Goal: Task Accomplishment & Management: Manage account settings

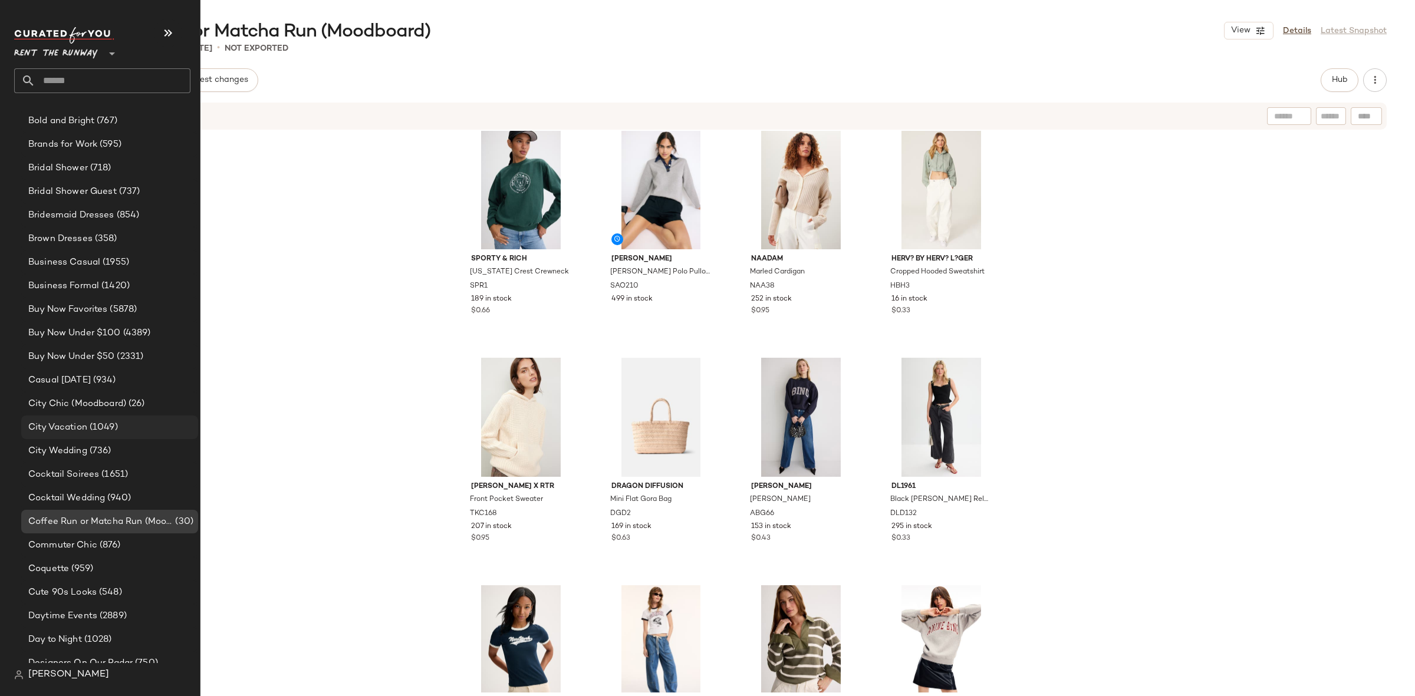
scroll to position [435, 0]
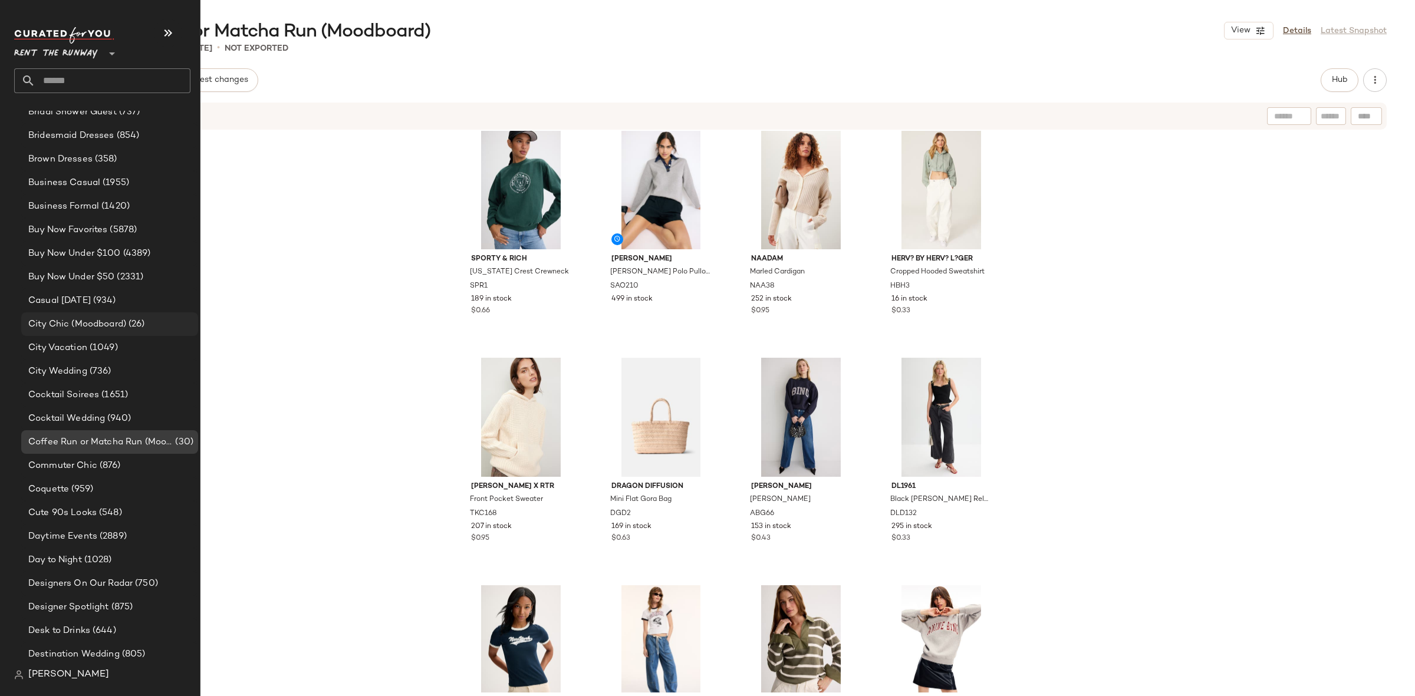
click at [123, 315] on div "City Chic (Moodboard) (26)" at bounding box center [109, 324] width 177 height 24
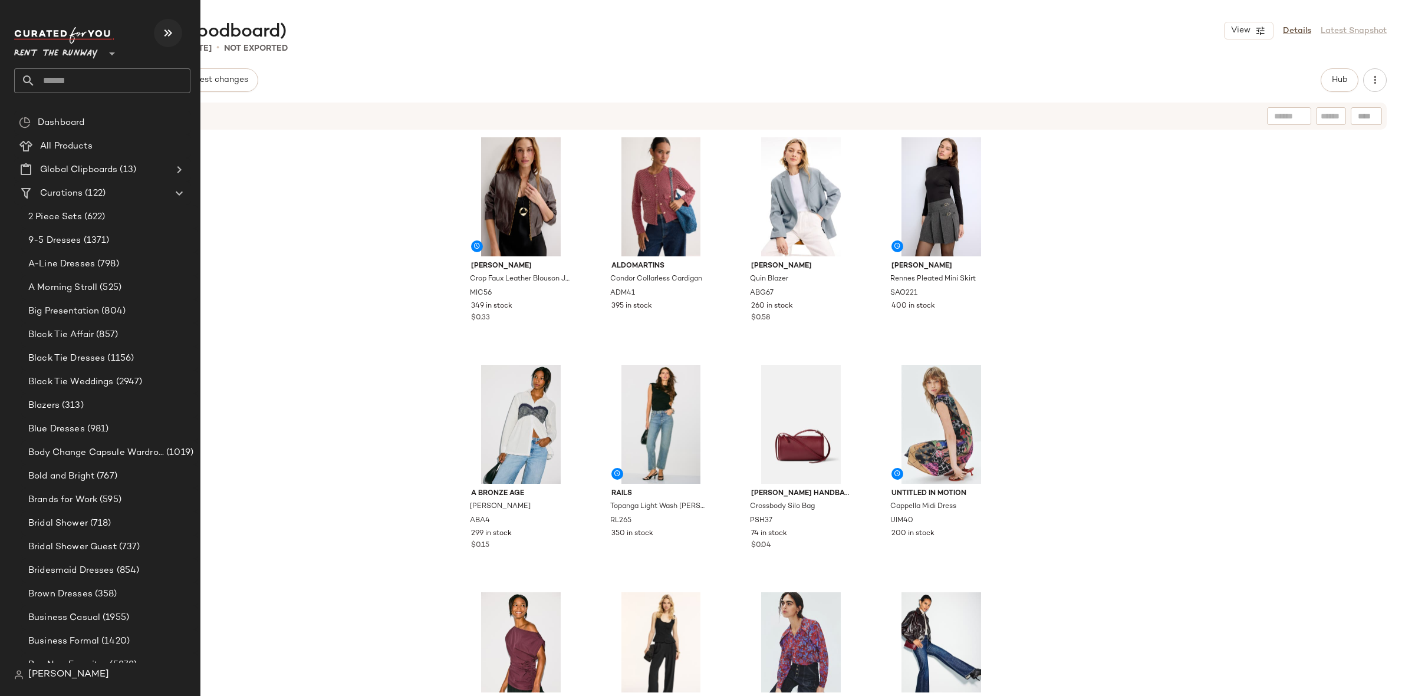
click at [164, 31] on icon "button" at bounding box center [168, 33] width 14 height 14
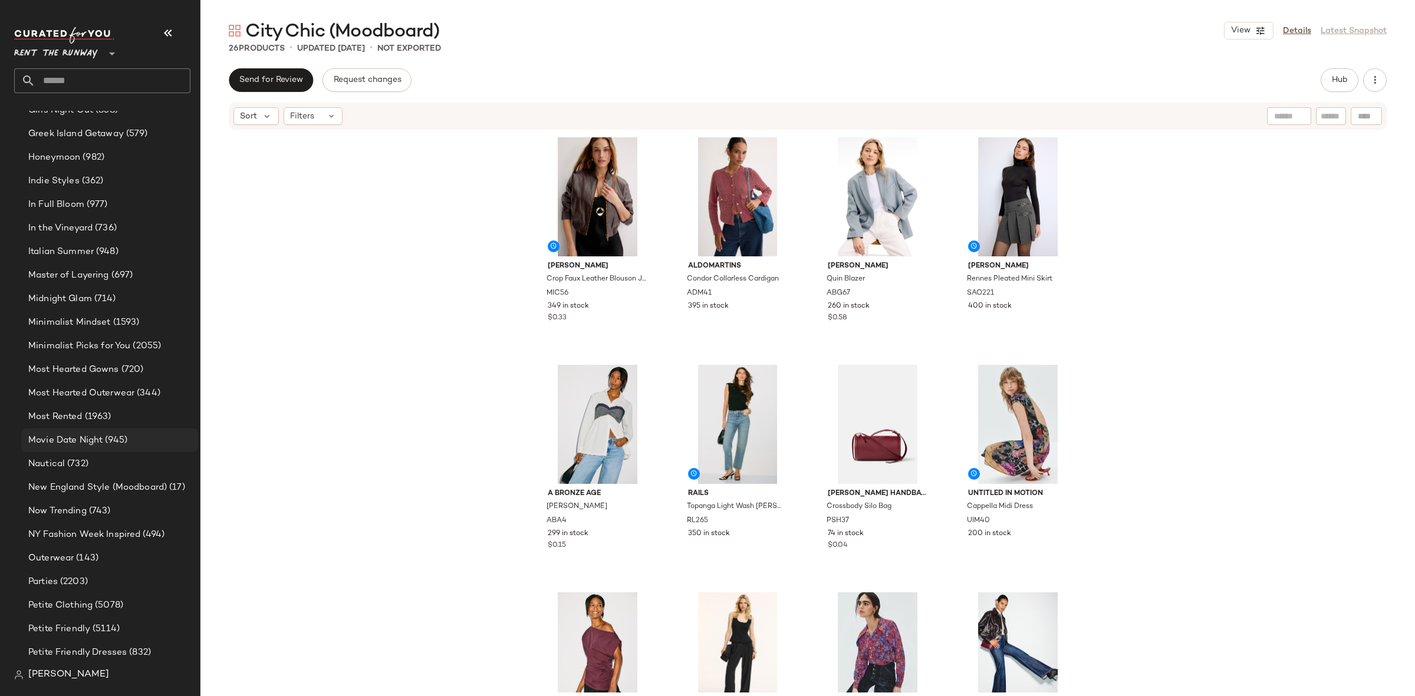
scroll to position [1405, 0]
click at [130, 481] on span "New England Style (Moodboard)" at bounding box center [97, 487] width 139 height 14
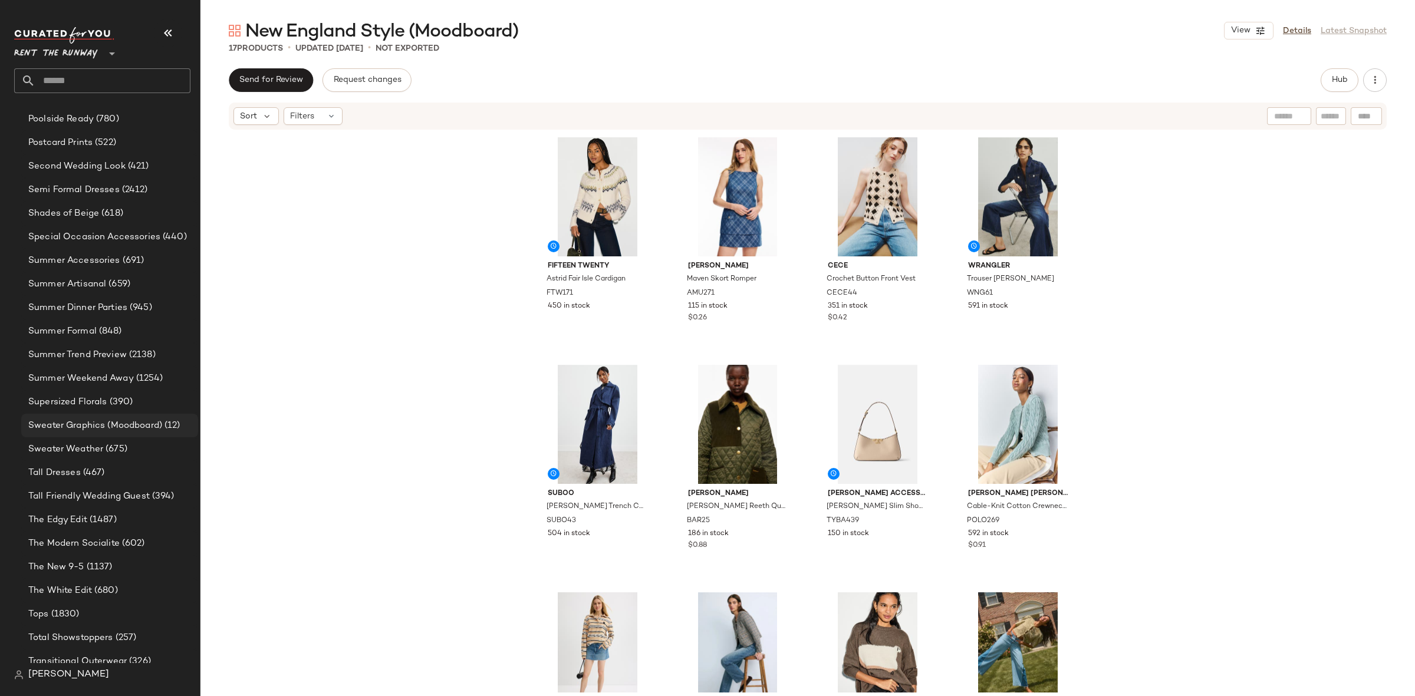
scroll to position [1985, 0]
click at [115, 414] on div "Sweater Graphics (Moodboard) (12)" at bounding box center [109, 425] width 177 height 24
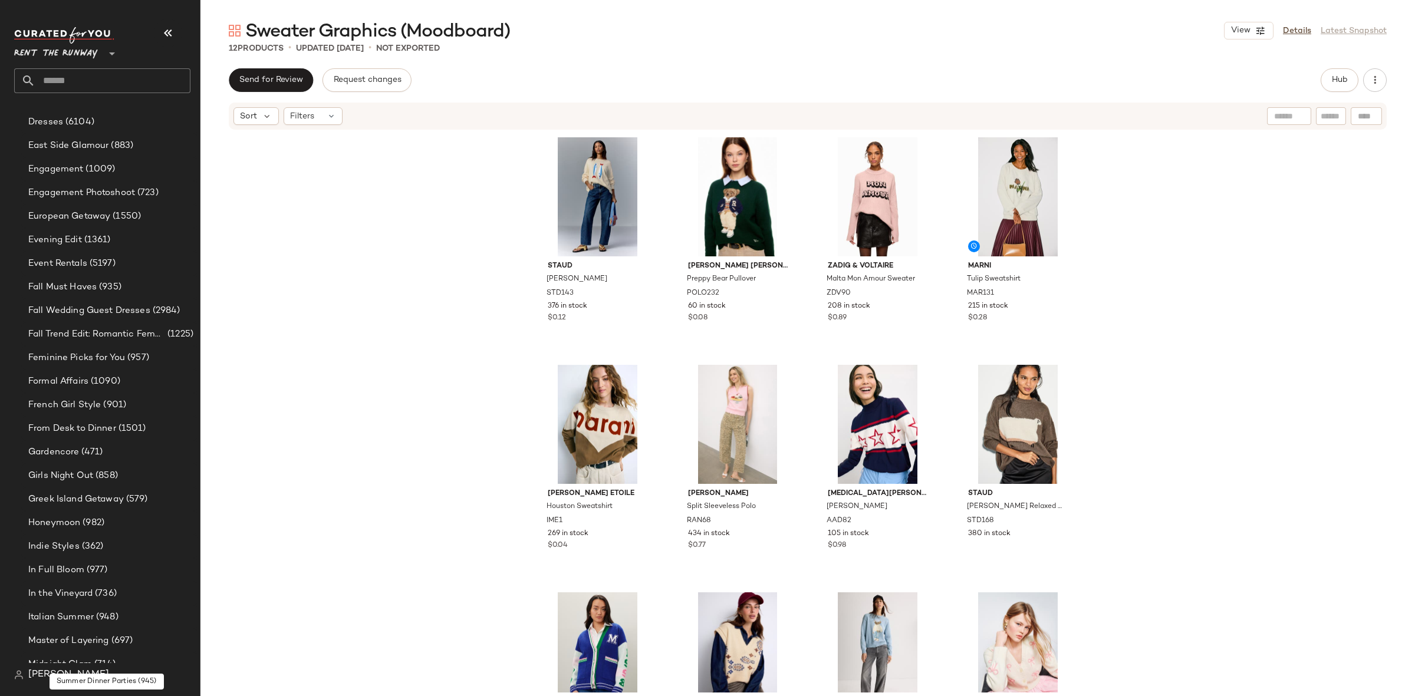
scroll to position [1030, 0]
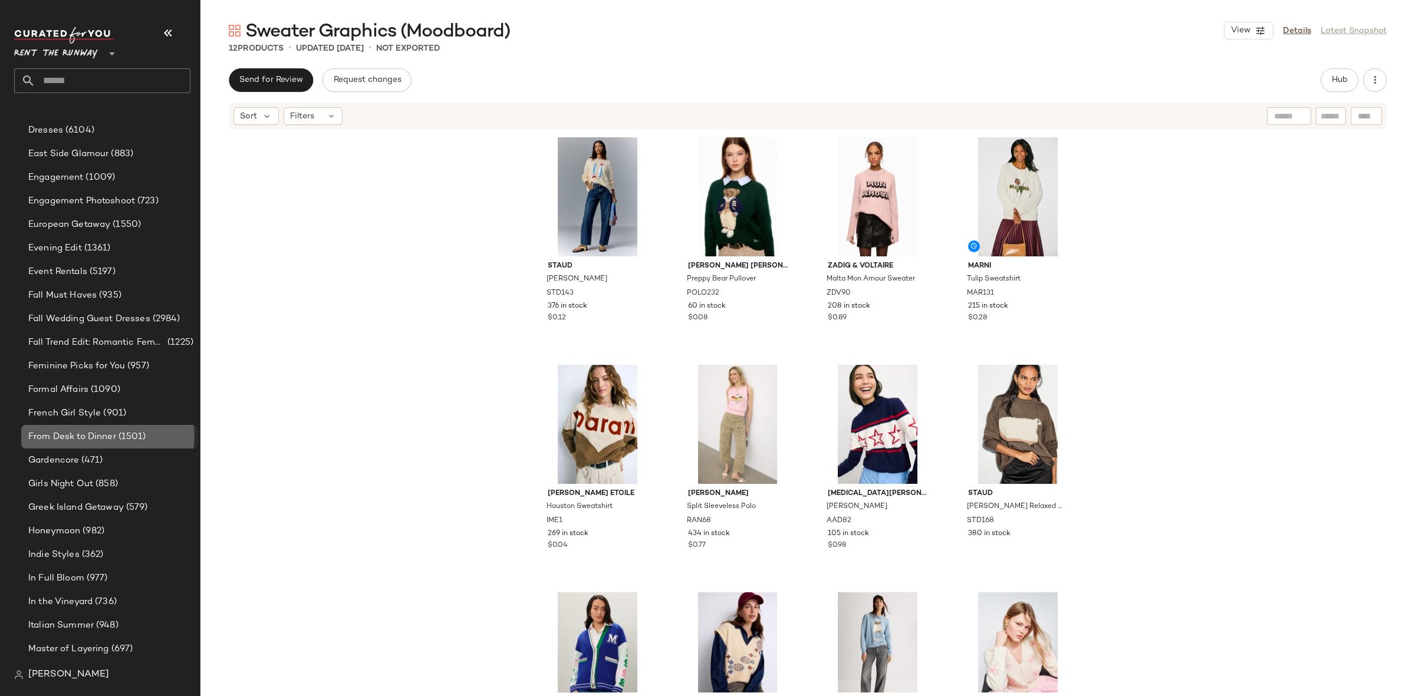
click at [113, 425] on div "From Desk to Dinner (1501)" at bounding box center [109, 437] width 177 height 24
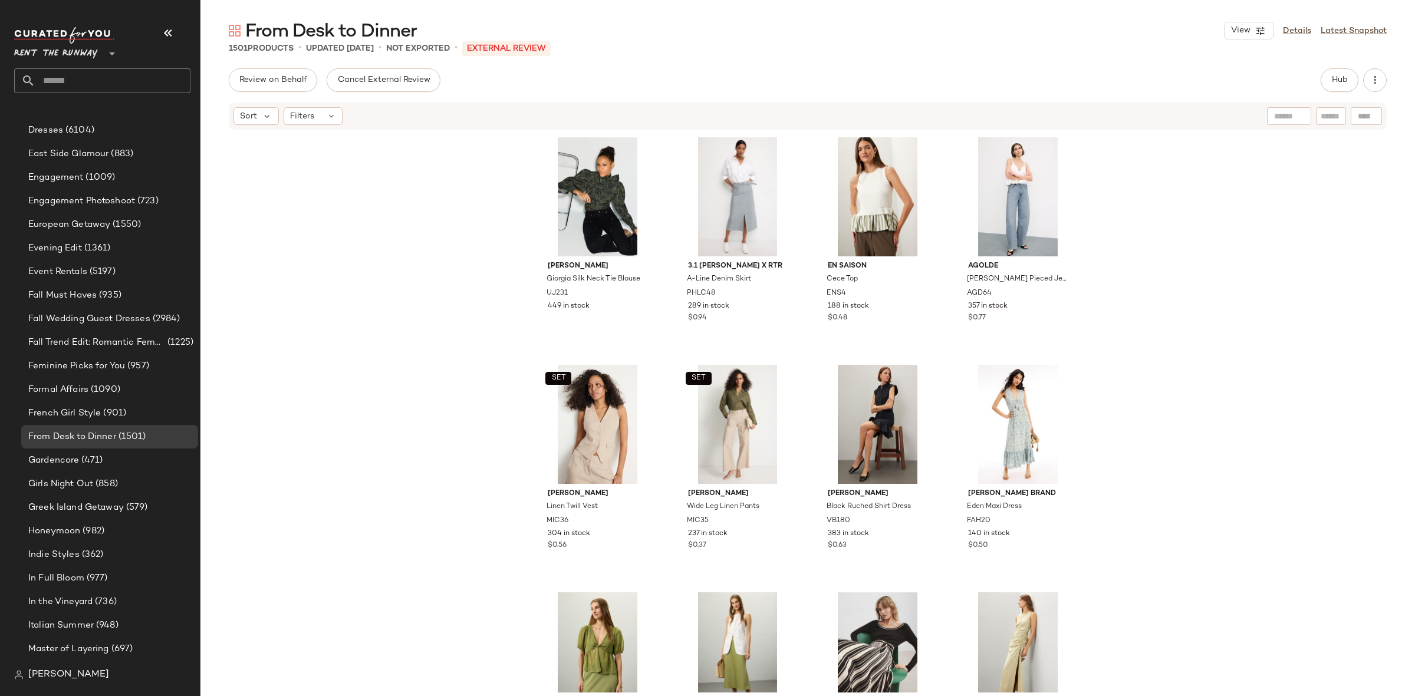
click at [1322, 92] on div "Review on Behalf Cancel External Review Hub Sort Filters Ulla Johnson Giorgia S…" at bounding box center [807, 406] width 1214 height 677
click at [1329, 87] on button "Hub" at bounding box center [1339, 80] width 38 height 24
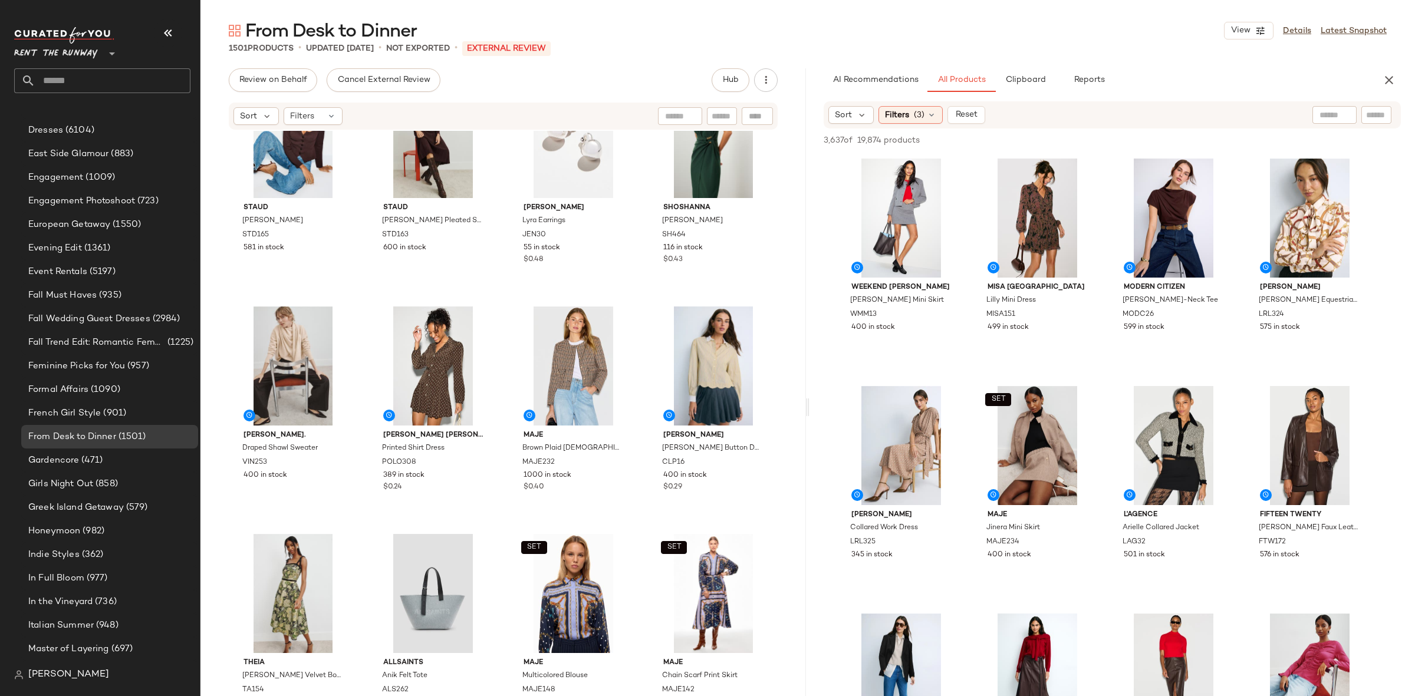
scroll to position [1665, 0]
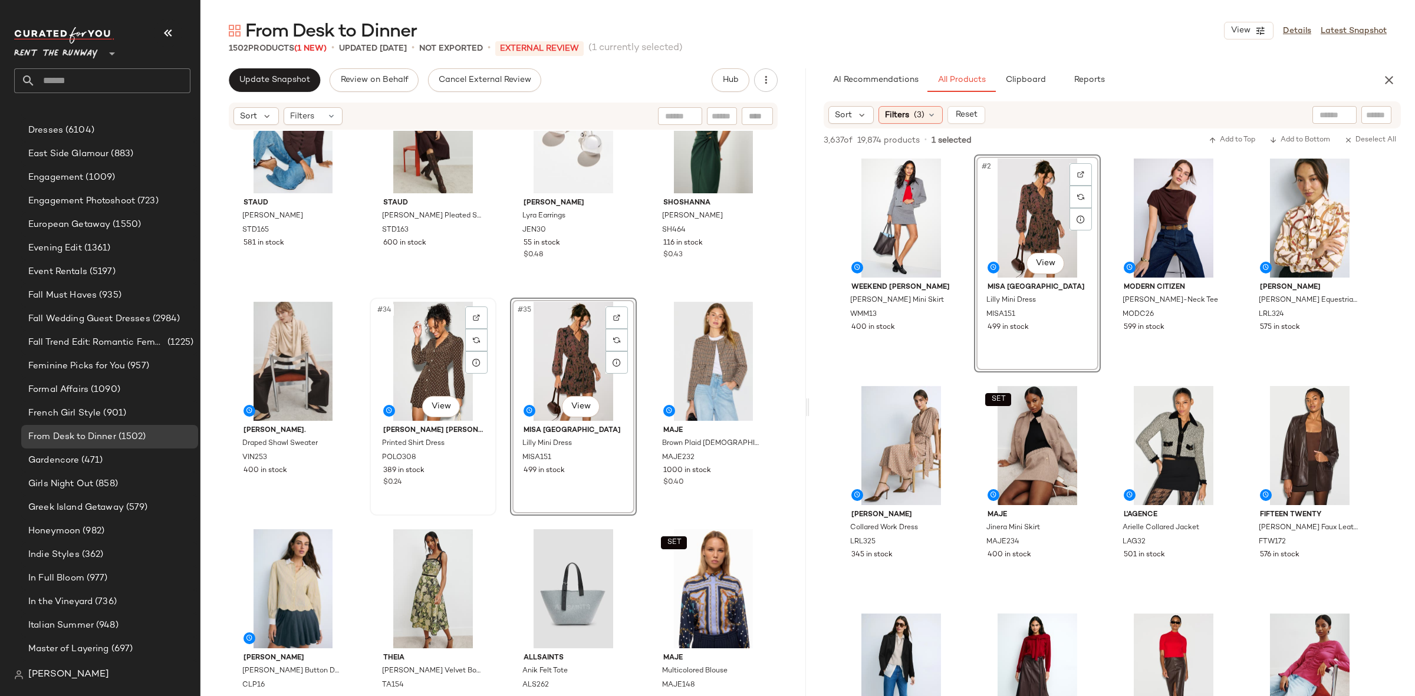
click at [438, 357] on div "#34 View" at bounding box center [433, 361] width 118 height 119
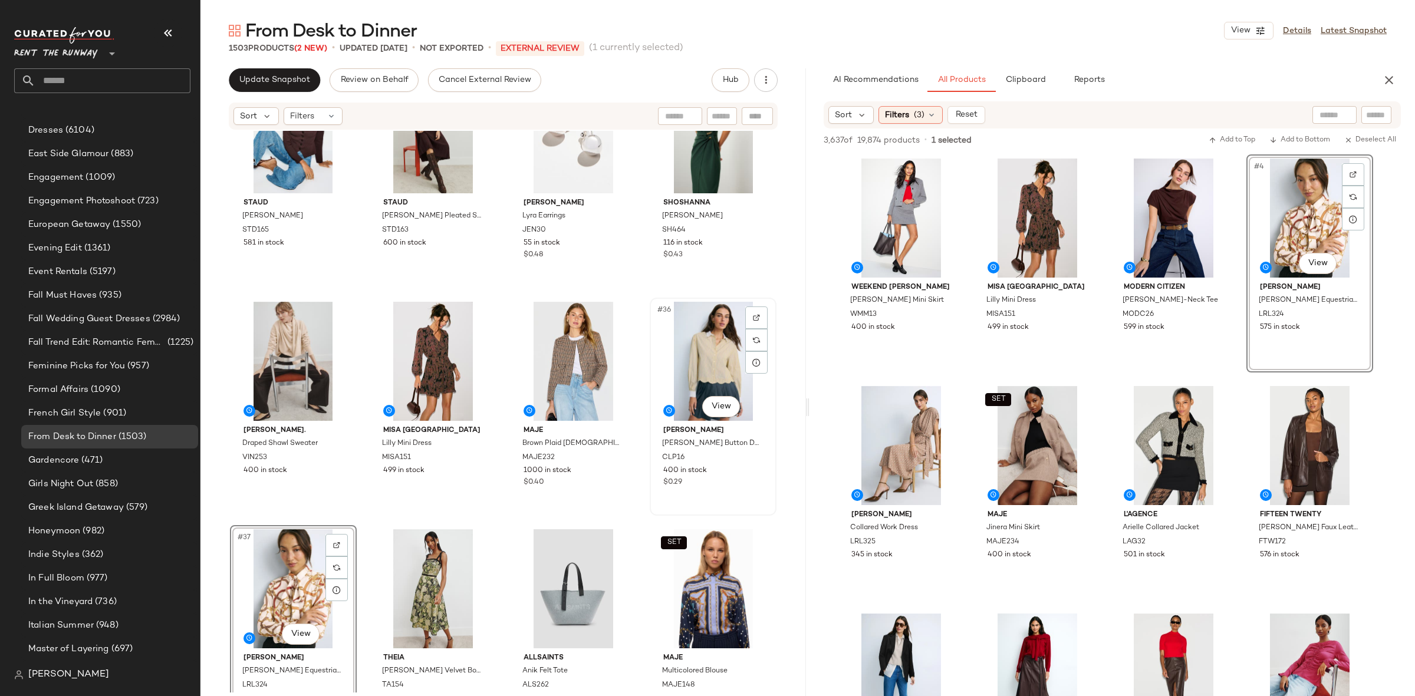
click at [690, 349] on div "#36 View" at bounding box center [713, 361] width 118 height 119
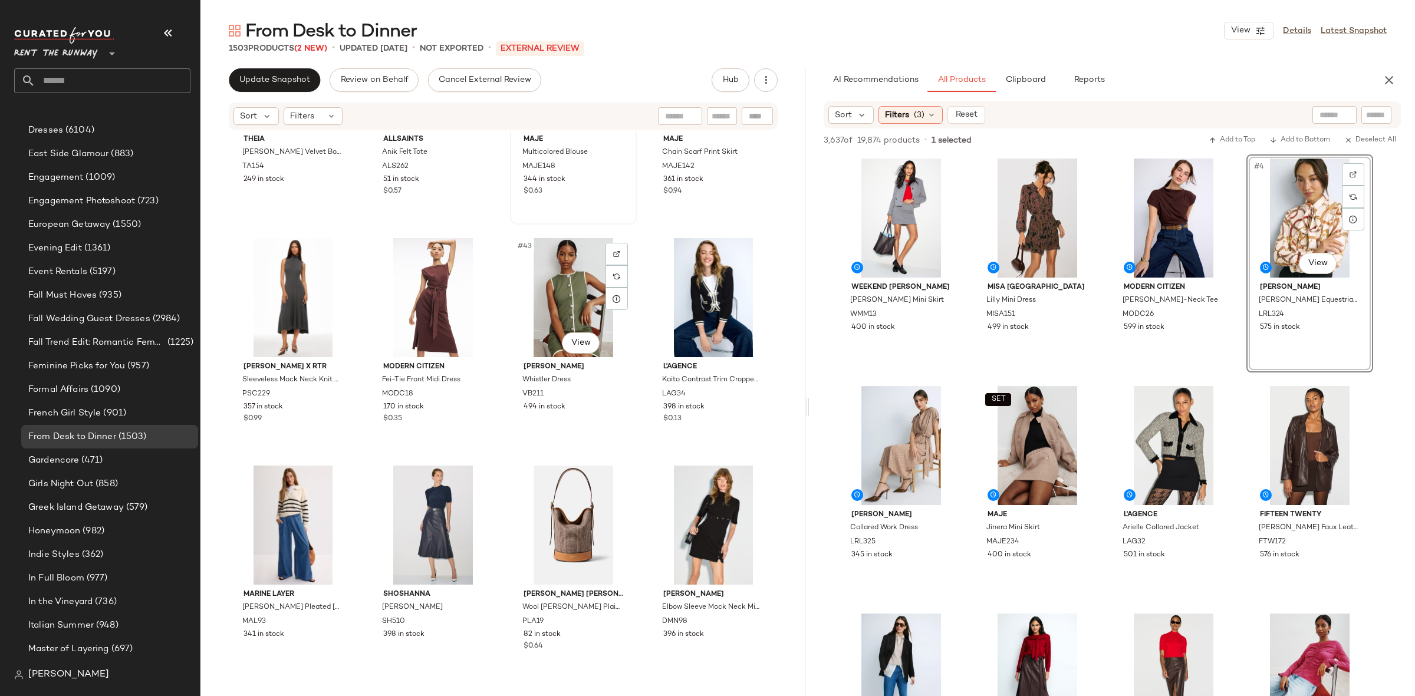
scroll to position [2187, 0]
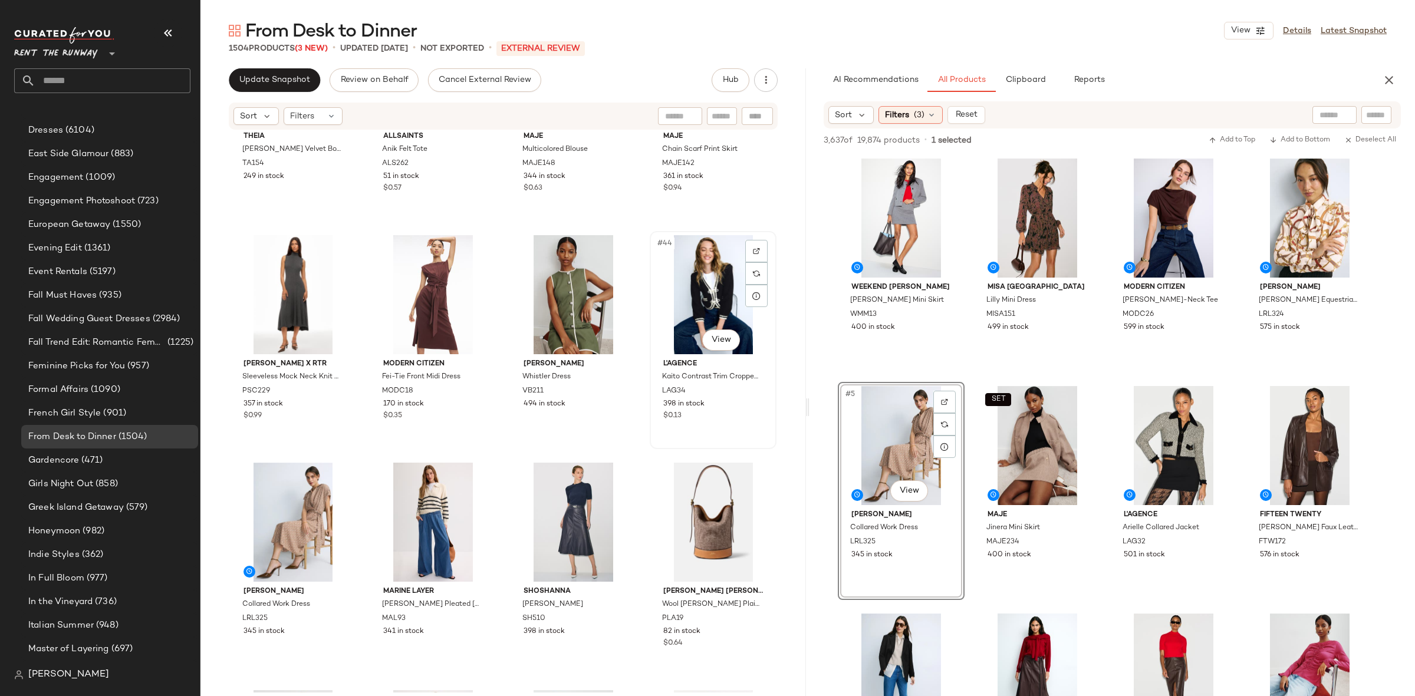
click at [699, 288] on div "#44 View" at bounding box center [713, 294] width 118 height 119
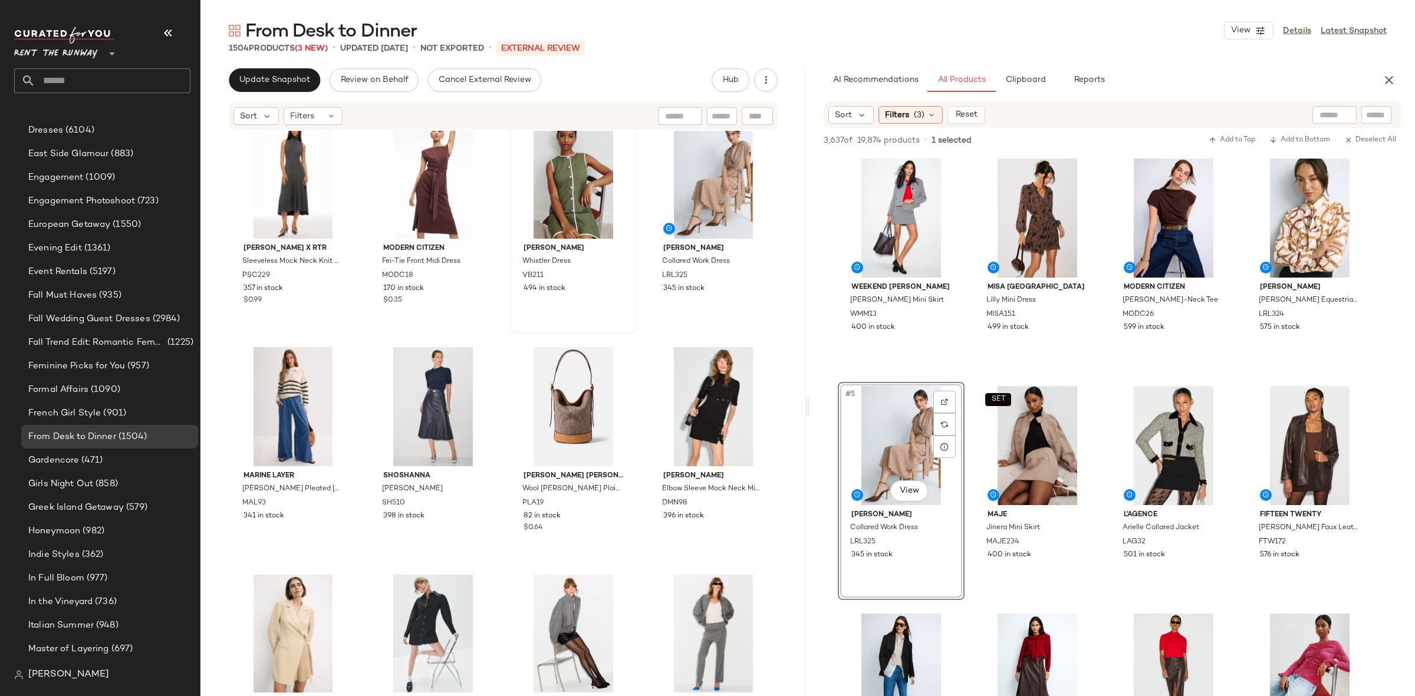
scroll to position [2314, 0]
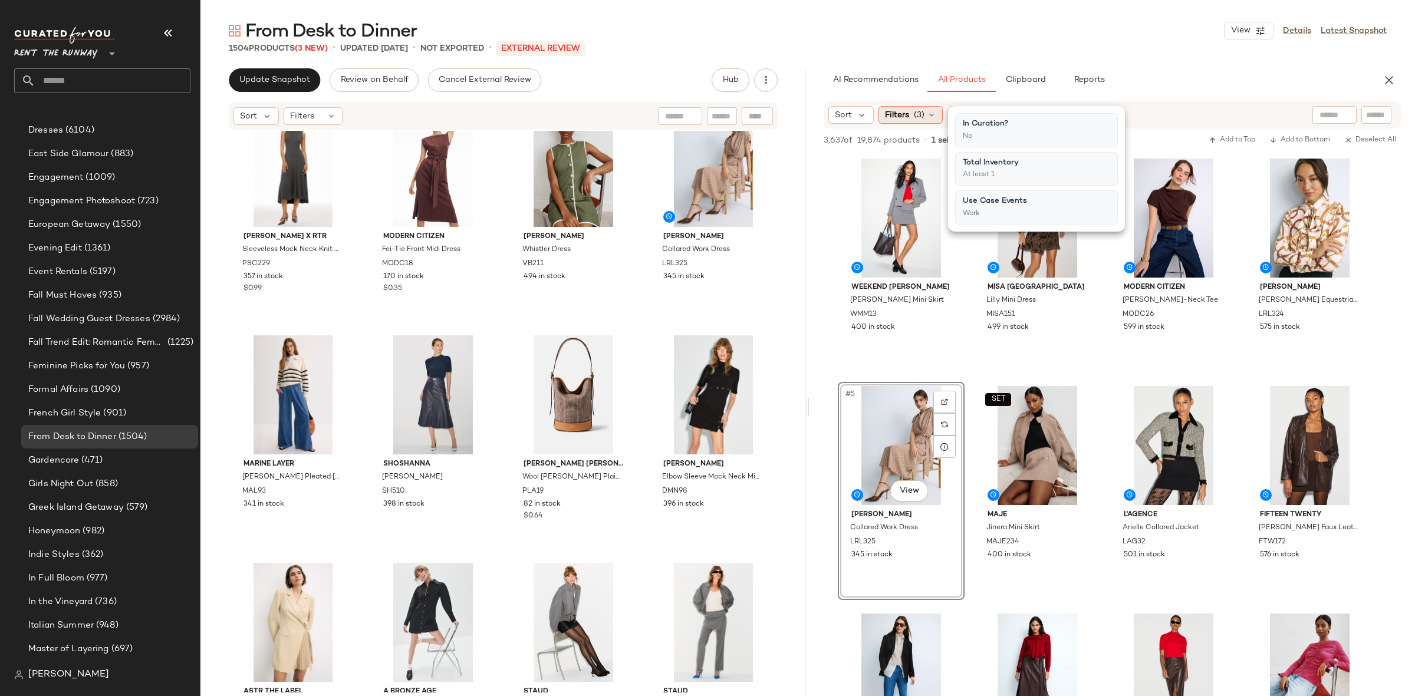
click at [888, 118] on span "Filters" at bounding box center [897, 115] width 24 height 12
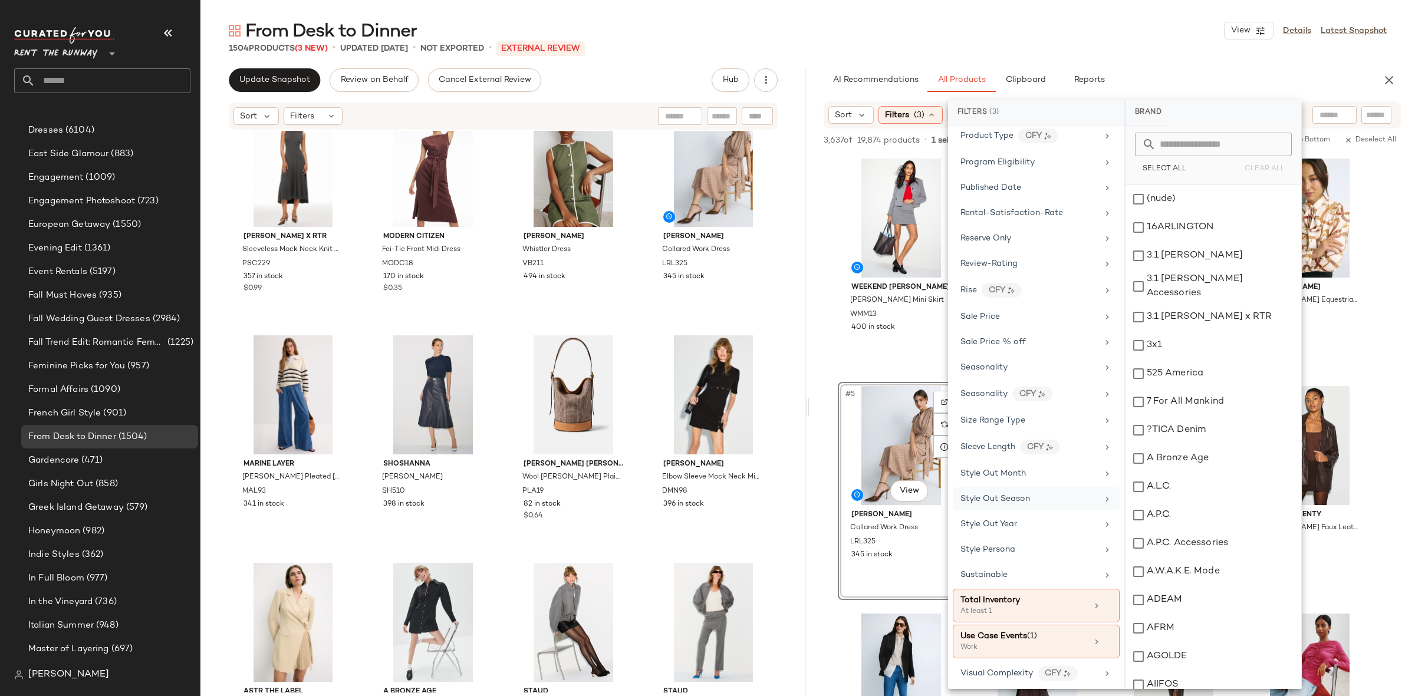
scroll to position [1543, 0]
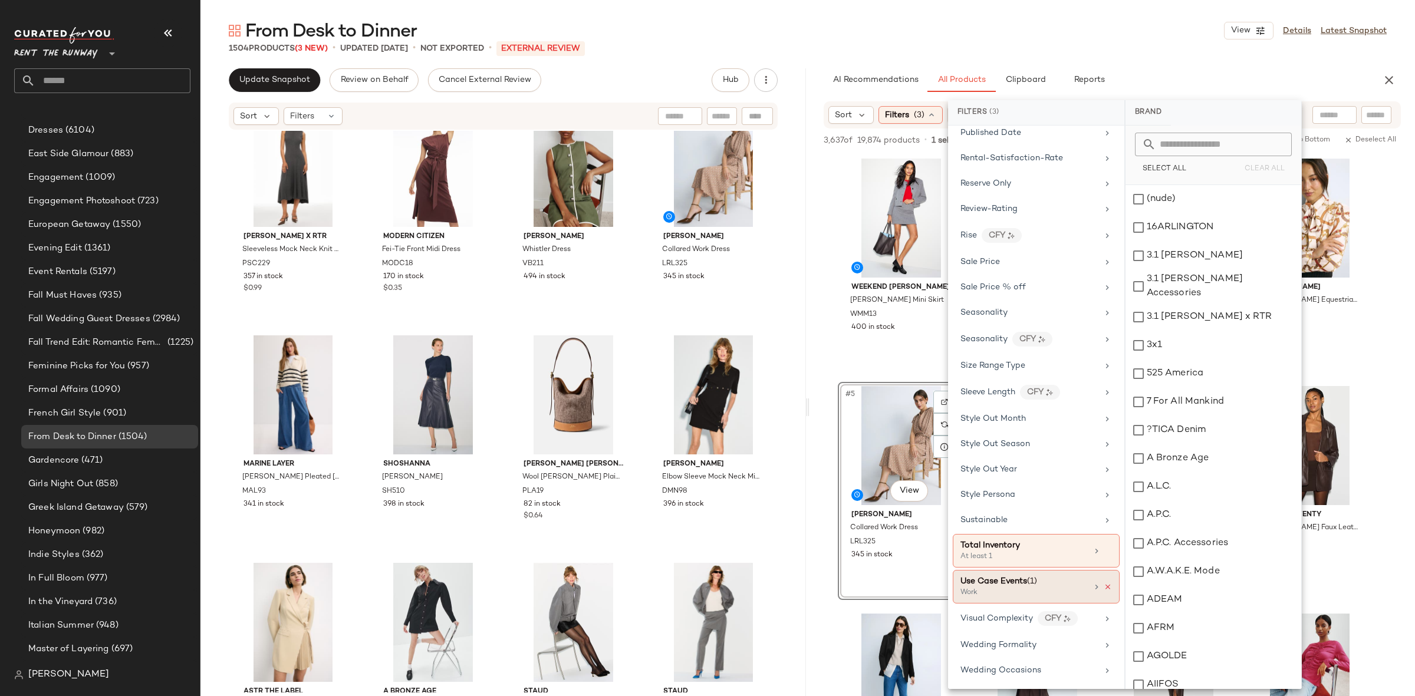
click at [1103, 584] on icon at bounding box center [1107, 587] width 8 height 8
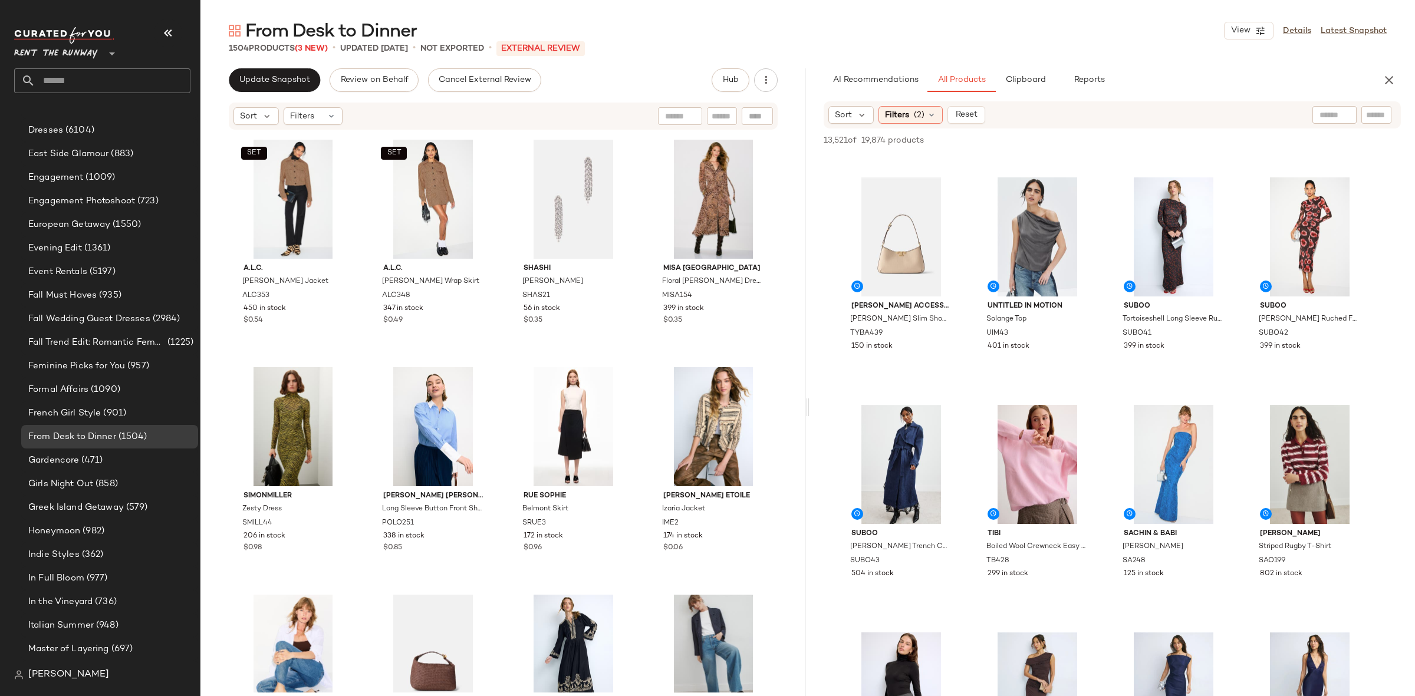
scroll to position [1075, 0]
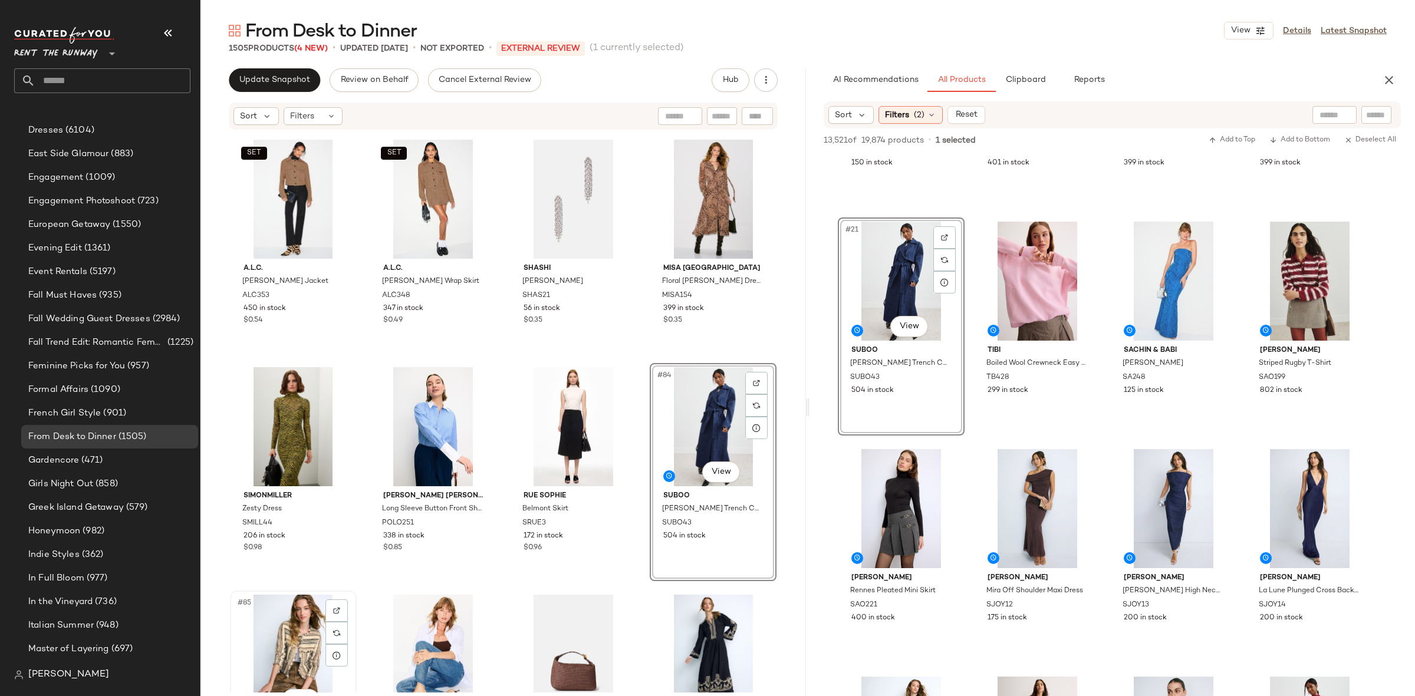
click at [313, 622] on div "#85 View" at bounding box center [293, 654] width 118 height 119
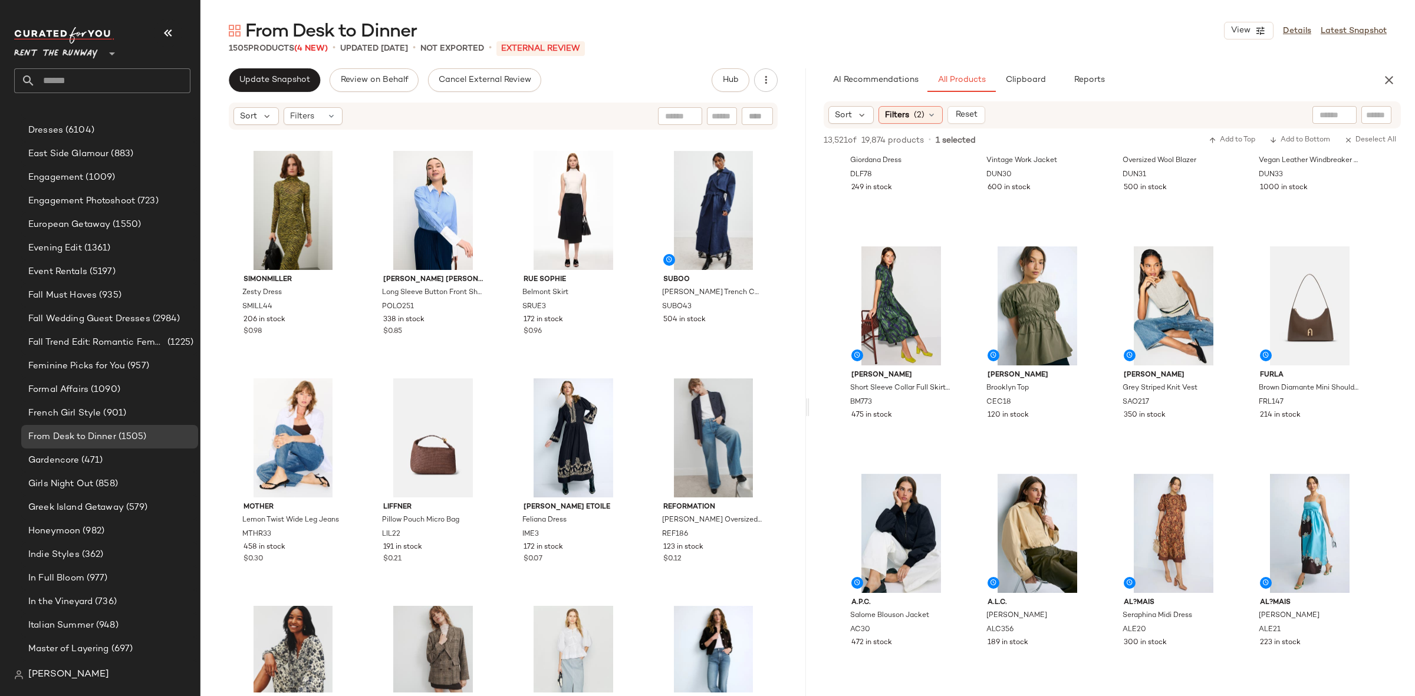
scroll to position [2667, 0]
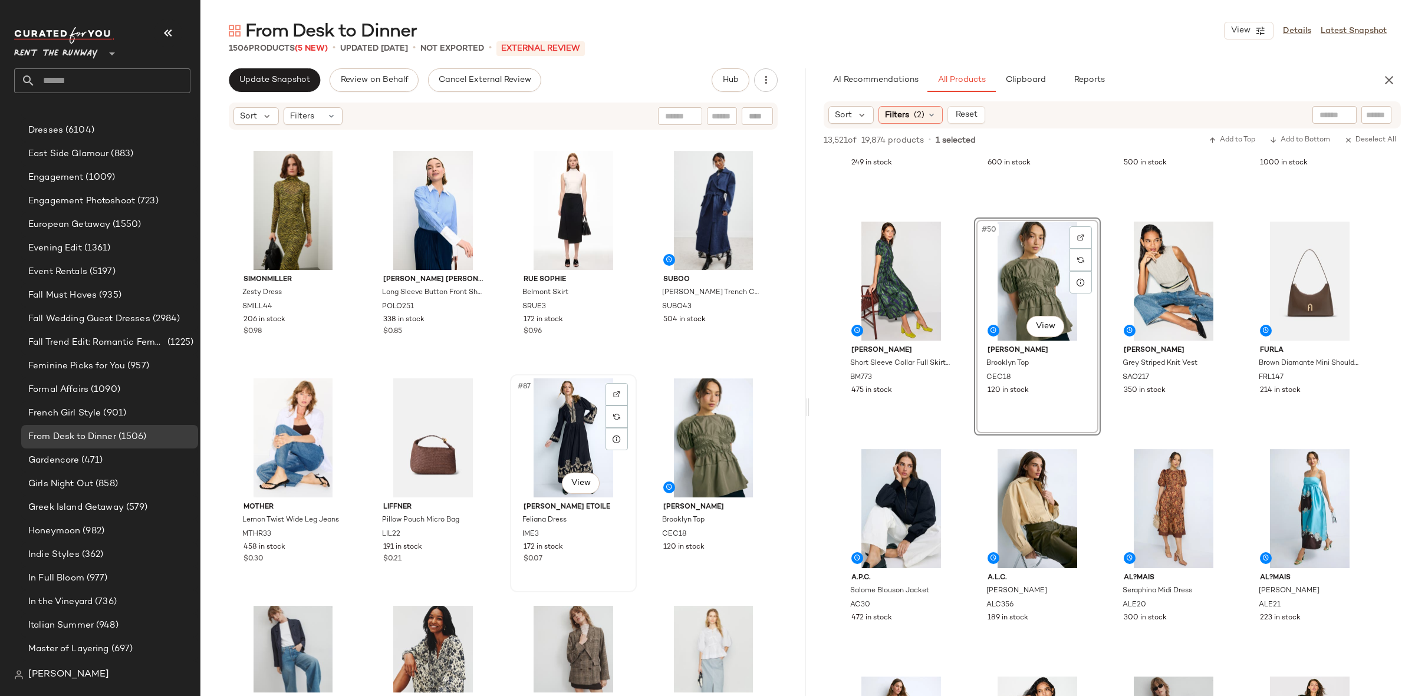
click at [564, 413] on div "#87 View" at bounding box center [573, 437] width 118 height 119
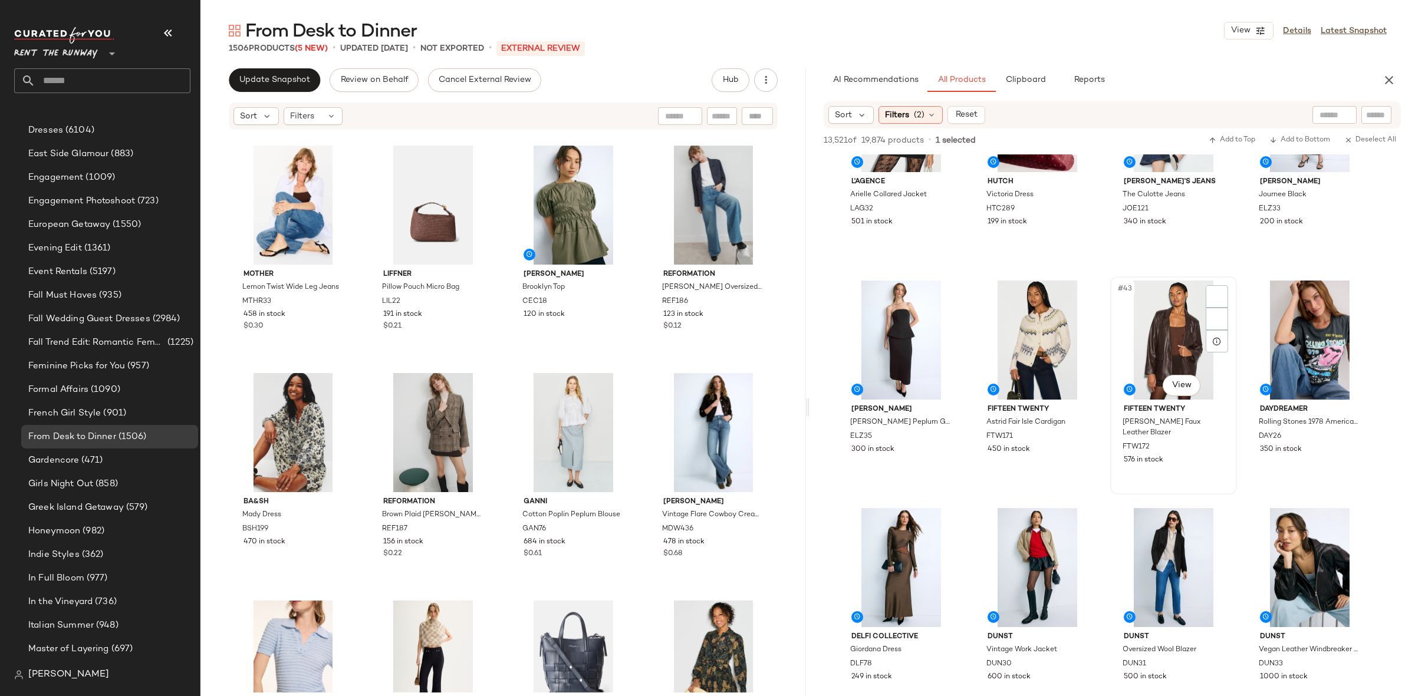
scroll to position [2153, 0]
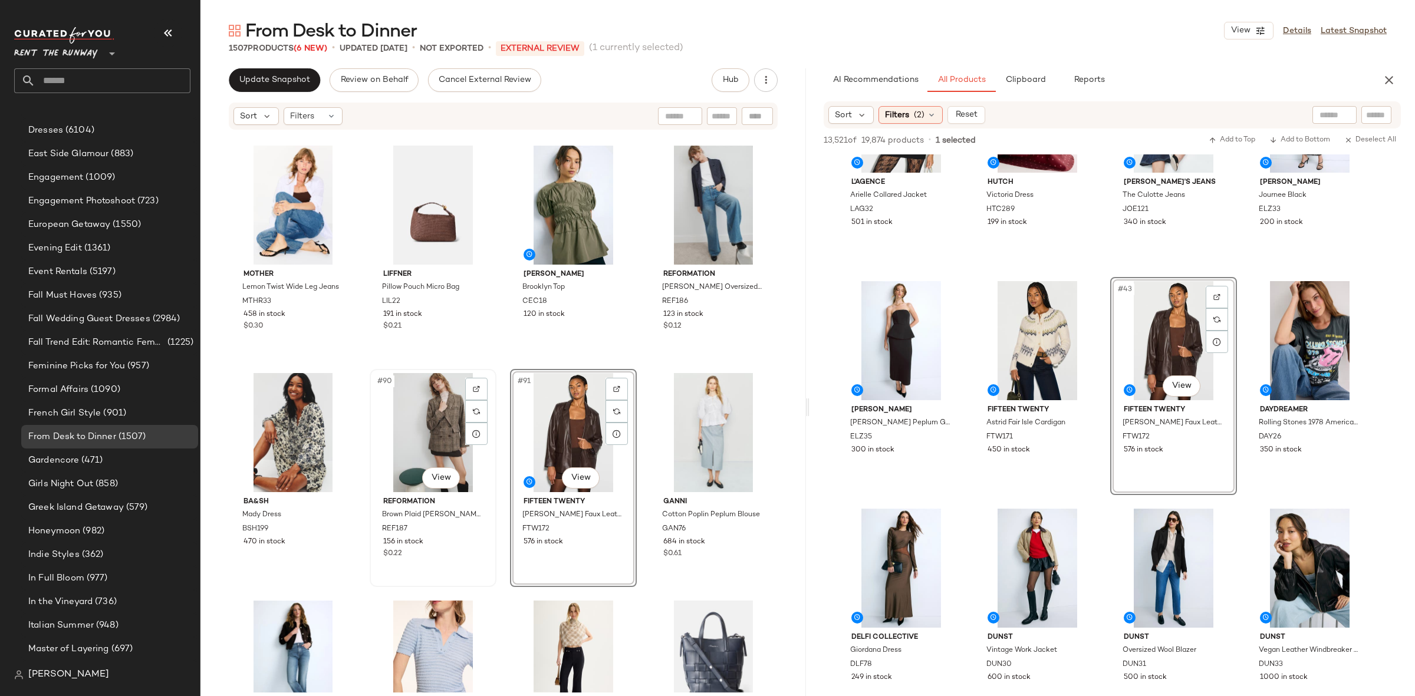
click at [424, 433] on div "#90 View" at bounding box center [433, 432] width 118 height 119
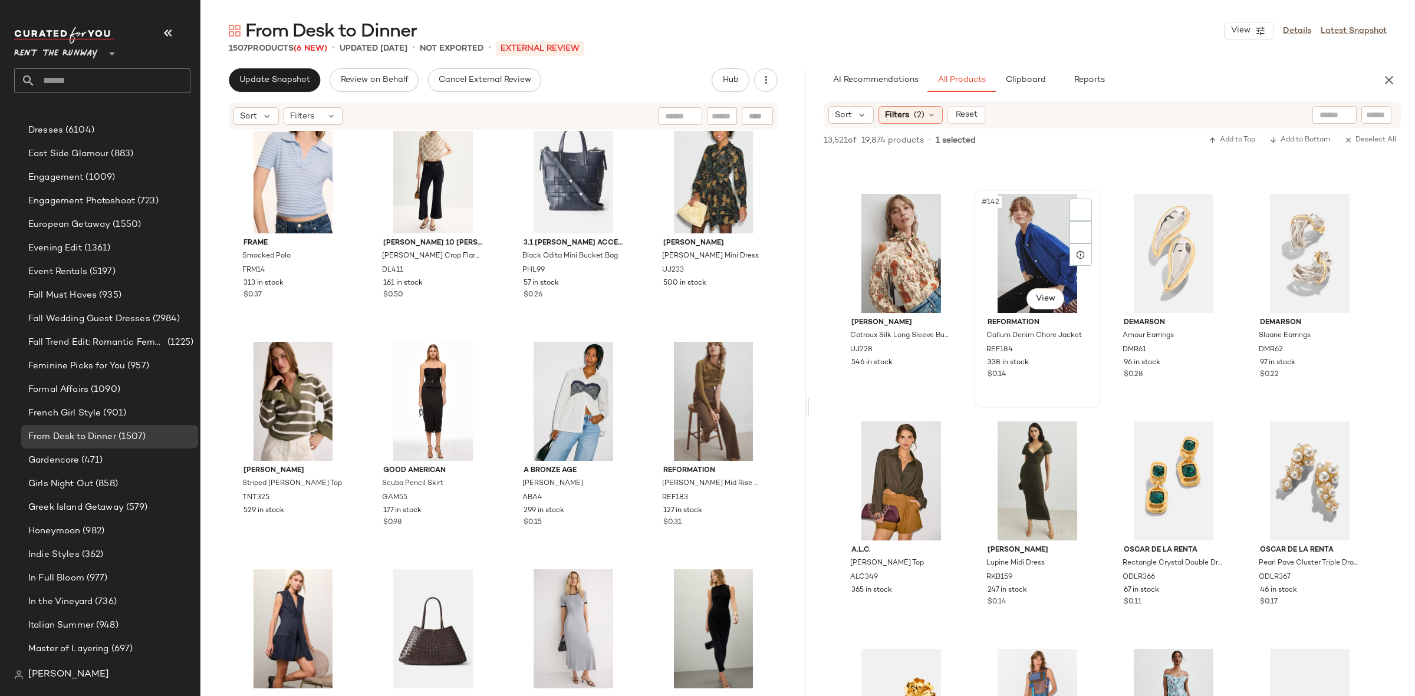
scroll to position [7925, 0]
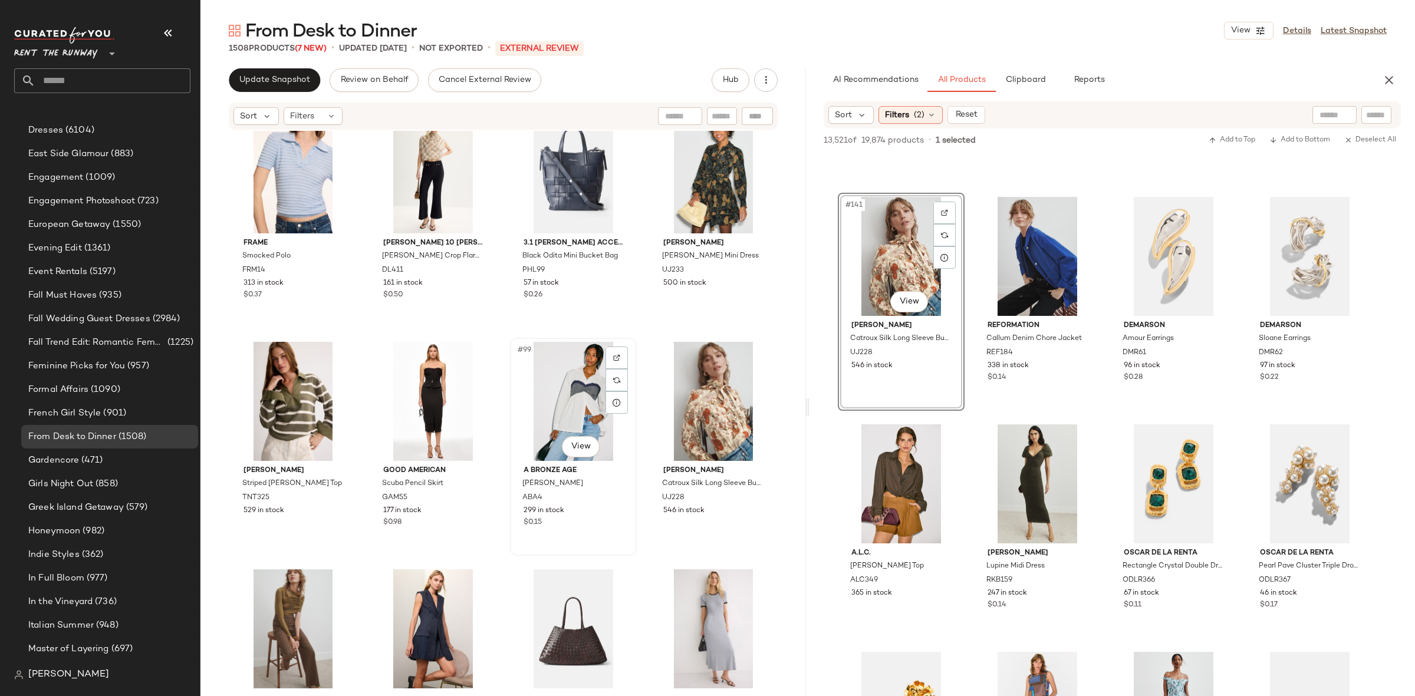
click at [528, 391] on div "#99 View" at bounding box center [573, 401] width 118 height 119
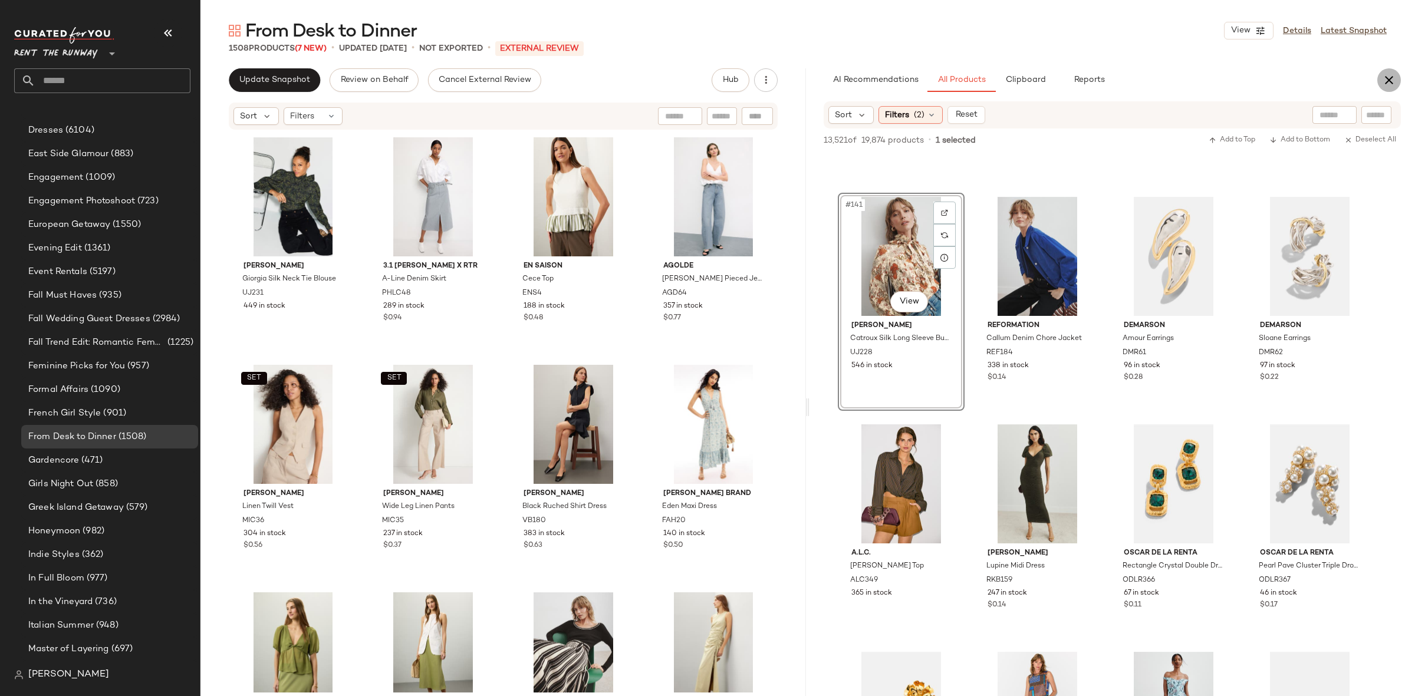
click at [1392, 71] on button "button" at bounding box center [1389, 80] width 24 height 24
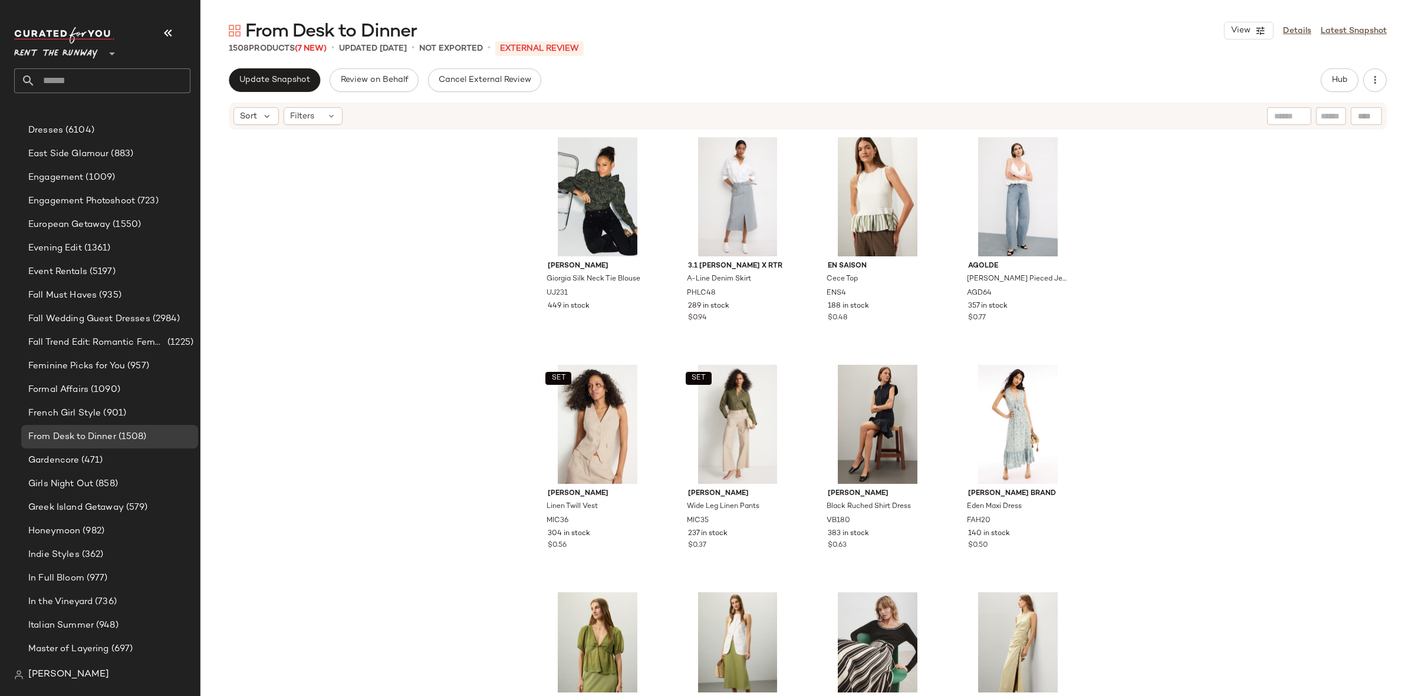
click at [1332, 276] on div "Ulla Johnson Giorgia Silk Neck Tie Blouse UJ231 449 in stock 3.1 Phillip Lim x …" at bounding box center [807, 412] width 1214 height 562
click at [280, 88] on button "Update Snapshot" at bounding box center [274, 80] width 91 height 24
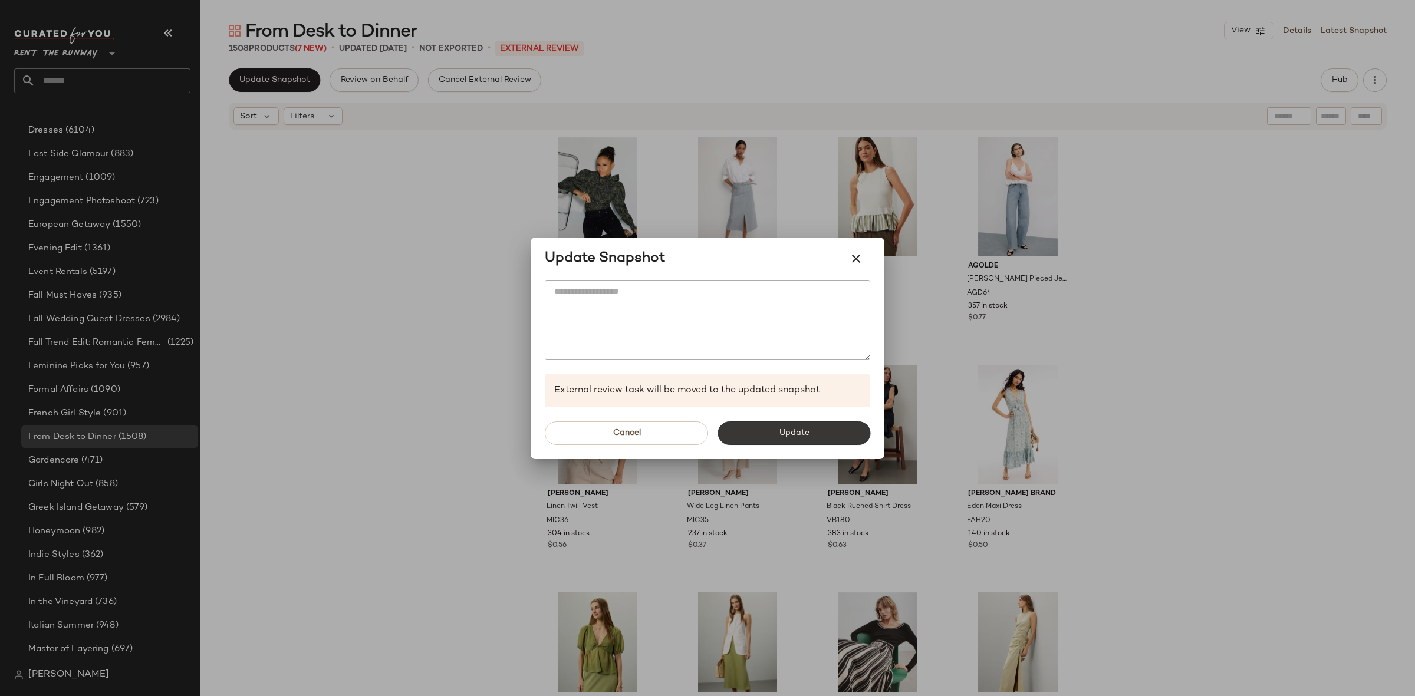
click at [777, 430] on button "Update" at bounding box center [793, 433] width 153 height 24
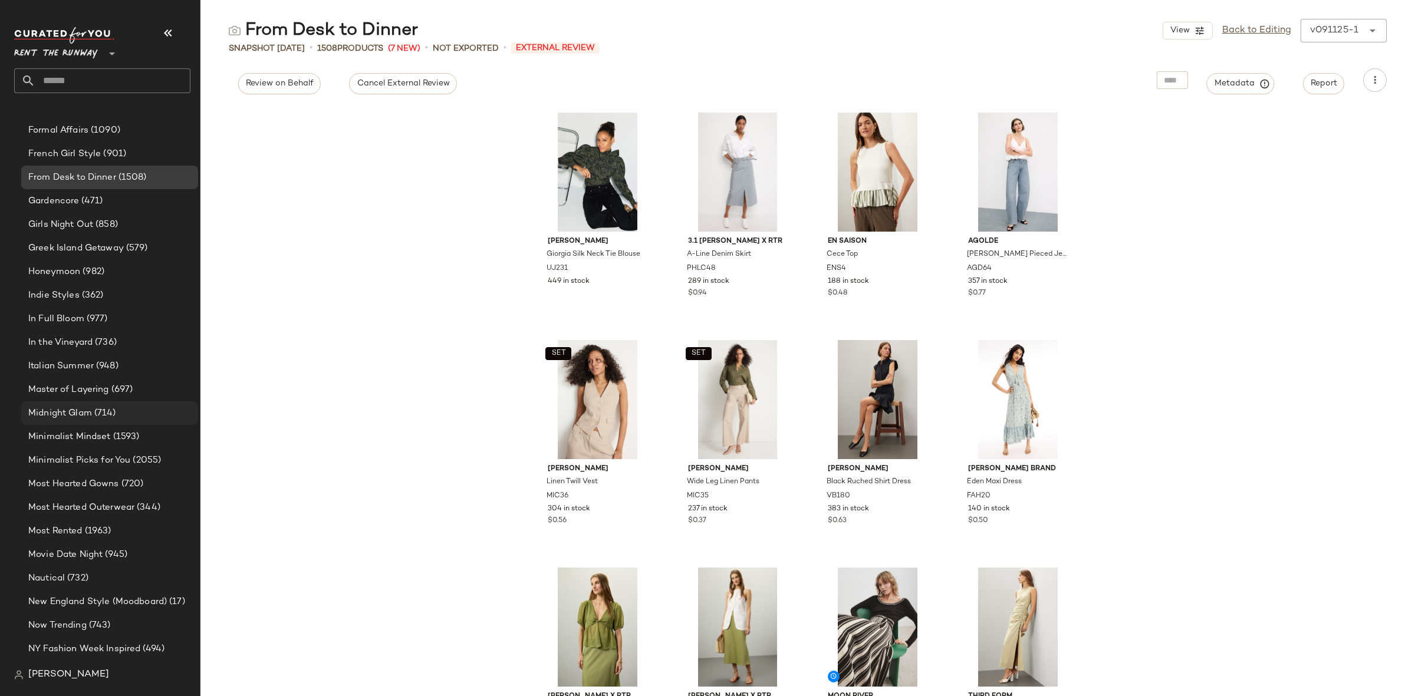
scroll to position [1290, 0]
click at [118, 421] on div "Midnight Glam (714)" at bounding box center [109, 413] width 177 height 24
click at [118, 424] on div "Minimalist Mindset (1593)" at bounding box center [109, 436] width 177 height 24
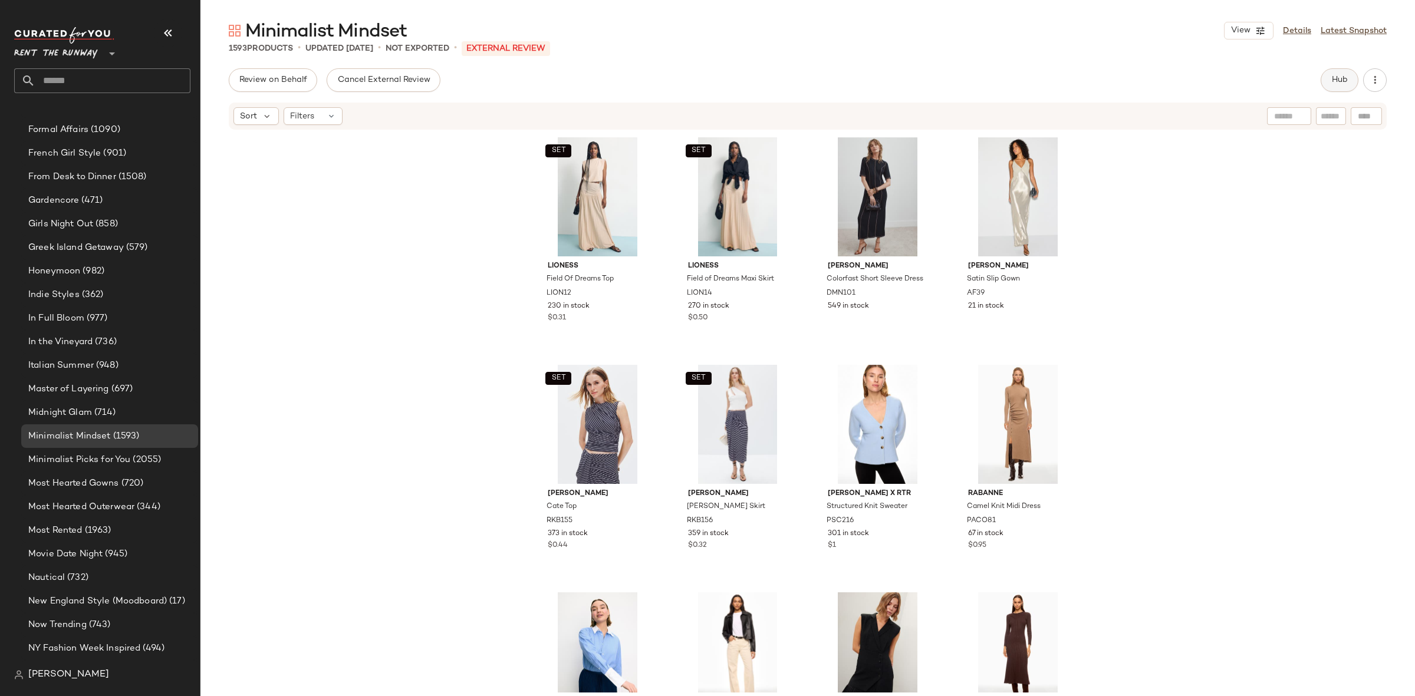
click at [1346, 83] on span "Hub" at bounding box center [1339, 79] width 17 height 9
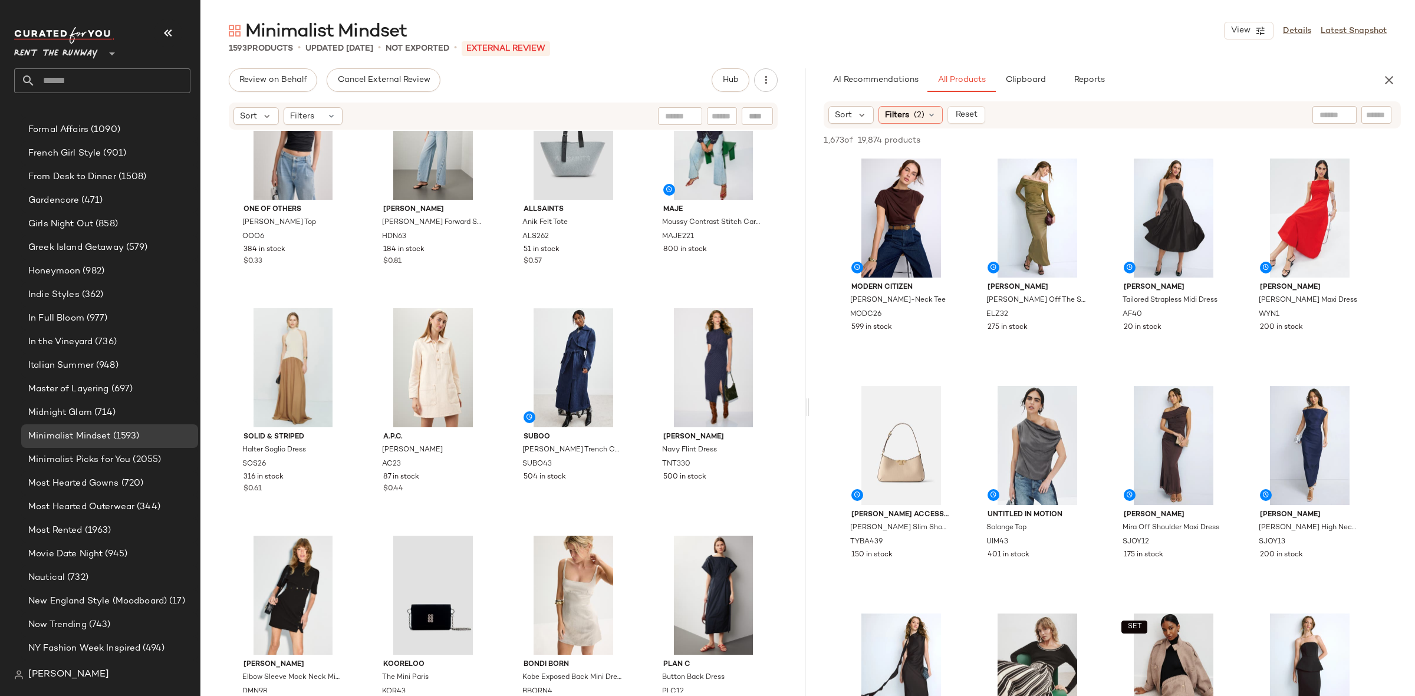
scroll to position [973, 0]
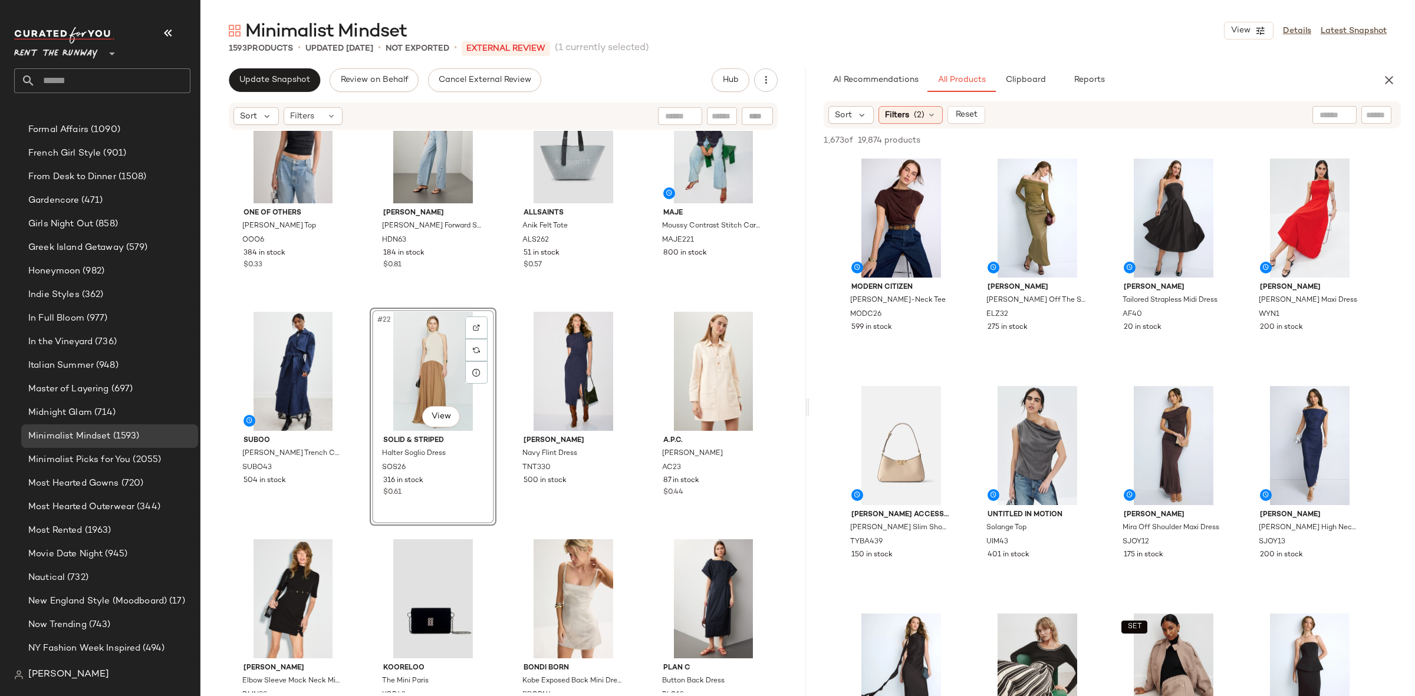
click at [503, 300] on div "One of Others Delphine Top OOO6 384 in stock $0.33 Hudson James HR Forward Seam…" at bounding box center [502, 412] width 605 height 562
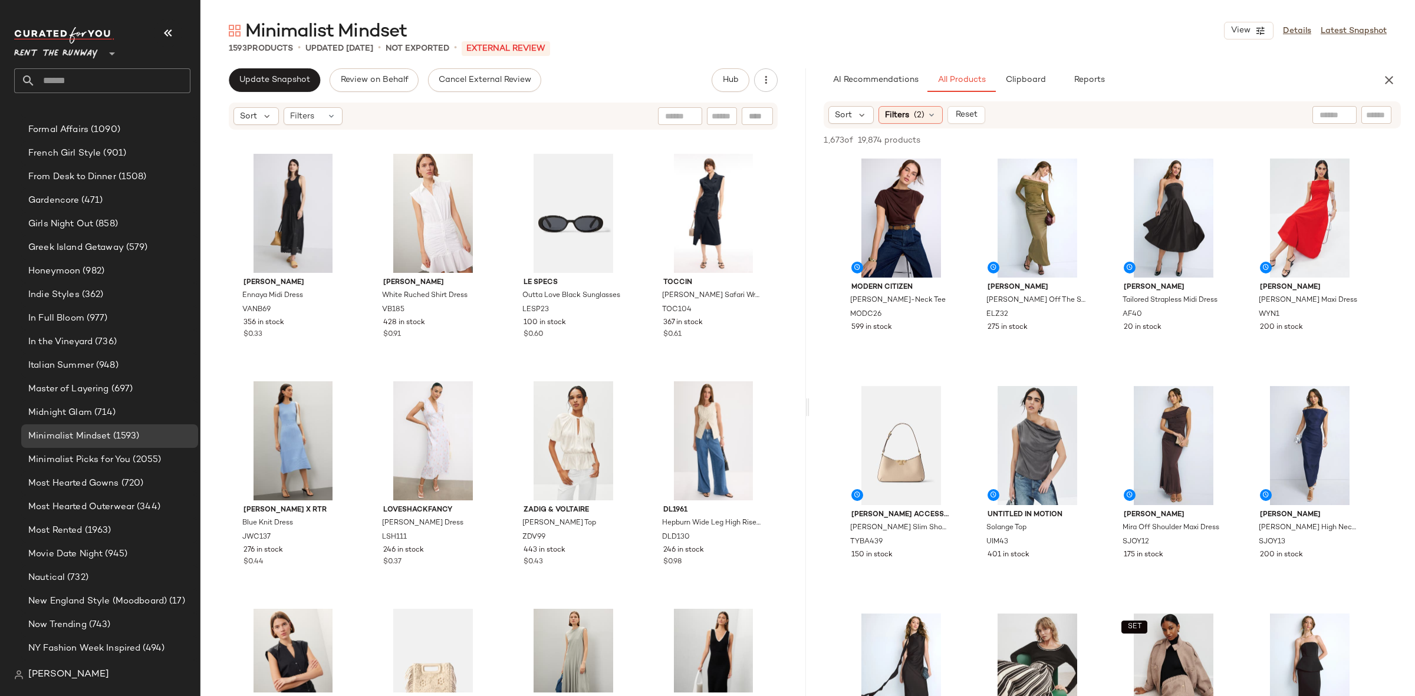
scroll to position [5463, 0]
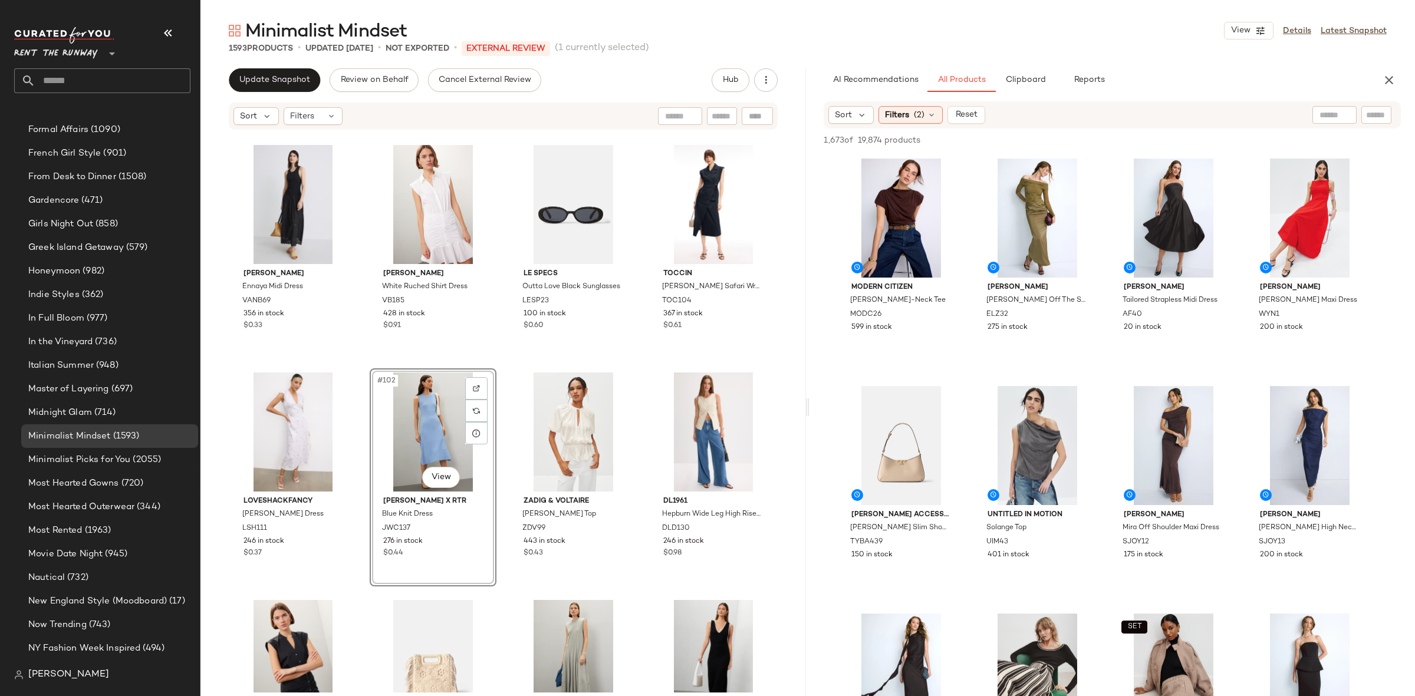
click at [501, 365] on div "A.L.C. Liz Tee ALC346 110 in stock $0.34 Hudson Barbara High-Rise Bootcut Jeans…" at bounding box center [502, 412] width 605 height 562
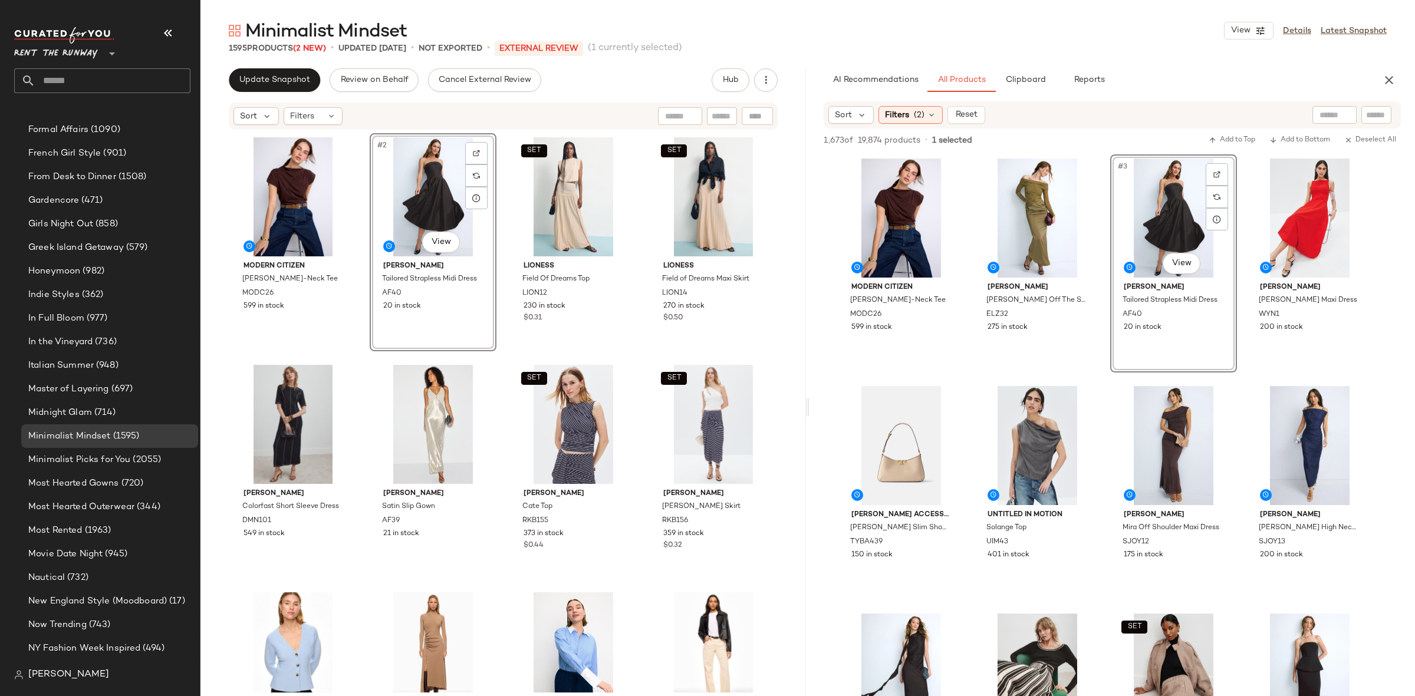
click at [499, 351] on div "Modern Citizen Kenny Asymmetric-Neck Tee MODC26 599 in stock #2 View Alberta Fe…" at bounding box center [503, 412] width 547 height 559
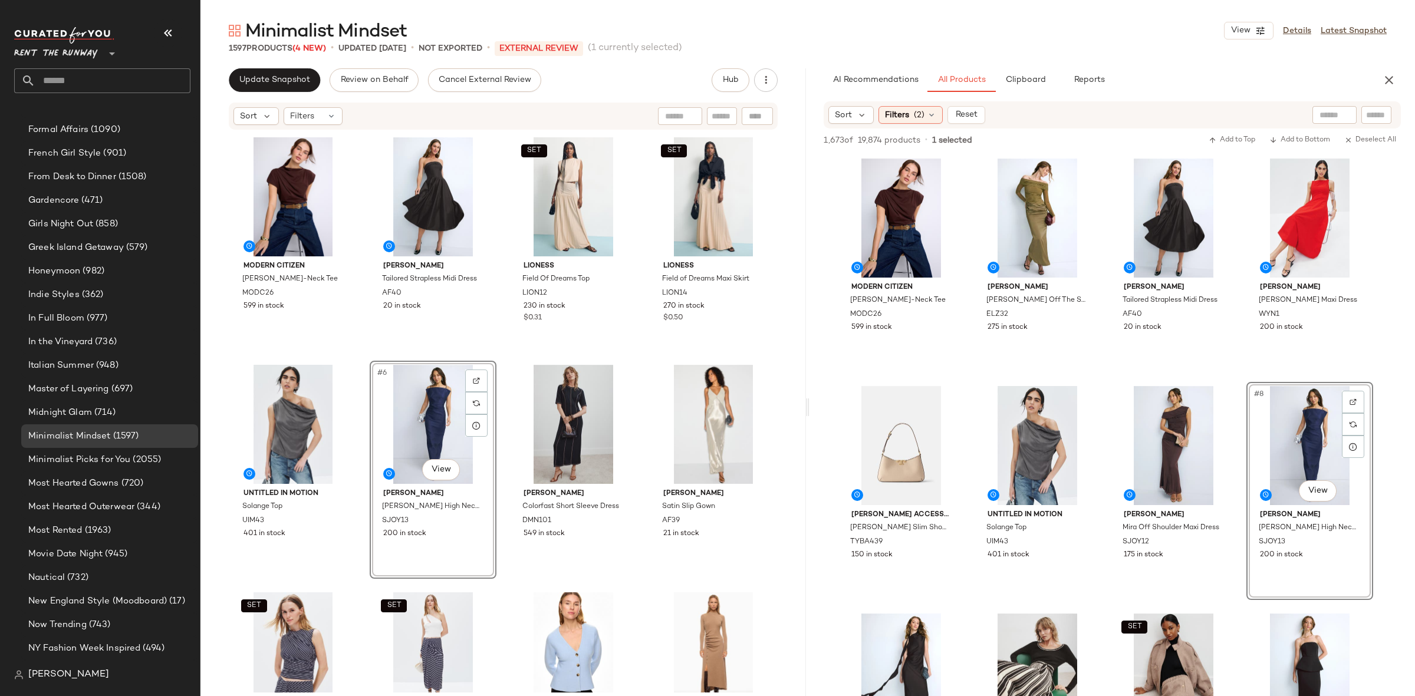
click at [499, 357] on div "Modern Citizen Kenny Asymmetric-Neck Tee MODC26 599 in stock Alberta Ferretti T…" at bounding box center [503, 412] width 547 height 559
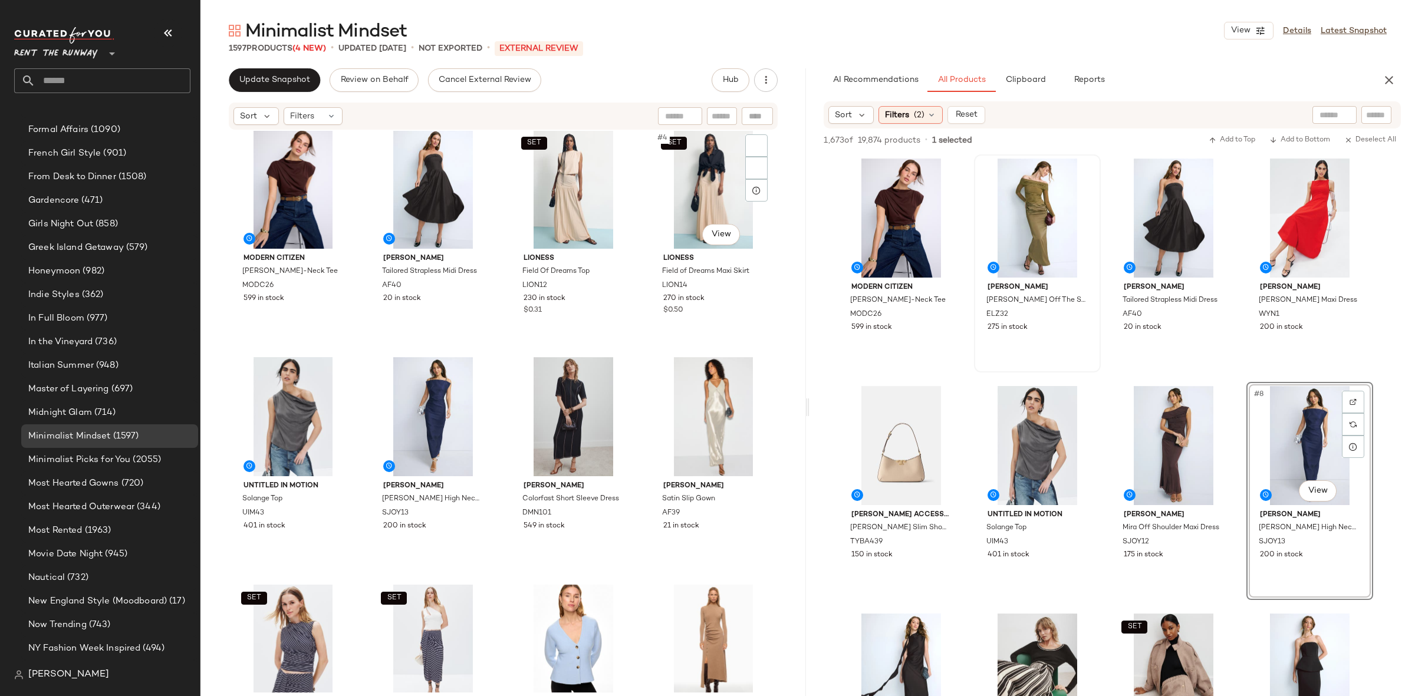
scroll to position [15, 0]
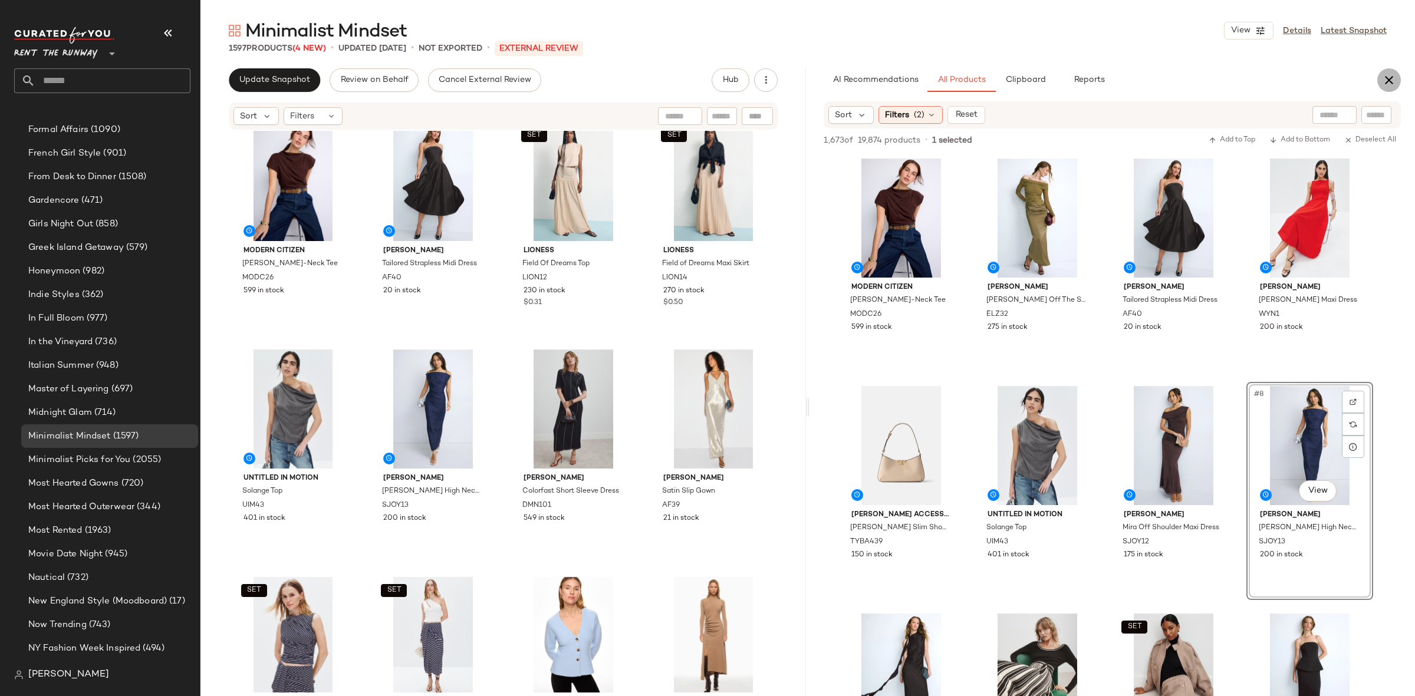
click at [1392, 77] on icon "button" at bounding box center [1389, 80] width 14 height 14
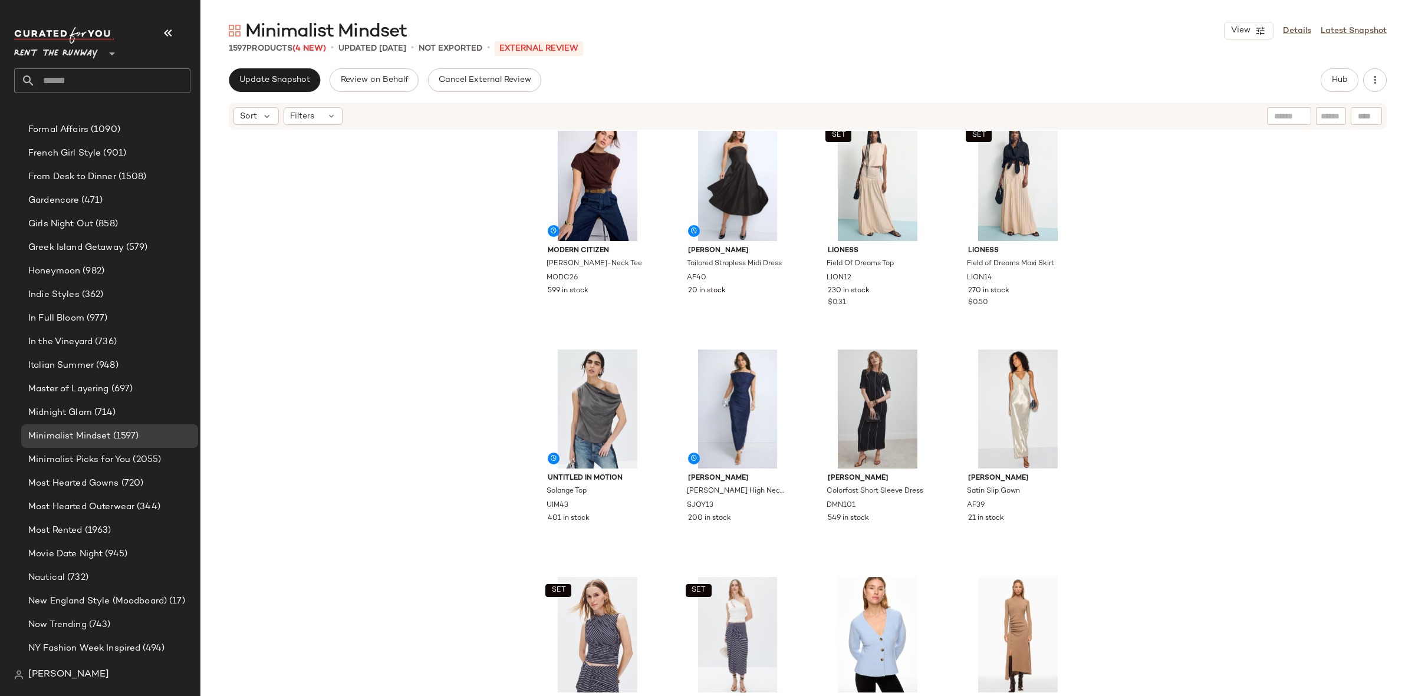
click at [1259, 222] on div "Modern Citizen Kenny Asymmetric-Neck Tee MODC26 599 in stock Alberta Ferretti T…" at bounding box center [807, 412] width 1214 height 562
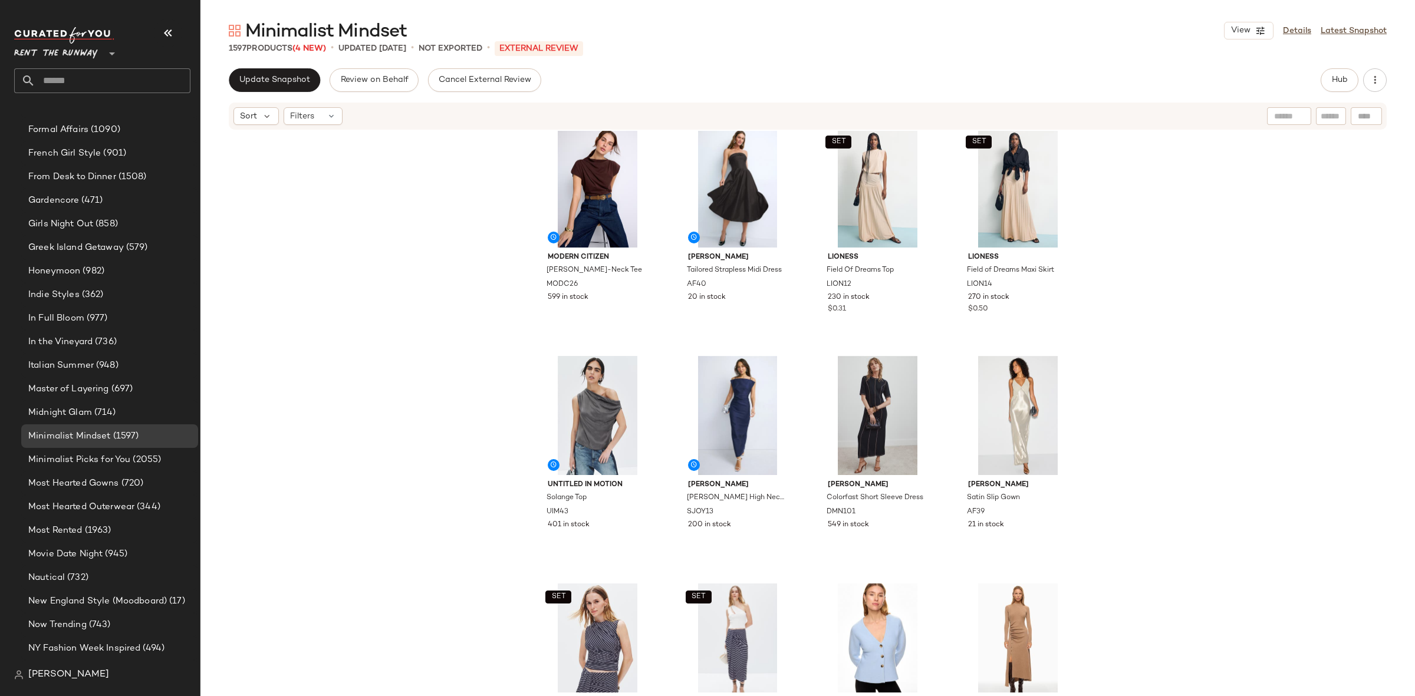
scroll to position [7, 0]
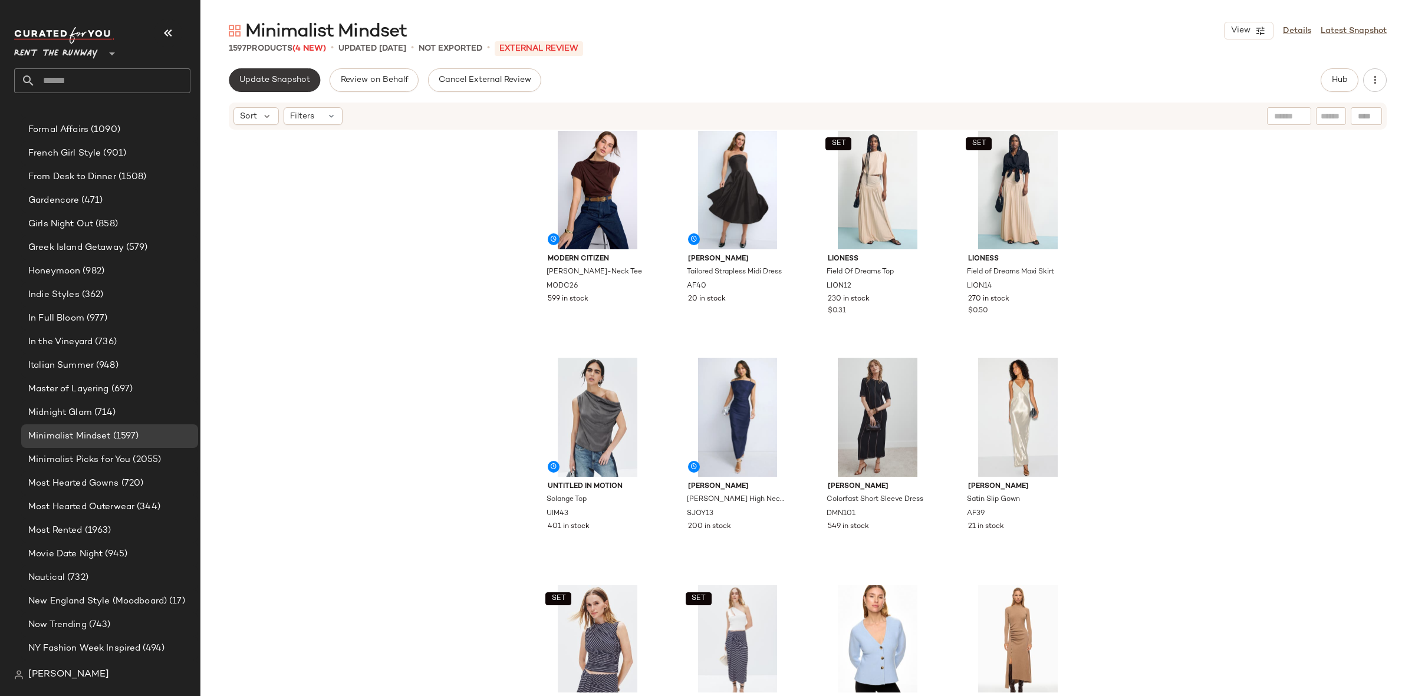
click at [255, 81] on span "Update Snapshot" at bounding box center [274, 79] width 71 height 9
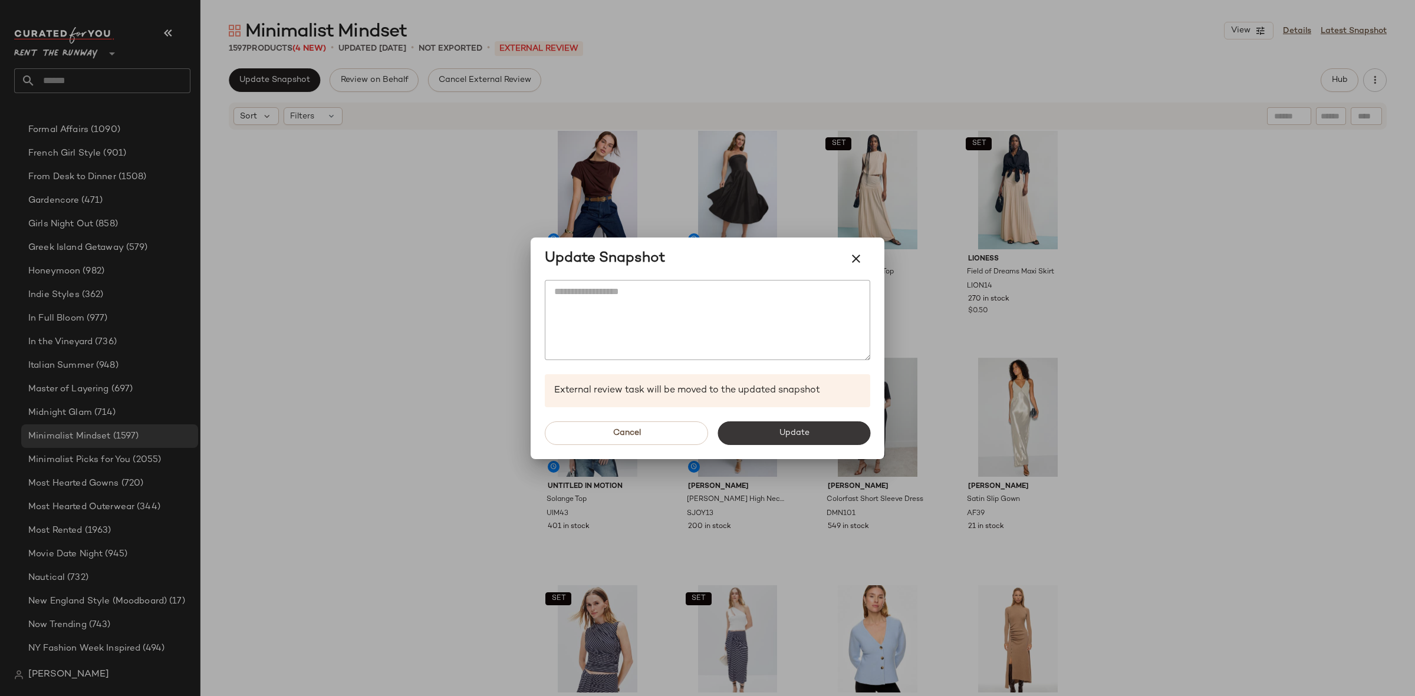
click at [769, 421] on button "Update" at bounding box center [793, 433] width 153 height 24
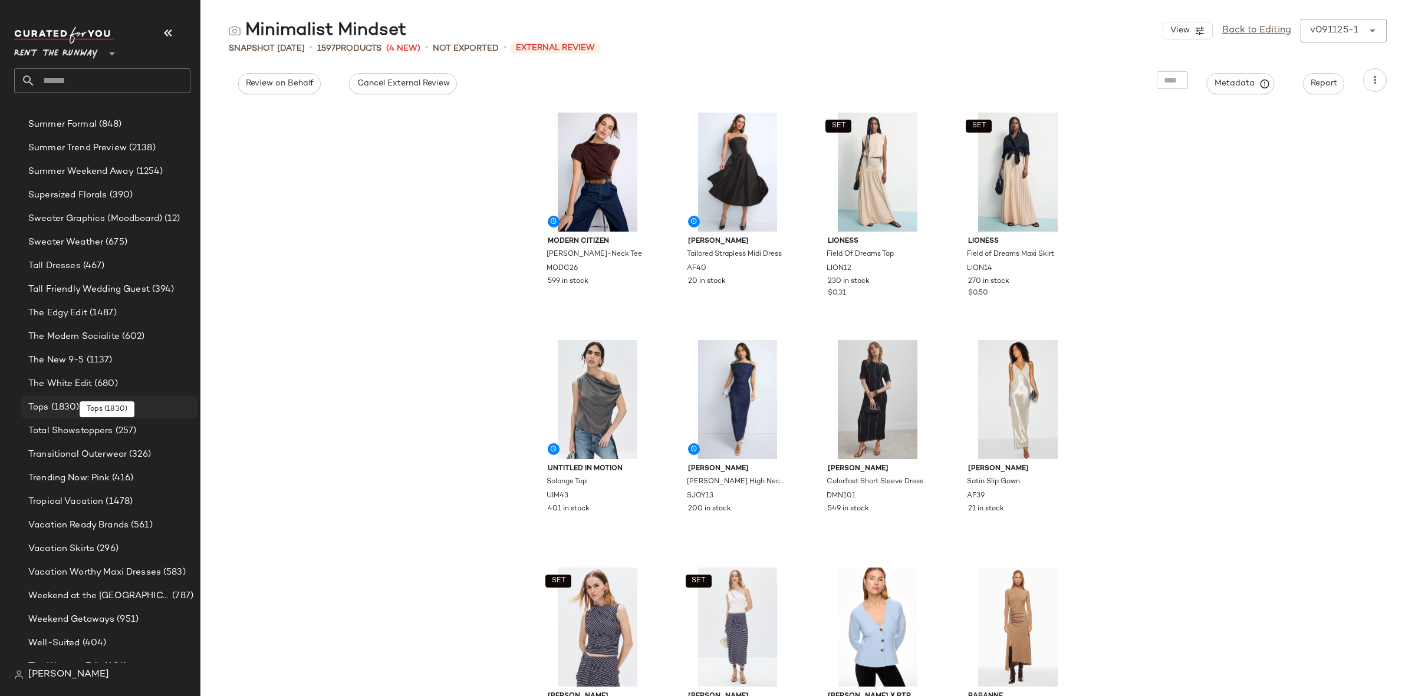
scroll to position [2115, 0]
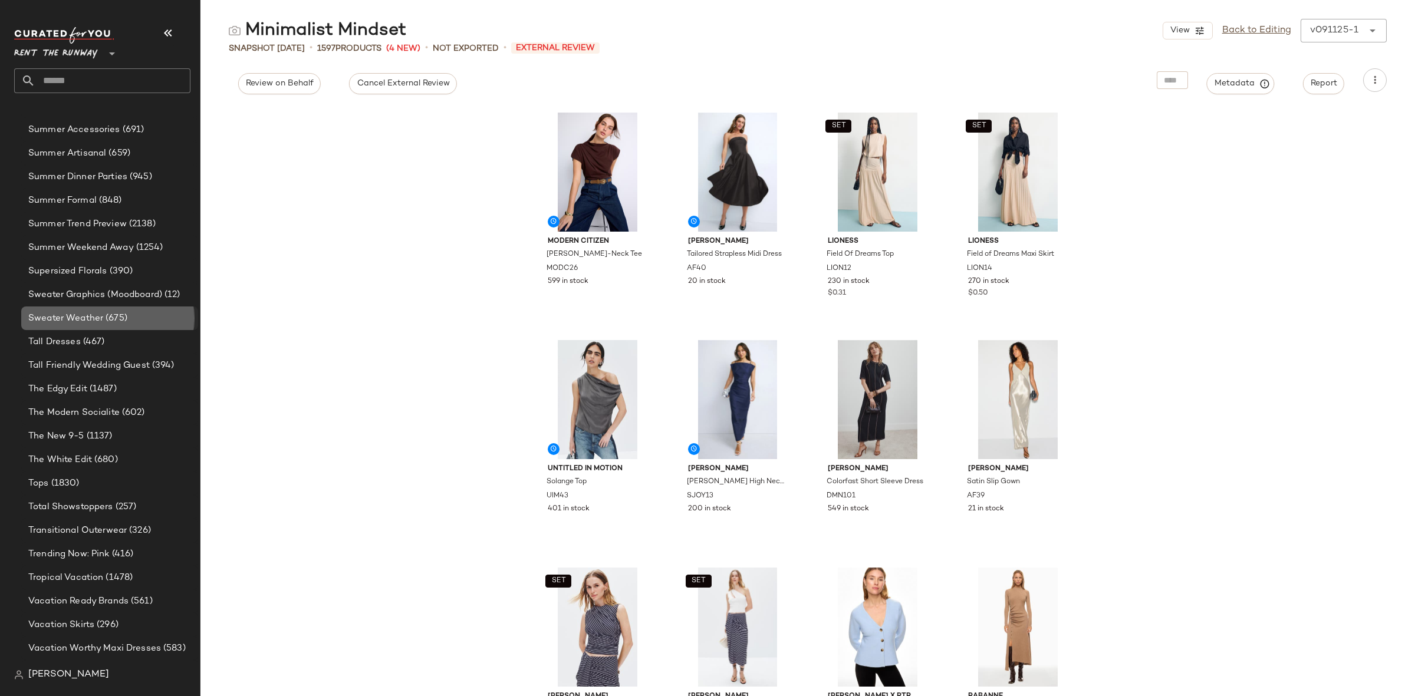
click at [107, 307] on div "Sweater Weather (675)" at bounding box center [109, 319] width 177 height 24
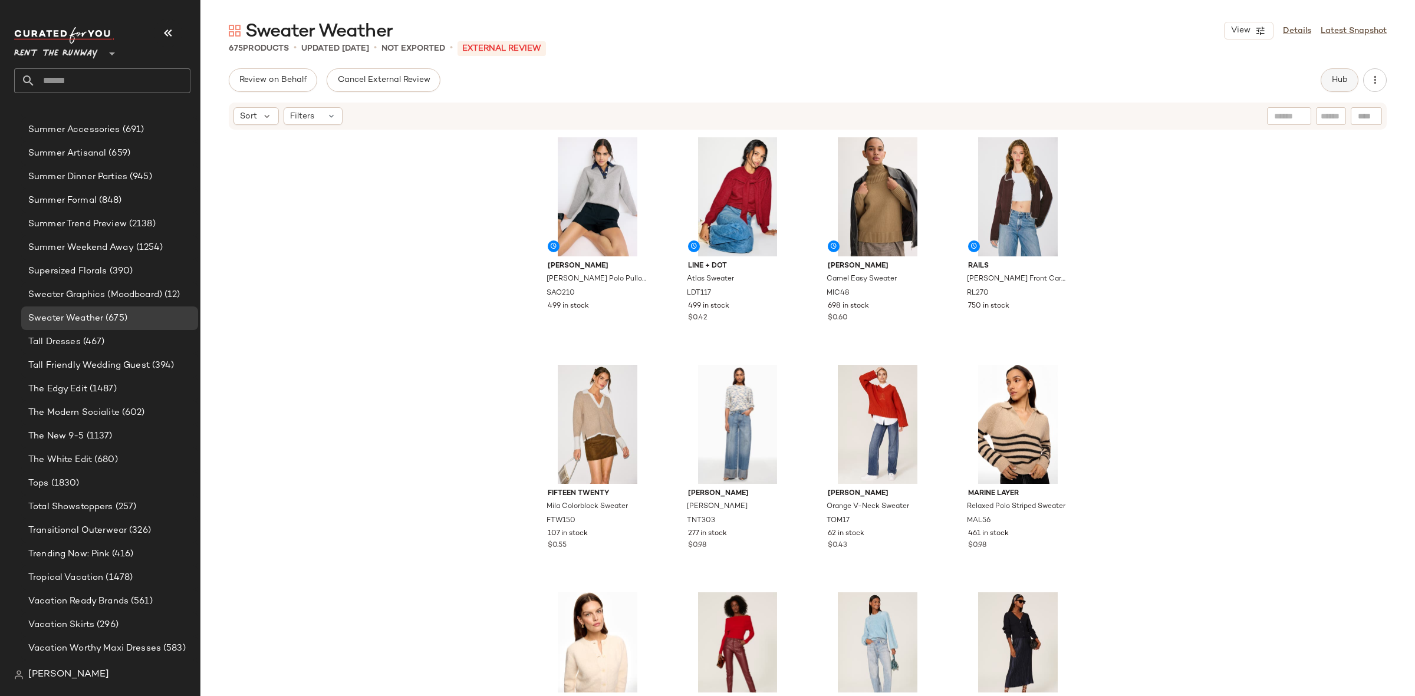
click at [1331, 81] on span "Hub" at bounding box center [1339, 79] width 17 height 9
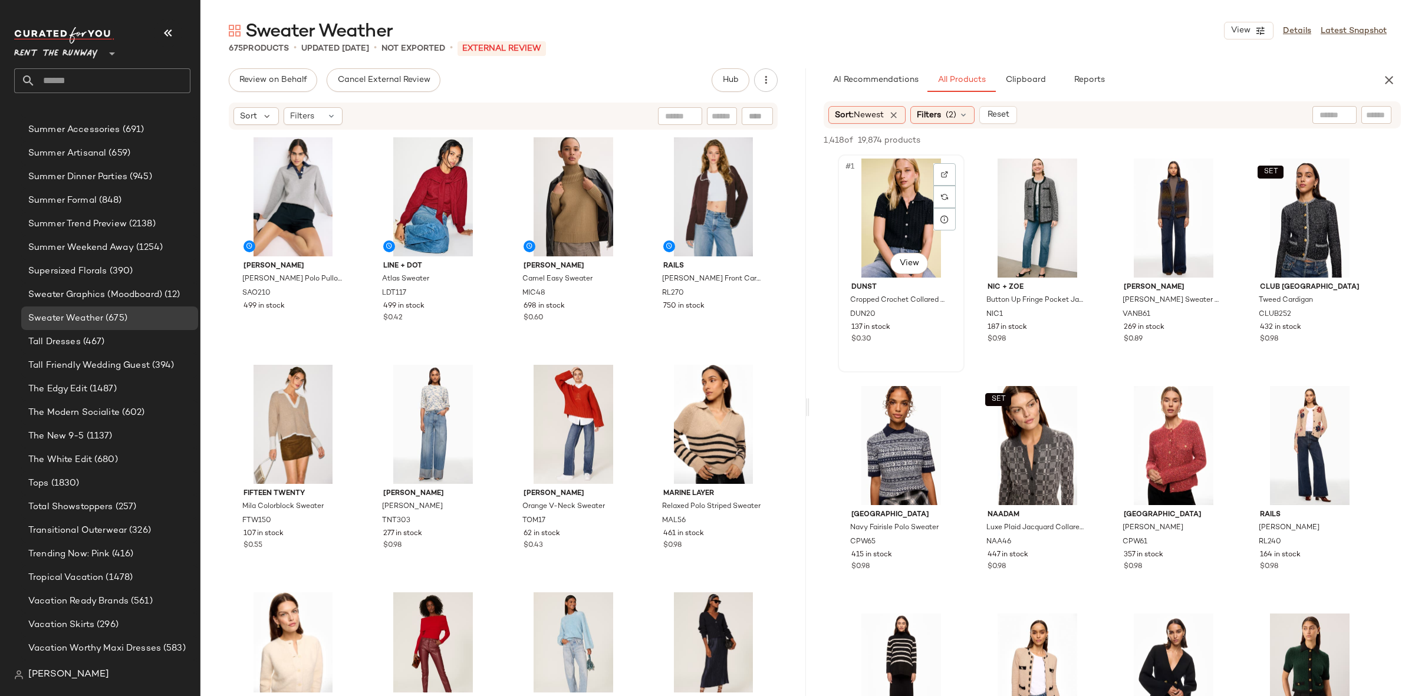
click at [908, 201] on div "#1 View" at bounding box center [901, 218] width 118 height 119
click at [1381, 84] on button "button" at bounding box center [1389, 80] width 24 height 24
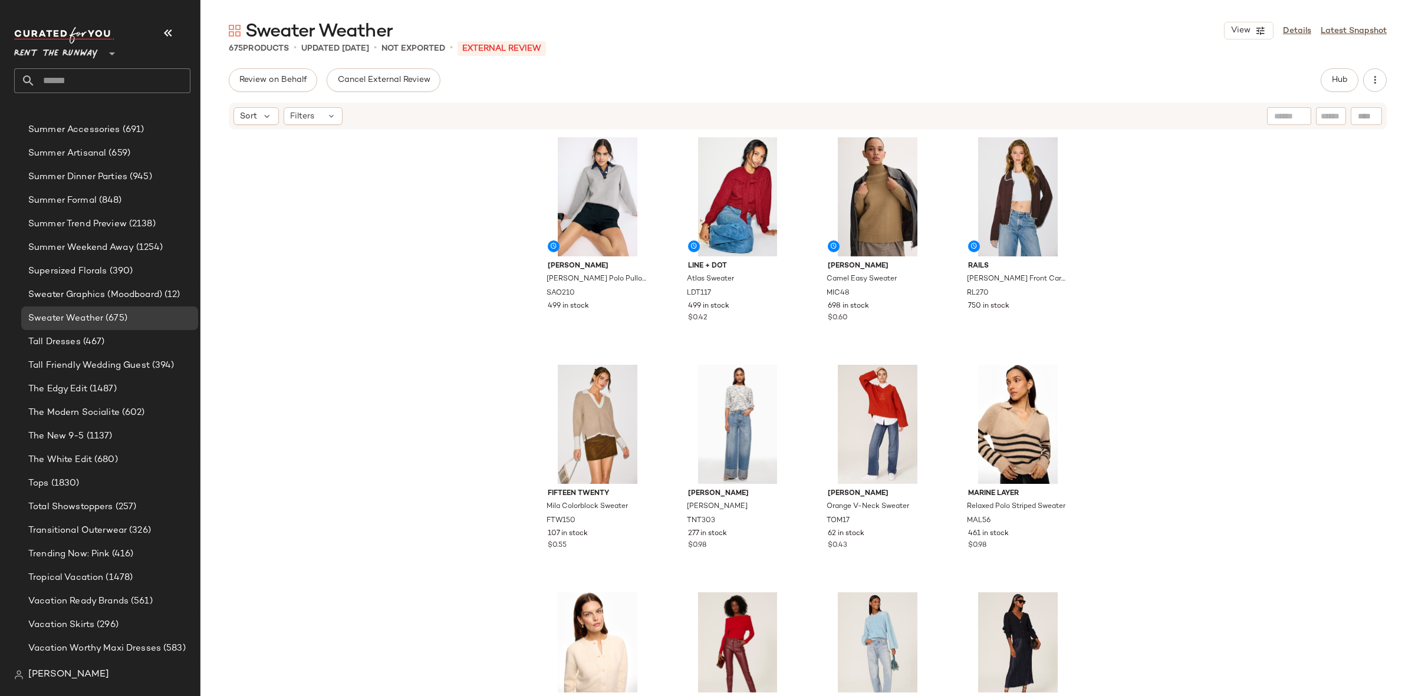
click at [1245, 315] on div "Sandro Damien Grey Polo Pullover SAO210 499 in stock Line + Dot Atlas Sweater L…" at bounding box center [807, 412] width 1214 height 562
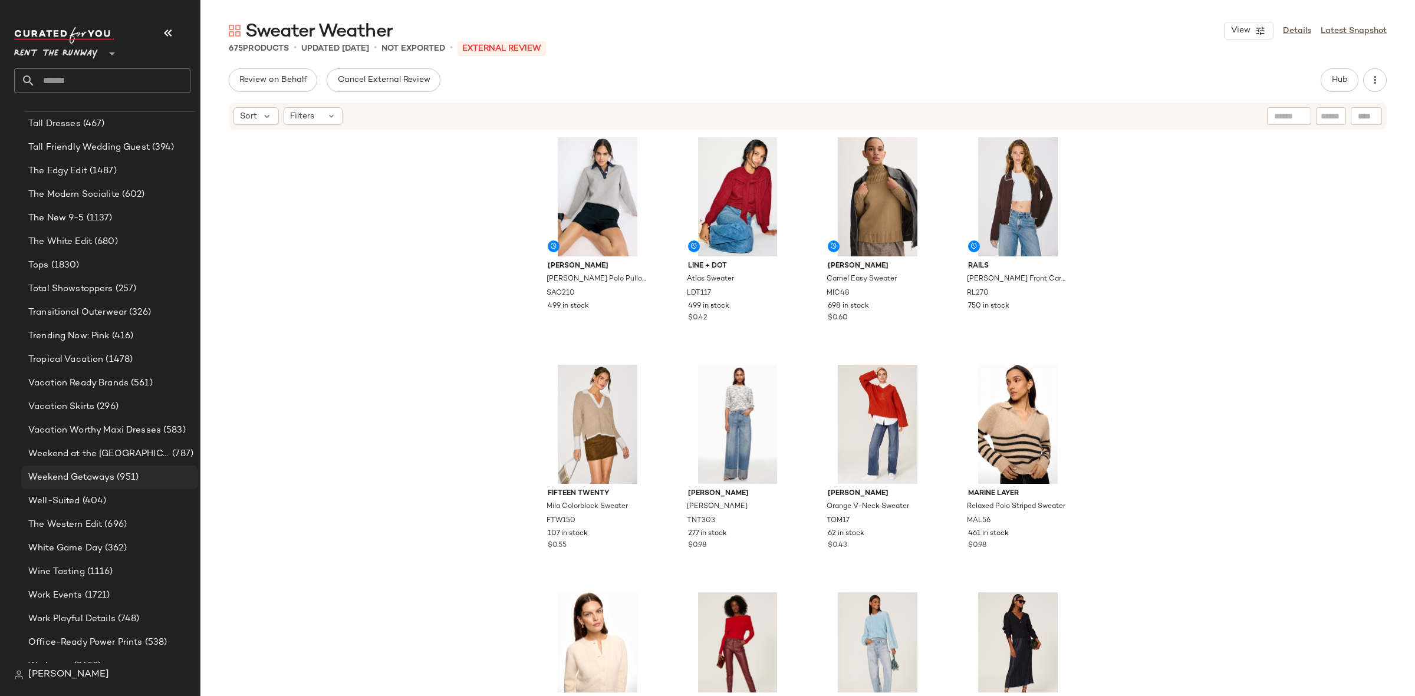
scroll to position [2334, 0]
click at [101, 502] on span "(404)" at bounding box center [93, 500] width 27 height 14
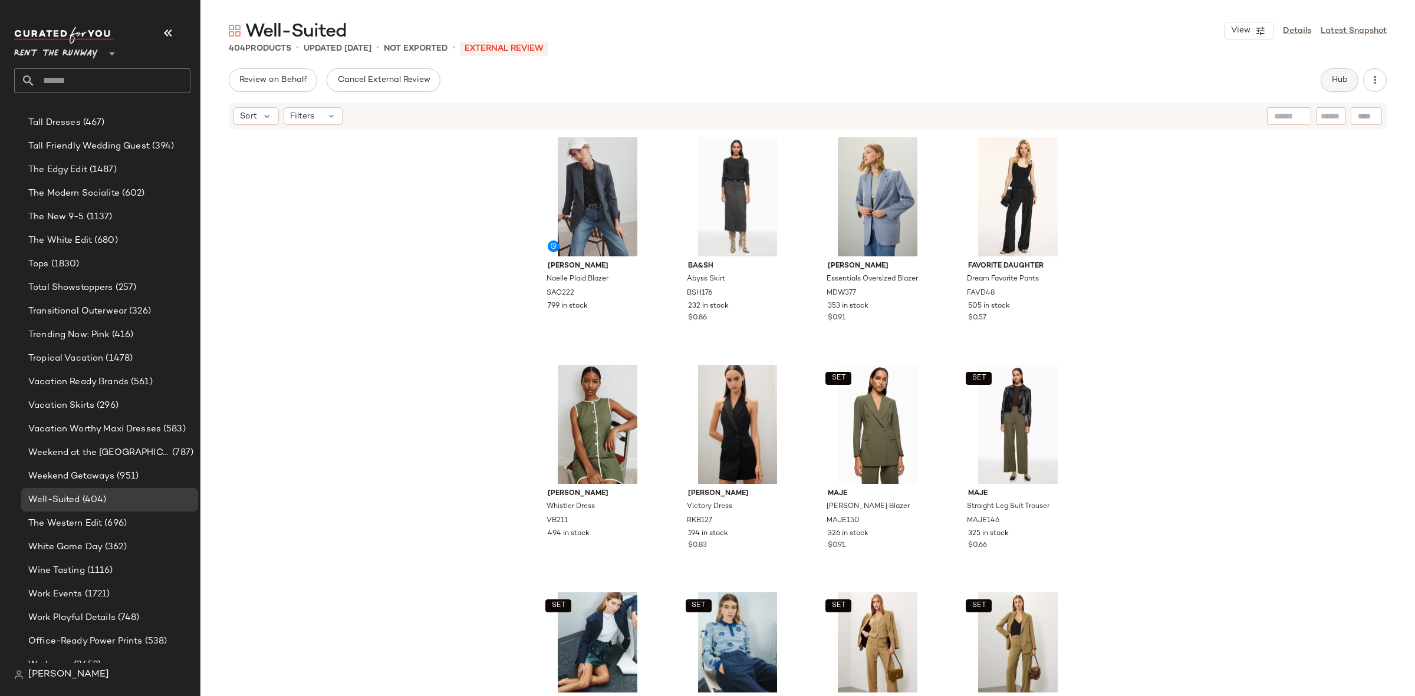
click at [1338, 70] on button "Hub" at bounding box center [1339, 80] width 38 height 24
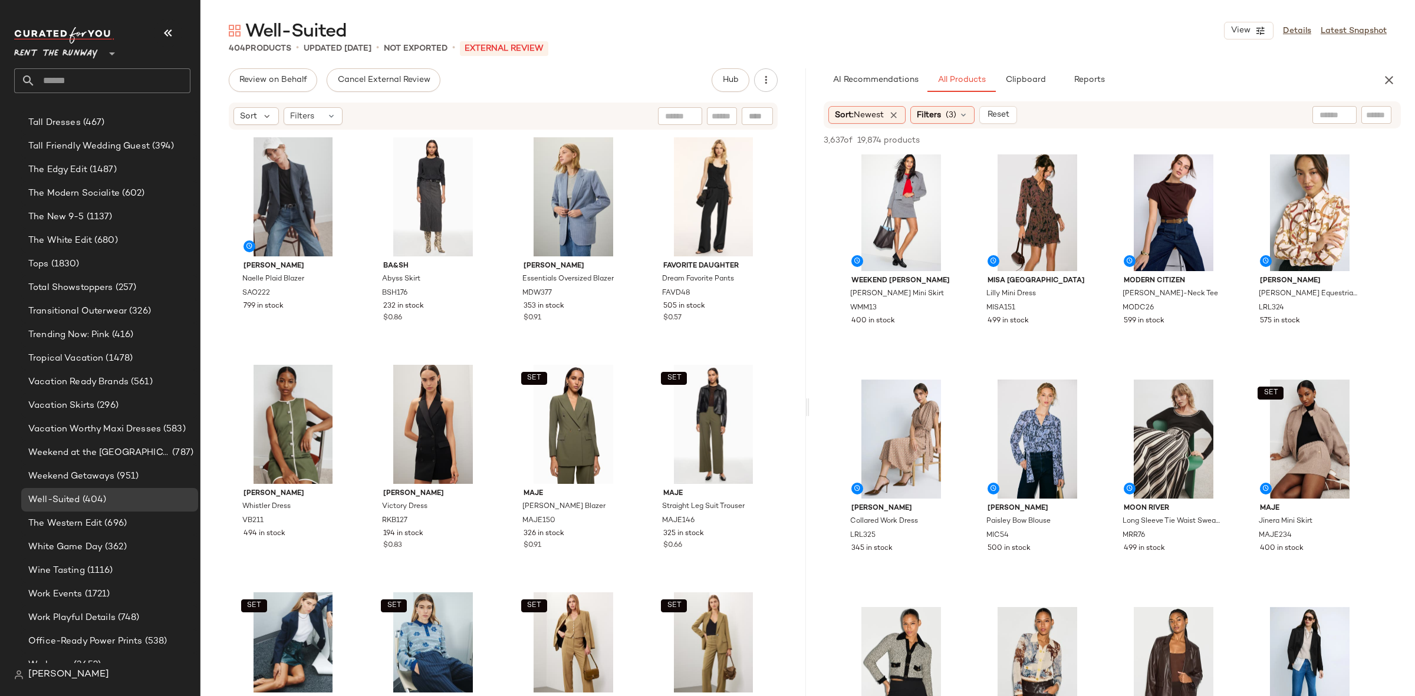
scroll to position [15, 0]
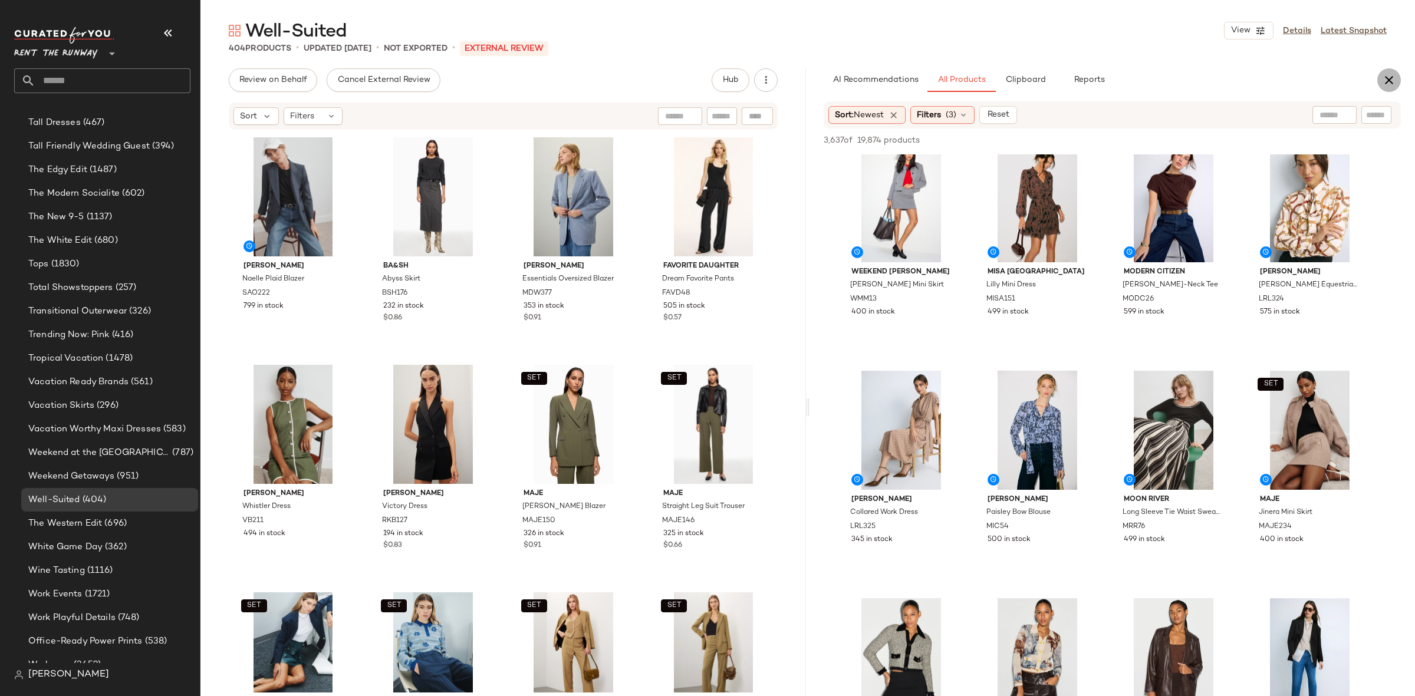
click at [1390, 81] on icon "button" at bounding box center [1389, 80] width 14 height 14
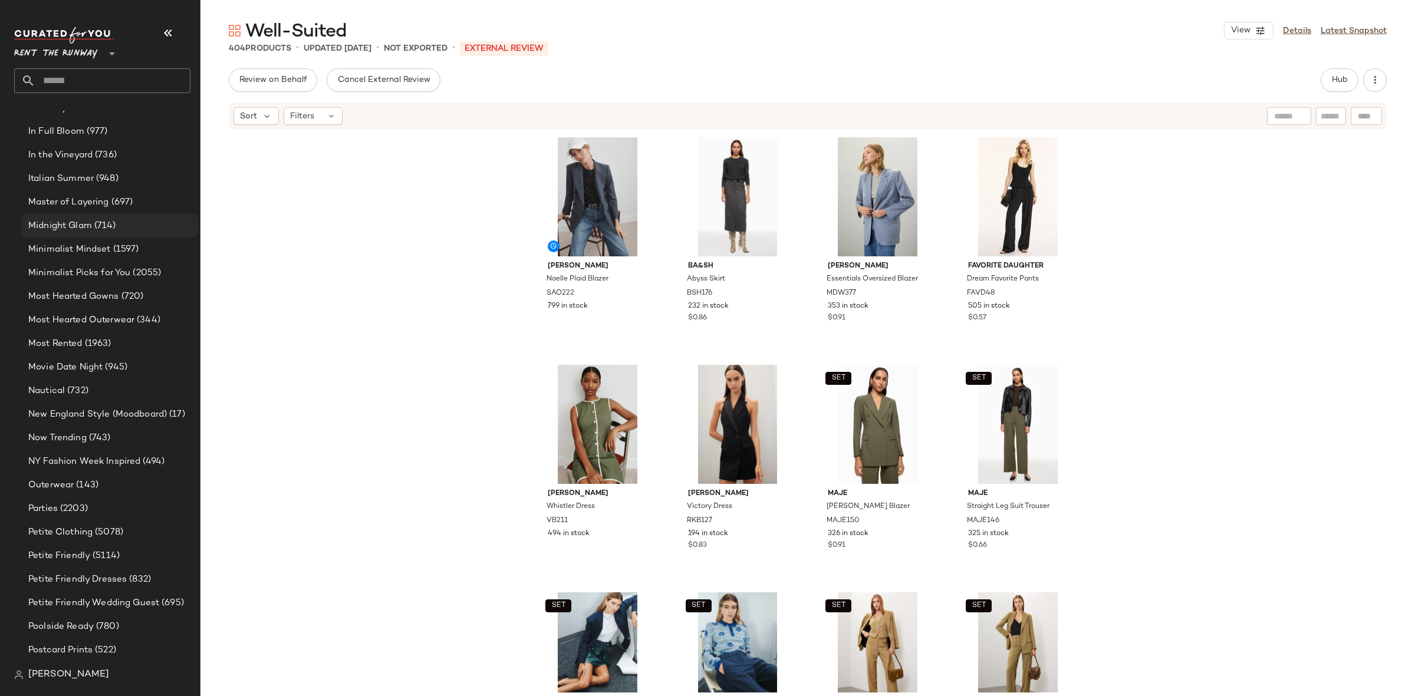
scroll to position [1472, 0]
click at [111, 195] on div "Master of Layering (697)" at bounding box center [109, 207] width 177 height 24
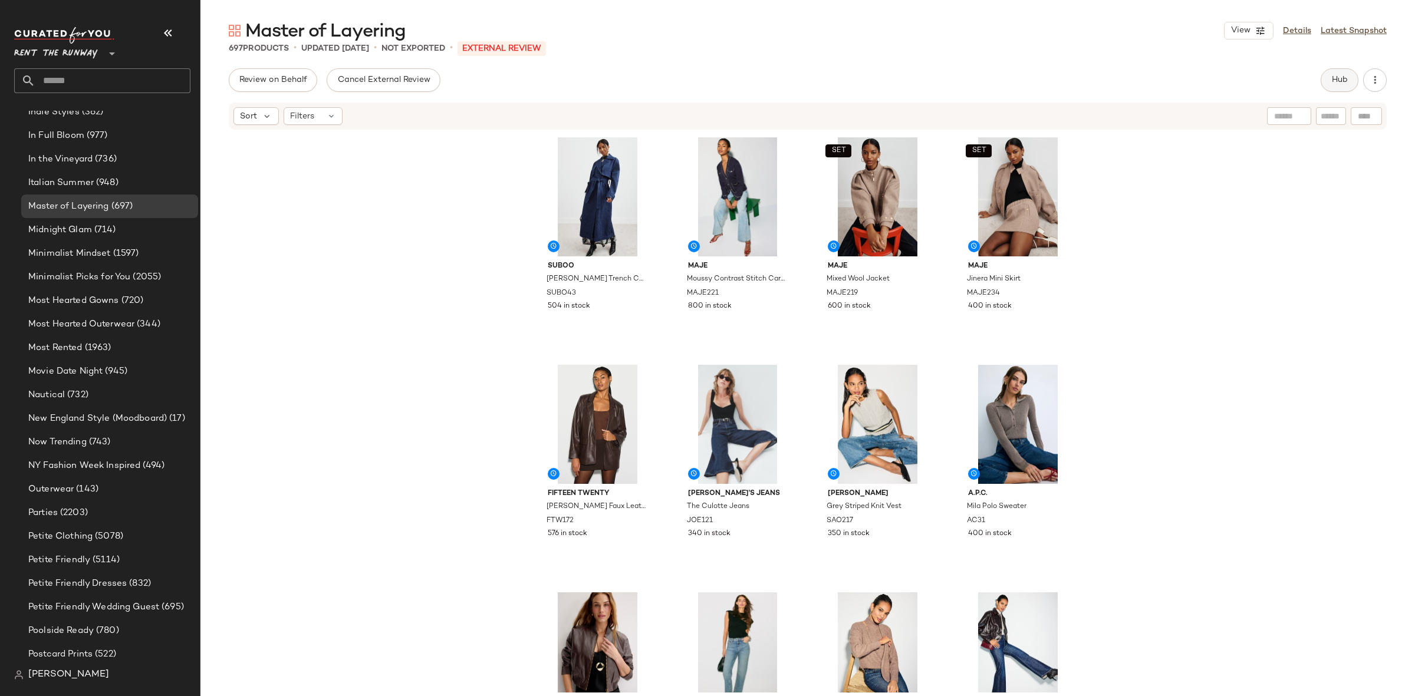
click at [1351, 84] on button "Hub" at bounding box center [1339, 80] width 38 height 24
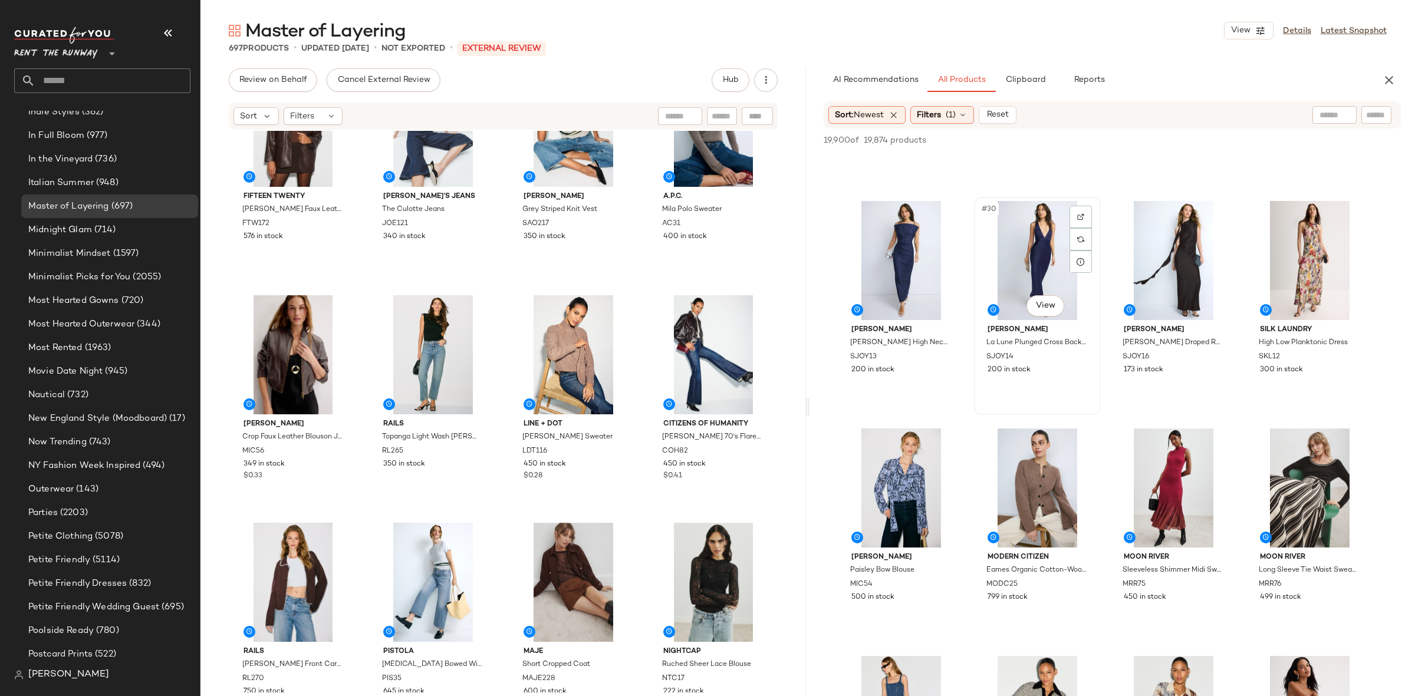
scroll to position [1551, 0]
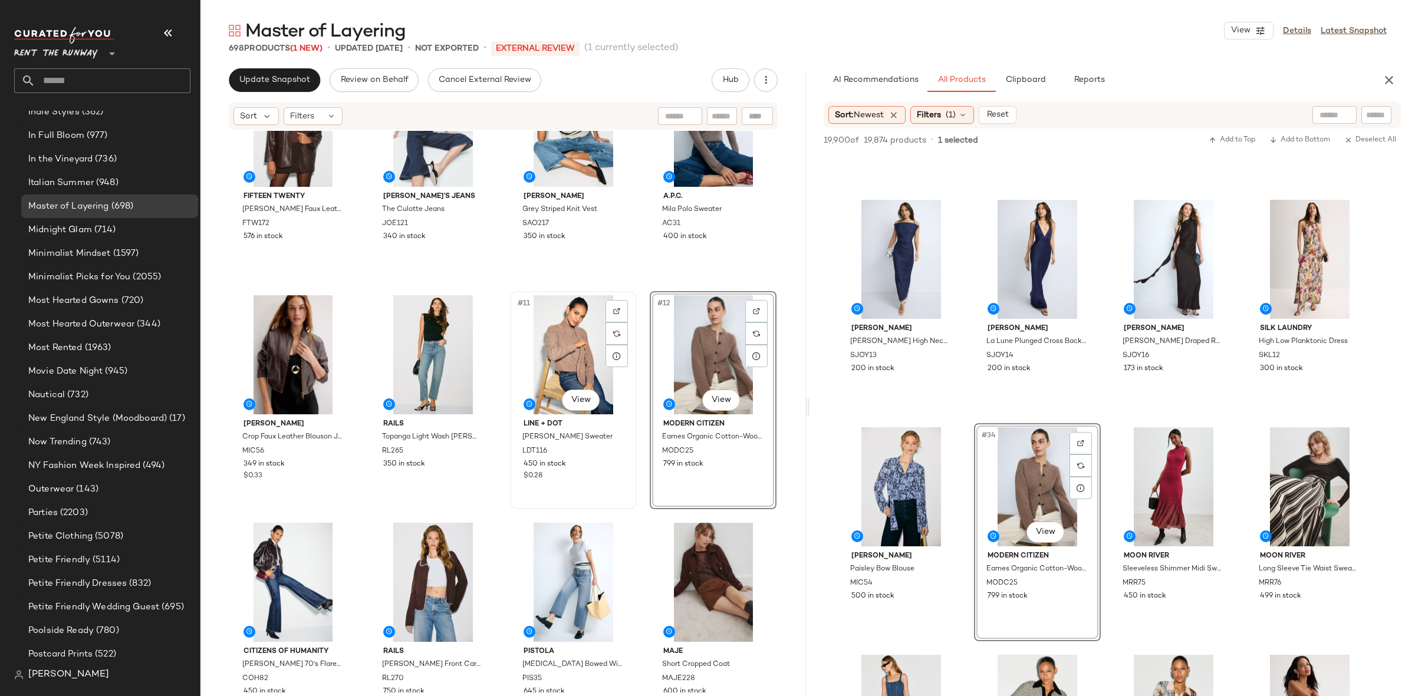
click at [577, 361] on div "#11 View" at bounding box center [573, 354] width 118 height 119
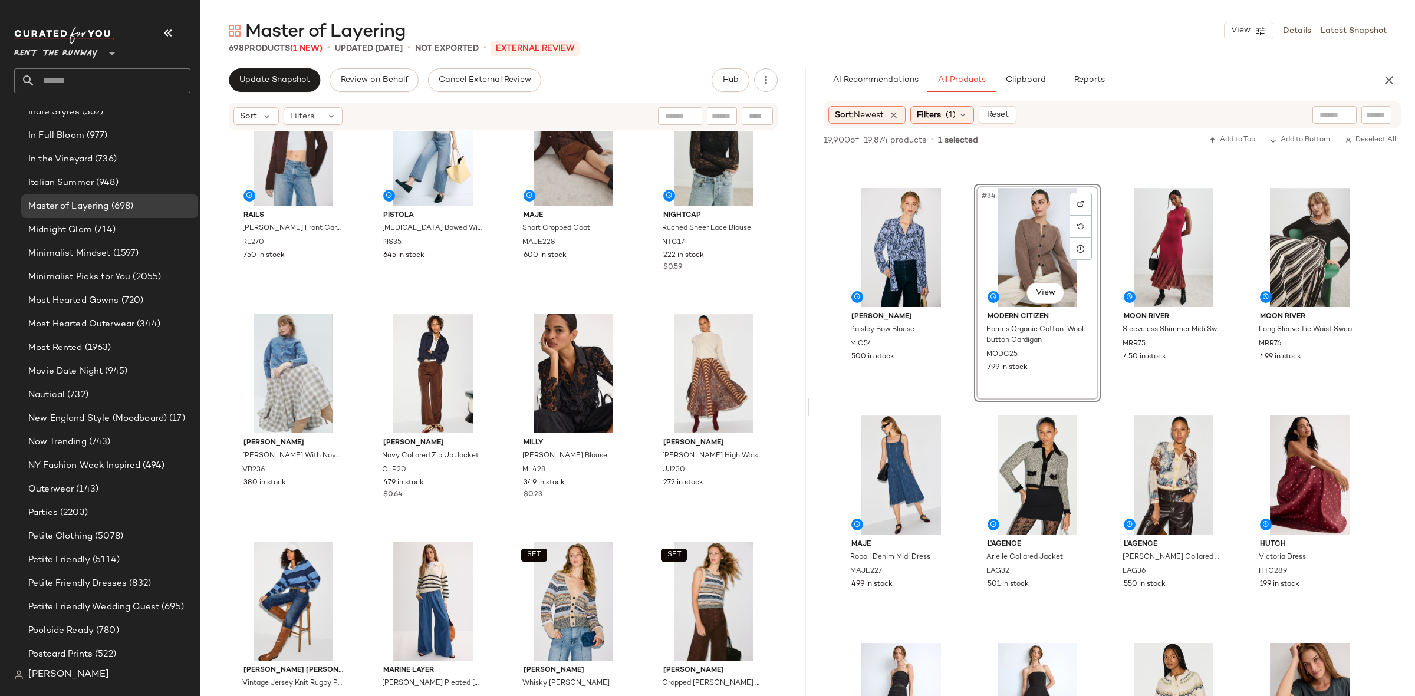
scroll to position [1839, 0]
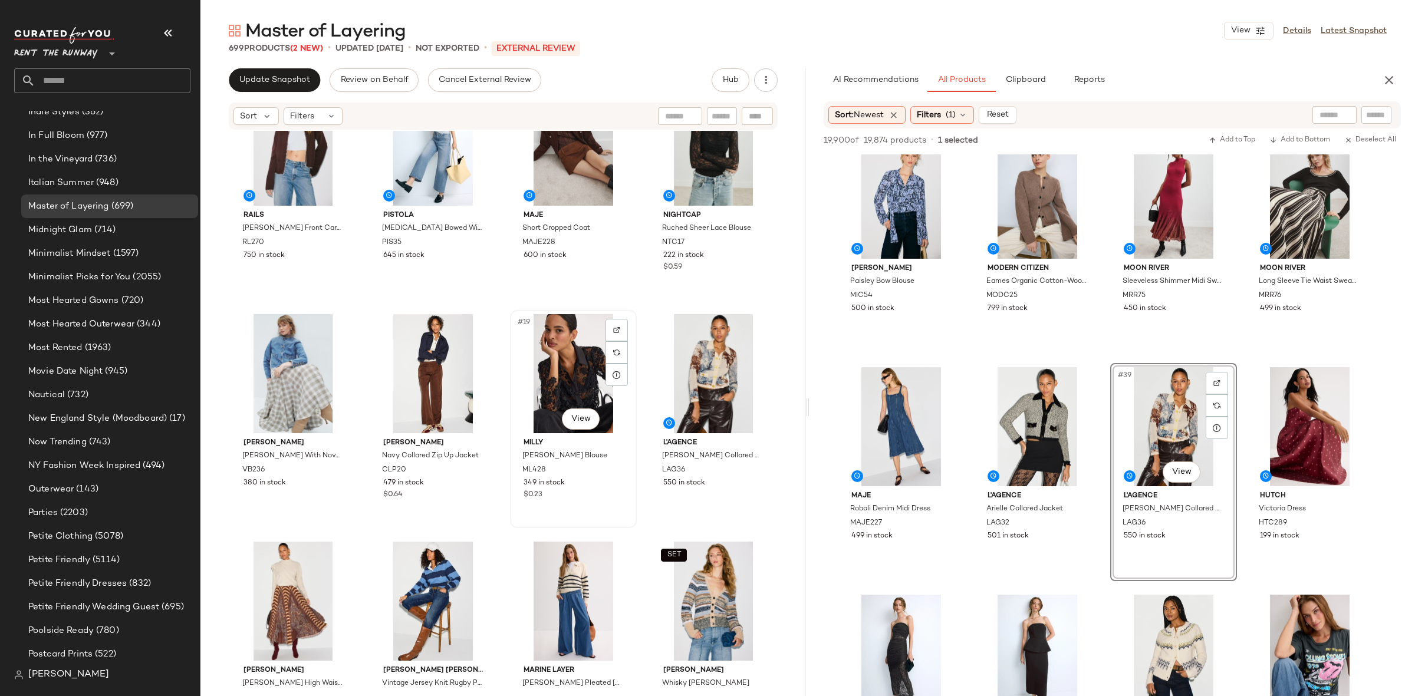
click at [586, 371] on div "#19 View" at bounding box center [573, 373] width 118 height 119
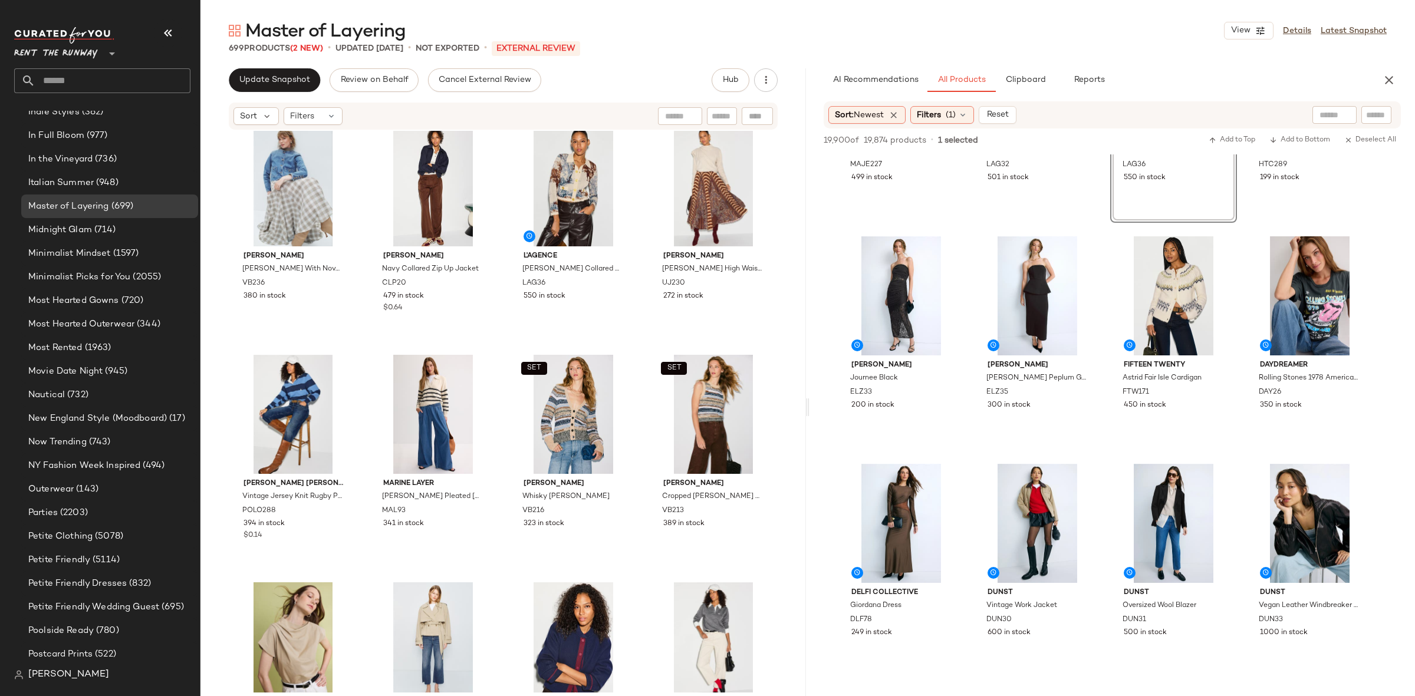
scroll to position [2214, 0]
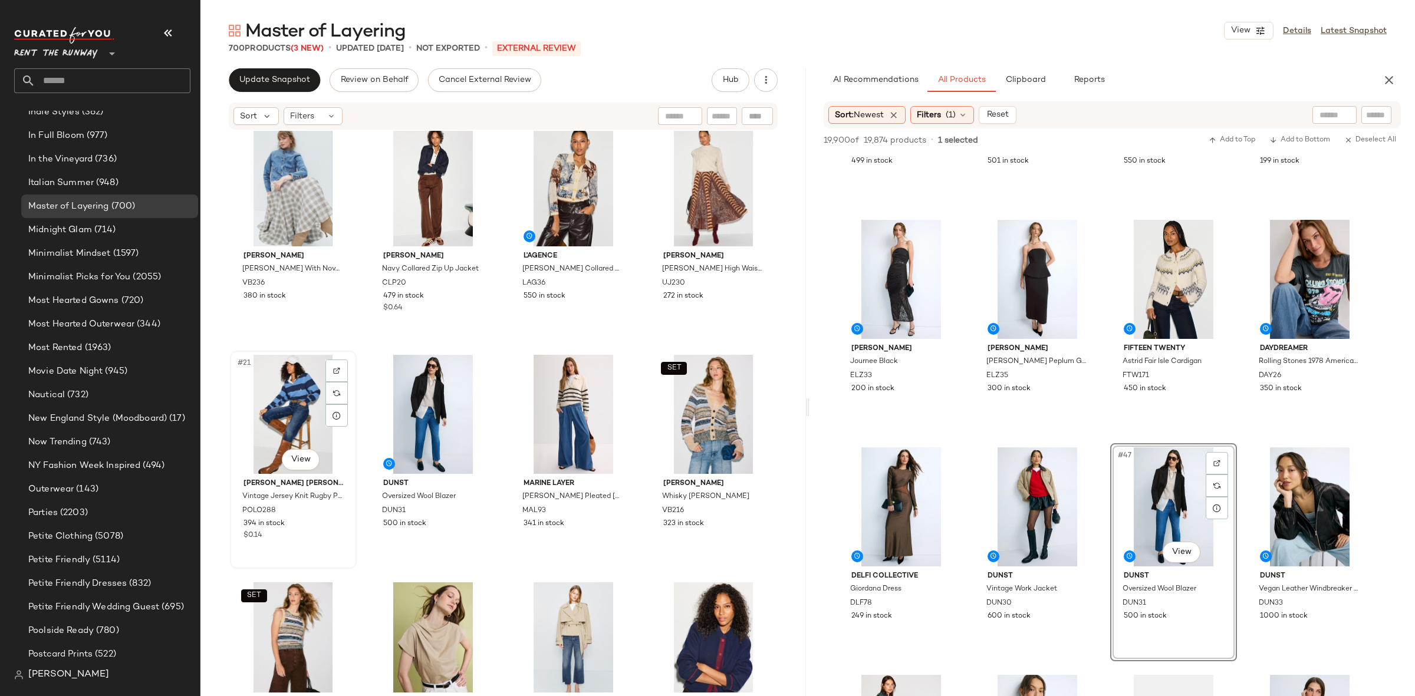
click at [284, 400] on div "#21 View" at bounding box center [293, 414] width 118 height 119
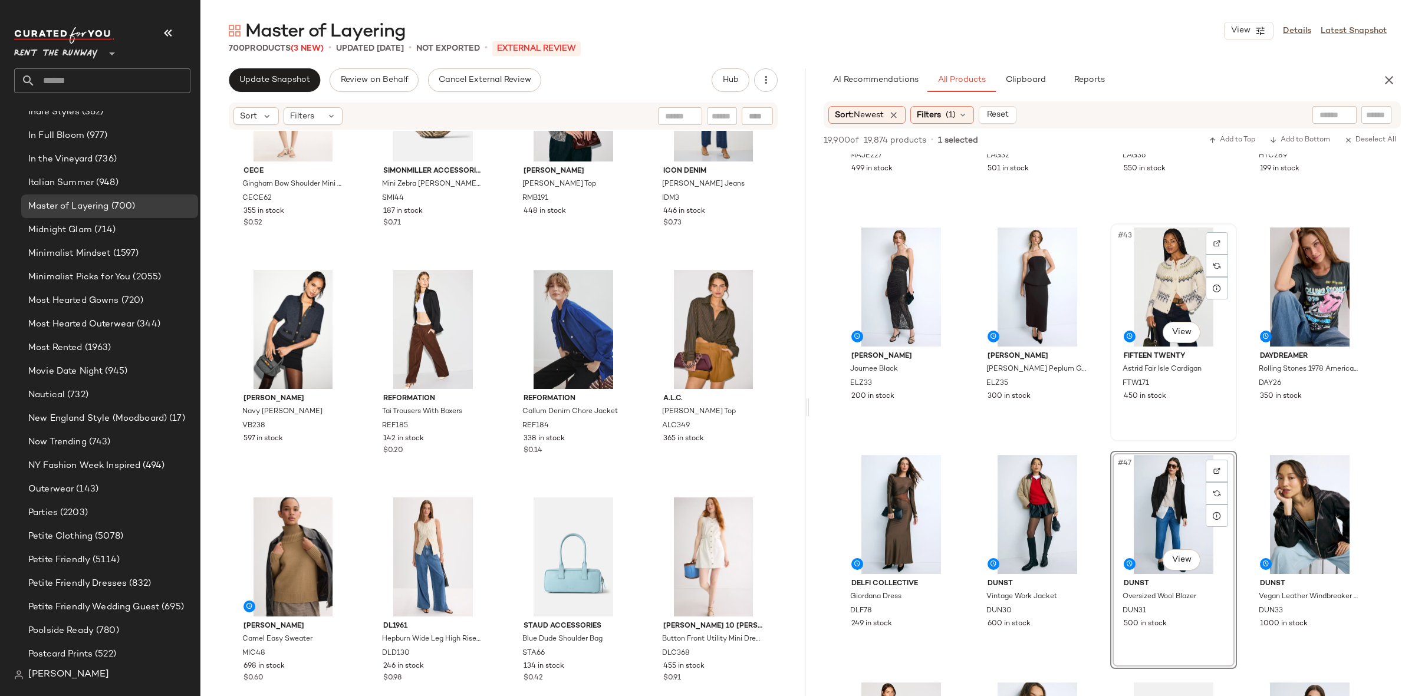
scroll to position [2155, 0]
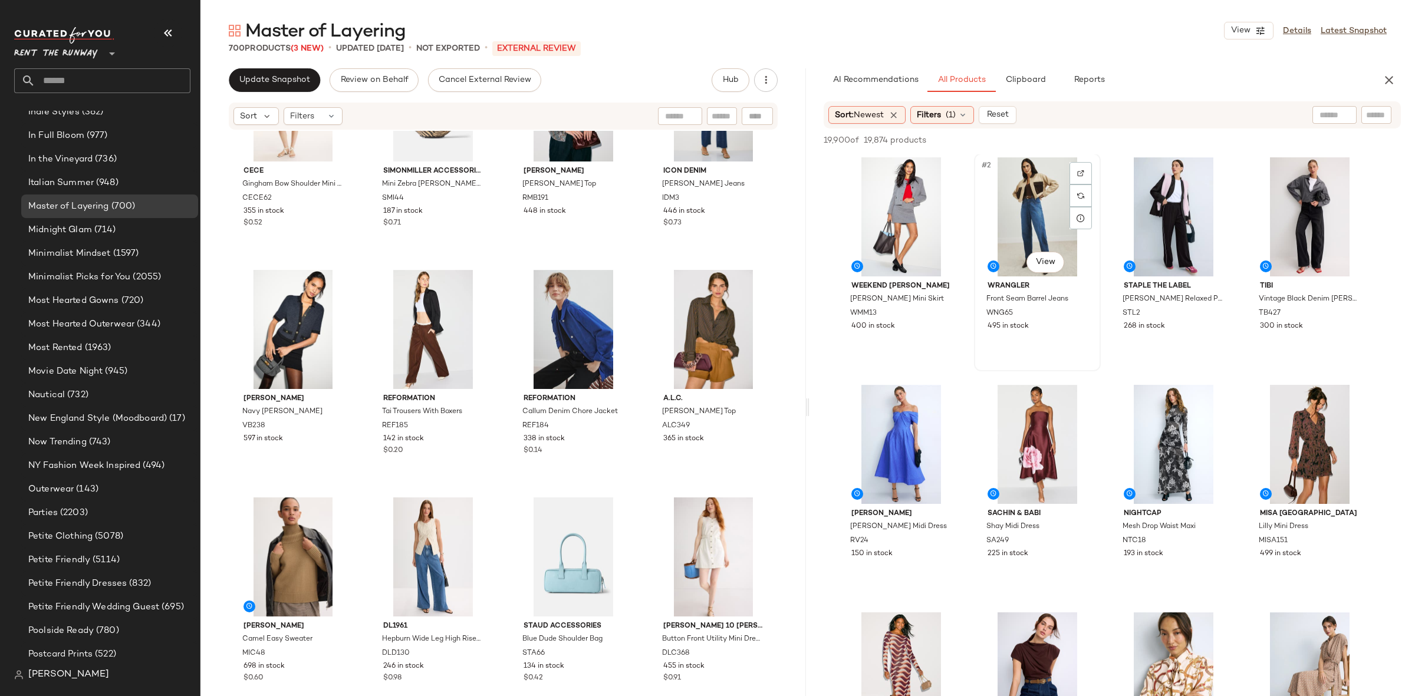
scroll to position [0, 0]
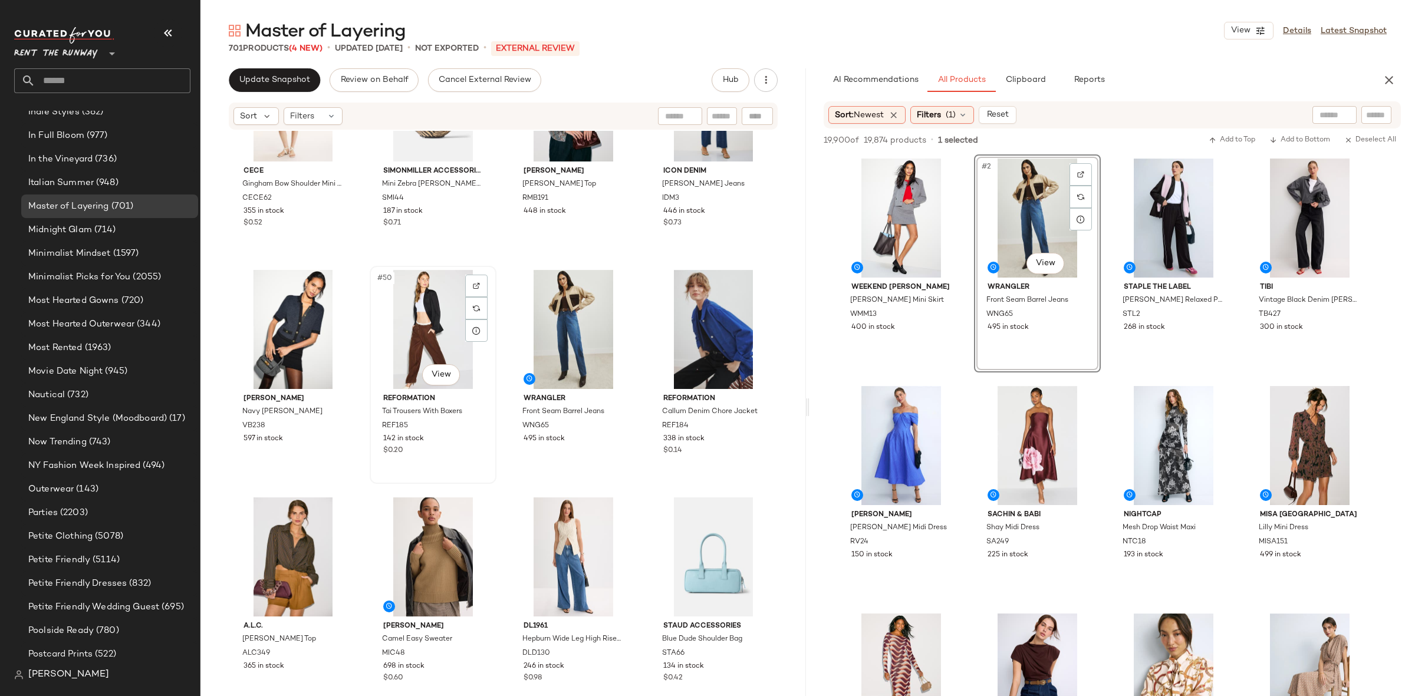
click at [424, 322] on div "#50 View" at bounding box center [433, 329] width 118 height 119
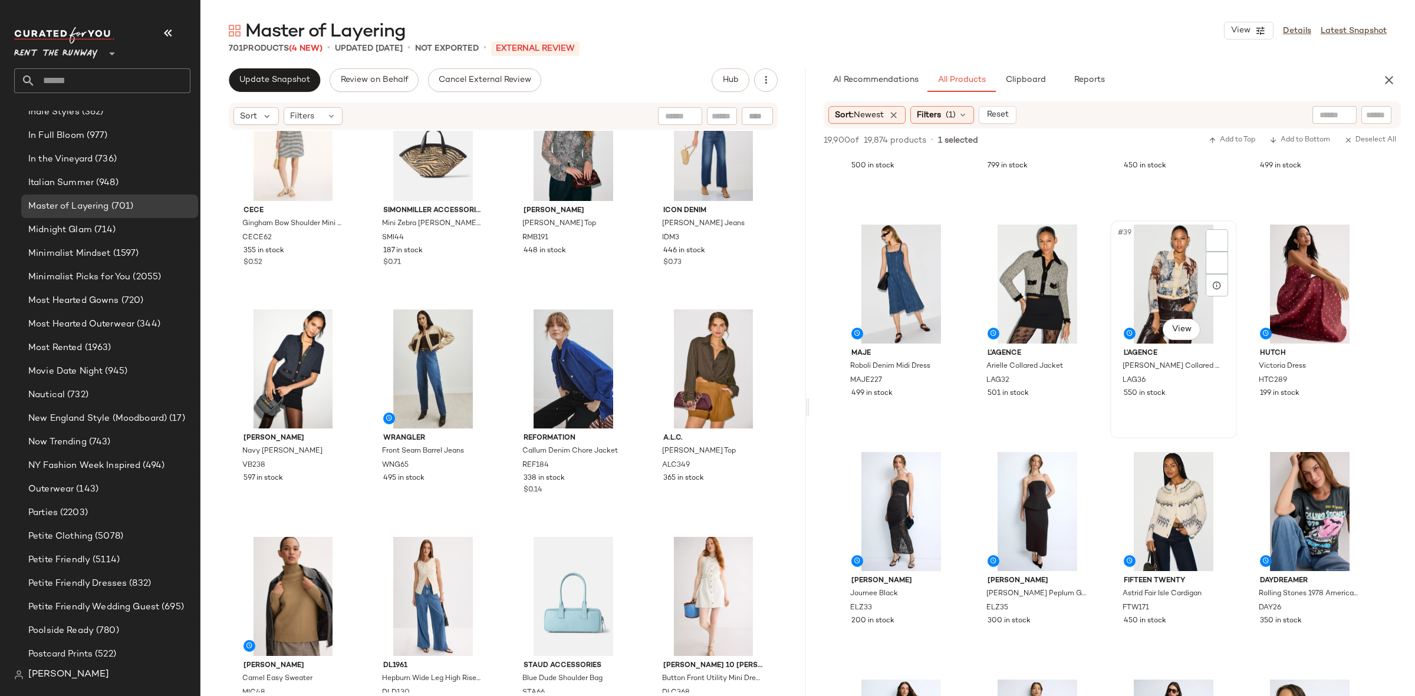
scroll to position [2007, 0]
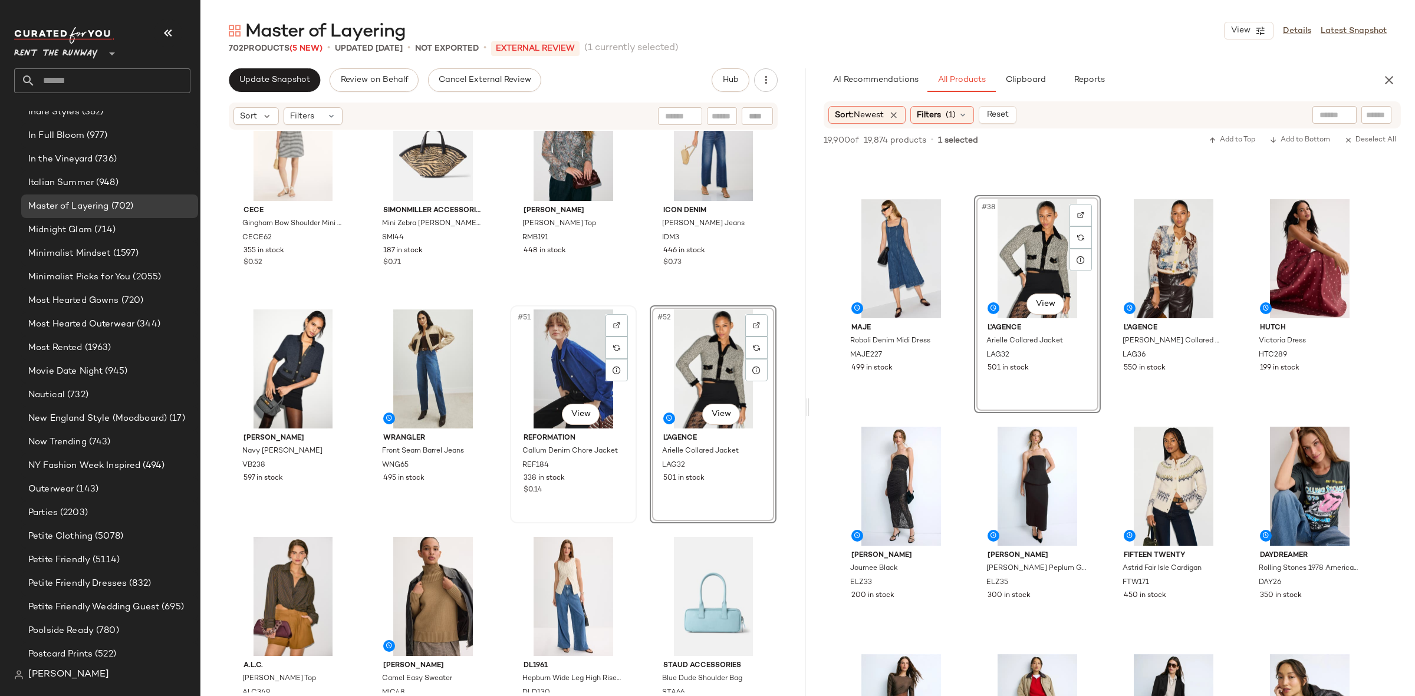
click at [585, 376] on div "#51 View" at bounding box center [573, 368] width 118 height 119
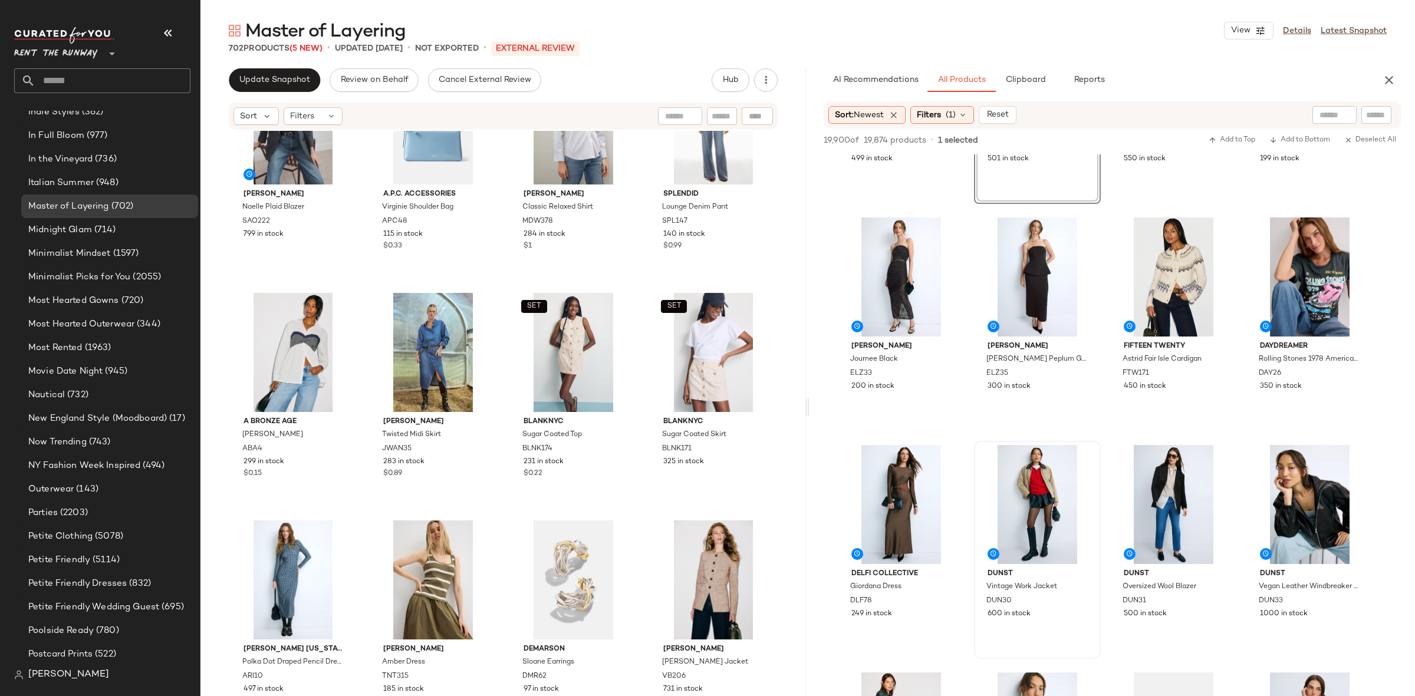
scroll to position [2382, 0]
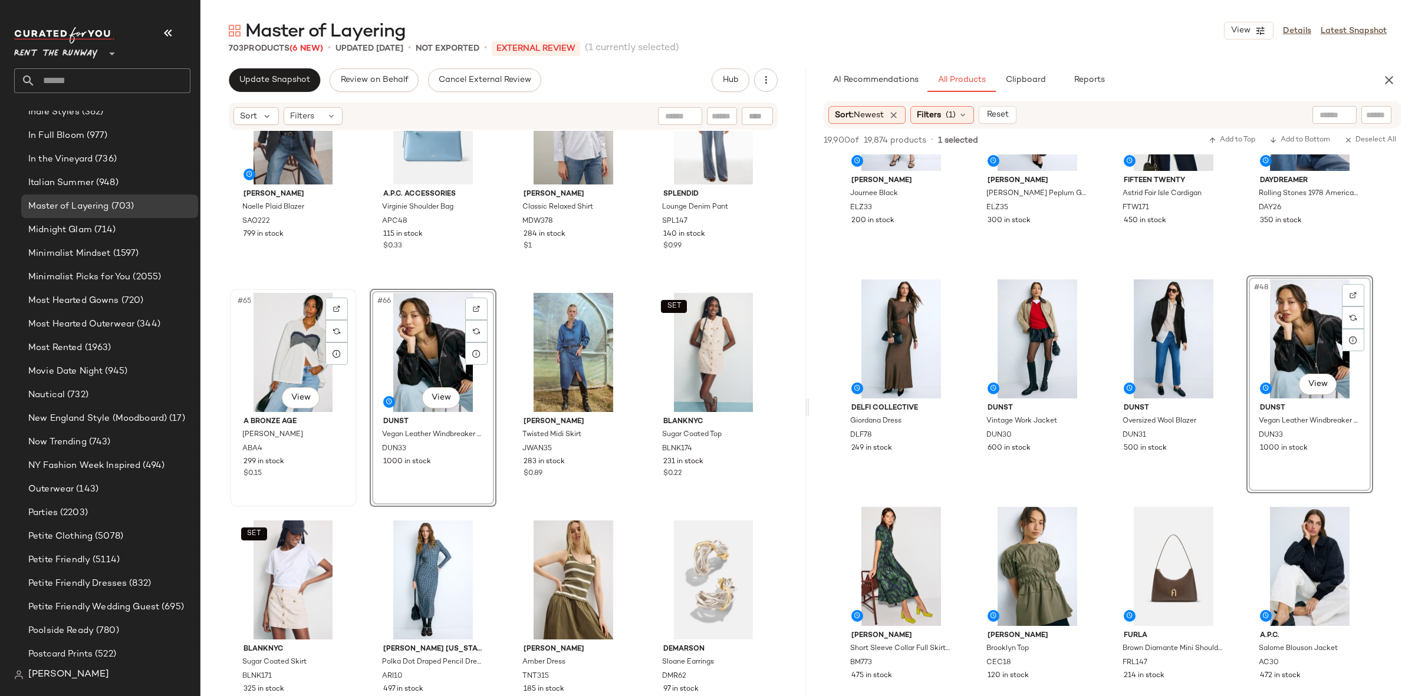
click at [286, 347] on div "#65 View" at bounding box center [293, 352] width 118 height 119
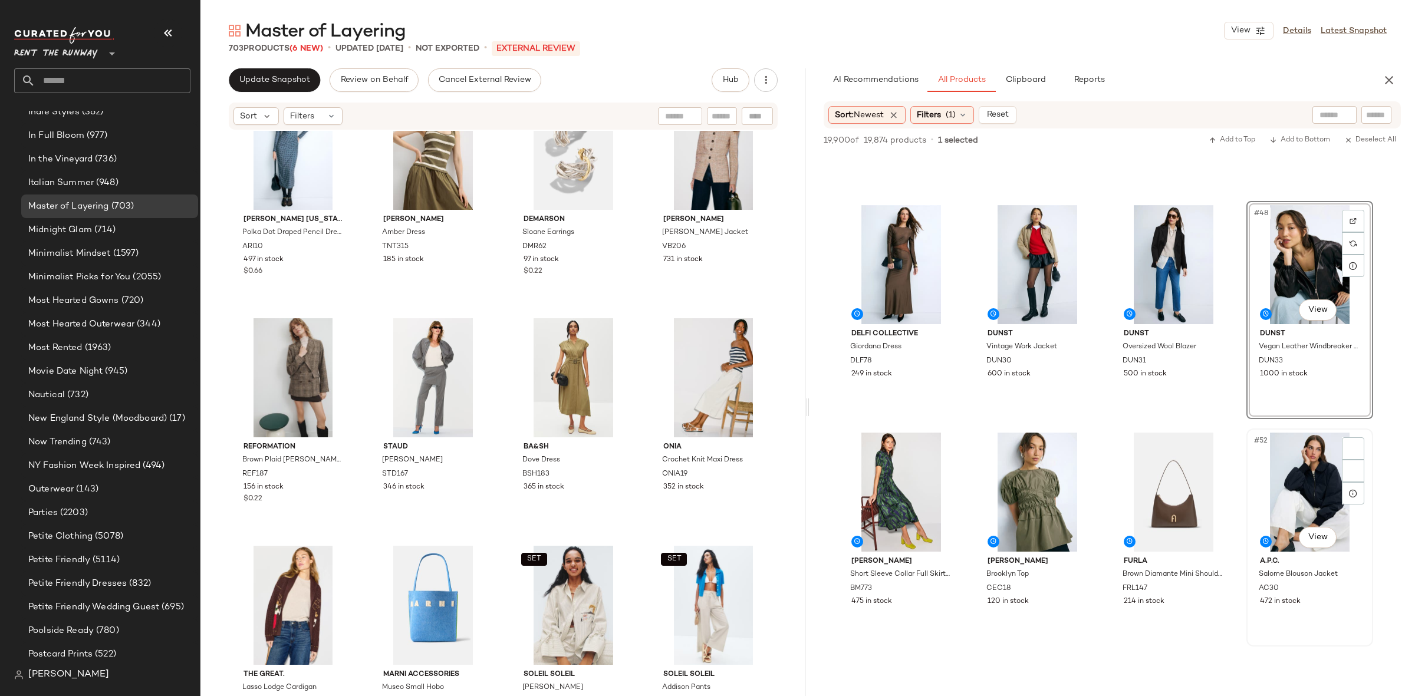
scroll to position [2530, 0]
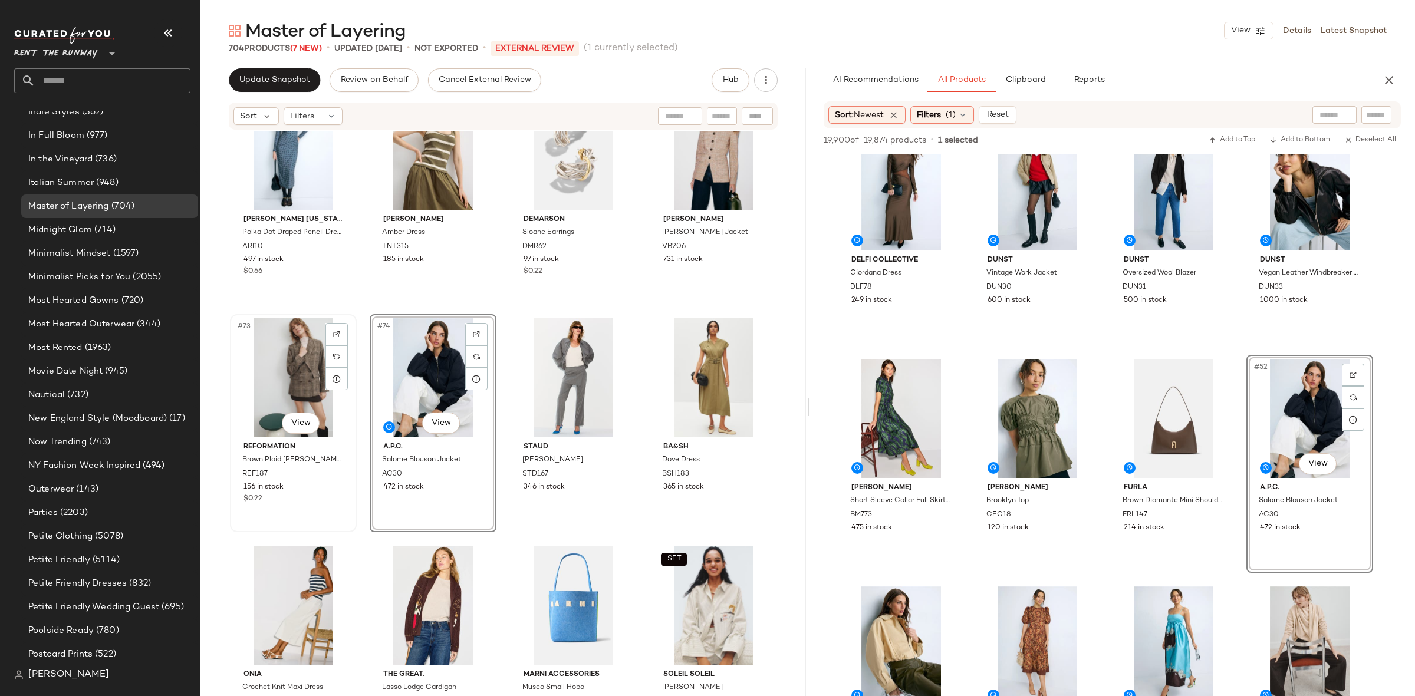
click at [292, 378] on div "#73 View" at bounding box center [293, 377] width 118 height 119
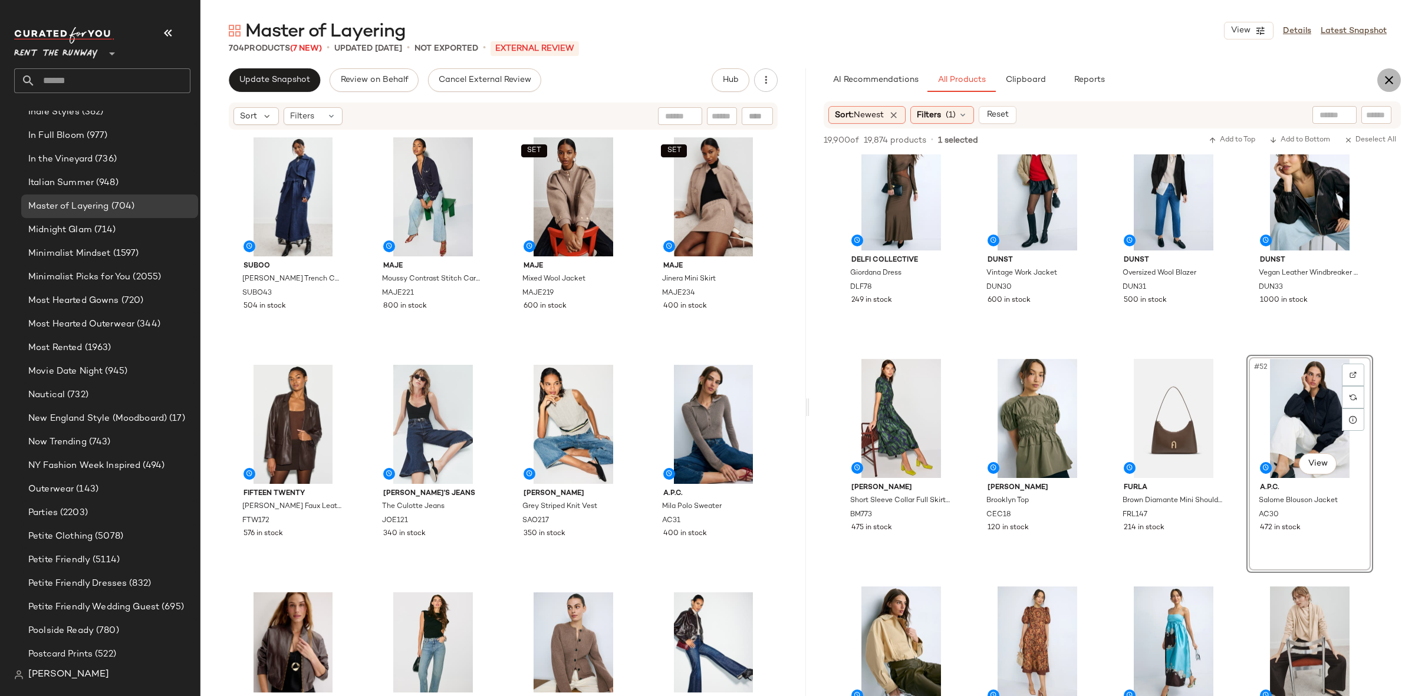
click at [1384, 79] on icon "button" at bounding box center [1389, 80] width 14 height 14
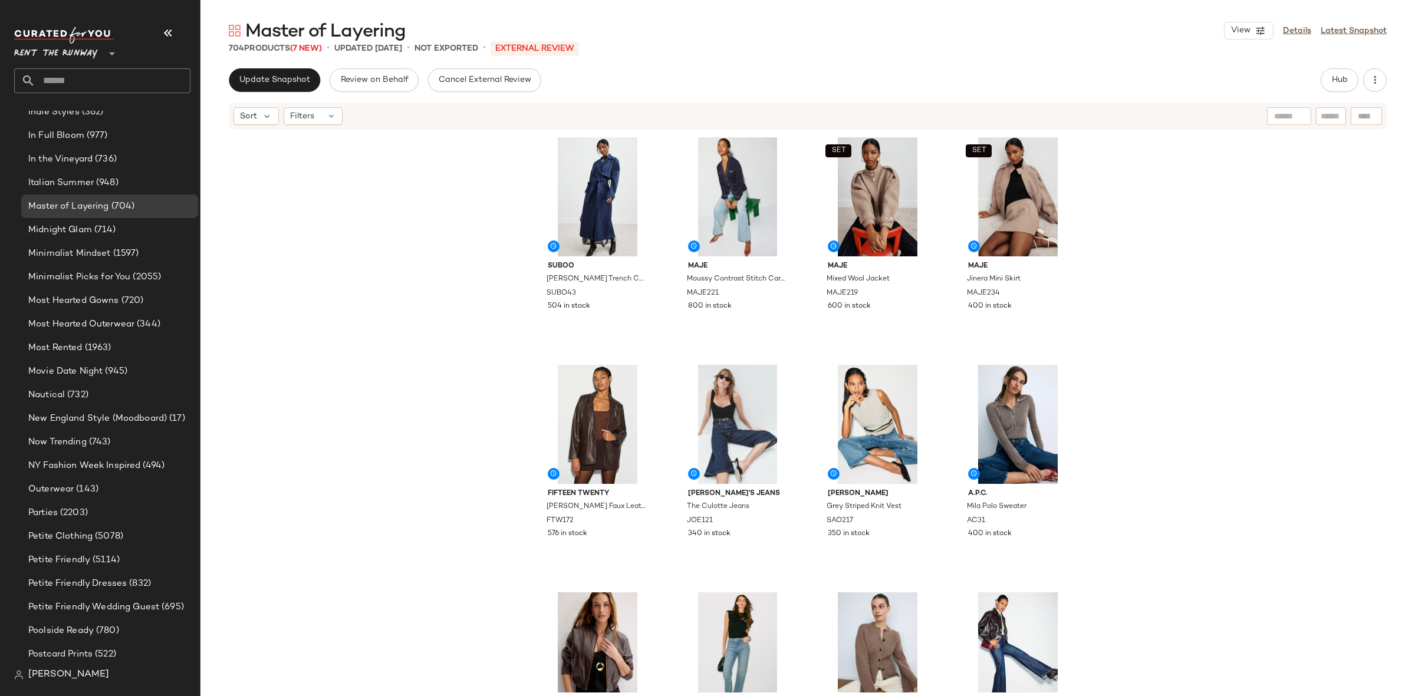
click at [1279, 375] on div "Suboo Leon Denim Trench Coat SUBO43 504 in stock Maje Moussy Contrast Stitch Ca…" at bounding box center [807, 412] width 1214 height 562
click at [271, 65] on div "Master of Layering View Details Latest Snapshot 704 Products (7 New) • updated …" at bounding box center [807, 357] width 1214 height 677
click at [276, 78] on span "Update Snapshot" at bounding box center [274, 79] width 71 height 9
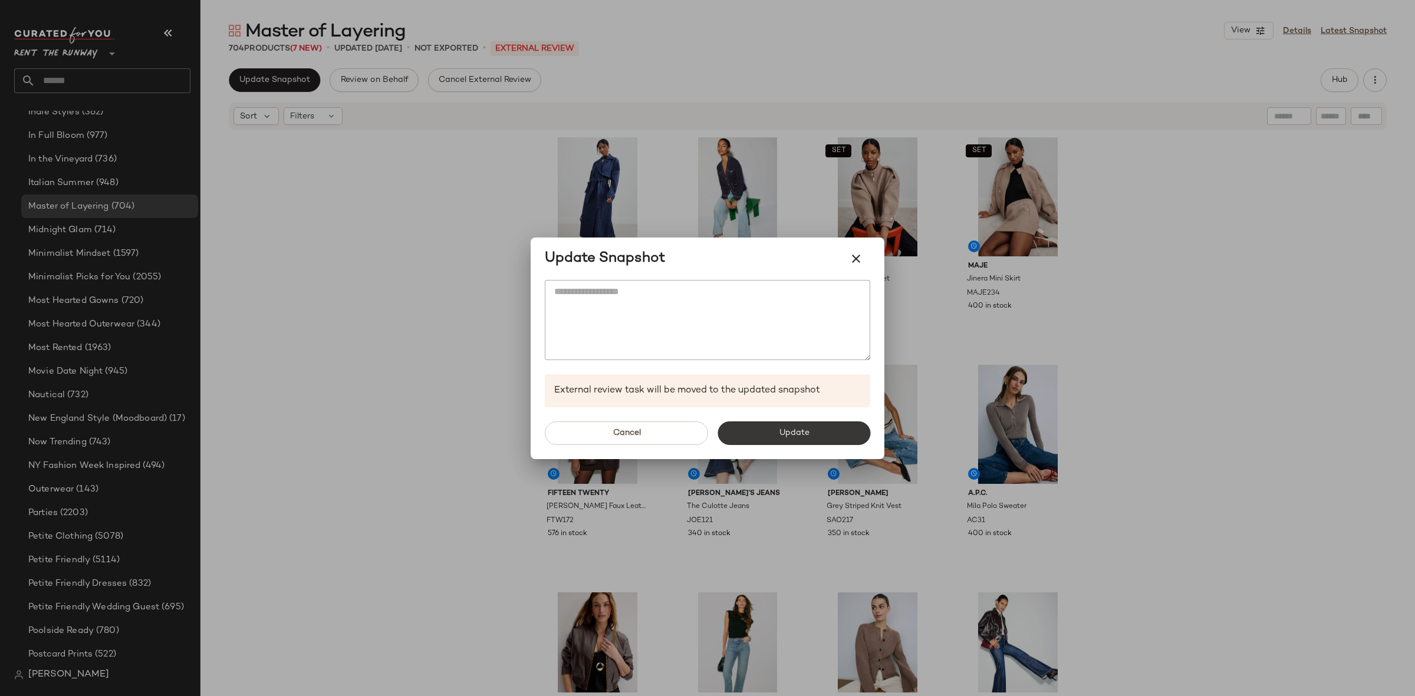
click at [770, 433] on button "Update" at bounding box center [793, 433] width 153 height 24
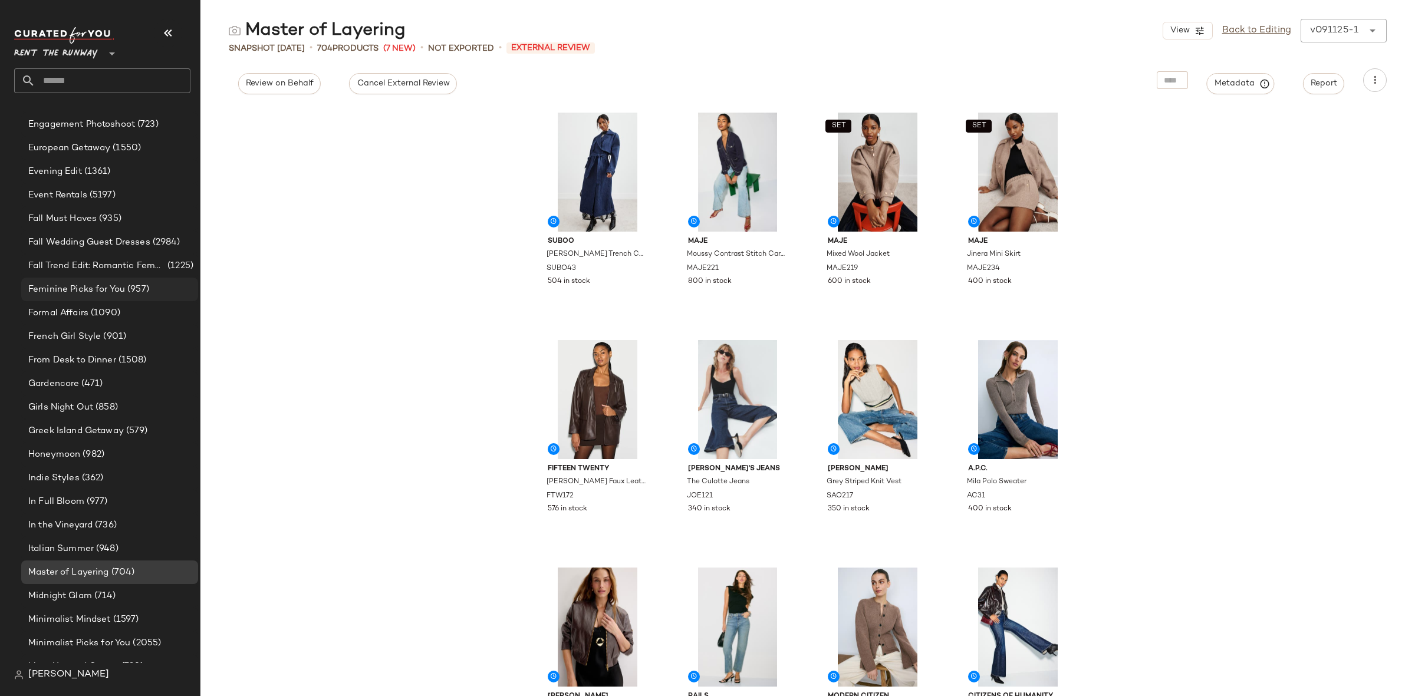
scroll to position [1119, 0]
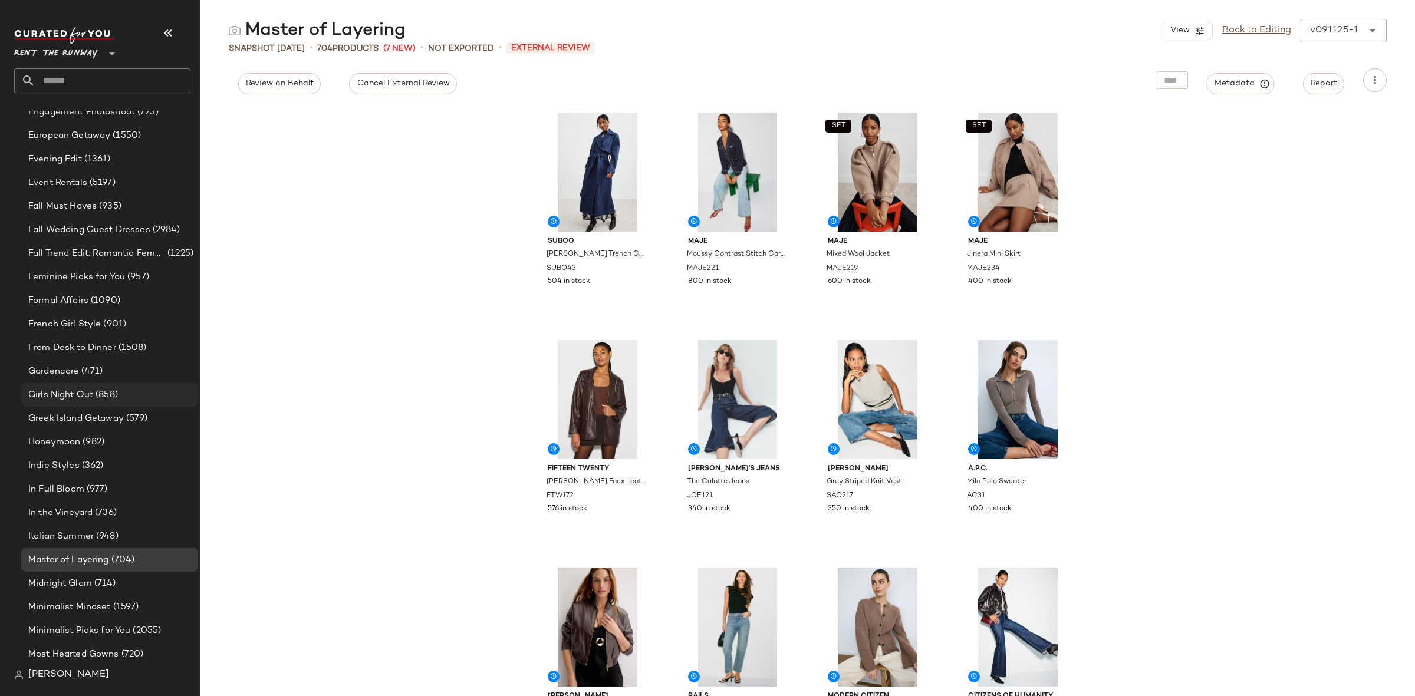
click at [100, 383] on div "Girls Night Out (858)" at bounding box center [109, 395] width 177 height 24
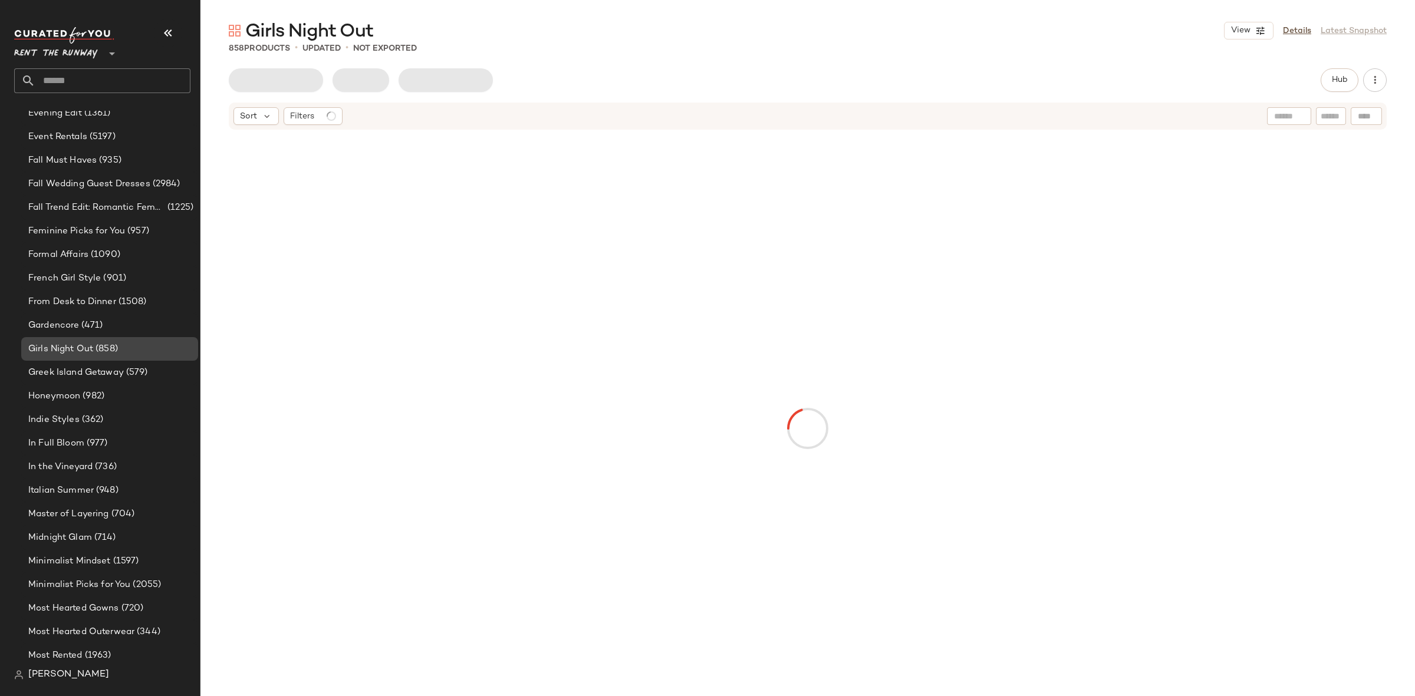
scroll to position [1166, 0]
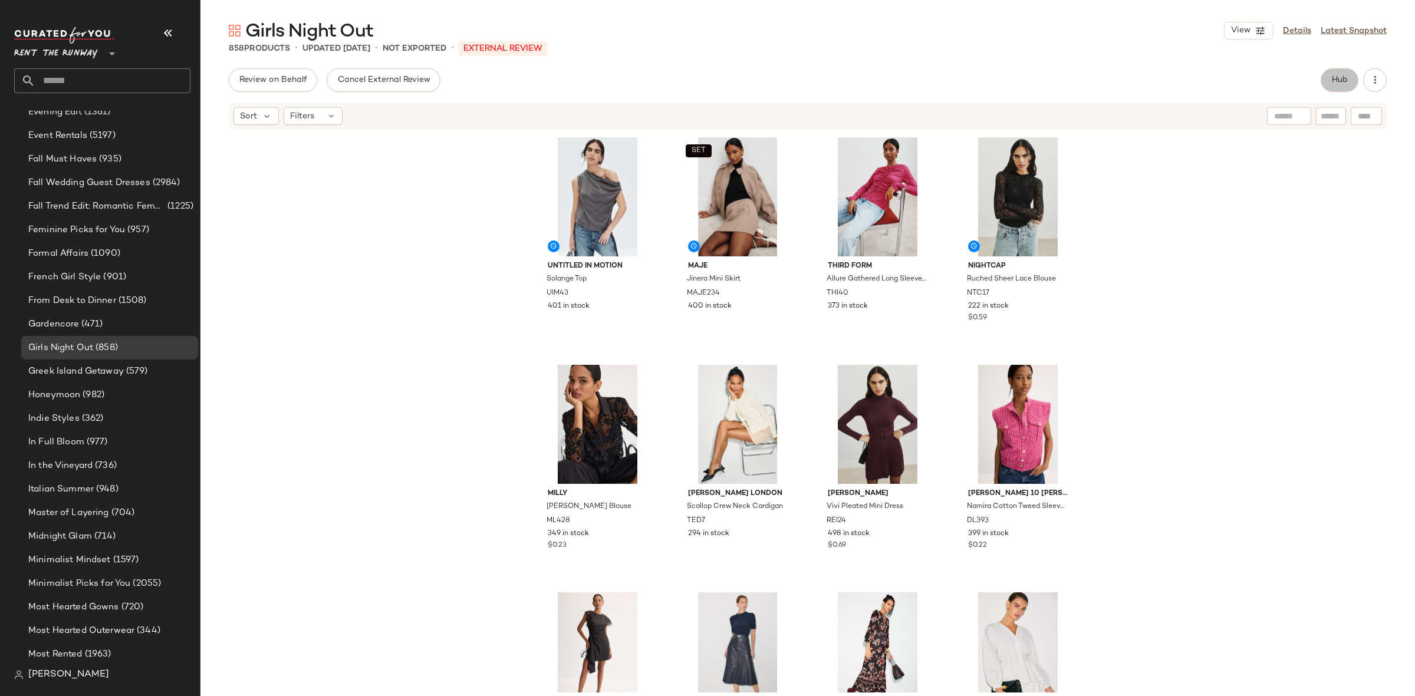
click at [1353, 83] on button "Hub" at bounding box center [1339, 80] width 38 height 24
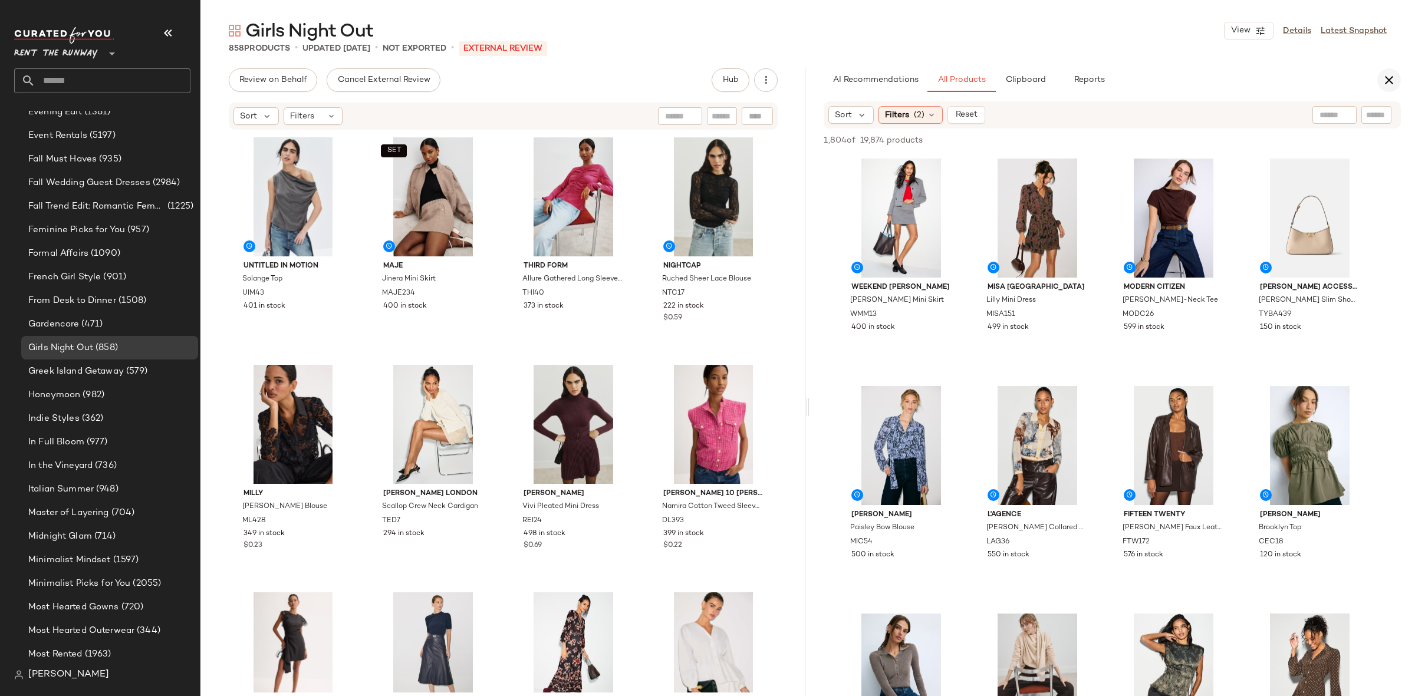
click at [1387, 87] on icon "button" at bounding box center [1389, 80] width 14 height 14
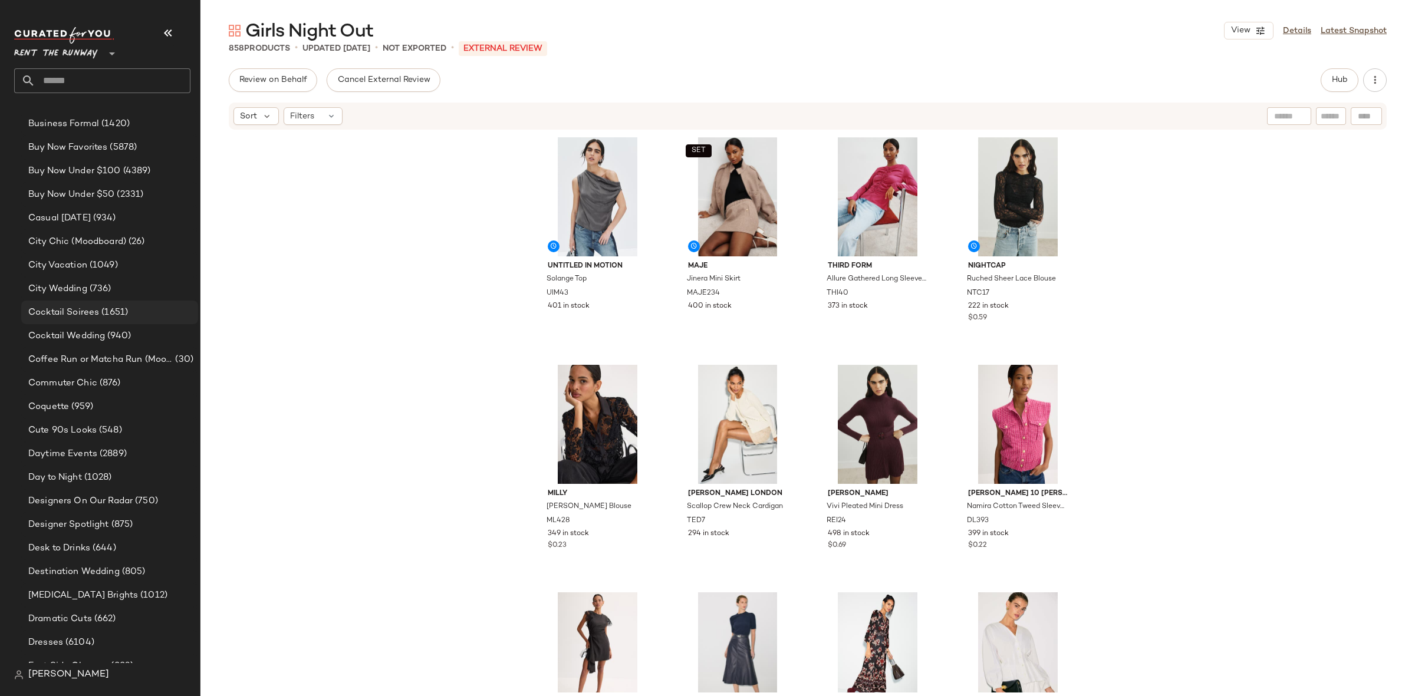
scroll to position [516, 0]
click at [99, 243] on span "City Chic (Moodboard)" at bounding box center [77, 243] width 98 height 14
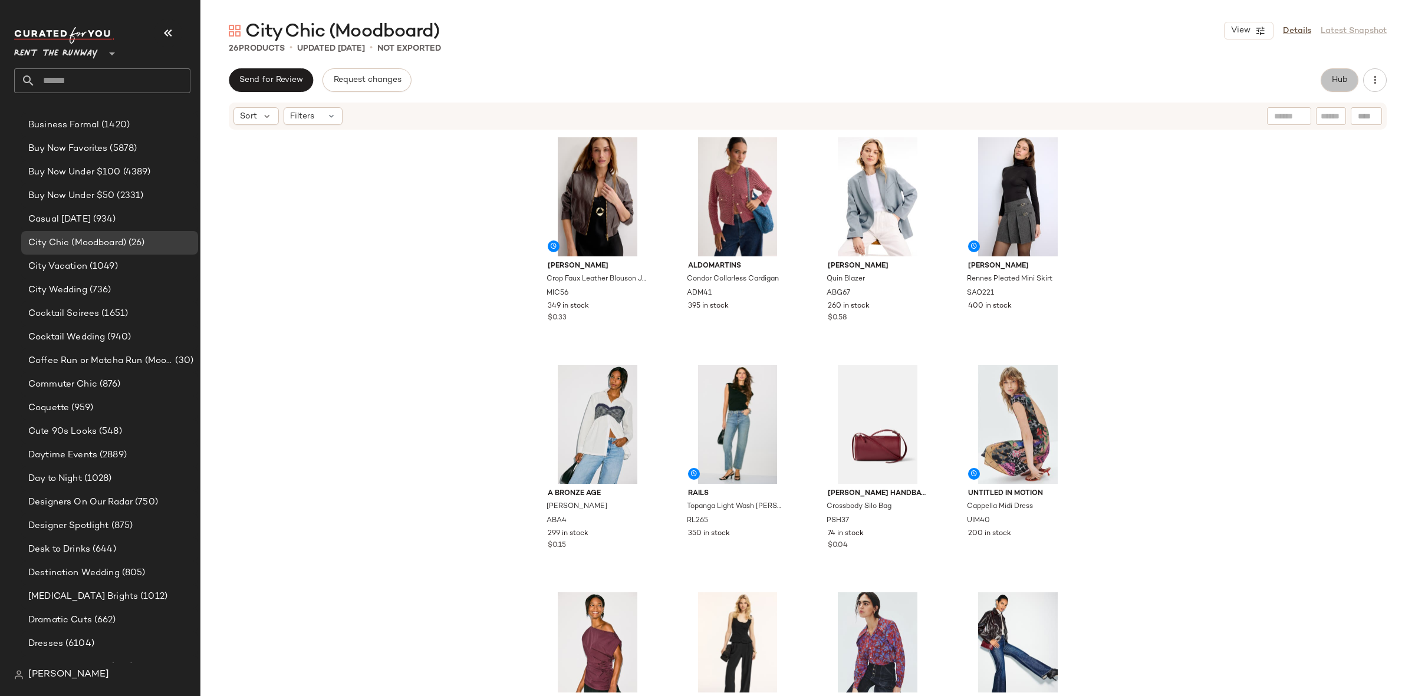
click at [1354, 80] on button "Hub" at bounding box center [1339, 80] width 38 height 24
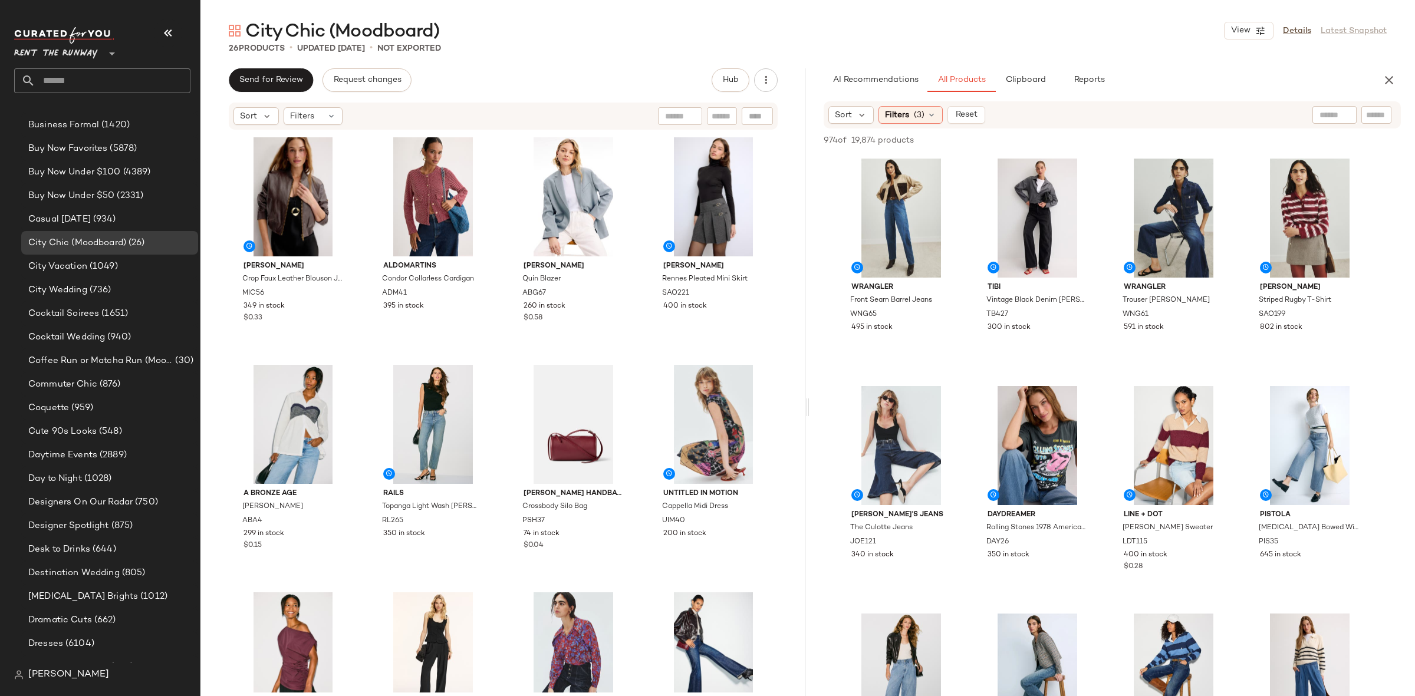
click at [1367, 116] on input "text" at bounding box center [1376, 115] width 21 height 12
paste input "*****"
type input "*****"
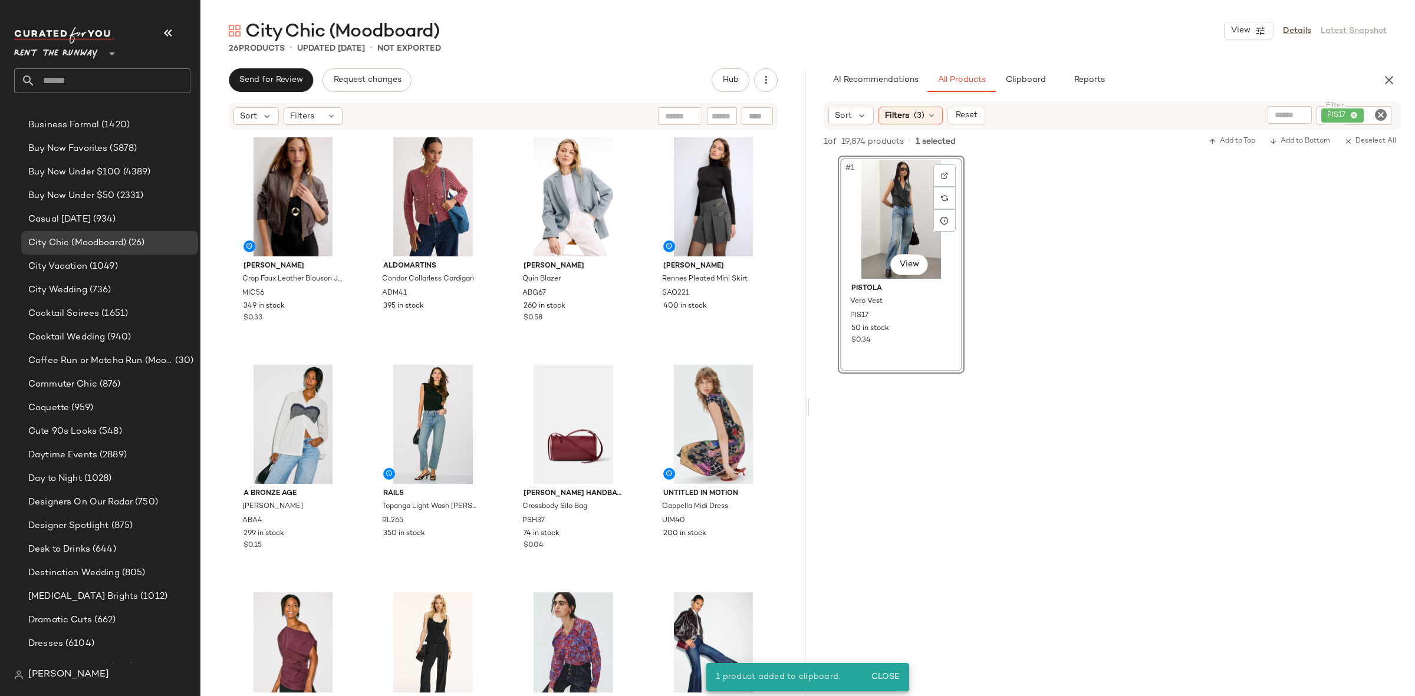
click at [1382, 119] on icon "Clear Filter" at bounding box center [1380, 115] width 14 height 14
paste input "*****"
type input "*****"
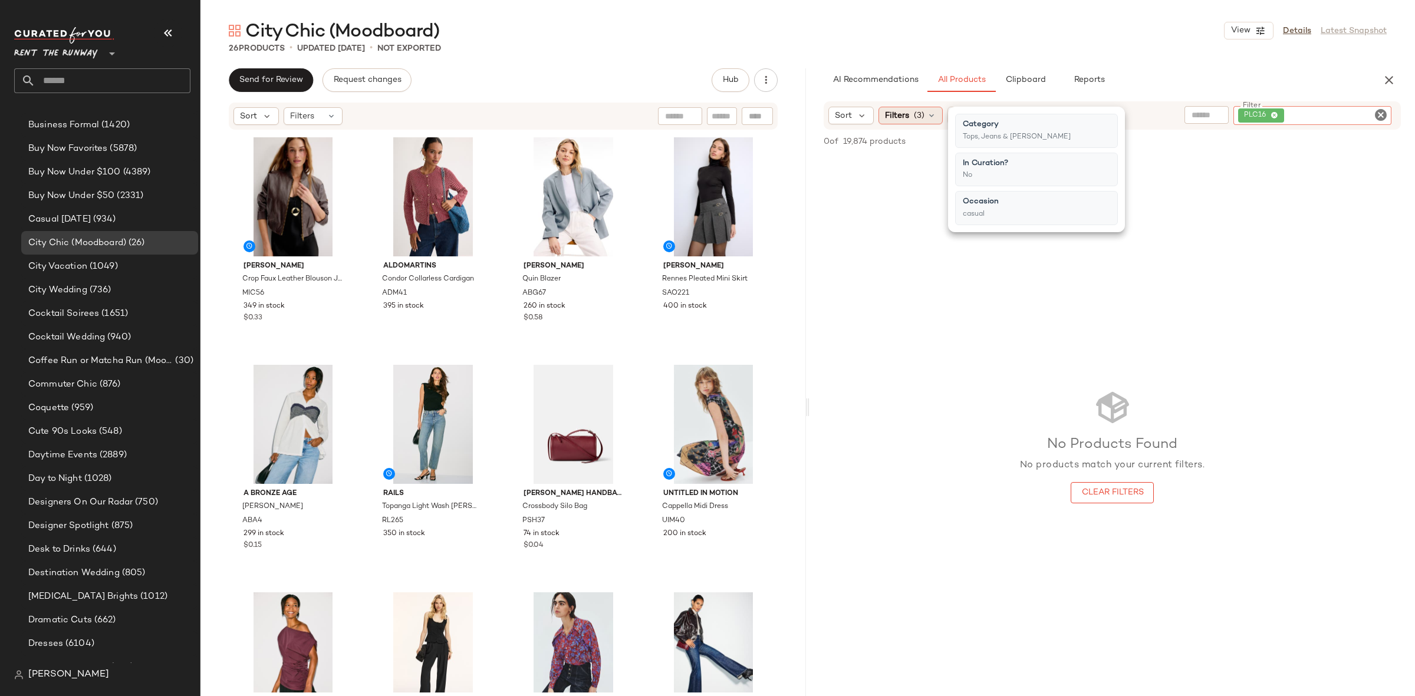
click at [921, 123] on div "Filters (3)" at bounding box center [910, 116] width 64 height 18
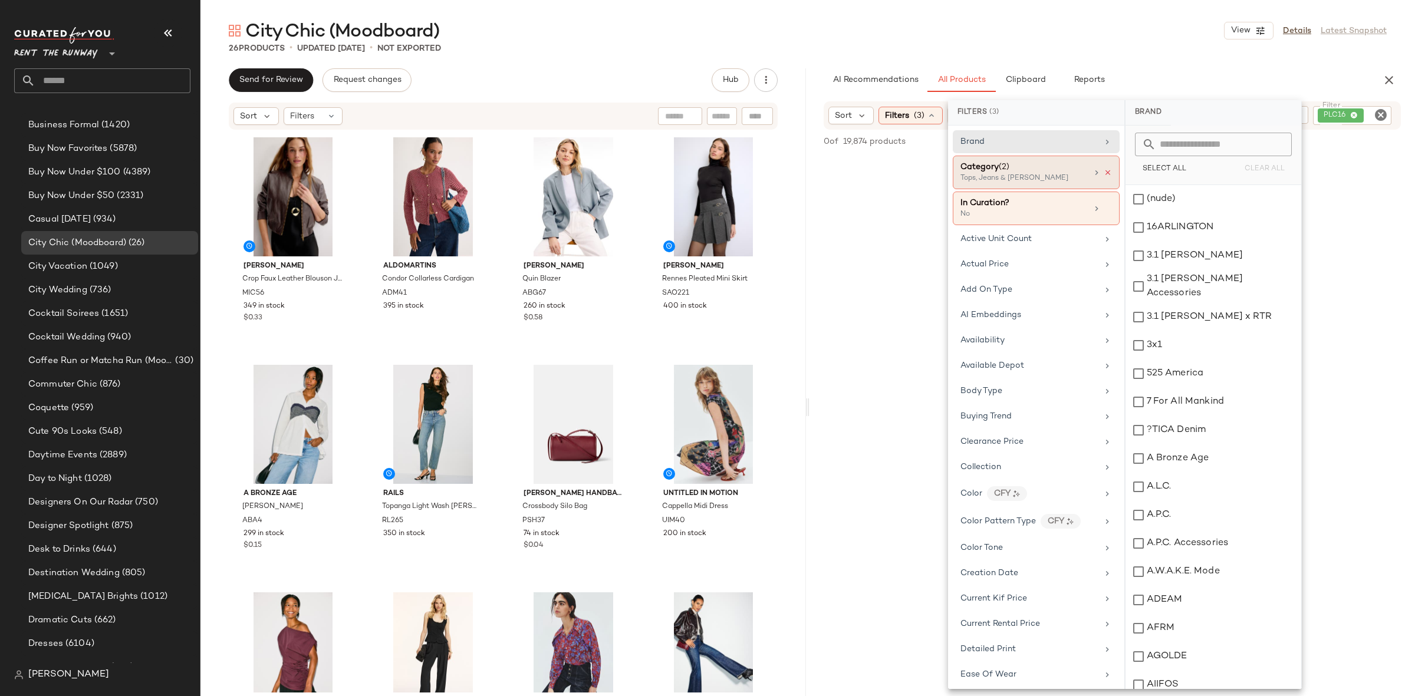
click at [1103, 171] on icon at bounding box center [1107, 173] width 8 height 8
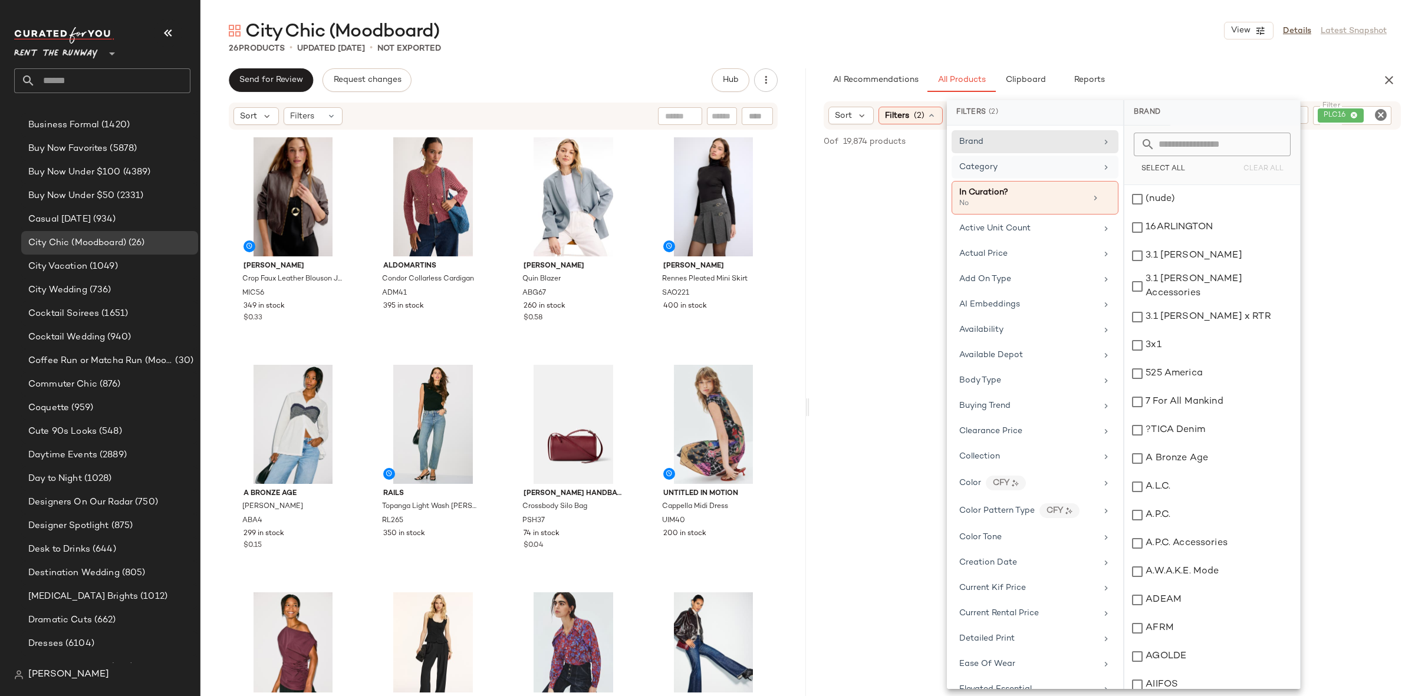
click at [1393, 194] on div "No Products Found No products match your current filters. Clear Filters" at bounding box center [1111, 446] width 605 height 581
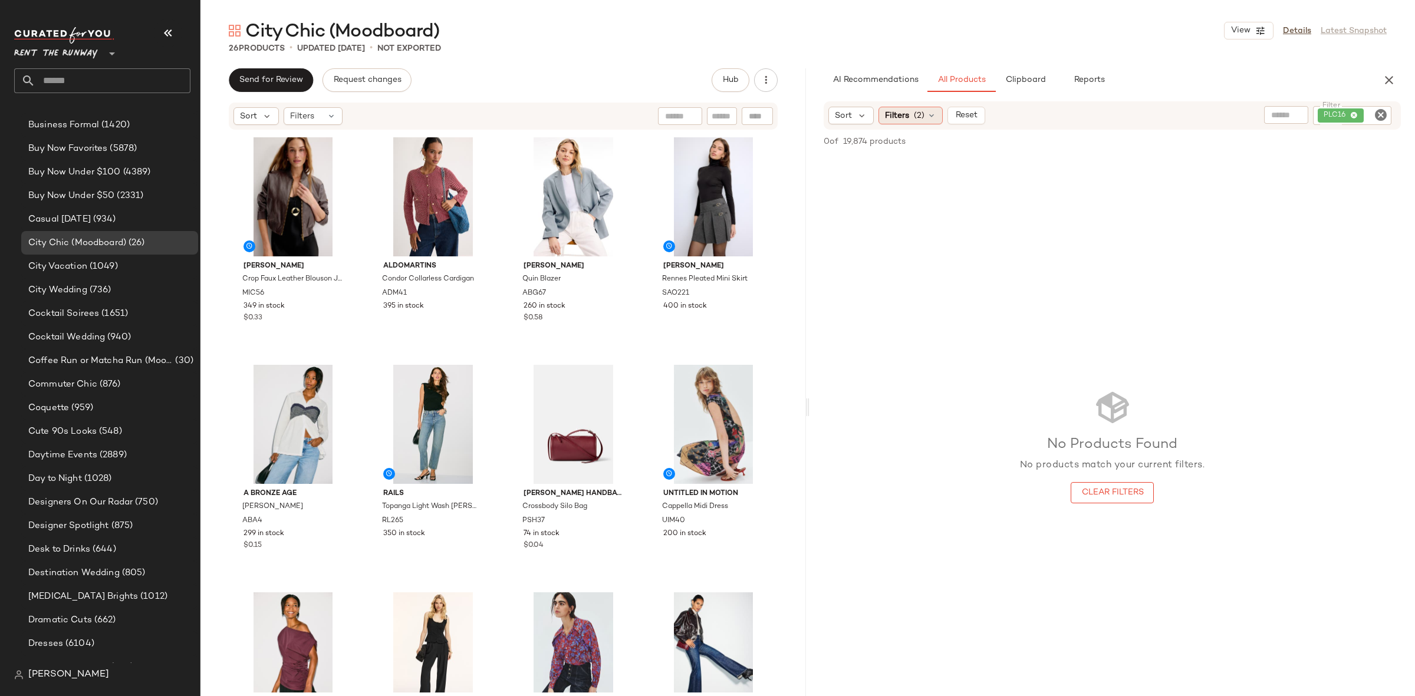
click at [887, 117] on span "Filters" at bounding box center [897, 116] width 24 height 12
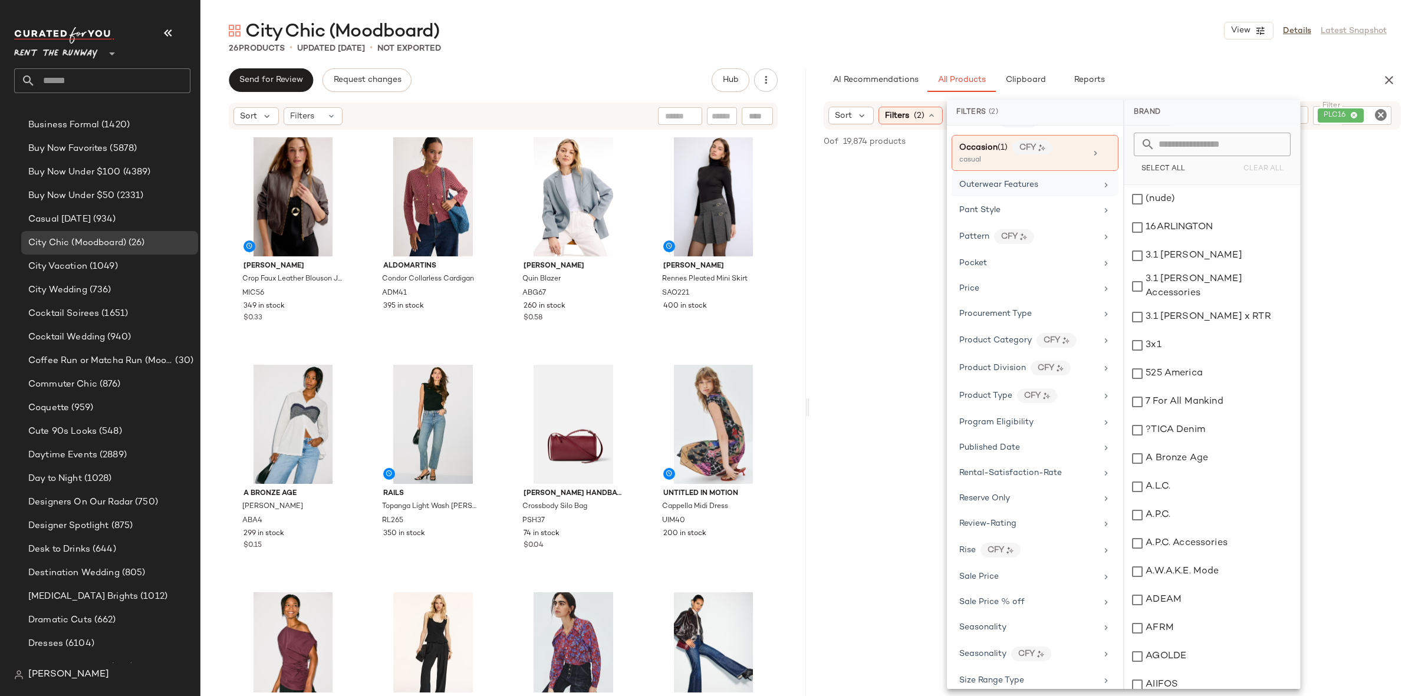
scroll to position [1208, 0]
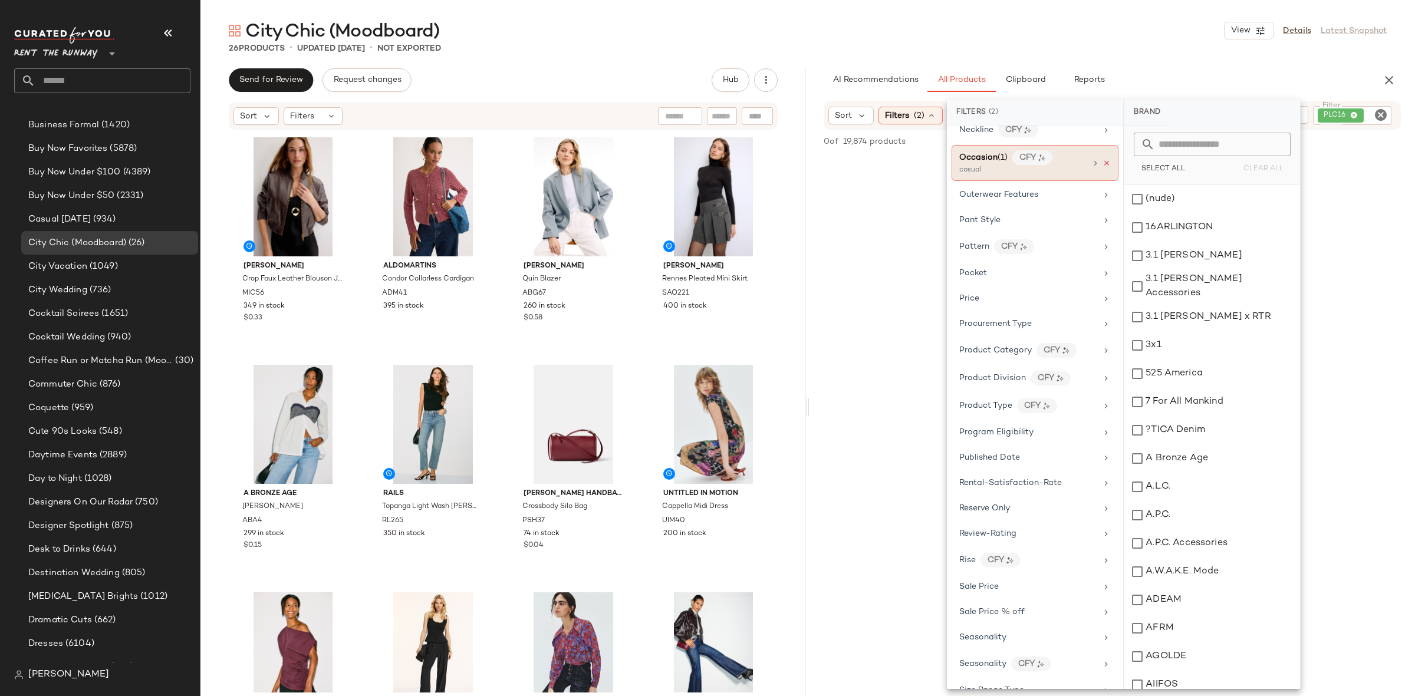
click at [1102, 167] on icon at bounding box center [1106, 163] width 8 height 8
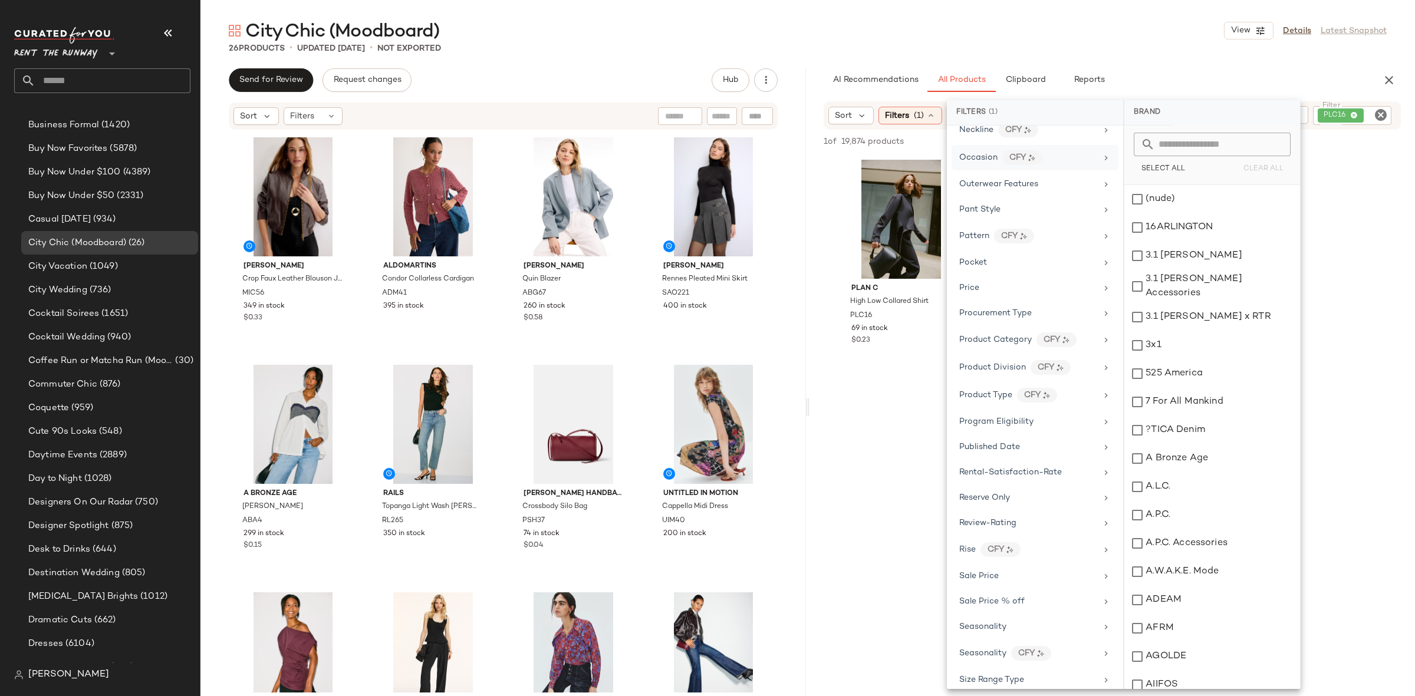
click at [1384, 227] on div "Plan C High Low Collared Shirt PLC16 69 in stock $0.23" at bounding box center [1111, 265] width 605 height 218
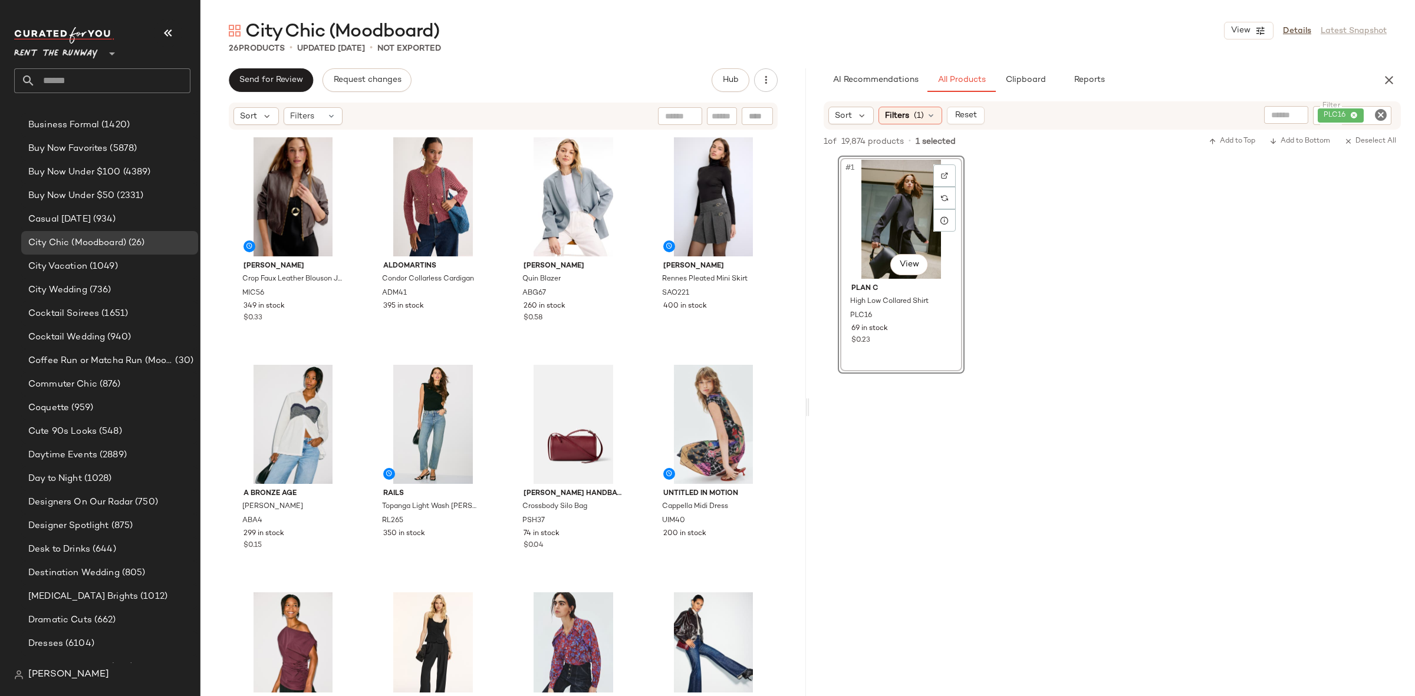
click at [1379, 115] on icon "Clear Filter" at bounding box center [1380, 115] width 14 height 14
paste input "******"
type input "******"
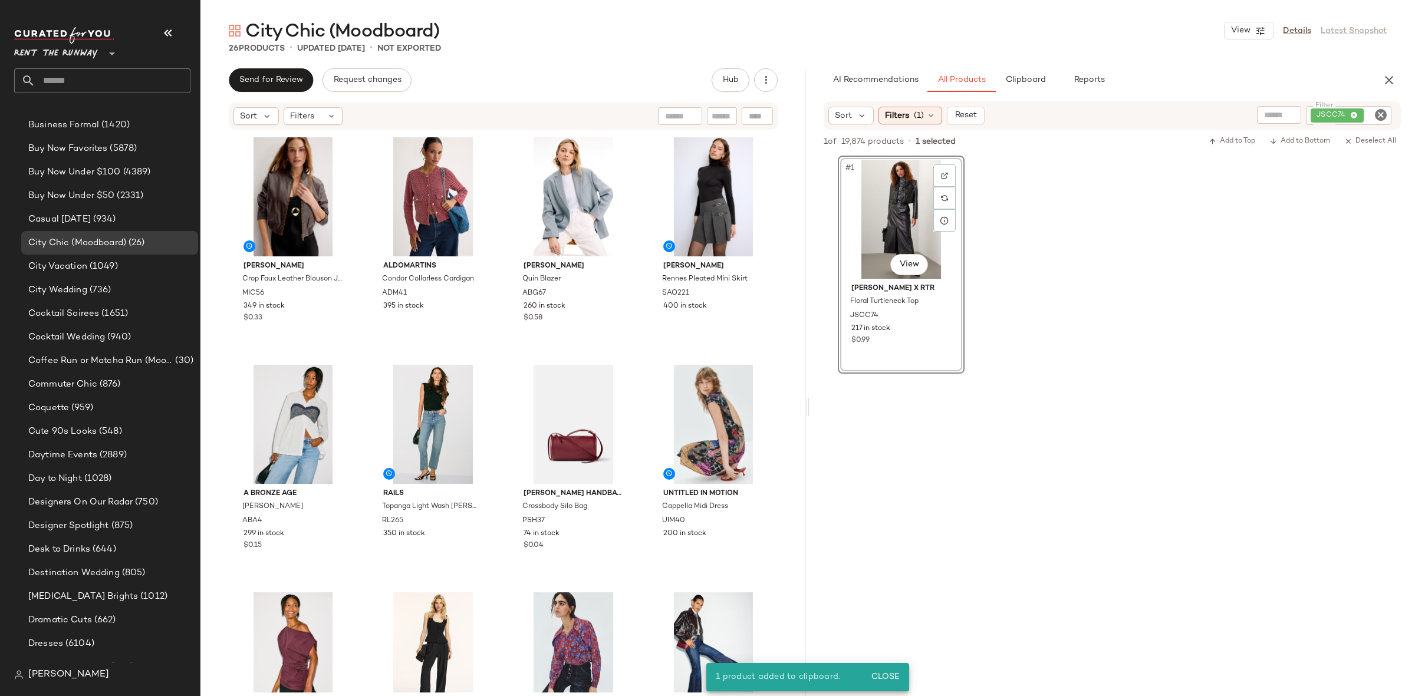
click at [1382, 113] on icon "Clear Filter" at bounding box center [1380, 115] width 14 height 14
paste input "*****"
type input "*****"
click at [1383, 114] on icon "Clear Filter" at bounding box center [1380, 115] width 14 height 14
paste input "******"
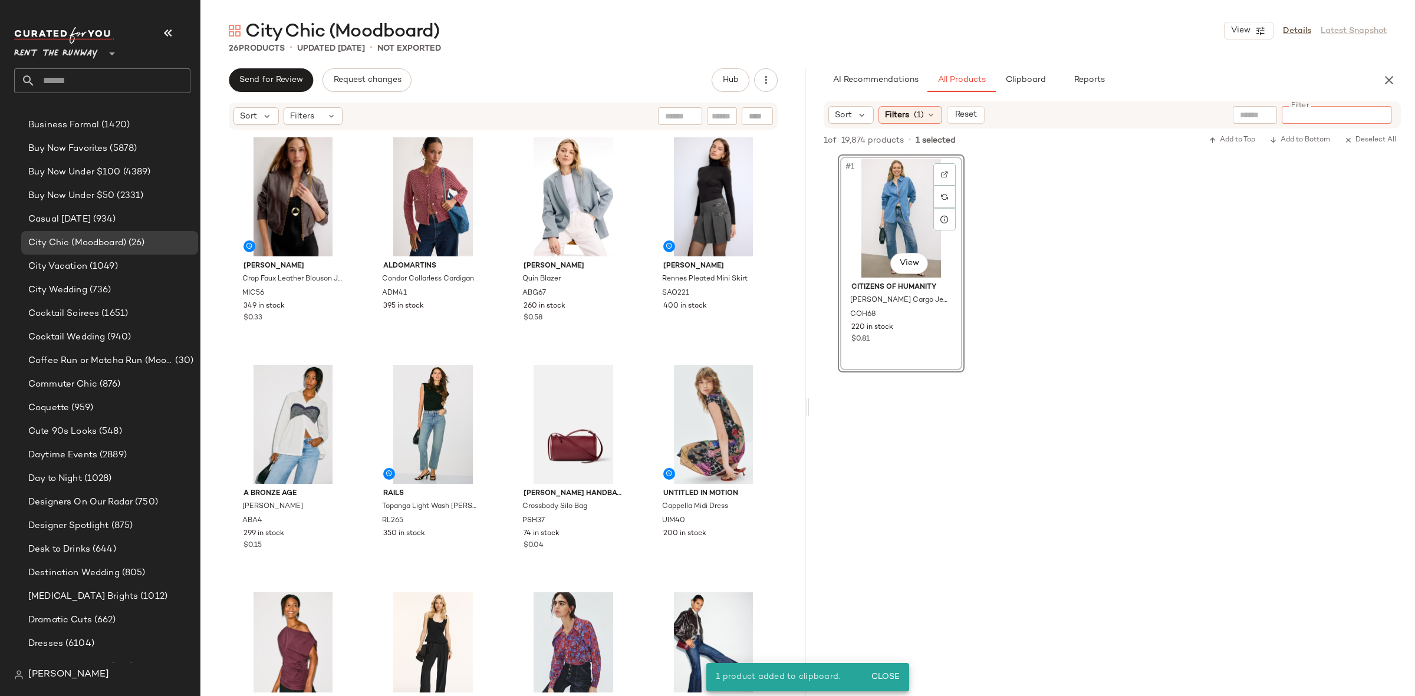
type input "******"
click at [1382, 113] on icon "Clear Filter" at bounding box center [1380, 115] width 14 height 14
paste input "****"
type input "****"
click at [1376, 118] on icon "Clear Filter" at bounding box center [1380, 115] width 14 height 14
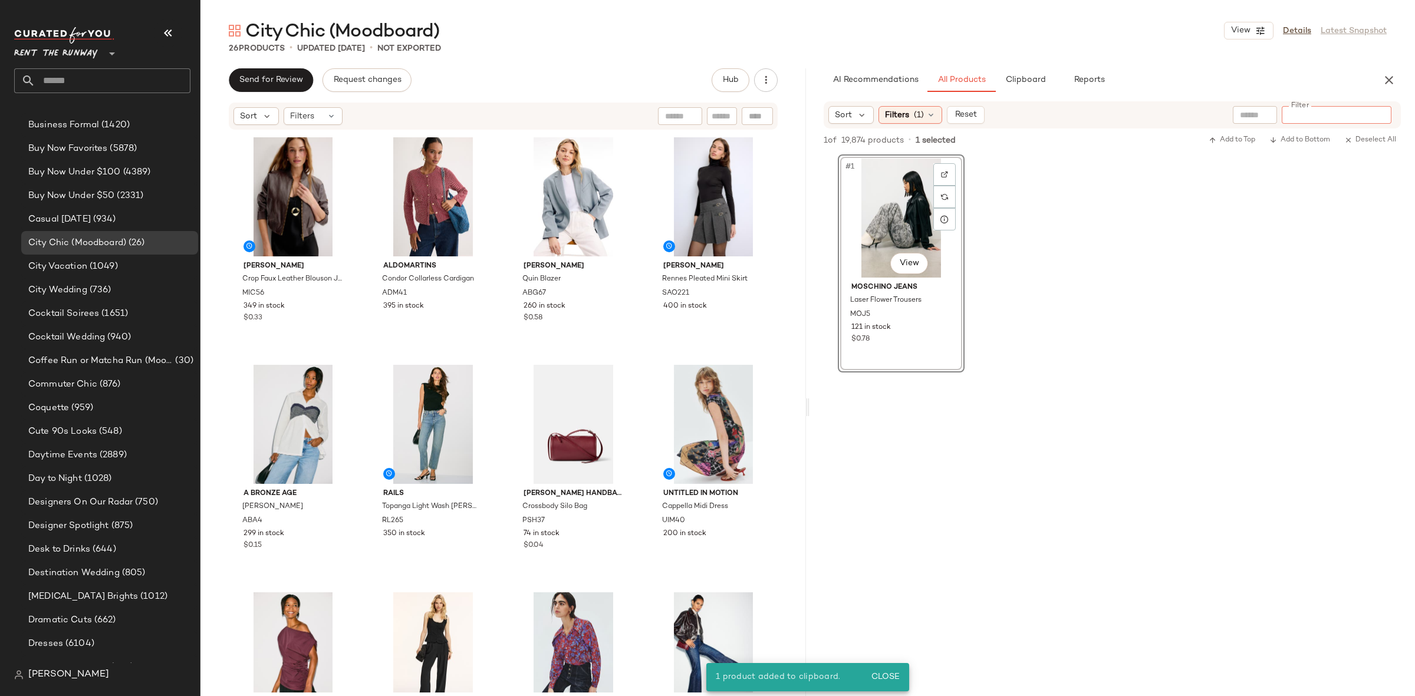
paste input "*****"
type input "*****"
click at [1381, 110] on icon "Clear Filter" at bounding box center [1380, 115] width 14 height 14
click at [1366, 208] on div "#1 View Still Here Cowgirl Jeans SHNY1 272 in stock $0.84" at bounding box center [1111, 263] width 605 height 218
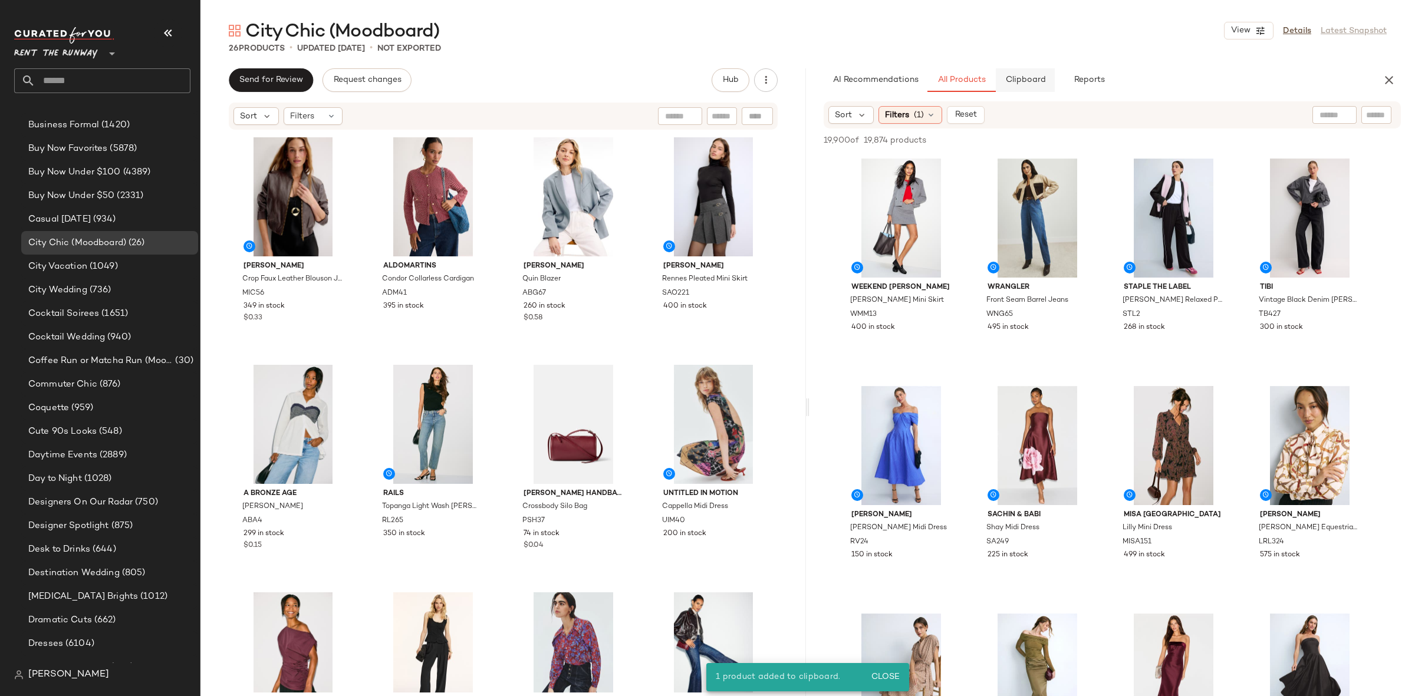
click at [1039, 87] on button "Clipboard" at bounding box center [1025, 80] width 59 height 24
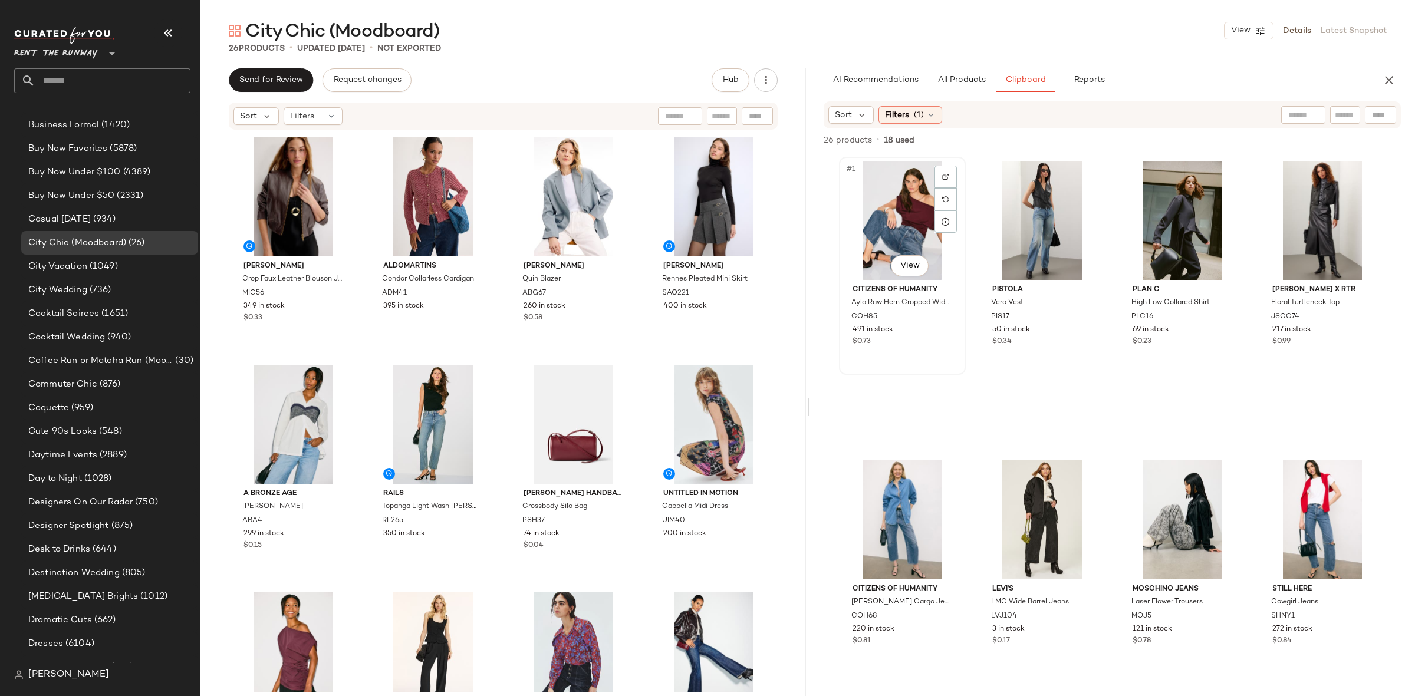
click at [902, 236] on div "#1 View" at bounding box center [902, 220] width 118 height 119
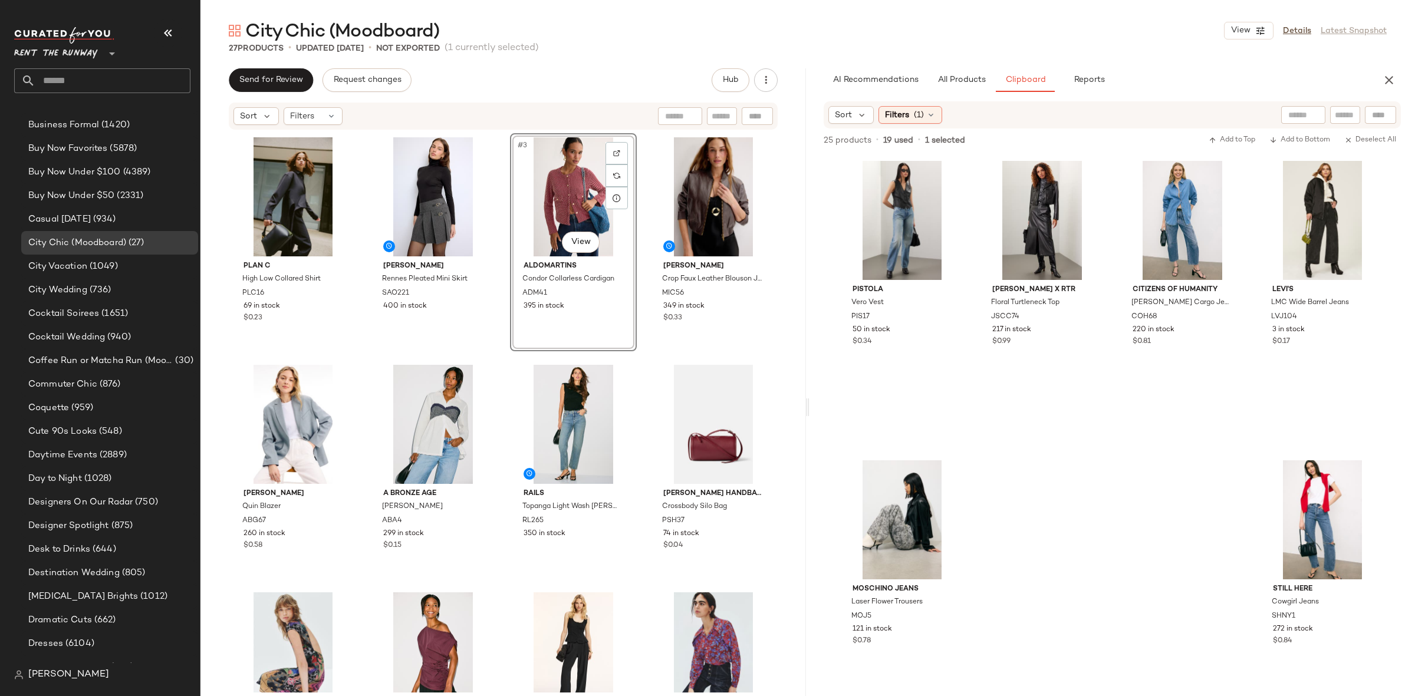
click at [640, 359] on div "Plan C High Low Collared Shirt PLC16 69 in stock $0.23 Sandro Rennes Pleated Mi…" at bounding box center [503, 412] width 547 height 559
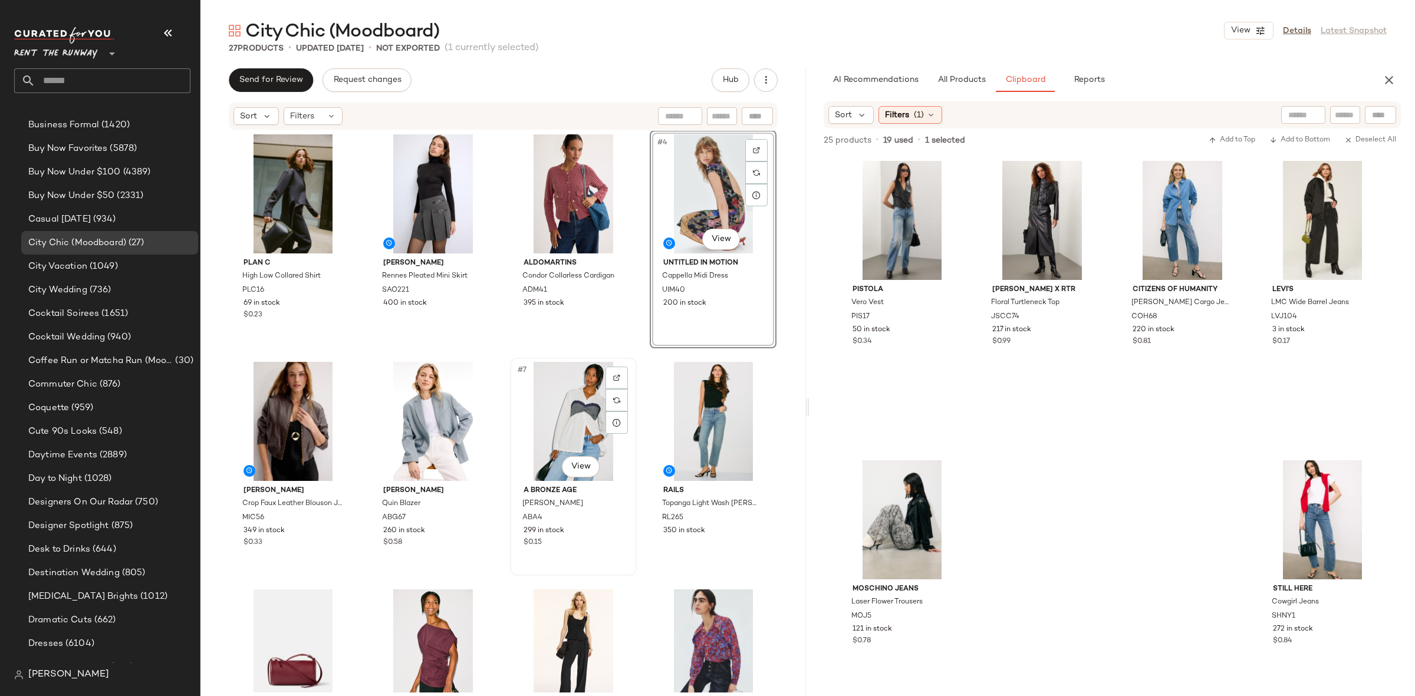
click at [625, 358] on div "#7 View A Bronze Age Patti Top ABA4 299 in stock $0.15" at bounding box center [573, 467] width 127 height 218
click at [627, 357] on div "Plan C High Low Collared Shirt PLC16 69 in stock $0.23 Sandro Rennes Pleated Mi…" at bounding box center [503, 409] width 547 height 559
click at [434, 417] on div "#6 View" at bounding box center [433, 421] width 118 height 119
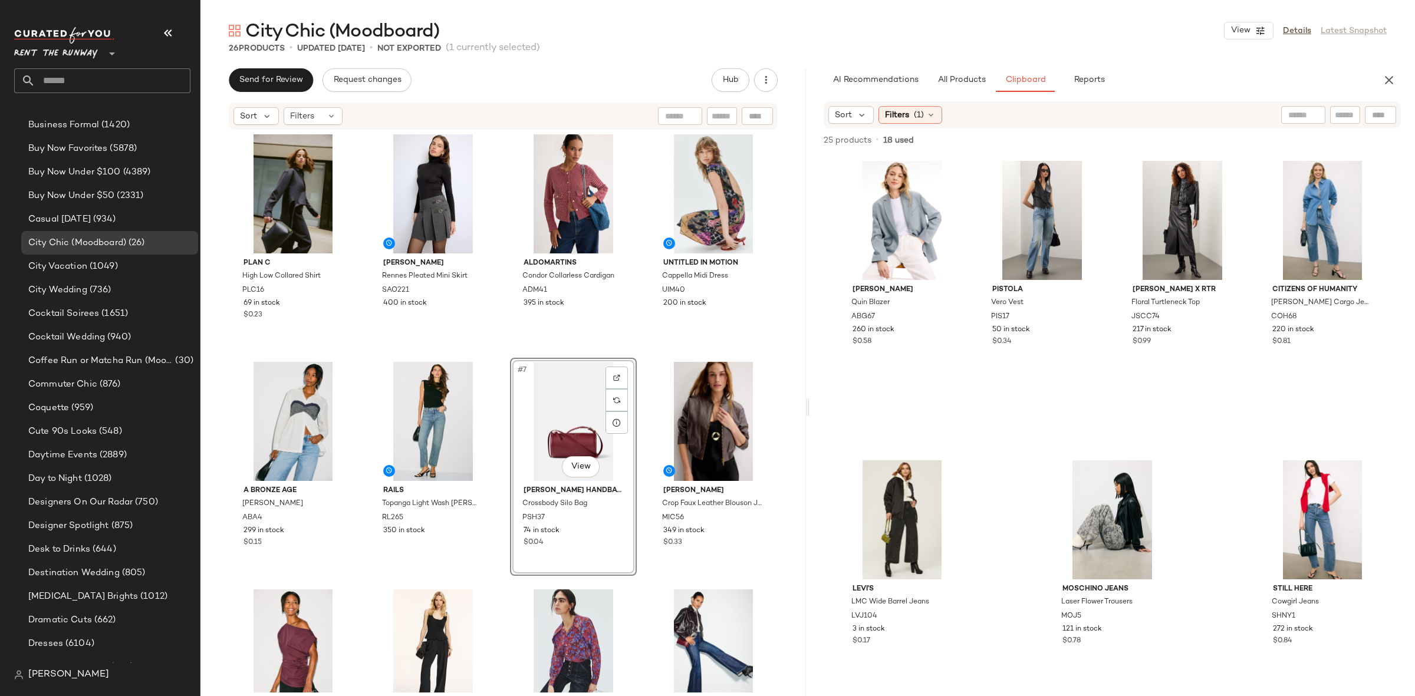
click at [501, 354] on div "Plan C High Low Collared Shirt PLC16 69 in stock $0.23 Sandro Rennes Pleated Mi…" at bounding box center [503, 409] width 547 height 559
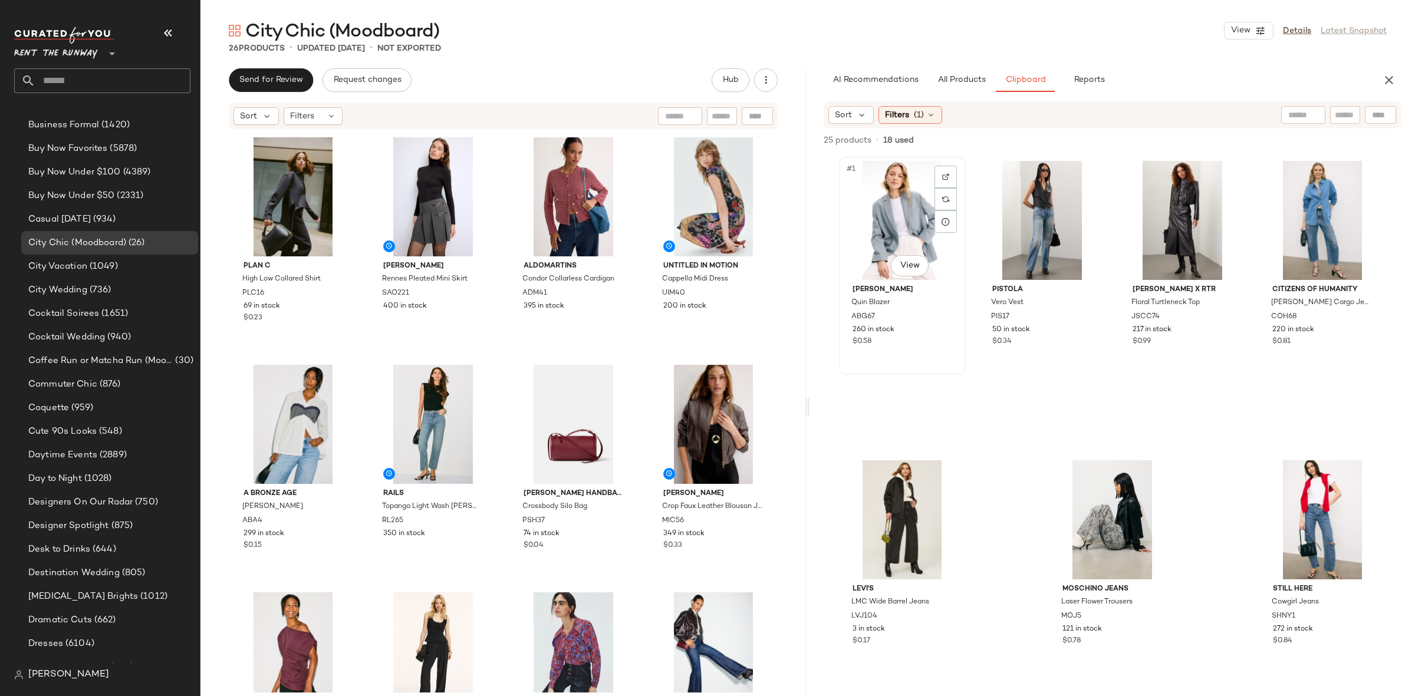
click at [869, 218] on div "#1 View" at bounding box center [902, 220] width 118 height 119
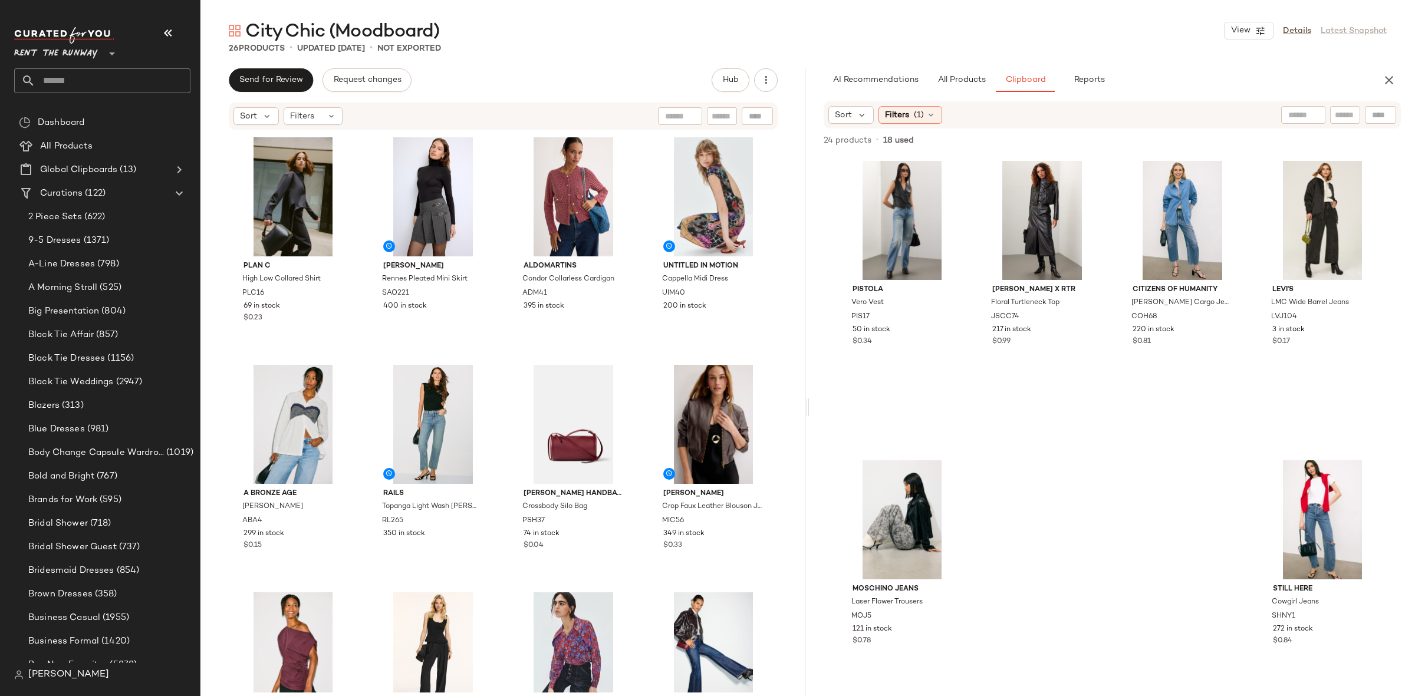
scroll to position [516, 0]
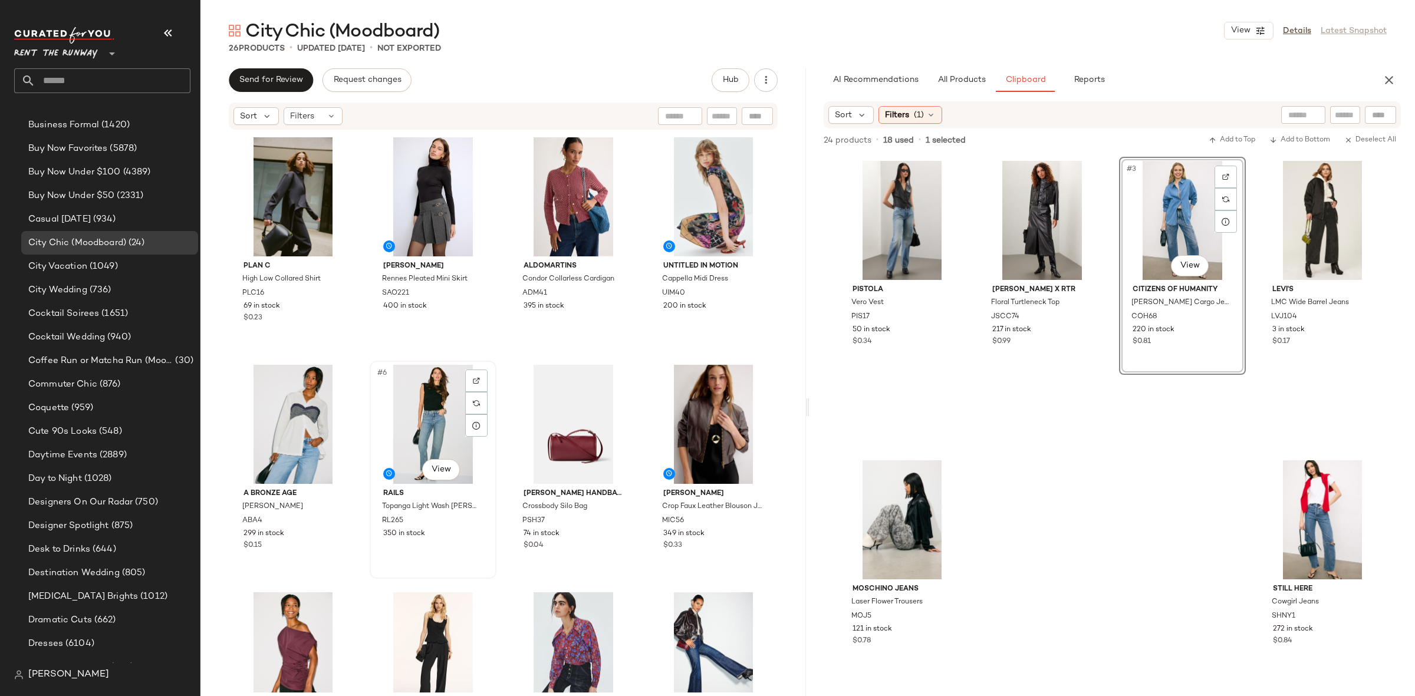
click at [421, 413] on div "#6 View" at bounding box center [433, 424] width 118 height 119
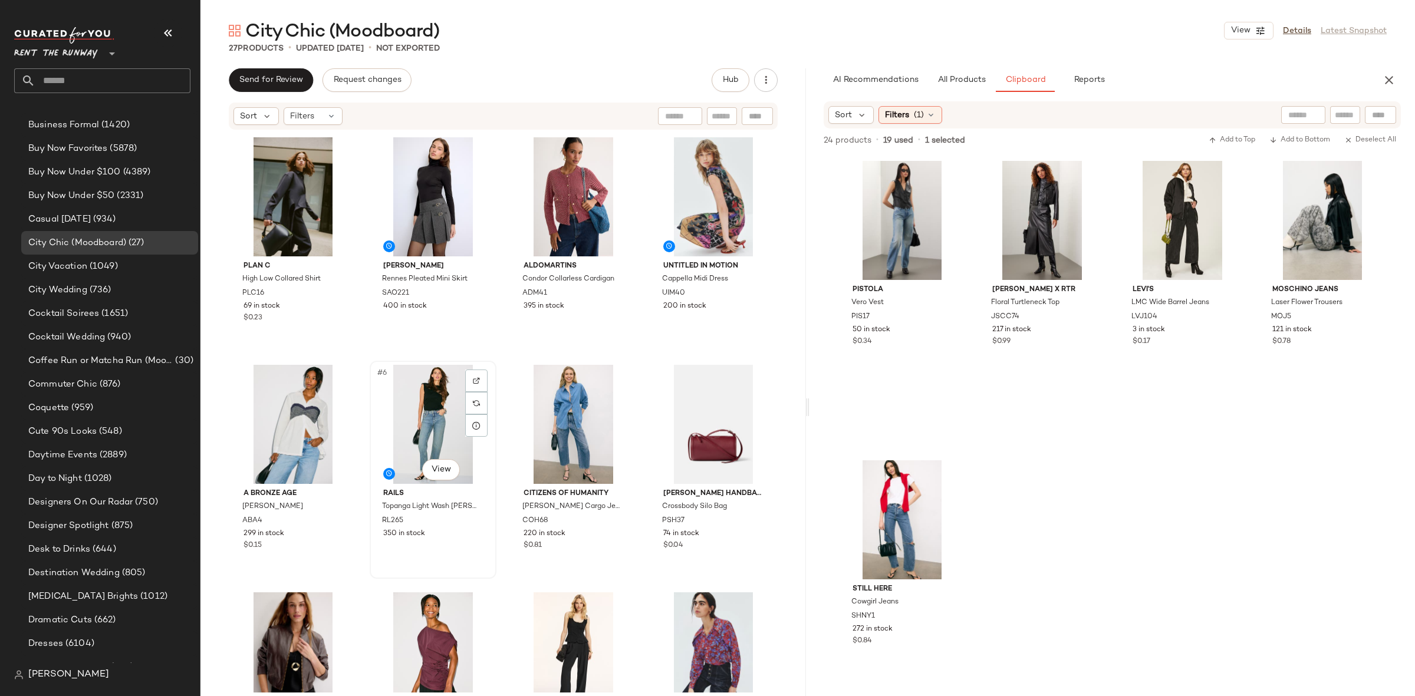
click at [421, 413] on div "#6 View" at bounding box center [433, 424] width 118 height 119
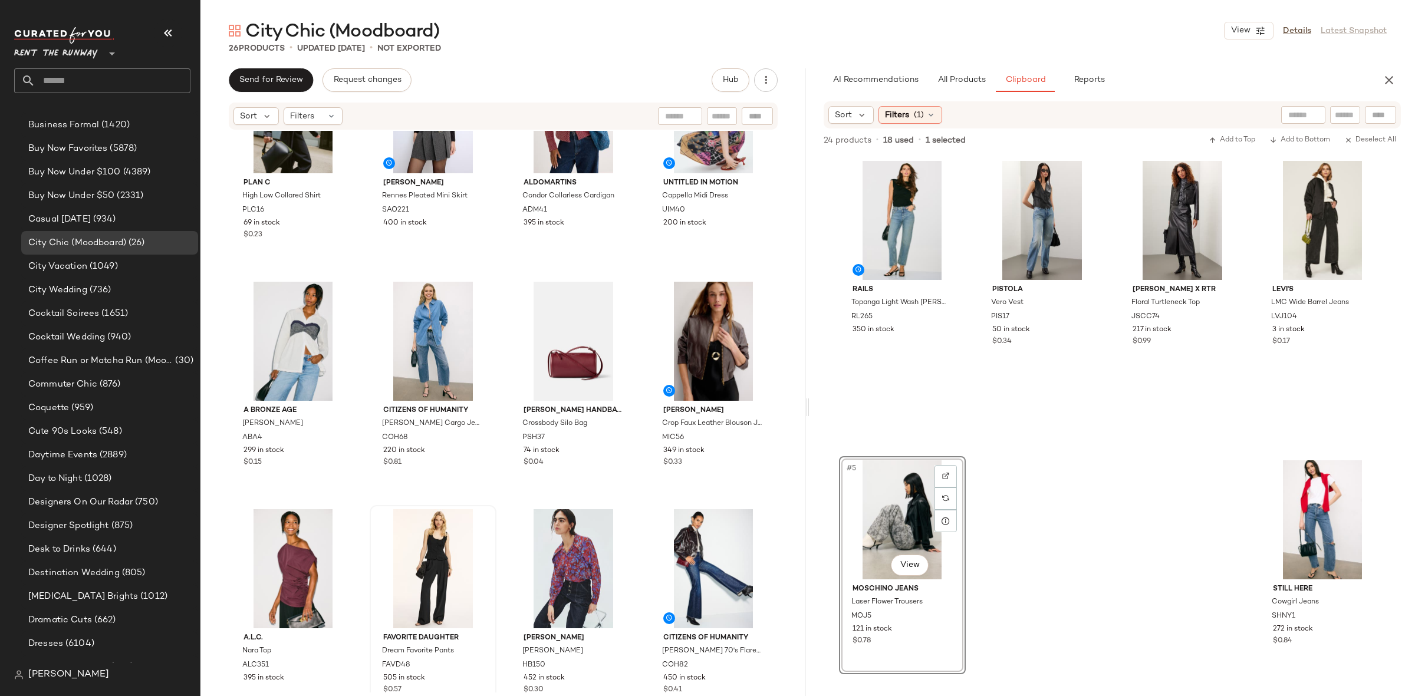
scroll to position [100, 0]
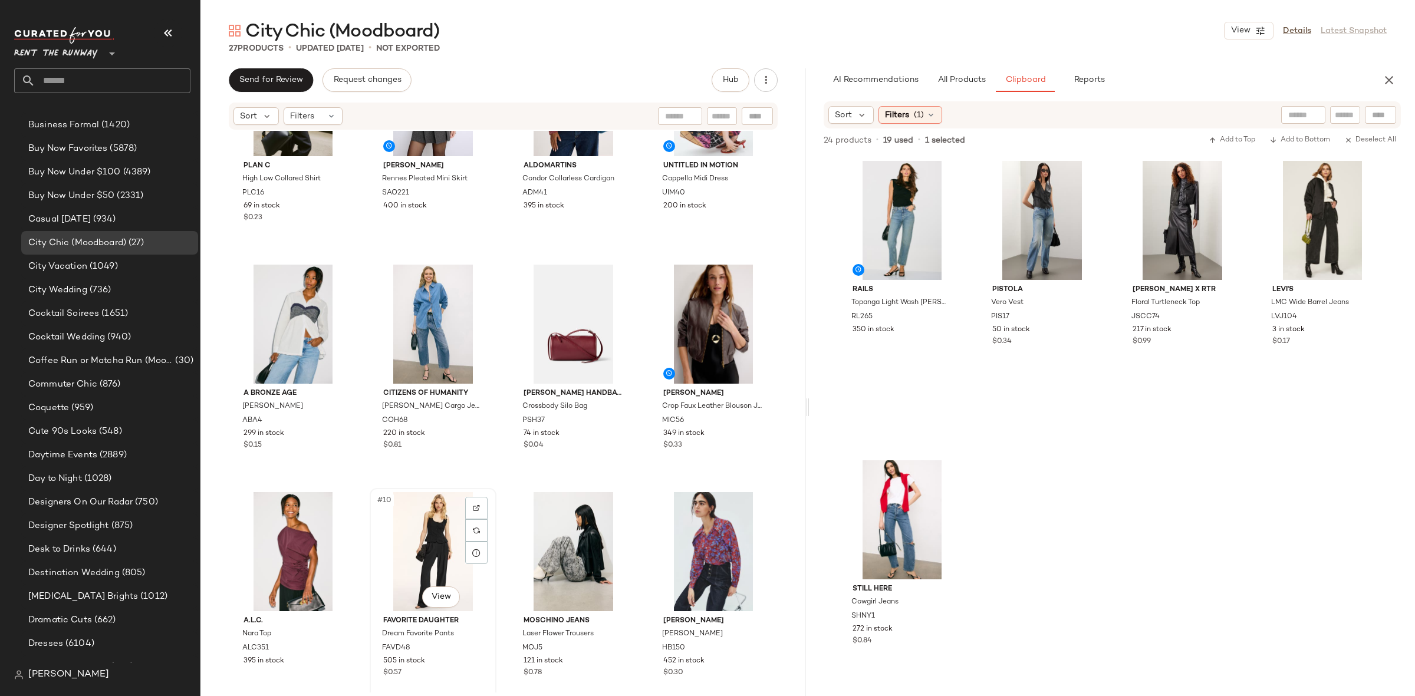
click at [415, 551] on div "#10 View" at bounding box center [433, 551] width 118 height 119
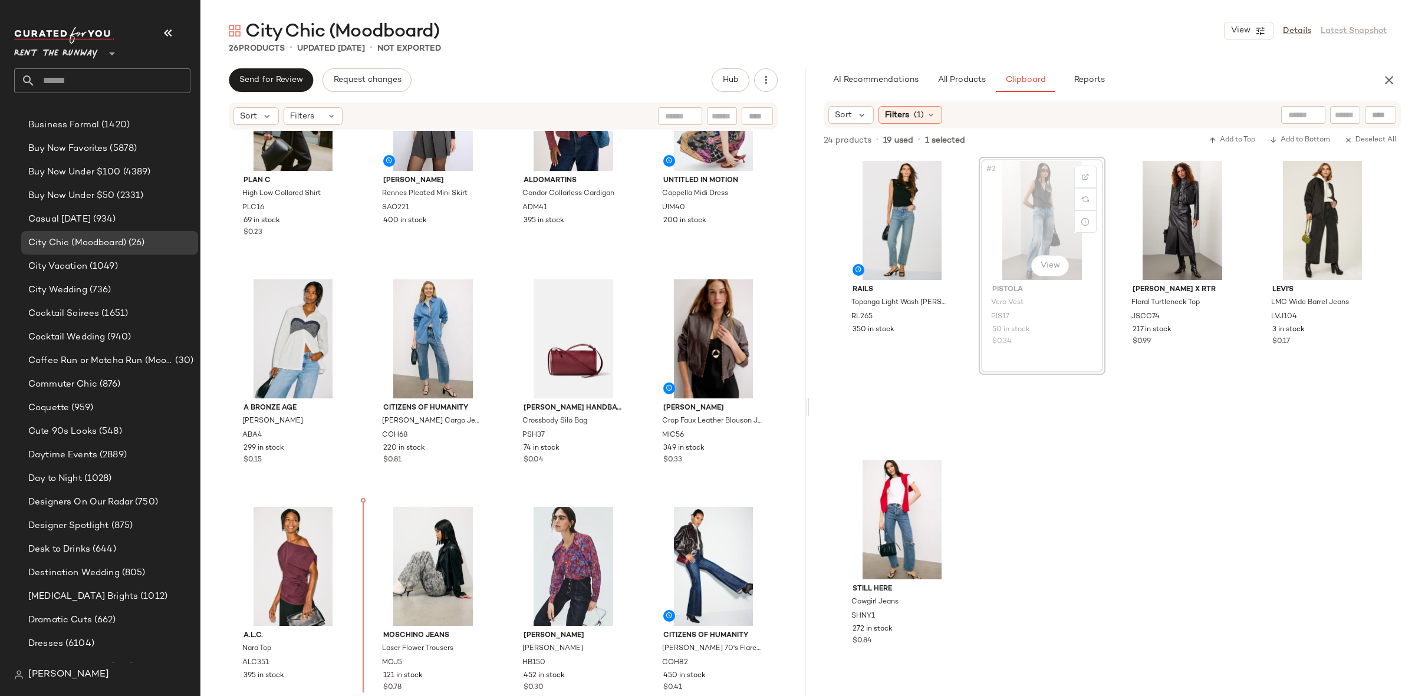
scroll to position [87, 0]
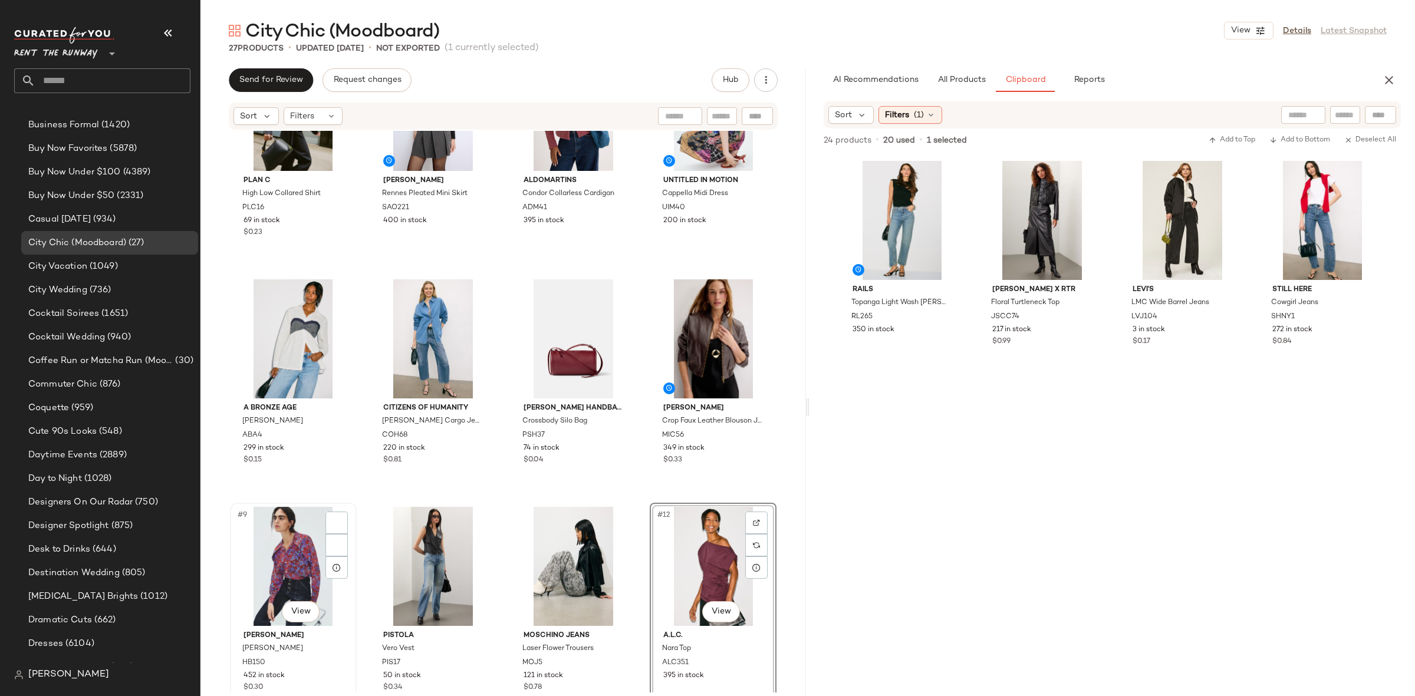
scroll to position [87, 0]
click at [274, 562] on div "#9 View" at bounding box center [293, 564] width 118 height 119
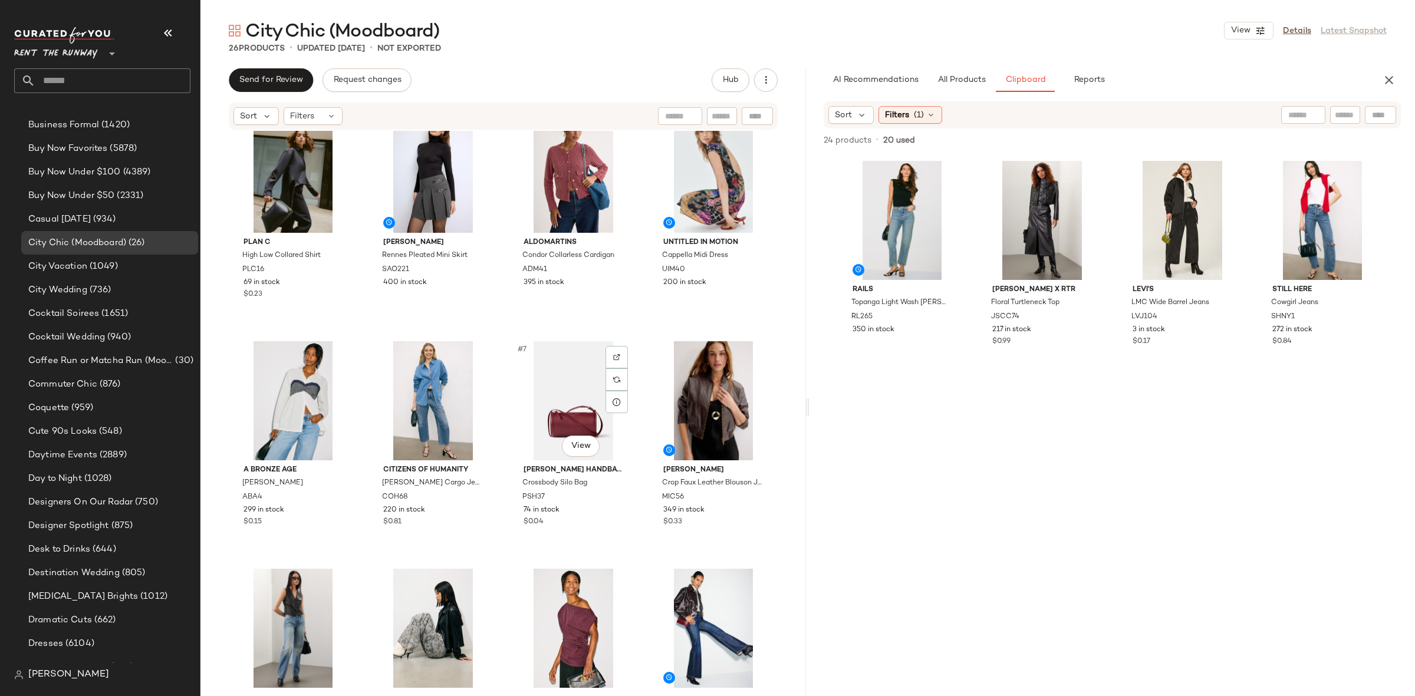
scroll to position [27, 0]
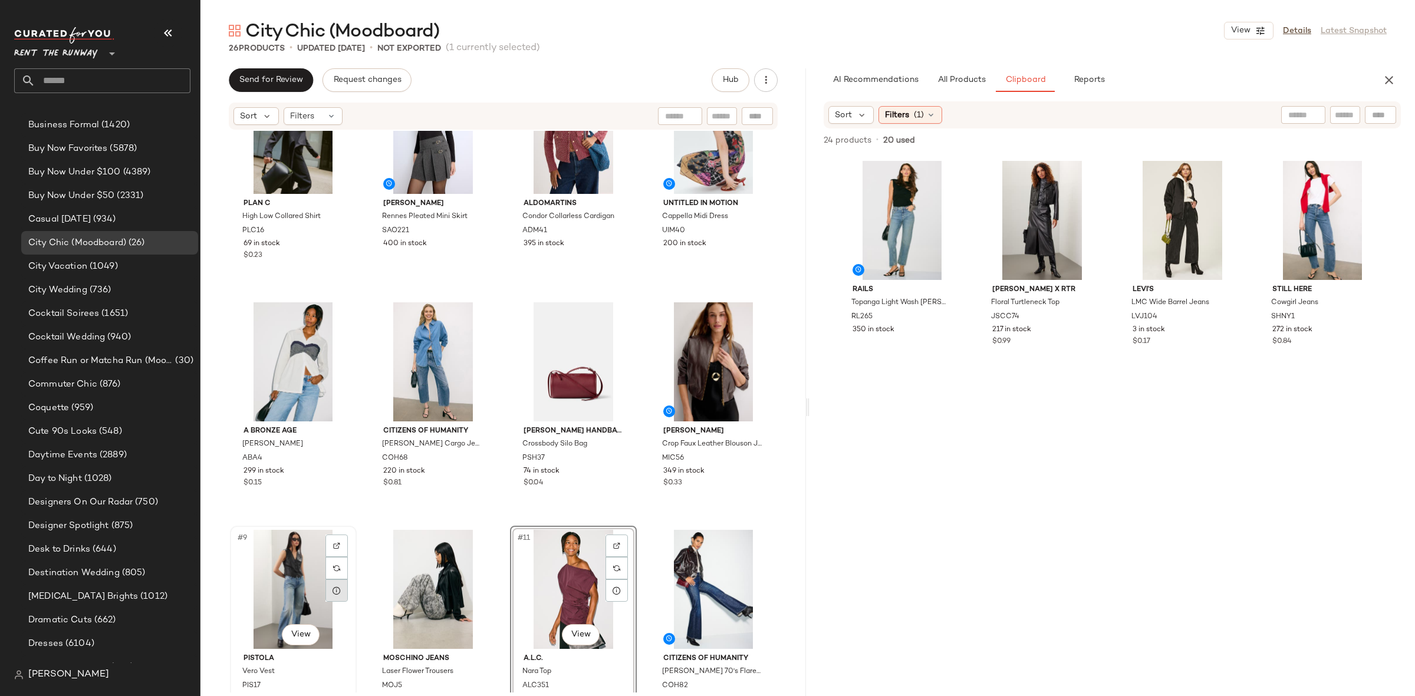
scroll to position [65, 0]
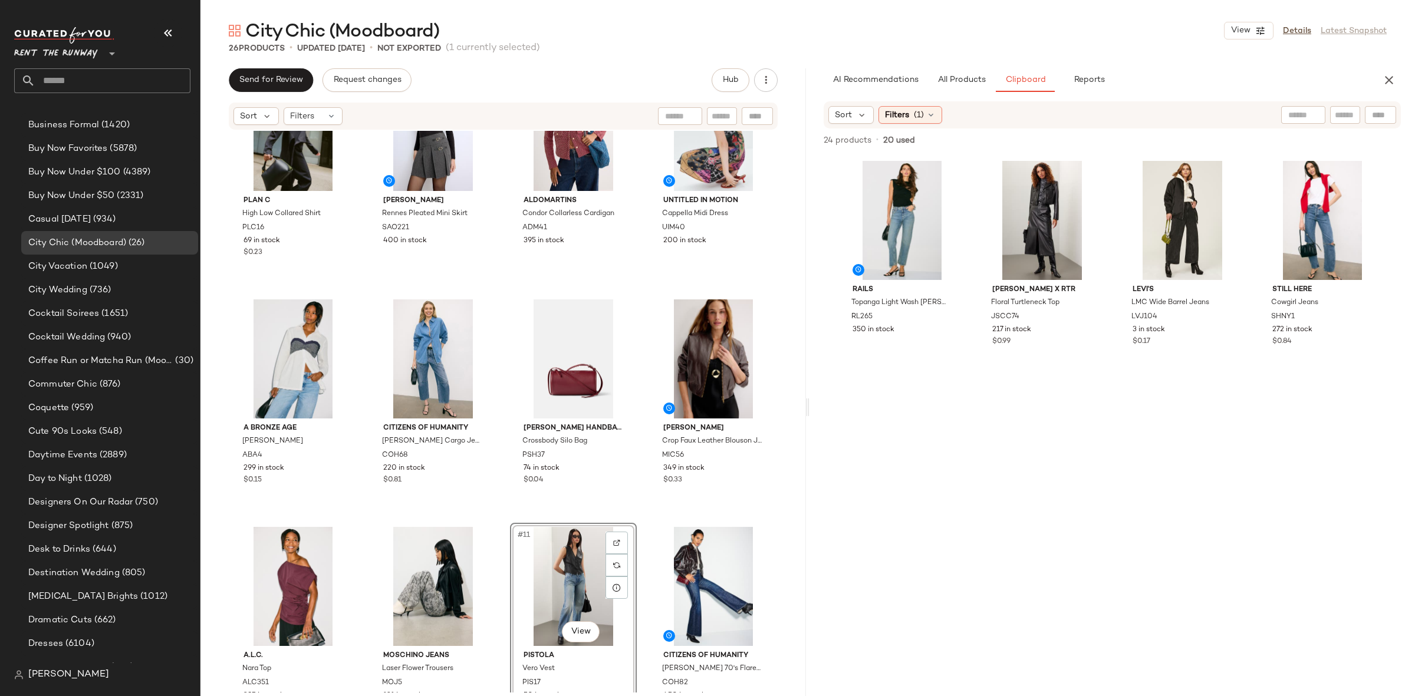
click at [635, 524] on div "Plan C High Low Collared Shirt PLC16 69 in stock $0.23 Sandro Rennes Pleated Mi…" at bounding box center [503, 347] width 547 height 559
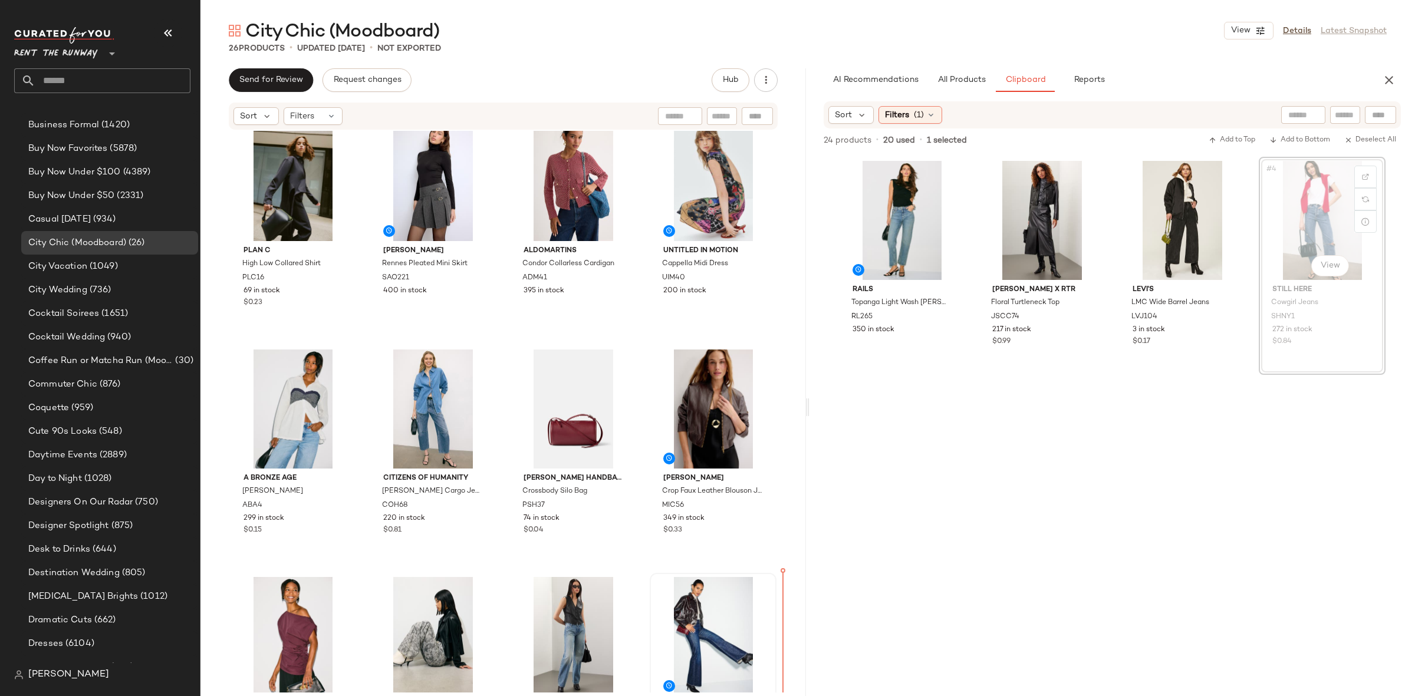
scroll to position [19, 0]
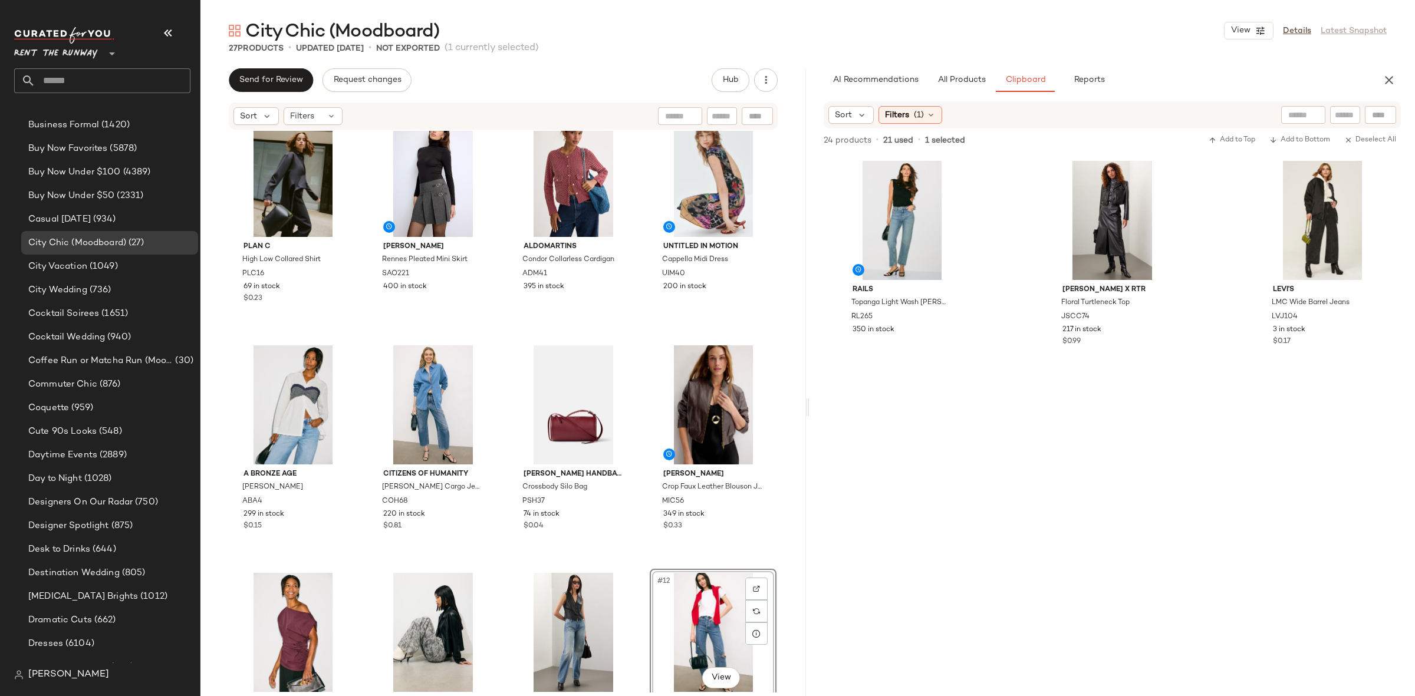
click at [641, 561] on div "Plan C High Low Collared Shirt PLC16 69 in stock $0.23 Sandro Rennes Pleated Mi…" at bounding box center [503, 393] width 547 height 559
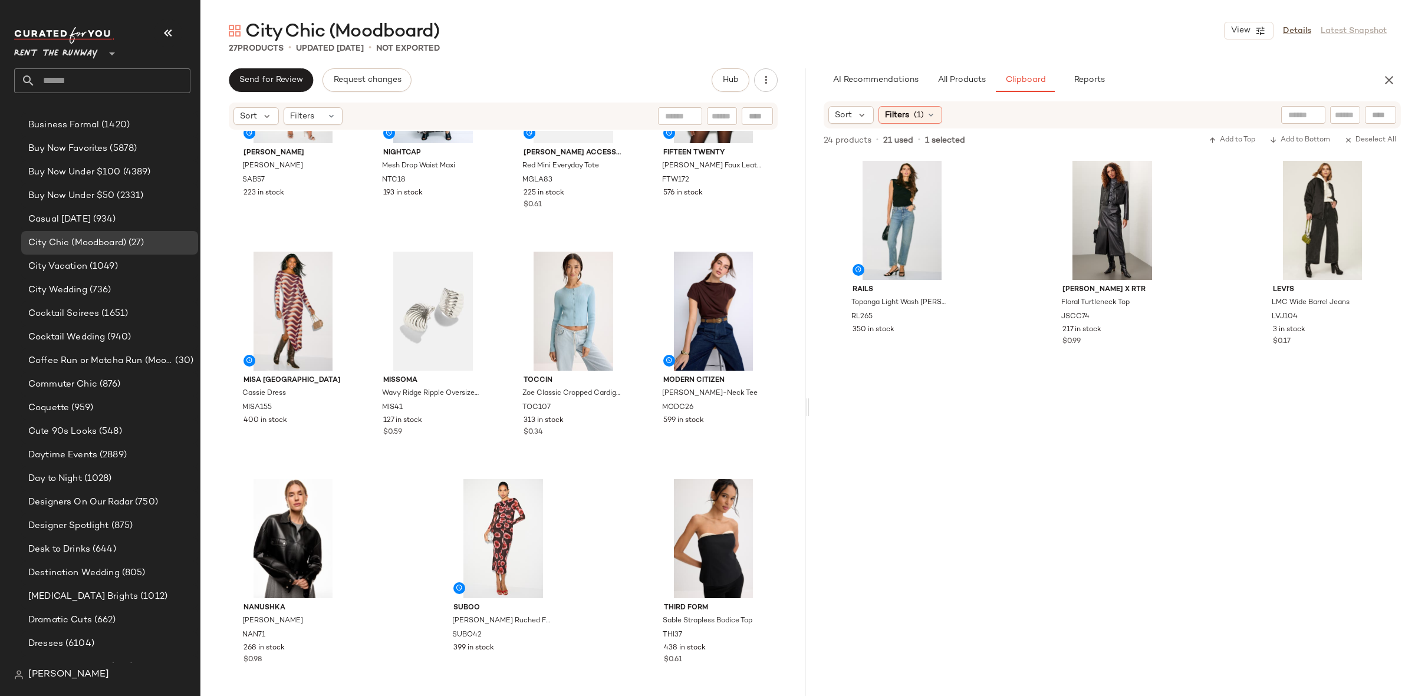
scroll to position [0, 0]
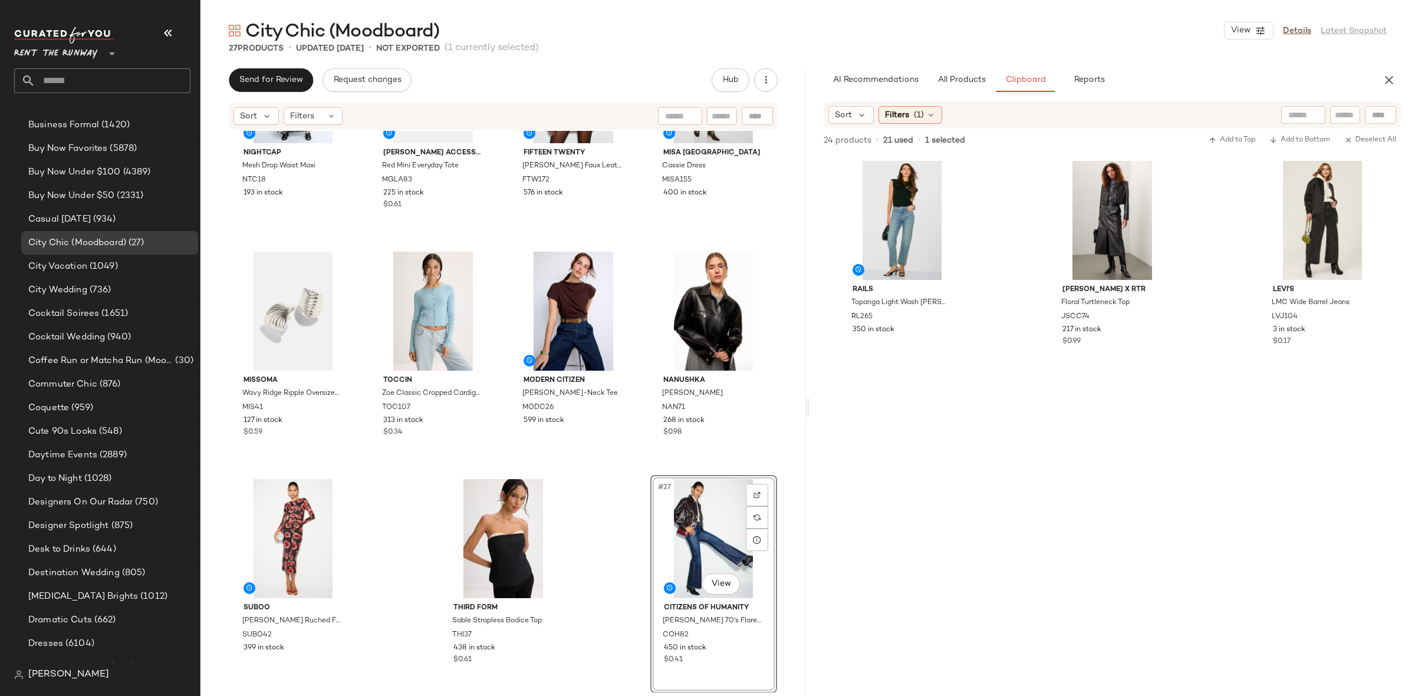
click at [632, 468] on div "Nightcap Mesh Drop Waist Maxi NTC18 193 in stock Mansur Gavriel Accessories Red…" at bounding box center [502, 412] width 605 height 562
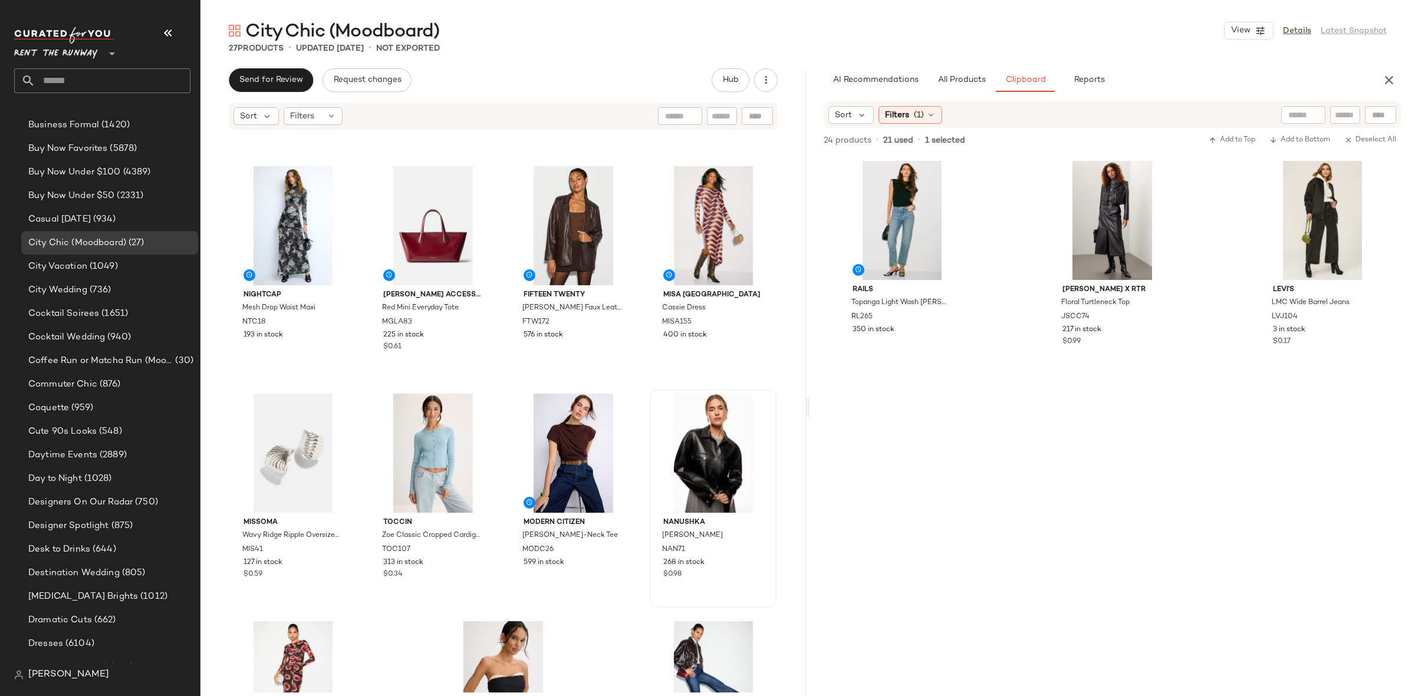
scroll to position [896, 0]
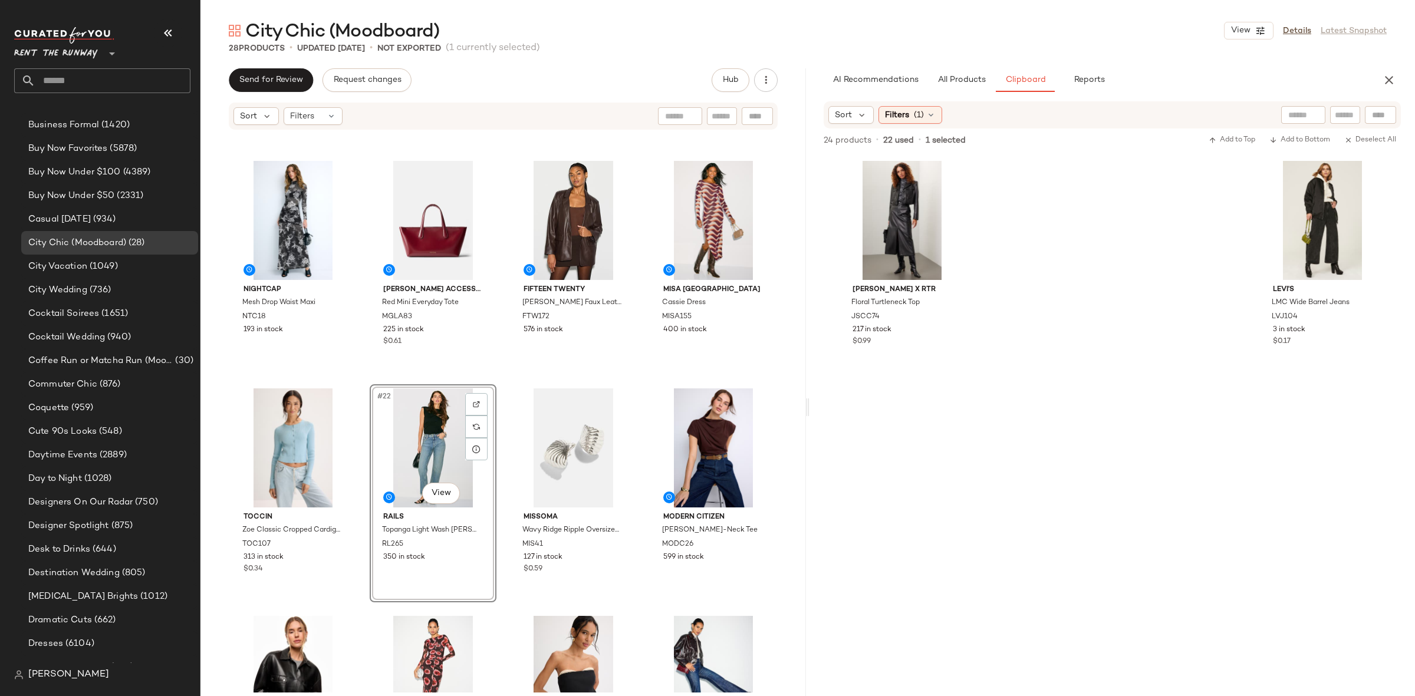
click at [500, 384] on div "SET Maje Mixed Wool Jacket MAJE219 600 in stock SET Maje Jinera Mini Skirt MAJE…" at bounding box center [502, 412] width 605 height 562
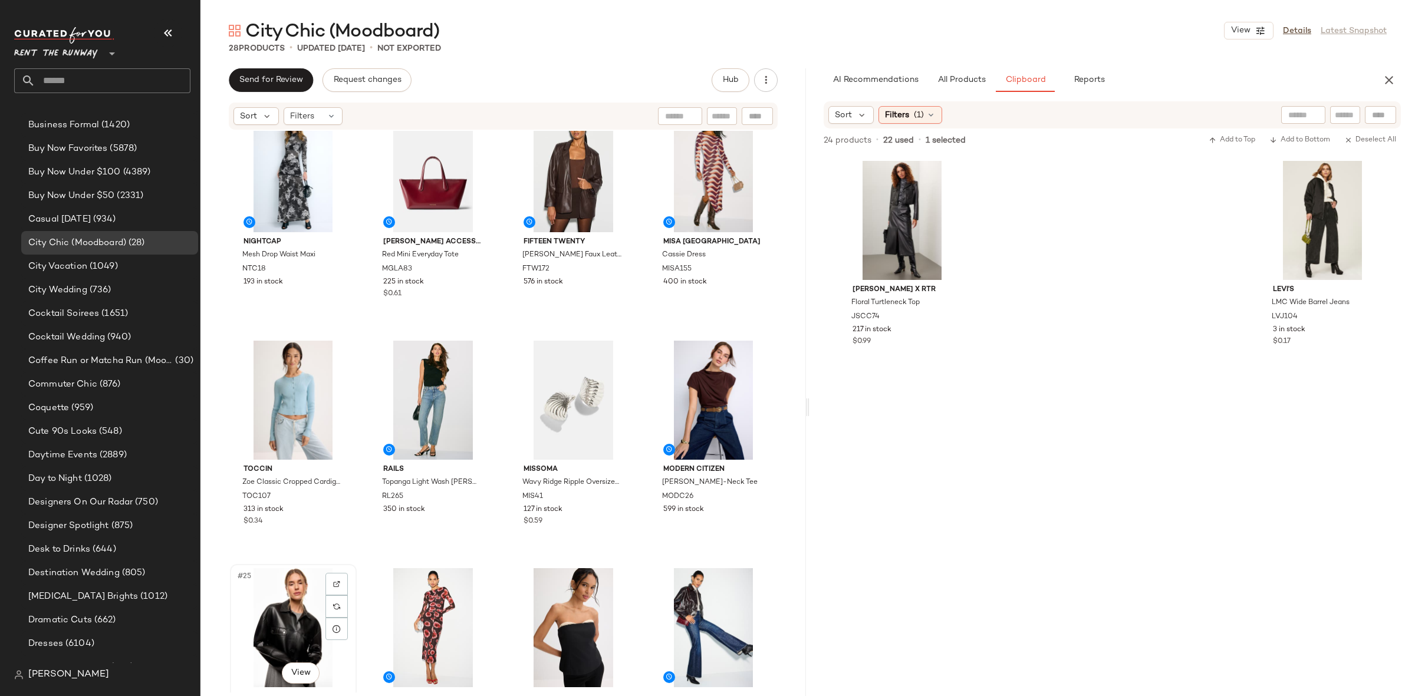
scroll to position [946, 0]
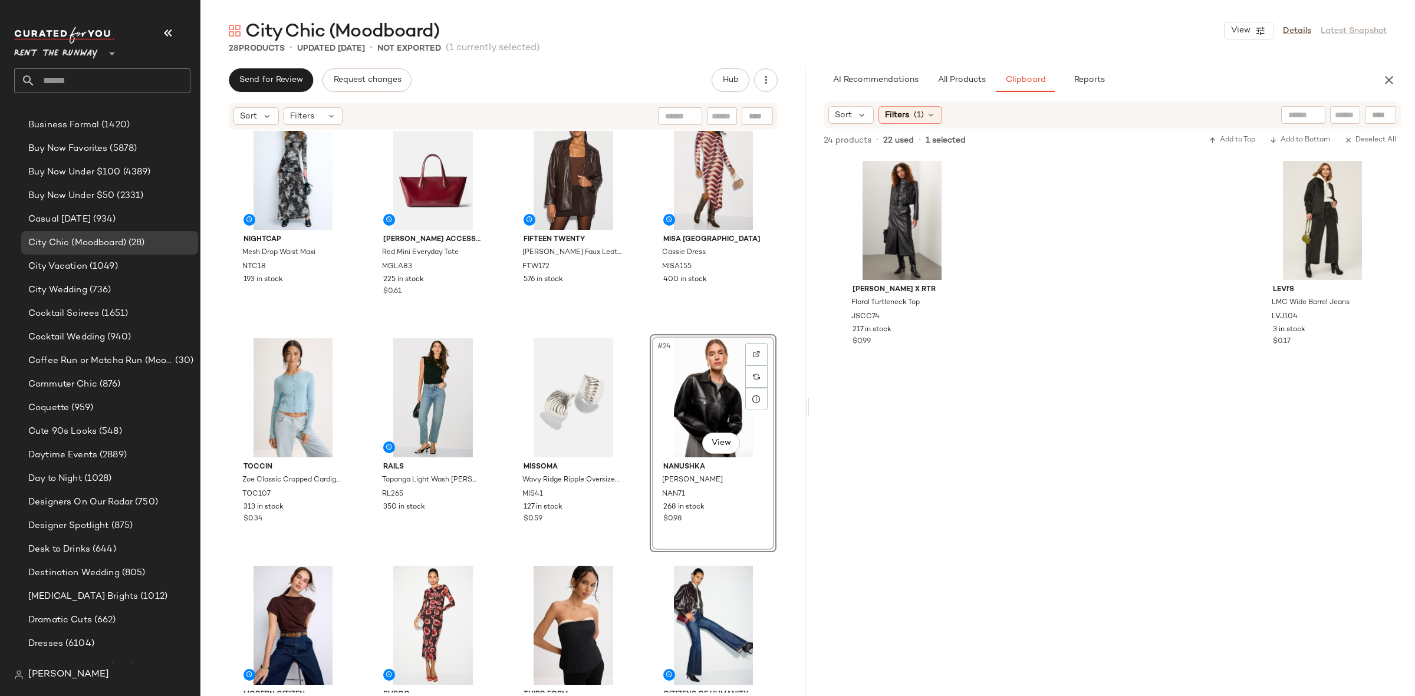
click at [640, 568] on div "SET Maje Mixed Wool Jacket MAJE219 600 in stock SET Maje Jinera Mini Skirt MAJE…" at bounding box center [502, 412] width 605 height 562
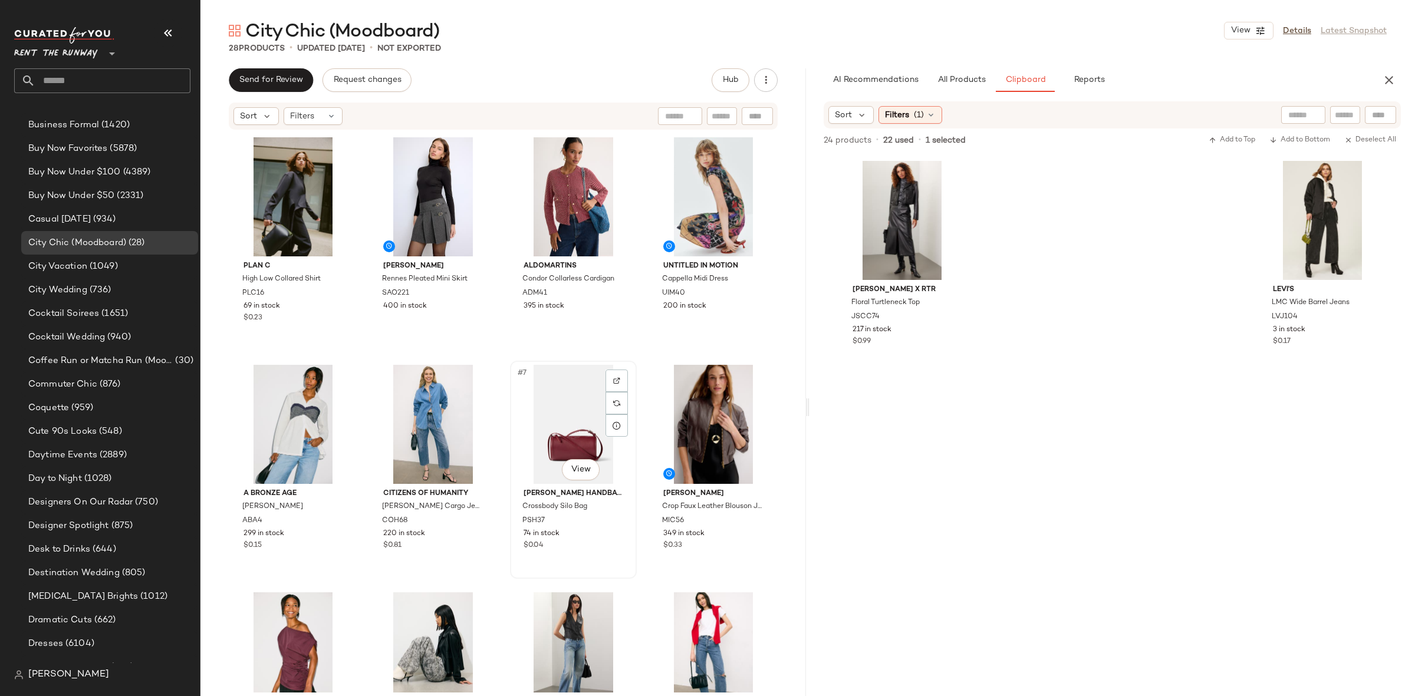
scroll to position [7, 0]
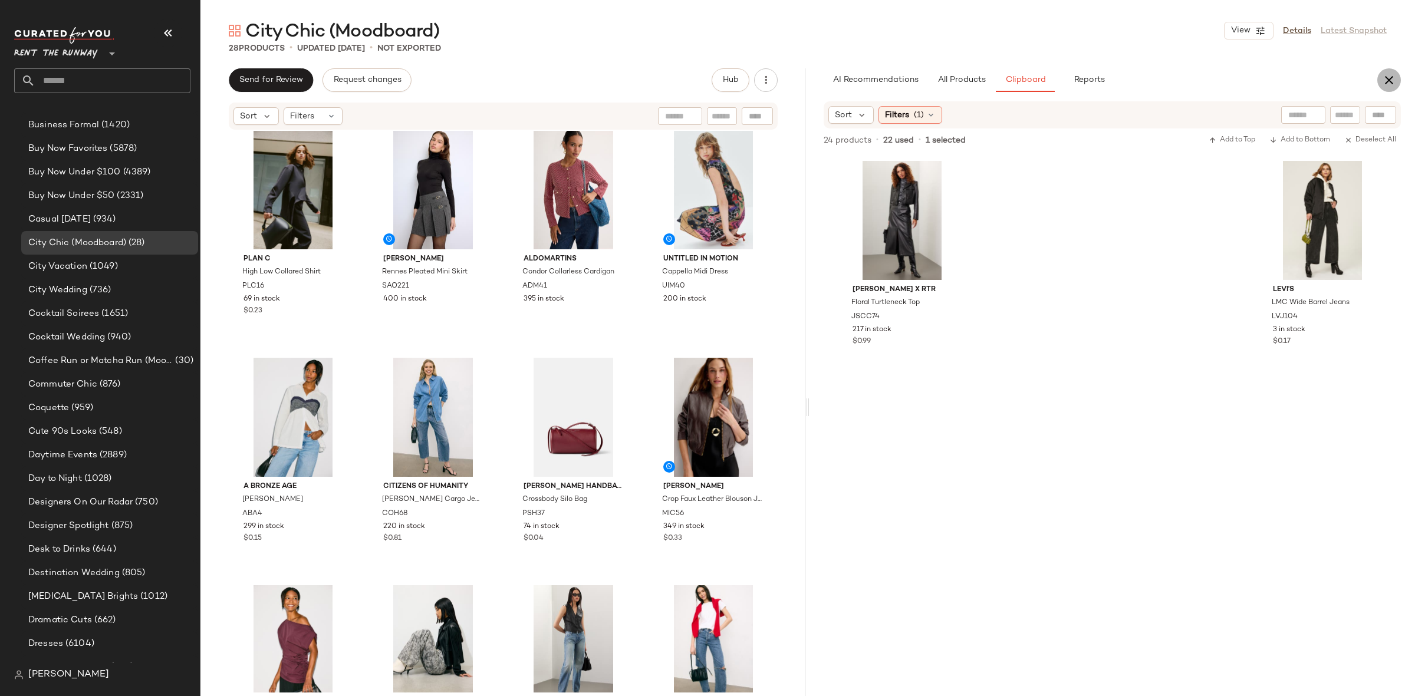
click at [1391, 81] on icon "button" at bounding box center [1389, 80] width 14 height 14
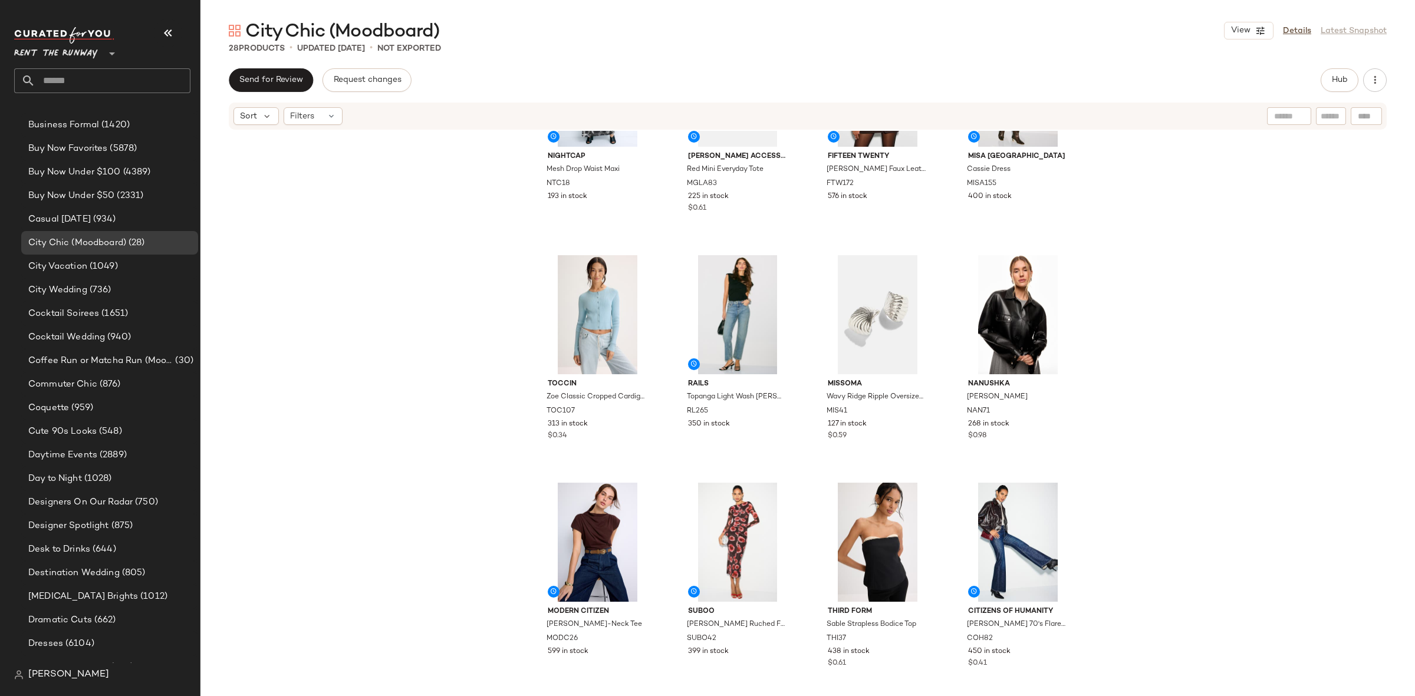
scroll to position [1033, 0]
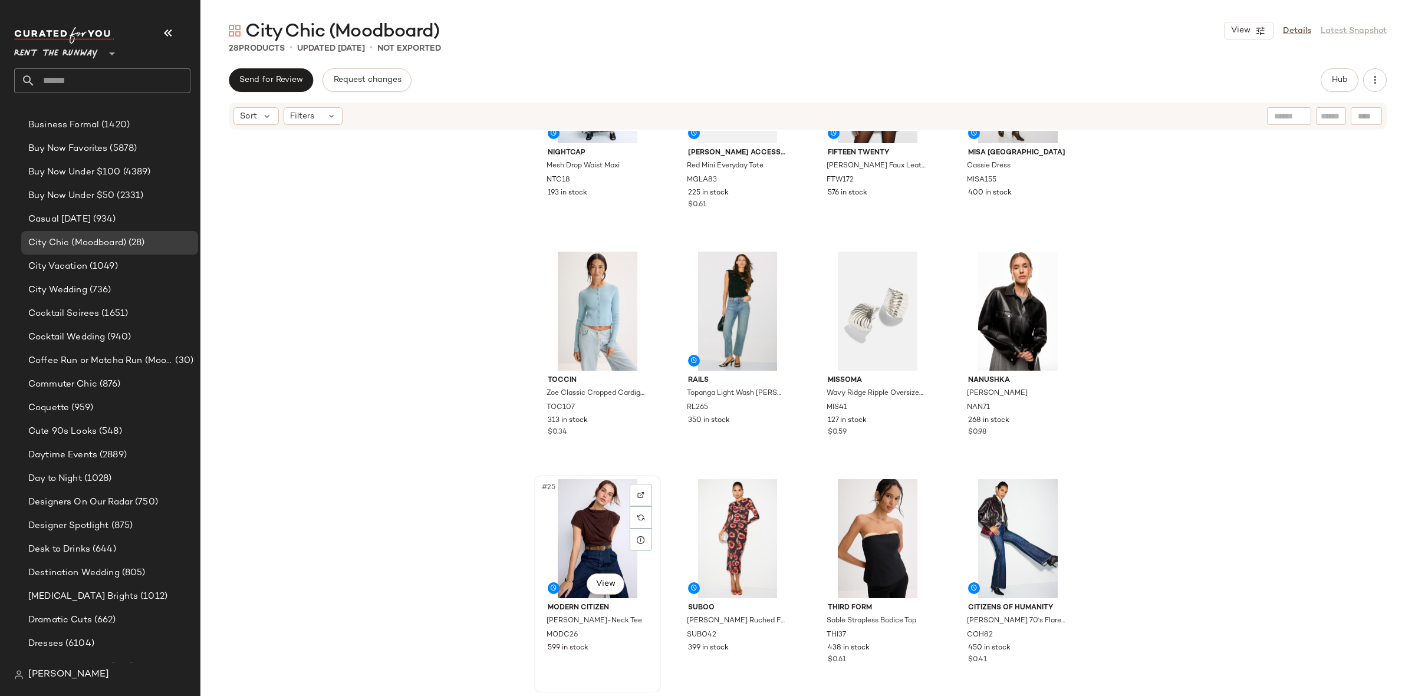
click at [574, 530] on div "#25 View" at bounding box center [597, 538] width 118 height 119
click at [989, 533] on div "#28 View" at bounding box center [1017, 538] width 118 height 119
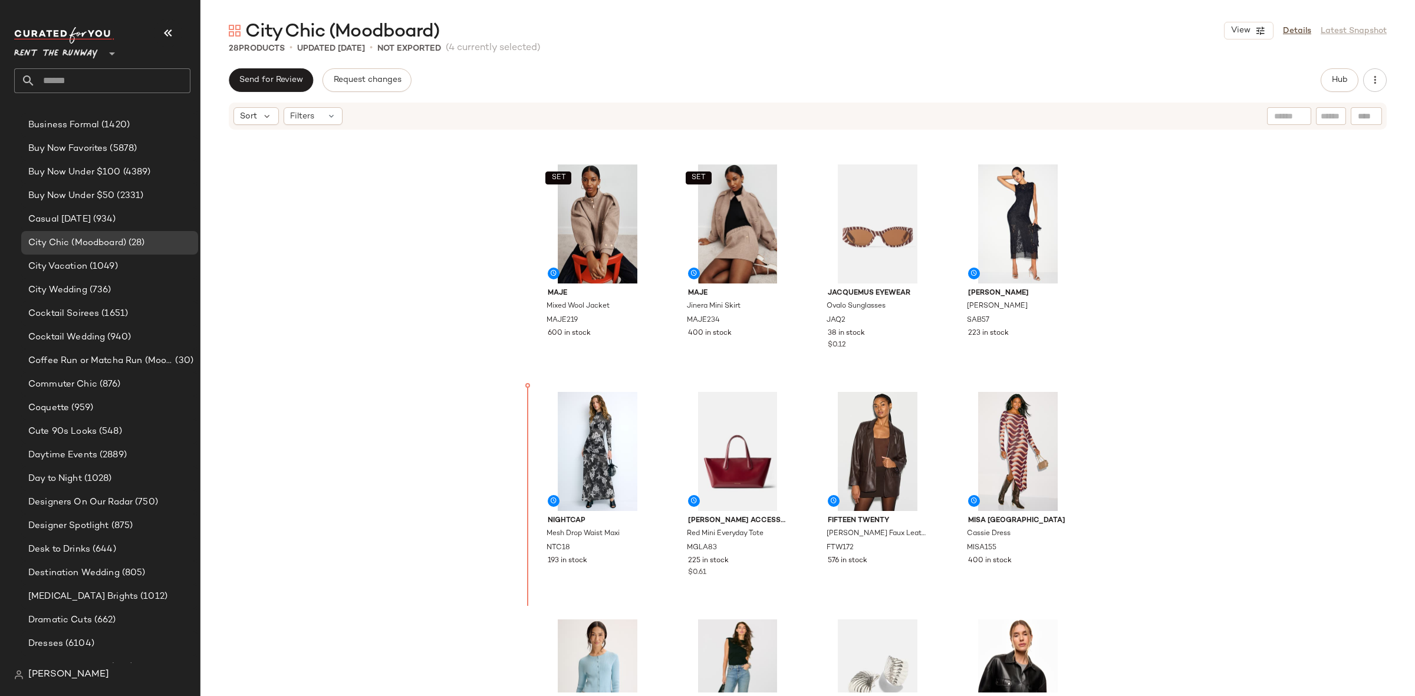
scroll to position [668, 0]
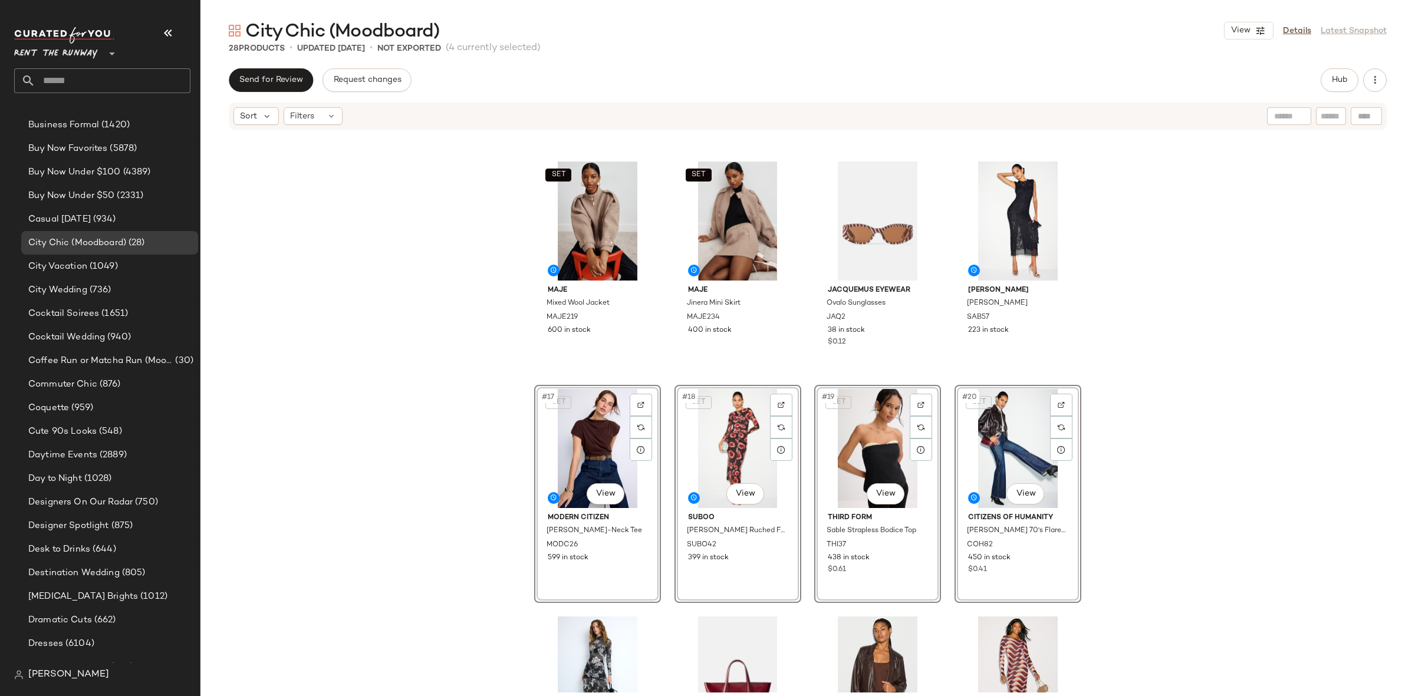
click at [1201, 437] on div "A.L.C. Nara Top ALC351 395 in stock Moschino Jeans Laser Flower Trousers MOJ5 1…" at bounding box center [807, 412] width 1214 height 562
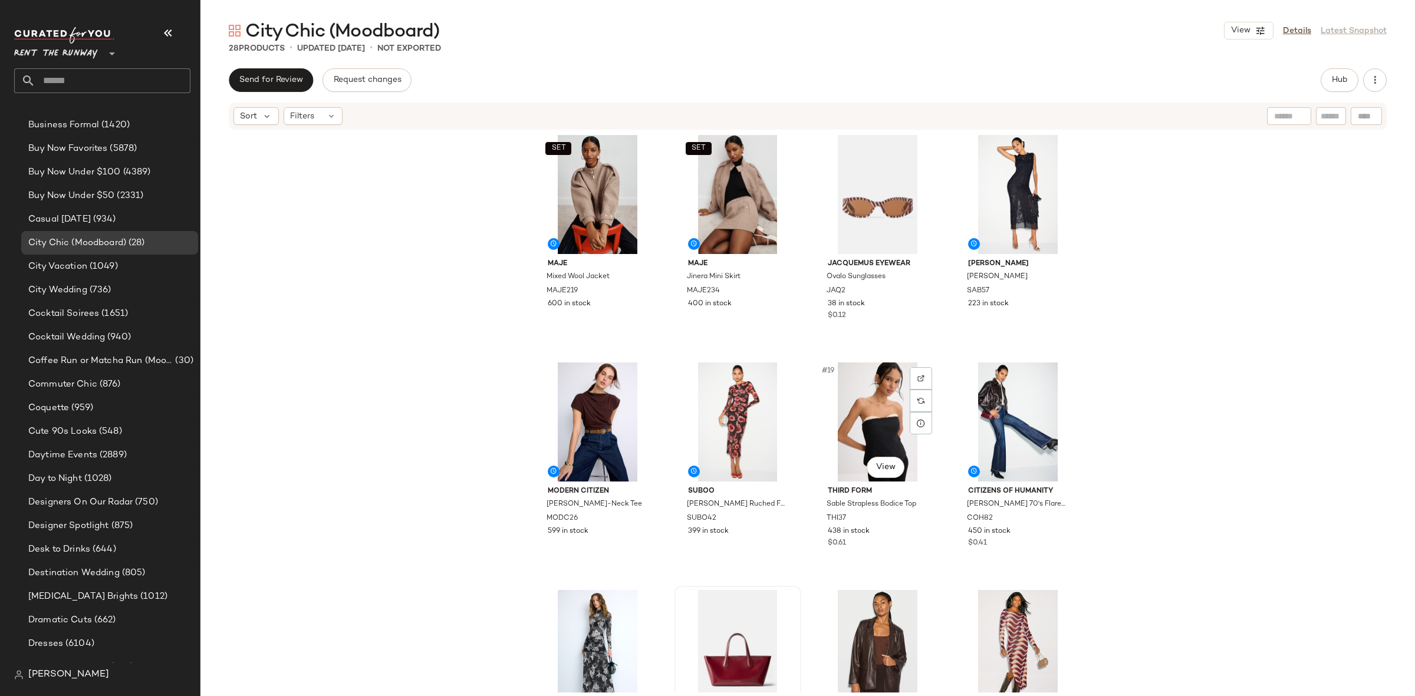
scroll to position [709, 0]
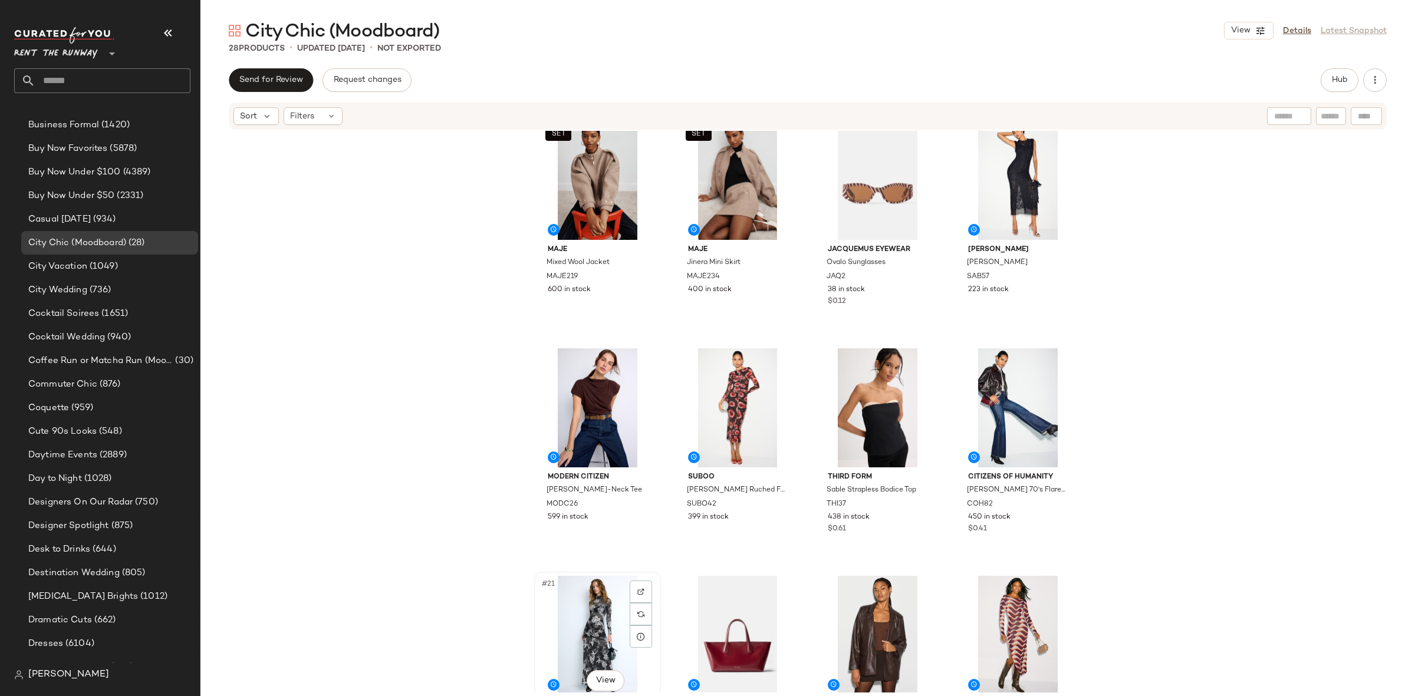
click at [584, 630] on div "#21 View" at bounding box center [597, 635] width 118 height 119
click at [982, 630] on div "#24 View" at bounding box center [1017, 635] width 118 height 119
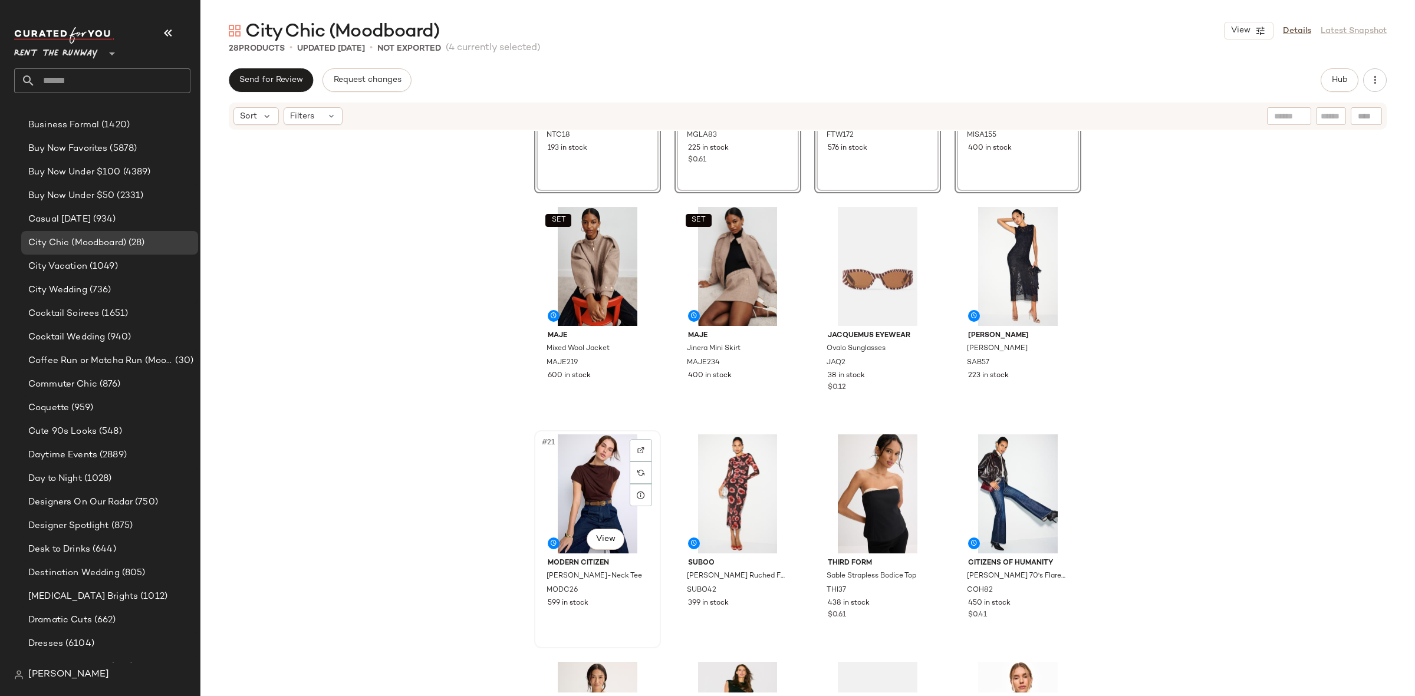
scroll to position [852, 0]
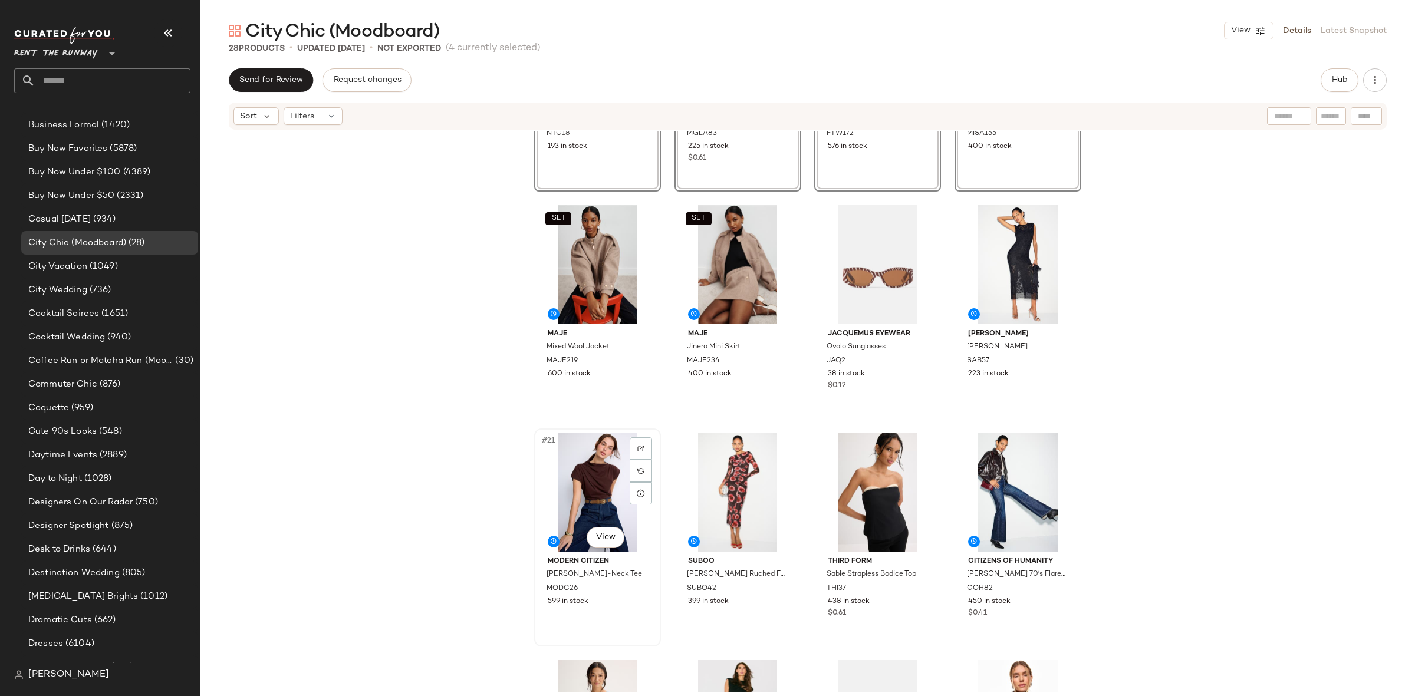
click at [585, 495] on div "#21 View" at bounding box center [597, 492] width 118 height 119
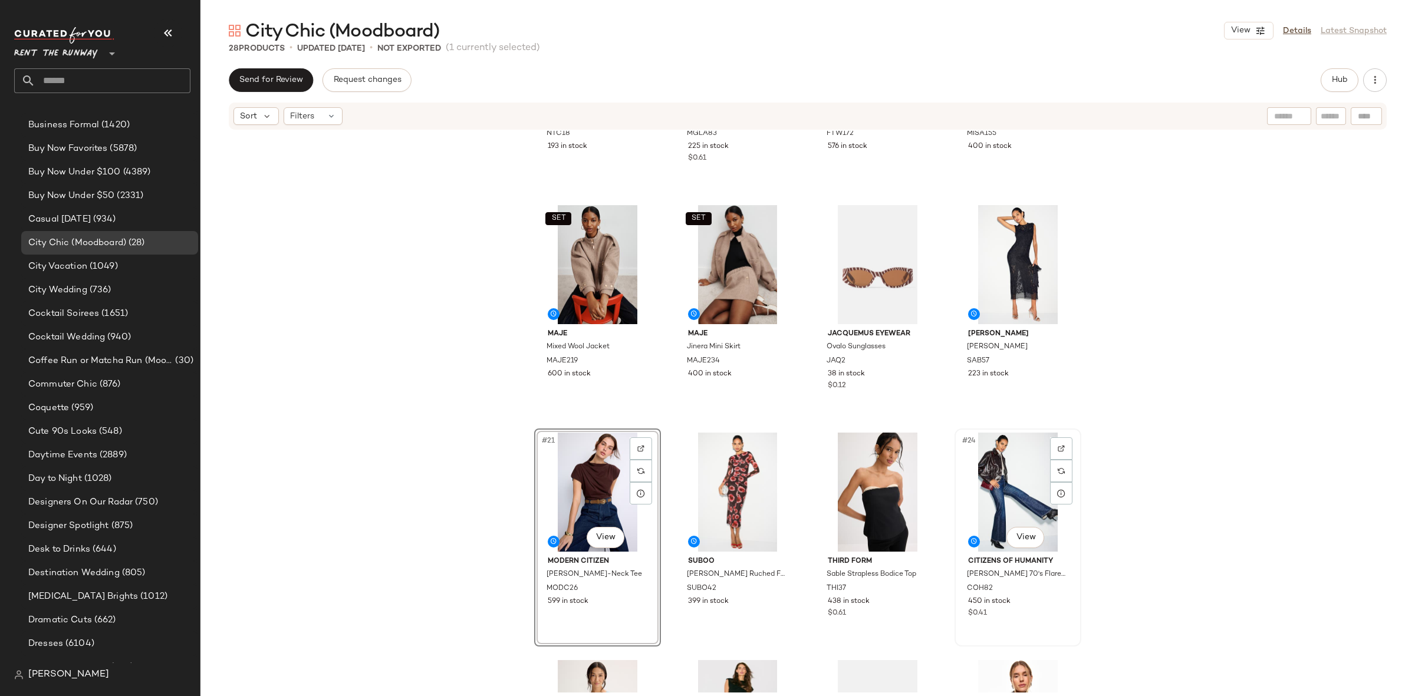
click at [1000, 490] on div "#24 View" at bounding box center [1017, 492] width 118 height 119
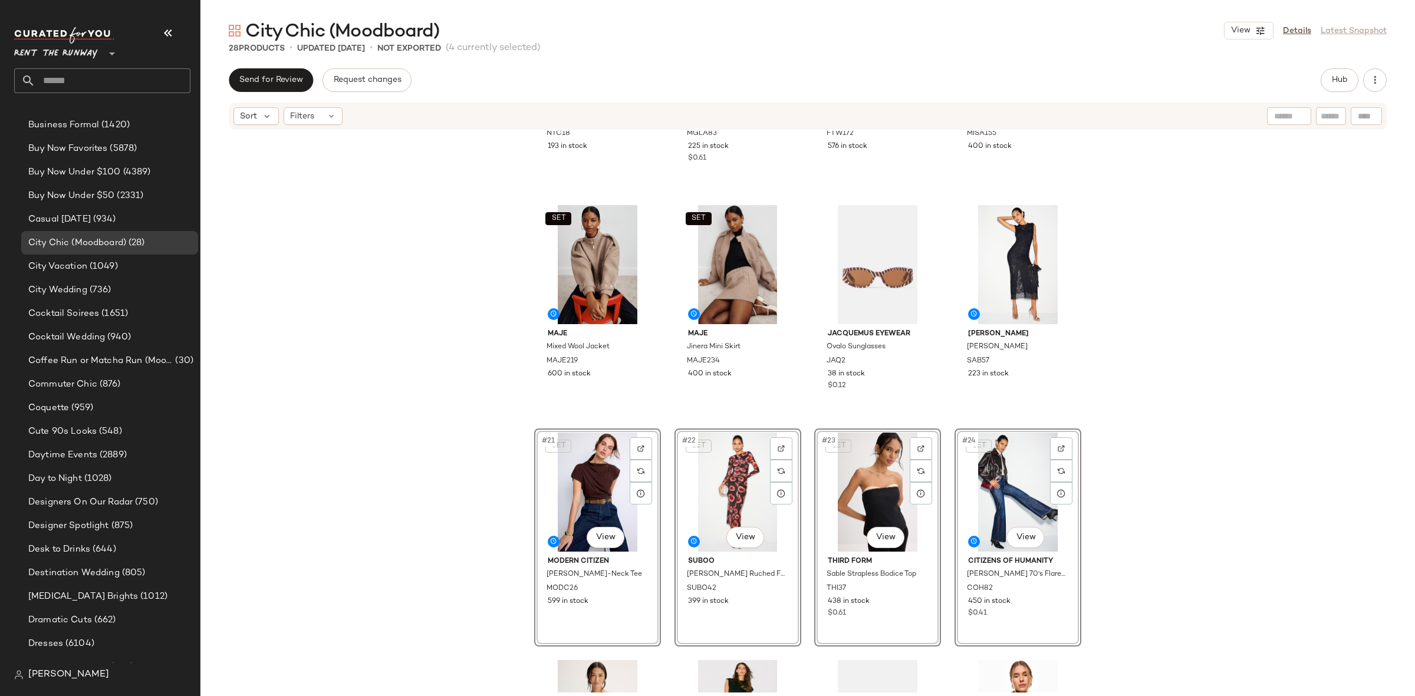
click at [1218, 357] on div "Nightcap Mesh Drop Waist Maxi NTC18 193 in stock Mansur Gavriel Accessories Red…" at bounding box center [807, 412] width 1214 height 562
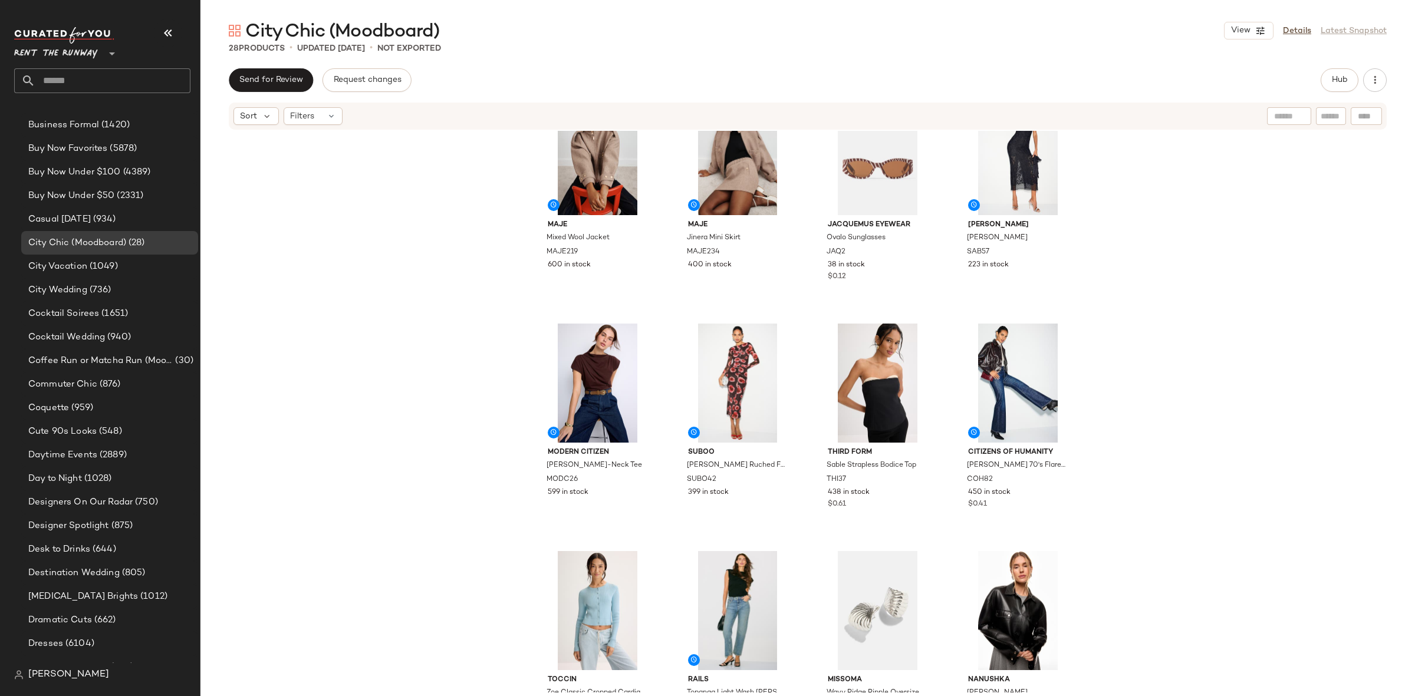
scroll to position [1033, 0]
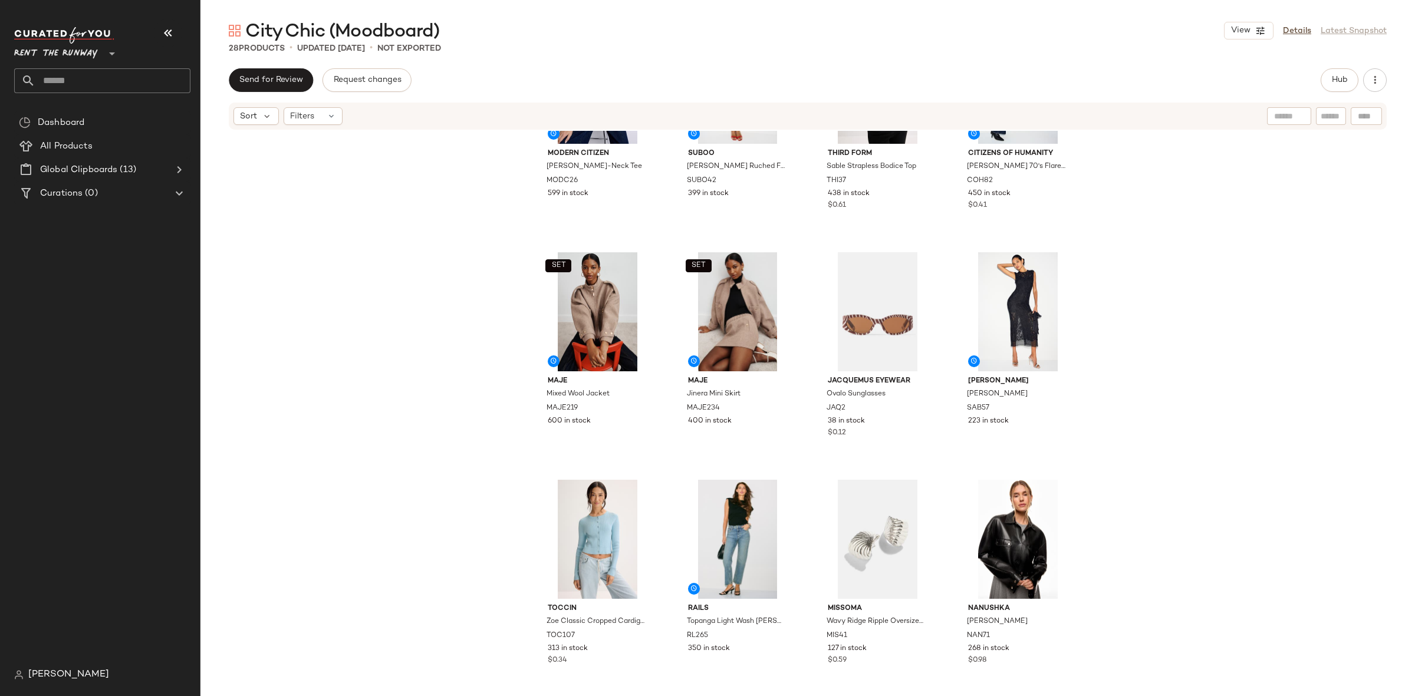
scroll to position [1033, 0]
click at [1337, 88] on button "Hub" at bounding box center [1339, 80] width 38 height 24
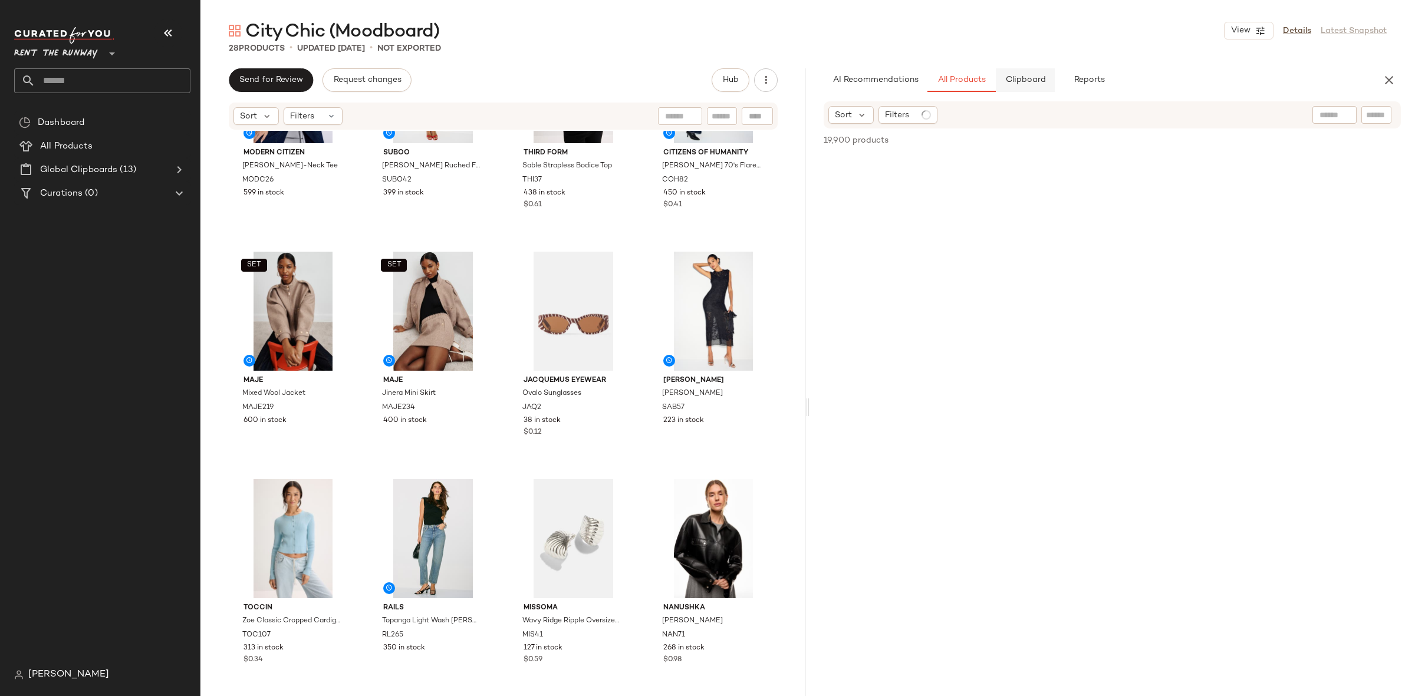
click at [1052, 82] on button "Clipboard" at bounding box center [1025, 80] width 59 height 24
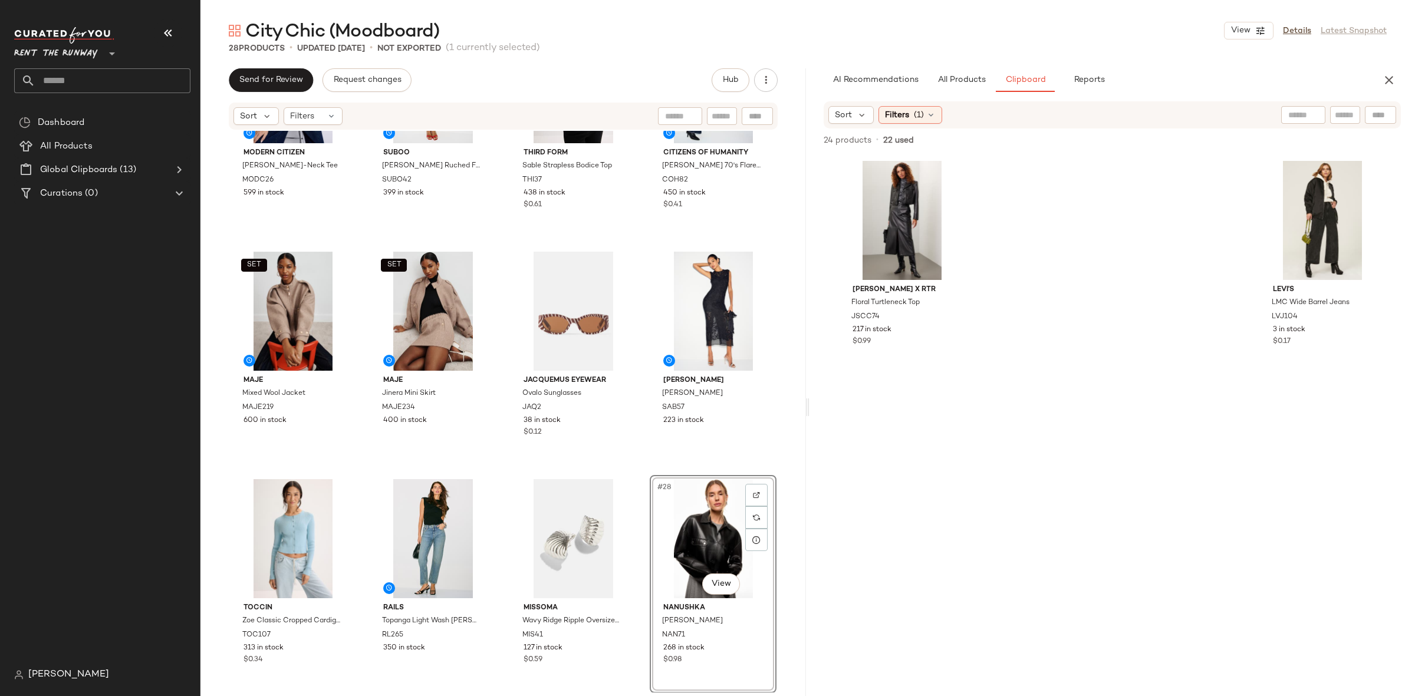
click at [687, 537] on div "#28 View" at bounding box center [713, 538] width 118 height 119
click at [641, 477] on div "Modern Citizen Kenny Asymmetric-Neck Tee MODC26 599 in stock Suboo Frida Ruched…" at bounding box center [502, 412] width 605 height 562
click at [351, 472] on div "Modern Citizen Kenny Asymmetric-Neck Tee MODC26 599 in stock Suboo Frida Ruched…" at bounding box center [502, 412] width 605 height 562
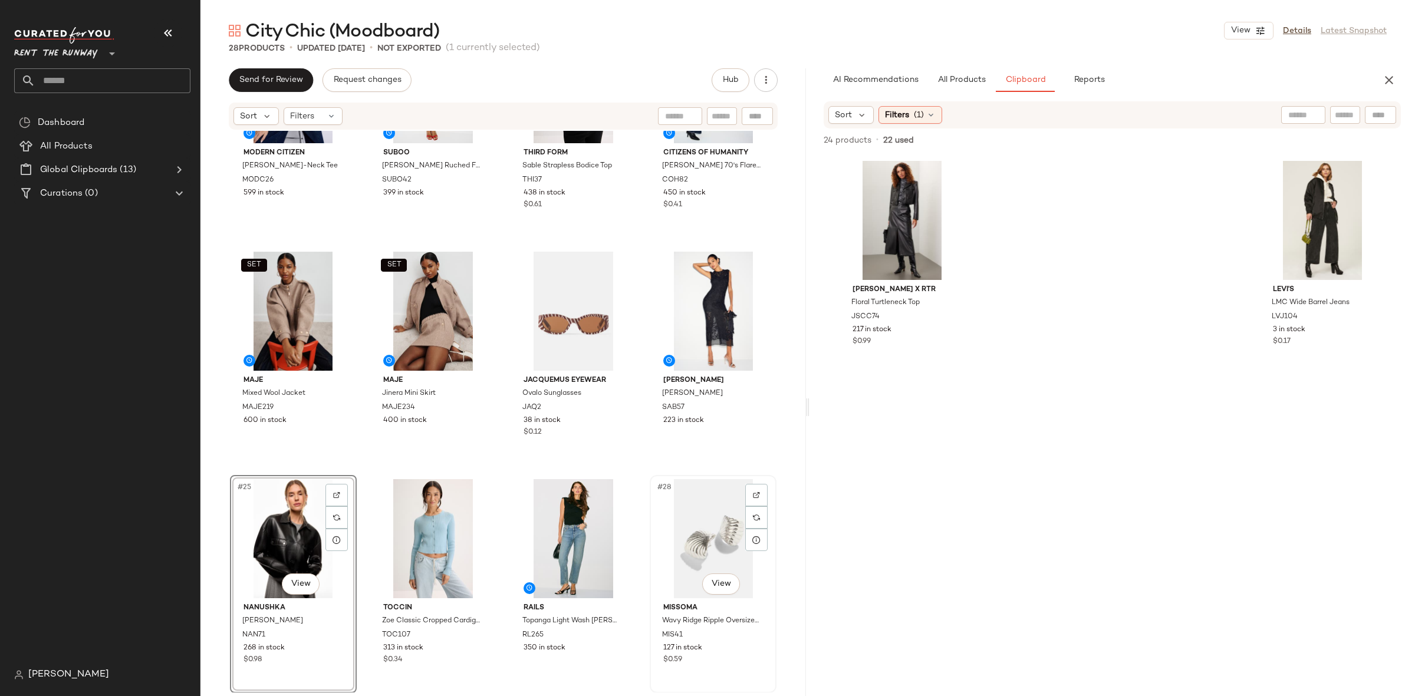
click at [693, 518] on div "#28 View" at bounding box center [713, 538] width 118 height 119
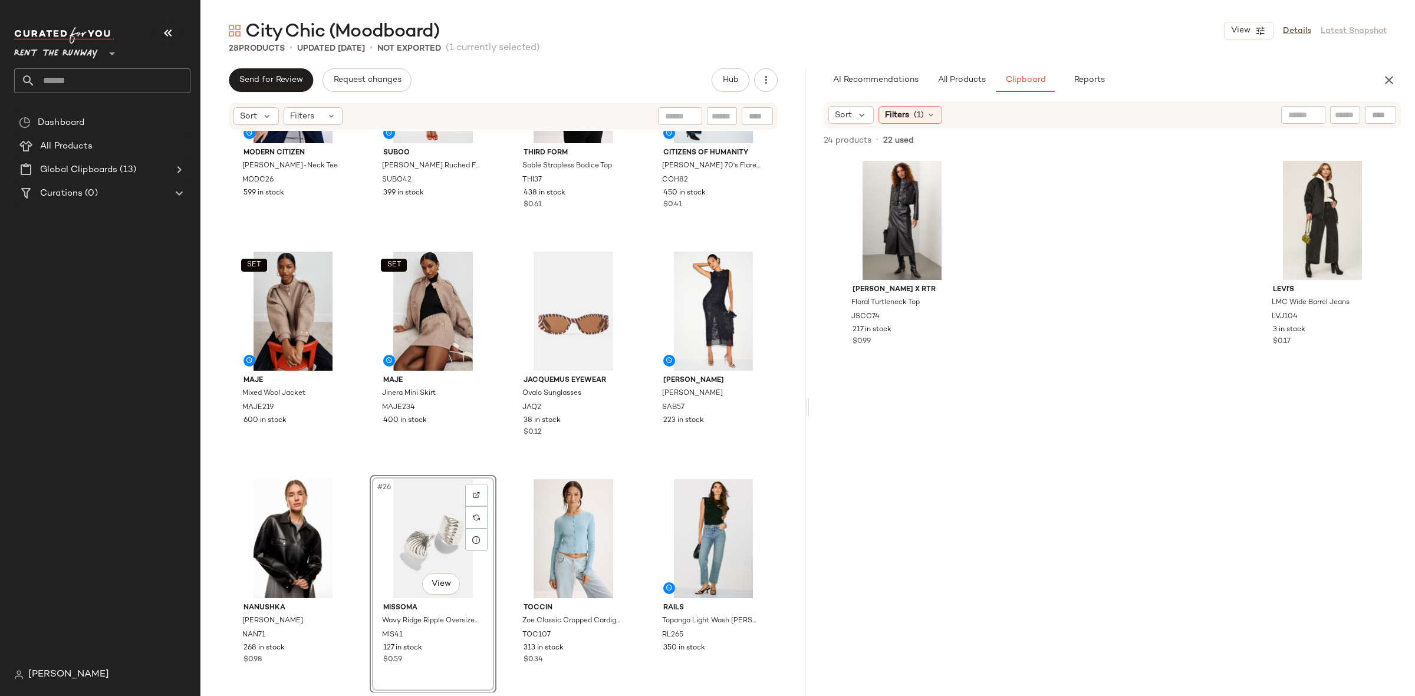
click at [503, 467] on div "Modern Citizen Kenny Asymmetric-Neck Tee MODC26 599 in stock Suboo Frida Ruched…" at bounding box center [502, 412] width 605 height 562
click at [963, 90] on button "All Products" at bounding box center [961, 80] width 68 height 24
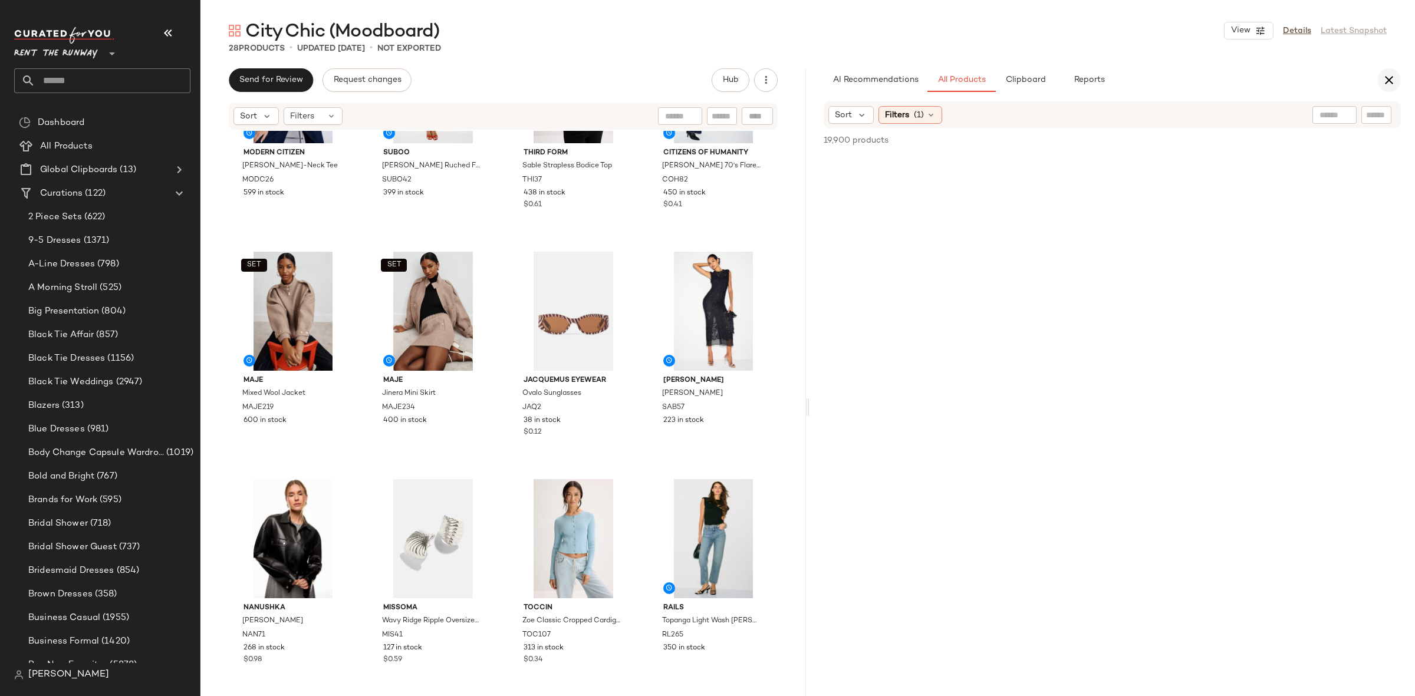
click at [1391, 78] on icon "button" at bounding box center [1389, 80] width 14 height 14
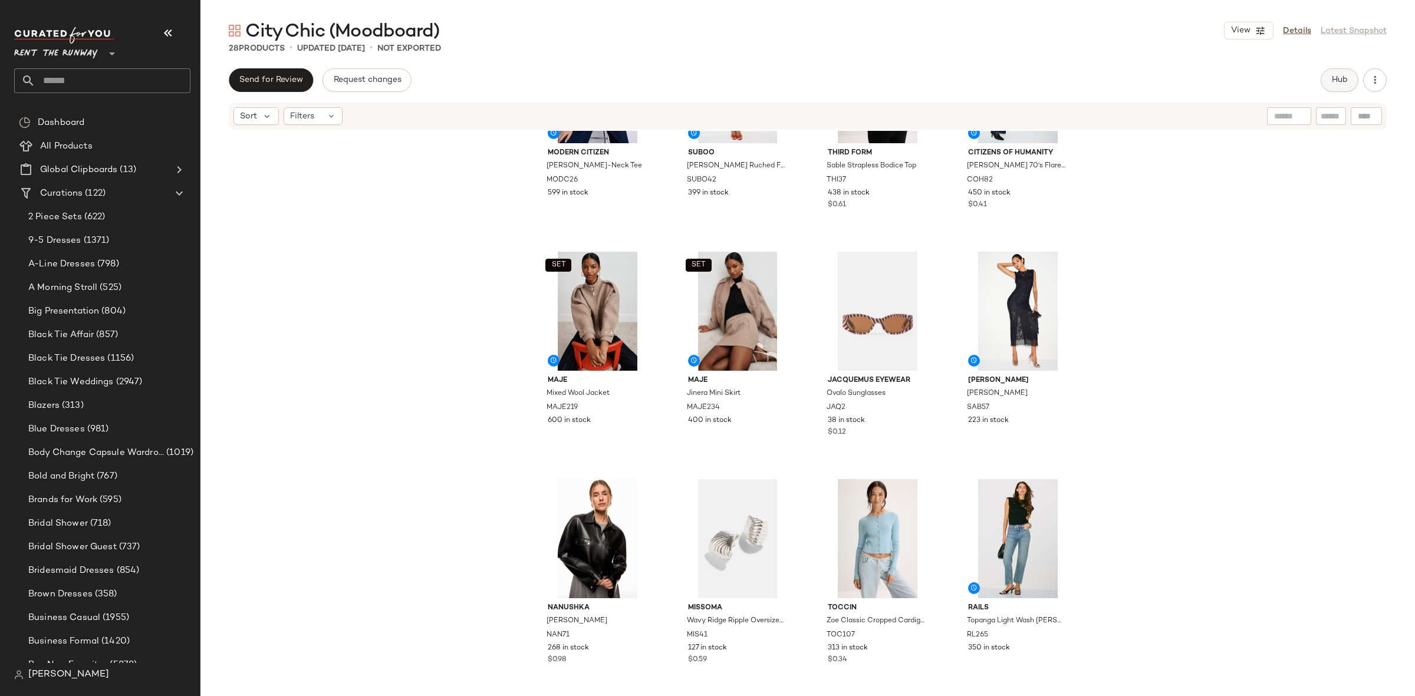
click at [1346, 79] on span "Hub" at bounding box center [1339, 79] width 17 height 9
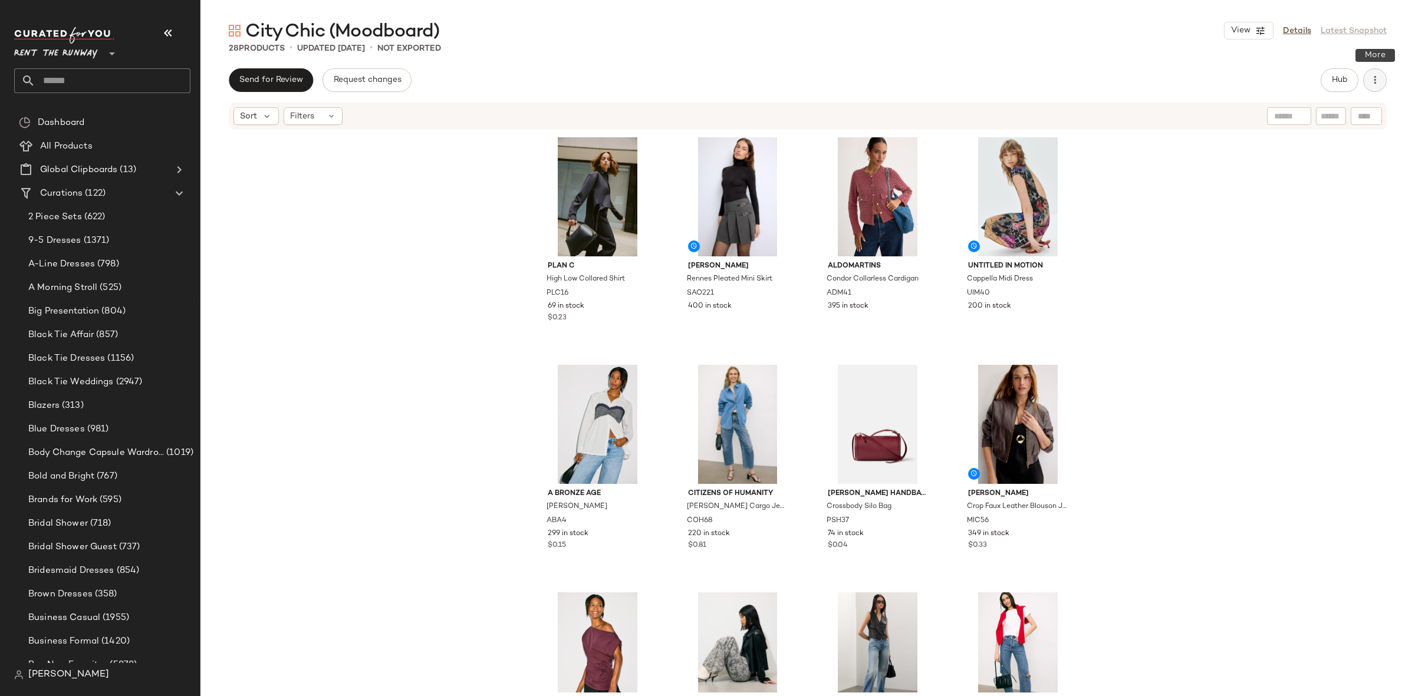
click at [1378, 78] on icon "button" at bounding box center [1375, 80] width 12 height 12
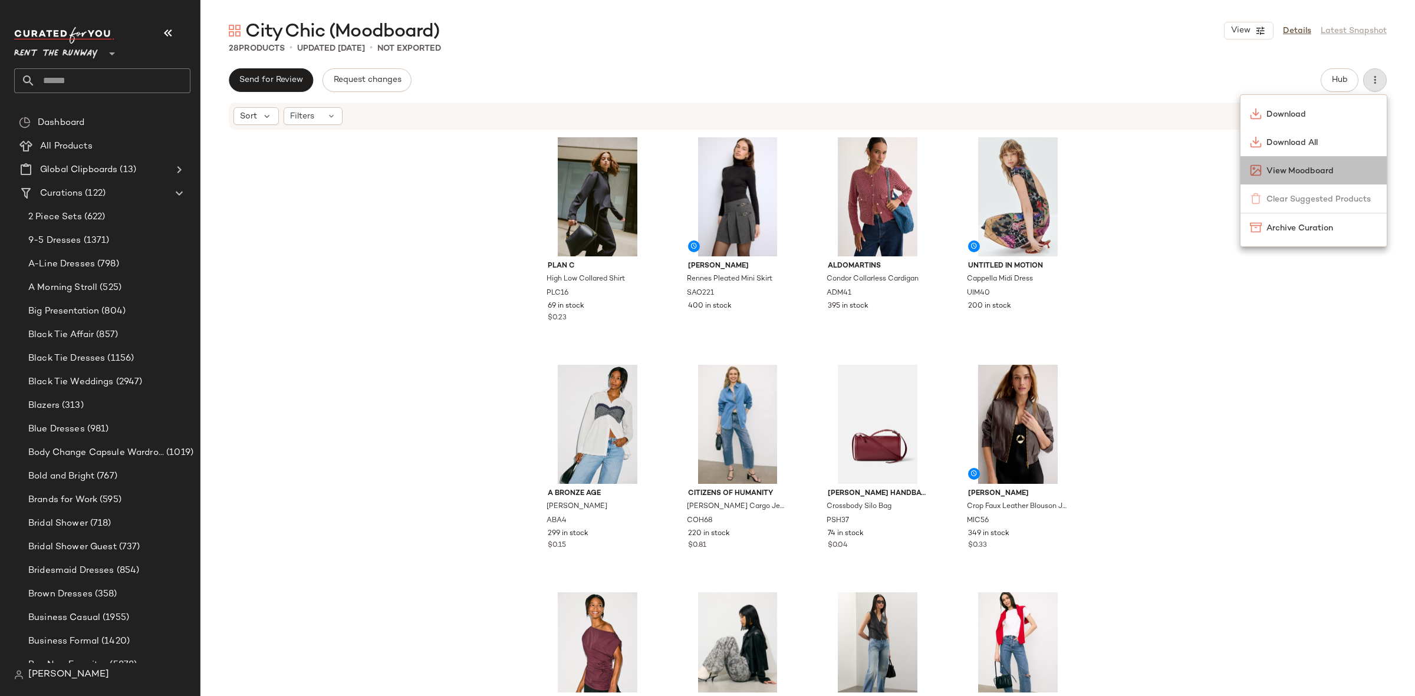
click at [1302, 172] on span "View Moodboard" at bounding box center [1321, 171] width 111 height 12
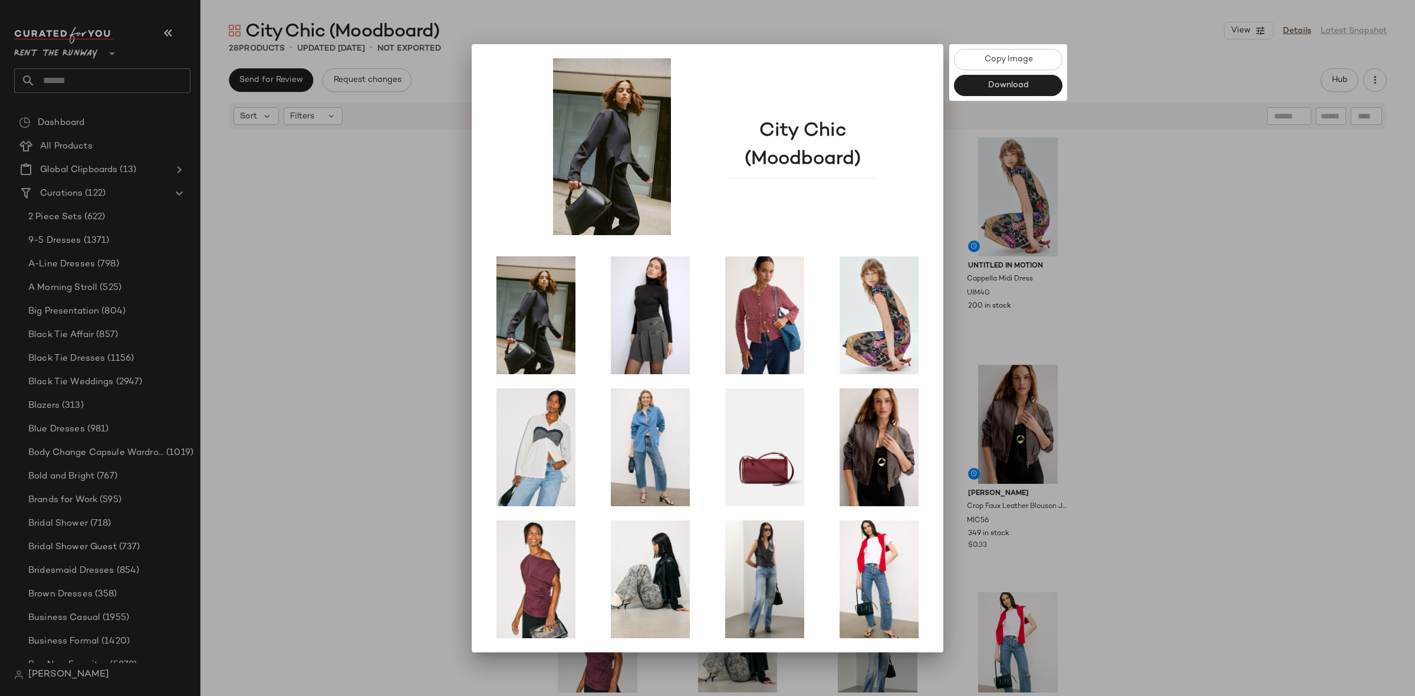
click at [1149, 331] on div at bounding box center [707, 348] width 1415 height 696
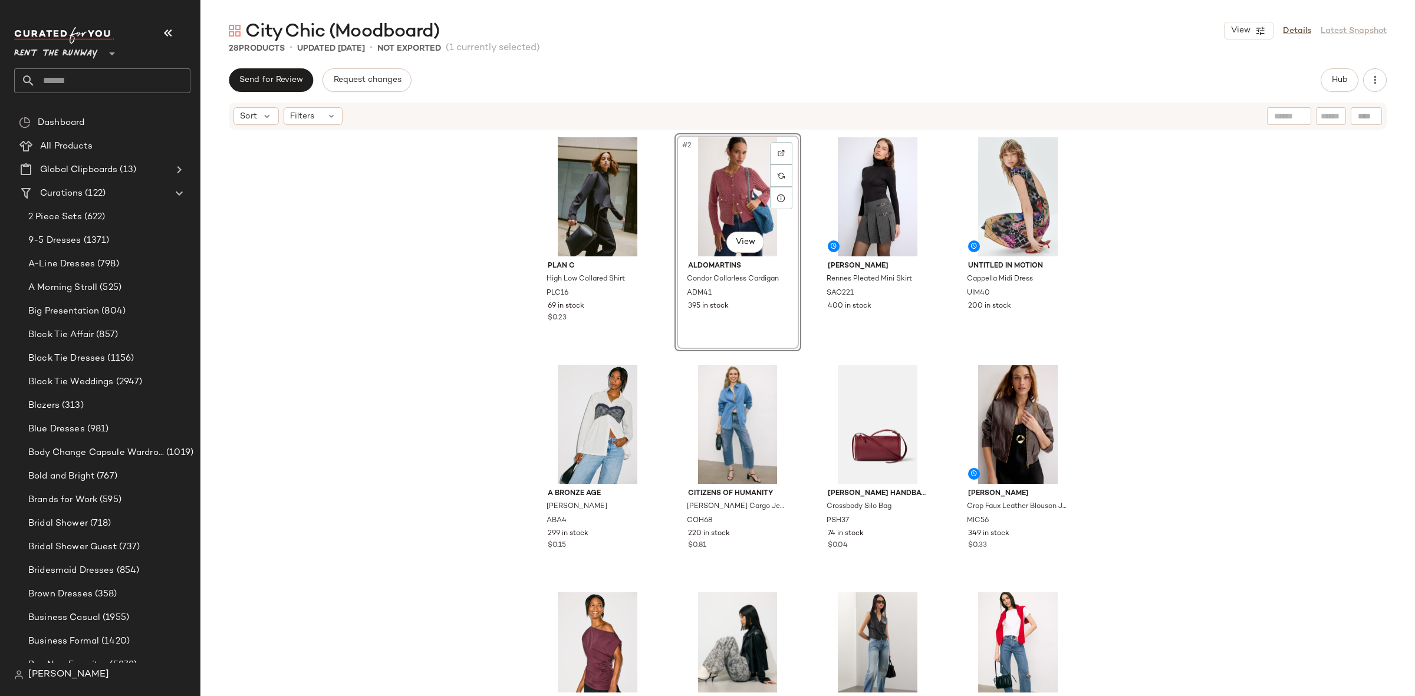
click at [1175, 276] on div "Plan C High Low Collared Shirt PLC16 69 in stock $0.23 #2 View Aldomartins Cond…" at bounding box center [807, 412] width 1214 height 562
click at [1373, 85] on icon "button" at bounding box center [1375, 80] width 12 height 12
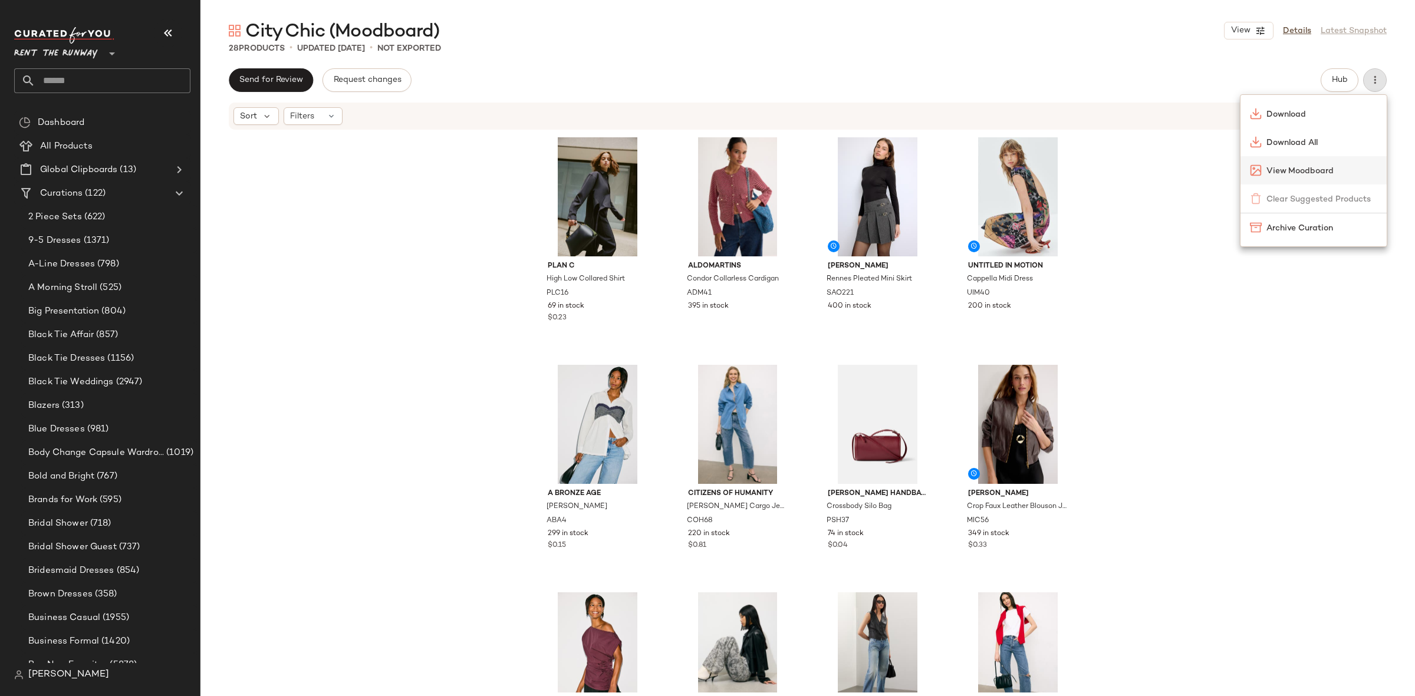
click at [1306, 159] on div "View Moodboard" at bounding box center [1313, 170] width 146 height 28
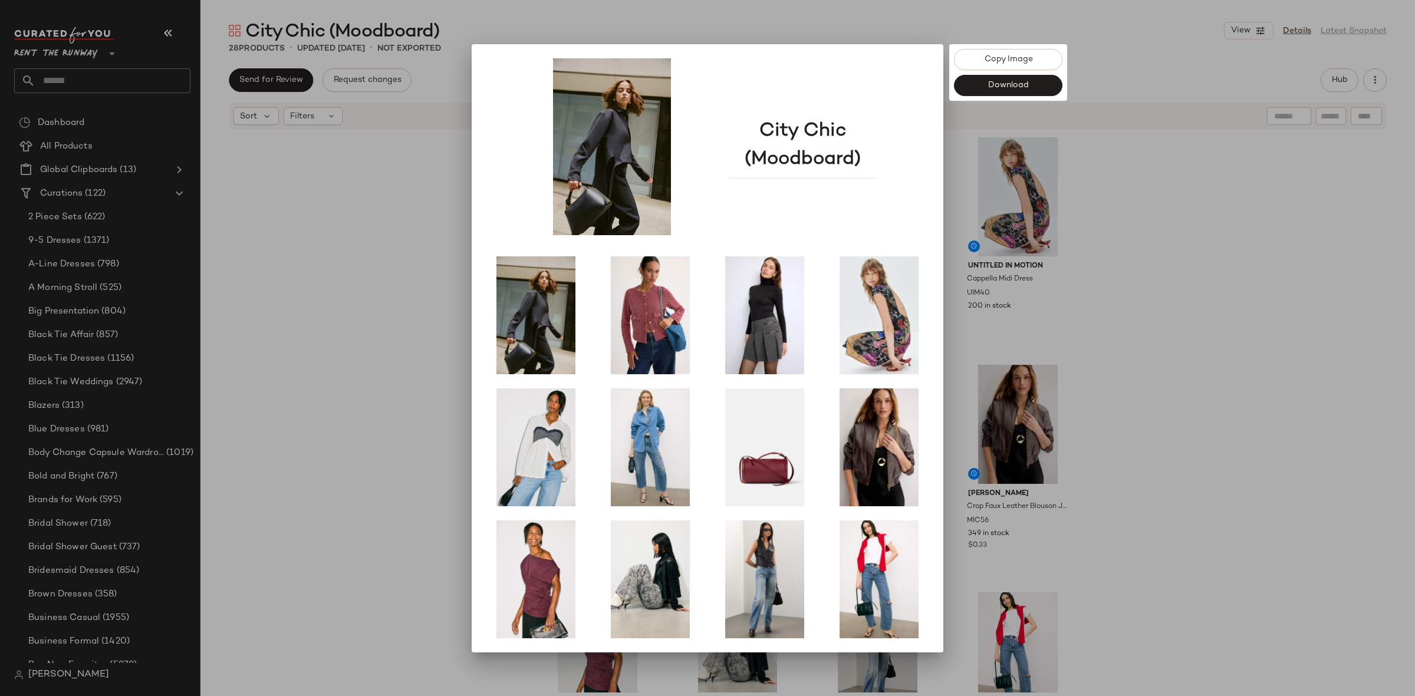
click at [1144, 268] on div at bounding box center [707, 348] width 1415 height 696
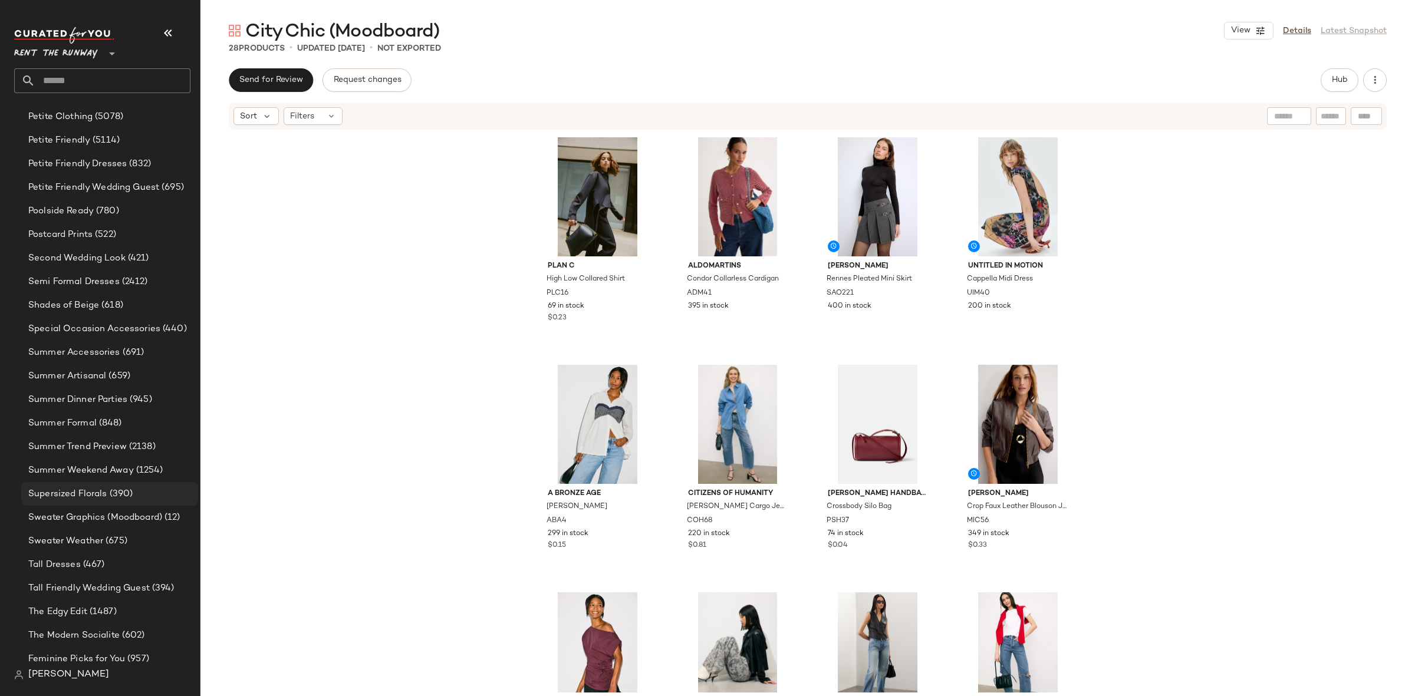
scroll to position [1919, 0]
click at [141, 506] on div "Sweater Graphics (Moodboard) (12)" at bounding box center [109, 515] width 177 height 24
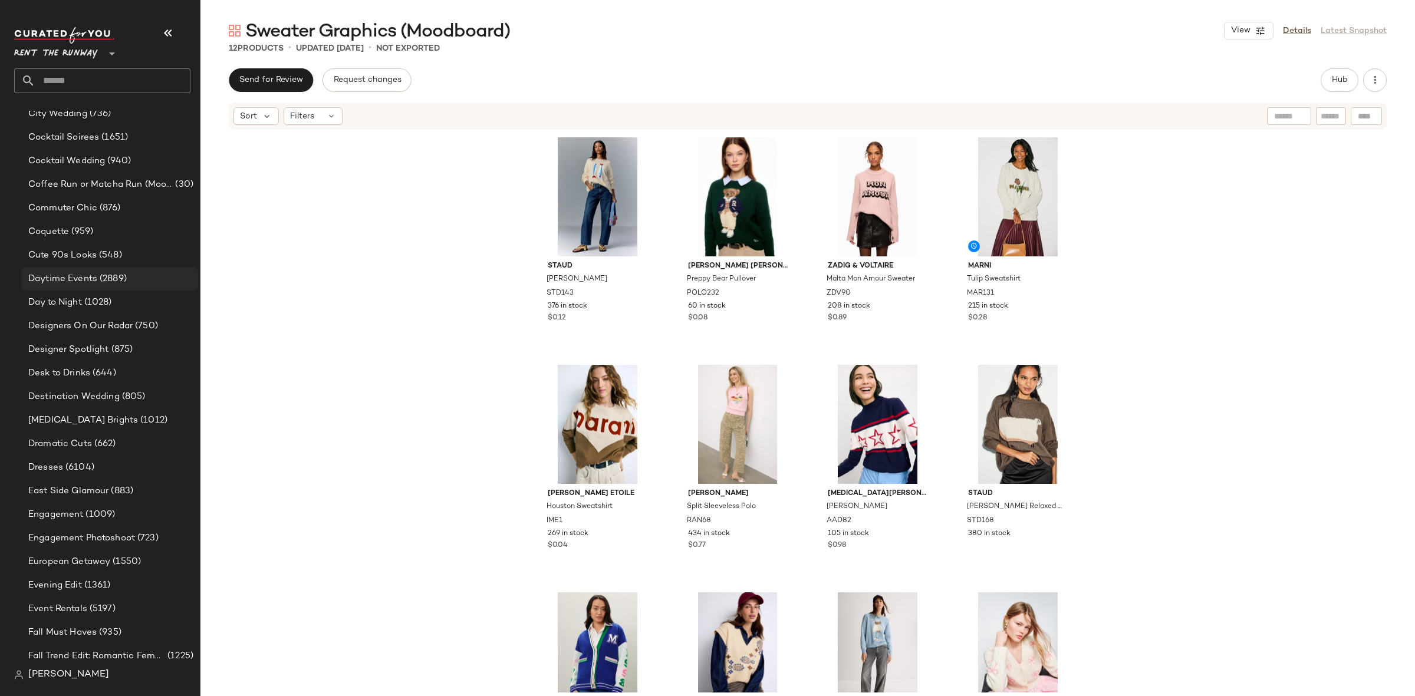
scroll to position [684, 0]
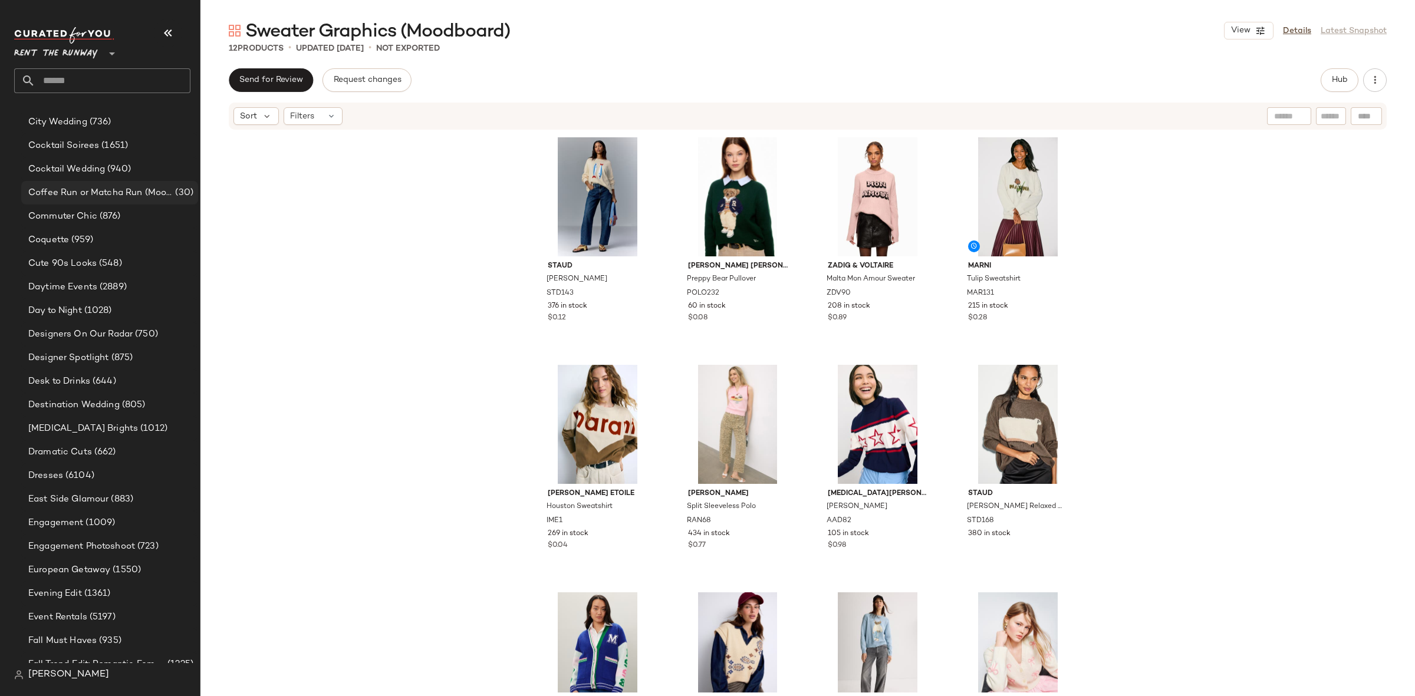
click at [120, 192] on span "Coffee Run or Matcha Run (Moodboard)" at bounding box center [100, 193] width 144 height 14
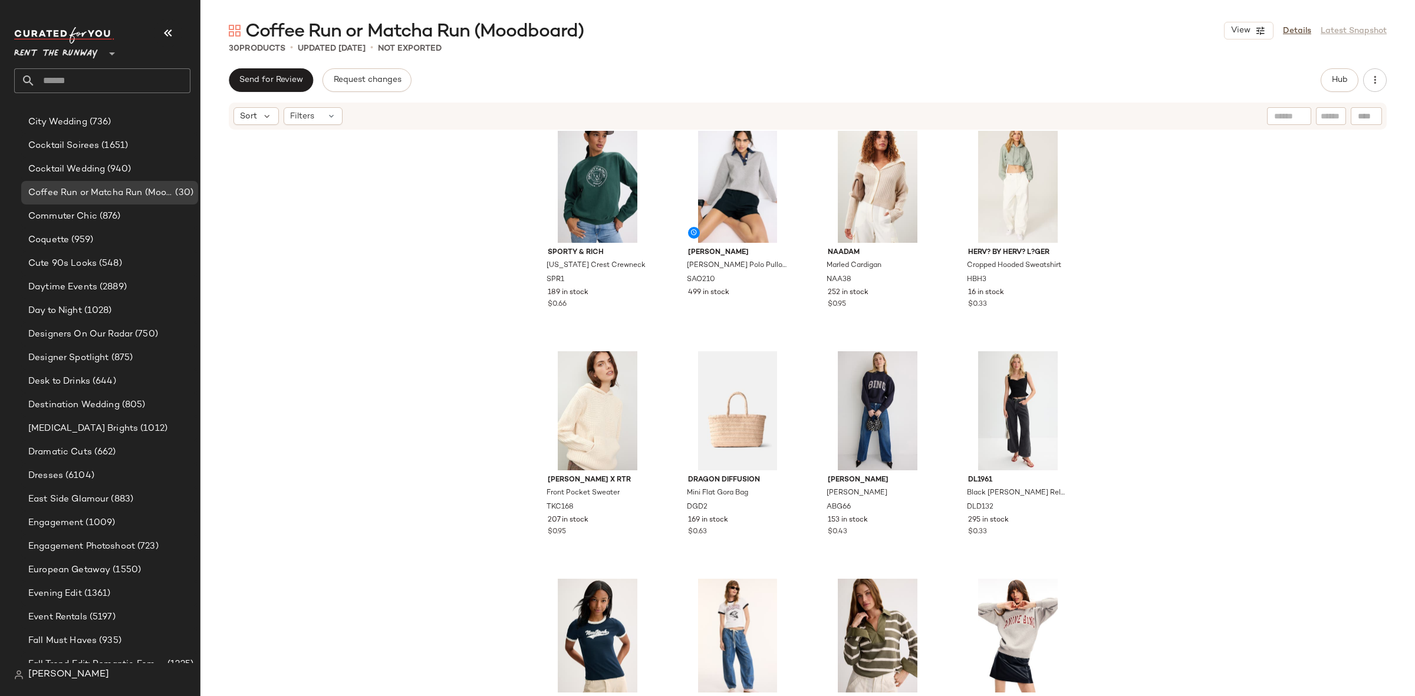
scroll to position [15, 0]
click at [1342, 74] on button "Hub" at bounding box center [1339, 80] width 38 height 24
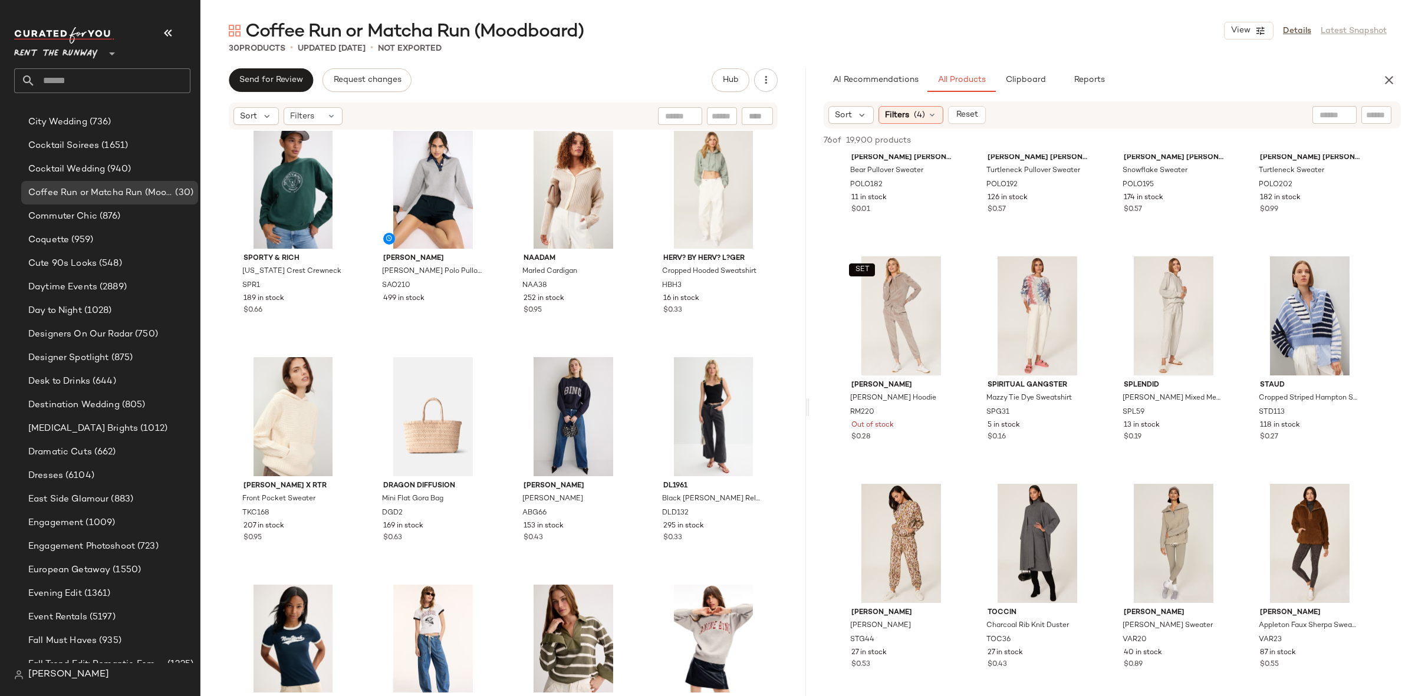
scroll to position [3102, 0]
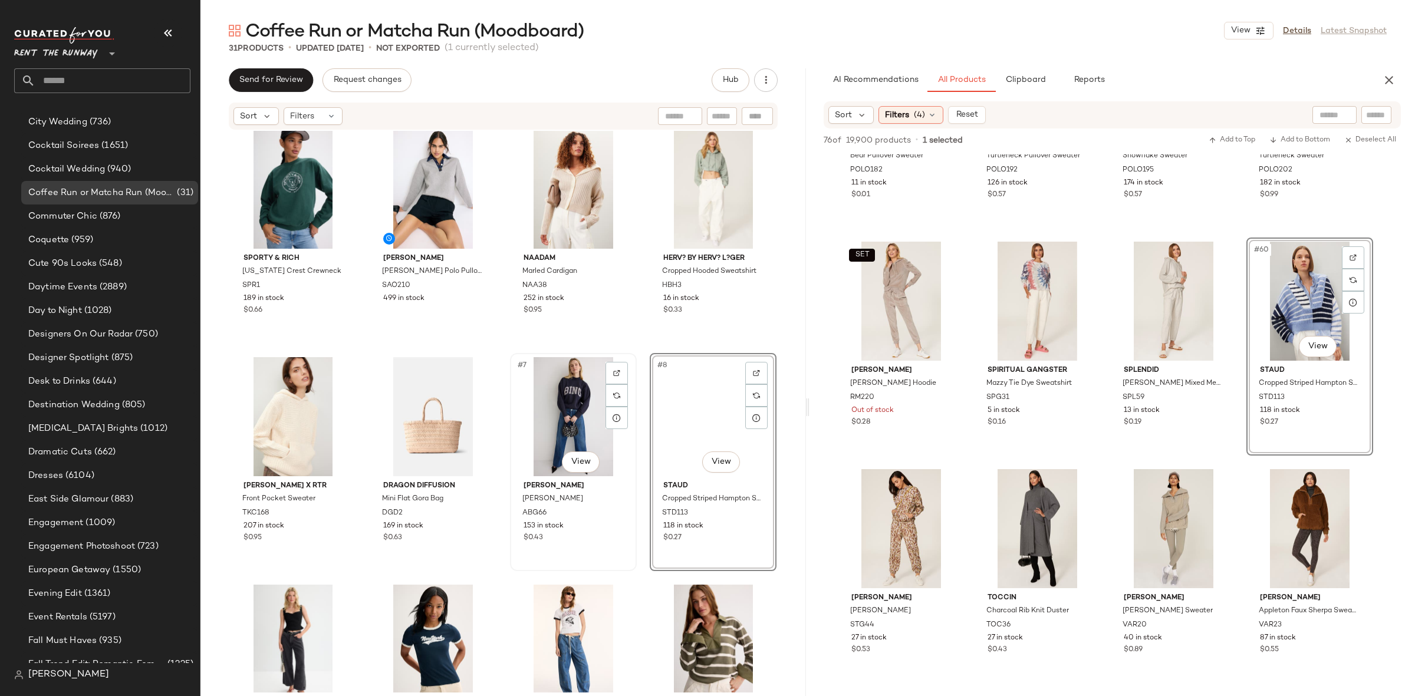
click at [578, 434] on div "#7 View" at bounding box center [573, 416] width 118 height 119
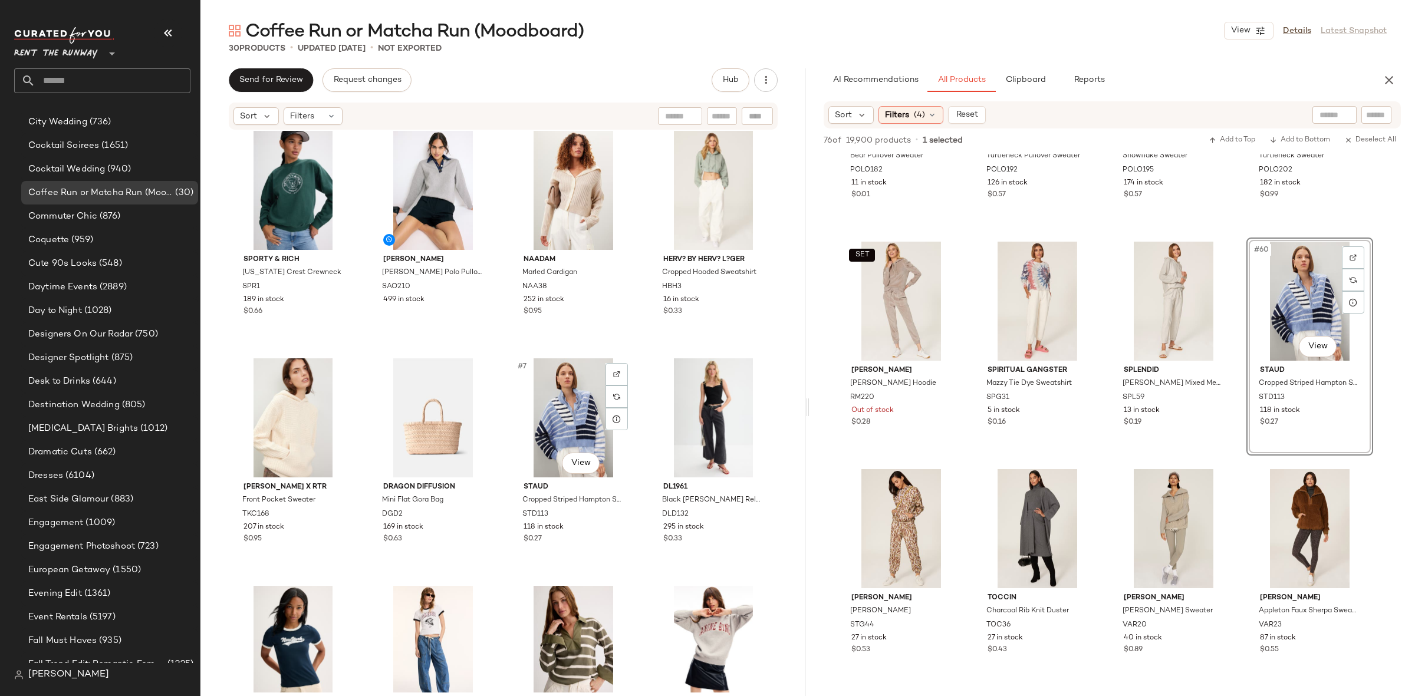
scroll to position [8, 0]
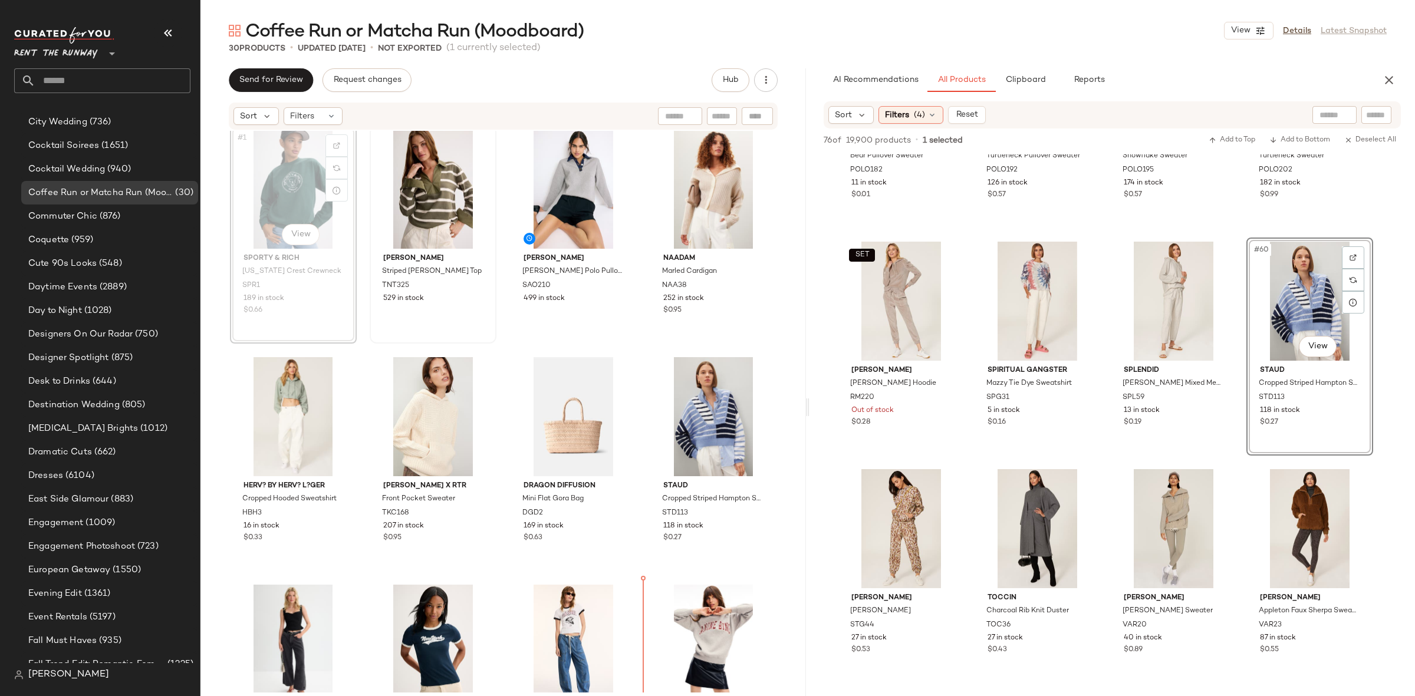
scroll to position [54, 0]
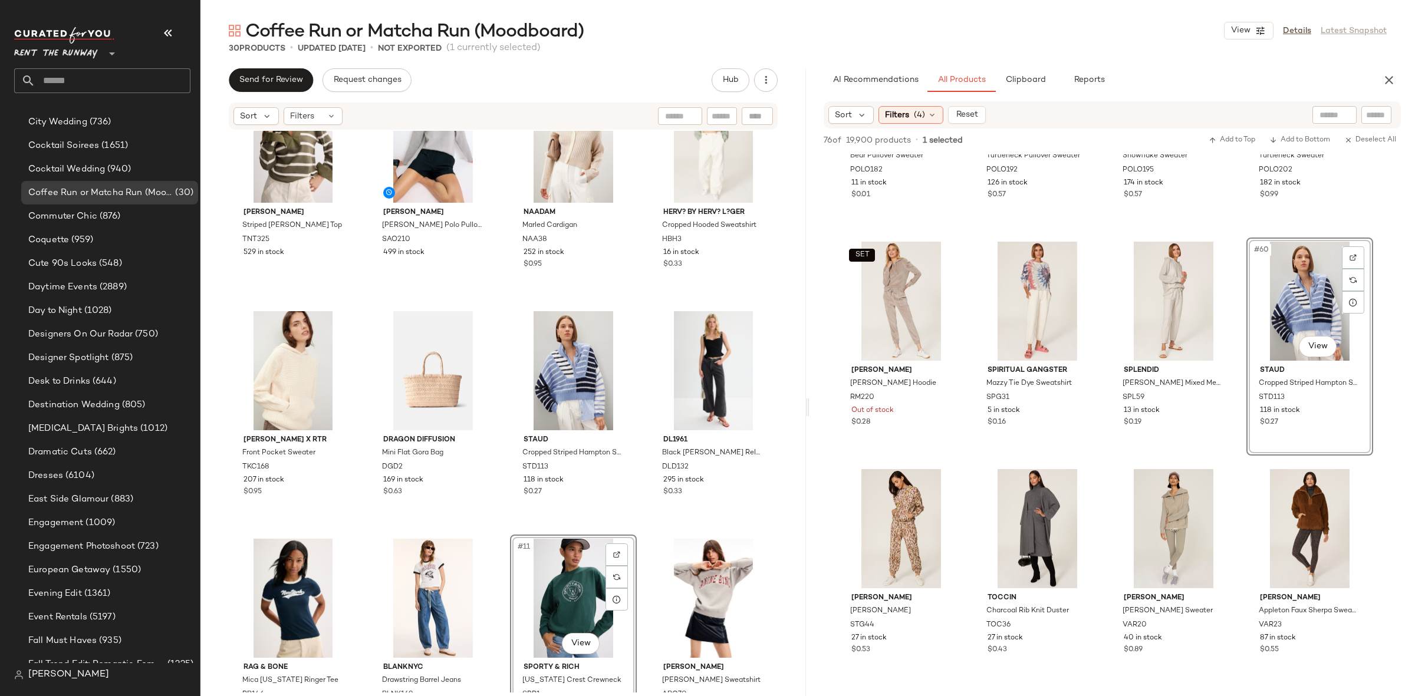
click at [631, 525] on div "Tanya Taylor Striped Whitney Top TNT325 529 in stock Sandro Damien Grey Polo Pu…" at bounding box center [503, 359] width 547 height 559
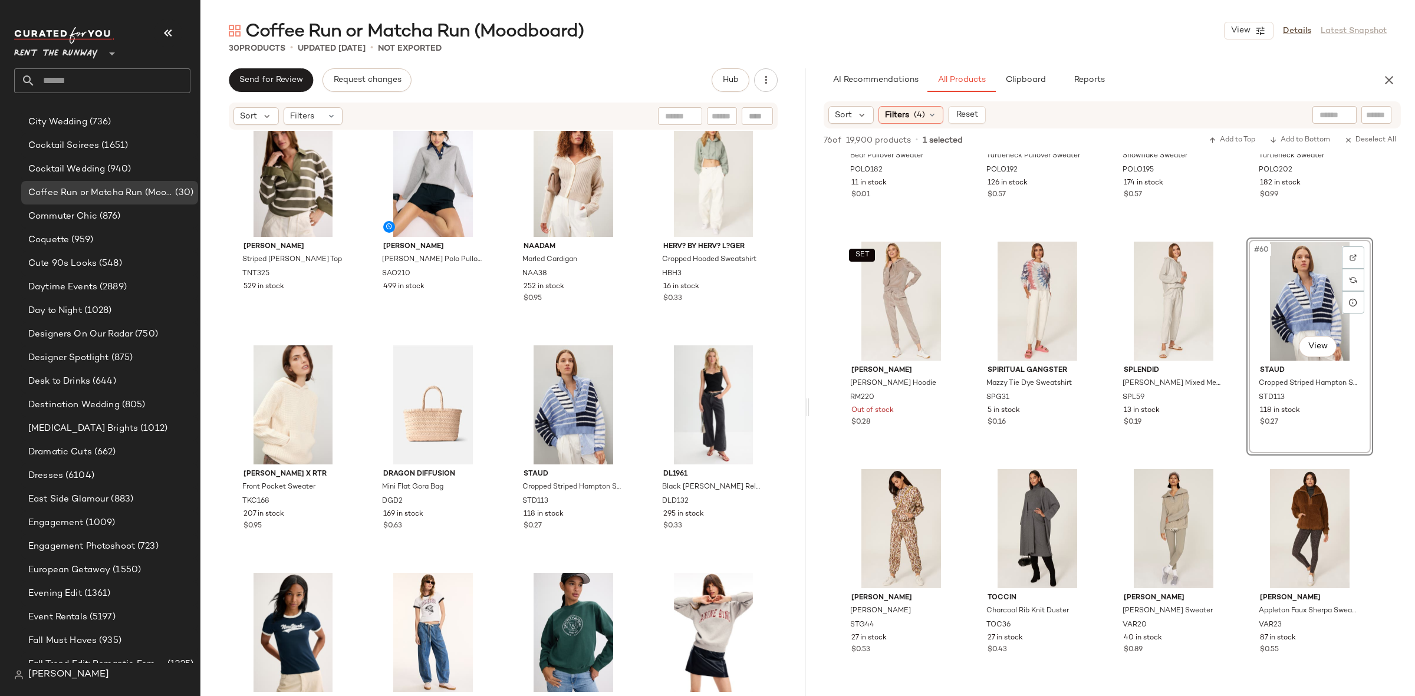
scroll to position [16, 0]
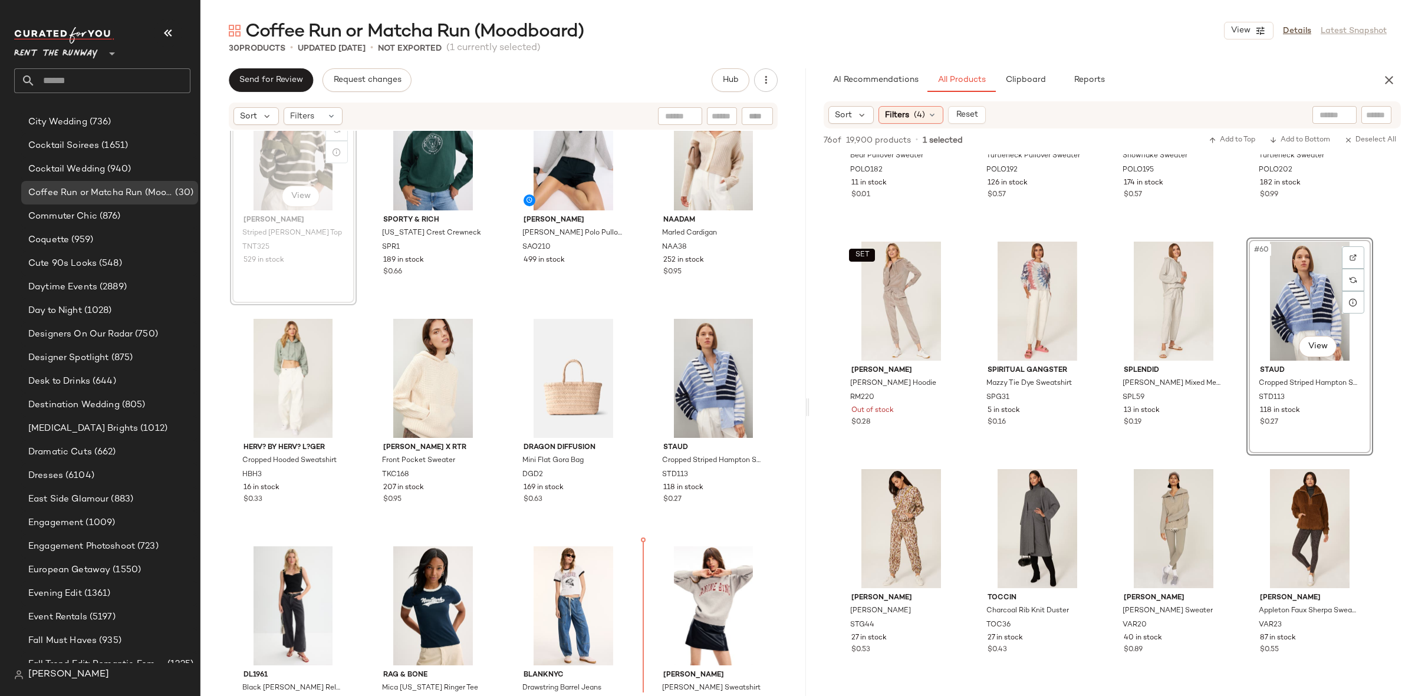
scroll to position [68, 0]
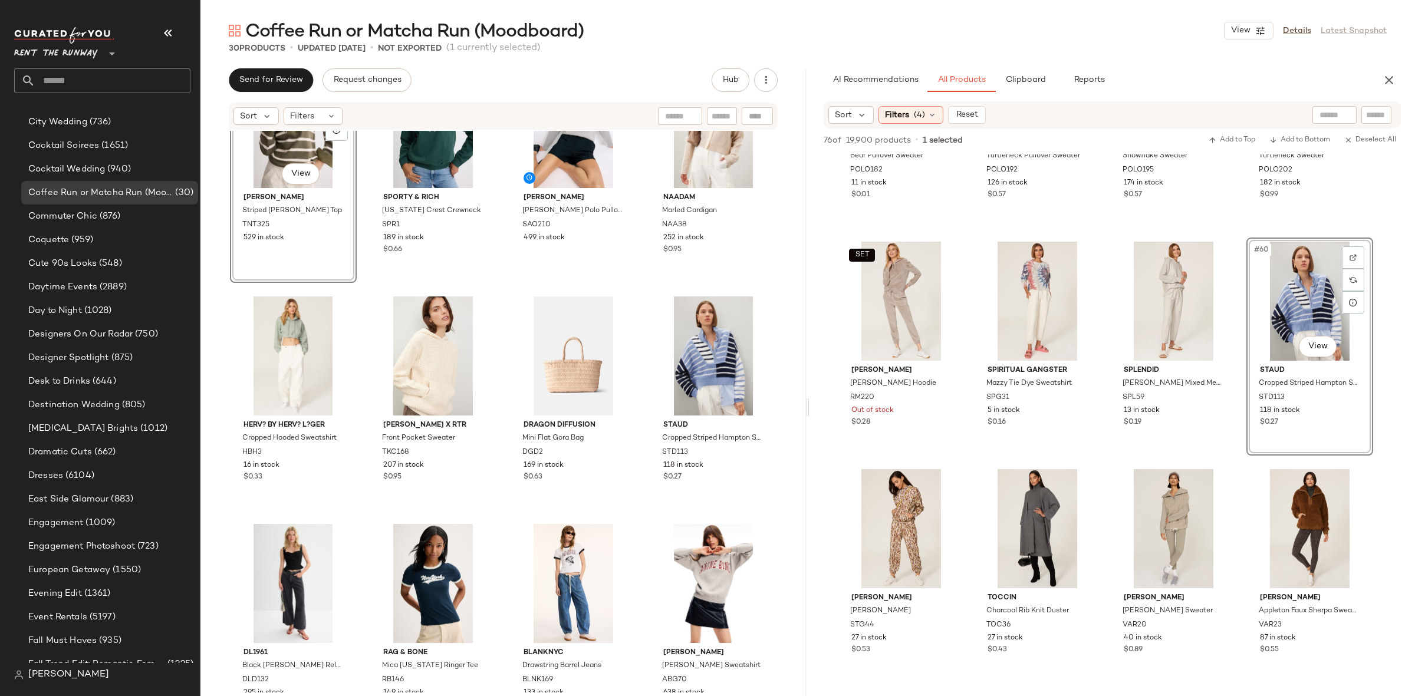
click at [632, 521] on div "#1 View Tanya Taylor Striped Whitney Top TNT325 529 in stock Sporty & Rich Conn…" at bounding box center [503, 344] width 547 height 559
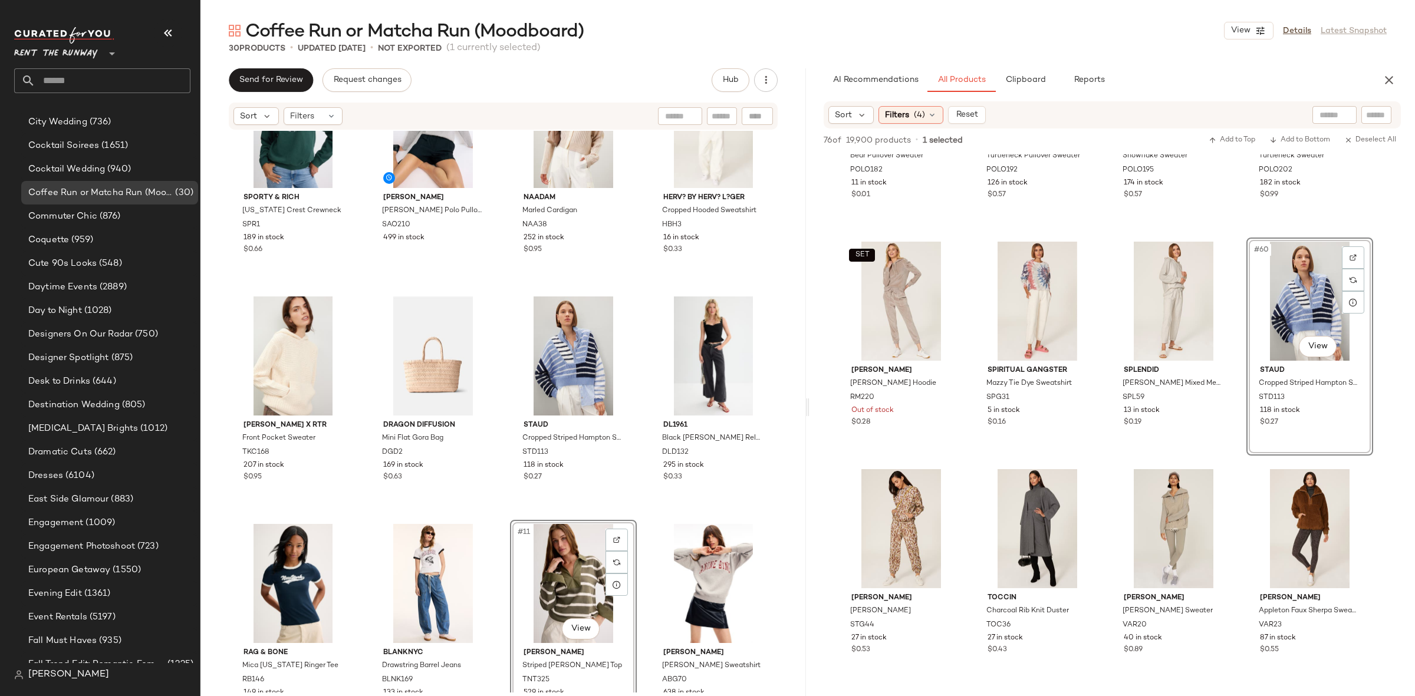
click at [632, 520] on div "Sporty & Rich Connecticut Crest Crewneck SPR1 189 in stock $0.66 Sandro Damien …" at bounding box center [503, 344] width 547 height 559
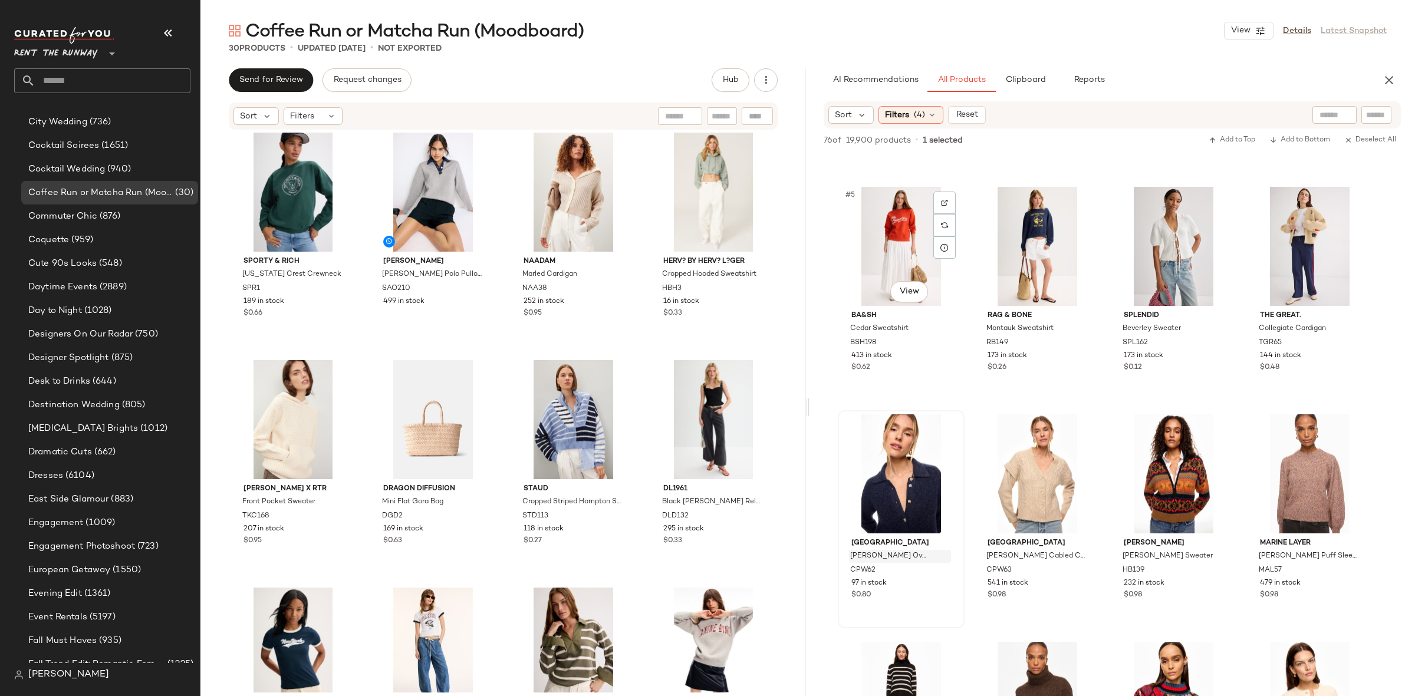
scroll to position [211, 0]
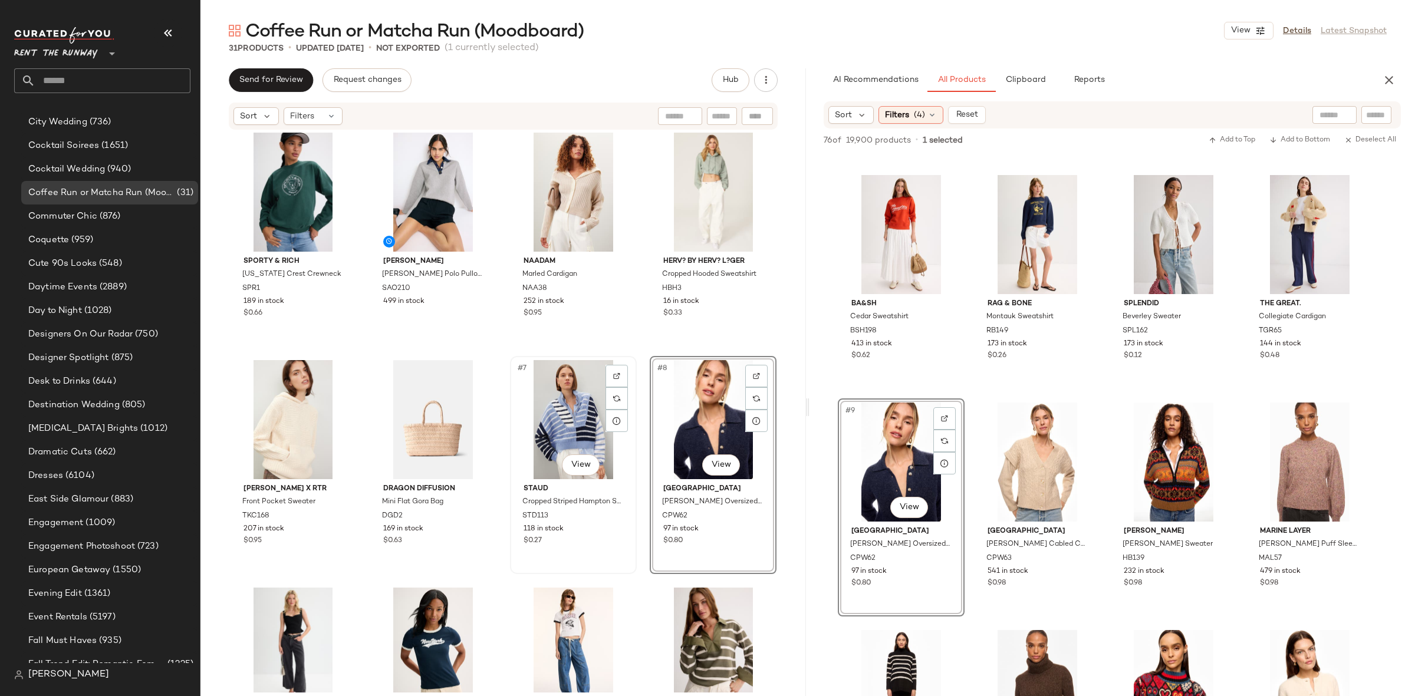
click at [545, 417] on div "#7 View" at bounding box center [573, 419] width 118 height 119
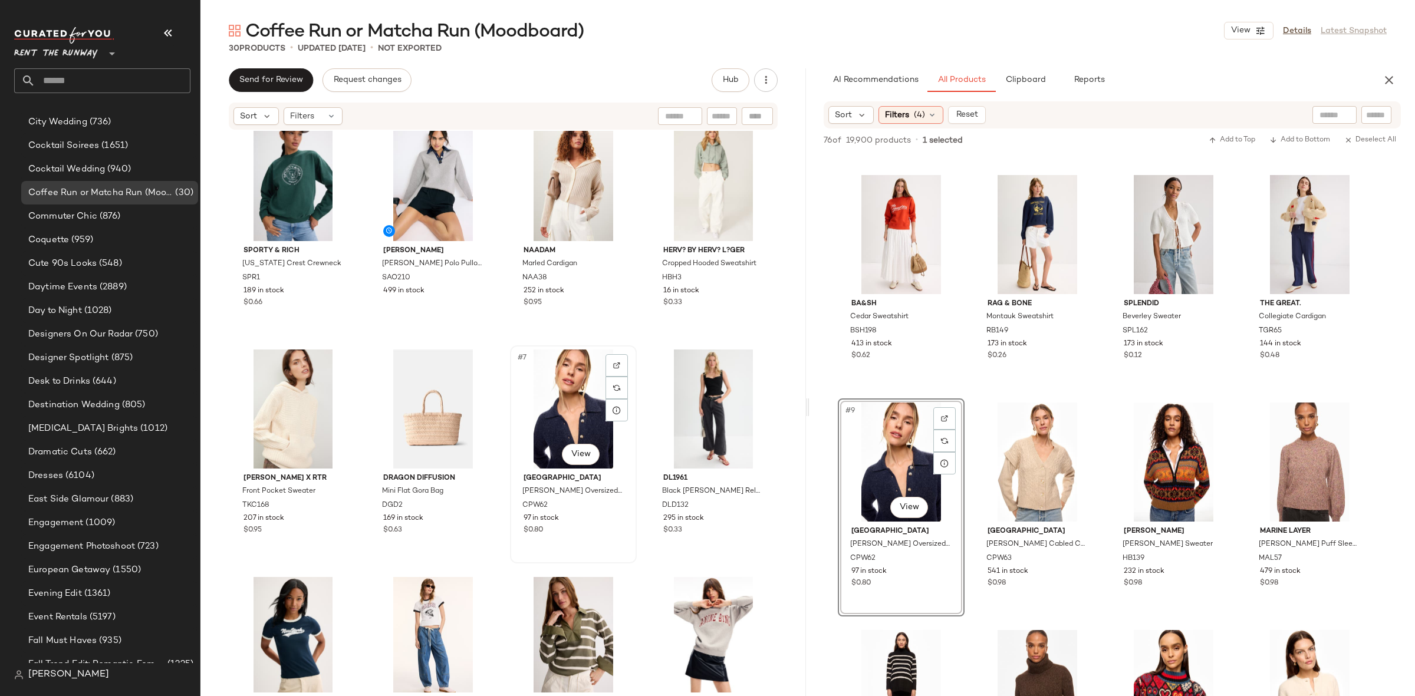
scroll to position [14, 0]
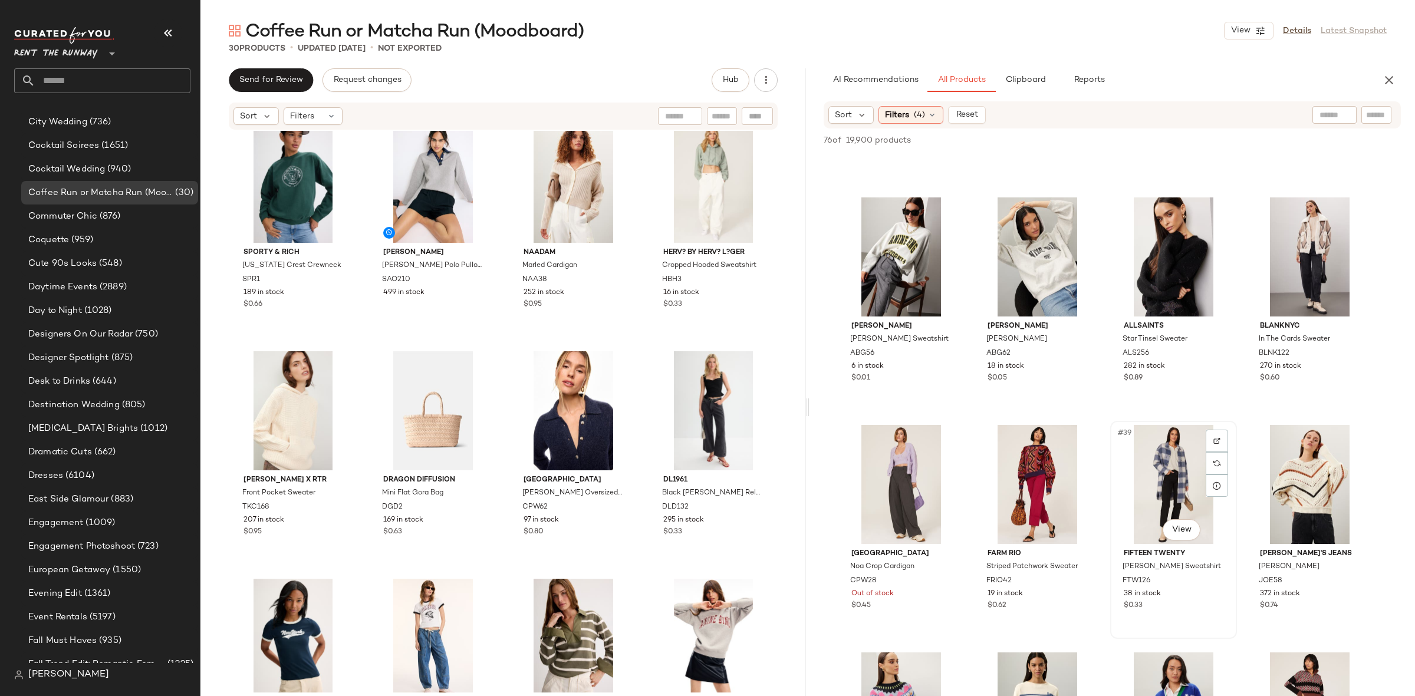
scroll to position [1699, 0]
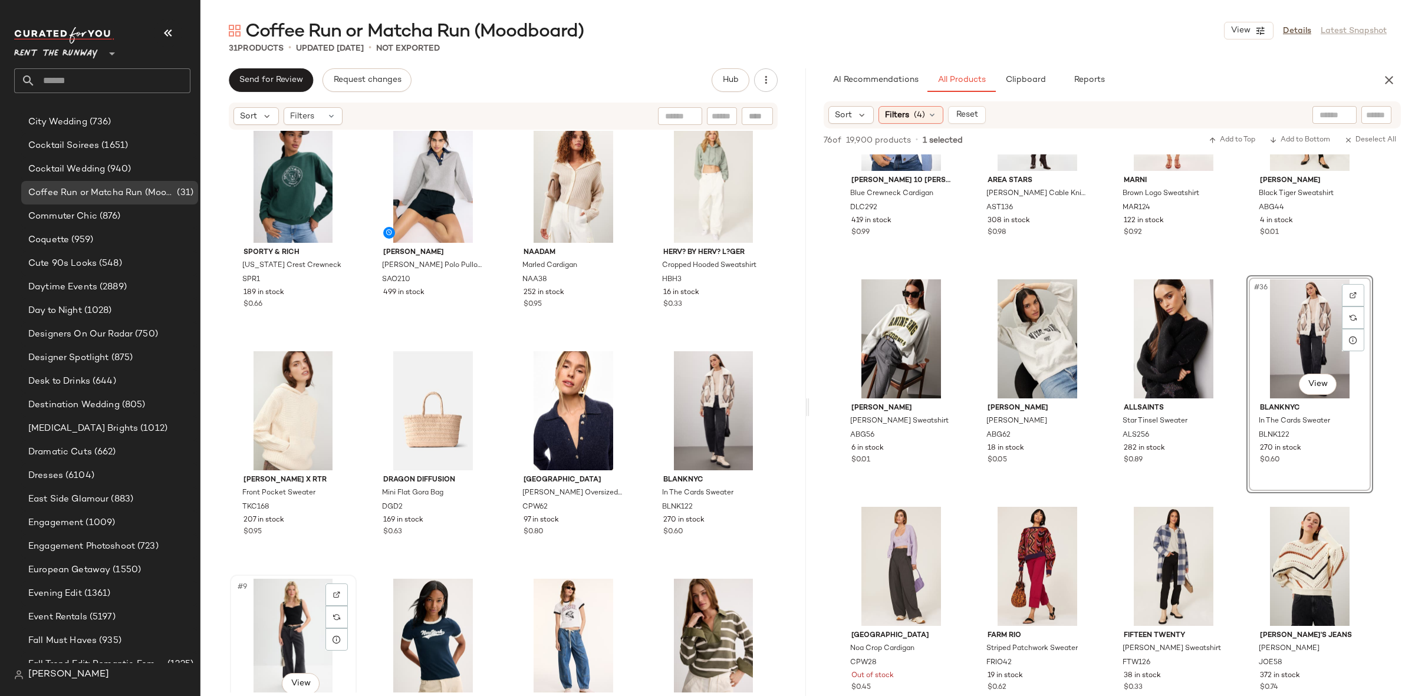
click at [281, 624] on div "#9 View" at bounding box center [293, 638] width 118 height 119
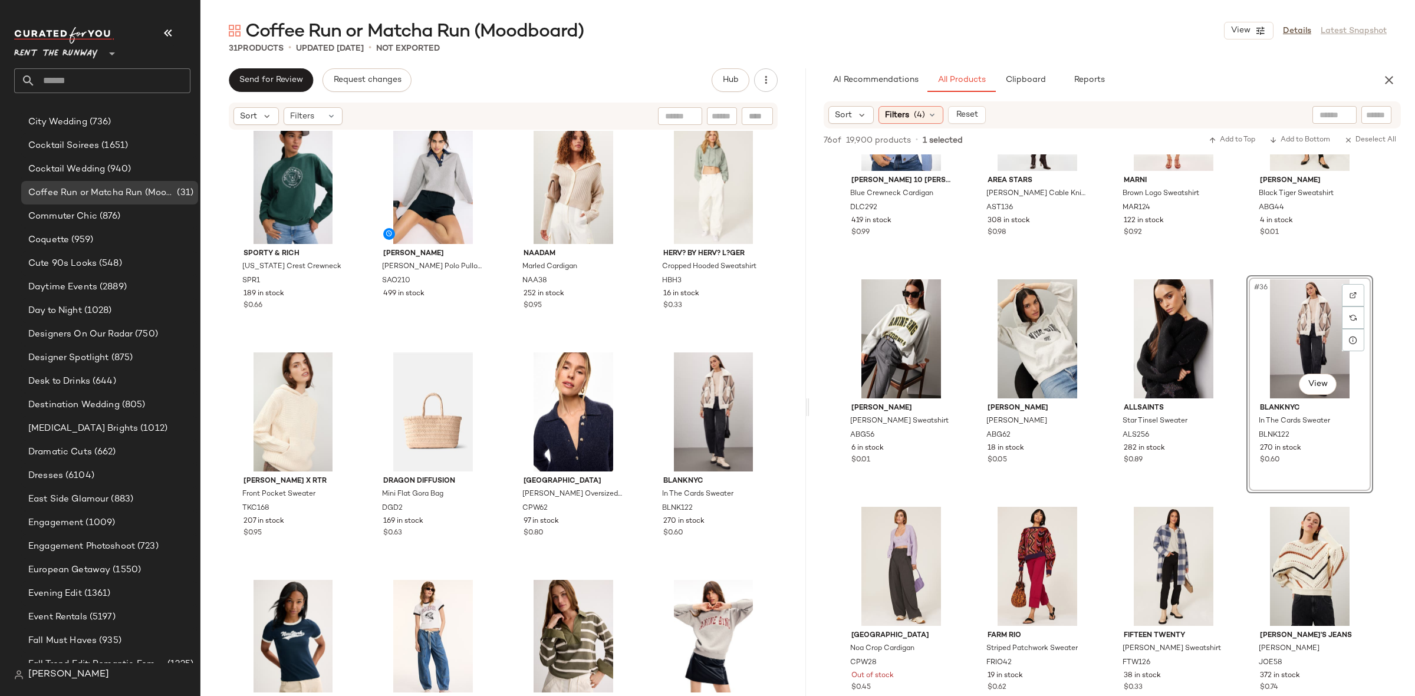
scroll to position [14, 0]
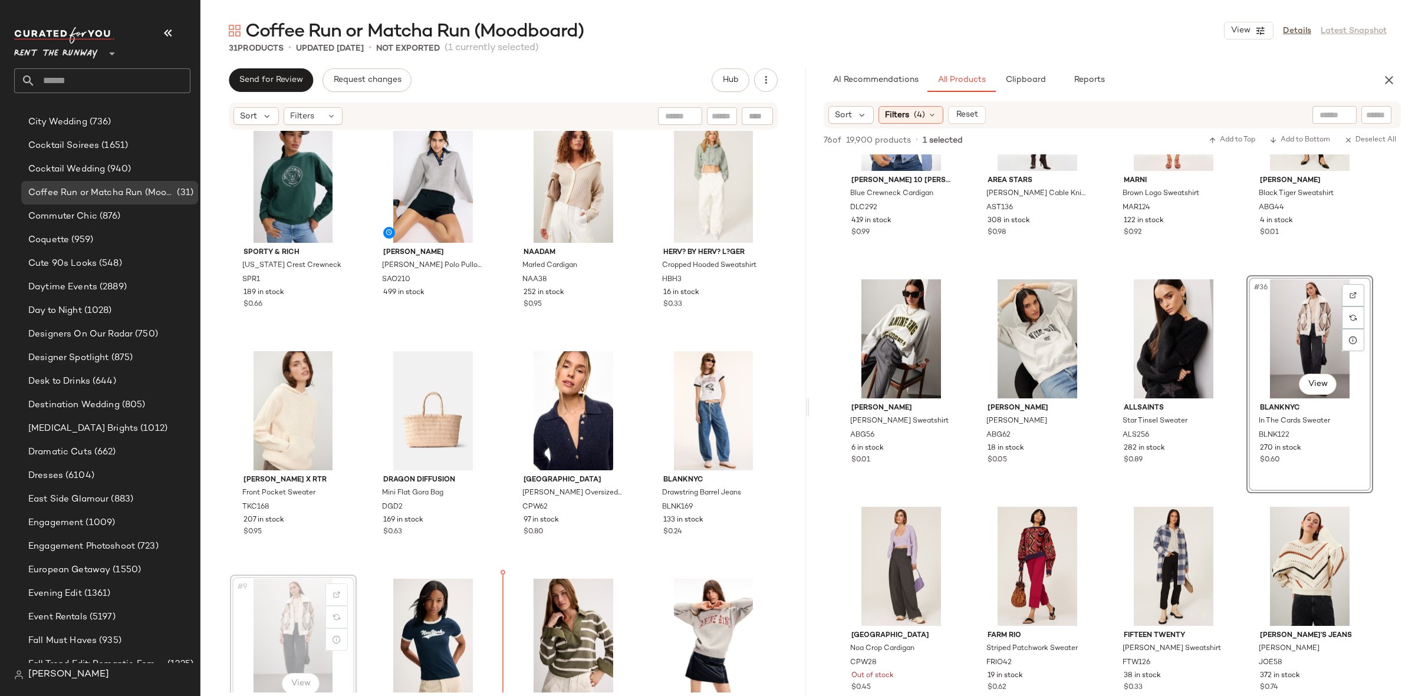
scroll to position [38, 0]
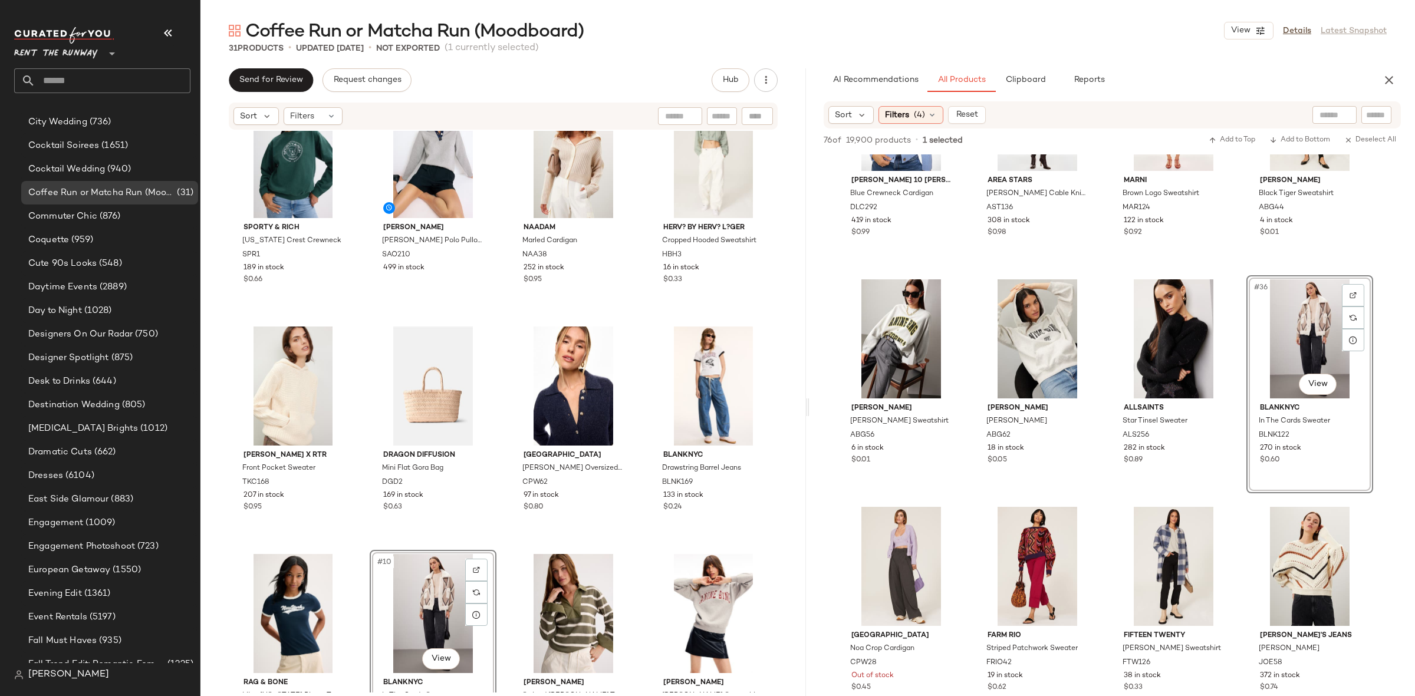
click at [492, 541] on div "Sporty & Rich Connecticut Crest Crewneck SPR1 189 in stock $0.66 Sandro Damien …" at bounding box center [503, 374] width 547 height 559
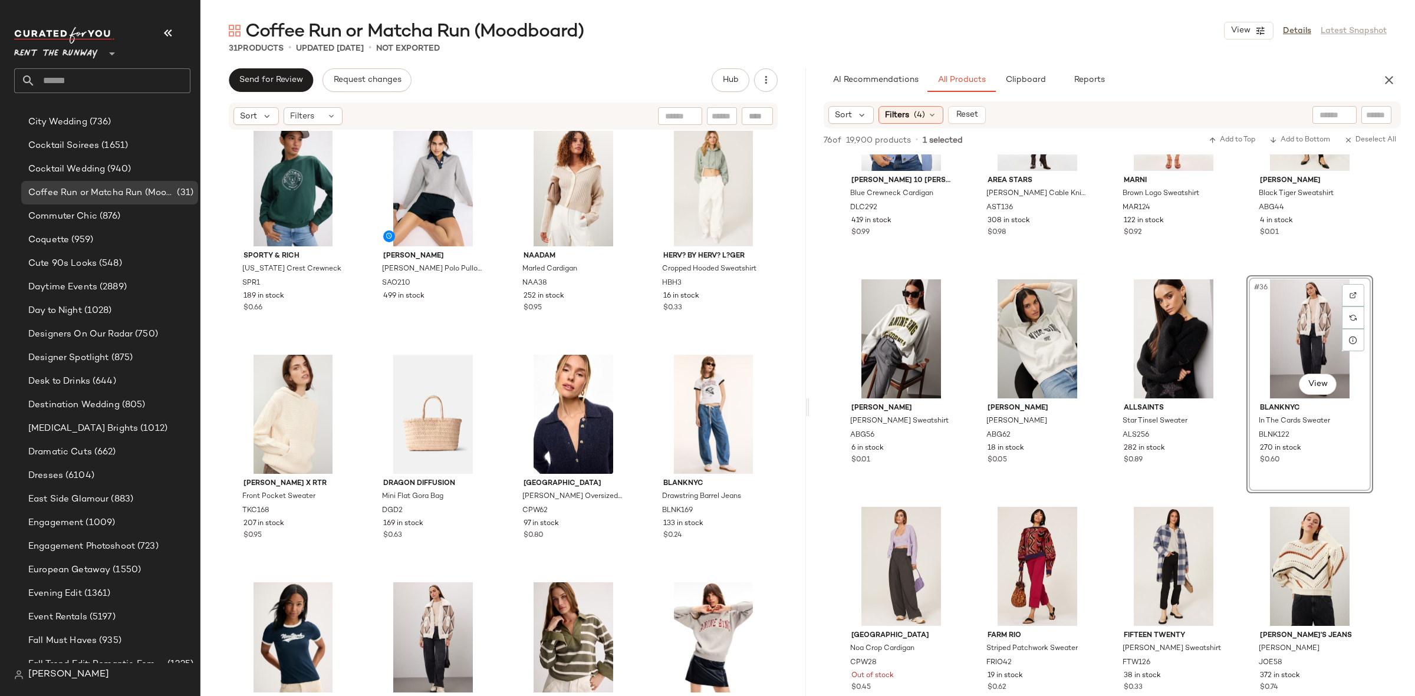
scroll to position [9, 0]
click at [1392, 81] on icon "button" at bounding box center [1389, 80] width 14 height 14
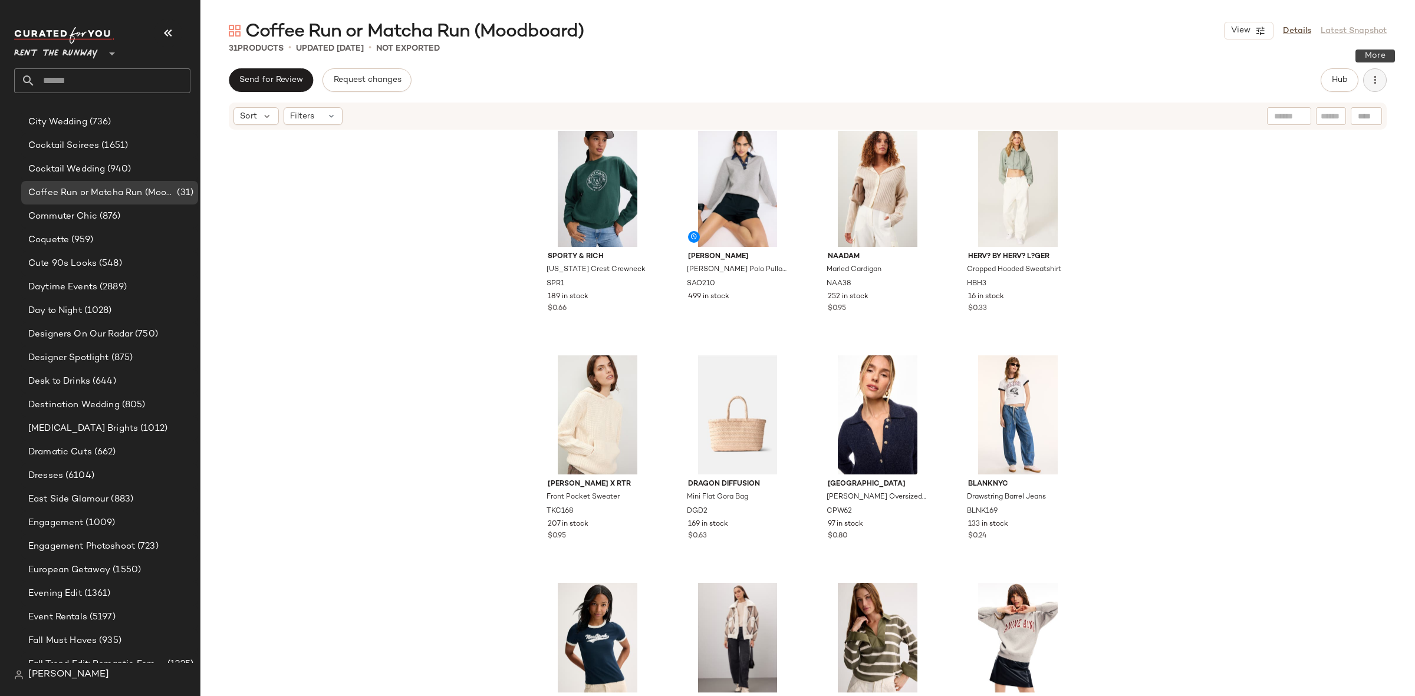
click at [1382, 79] on button "button" at bounding box center [1375, 80] width 24 height 24
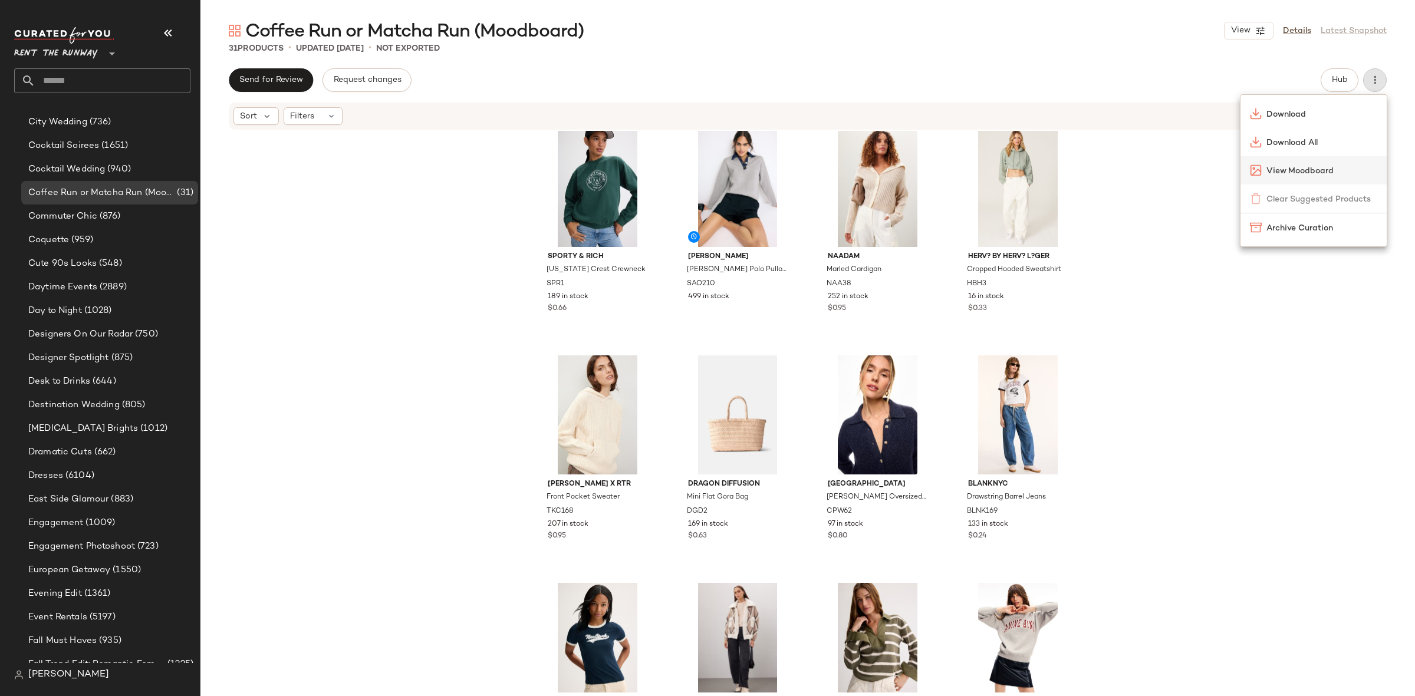
click at [1293, 172] on span "View Moodboard" at bounding box center [1321, 171] width 111 height 12
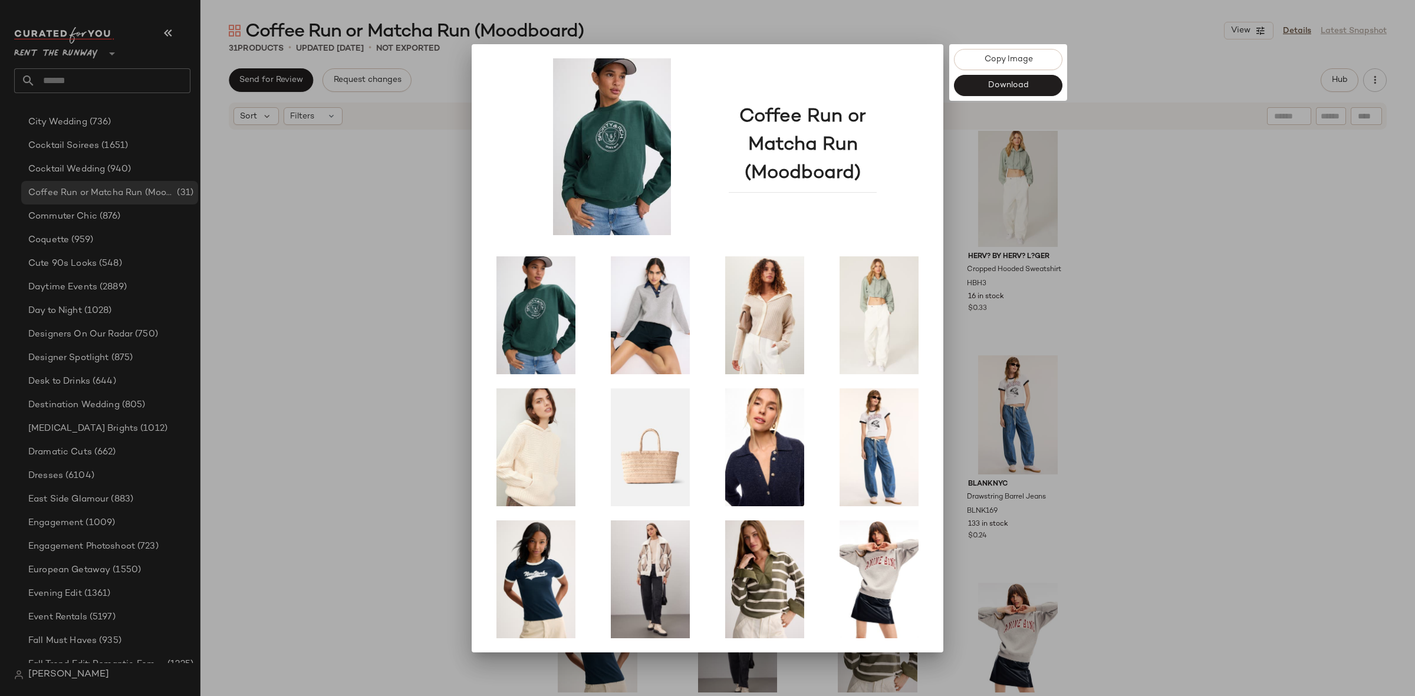
click at [1245, 397] on div at bounding box center [707, 348] width 1415 height 696
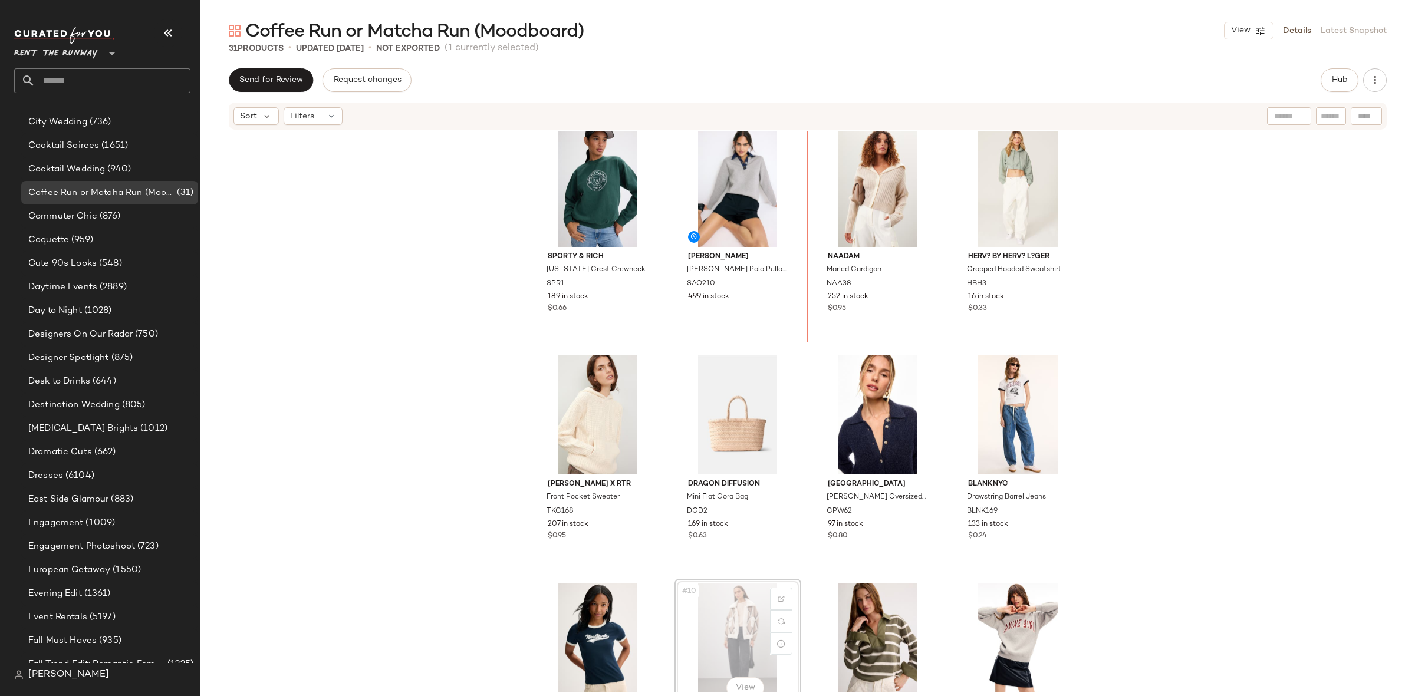
scroll to position [10, 0]
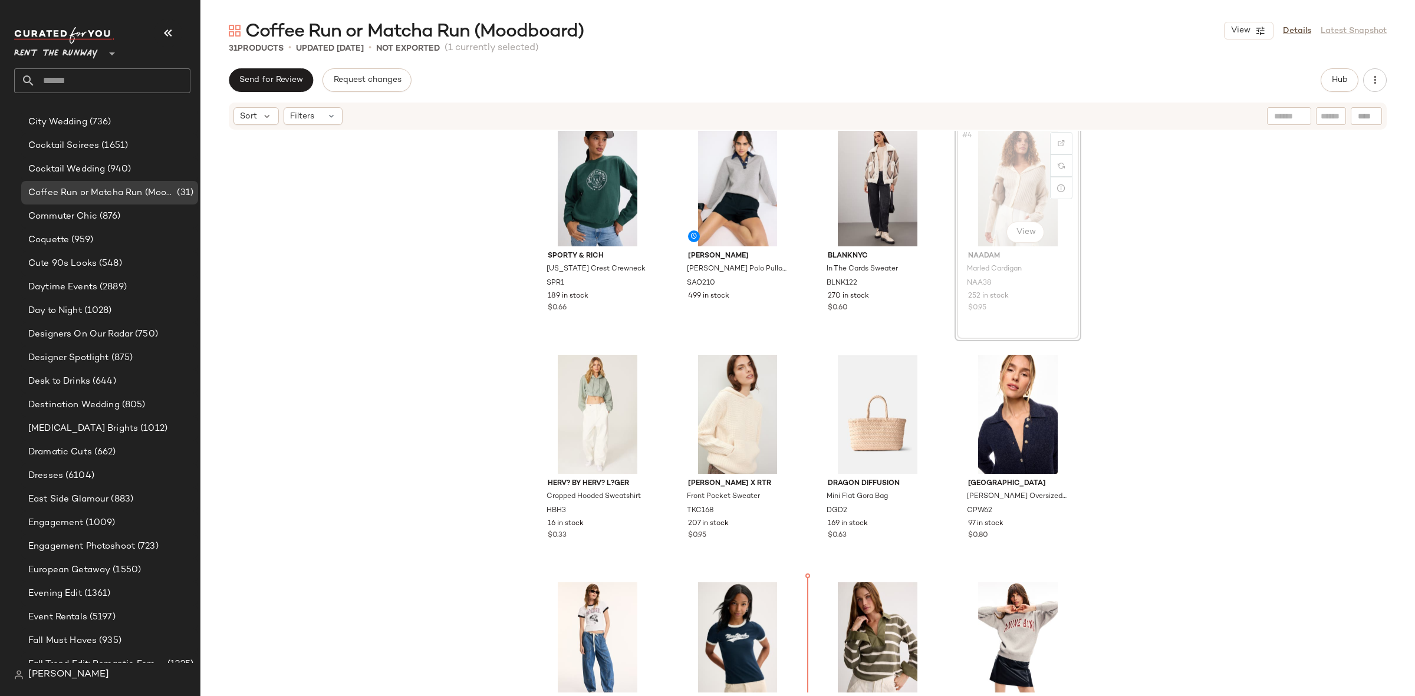
scroll to position [62, 0]
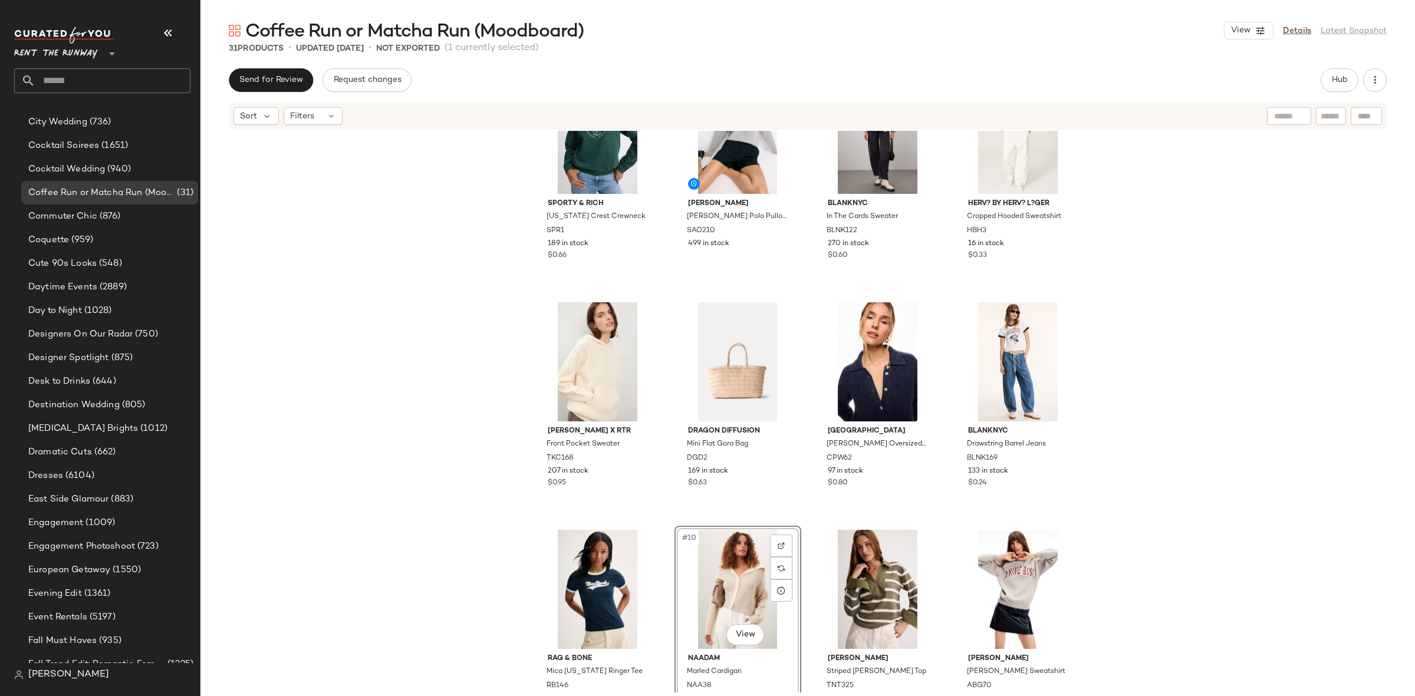
click at [1115, 449] on div "Sporty & Rich Connecticut Crest Crewneck SPR1 189 in stock $0.66 Sandro Damien …" at bounding box center [807, 412] width 1214 height 562
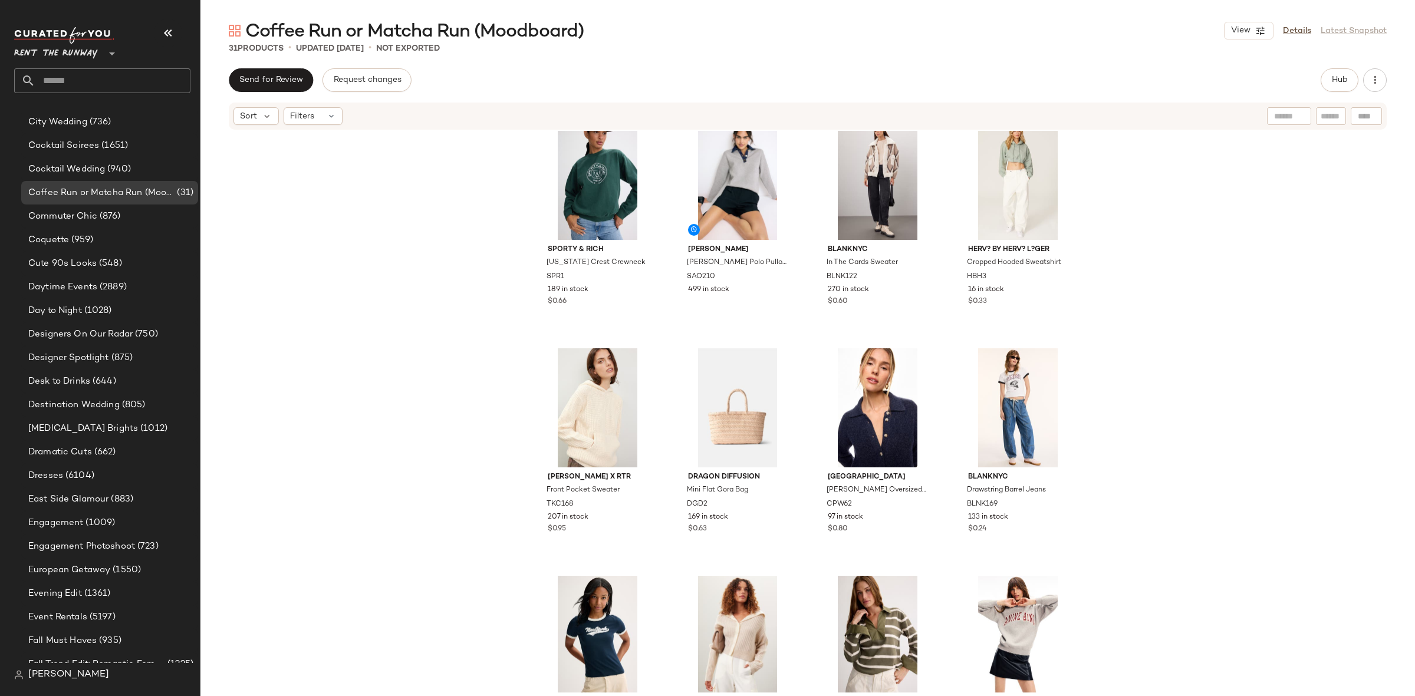
scroll to position [15, 0]
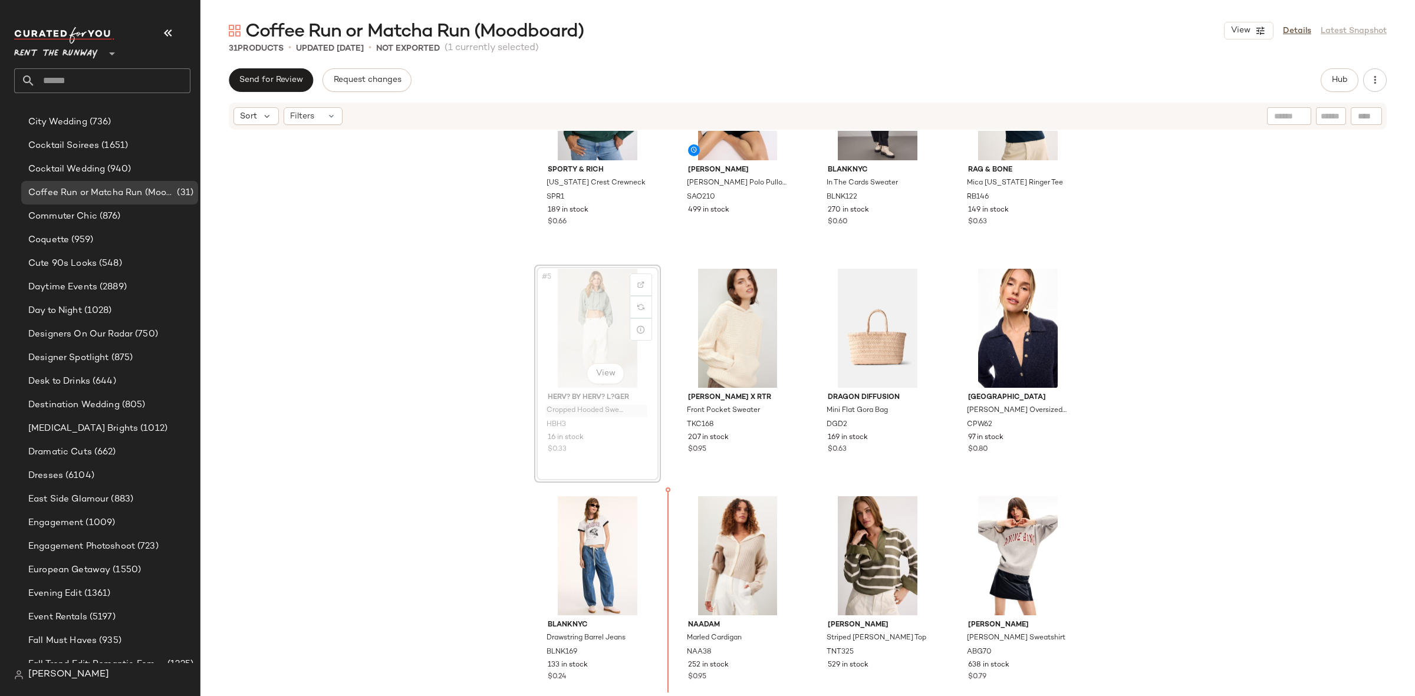
scroll to position [114, 0]
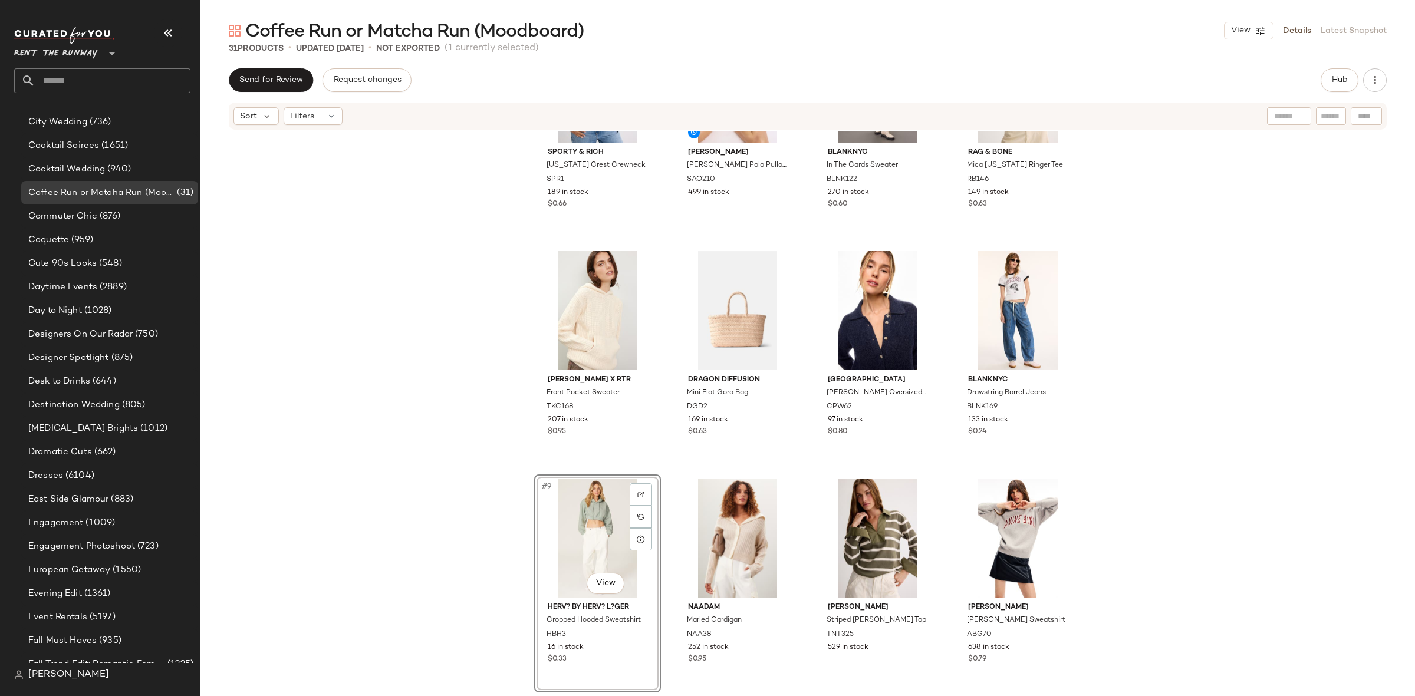
click at [1107, 448] on div "Sporty & Rich Connecticut Crest Crewneck SPR1 189 in stock $0.66 Sandro Damien …" at bounding box center [807, 412] width 1214 height 562
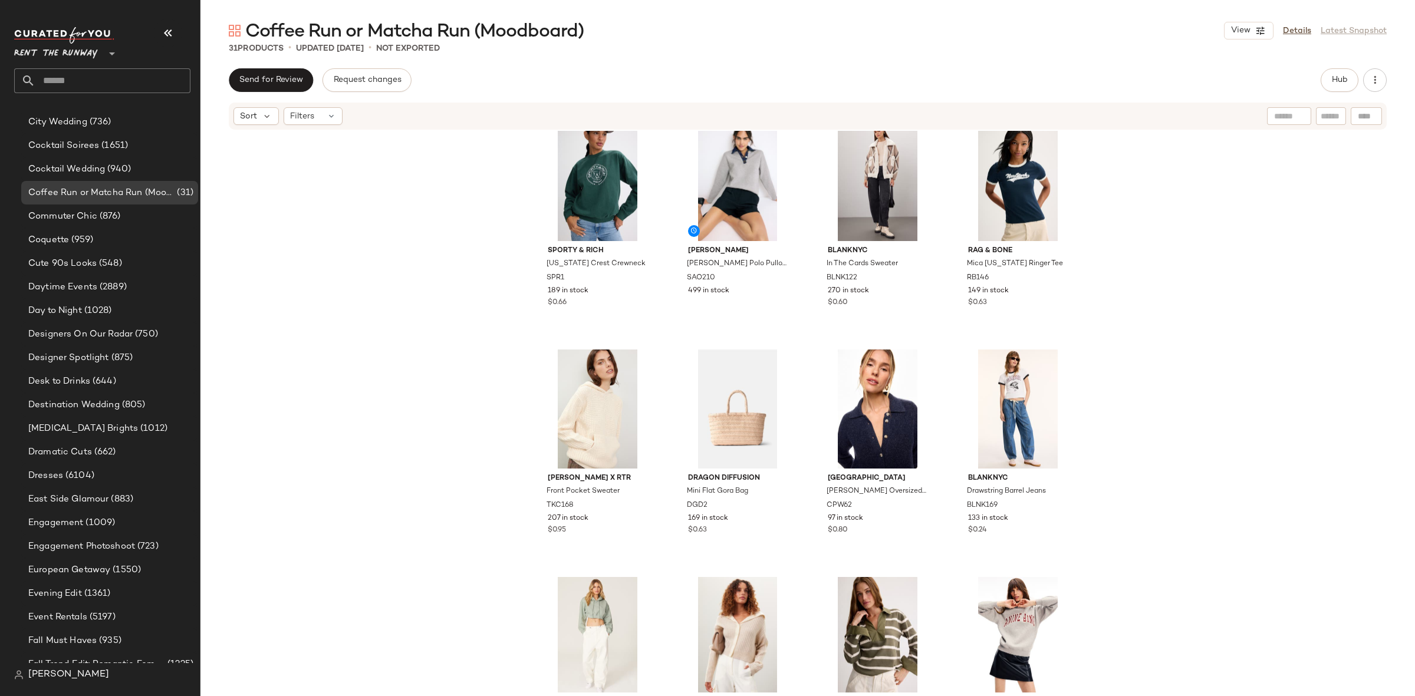
scroll to position [6, 0]
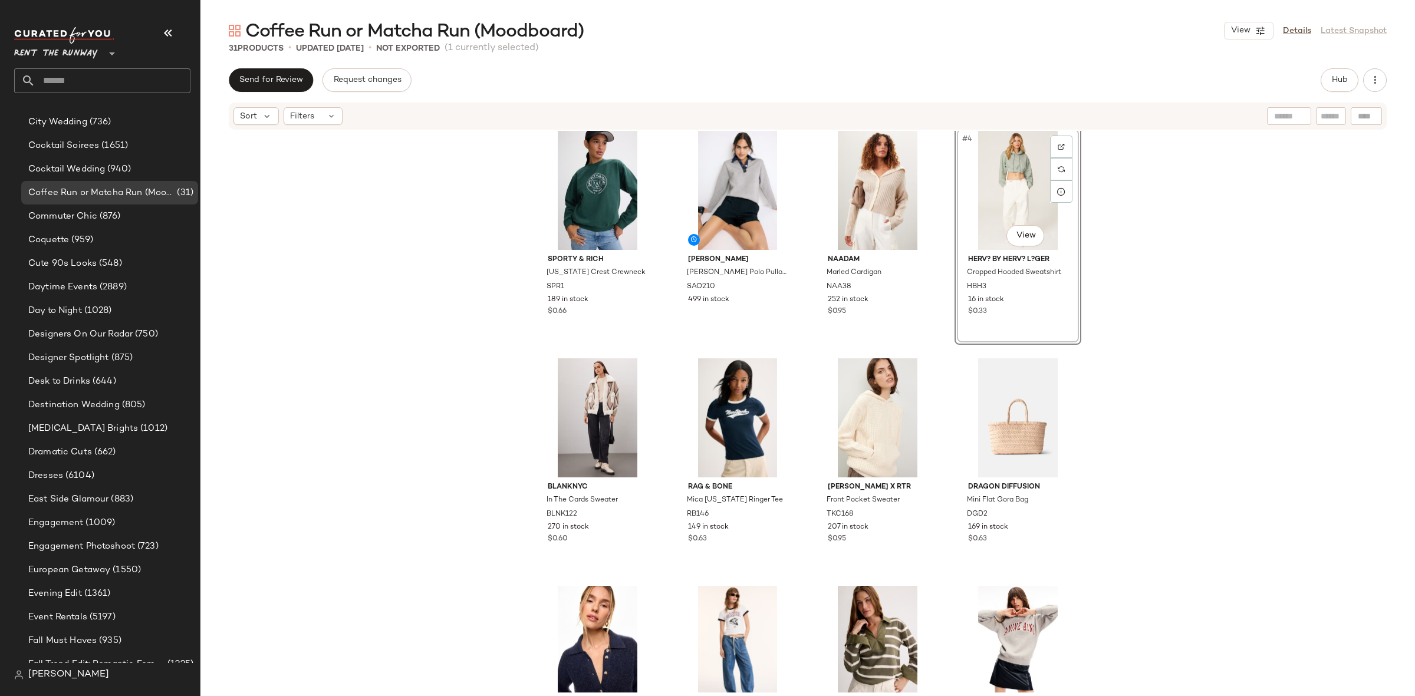
click at [1115, 404] on div "Sporty & Rich Connecticut Crest Crewneck SPR1 189 in stock $0.66 Sandro Damien …" at bounding box center [807, 412] width 1214 height 562
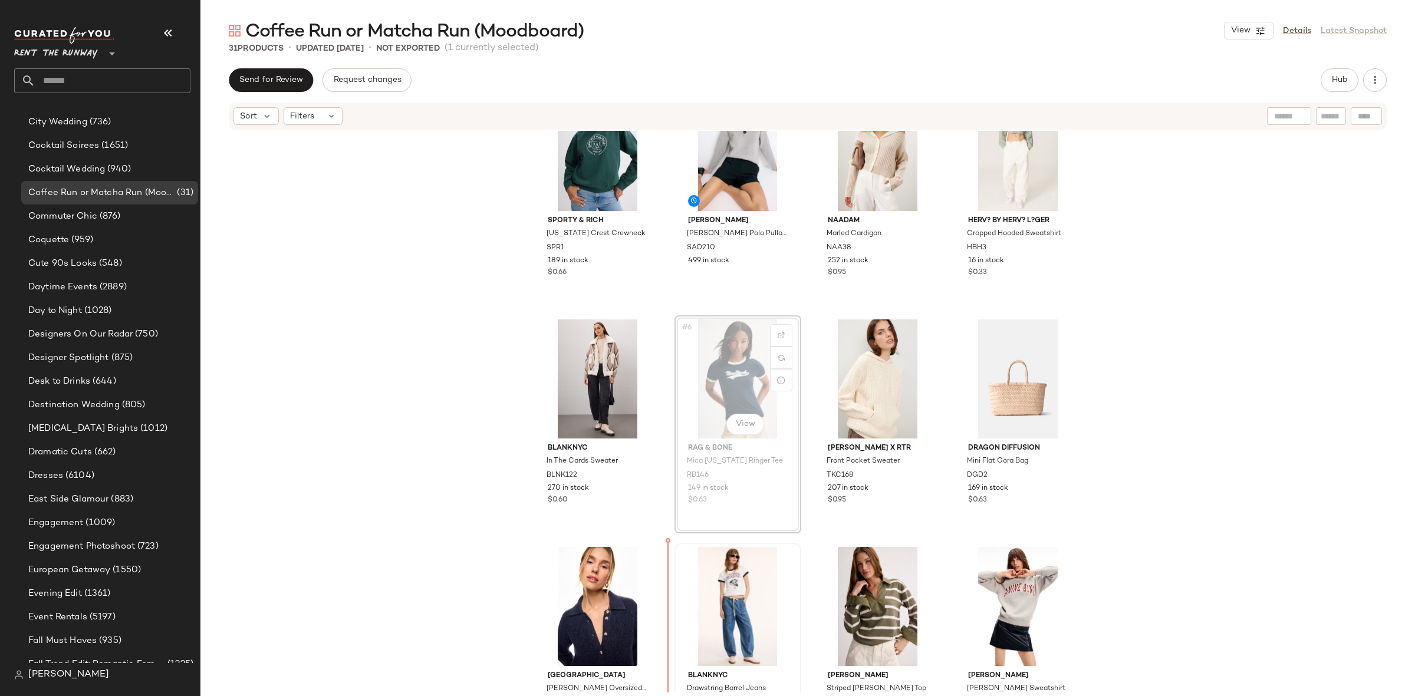
scroll to position [71, 0]
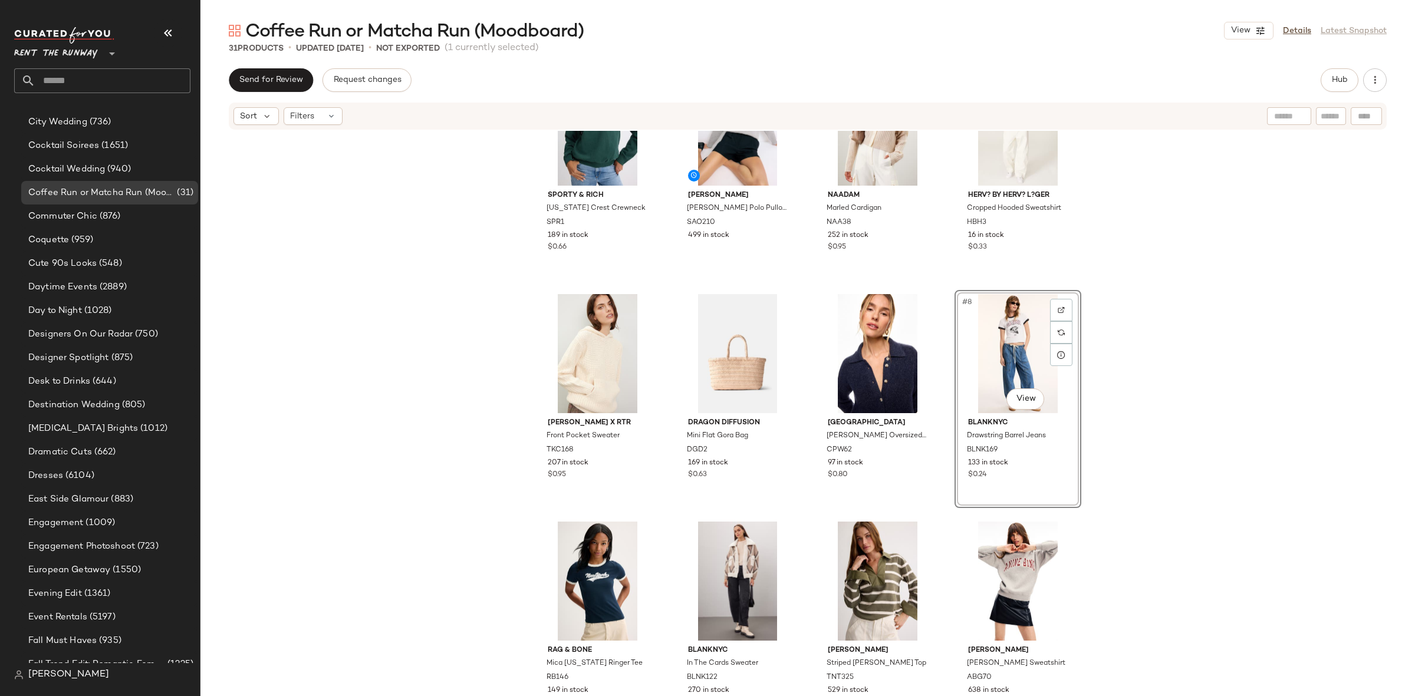
click at [1145, 522] on div "Sporty & Rich Connecticut Crest Crewneck SPR1 189 in stock $0.66 Sandro Damien …" at bounding box center [807, 412] width 1214 height 562
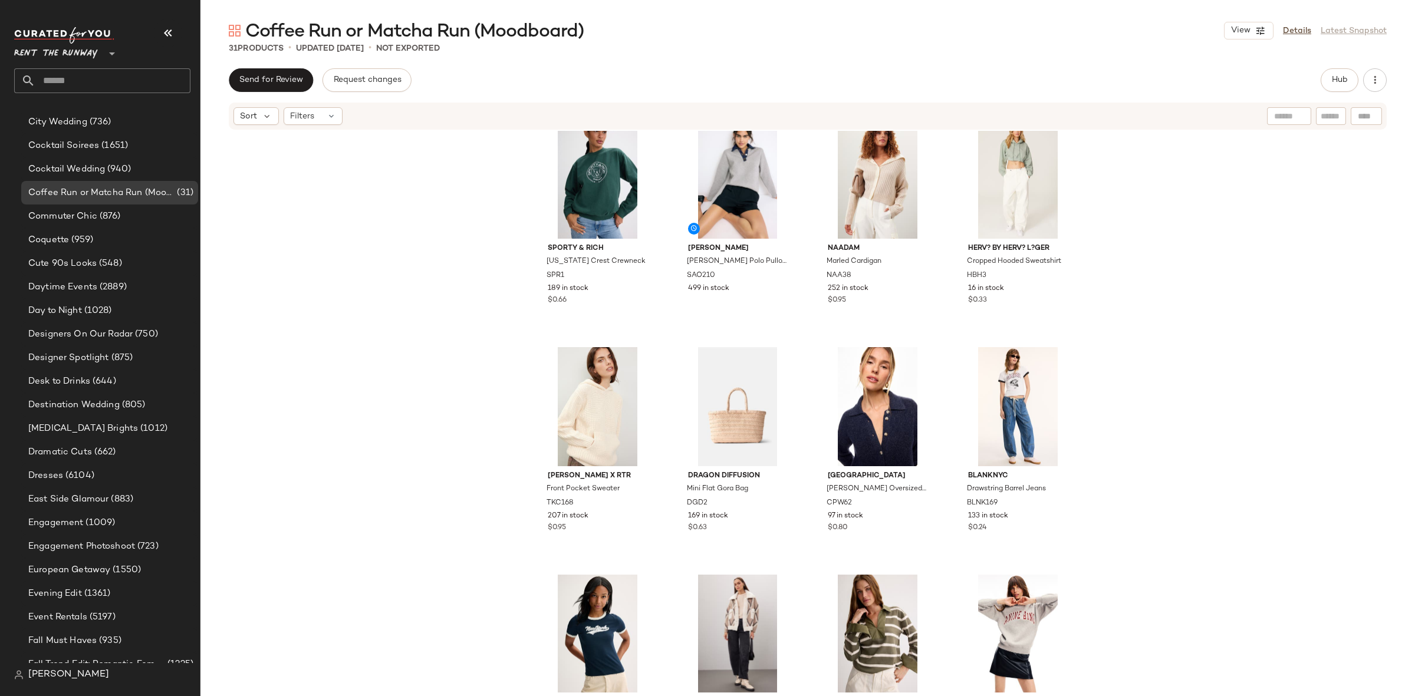
scroll to position [16, 0]
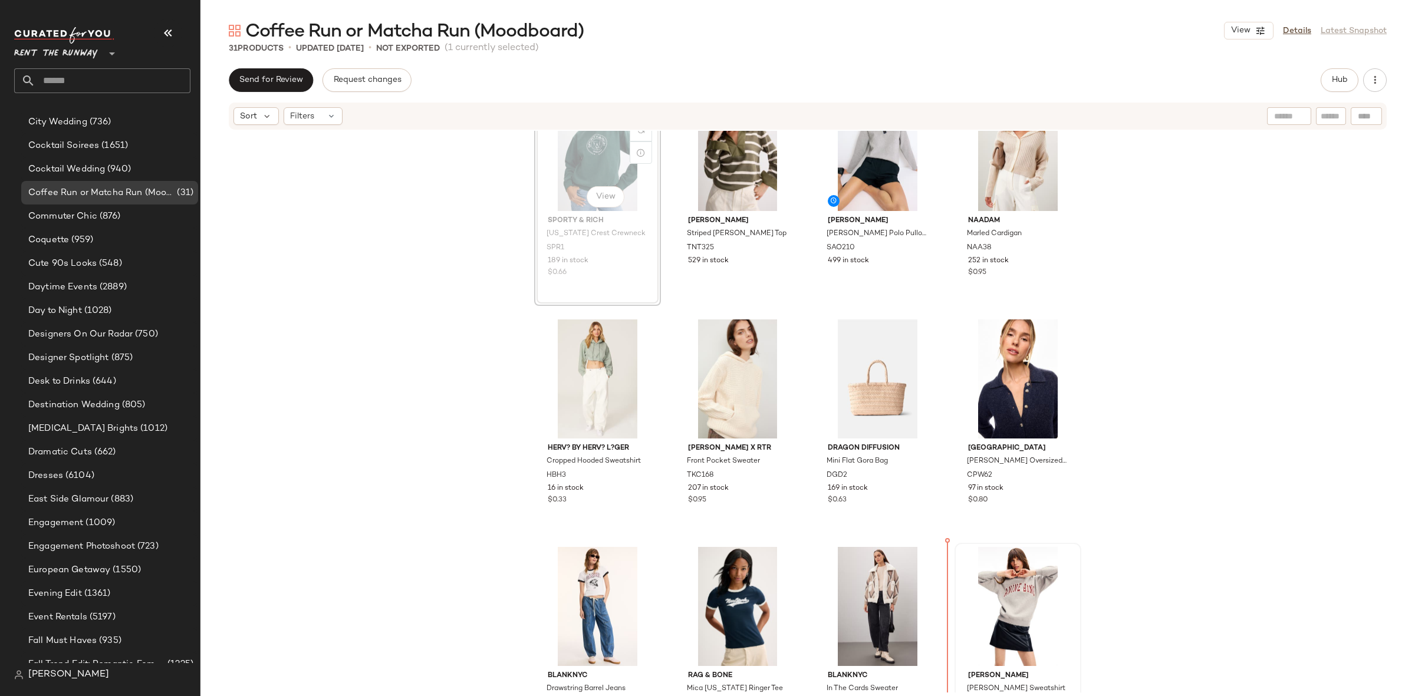
scroll to position [58, 0]
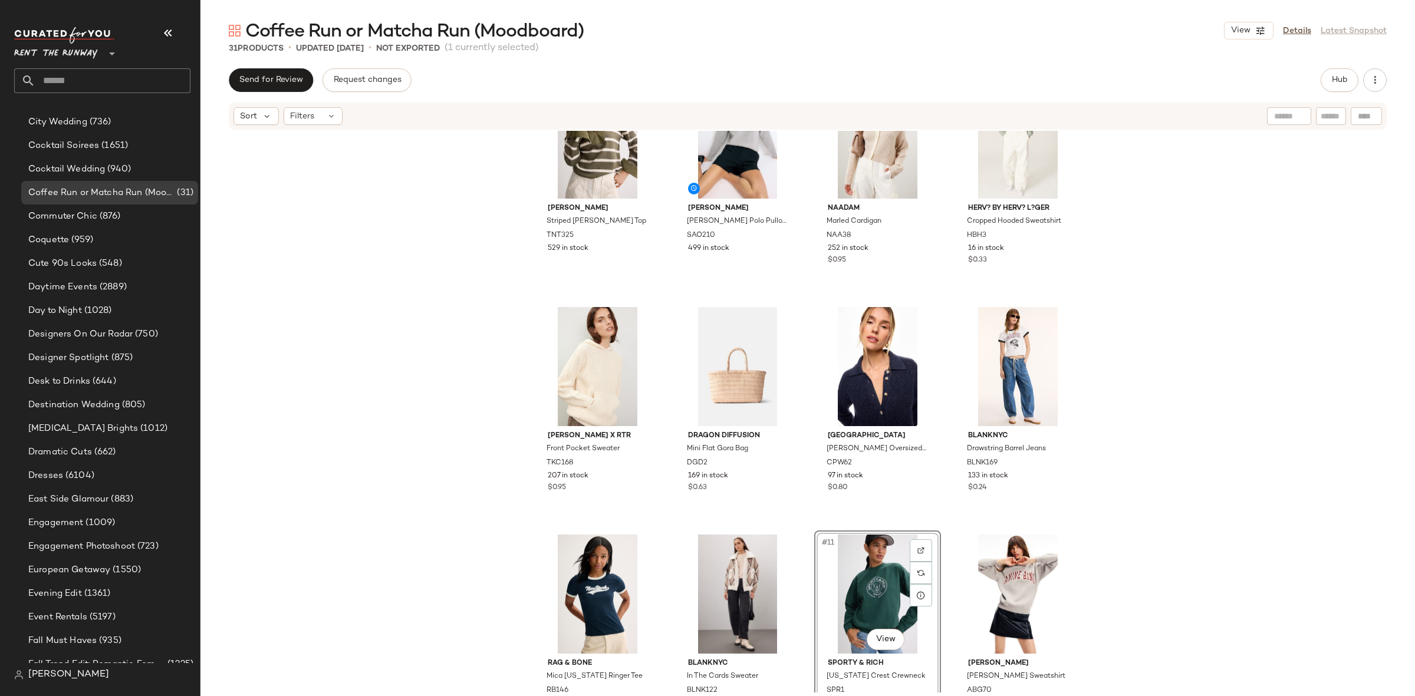
click at [1158, 499] on div "Tanya Taylor Striped Whitney Top TNT325 529 in stock Sandro Damien Grey Polo Pu…" at bounding box center [807, 412] width 1214 height 562
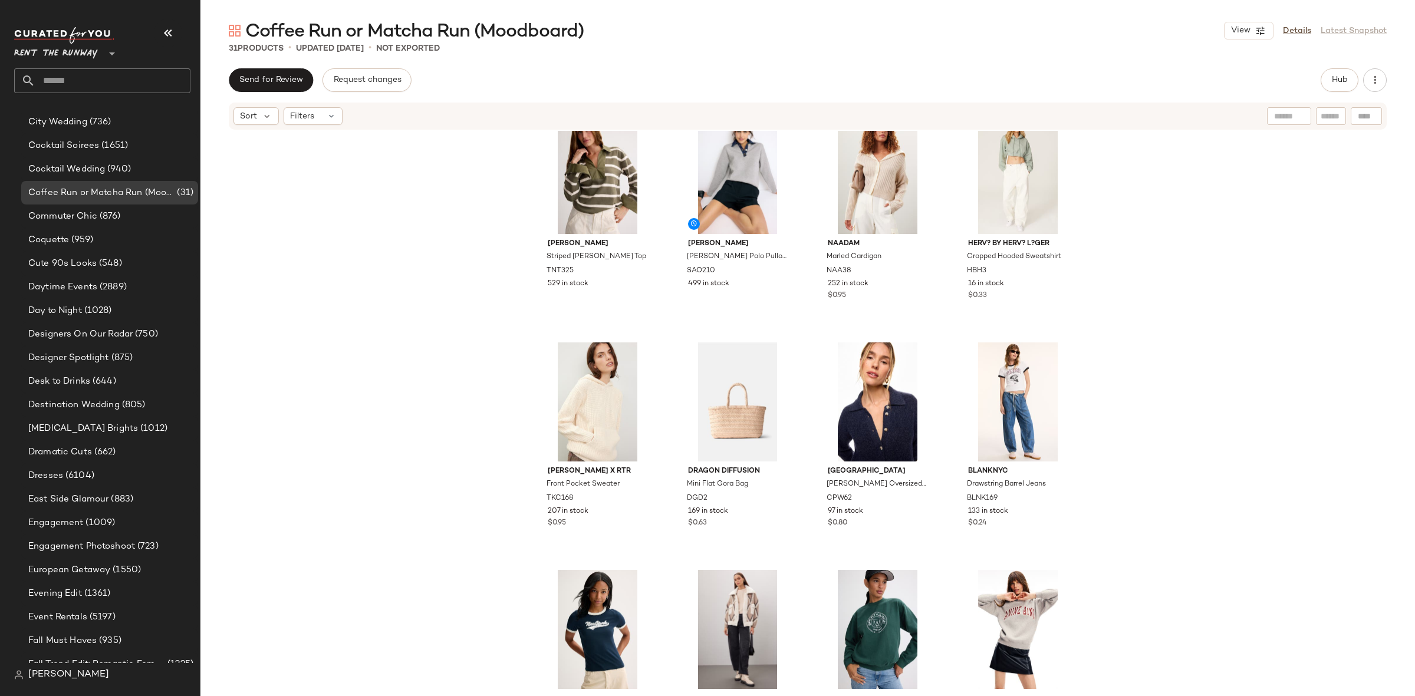
scroll to position [18, 0]
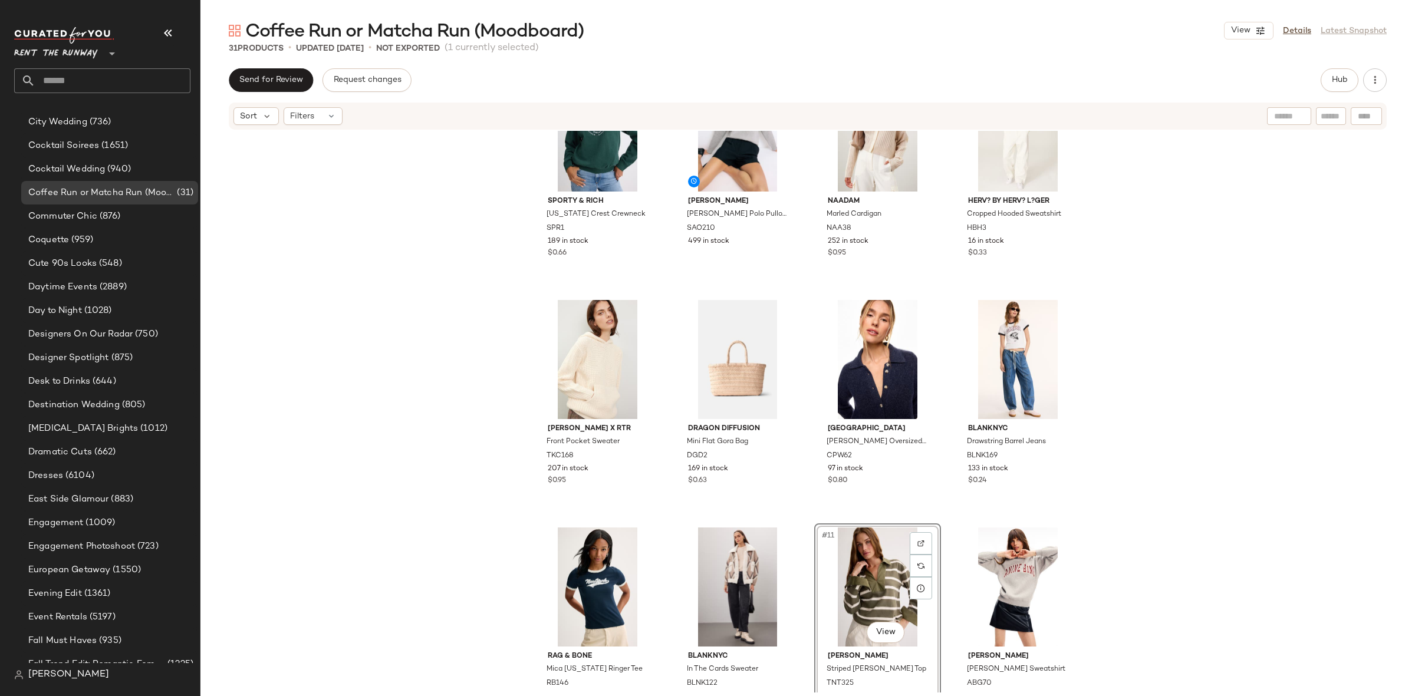
click at [1164, 499] on div "Sporty & Rich Connecticut Crest Crewneck SPR1 189 in stock $0.66 Sandro Damien …" at bounding box center [807, 412] width 1214 height 562
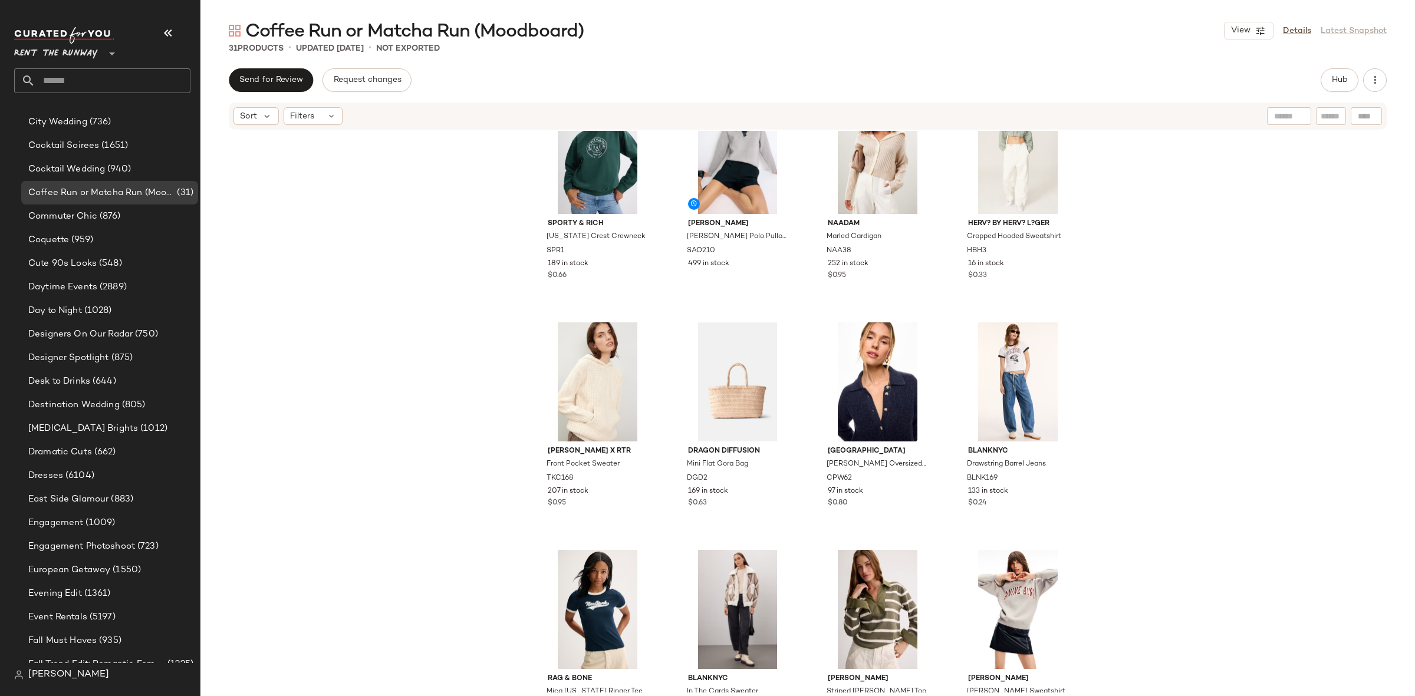
scroll to position [27, 0]
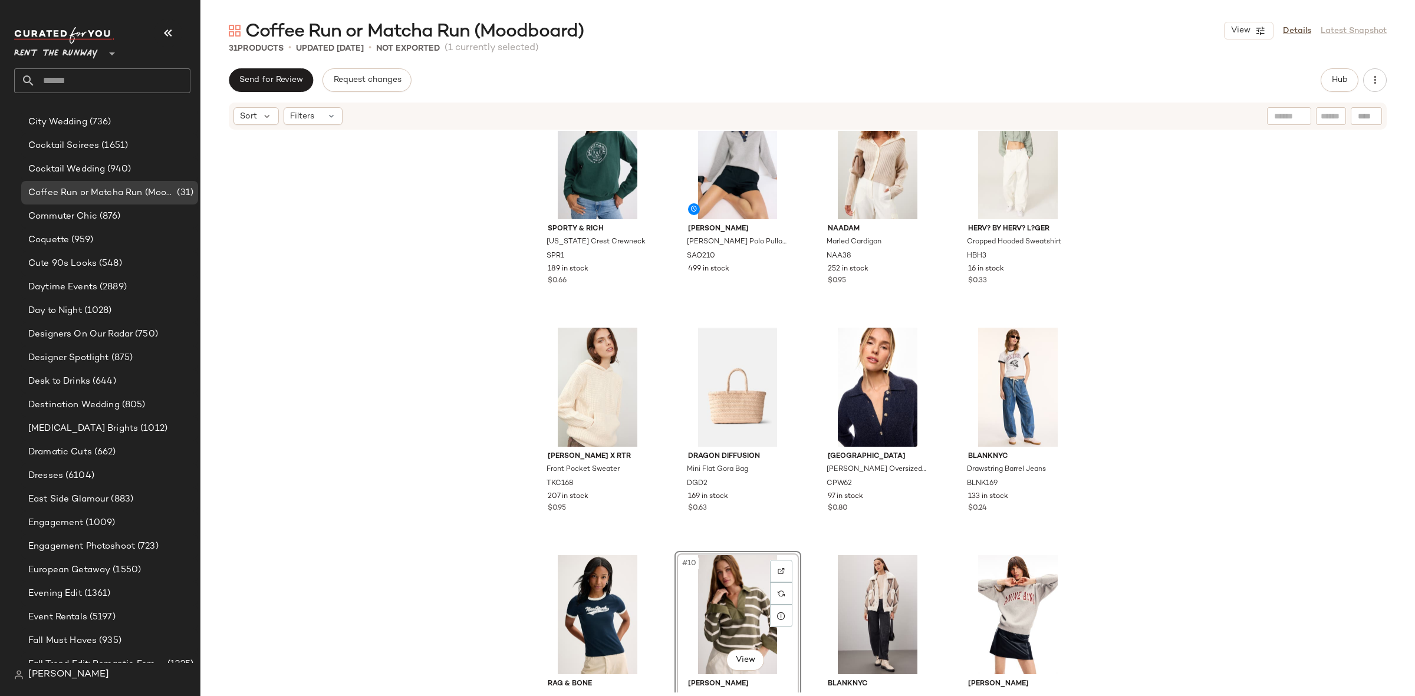
click at [1121, 542] on div "Sporty & Rich Connecticut Crest Crewneck SPR1 189 in stock $0.66 Sandro Damien …" at bounding box center [807, 412] width 1214 height 562
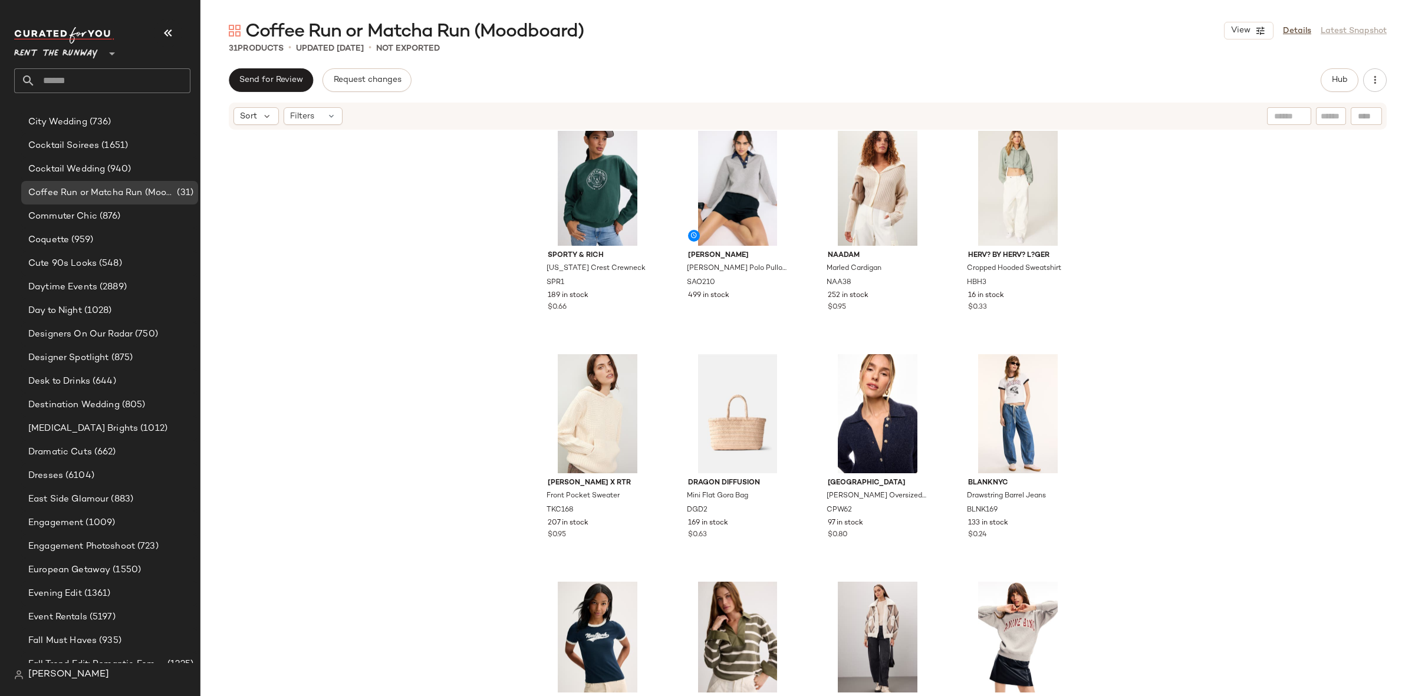
scroll to position [15, 0]
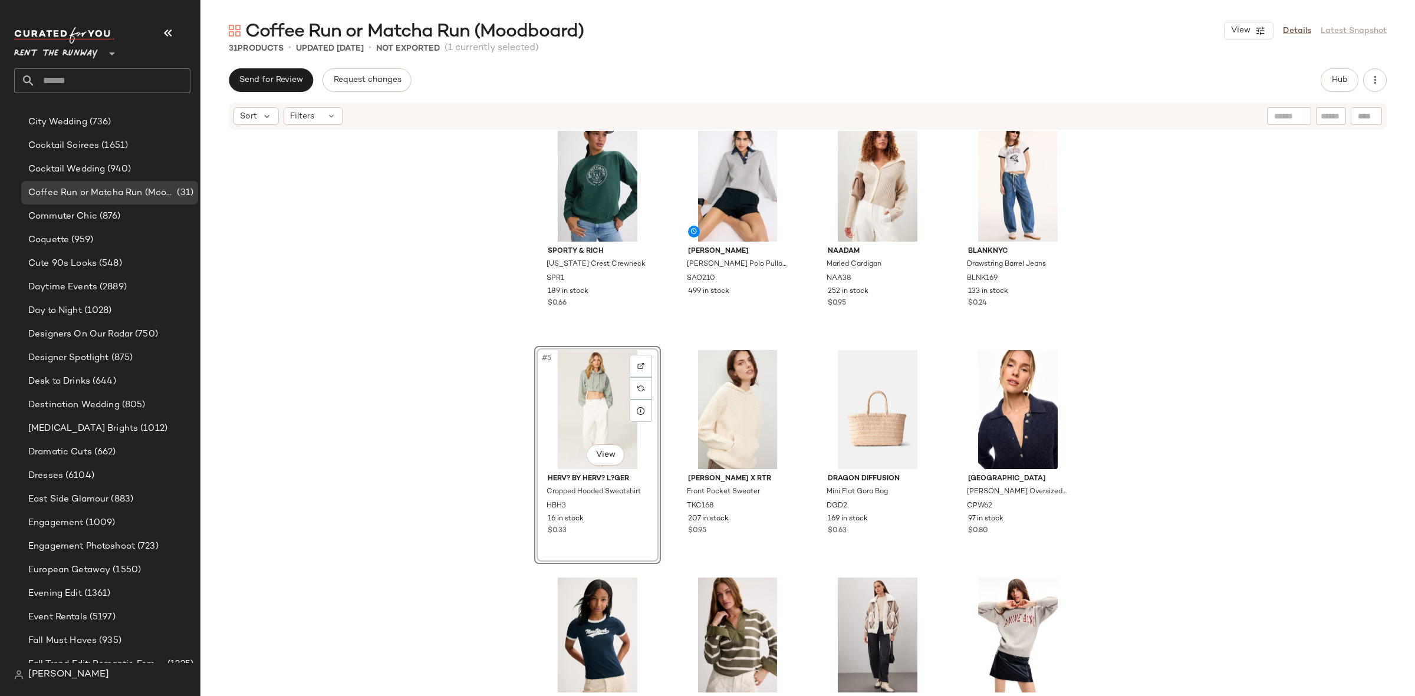
click at [1160, 412] on div "Sporty & Rich Connecticut Crest Crewneck SPR1 189 in stock $0.66 Sandro Damien …" at bounding box center [807, 412] width 1214 height 562
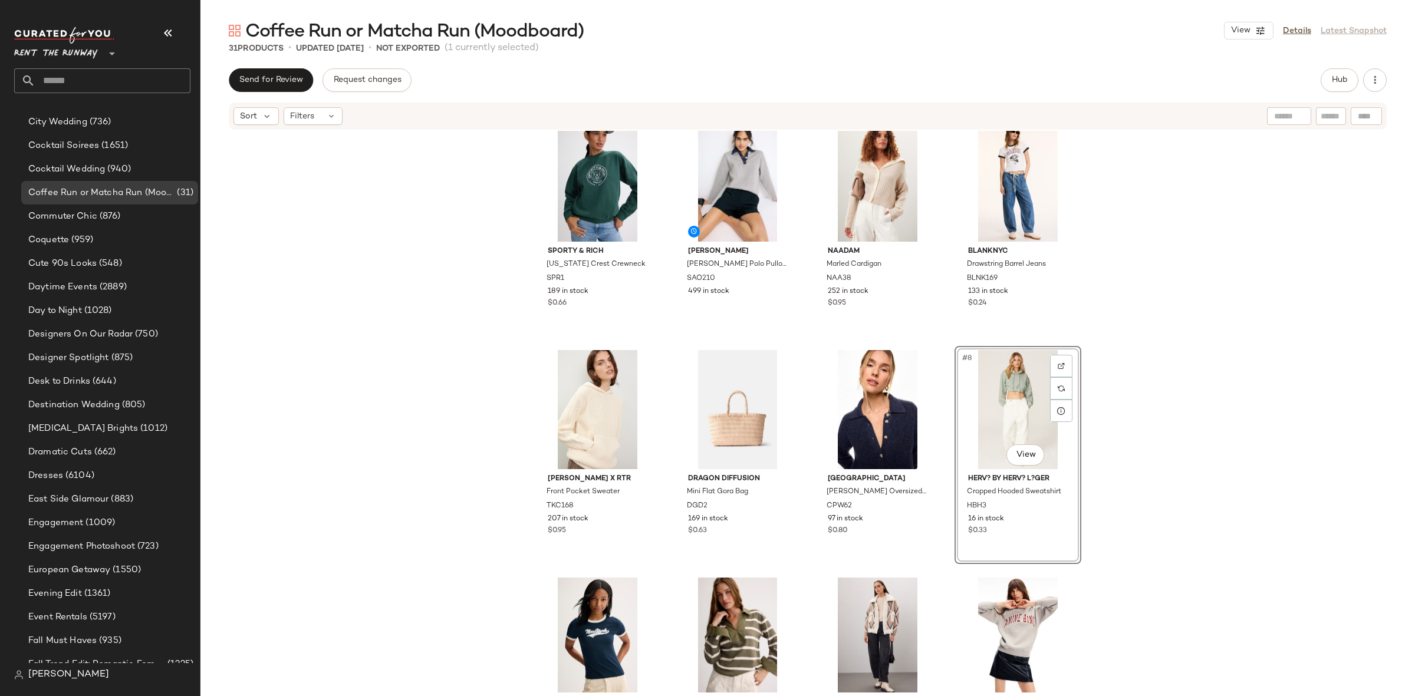
click at [1167, 410] on div "Sporty & Rich Connecticut Crest Crewneck SPR1 189 in stock $0.66 Sandro Damien …" at bounding box center [807, 412] width 1214 height 562
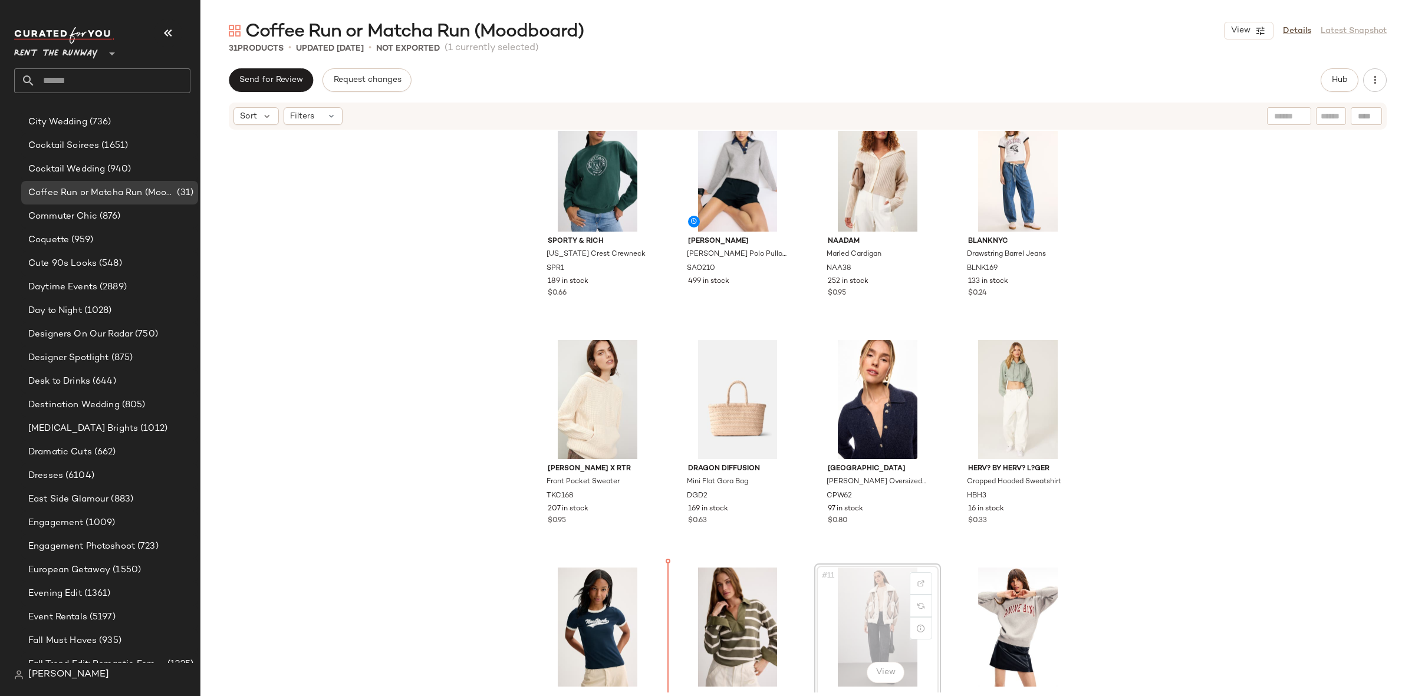
scroll to position [43, 0]
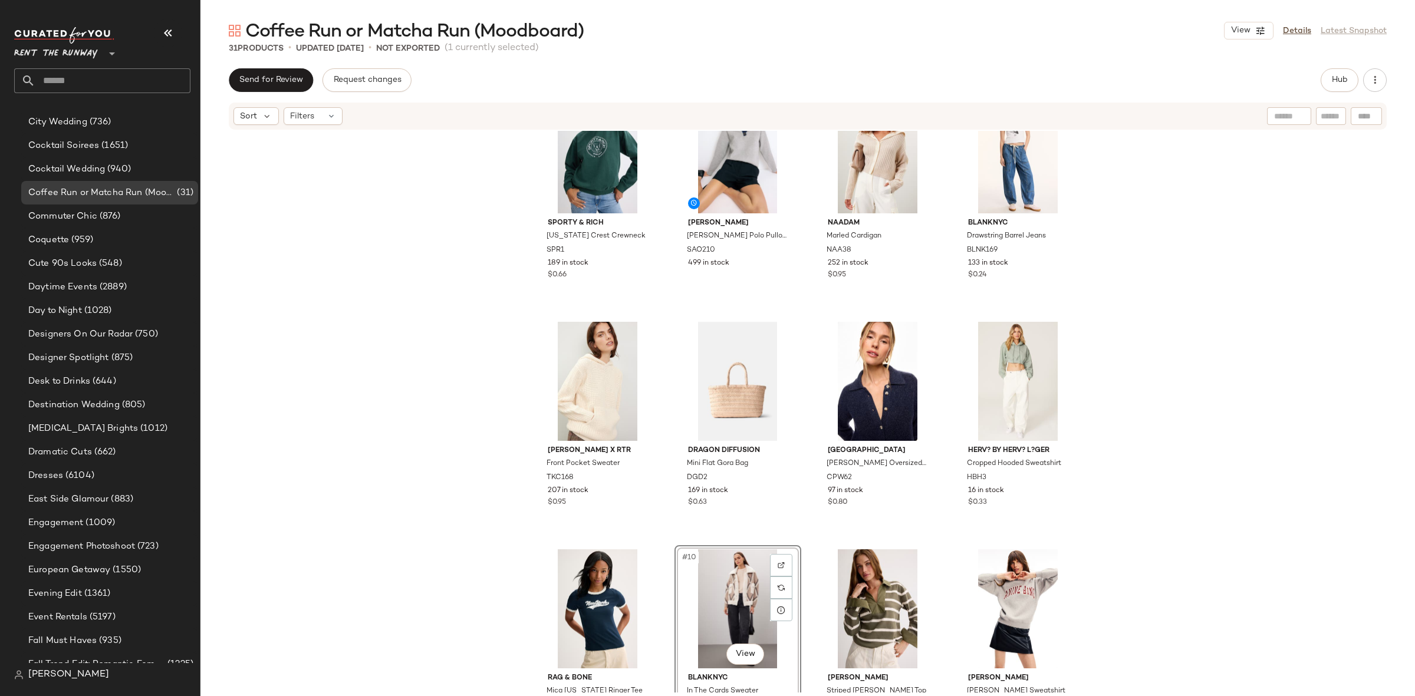
click at [1167, 526] on div "Sporty & Rich Connecticut Crest Crewneck SPR1 189 in stock $0.66 Sandro Damien …" at bounding box center [807, 412] width 1214 height 562
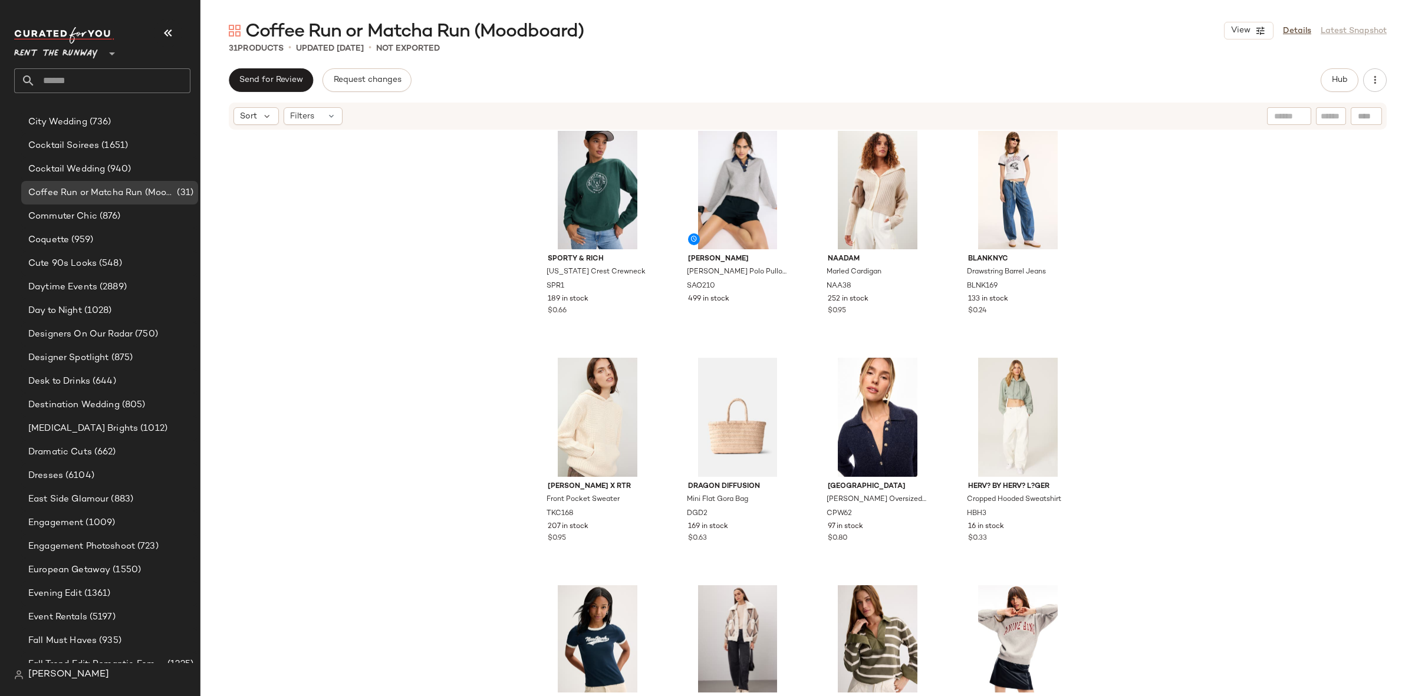
scroll to position [6, 0]
click at [1372, 81] on icon "button" at bounding box center [1375, 80] width 12 height 12
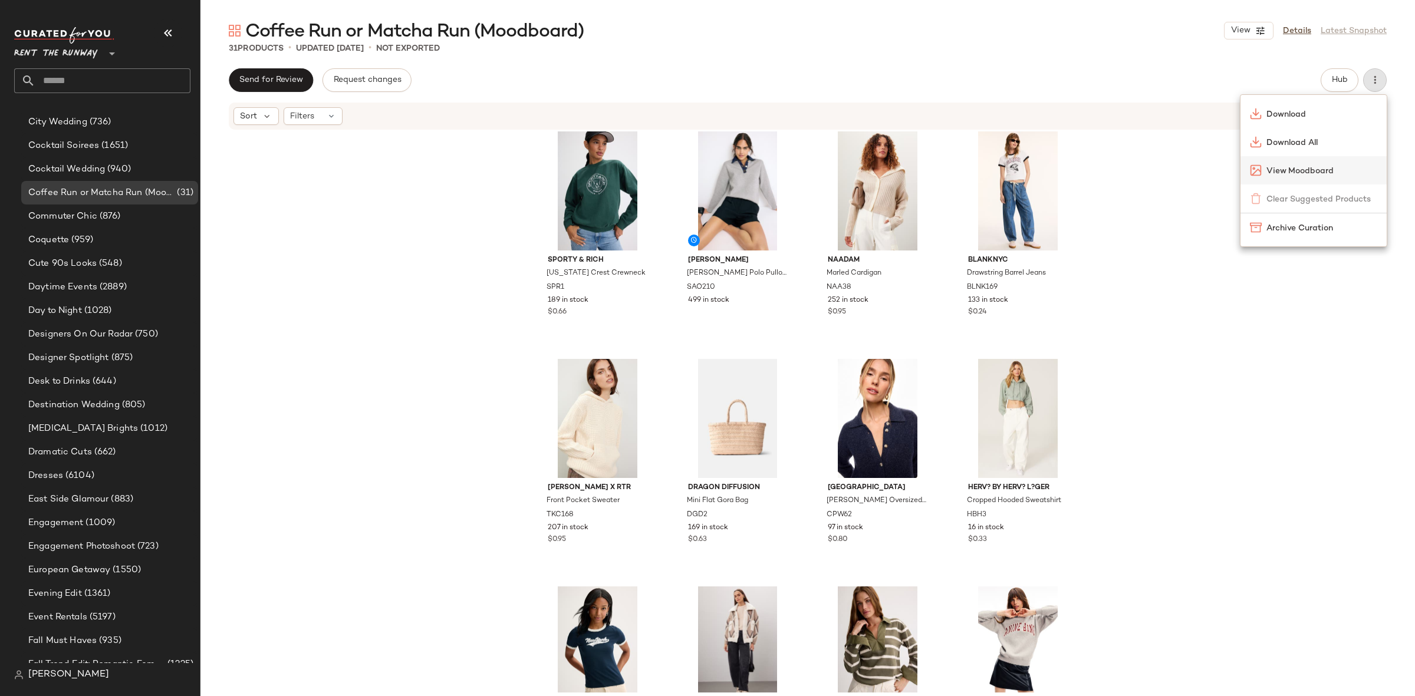
click at [1307, 172] on span "View Moodboard" at bounding box center [1321, 171] width 111 height 12
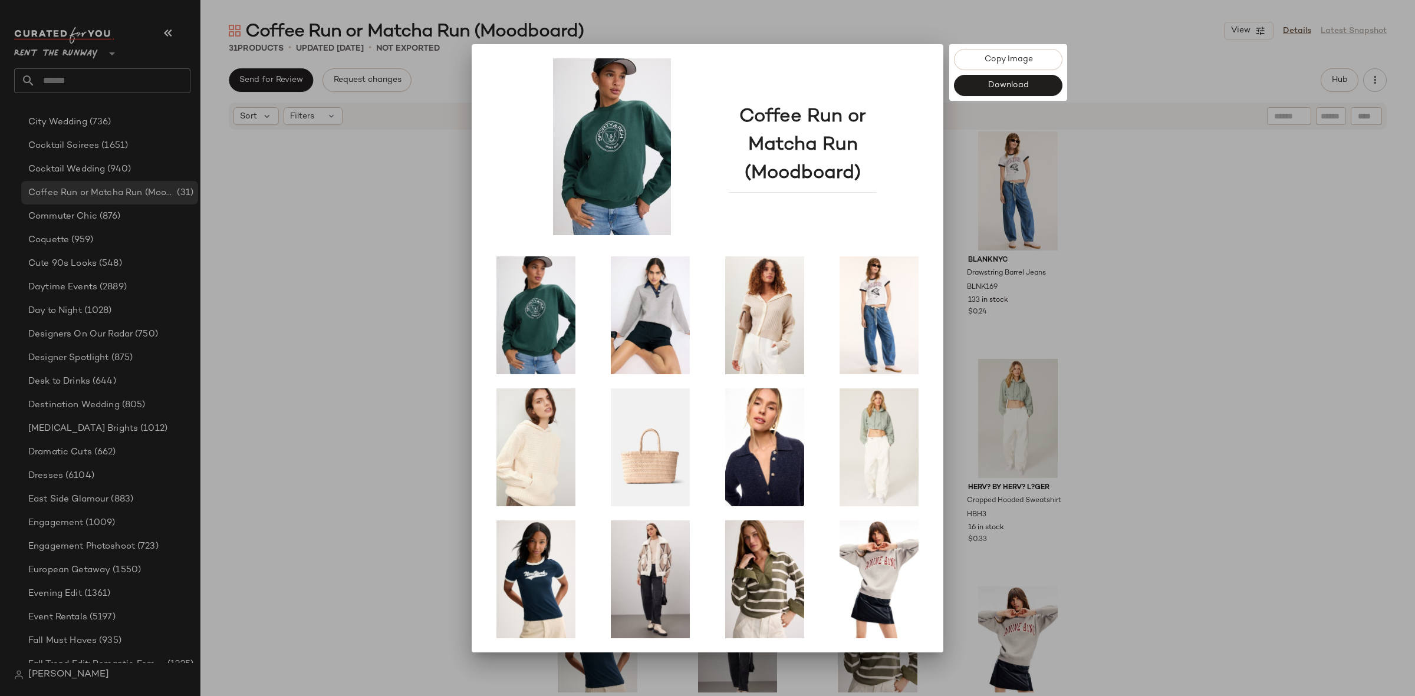
click at [1131, 377] on div at bounding box center [707, 348] width 1415 height 696
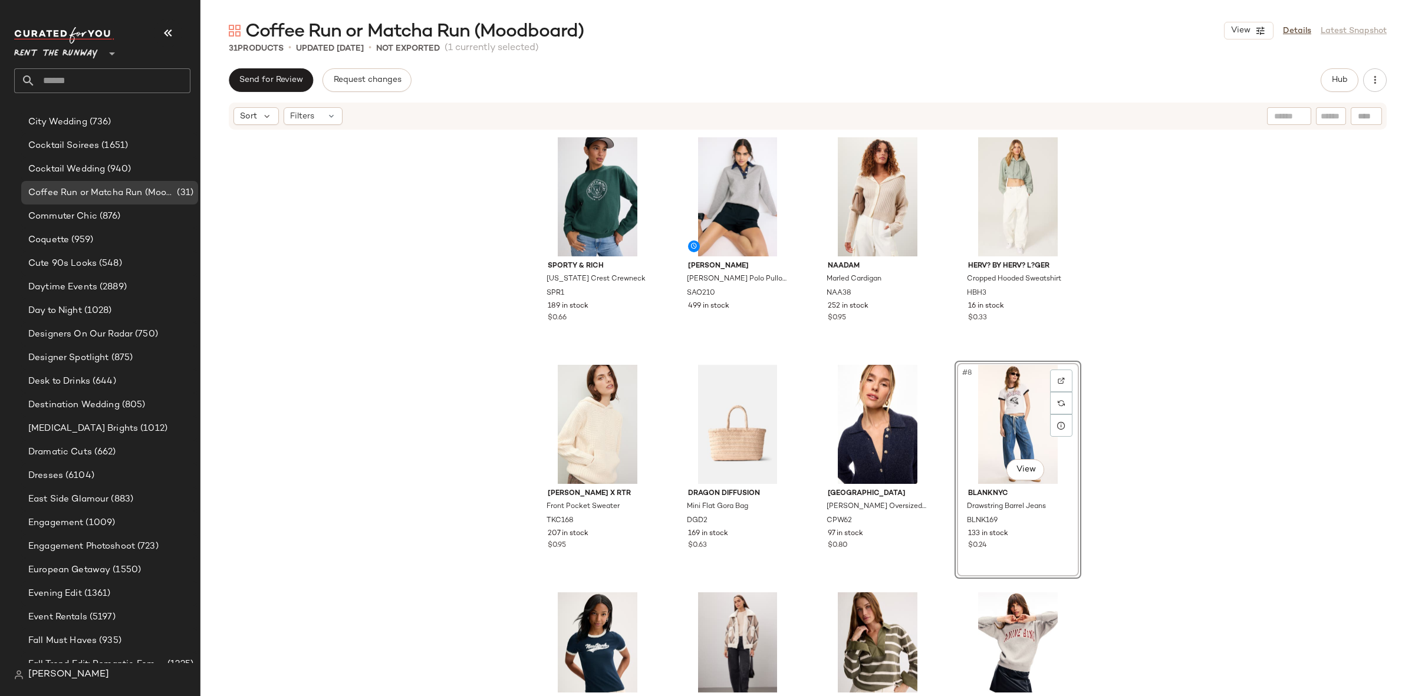
click at [1173, 439] on div "Sporty & Rich Connecticut Crest Crewneck SPR1 189 in stock $0.66 Sandro Damien …" at bounding box center [807, 412] width 1214 height 562
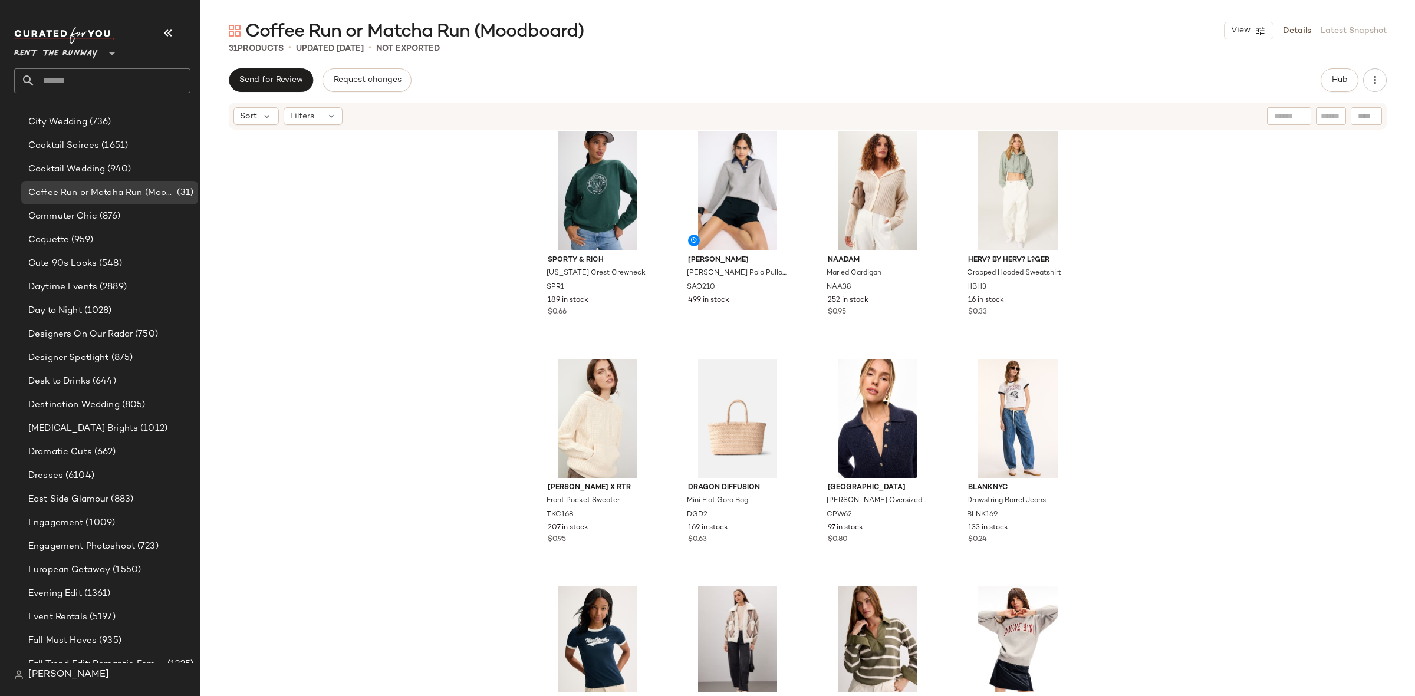
scroll to position [7, 0]
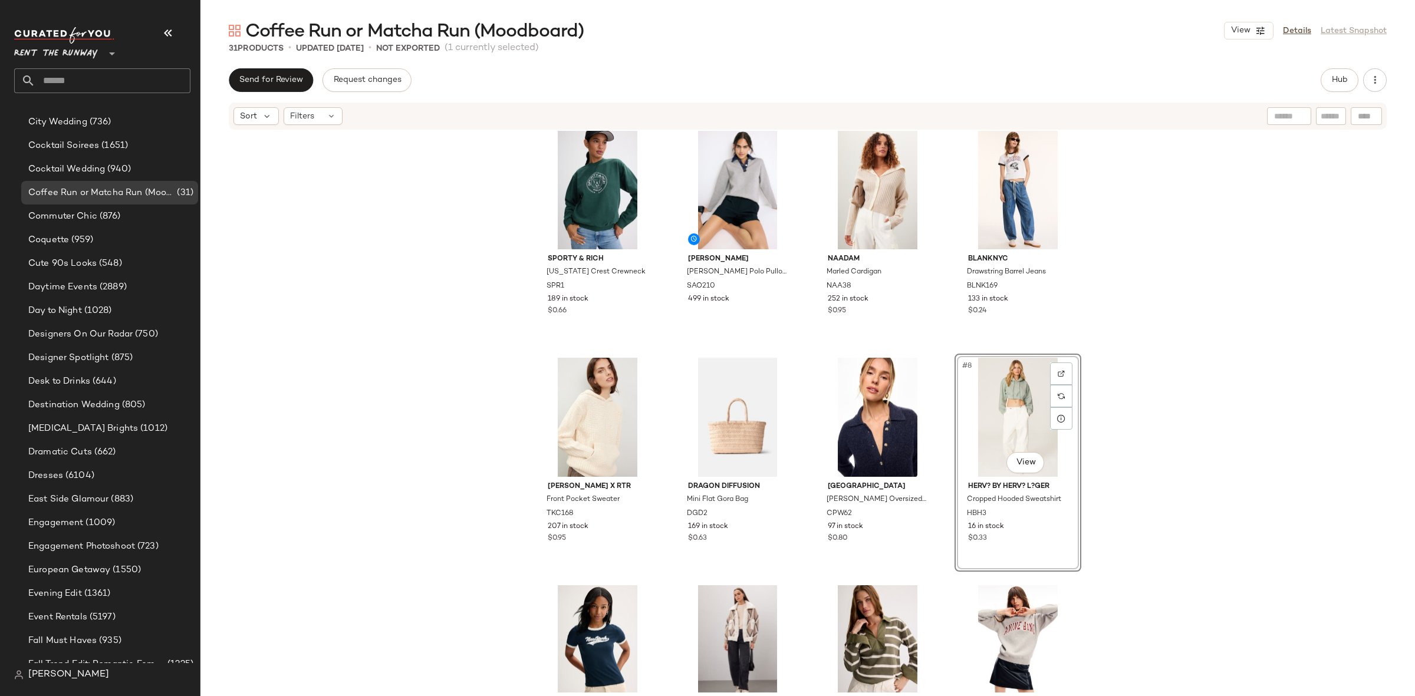
click at [1194, 408] on div "Sporty & Rich Connecticut Crest Crewneck SPR1 189 in stock $0.66 Sandro Damien …" at bounding box center [807, 412] width 1214 height 562
click at [1383, 70] on div "Hub" at bounding box center [1353, 80] width 66 height 24
click at [1383, 73] on button "button" at bounding box center [1375, 80] width 24 height 24
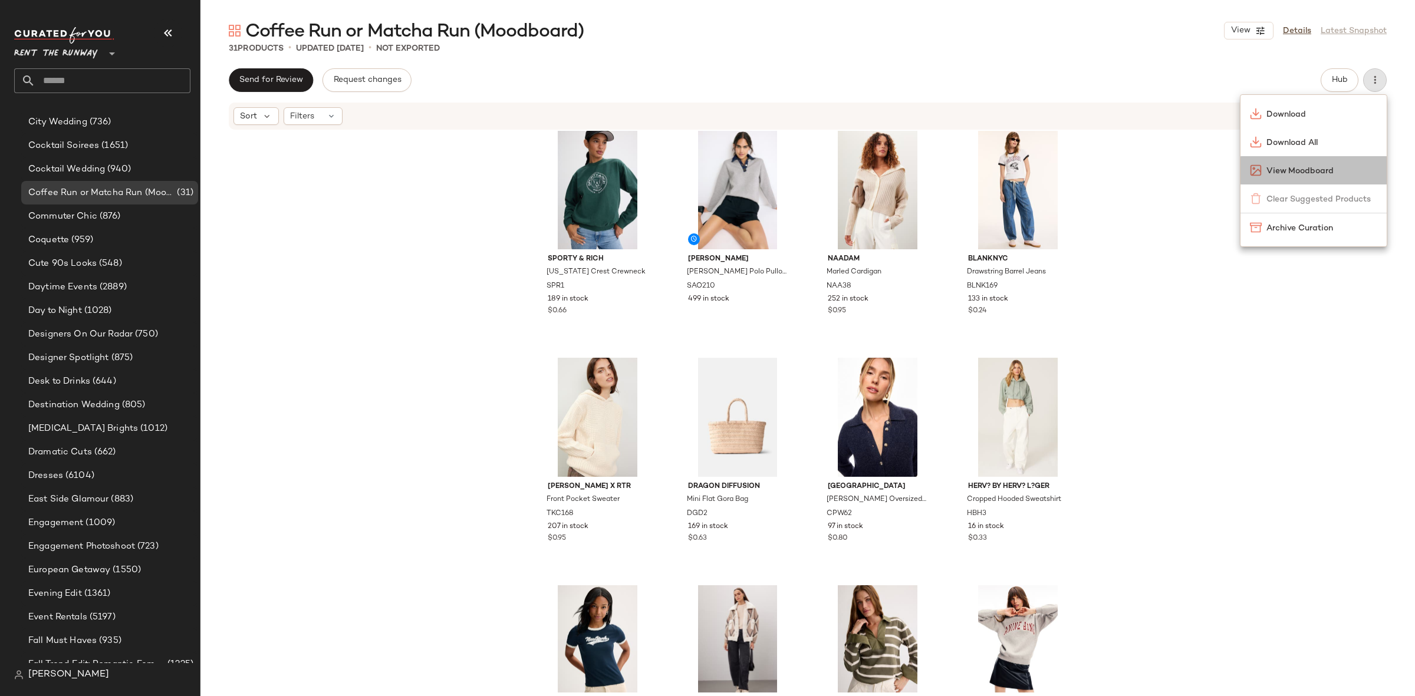
click at [1310, 169] on span "View Moodboard" at bounding box center [1321, 171] width 111 height 12
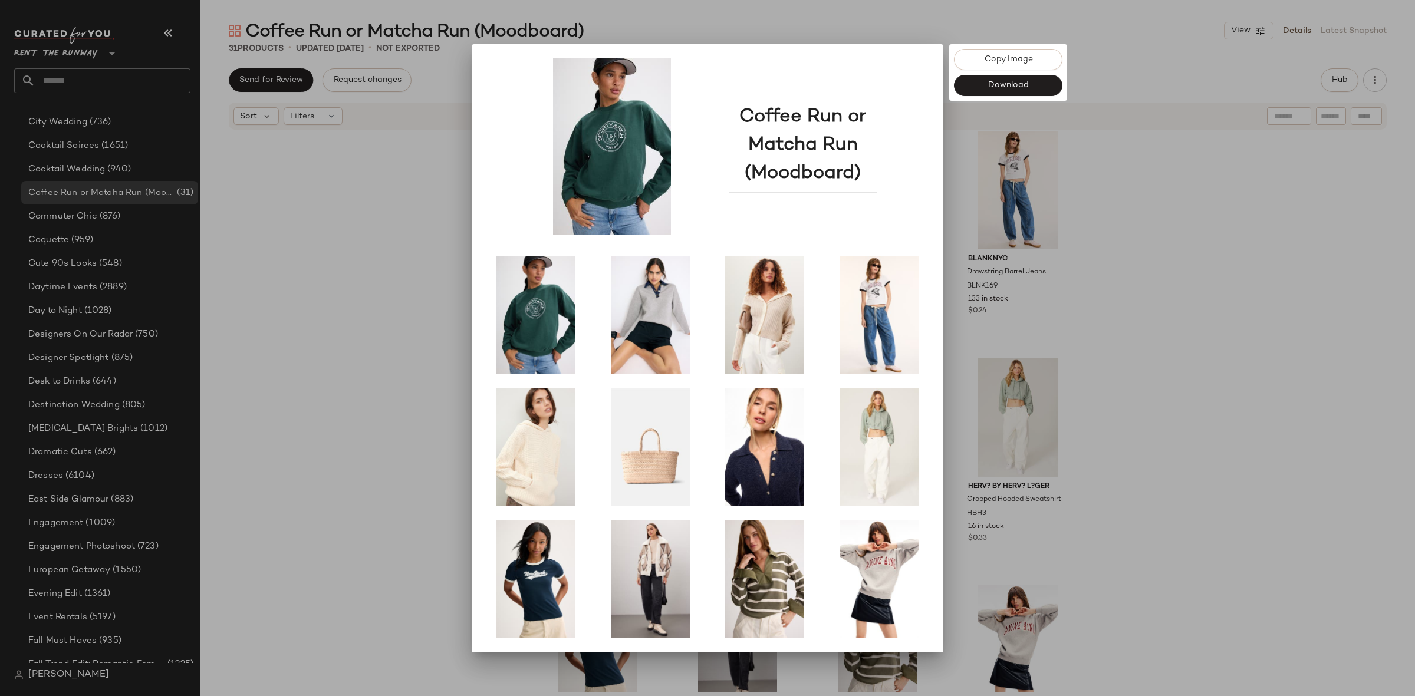
click at [1077, 328] on div at bounding box center [707, 348] width 1415 height 696
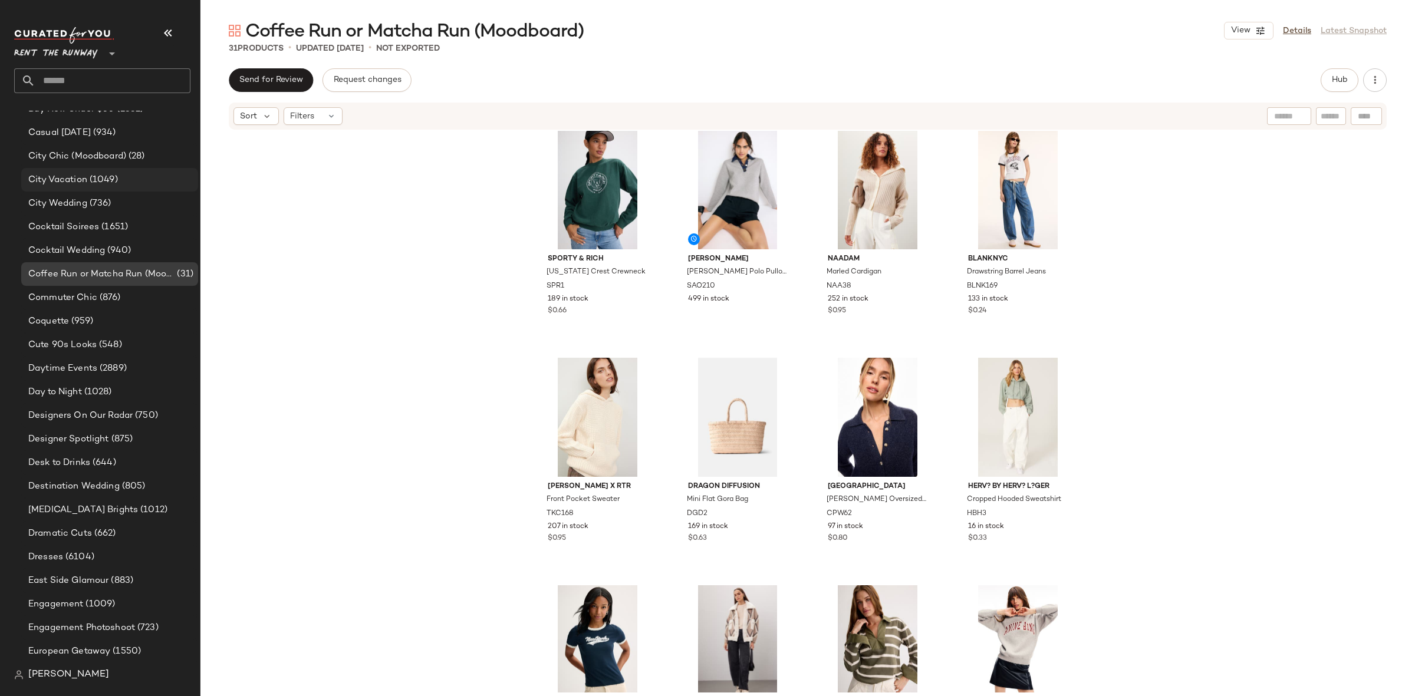
scroll to position [593, 0]
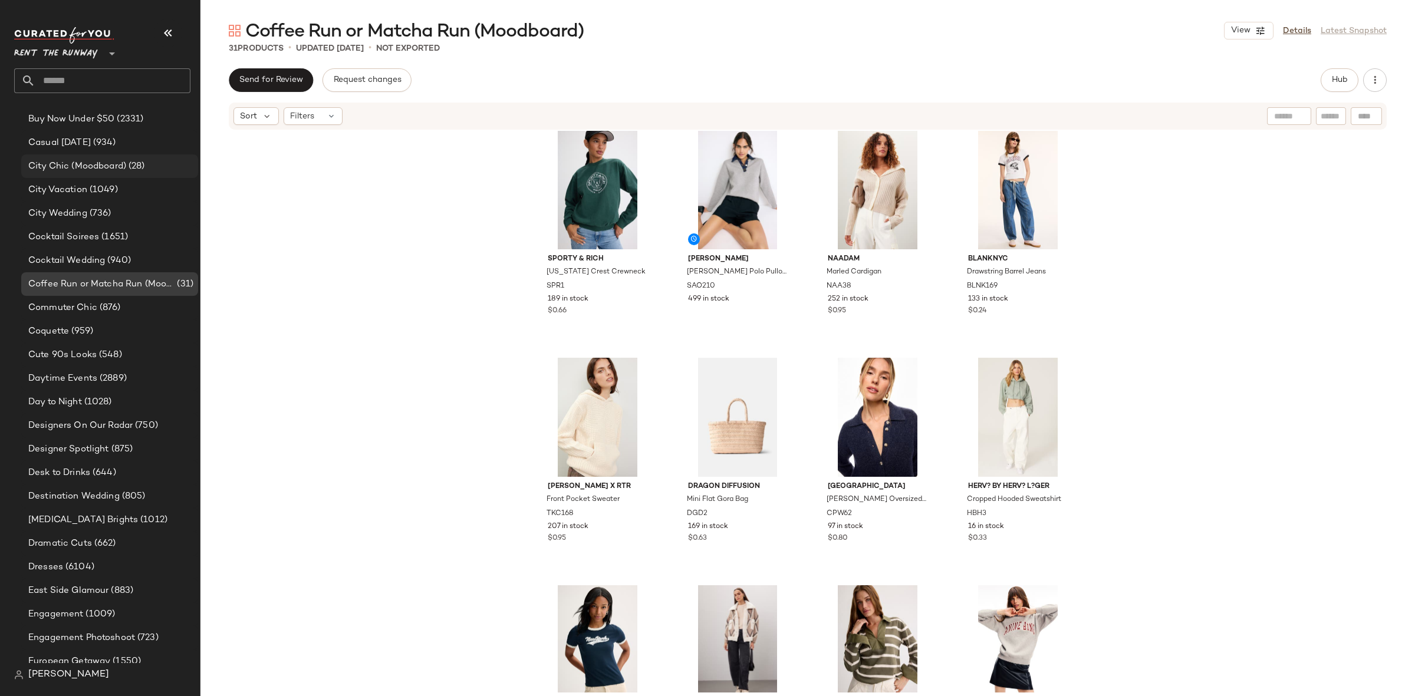
click at [98, 171] on span "City Chic (Moodboard)" at bounding box center [77, 167] width 98 height 14
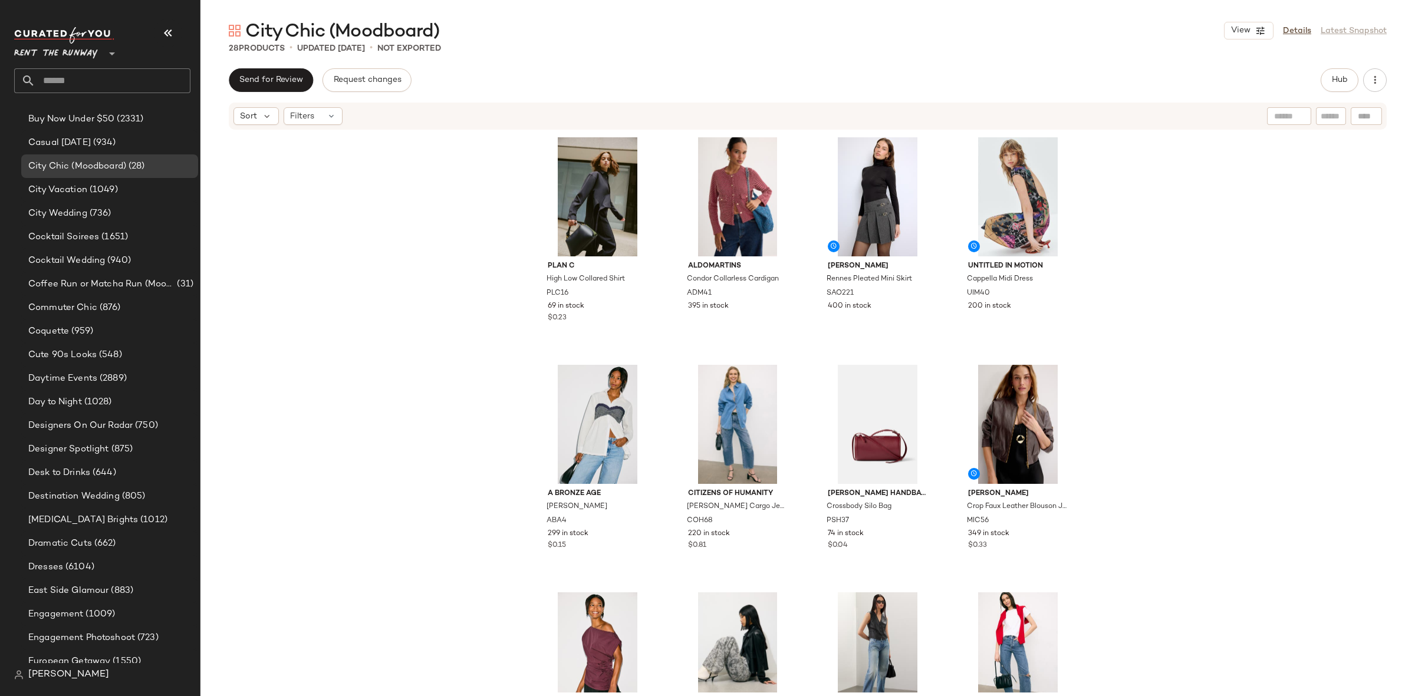
scroll to position [7, 0]
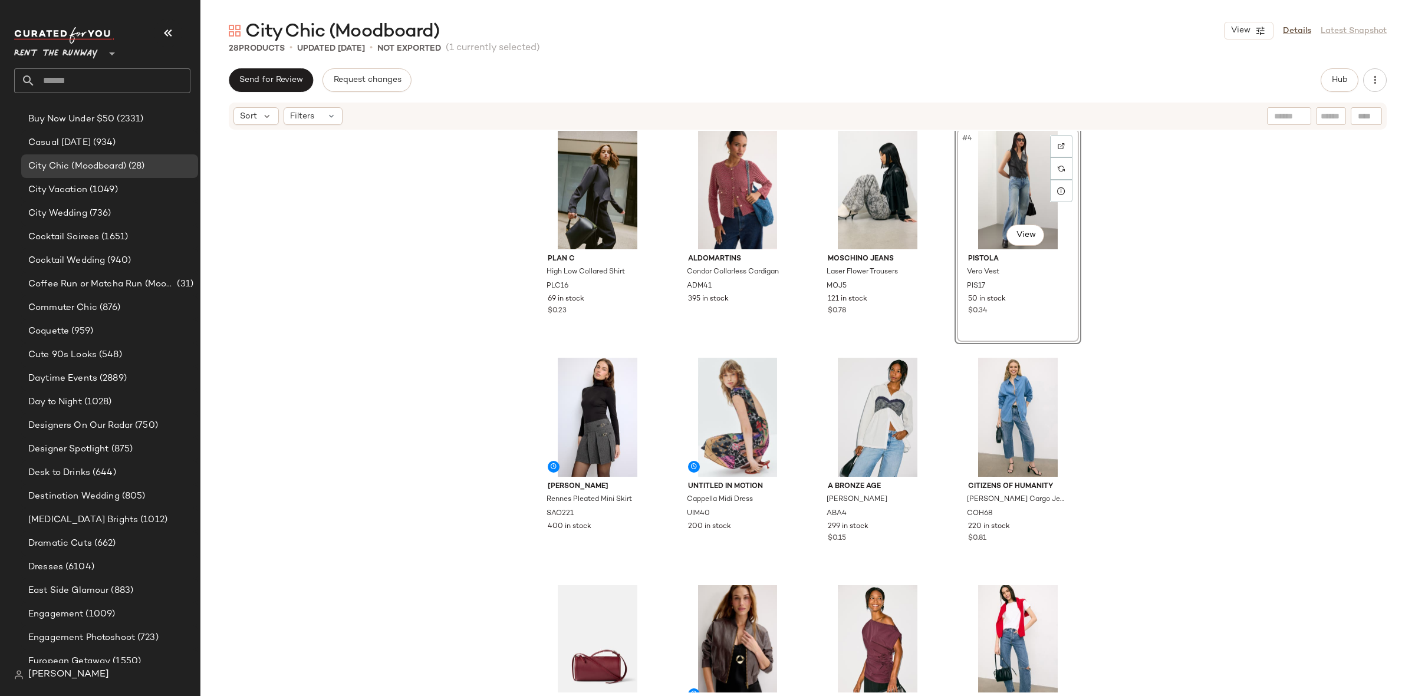
click at [1208, 367] on div "Plan C High Low Collared Shirt PLC16 69 in stock $0.23 Aldomartins Condor Colla…" at bounding box center [807, 412] width 1214 height 562
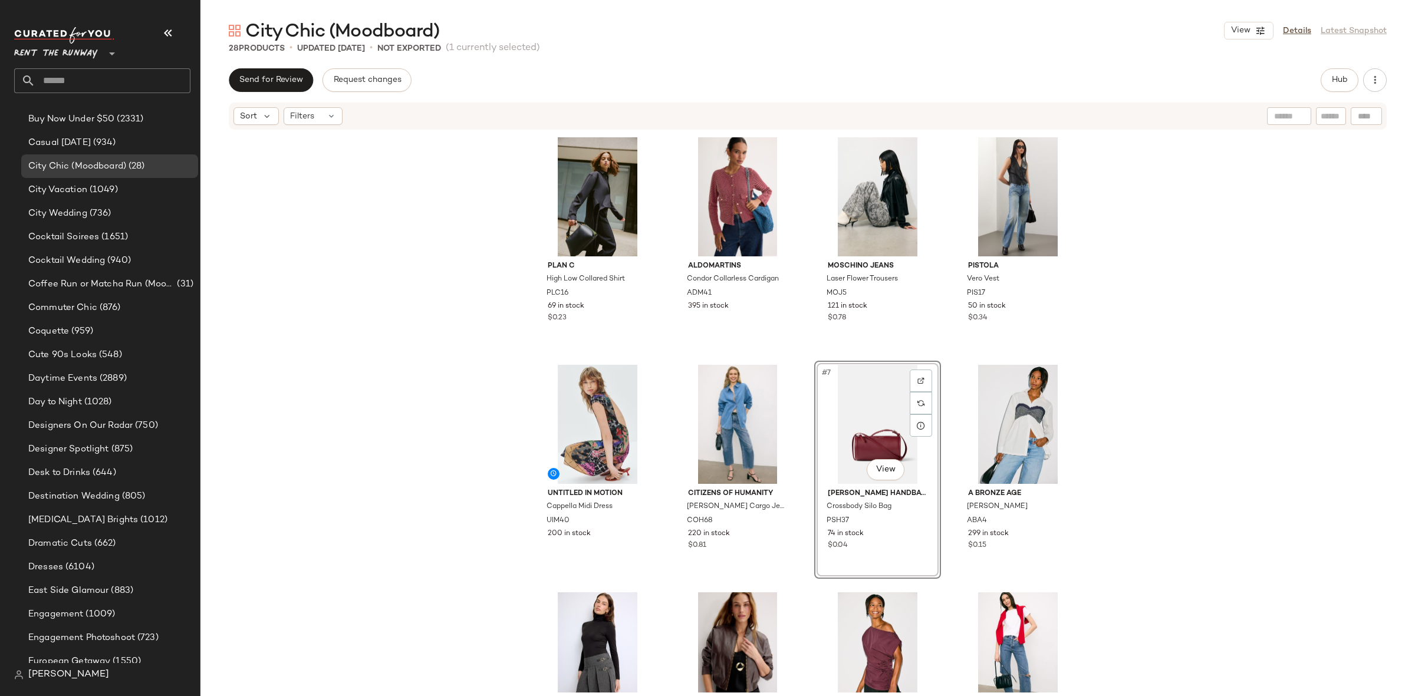
click at [1148, 418] on div "Plan C High Low Collared Shirt PLC16 69 in stock $0.23 Aldomartins Condor Colla…" at bounding box center [807, 412] width 1214 height 562
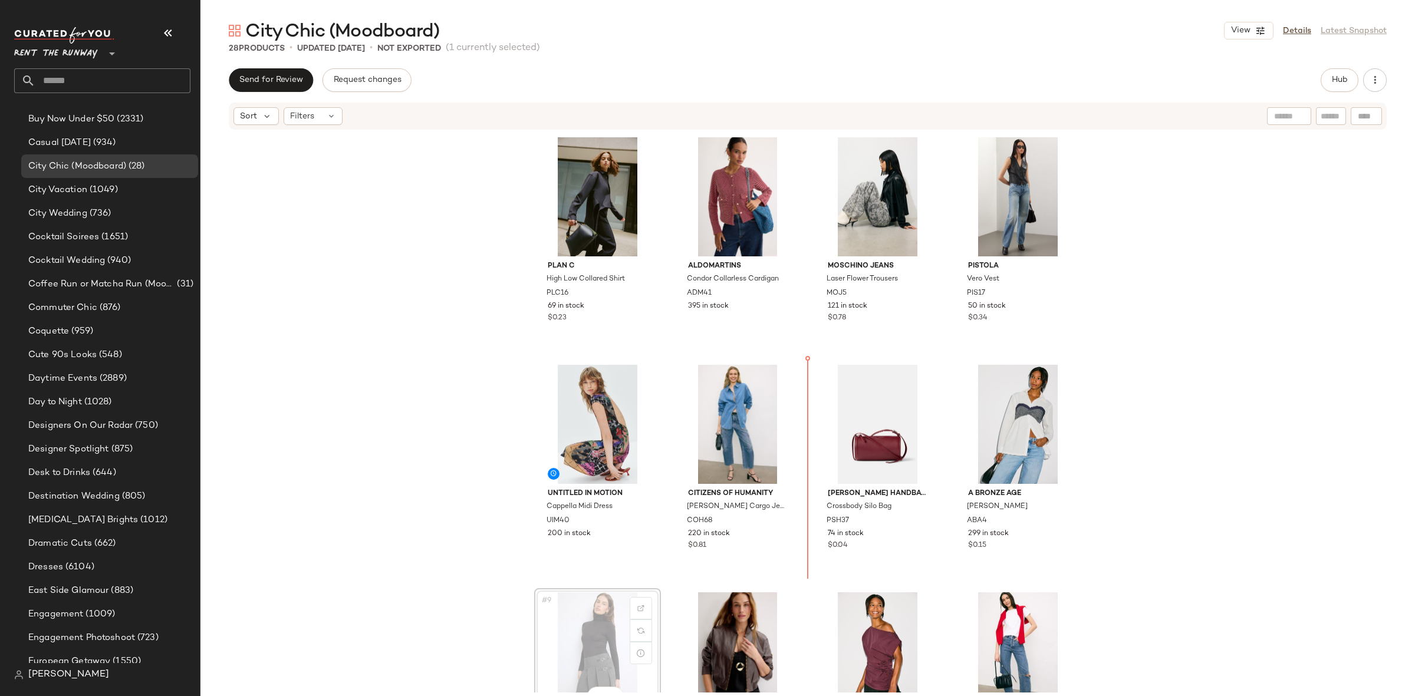
scroll to position [1, 0]
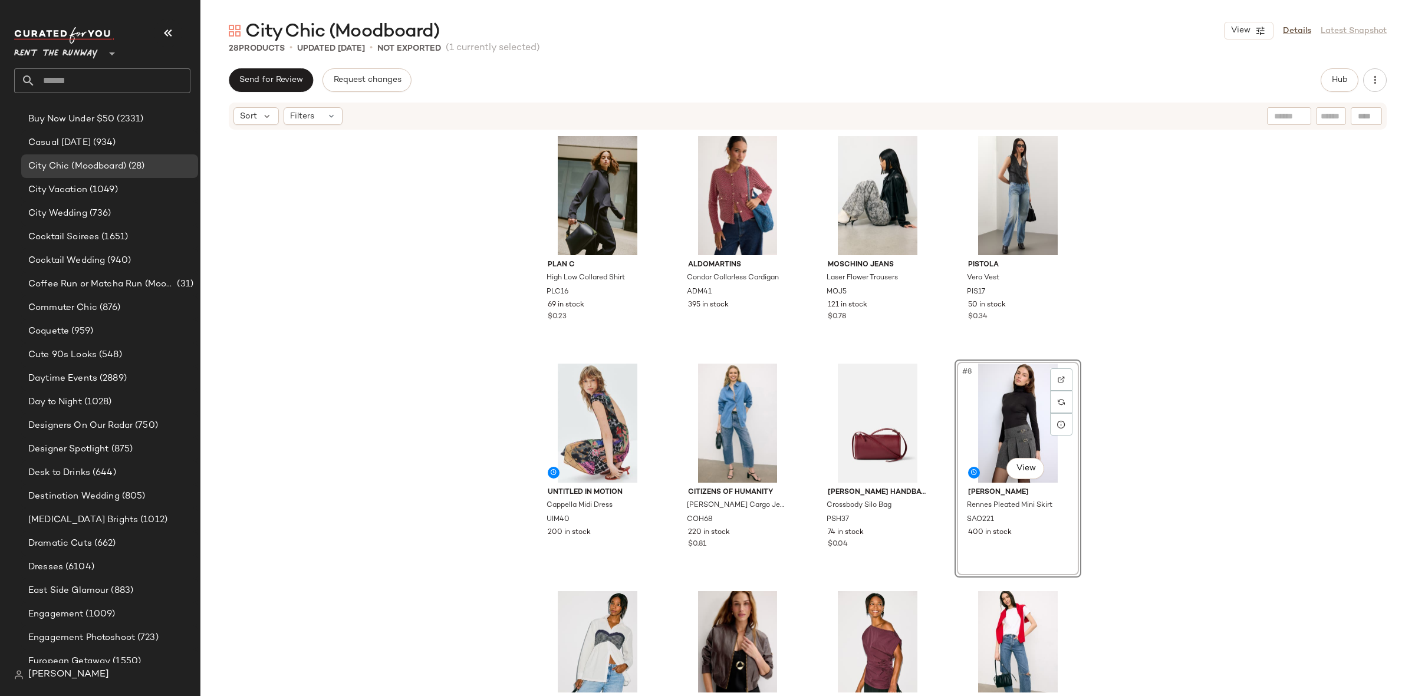
click at [1112, 453] on div "Plan C High Low Collared Shirt PLC16 69 in stock $0.23 Aldomartins Condor Colla…" at bounding box center [807, 412] width 1214 height 562
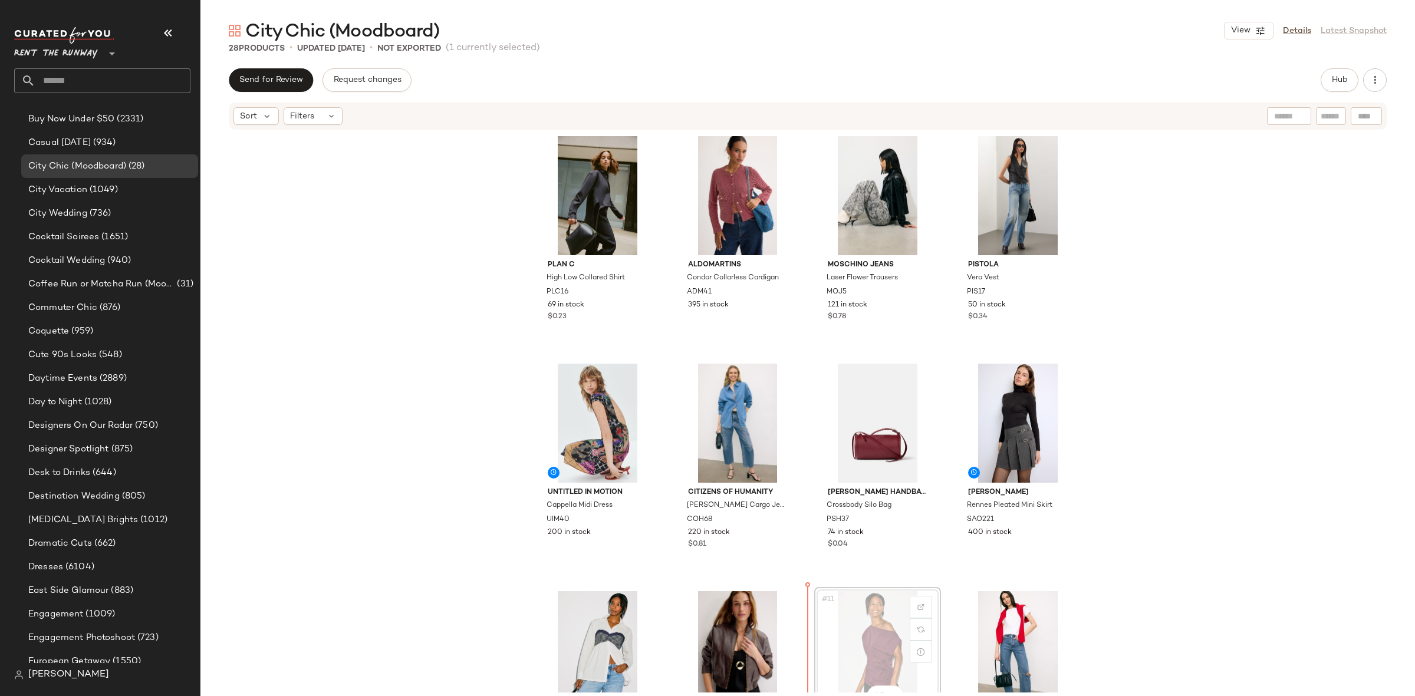
scroll to position [50, 0]
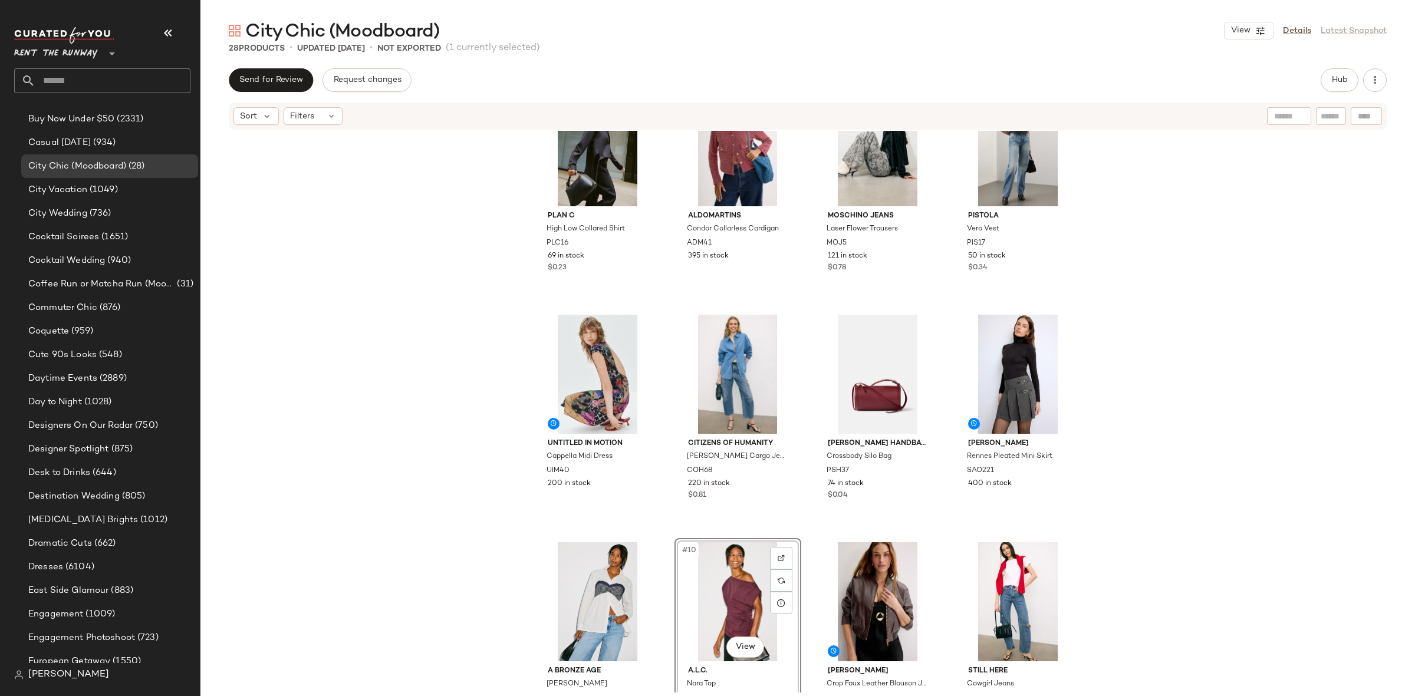
click at [1149, 516] on div "Plan C High Low Collared Shirt PLC16 69 in stock $0.23 Aldomartins Condor Colla…" at bounding box center [807, 412] width 1214 height 562
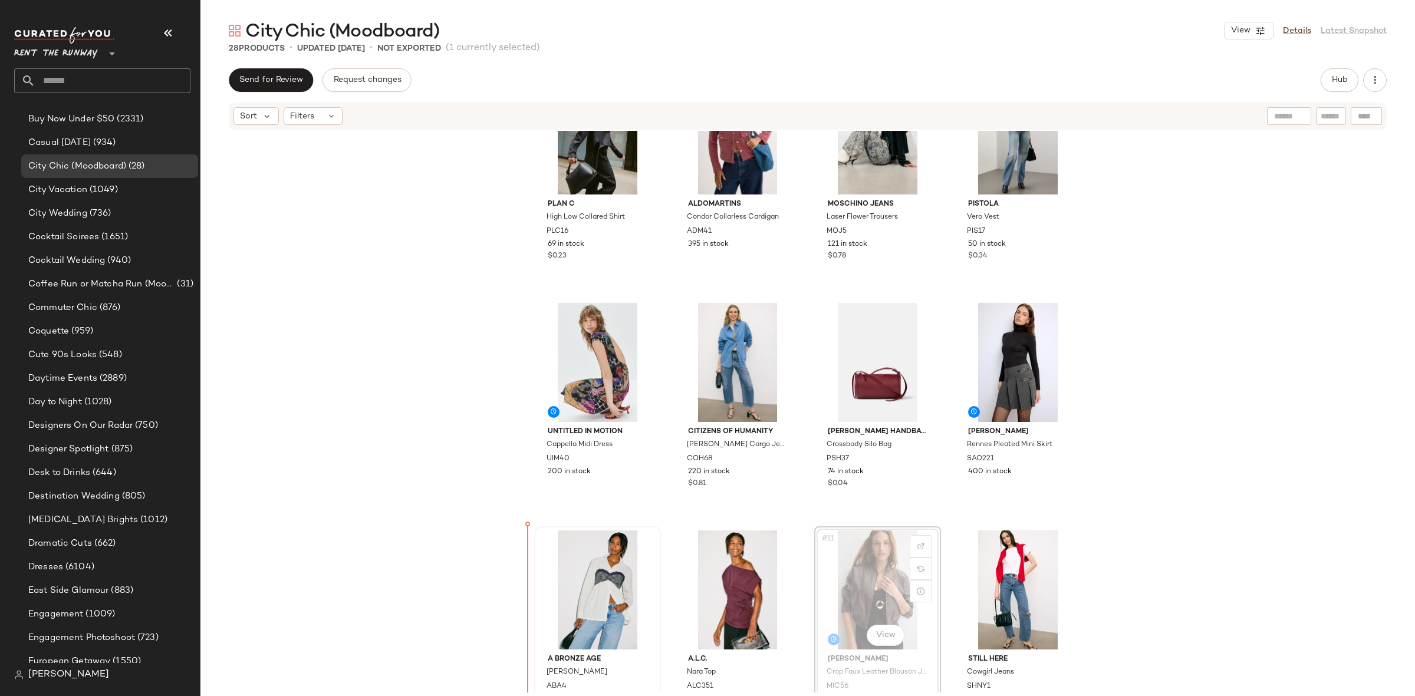
scroll to position [66, 0]
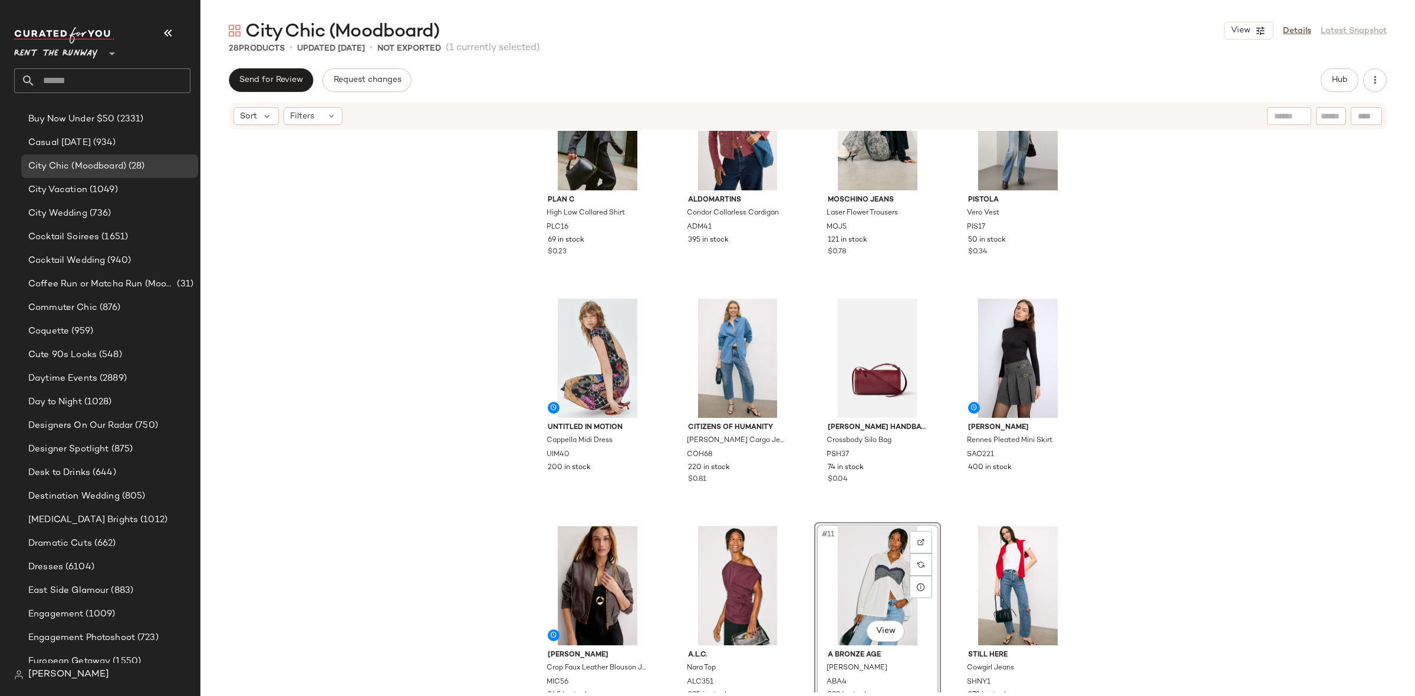
click at [1192, 520] on div "Plan C High Low Collared Shirt PLC16 69 in stock $0.23 Aldomartins Condor Colla…" at bounding box center [807, 412] width 1214 height 562
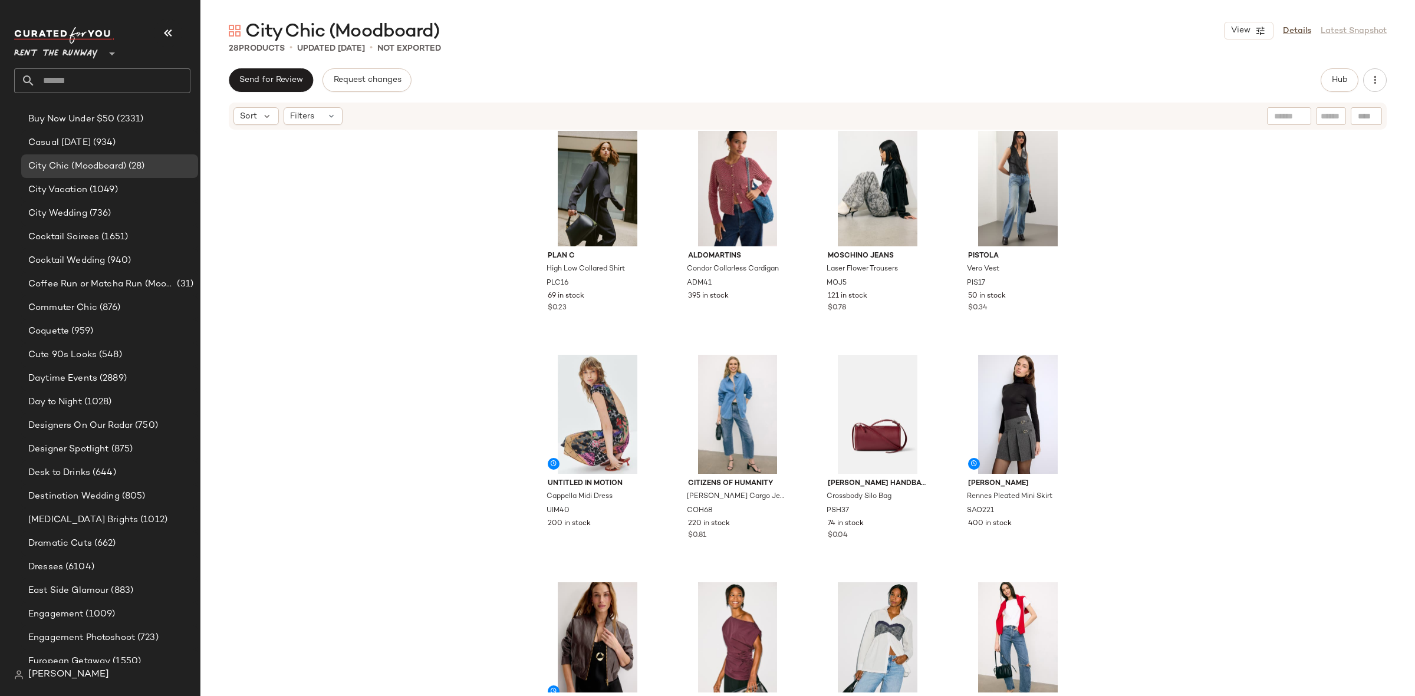
scroll to position [3, 0]
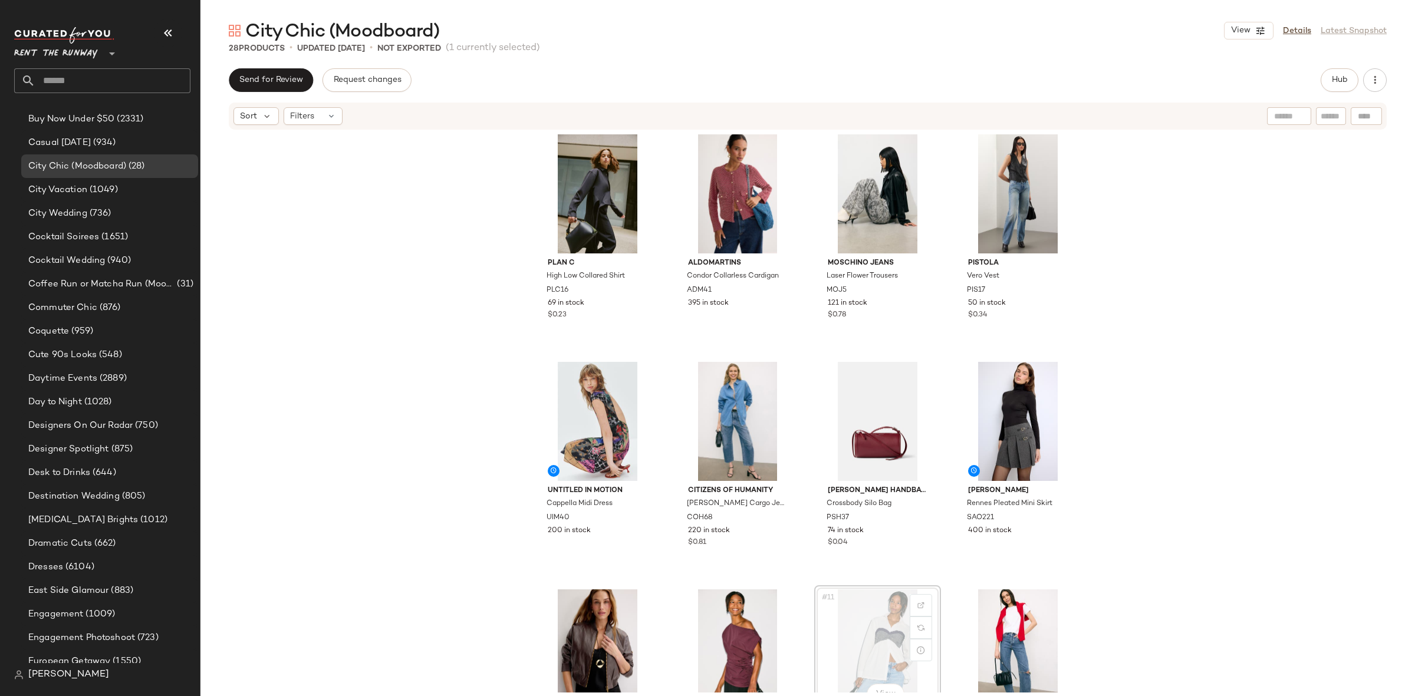
scroll to position [7, 0]
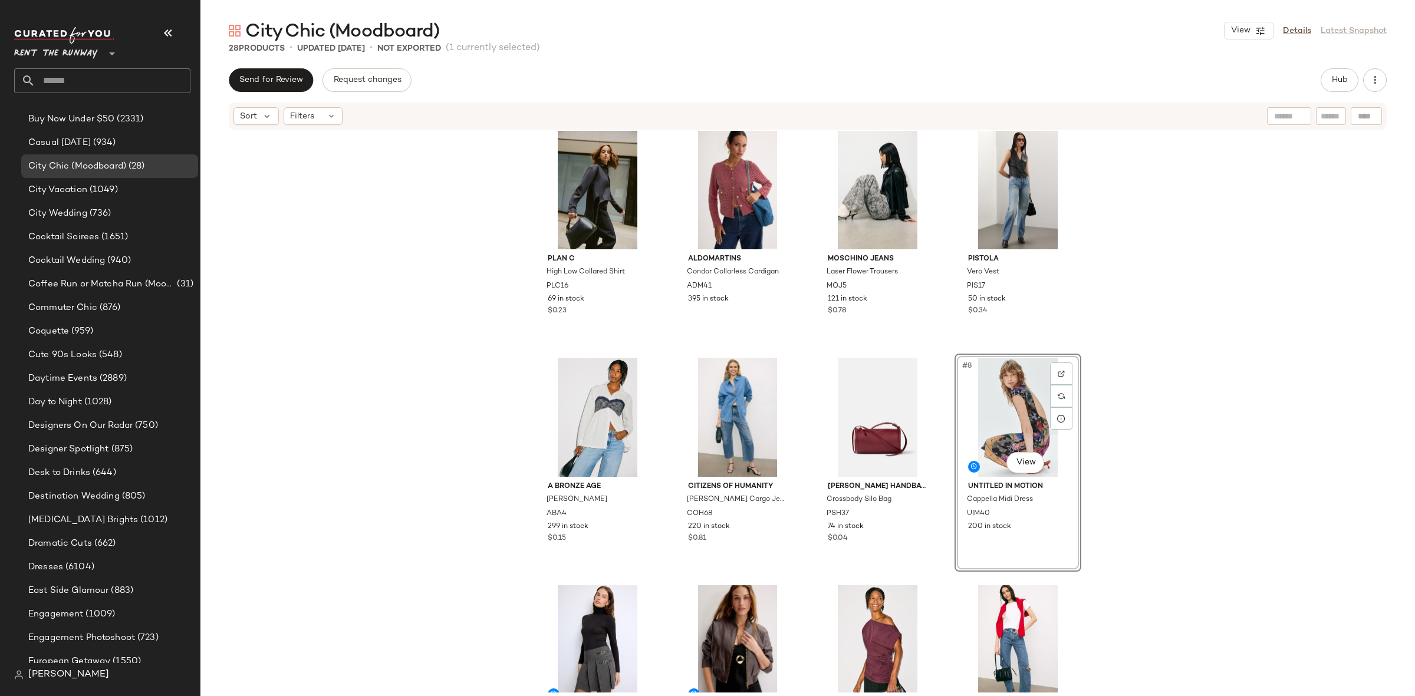
click at [1217, 430] on div "Plan C High Low Collared Shirt PLC16 69 in stock $0.23 Aldomartins Condor Colla…" at bounding box center [807, 412] width 1214 height 562
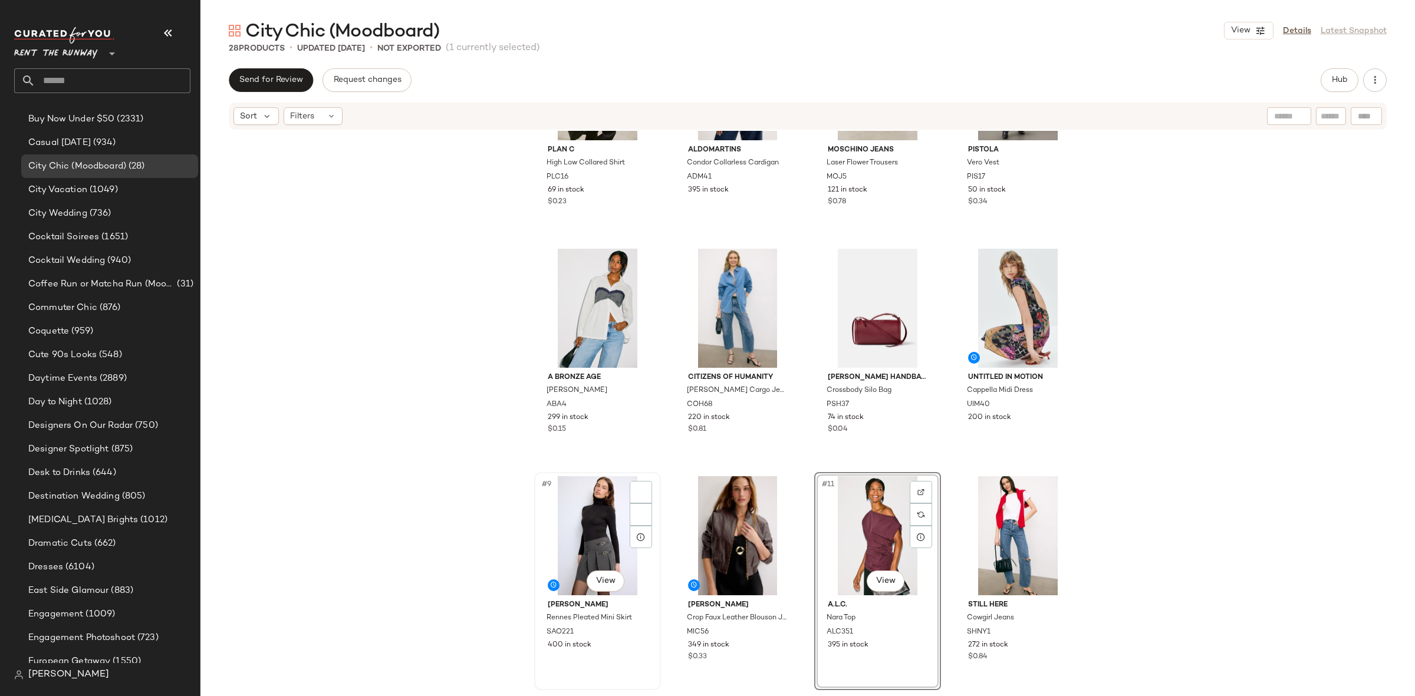
scroll to position [122, 0]
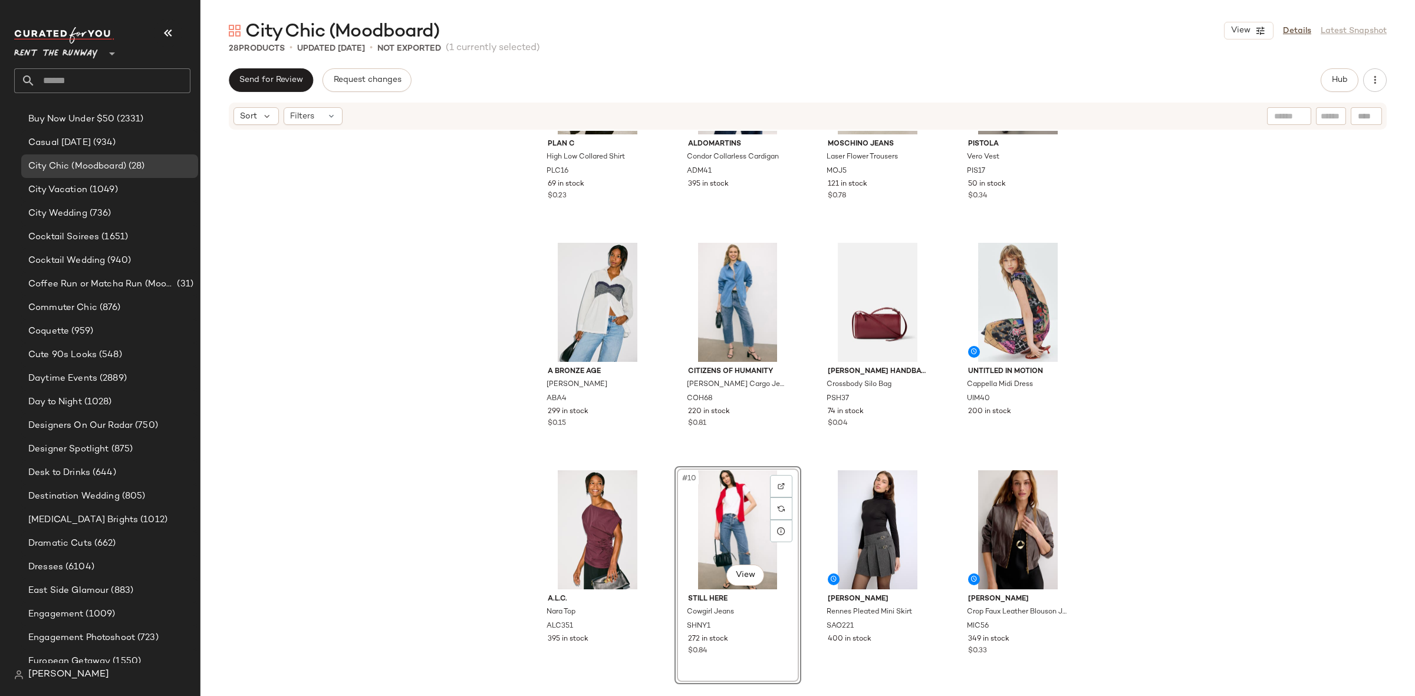
click at [1127, 509] on div "Plan C High Low Collared Shirt PLC16 69 in stock $0.23 Aldomartins Condor Colla…" at bounding box center [807, 412] width 1214 height 562
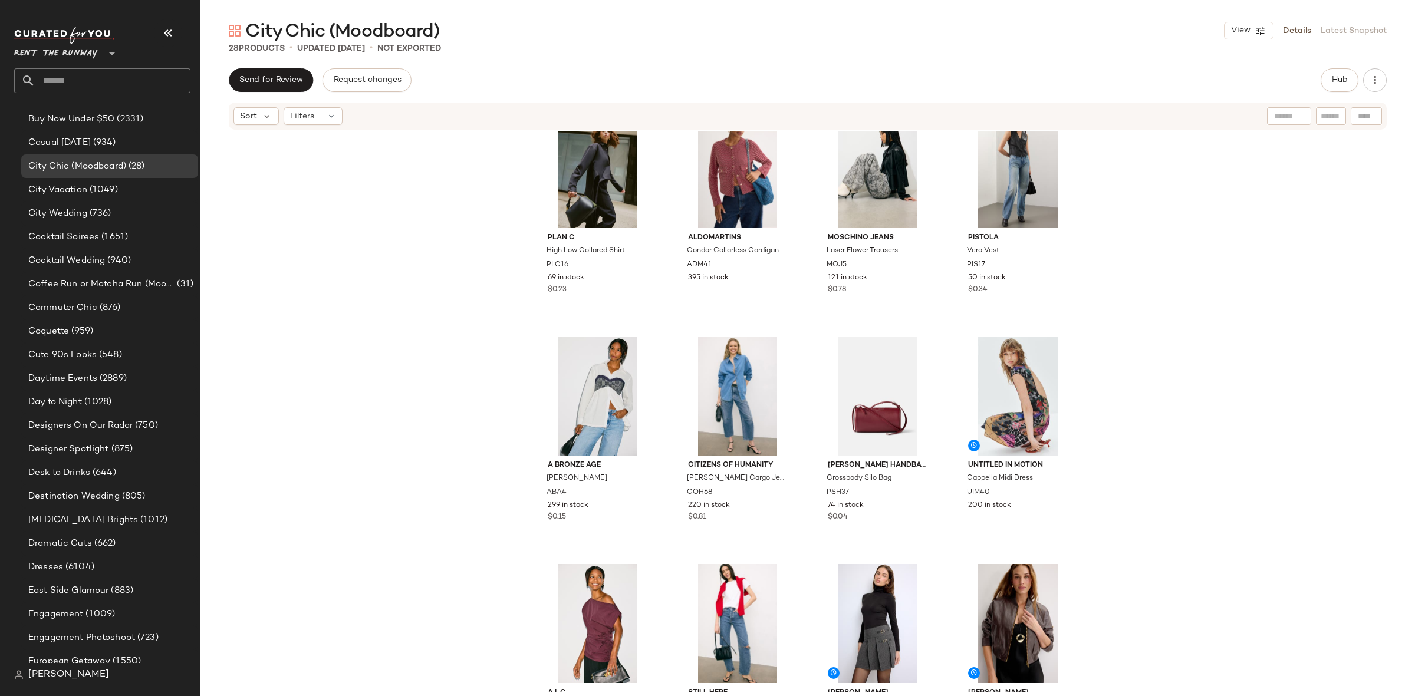
scroll to position [14, 0]
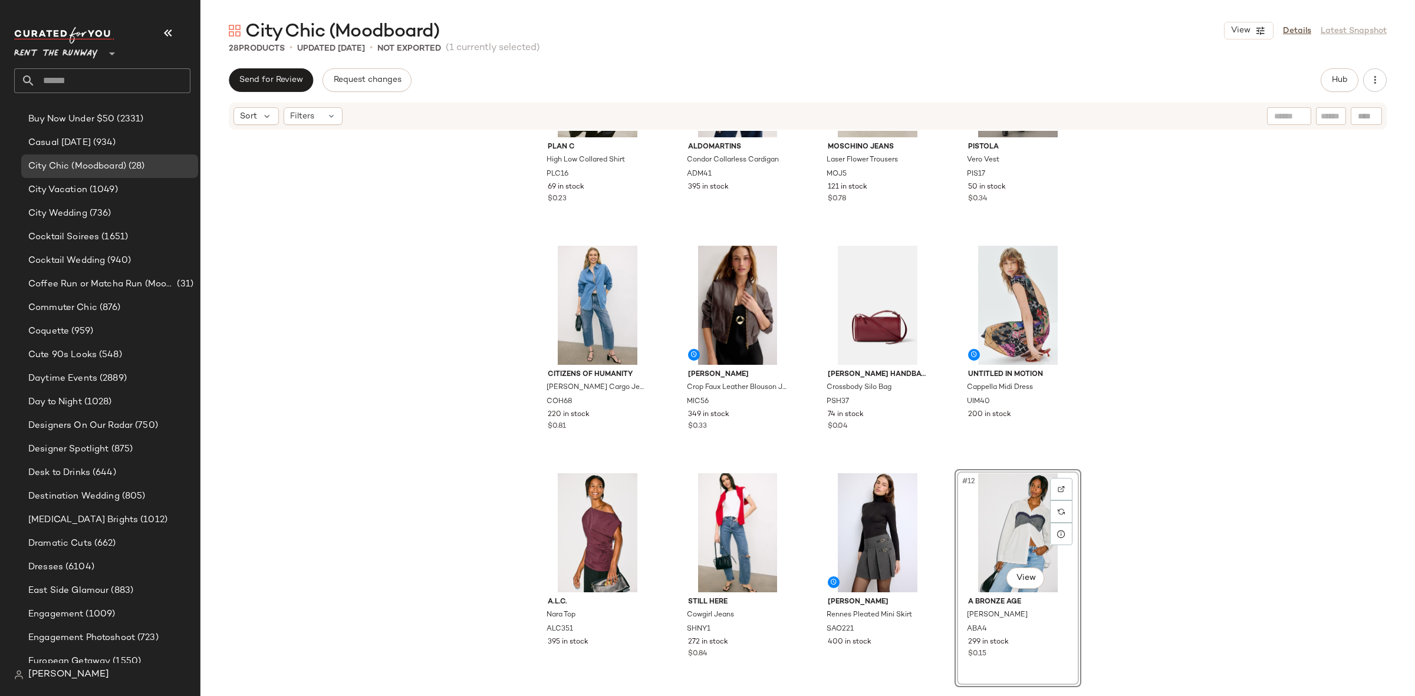
click at [1109, 529] on div "Plan C High Low Collared Shirt PLC16 69 in stock $0.23 Aldomartins Condor Colla…" at bounding box center [807, 412] width 1214 height 562
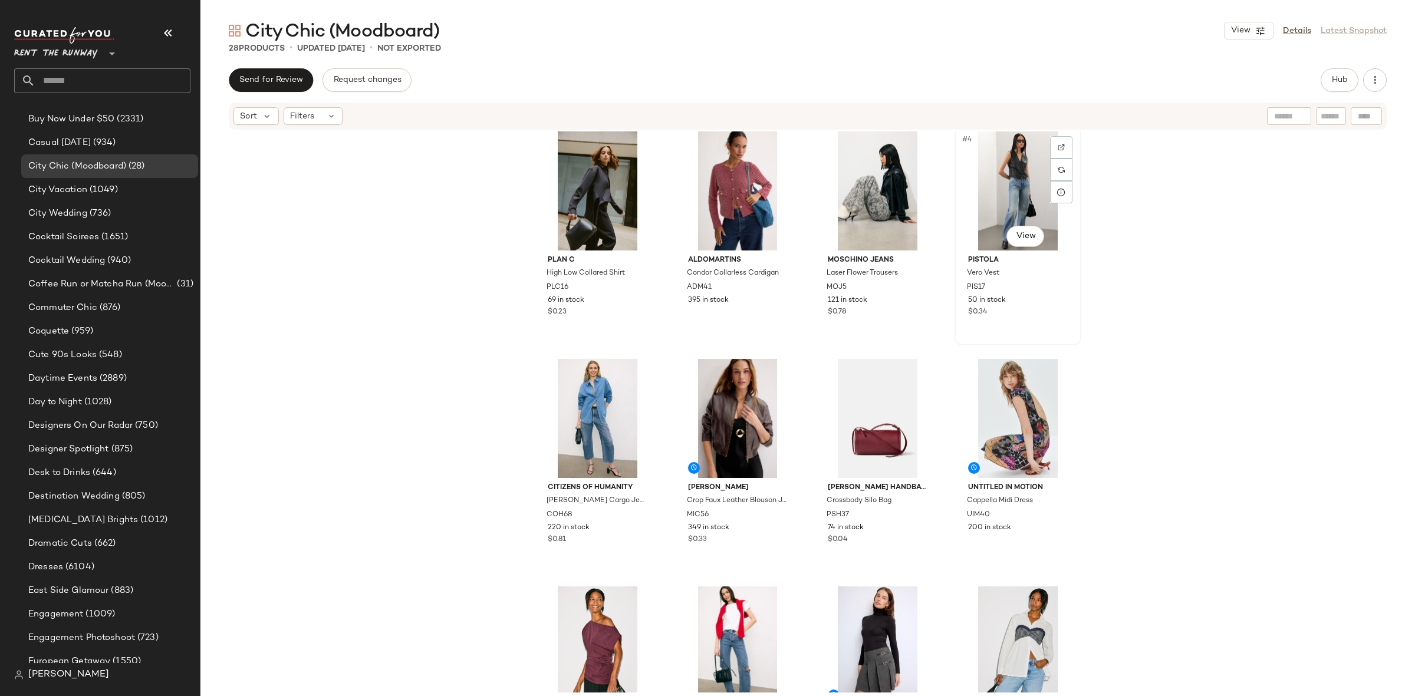
scroll to position [7, 0]
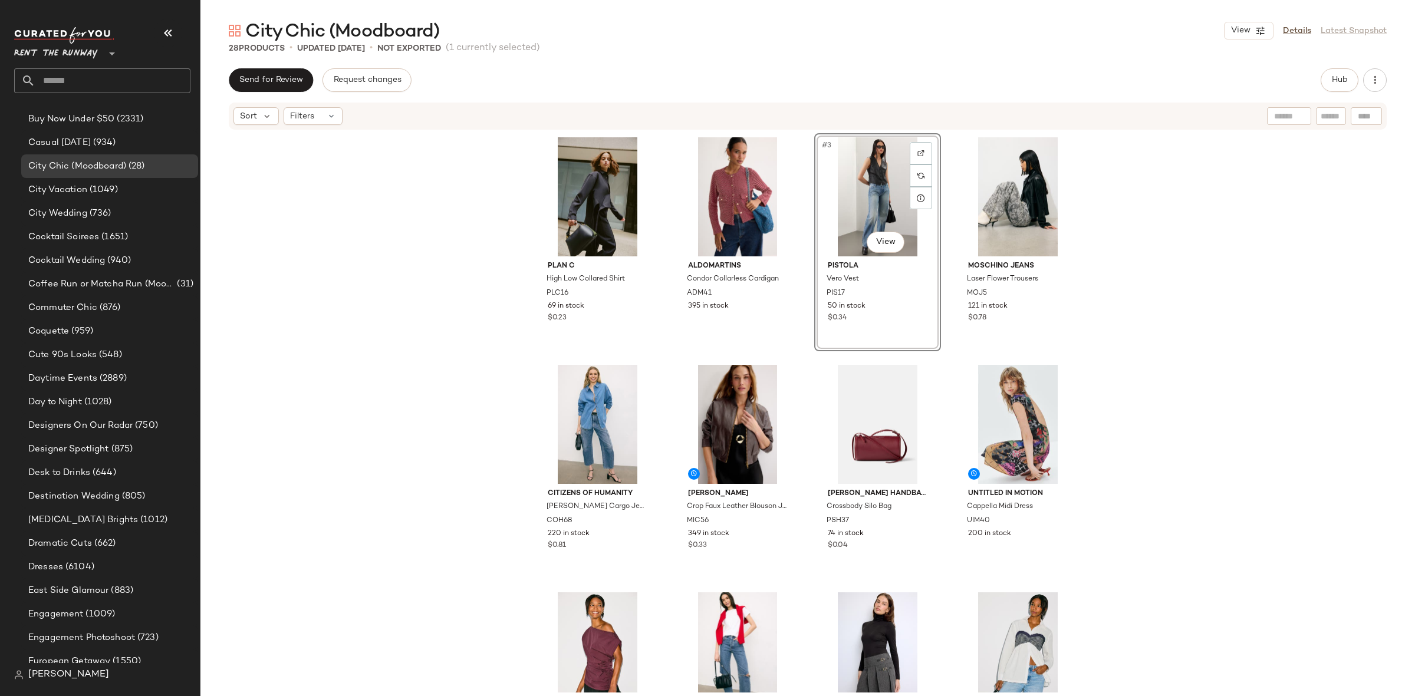
click at [1144, 239] on div "Plan C High Low Collared Shirt PLC16 69 in stock $0.23 Aldomartins Condor Colla…" at bounding box center [807, 412] width 1214 height 562
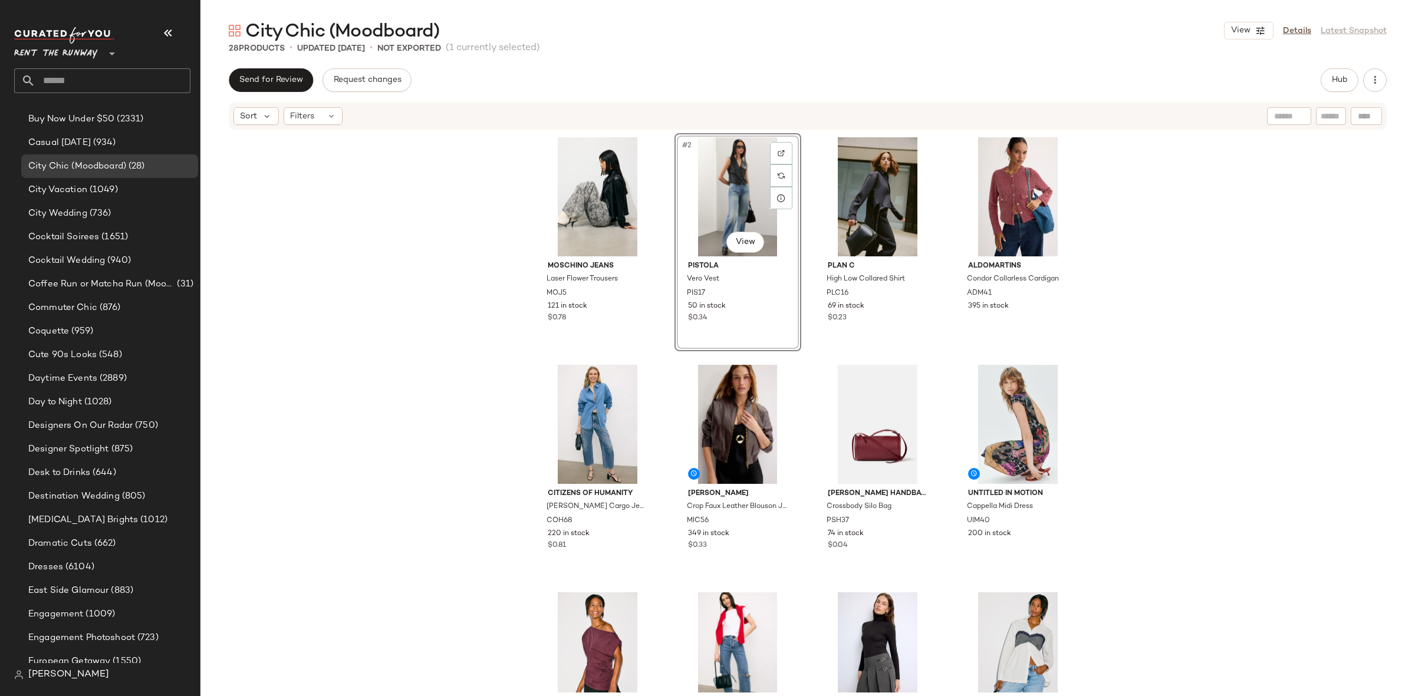
click at [1133, 226] on div "Moschino Jeans Laser Flower Trousers MOJ5 121 in stock $0.78 #2 View PISTOLA Ve…" at bounding box center [807, 412] width 1214 height 562
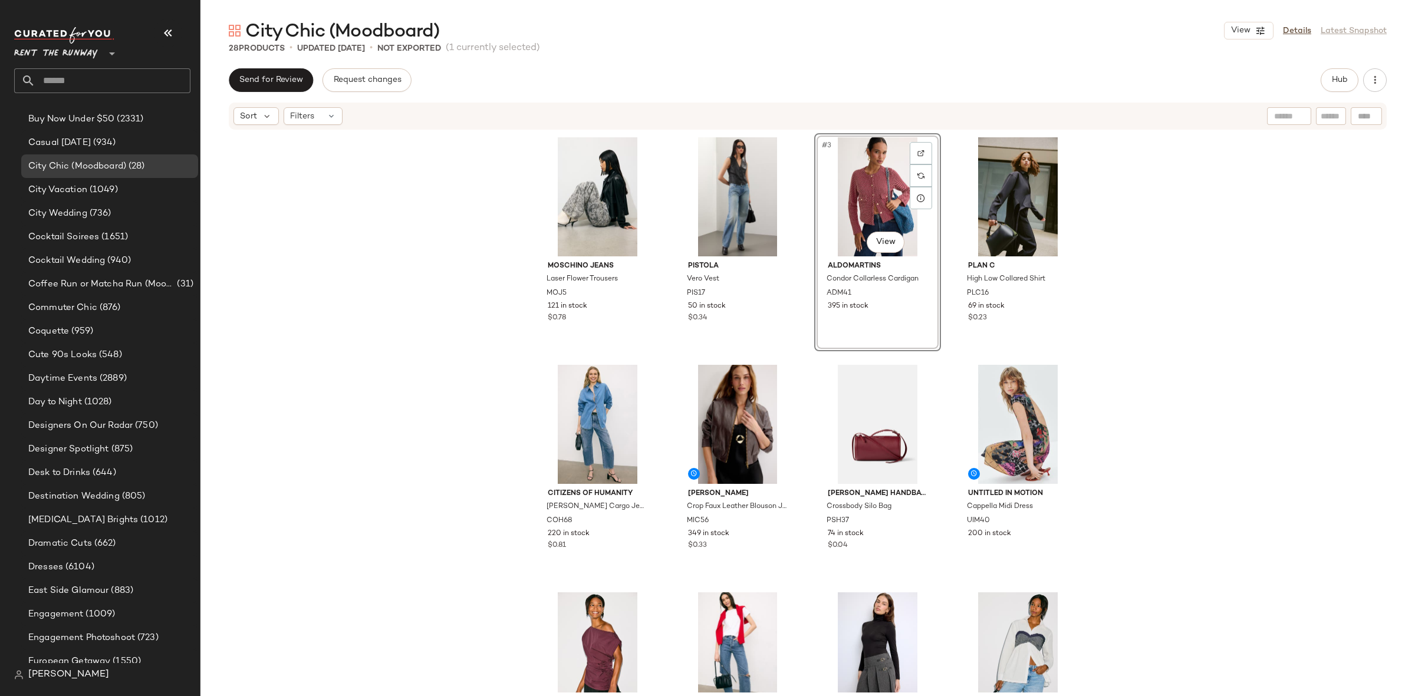
click at [1129, 239] on div "Moschino Jeans Laser Flower Trousers MOJ5 121 in stock $0.78 PISTOLA Vero Vest …" at bounding box center [807, 412] width 1214 height 562
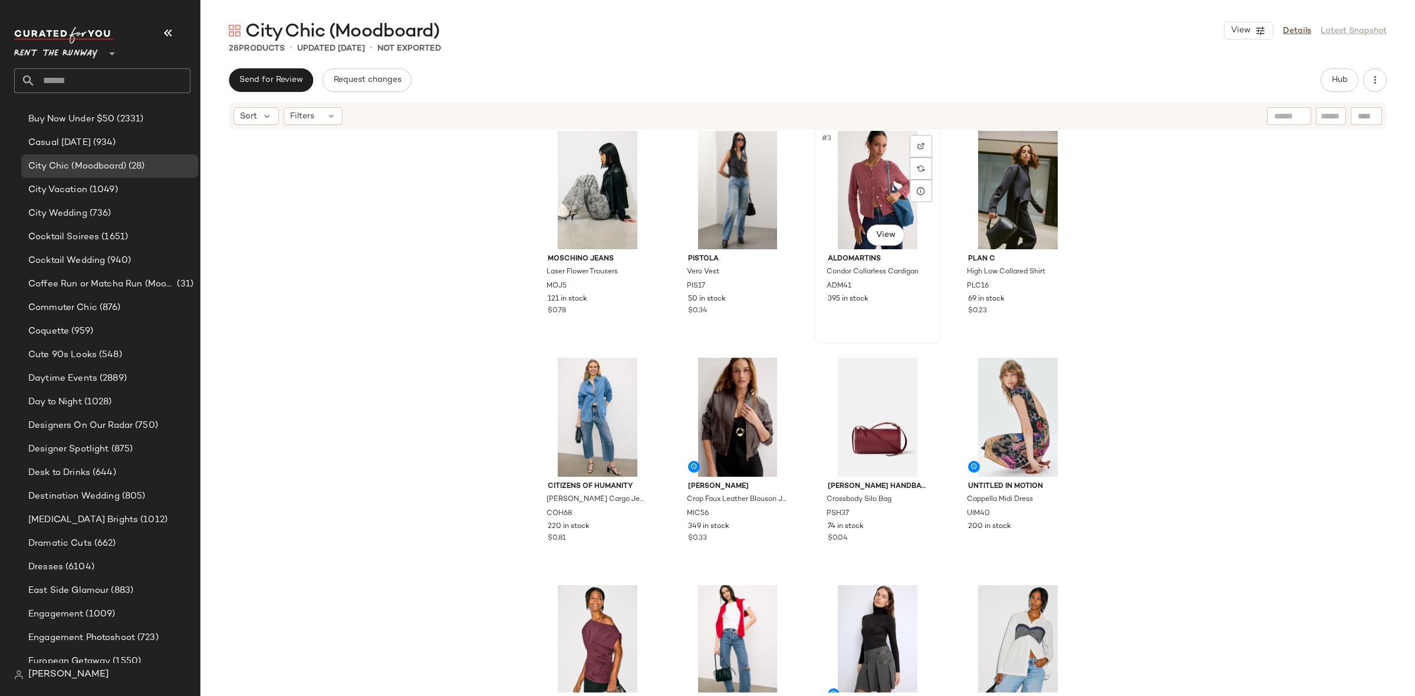
click at [863, 185] on div "#3 View" at bounding box center [877, 189] width 118 height 119
click at [1006, 195] on div "#4 View" at bounding box center [1017, 189] width 118 height 119
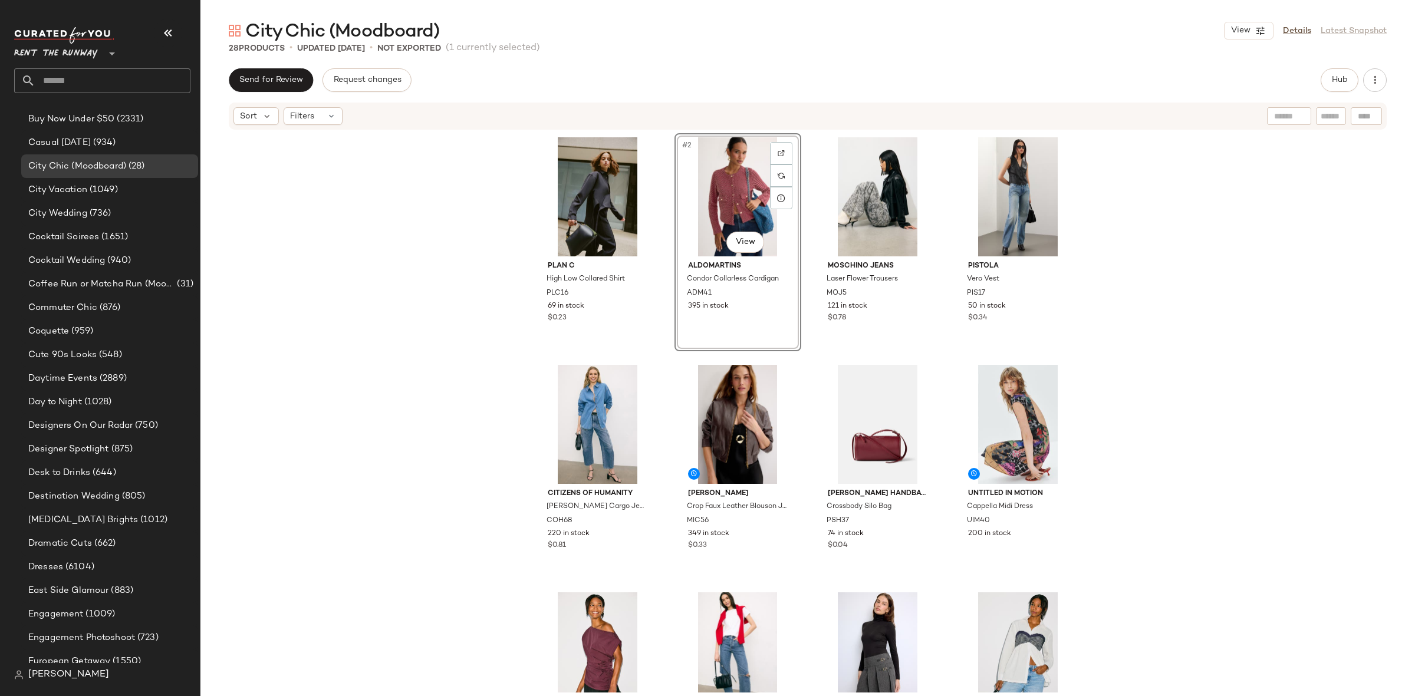
click at [1089, 251] on div "Plan C High Low Collared Shirt PLC16 69 in stock $0.23 #2 View Aldomartins Cond…" at bounding box center [807, 412] width 1214 height 562
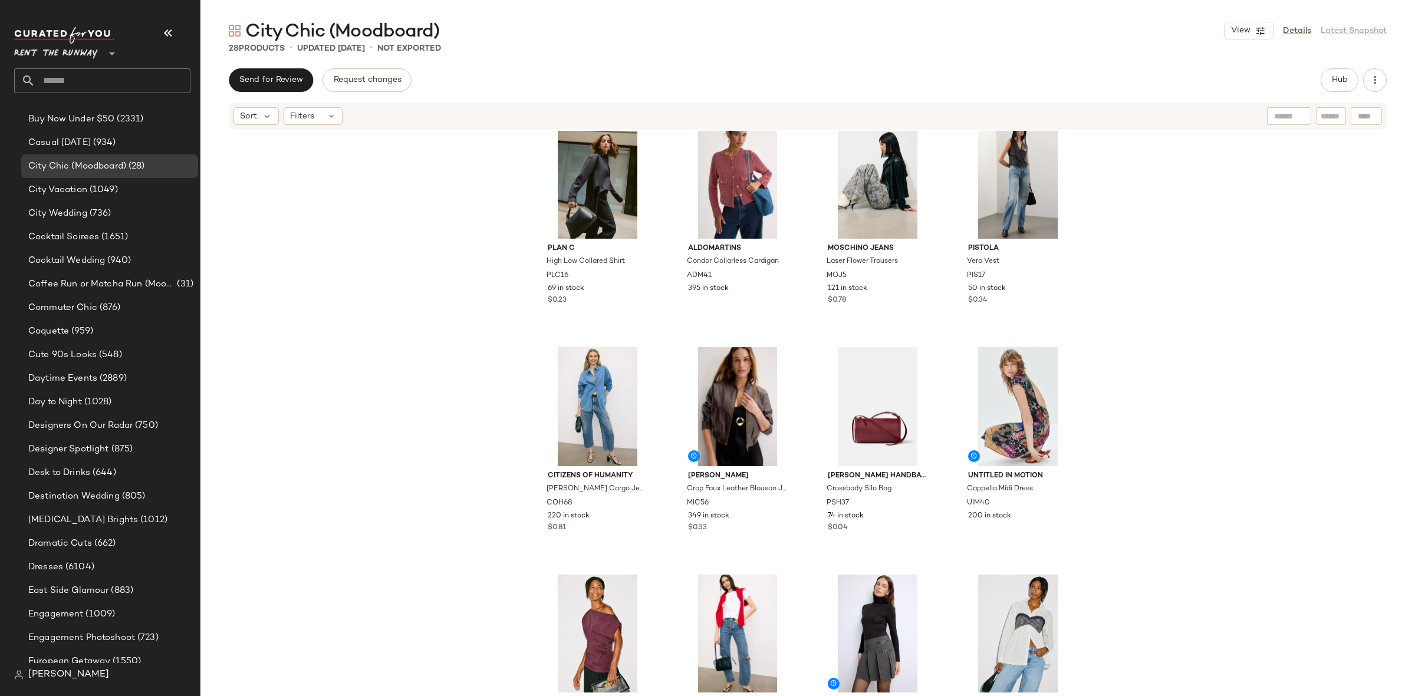
scroll to position [16, 0]
click at [1384, 75] on button "button" at bounding box center [1375, 80] width 24 height 24
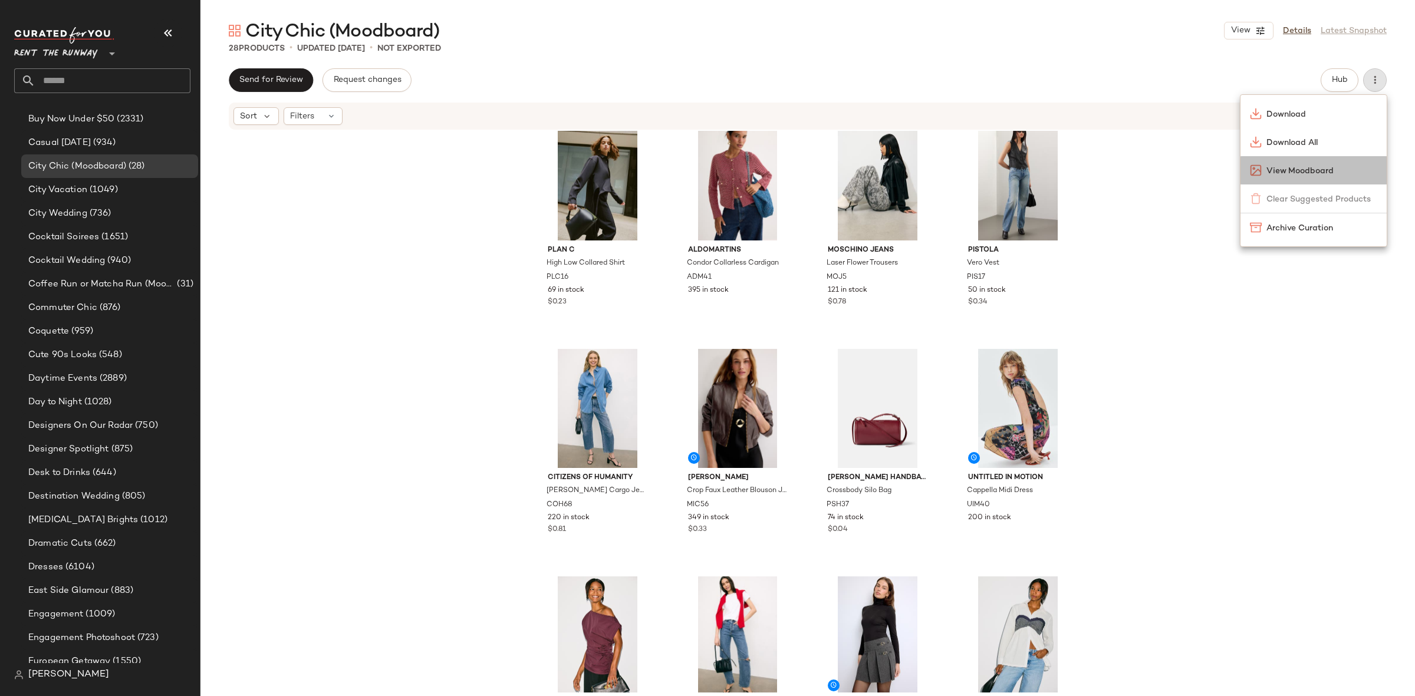
click at [1306, 165] on span "View Moodboard" at bounding box center [1321, 171] width 111 height 12
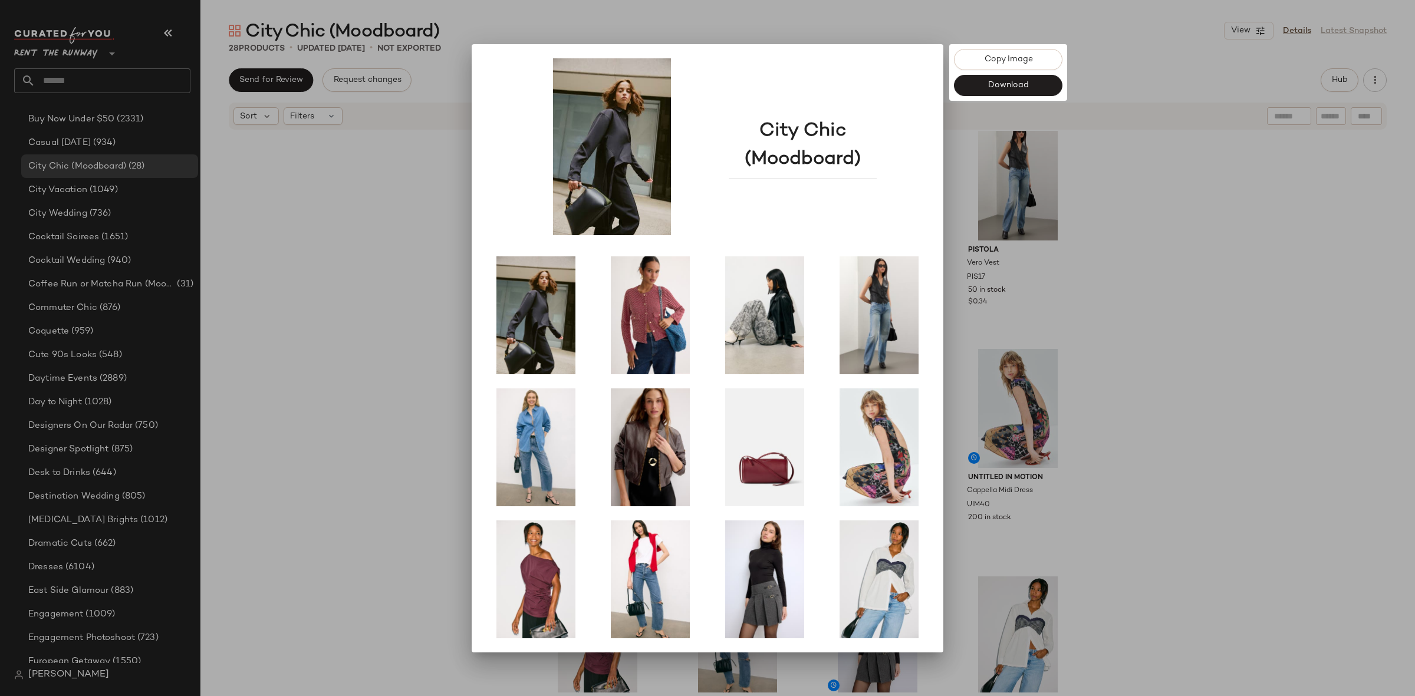
click at [1304, 311] on div at bounding box center [707, 348] width 1415 height 696
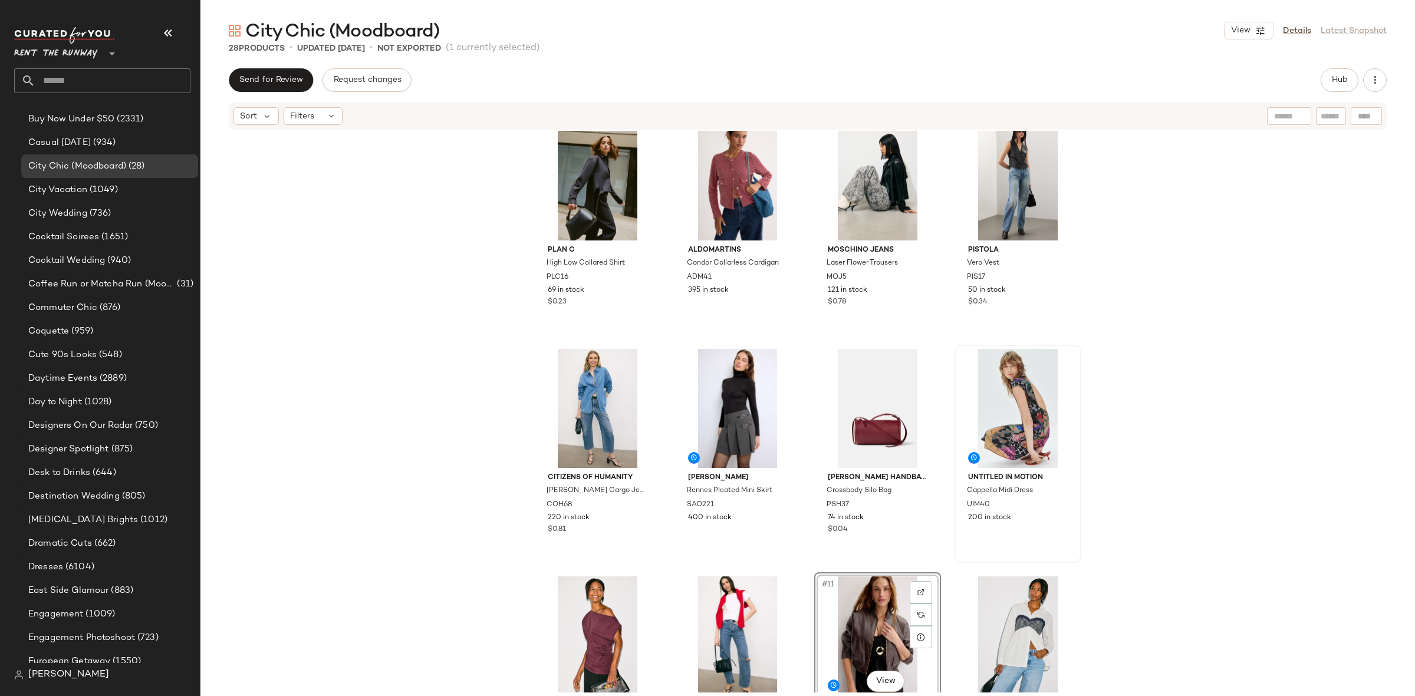
click at [1047, 535] on div "Untitled in Motion Cappella Midi Dress UIM40 200 in stock" at bounding box center [1018, 454] width 124 height 216
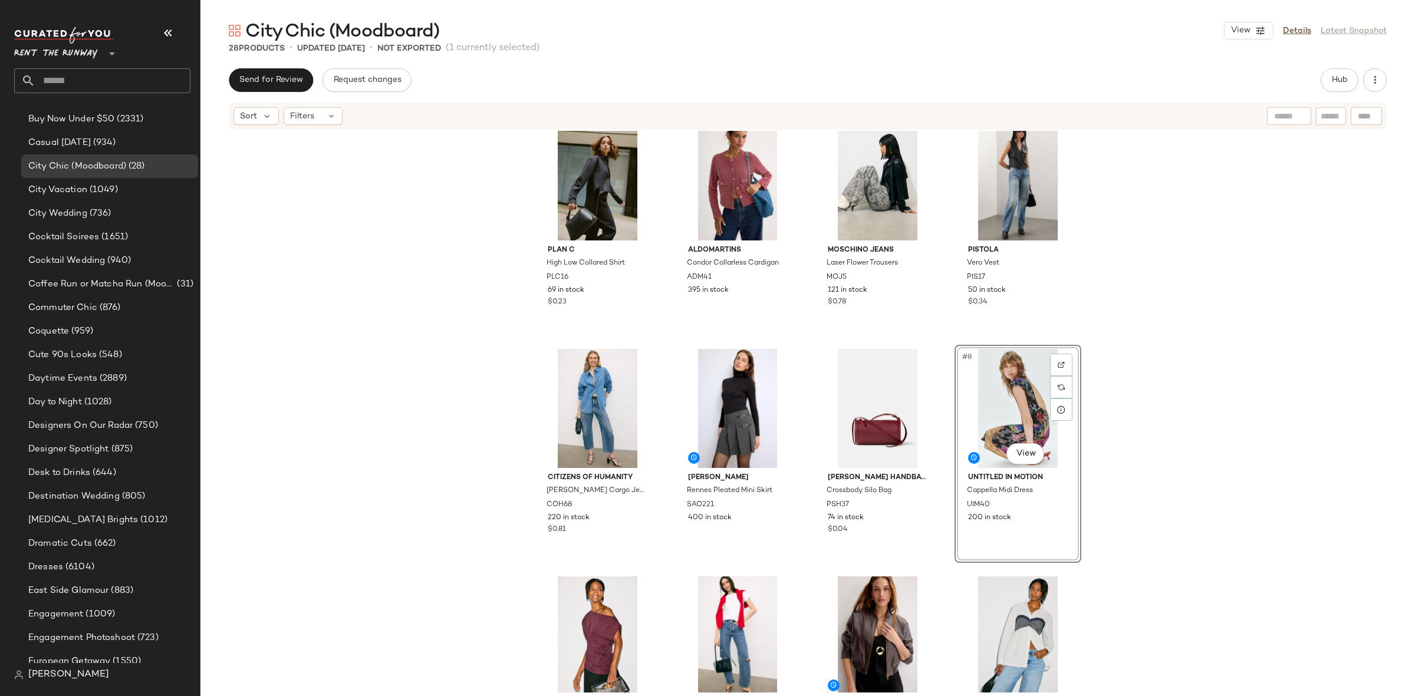
click at [1126, 446] on div "Plan C High Low Collared Shirt PLC16 69 in stock $0.23 Aldomartins Condor Colla…" at bounding box center [807, 412] width 1214 height 562
click at [1375, 78] on icon "button" at bounding box center [1375, 80] width 12 height 12
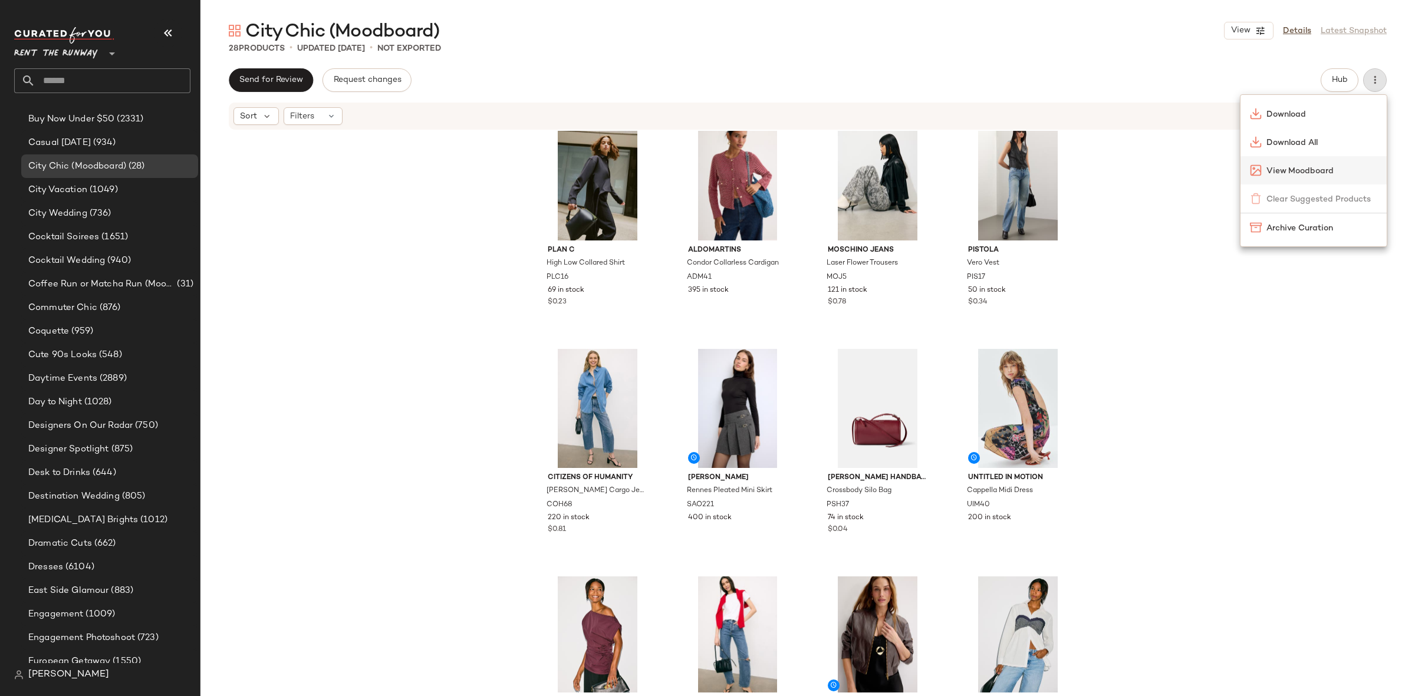
click at [1288, 179] on div "View Moodboard" at bounding box center [1313, 170] width 146 height 28
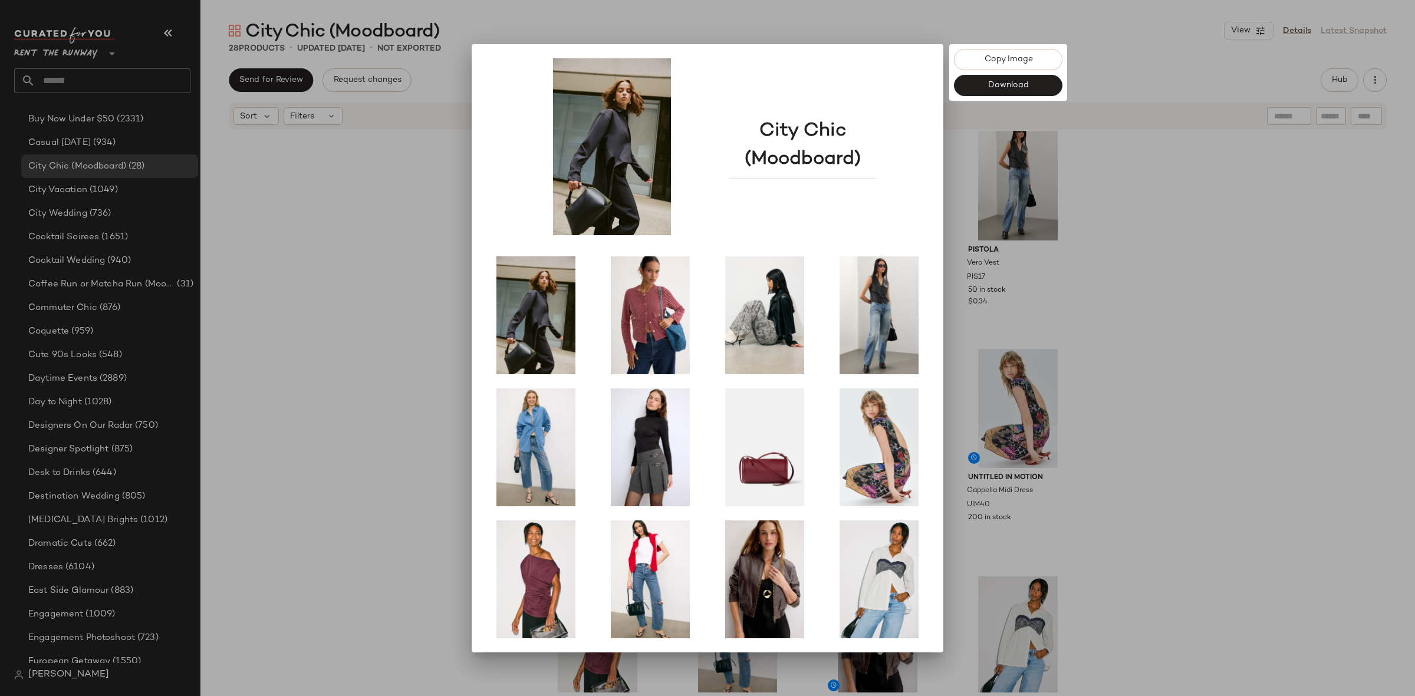
click at [1187, 308] on div at bounding box center [707, 348] width 1415 height 696
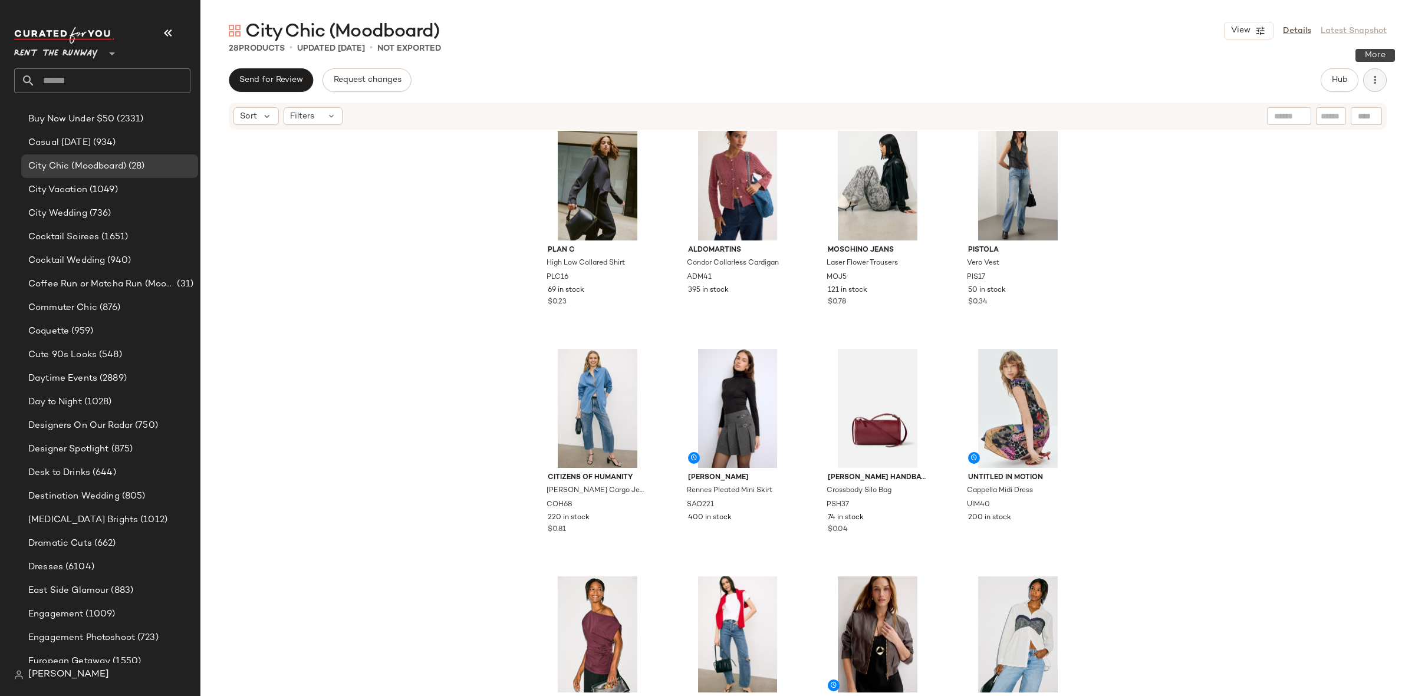
click at [1366, 80] on button "button" at bounding box center [1375, 80] width 24 height 24
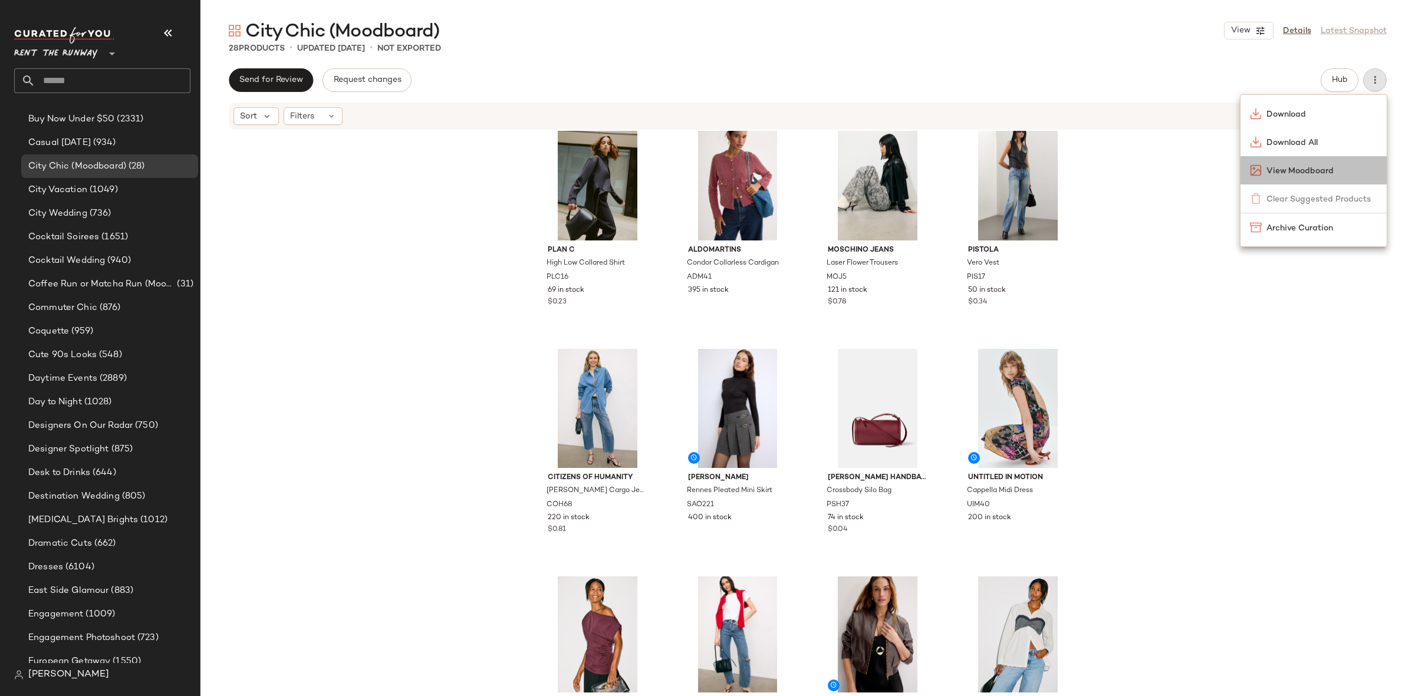
click at [1316, 165] on span "View Moodboard" at bounding box center [1321, 171] width 111 height 12
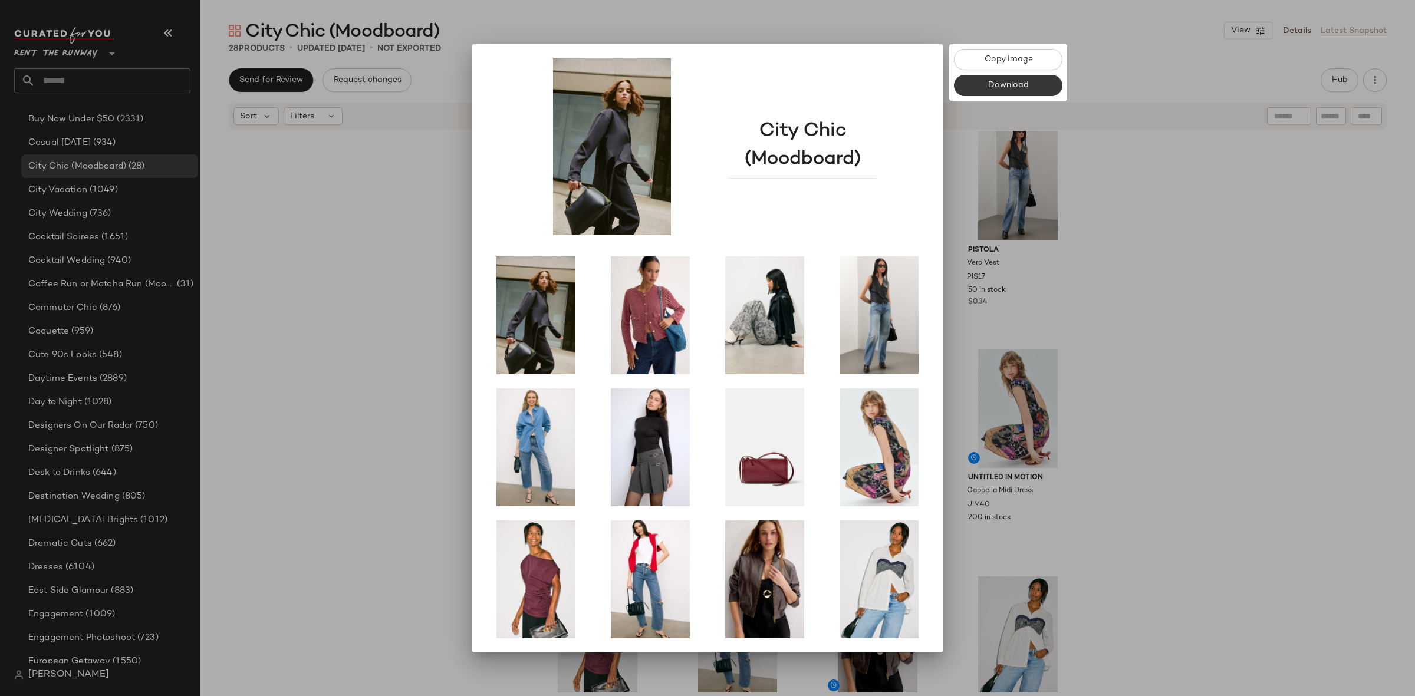
click at [990, 85] on span "Download" at bounding box center [1007, 85] width 41 height 9
click at [1218, 286] on div at bounding box center [707, 348] width 1415 height 696
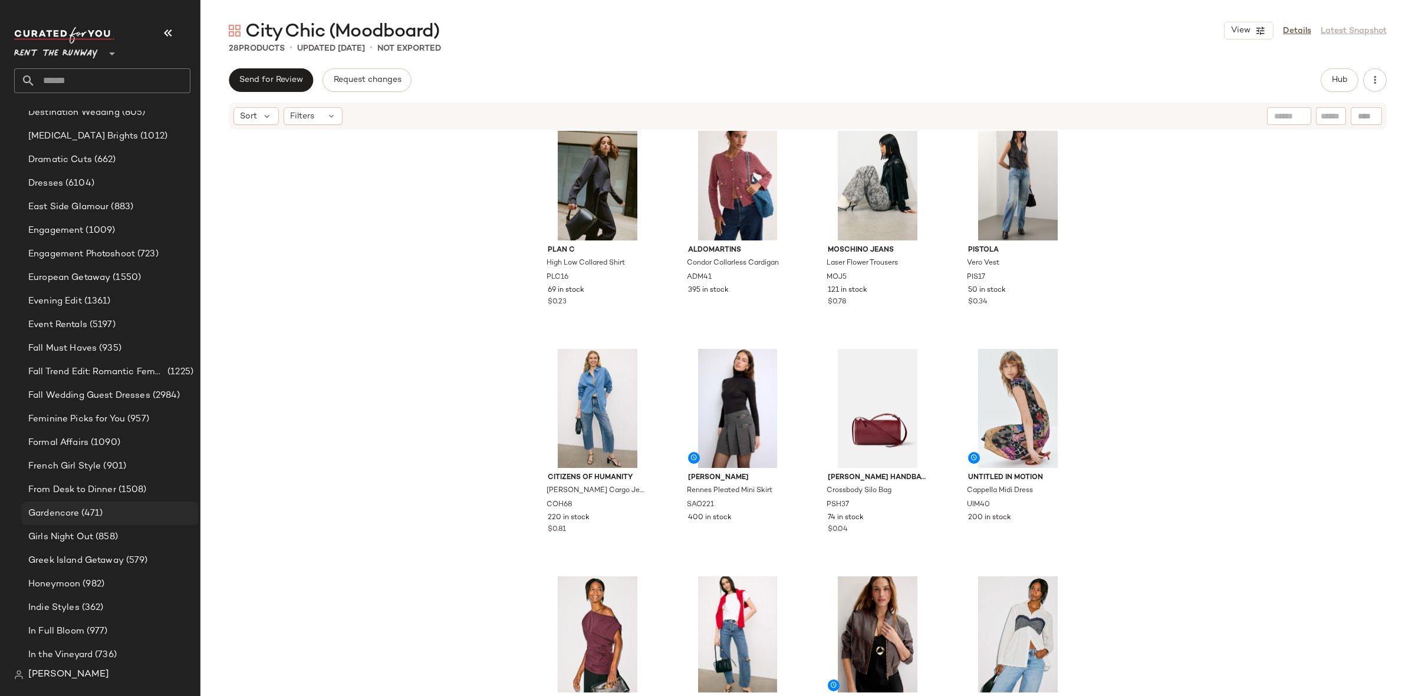
scroll to position [977, 0]
click at [92, 530] on span "Girls Night Out" at bounding box center [60, 537] width 65 height 14
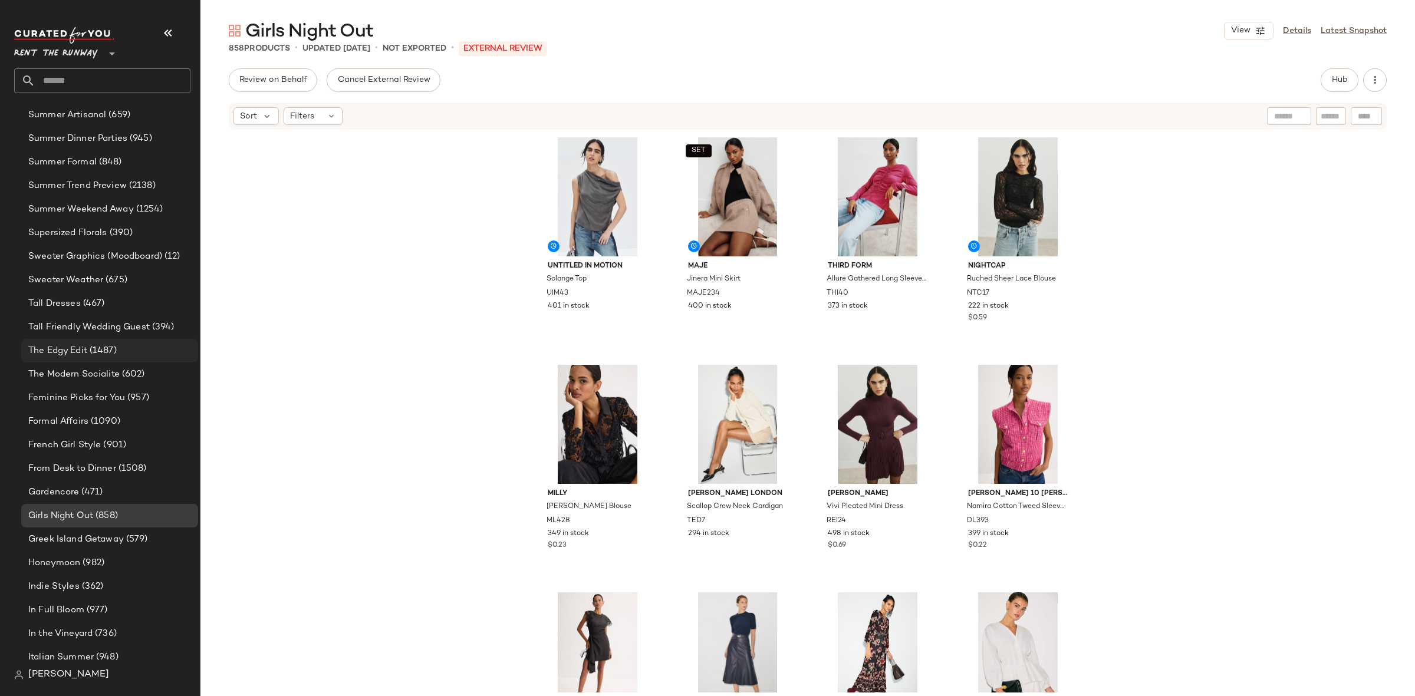
scroll to position [2179, 0]
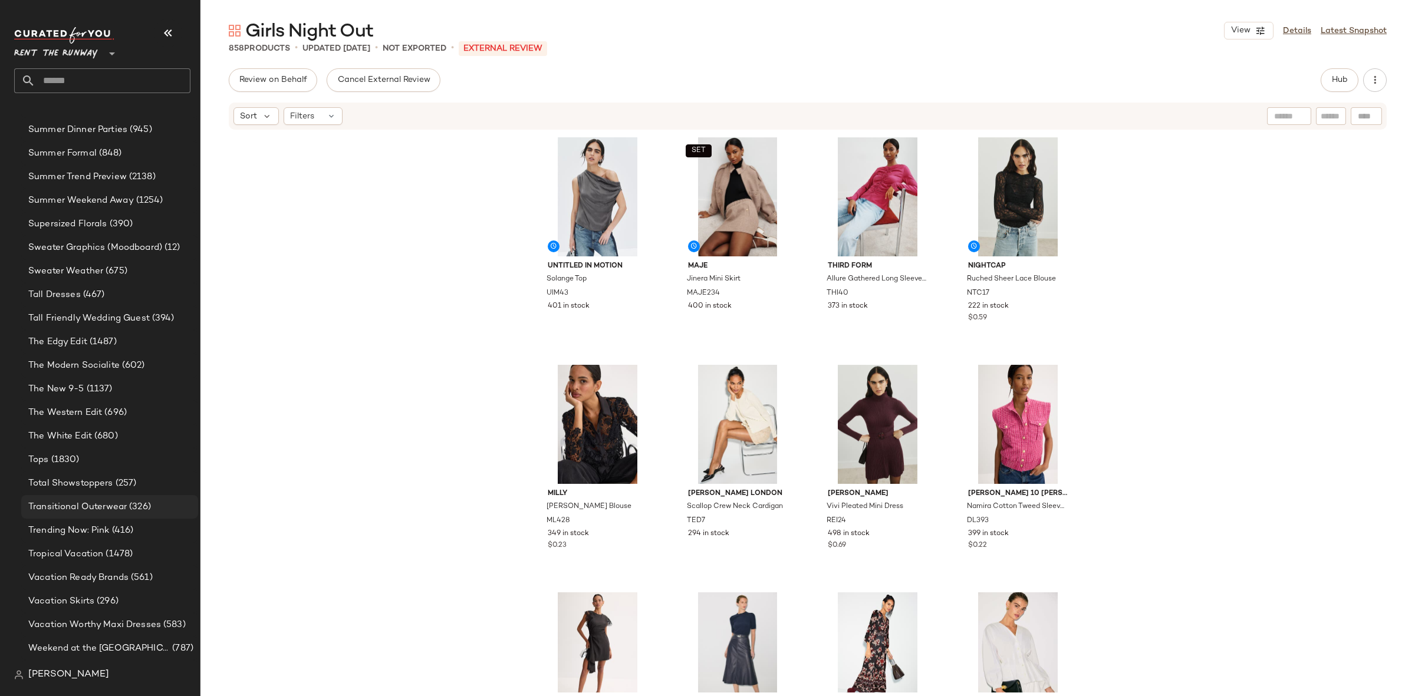
scroll to position [2191, 0]
click at [104, 519] on span "Trending Now: Pink" at bounding box center [68, 526] width 81 height 14
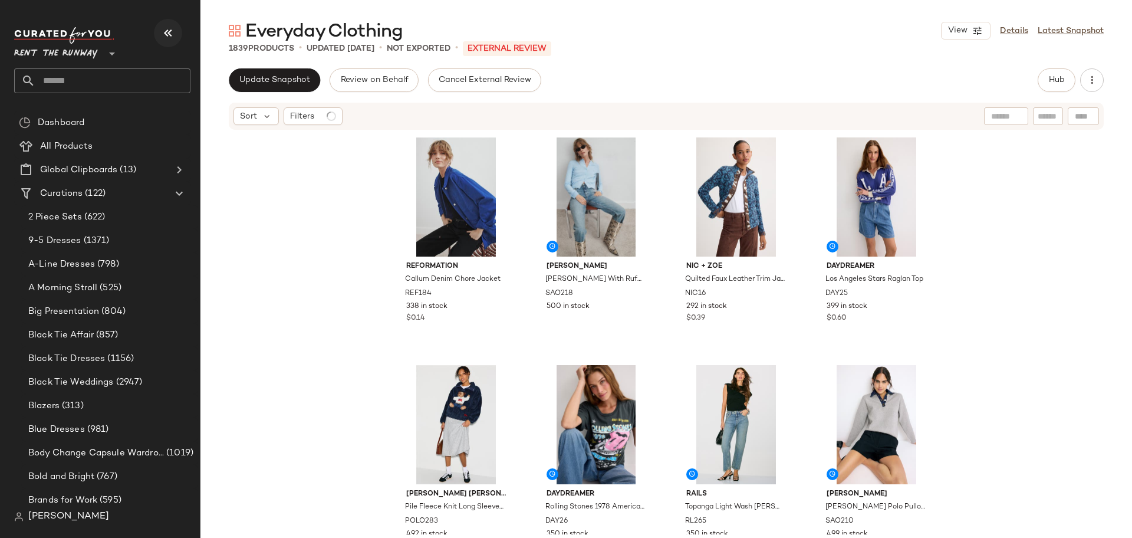
click at [168, 37] on icon "button" at bounding box center [168, 33] width 14 height 14
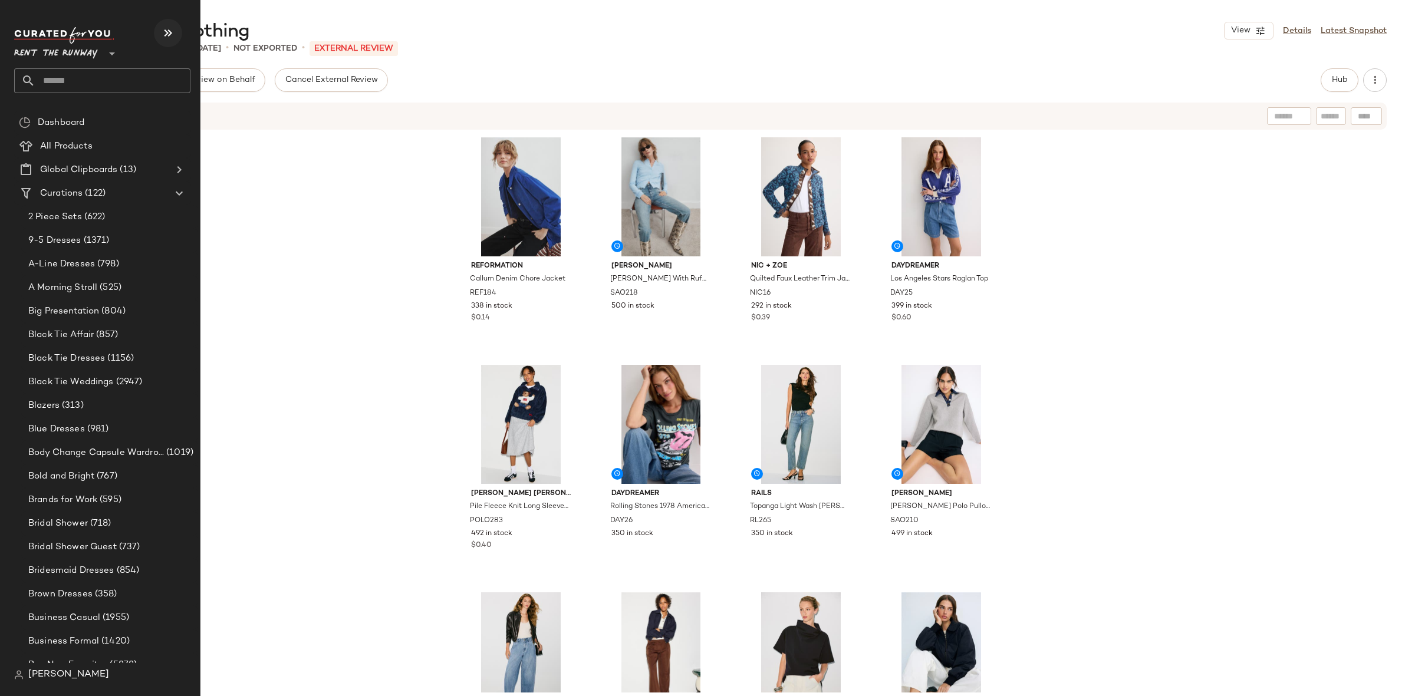
click at [162, 31] on icon "button" at bounding box center [168, 33] width 14 height 14
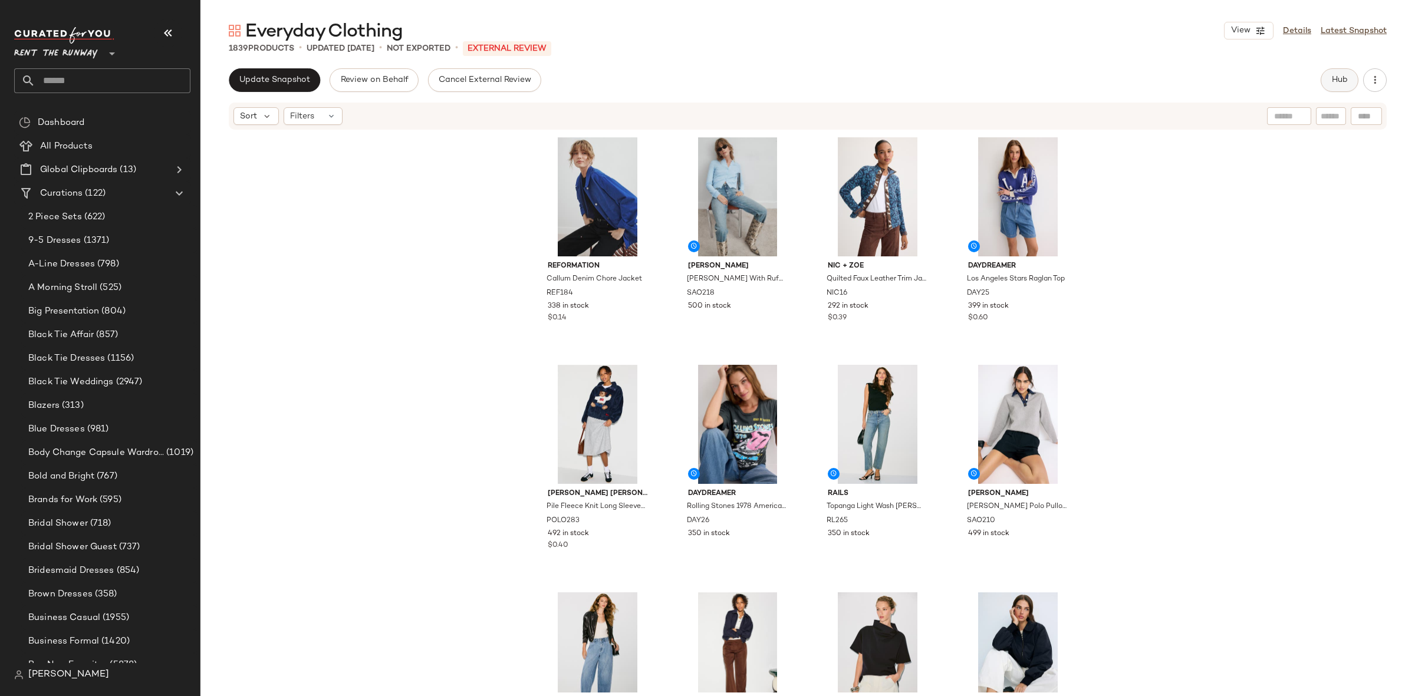
click at [1131, 85] on button "Hub" at bounding box center [1339, 80] width 38 height 24
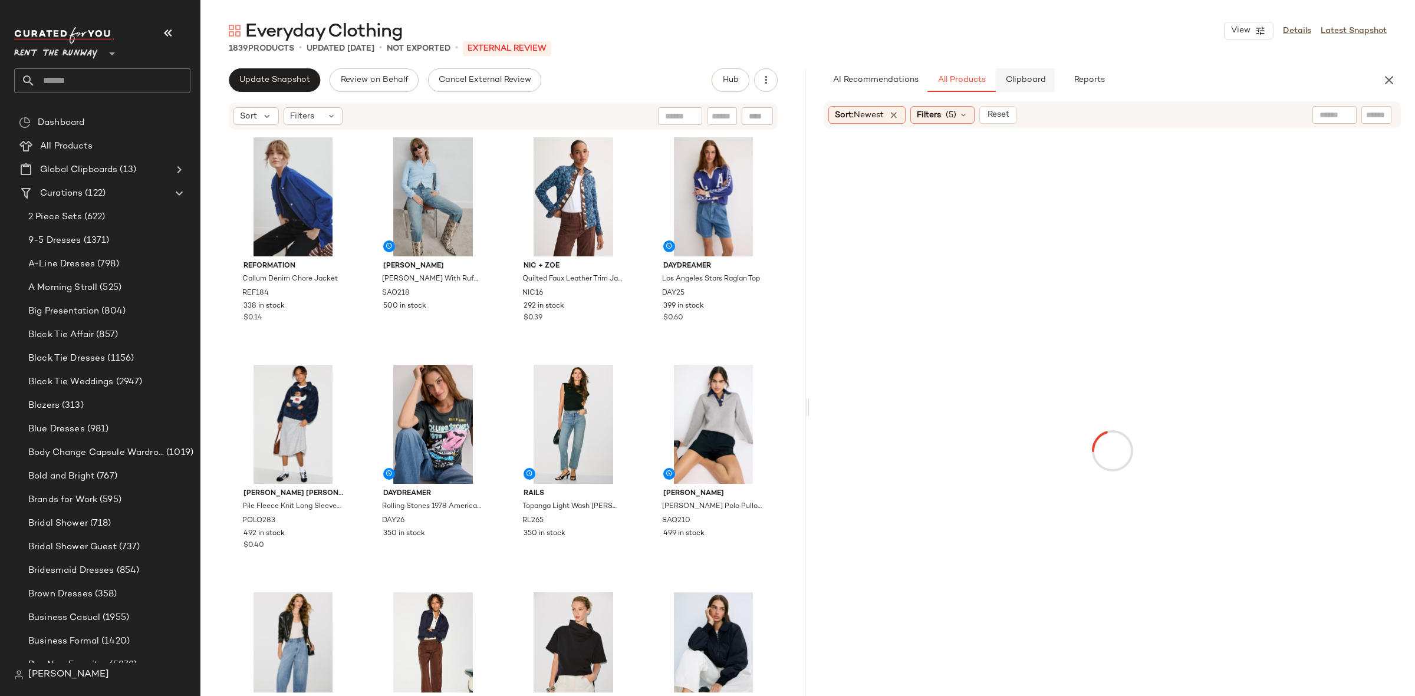
click at [1029, 77] on span "Clipboard" at bounding box center [1024, 79] width 41 height 9
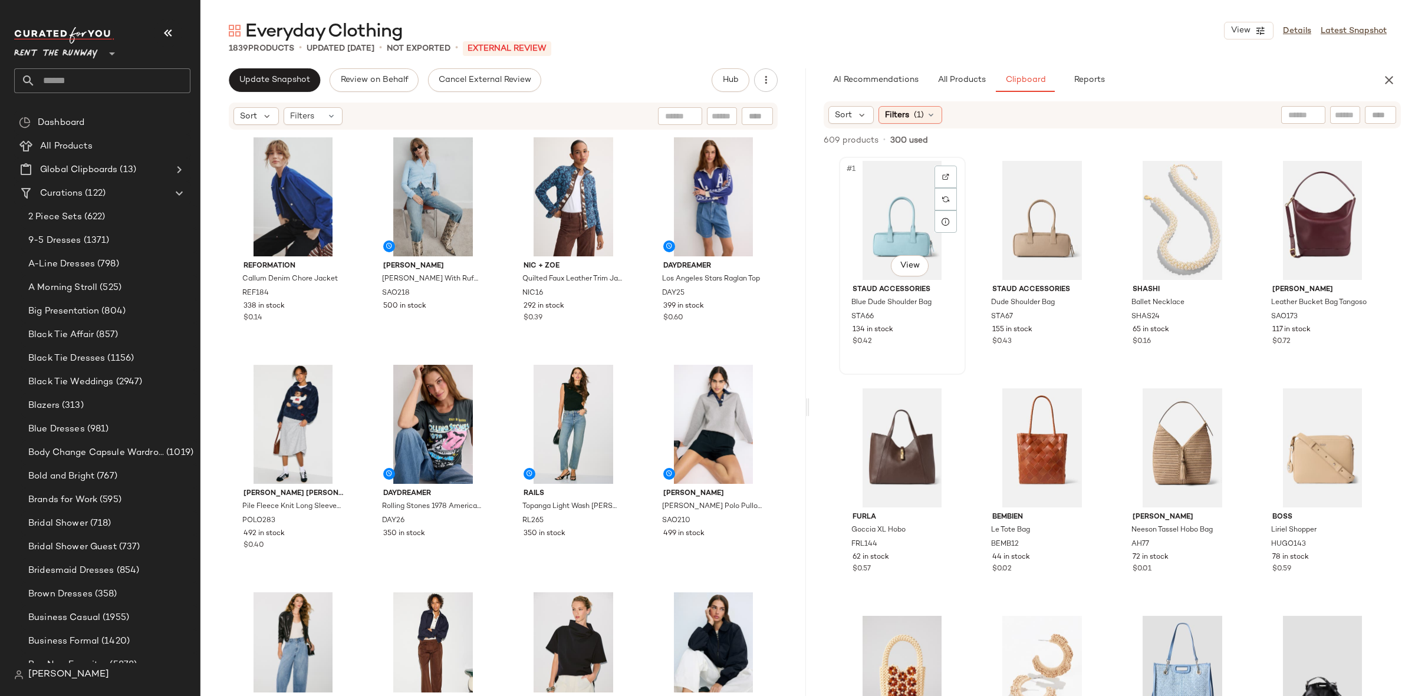
click at [882, 210] on div "#1 View" at bounding box center [902, 220] width 118 height 119
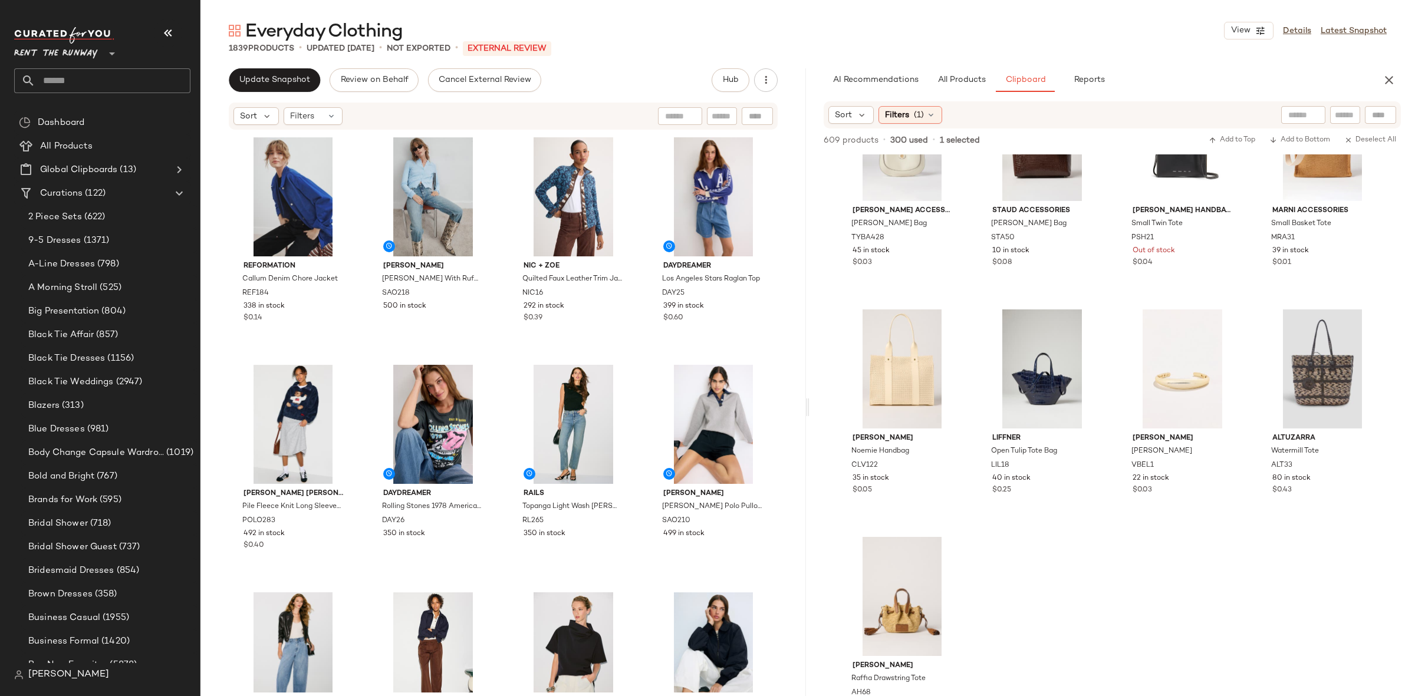
scroll to position [17152, 0]
click at [845, 537] on div "#309 View" at bounding box center [902, 598] width 118 height 119
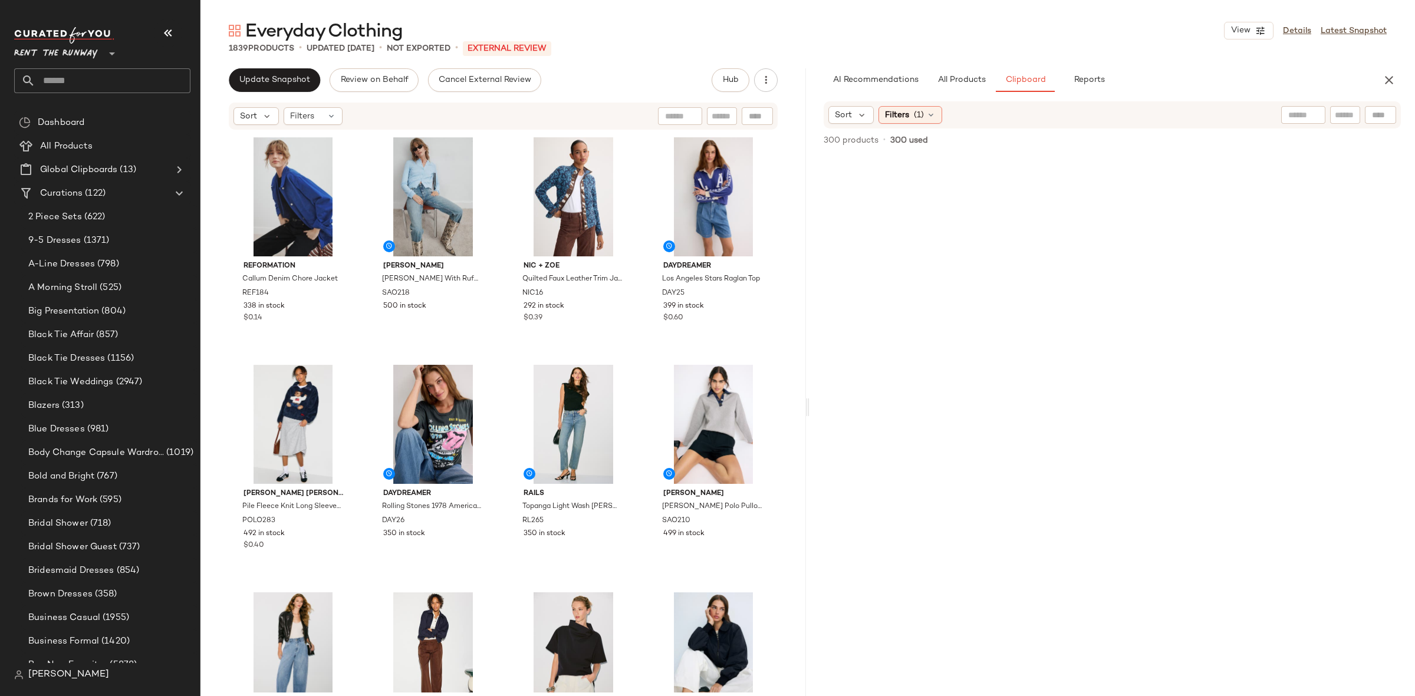
scroll to position [0, 0]
click at [332, 120] on icon at bounding box center [331, 115] width 9 height 9
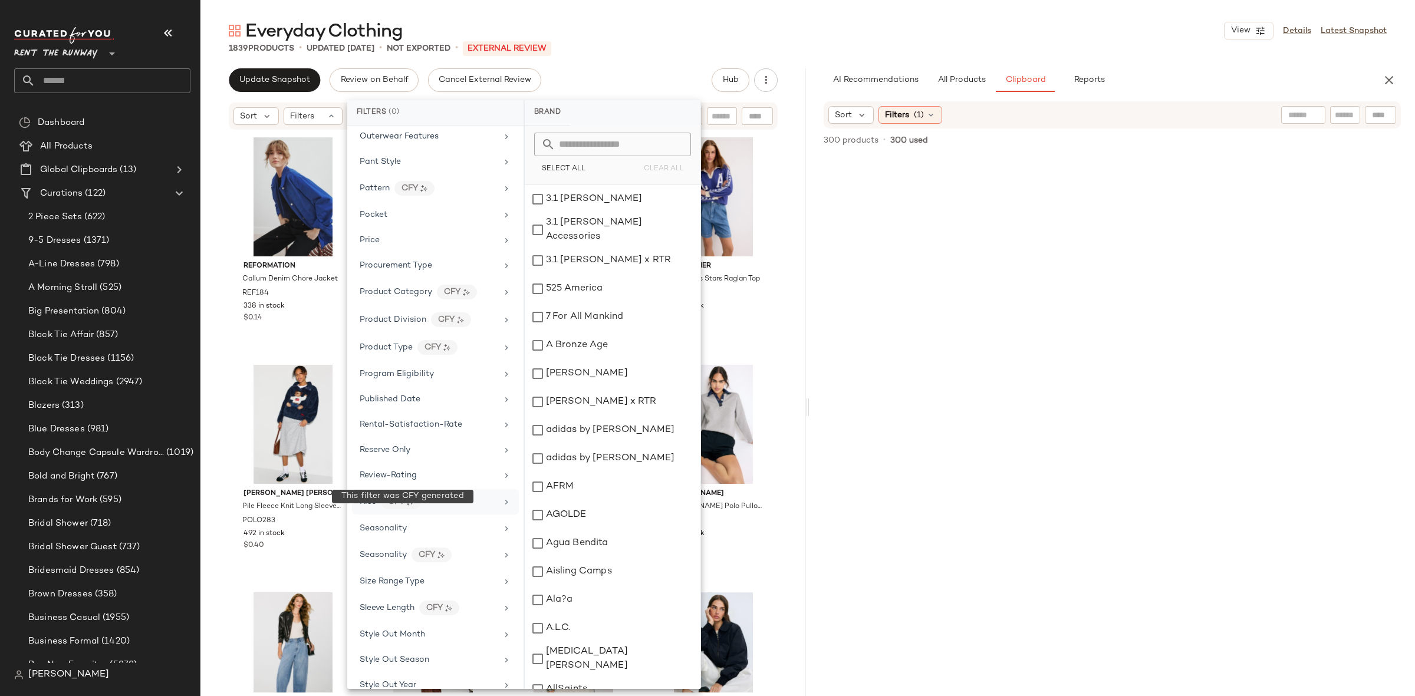
scroll to position [1204, 0]
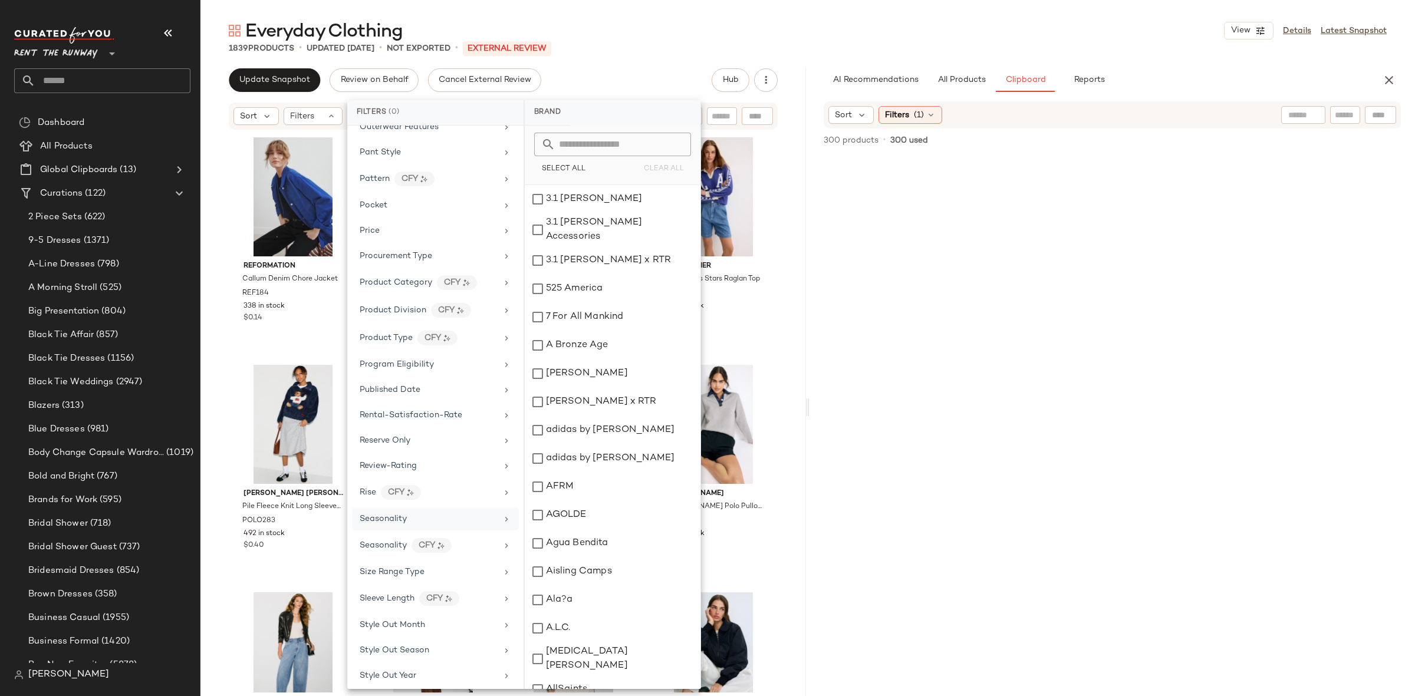
click at [401, 523] on span "Seasonality" at bounding box center [383, 519] width 47 height 9
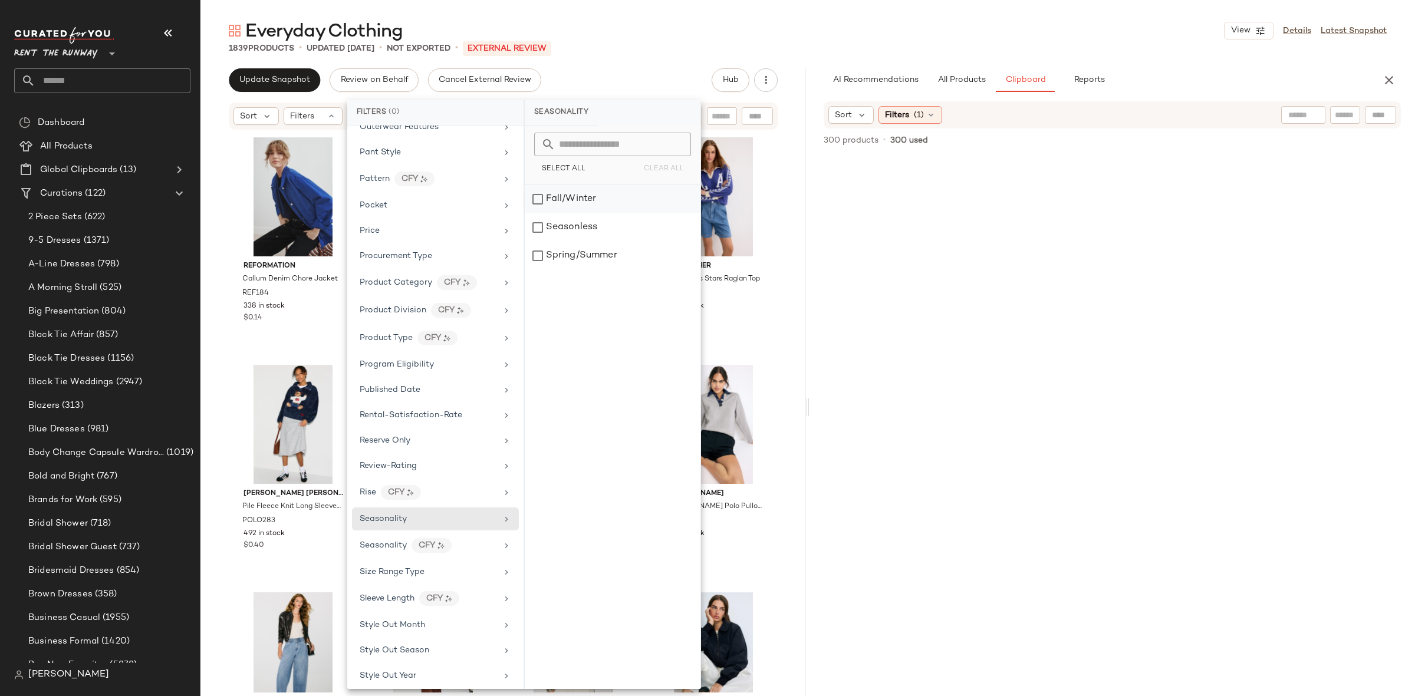
click at [588, 200] on div "Fall/Winter" at bounding box center [613, 199] width 176 height 28
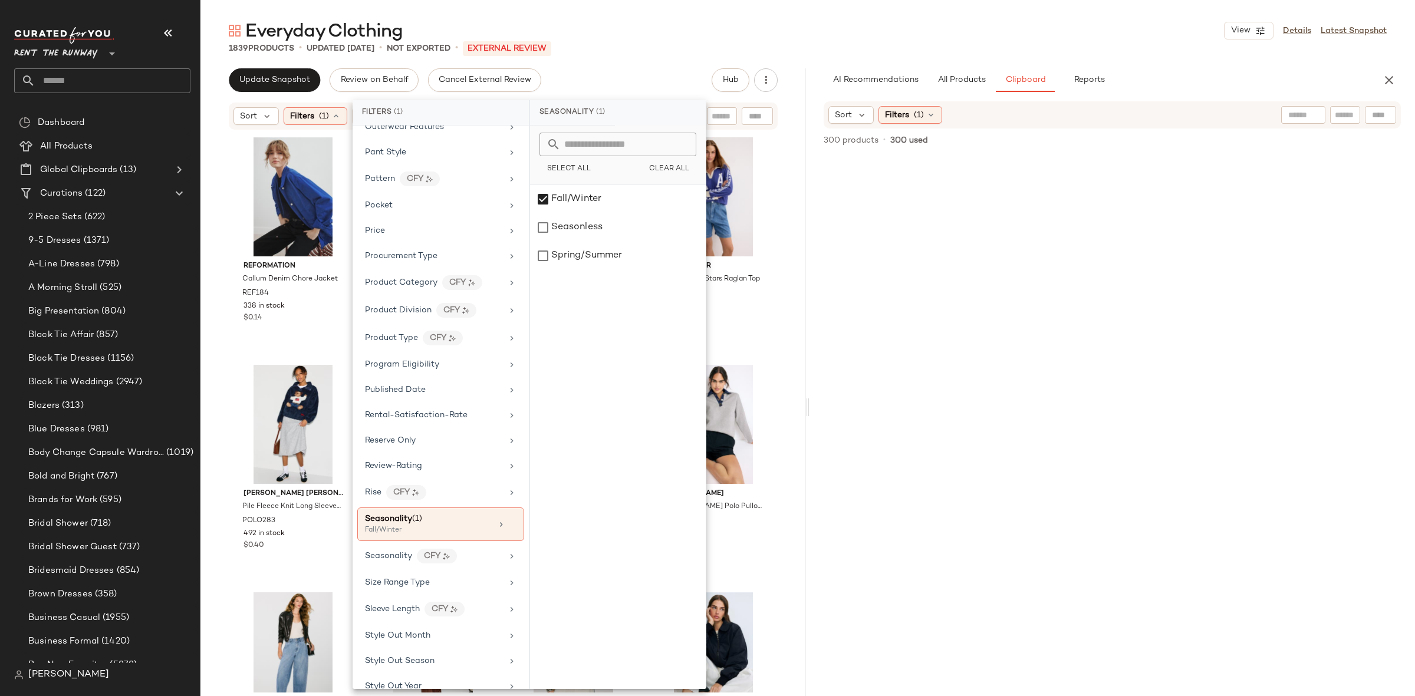
click at [778, 251] on div "Reformation Callum Denim Chore Jacket REF184 338 in stock $0.14 [PERSON_NAME] W…" at bounding box center [502, 412] width 605 height 562
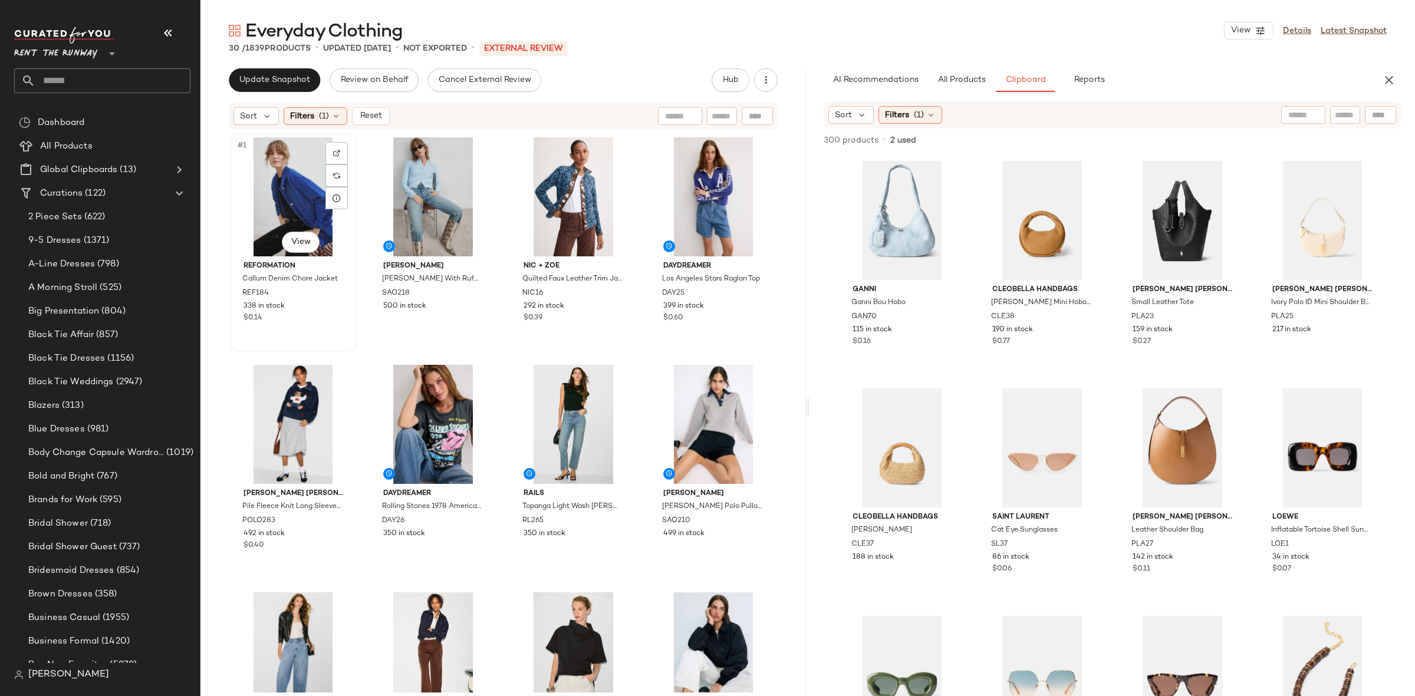
click at [292, 206] on div "#1 View" at bounding box center [293, 196] width 118 height 119
click at [541, 192] on div "#3 View" at bounding box center [573, 196] width 118 height 119
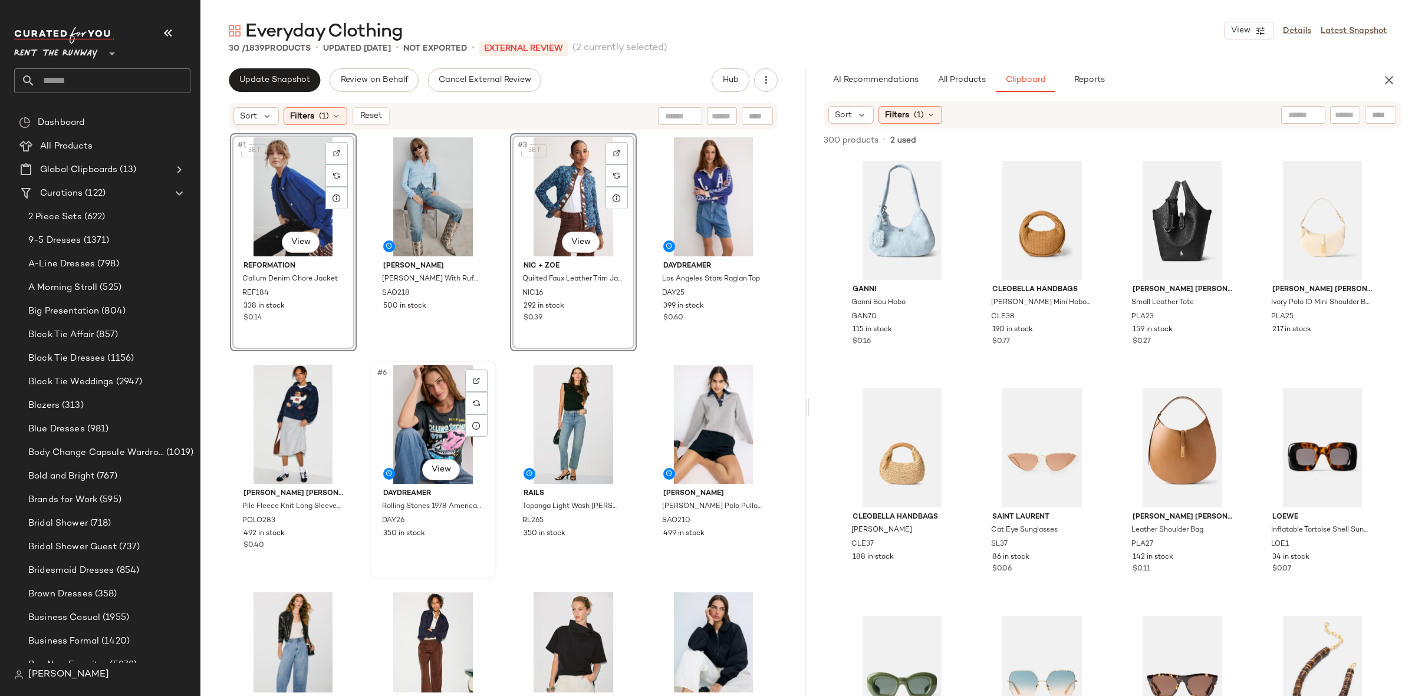
click at [418, 416] on div "#6 View" at bounding box center [433, 424] width 118 height 119
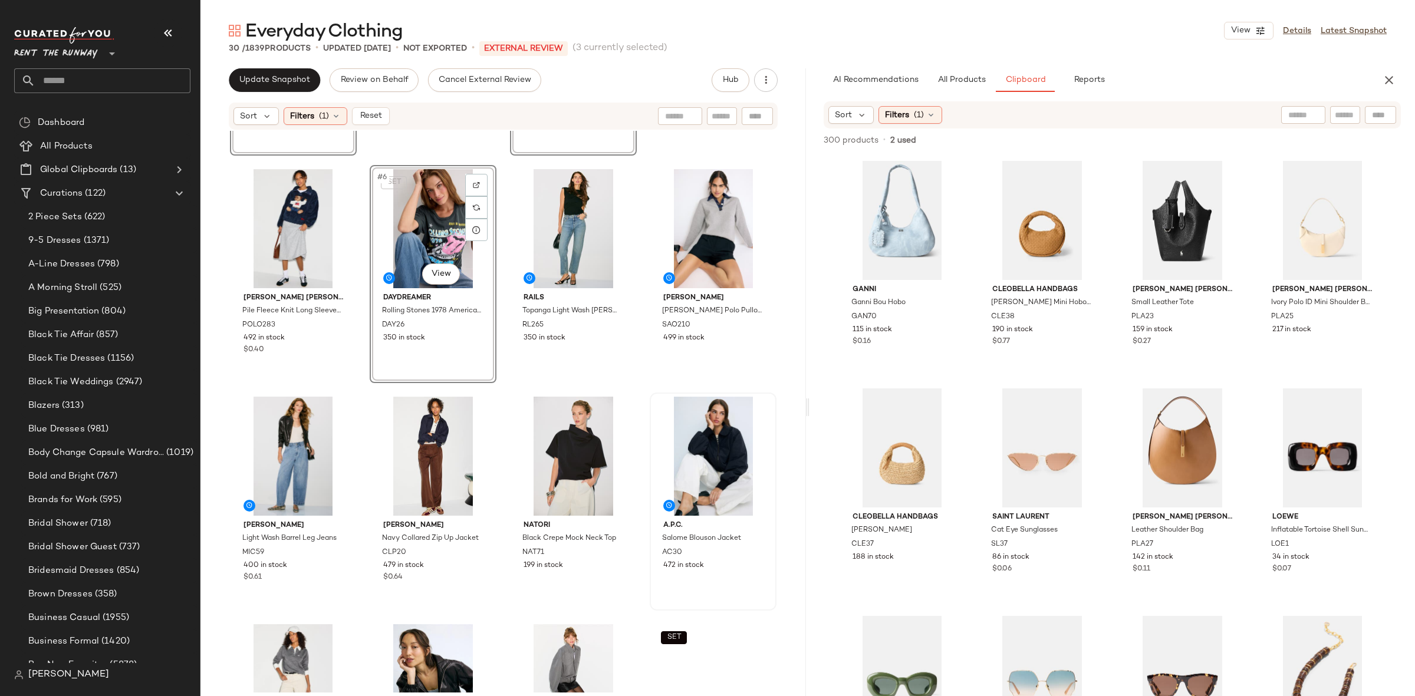
scroll to position [204, 0]
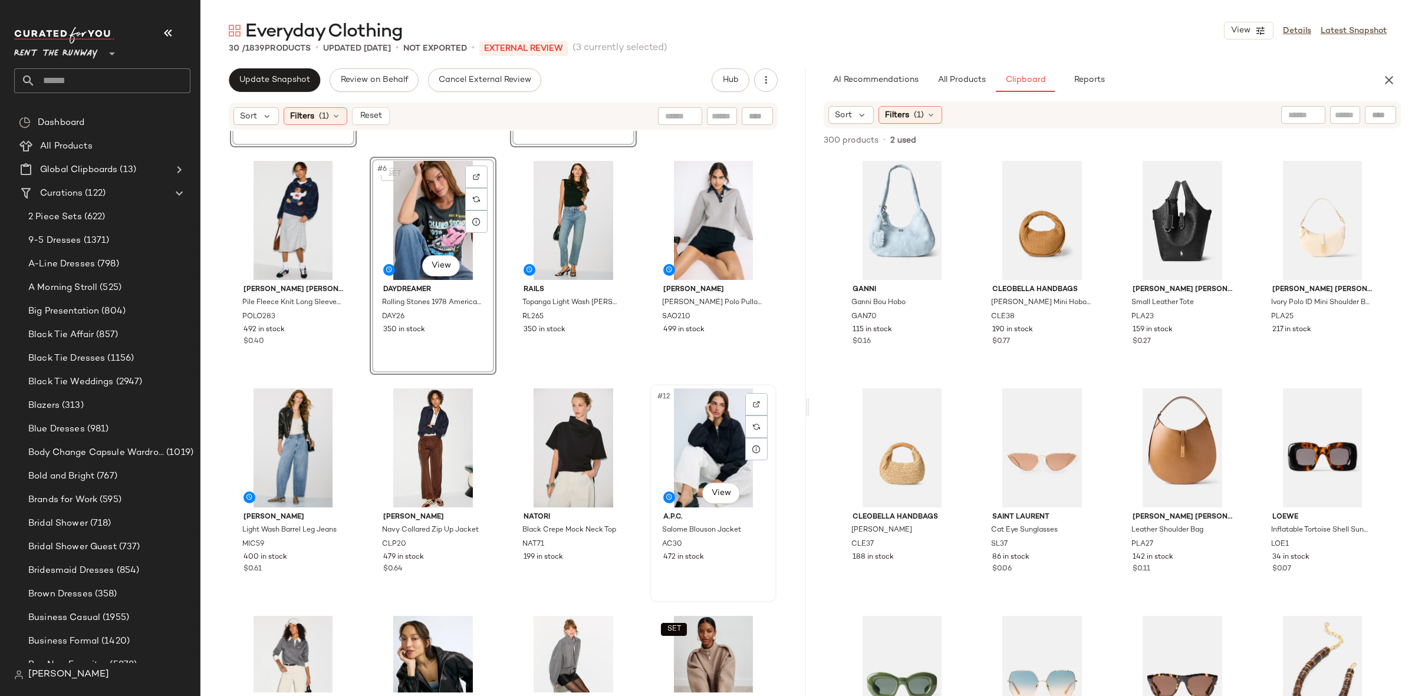
click at [670, 429] on div "#12 View" at bounding box center [713, 447] width 118 height 119
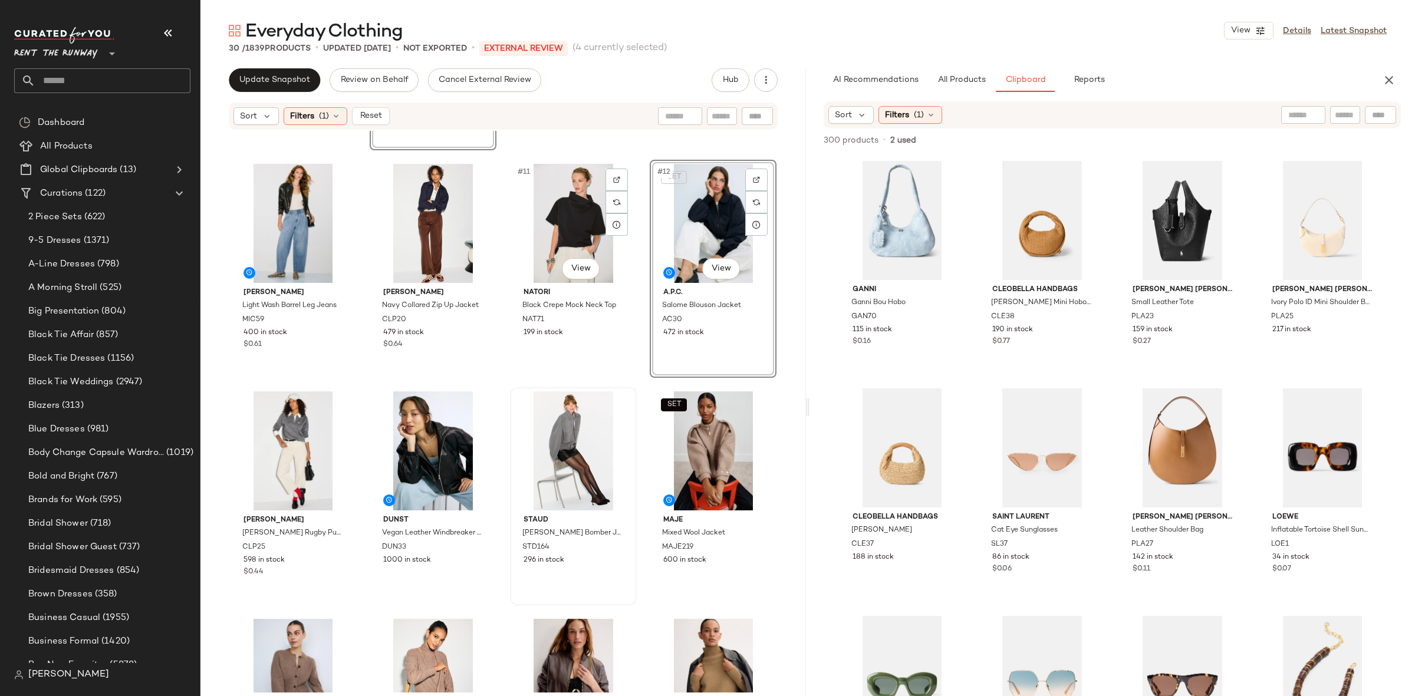
scroll to position [439, 0]
click at [307, 220] on div "#9 View" at bounding box center [293, 222] width 118 height 119
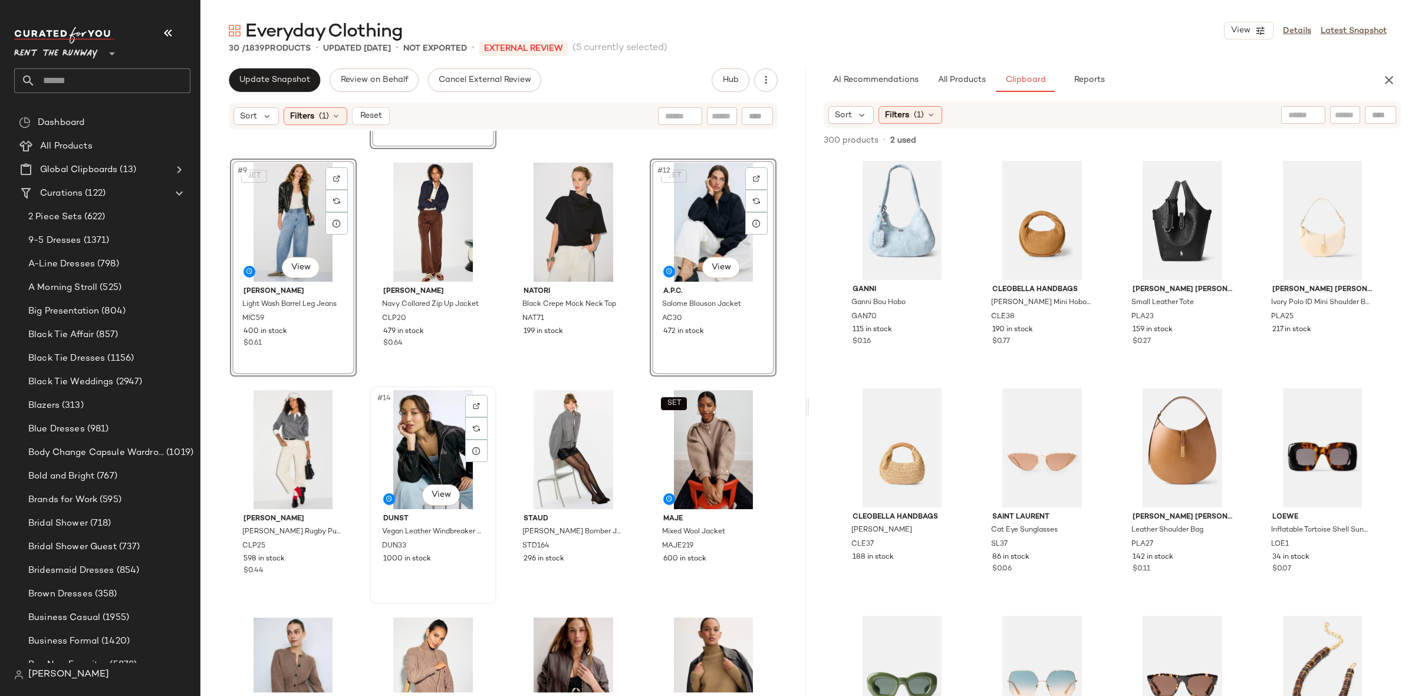
click at [433, 433] on div "#14 View" at bounding box center [433, 449] width 118 height 119
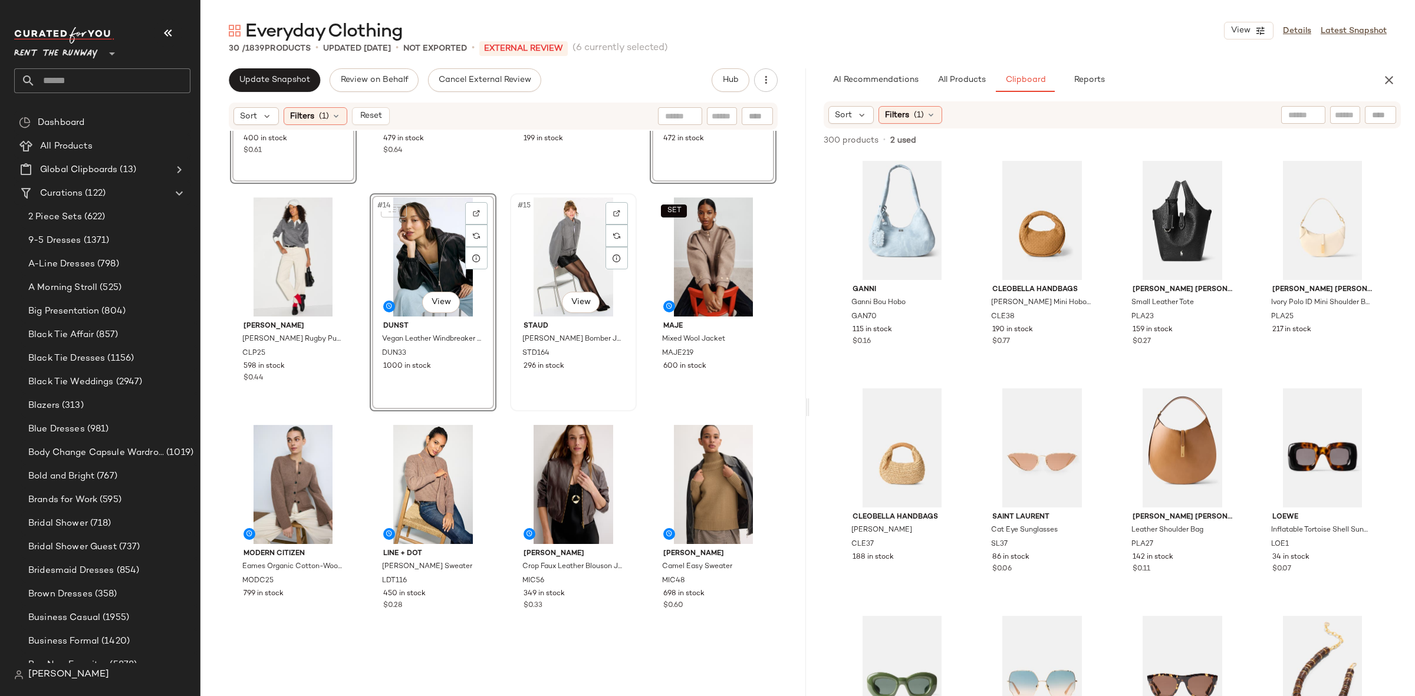
scroll to position [687, 0]
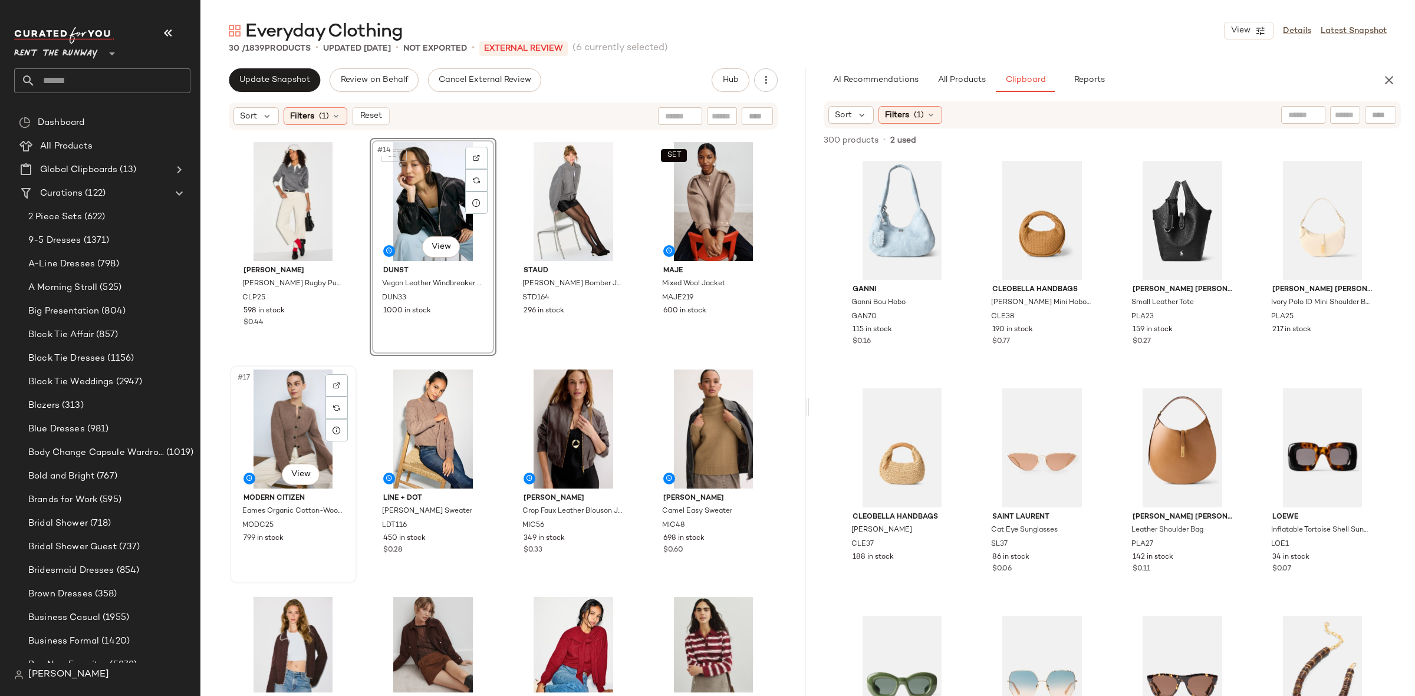
click at [299, 424] on div "#17 View" at bounding box center [293, 429] width 118 height 119
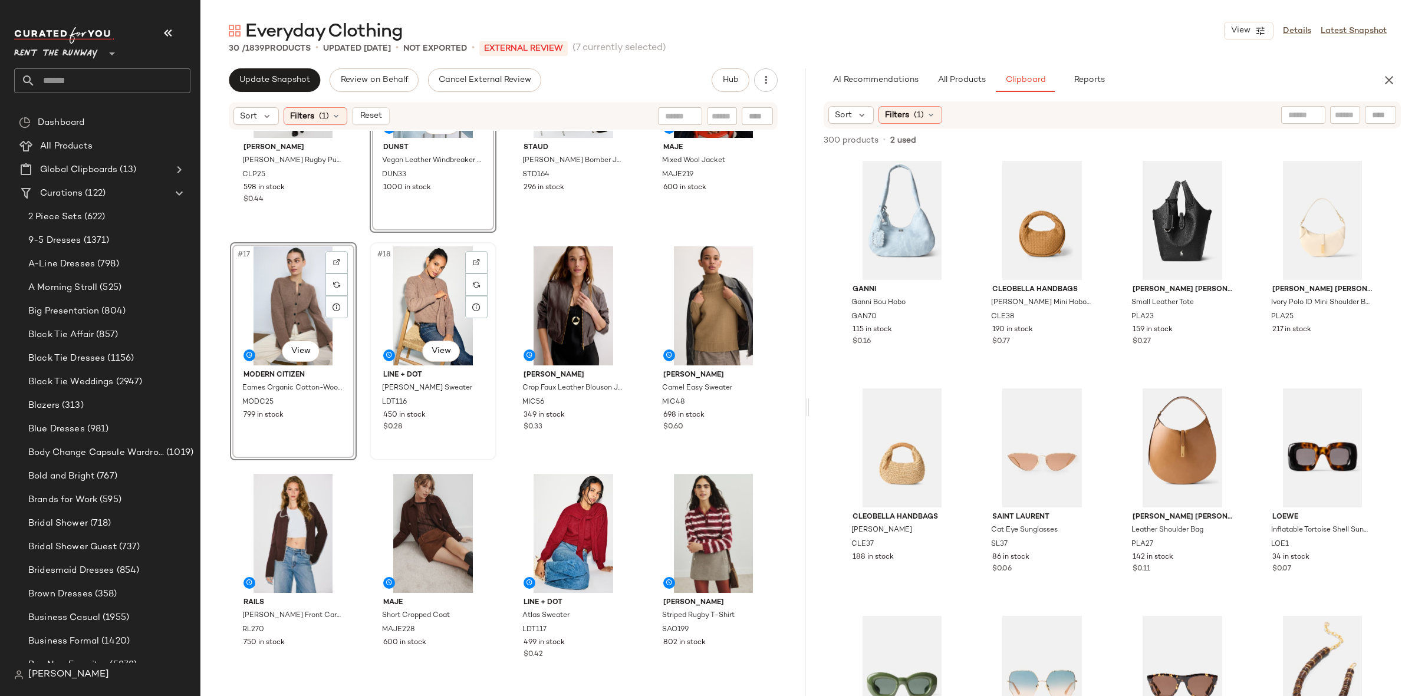
scroll to position [856, 0]
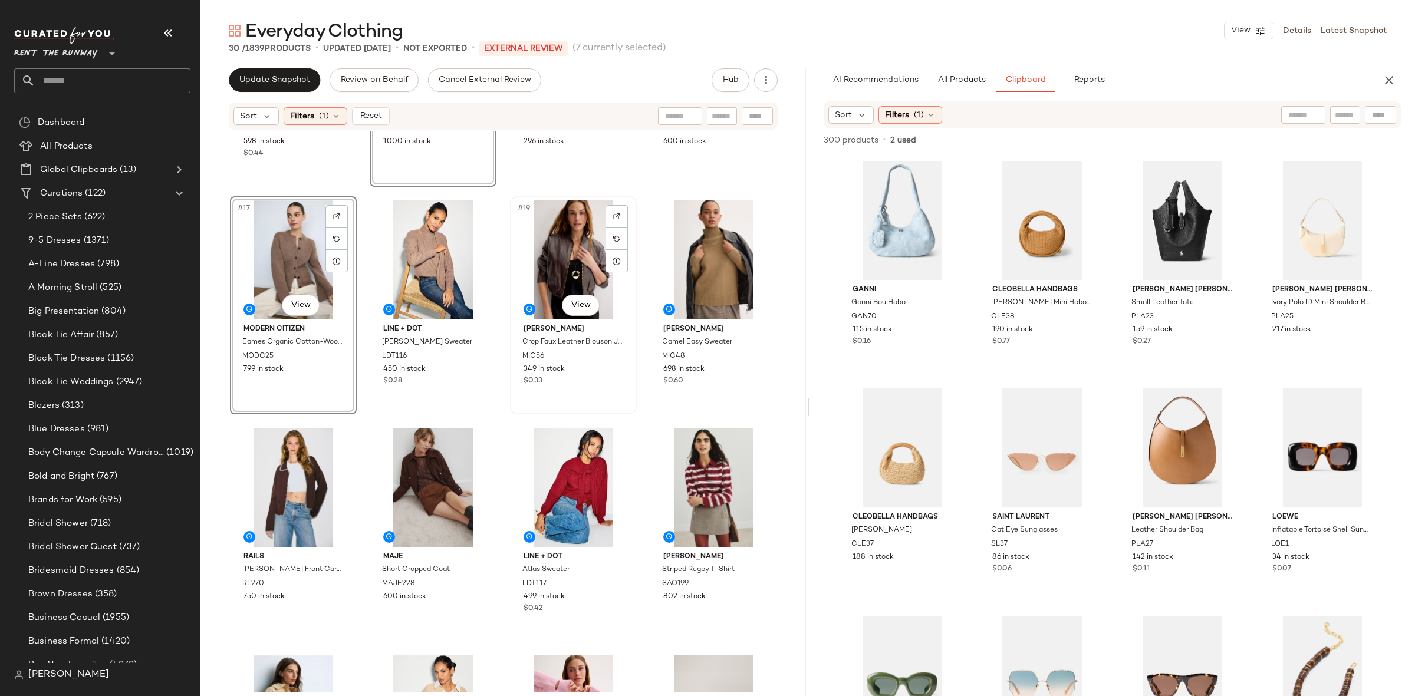
click at [589, 259] on div "#19 View" at bounding box center [573, 259] width 118 height 119
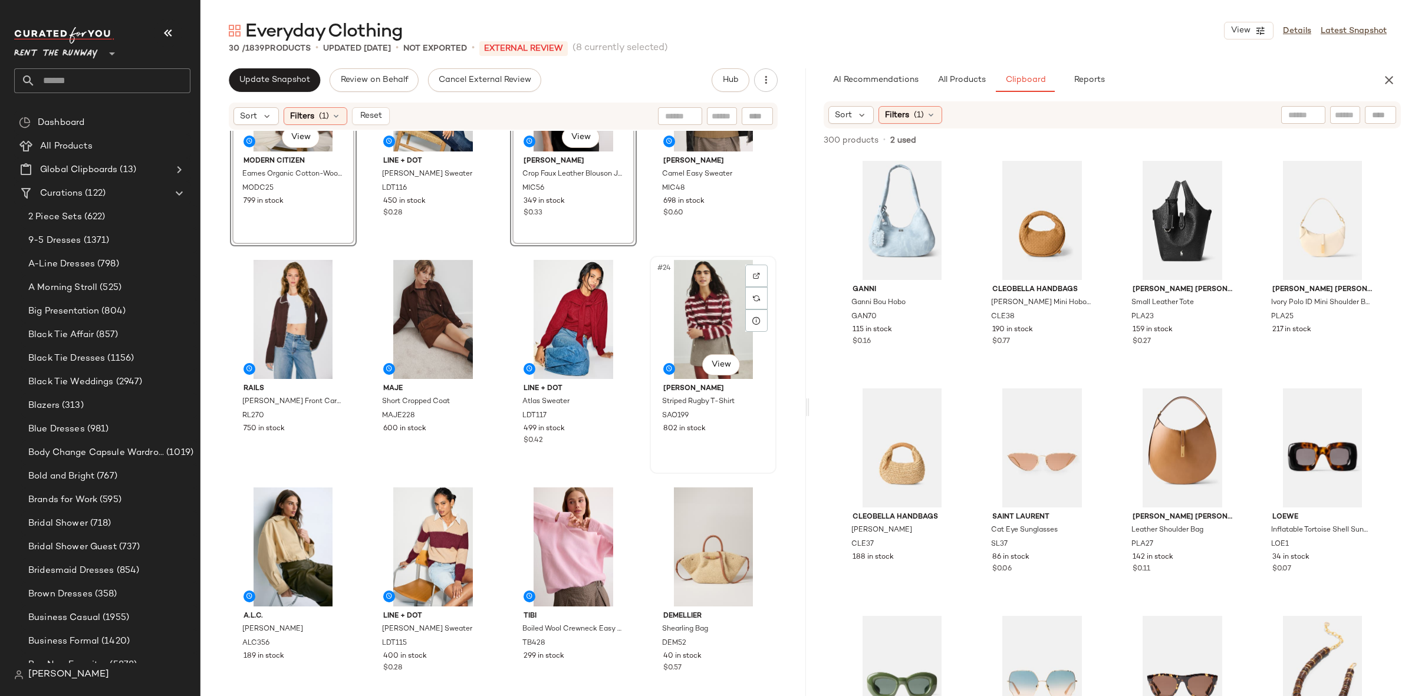
click at [697, 317] on div "#24 View" at bounding box center [713, 319] width 118 height 119
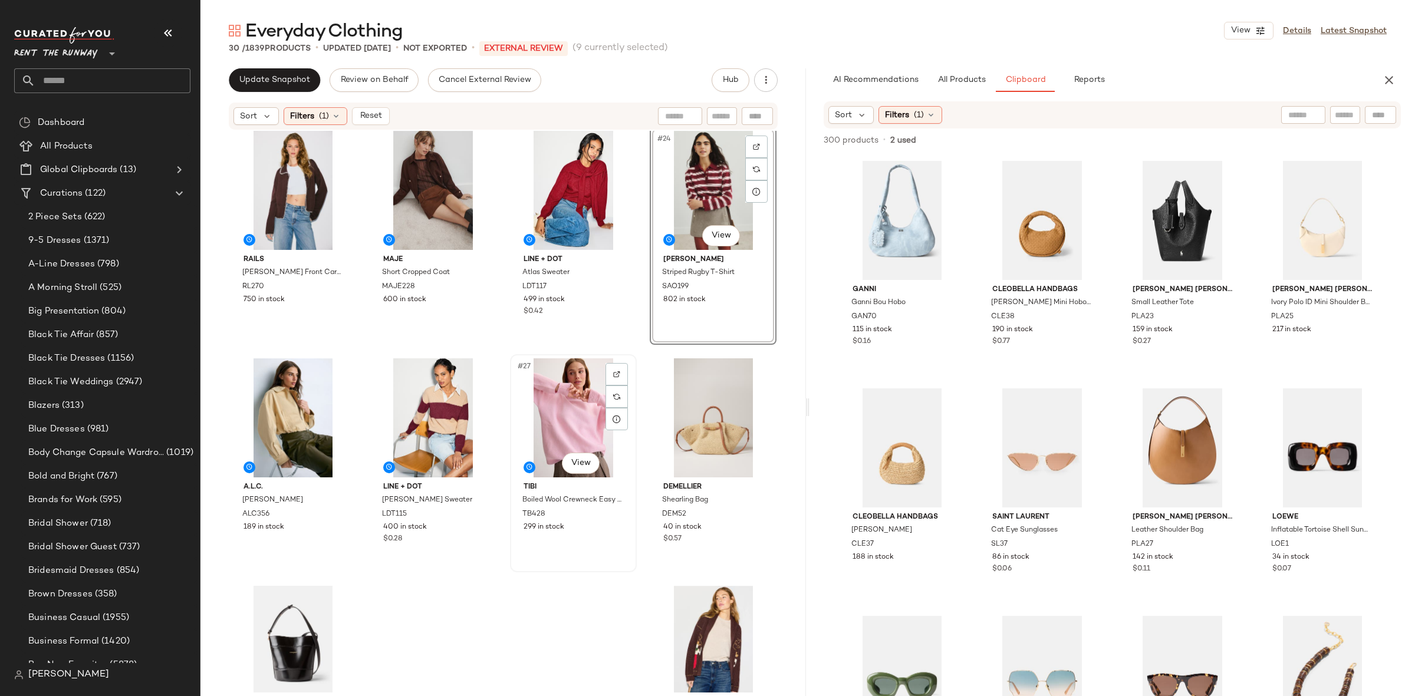
scroll to position [1156, 0]
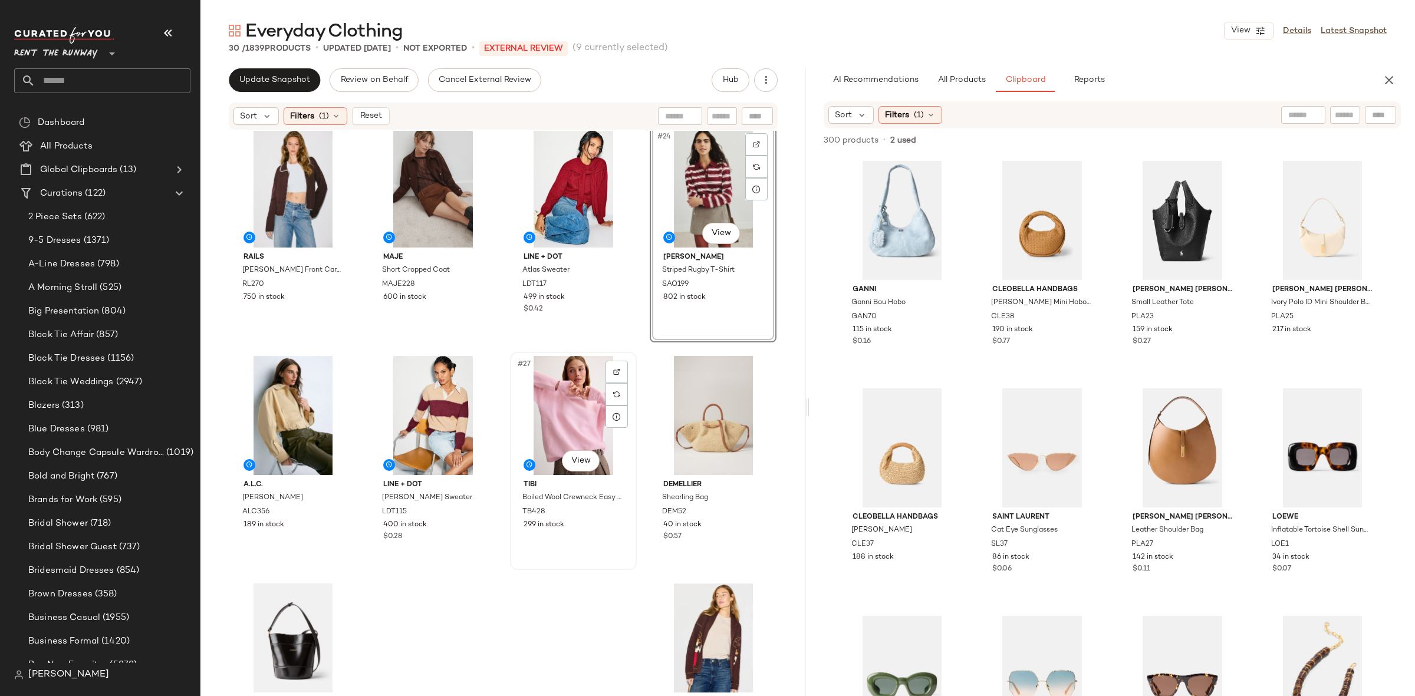
click at [566, 389] on div "#27 View" at bounding box center [573, 415] width 118 height 119
click at [416, 410] on div "#26 View" at bounding box center [433, 415] width 118 height 119
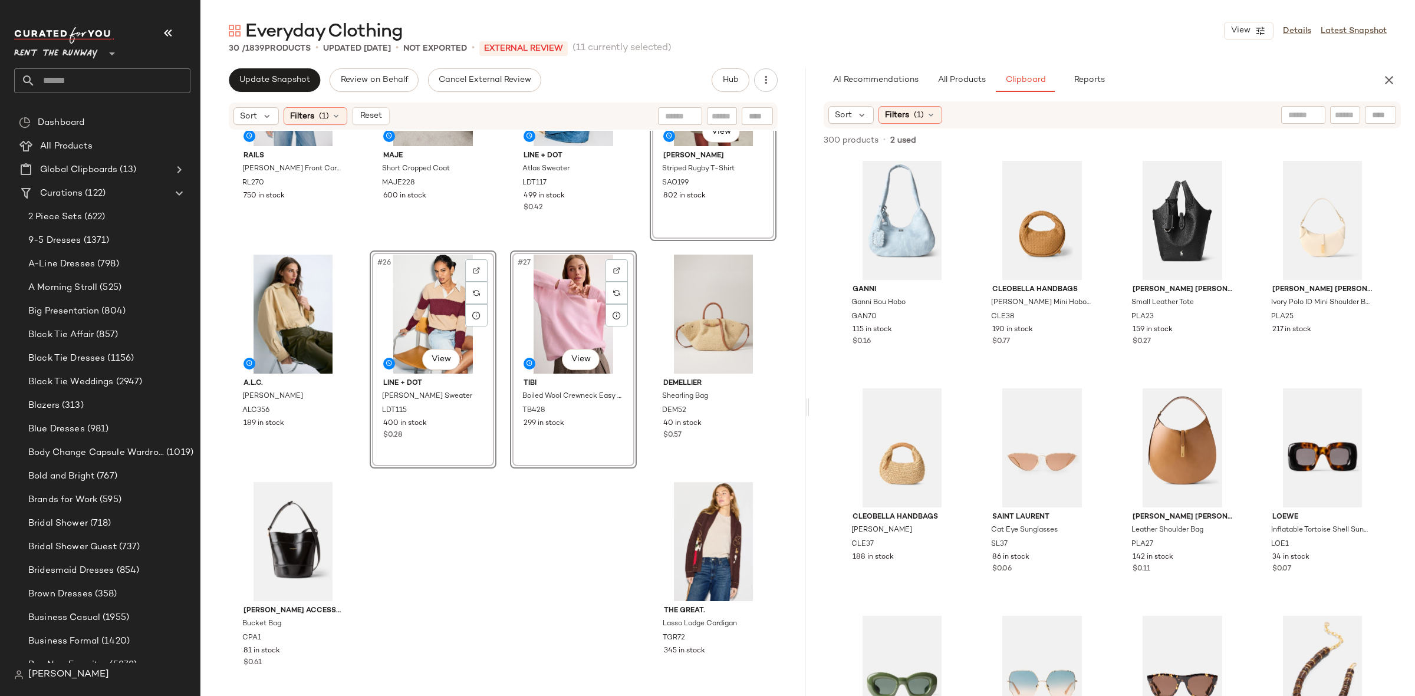
scroll to position [1260, 0]
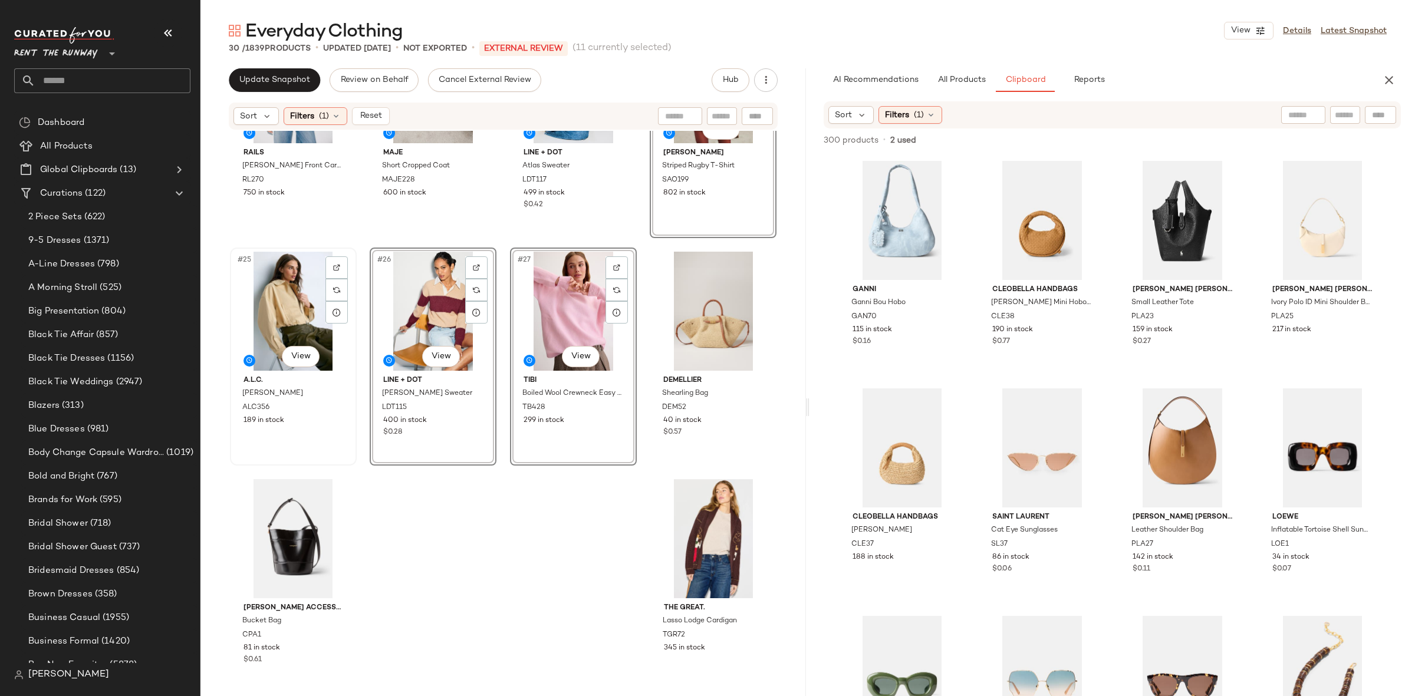
click at [305, 314] on div "#25 View" at bounding box center [293, 311] width 118 height 119
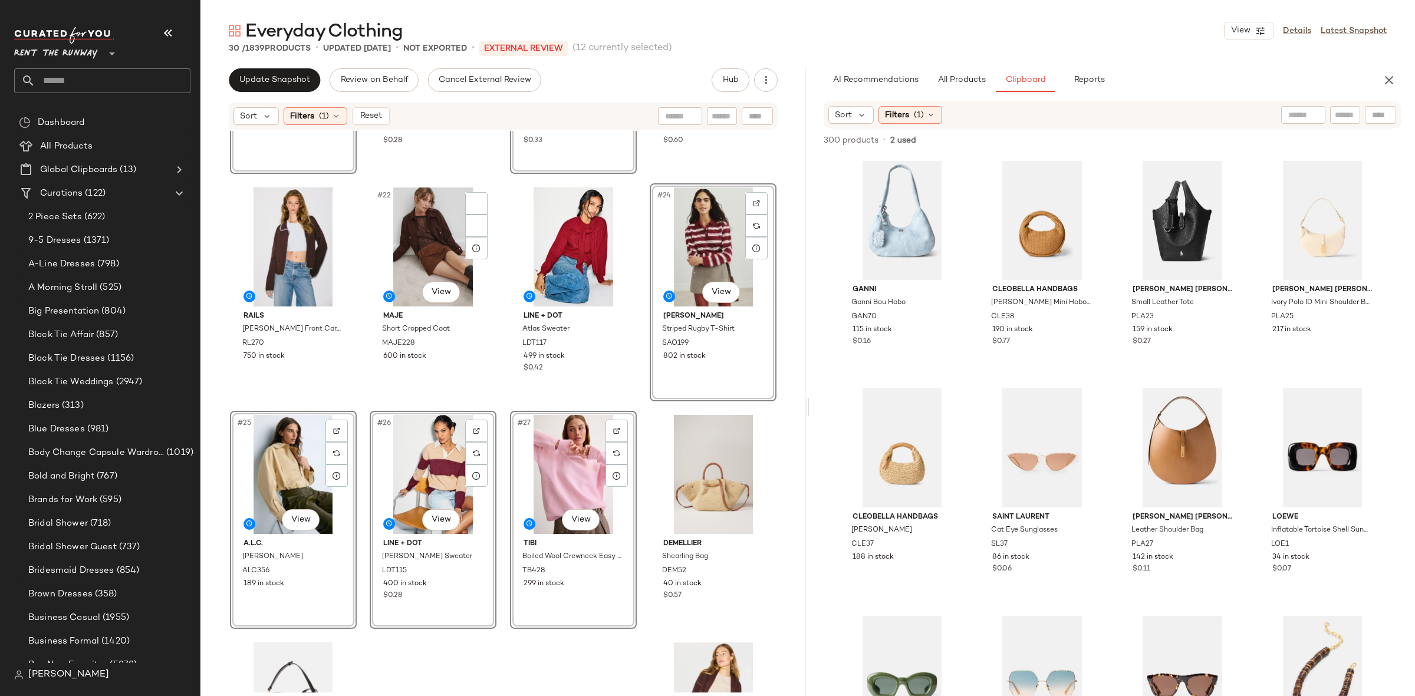
scroll to position [1017, 0]
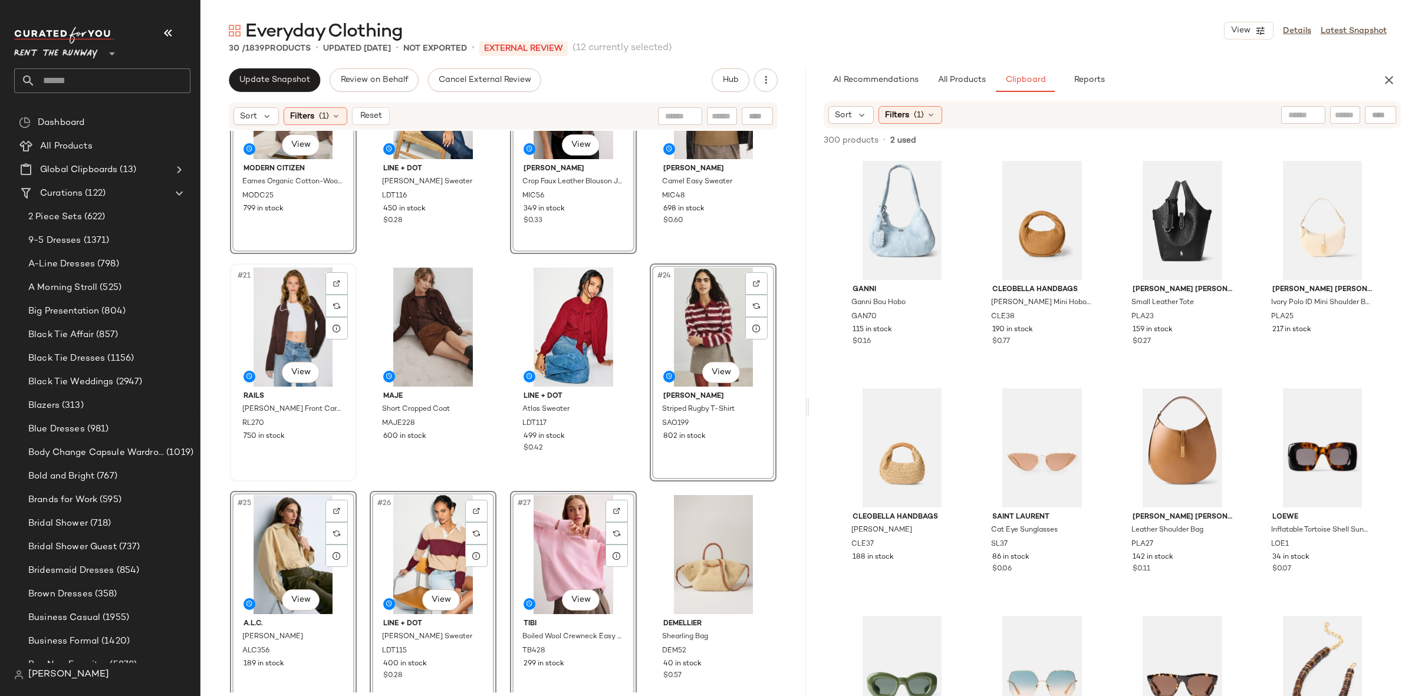
click at [299, 319] on div "#21 View" at bounding box center [293, 327] width 118 height 119
click at [437, 327] on div "#22 View" at bounding box center [433, 327] width 118 height 119
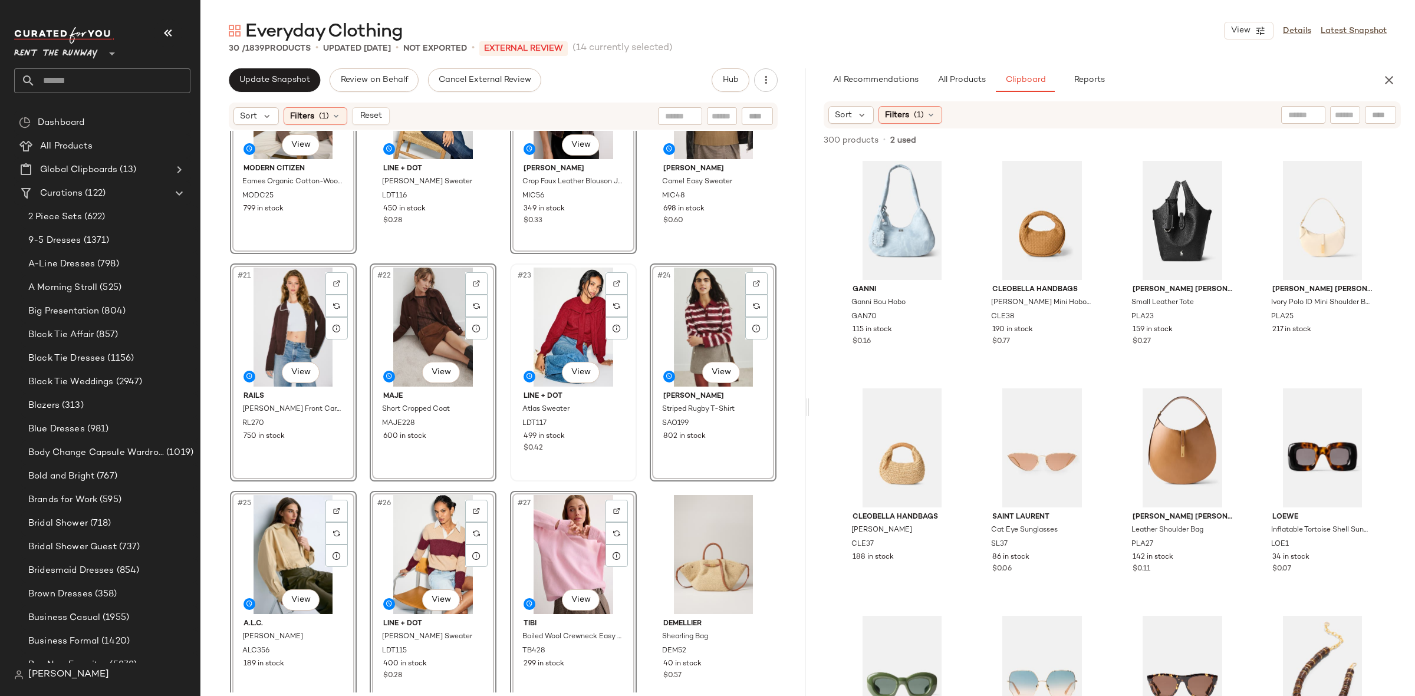
click at [525, 328] on div "#23 View" at bounding box center [573, 327] width 118 height 119
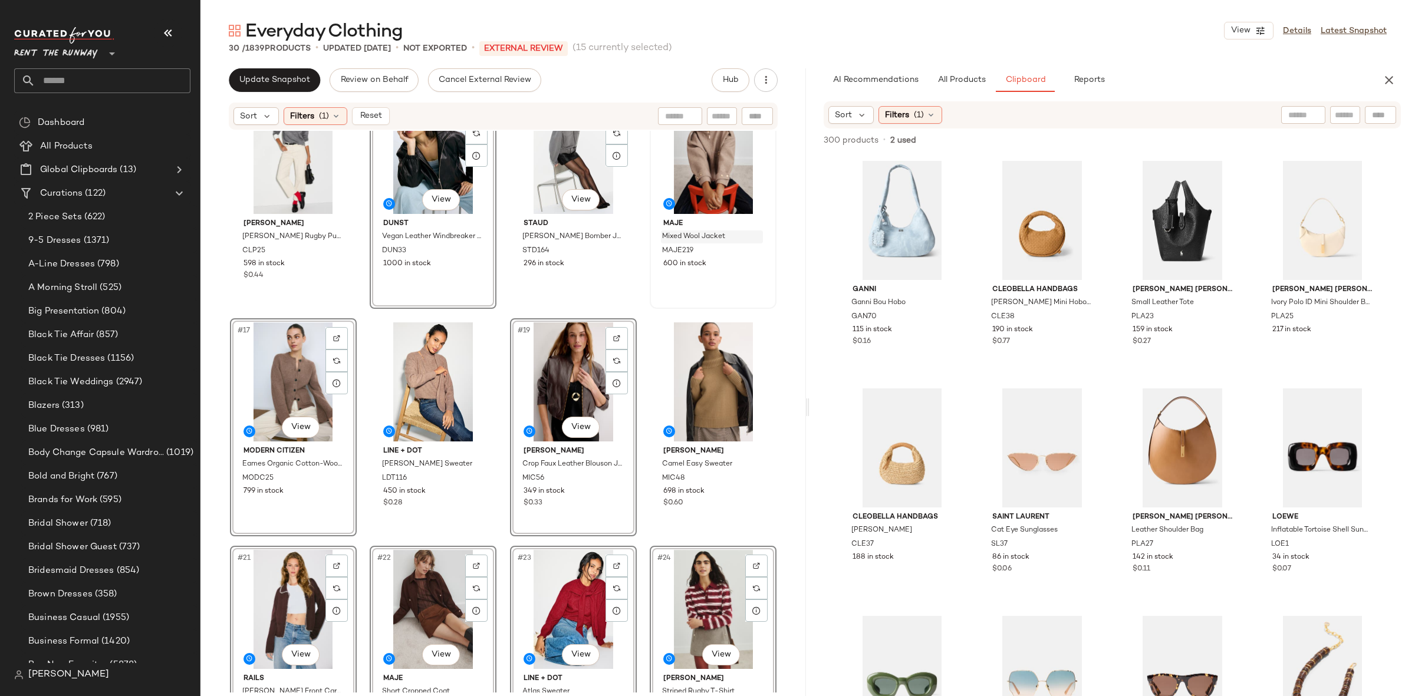
scroll to position [546, 0]
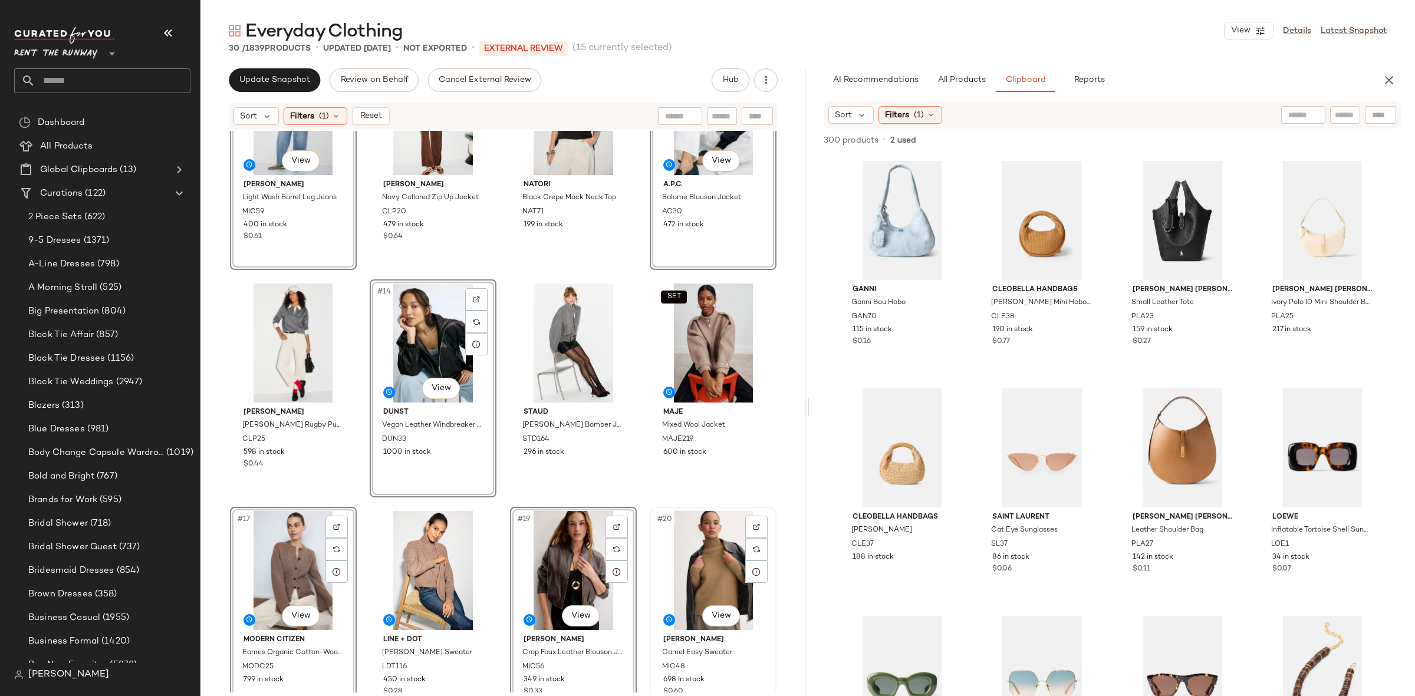
click at [714, 537] on div "#20 View" at bounding box center [713, 570] width 118 height 119
click at [708, 348] on div "SET #16 View" at bounding box center [713, 343] width 118 height 119
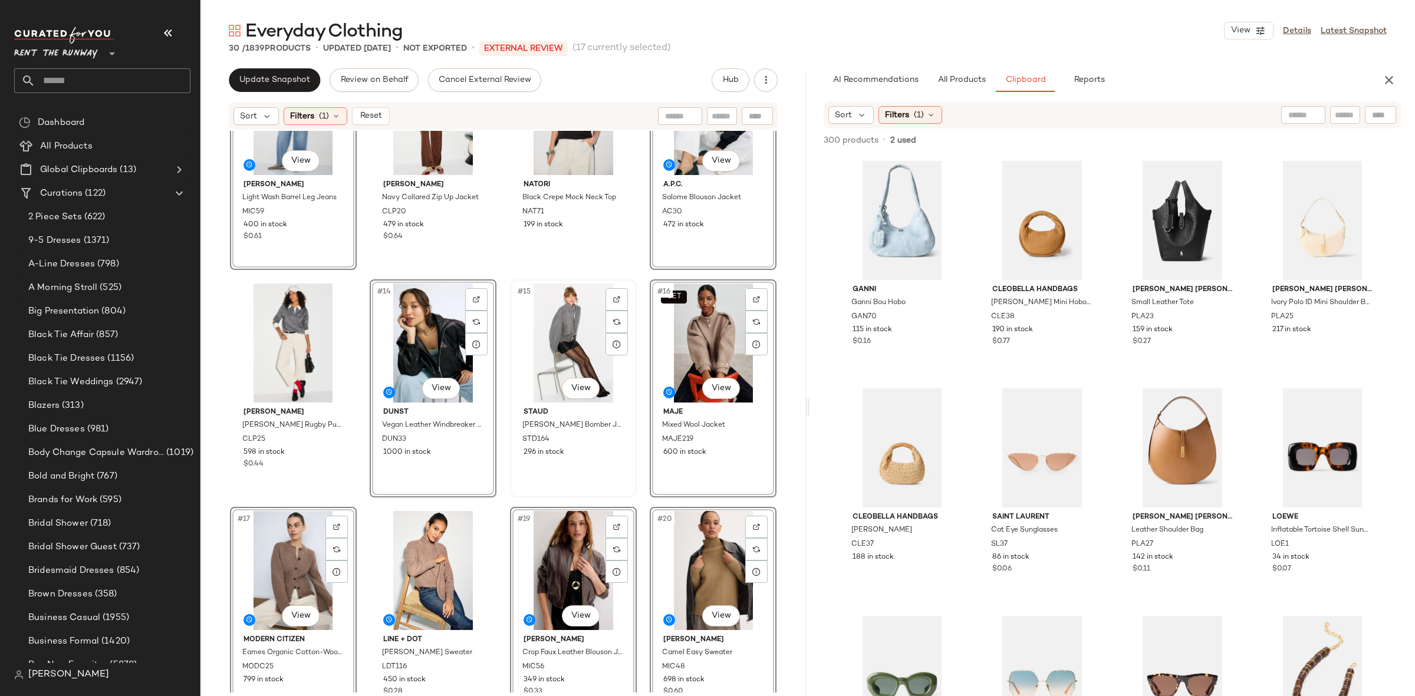
click at [563, 343] on div "#15 View" at bounding box center [573, 343] width 118 height 119
click at [297, 328] on div "#13 View" at bounding box center [293, 343] width 118 height 119
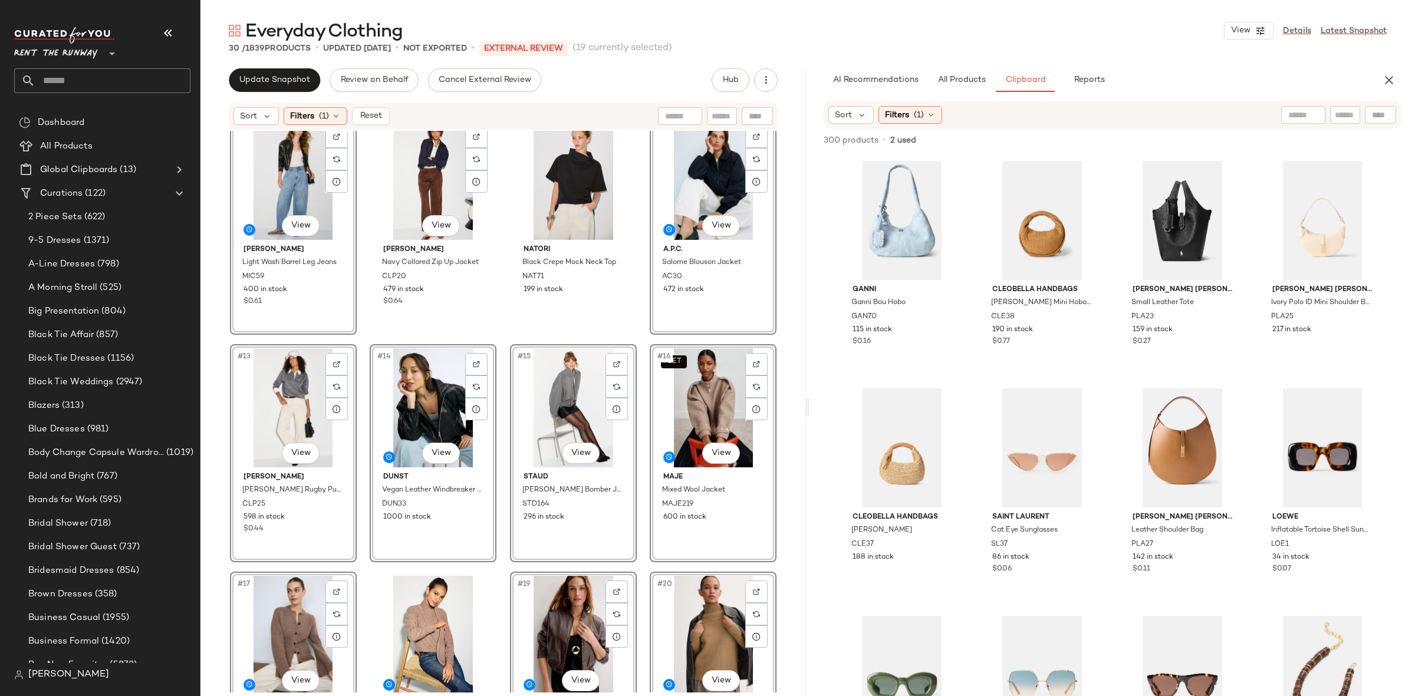
scroll to position [278, 0]
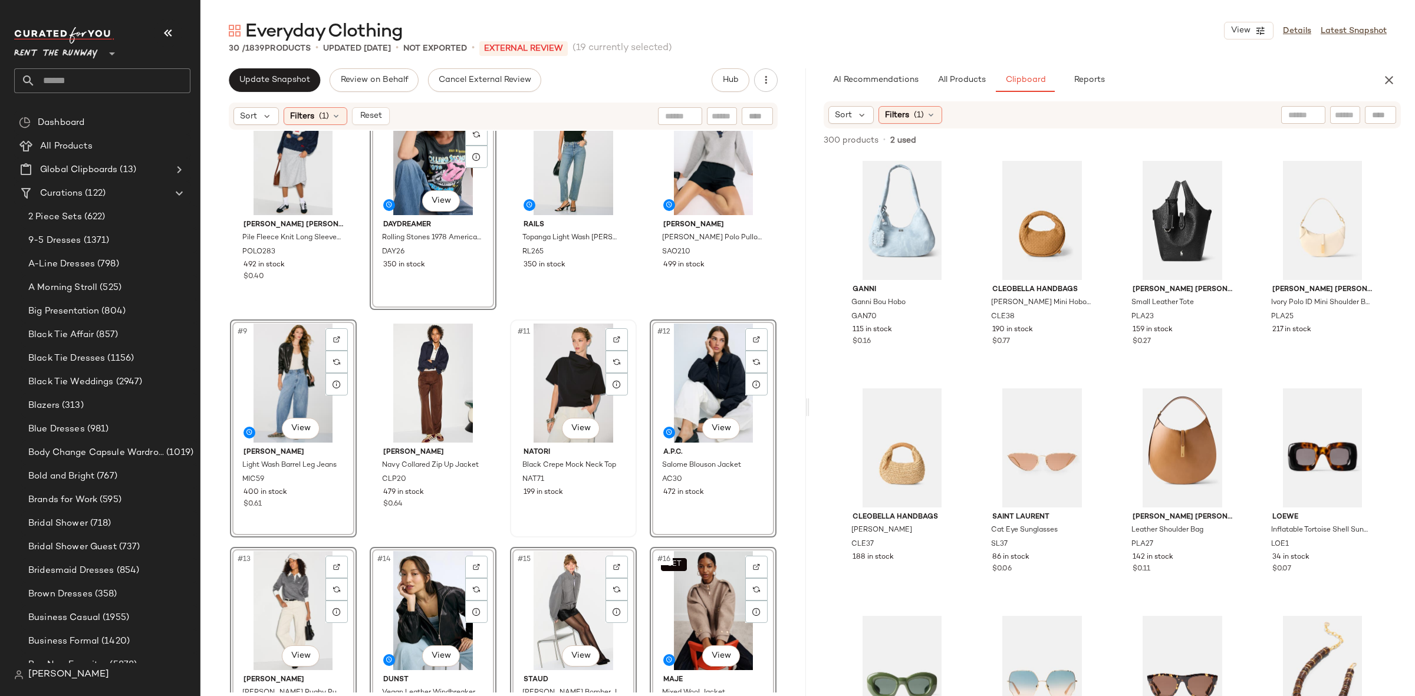
click at [546, 382] on div "#11 View" at bounding box center [573, 383] width 118 height 119
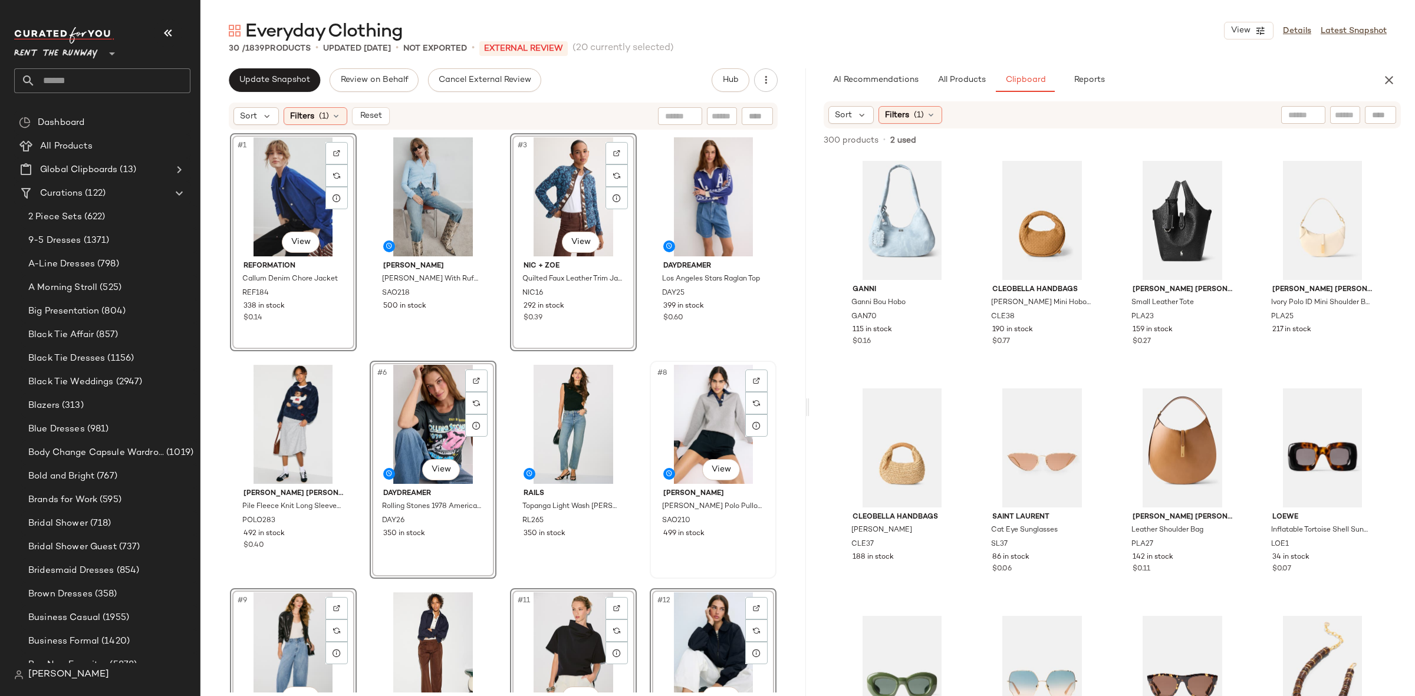
click at [712, 415] on div "#8 View" at bounding box center [713, 424] width 118 height 119
click at [565, 416] on div "#7 View" at bounding box center [573, 424] width 118 height 119
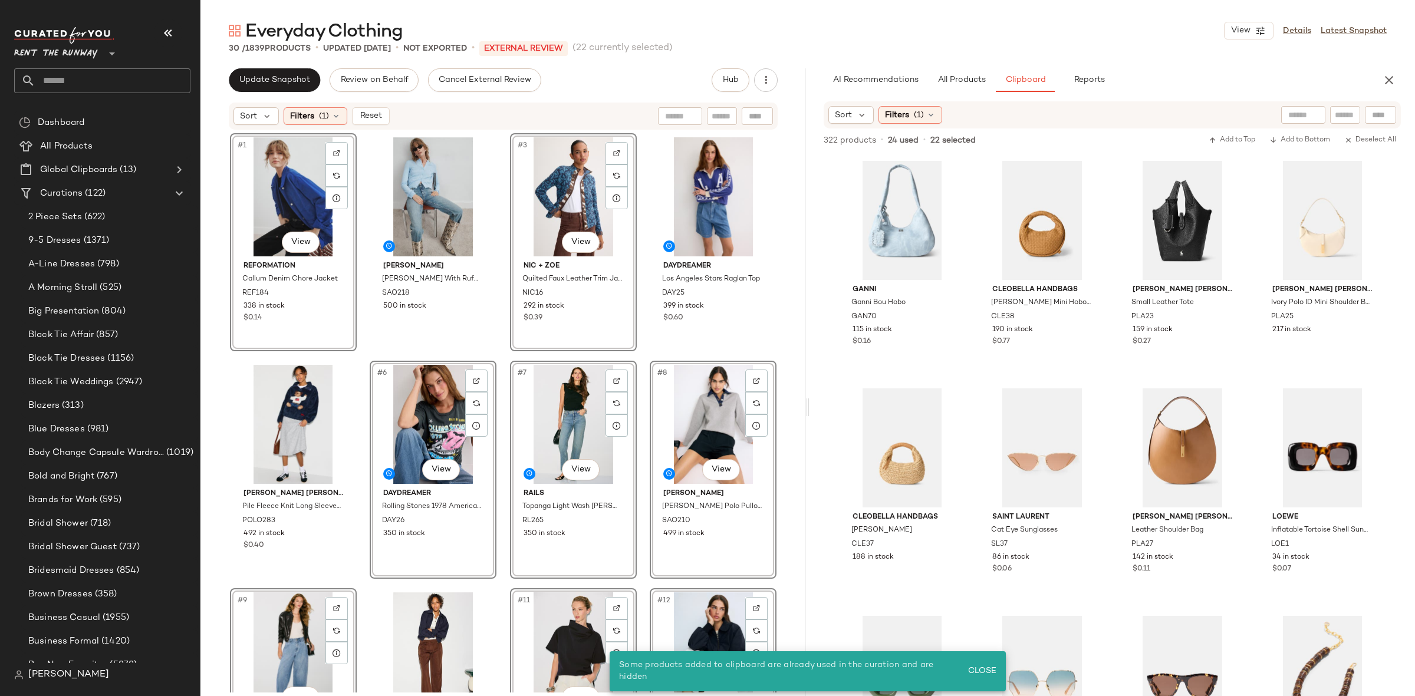
click at [576, 210] on div "#3 View" at bounding box center [573, 196] width 118 height 119
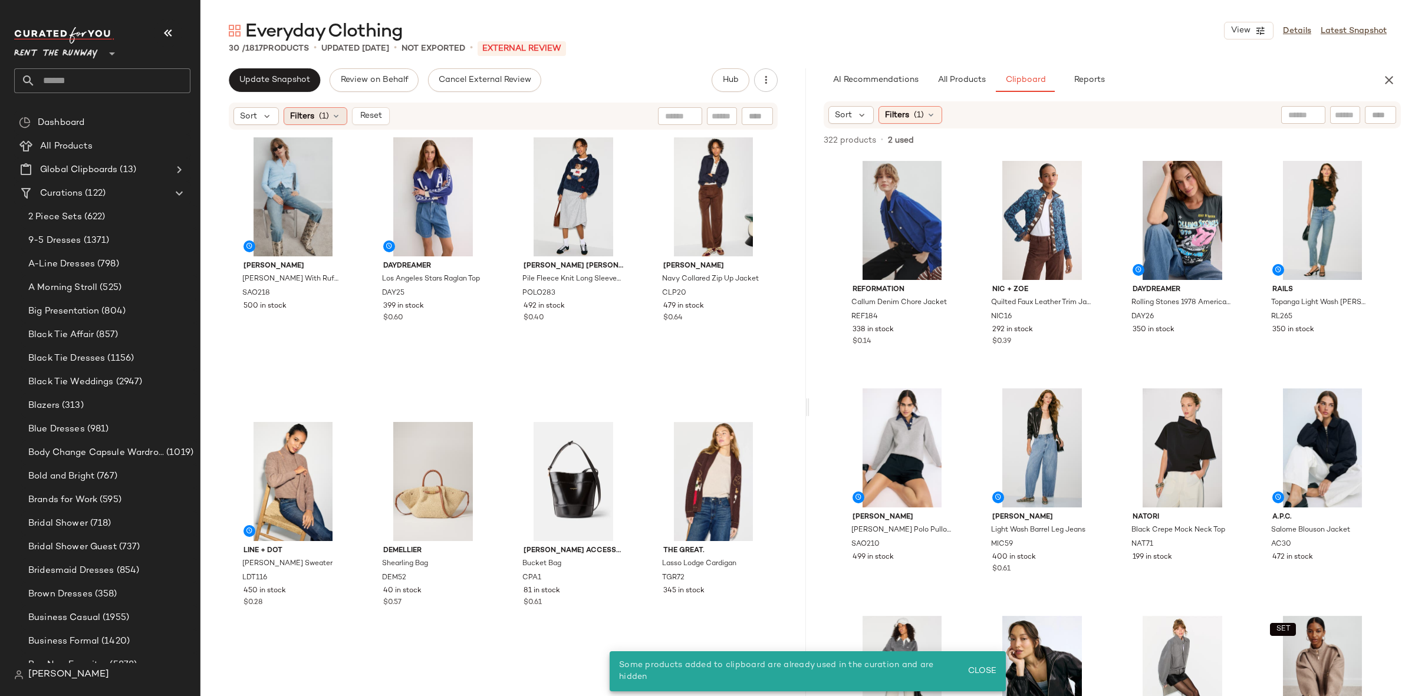
click at [304, 115] on span "Filters" at bounding box center [302, 116] width 24 height 12
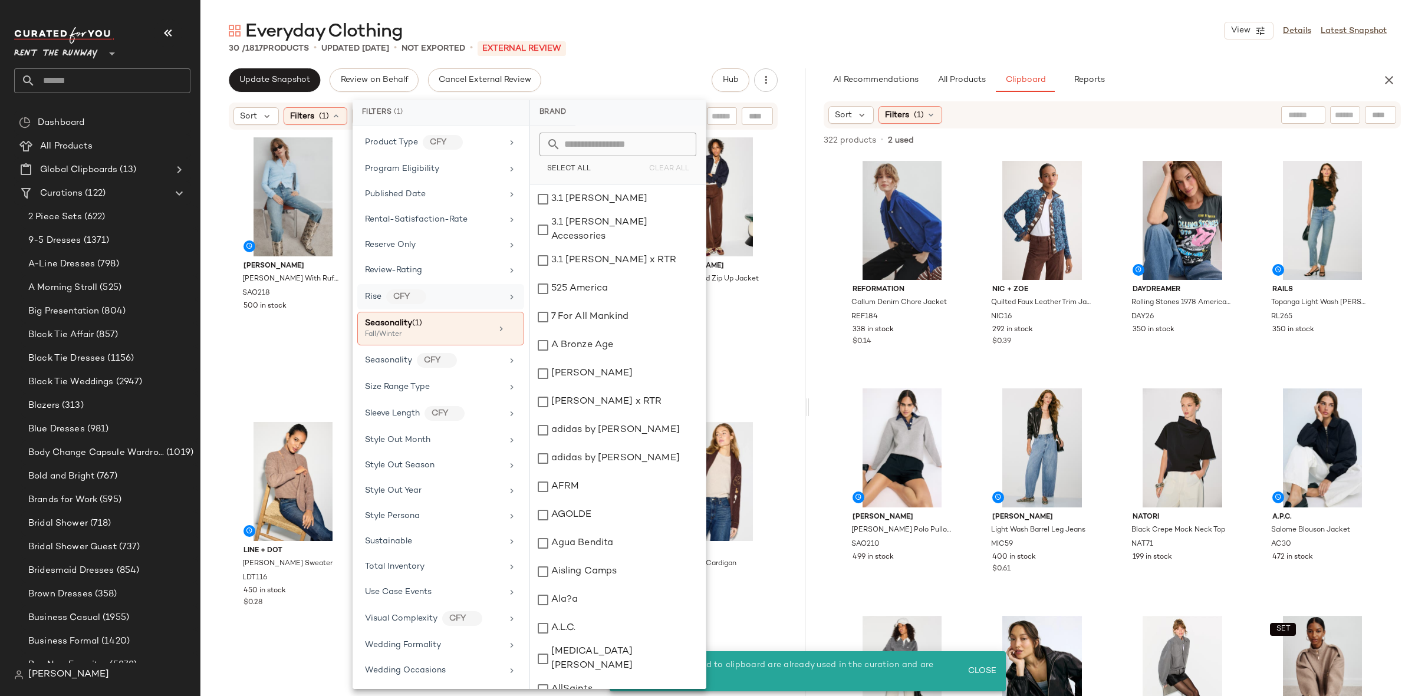
scroll to position [1419, 0]
click at [422, 330] on div "Fall/Winter" at bounding box center [424, 335] width 118 height 11
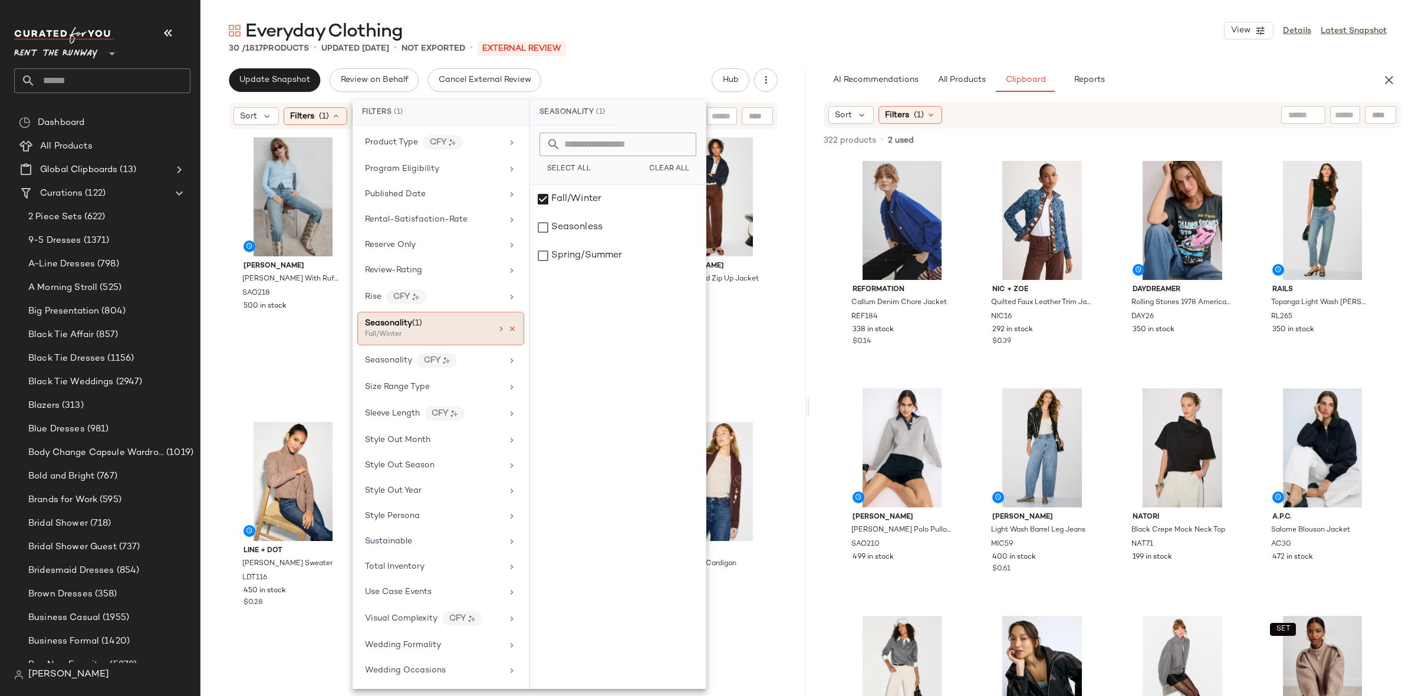
click at [508, 325] on icon at bounding box center [512, 329] width 8 height 8
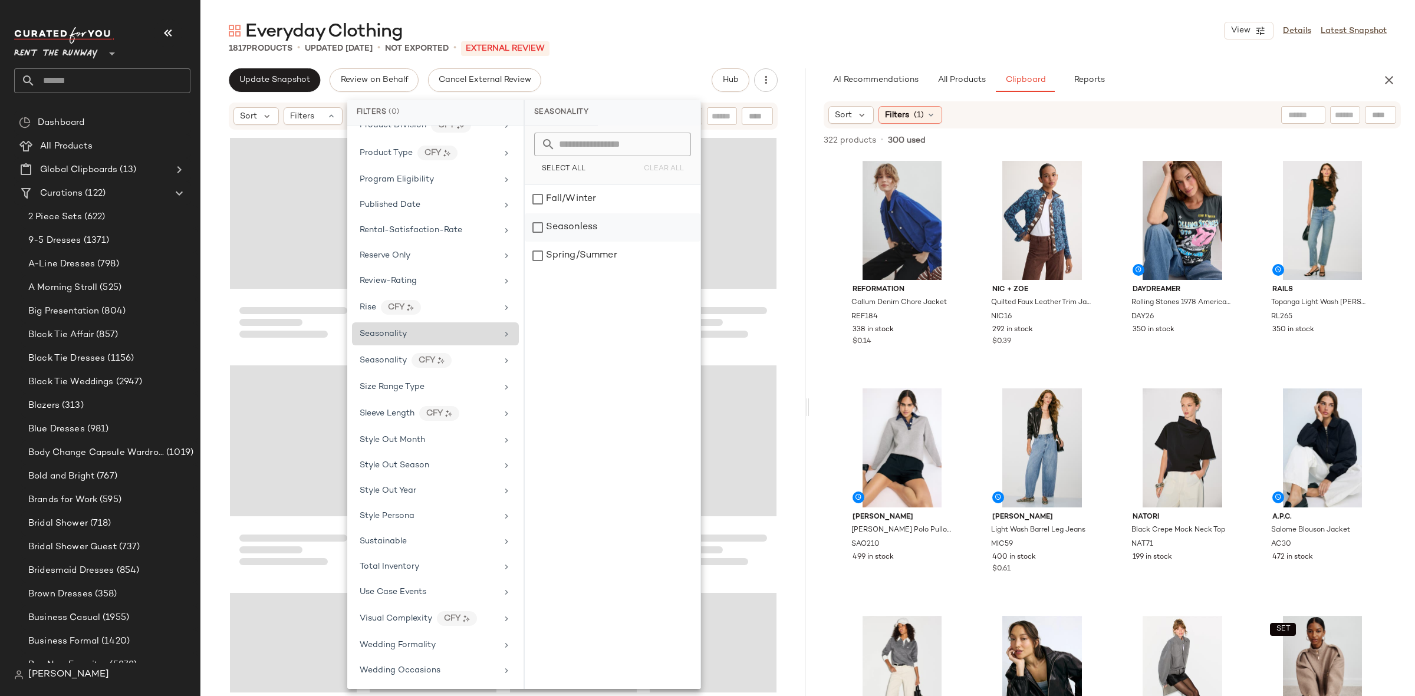
click at [572, 229] on div "Seasonless" at bounding box center [613, 227] width 176 height 28
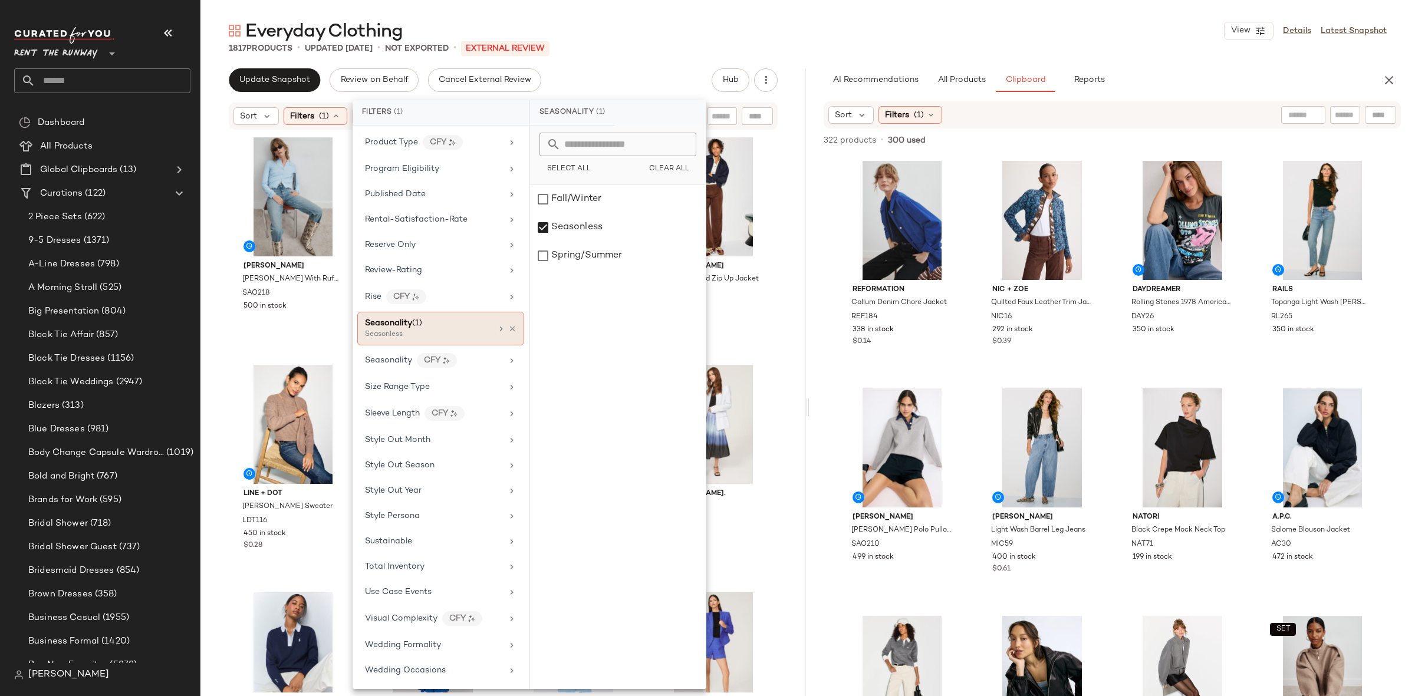
click at [788, 219] on div "[PERSON_NAME] With Ruffle Sleeve SAO218 500 in stock DAYDREAMER Los Angeles Sta…" at bounding box center [502, 412] width 605 height 562
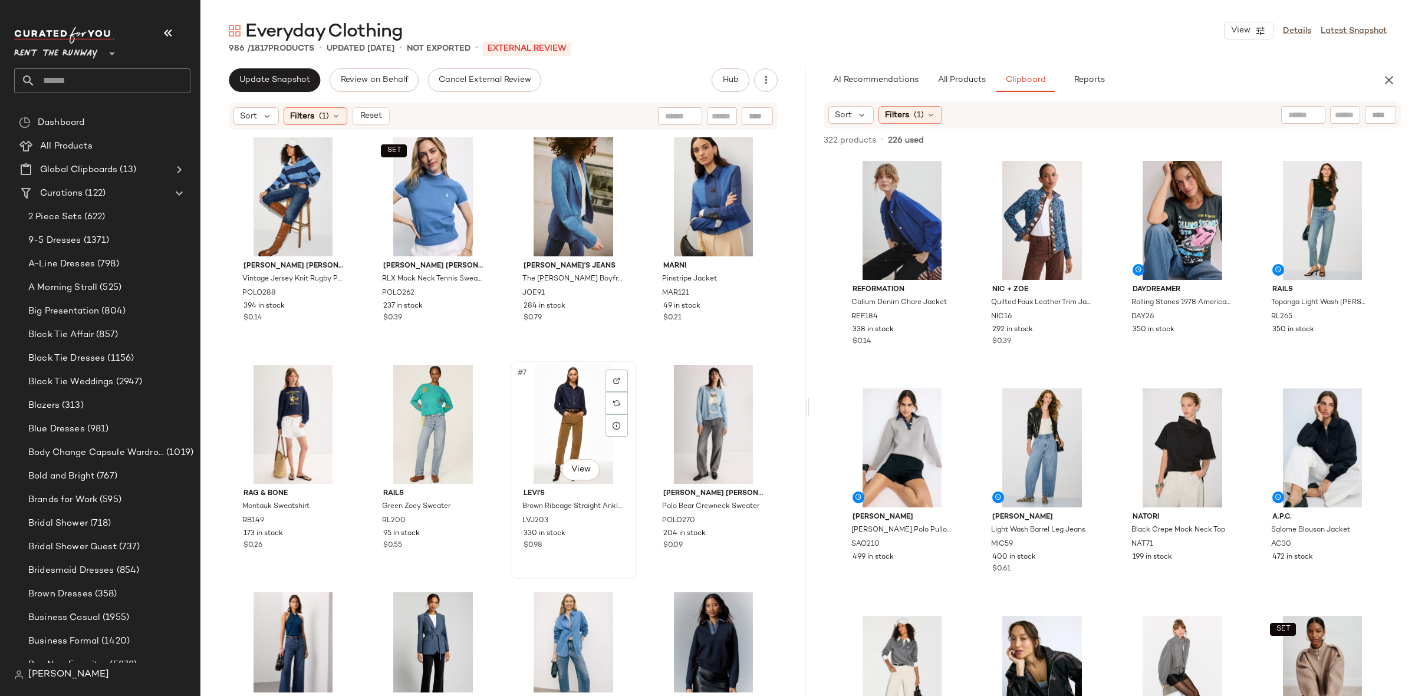
click at [566, 408] on div "#7 View" at bounding box center [573, 424] width 118 height 119
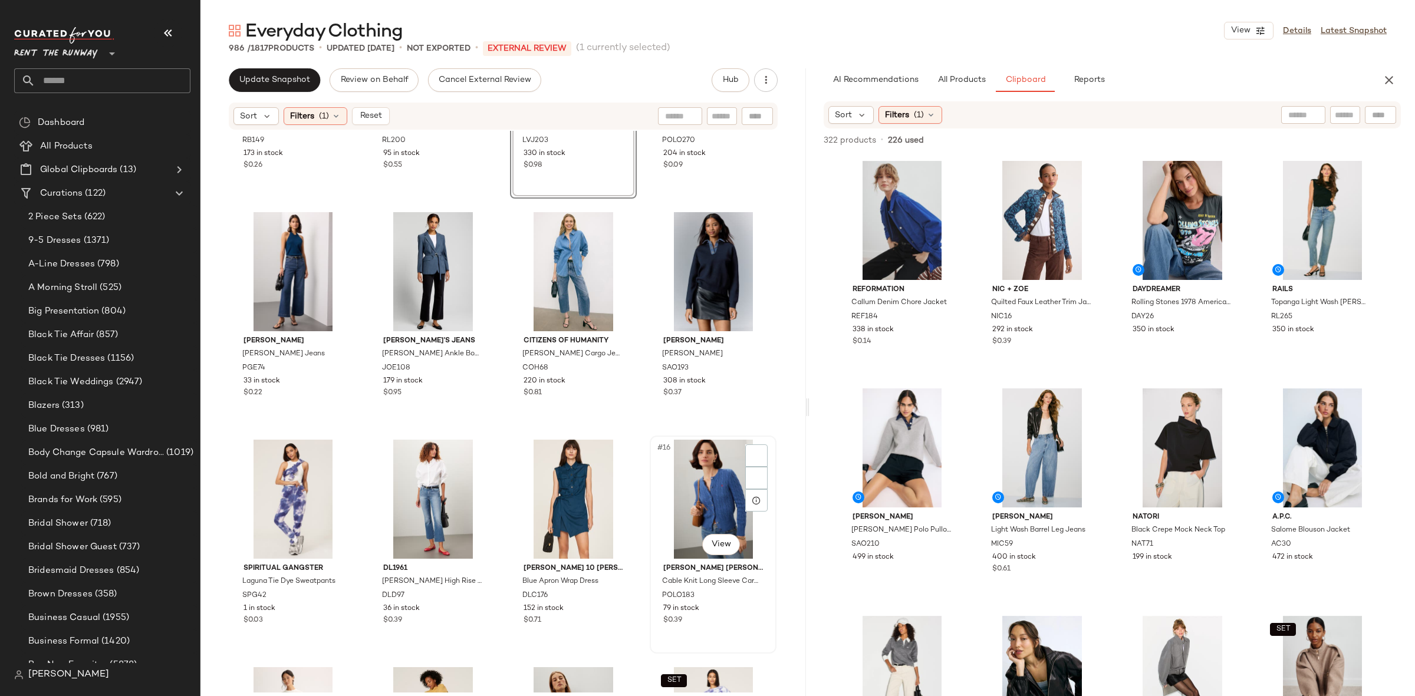
scroll to position [439, 0]
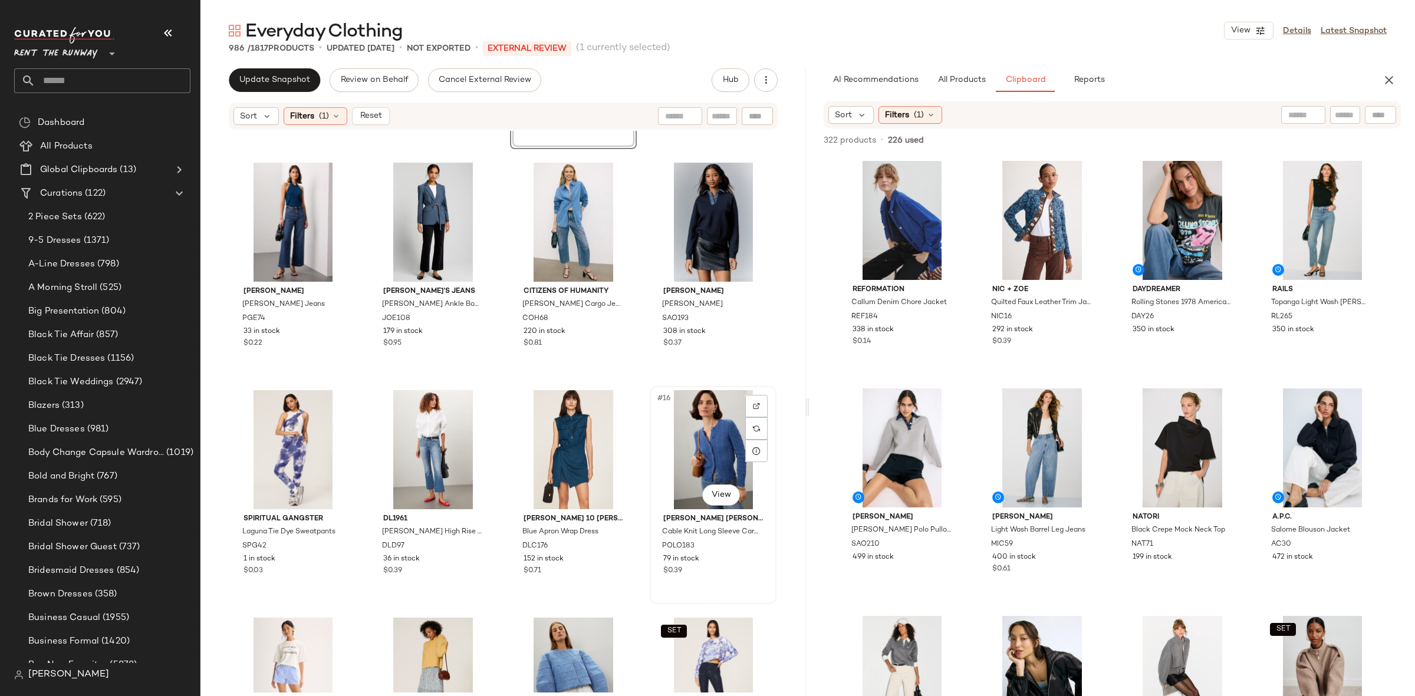
click at [693, 457] on div "#16 View" at bounding box center [713, 449] width 118 height 119
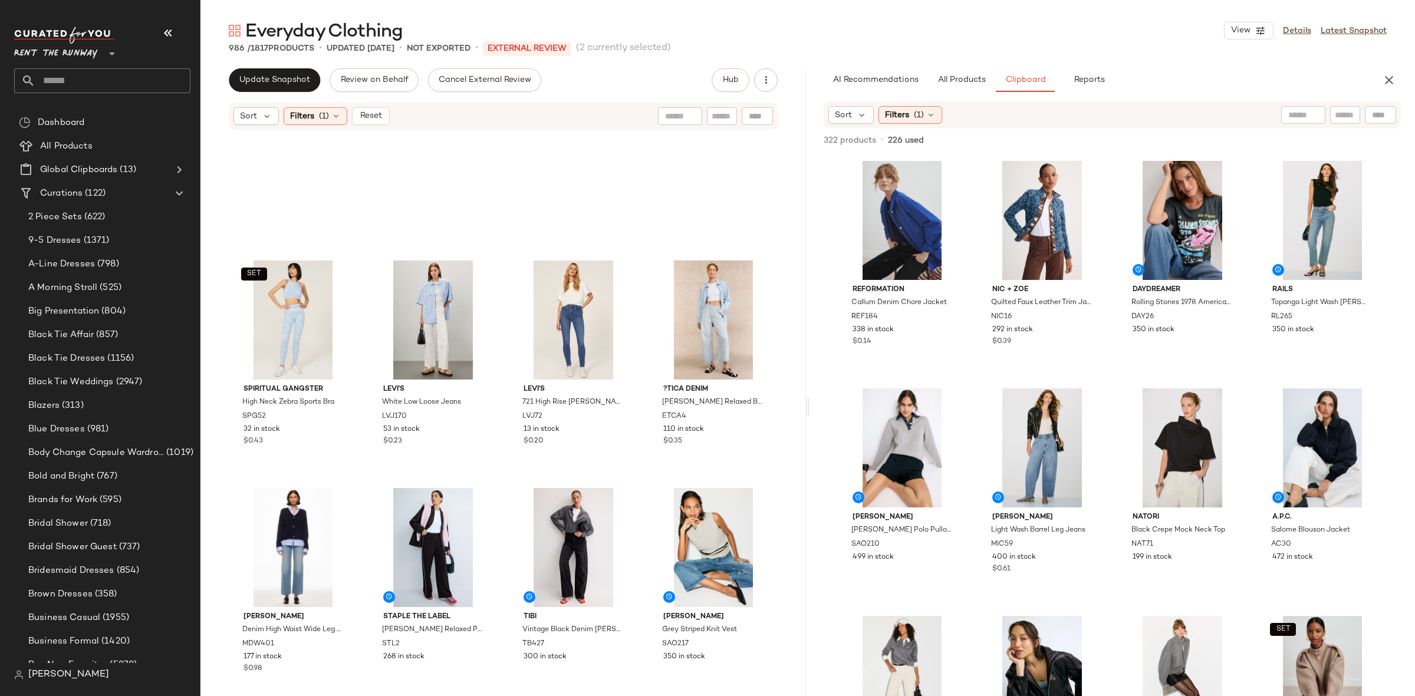
scroll to position [1330, 0]
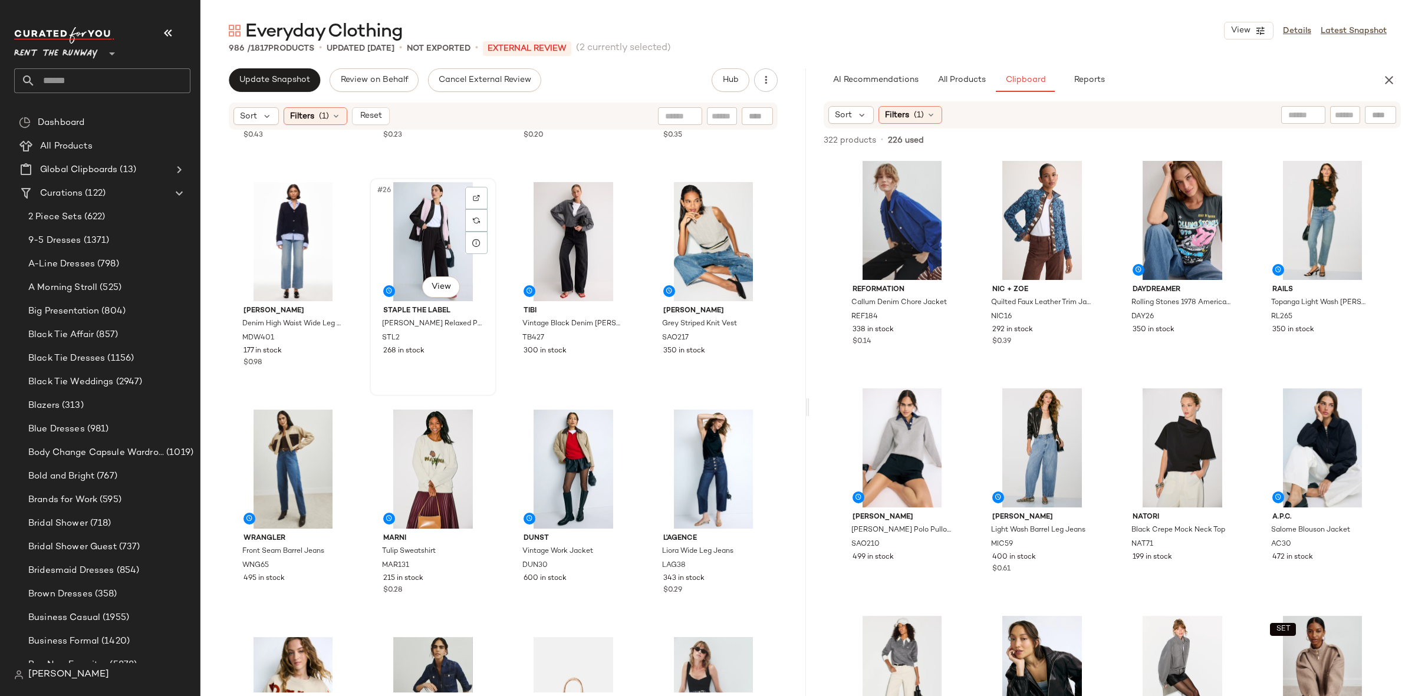
click at [433, 243] on div "#26 View" at bounding box center [433, 241] width 118 height 119
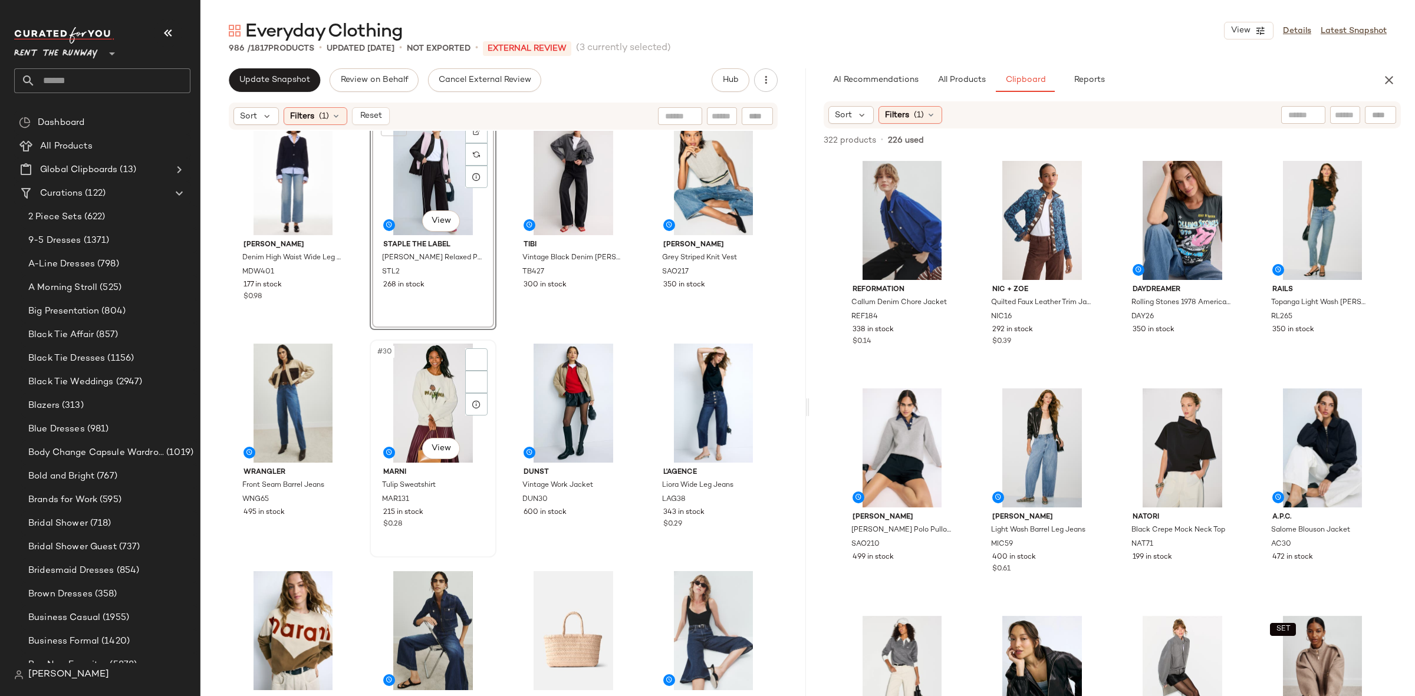
scroll to position [1495, 0]
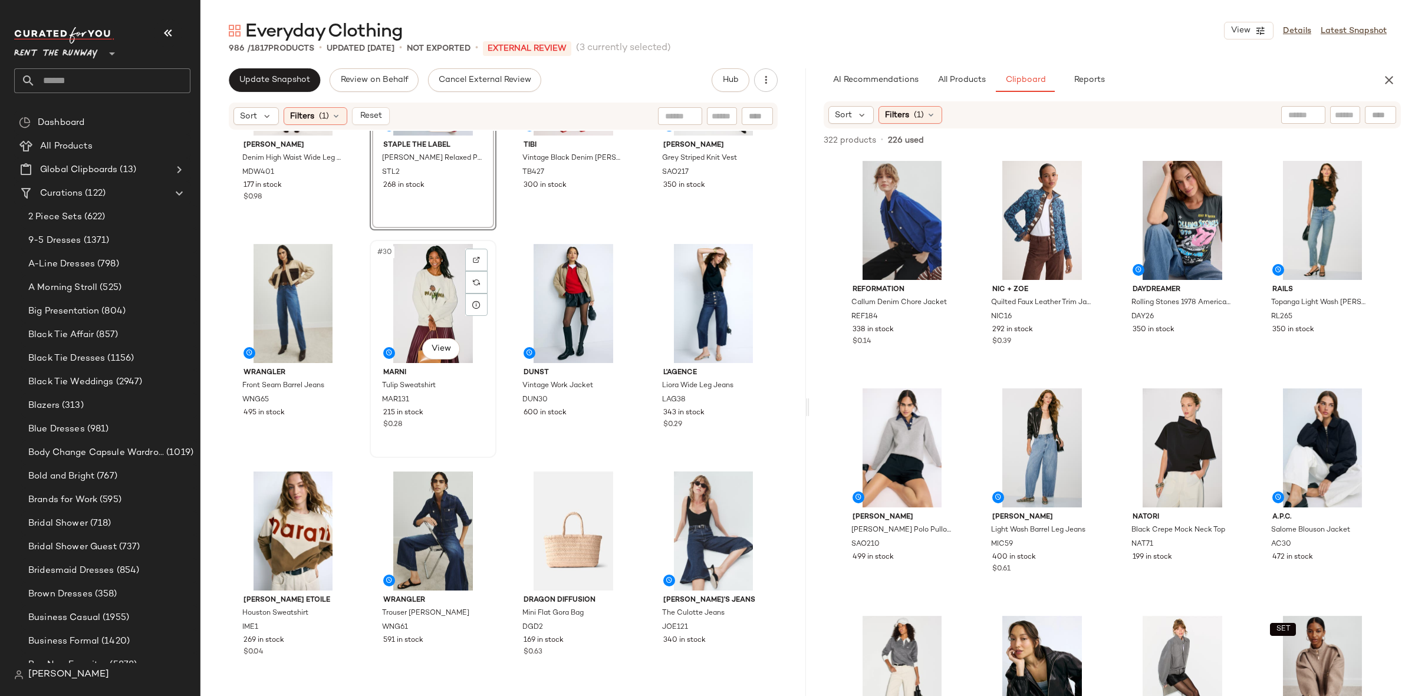
click at [419, 314] on div "#30 View" at bounding box center [433, 303] width 118 height 119
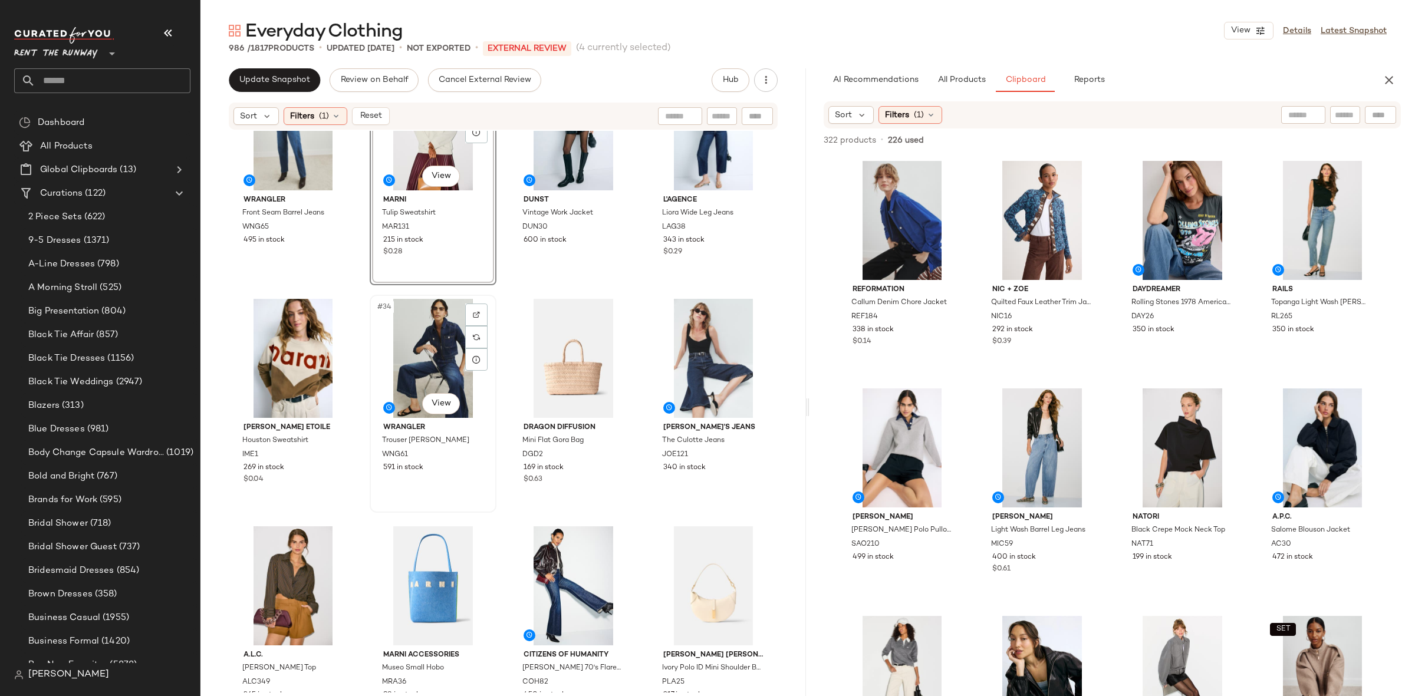
click at [414, 340] on div "#34 View" at bounding box center [433, 358] width 118 height 119
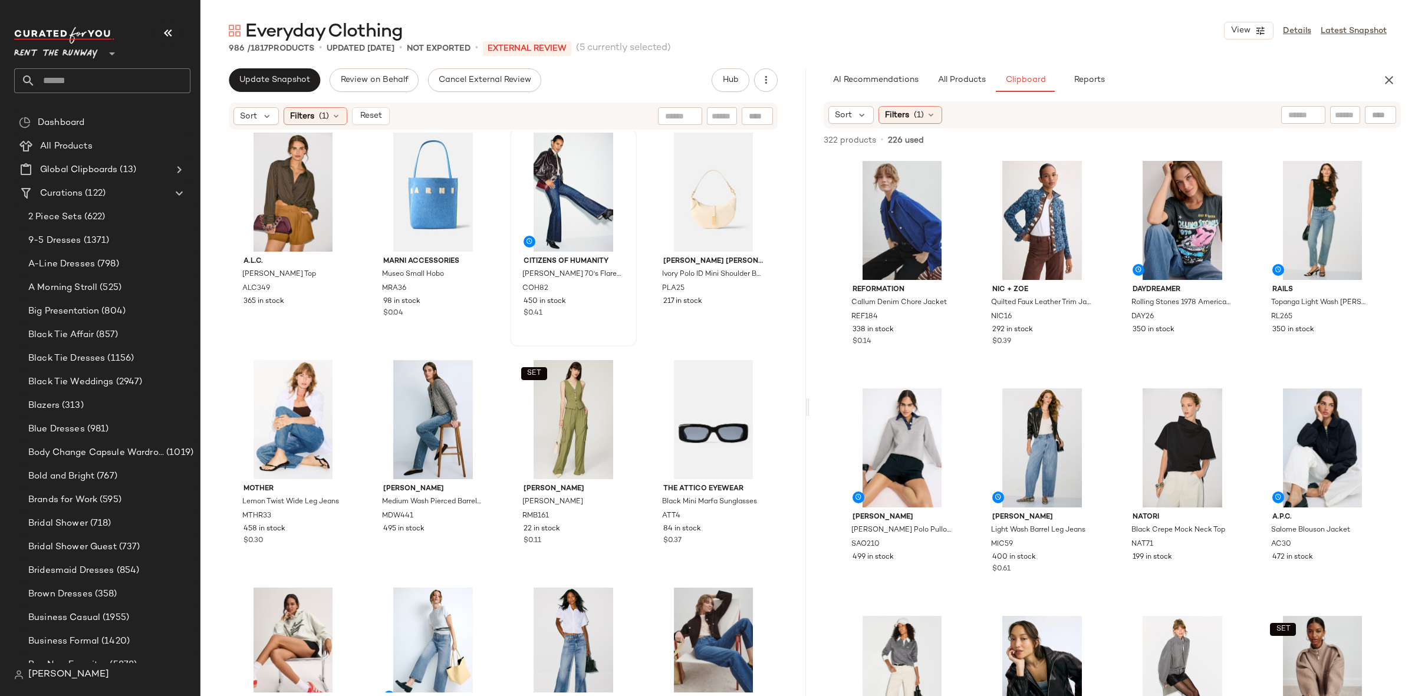
scroll to position [2046, 0]
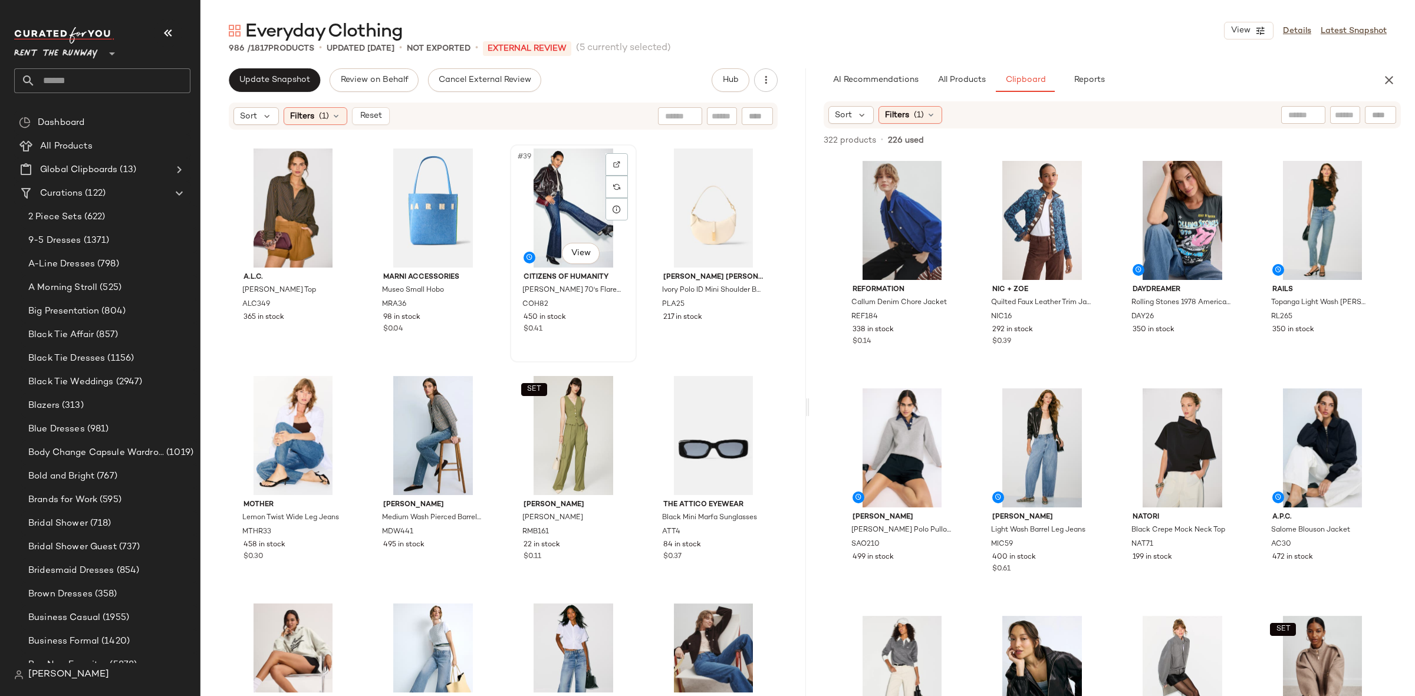
click at [575, 199] on div "#39 View" at bounding box center [573, 208] width 118 height 119
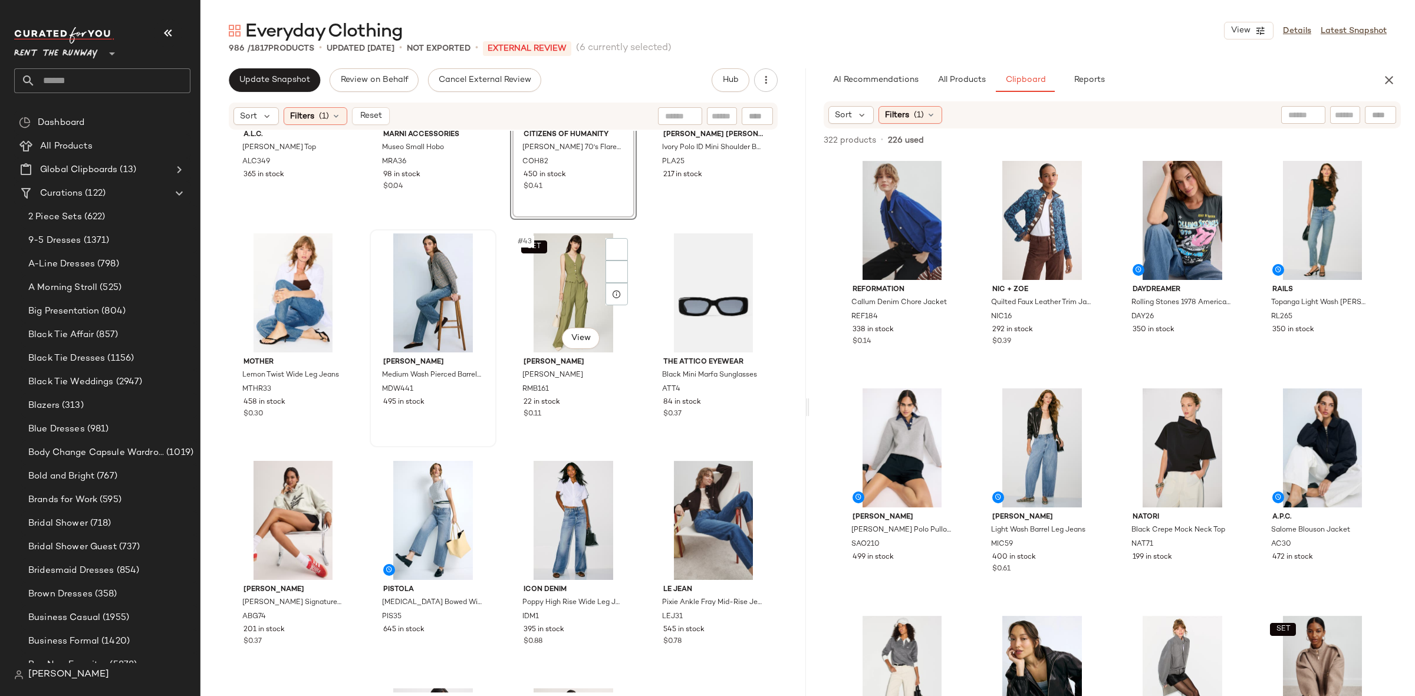
scroll to position [2200, 0]
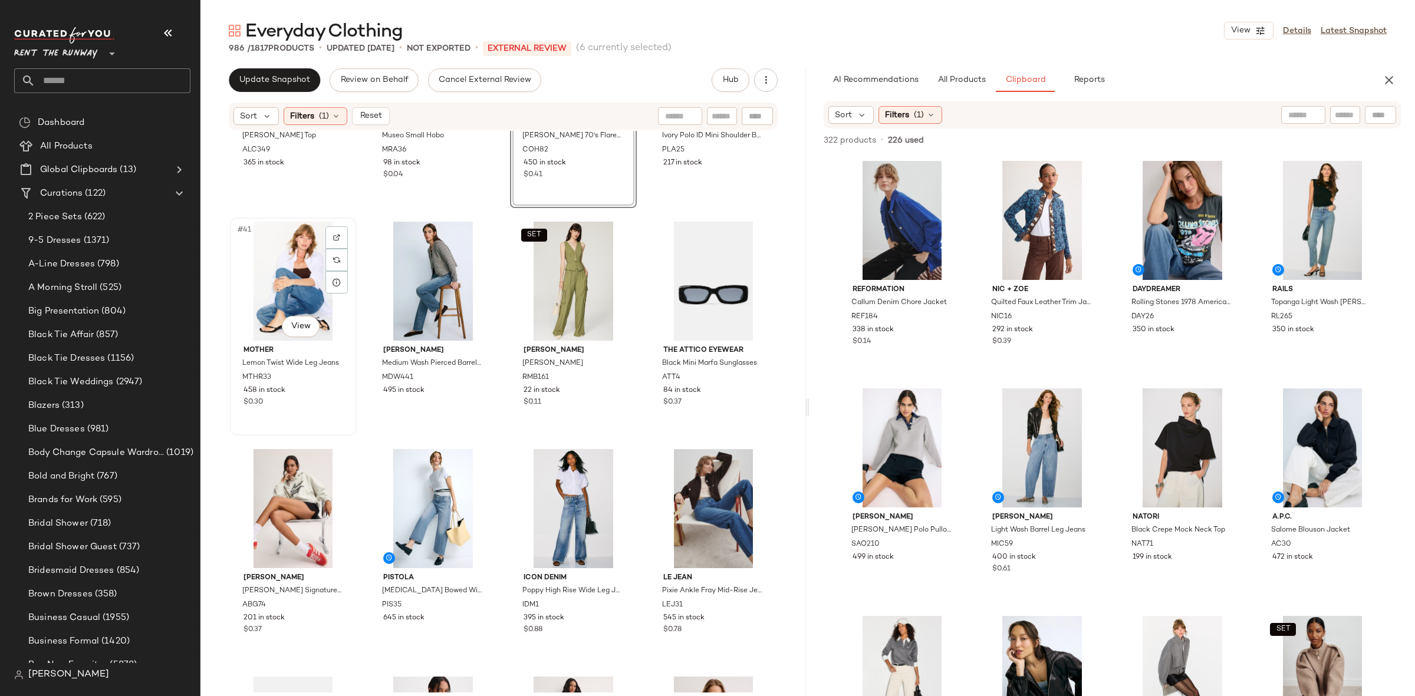
click at [306, 265] on div "#41 View" at bounding box center [293, 281] width 118 height 119
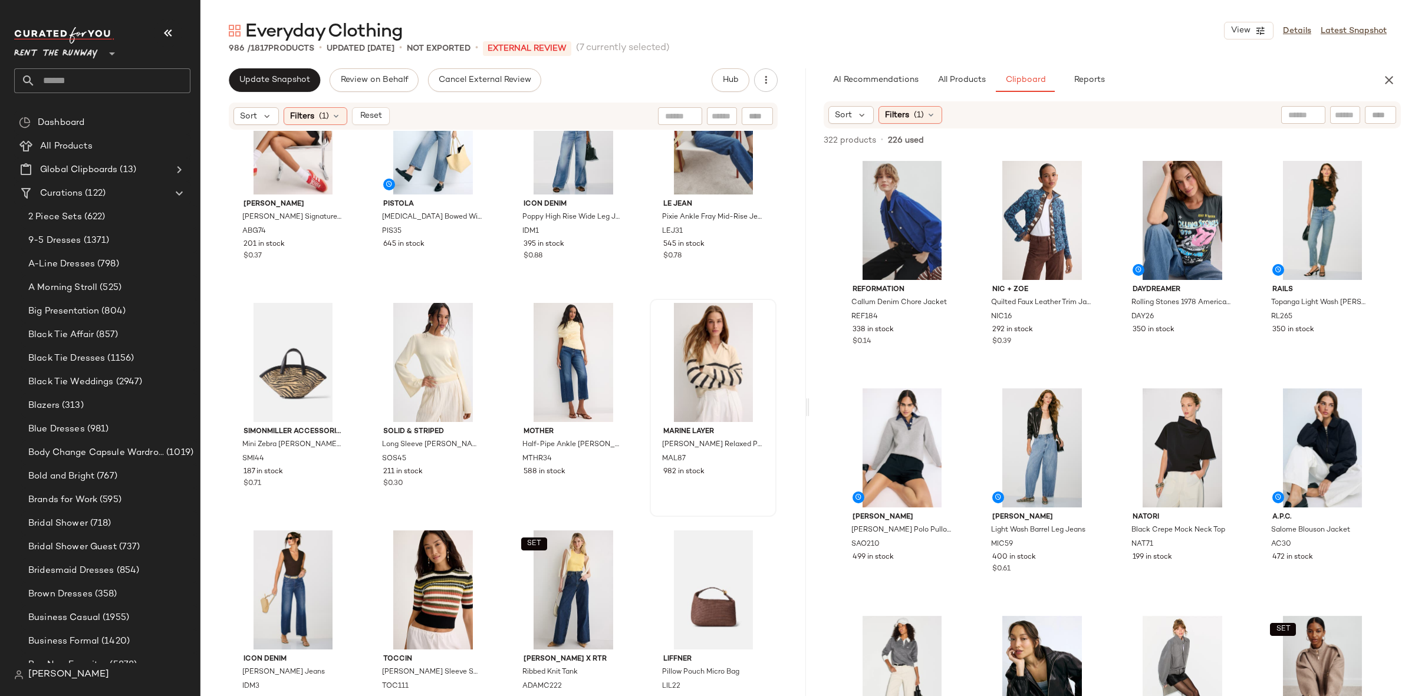
scroll to position [2575, 0]
click at [694, 355] on div "#52 View" at bounding box center [713, 361] width 118 height 119
click at [421, 355] on div "#50 View" at bounding box center [433, 361] width 118 height 119
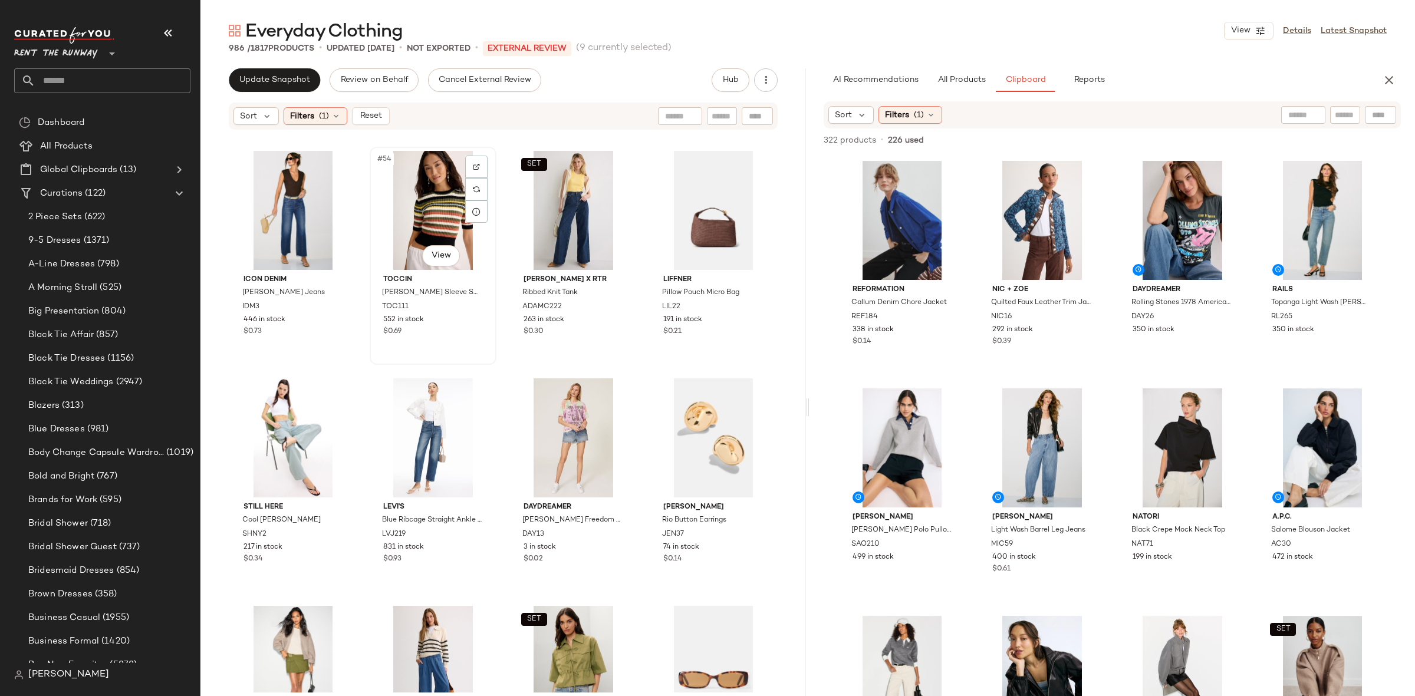
click at [432, 210] on div "#54 View" at bounding box center [433, 210] width 118 height 119
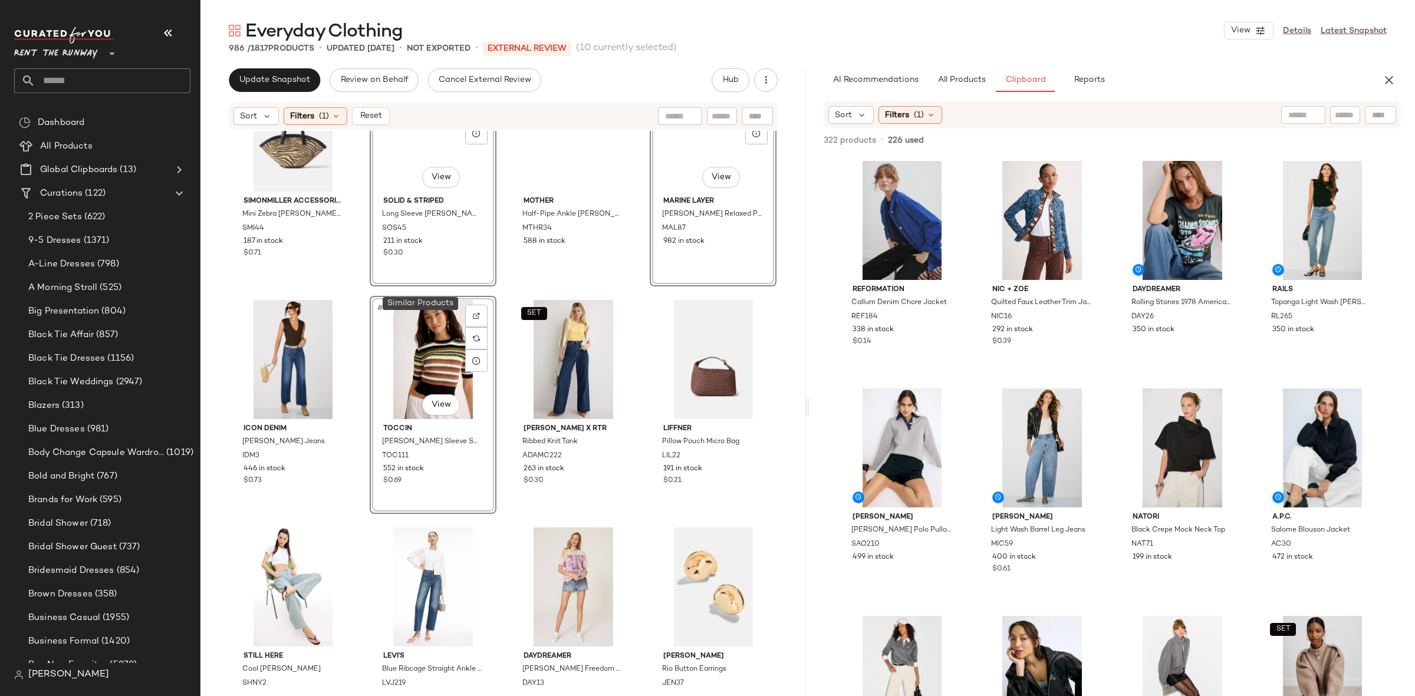
scroll to position [2769, 0]
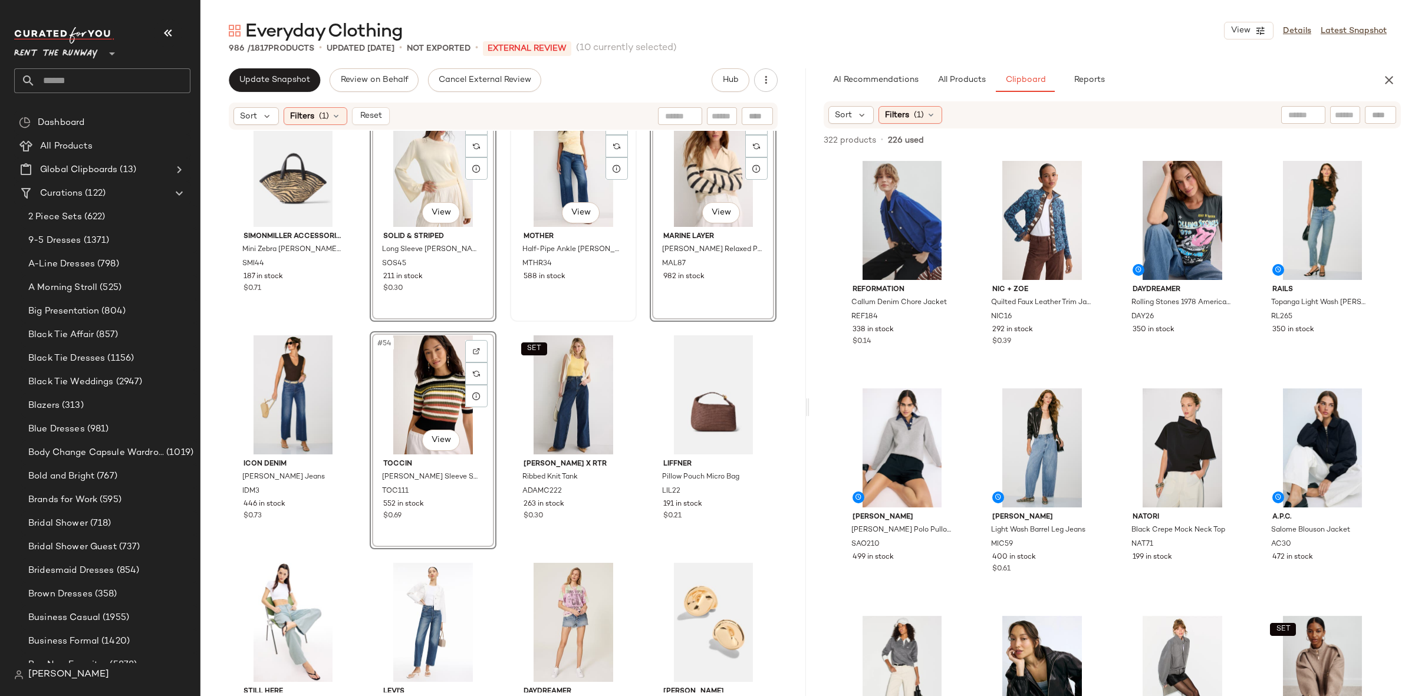
click at [564, 180] on div "#51 View" at bounding box center [573, 167] width 118 height 119
click at [561, 373] on div "SET #55 View" at bounding box center [573, 394] width 118 height 119
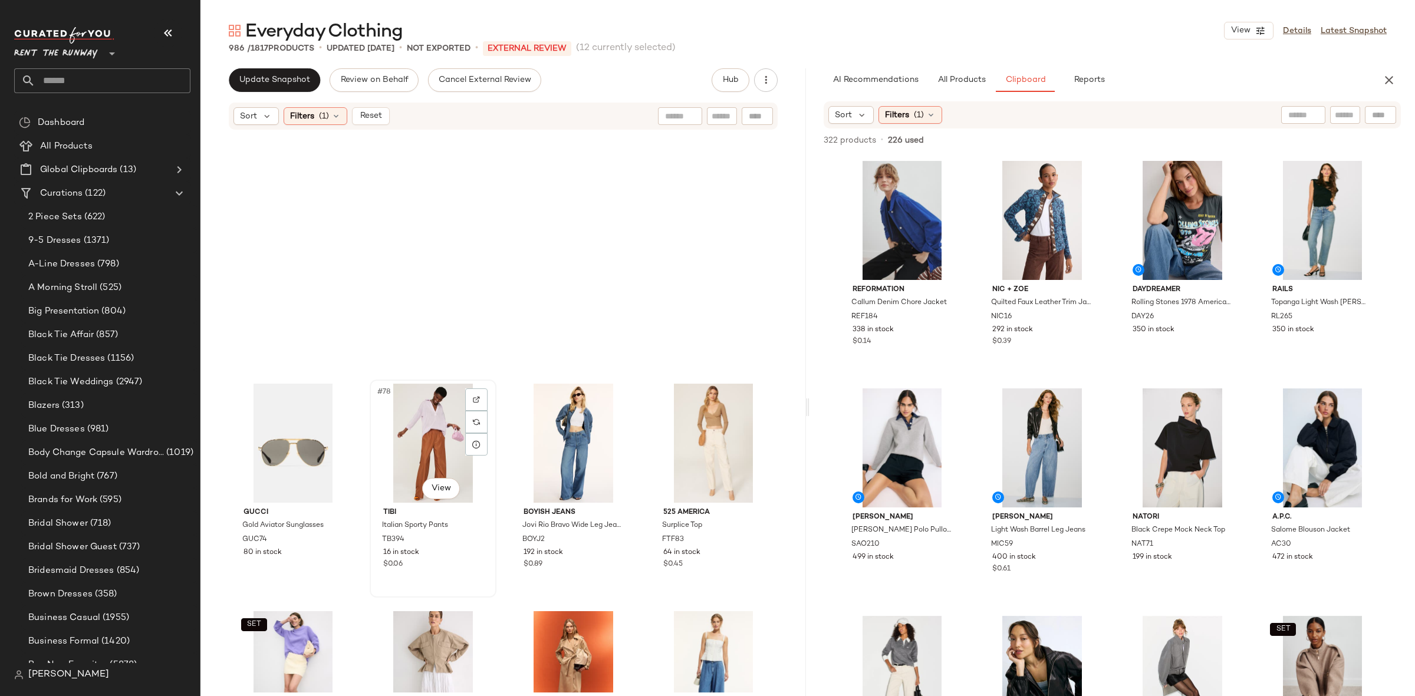
scroll to position [4401, 0]
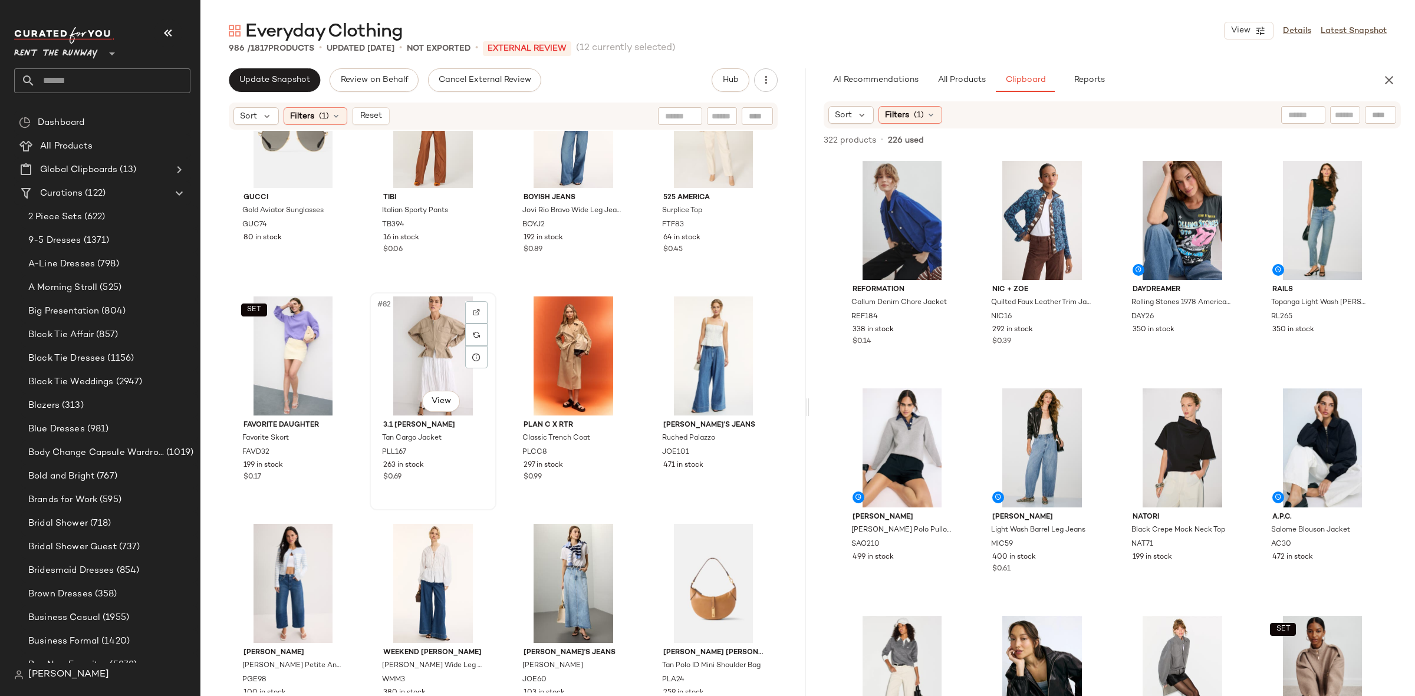
click at [427, 351] on div "#82 View" at bounding box center [433, 355] width 118 height 119
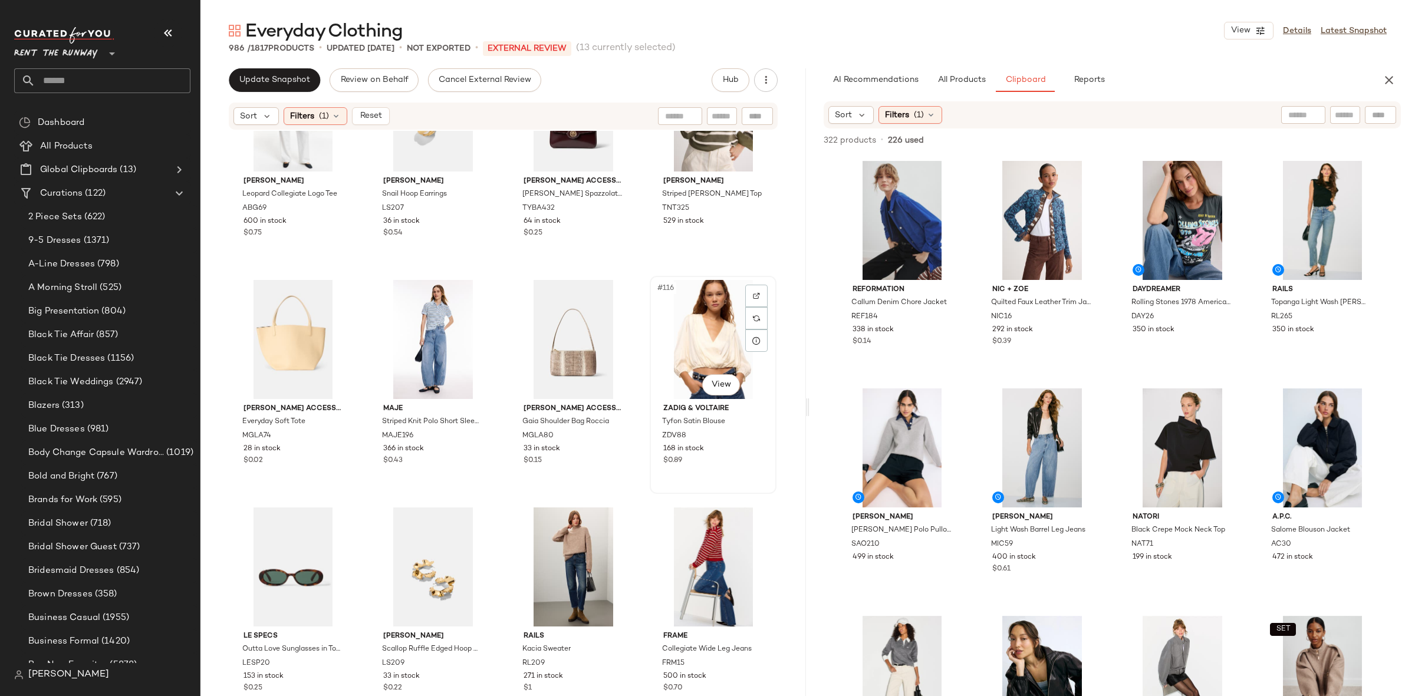
scroll to position [6251, 0]
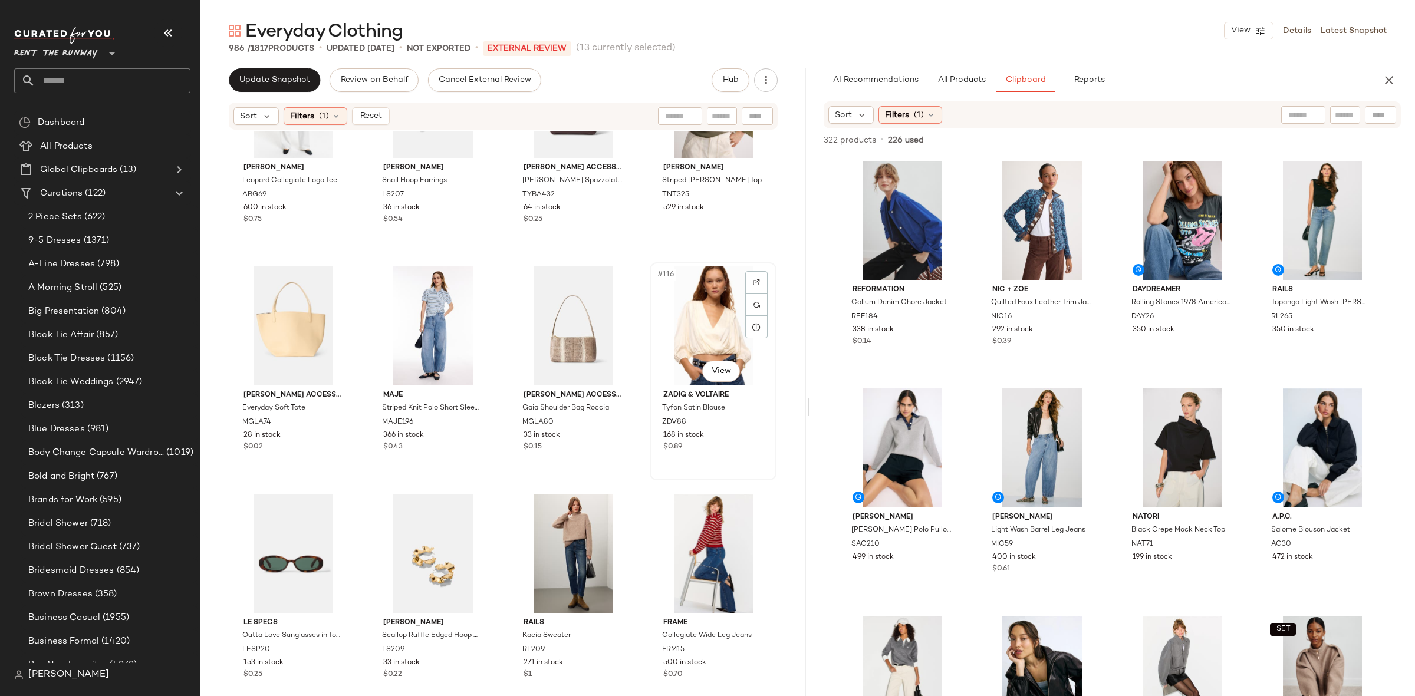
click at [699, 309] on div "#116 View" at bounding box center [713, 325] width 118 height 119
click at [438, 314] on div "#114 View" at bounding box center [433, 325] width 118 height 119
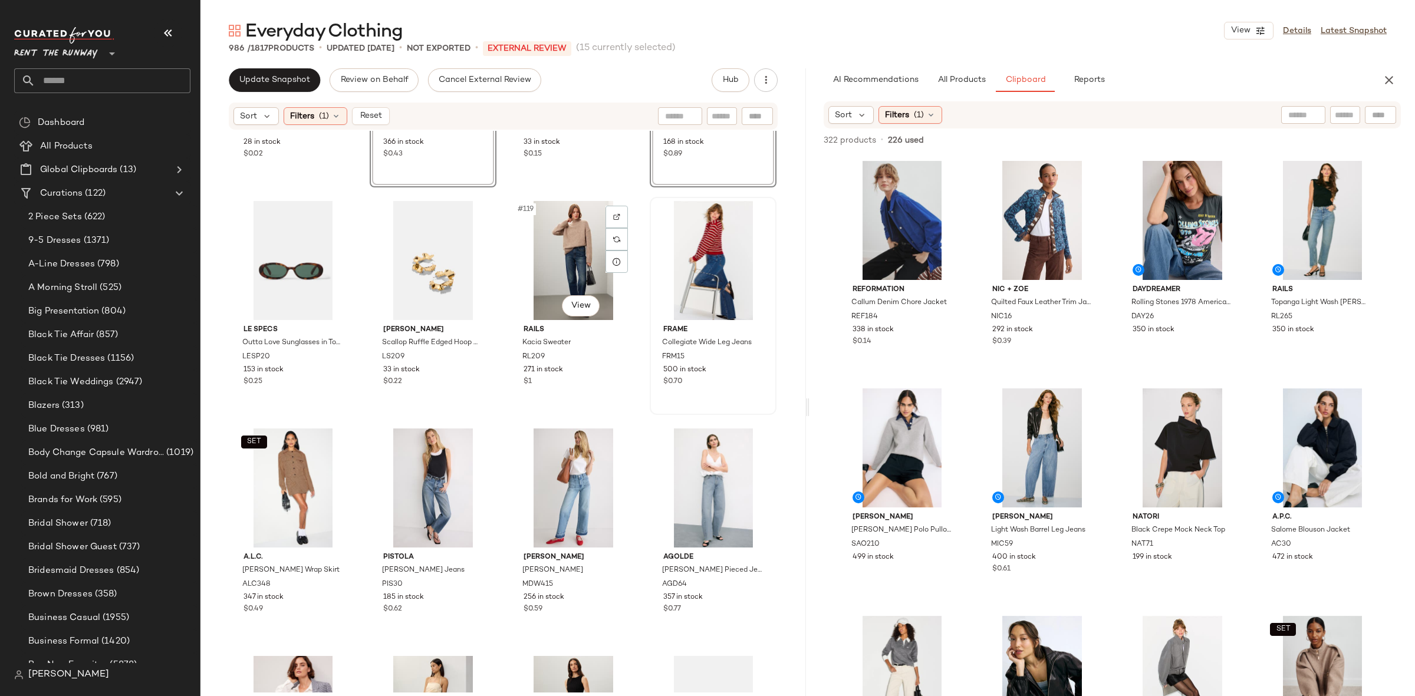
scroll to position [6551, 0]
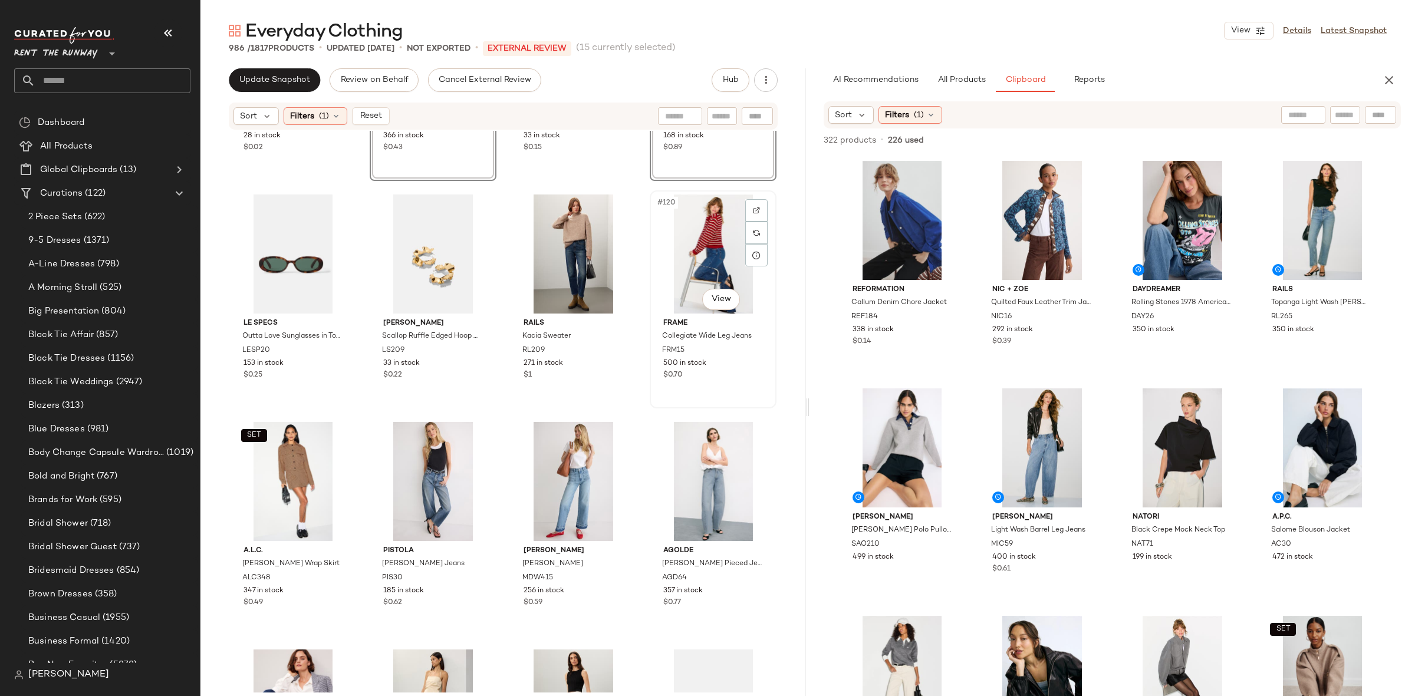
click at [709, 248] on div "#120 View" at bounding box center [713, 254] width 118 height 119
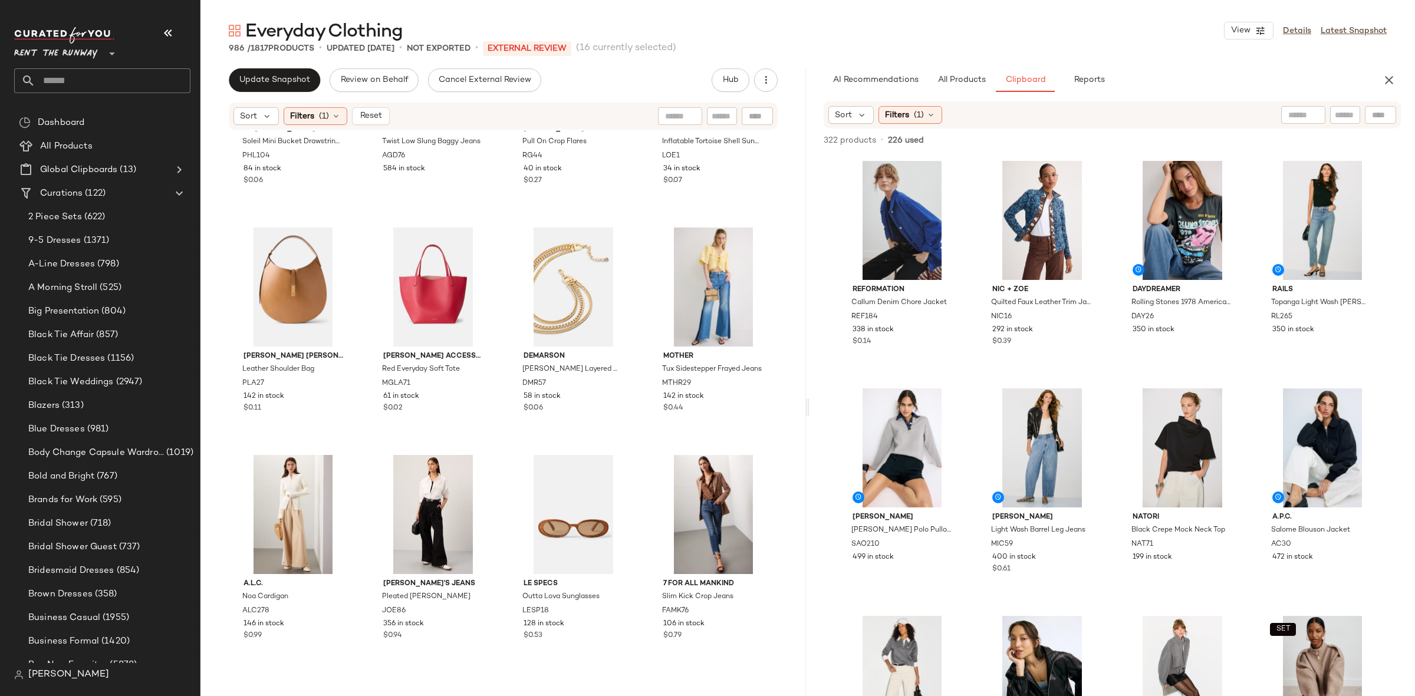
scroll to position [8722, 0]
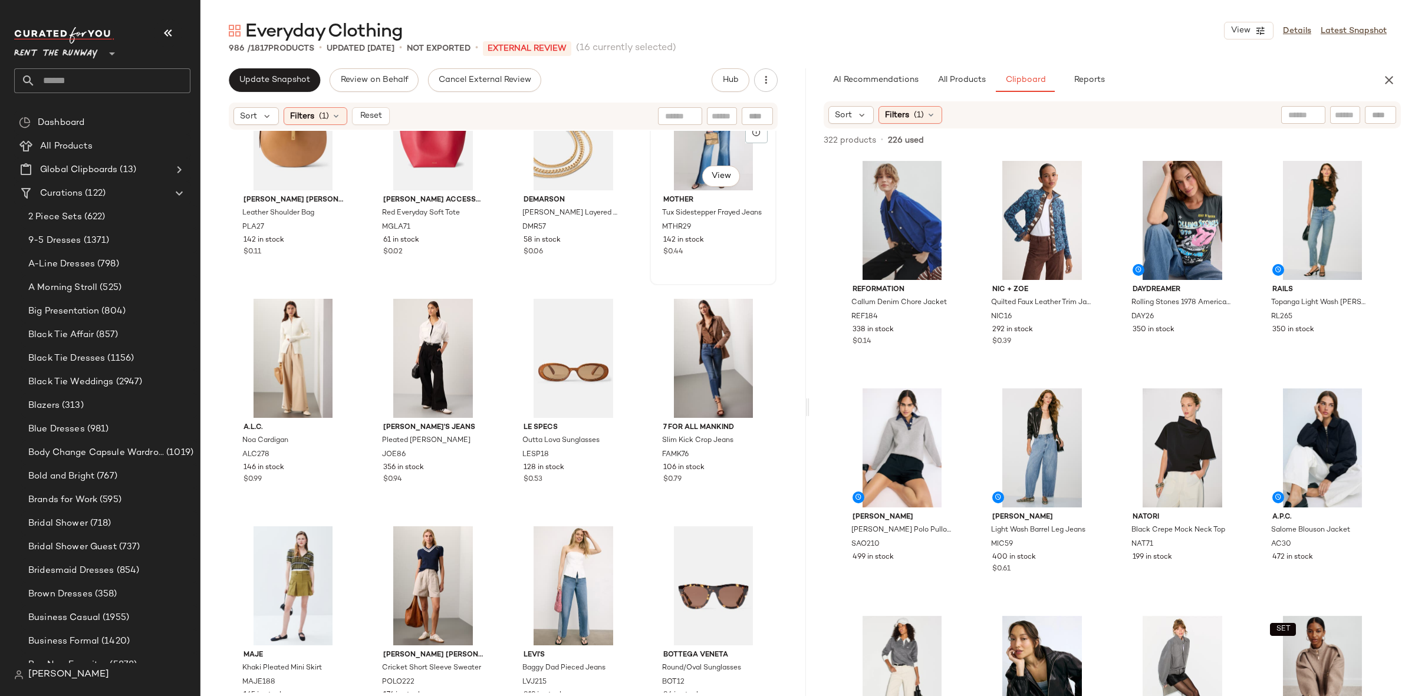
click at [704, 149] on div "#156 View" at bounding box center [713, 130] width 118 height 119
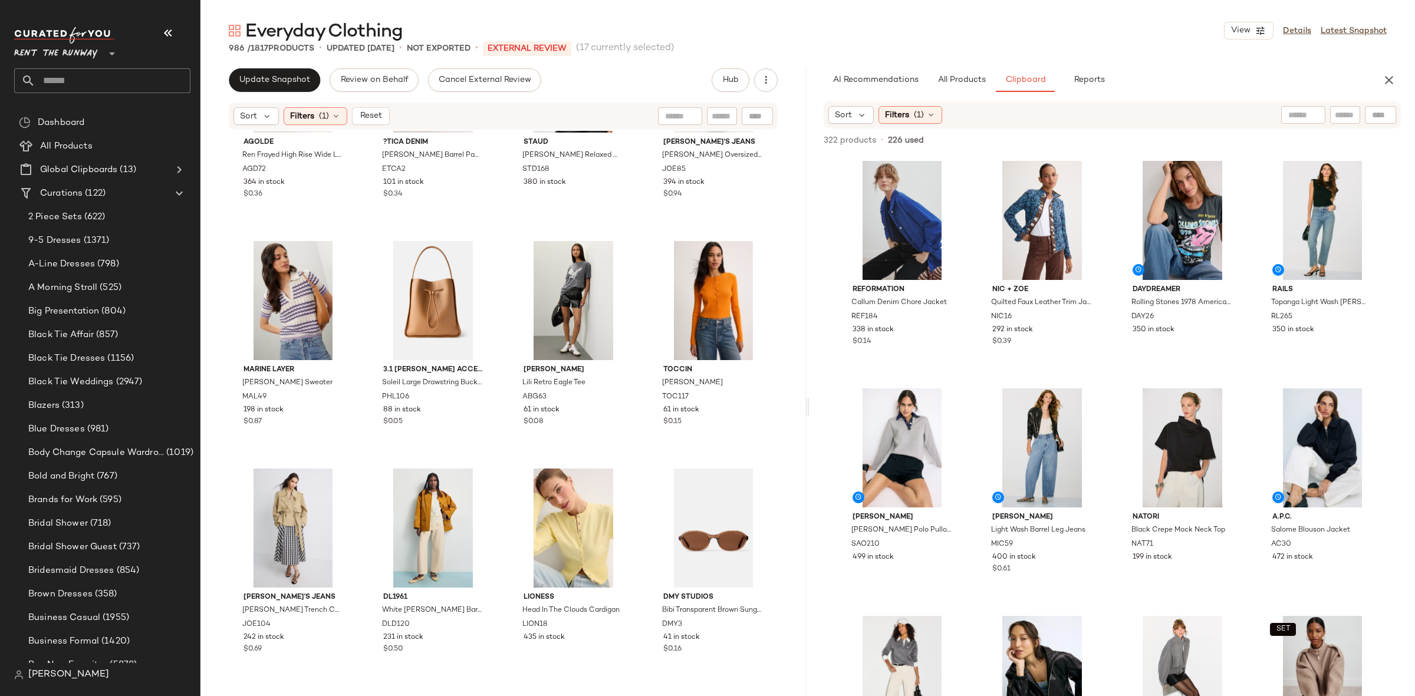
scroll to position [10246, 0]
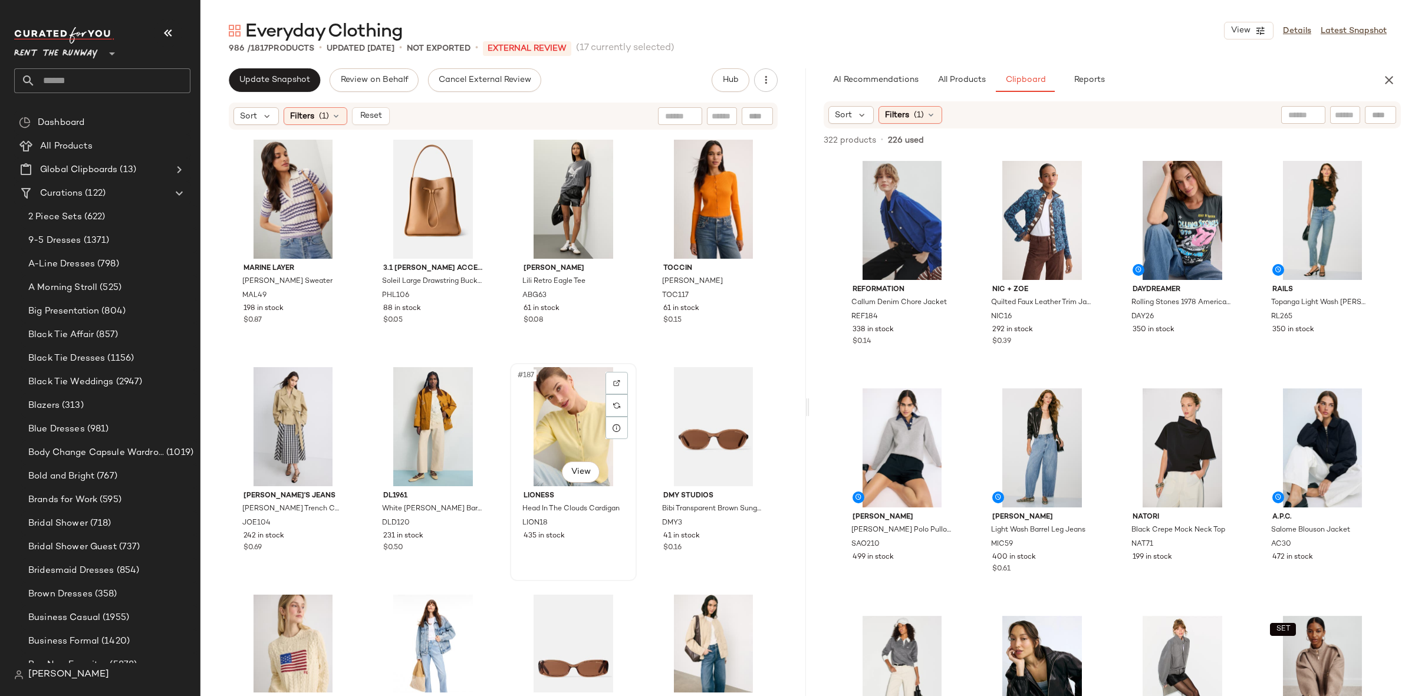
click at [547, 404] on div "#187 View" at bounding box center [573, 426] width 118 height 119
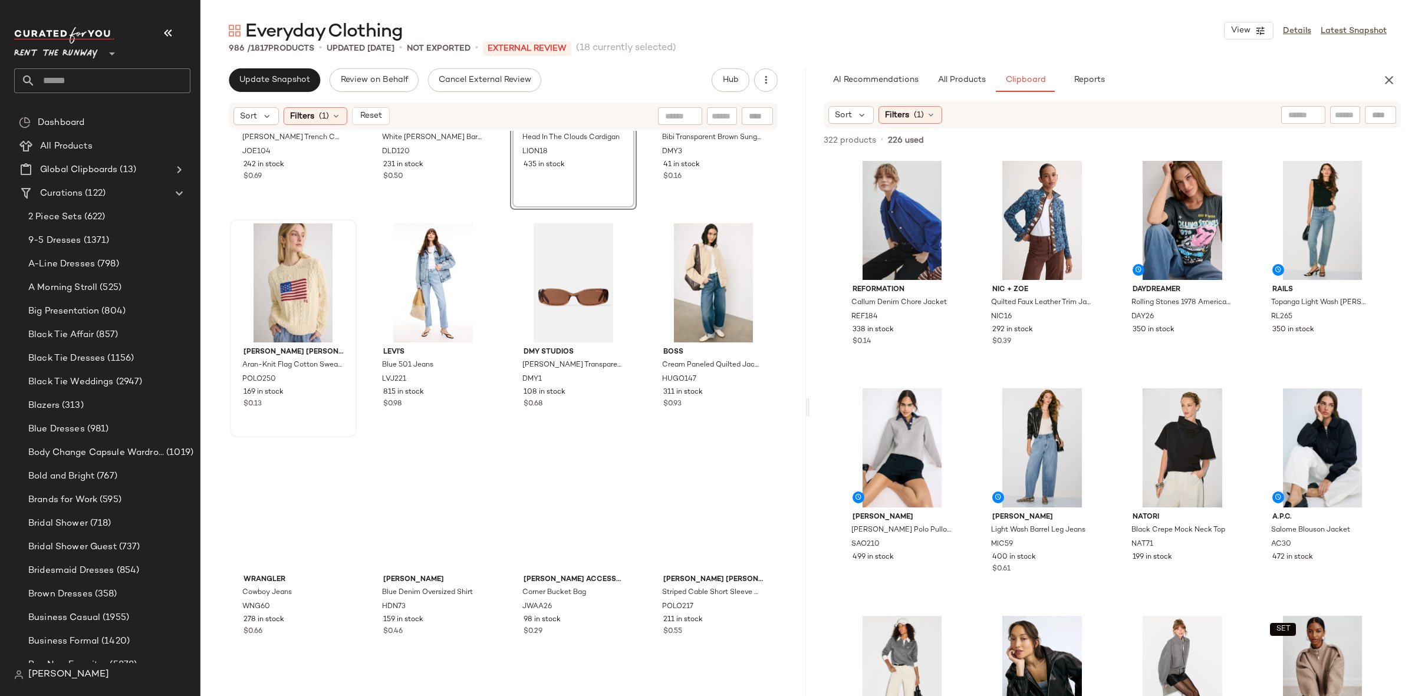
scroll to position [10632, 0]
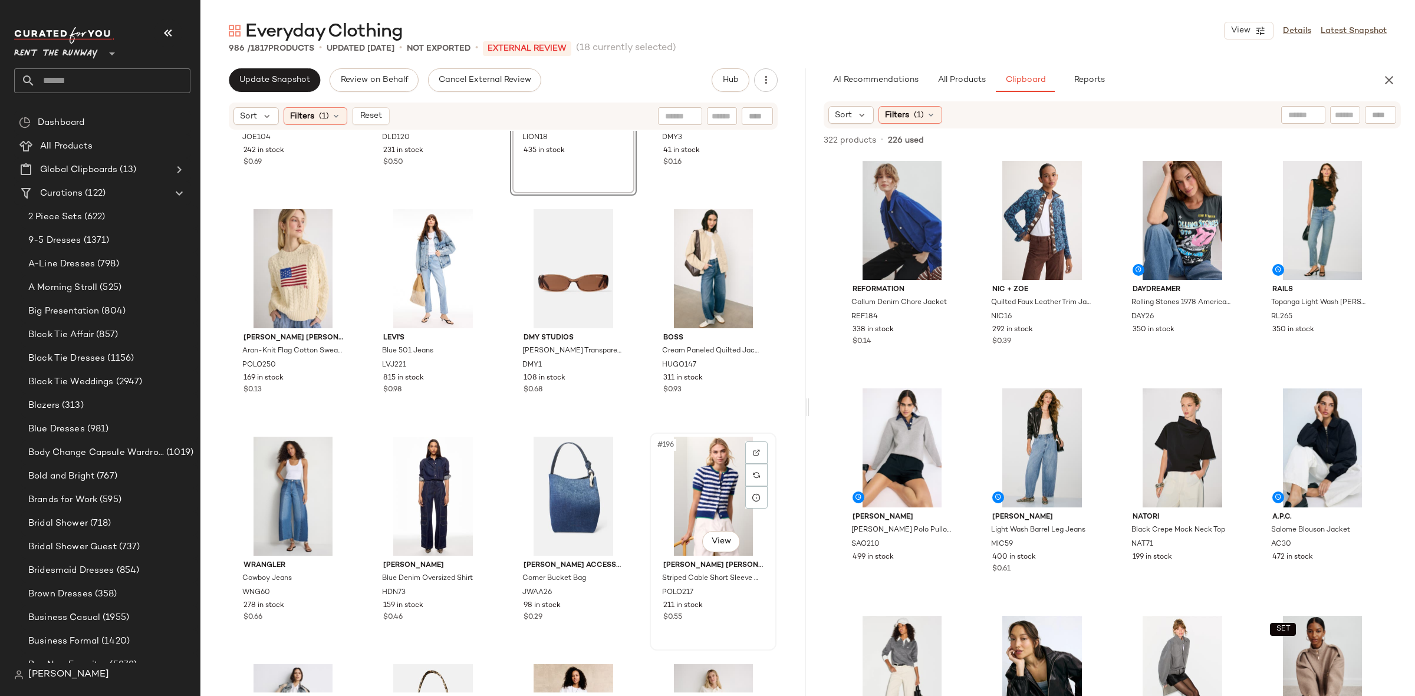
click at [680, 479] on div "#196 View" at bounding box center [713, 496] width 118 height 119
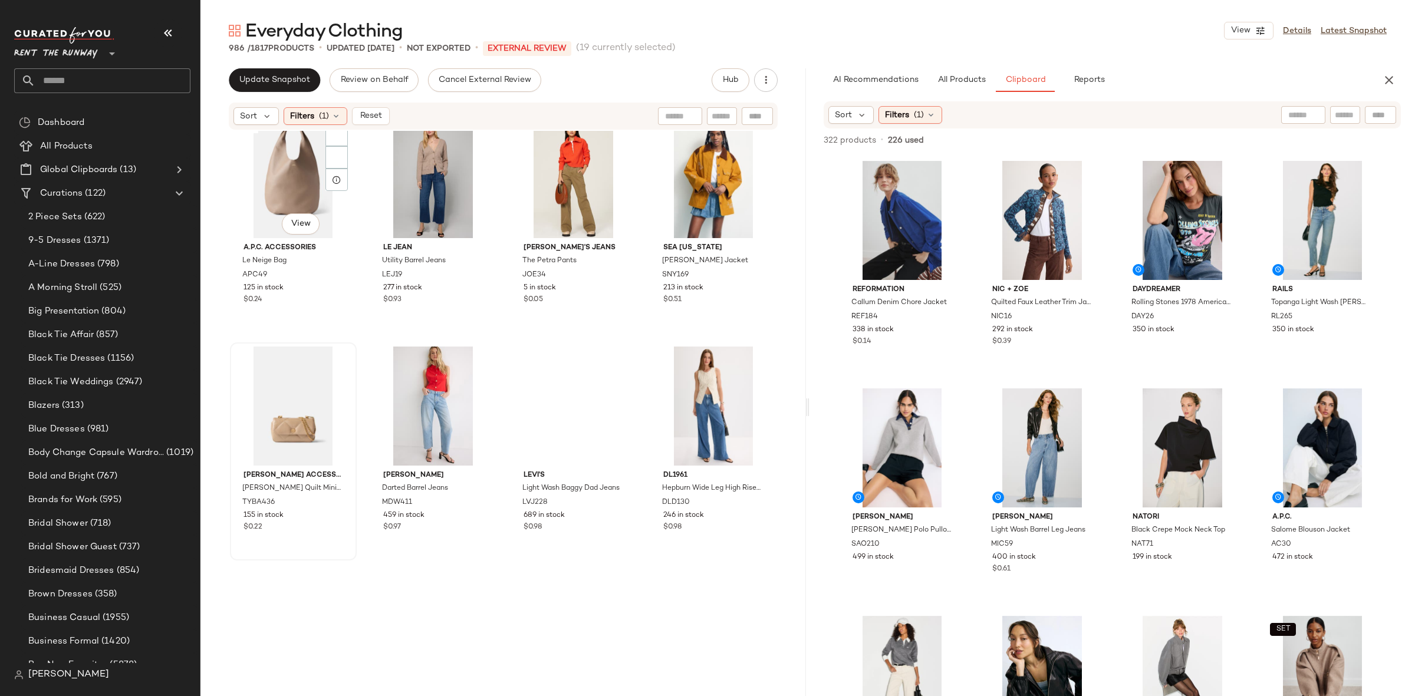
scroll to position [11460, 0]
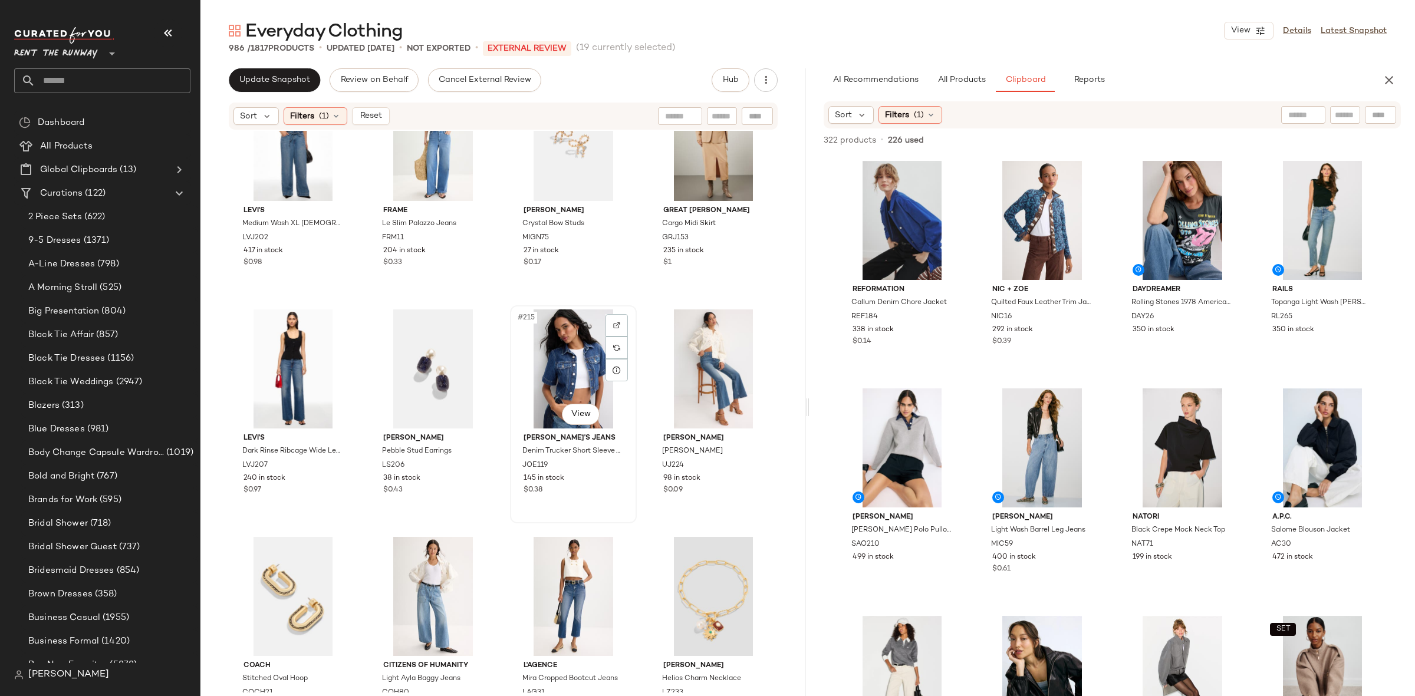
click at [559, 371] on div "#215 View" at bounding box center [573, 368] width 118 height 119
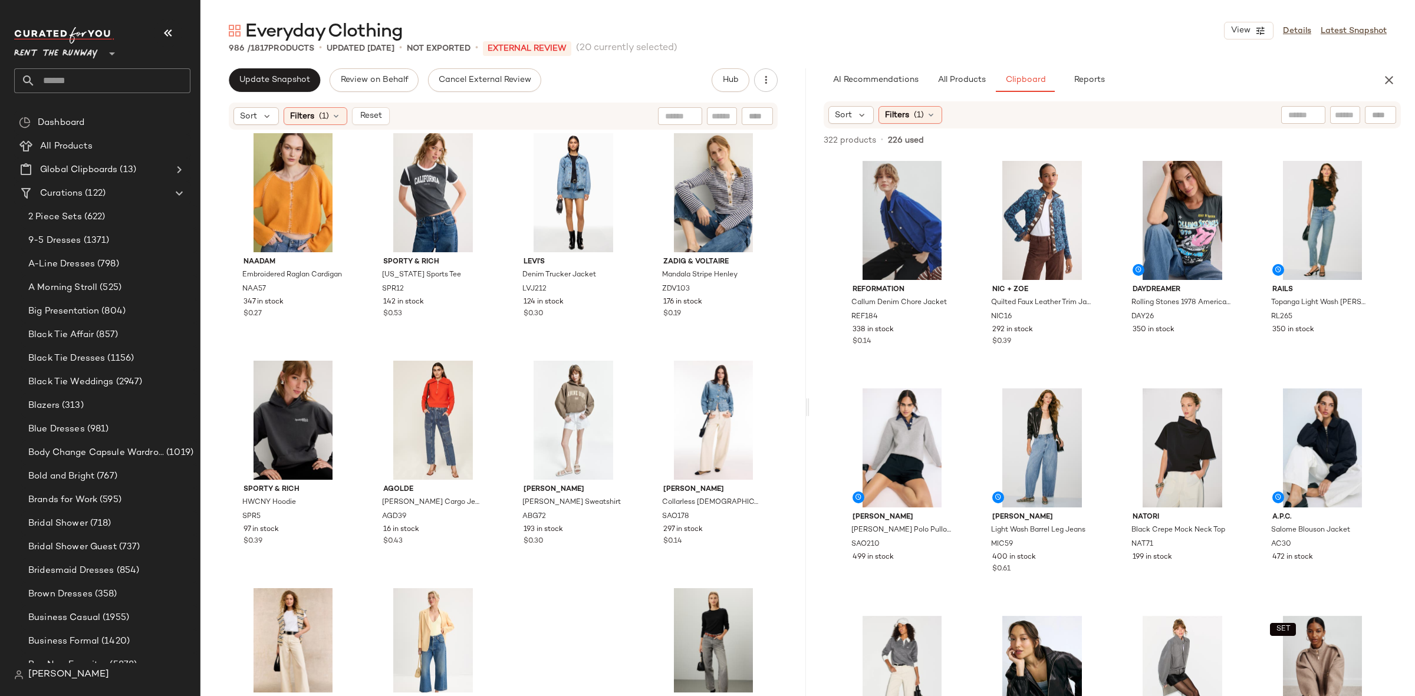
scroll to position [13213, 0]
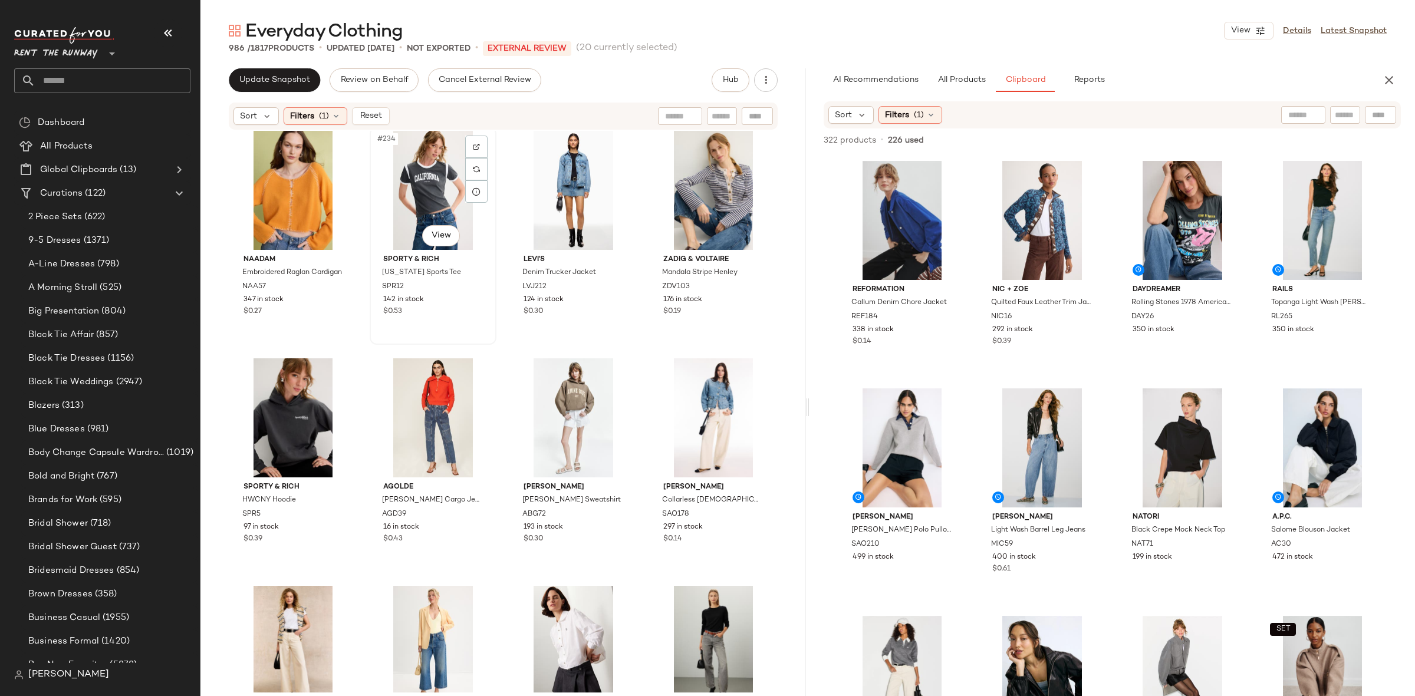
click at [408, 199] on div "#234 View" at bounding box center [433, 190] width 118 height 119
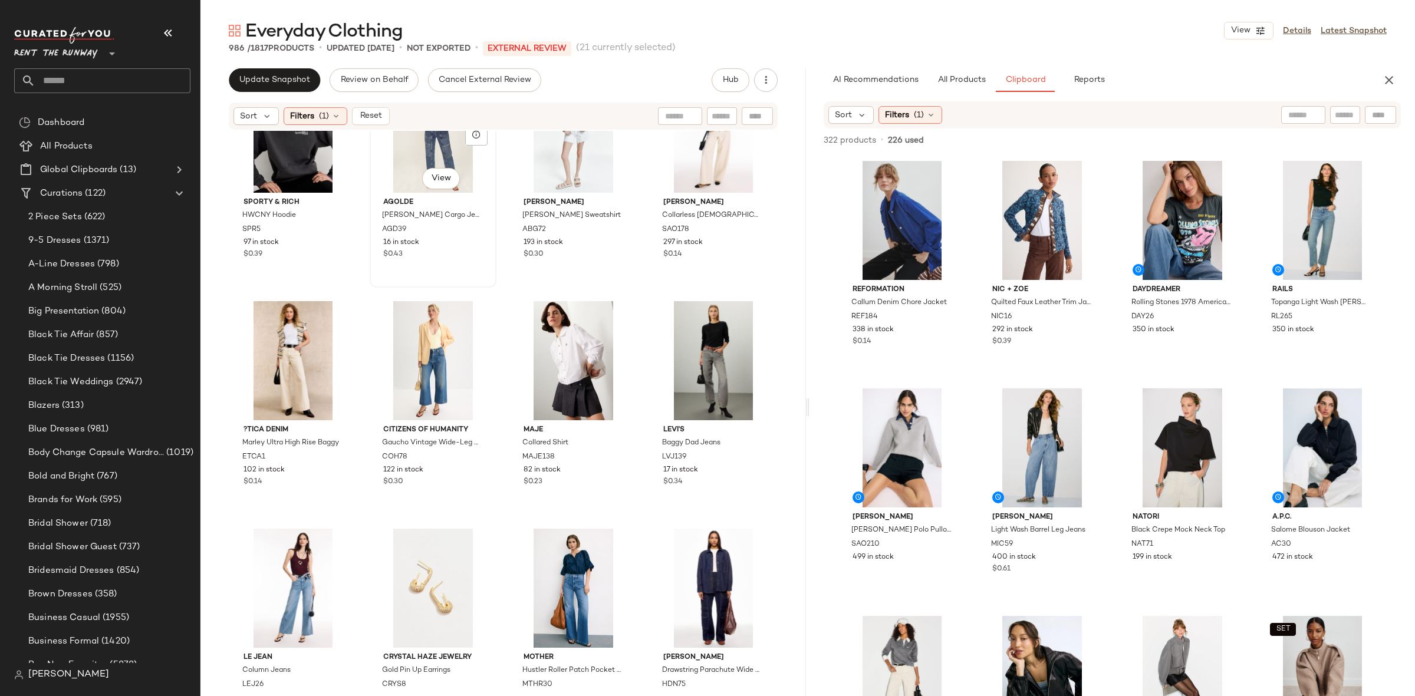
scroll to position [13506, 0]
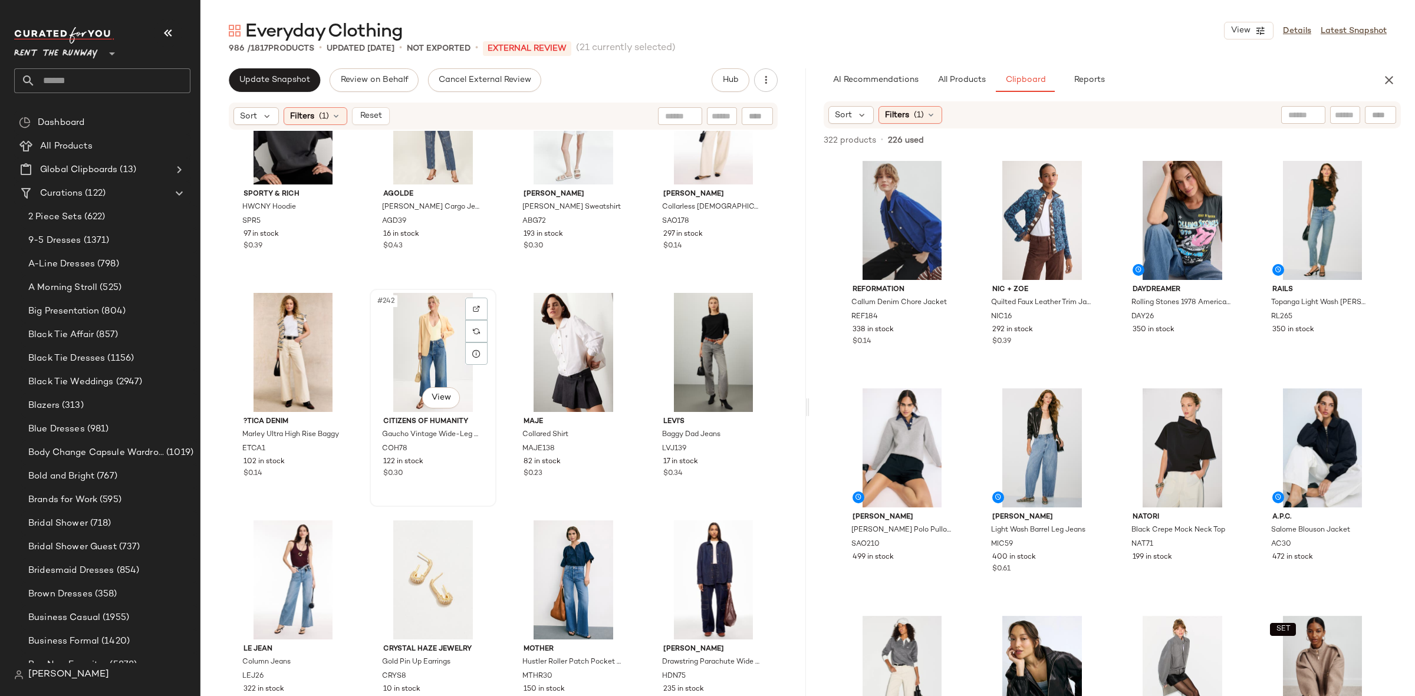
click at [426, 332] on div "#242 View" at bounding box center [433, 352] width 118 height 119
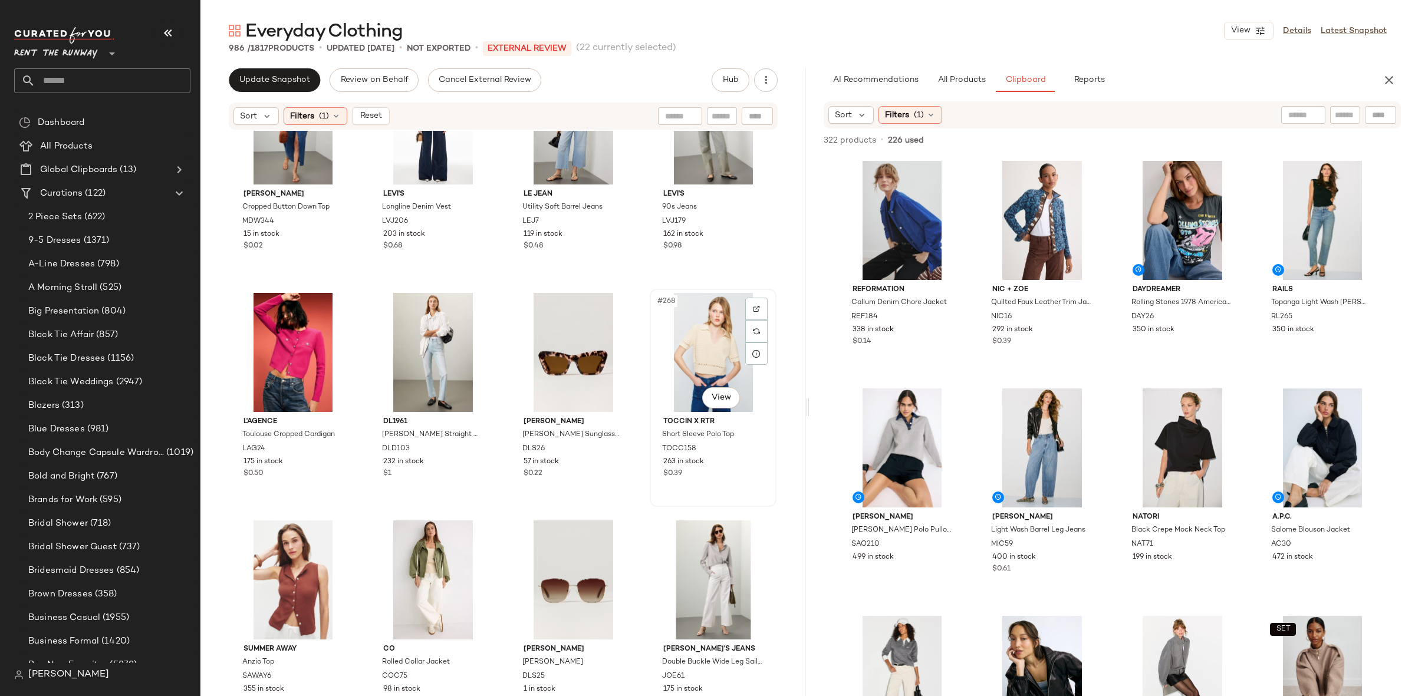
scroll to position [14877, 0]
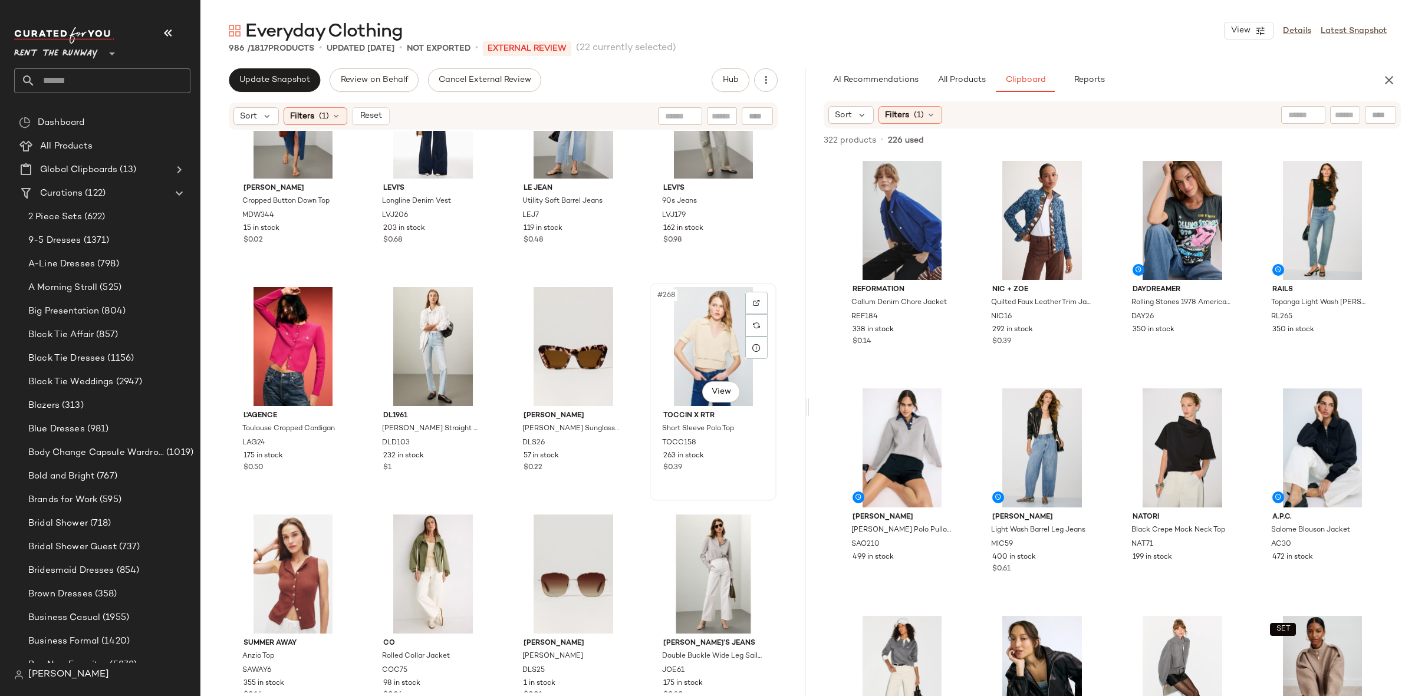
click at [694, 337] on div "#268 View" at bounding box center [713, 346] width 118 height 119
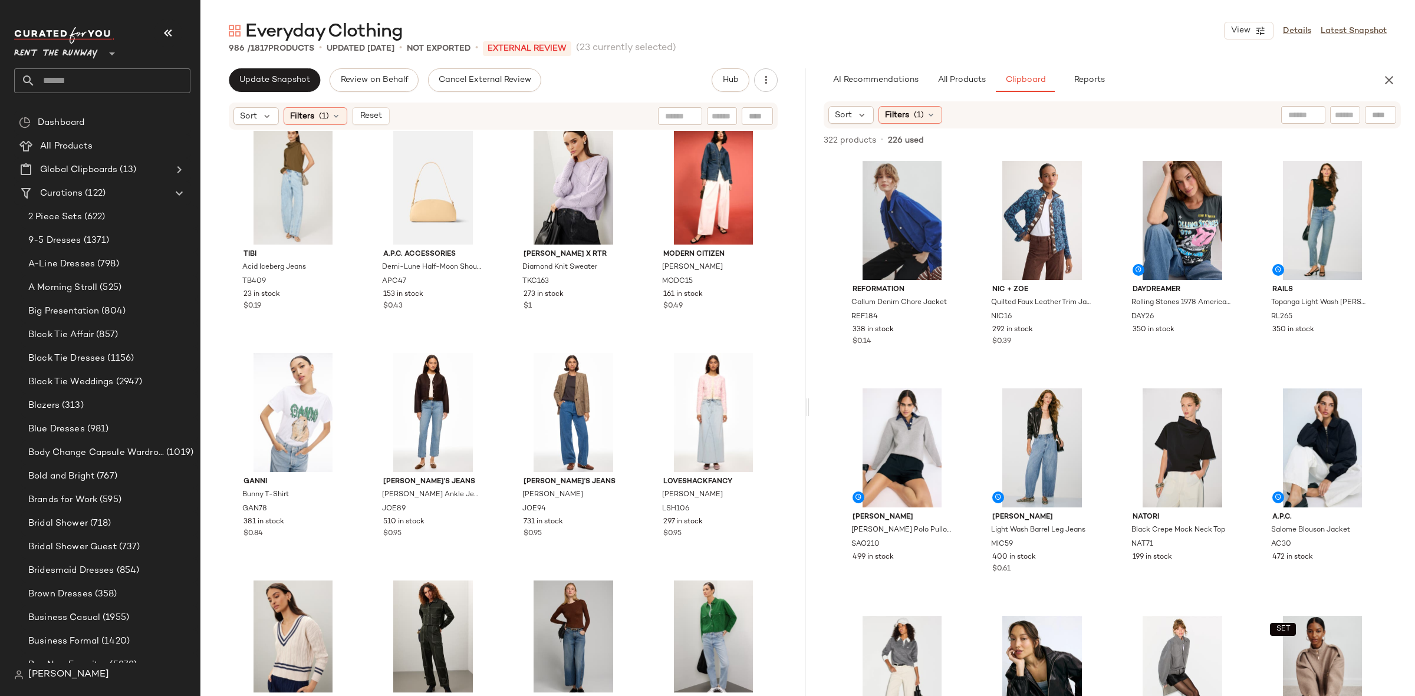
scroll to position [15722, 0]
click at [571, 150] on div "#279 View" at bounding box center [573, 184] width 118 height 119
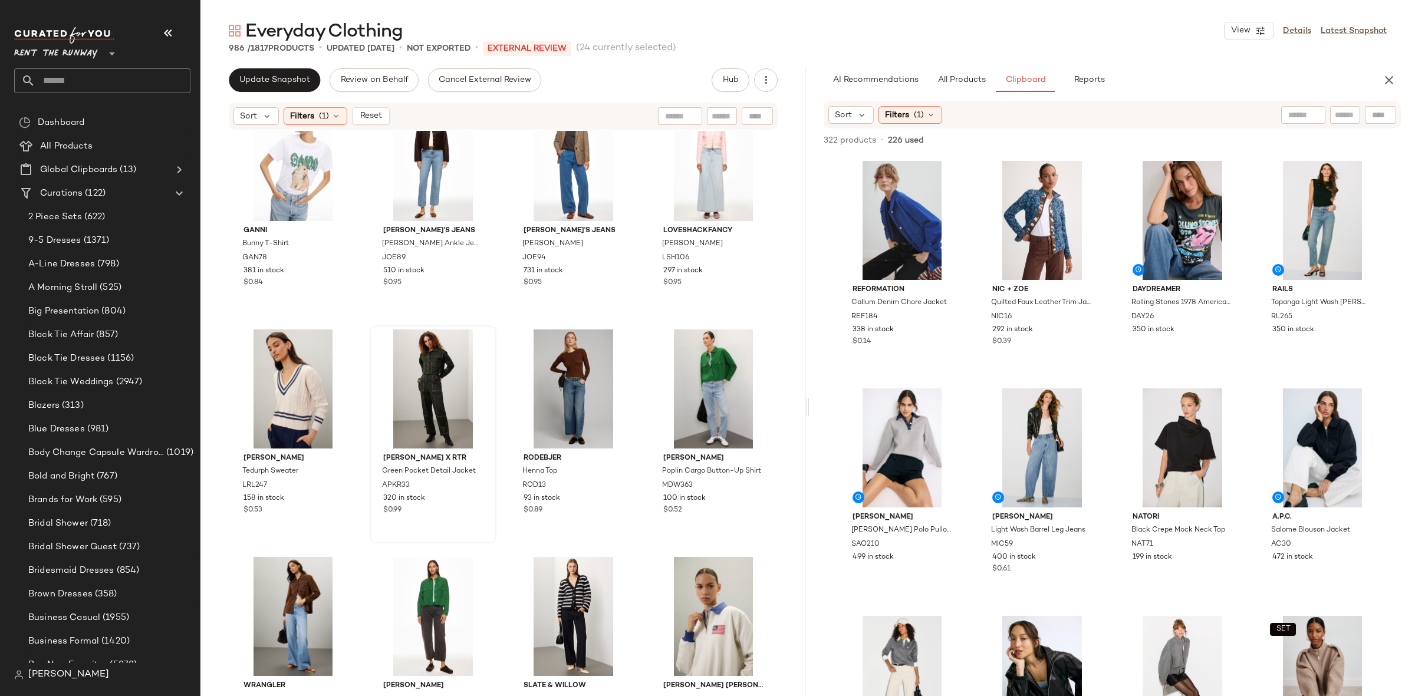
scroll to position [15976, 0]
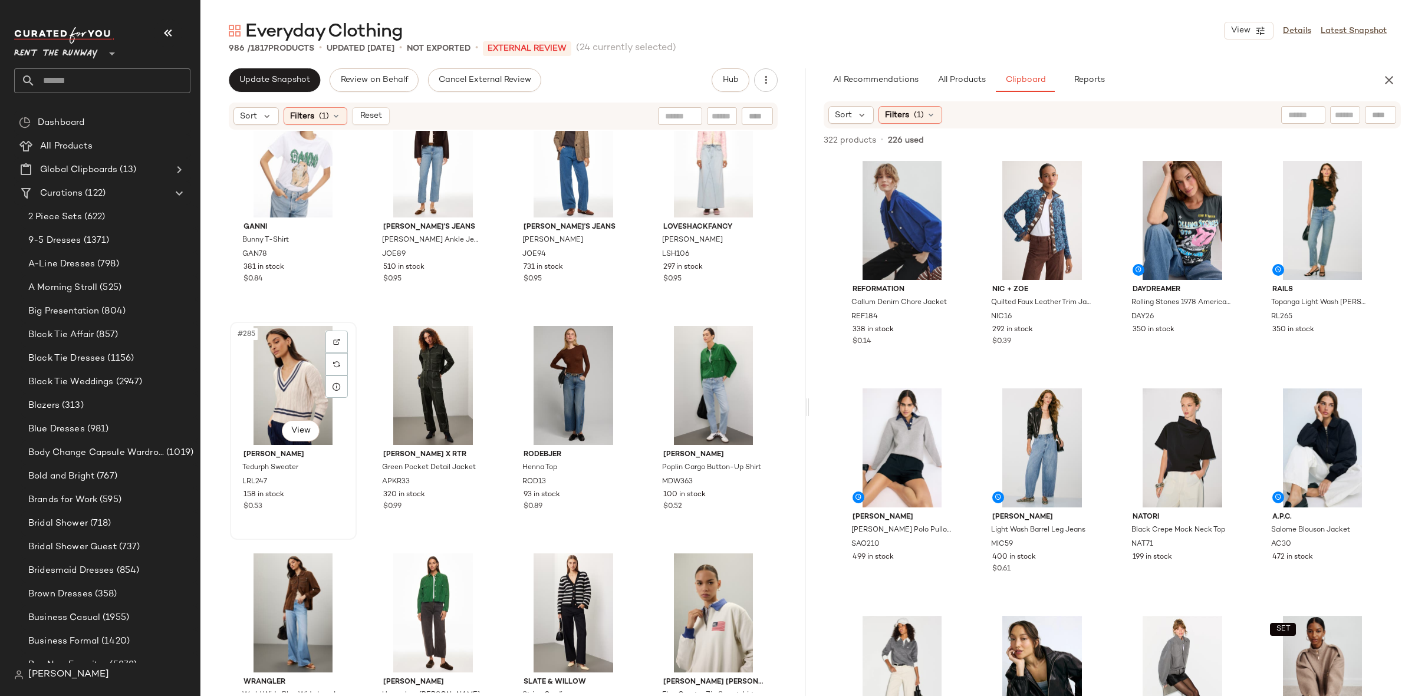
click at [291, 387] on div "#285 View" at bounding box center [293, 385] width 118 height 119
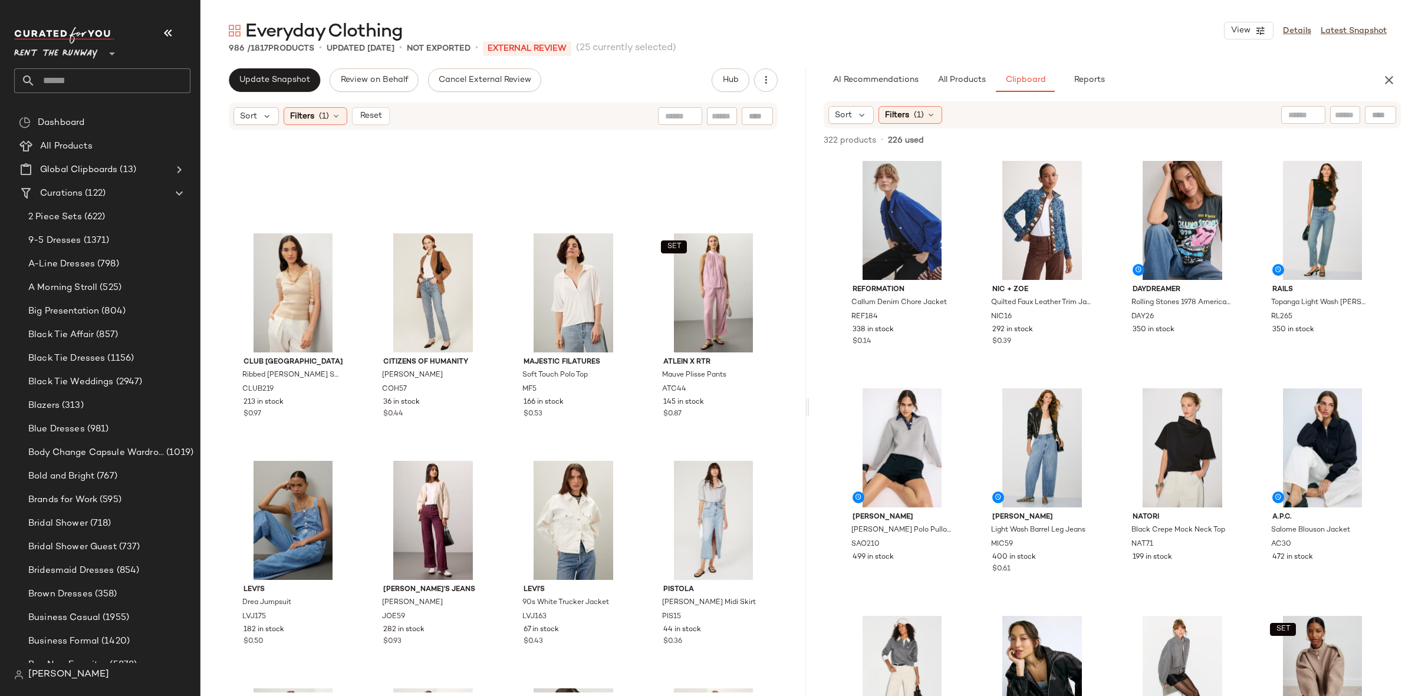
scroll to position [18312, 0]
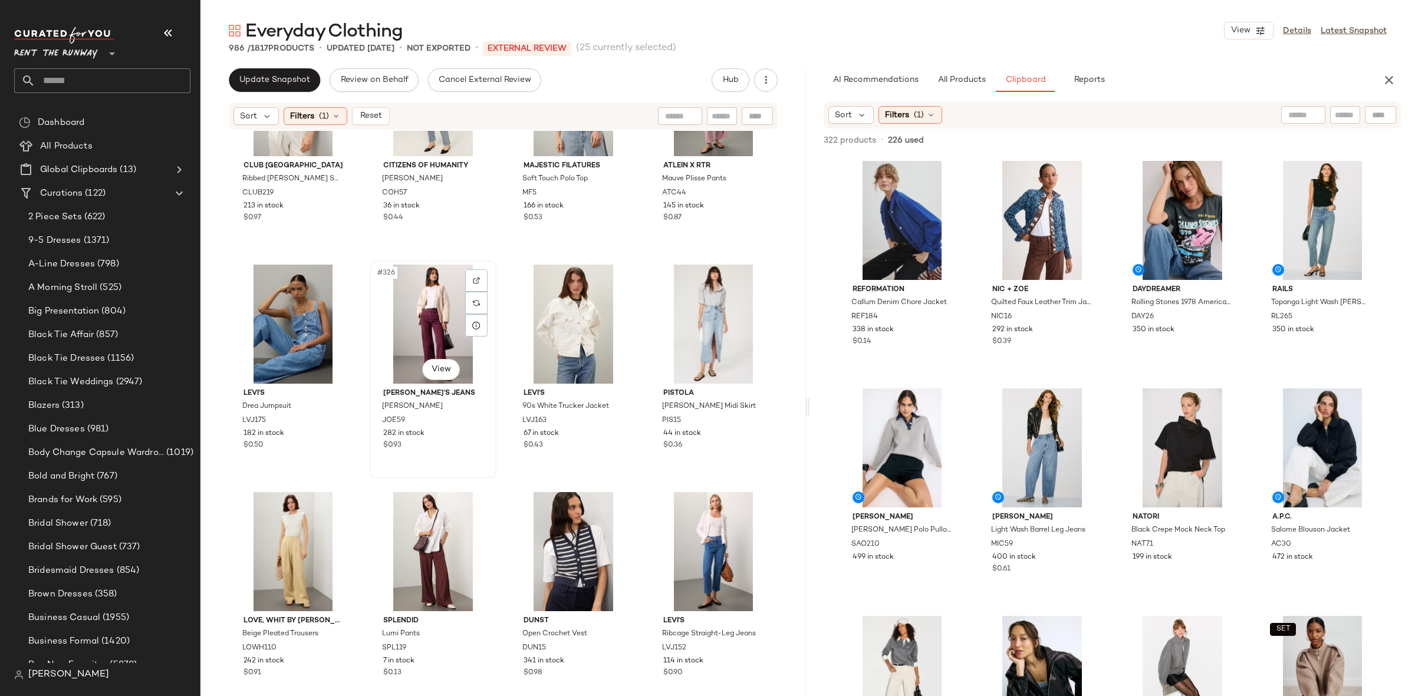
click at [420, 333] on div "#326 View" at bounding box center [433, 324] width 118 height 119
click at [576, 322] on div "#327 View" at bounding box center [573, 324] width 118 height 119
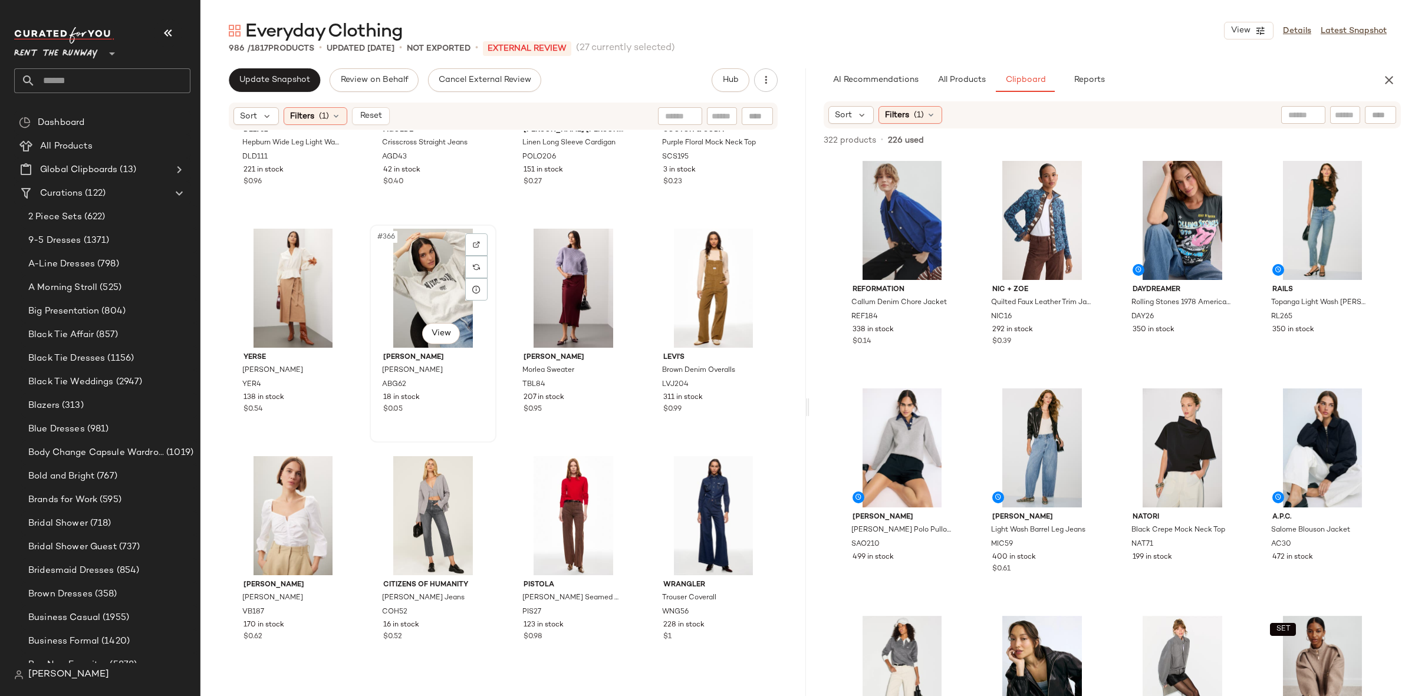
scroll to position [20677, 0]
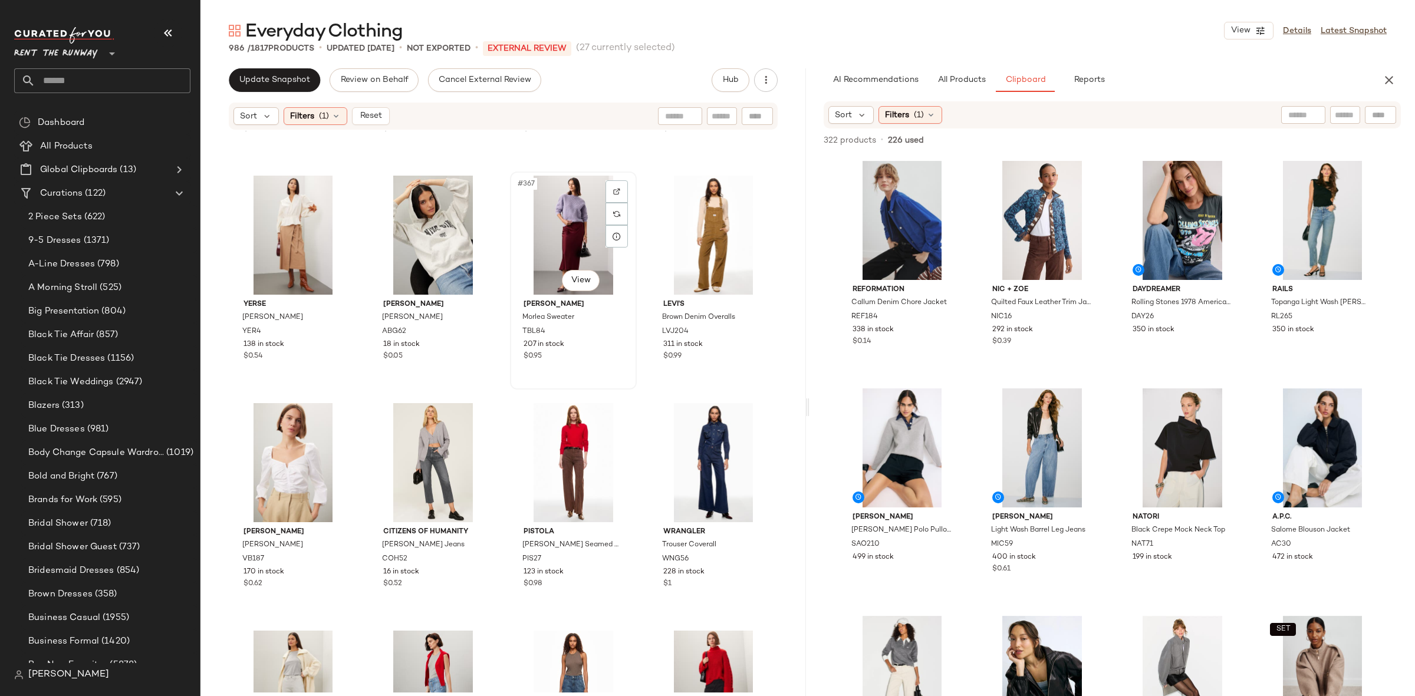
click at [563, 225] on div "#367 View" at bounding box center [573, 235] width 118 height 119
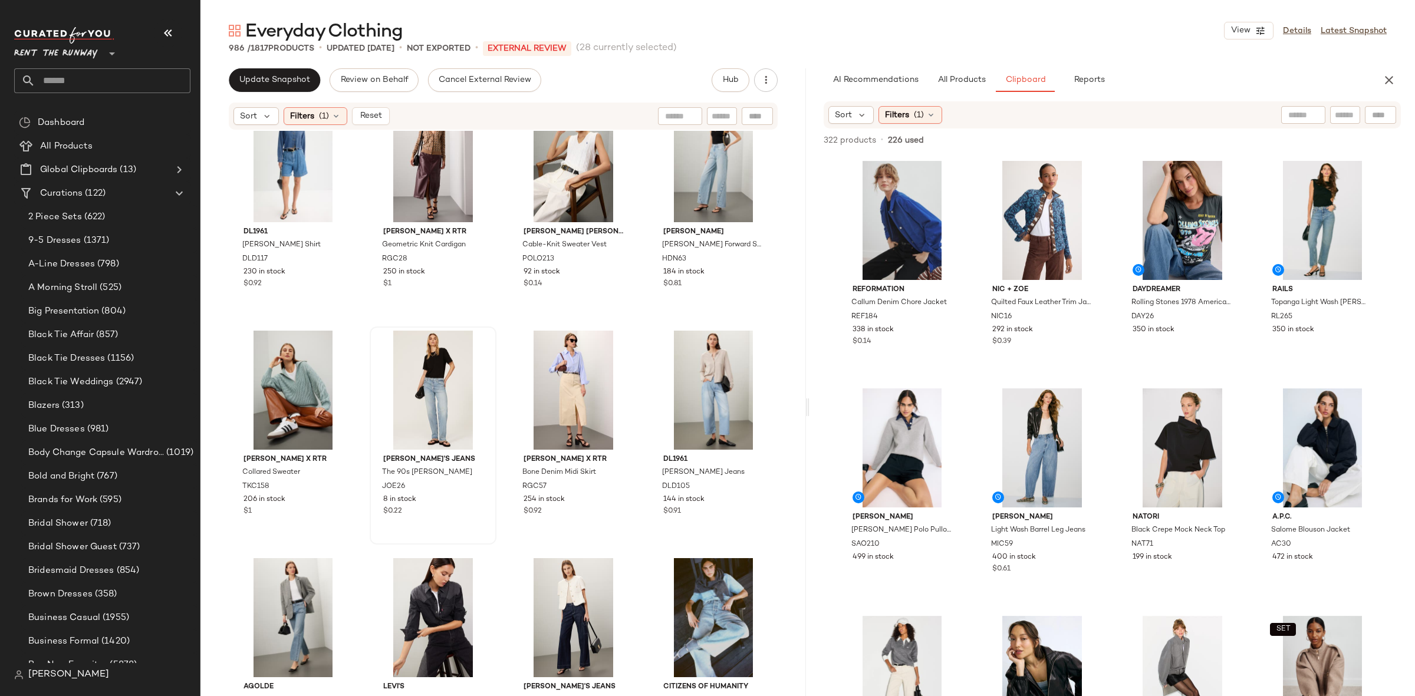
scroll to position [24632, 0]
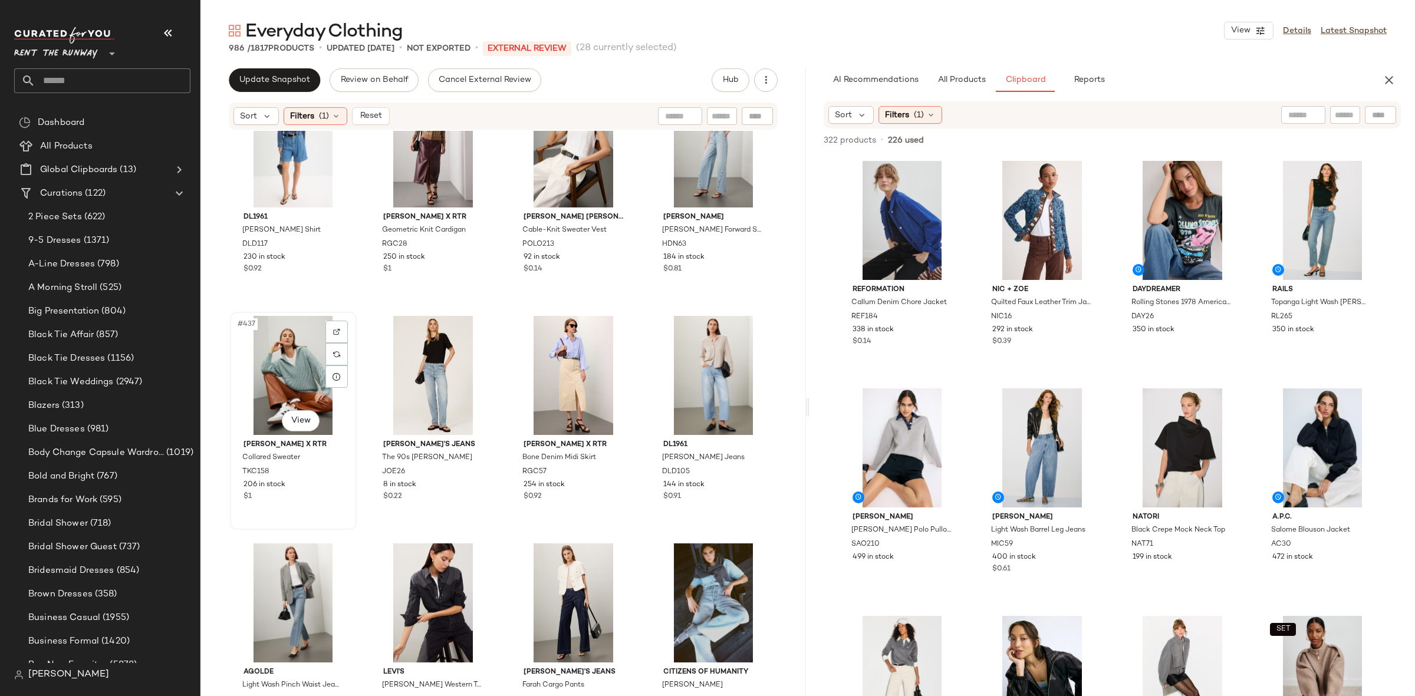
click at [309, 364] on div "#437 View" at bounding box center [293, 375] width 118 height 119
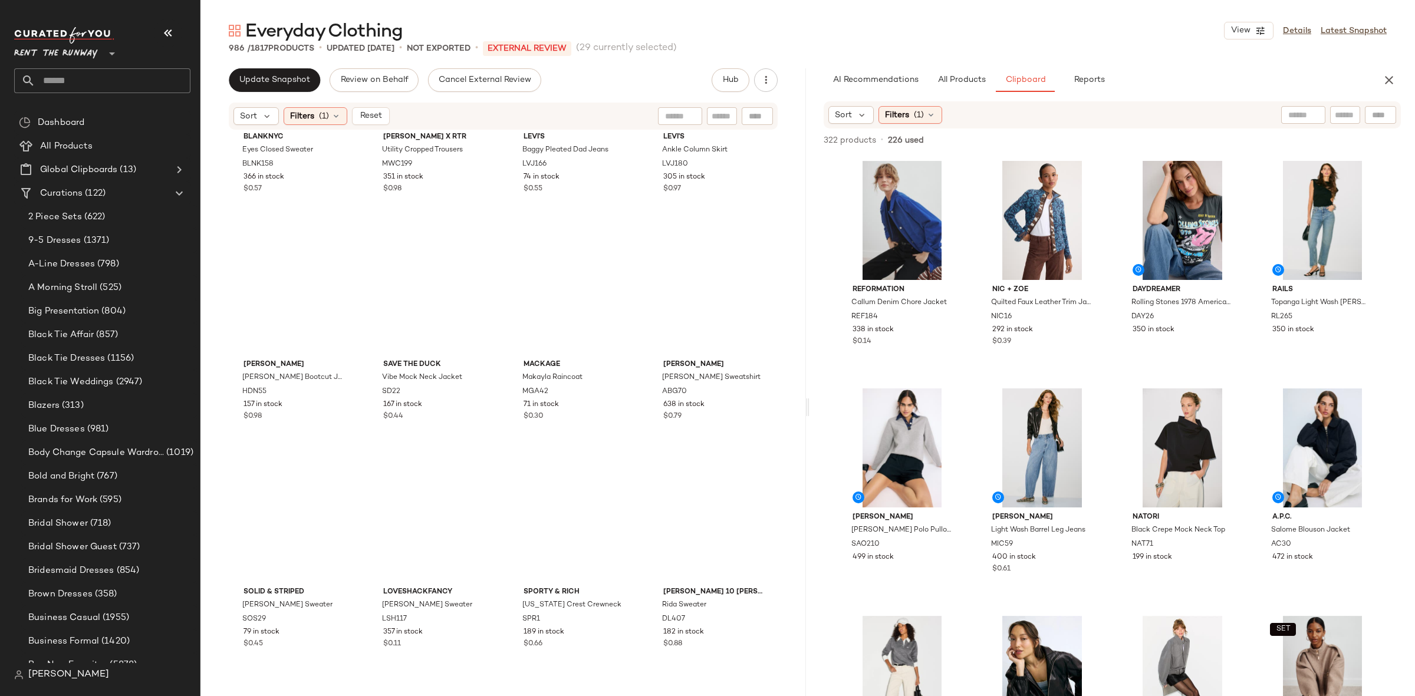
scroll to position [27743, 0]
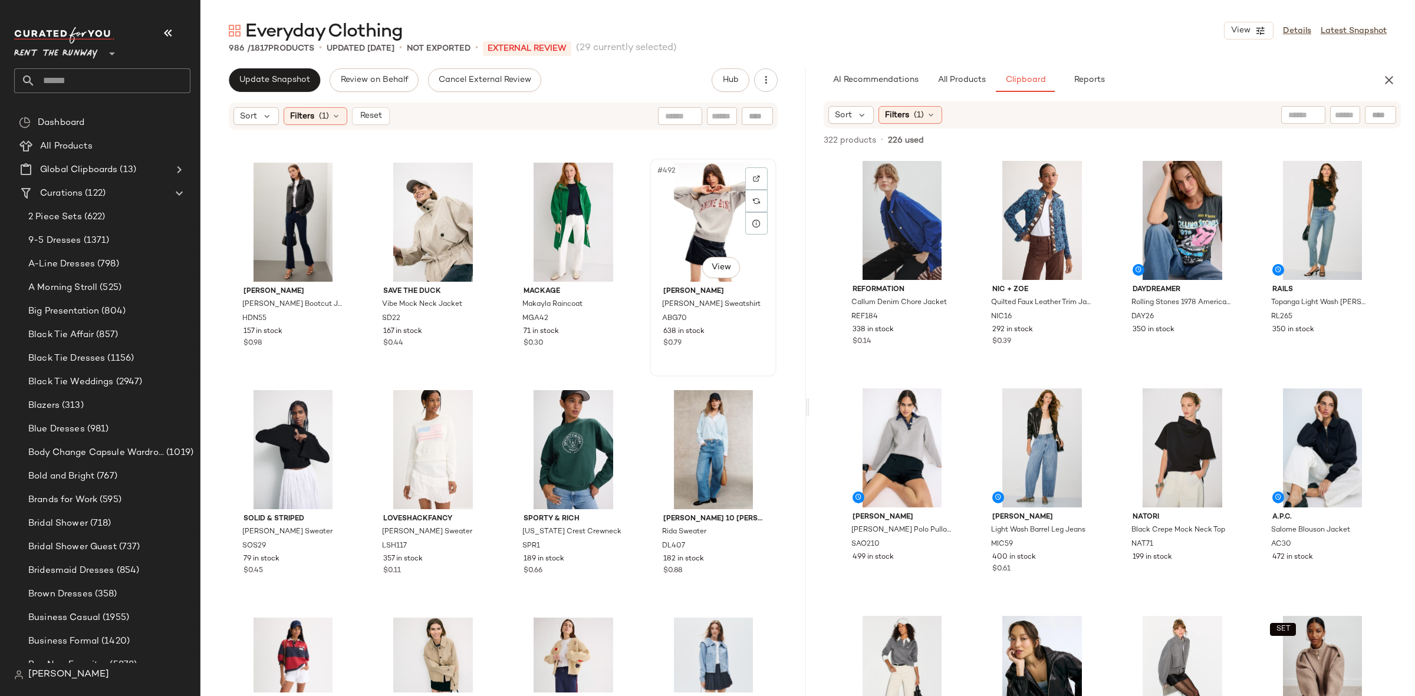
click at [674, 225] on div "#492 View" at bounding box center [713, 222] width 118 height 119
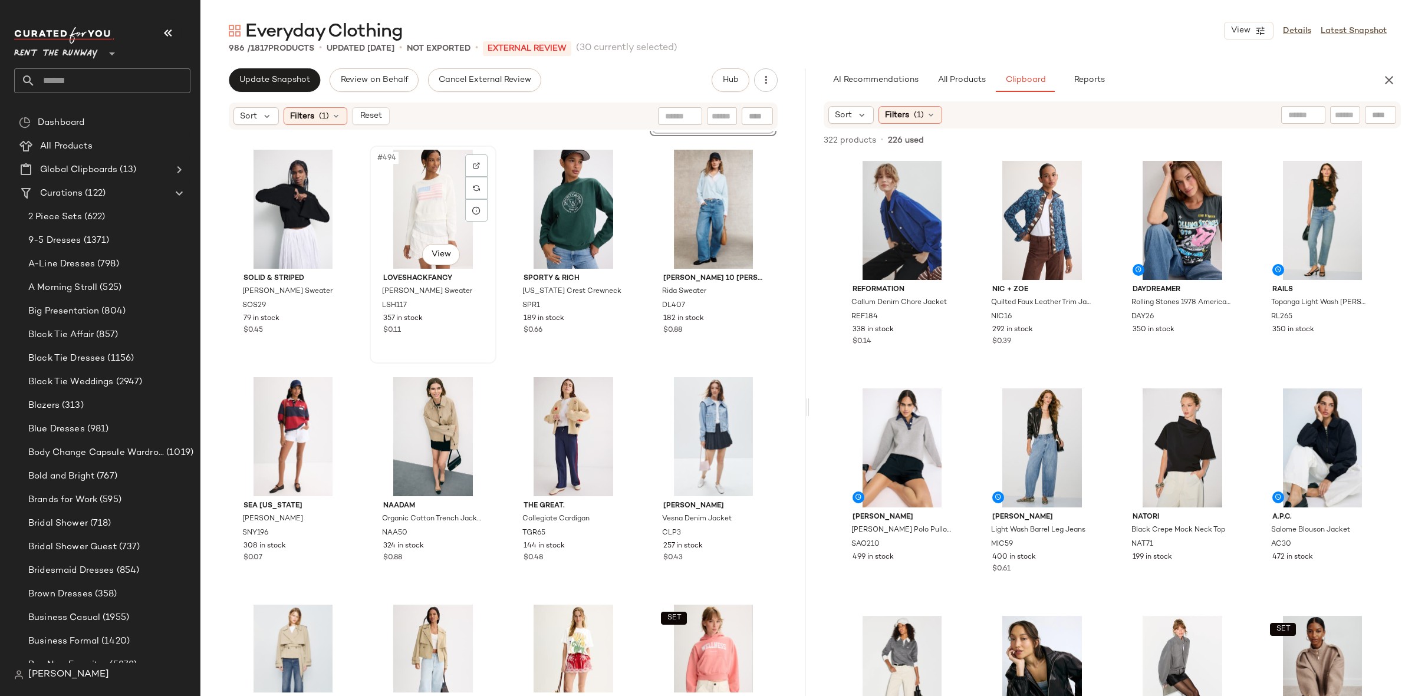
scroll to position [28001, 0]
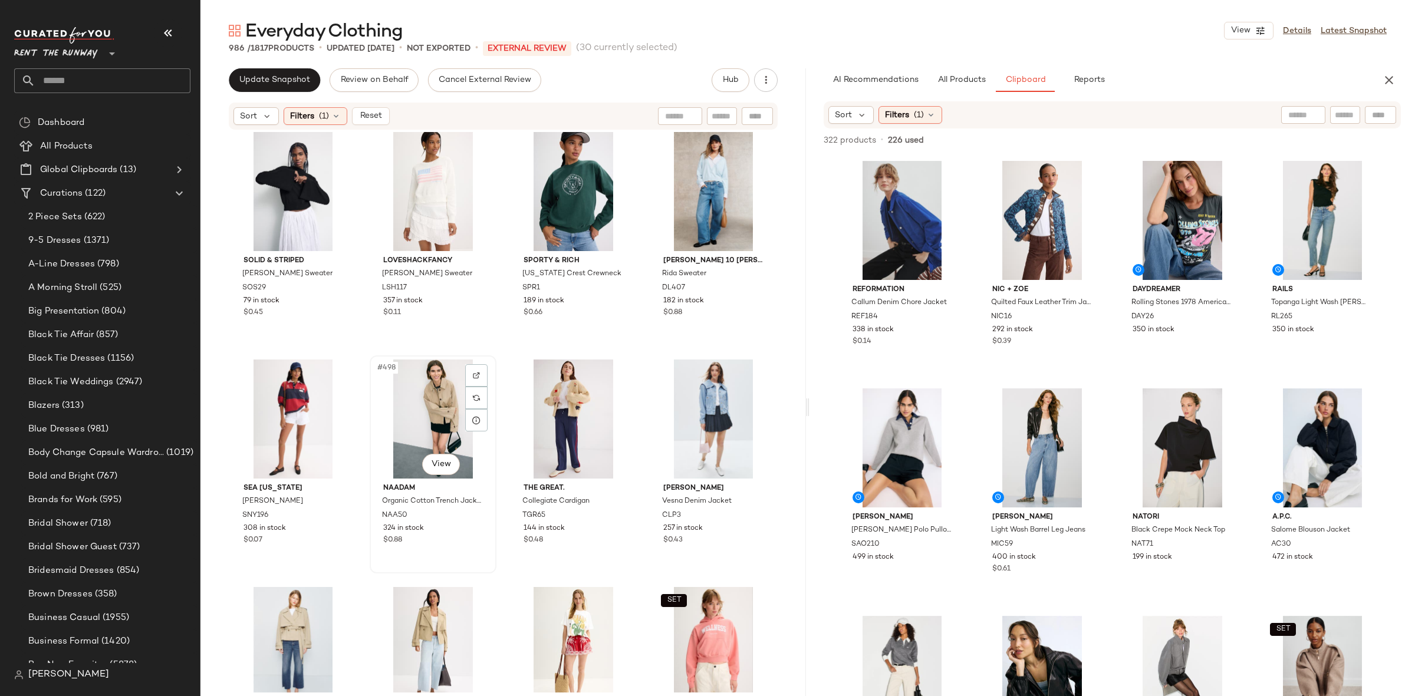
click at [431, 404] on div "#498 View" at bounding box center [433, 419] width 118 height 119
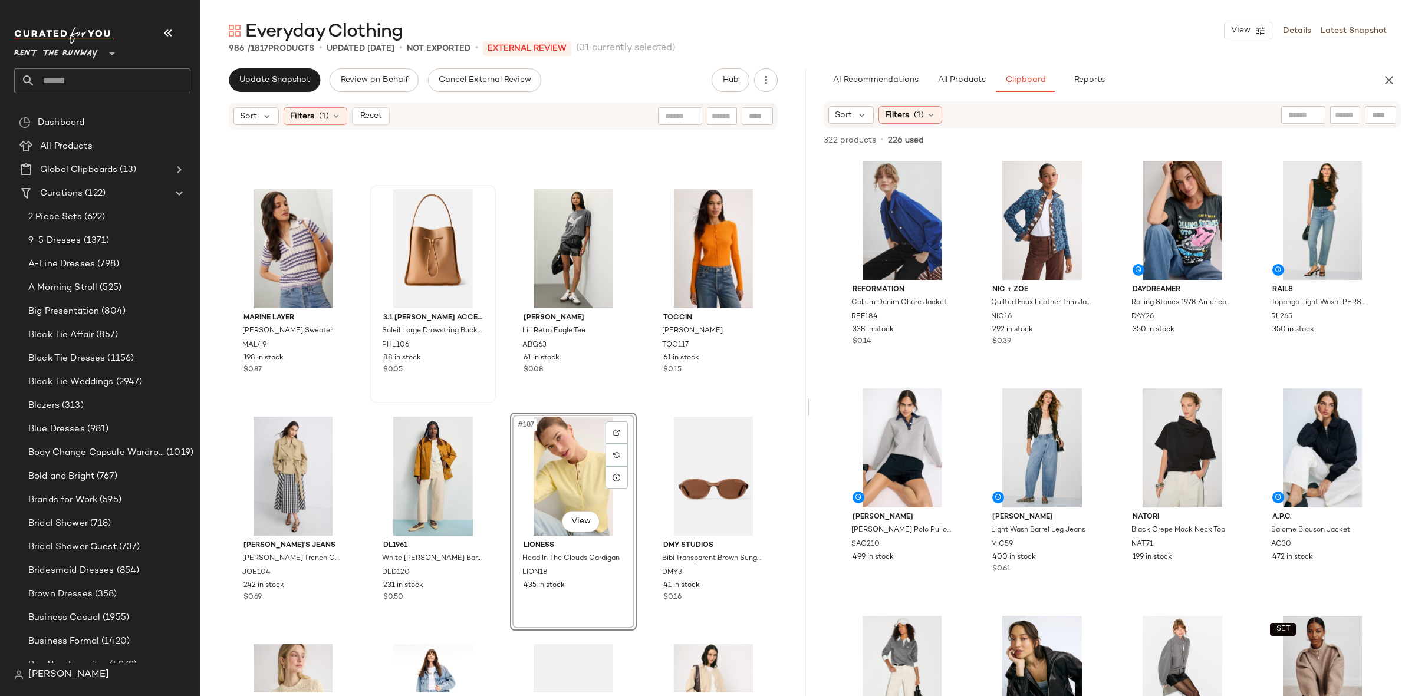
scroll to position [10184, 0]
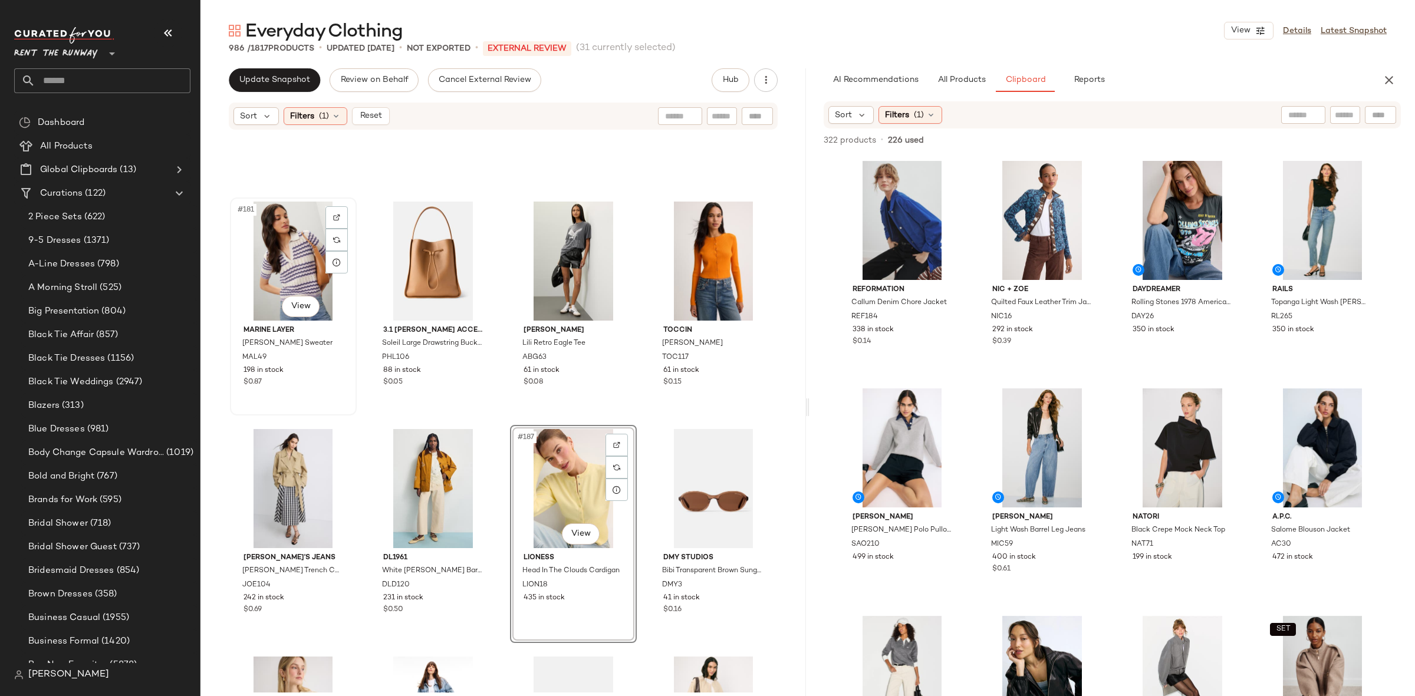
click at [292, 259] on div "#181 View" at bounding box center [293, 261] width 118 height 119
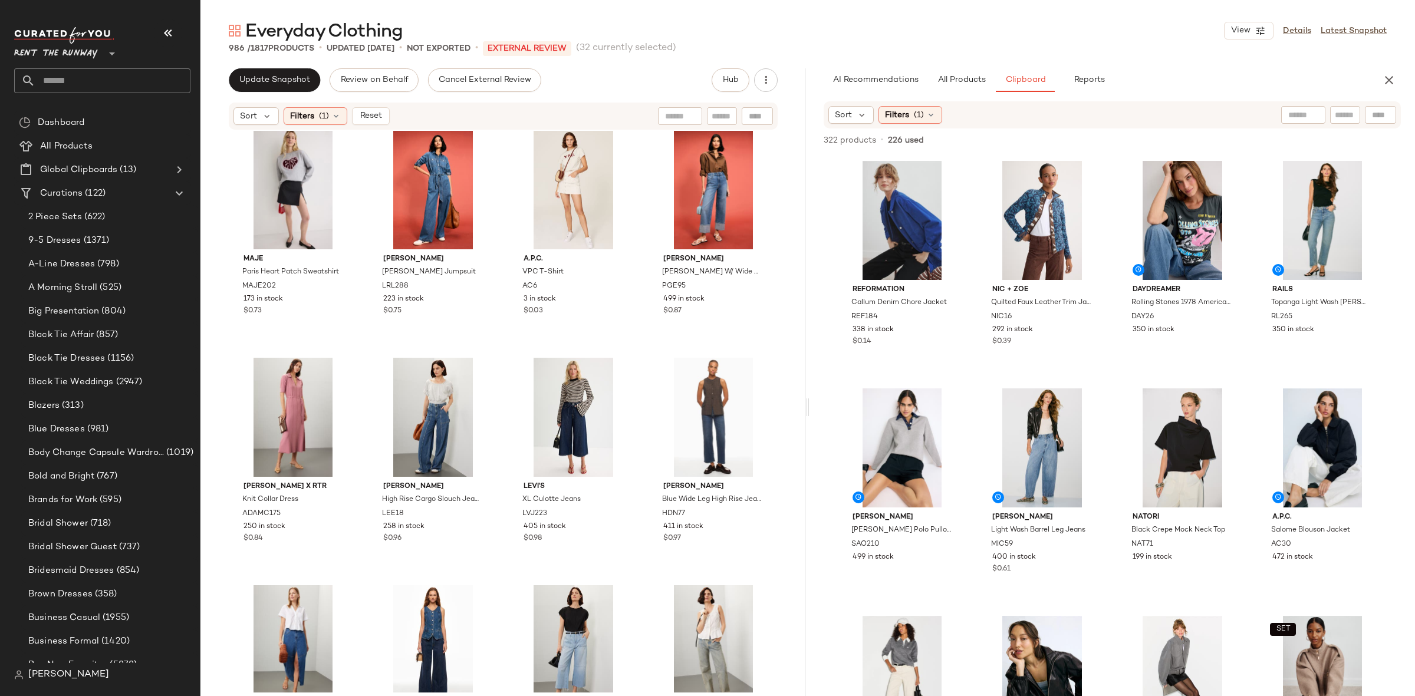
scroll to position [14444, 0]
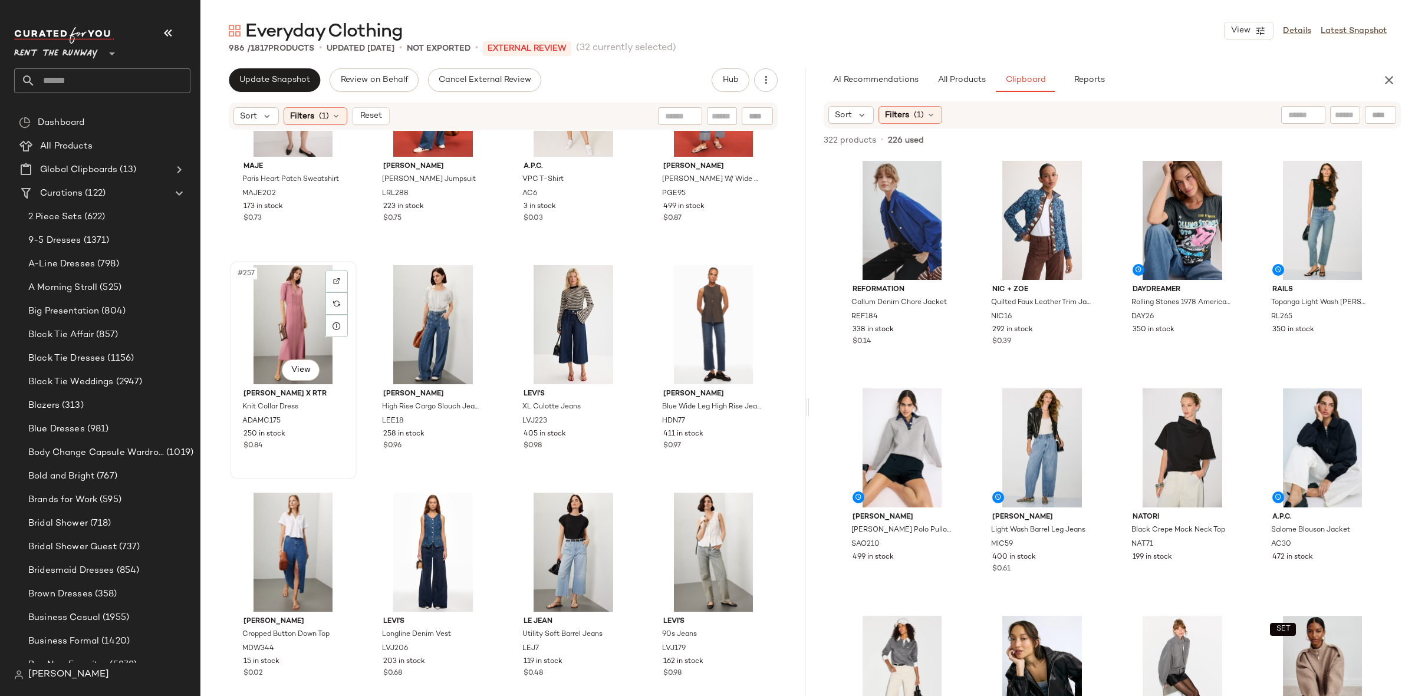
click at [294, 317] on div "#257 View" at bounding box center [293, 324] width 118 height 119
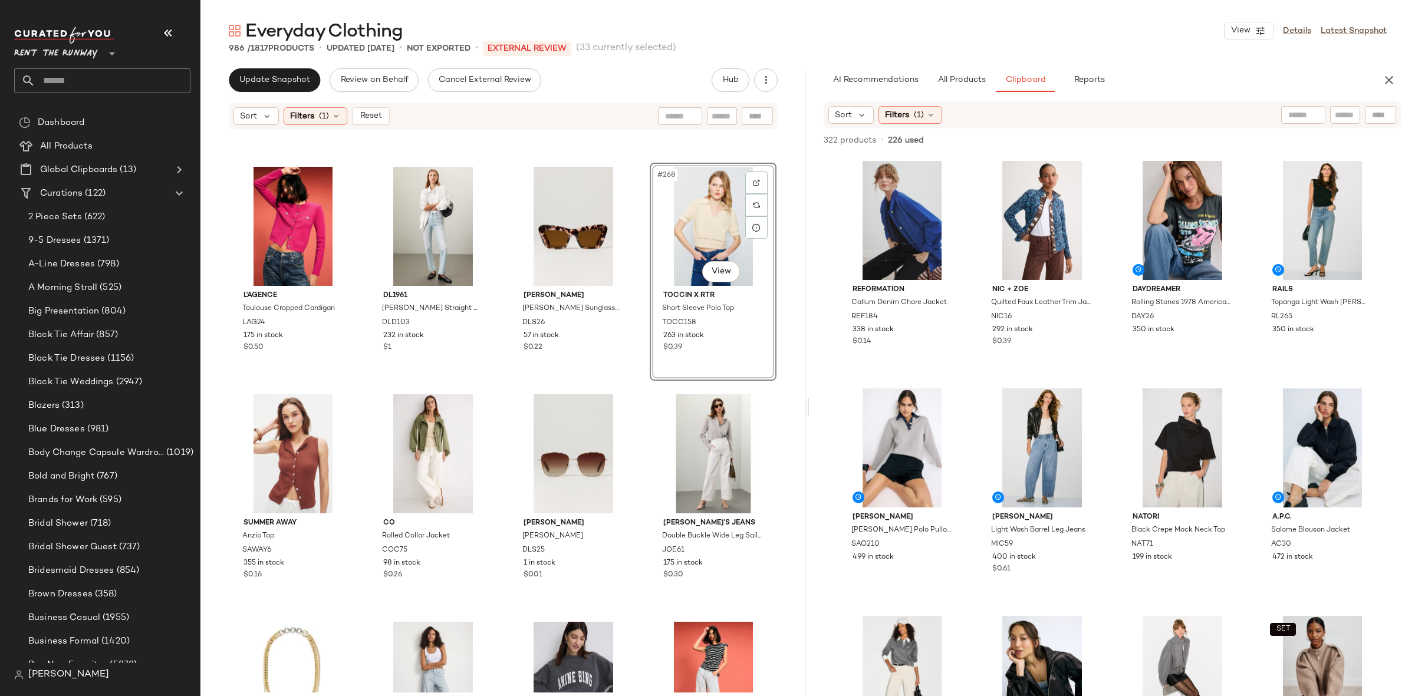
scroll to position [15026, 0]
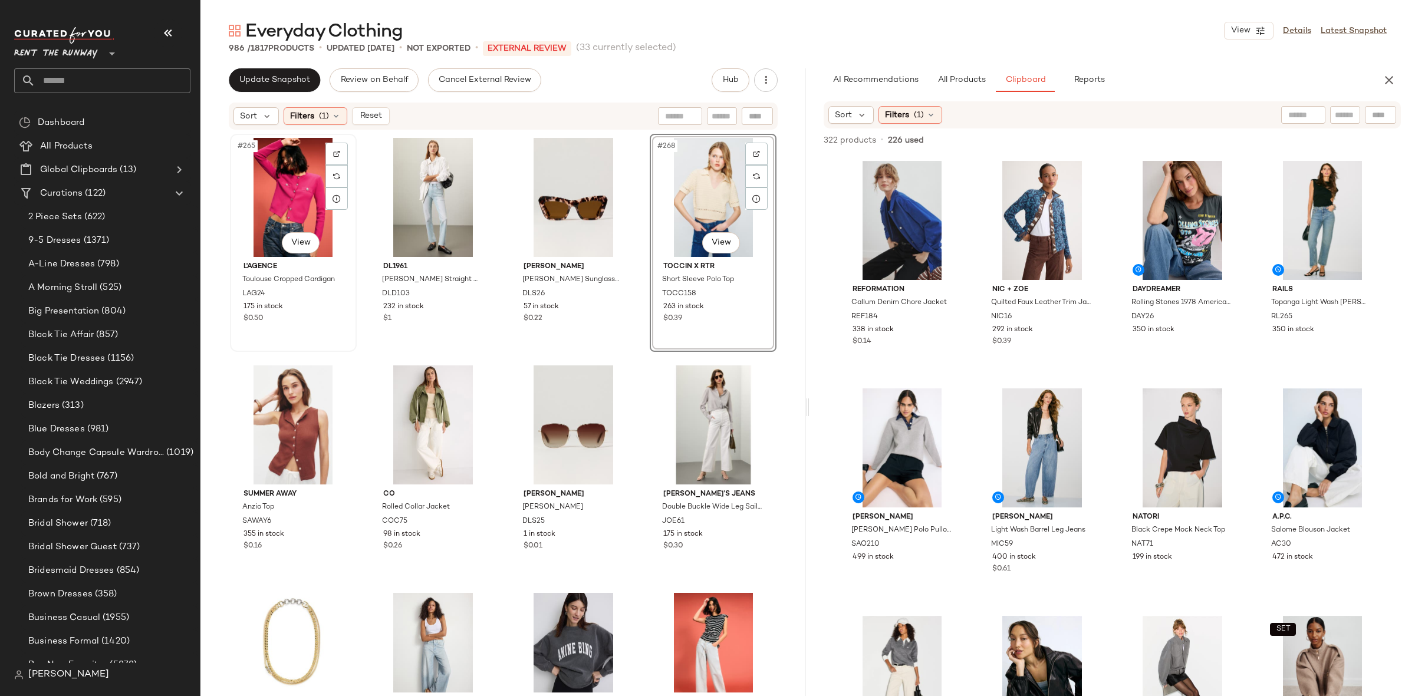
click at [298, 206] on div "#265 View" at bounding box center [293, 197] width 118 height 119
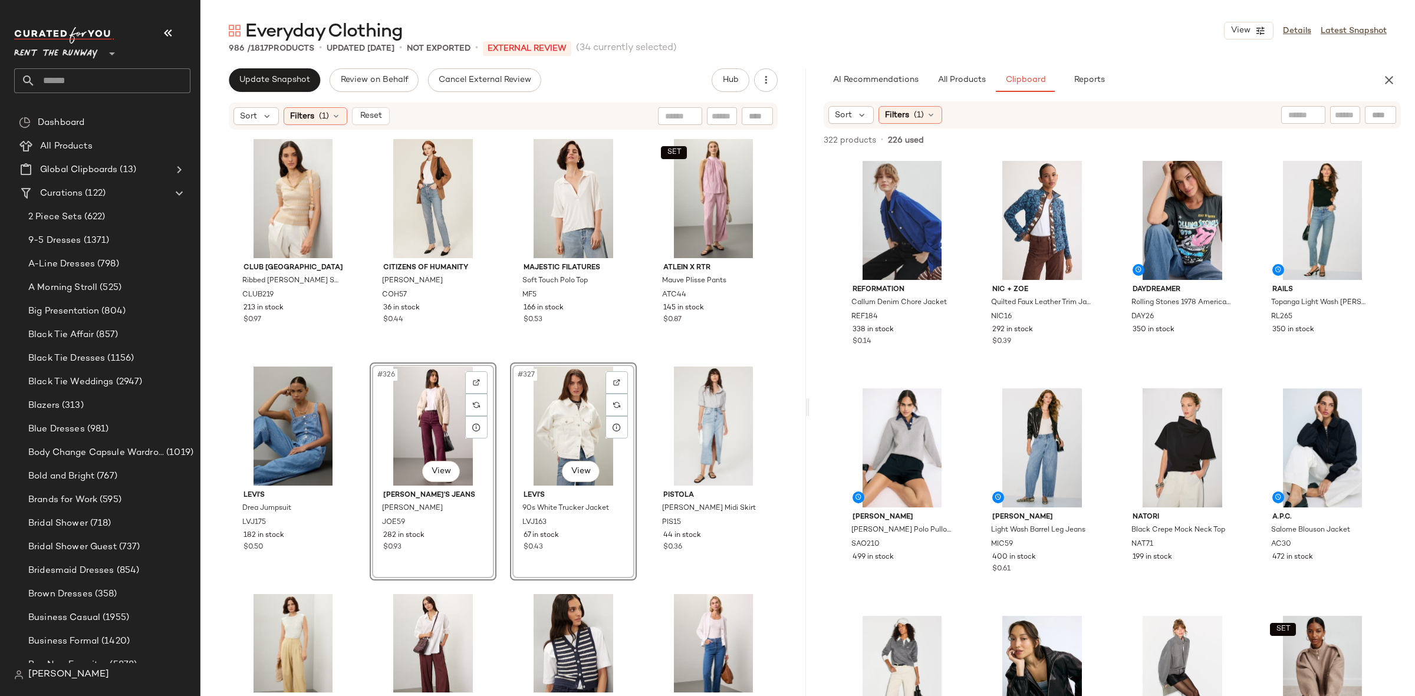
scroll to position [18212, 0]
click at [709, 194] on div "SET #324 View" at bounding box center [713, 196] width 118 height 119
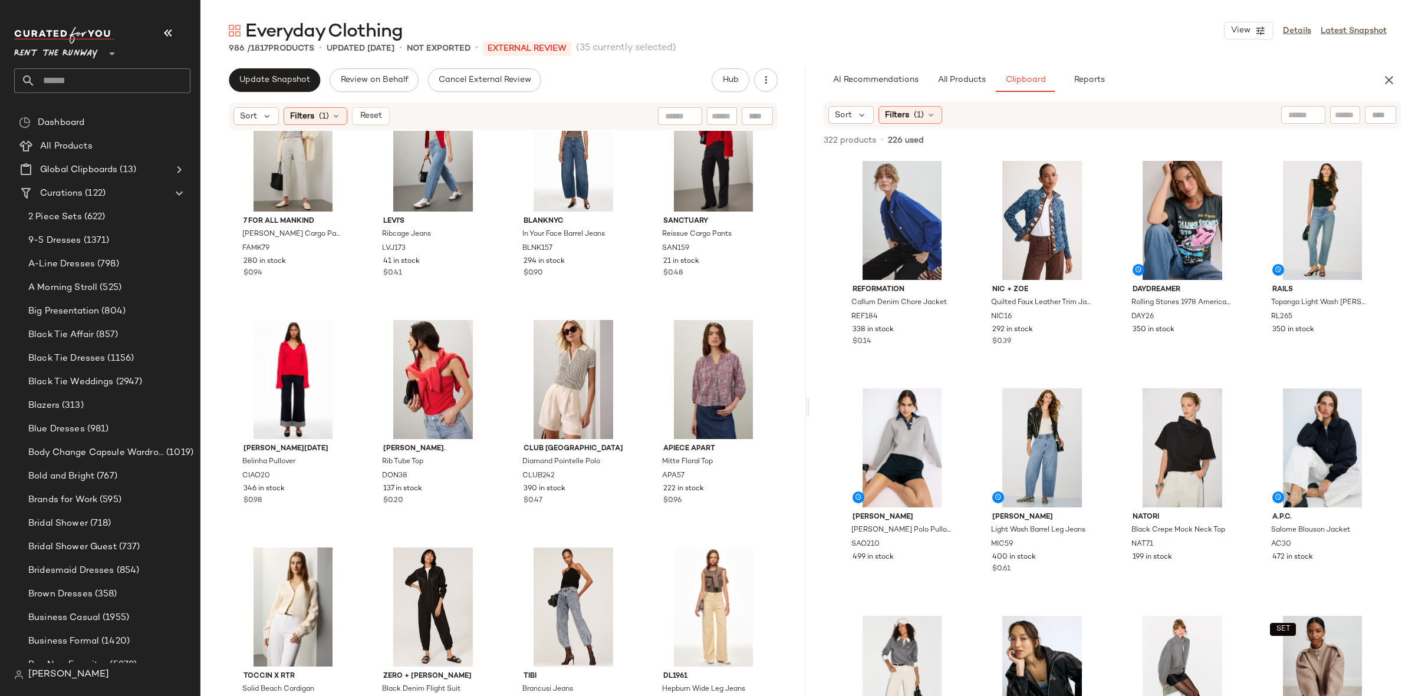
scroll to position [21261, 0]
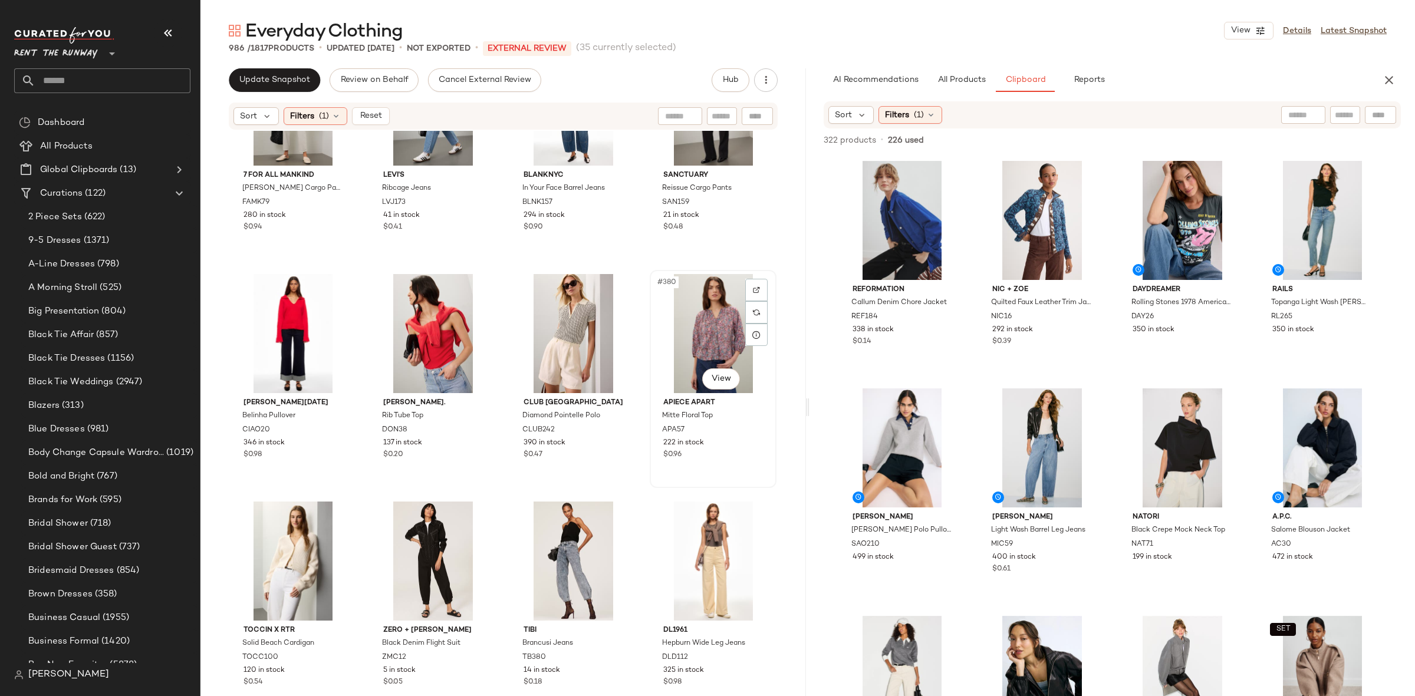
click at [684, 331] on div "#380 View" at bounding box center [713, 333] width 118 height 119
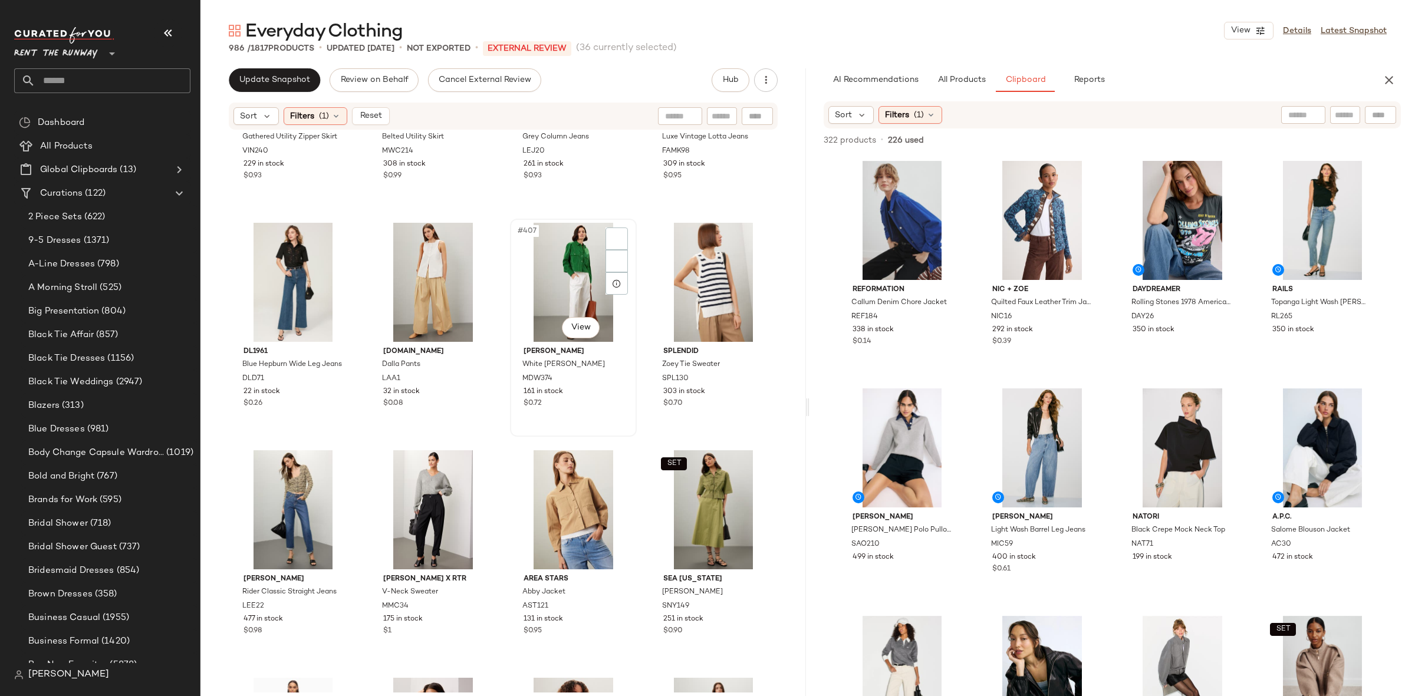
scroll to position [22925, 0]
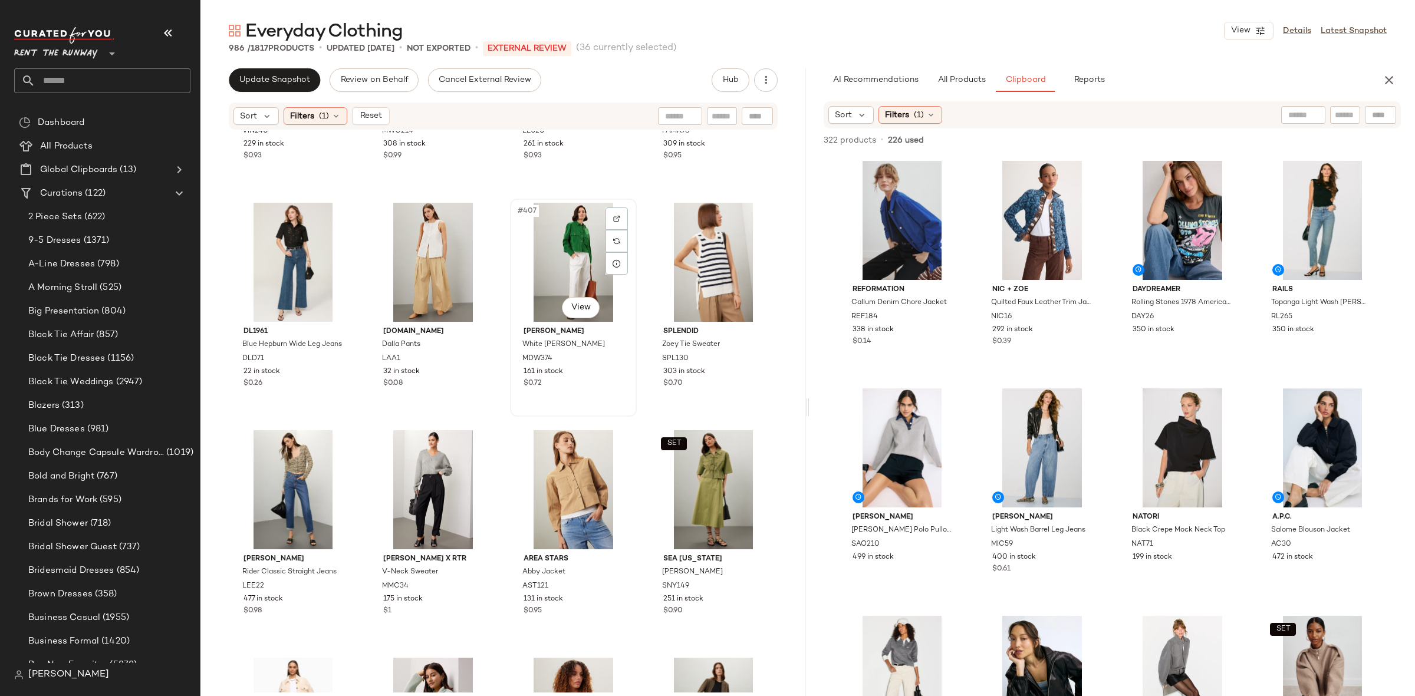
click at [566, 279] on div "#407 View" at bounding box center [573, 262] width 118 height 119
click at [690, 275] on div "#408 View" at bounding box center [713, 262] width 118 height 119
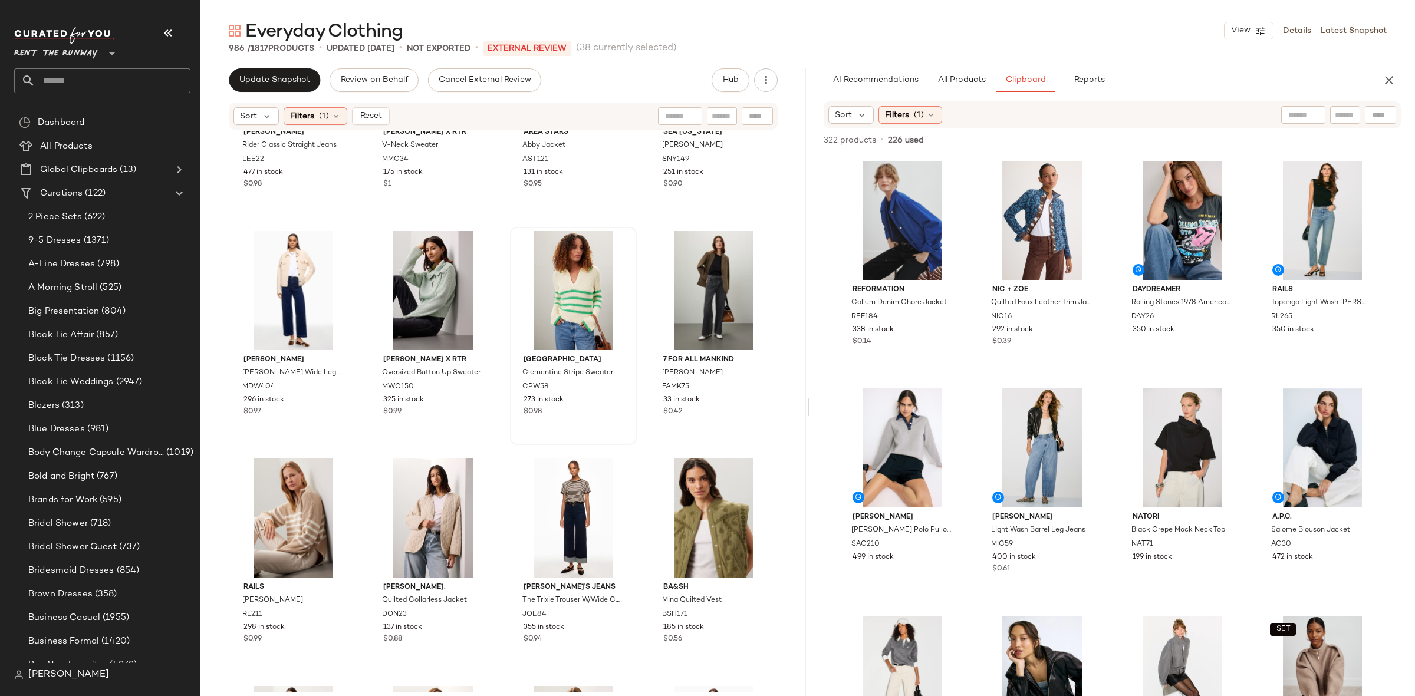
scroll to position [23361, 0]
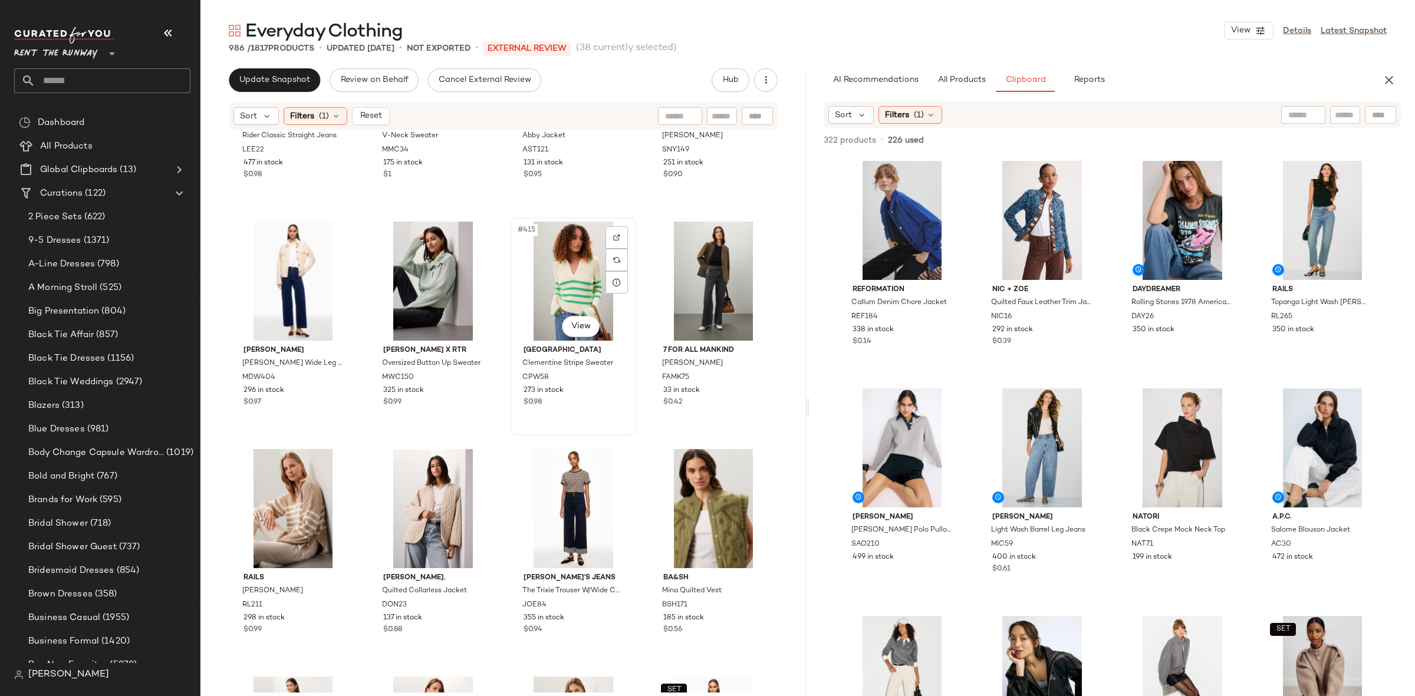
click at [534, 295] on div "#415 View" at bounding box center [573, 281] width 118 height 119
click at [434, 286] on div "#414 View" at bounding box center [433, 281] width 118 height 119
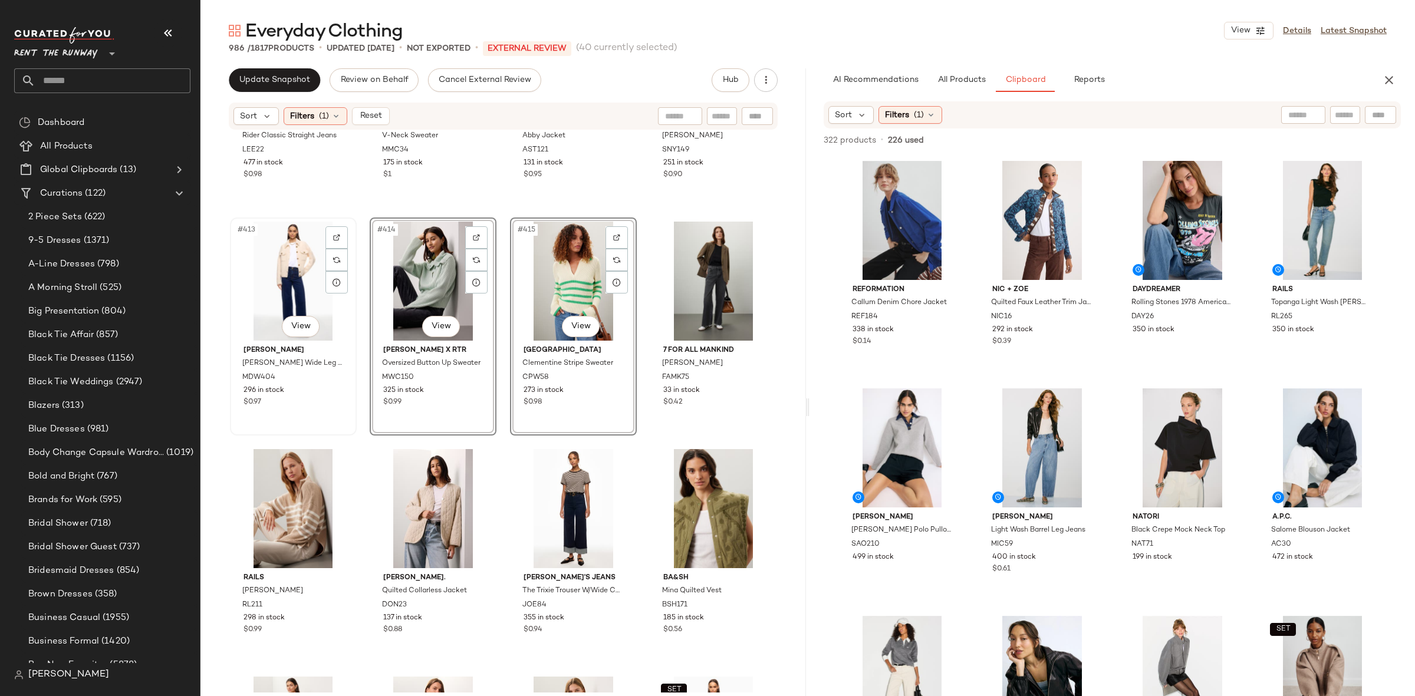
click at [283, 286] on div "#413 View" at bounding box center [293, 281] width 118 height 119
click at [293, 489] on div "#417 View" at bounding box center [293, 508] width 118 height 119
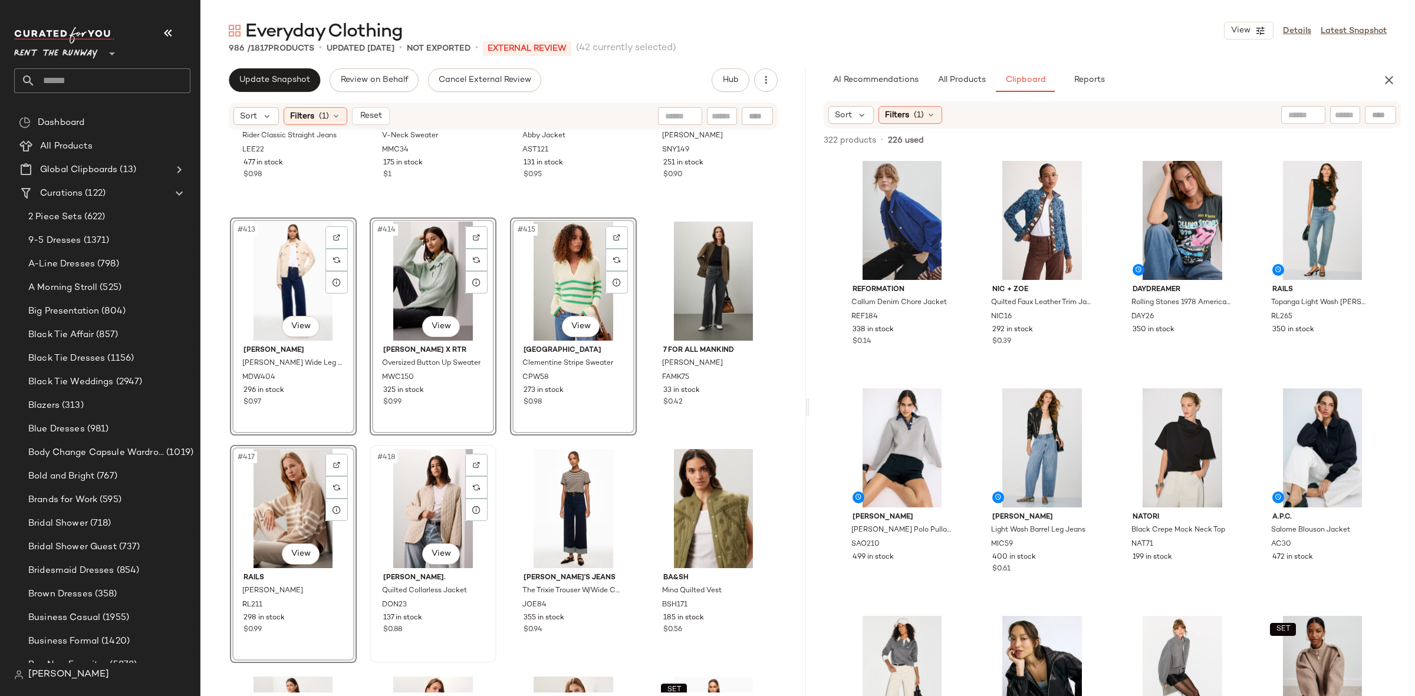
click at [419, 501] on div "#418 View" at bounding box center [433, 508] width 118 height 119
click at [550, 506] on div "#419 View" at bounding box center [573, 508] width 118 height 119
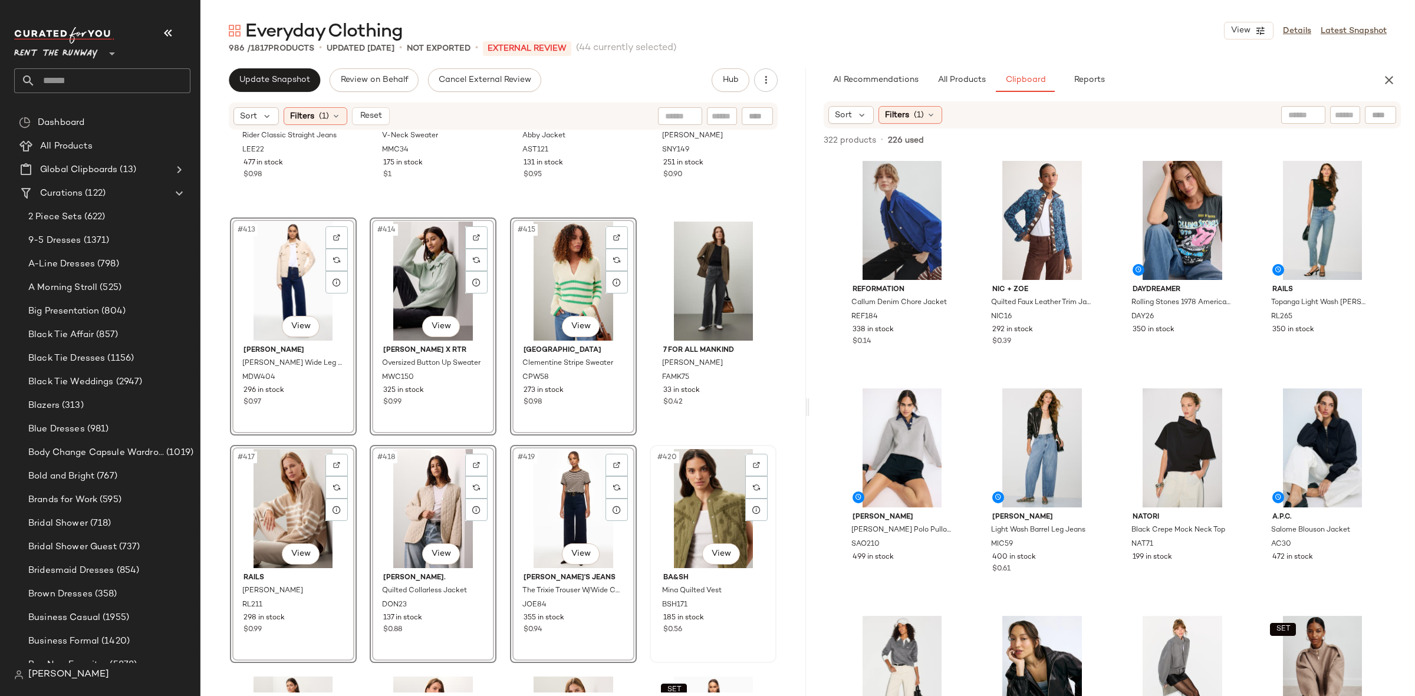
click at [691, 506] on div "#420 View" at bounding box center [713, 508] width 118 height 119
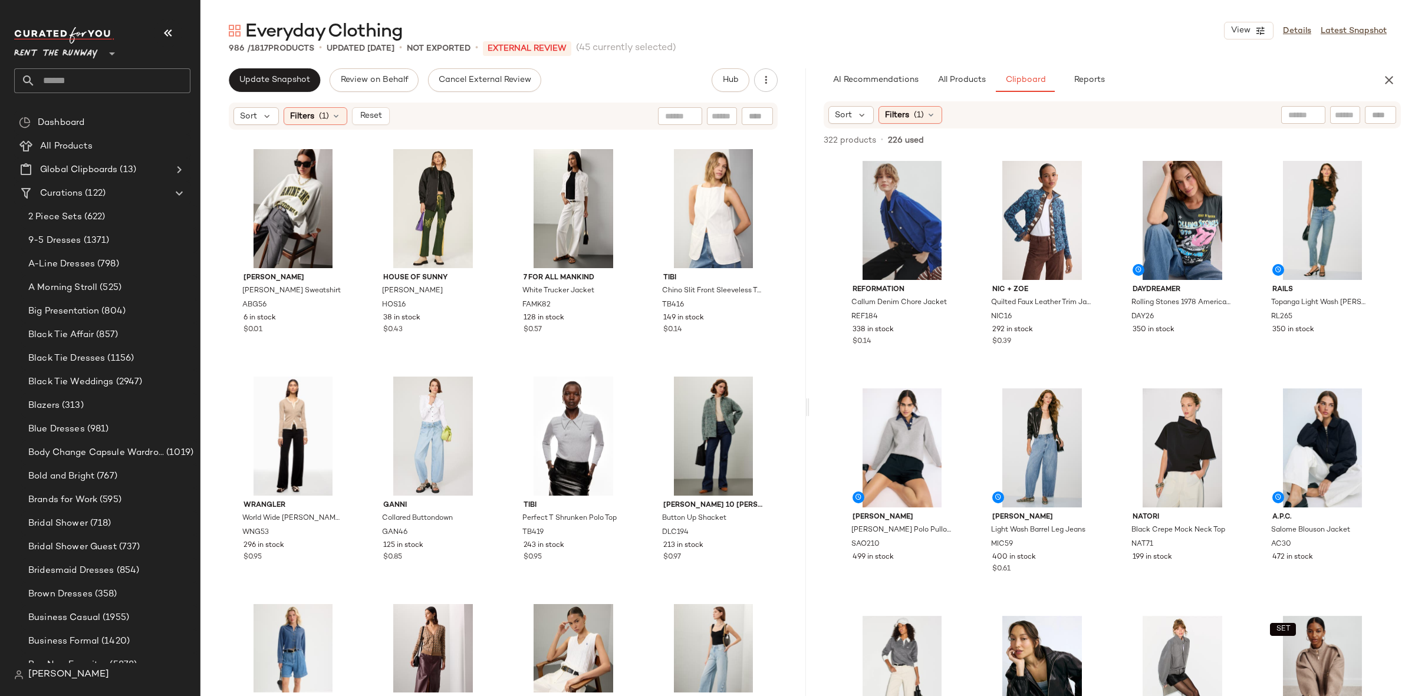
scroll to position [24075, 0]
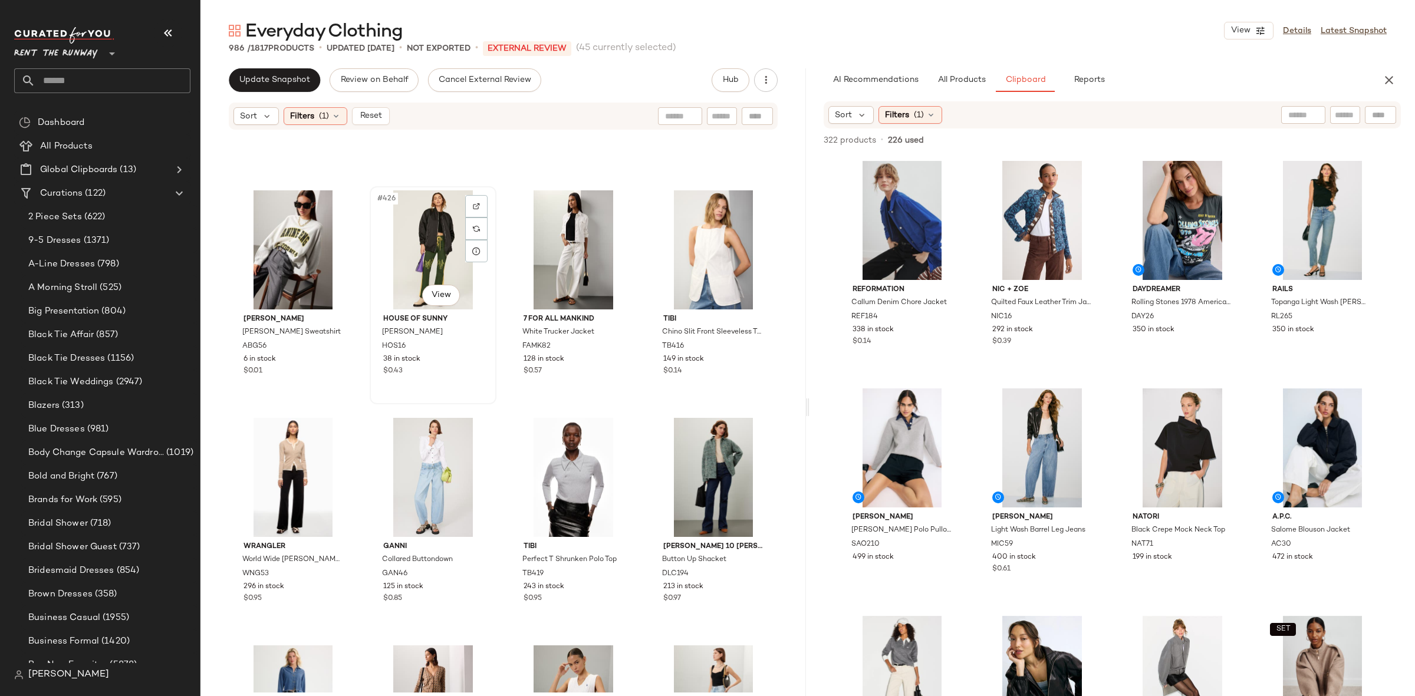
click at [423, 246] on div "#426 View" at bounding box center [433, 249] width 118 height 119
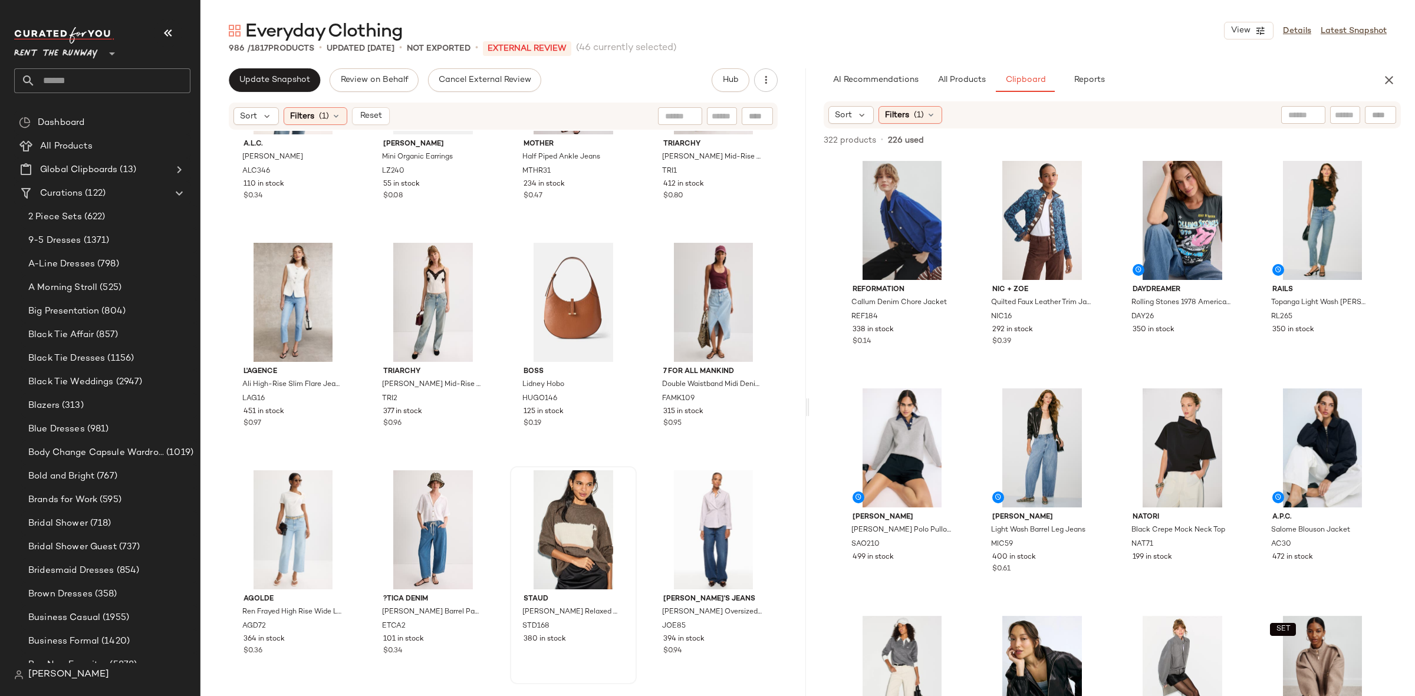
scroll to position [9807, 0]
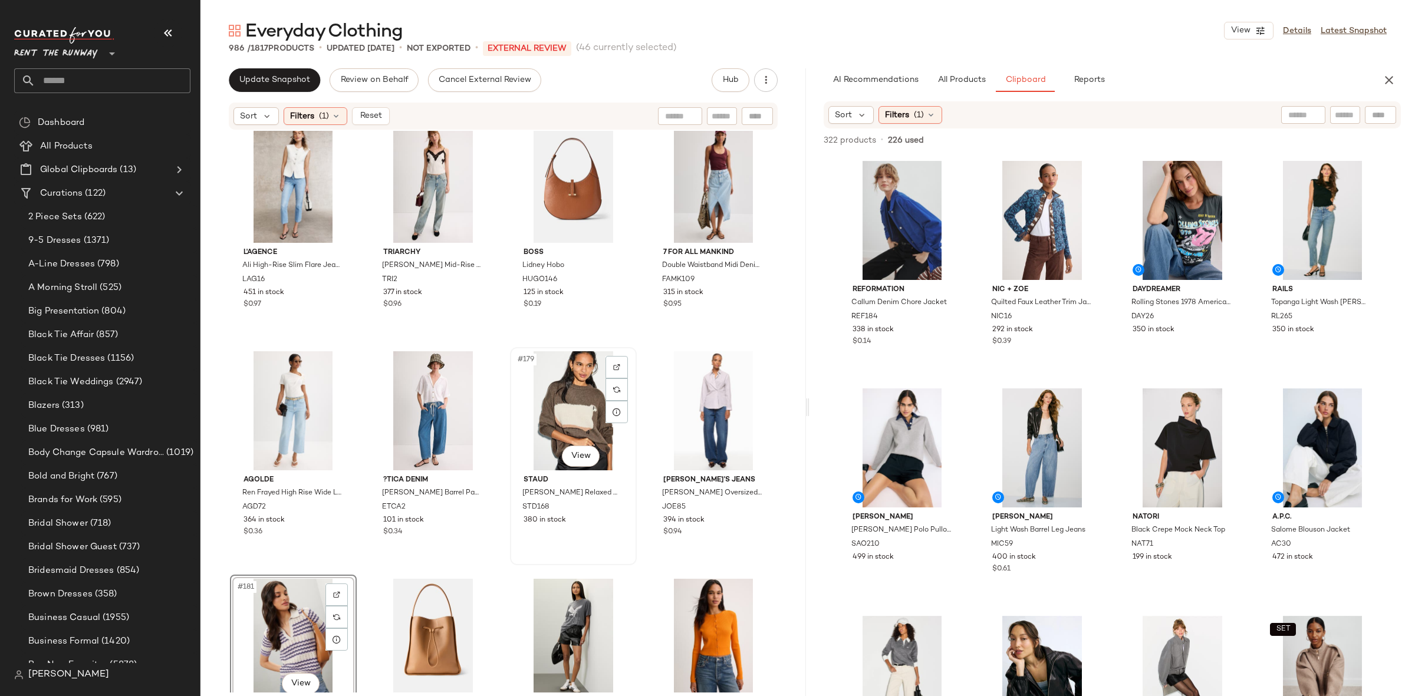
click at [554, 402] on div "#179 View" at bounding box center [573, 410] width 118 height 119
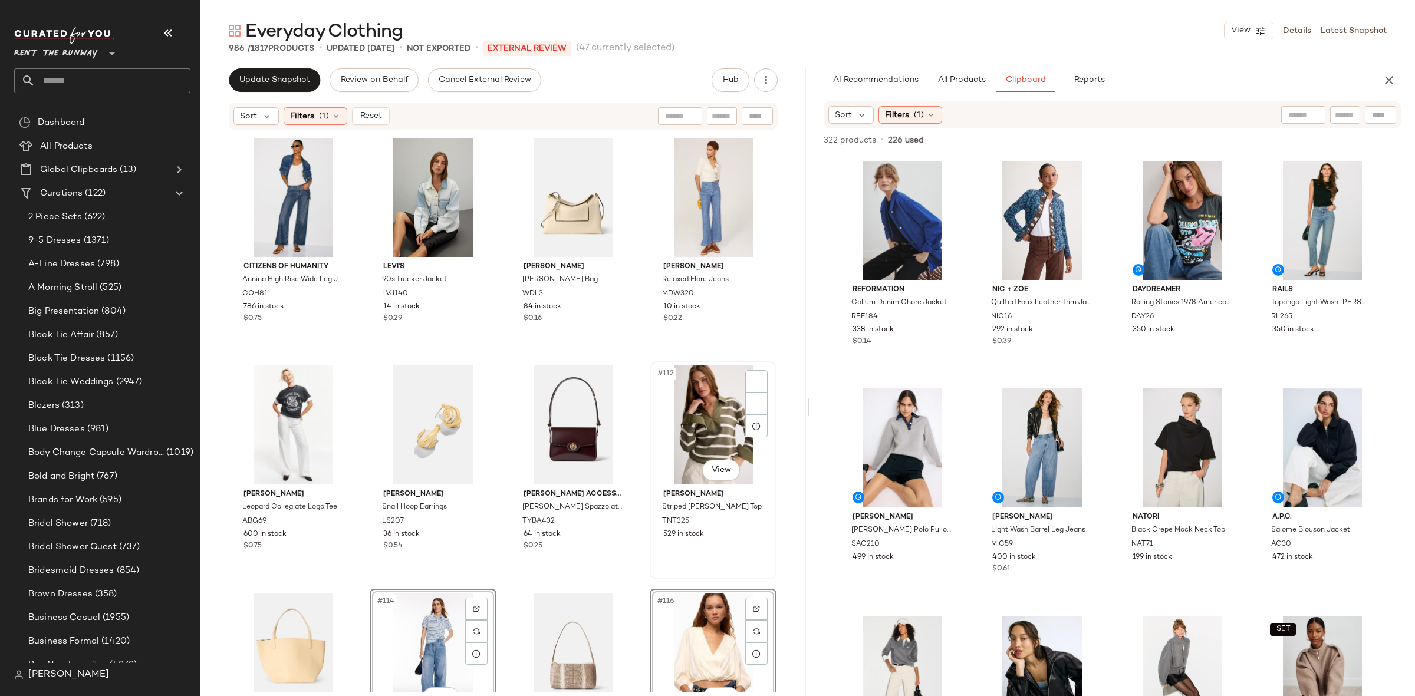
scroll to position [5928, 0]
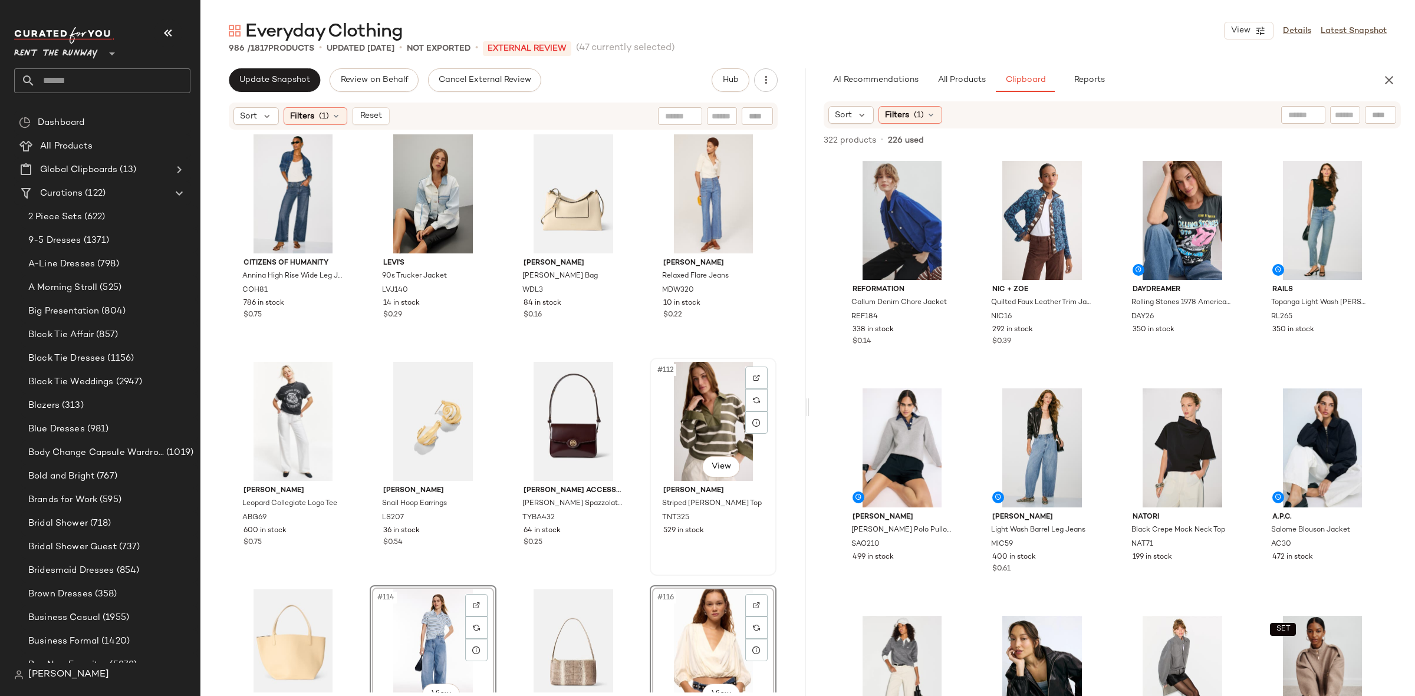
click at [699, 400] on div "#112 View" at bounding box center [713, 421] width 118 height 119
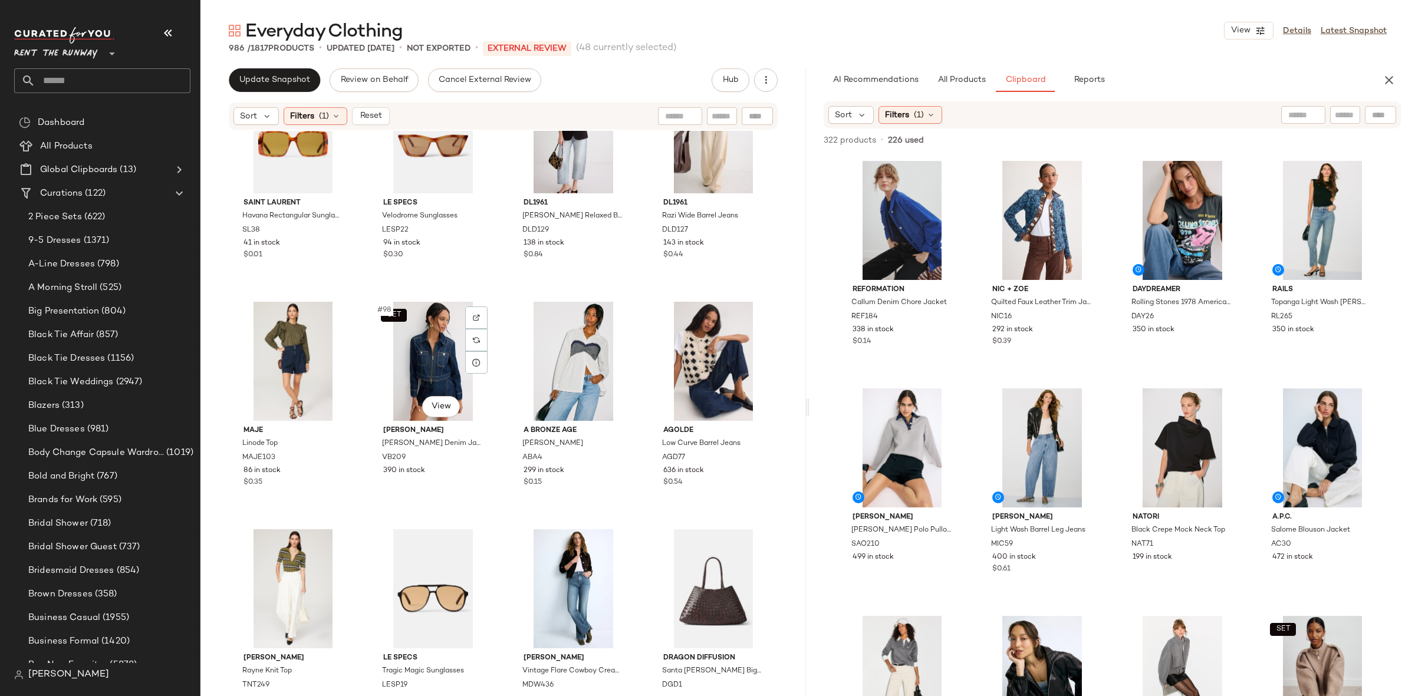
scroll to position [5220, 0]
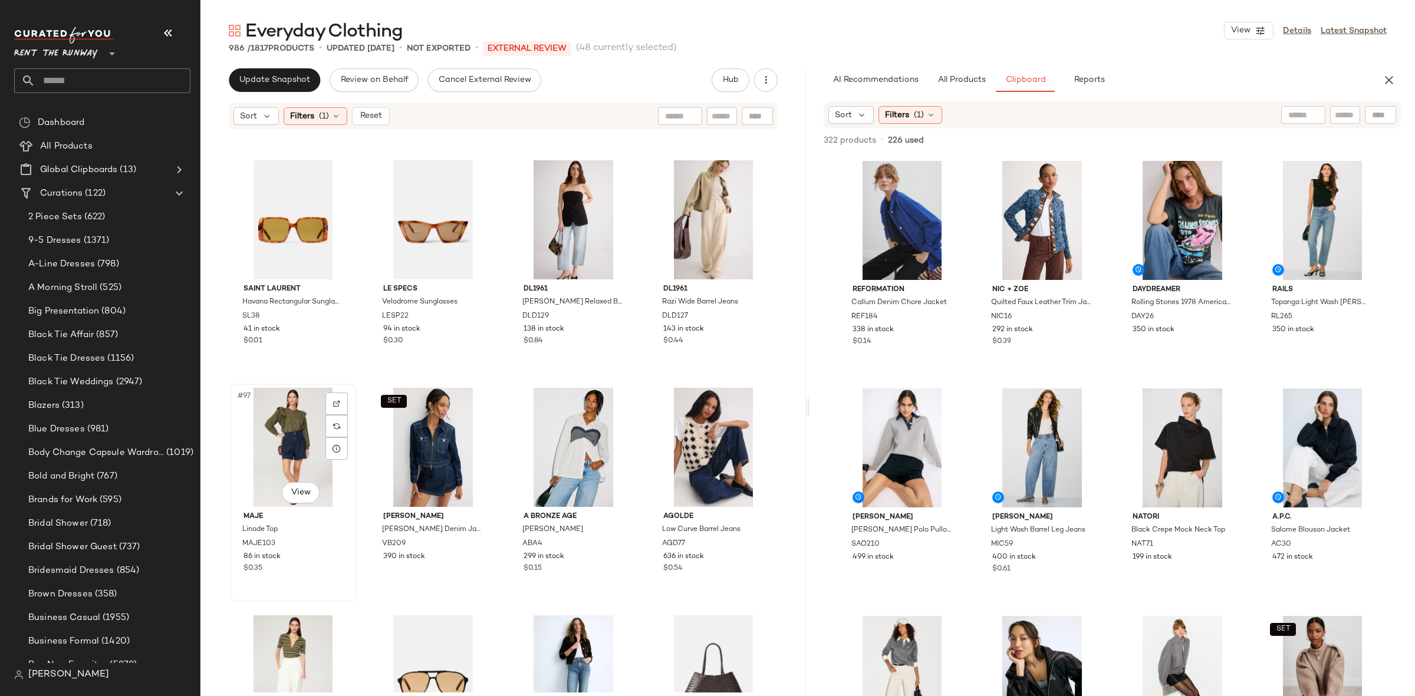
click at [303, 447] on div "#97 View" at bounding box center [293, 447] width 118 height 119
click at [680, 428] on div "#100 View" at bounding box center [713, 447] width 118 height 119
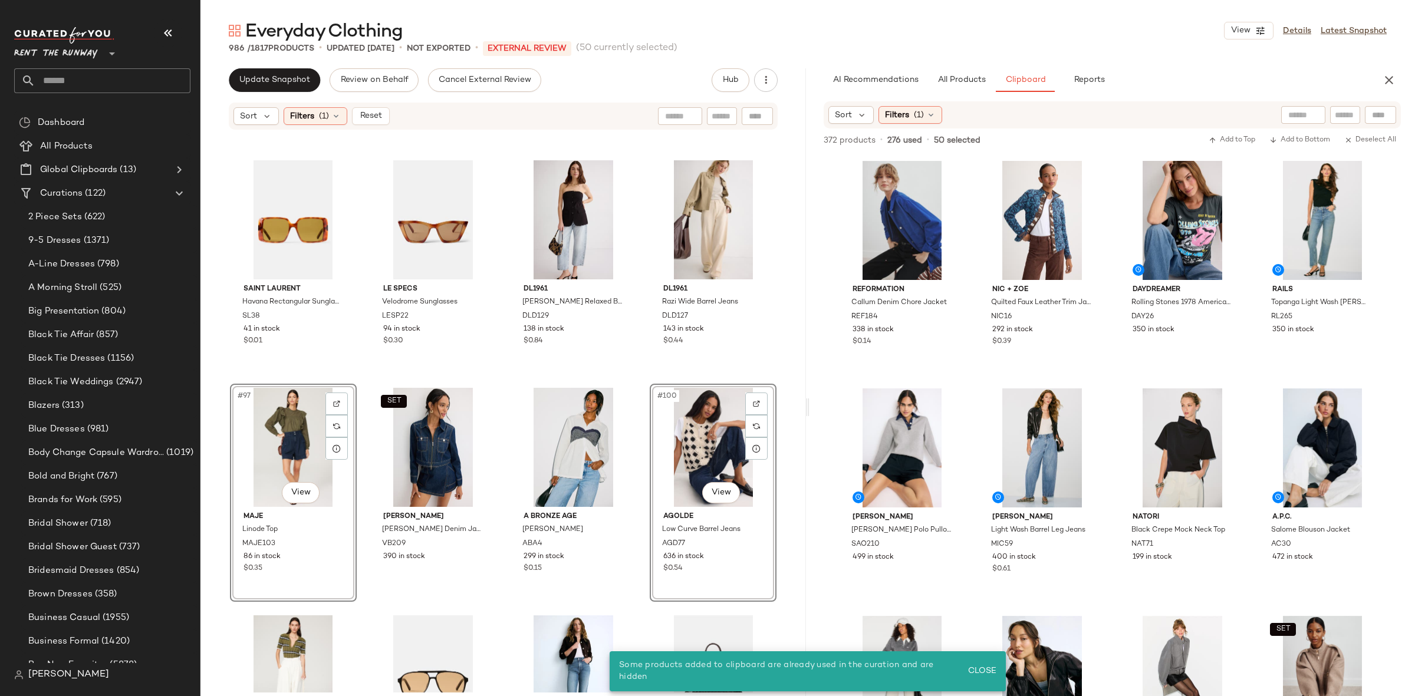
click at [708, 424] on div "#100 View" at bounding box center [713, 447] width 118 height 119
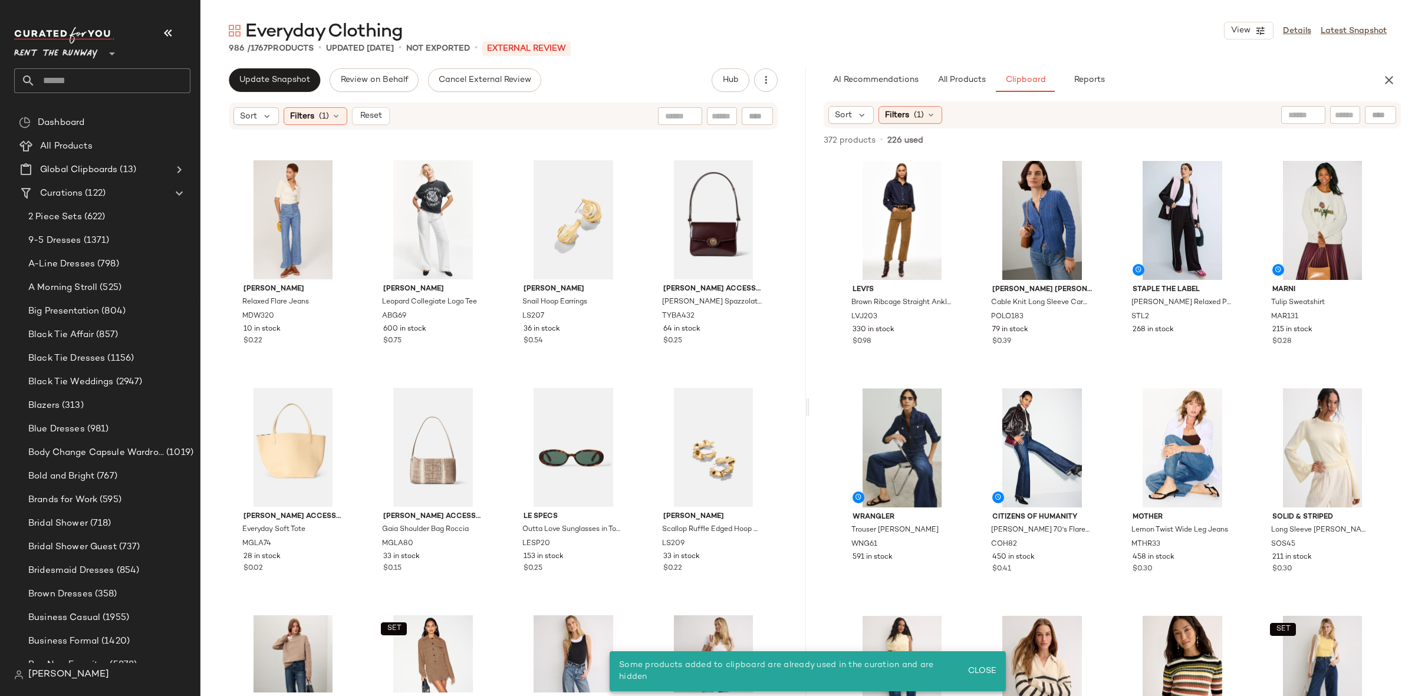
click at [325, 104] on div "Sort Filters (1) Reset" at bounding box center [503, 116] width 549 height 27
click at [320, 125] on div "Sort Filters (1) Reset" at bounding box center [503, 116] width 549 height 27
click at [319, 124] on div "Filters (1)" at bounding box center [316, 116] width 64 height 18
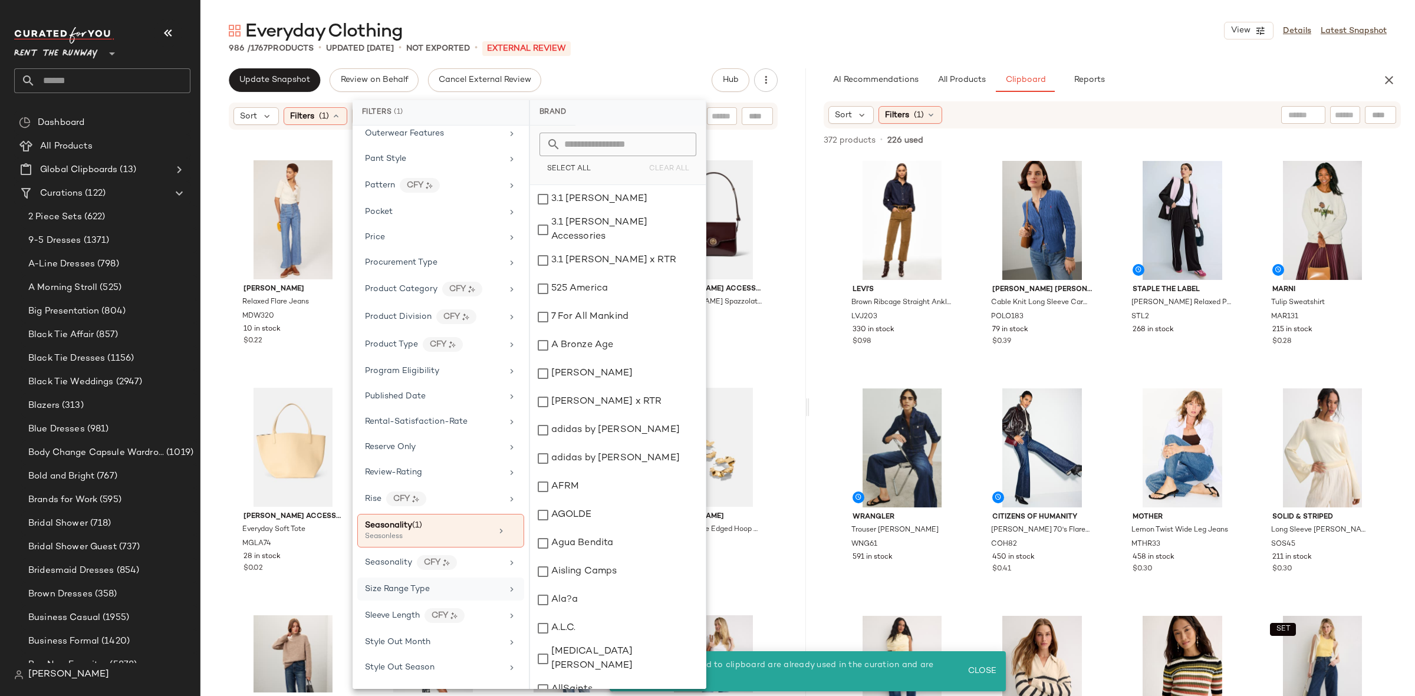
scroll to position [1419, 0]
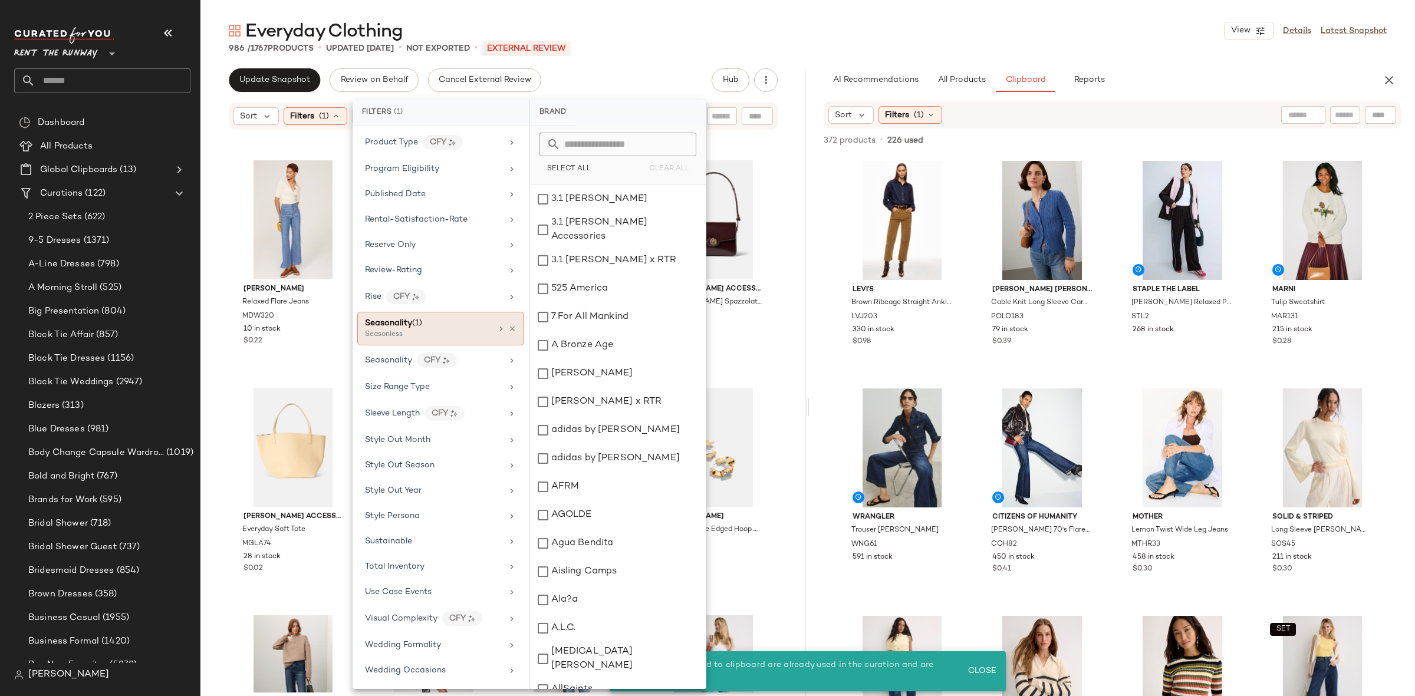
click at [429, 330] on div "Seasonless" at bounding box center [424, 335] width 118 height 11
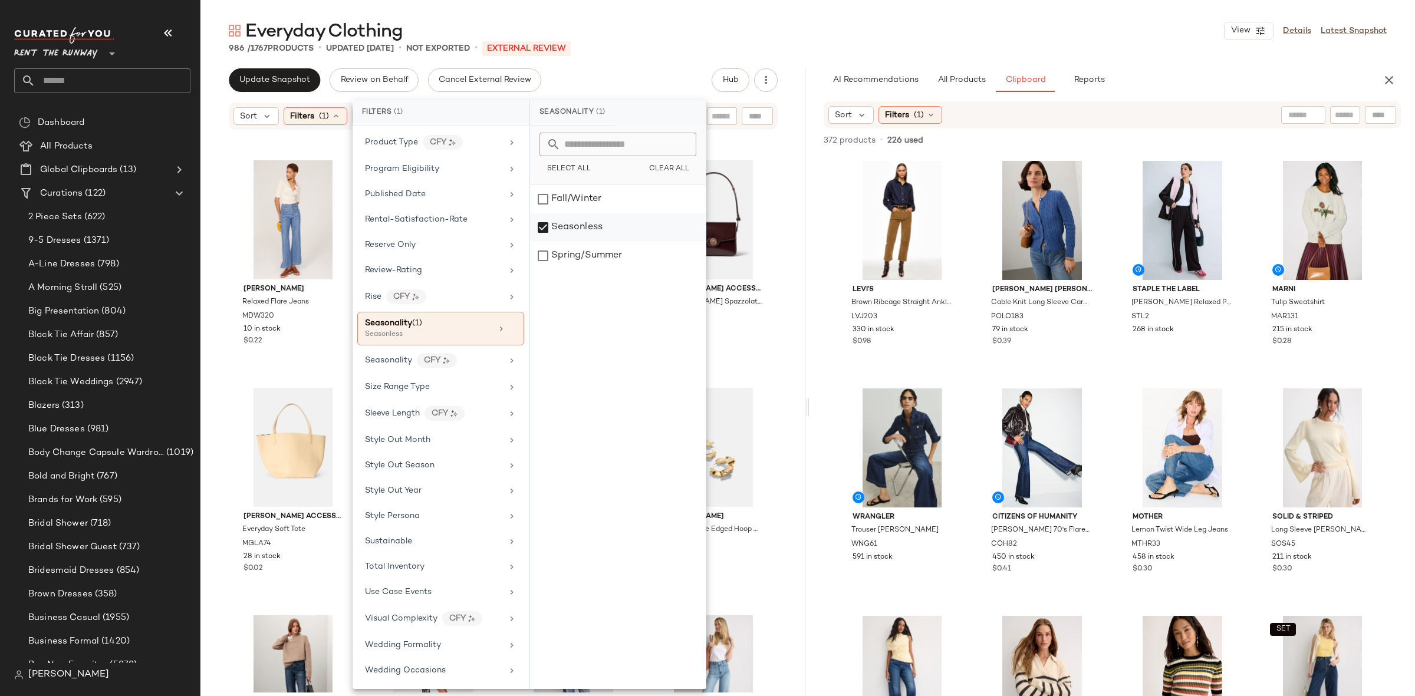
click at [565, 232] on div "Seasonless" at bounding box center [618, 227] width 176 height 28
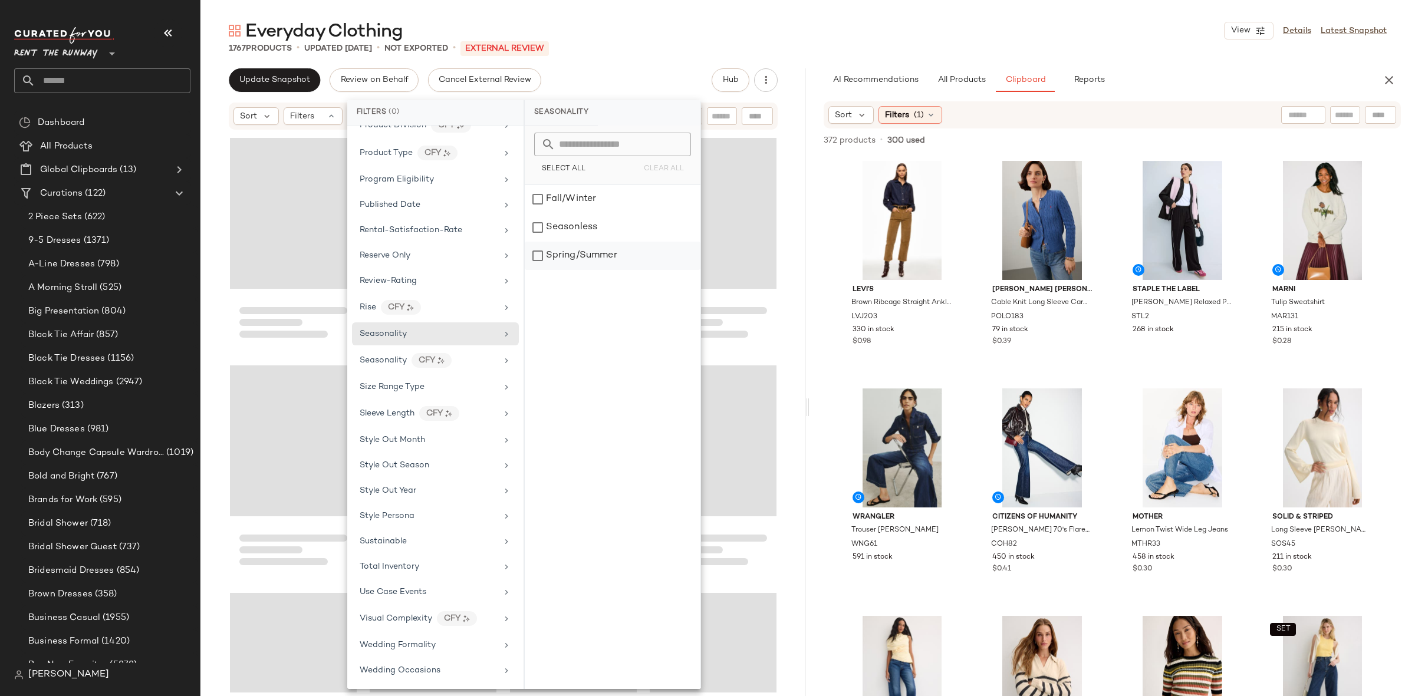
click at [575, 256] on div "Spring/Summer" at bounding box center [613, 256] width 176 height 28
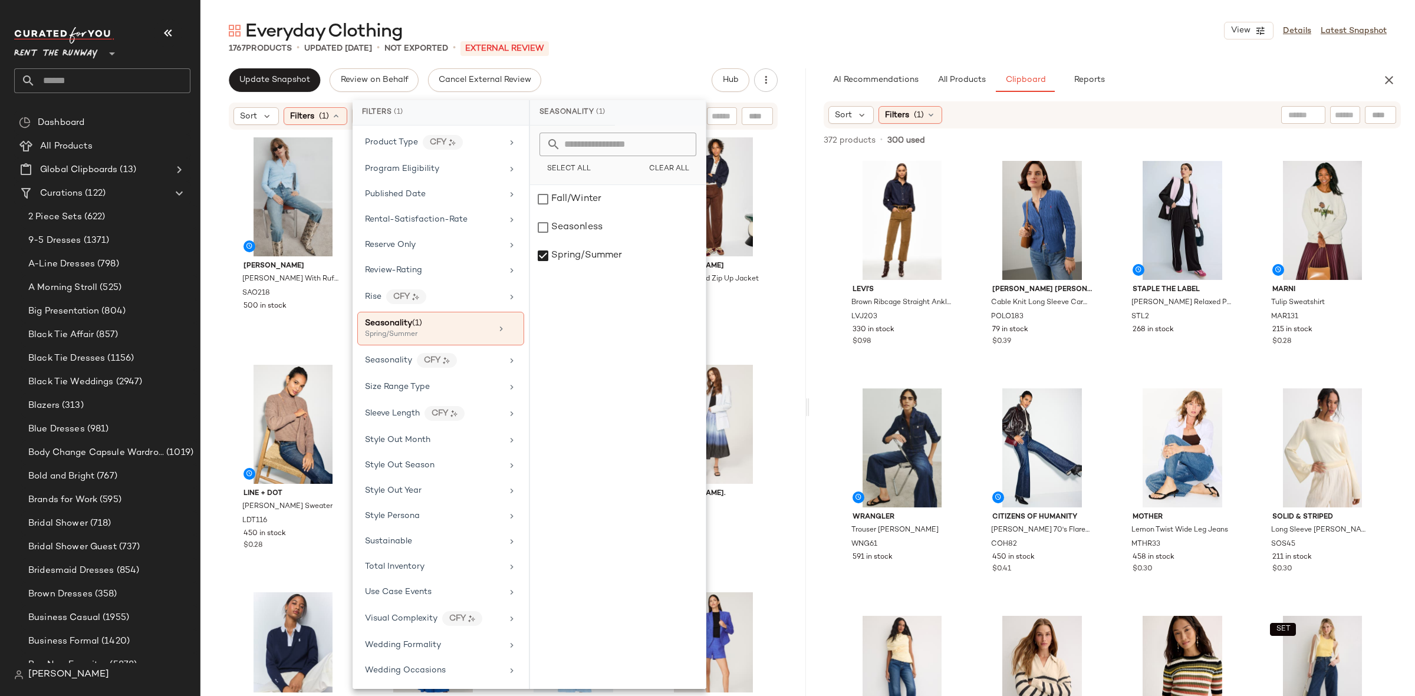
click at [786, 259] on div "Sandro Emile Cardigan With Ruffle Sleeve SAO218 500 in stock DAYDREAMER Los Ang…" at bounding box center [502, 412] width 605 height 562
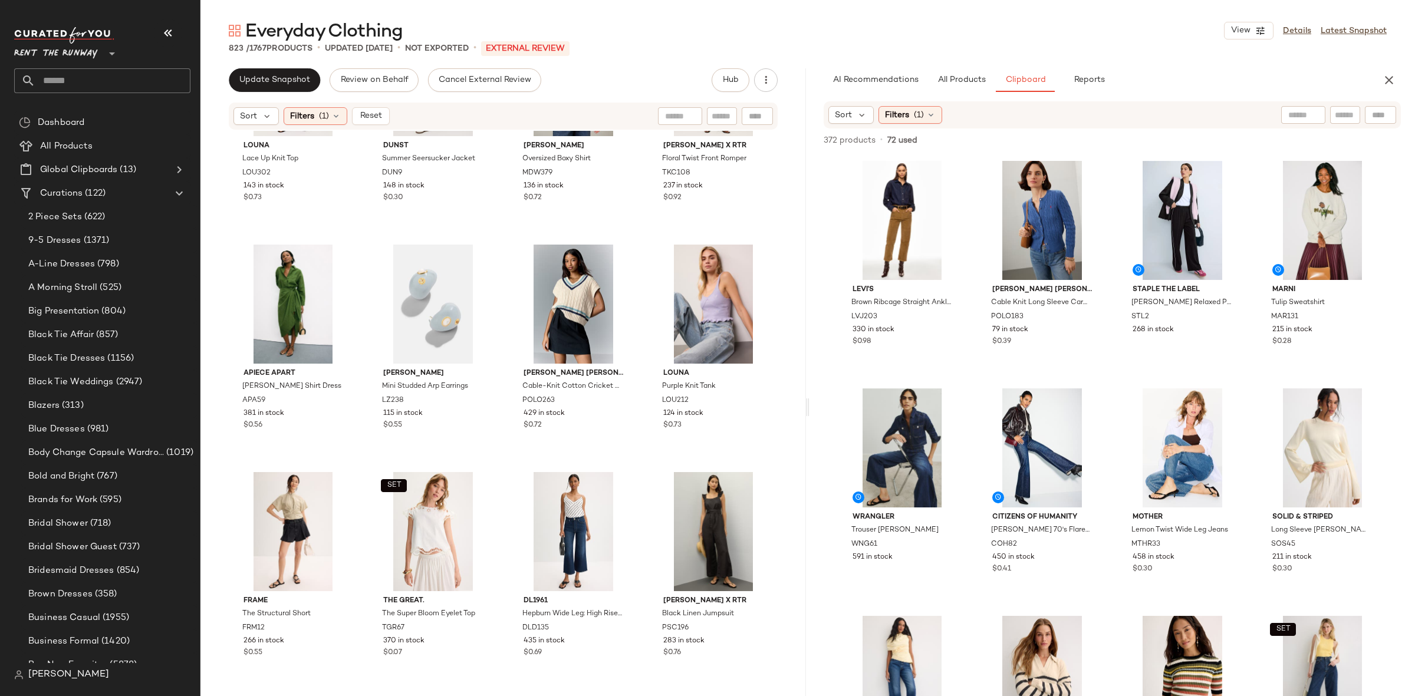
scroll to position [591, 0]
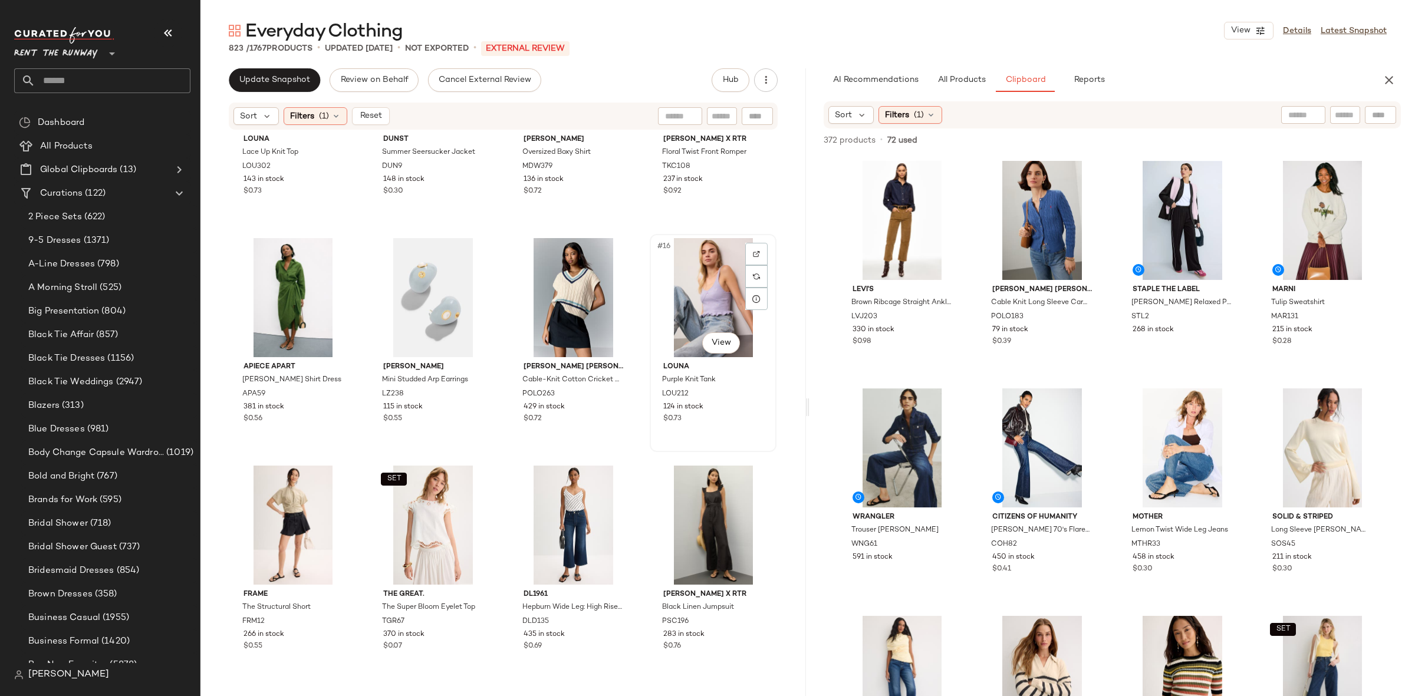
click at [726, 306] on div "#16 View" at bounding box center [713, 297] width 118 height 119
click at [529, 308] on div "#15 View" at bounding box center [573, 297] width 118 height 119
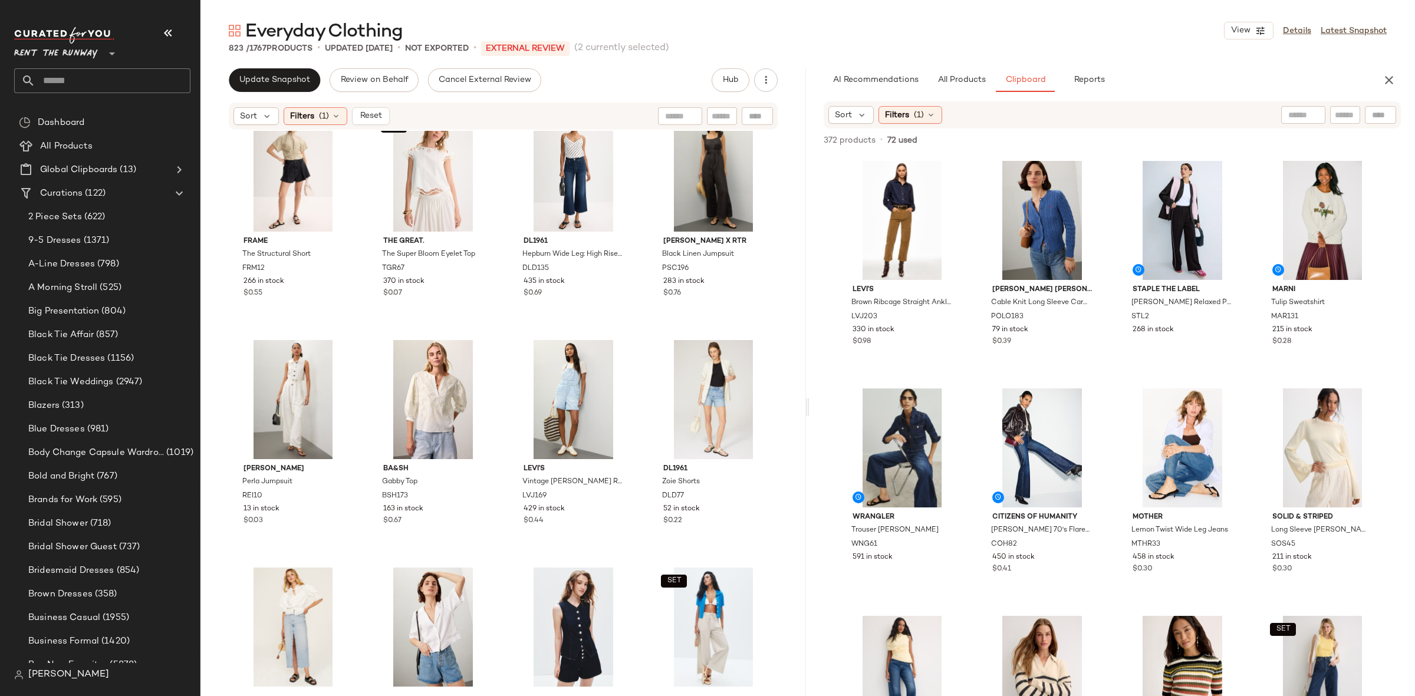
scroll to position [1085, 0]
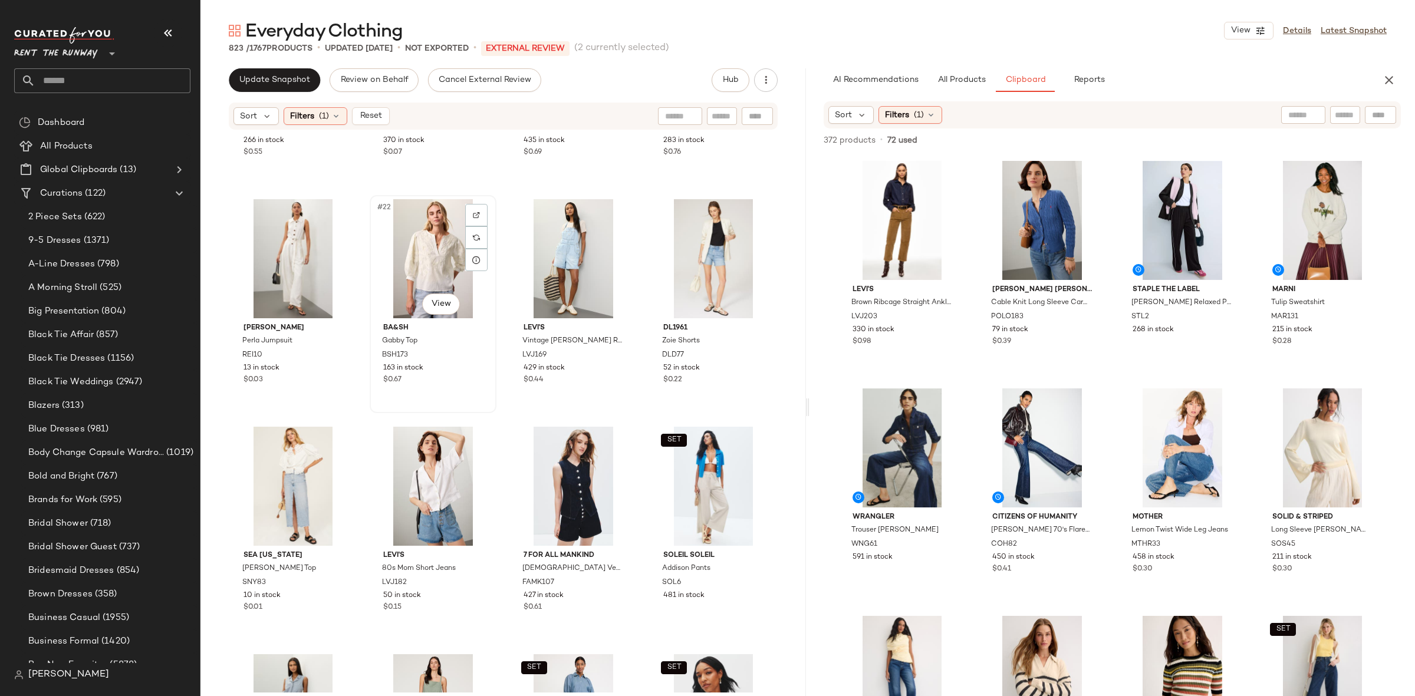
click at [440, 285] on div "#22 View" at bounding box center [433, 258] width 118 height 119
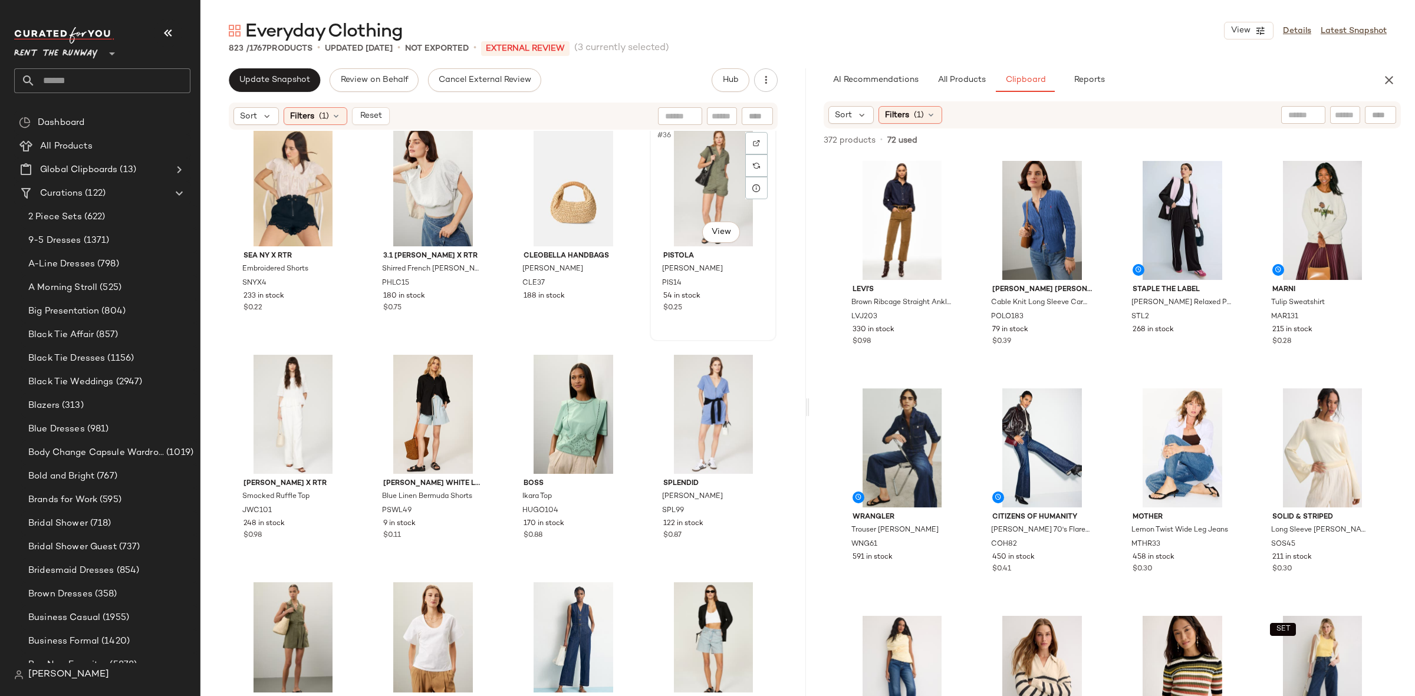
click at [681, 195] on div "#36 View" at bounding box center [713, 186] width 118 height 119
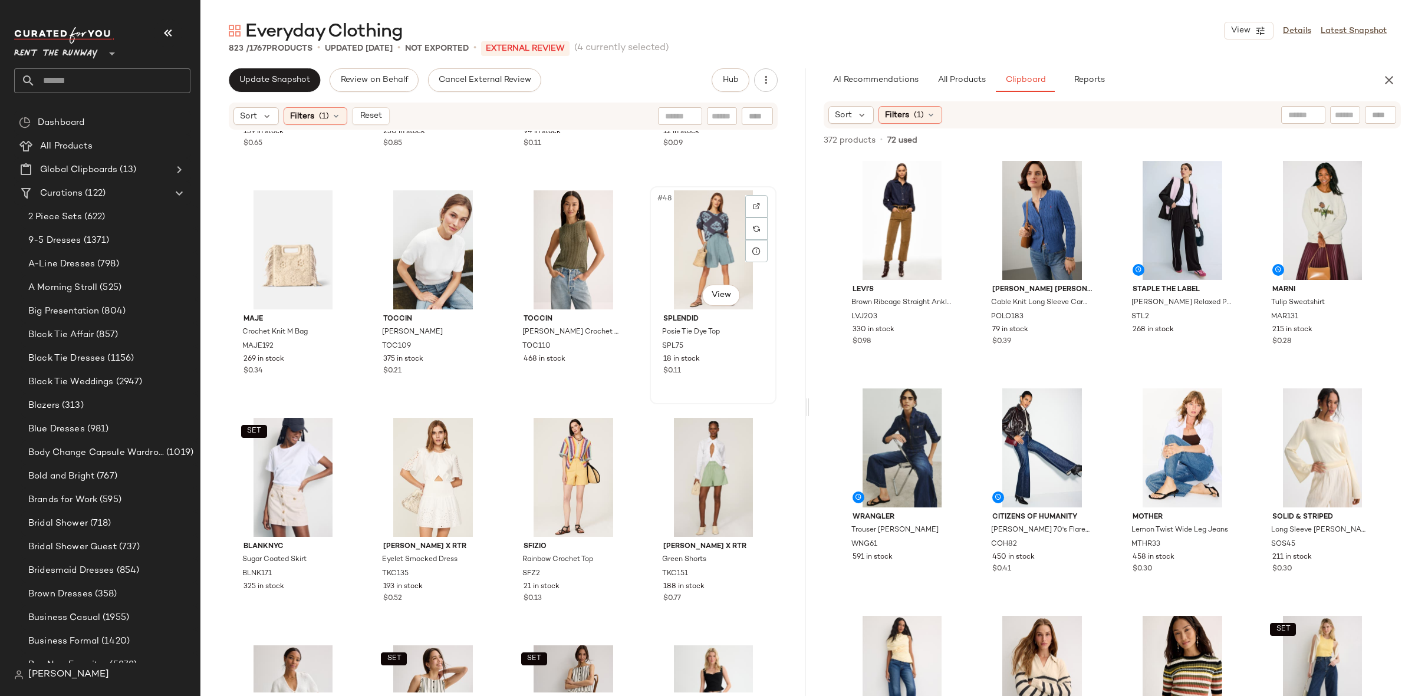
scroll to position [2502, 0]
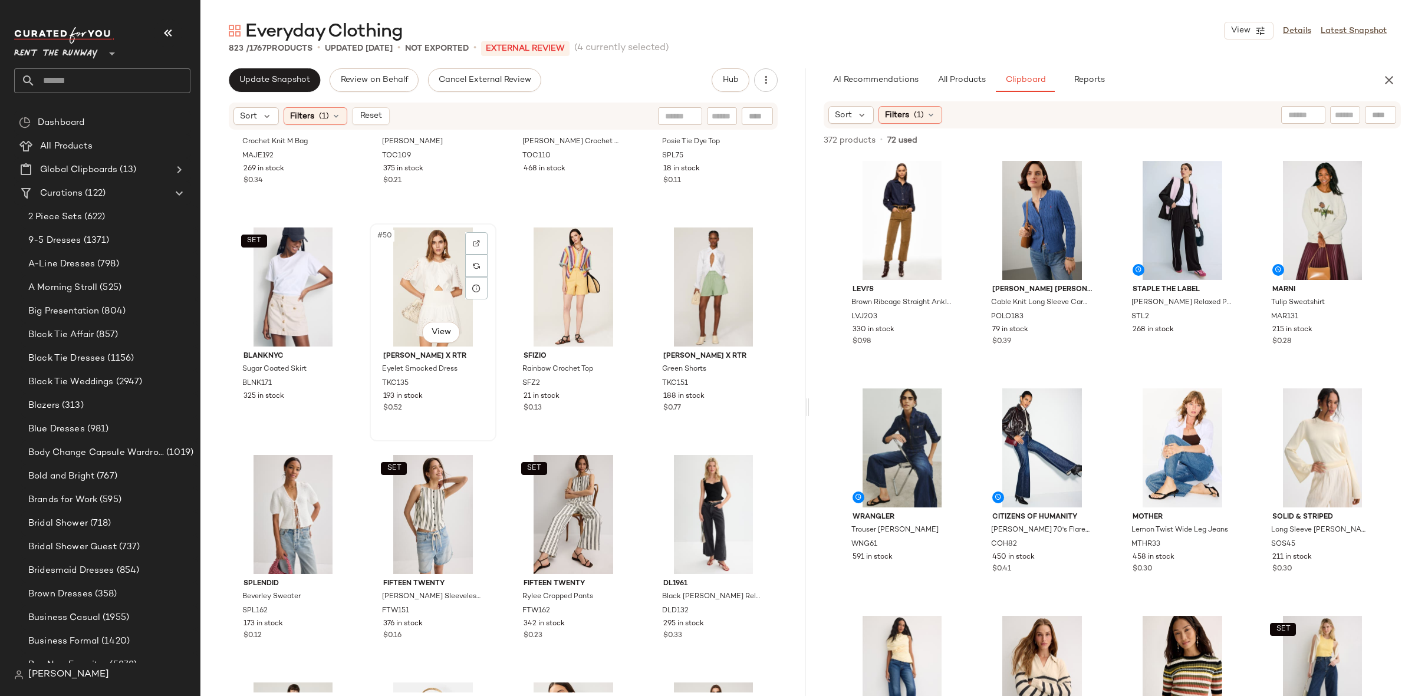
click at [428, 299] on div "#50 View" at bounding box center [433, 287] width 118 height 119
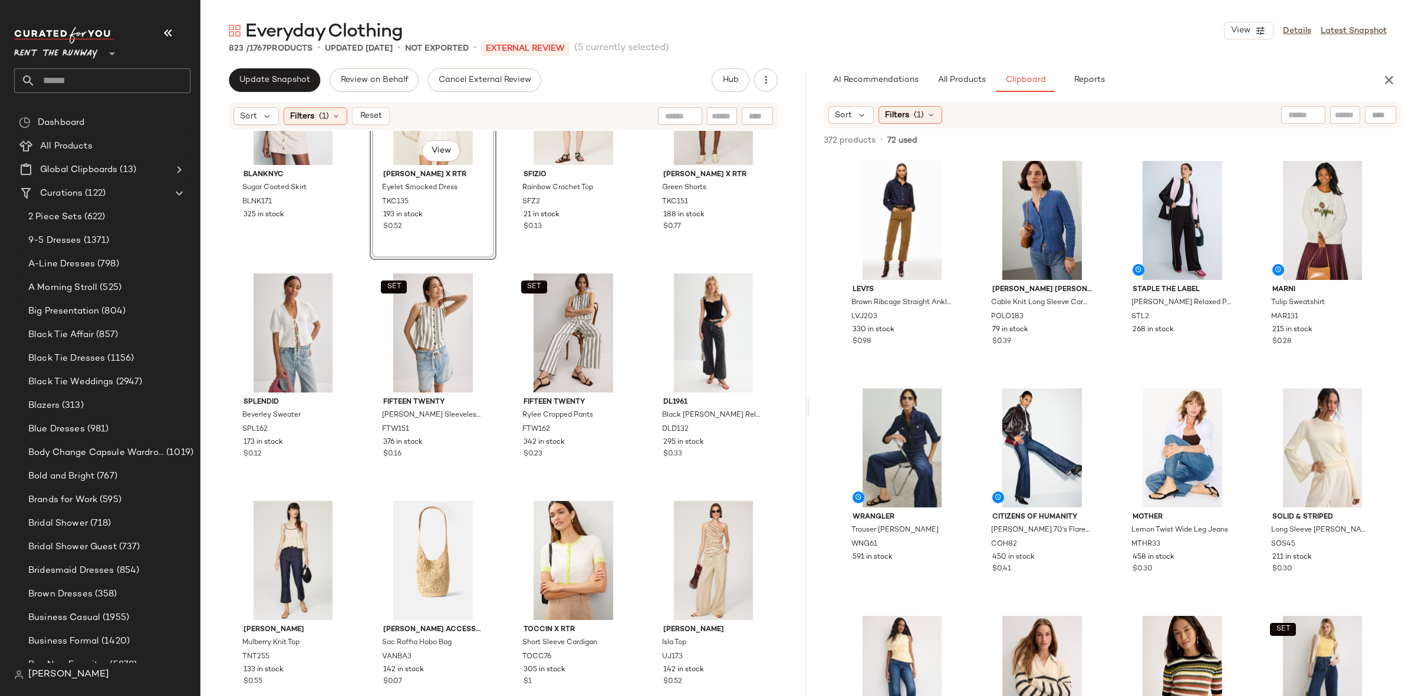
scroll to position [2877, 0]
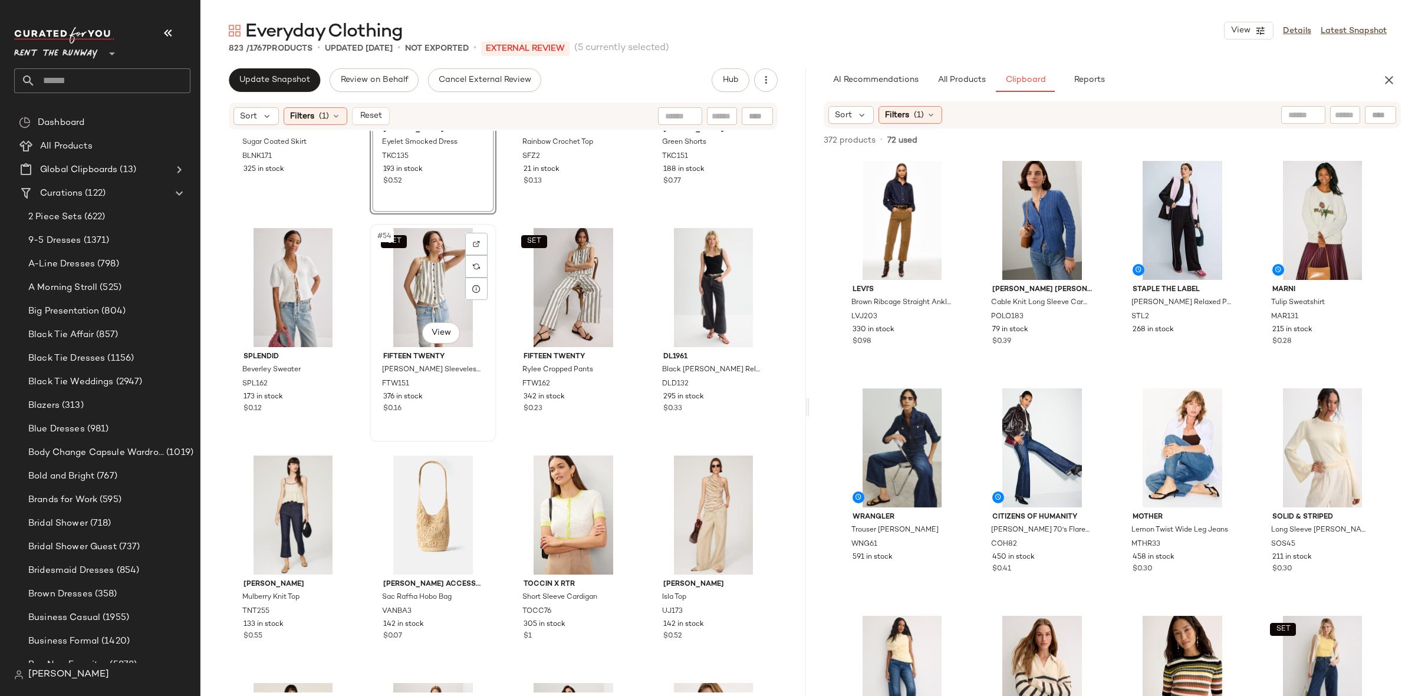
click at [410, 291] on div "SET #54 View" at bounding box center [433, 287] width 118 height 119
click at [571, 294] on div "SET #55 View" at bounding box center [573, 287] width 118 height 119
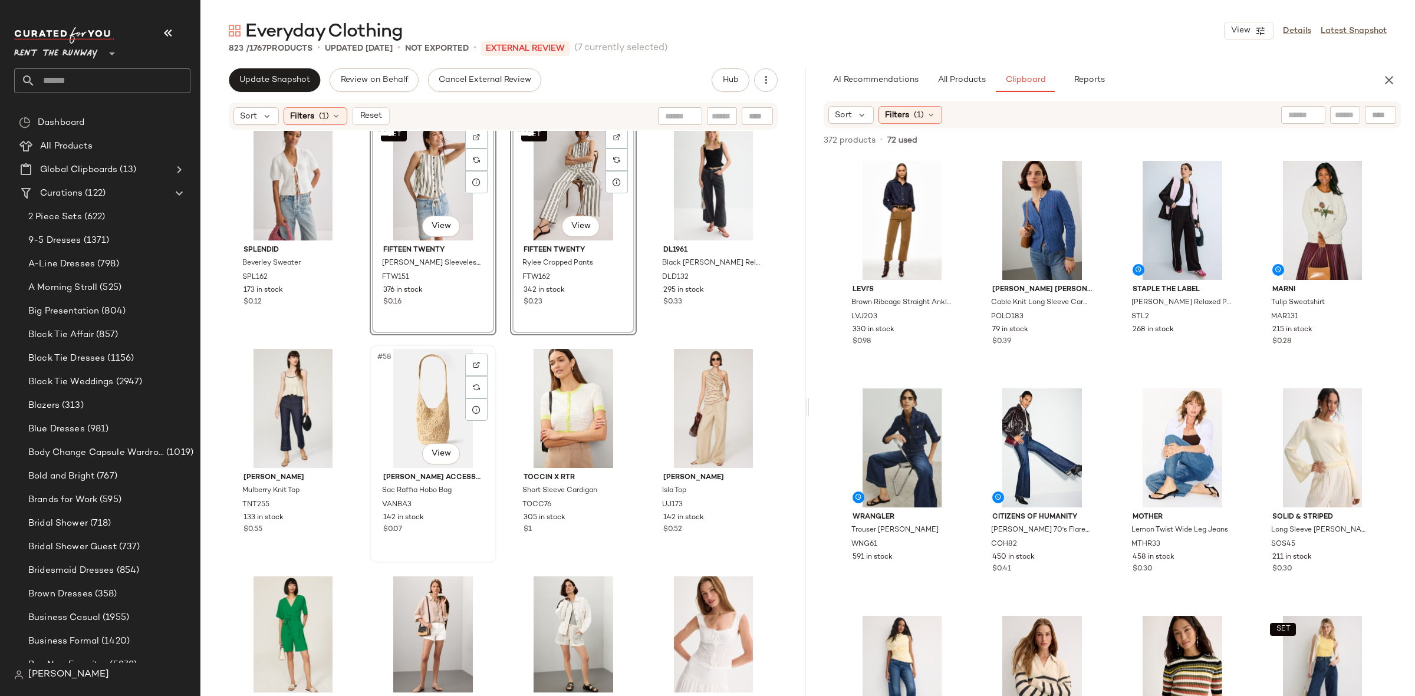
scroll to position [3057, 0]
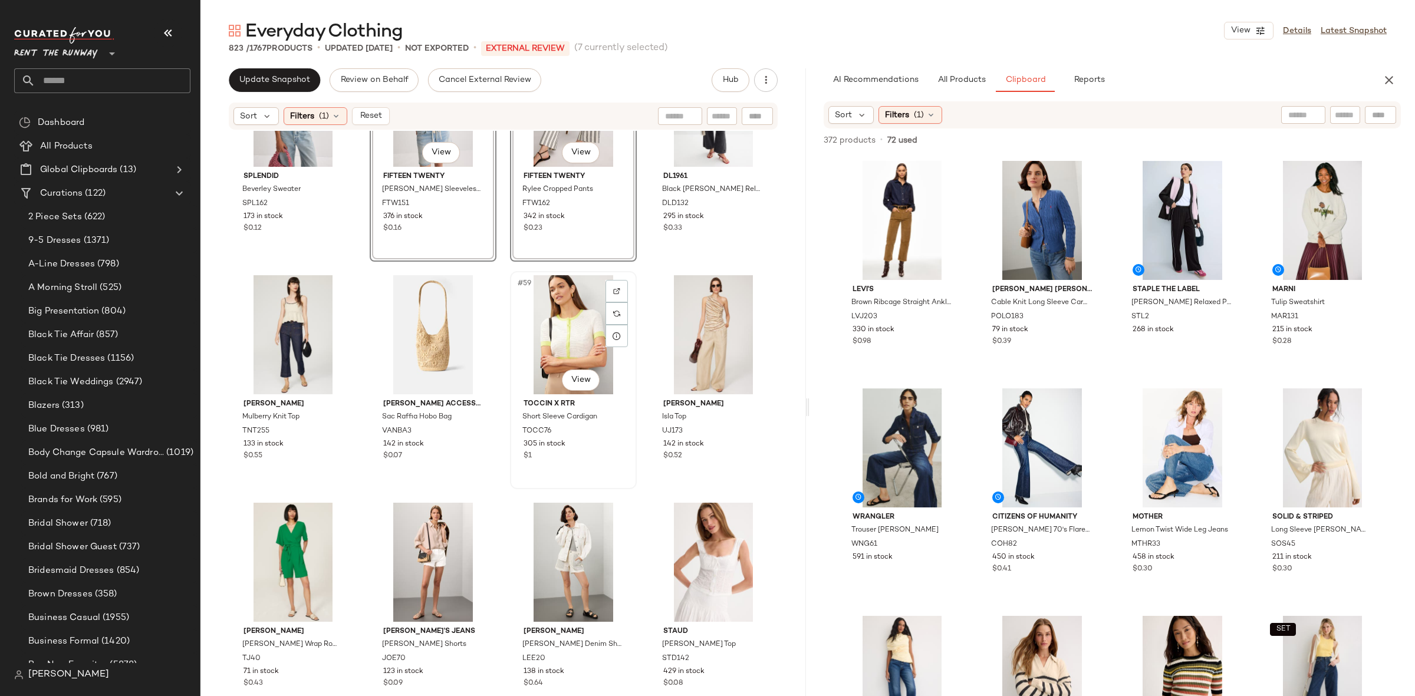
click at [548, 334] on div "#59 View" at bounding box center [573, 334] width 118 height 119
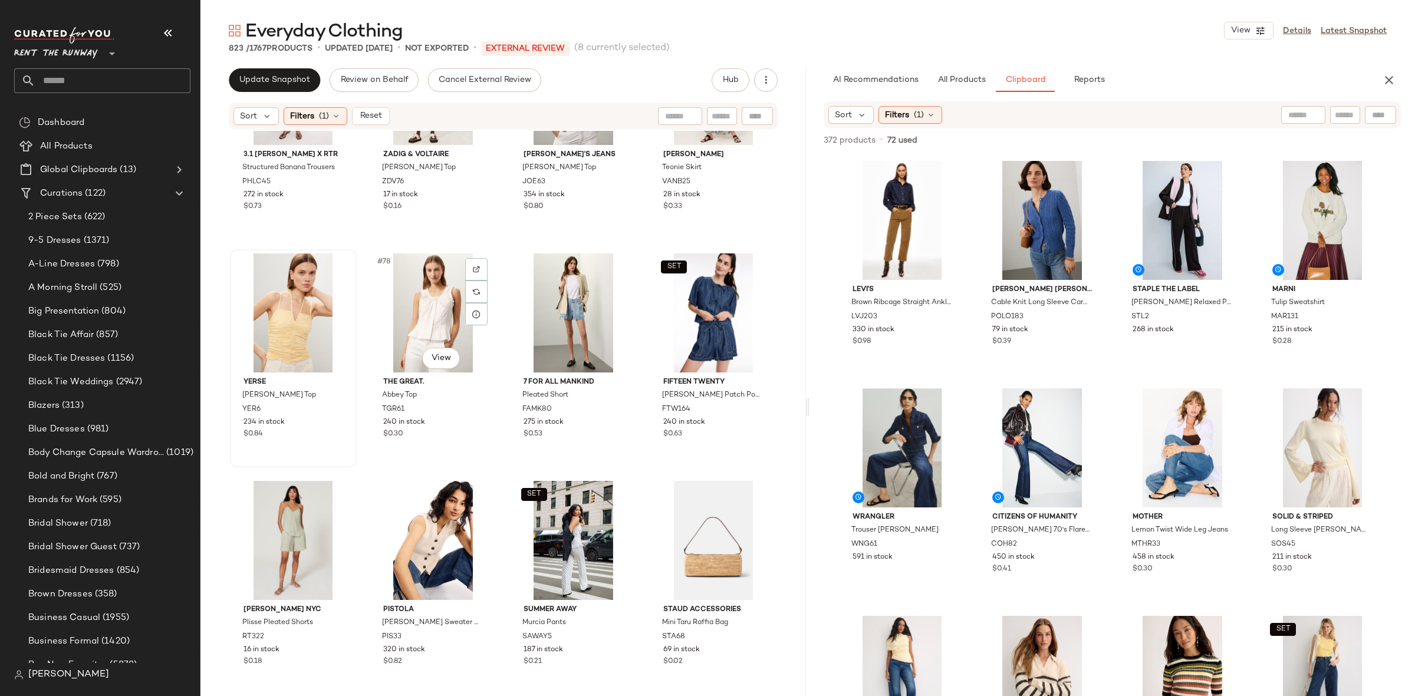
scroll to position [4262, 0]
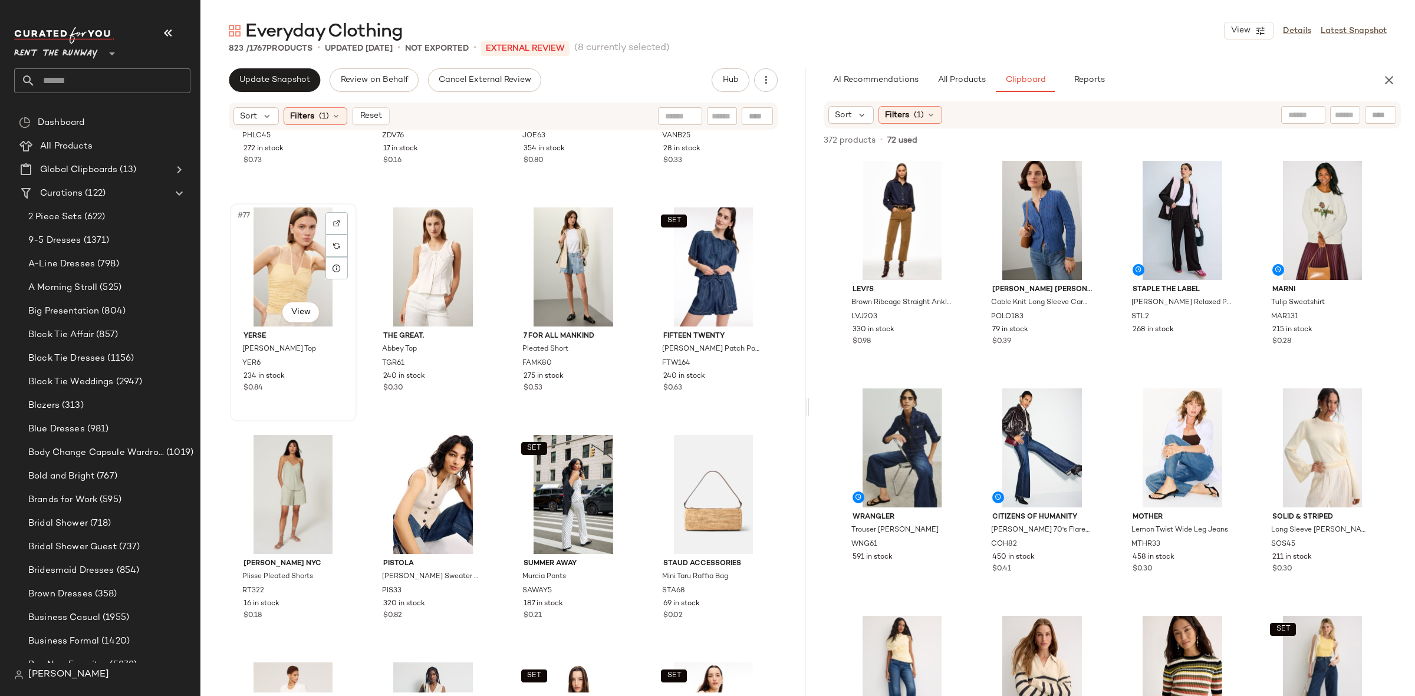
click at [304, 284] on div "#77 View" at bounding box center [293, 266] width 118 height 119
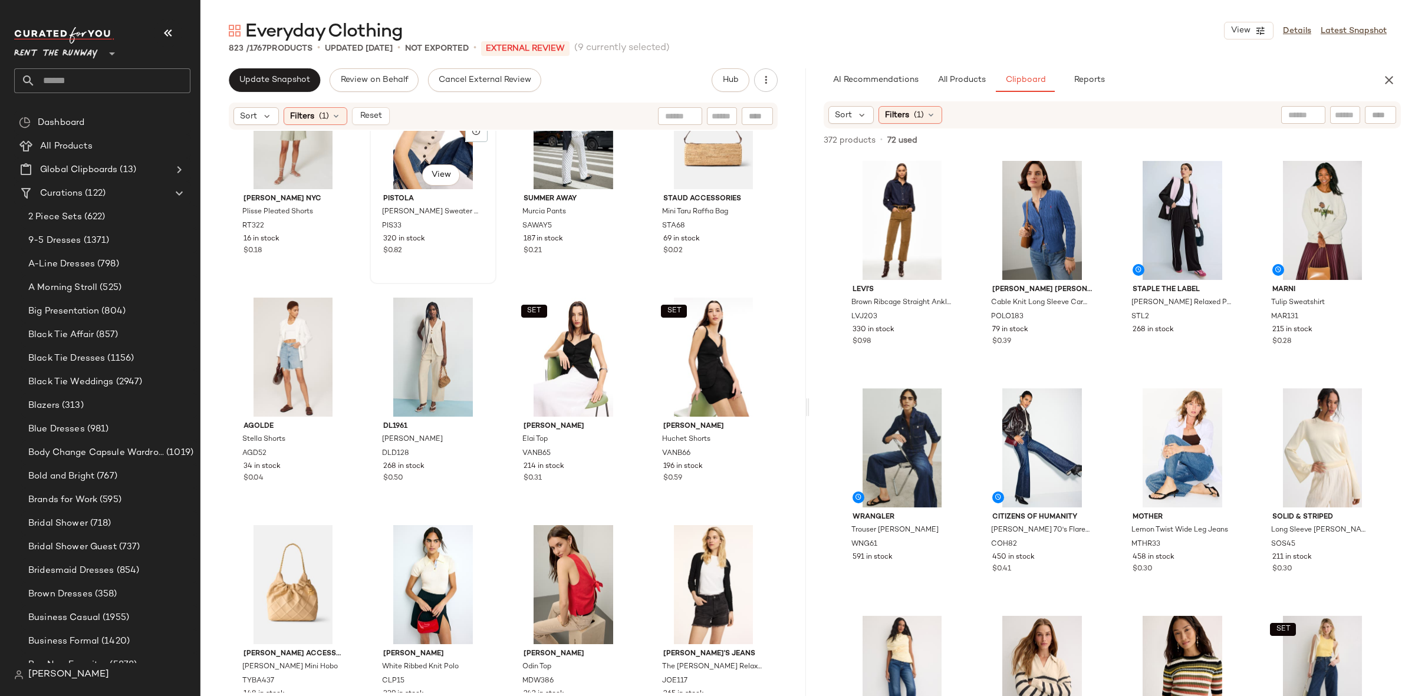
scroll to position [4719, 0]
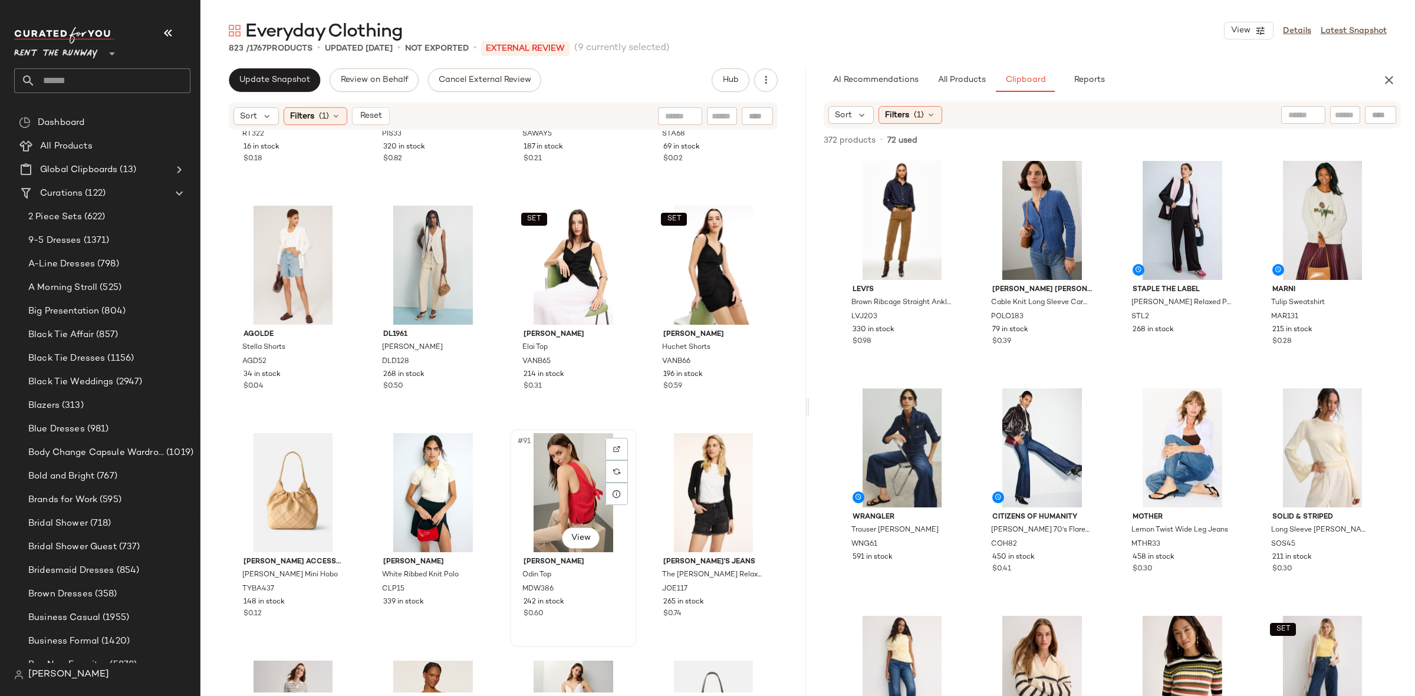
click at [568, 489] on div "#91 View" at bounding box center [573, 492] width 118 height 119
click at [557, 269] on div "SET #87 View" at bounding box center [573, 265] width 118 height 119
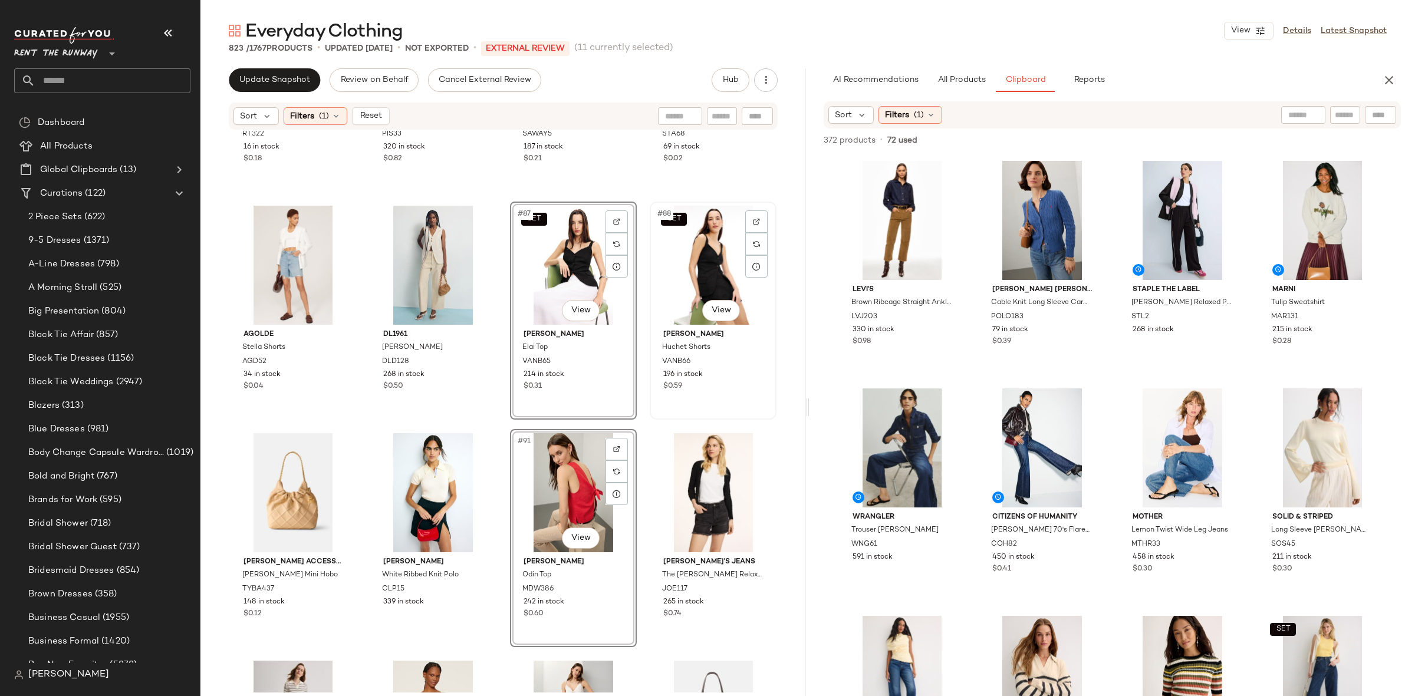
click at [706, 262] on div "SET #88 View" at bounding box center [713, 265] width 118 height 119
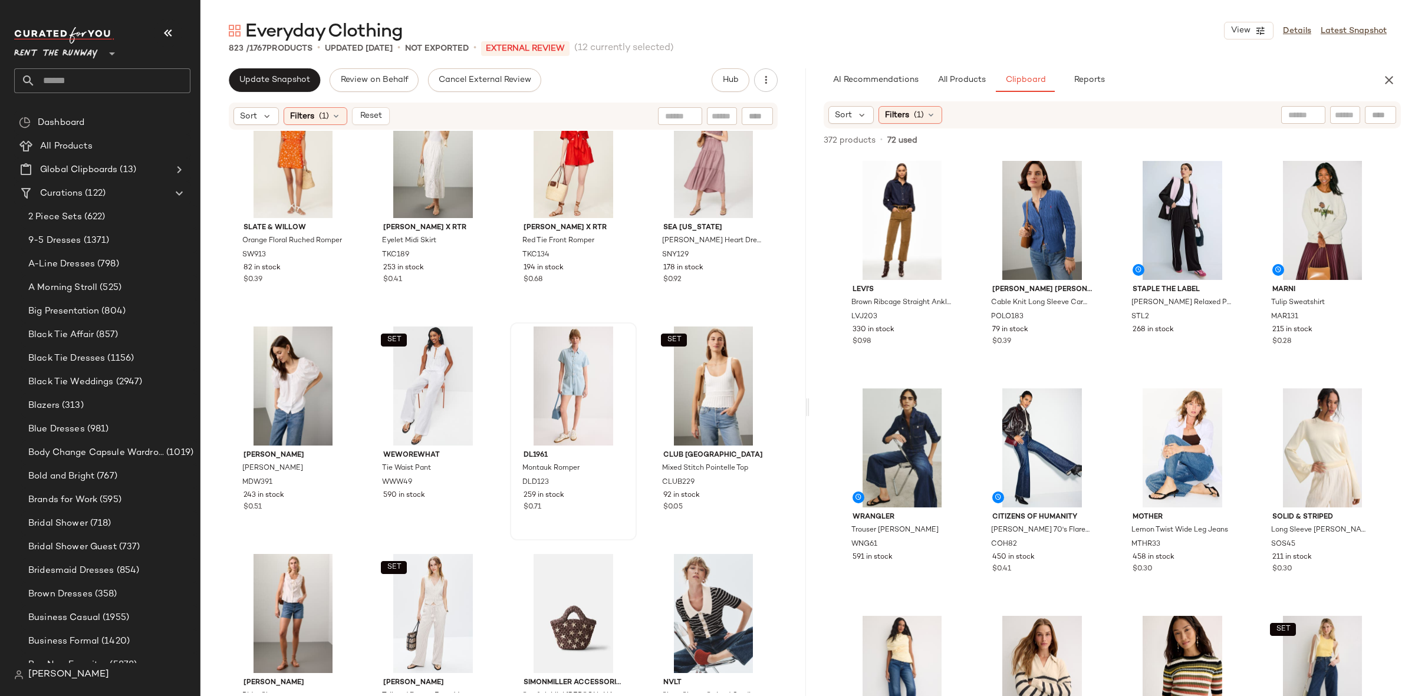
scroll to position [5965, 0]
click at [678, 174] on div "#108 View" at bounding box center [713, 156] width 118 height 119
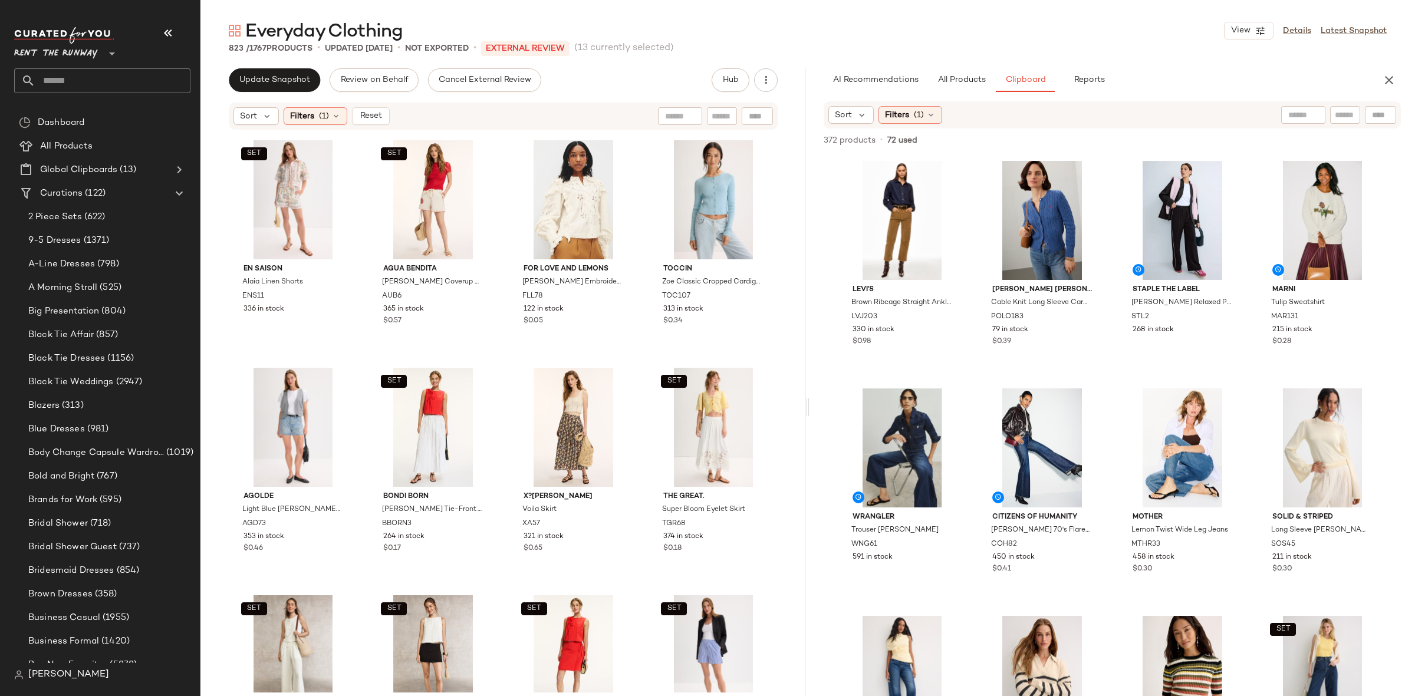
scroll to position [10246, 0]
click at [697, 205] on div "#184 View" at bounding box center [713, 199] width 118 height 119
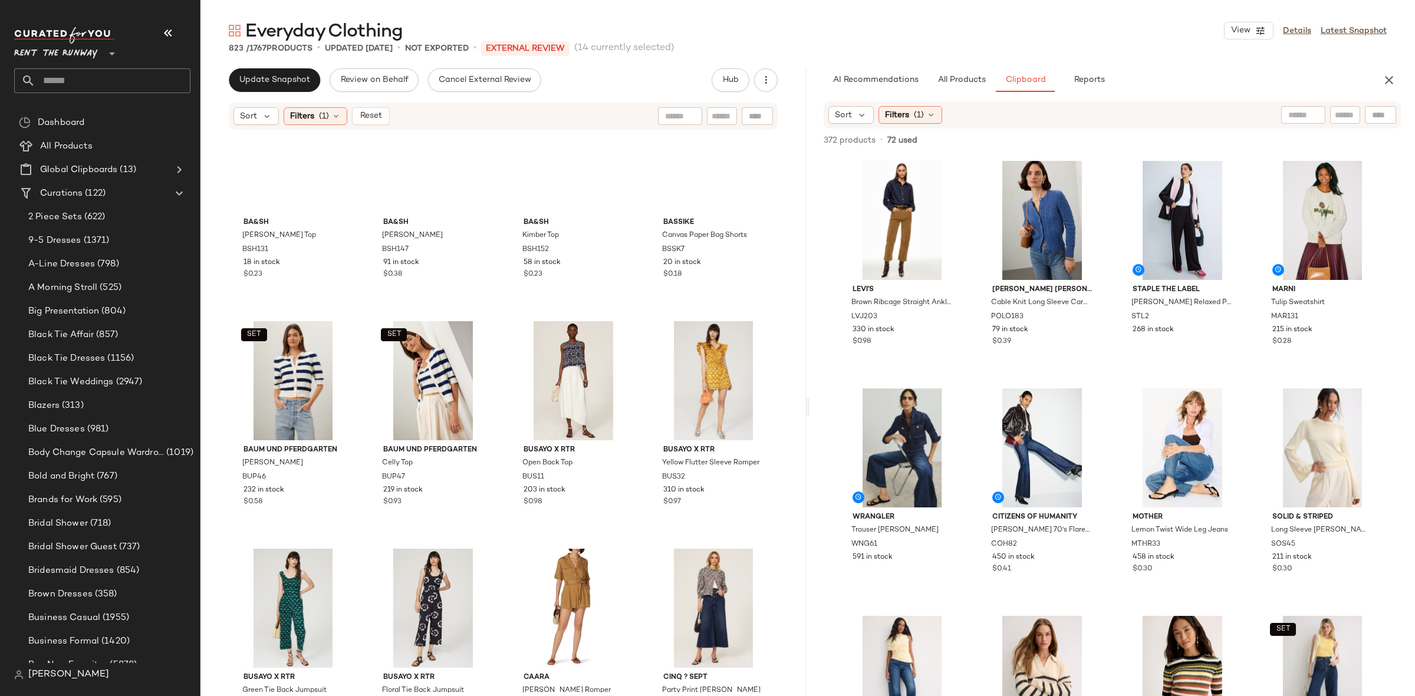
scroll to position [16659, 0]
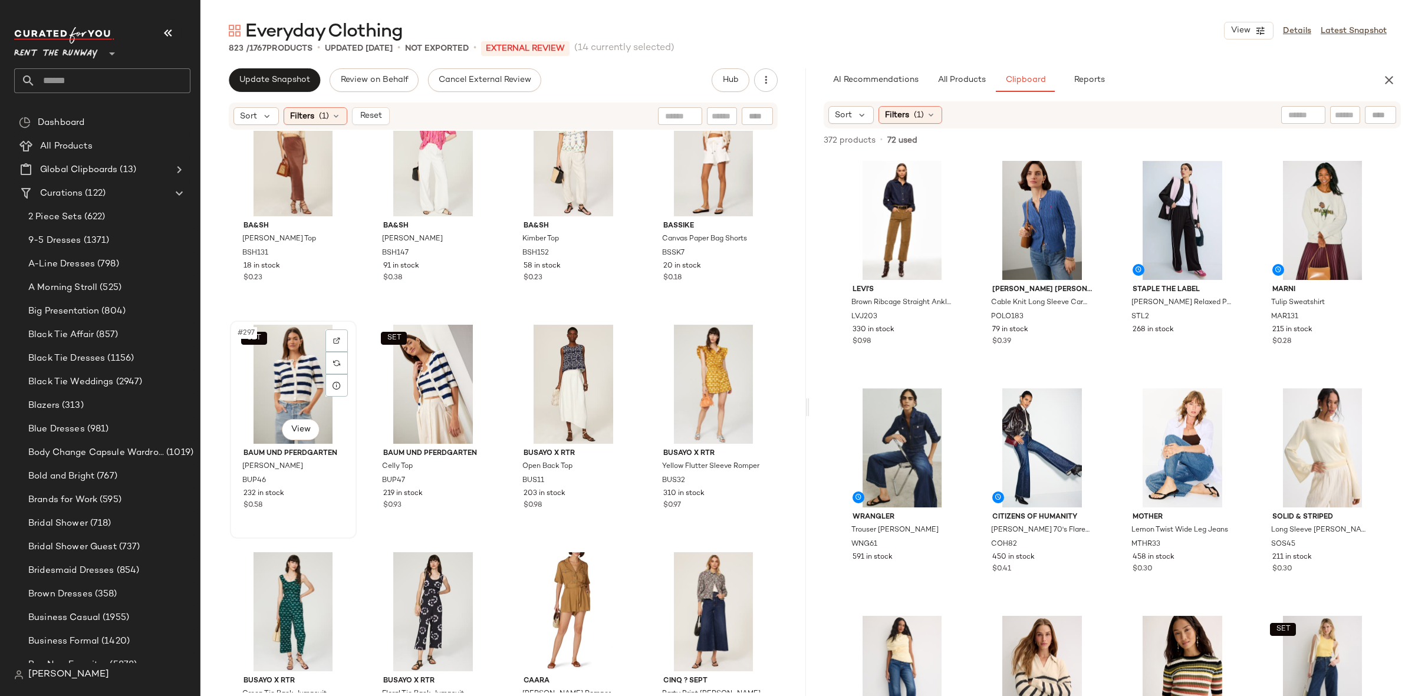
click at [299, 377] on div "SET #297 View" at bounding box center [293, 384] width 118 height 119
click at [417, 375] on div "SET #298 View" at bounding box center [433, 384] width 118 height 119
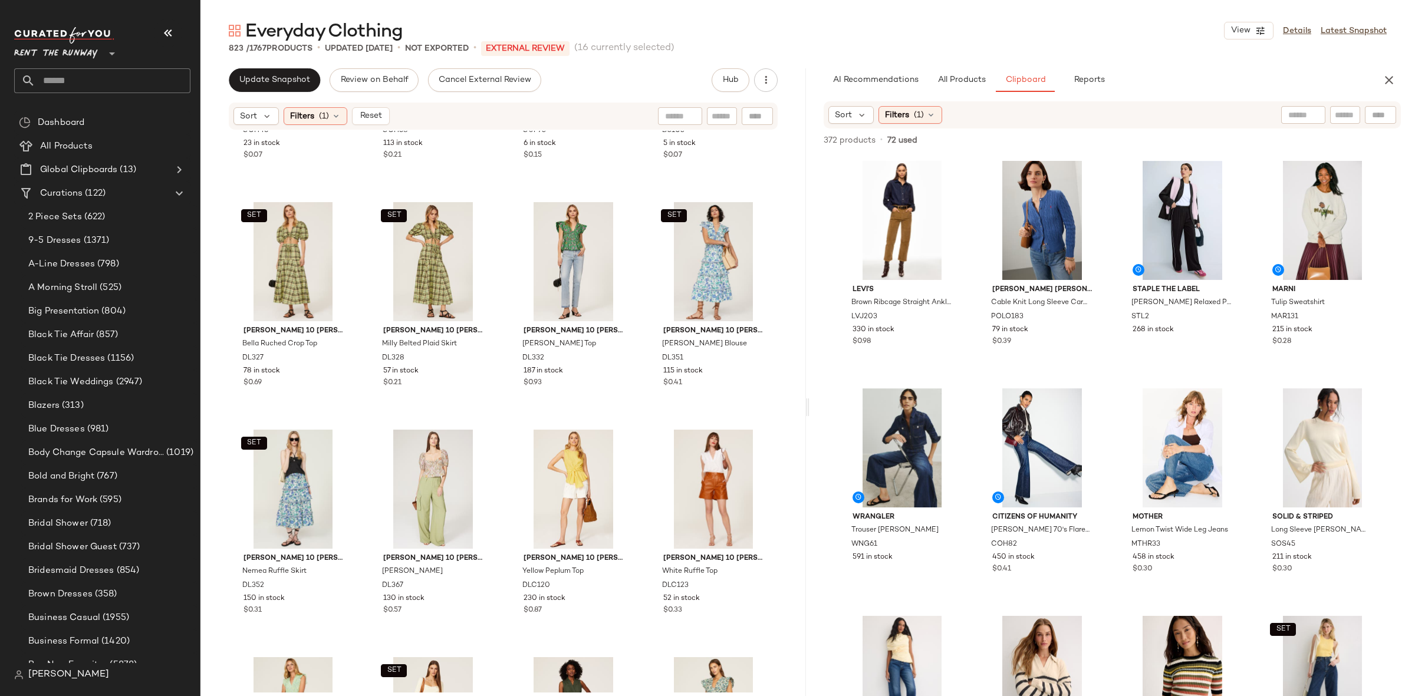
scroll to position [18195, 0]
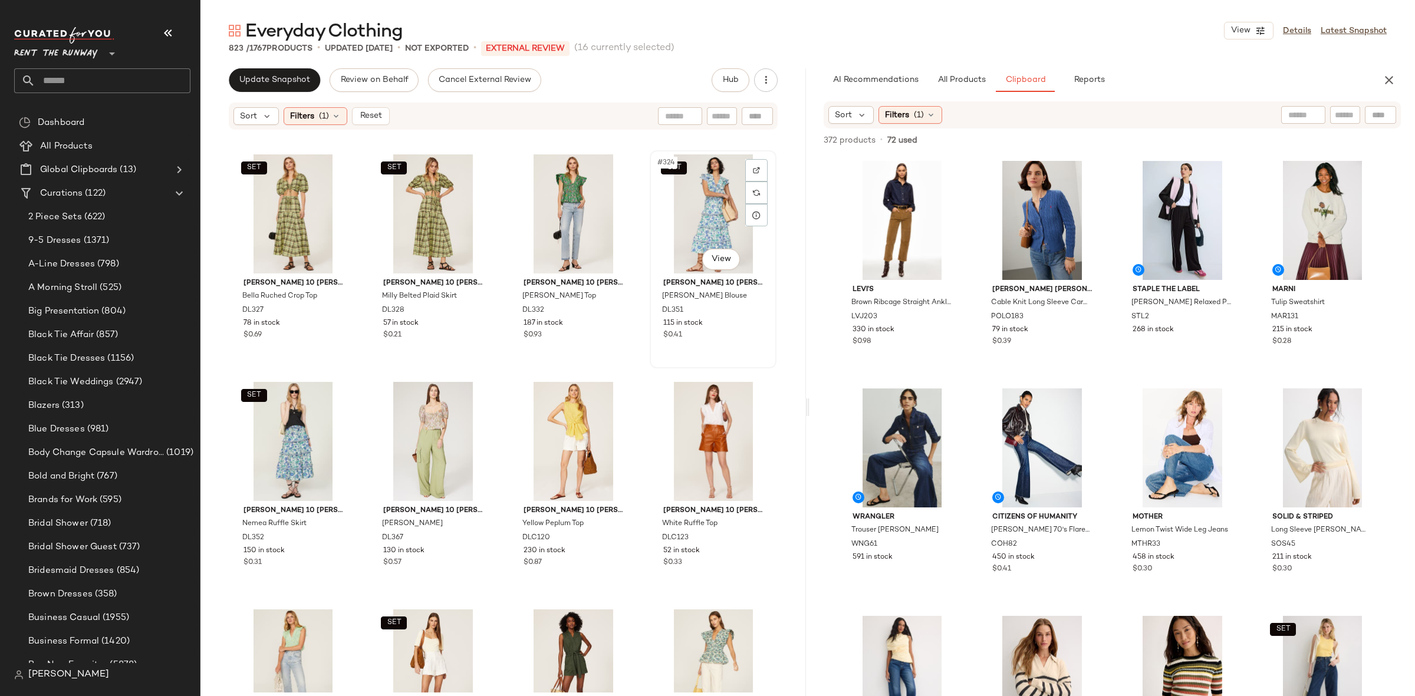
click at [692, 195] on div "SET #324 View" at bounding box center [713, 213] width 118 height 119
click at [288, 431] on div "SET #325 View" at bounding box center [293, 441] width 118 height 119
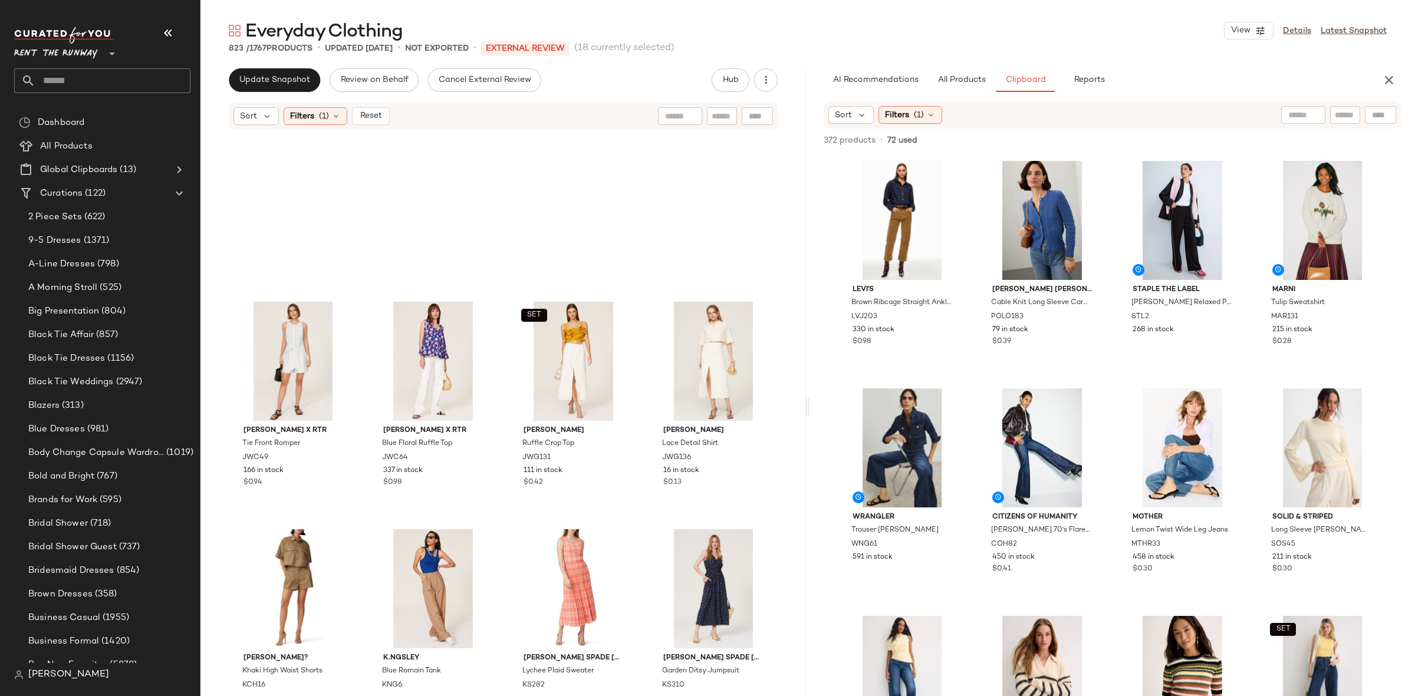
scroll to position [24151, 0]
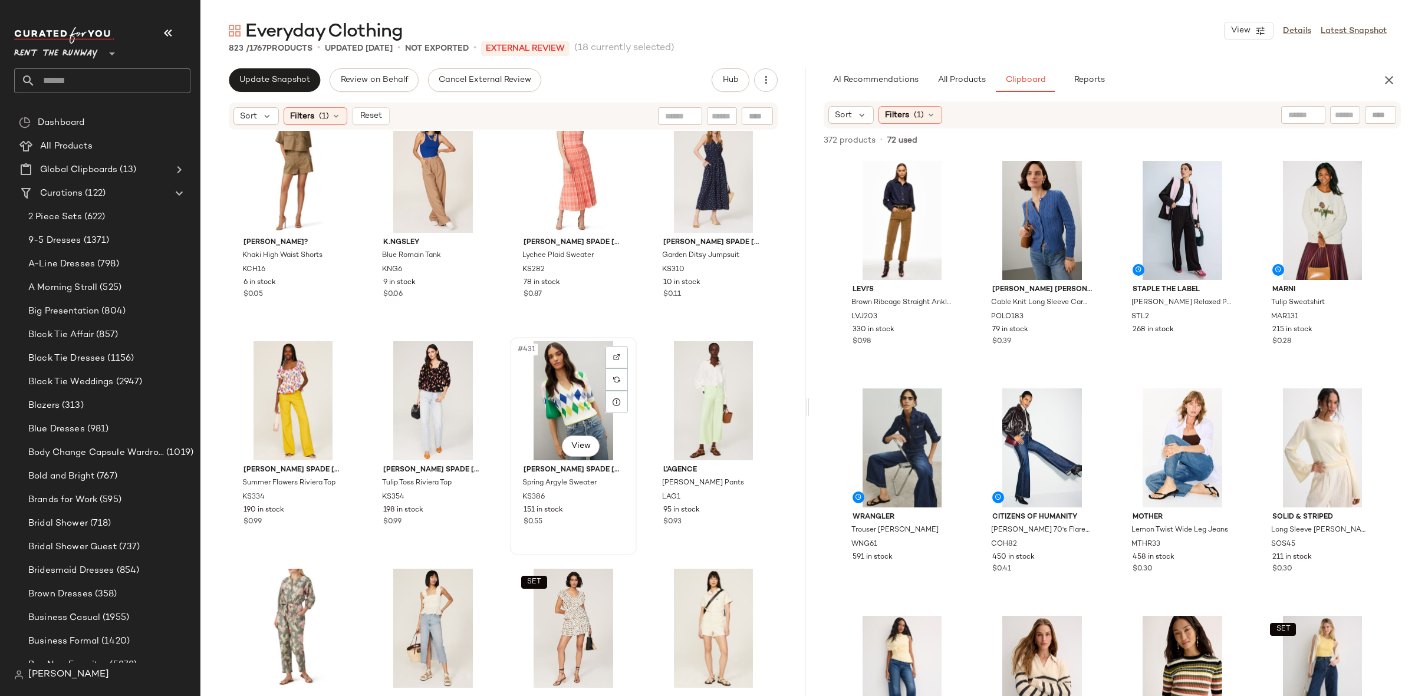
click at [558, 391] on div "#431 View" at bounding box center [573, 400] width 118 height 119
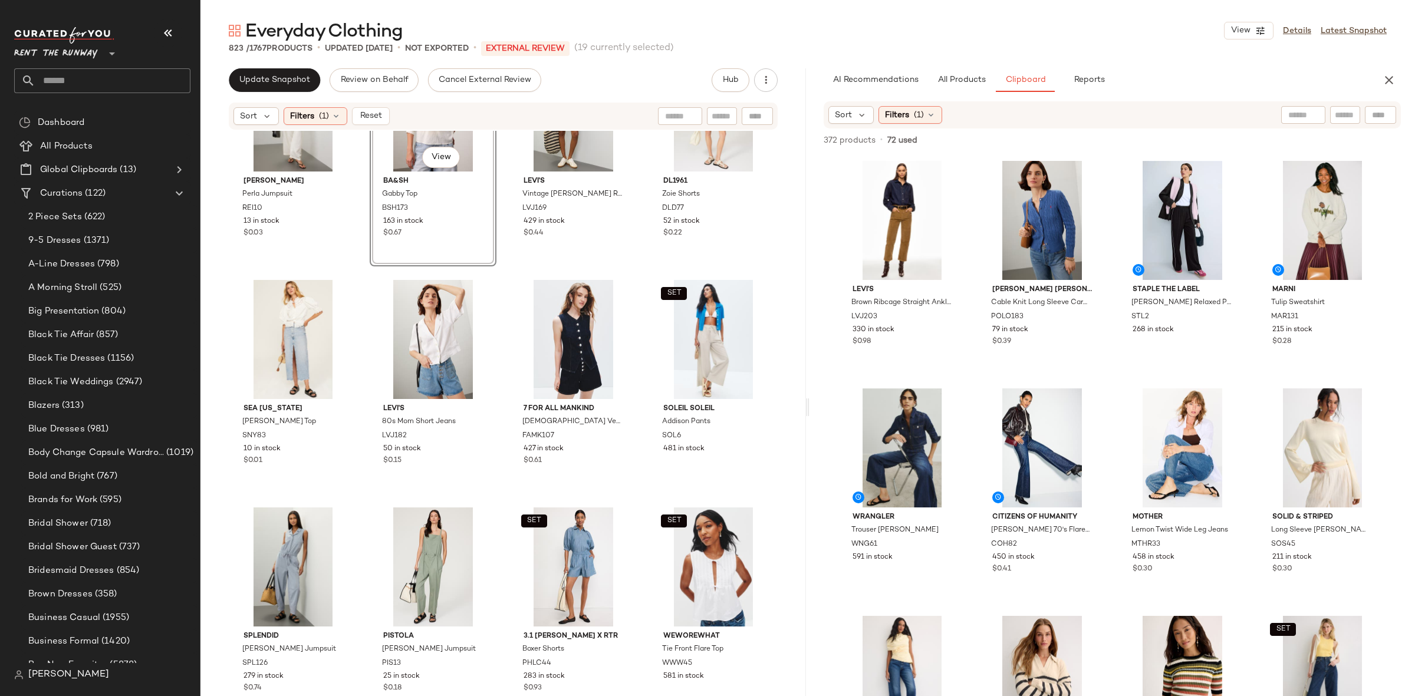
scroll to position [1309, 0]
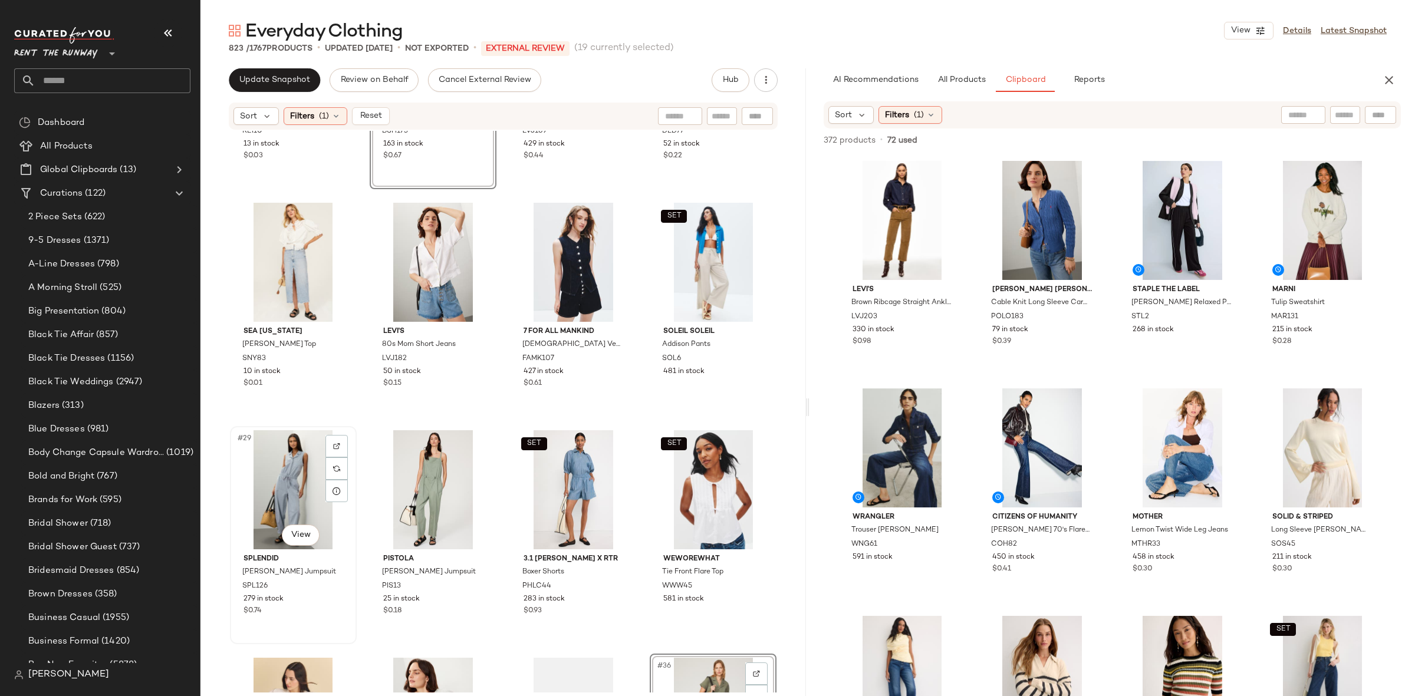
click at [279, 487] on div "#29 View" at bounding box center [293, 489] width 118 height 119
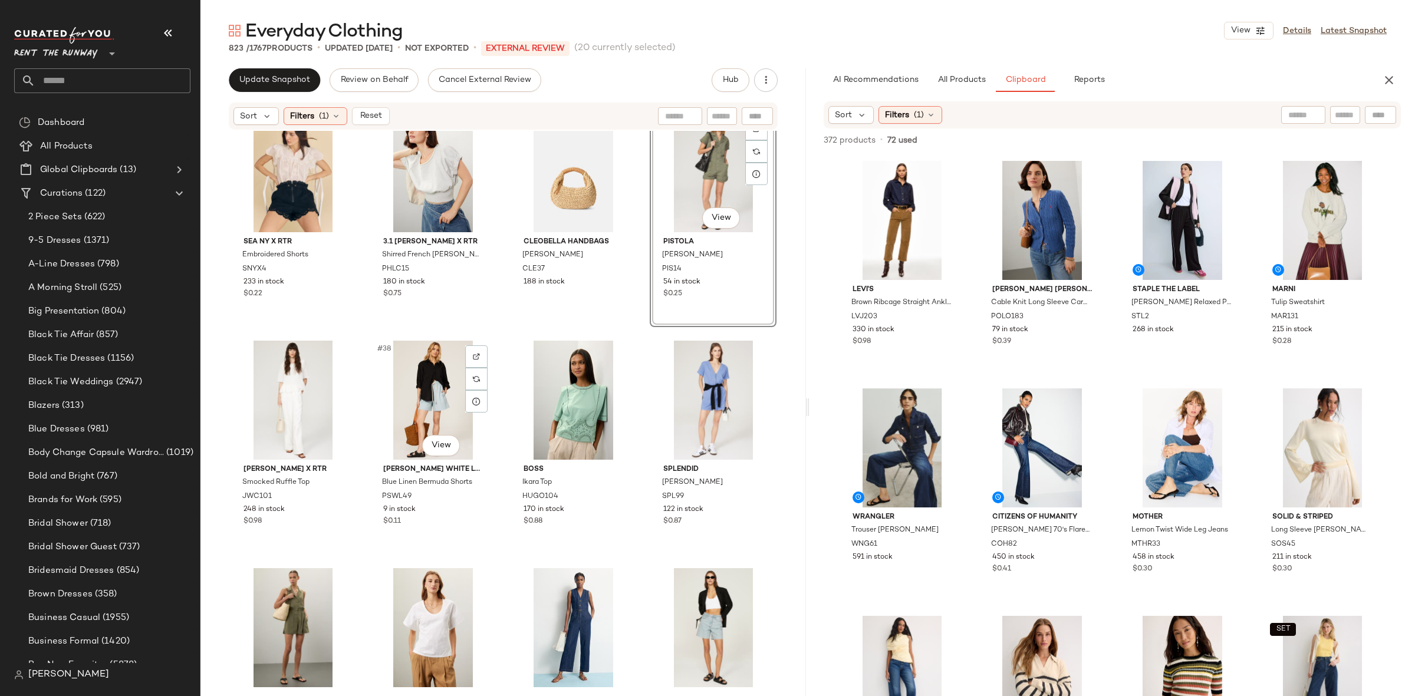
scroll to position [1855, 0]
click at [701, 406] on div "#40 View" at bounding box center [713, 399] width 118 height 119
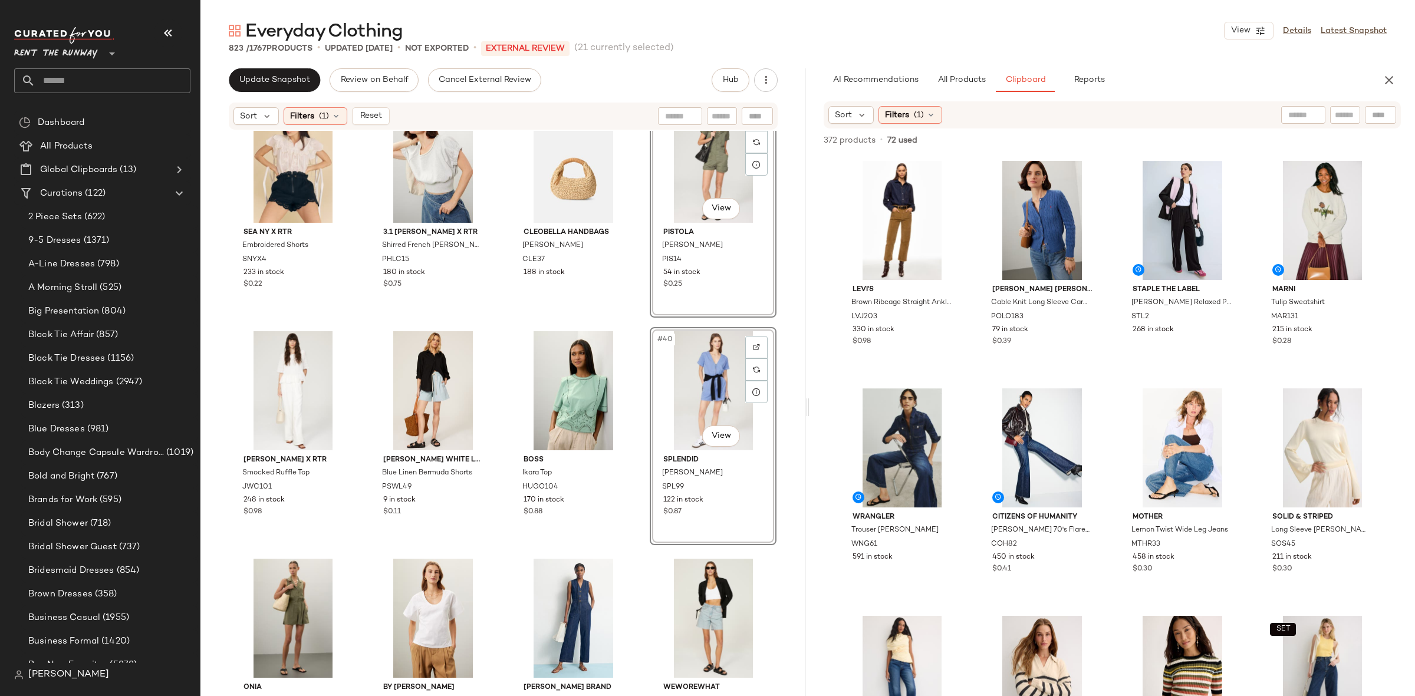
scroll to position [2349, 0]
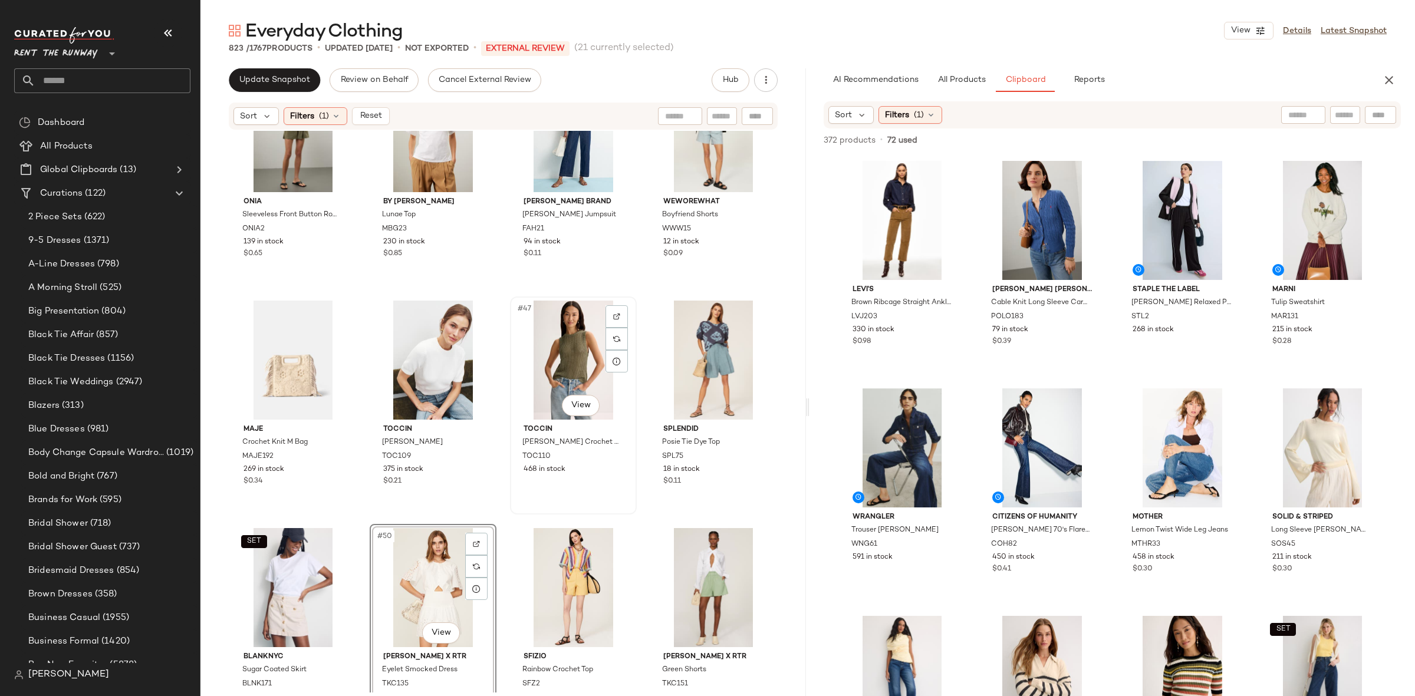
click at [577, 354] on div "#47 View" at bounding box center [573, 360] width 118 height 119
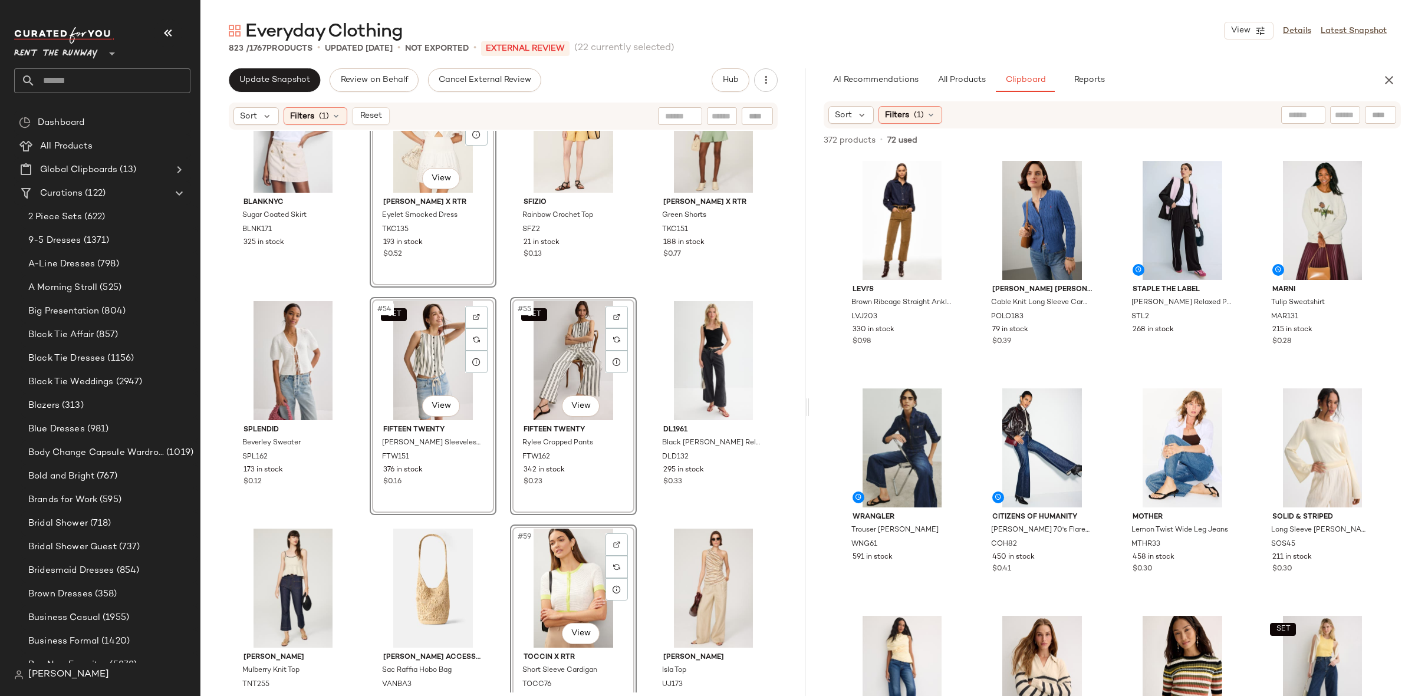
scroll to position [2865, 0]
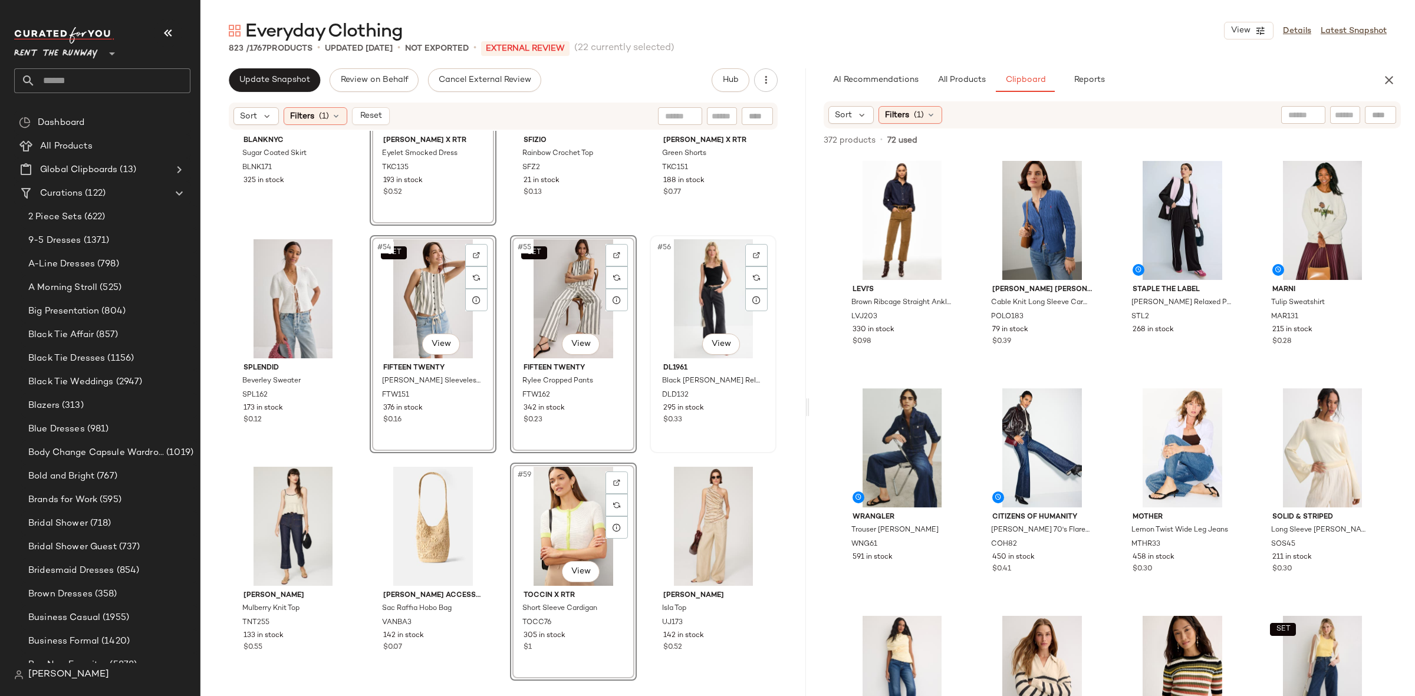
click at [678, 301] on div "#56 View" at bounding box center [713, 298] width 118 height 119
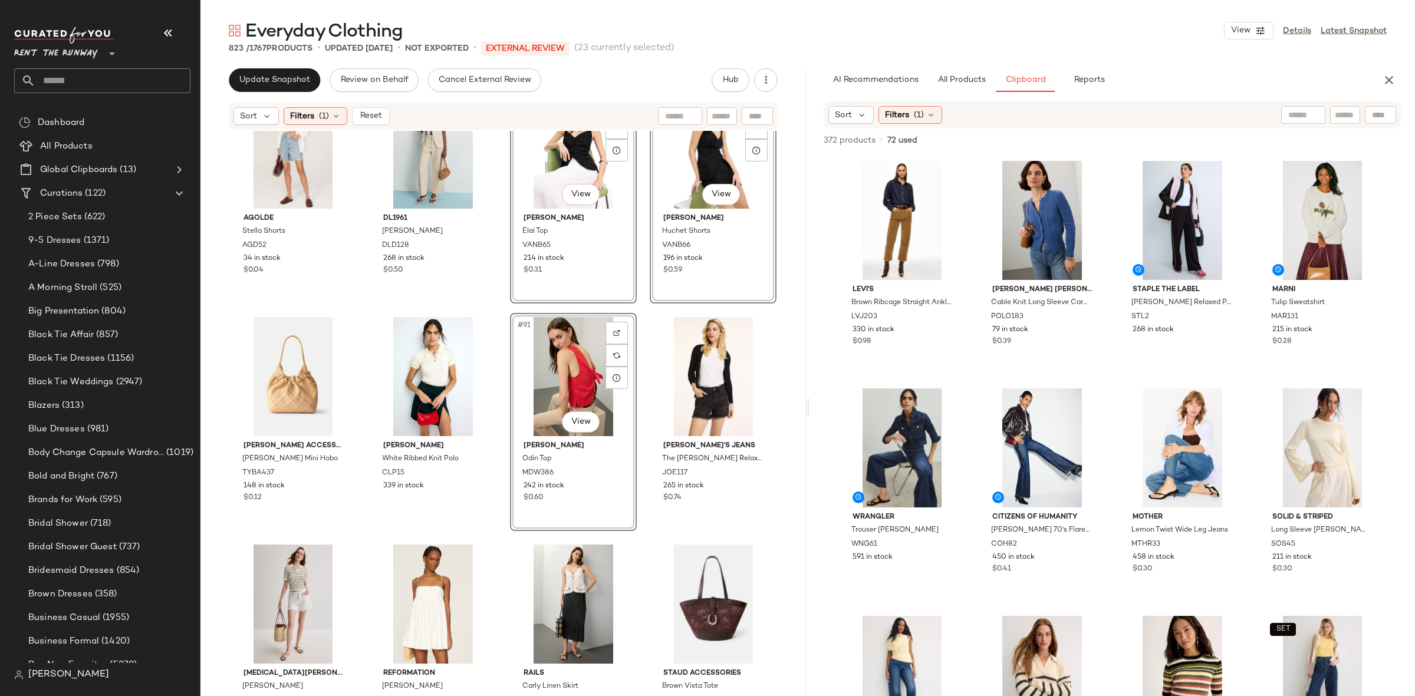
scroll to position [4887, 0]
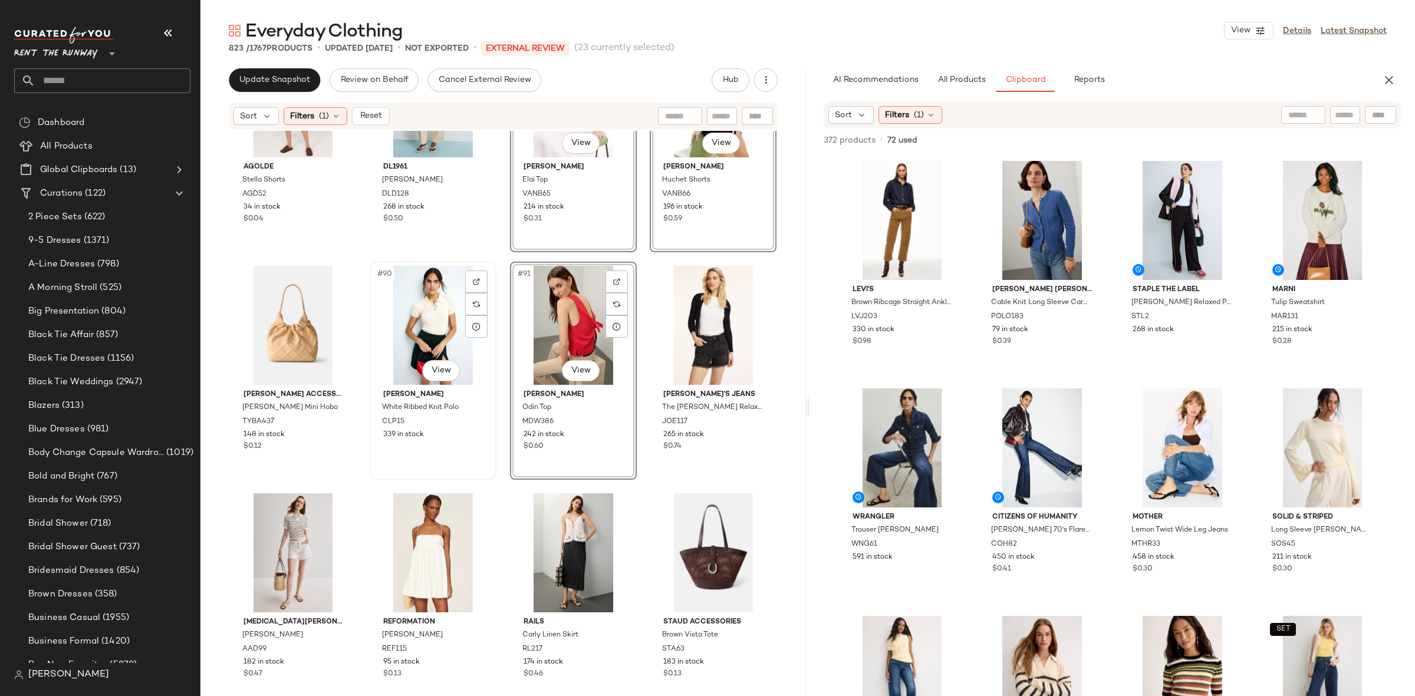
click at [423, 314] on div "#90 View" at bounding box center [433, 325] width 118 height 119
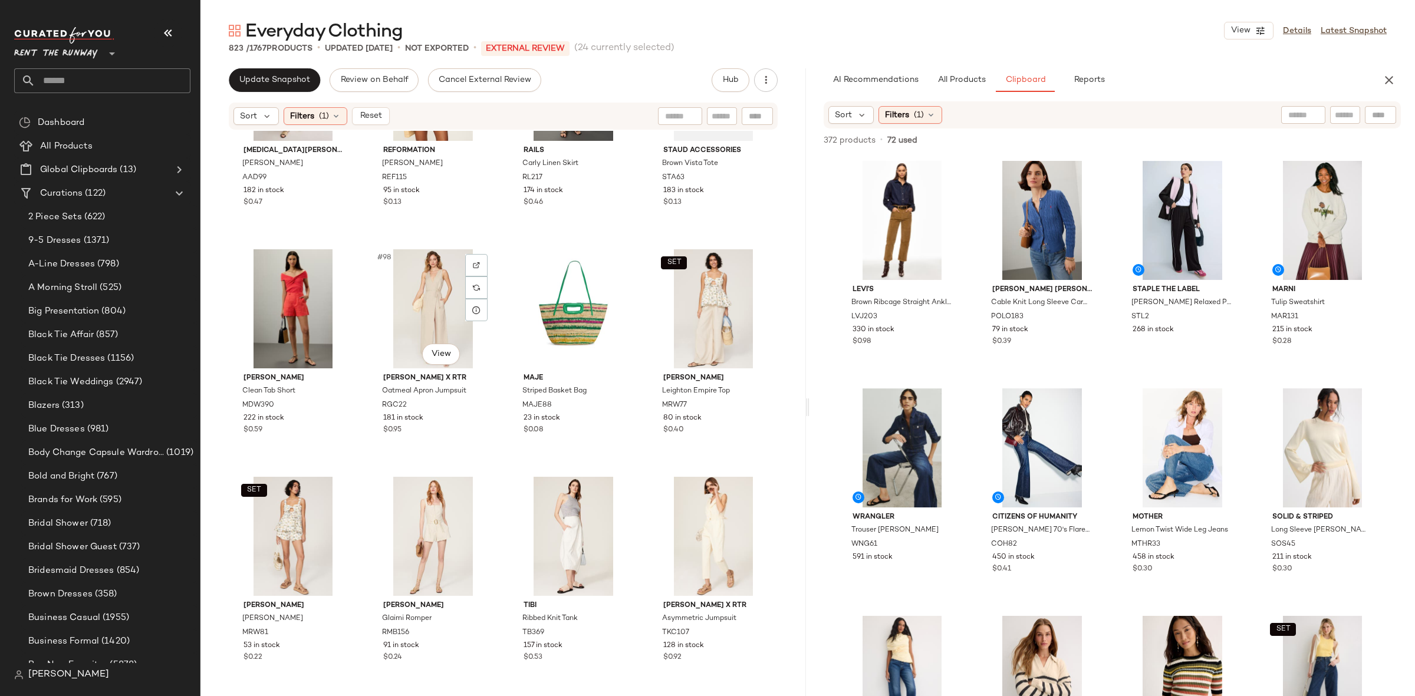
scroll to position [5392, 0]
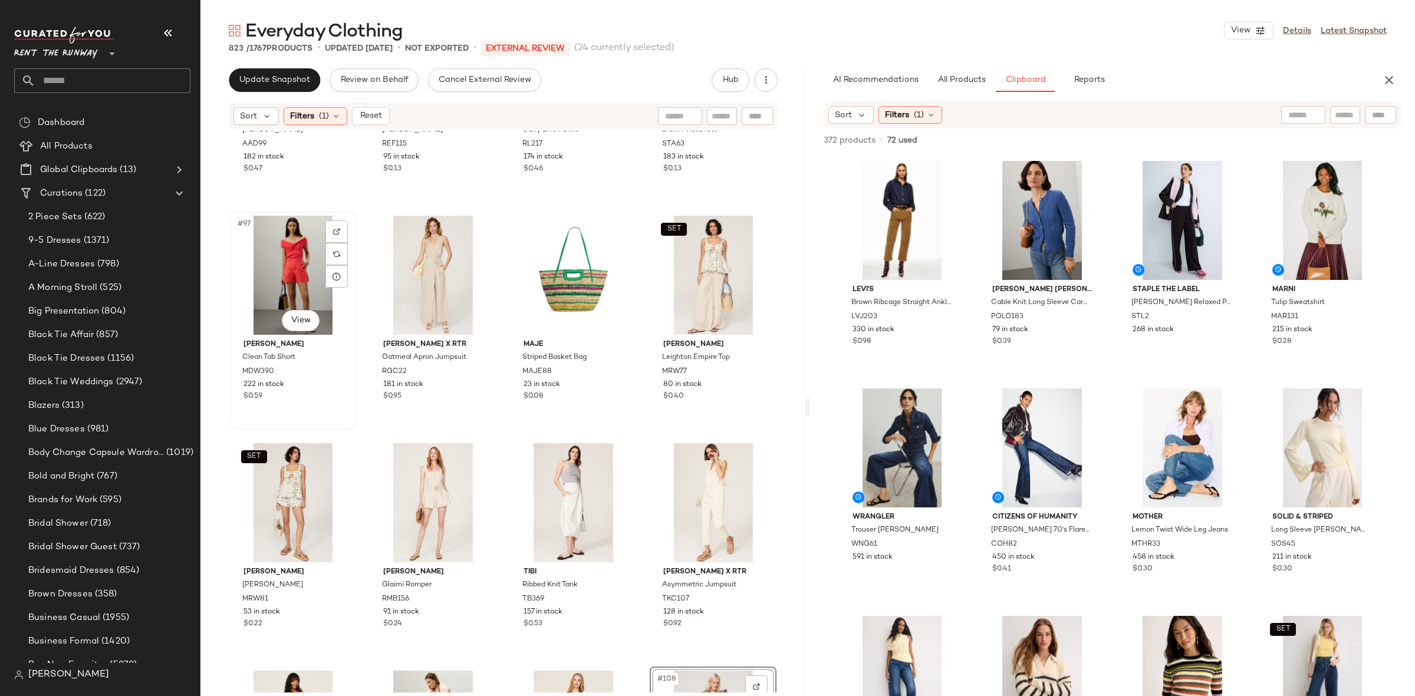
click at [298, 259] on div "#97 View" at bounding box center [293, 275] width 118 height 119
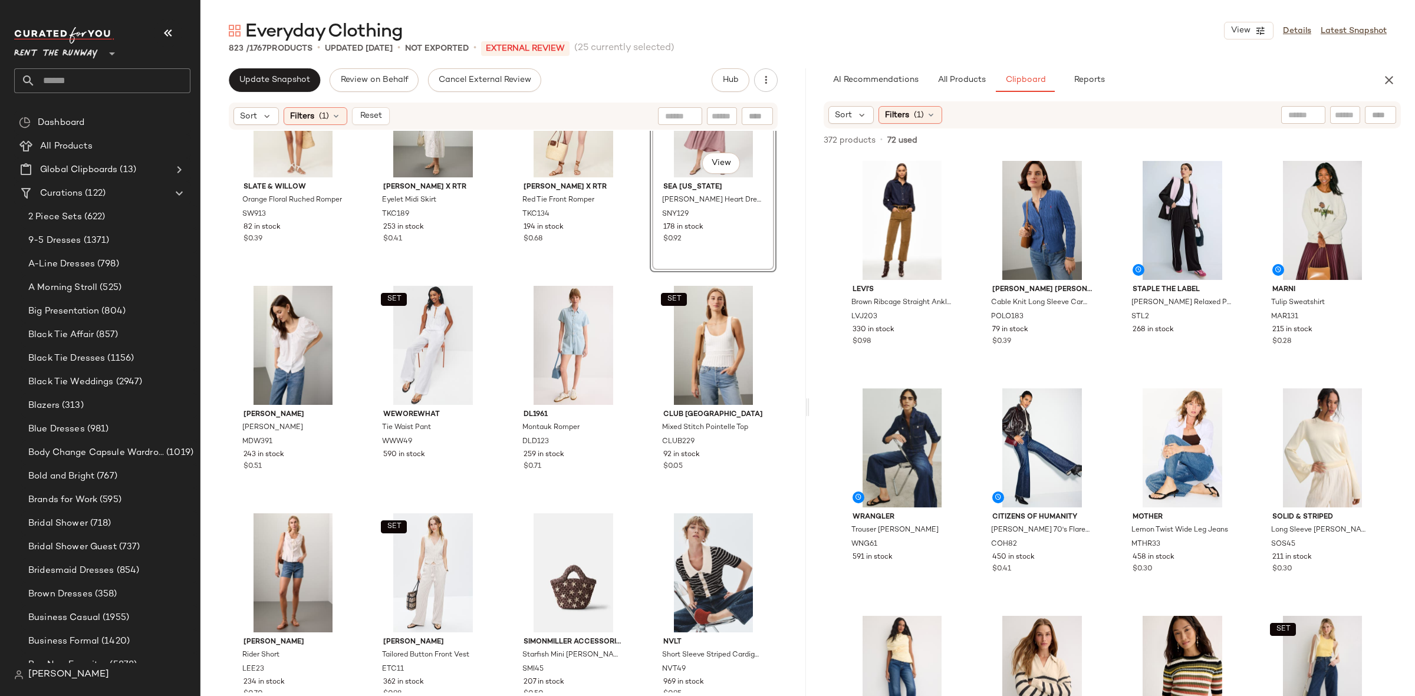
scroll to position [6063, 0]
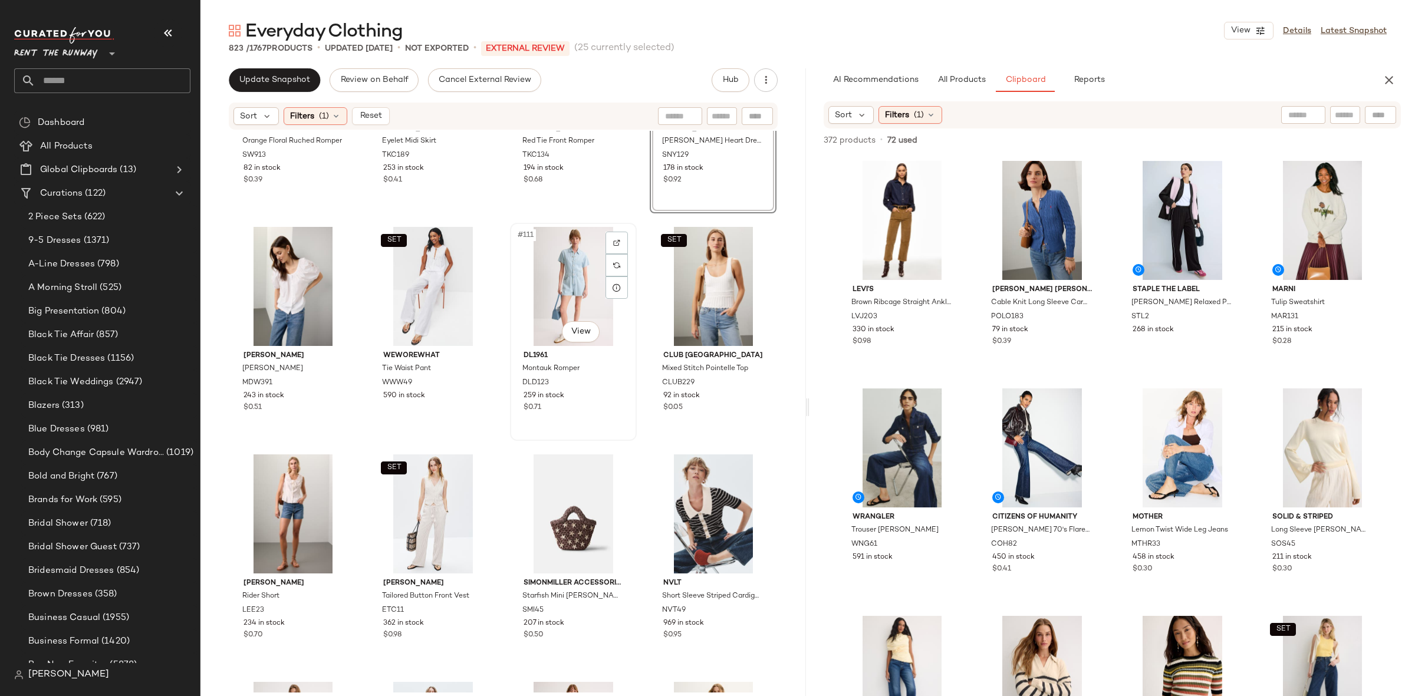
click at [556, 283] on div "#111 View" at bounding box center [573, 286] width 118 height 119
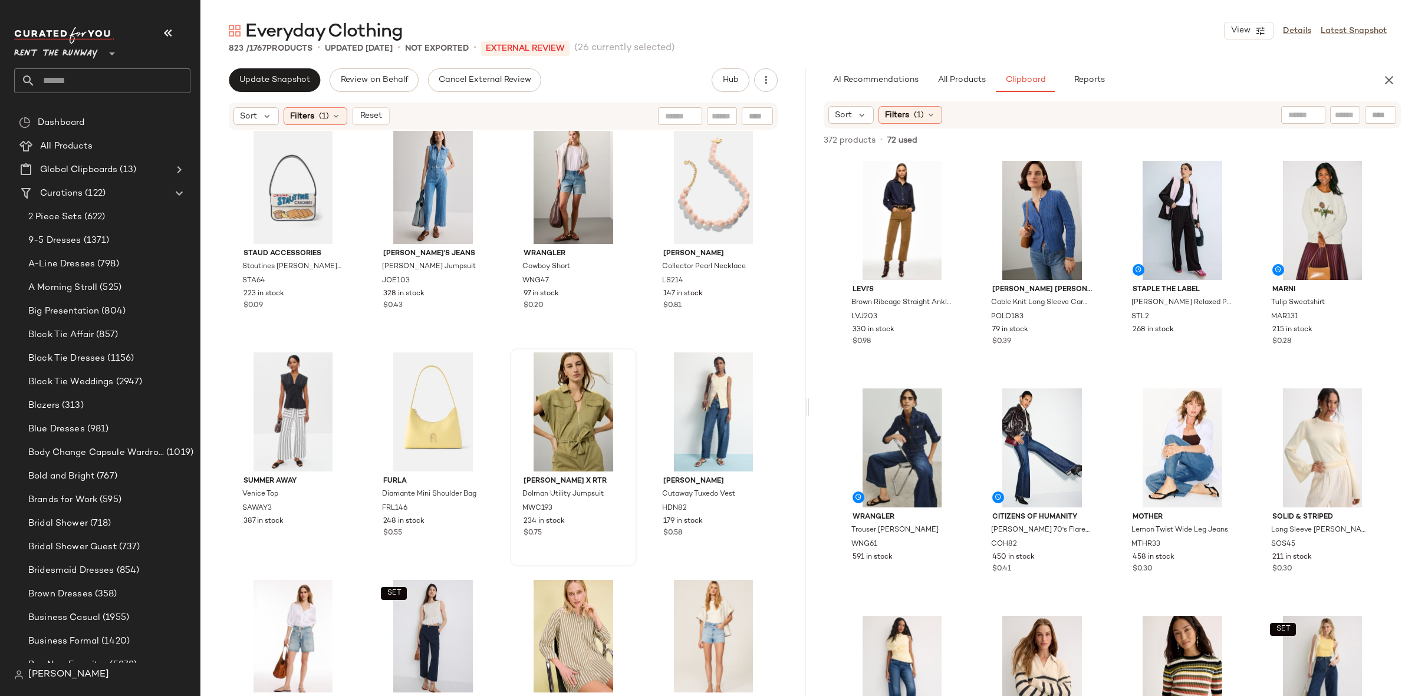
scroll to position [7128, 0]
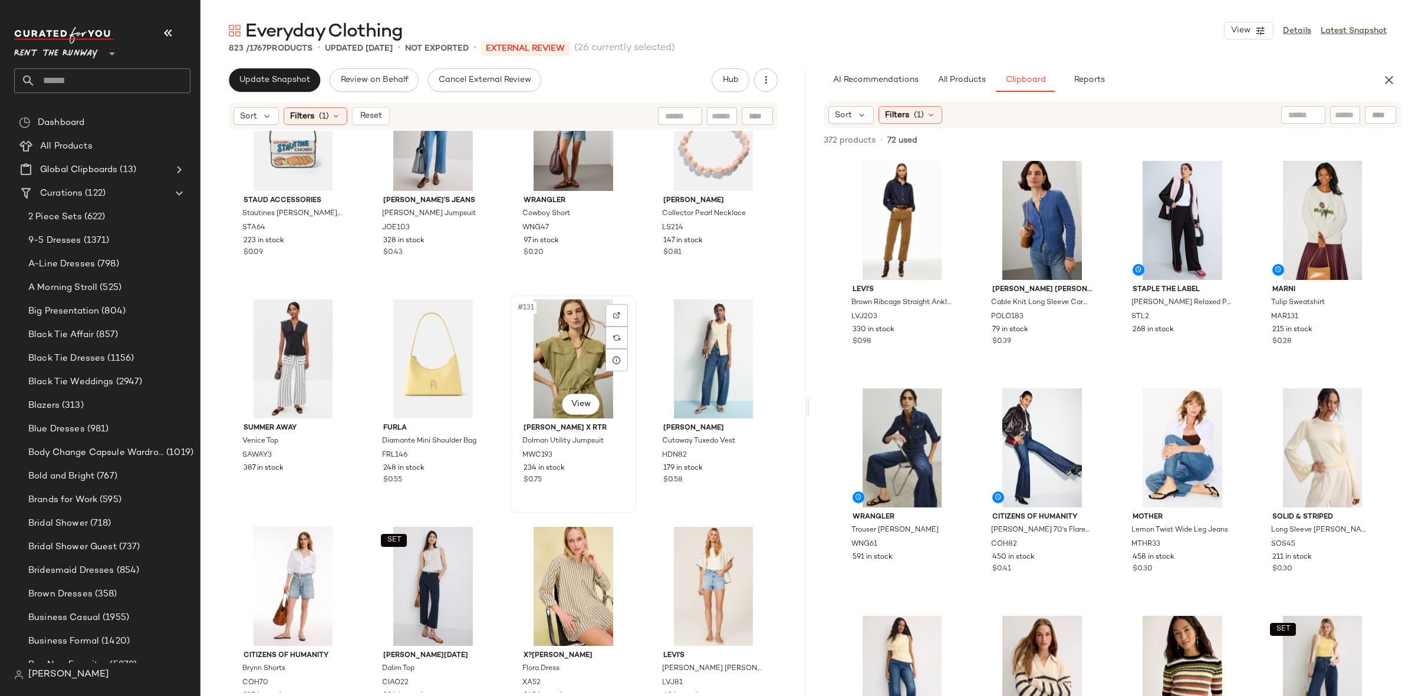
click at [584, 357] on div "#131 View" at bounding box center [573, 358] width 118 height 119
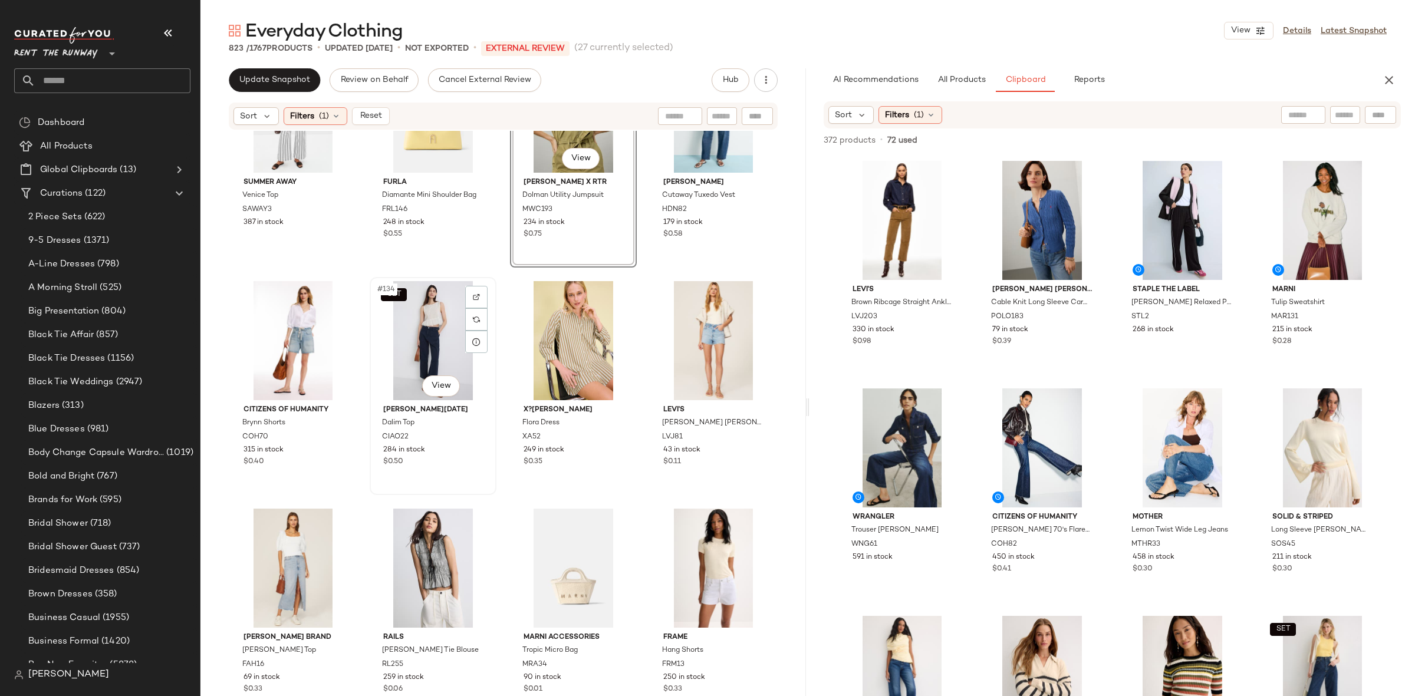
scroll to position [7418, 0]
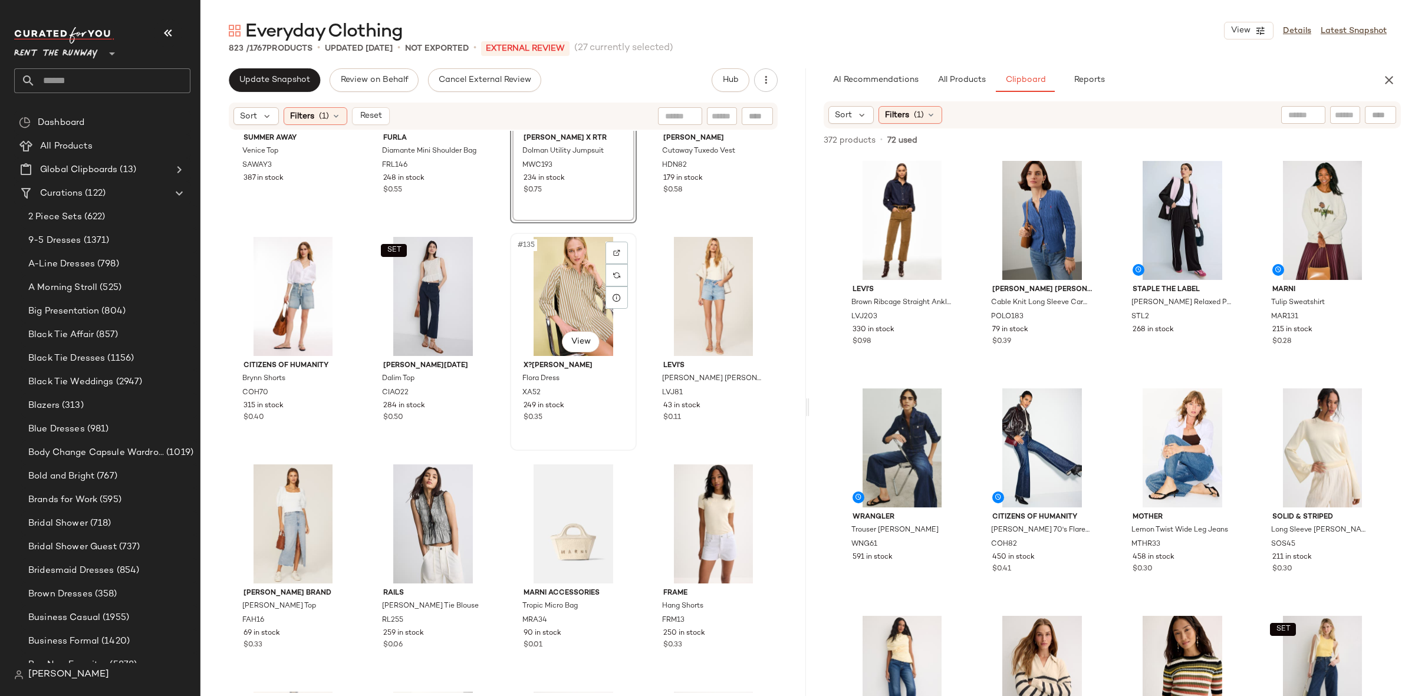
click at [562, 291] on div "#135 View" at bounding box center [573, 296] width 118 height 119
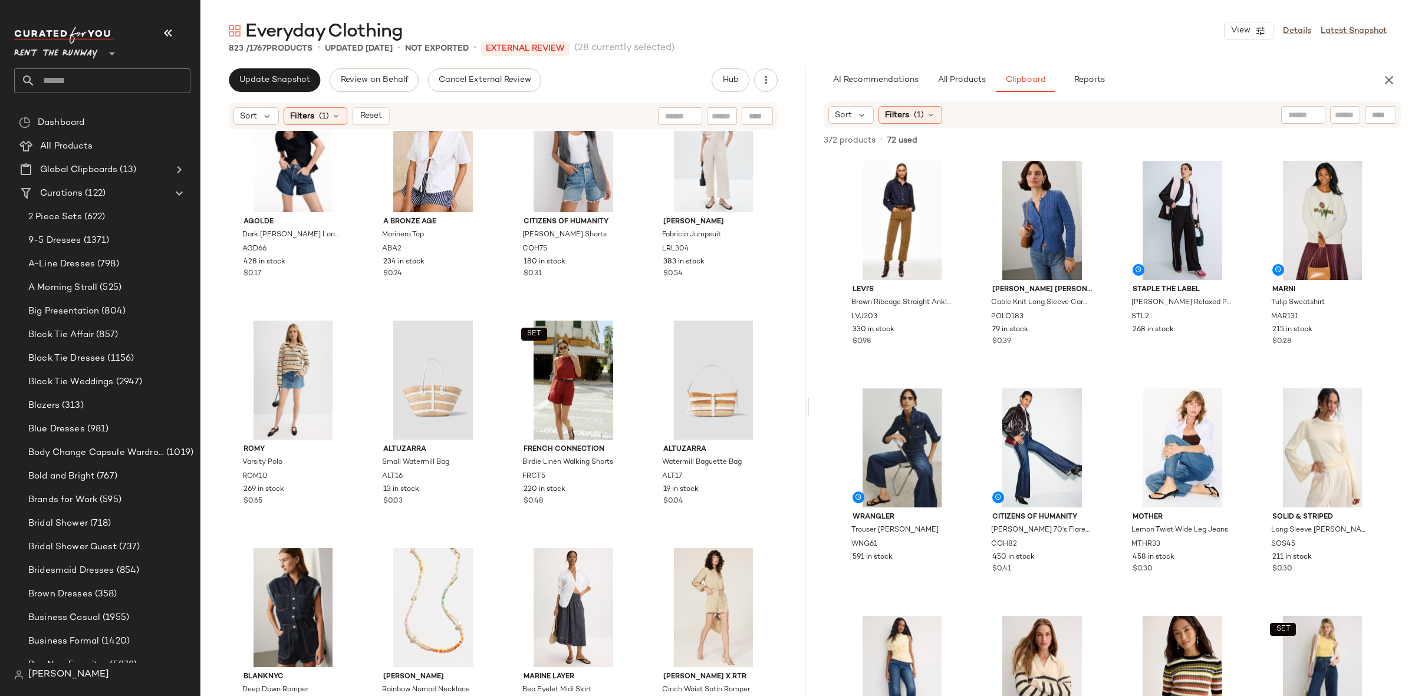
scroll to position [8483, 0]
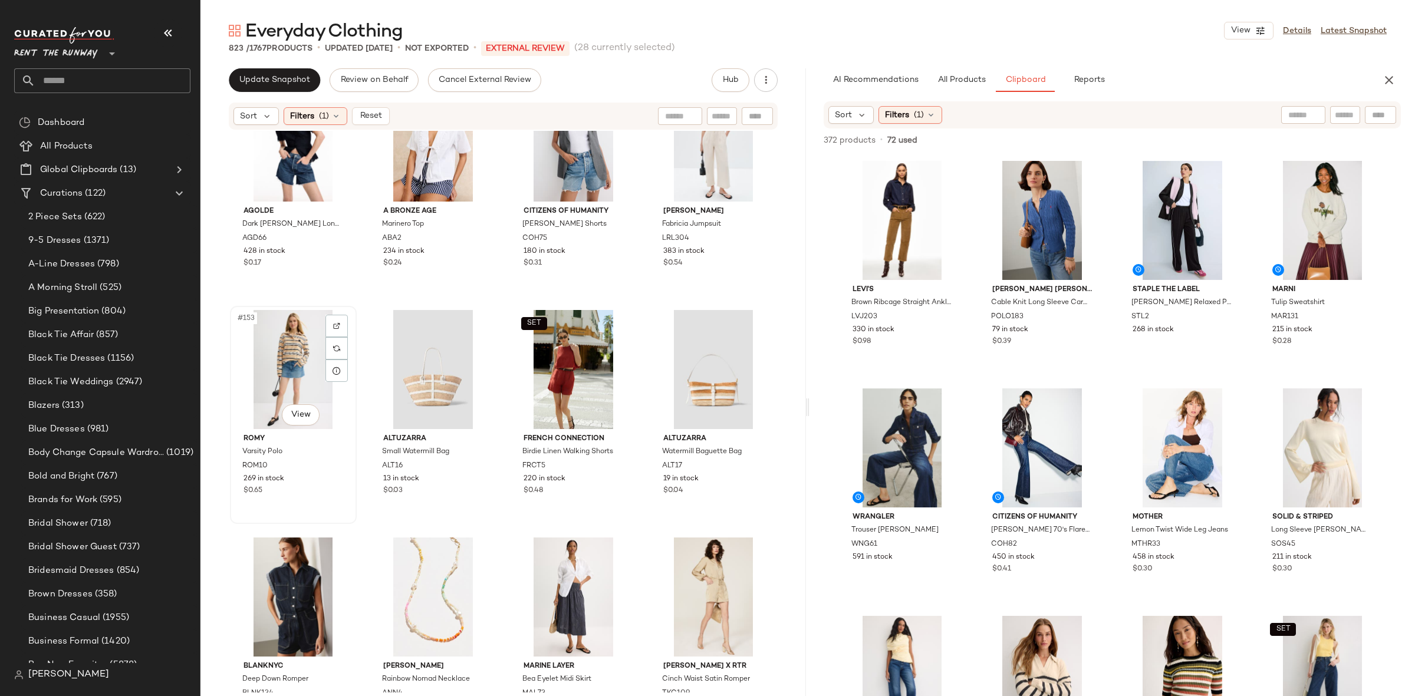
click at [285, 352] on div "#153 View" at bounding box center [293, 369] width 118 height 119
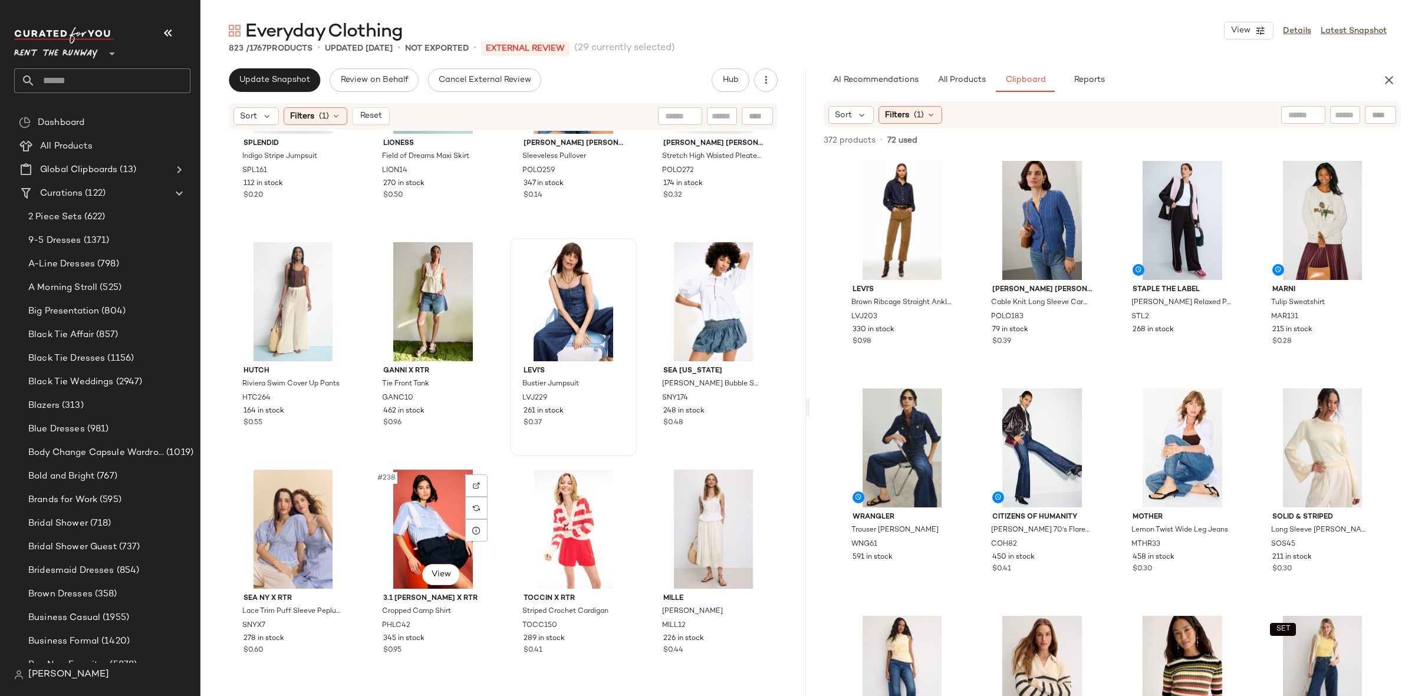
scroll to position [13100, 0]
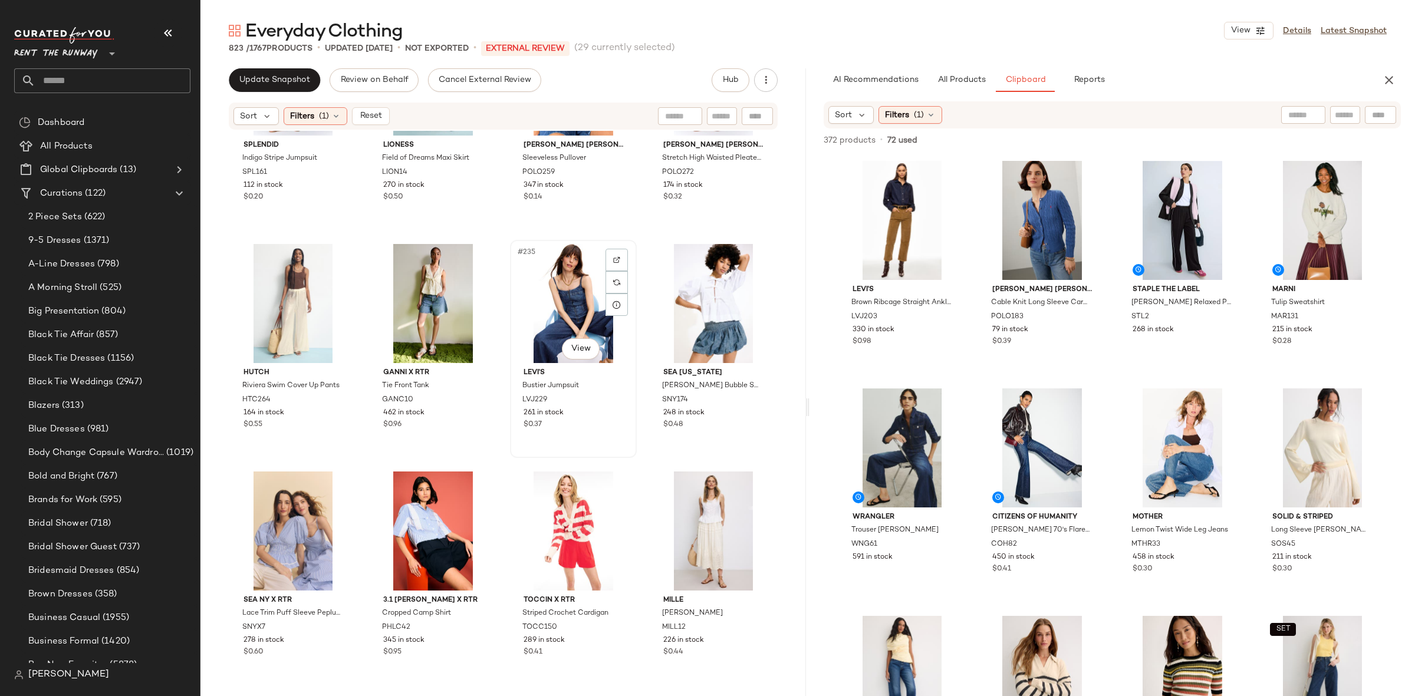
click at [565, 306] on div "#235 View" at bounding box center [573, 303] width 118 height 119
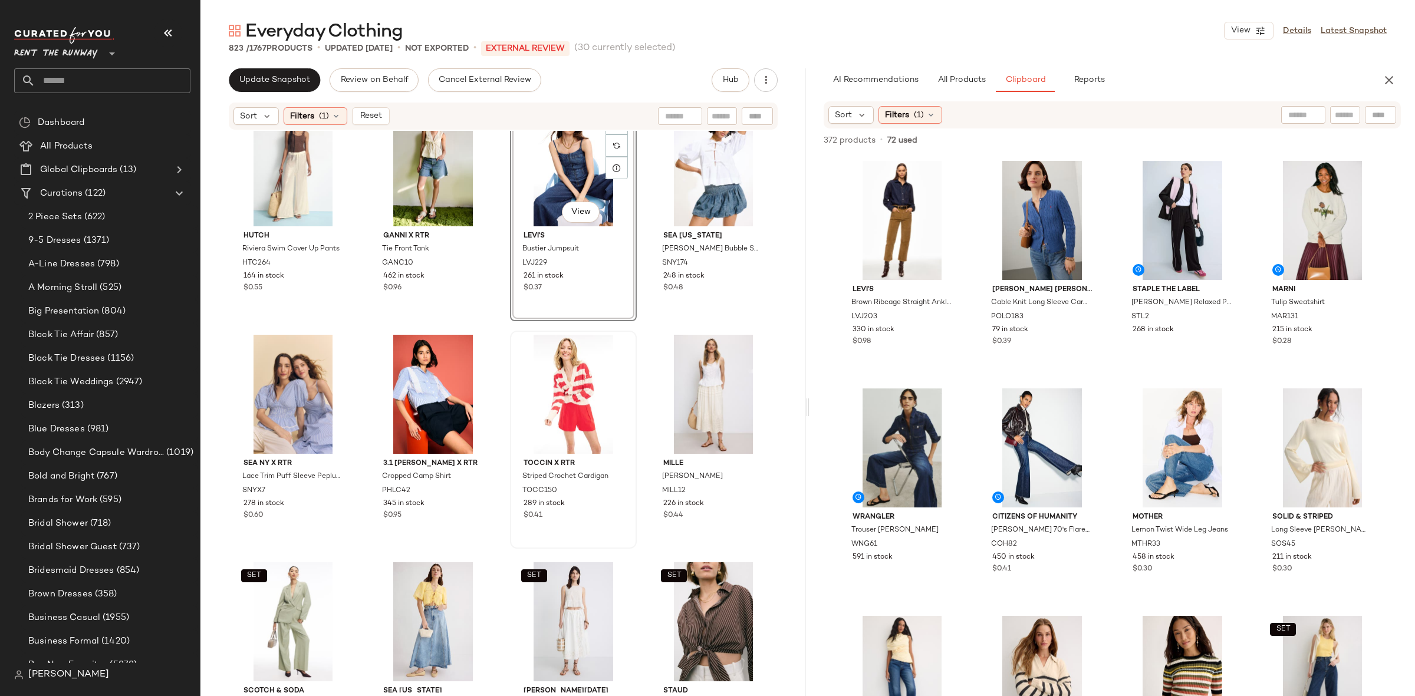
scroll to position [13249, 0]
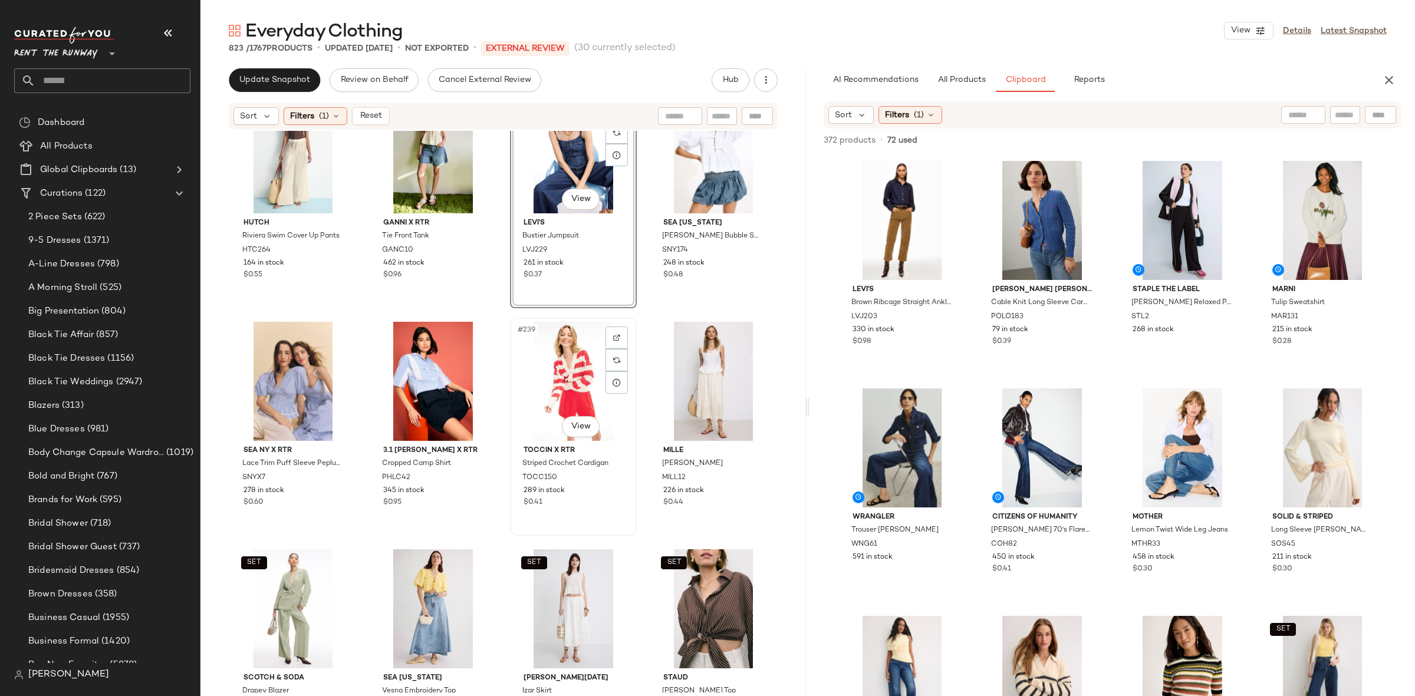
click at [557, 359] on div "#239 View" at bounding box center [573, 381] width 118 height 119
click at [679, 364] on div "#240 View" at bounding box center [713, 381] width 118 height 119
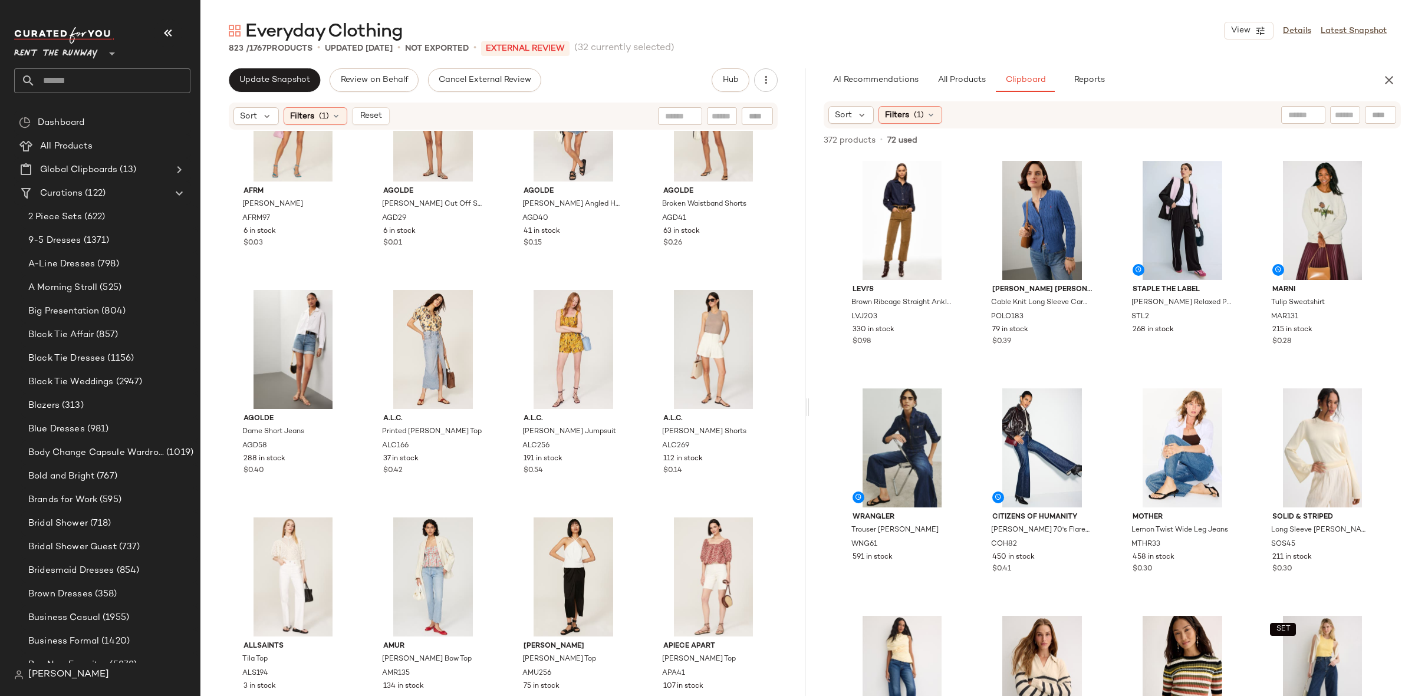
scroll to position [14668, 0]
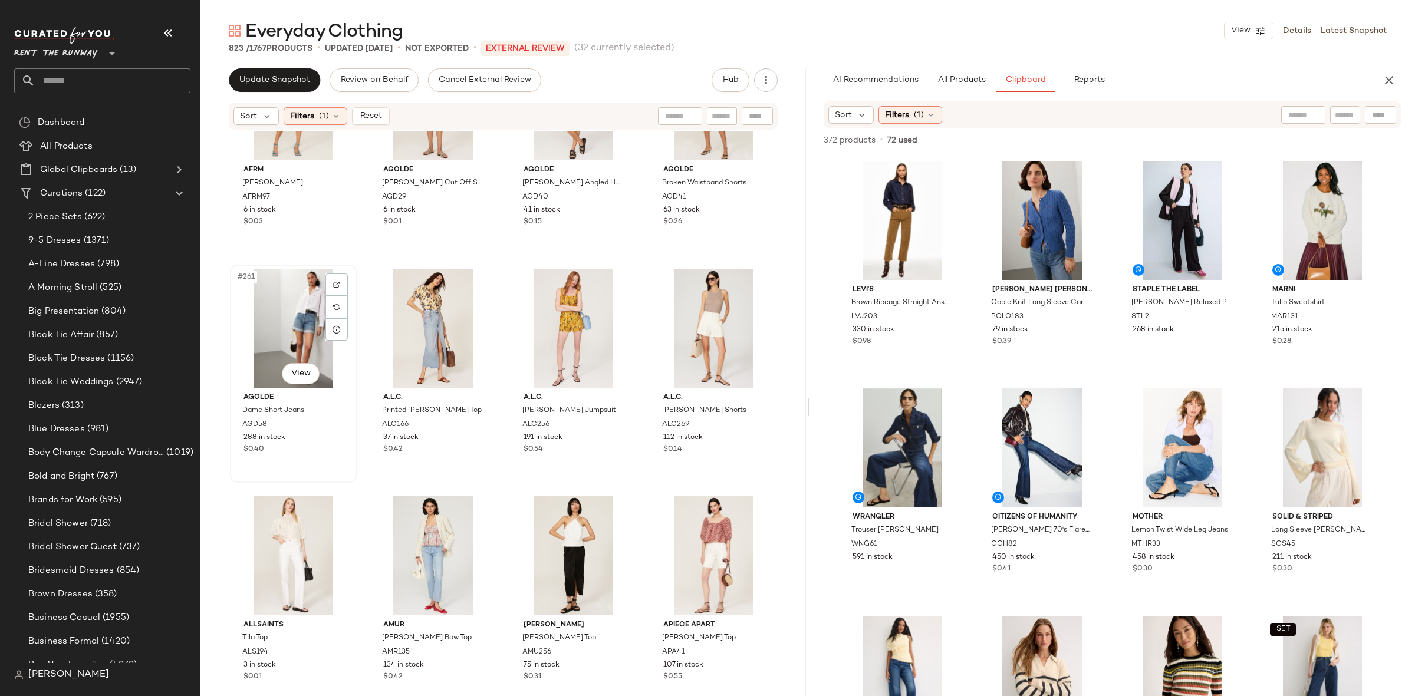
click at [292, 312] on div "#261 View" at bounding box center [293, 328] width 118 height 119
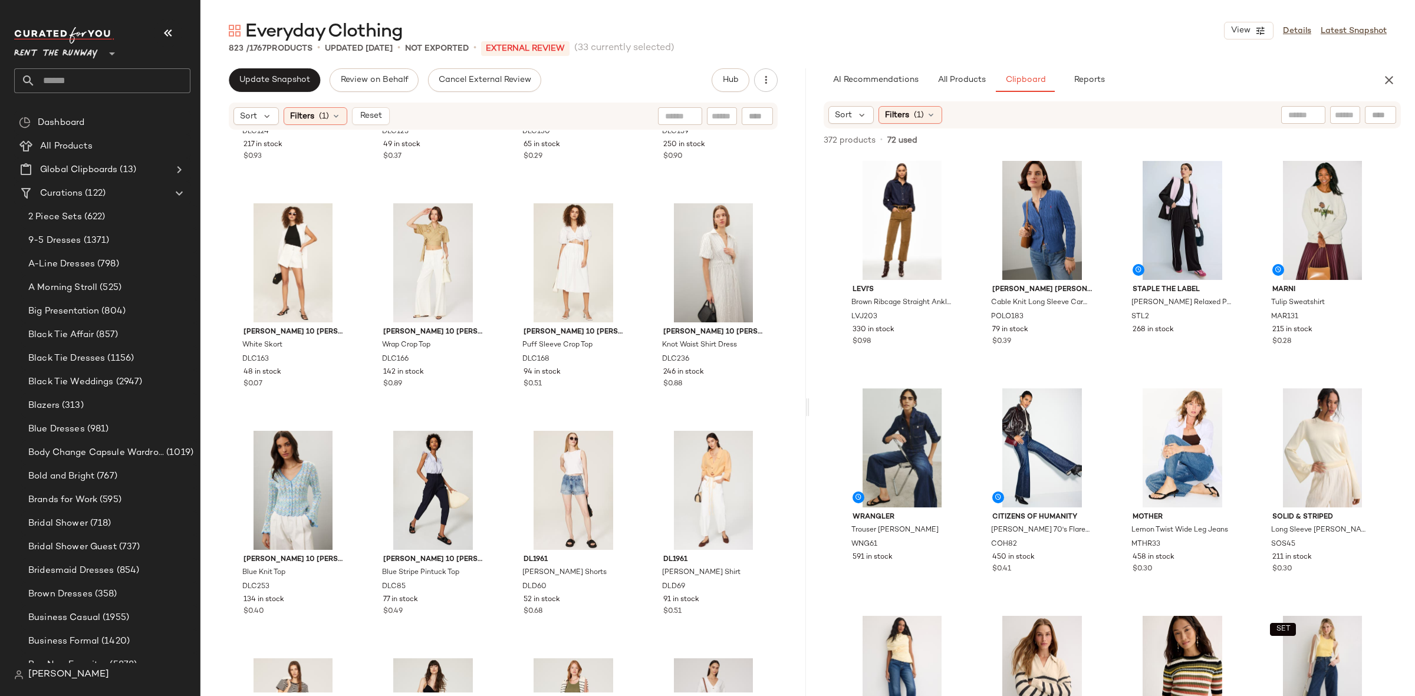
scroll to position [18844, 0]
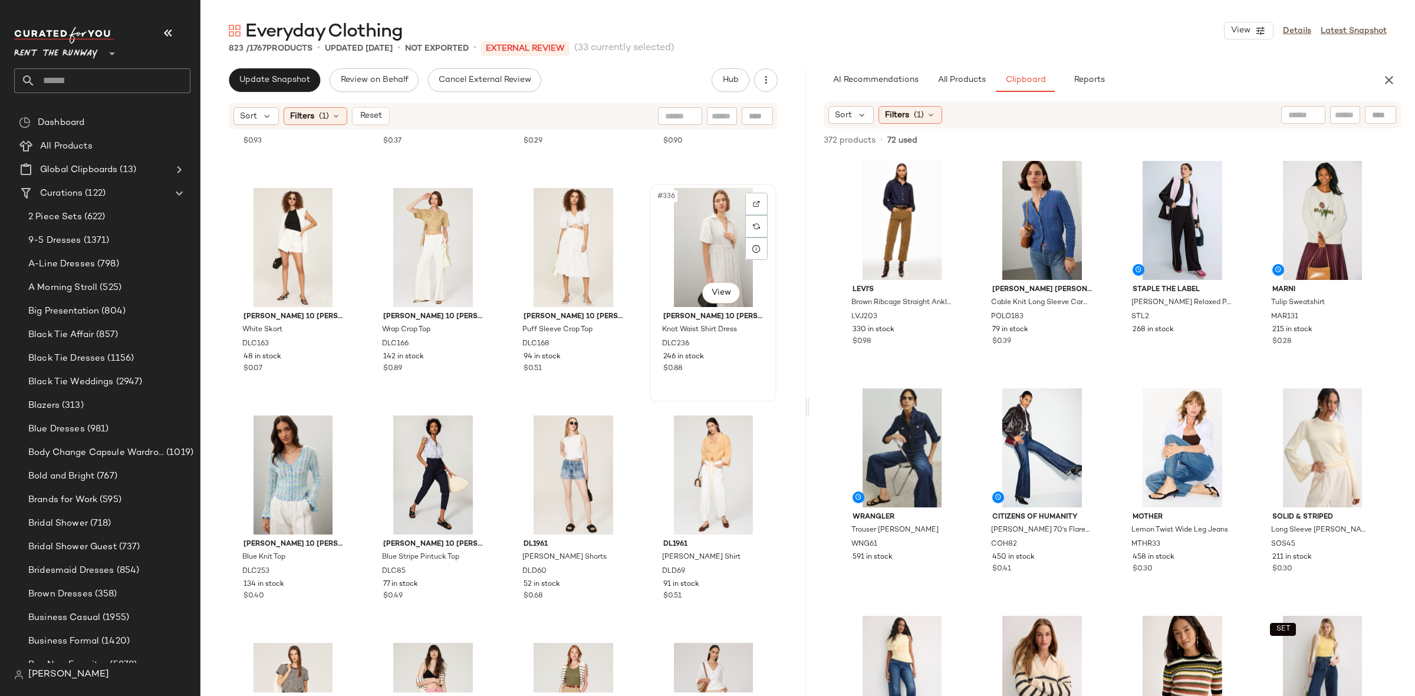
click at [693, 248] on div "#336 View" at bounding box center [713, 247] width 118 height 119
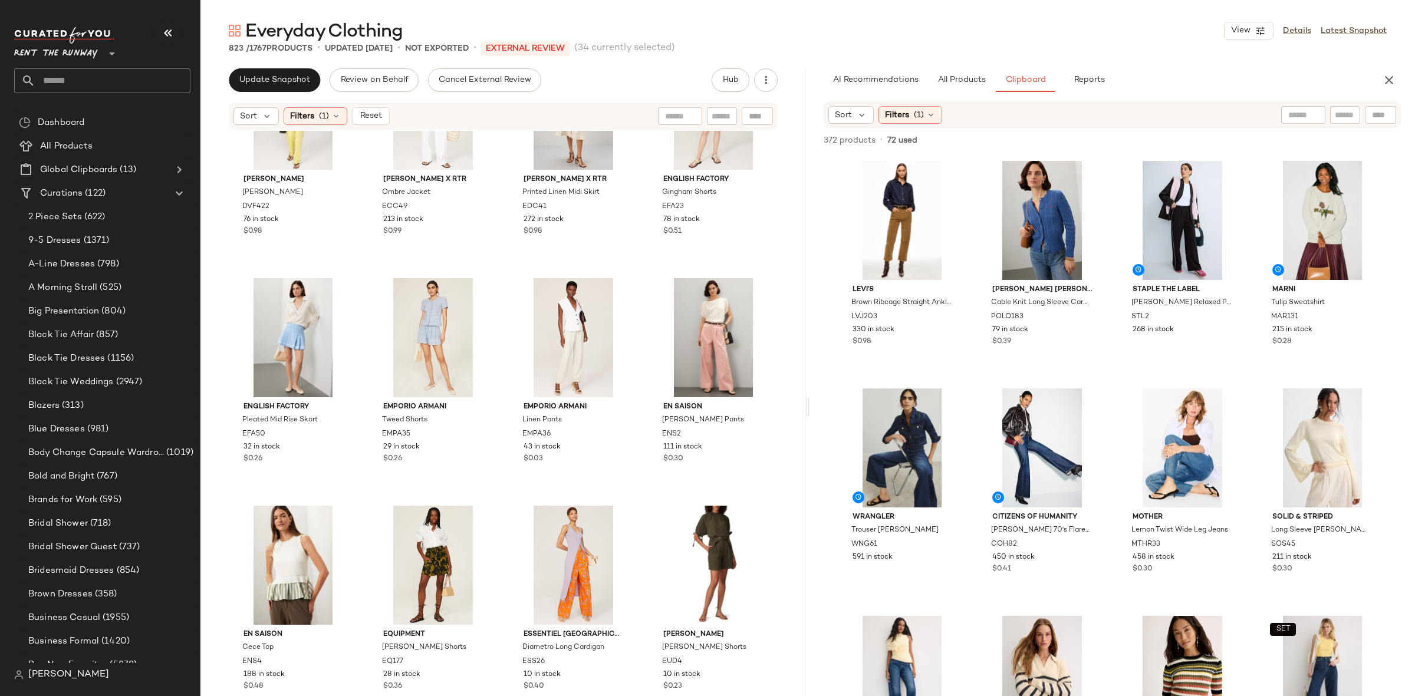
scroll to position [20470, 0]
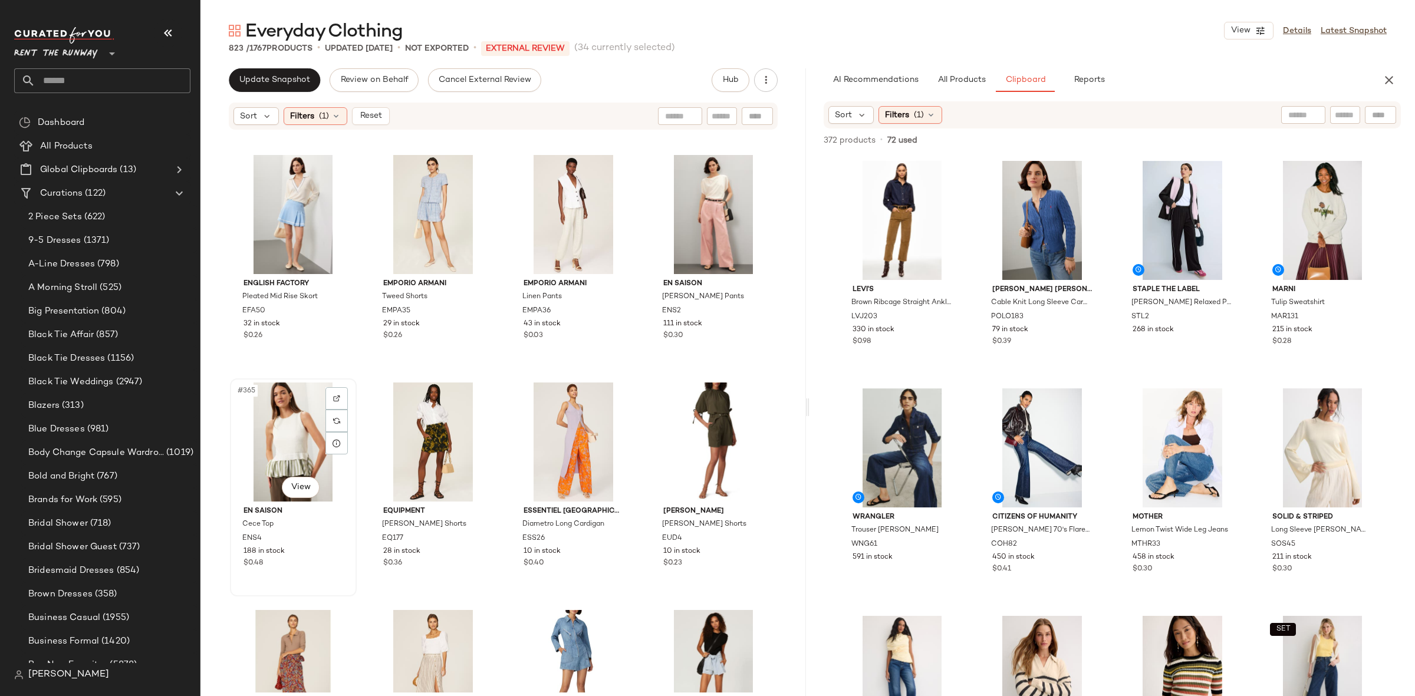
click at [295, 433] on div "#365 View" at bounding box center [293, 442] width 118 height 119
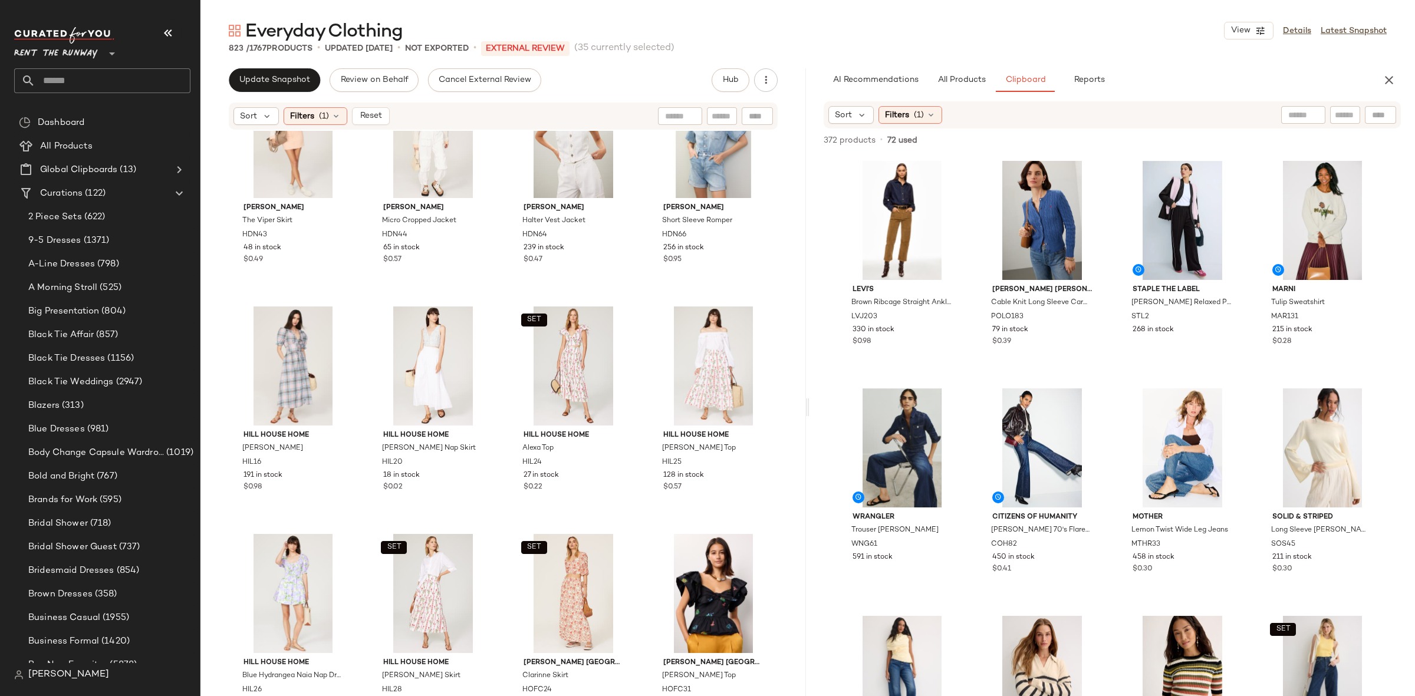
scroll to position [22180, 0]
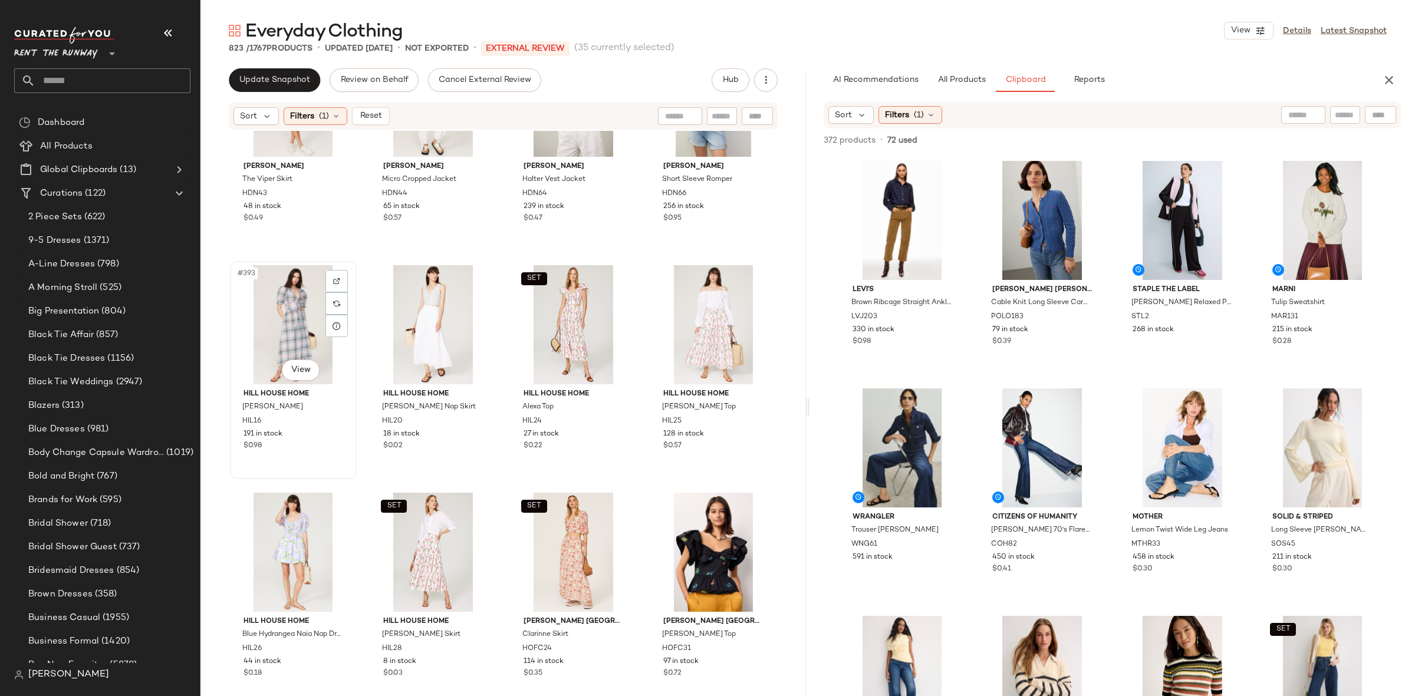
click at [276, 315] on div "#393 View" at bounding box center [293, 324] width 118 height 119
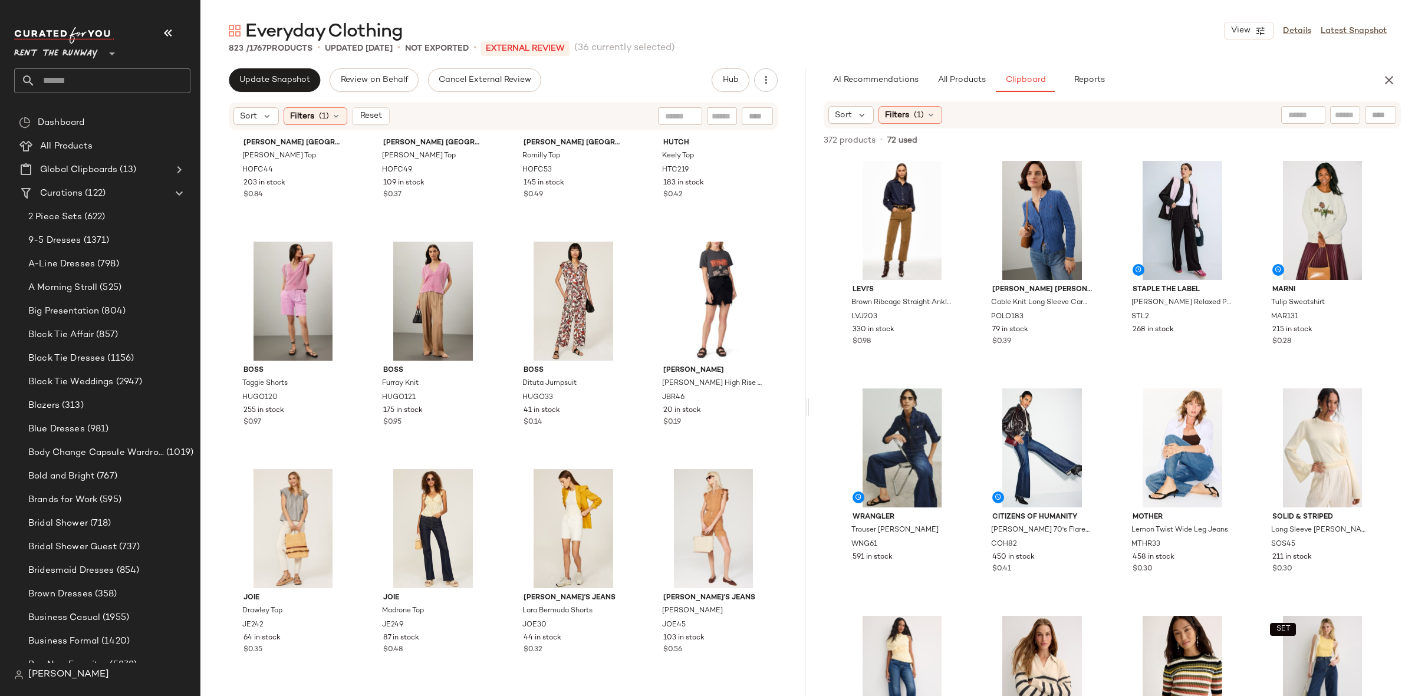
scroll to position [22878, 0]
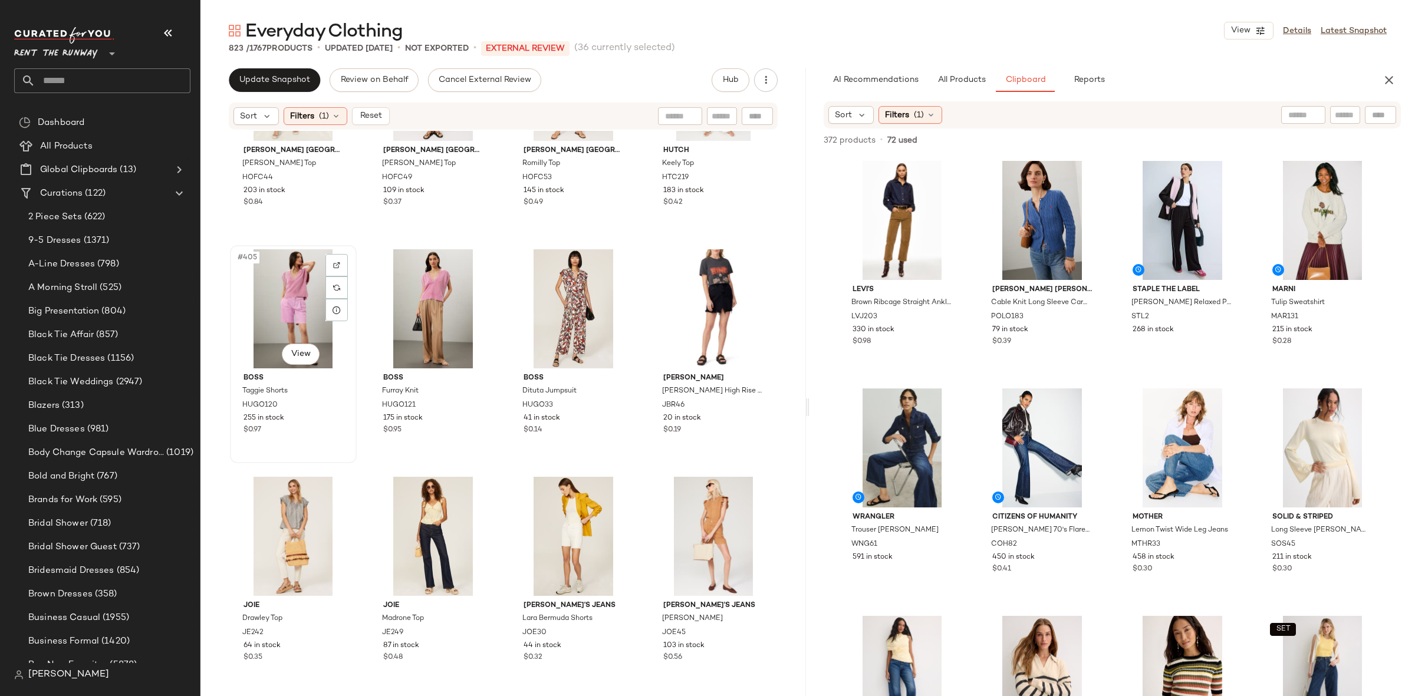
click at [294, 310] on div "#405 View" at bounding box center [293, 308] width 118 height 119
click at [425, 308] on div "#406 View" at bounding box center [433, 308] width 118 height 119
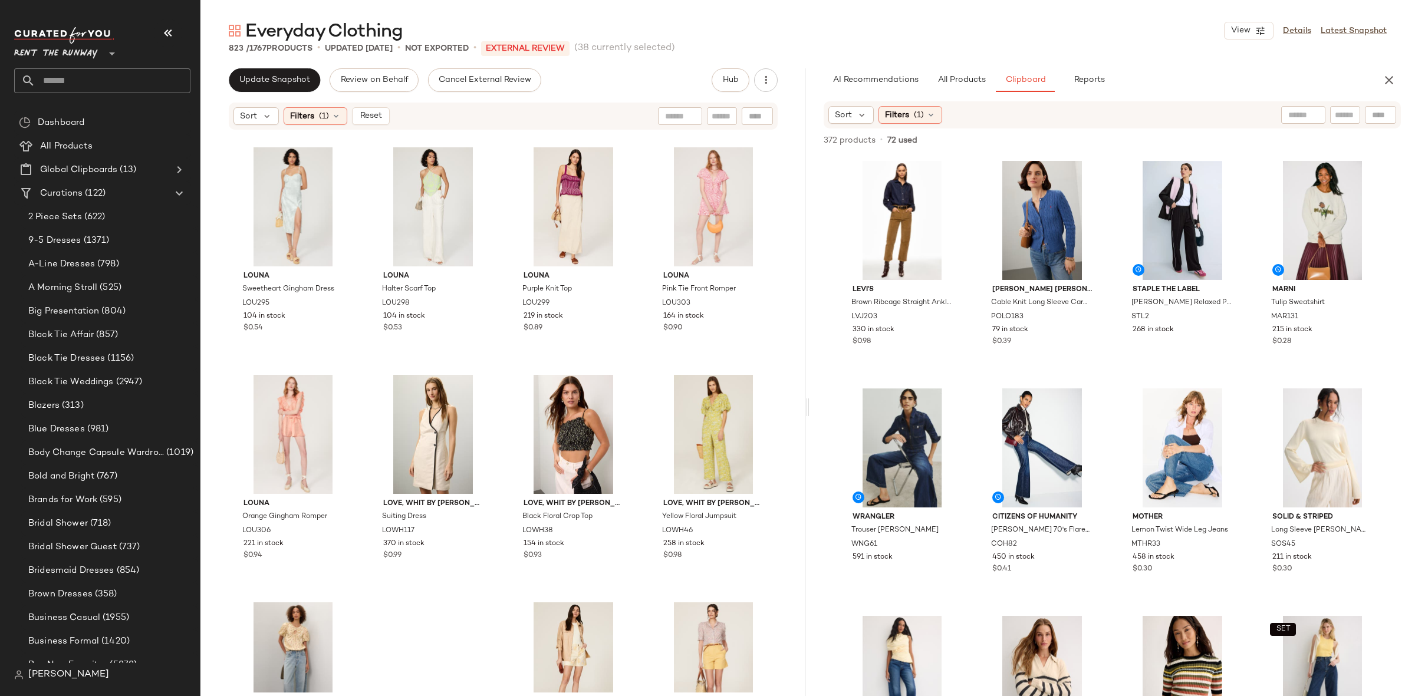
scroll to position [26035, 0]
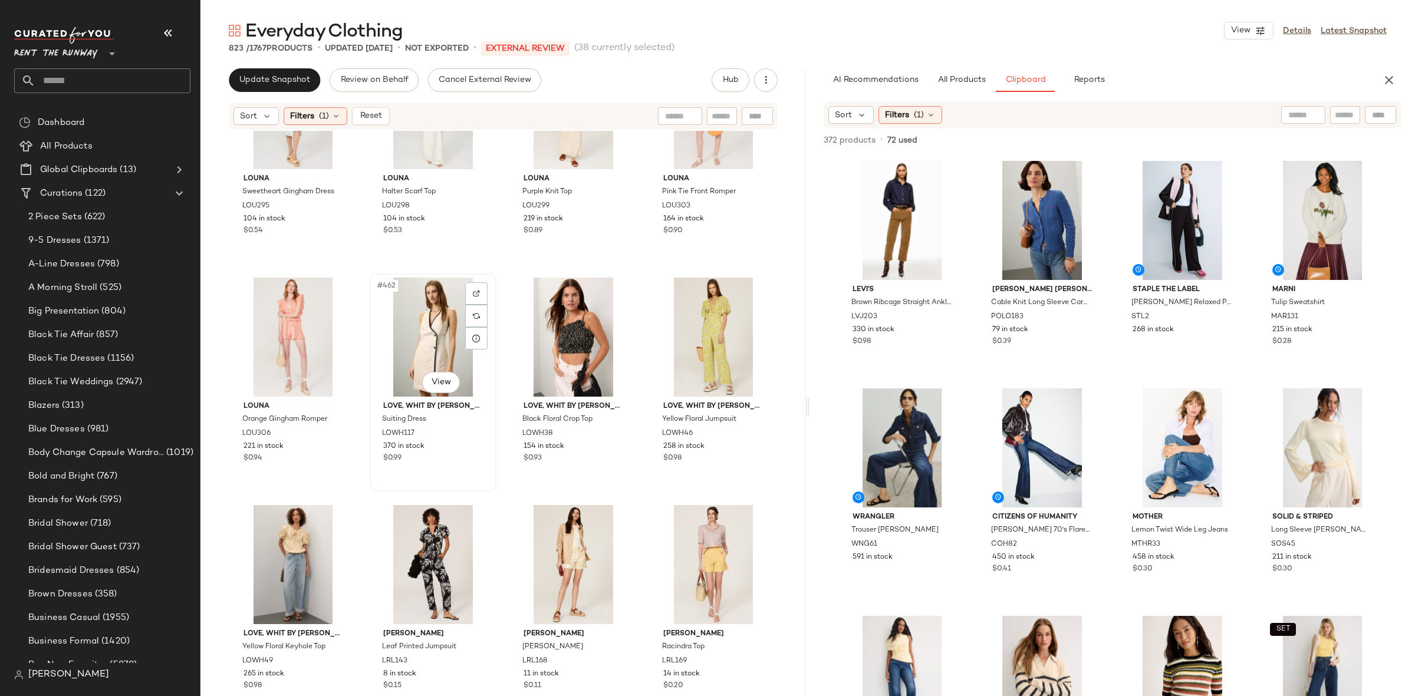
click at [425, 334] on div "#462 View" at bounding box center [433, 337] width 118 height 119
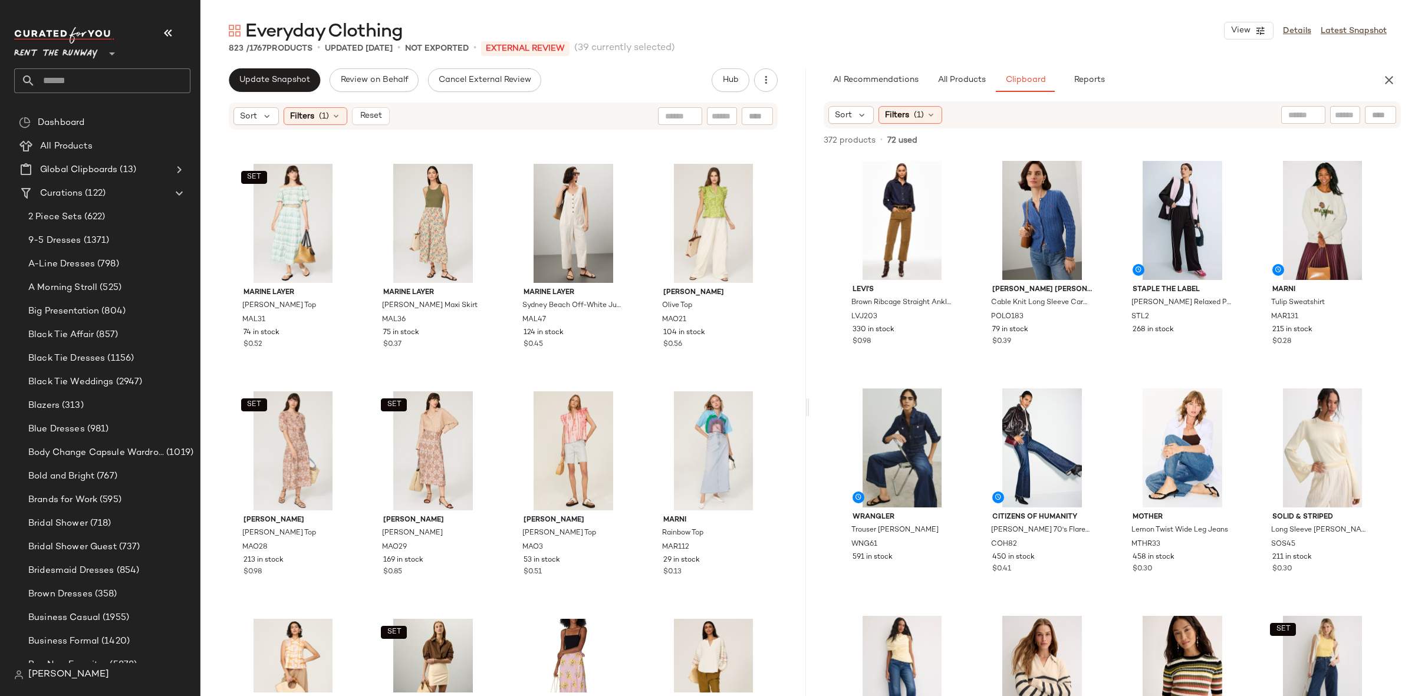
scroll to position [28448, 0]
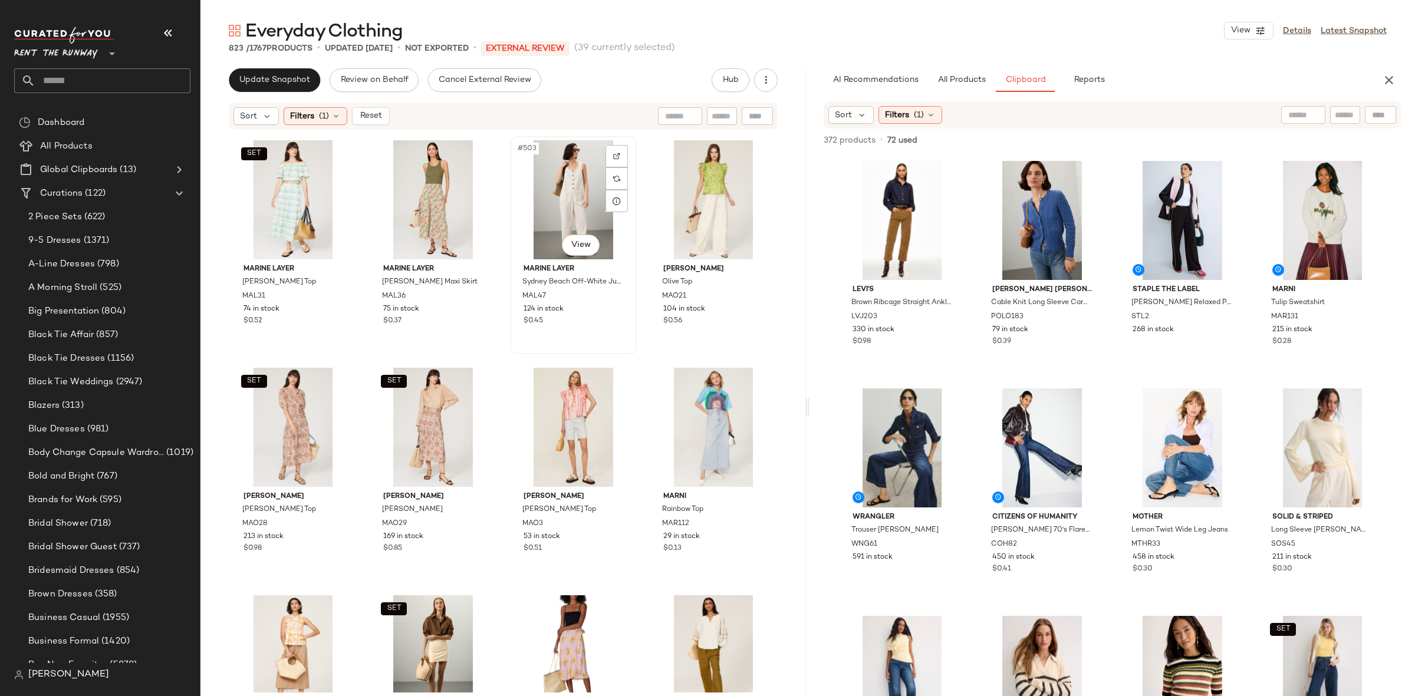
click at [567, 207] on div "#503 View" at bounding box center [573, 199] width 118 height 119
click at [306, 420] on div "SET #505 View" at bounding box center [293, 427] width 118 height 119
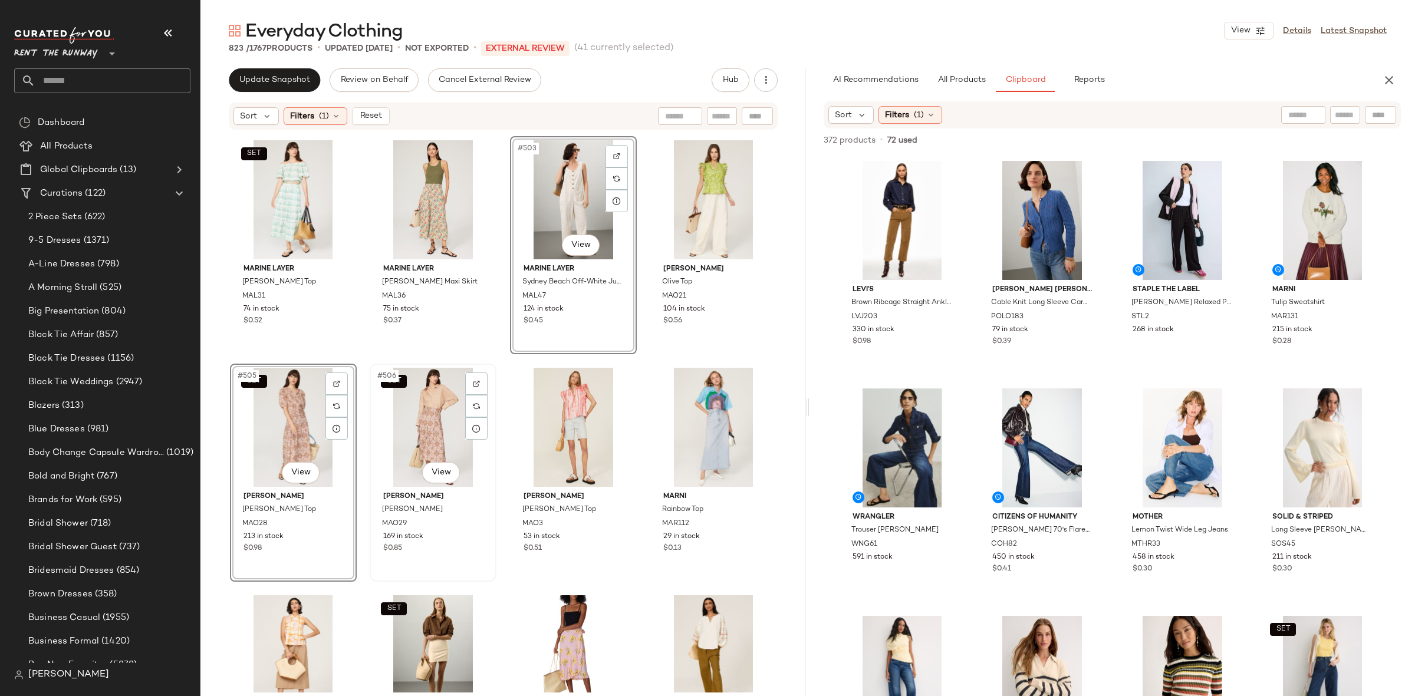
click at [435, 415] on div "SET #506 View" at bounding box center [433, 427] width 118 height 119
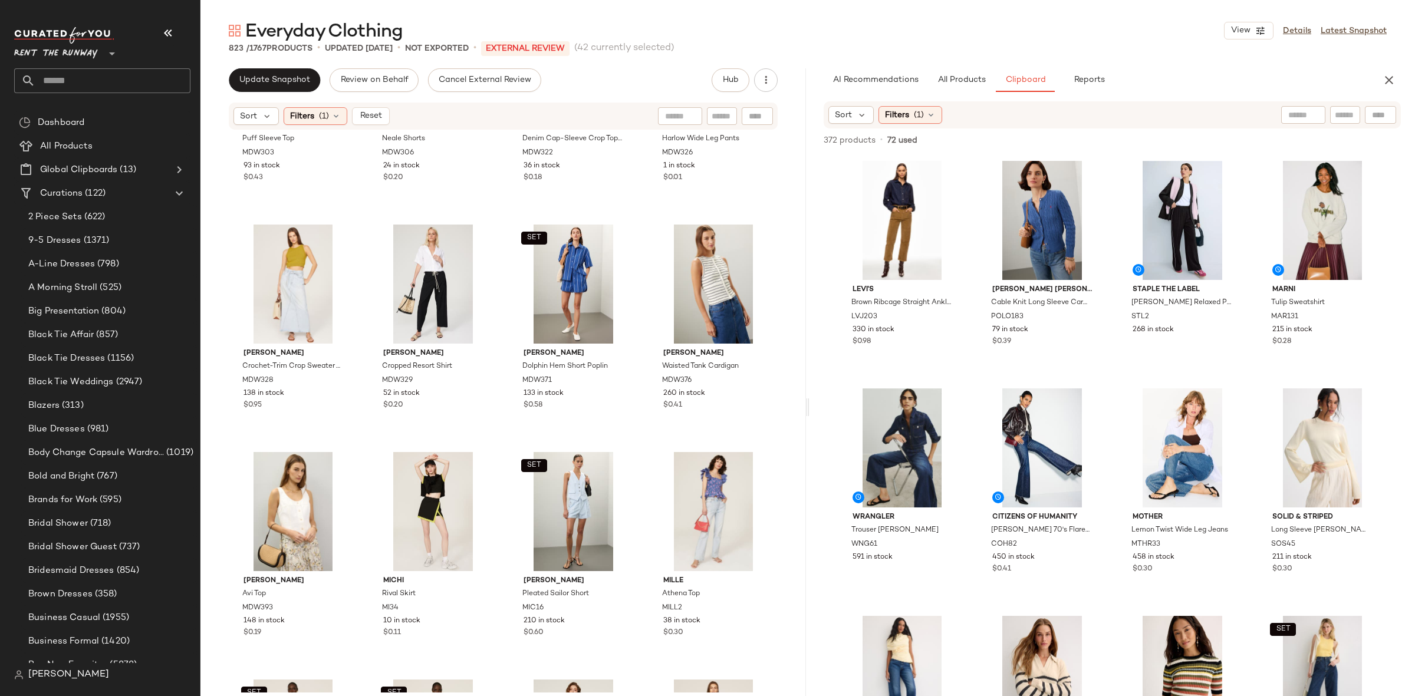
scroll to position [29966, 0]
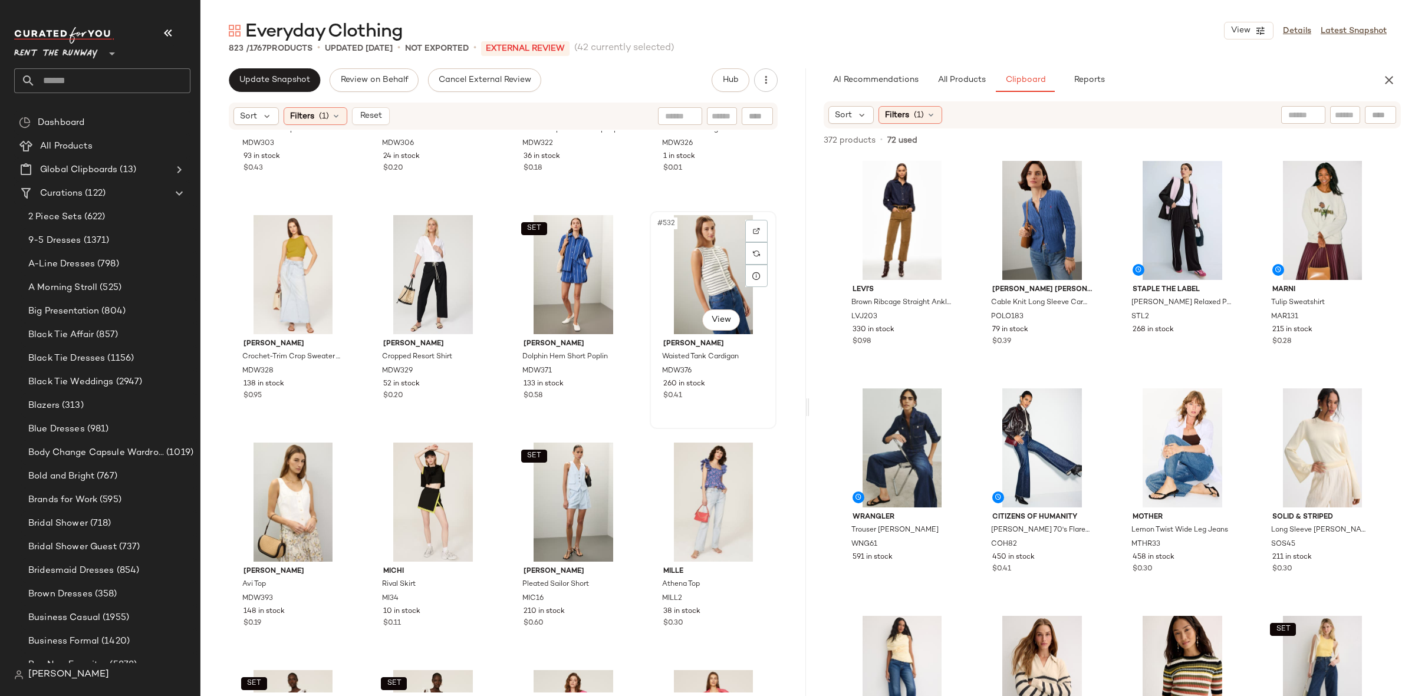
click at [710, 263] on div "#532 View" at bounding box center [713, 274] width 118 height 119
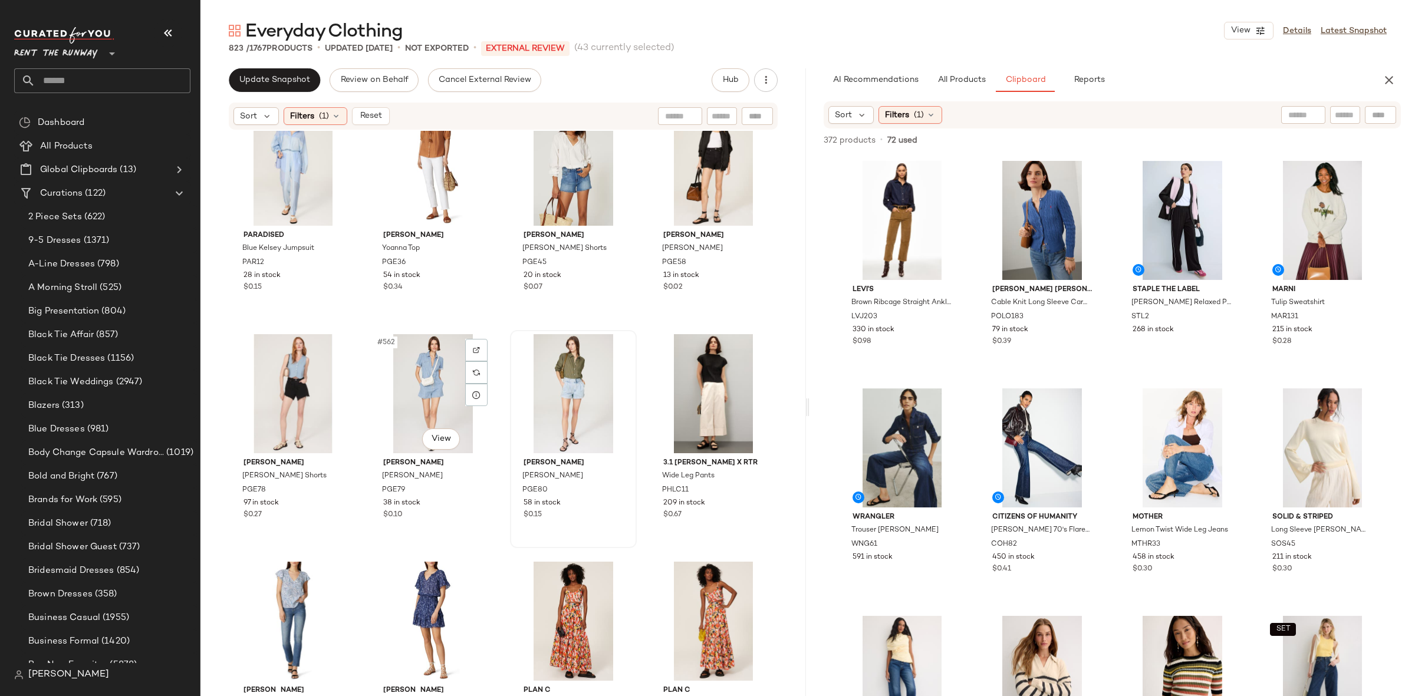
scroll to position [31672, 0]
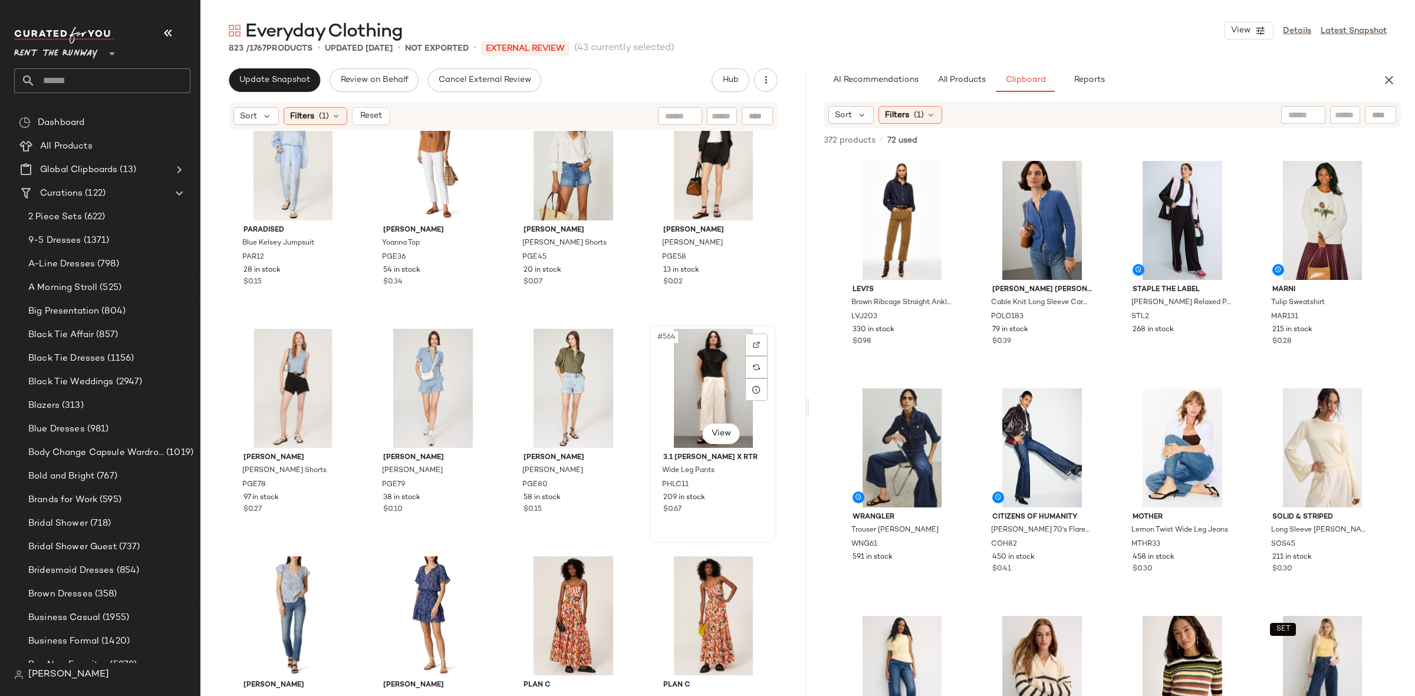
click at [688, 375] on div "#564 View" at bounding box center [713, 388] width 118 height 119
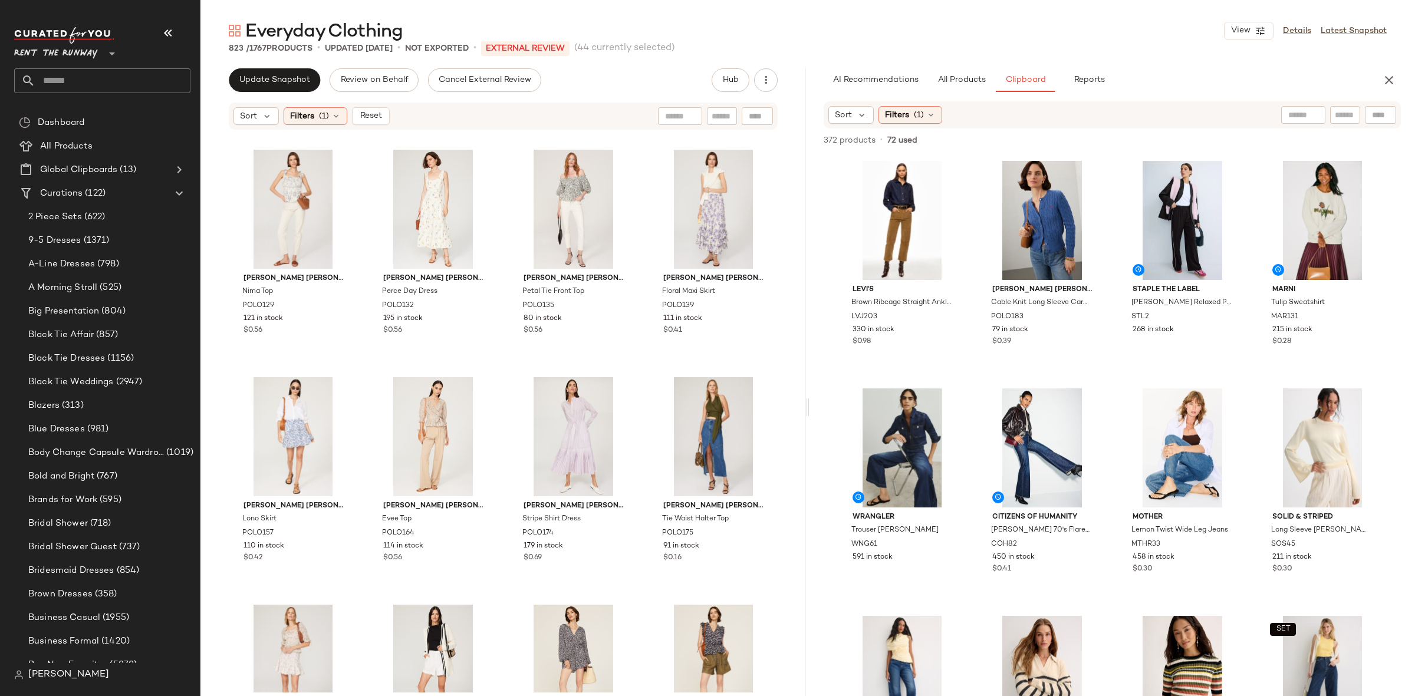
scroll to position [32649, 0]
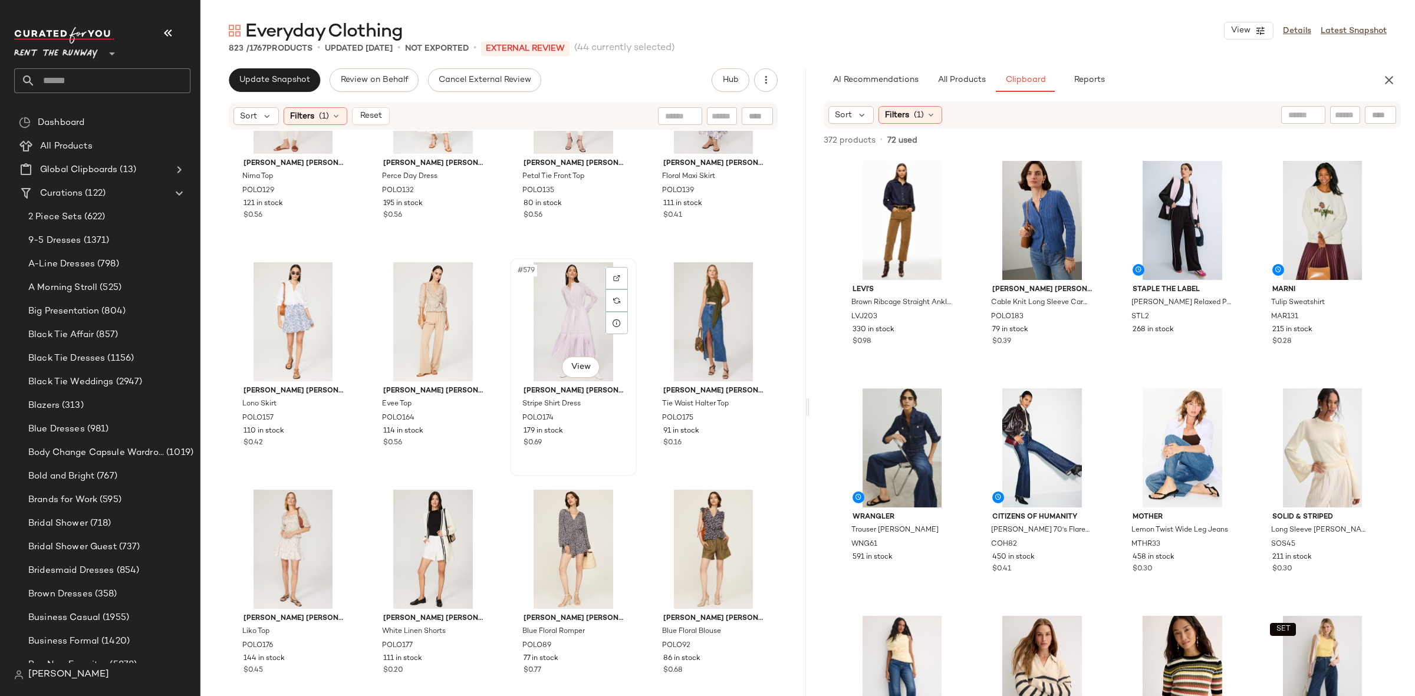
click at [545, 322] on div "#579 View" at bounding box center [573, 321] width 118 height 119
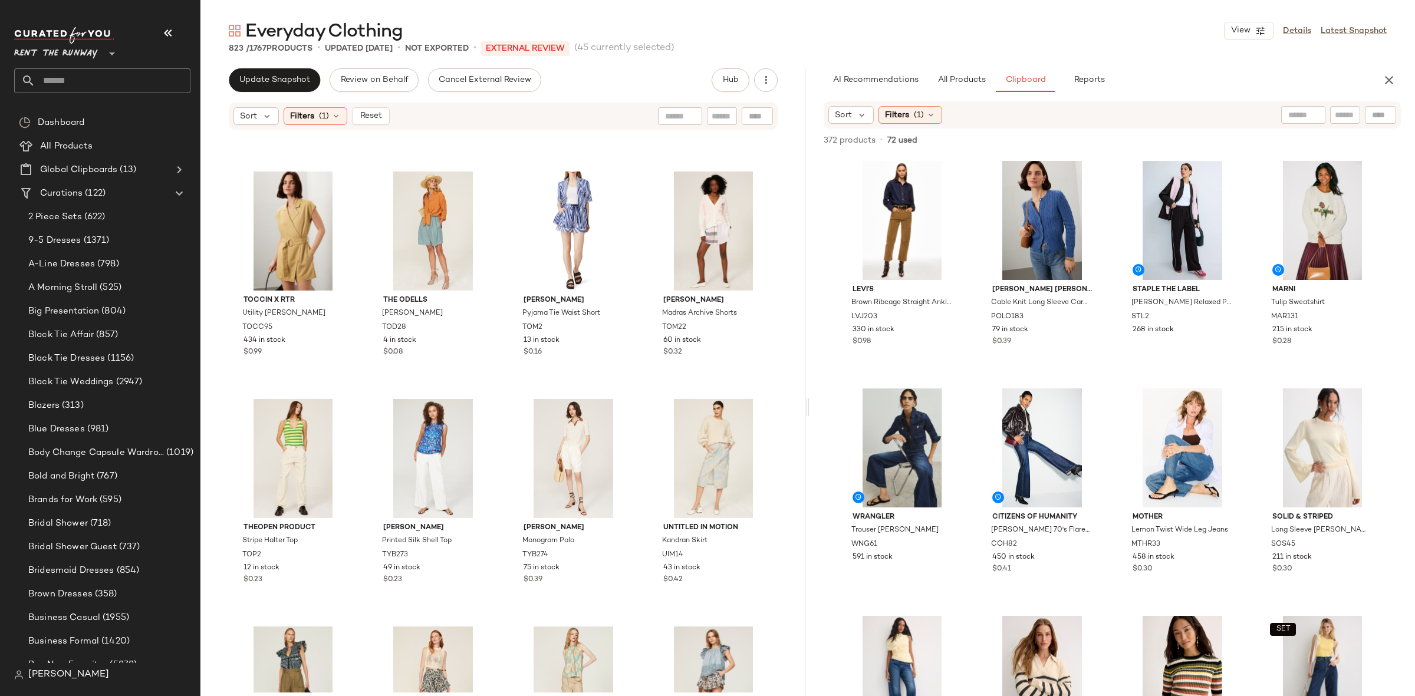
scroll to position [39353, 0]
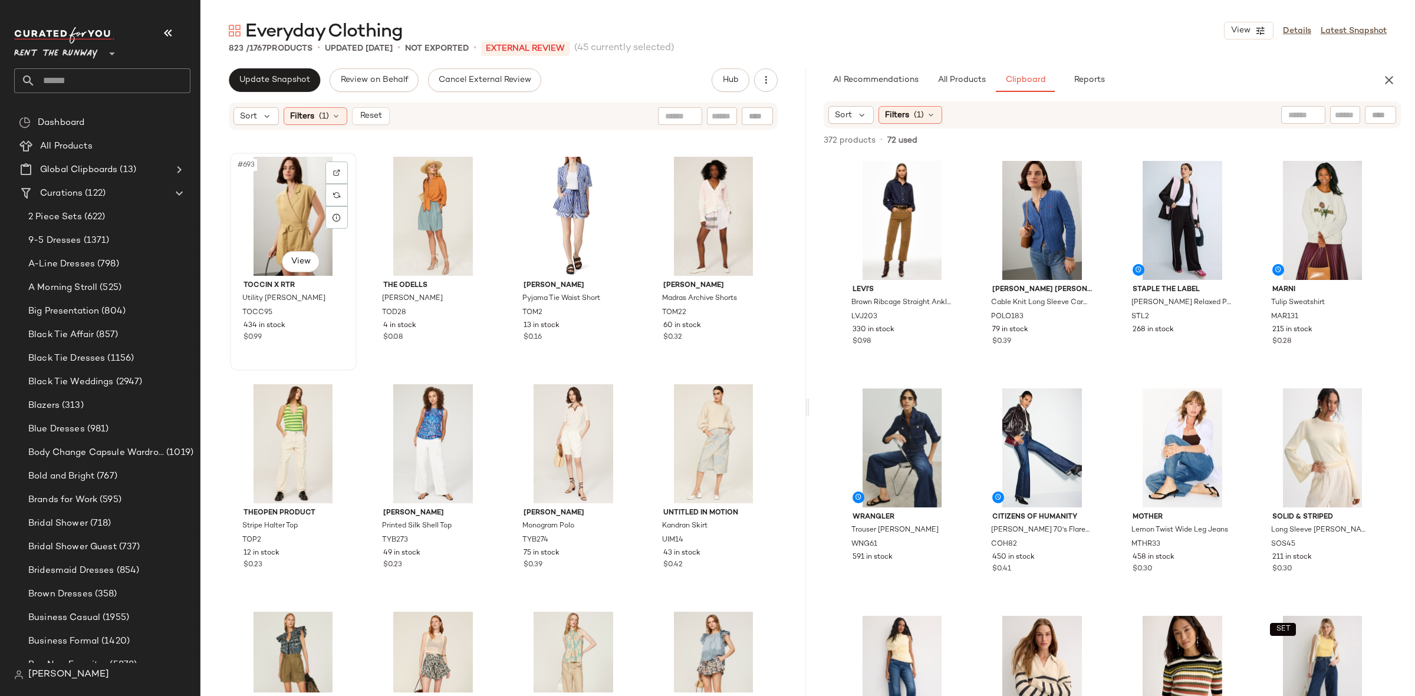
click at [305, 229] on div "#693 View" at bounding box center [293, 216] width 118 height 119
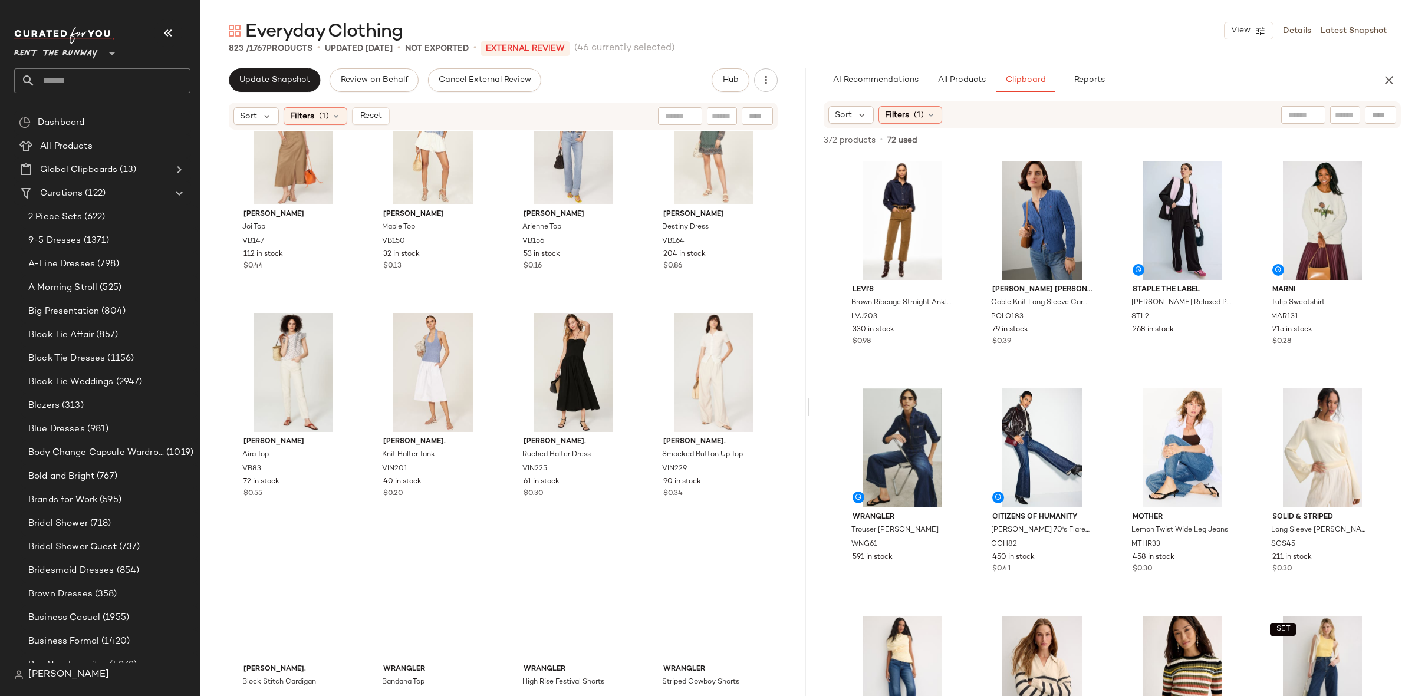
scroll to position [40660, 0]
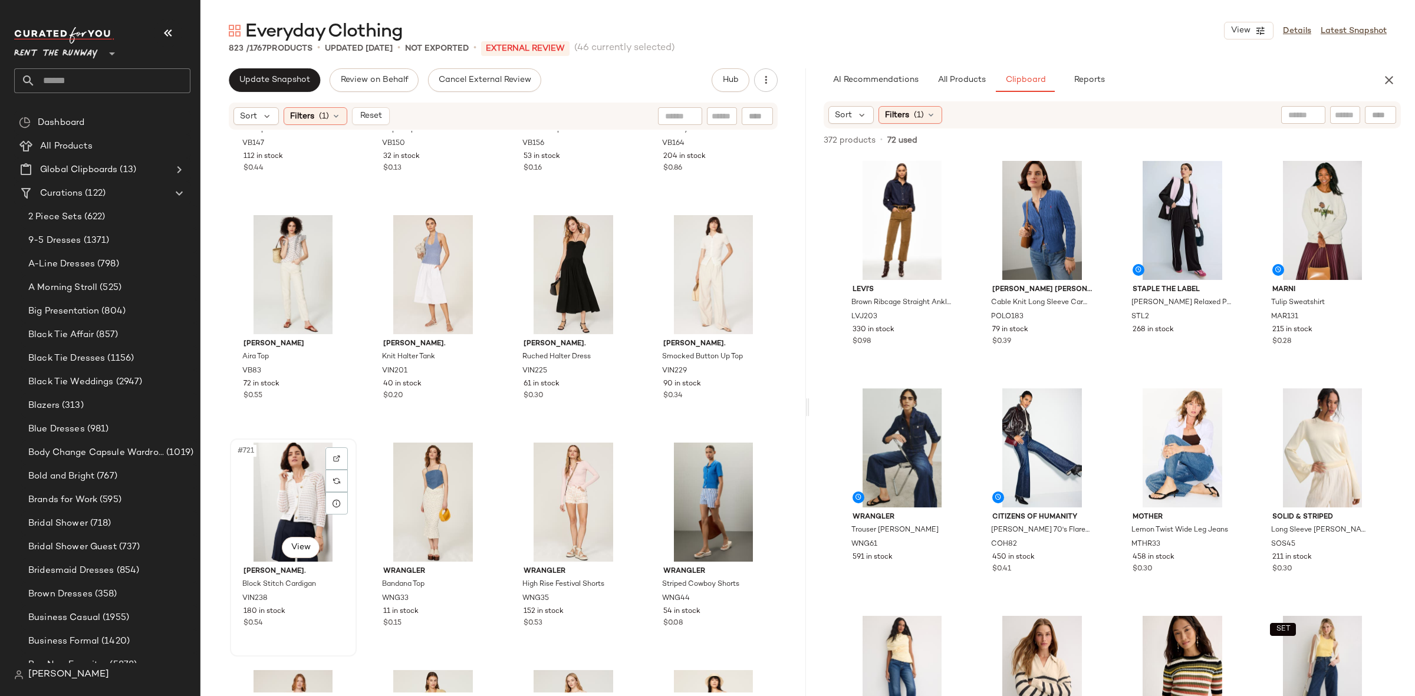
click at [293, 476] on div "#721 View" at bounding box center [293, 502] width 118 height 119
click at [556, 262] on div "#719 View" at bounding box center [573, 274] width 118 height 119
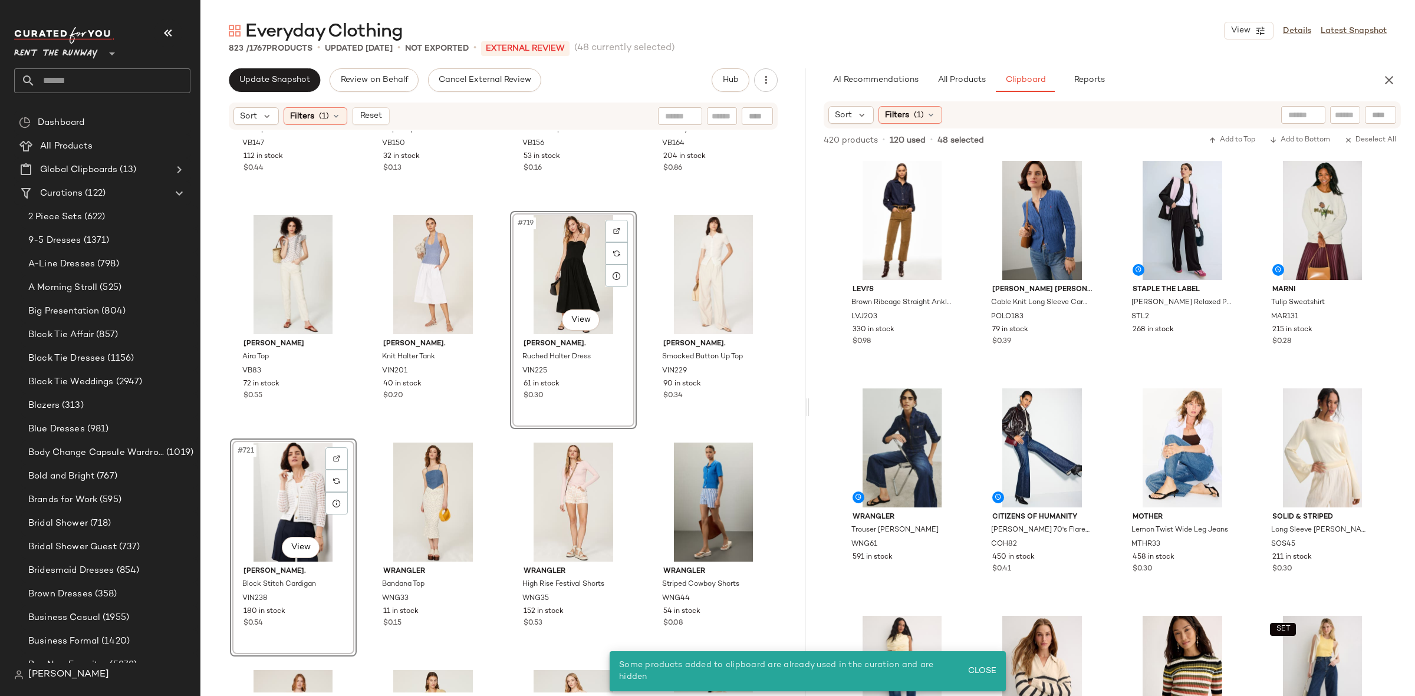
click at [533, 274] on div "#719 View" at bounding box center [573, 274] width 118 height 119
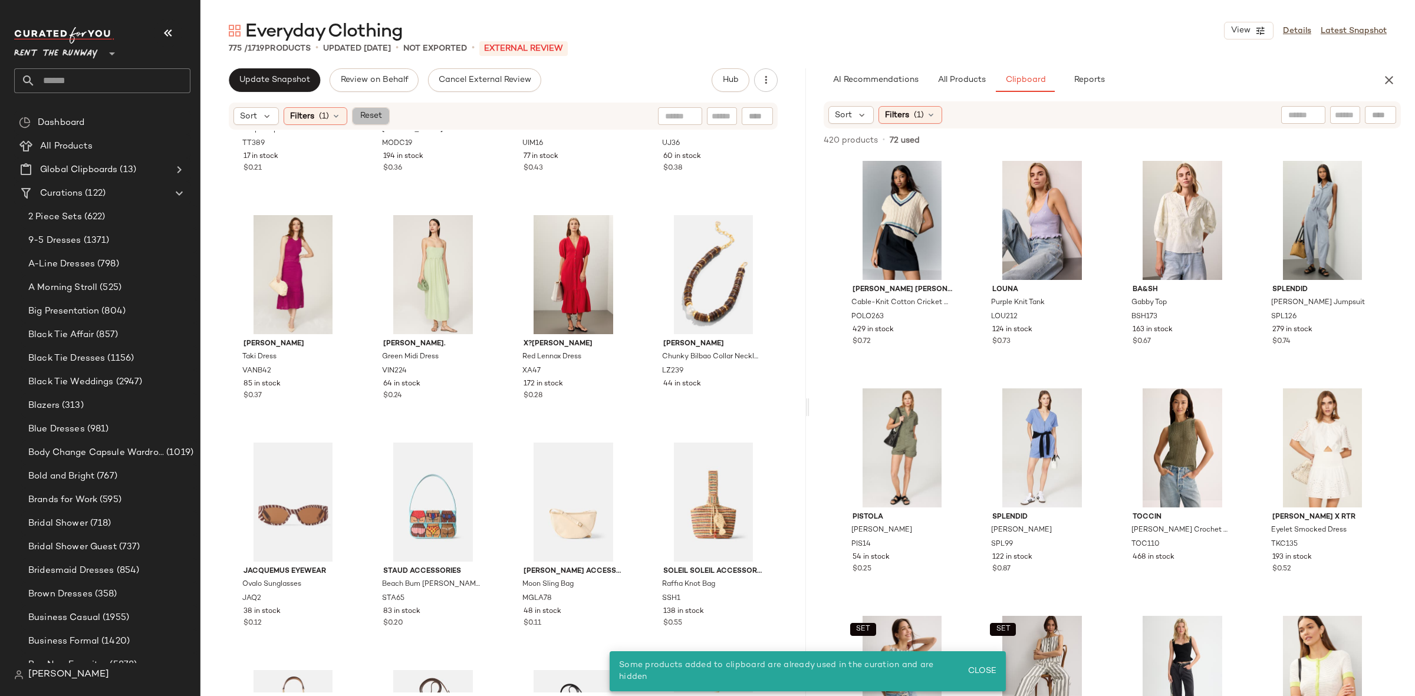
click at [373, 113] on span "Reset" at bounding box center [370, 115] width 22 height 9
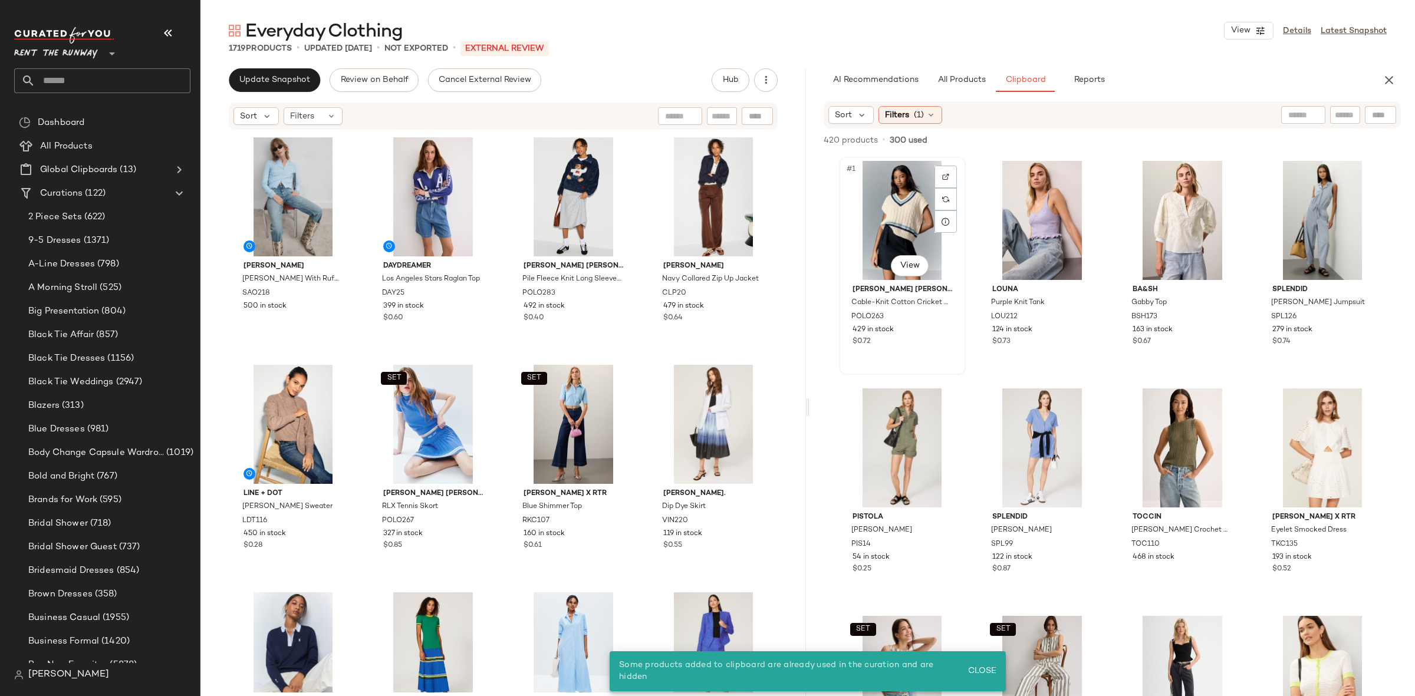
click at [912, 203] on div "#1 View" at bounding box center [902, 220] width 118 height 119
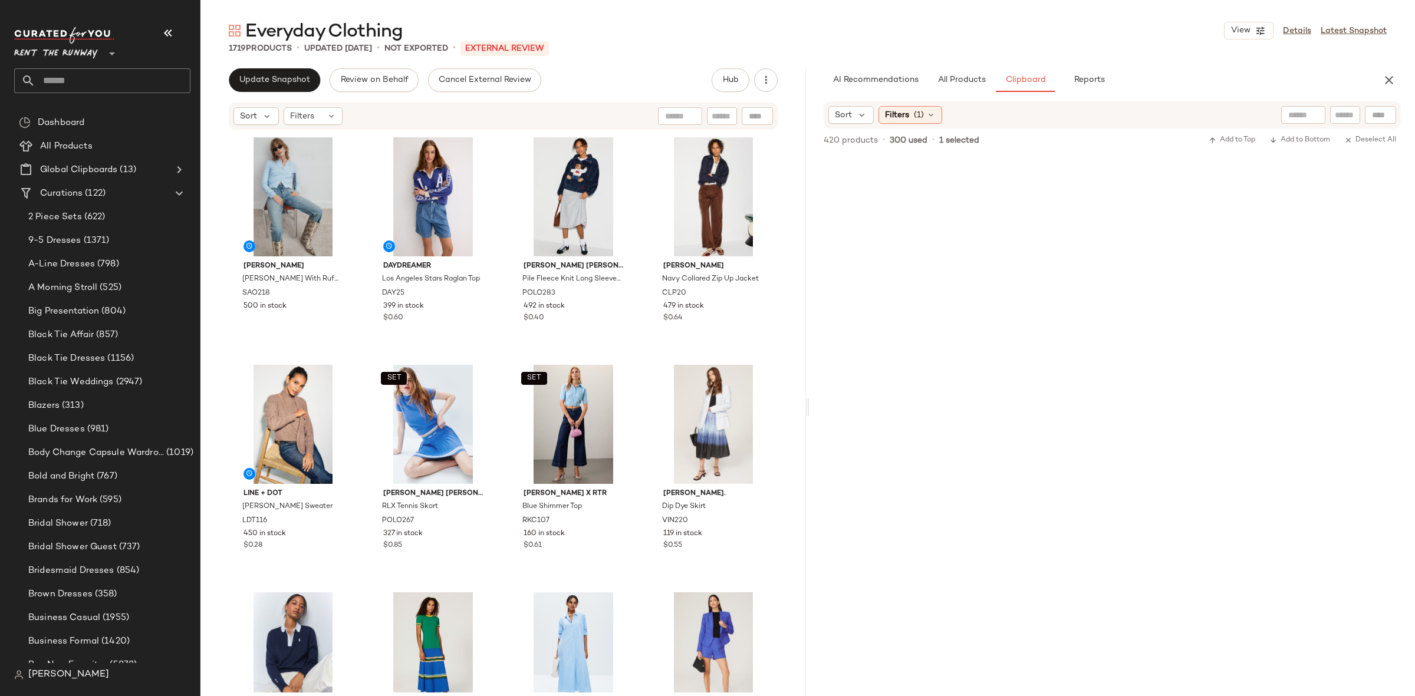
scroll to position [6237, 0]
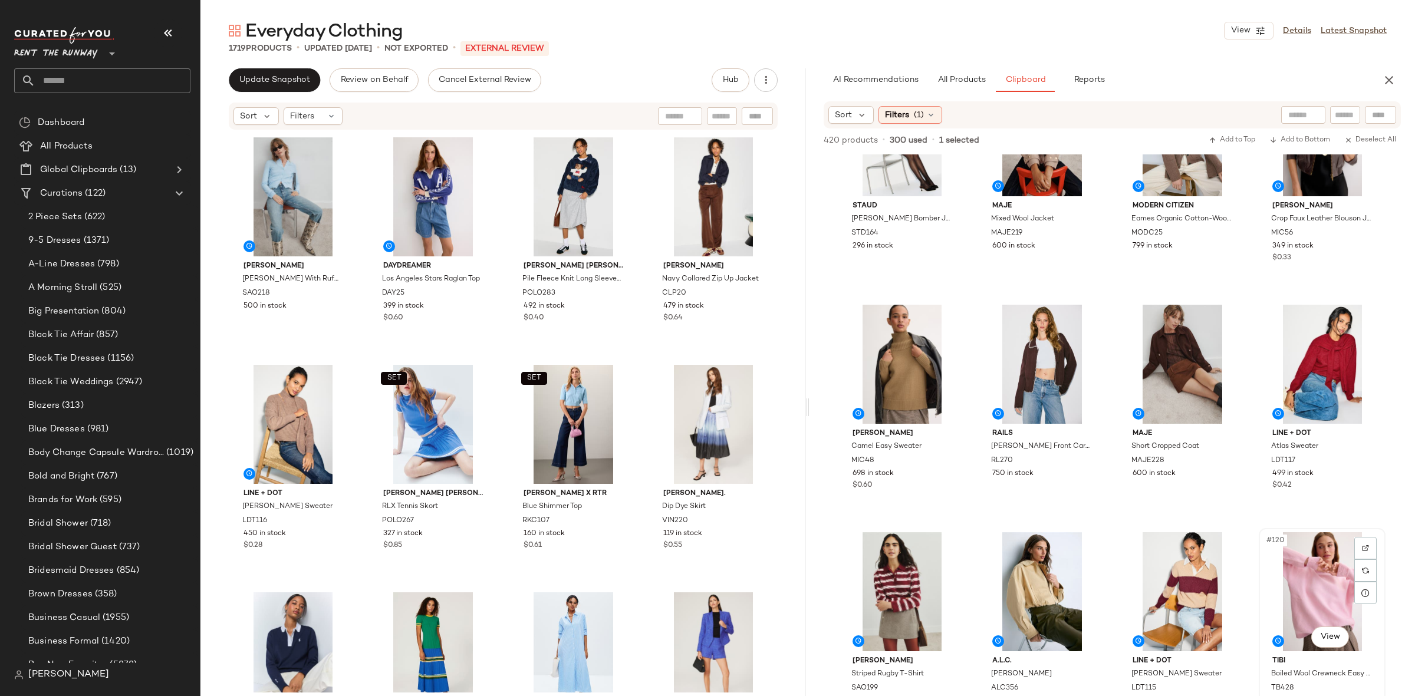
click at [1131, 537] on div "#120 View" at bounding box center [1322, 591] width 118 height 119
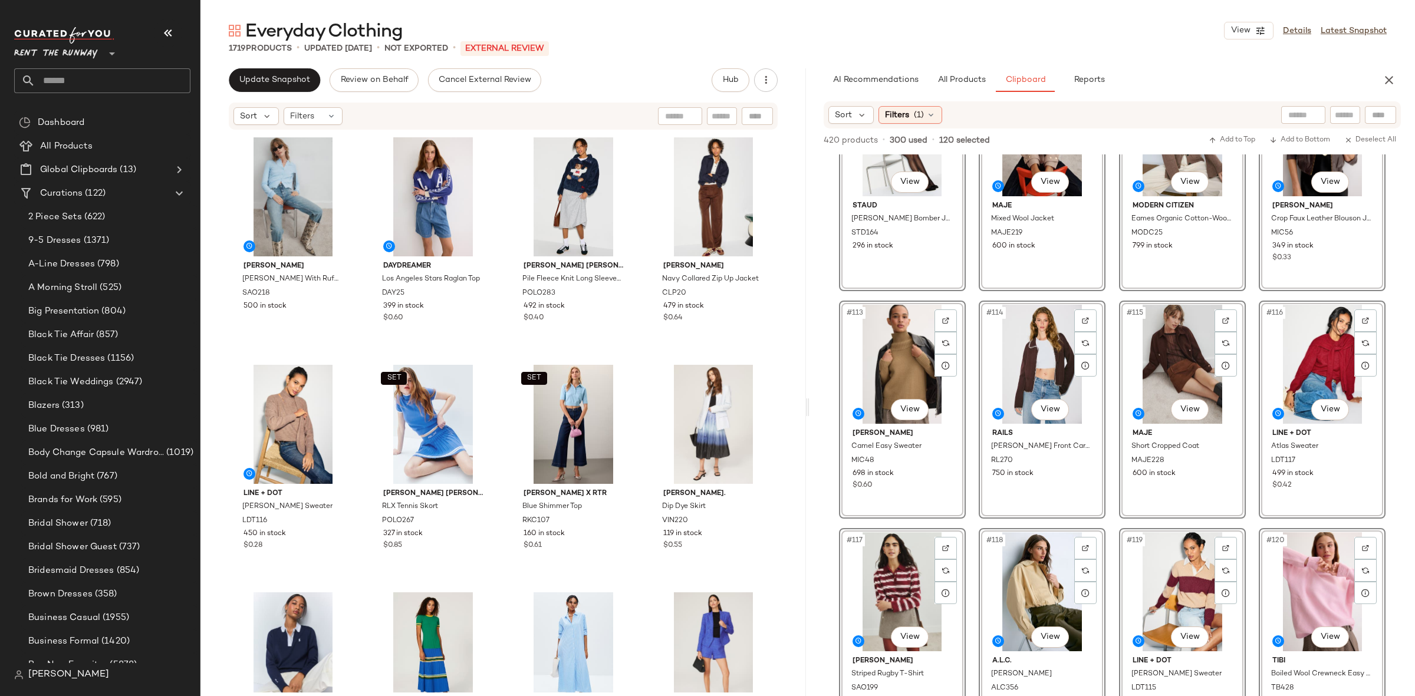
click at [1131, 520] on div "#109 View Staud Eugene Bomber Jacket STD164 296 in stock SET #110 View Maje Mix…" at bounding box center [1111, 449] width 605 height 591
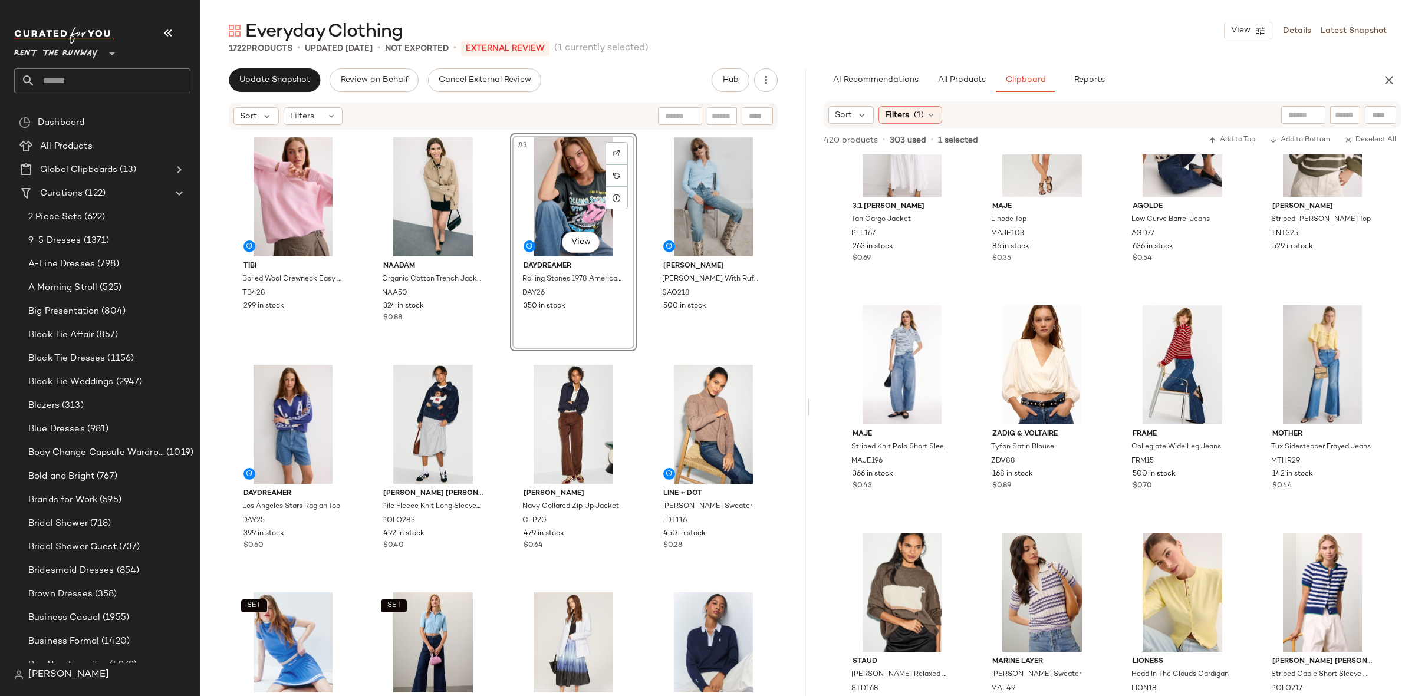
scroll to position [3494, 0]
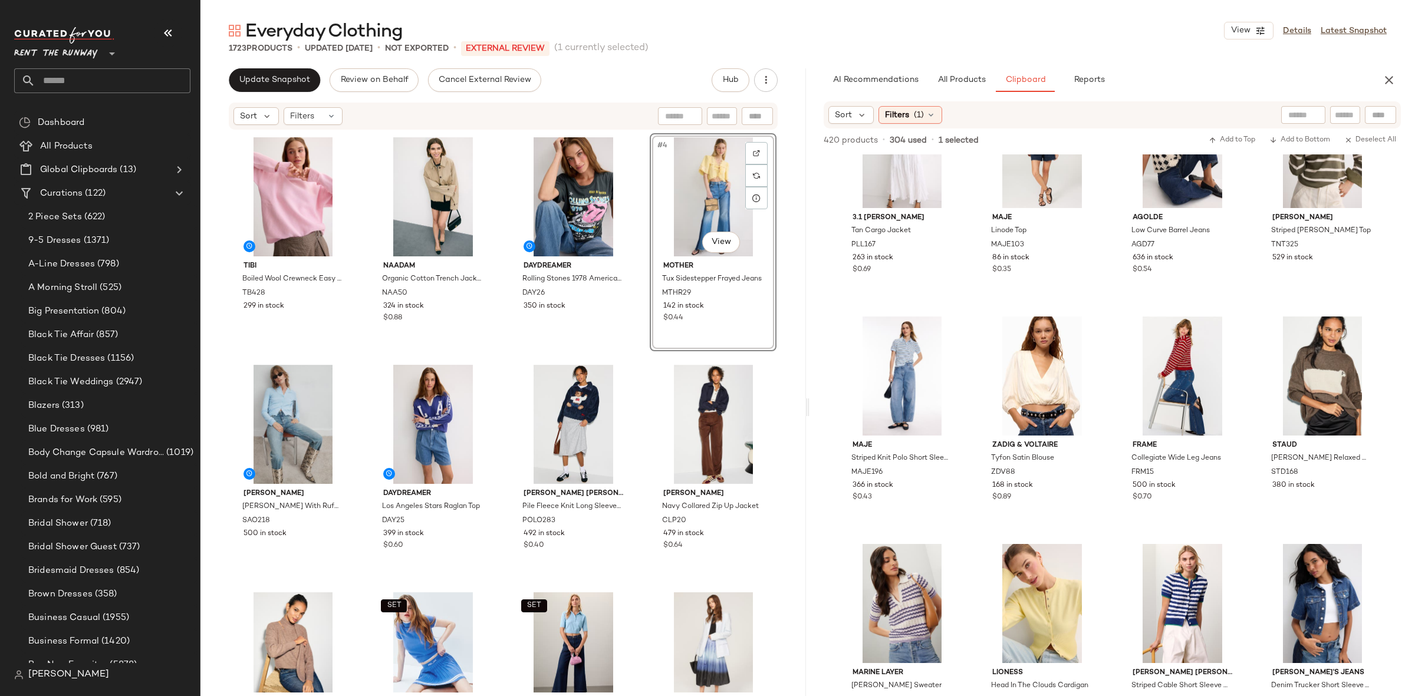
click at [636, 368] on div "Tibi Boiled Wool Crewneck Easy Pullover TB428 299 in stock NAADAM Organic Cotto…" at bounding box center [503, 412] width 547 height 559
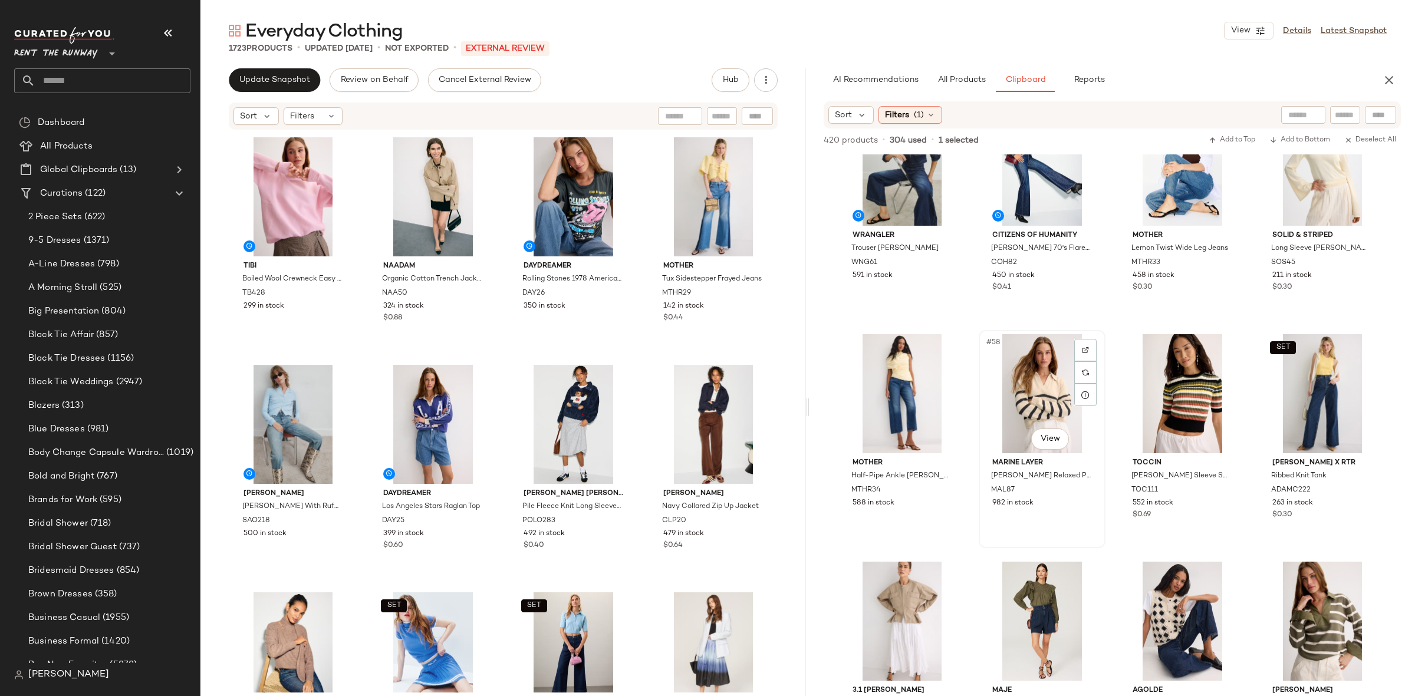
scroll to position [3017, 0]
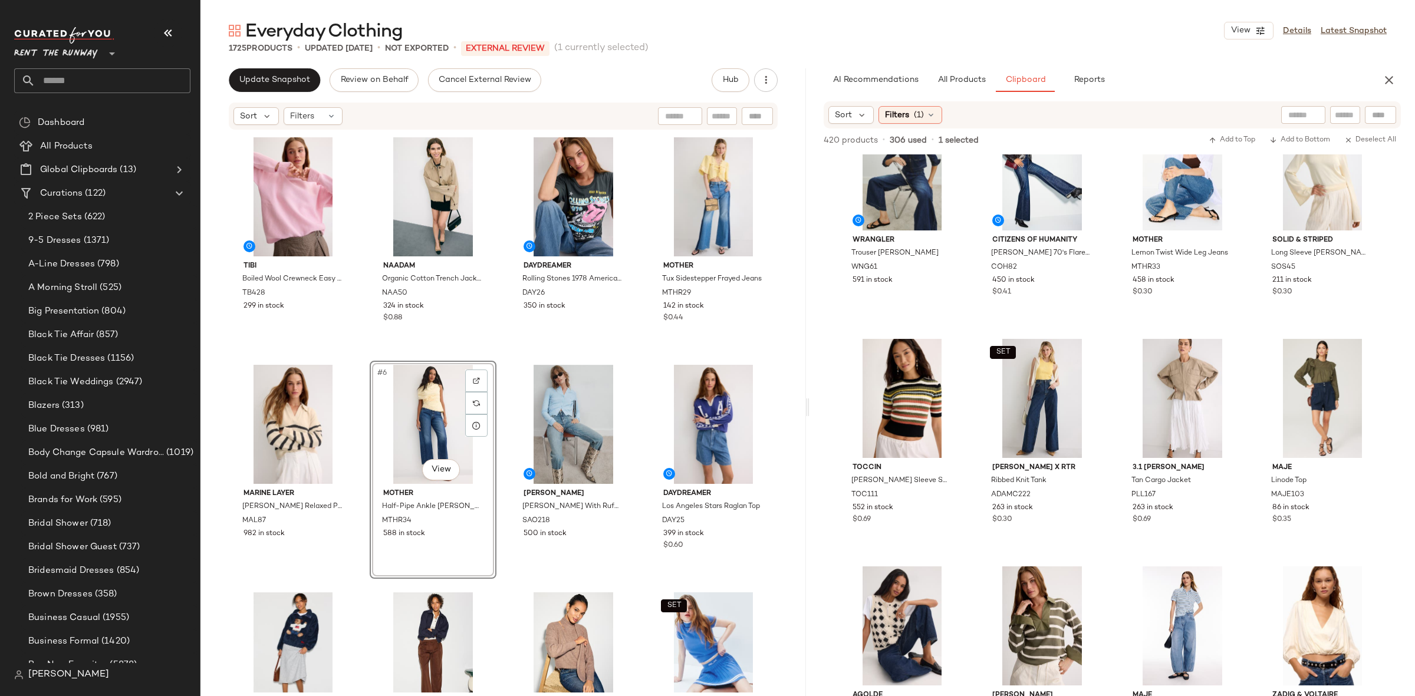
click at [498, 369] on div "Tibi Boiled Wool Crewneck Easy Pullover TB428 299 in stock NAADAM Organic Cotto…" at bounding box center [503, 412] width 547 height 559
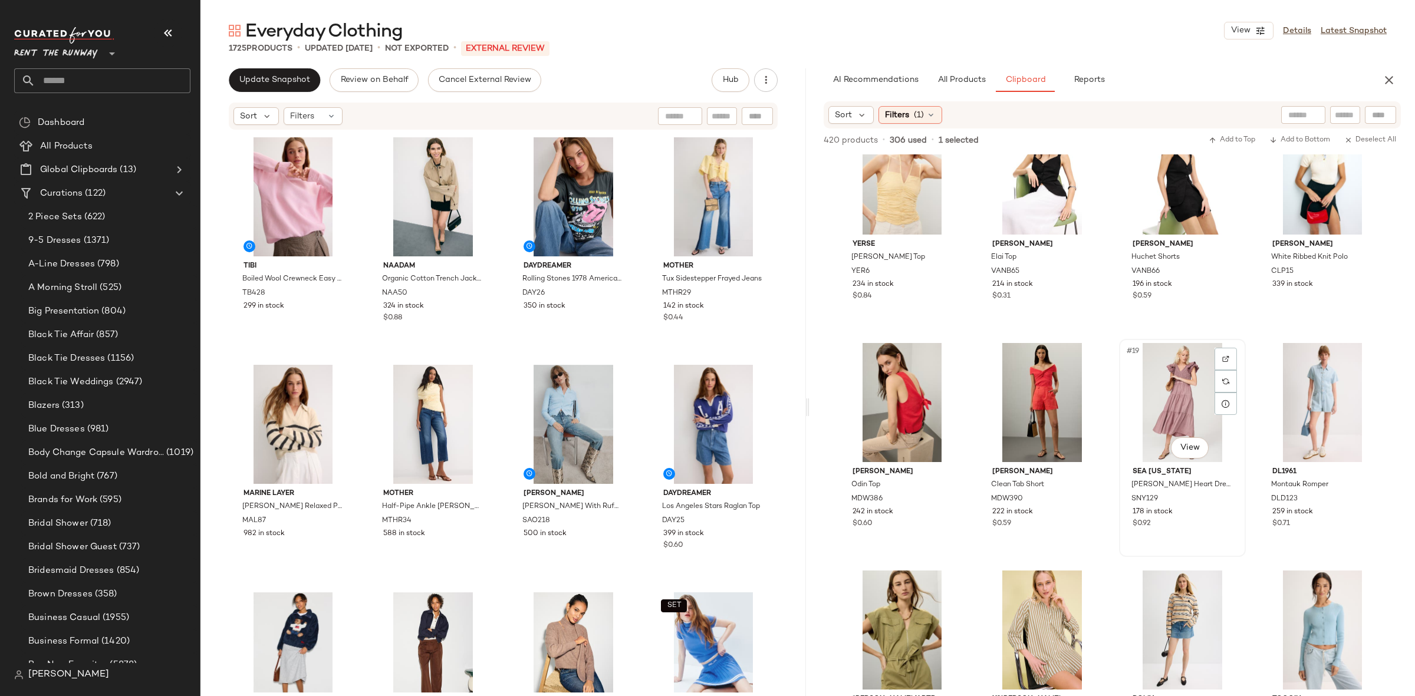
scroll to position [731, 0]
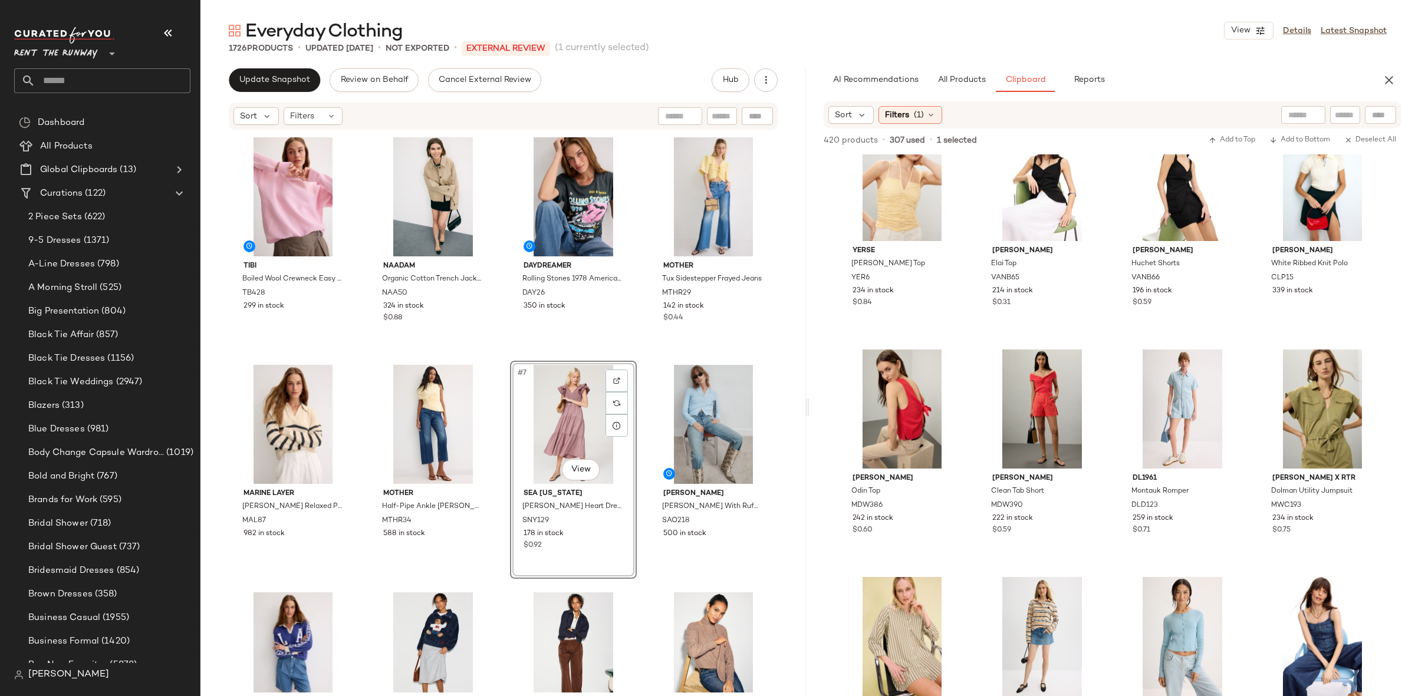
click at [639, 361] on div "Tibi Boiled Wool Crewneck Easy Pullover TB428 299 in stock NAADAM Organic Cotto…" at bounding box center [503, 412] width 547 height 559
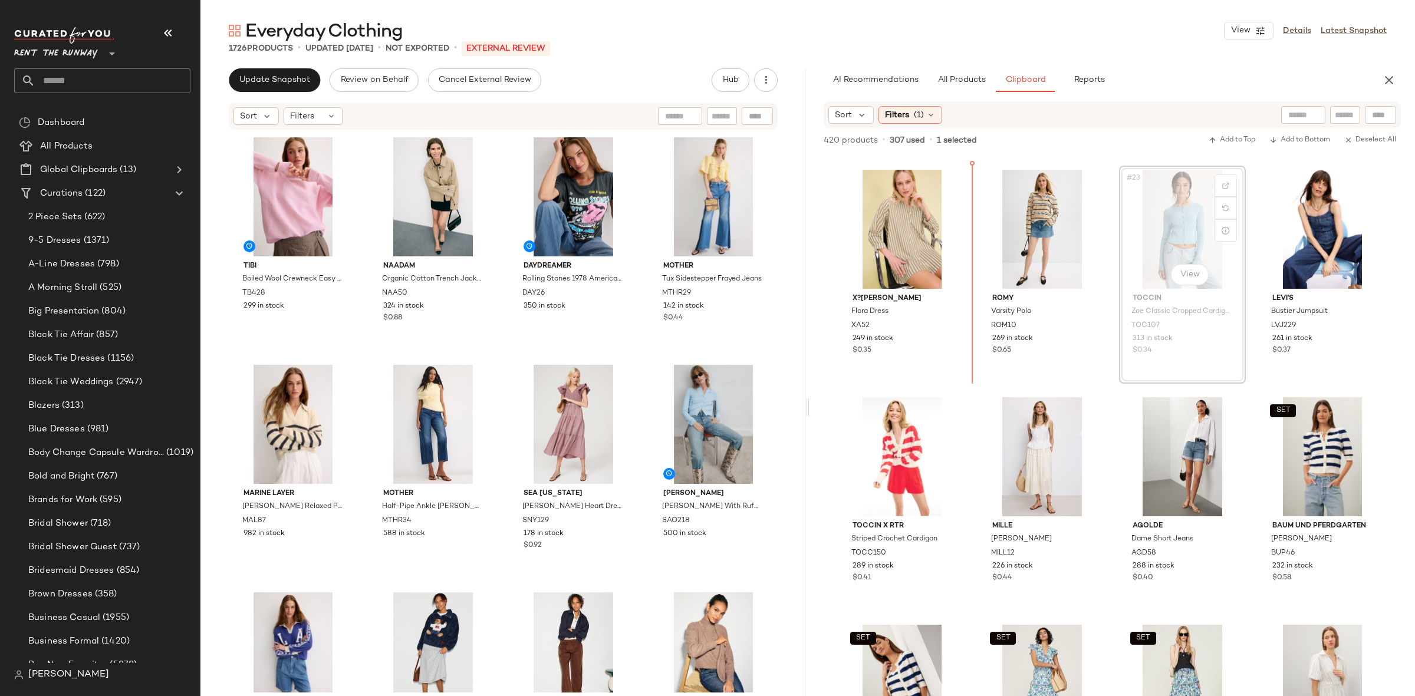
scroll to position [1138, 0]
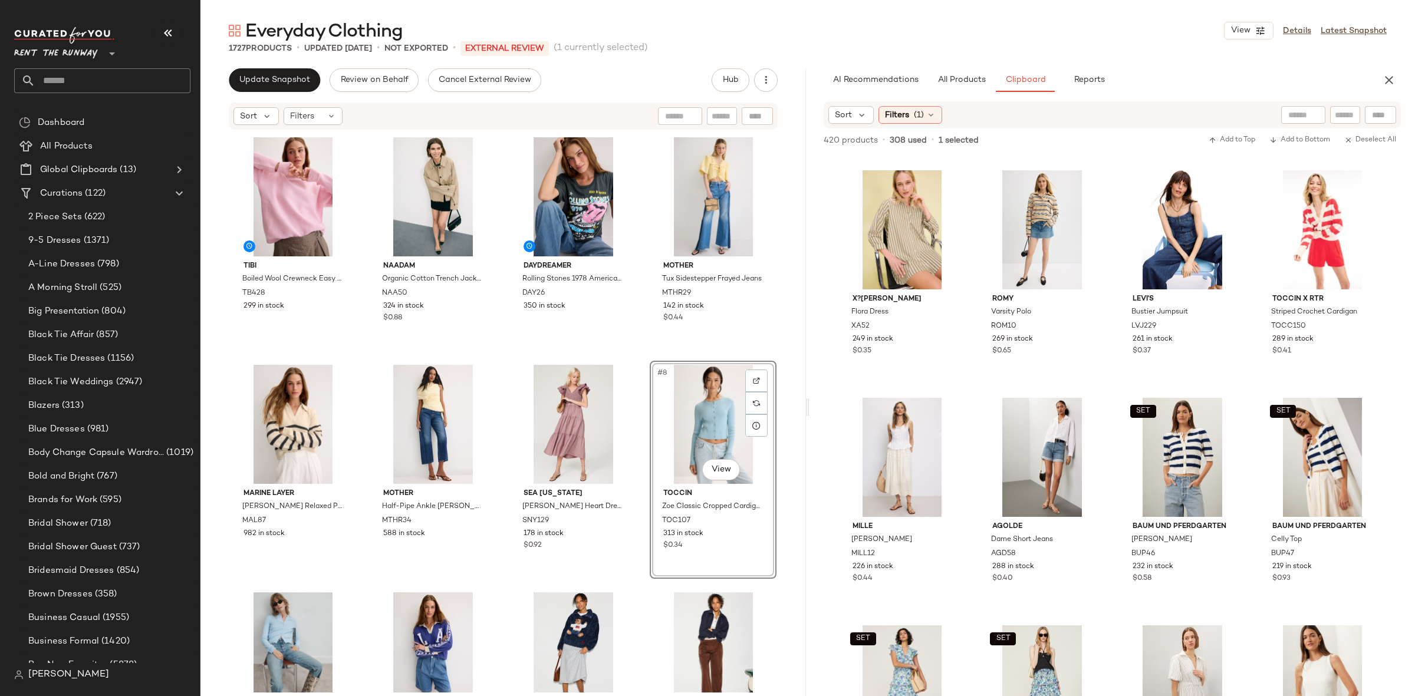
click at [634, 347] on div "Tibi Boiled Wool Crewneck Easy Pullover TB428 299 in stock NAADAM Organic Cotto…" at bounding box center [503, 412] width 547 height 559
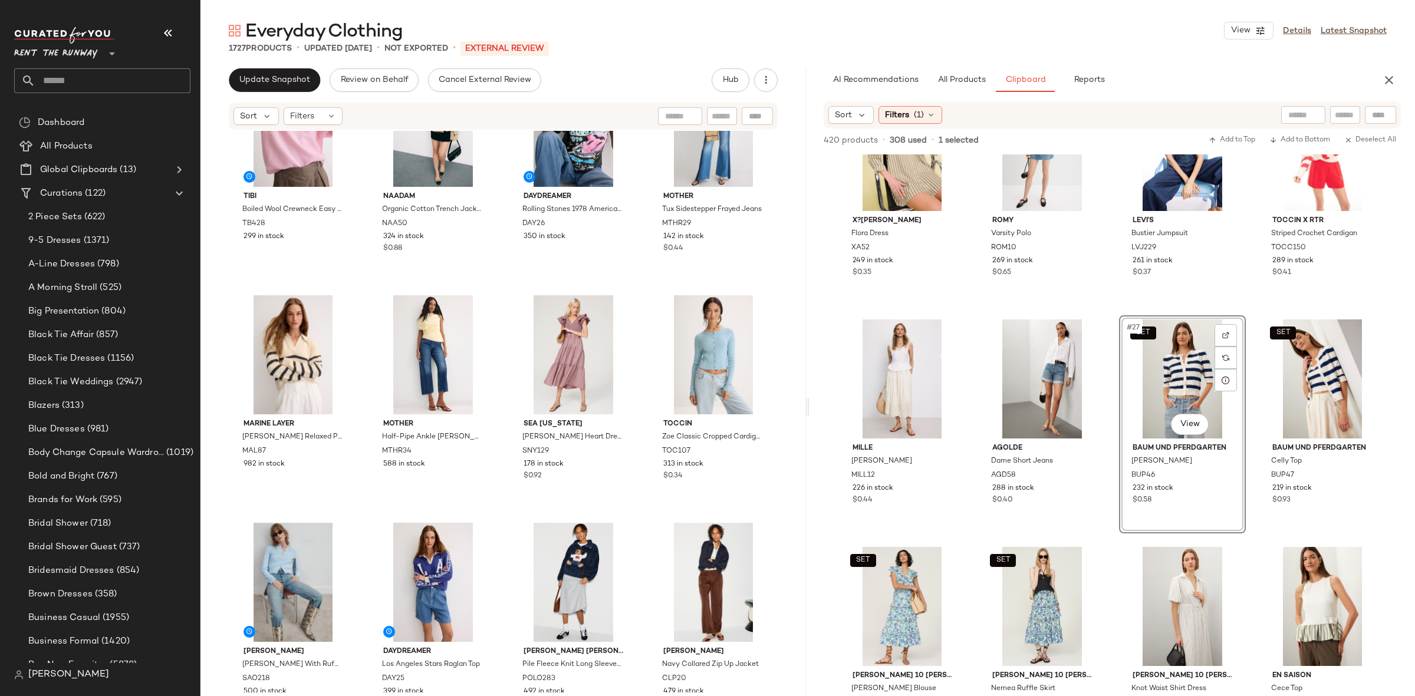
scroll to position [71, 0]
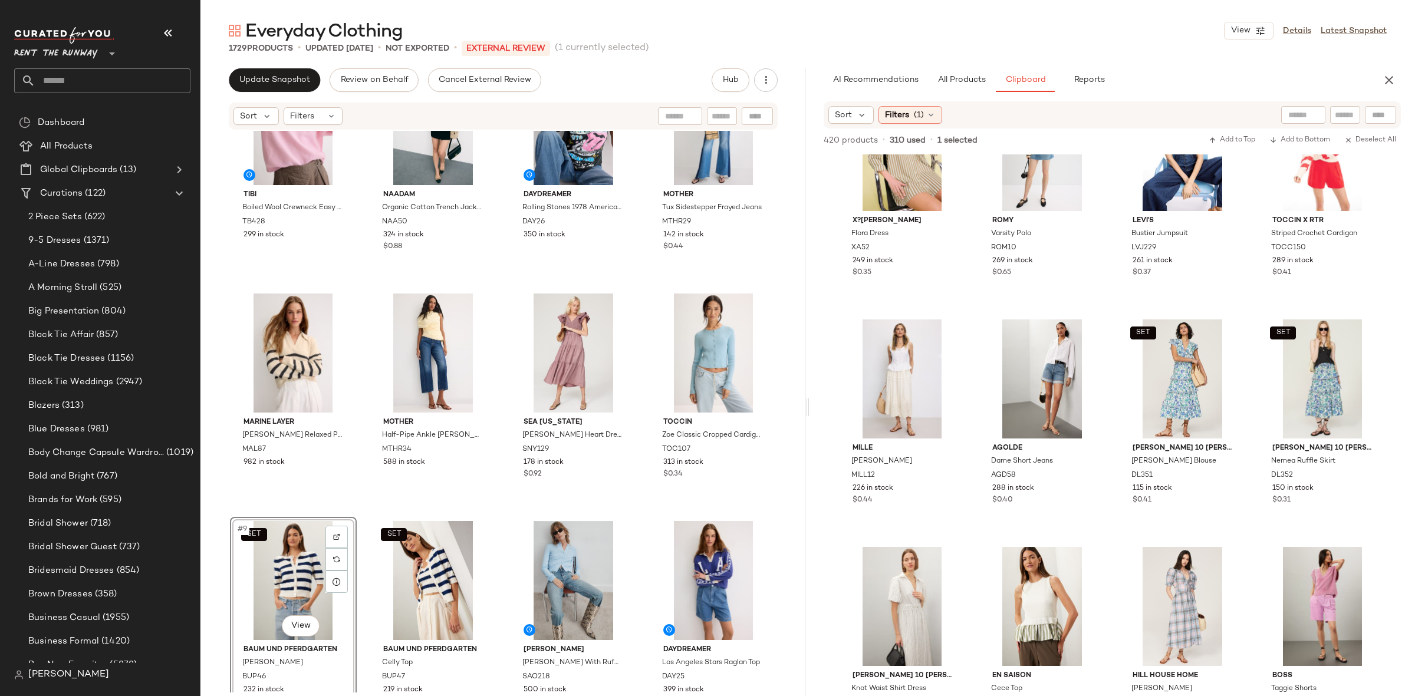
click at [499, 516] on div "Tibi Boiled Wool Crewneck Easy Pullover TB428 299 in stock NAADAM Organic Cotto…" at bounding box center [503, 341] width 547 height 559
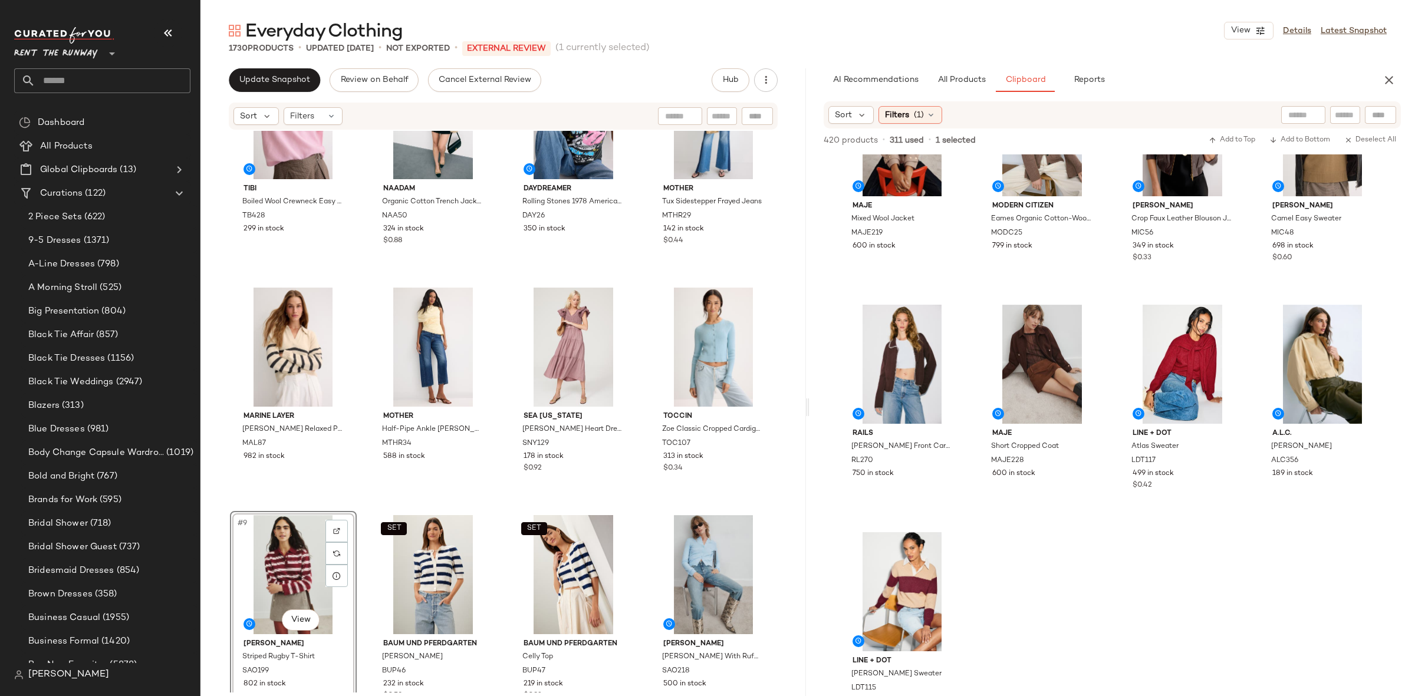
scroll to position [90, 0]
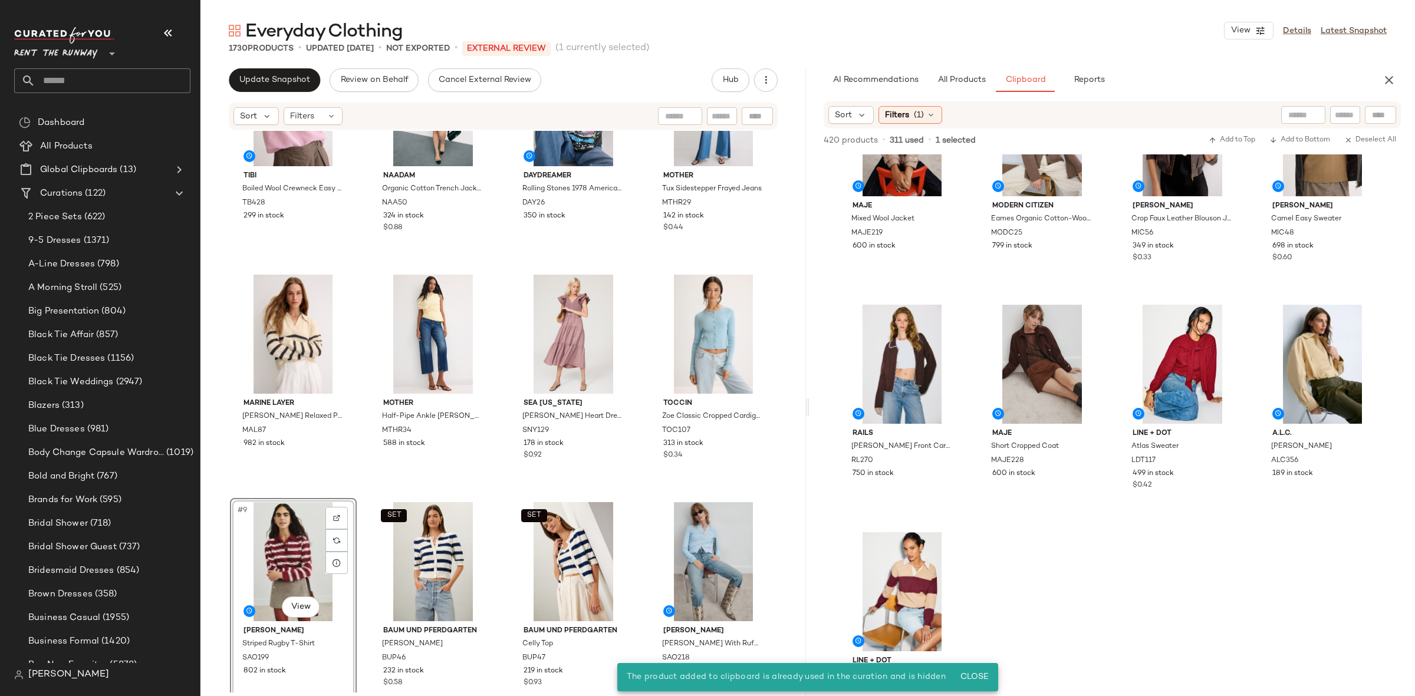
click at [269, 537] on div "#9 View" at bounding box center [293, 561] width 118 height 119
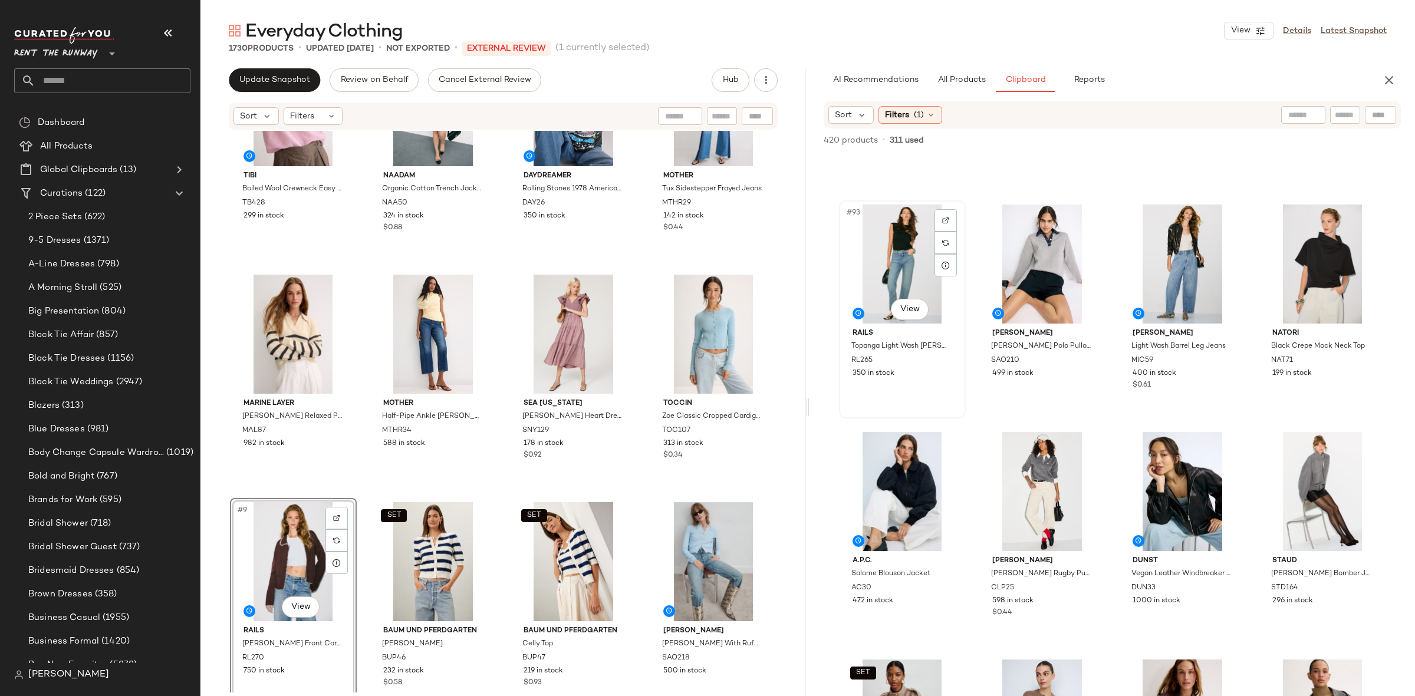
scroll to position [5198, 0]
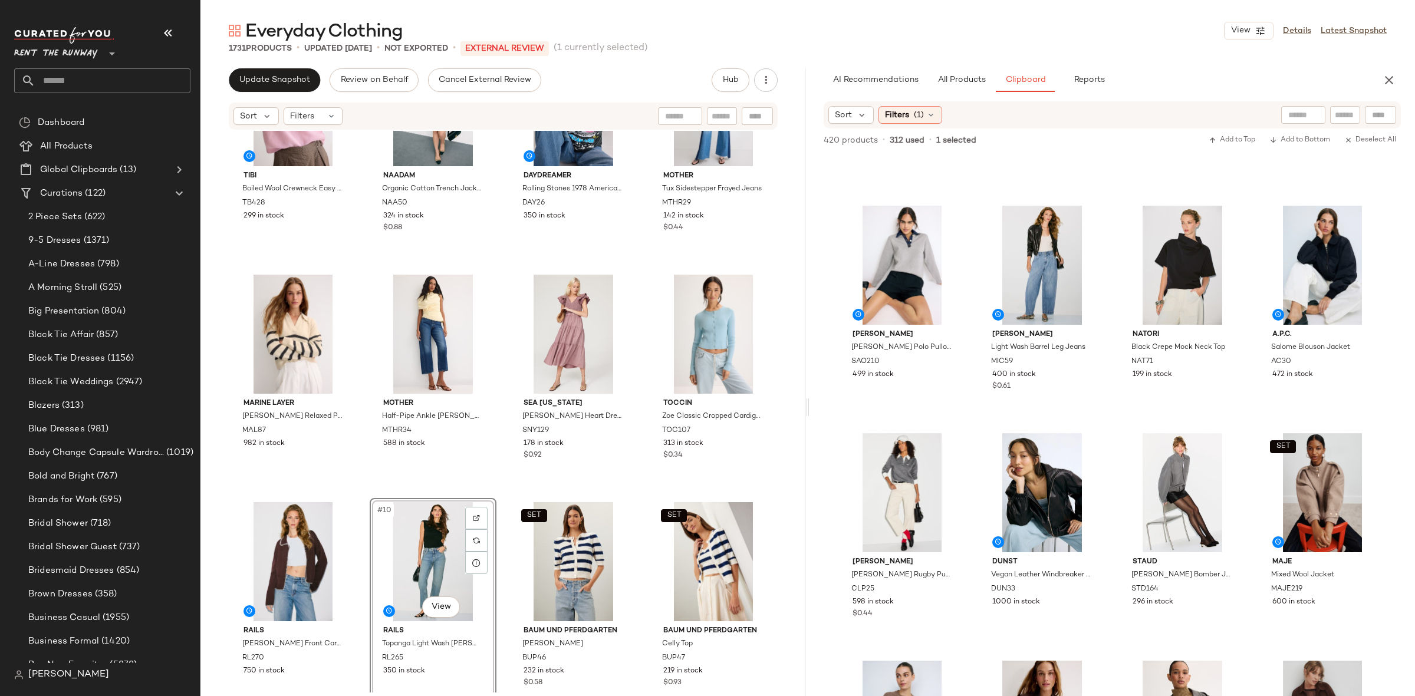
click at [496, 487] on div "Tibi Boiled Wool Crewneck Easy Pullover TB428 299 in stock NAADAM Organic Cotto…" at bounding box center [503, 322] width 547 height 559
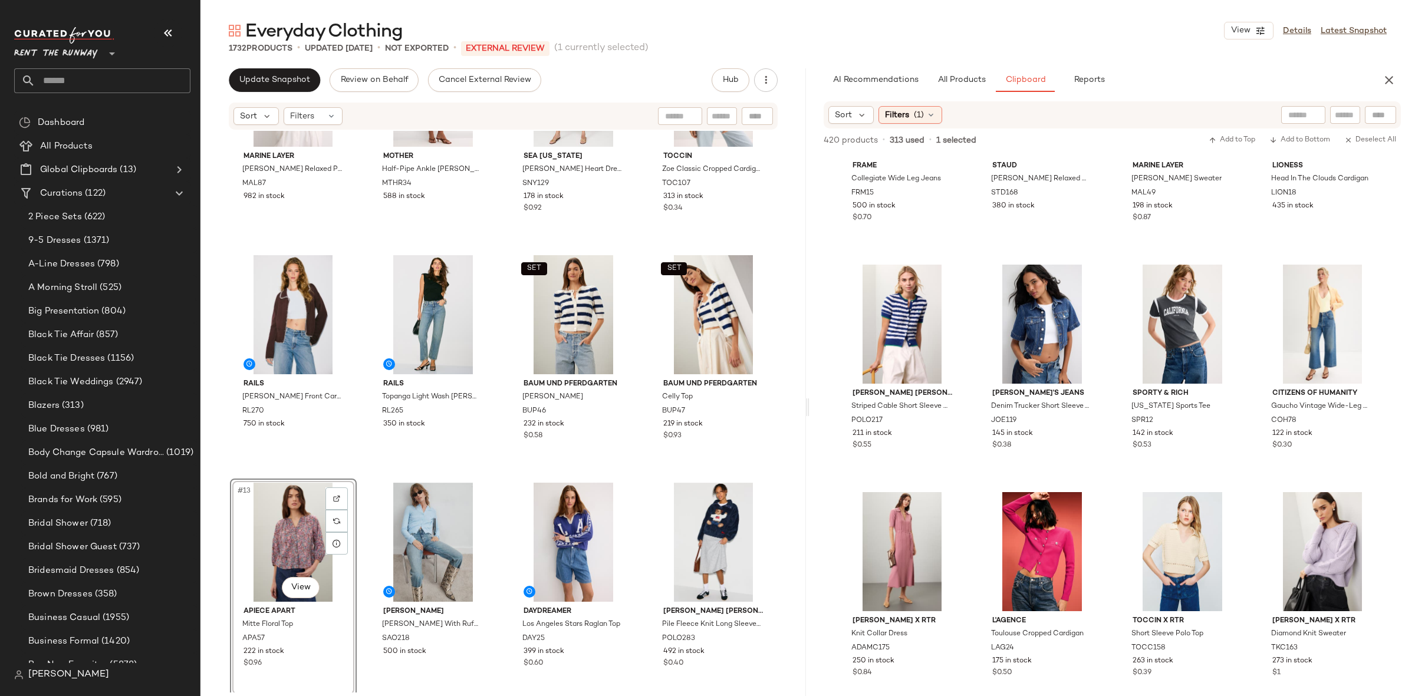
scroll to position [3509, 0]
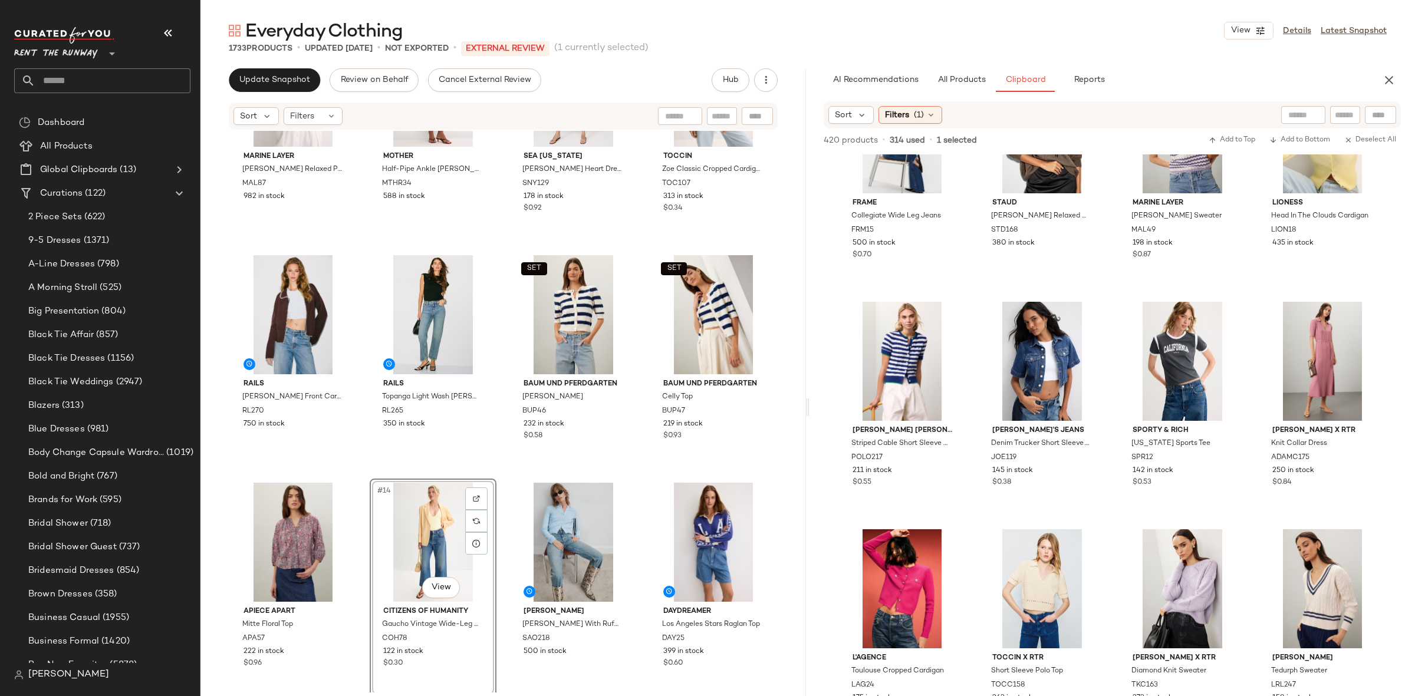
click at [503, 464] on div "Tibi Boiled Wool Crewneck Easy Pullover TB428 299 in stock NAADAM Organic Cotto…" at bounding box center [502, 412] width 605 height 562
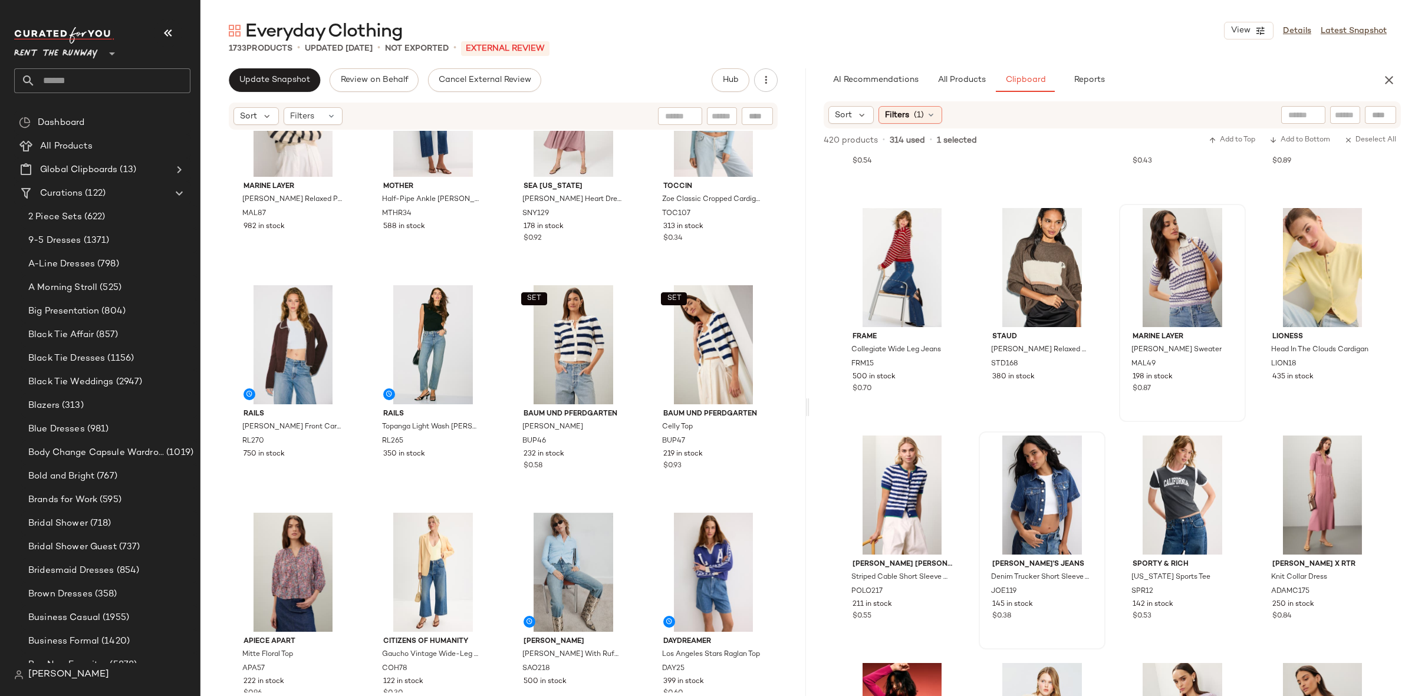
scroll to position [311, 0]
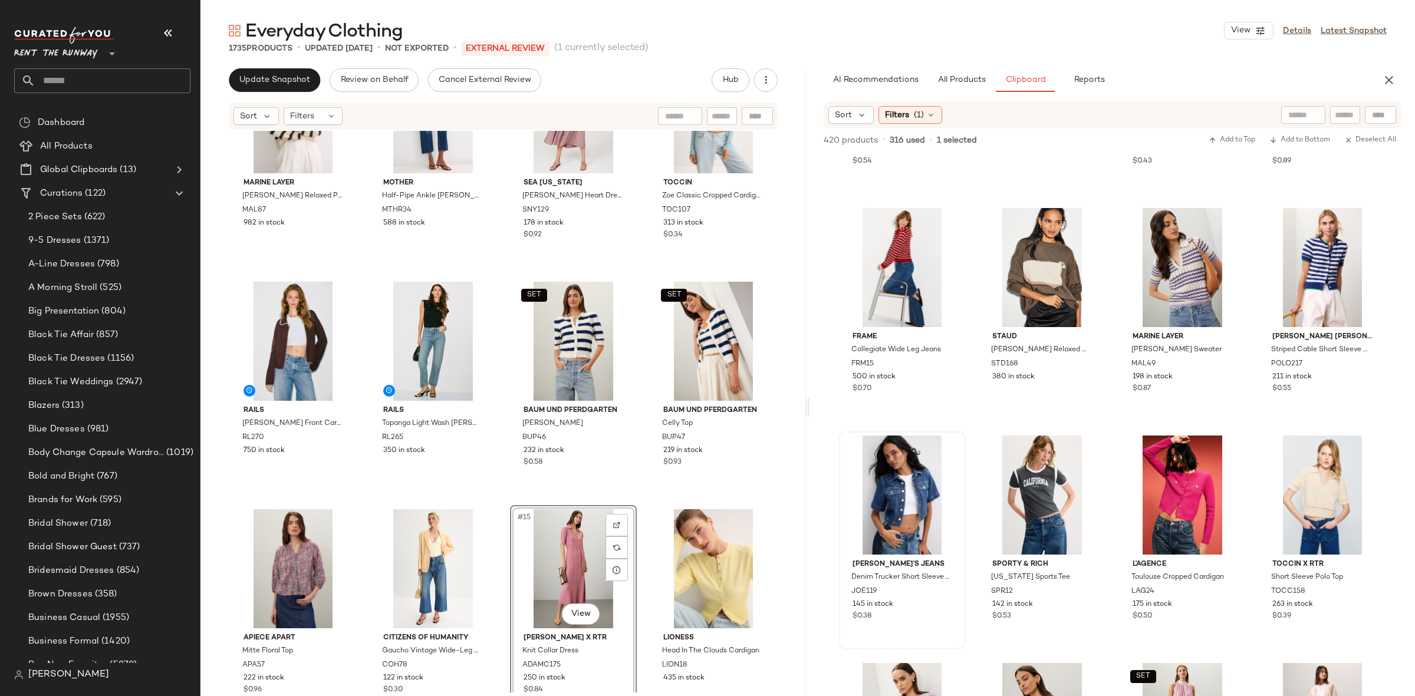
click at [503, 508] on div "Tibi Boiled Wool Crewneck Easy Pullover TB428 299 in stock NAADAM Organic Cotto…" at bounding box center [502, 412] width 605 height 562
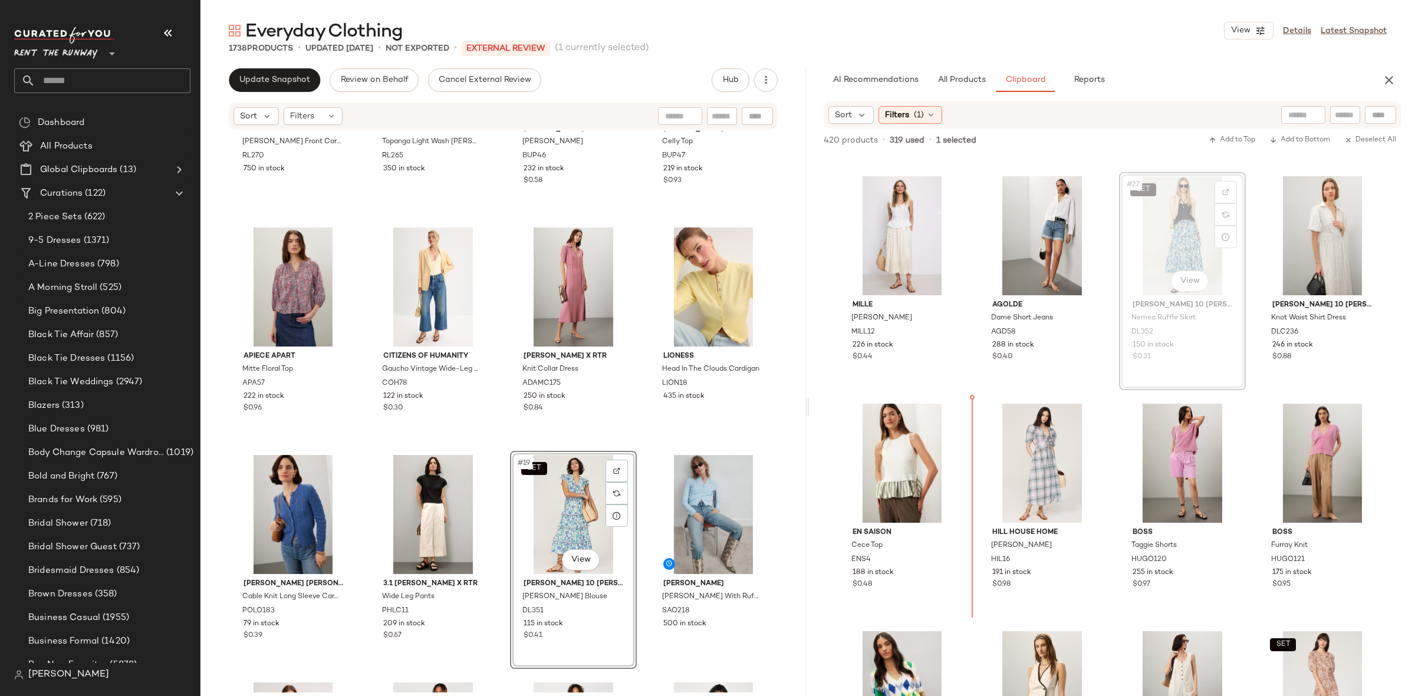
scroll to position [1359, 0]
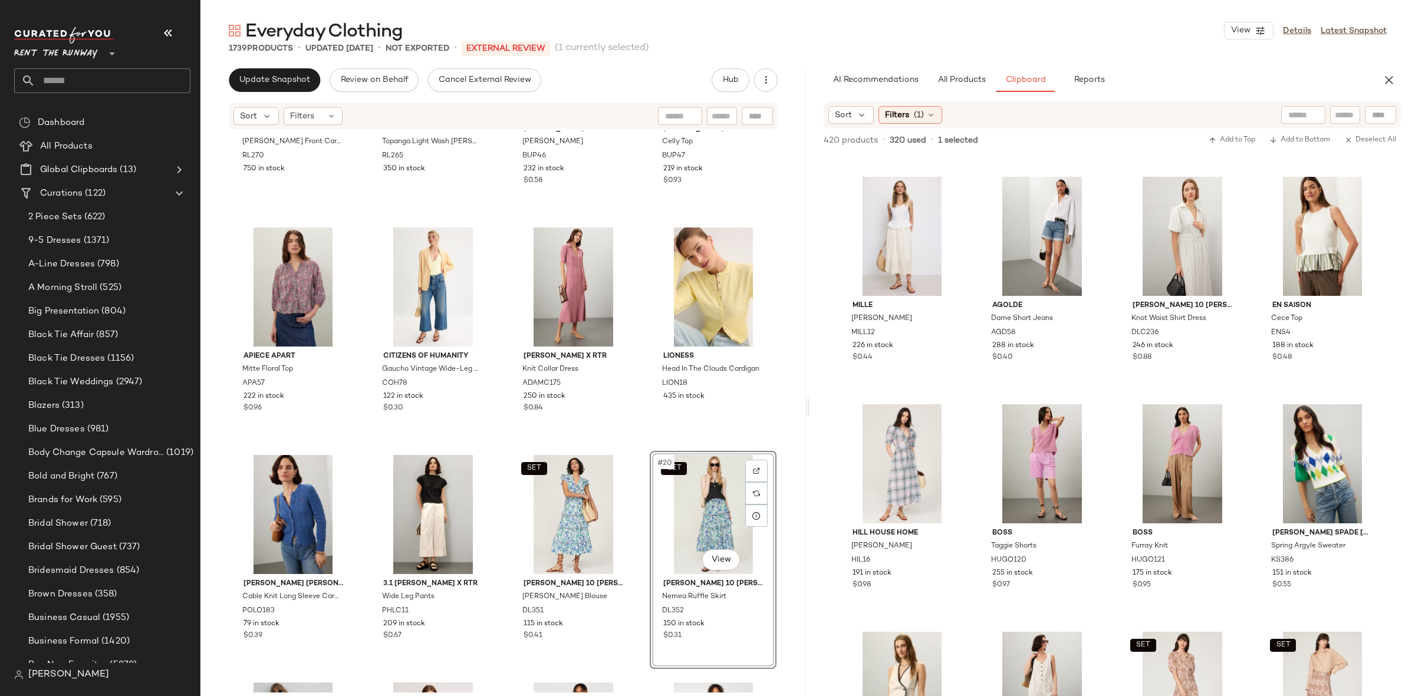
click at [640, 440] on div "Rails Rayleen Button Front Cardigan RL270 750 in stock Rails Topanga Light Wash…" at bounding box center [502, 412] width 605 height 562
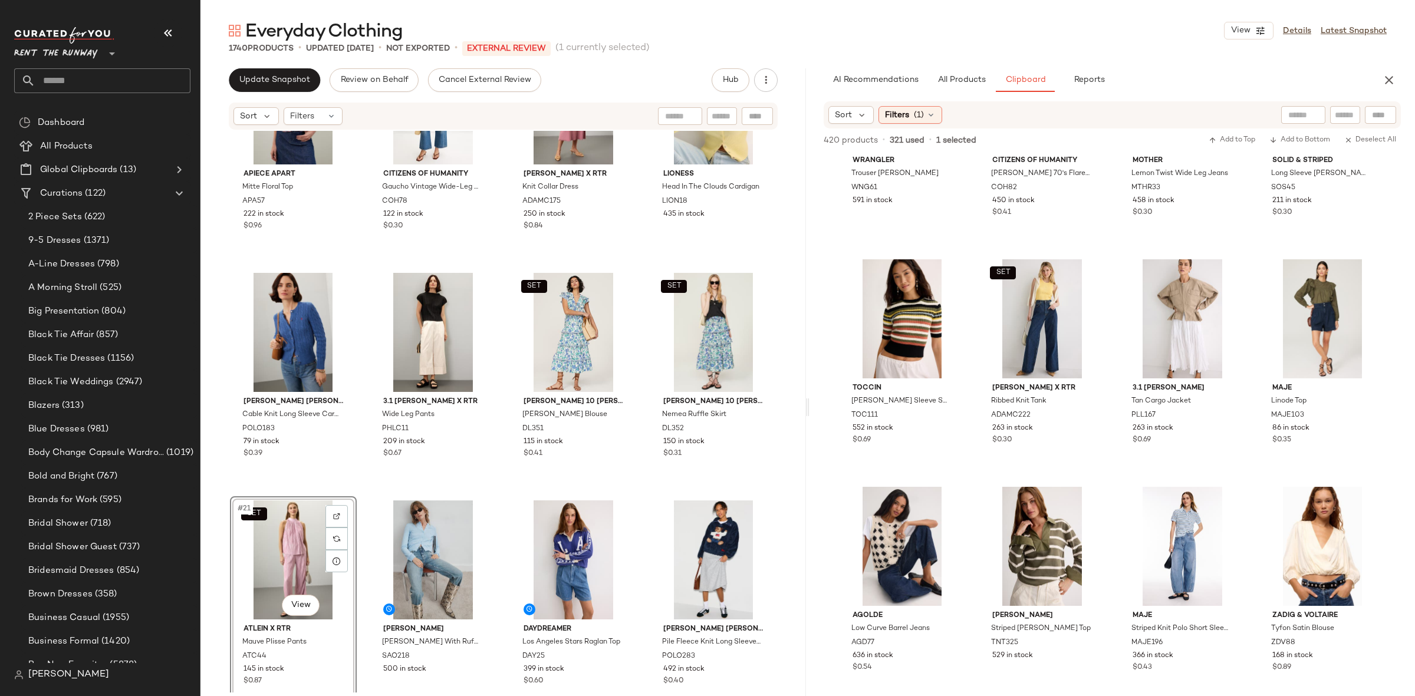
scroll to position [2509, 0]
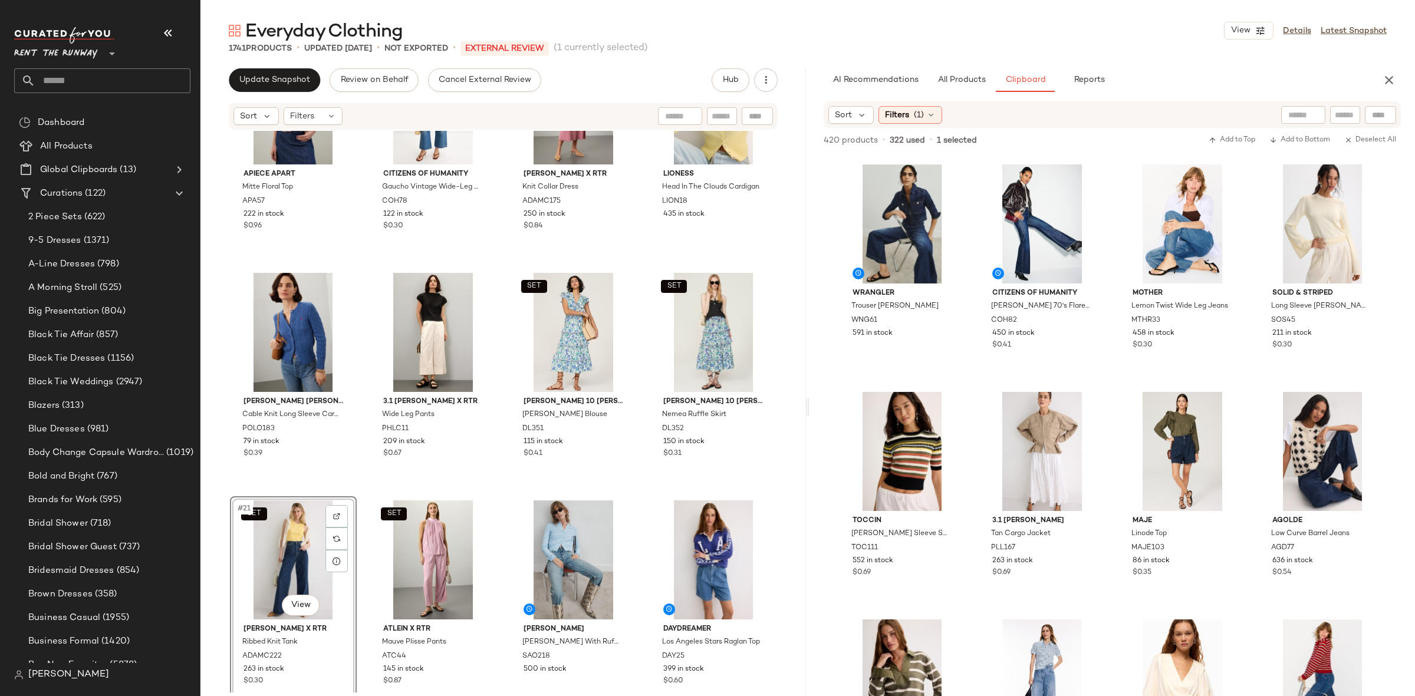
click at [358, 495] on div "Apiece Apart Mitte Floral Top APA57 222 in stock $0.96 Citizens of Humanity Gau…" at bounding box center [502, 412] width 605 height 562
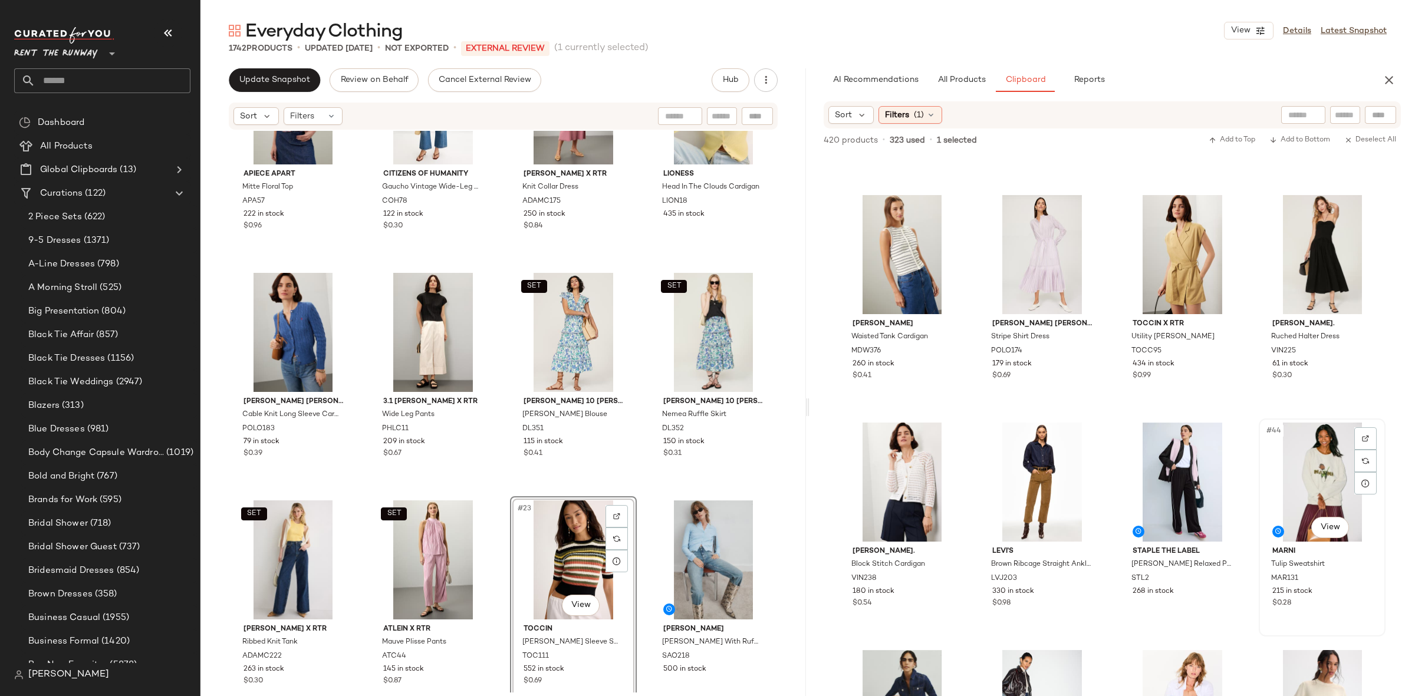
scroll to position [2031, 0]
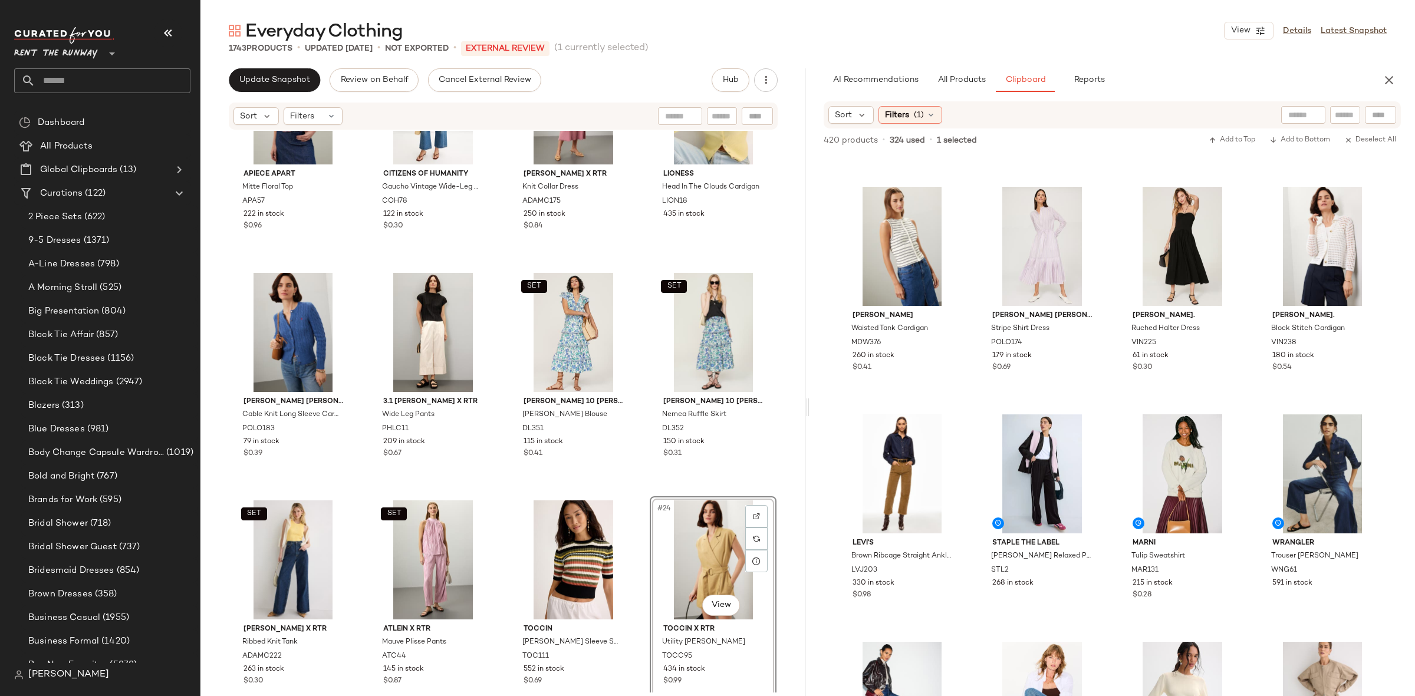
click at [634, 487] on div "Apiece Apart Mitte Floral Top APA57 222 in stock $0.96 Citizens of Humanity Gau…" at bounding box center [502, 412] width 605 height 562
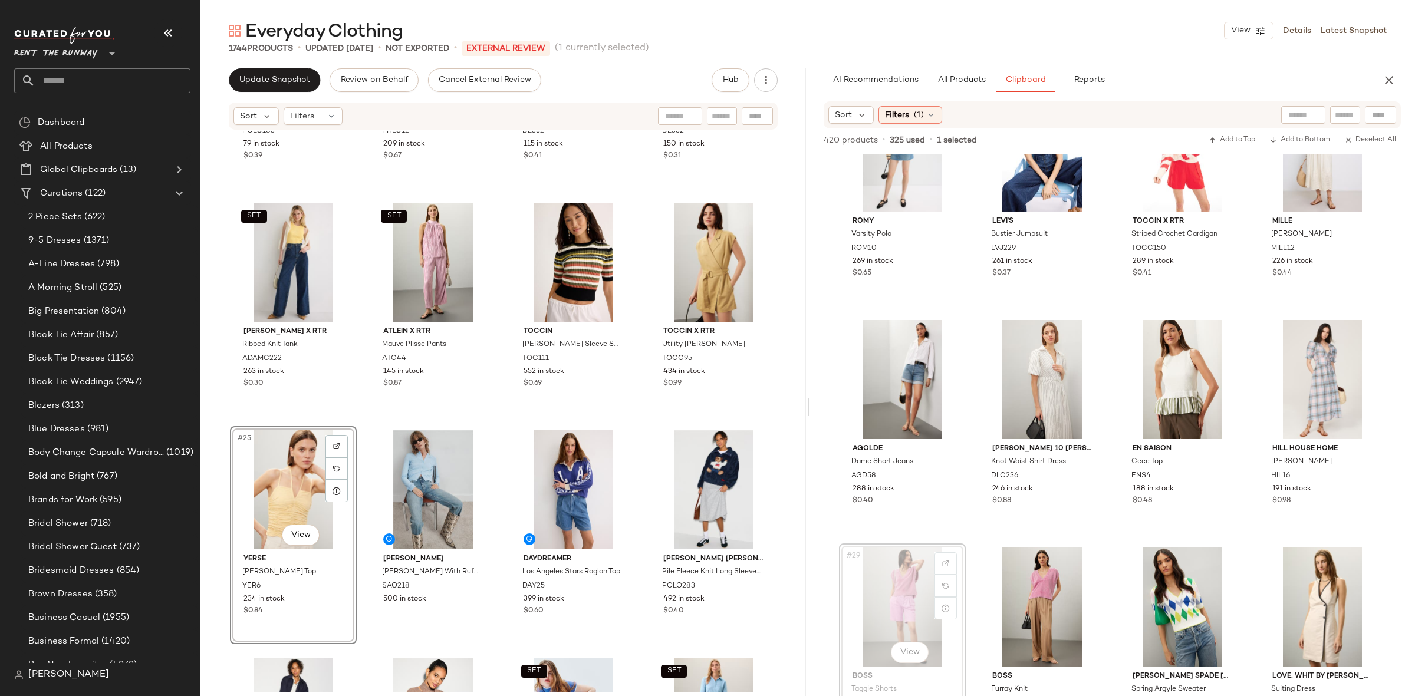
scroll to position [1085, 0]
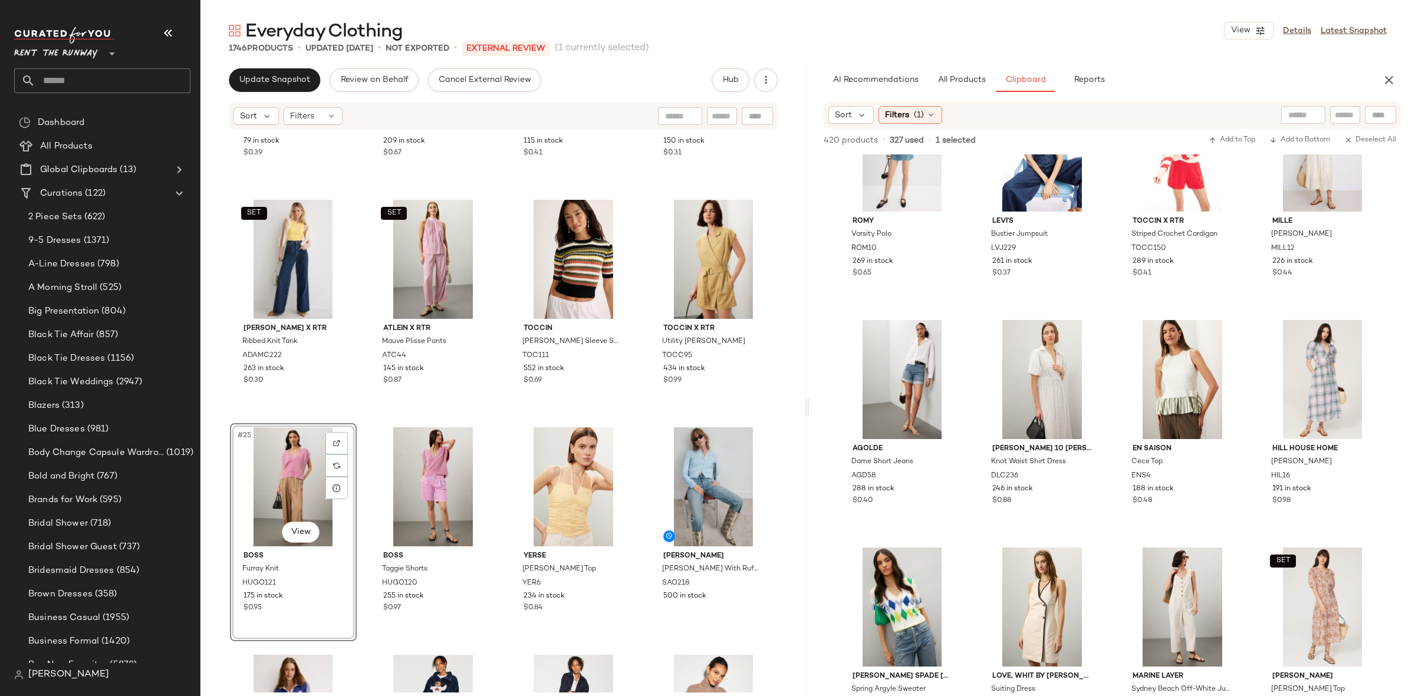
click at [351, 416] on div "Polo Ralph Lauren Cable Knit Long Sleeve Cardigan POLO183 79 in stock $0.39 3.1…" at bounding box center [502, 412] width 605 height 562
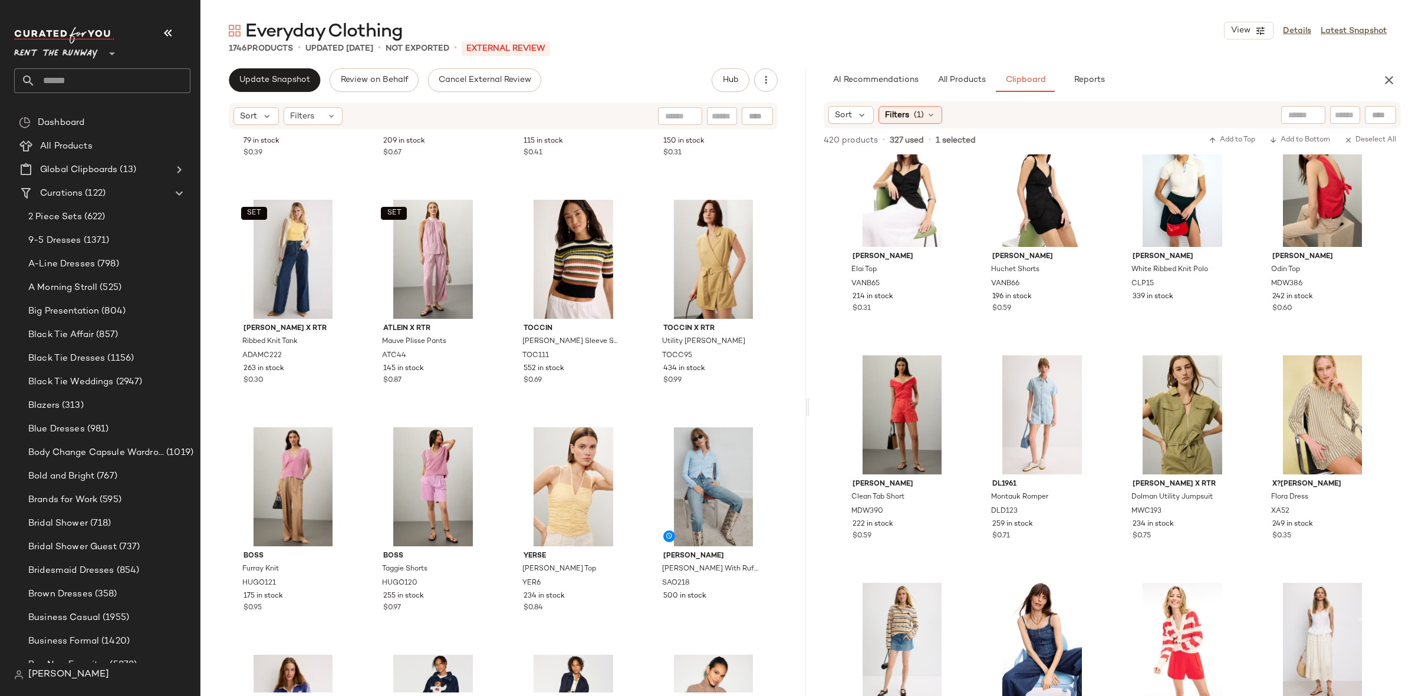
scroll to position [713, 0]
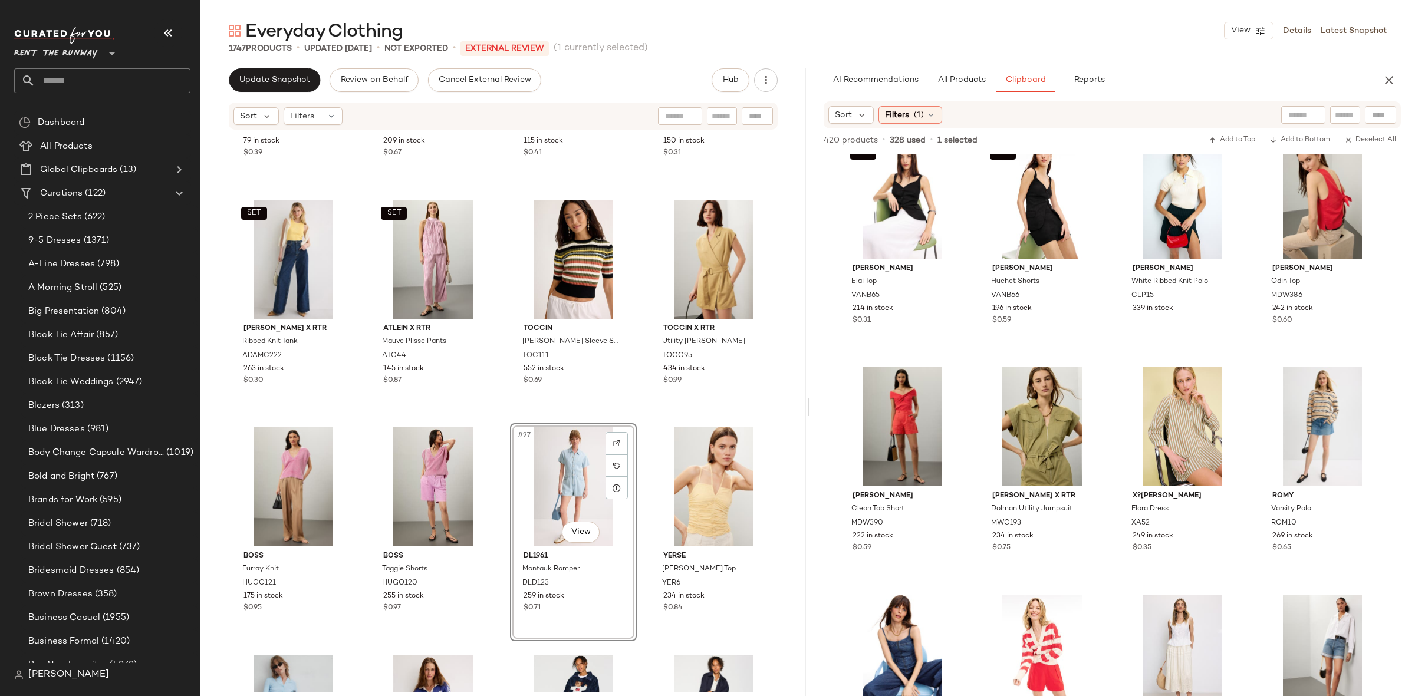
click at [497, 410] on div "Polo Ralph Lauren Cable Knit Long Sleeve Cardigan POLO183 79 in stock $0.39 3.1…" at bounding box center [502, 412] width 605 height 562
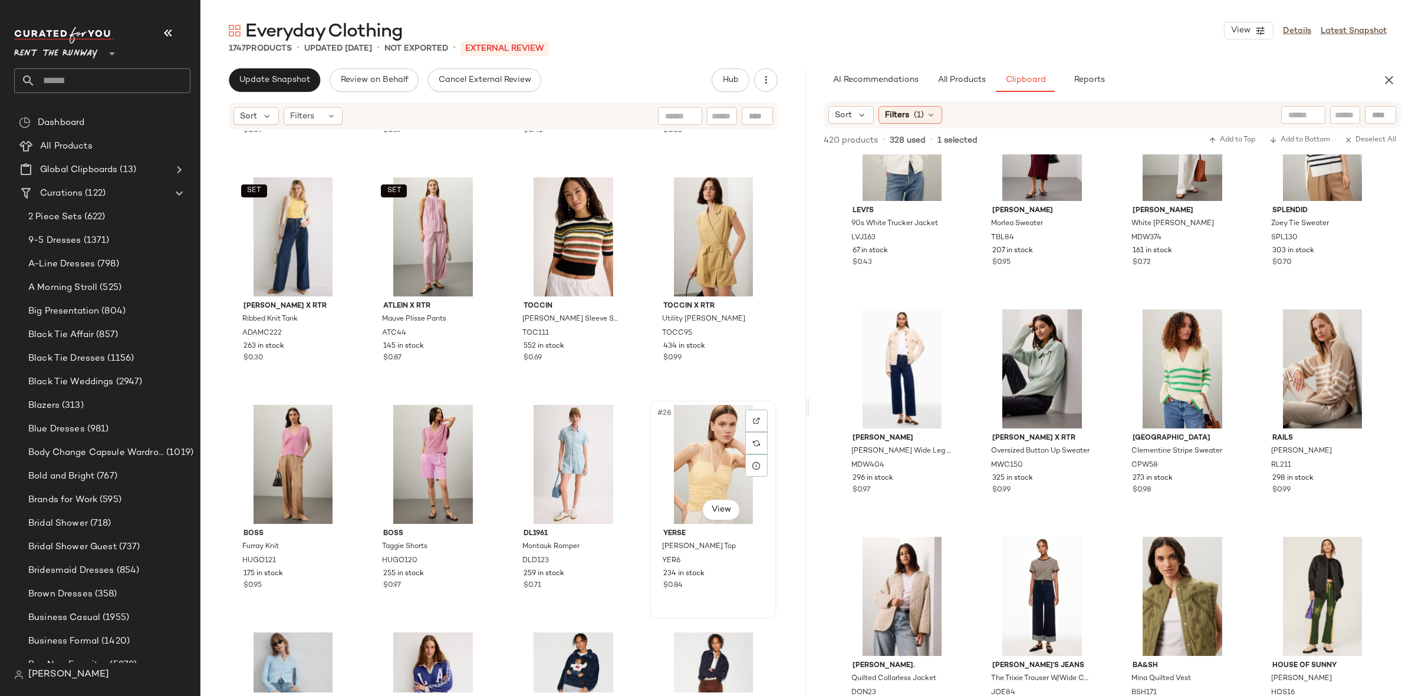
scroll to position [1106, 0]
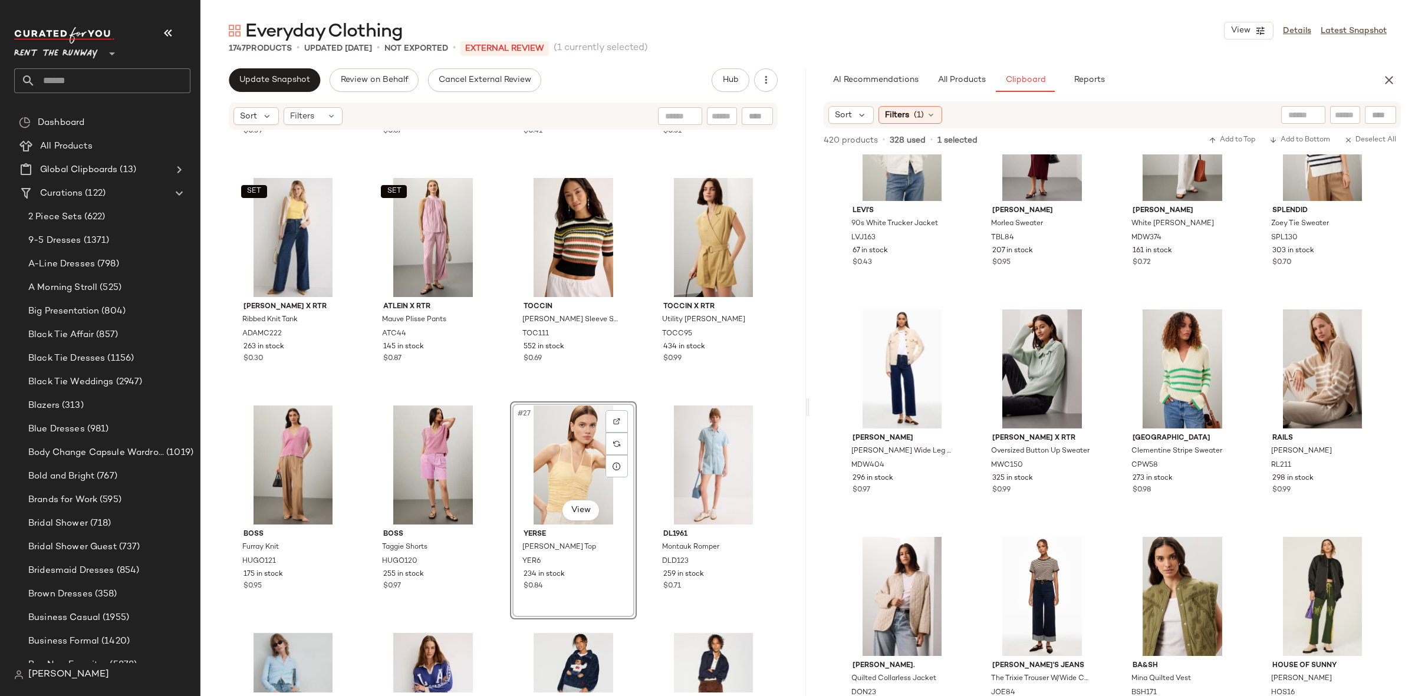
click at [512, 398] on div "Polo Ralph Lauren Cable Knit Long Sleeve Cardigan POLO183 79 in stock $0.39 3.1…" at bounding box center [502, 412] width 605 height 562
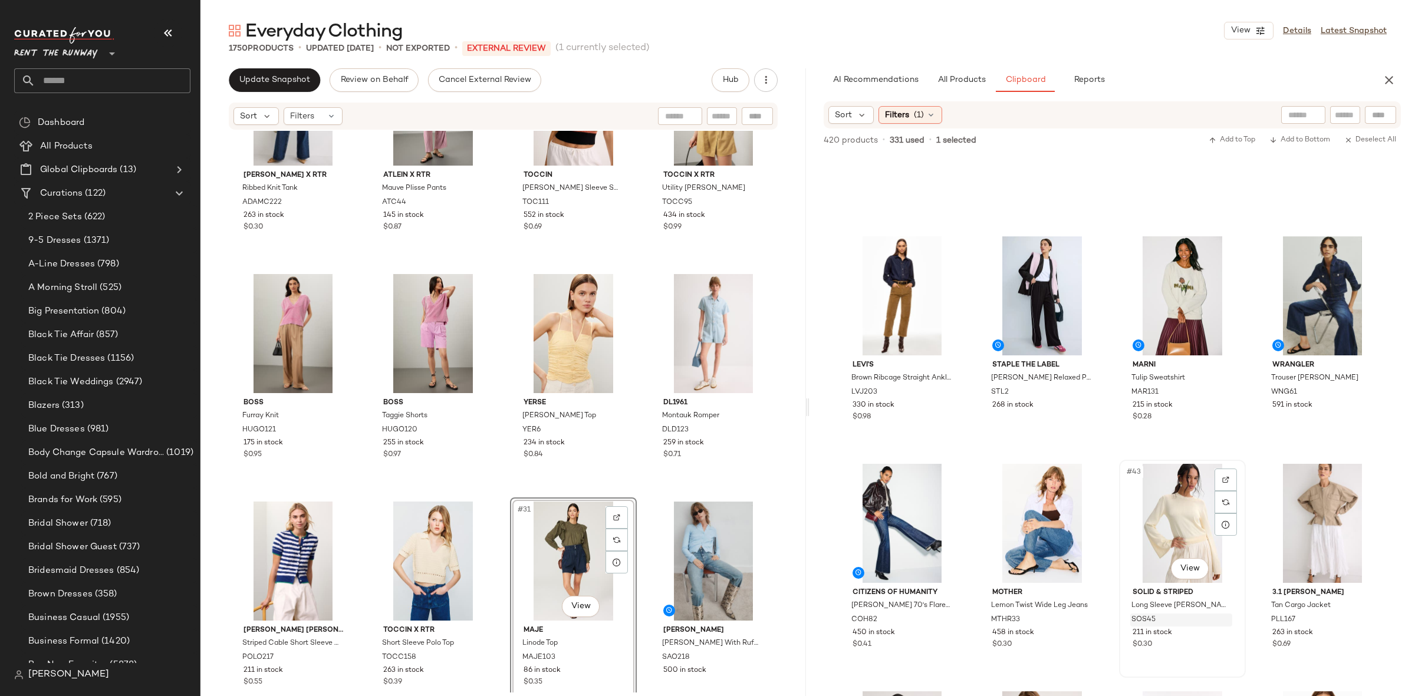
scroll to position [1979, 0]
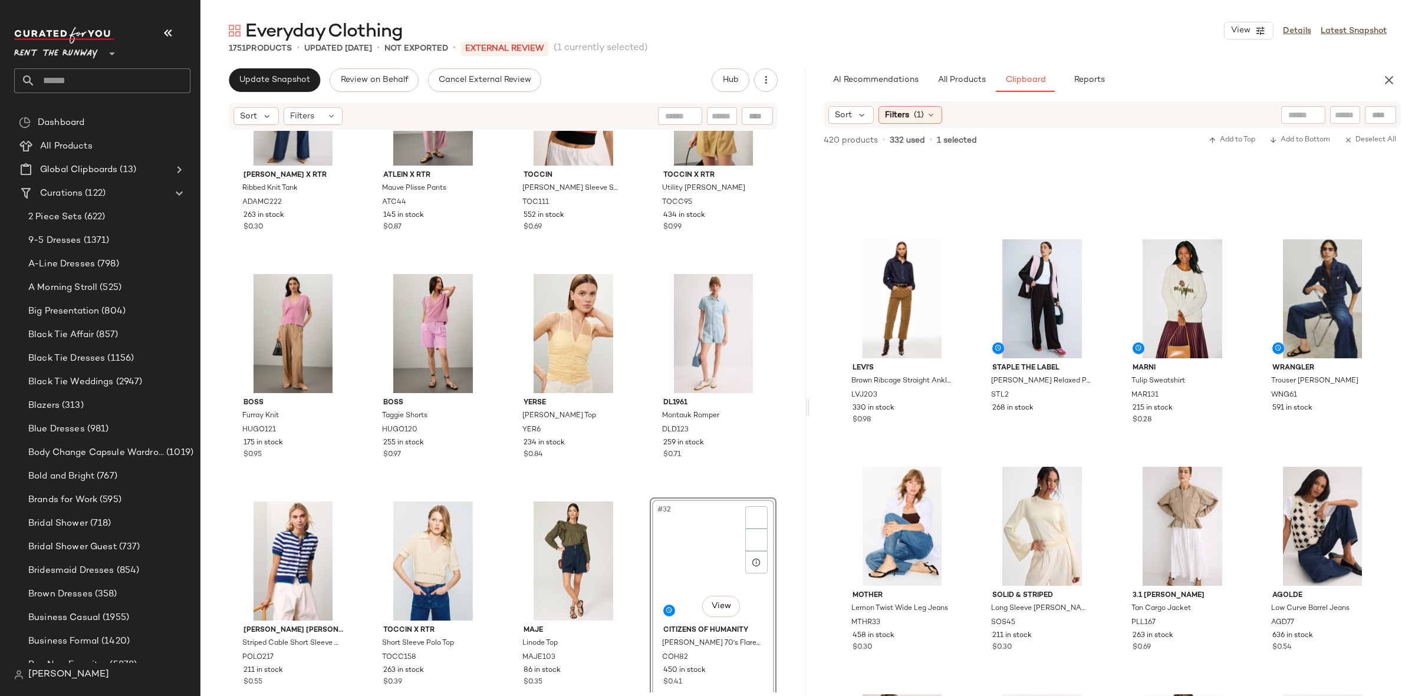
click at [640, 495] on div "SET Adam Lippes x RTR Ribbed Knit Tank ADAMC222 263 in stock $0.30 SET Atlein x…" at bounding box center [502, 412] width 605 height 562
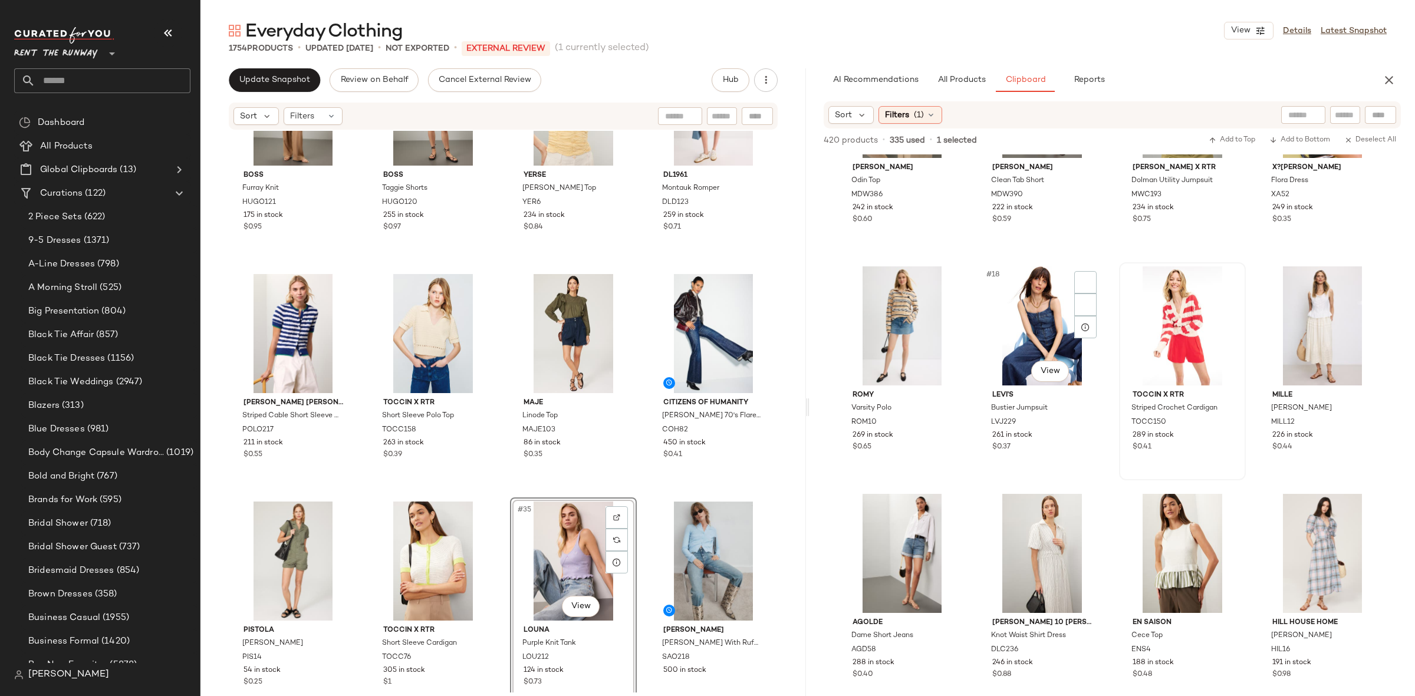
scroll to position [816, 0]
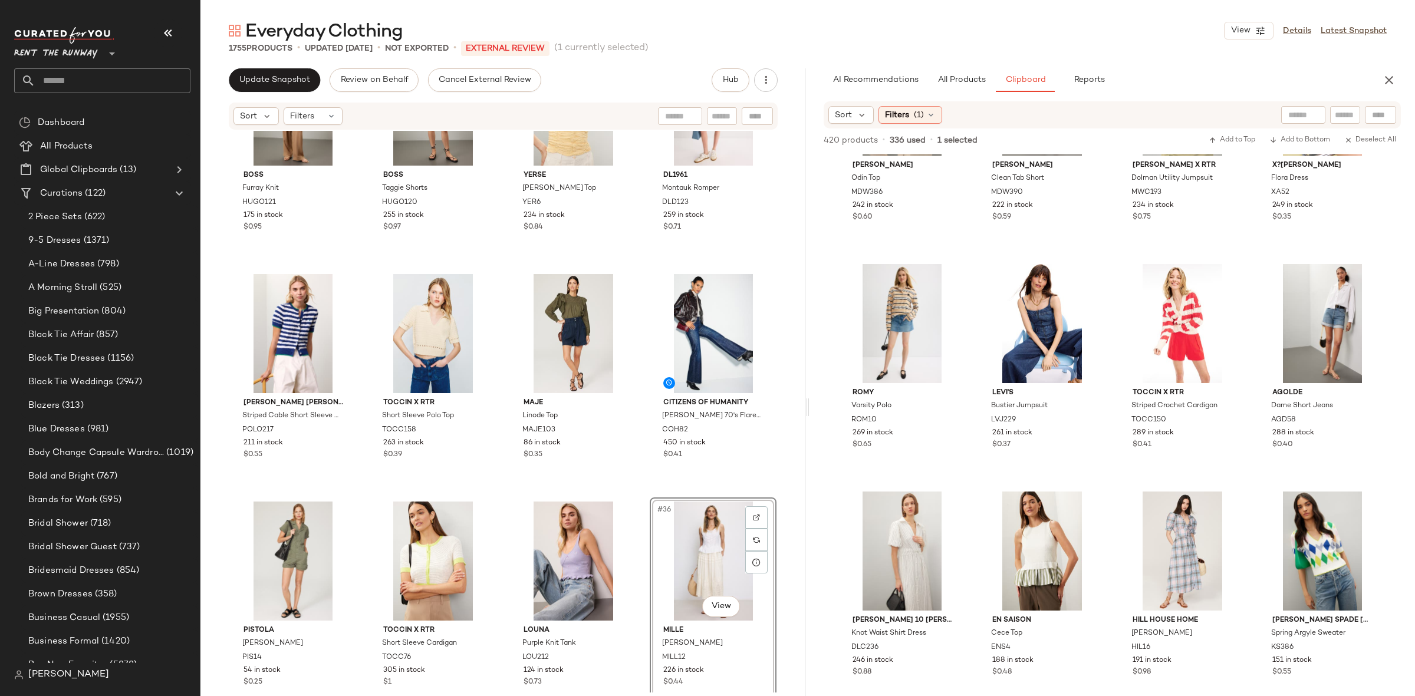
click at [642, 493] on div "BOSS Furray Knit HUGO121 175 in stock $0.95 BOSS Taggie Shorts HUGO120 255 in s…" at bounding box center [502, 412] width 605 height 562
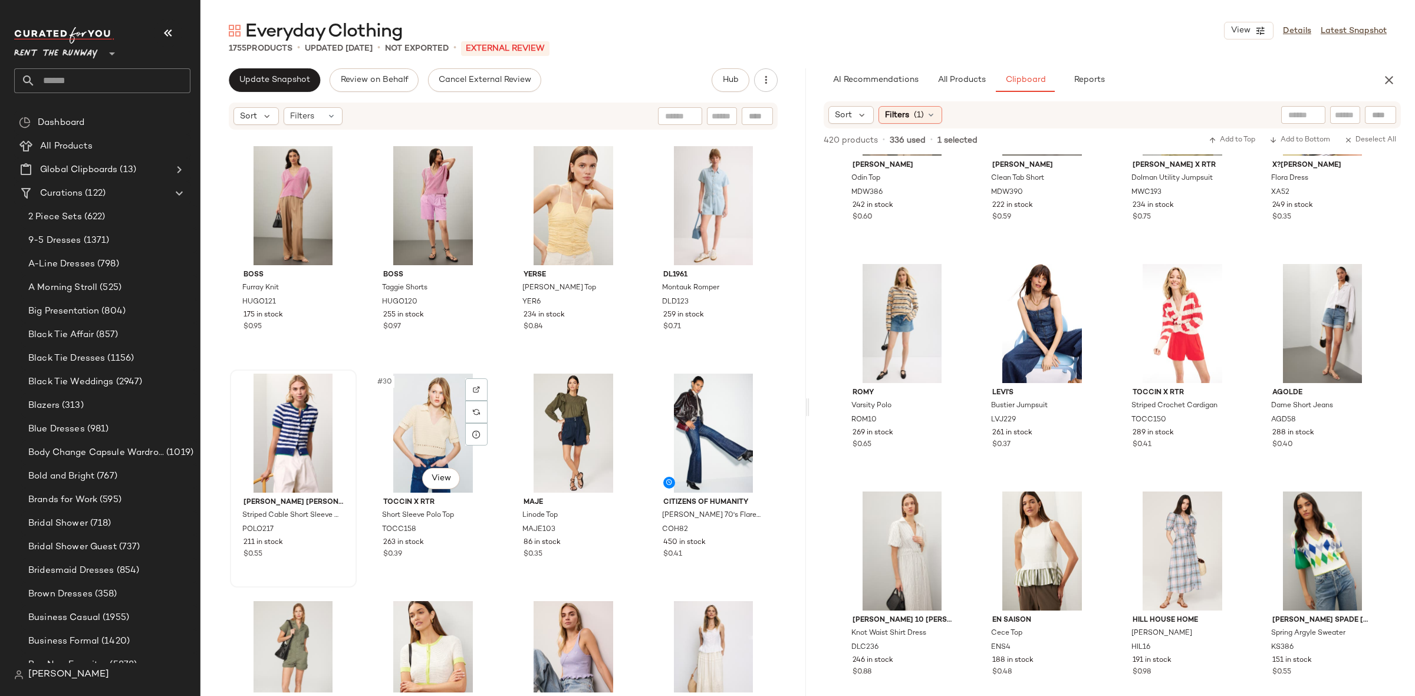
scroll to position [1484, 0]
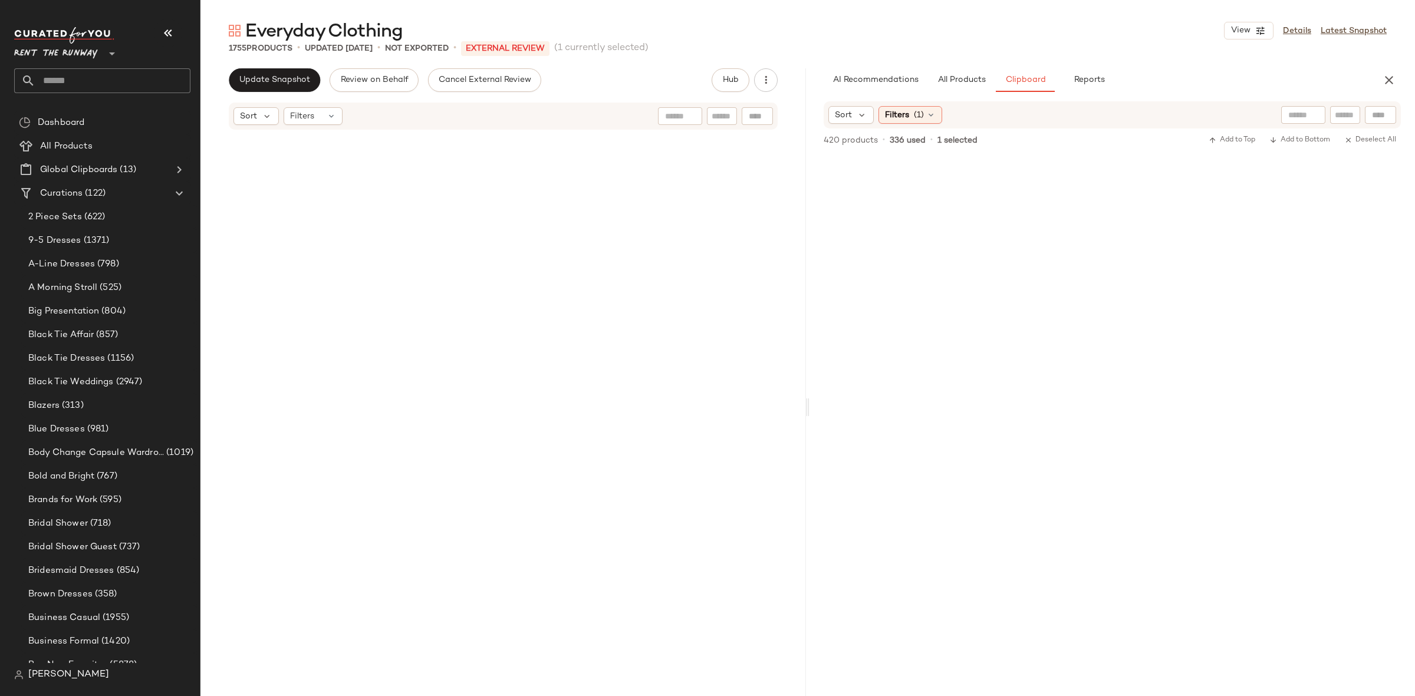
scroll to position [816, 0]
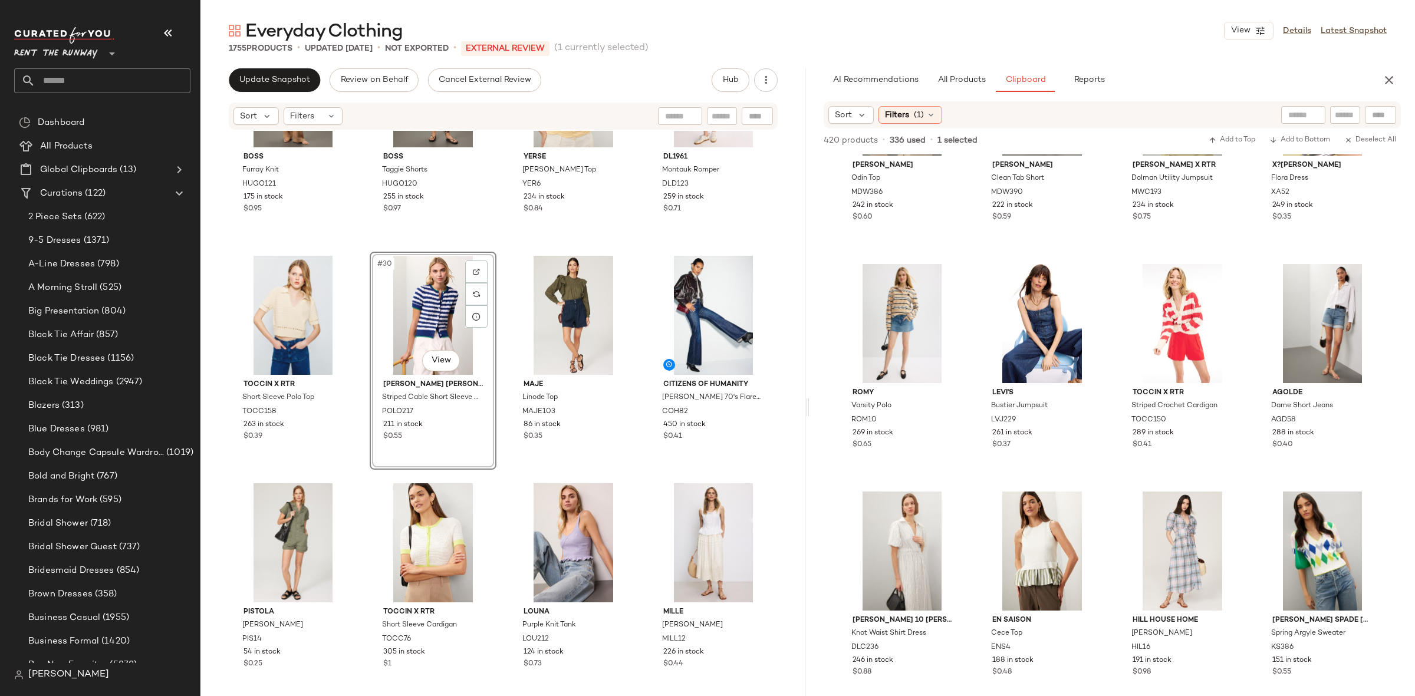
click at [499, 322] on div "BOSS Furray Knit HUGO121 175 in stock $0.95 BOSS Taggie Shorts HUGO120 255 in s…" at bounding box center [502, 412] width 605 height 562
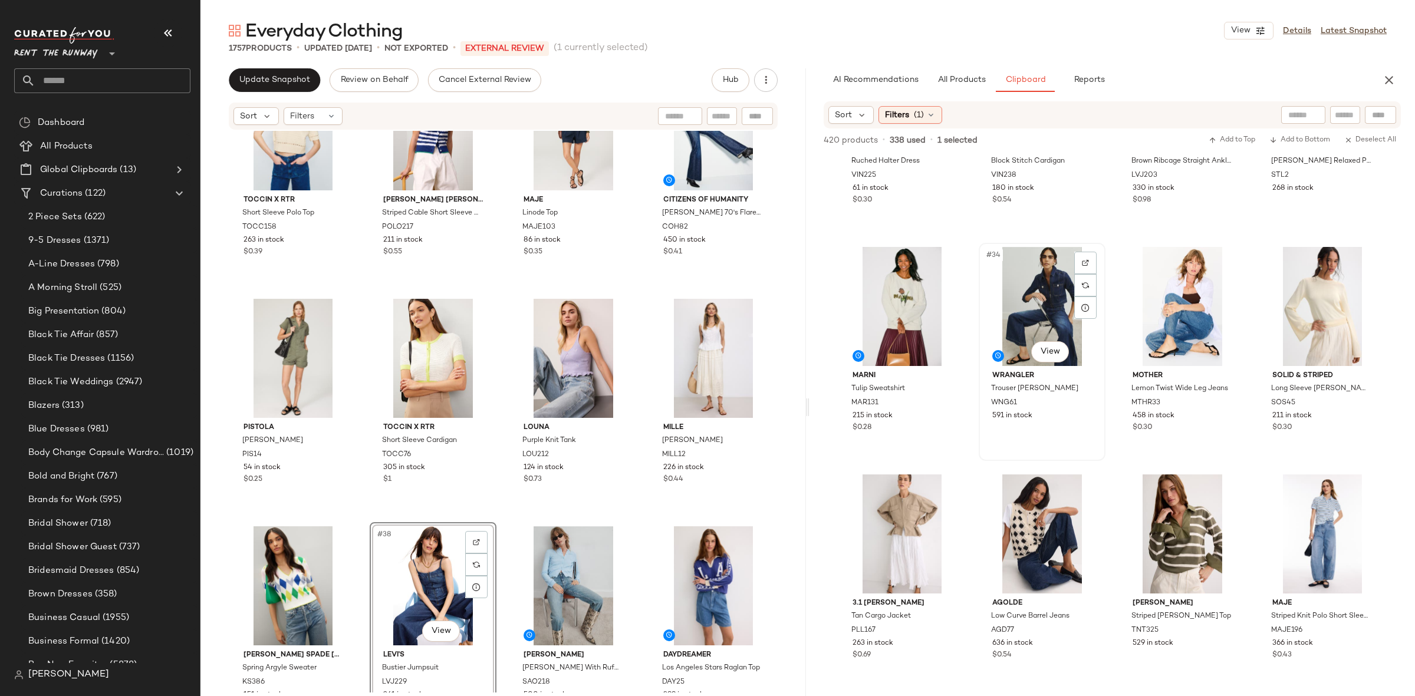
scroll to position [1749, 0]
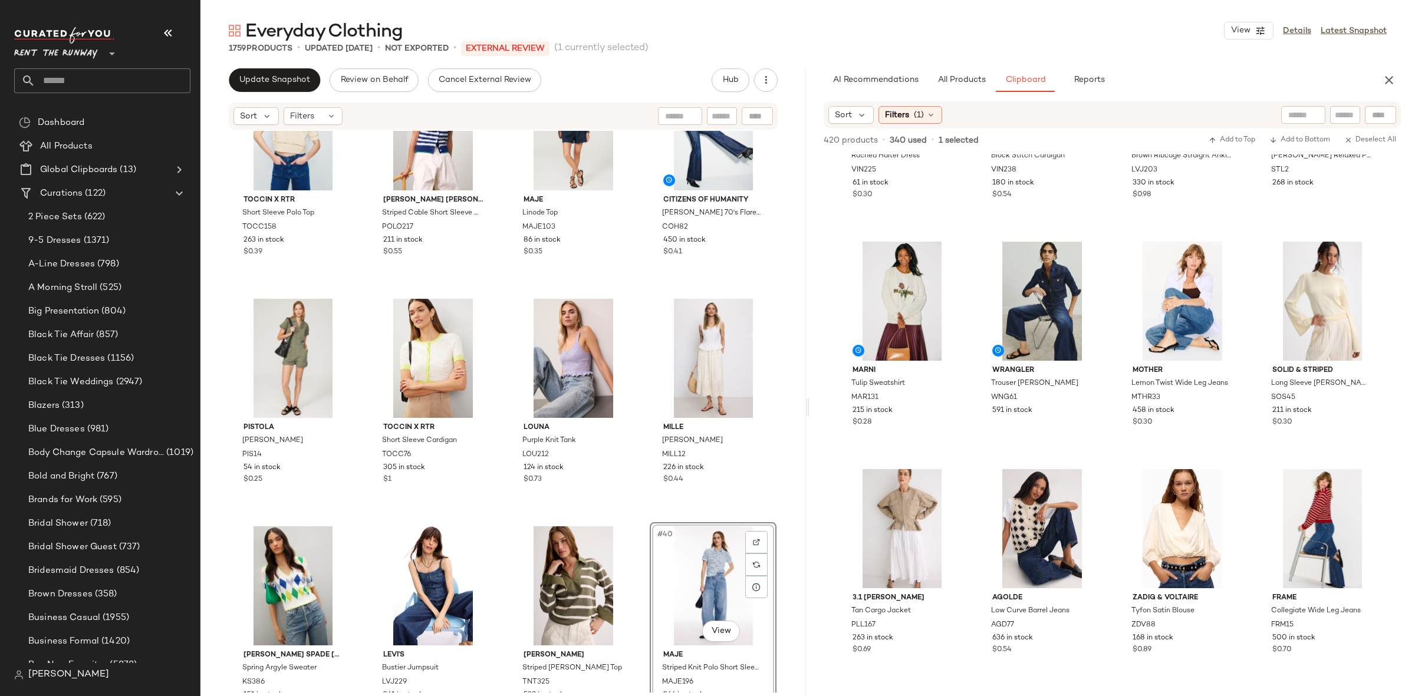
click at [636, 512] on div "TOCCIN X RTR Short Sleeve Polo Top TOCC158 263 in stock $0.39 [PERSON_NAME] [PE…" at bounding box center [502, 412] width 605 height 562
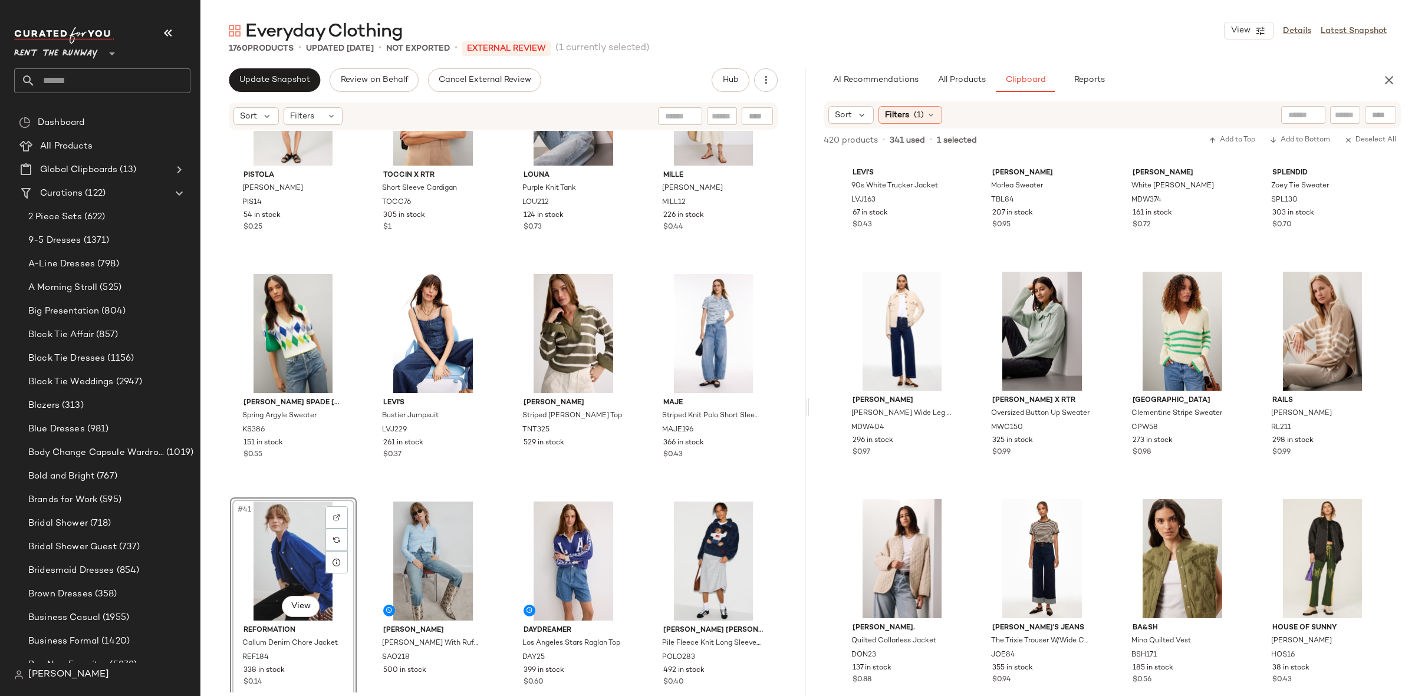
scroll to position [2831, 0]
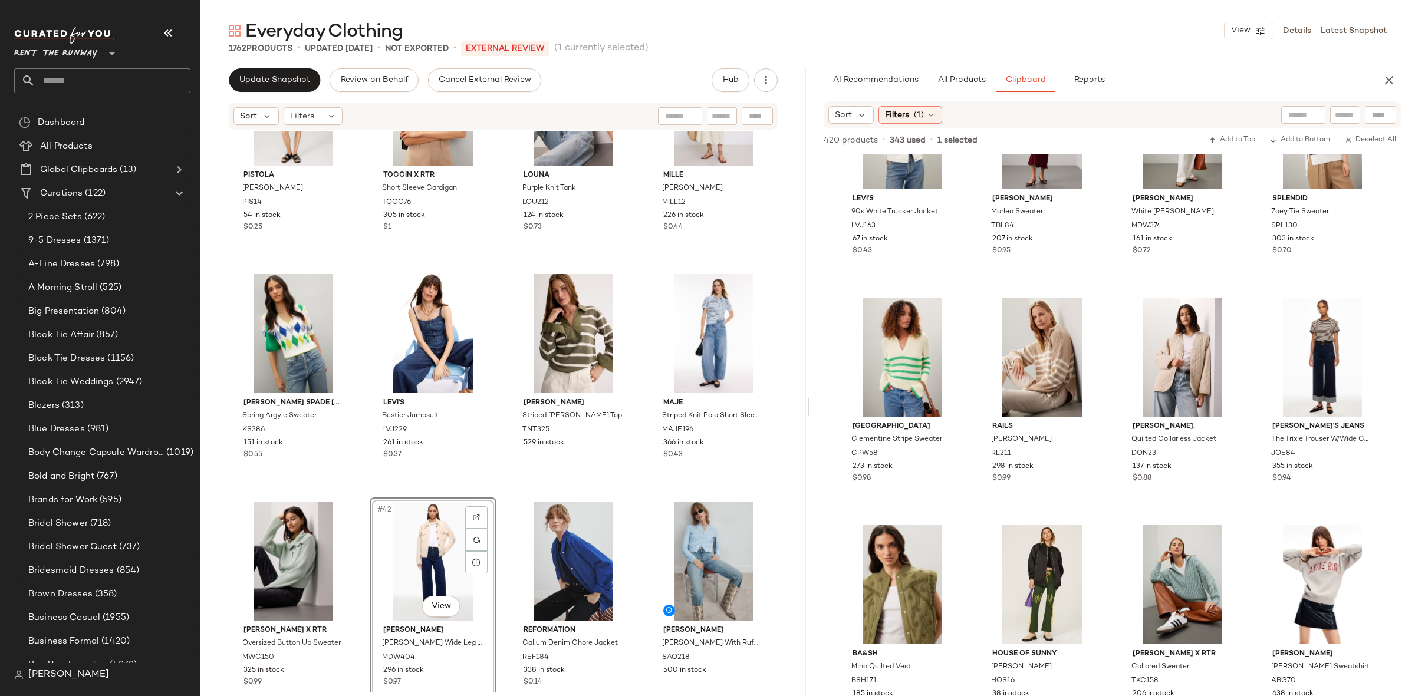
click at [502, 490] on div "PISTOLA [PERSON_NAME] Romper PIS14 54 in stock $0.25 TOCCIN X RTR Short Sleeve …" at bounding box center [502, 412] width 605 height 562
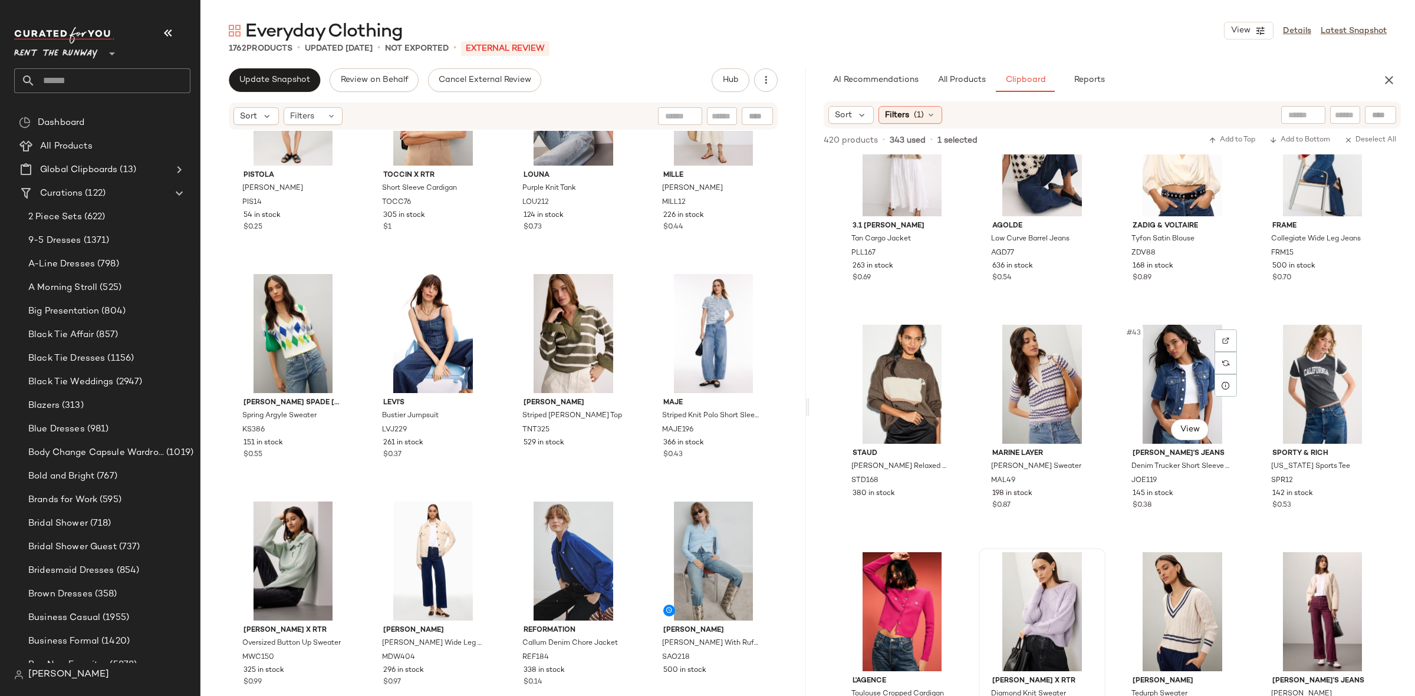
scroll to position [2256, 0]
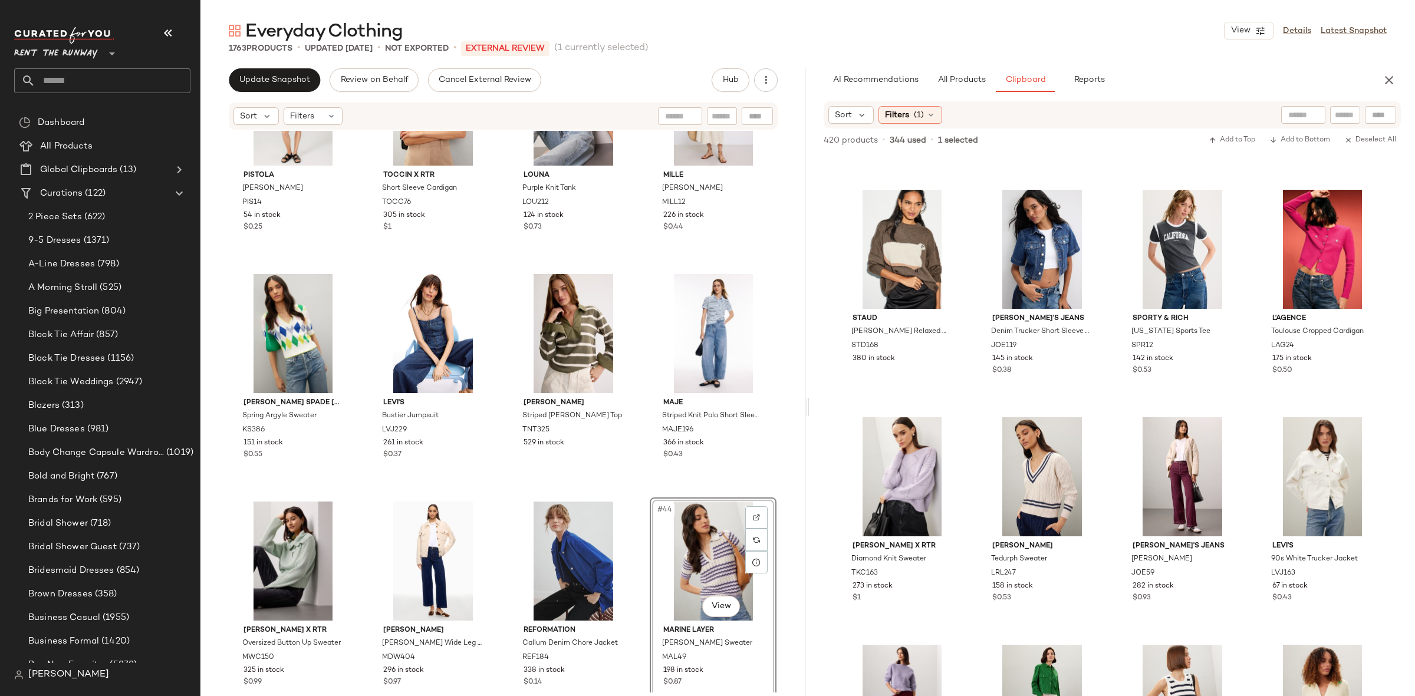
click at [635, 487] on div "PISTOLA [PERSON_NAME] Romper PIS14 54 in stock $0.25 TOCCIN X RTR Short Sleeve …" at bounding box center [502, 412] width 605 height 562
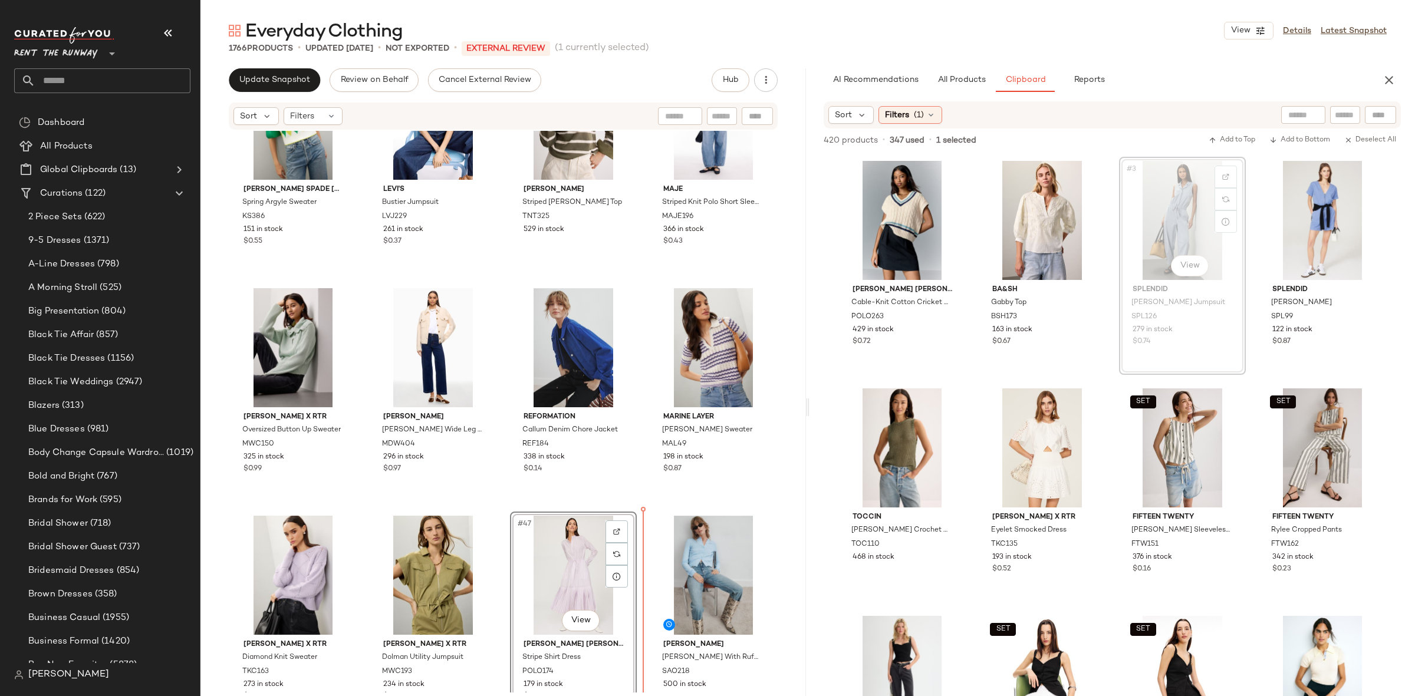
scroll to position [2191, 0]
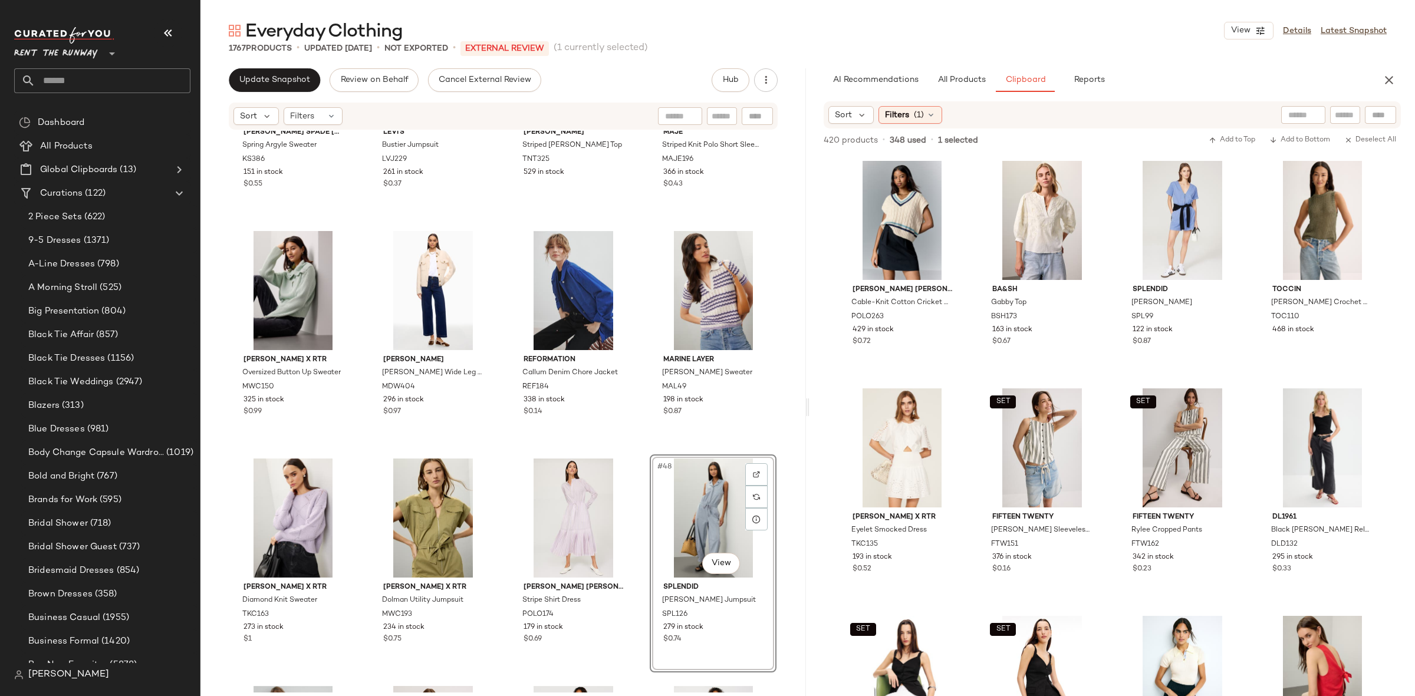
click at [640, 444] on div "[PERSON_NAME] spade [US_STATE] Spring Argyle Sweater KS386 151 in stock $0.55 […" at bounding box center [502, 412] width 605 height 562
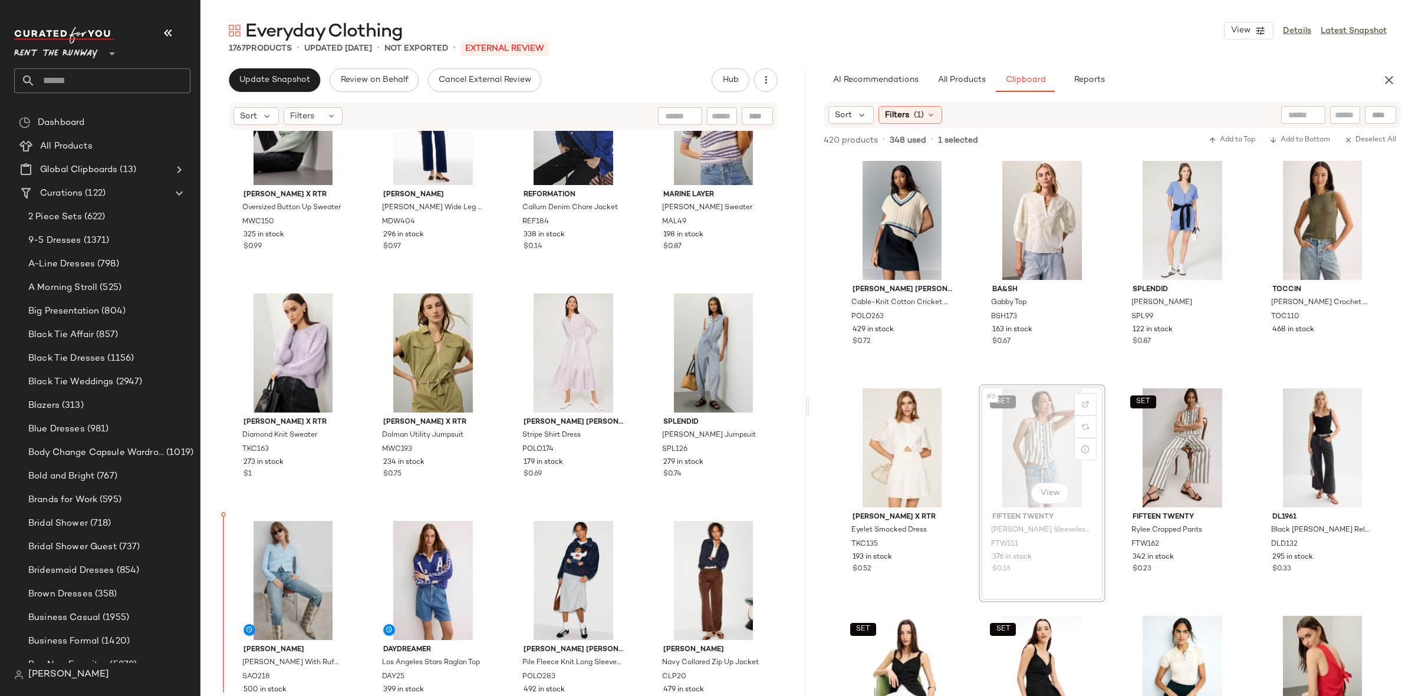
scroll to position [2394, 0]
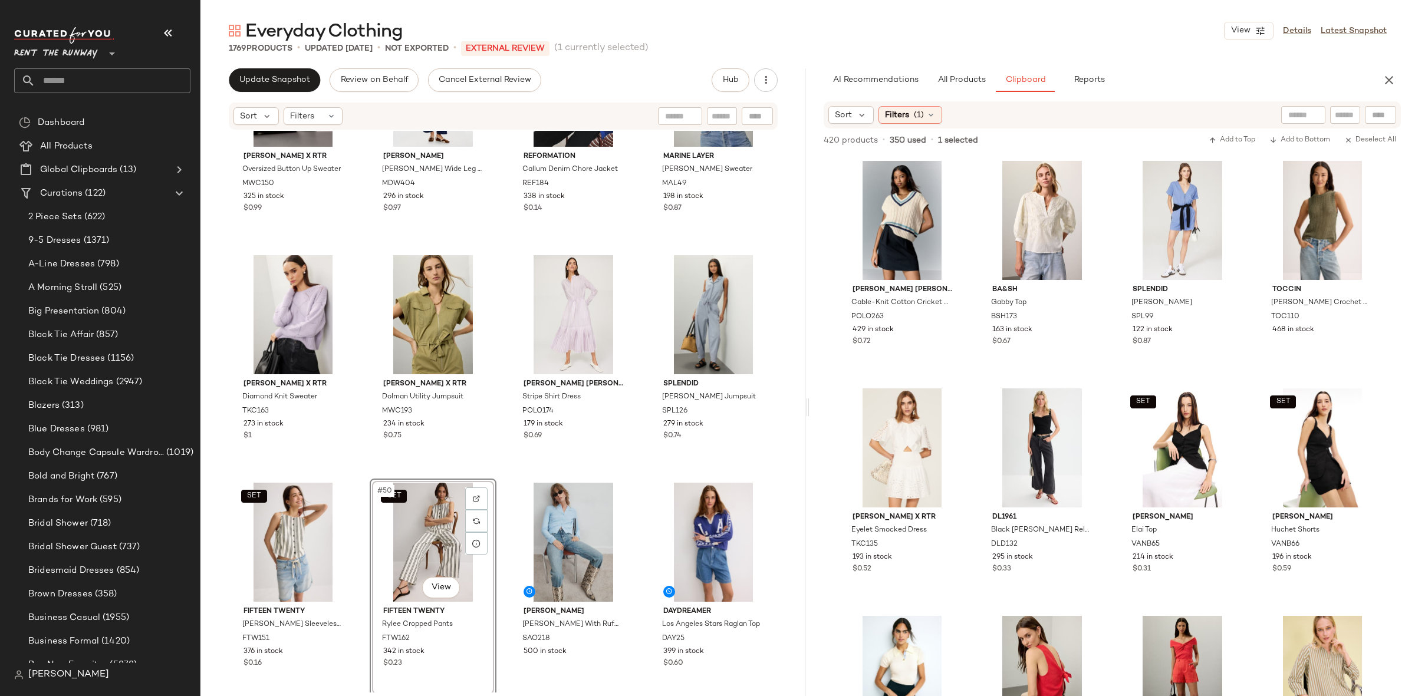
click at [506, 476] on div "[PERSON_NAME] x RTR Oversized Button Up Sweater MWC150 325 in stock $0.99 [PERS…" at bounding box center [502, 412] width 605 height 562
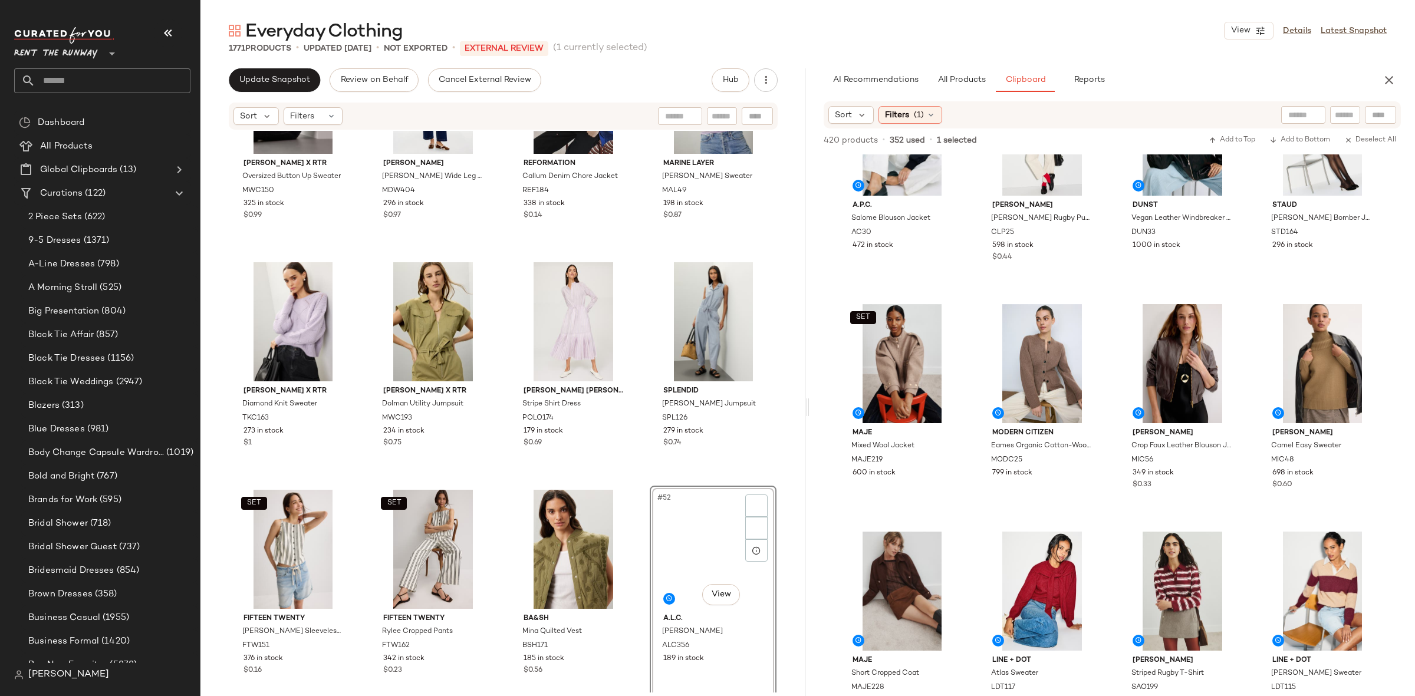
scroll to position [3279, 0]
click at [643, 470] on div "[PERSON_NAME] x RTR Oversized Button Up Sweater MWC150 325 in stock $0.99 [PERS…" at bounding box center [502, 412] width 605 height 562
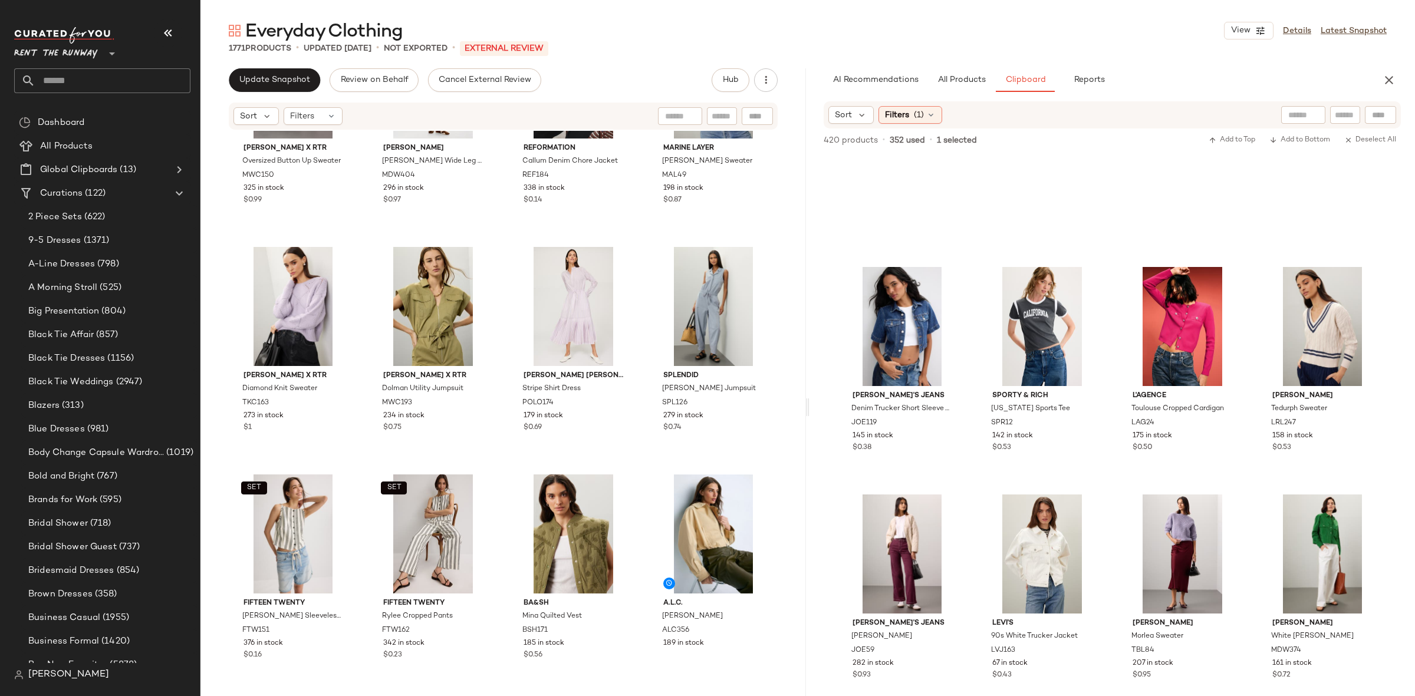
scroll to position [1920, 0]
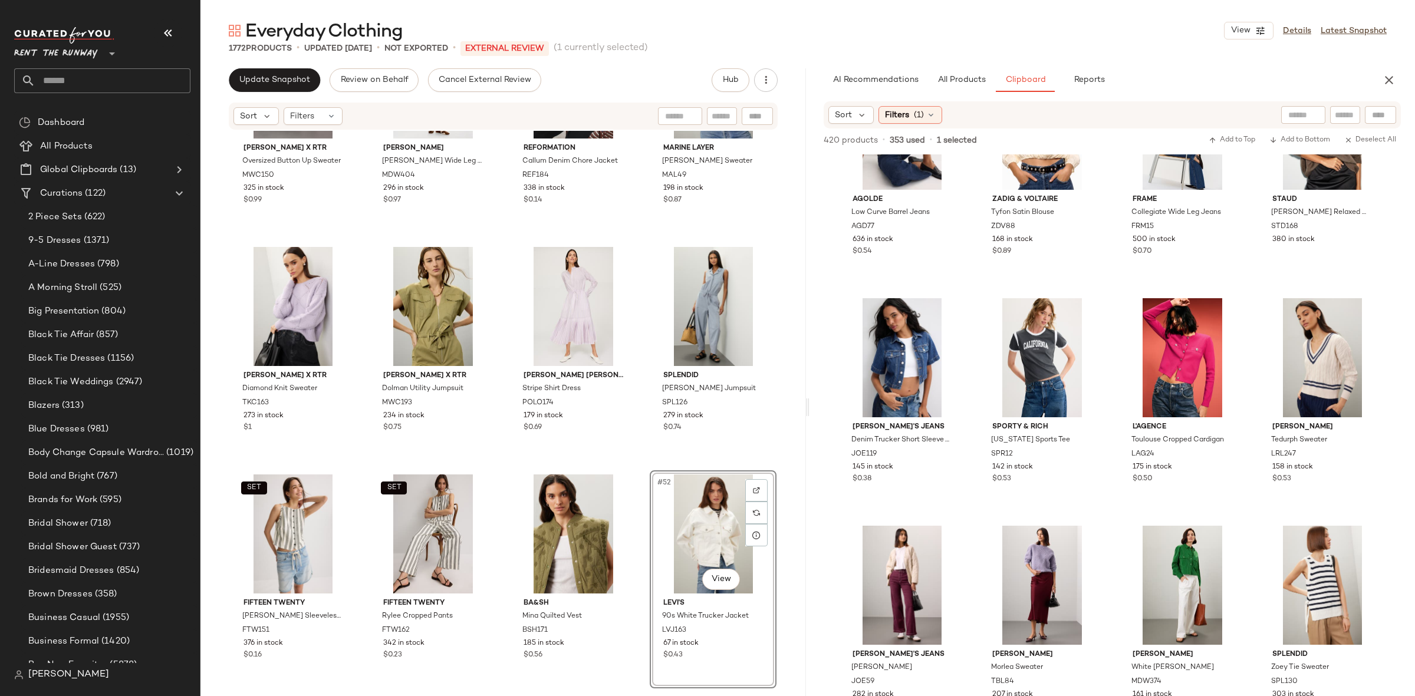
click at [636, 465] on div "[PERSON_NAME] x RTR Oversized Button Up Sweater MWC150 325 in stock $0.99 [PERS…" at bounding box center [502, 412] width 605 height 562
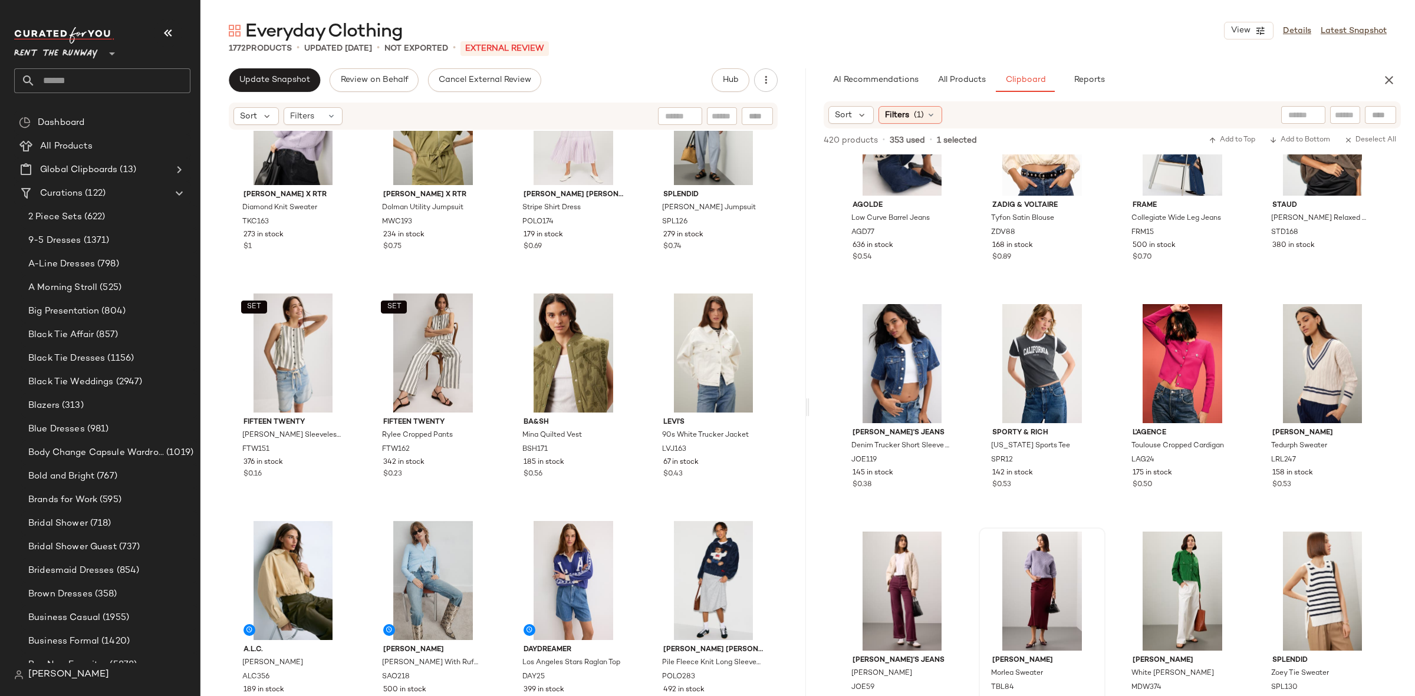
scroll to position [1913, 0]
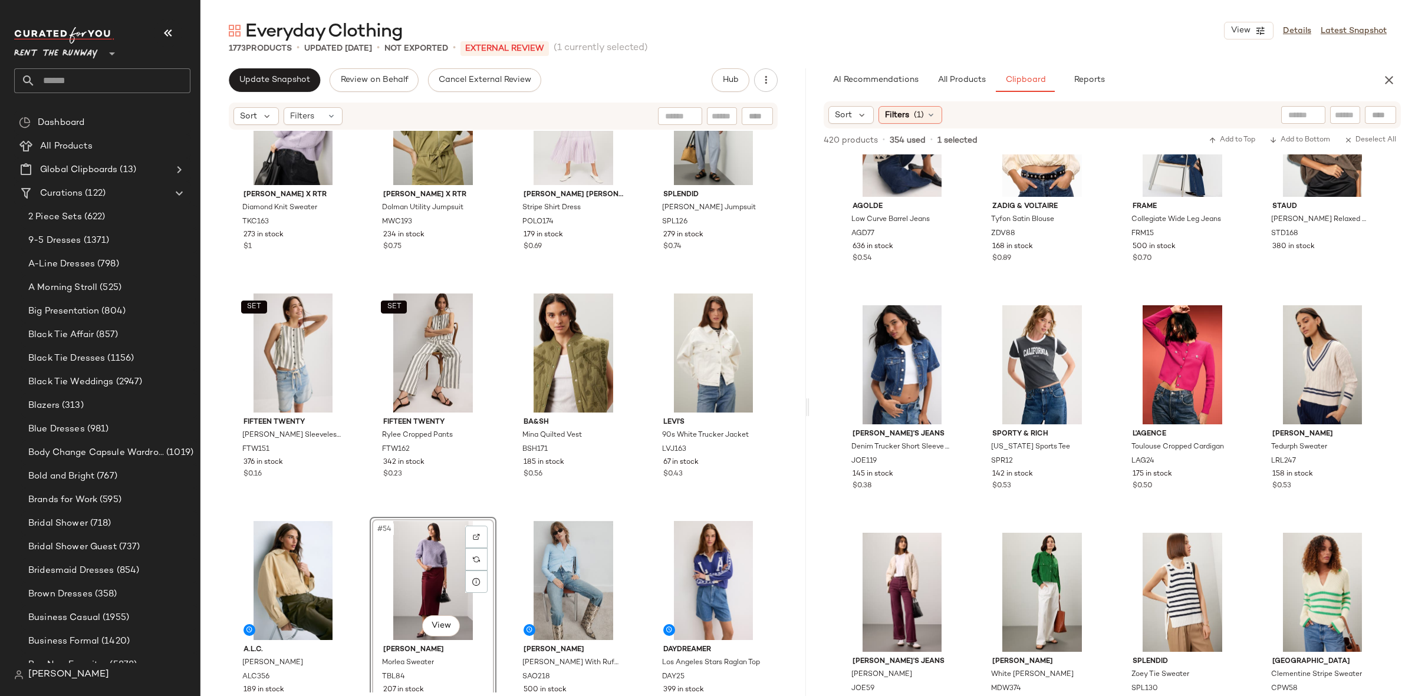
click at [506, 512] on div "[PERSON_NAME] x RTR Diamond Knit Sweater TKC163 273 in stock $1 [PERSON_NAME] x…" at bounding box center [502, 412] width 605 height 562
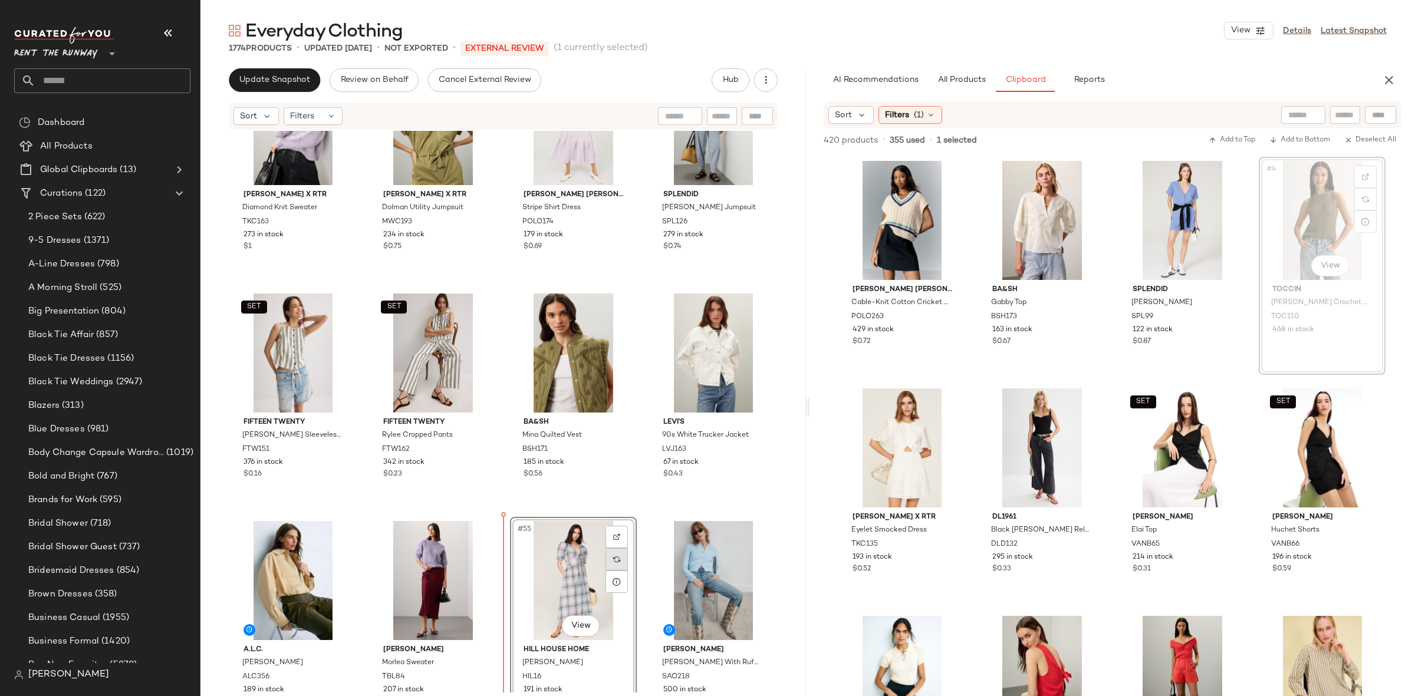
scroll to position [2585, 0]
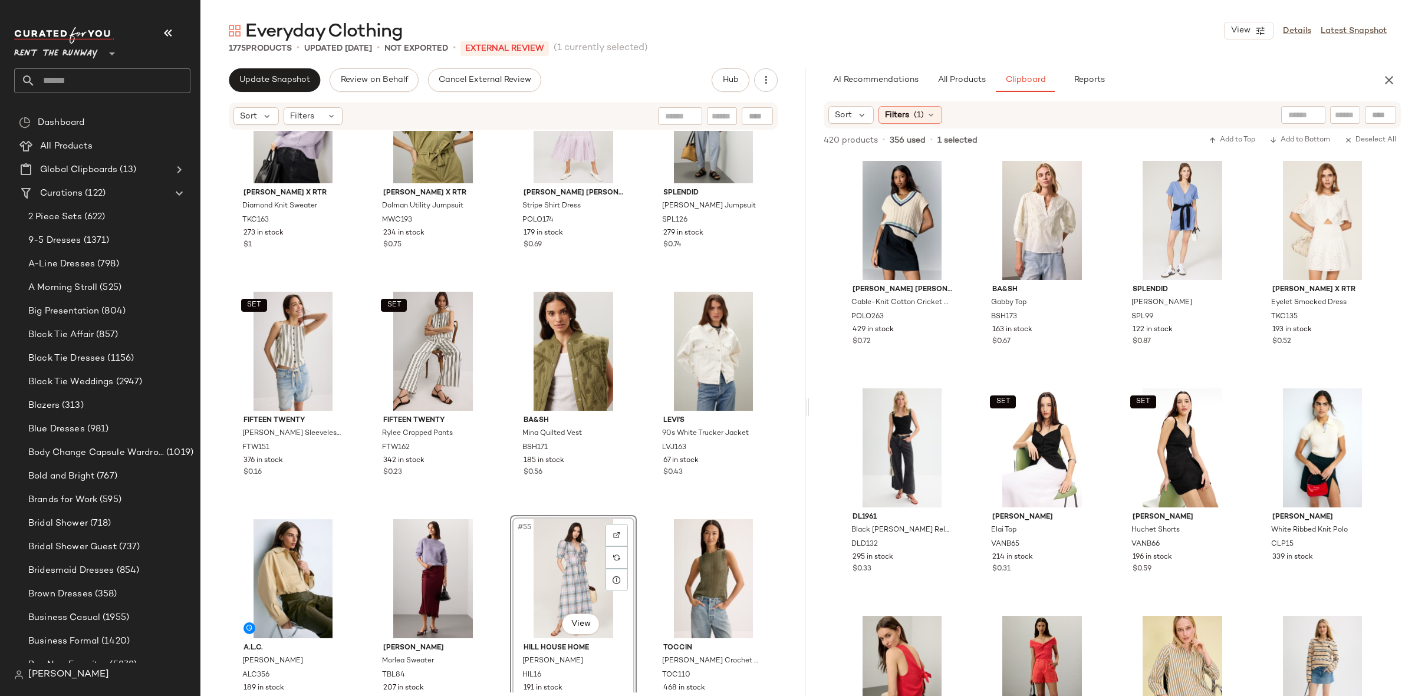
click at [489, 508] on div "[PERSON_NAME] x RTR Diamond Knit Sweater TKC163 273 in stock $1 [PERSON_NAME] x…" at bounding box center [502, 412] width 605 height 562
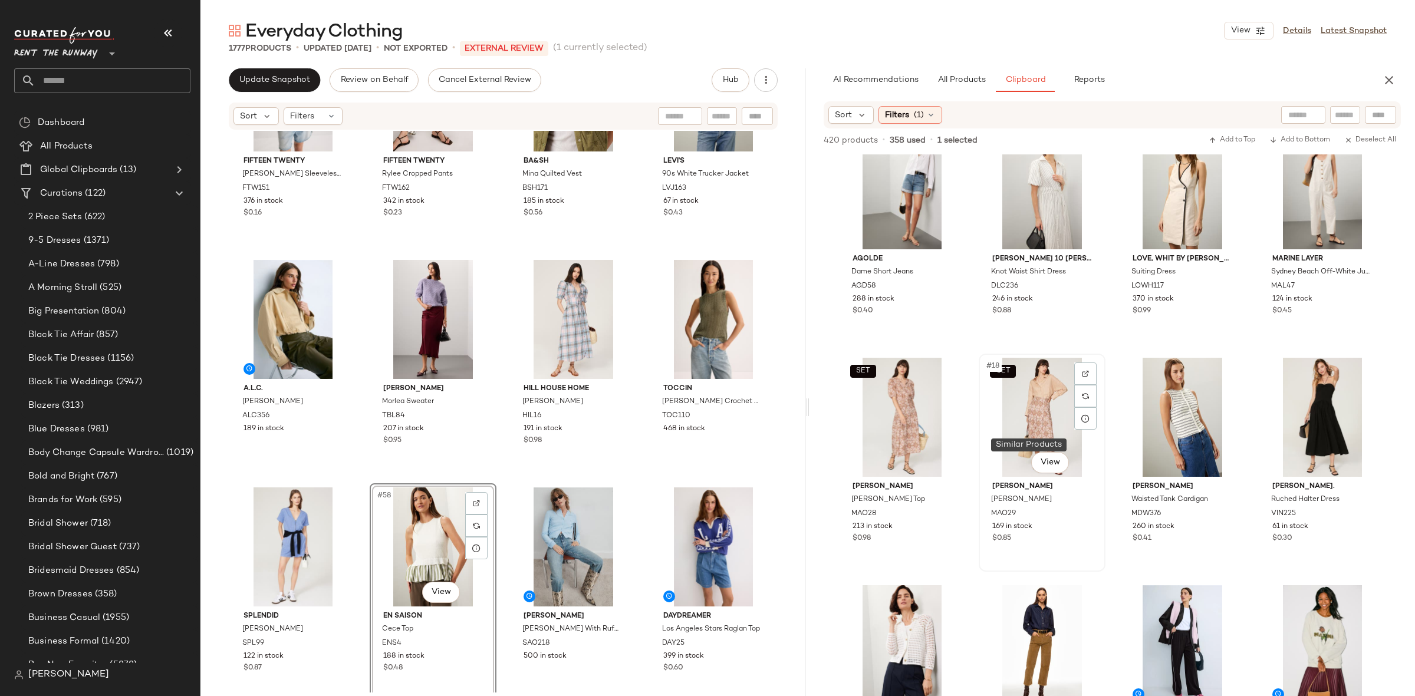
scroll to position [729, 0]
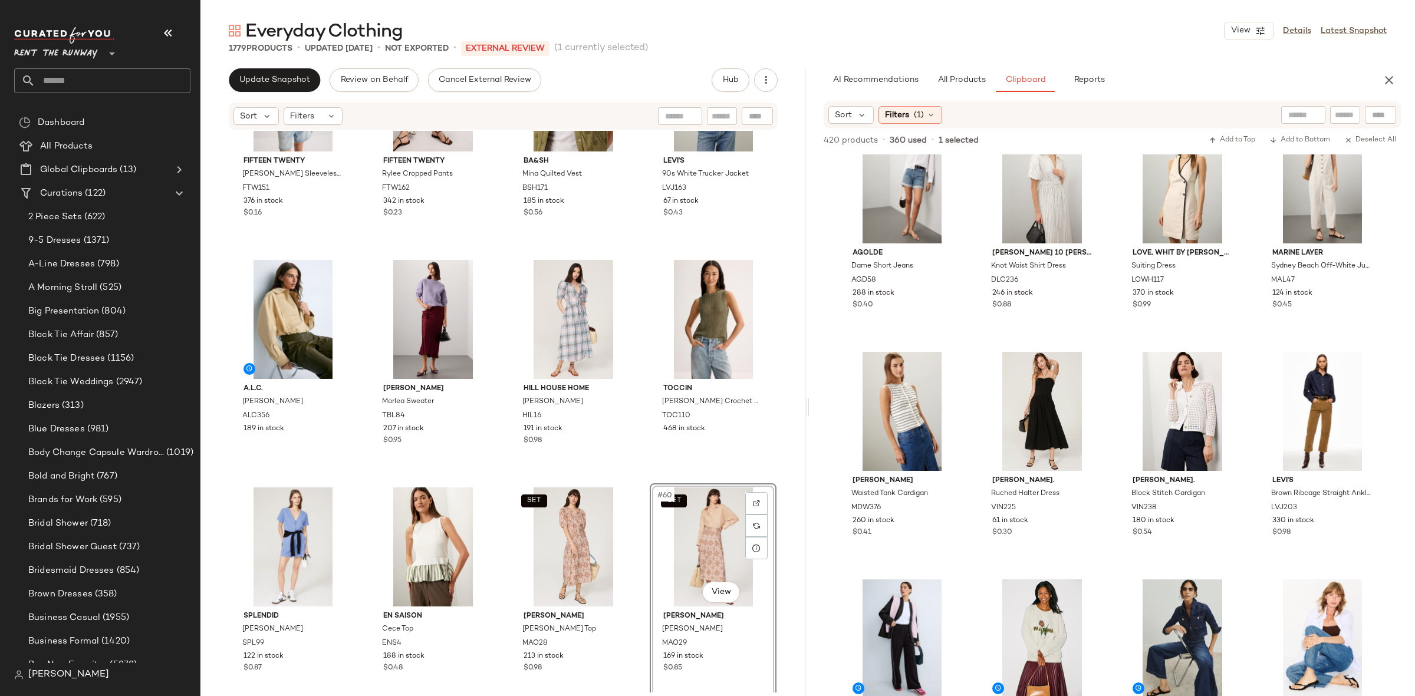
click at [634, 480] on div "SET Fifteen Twenty Elis Sleeveless Button Up Top FTW151 376 in stock $0.16 SET …" at bounding box center [502, 412] width 605 height 562
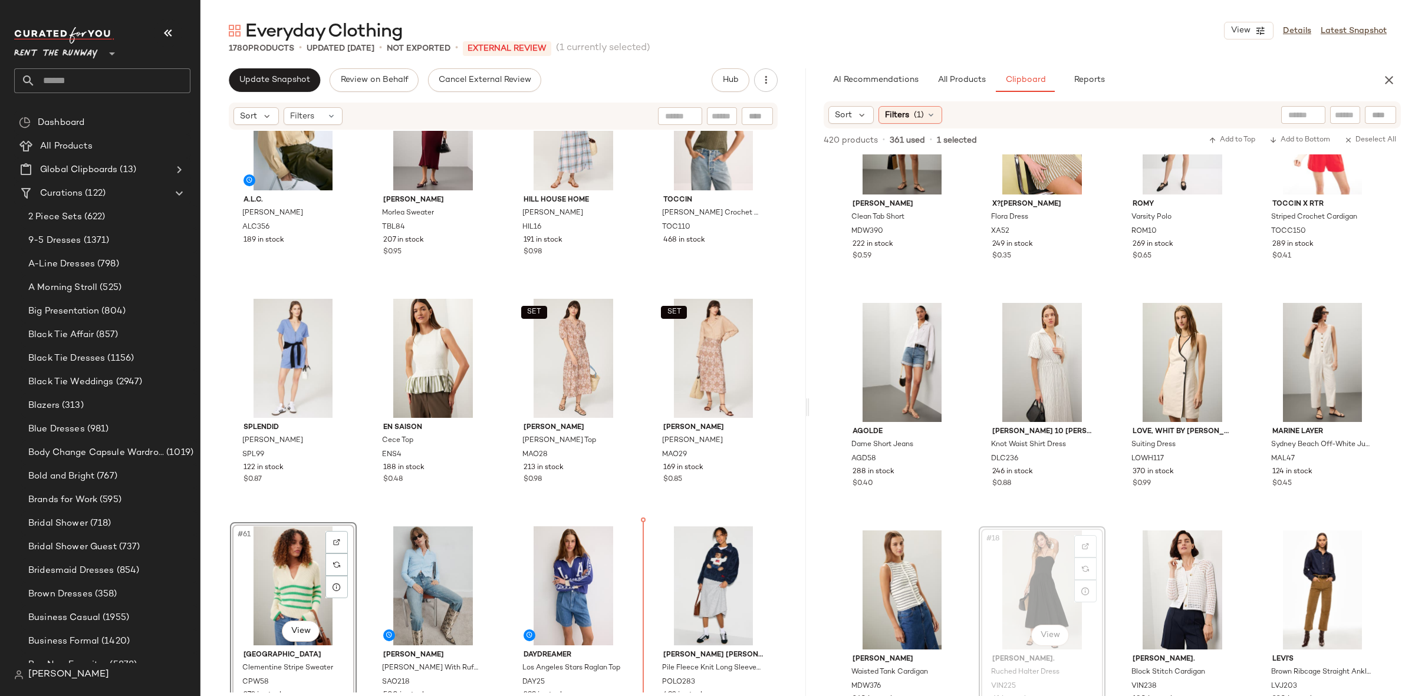
scroll to position [3036, 0]
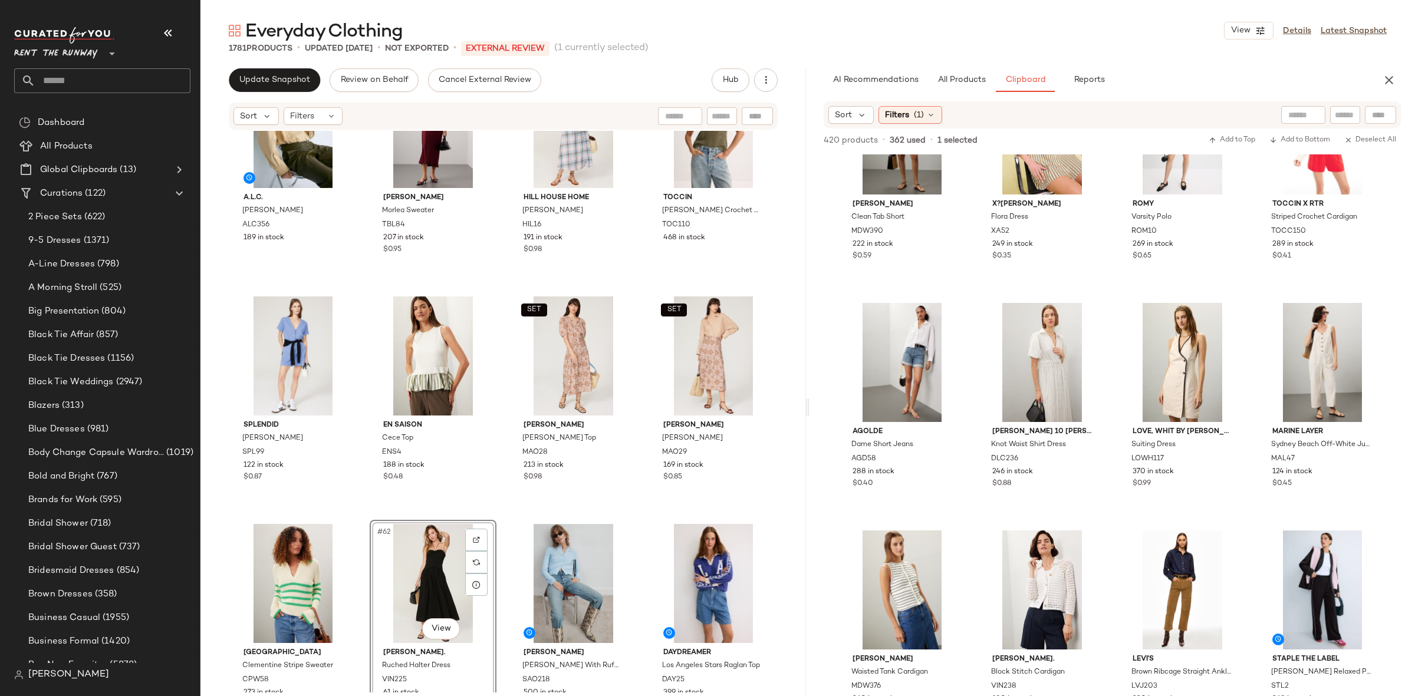
click at [502, 504] on div "SET Fifteen Twenty Elis Sleeveless Button Up Top FTW151 376 in stock $0.16 SET …" at bounding box center [502, 412] width 605 height 562
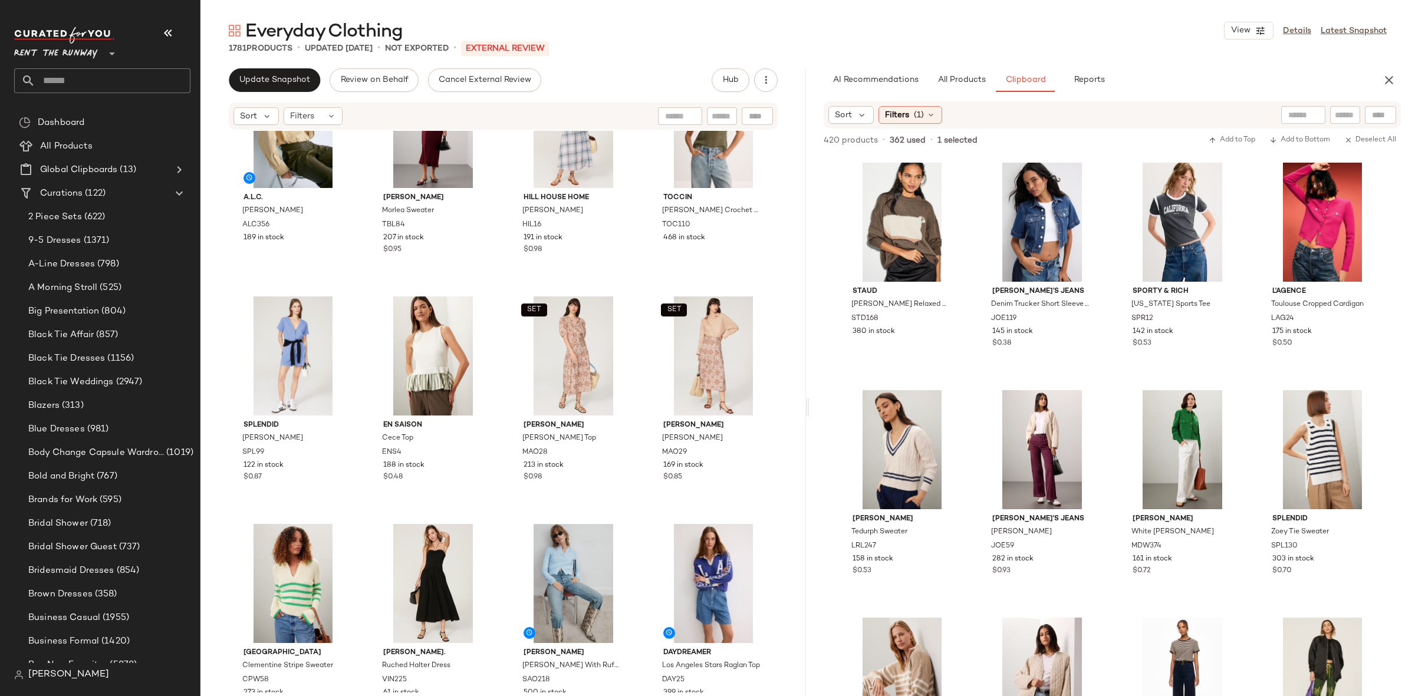
scroll to position [1609, 0]
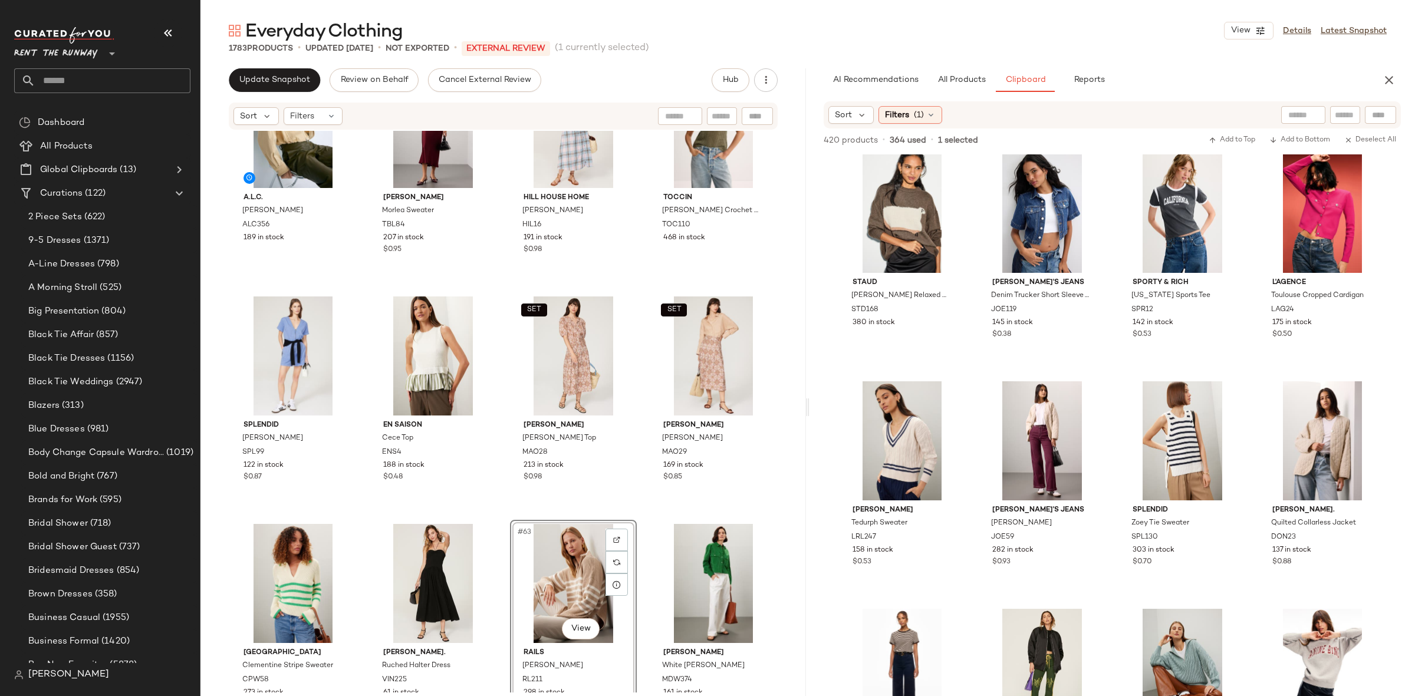
click at [494, 513] on div "SET Fifteen Twenty Elis Sleeveless Button Up Top FTW151 376 in stock $0.16 SET …" at bounding box center [502, 412] width 605 height 562
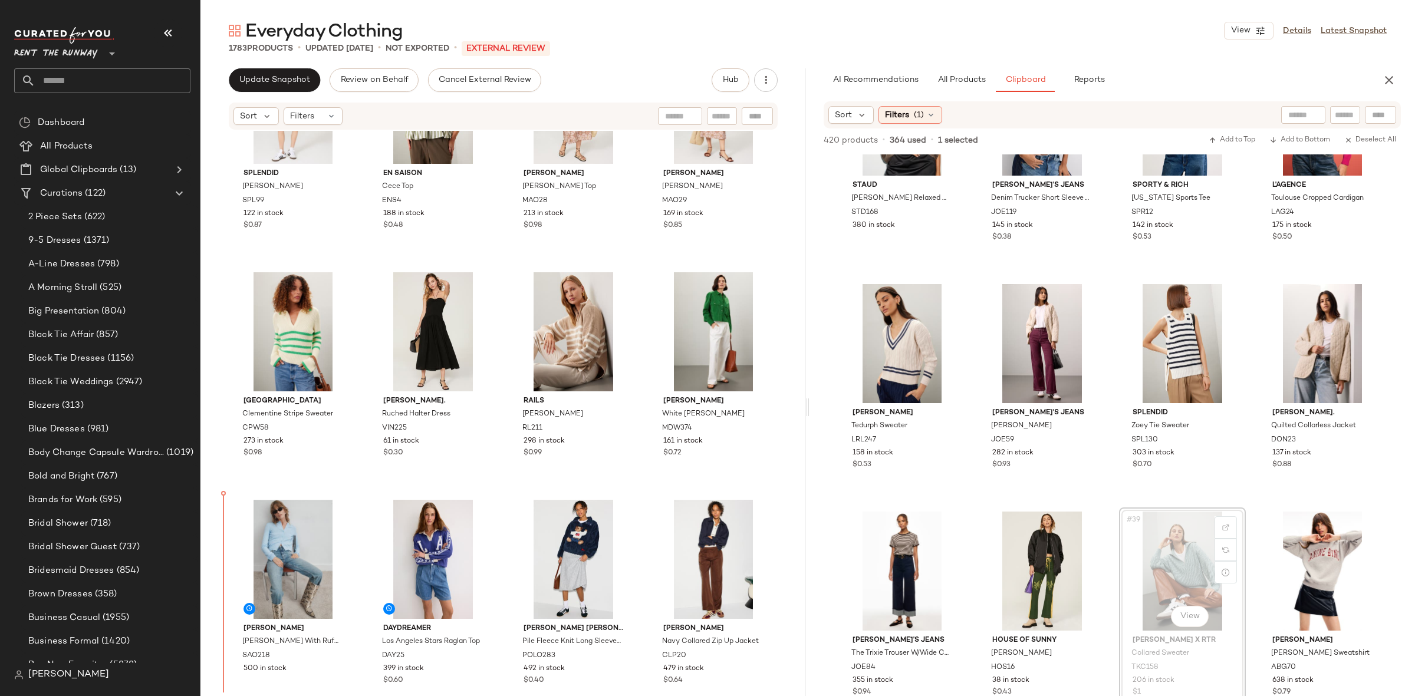
scroll to position [3288, 0]
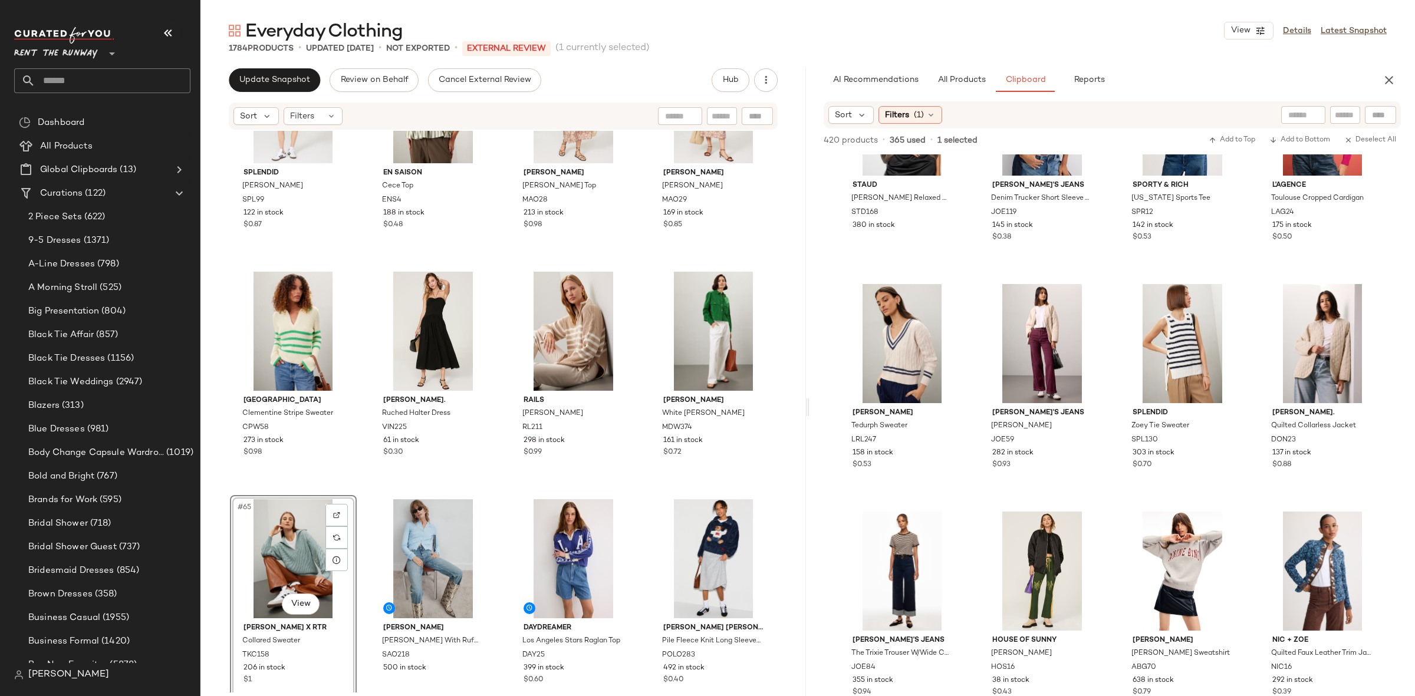
click at [647, 489] on div "Splendid [PERSON_NAME] Romper SPL99 122 in stock $0.87 En Saison Cece Top ENS4 …" at bounding box center [502, 412] width 605 height 562
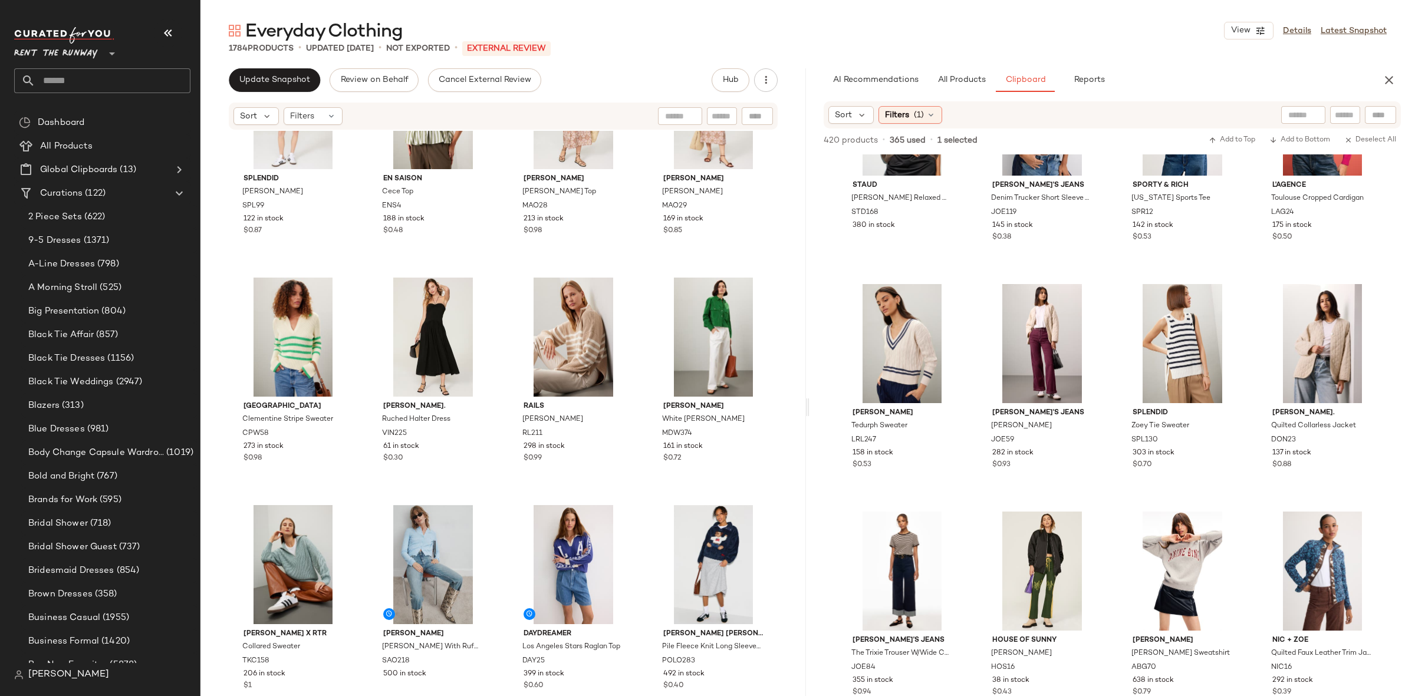
scroll to position [3281, 0]
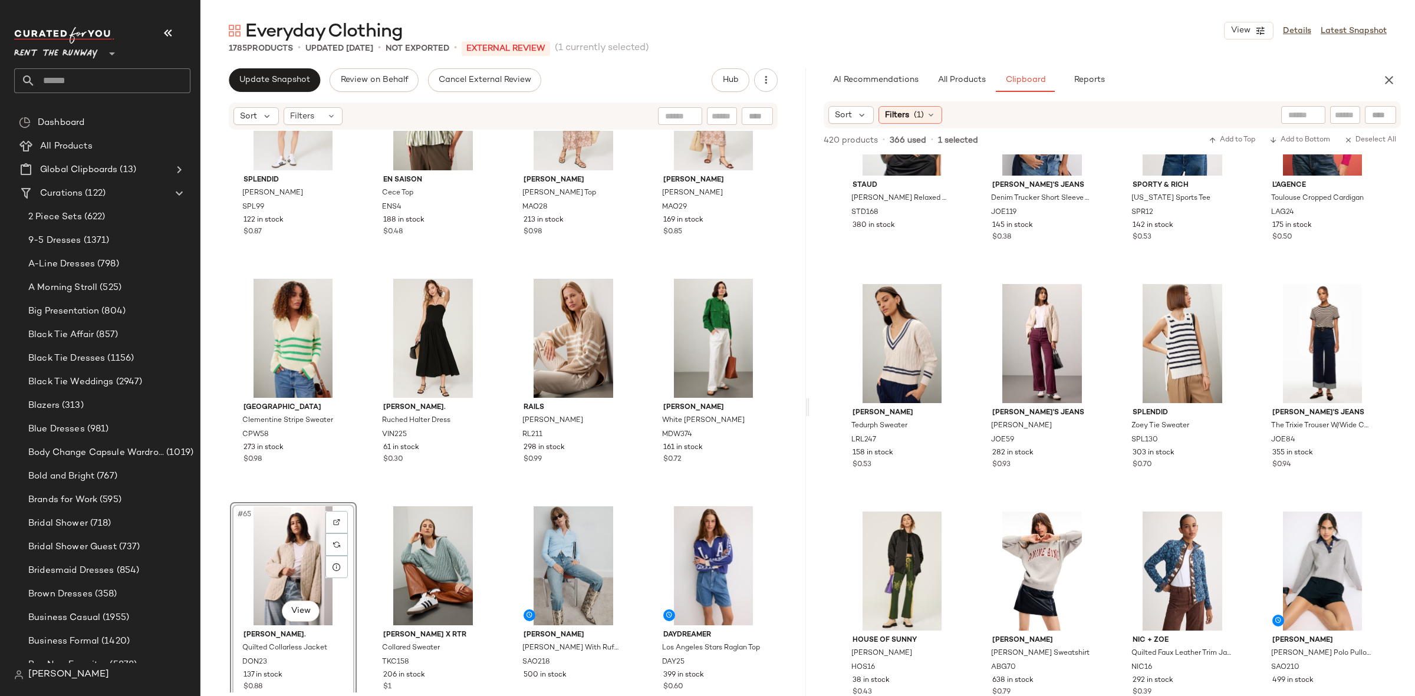
click at [361, 503] on div "Splendid [PERSON_NAME] Romper SPL99 122 in stock $0.87 En Saison Cece Top ENS4 …" at bounding box center [502, 412] width 605 height 562
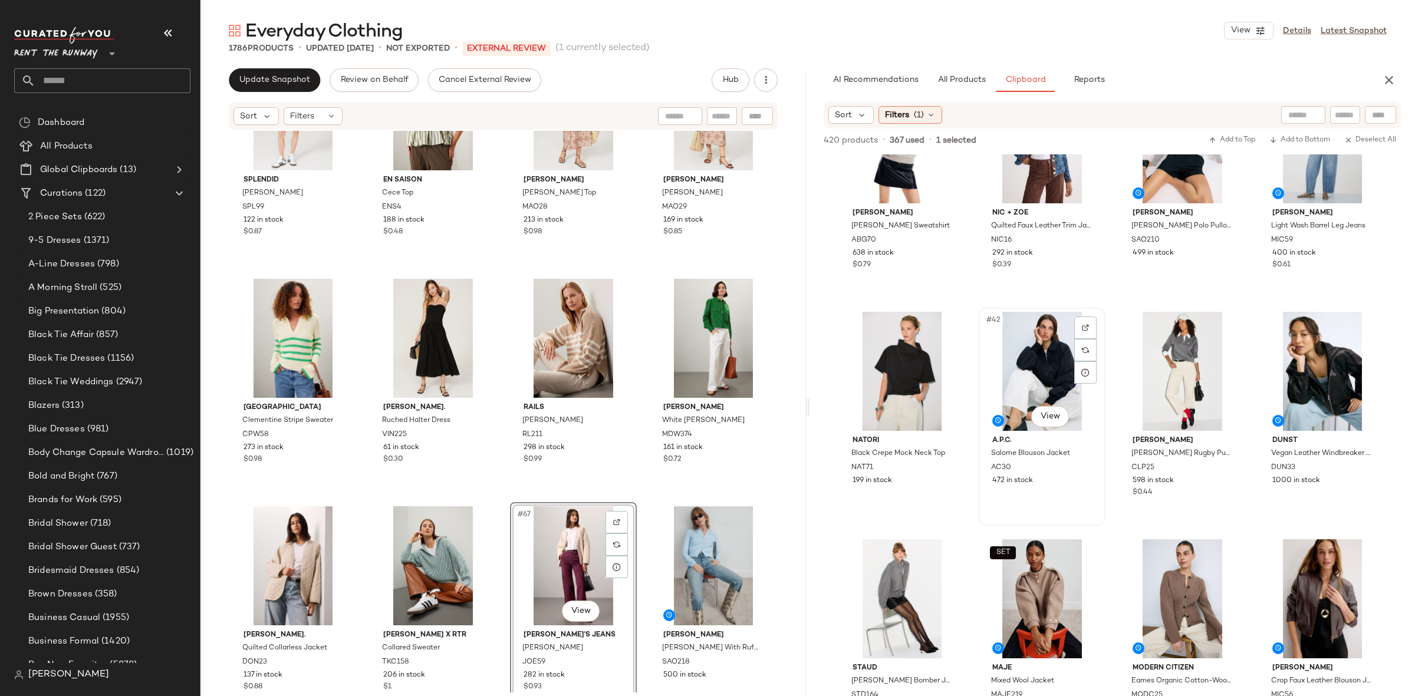
scroll to position [2163, 0]
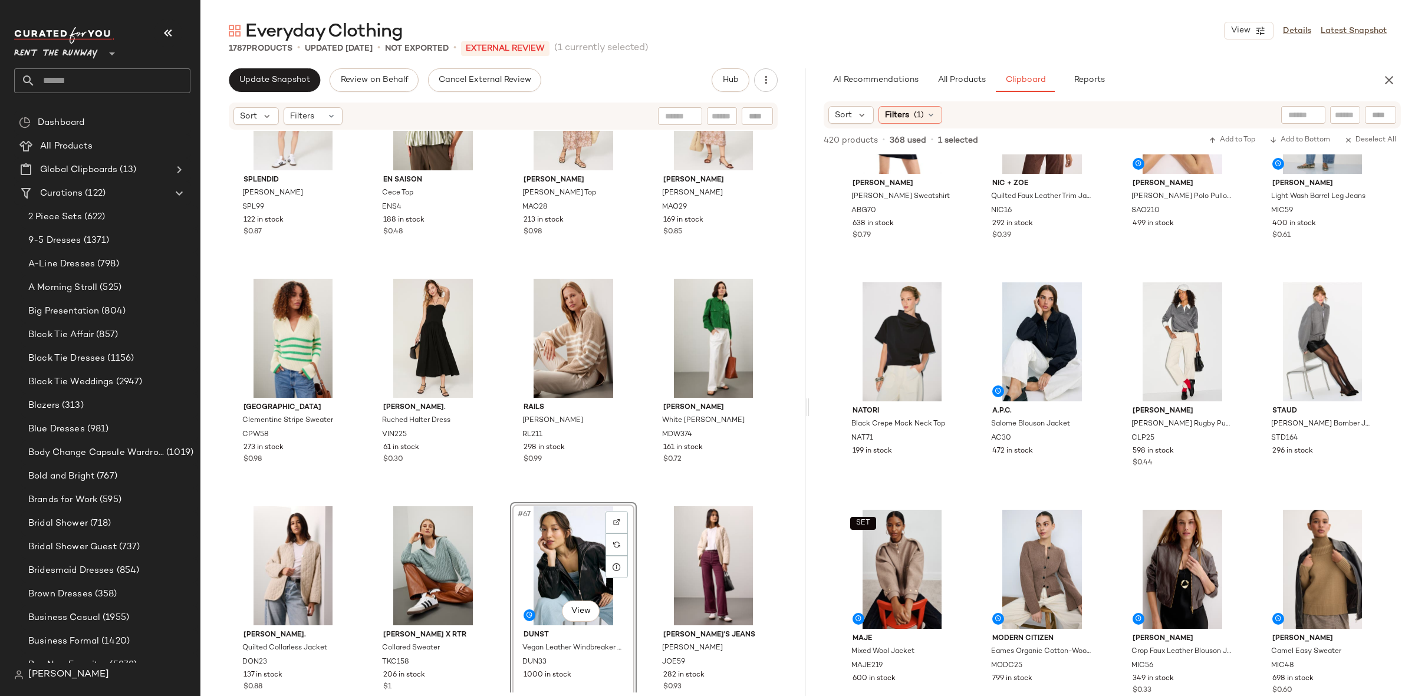
click at [495, 496] on div "Splendid [PERSON_NAME] Romper SPL99 122 in stock $0.87 En Saison Cece Top ENS4 …" at bounding box center [502, 412] width 605 height 562
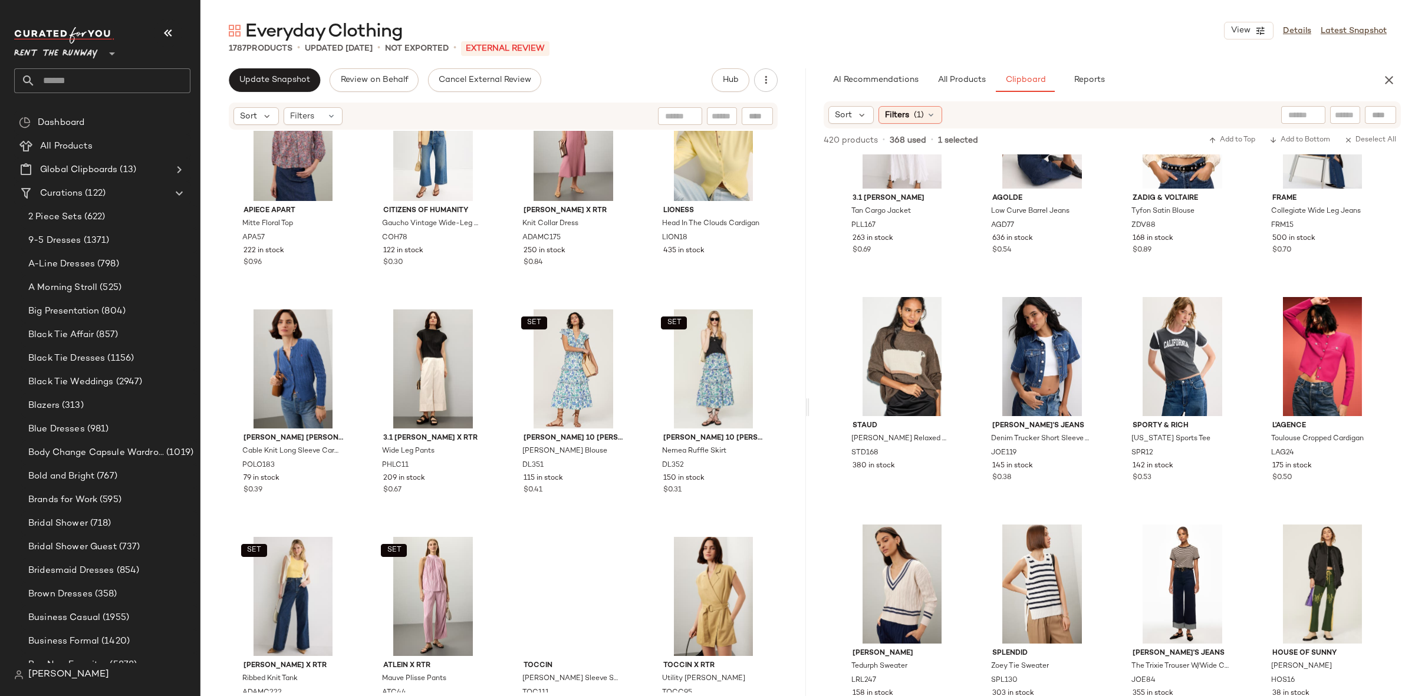
scroll to position [929, 0]
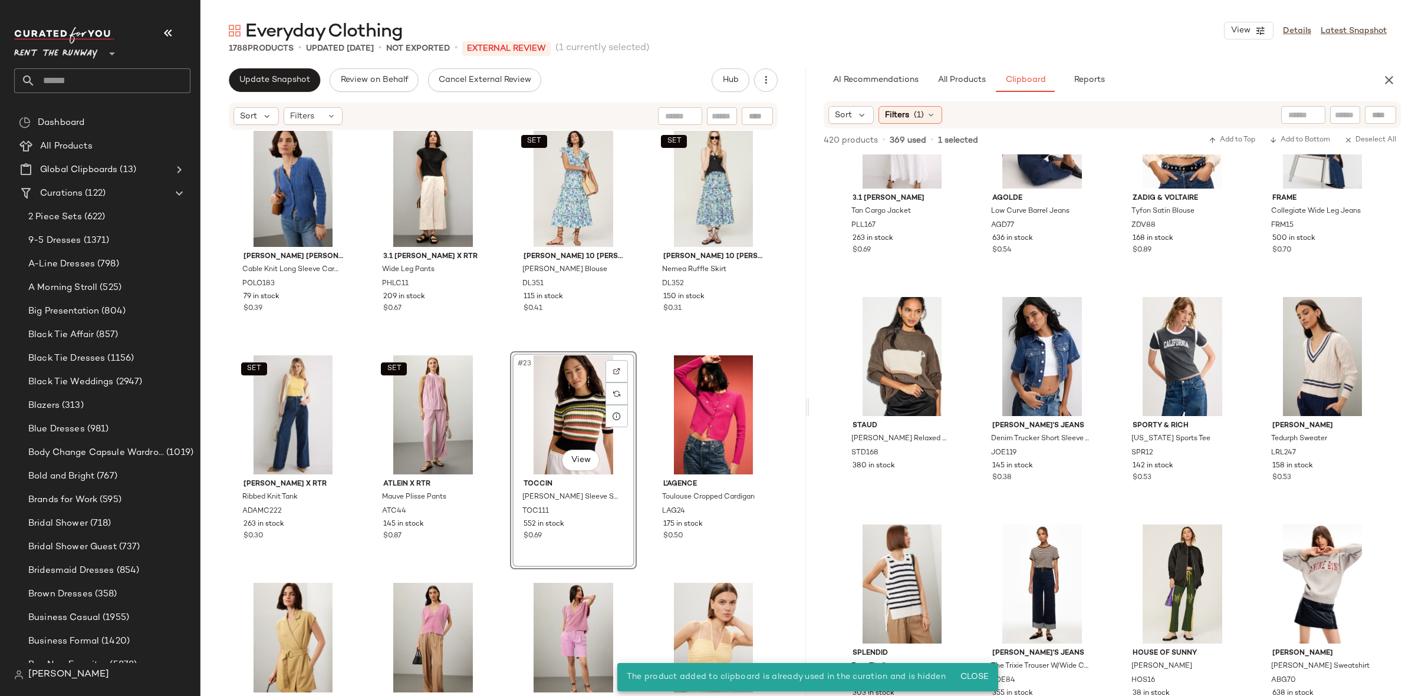
click at [555, 420] on div "#23 View" at bounding box center [573, 414] width 118 height 119
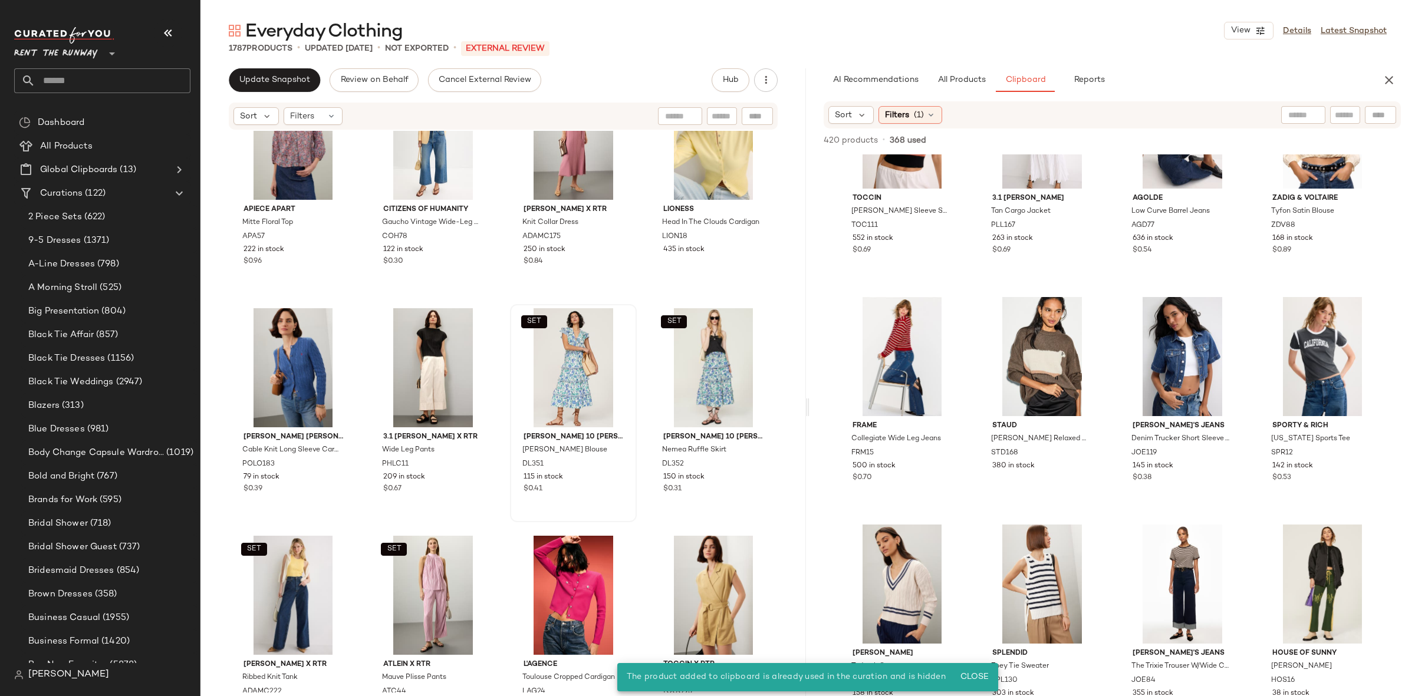
scroll to position [782, 0]
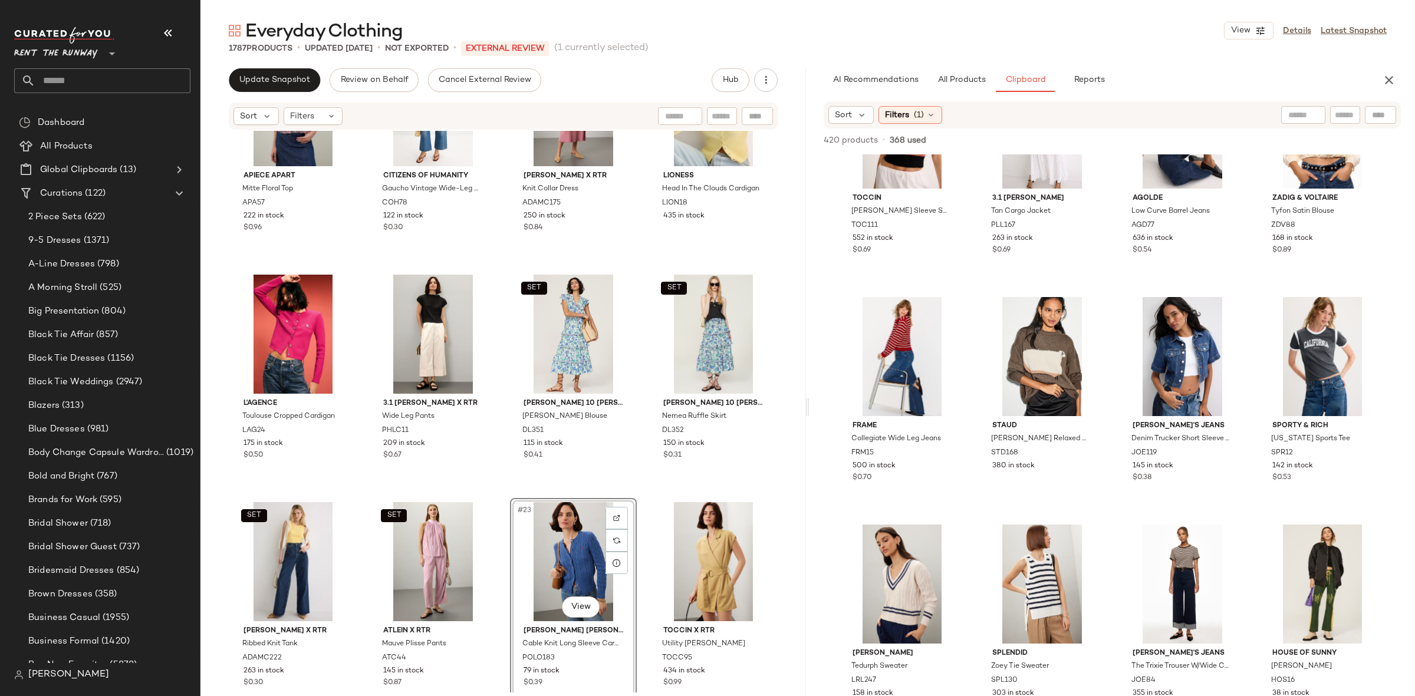
click at [631, 487] on div "SET [PERSON_NAME] 10 [PERSON_NAME] Blouse DL351 115 in stock $0.41" at bounding box center [573, 380] width 127 height 218
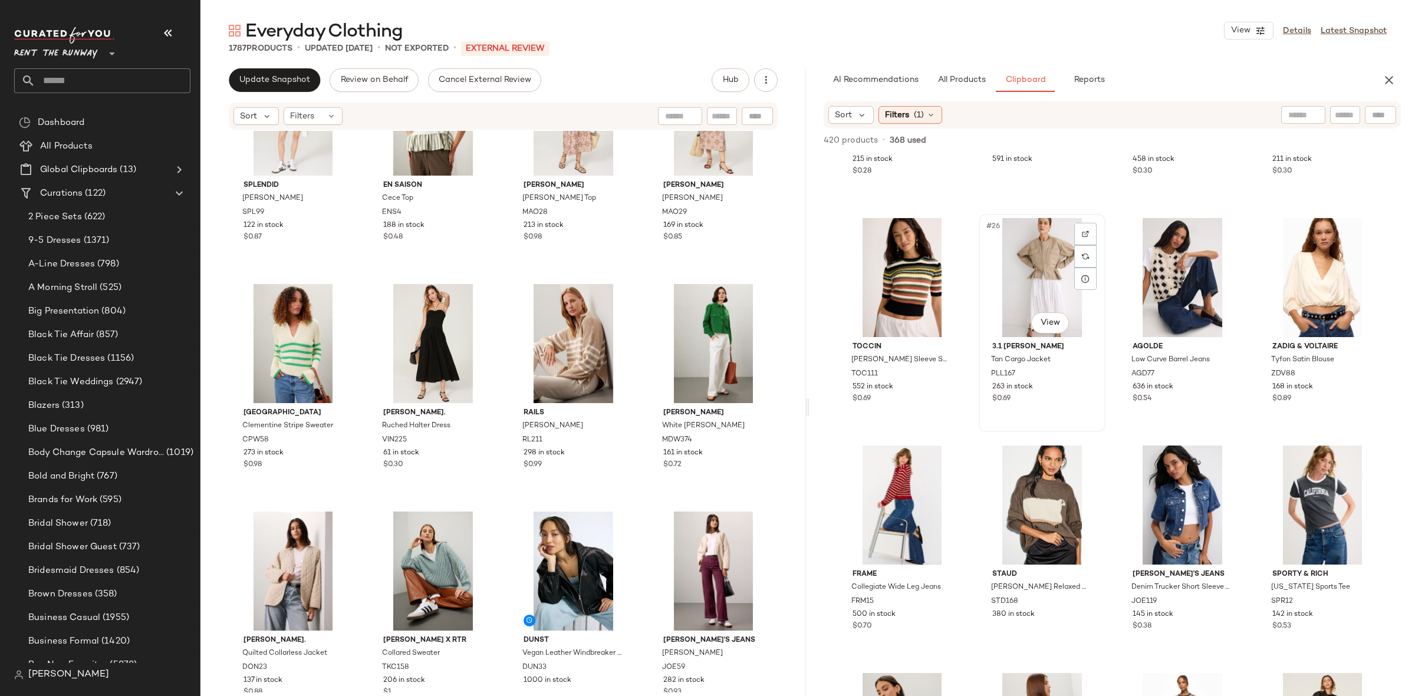
scroll to position [1315, 0]
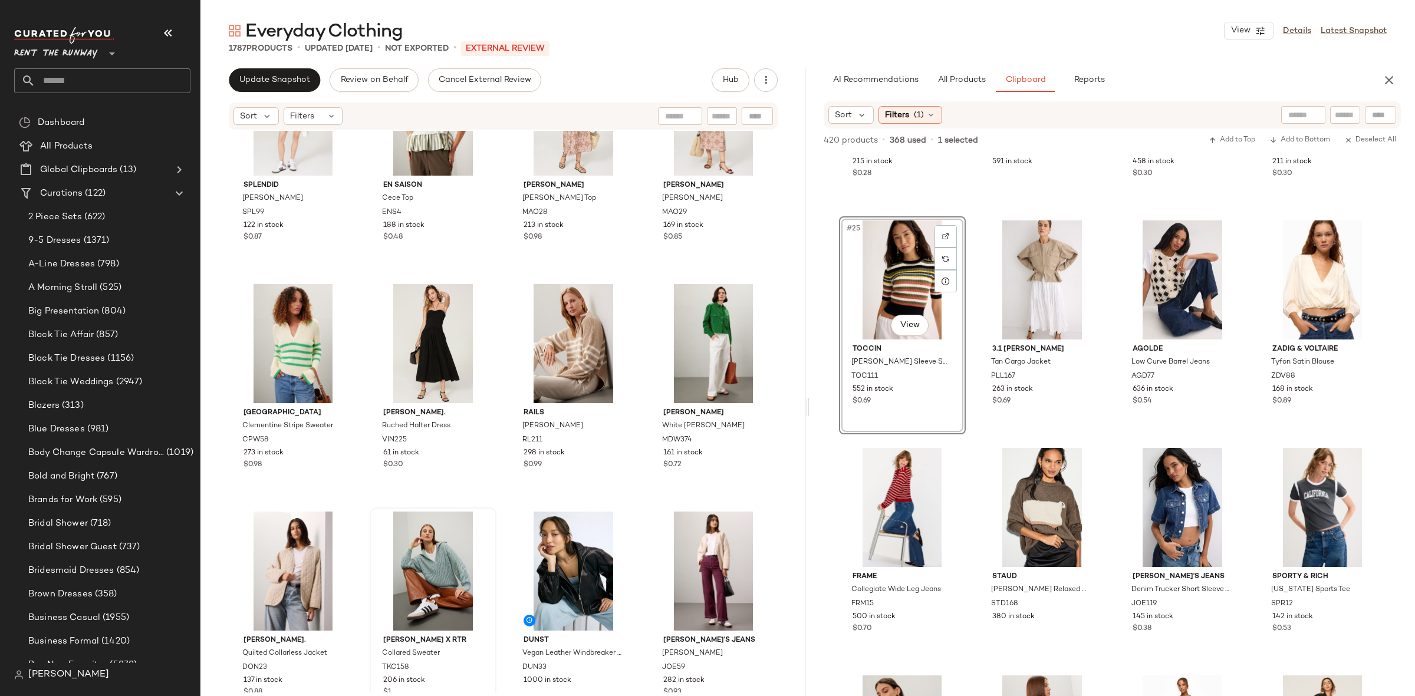
click at [425, 556] on div at bounding box center [433, 571] width 118 height 119
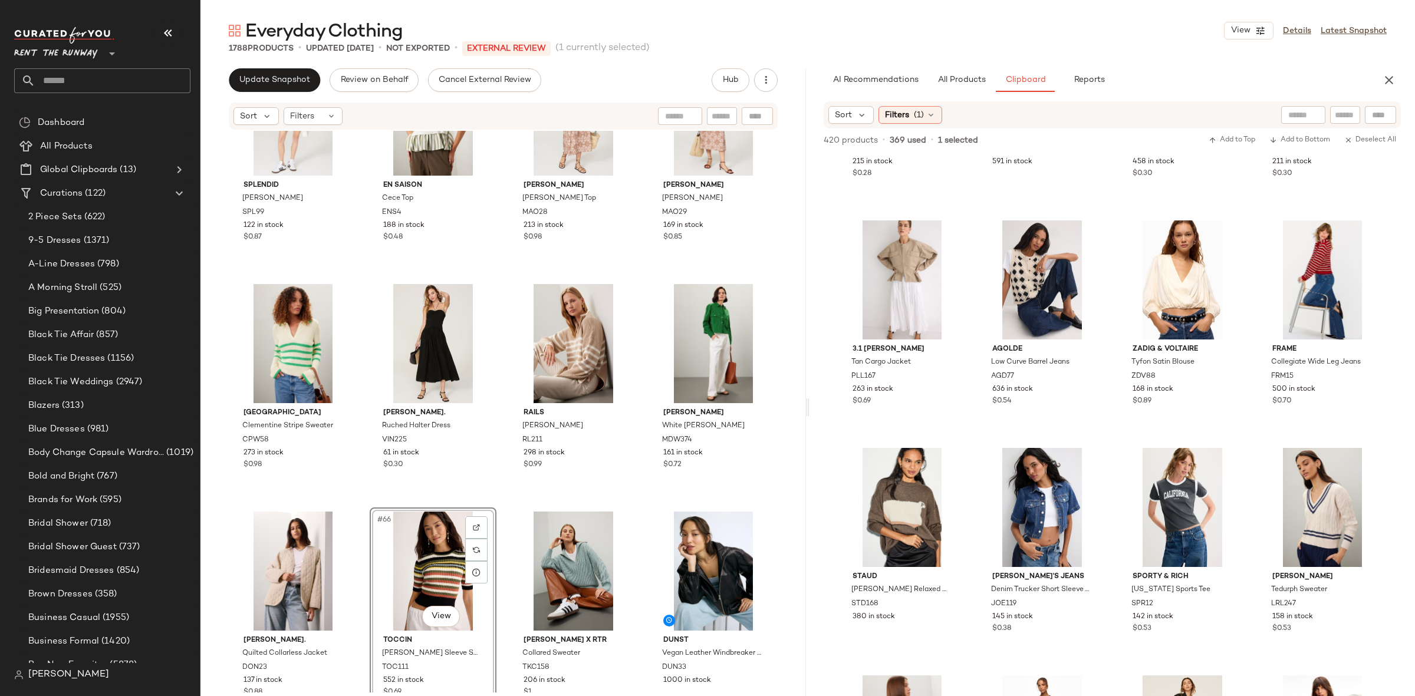
click at [497, 501] on div "Splendid [PERSON_NAME] Romper SPL99 122 in stock $0.87 En Saison Cece Top ENS4 …" at bounding box center [502, 412] width 605 height 562
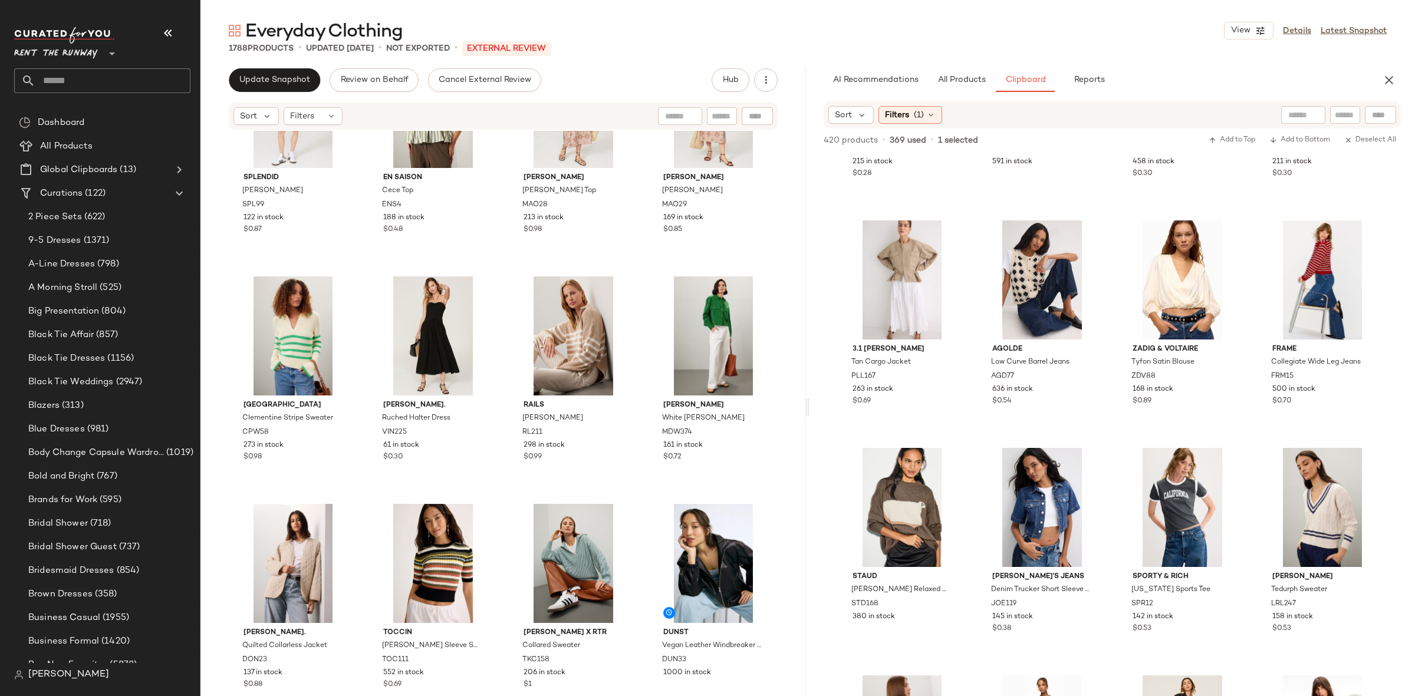
scroll to position [3290, 0]
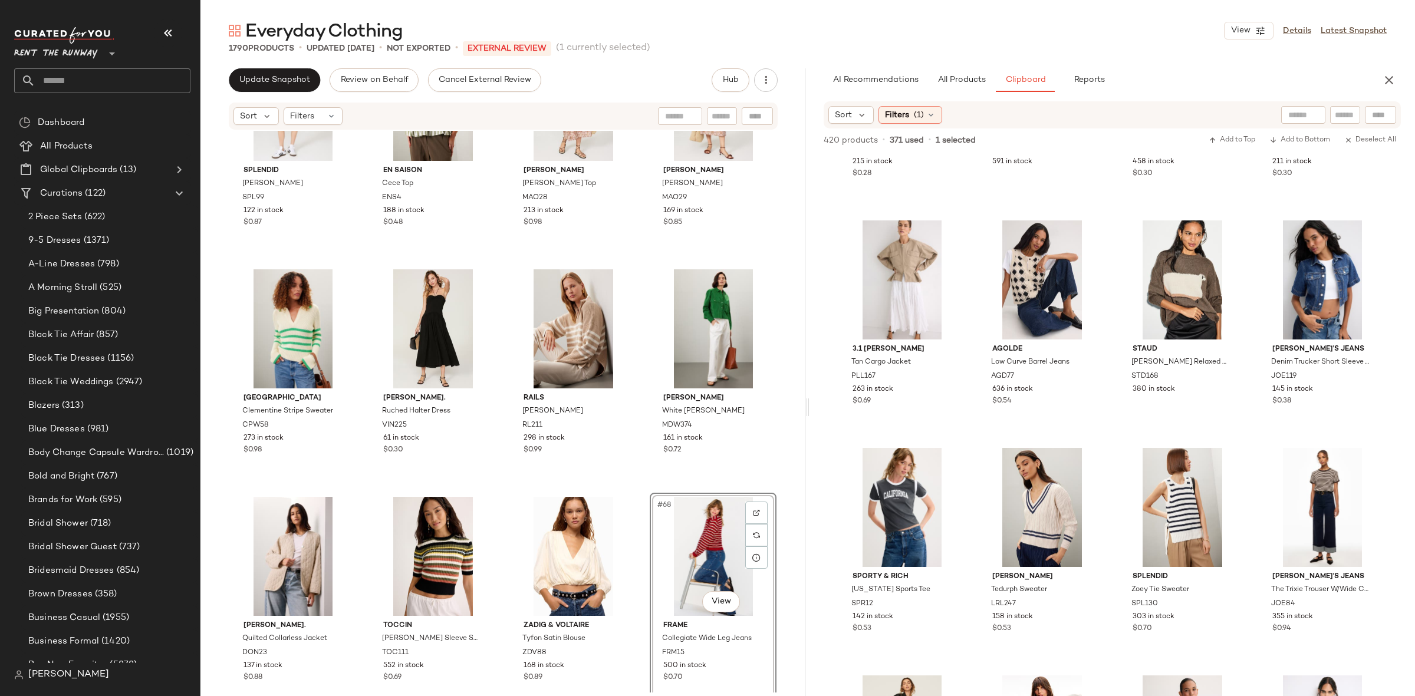
click at [648, 487] on div "Splendid [PERSON_NAME] Romper SPL99 122 in stock $0.87 En Saison Cece Top ENS4 …" at bounding box center [502, 412] width 605 height 562
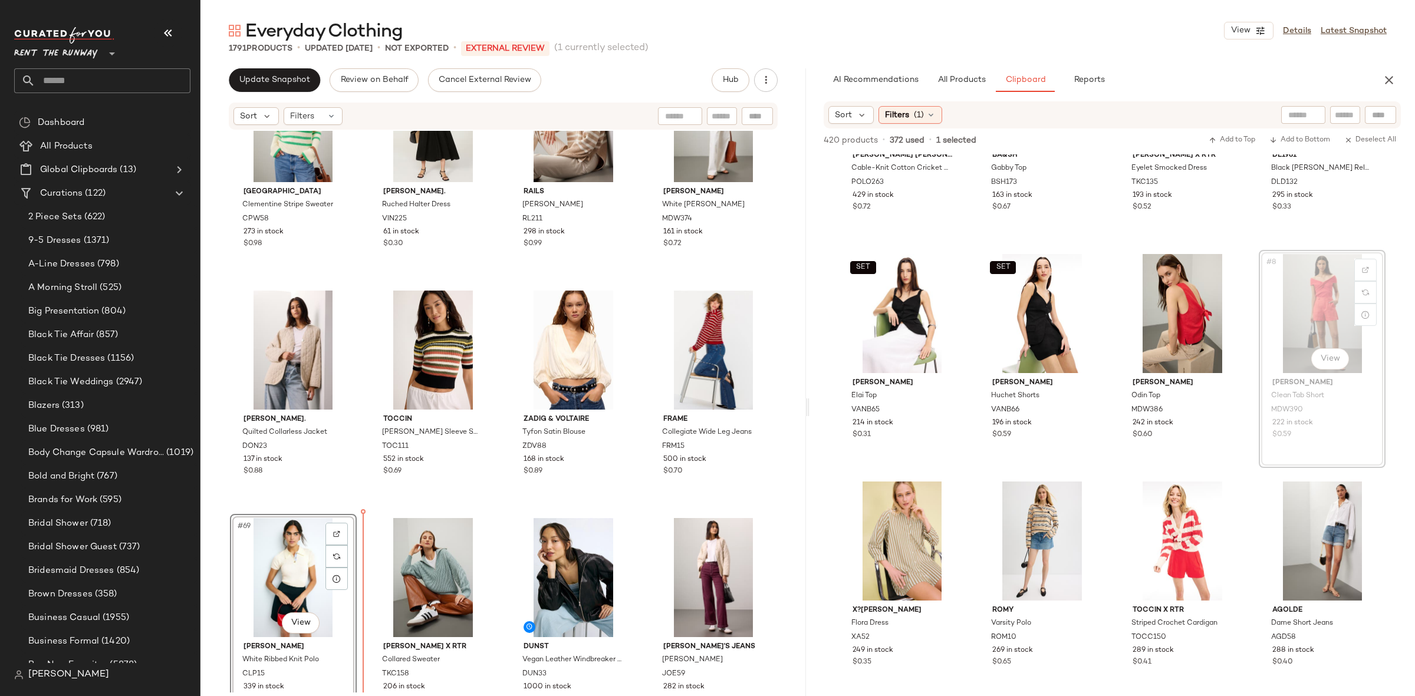
scroll to position [3526, 0]
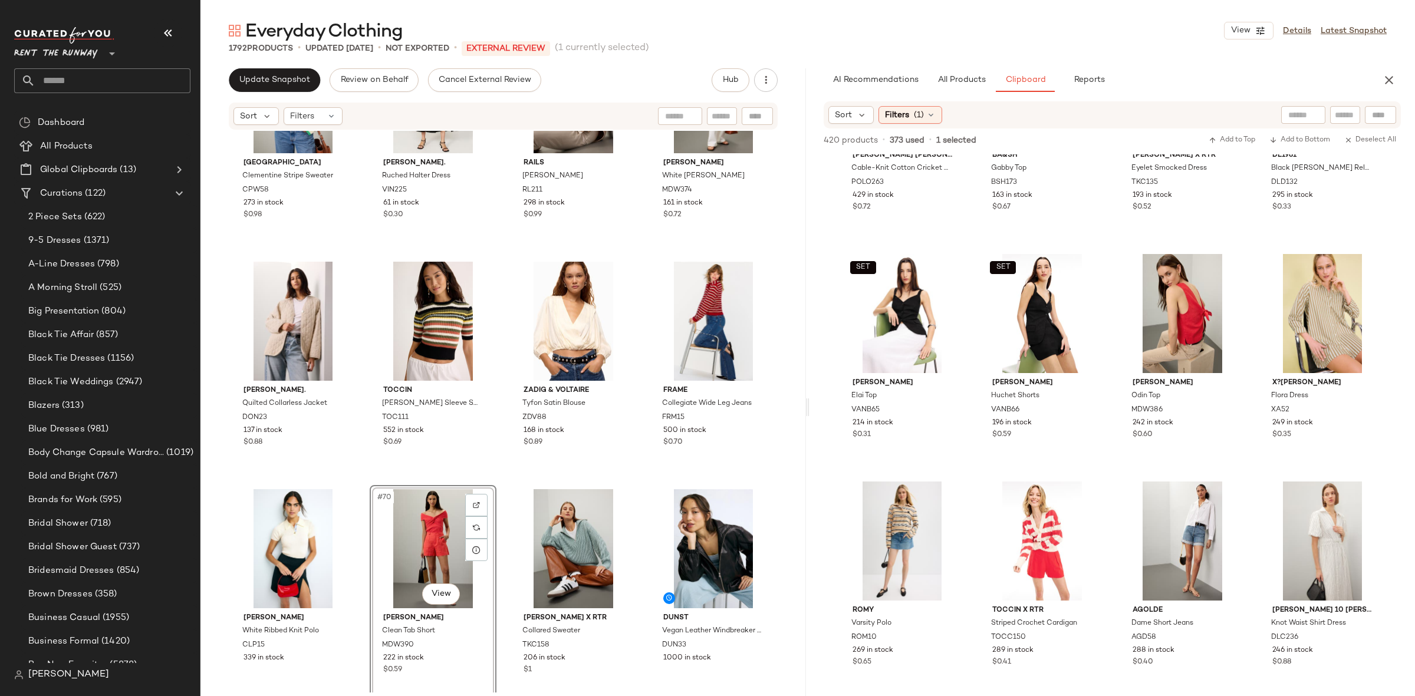
click at [498, 476] on div "[GEOGRAPHIC_DATA] [PERSON_NAME][GEOGRAPHIC_DATA] Sweater CPW58 273 in stock $0.…" at bounding box center [502, 412] width 605 height 562
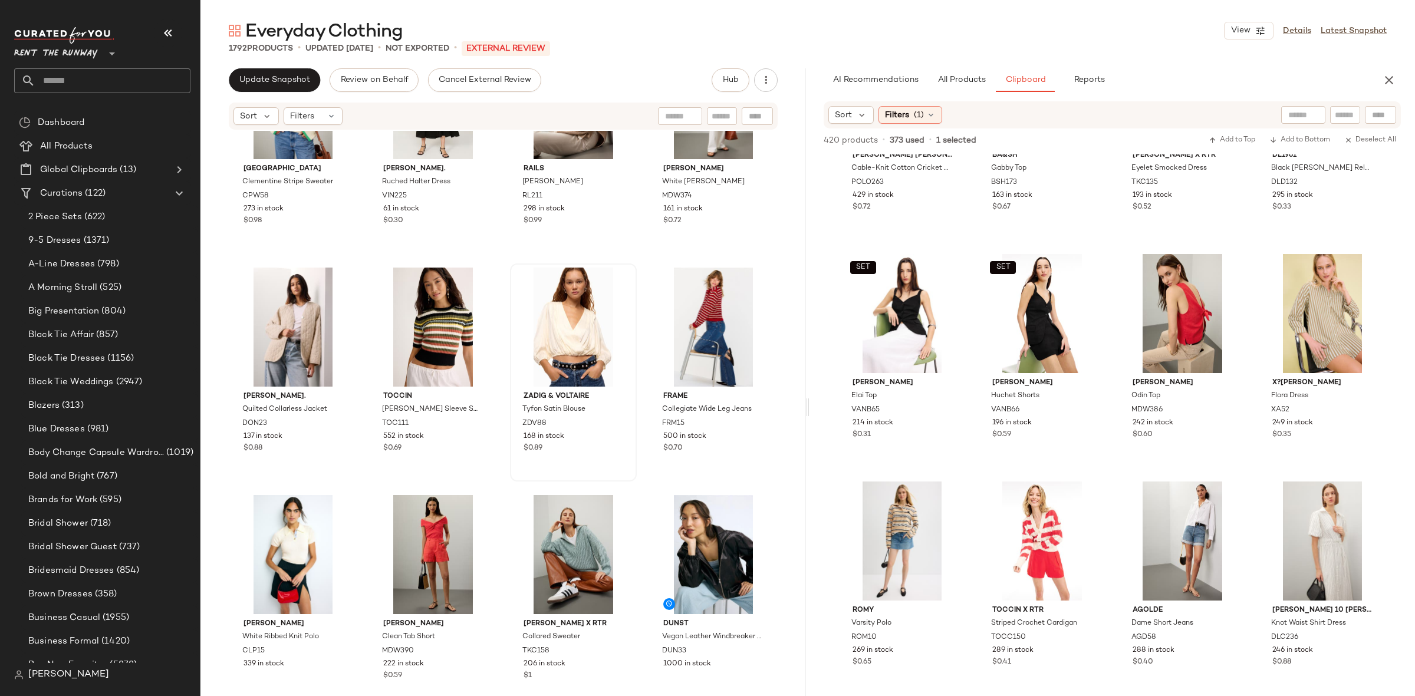
scroll to position [3518, 0]
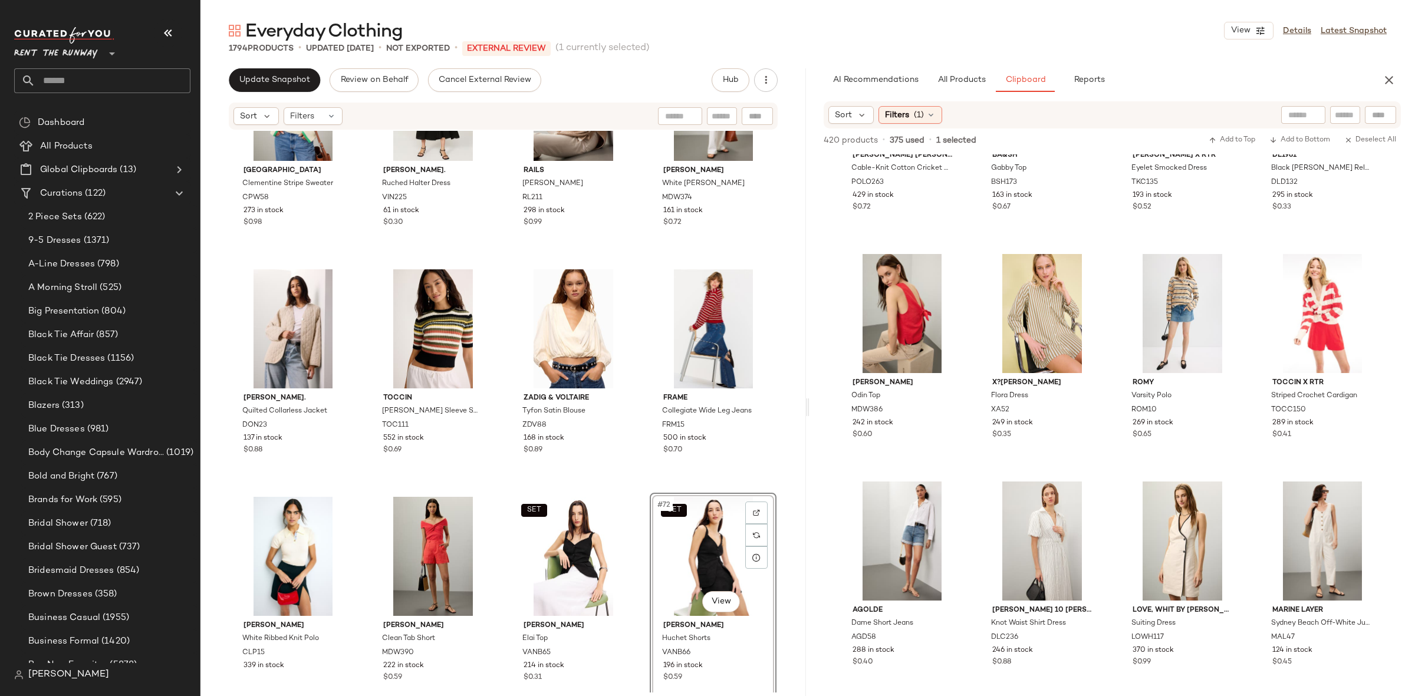
click at [650, 486] on div "[GEOGRAPHIC_DATA] [PERSON_NAME][GEOGRAPHIC_DATA] Sweater CPW58 273 in stock $0.…" at bounding box center [502, 412] width 605 height 562
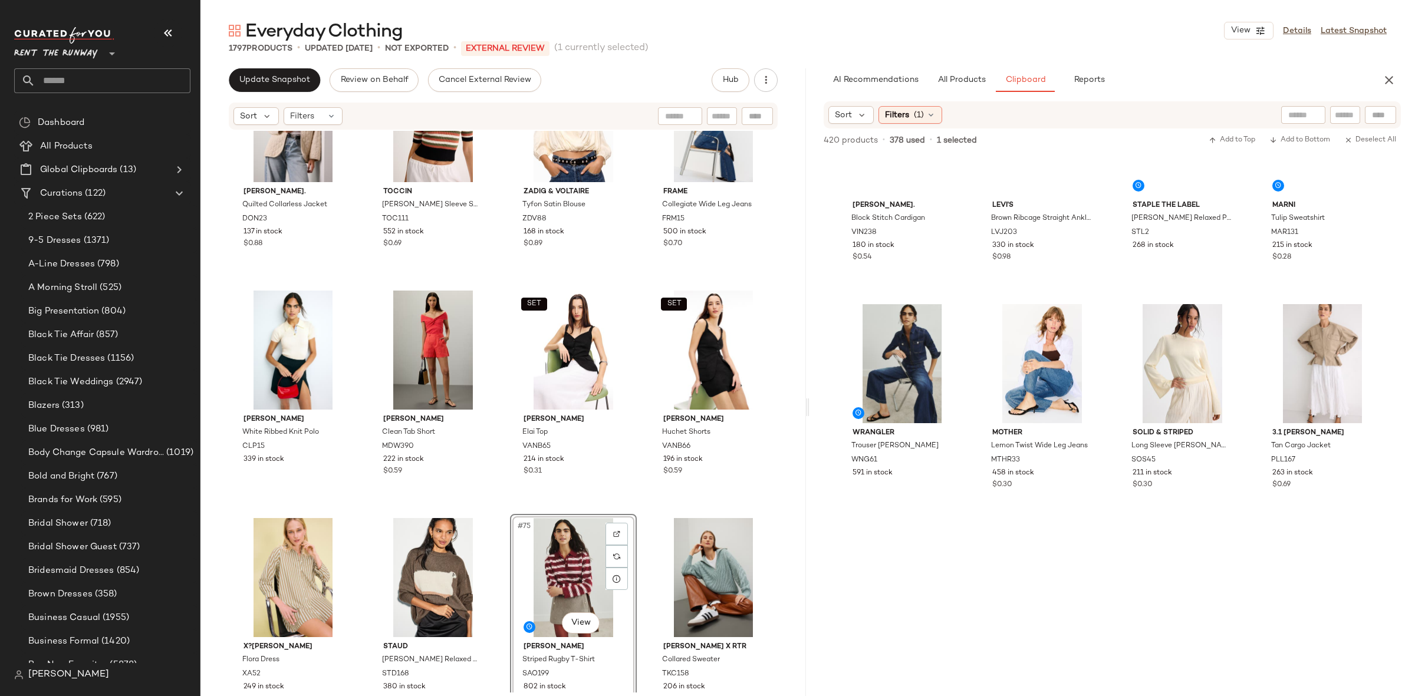
scroll to position [0, 0]
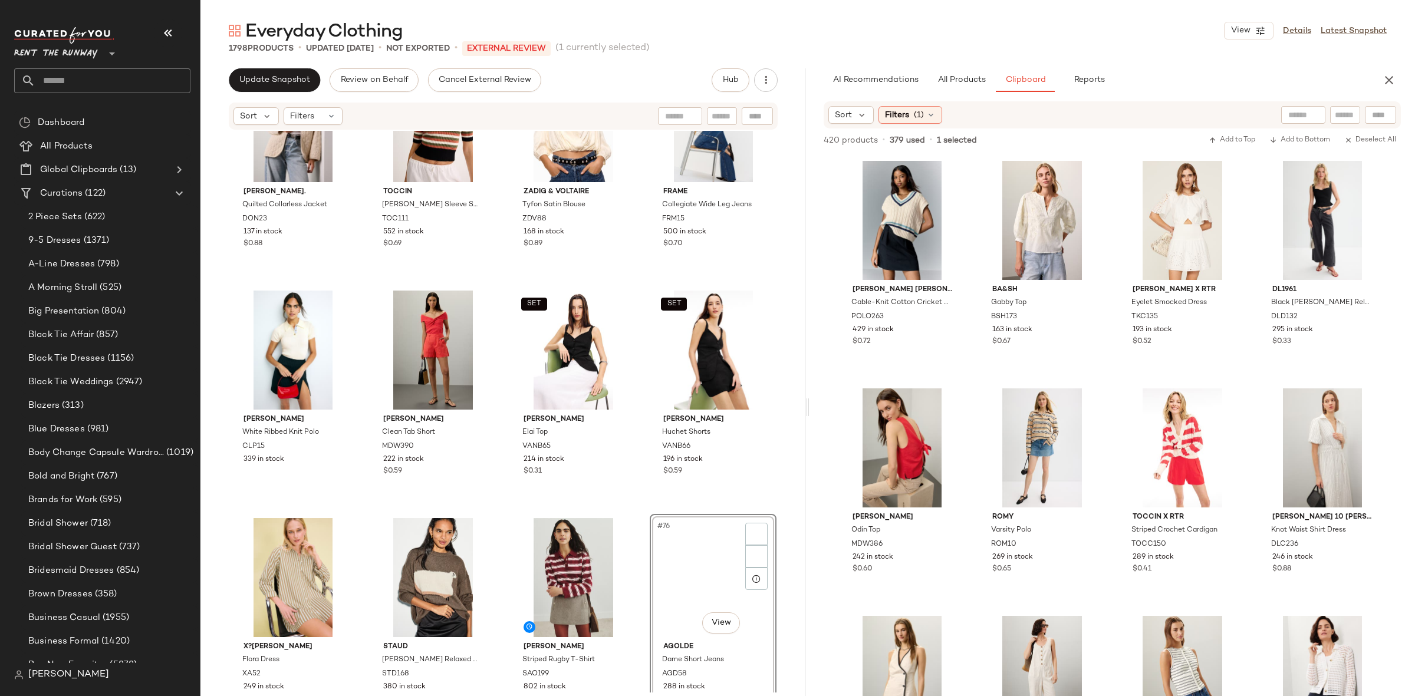
click at [639, 505] on div "[PERSON_NAME]. Quilted Collarless Jacket DON23 137 in stock $0.88 [PERSON_NAME]…" at bounding box center [502, 412] width 605 height 562
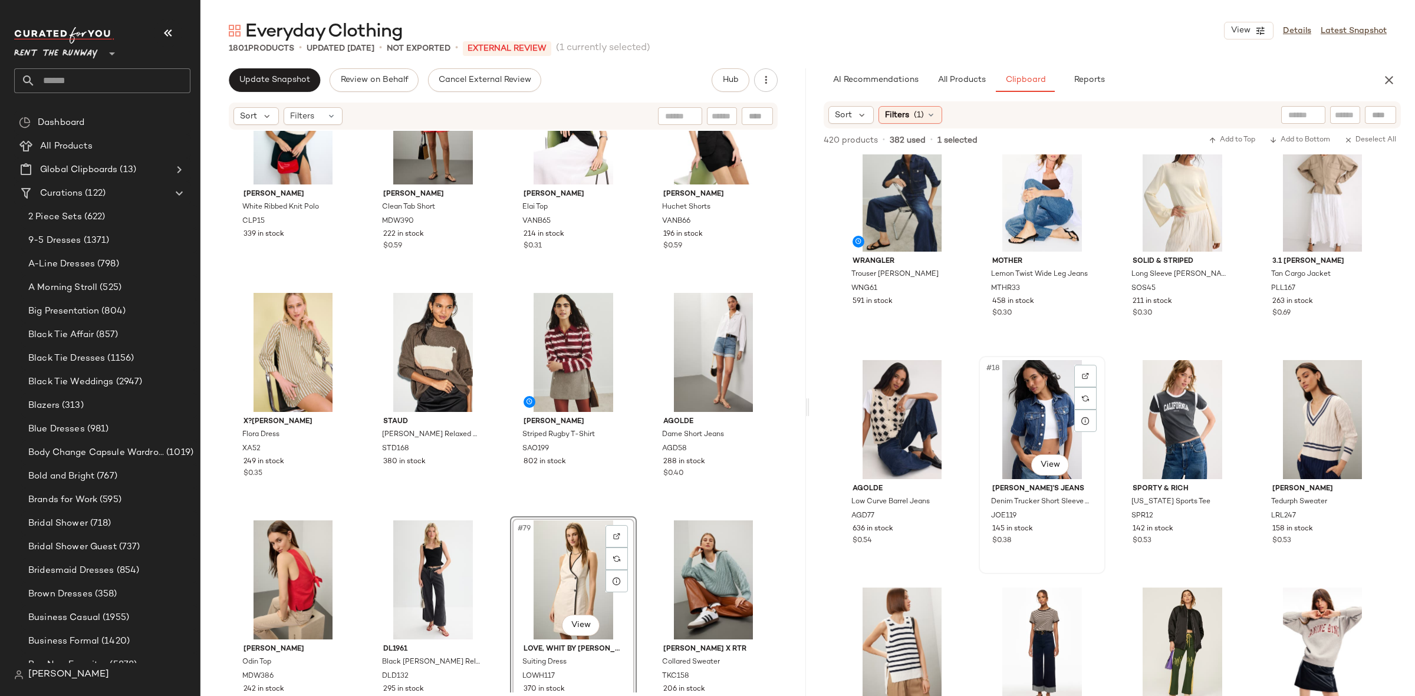
scroll to position [723, 0]
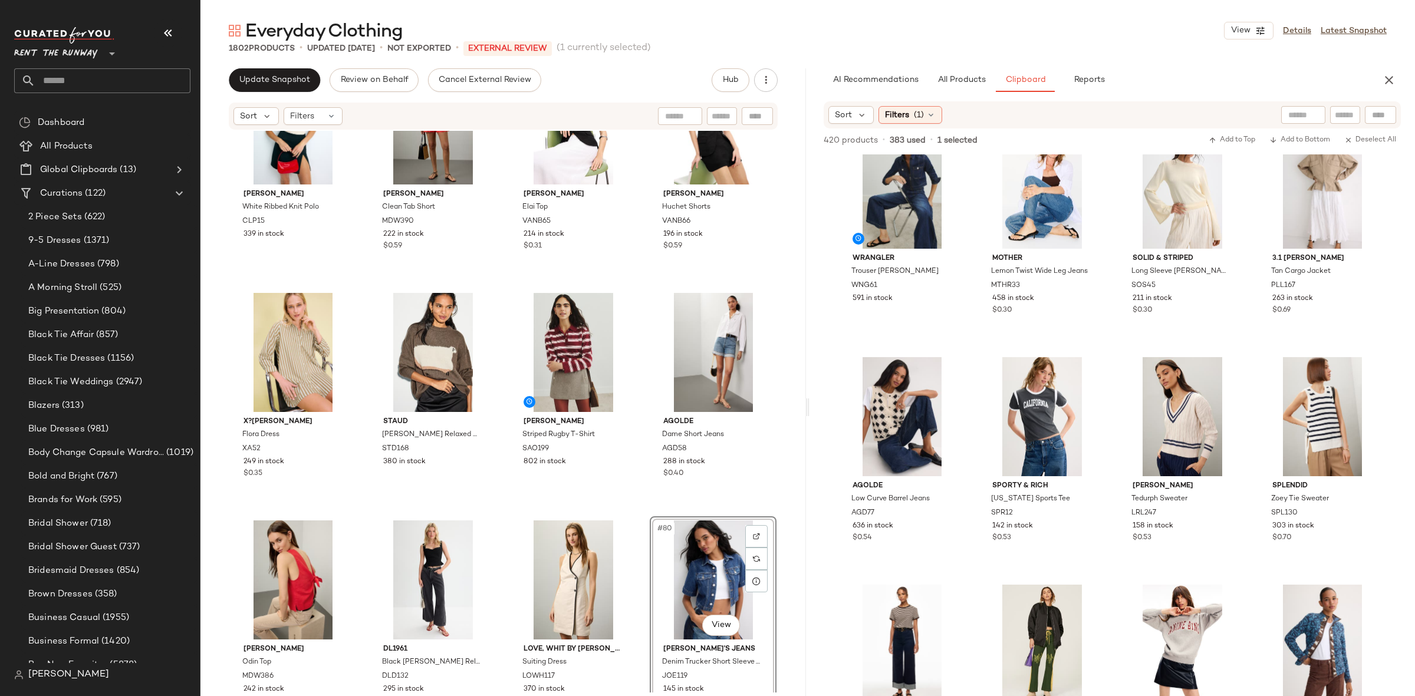
click at [638, 510] on div "[PERSON_NAME] Ribbed Knit Polo CLP15 339 in stock [PERSON_NAME] Clean Tab Short…" at bounding box center [502, 412] width 605 height 562
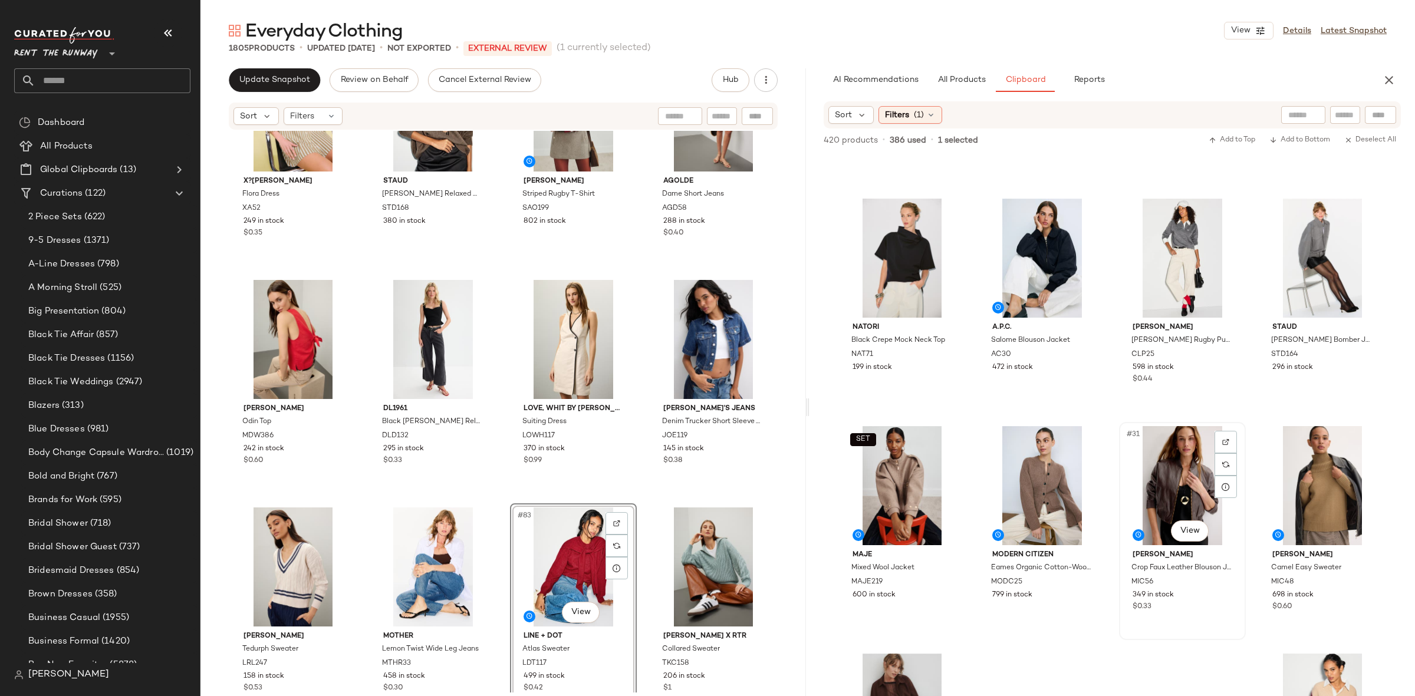
scroll to position [1317, 0]
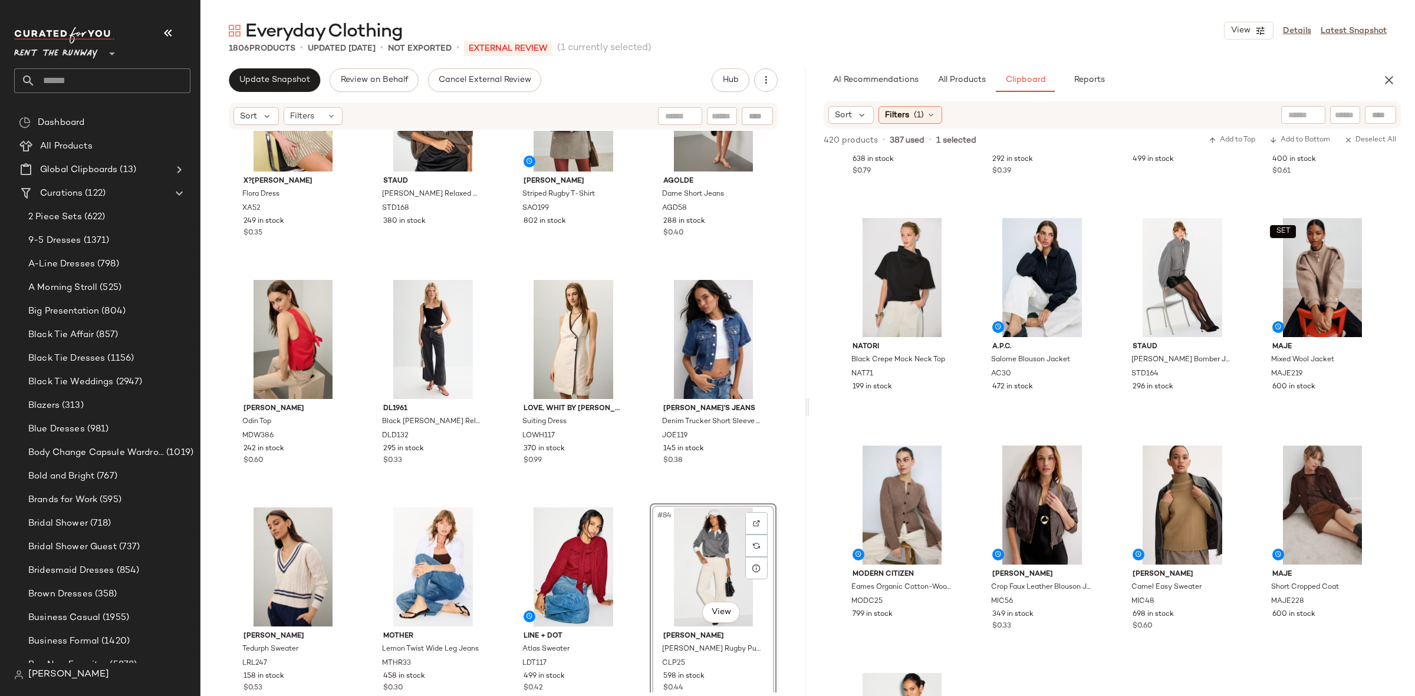
click at [647, 495] on div "X?[PERSON_NAME] Dress XA52 249 in stock $0.35 [PERSON_NAME] Relaxed Crew Sweate…" at bounding box center [502, 412] width 605 height 562
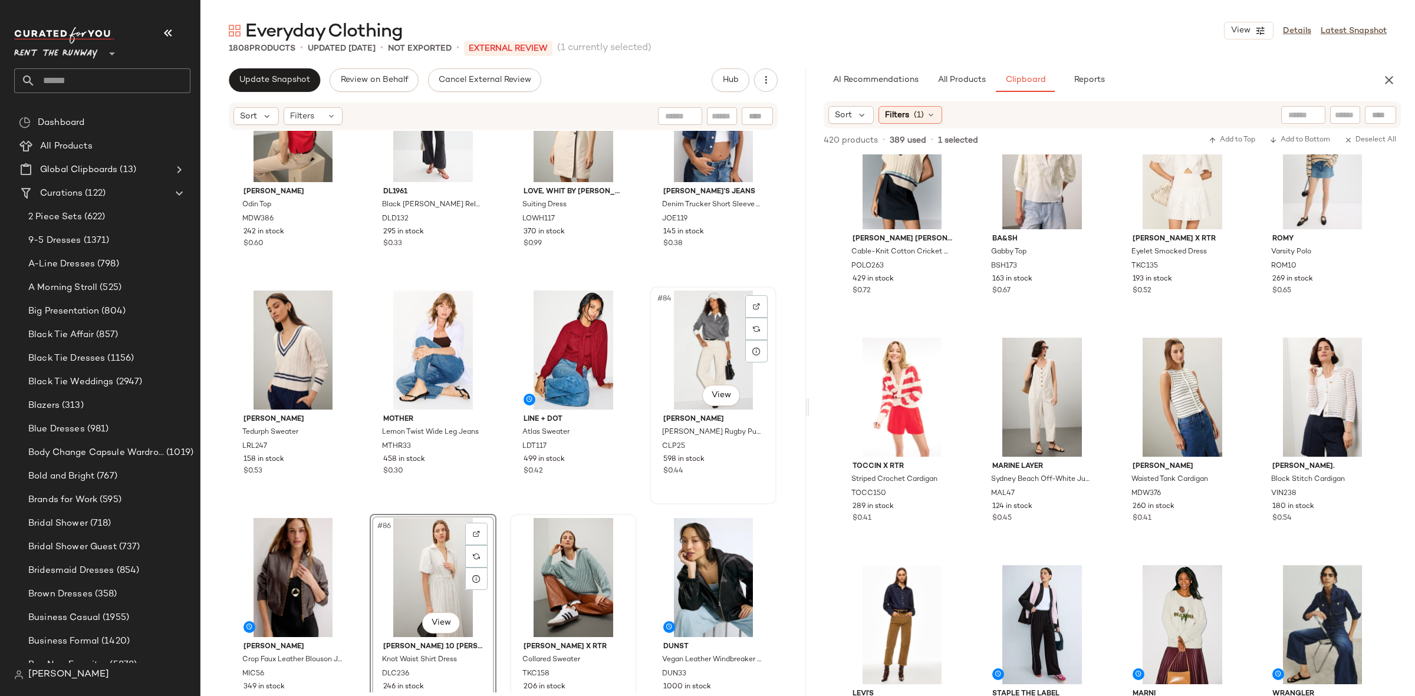
scroll to position [4399, 0]
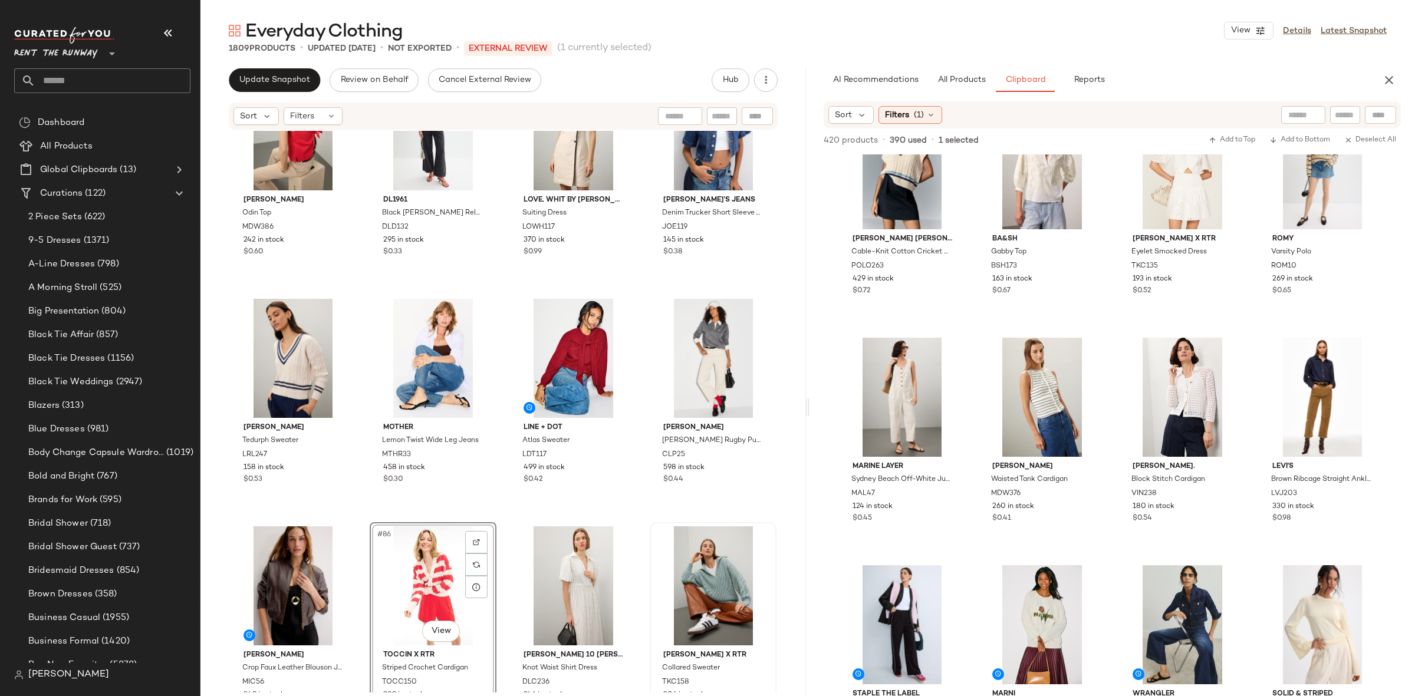
click at [516, 515] on div "[PERSON_NAME] Top MDW386 242 in stock $0.60 DL1961 Black [PERSON_NAME] Relaxed …" at bounding box center [502, 412] width 605 height 562
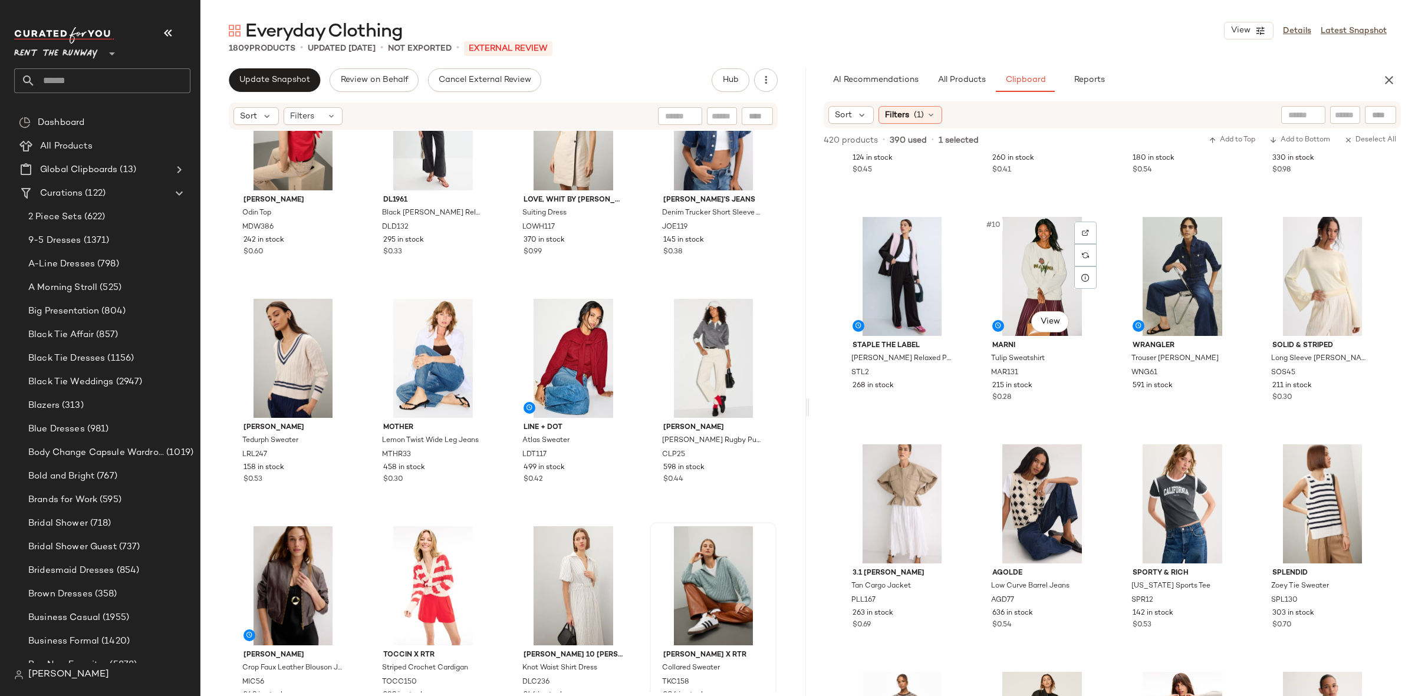
scroll to position [414, 0]
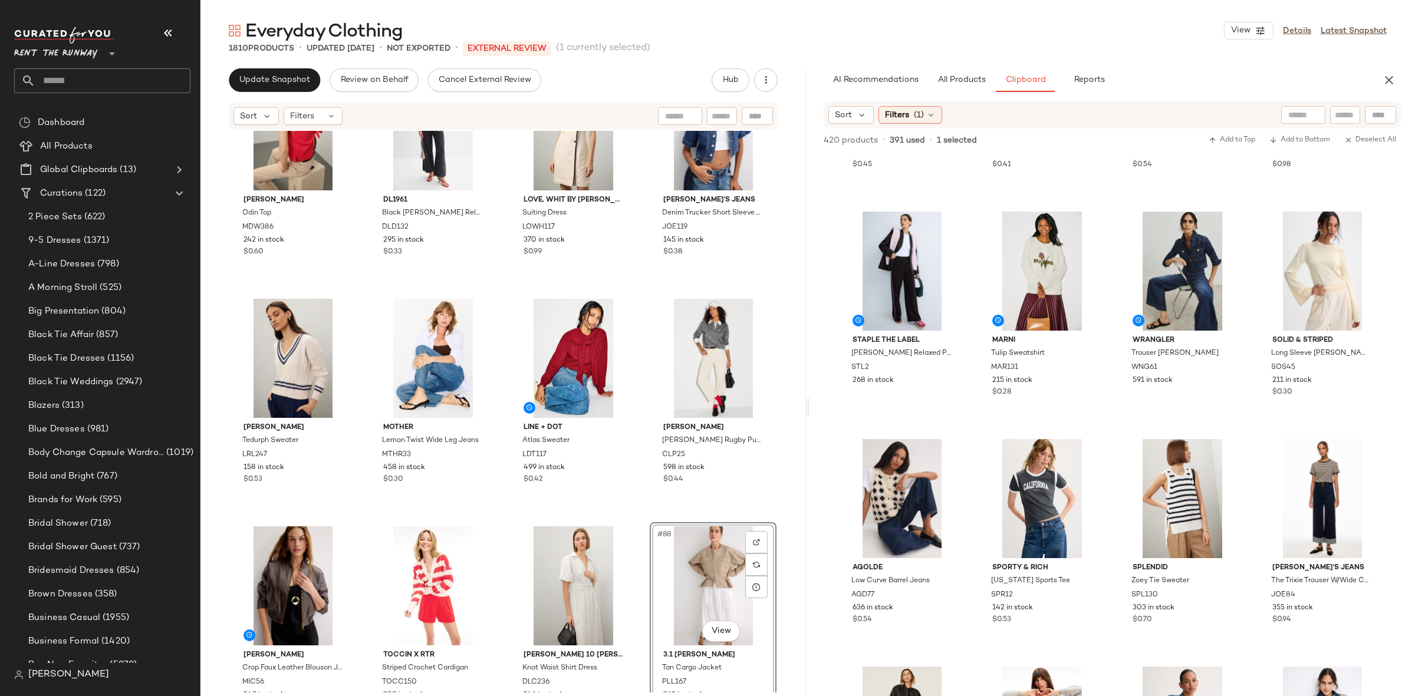
click at [643, 518] on div "[PERSON_NAME] Top MDW386 242 in stock $0.60 DL1961 Black [PERSON_NAME] Relaxed …" at bounding box center [502, 412] width 605 height 562
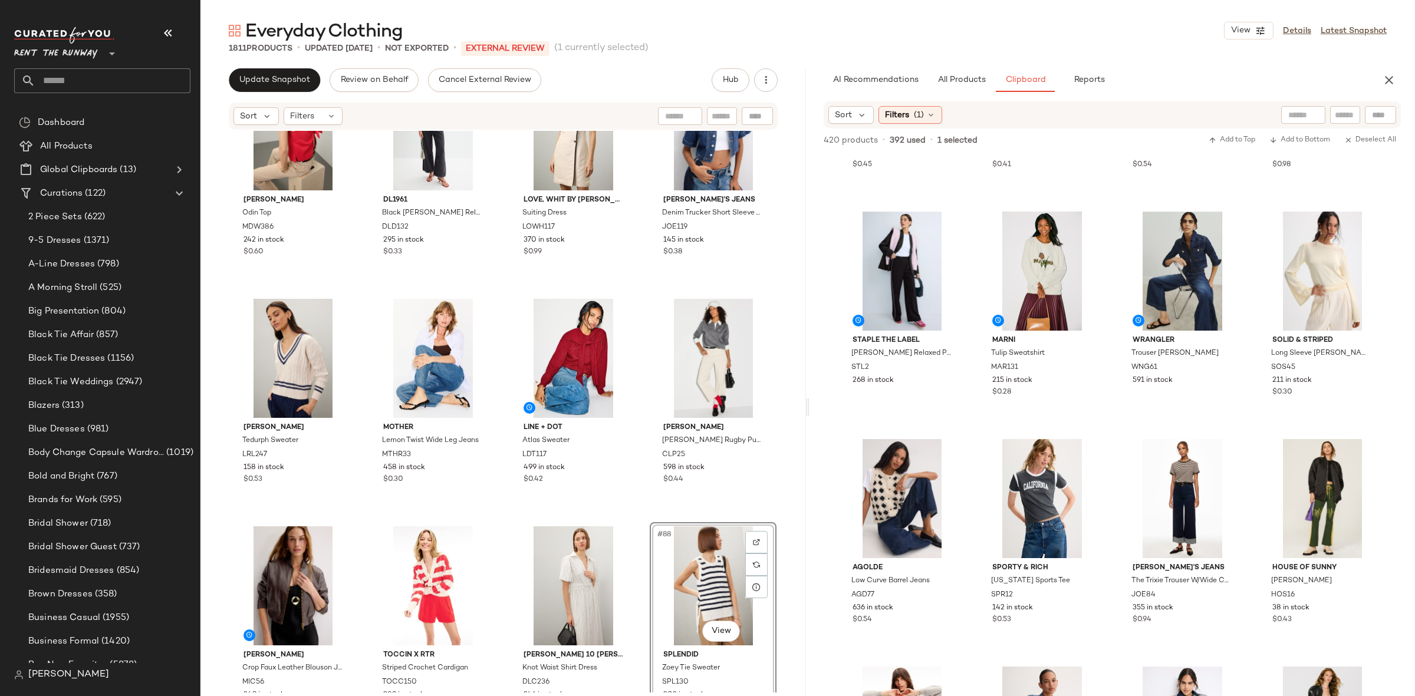
click at [635, 520] on div "[PERSON_NAME] Top MDW386 242 in stock $0.60 DL1961 Black [PERSON_NAME] Relaxed …" at bounding box center [502, 412] width 605 height 562
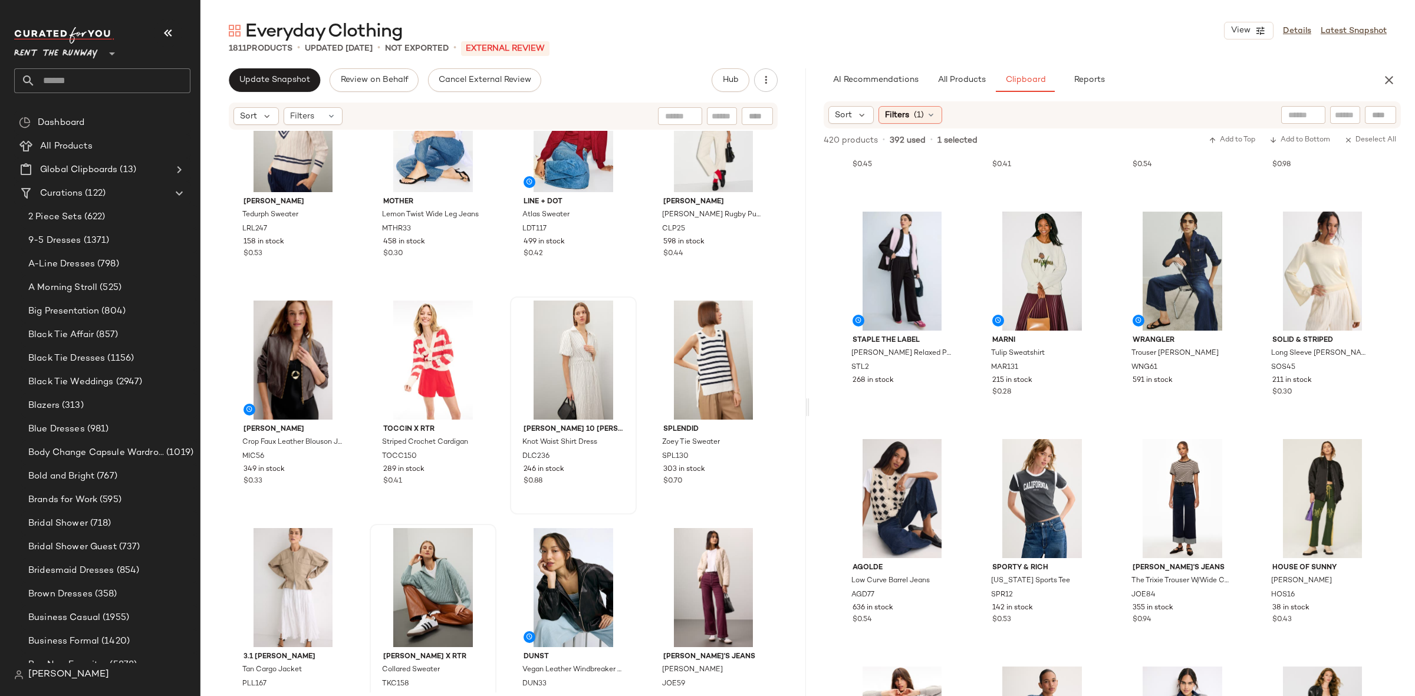
scroll to position [4610, 0]
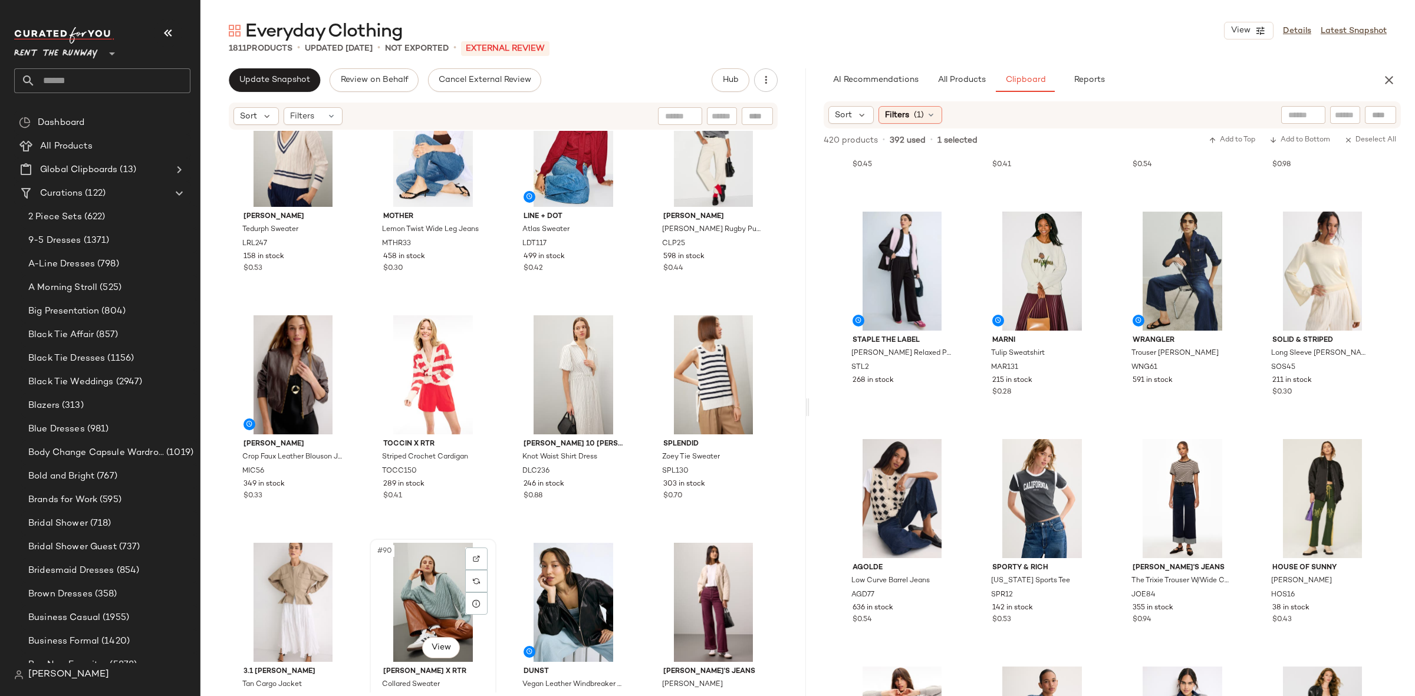
click at [411, 602] on div "#90 View" at bounding box center [433, 602] width 118 height 119
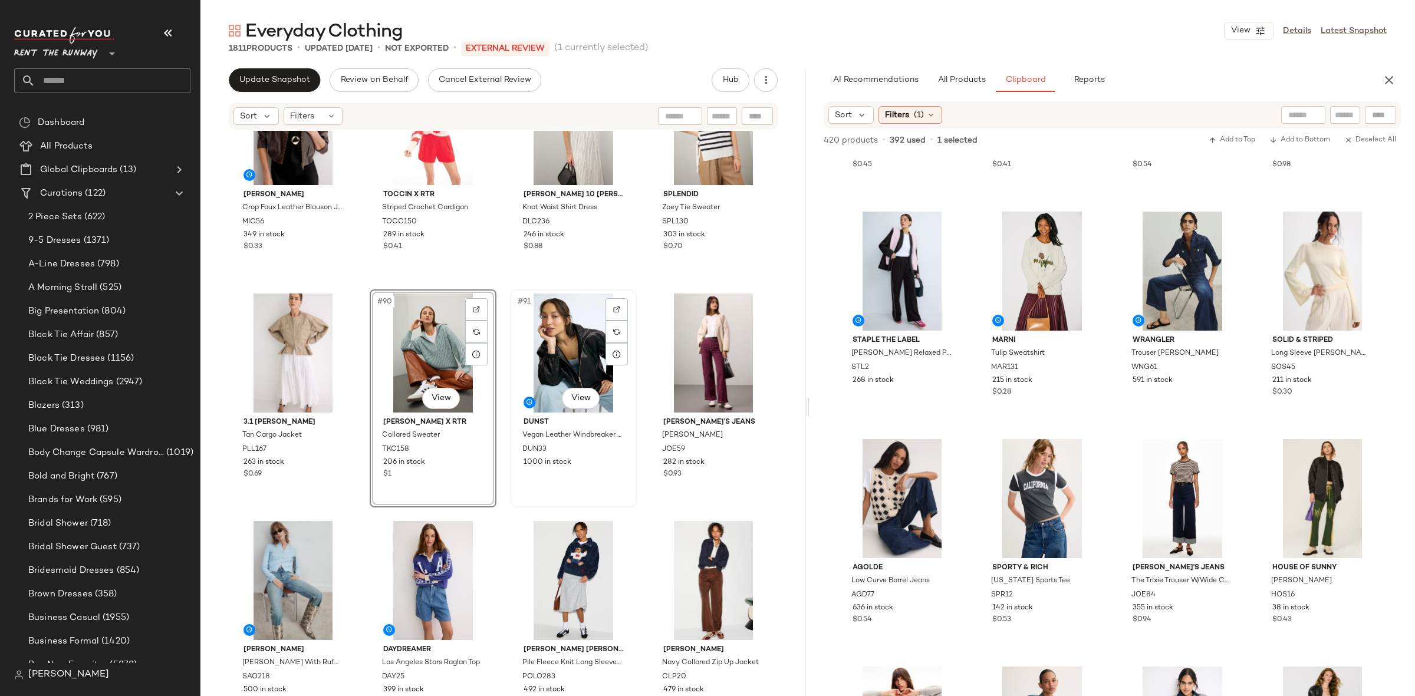
click at [564, 360] on div "#91 View" at bounding box center [573, 353] width 118 height 119
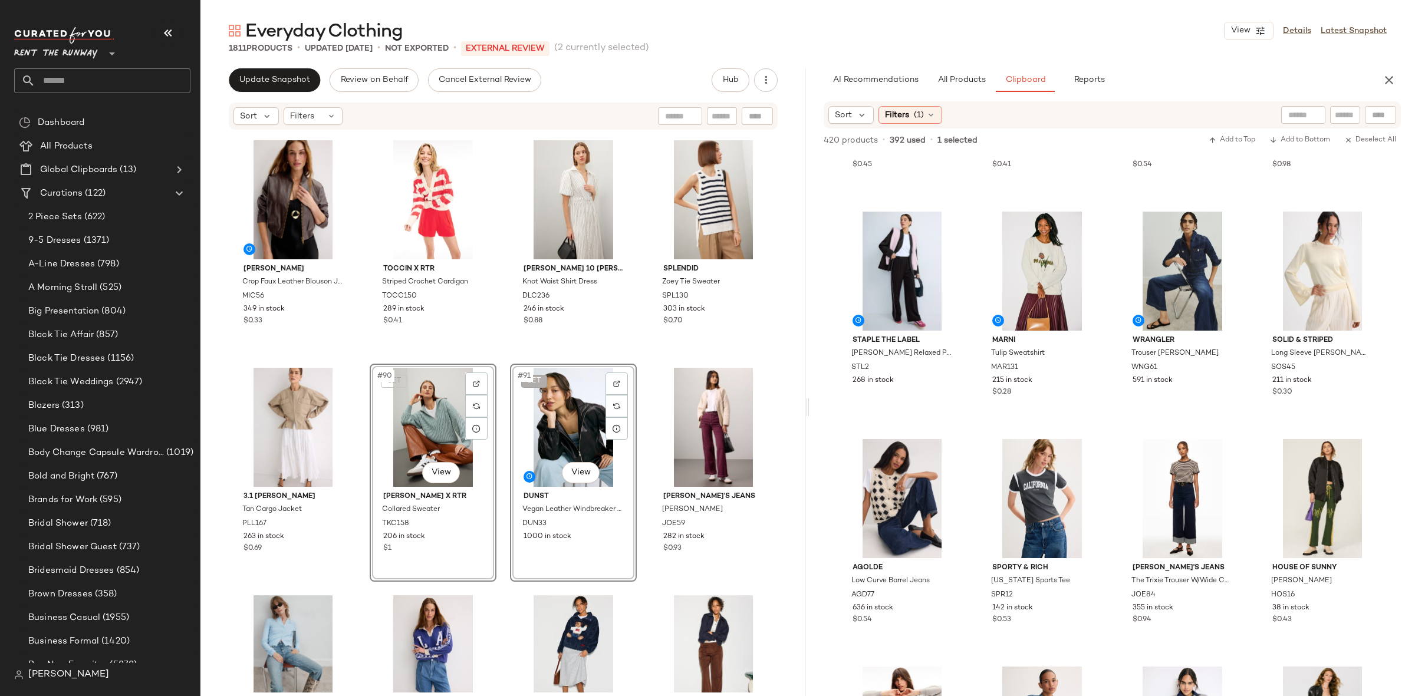
scroll to position [4670, 0]
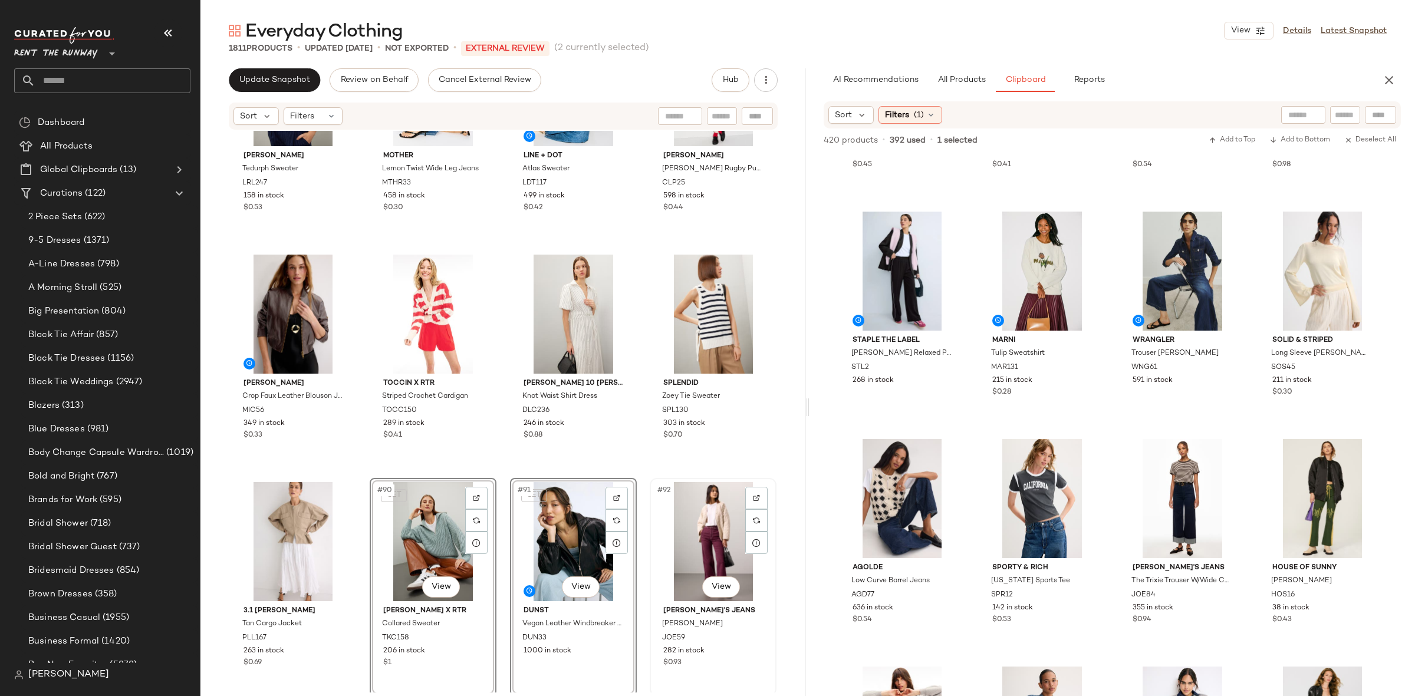
click at [660, 530] on div "#92 View" at bounding box center [713, 541] width 118 height 119
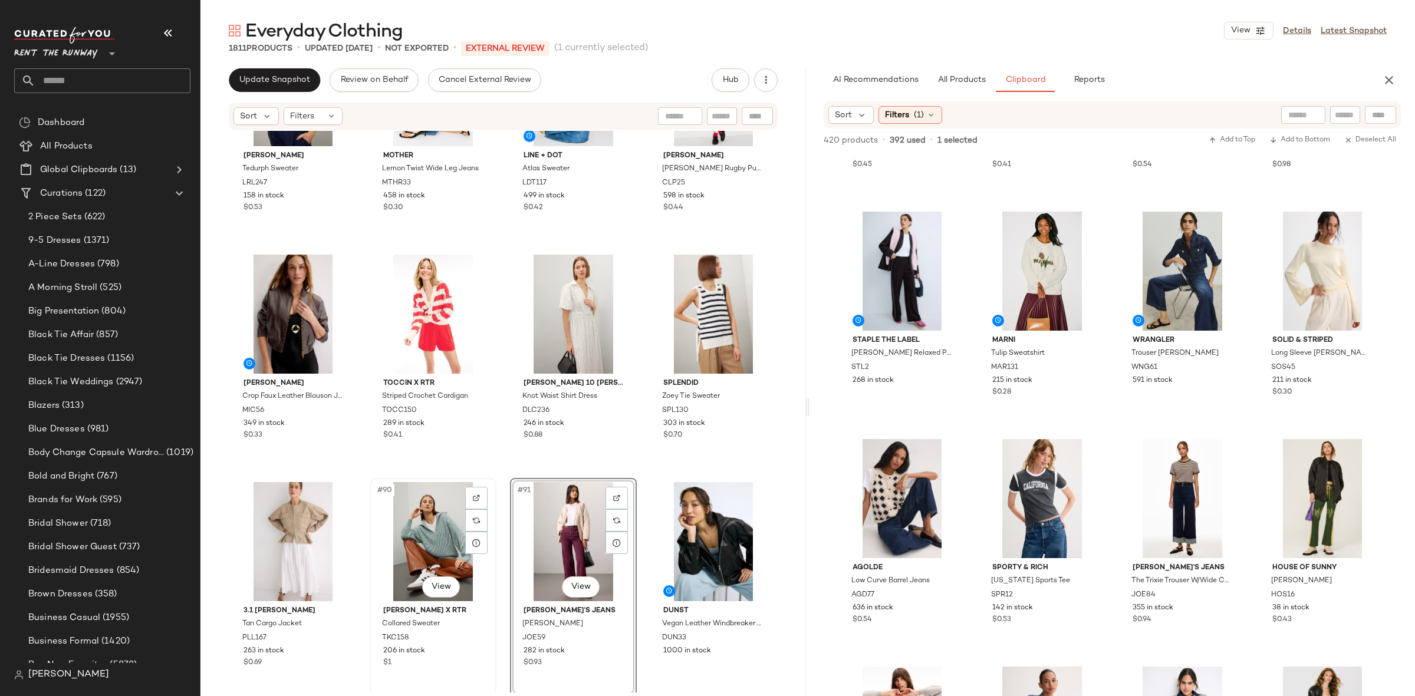
click at [437, 538] on div "#90 View" at bounding box center [433, 541] width 118 height 119
click at [558, 536] on div "#91 View" at bounding box center [573, 541] width 118 height 119
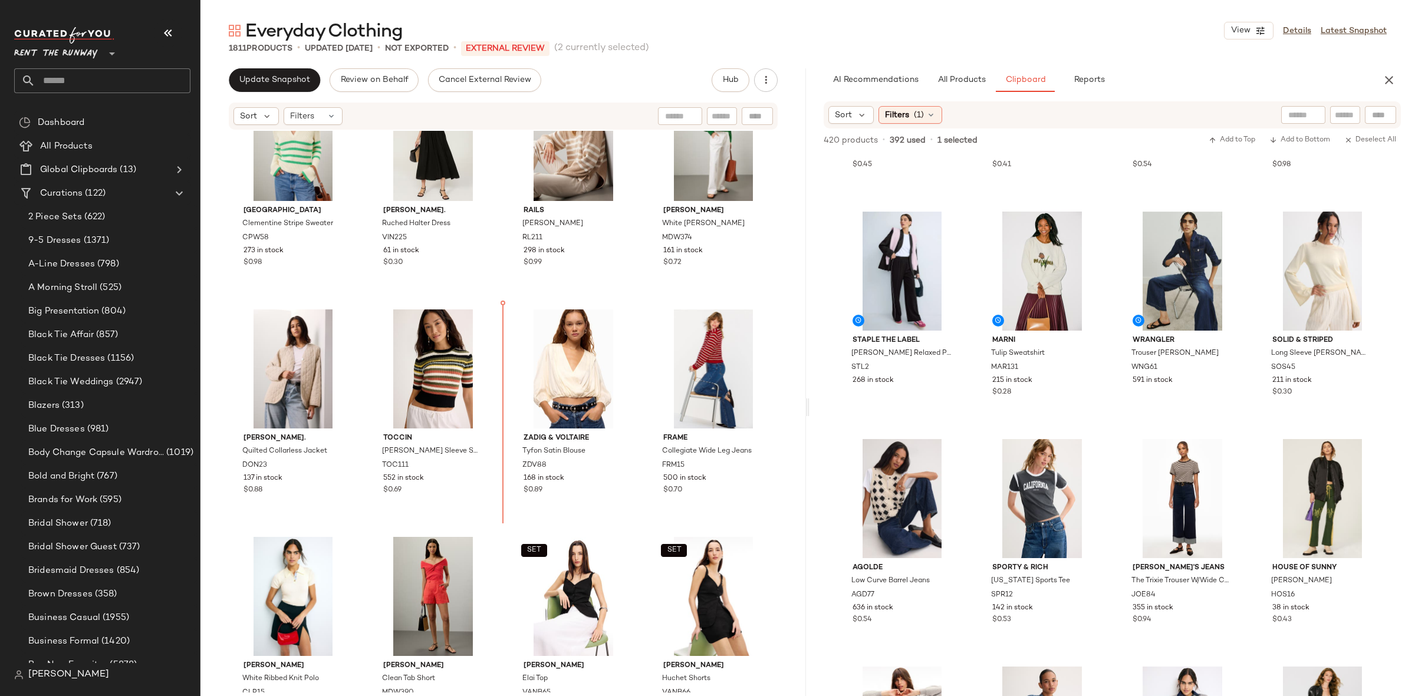
scroll to position [3475, 0]
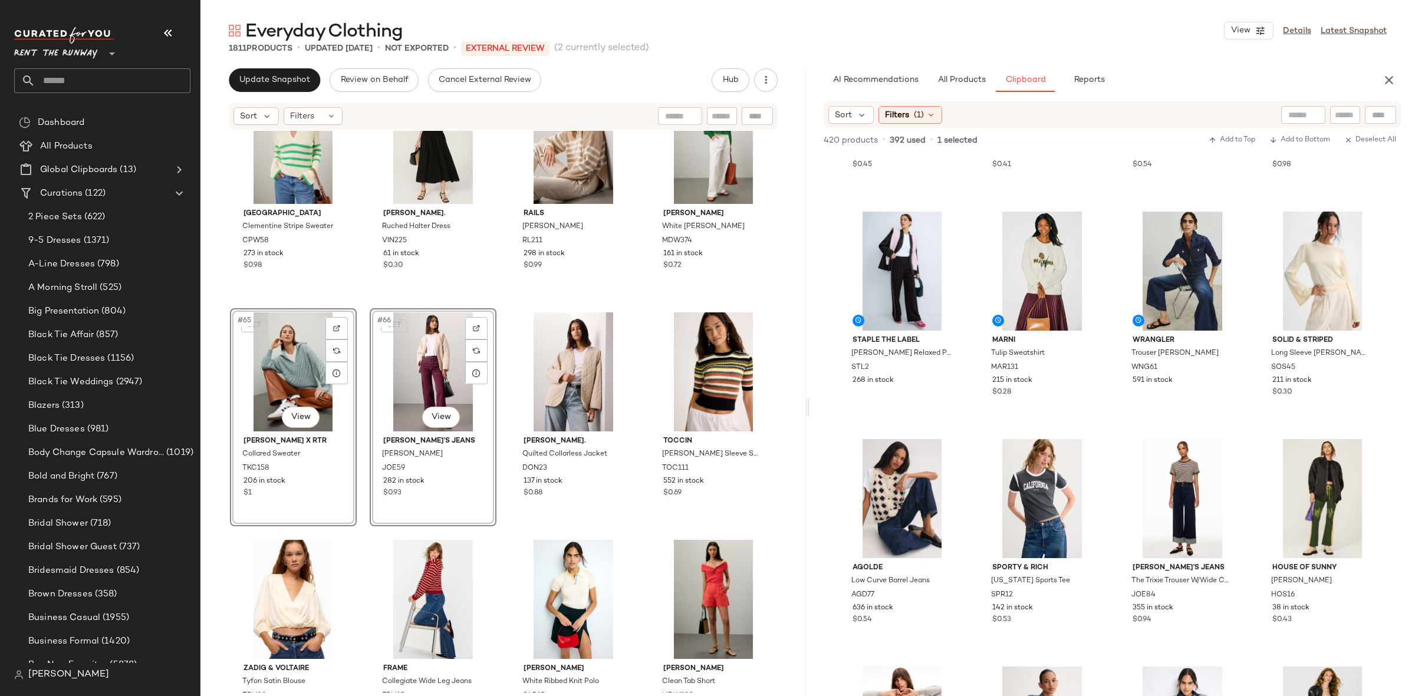
click at [369, 301] on div "[GEOGRAPHIC_DATA] [PERSON_NAME][GEOGRAPHIC_DATA] Sweater CPW58 273 in stock $0.…" at bounding box center [502, 412] width 605 height 562
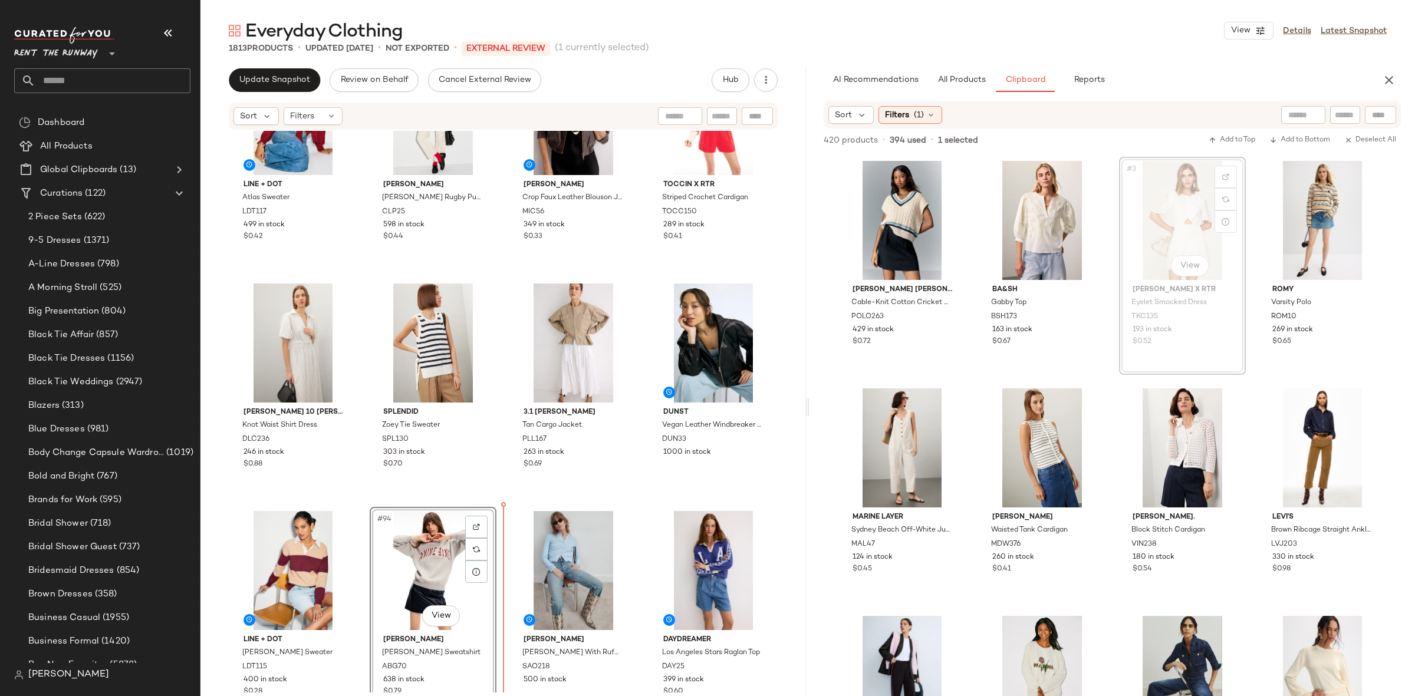
scroll to position [4876, 0]
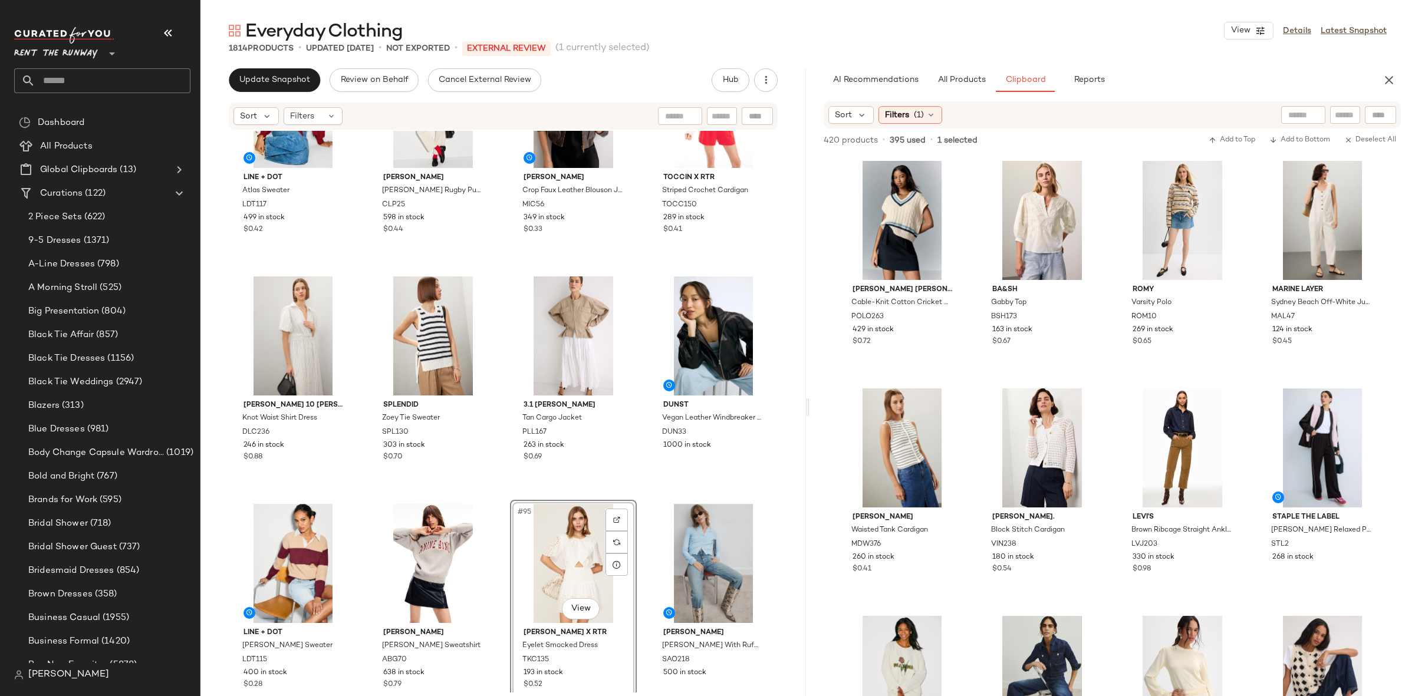
click at [630, 492] on div "Line + Dot Atlas Sweater LDT117 499 in stock $0.42 [PERSON_NAME] [PERSON_NAME] …" at bounding box center [502, 412] width 605 height 562
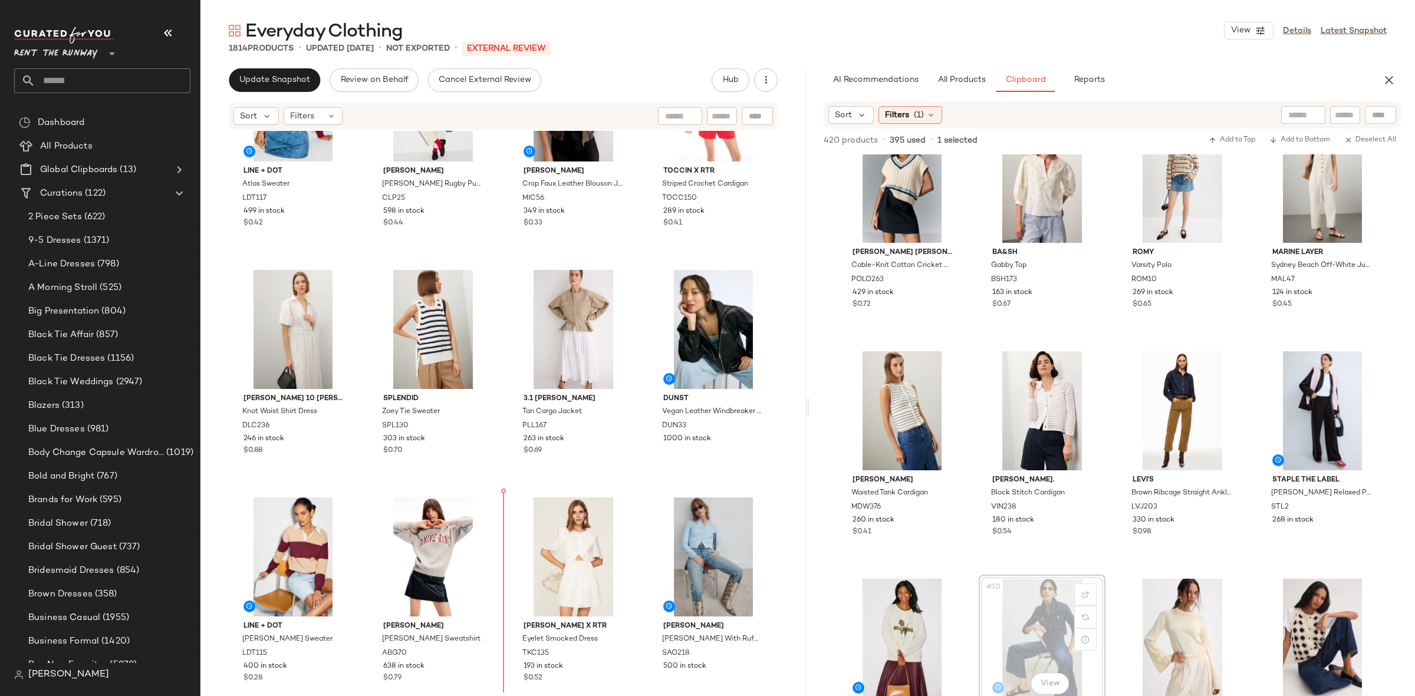
scroll to position [4884, 0]
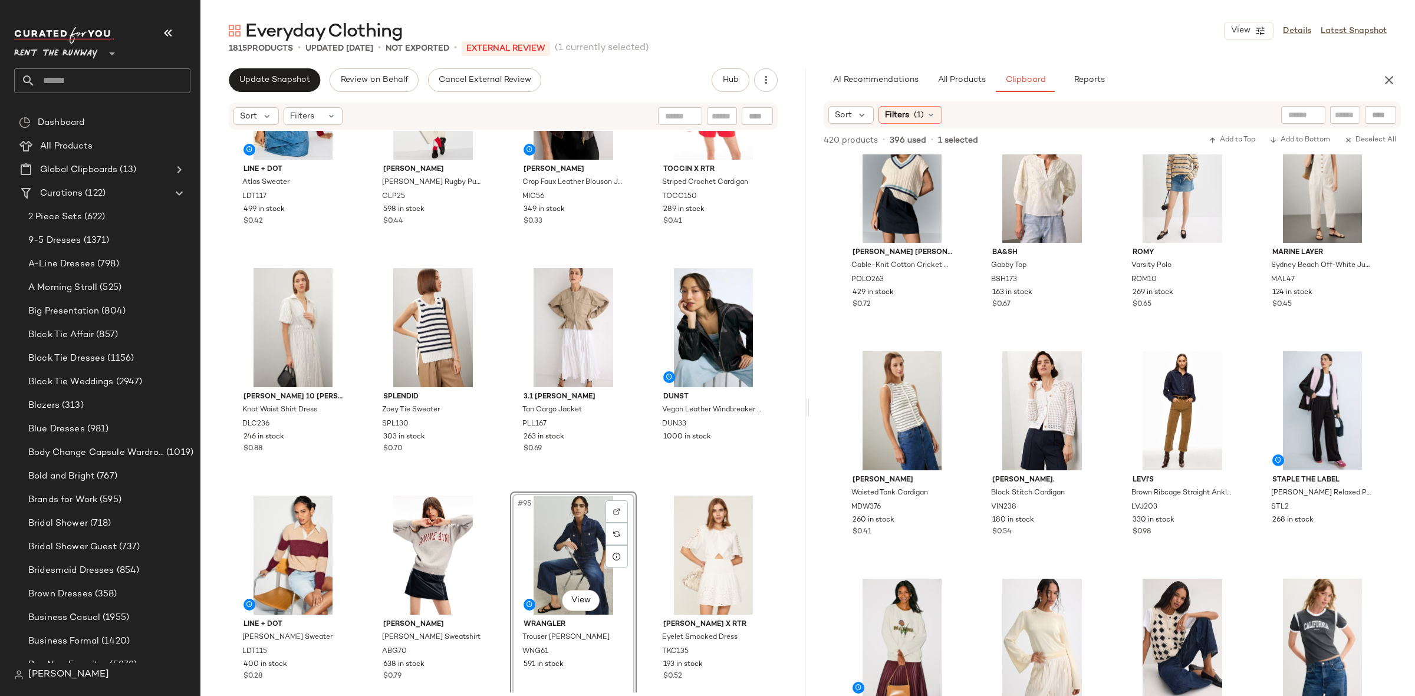
click at [498, 485] on div "Line + Dot Atlas Sweater LDT117 499 in stock $0.42 [PERSON_NAME] [PERSON_NAME] …" at bounding box center [502, 412] width 605 height 562
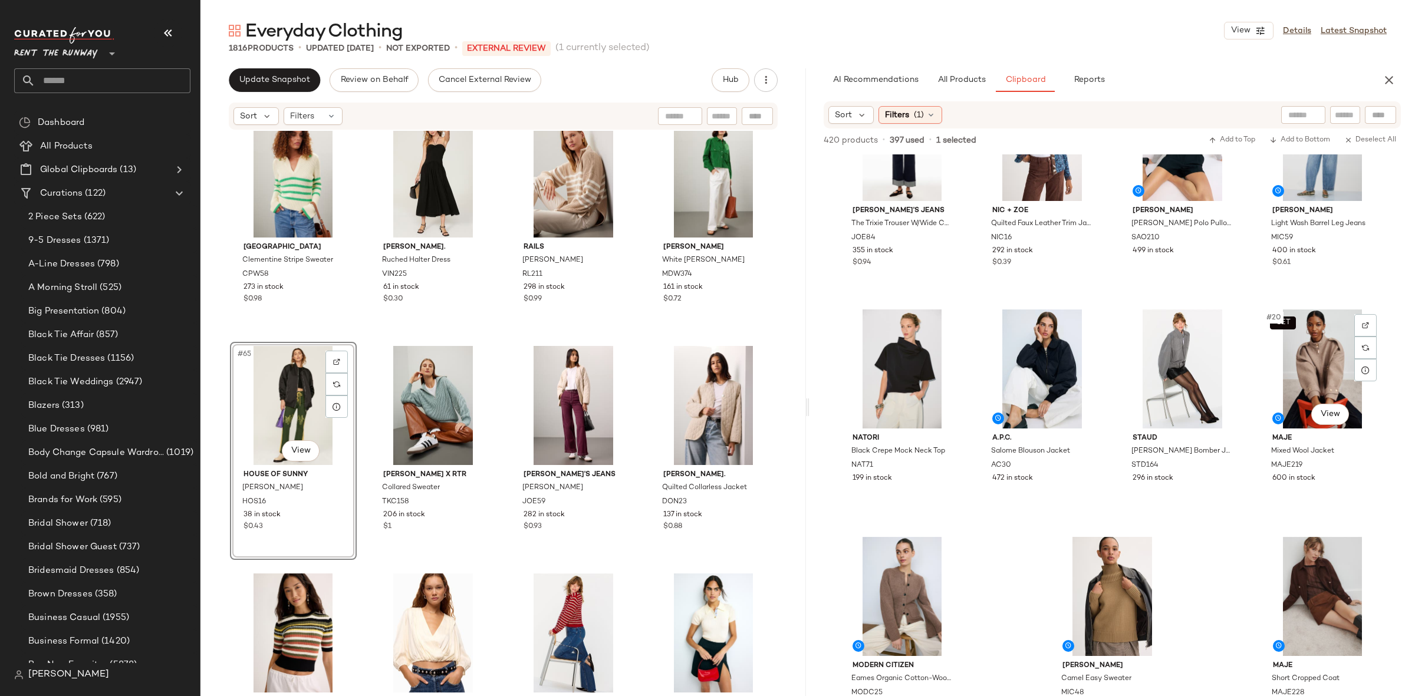
scroll to position [776, 0]
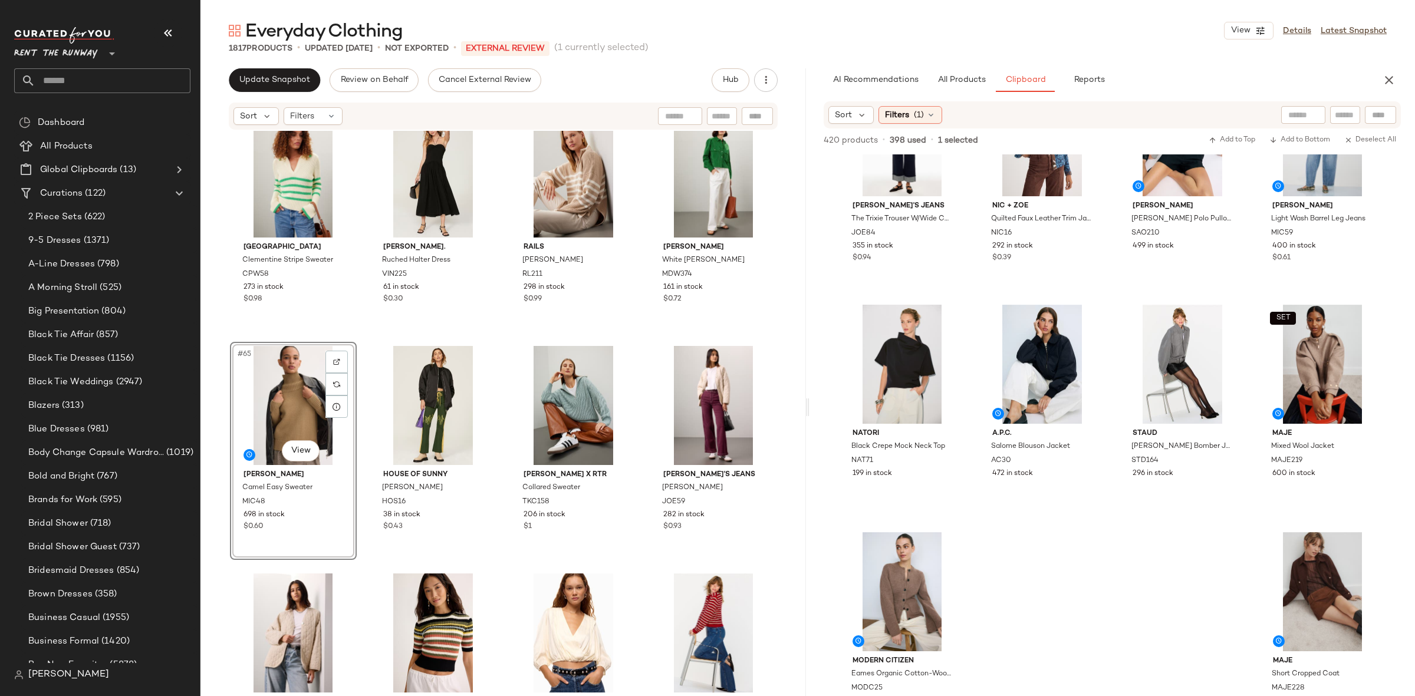
click at [355, 342] on div "#65 View [PERSON_NAME] Camel Easy Sweater MIC48 698 in stock $0.60" at bounding box center [293, 451] width 127 height 218
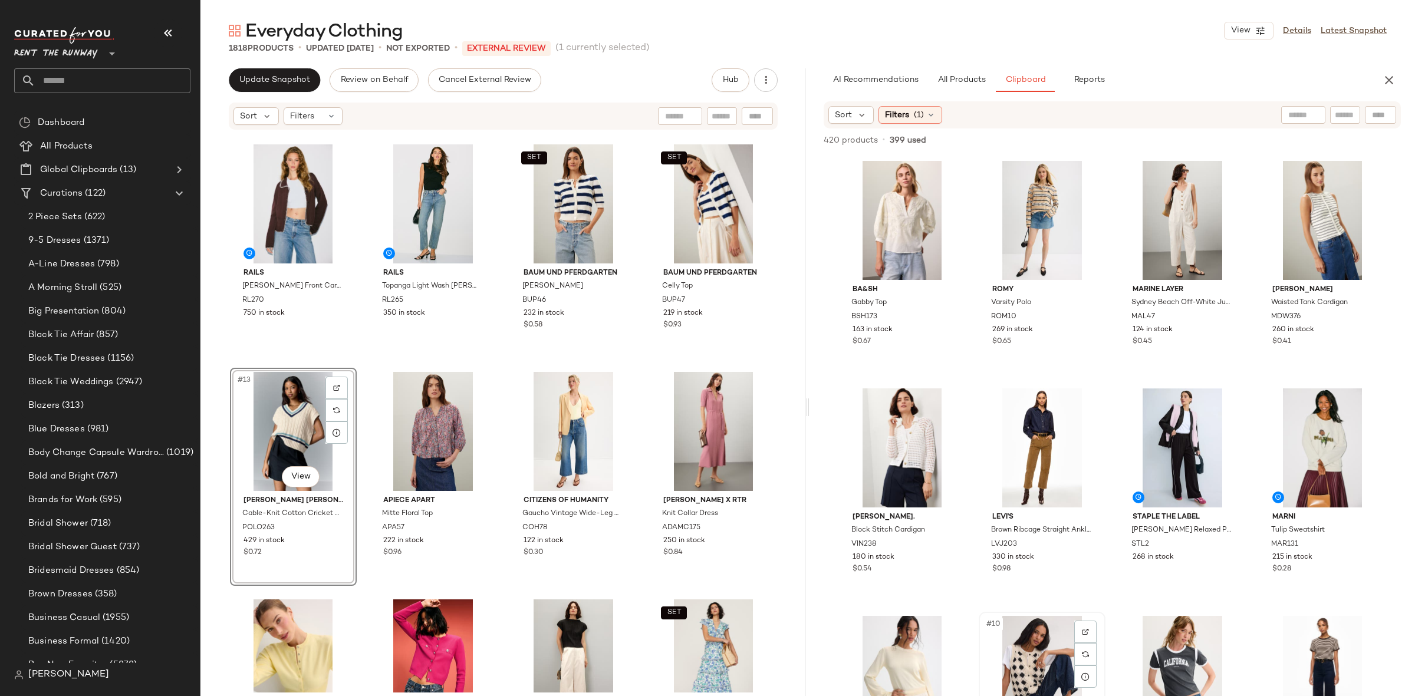
scroll to position [1, 0]
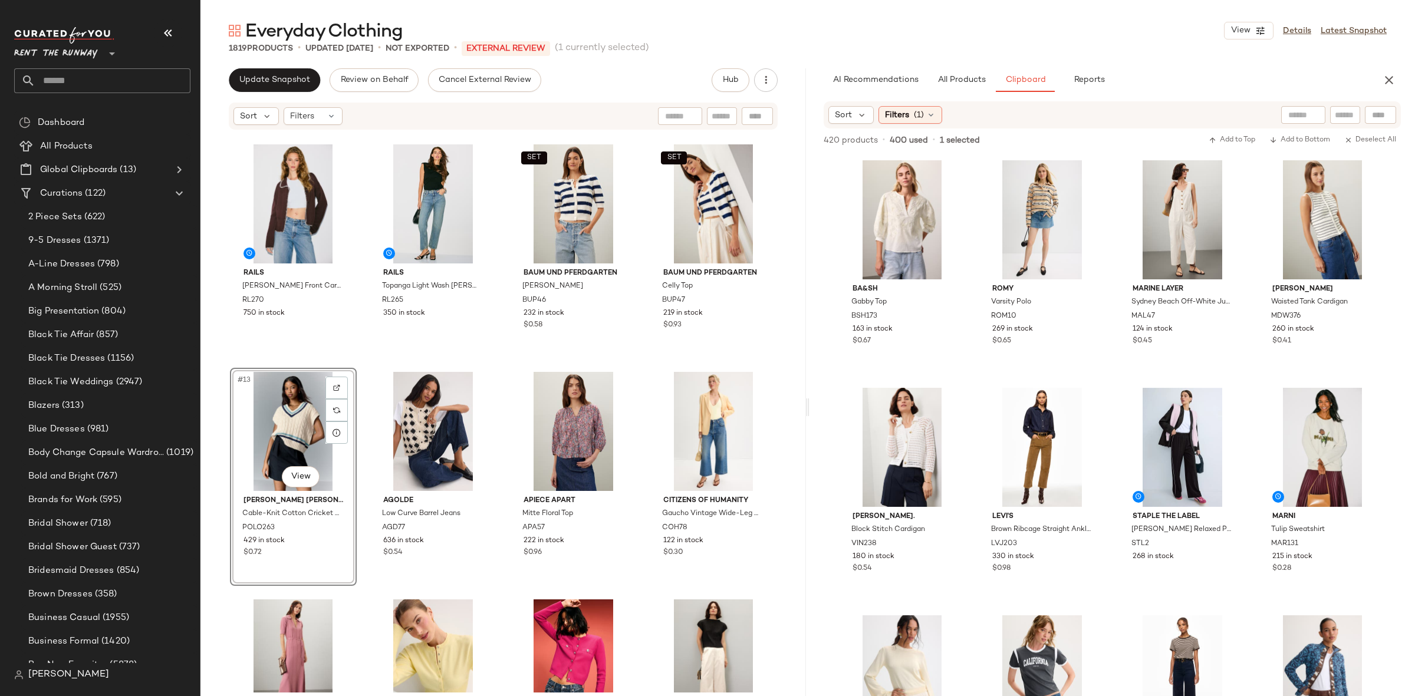
click at [492, 358] on div "Marine Layer Claire Relaxed Polo Sweater MAL87 982 in stock MOTHER Half-Pipe An…" at bounding box center [502, 412] width 605 height 562
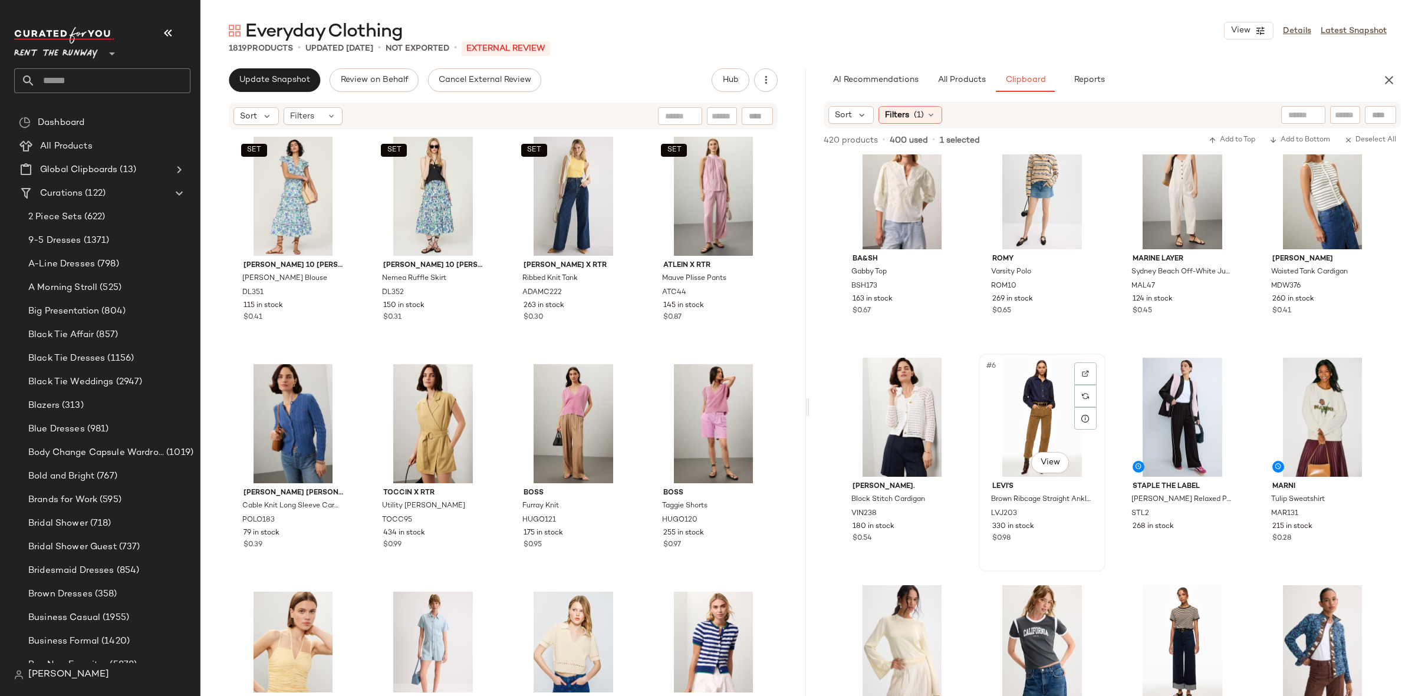
scroll to position [548, 0]
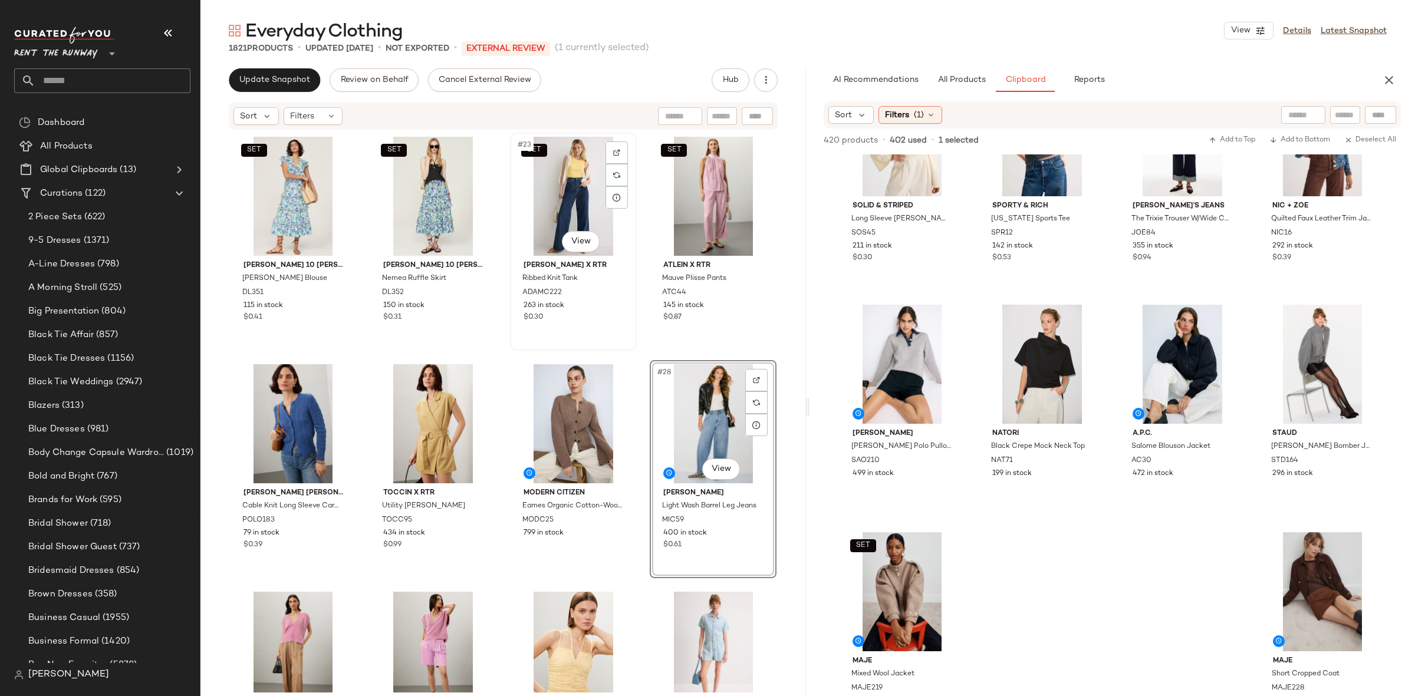
click at [631, 342] on div "SET #23 View [PERSON_NAME] x RTR Ribbed Knit Tank ADAMC222 263 in stock $0.30" at bounding box center [573, 242] width 124 height 216
click at [635, 347] on div "SET [PERSON_NAME] 10 [PERSON_NAME] Ruffle Blouse DL351 115 in stock $0.41 SET […" at bounding box center [502, 412] width 605 height 562
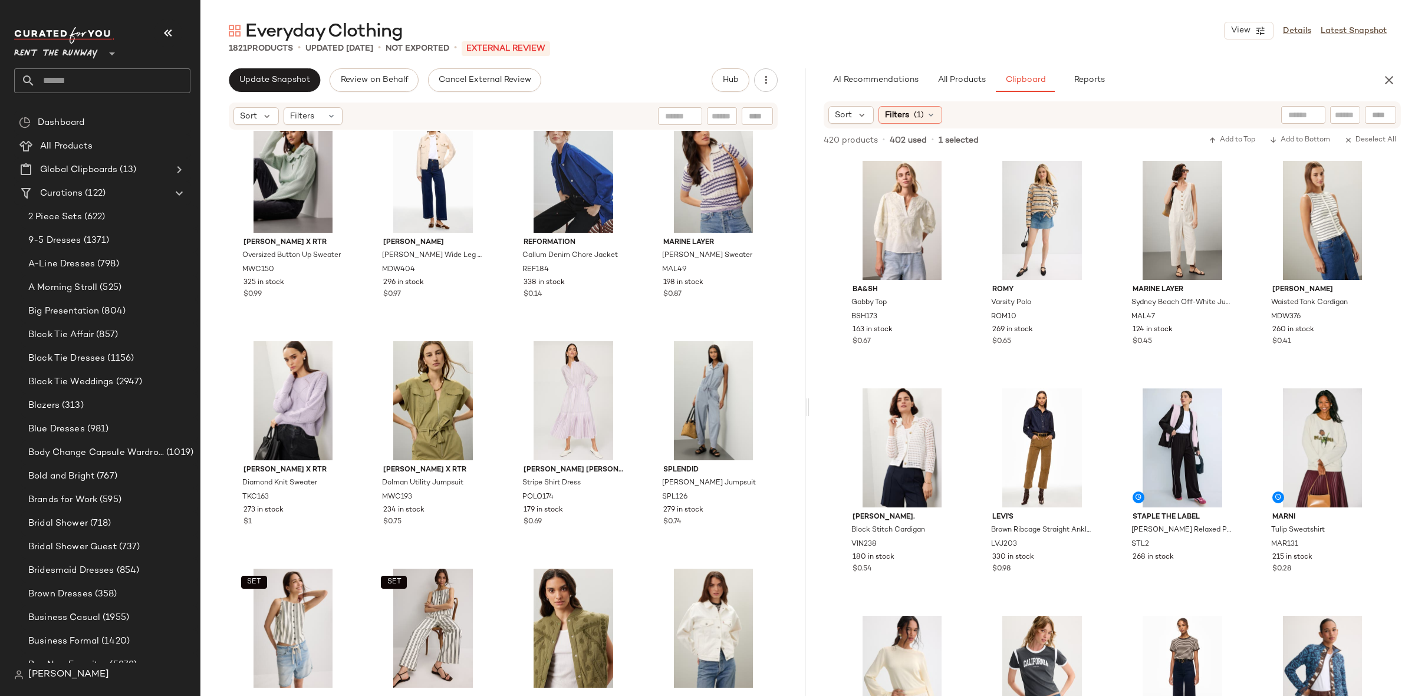
scroll to position [2536, 0]
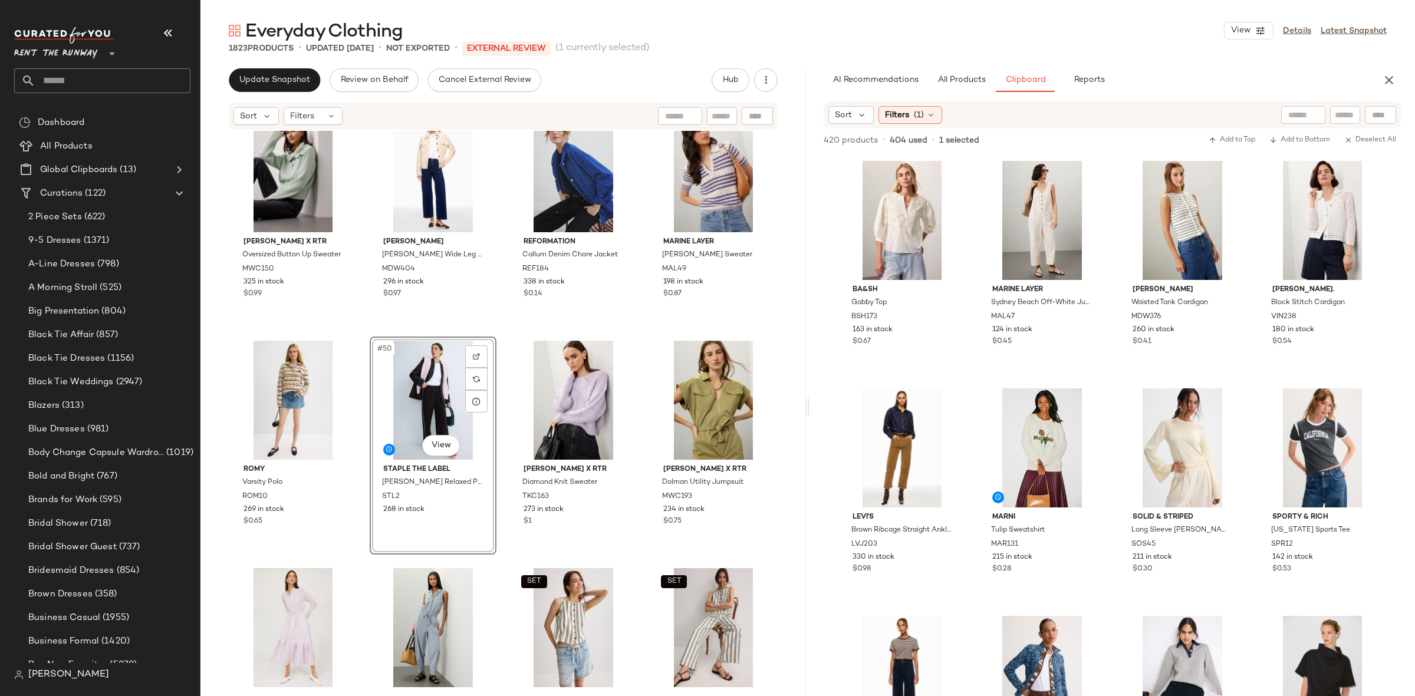
click at [499, 327] on div "[PERSON_NAME] spade [US_STATE] Spring Argyle Sweater KS386 151 in stock $0.55 […" at bounding box center [502, 412] width 605 height 562
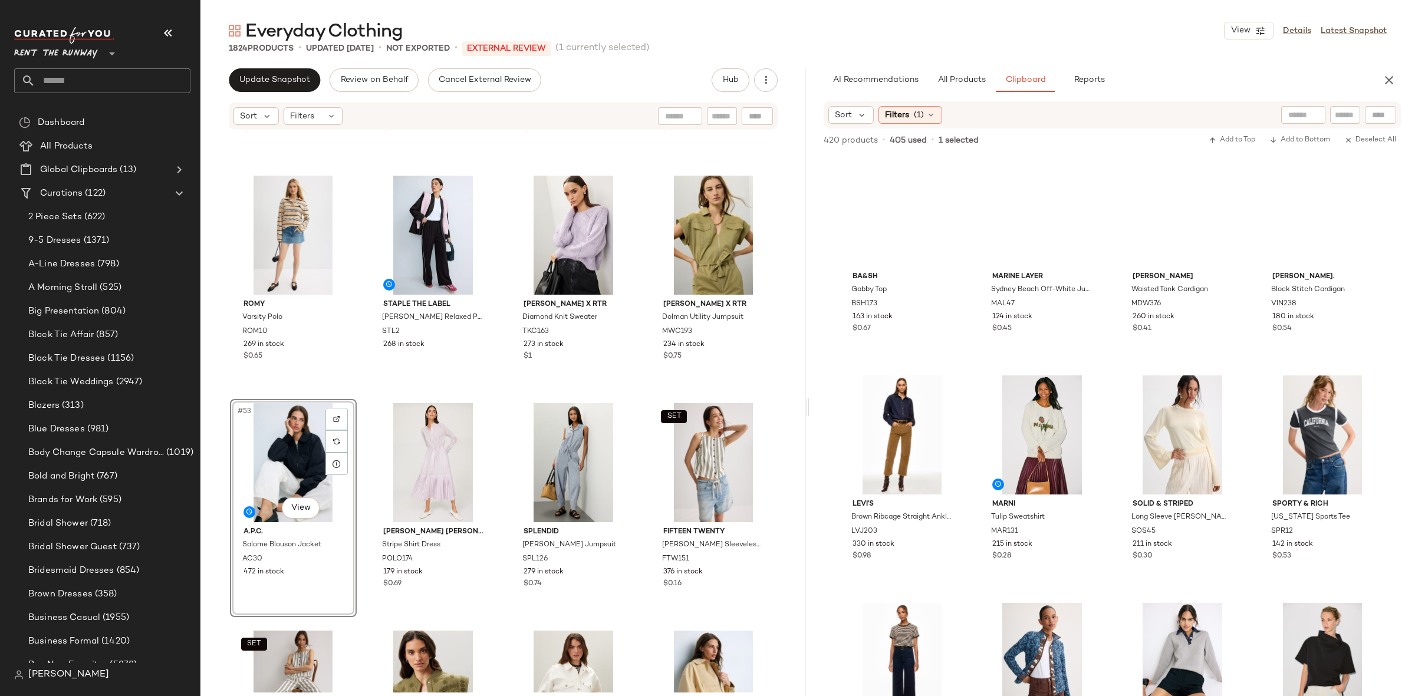
scroll to position [0, 0]
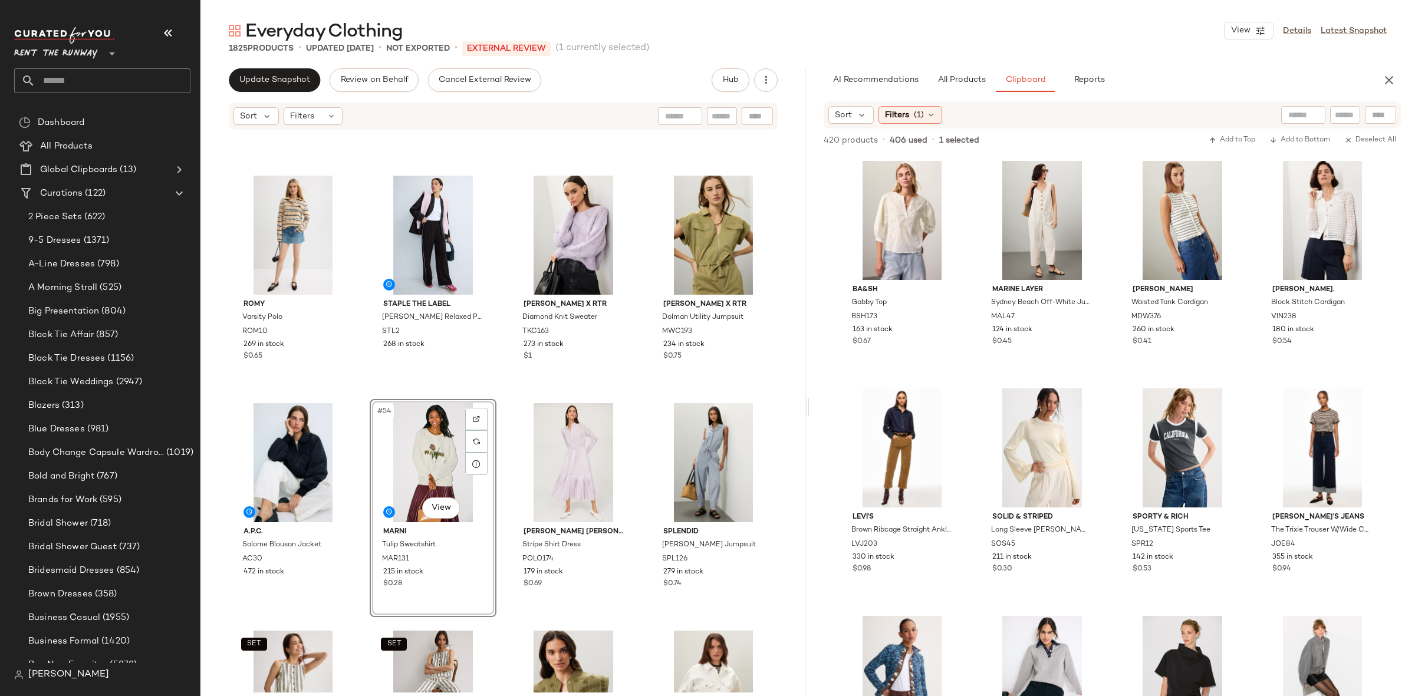
click at [494, 396] on div "[PERSON_NAME] x RTR Oversized Button Up Sweater MWC150 325 in stock $0.99 [PERS…" at bounding box center [502, 412] width 605 height 562
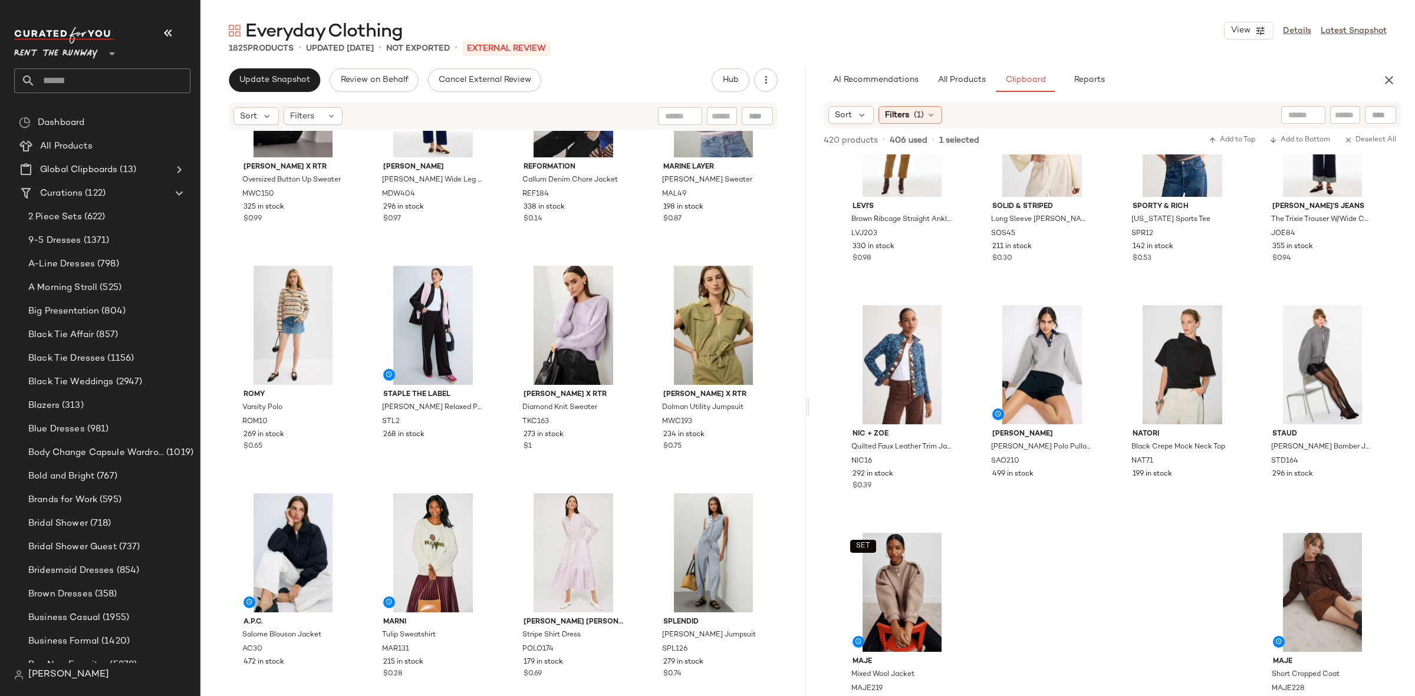
scroll to position [2506, 0]
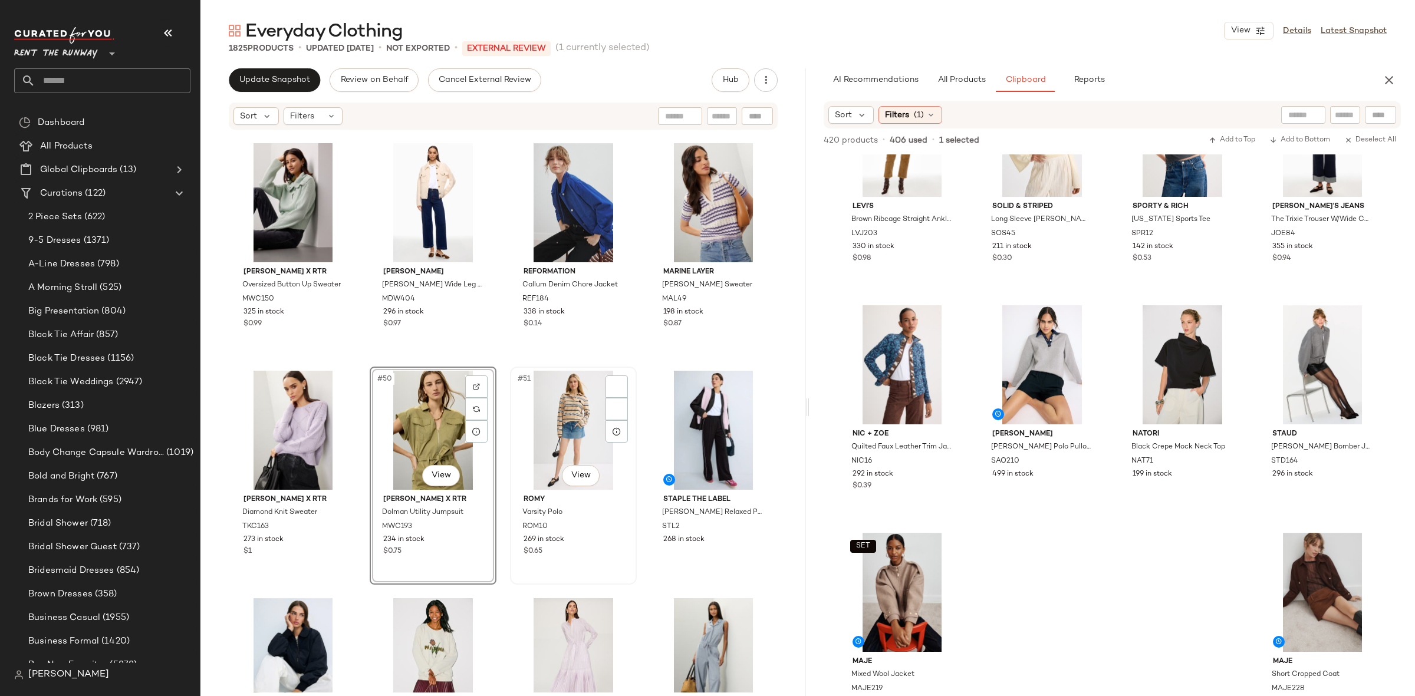
click at [511, 368] on div "#51 View ROMY Varsity Polo ROM10 269 in stock $0.65" at bounding box center [573, 476] width 124 height 216
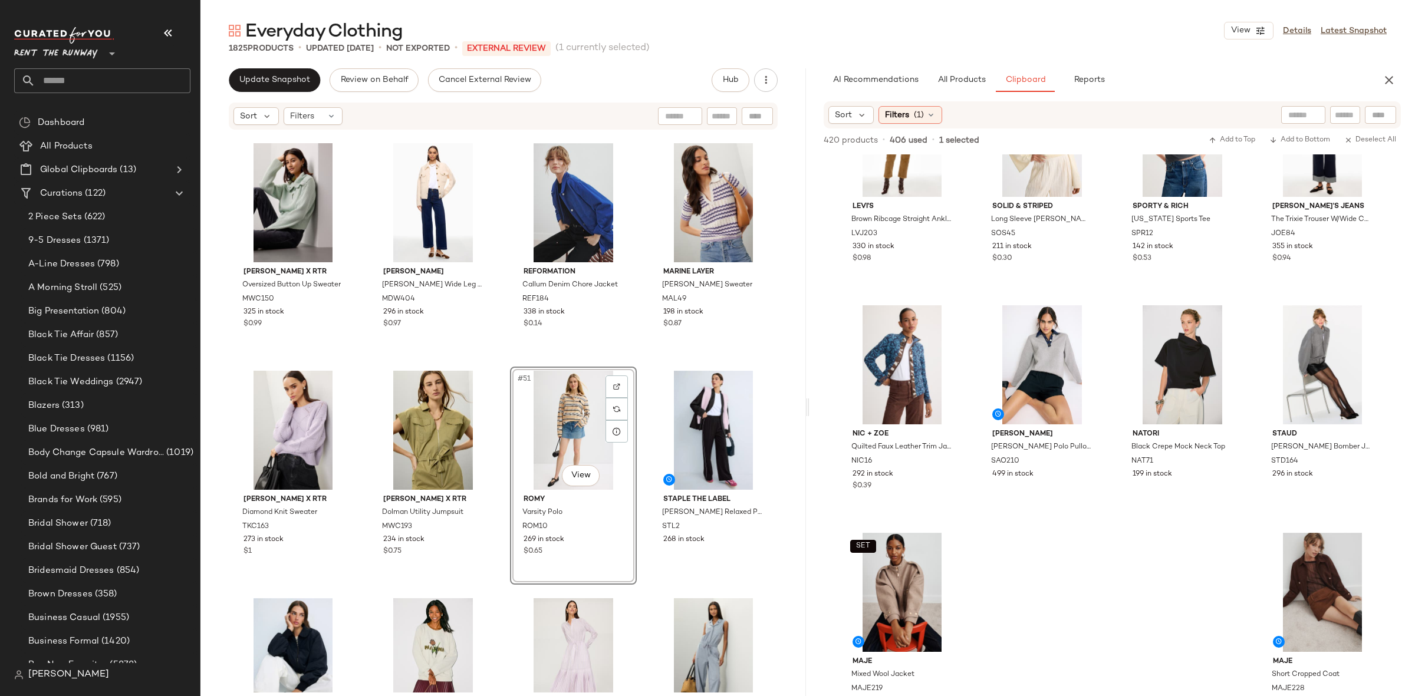
click at [504, 366] on div "[PERSON_NAME] x RTR Oversized Button Up Sweater MWC150 325 in stock $0.99 [PERS…" at bounding box center [502, 412] width 605 height 562
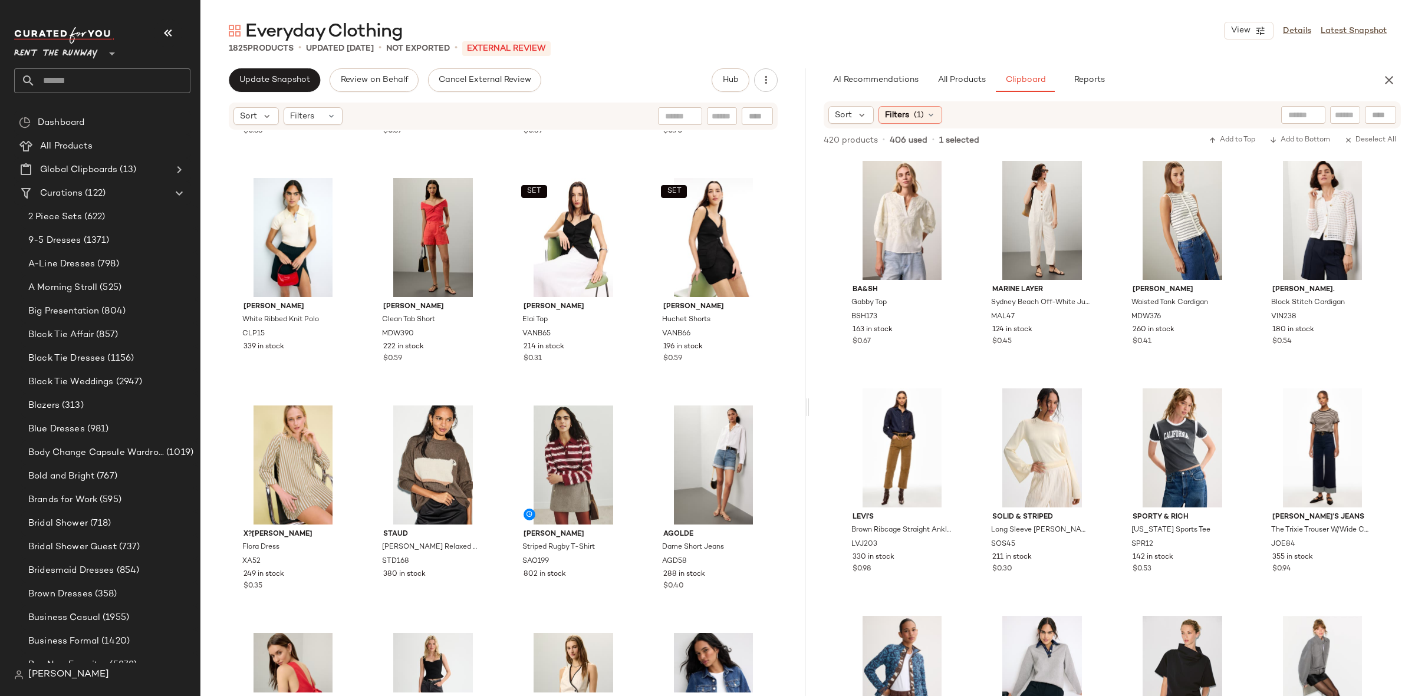
scroll to position [4520, 0]
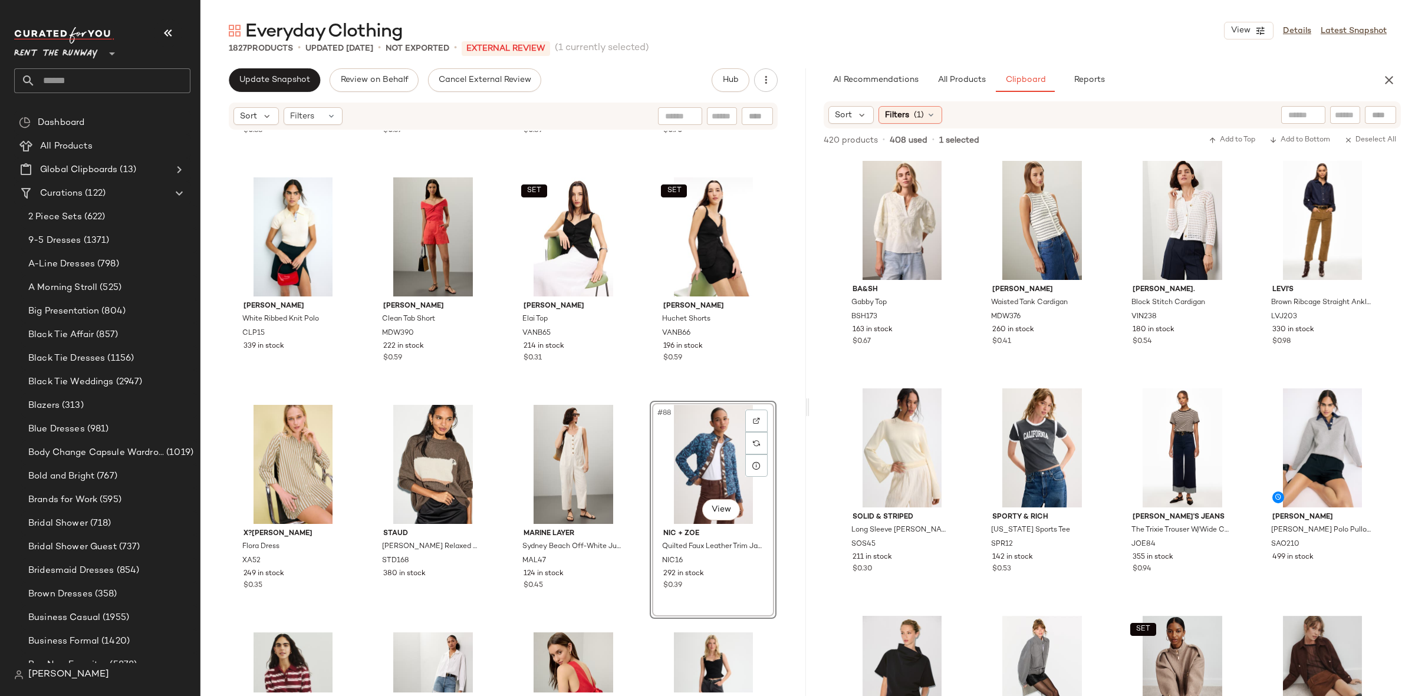
click at [643, 391] on div "[PERSON_NAME]. Quilted Collarless Jacket DON23 137 in stock $0.88 [PERSON_NAME]…" at bounding box center [502, 412] width 605 height 562
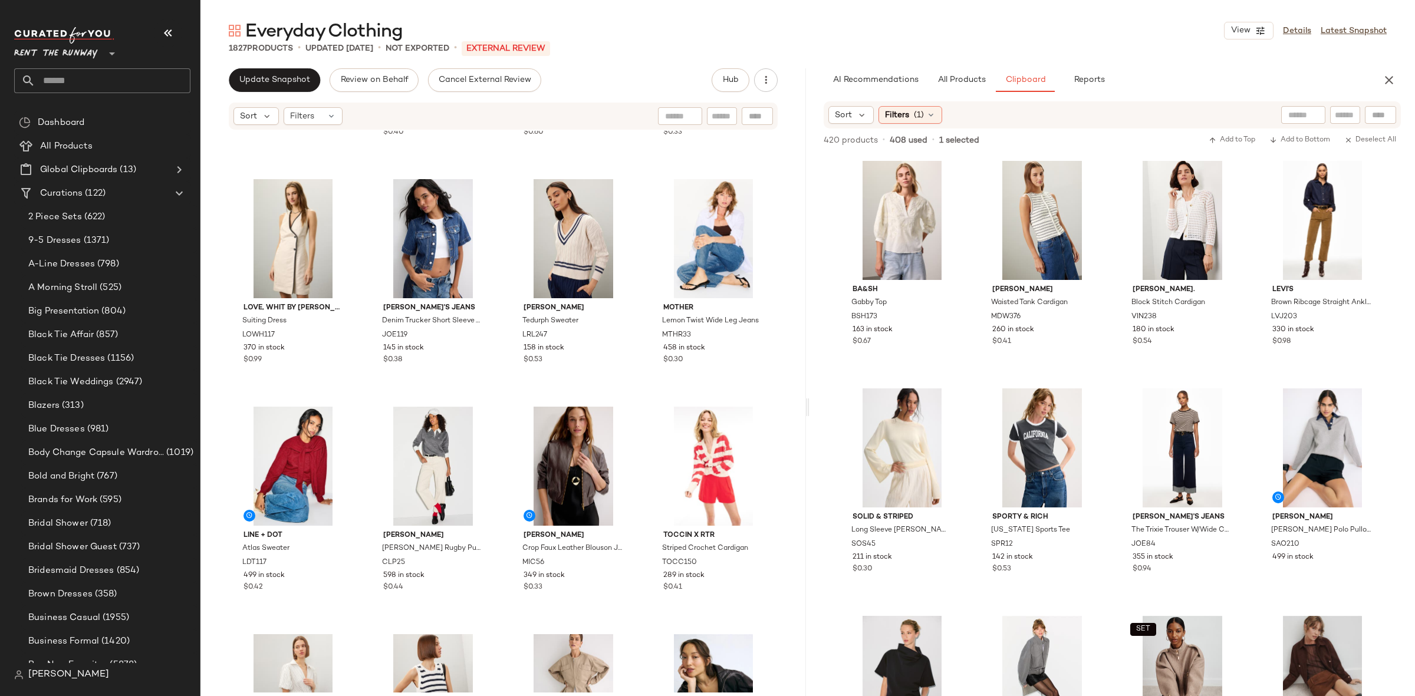
scroll to position [5251, 0]
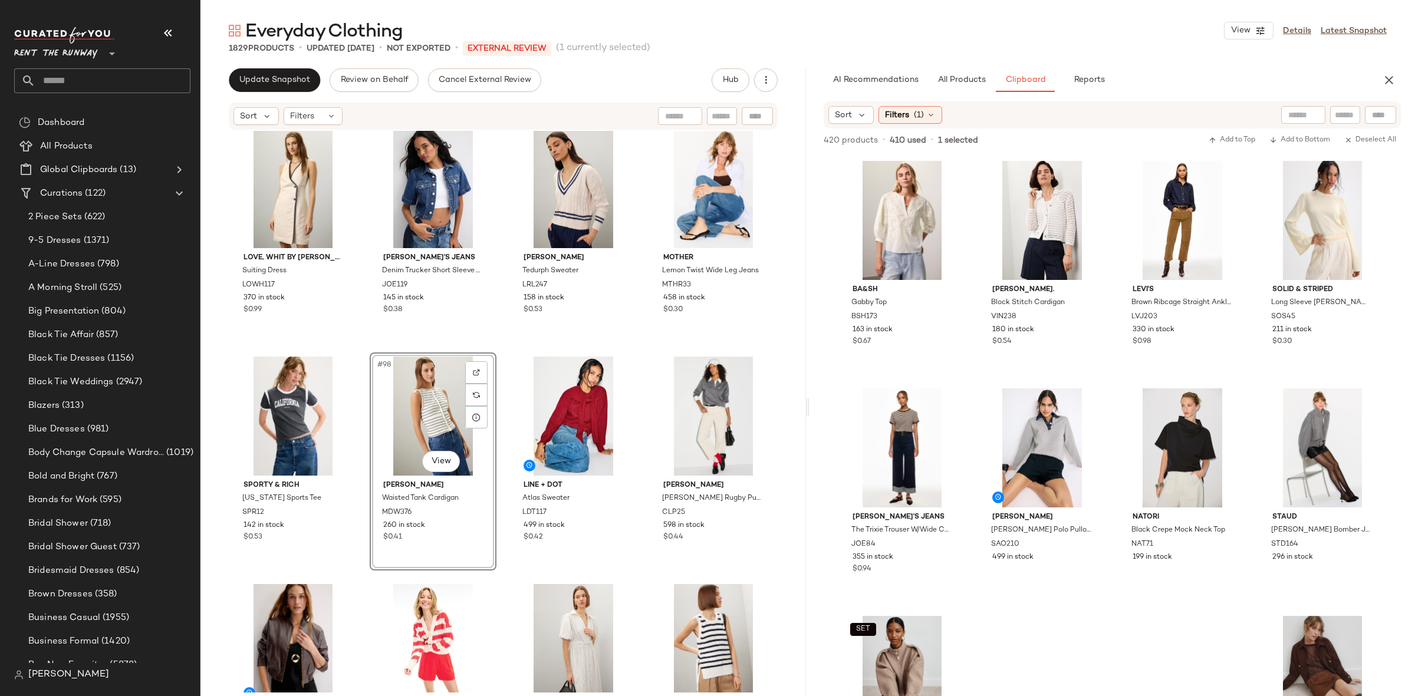
click at [505, 344] on div "[PERSON_NAME] Striped Rugby T-Shirt SAO199 802 in stock AGOLDE Dame Short Jeans…" at bounding box center [502, 412] width 605 height 562
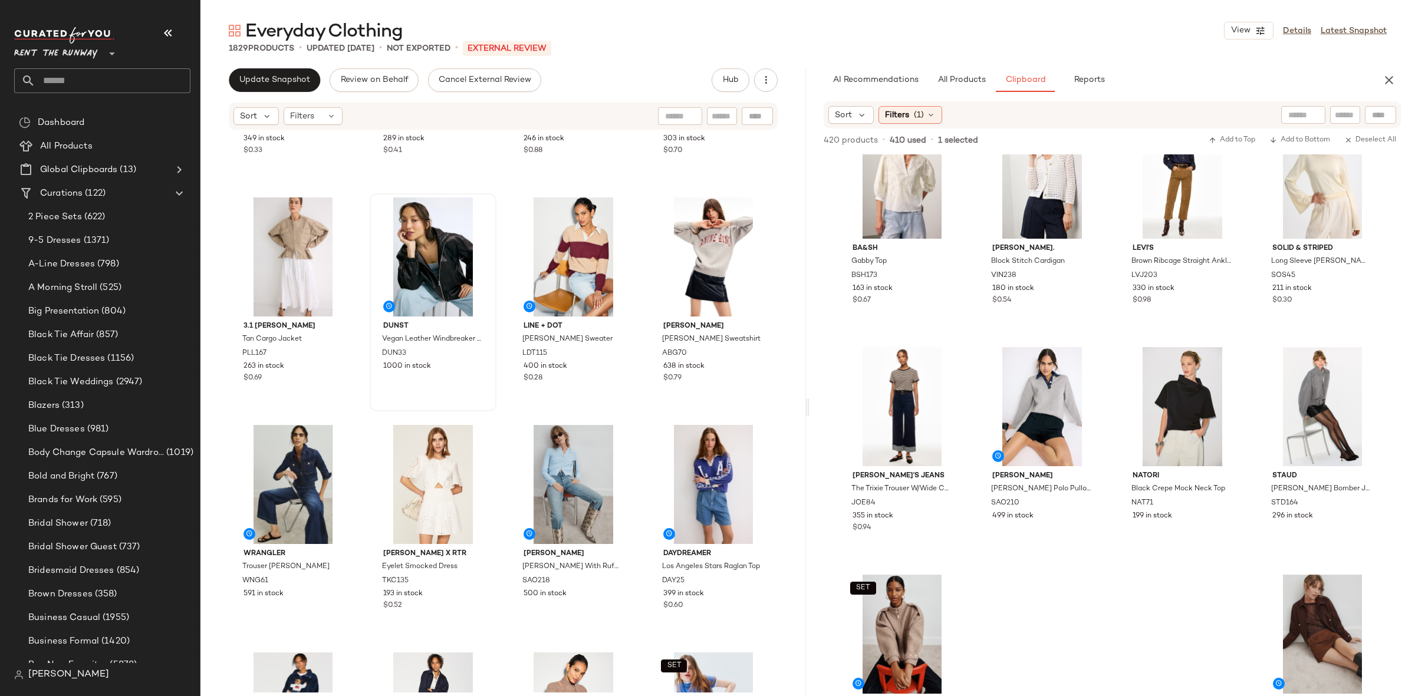
scroll to position [0, 0]
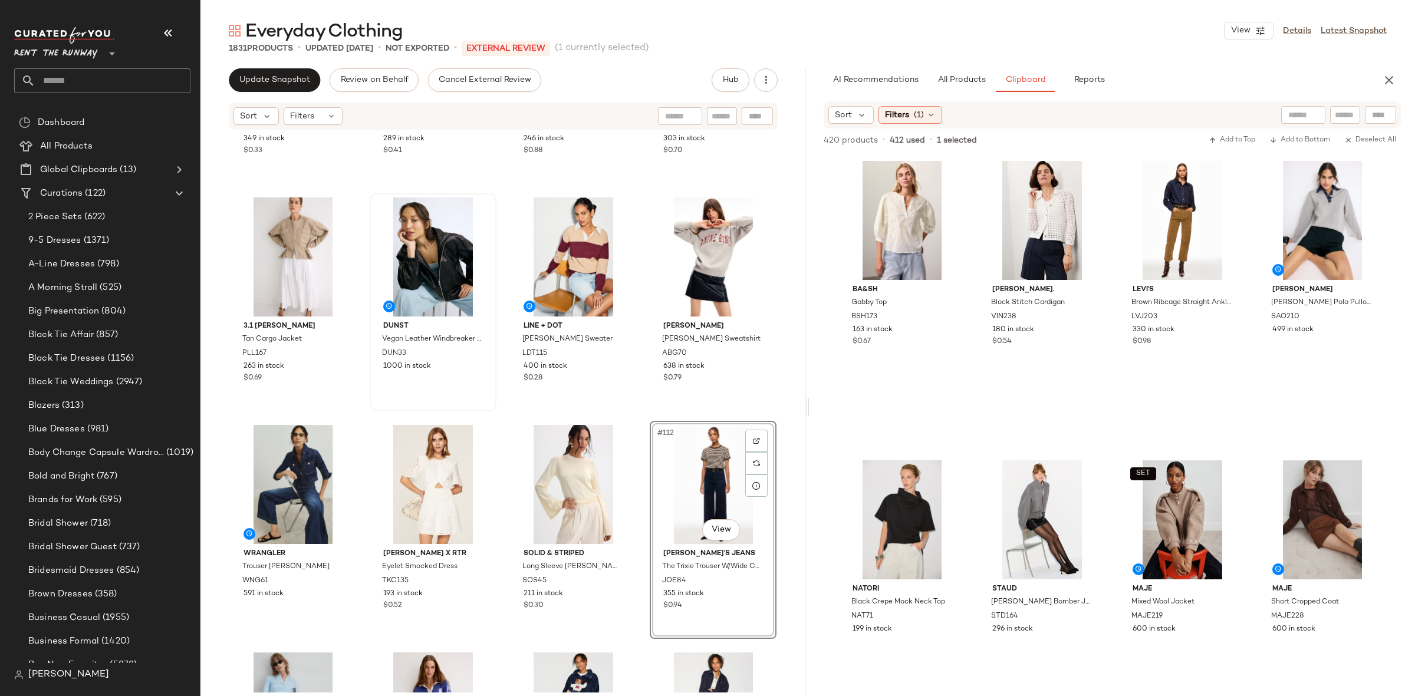
click at [651, 422] on div "#112 View [PERSON_NAME]'s Jeans The [PERSON_NAME] W/Wide Cuff JOE84 355 in stoc…" at bounding box center [713, 530] width 124 height 216
click at [646, 411] on div "[PERSON_NAME] Crop Faux Leather Blouson Jacket MIC56 349 in stock $0.33 TOCCIN …" at bounding box center [502, 412] width 605 height 562
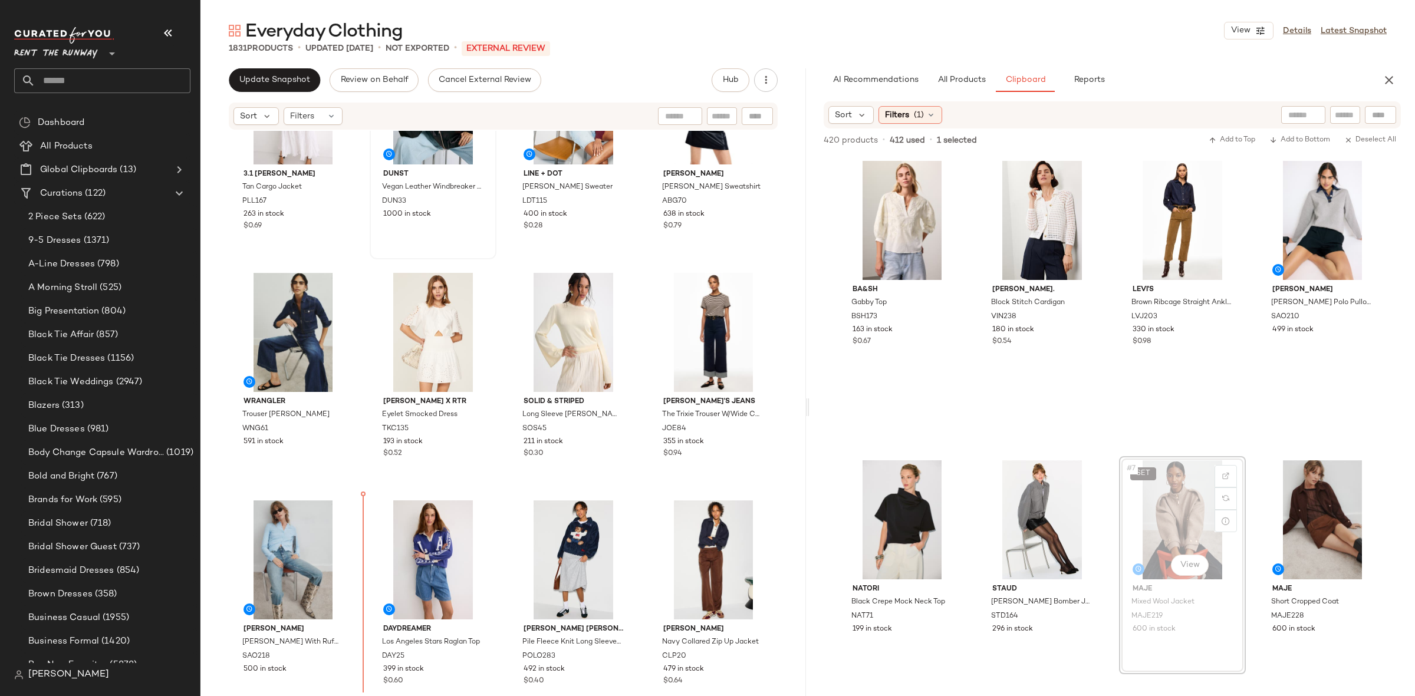
scroll to position [6021, 0]
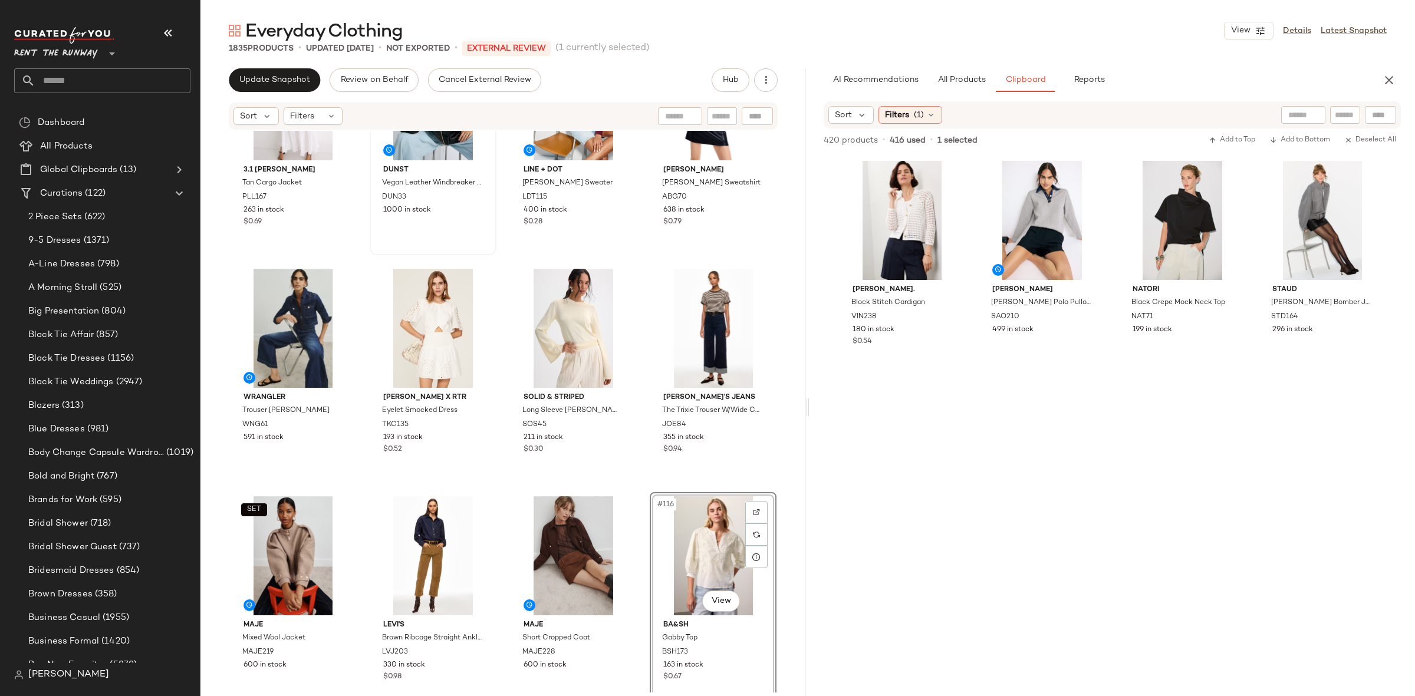
click at [640, 494] on div "3.1 [PERSON_NAME] Tan Cargo Jacket PLL167 263 in stock $0.69 DUNST Vegan Leathe…" at bounding box center [502, 412] width 605 height 562
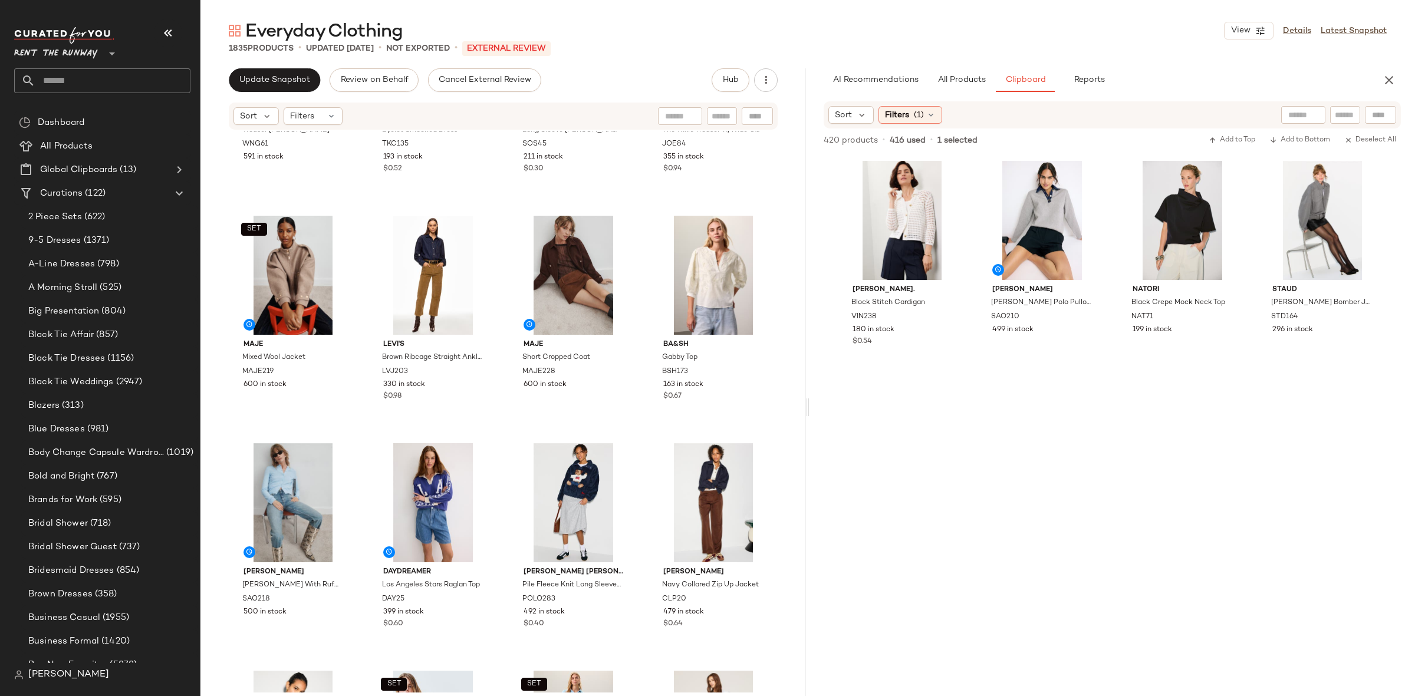
scroll to position [6299, 0]
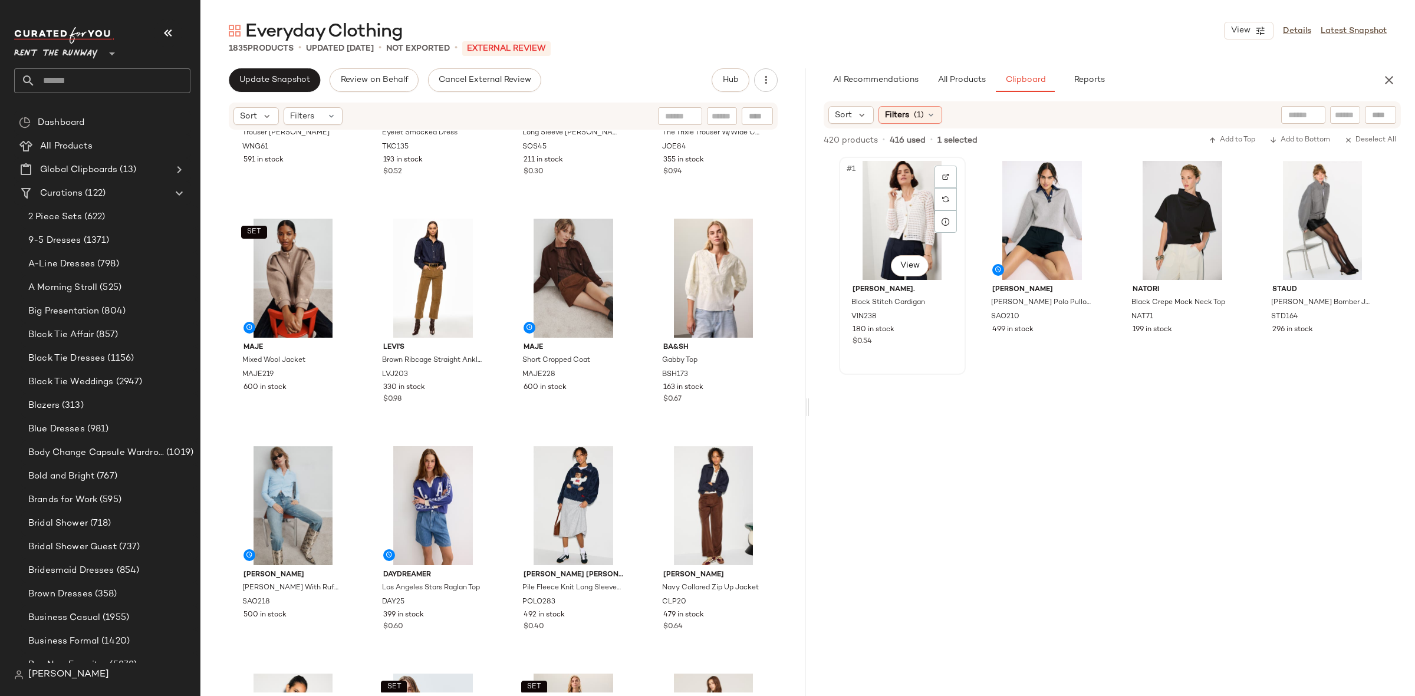
click at [898, 238] on div "#1 View" at bounding box center [902, 220] width 118 height 119
click at [1276, 232] on div "#4 View" at bounding box center [1322, 220] width 118 height 119
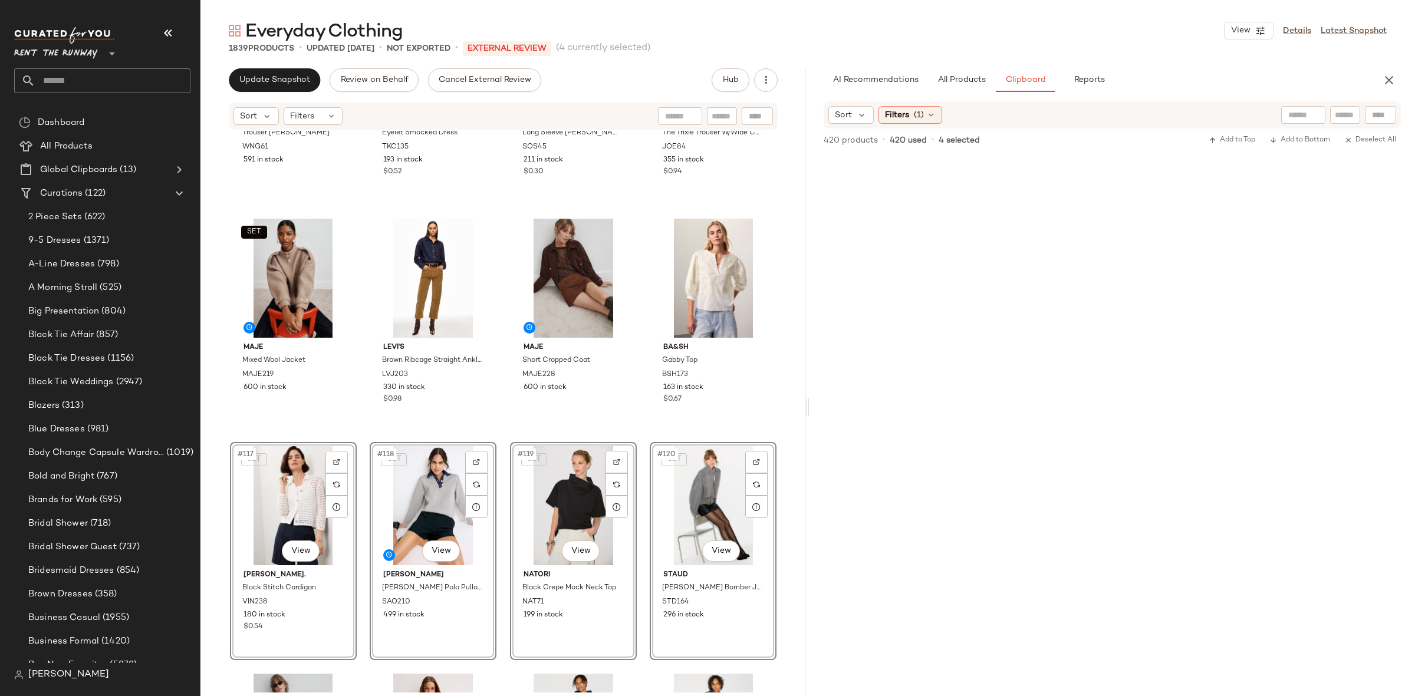
click at [381, 436] on div "WRANGLER Trouser [PERSON_NAME] WNG61 591 in stock [PERSON_NAME] x RTR Eyelet Sm…" at bounding box center [502, 412] width 605 height 562
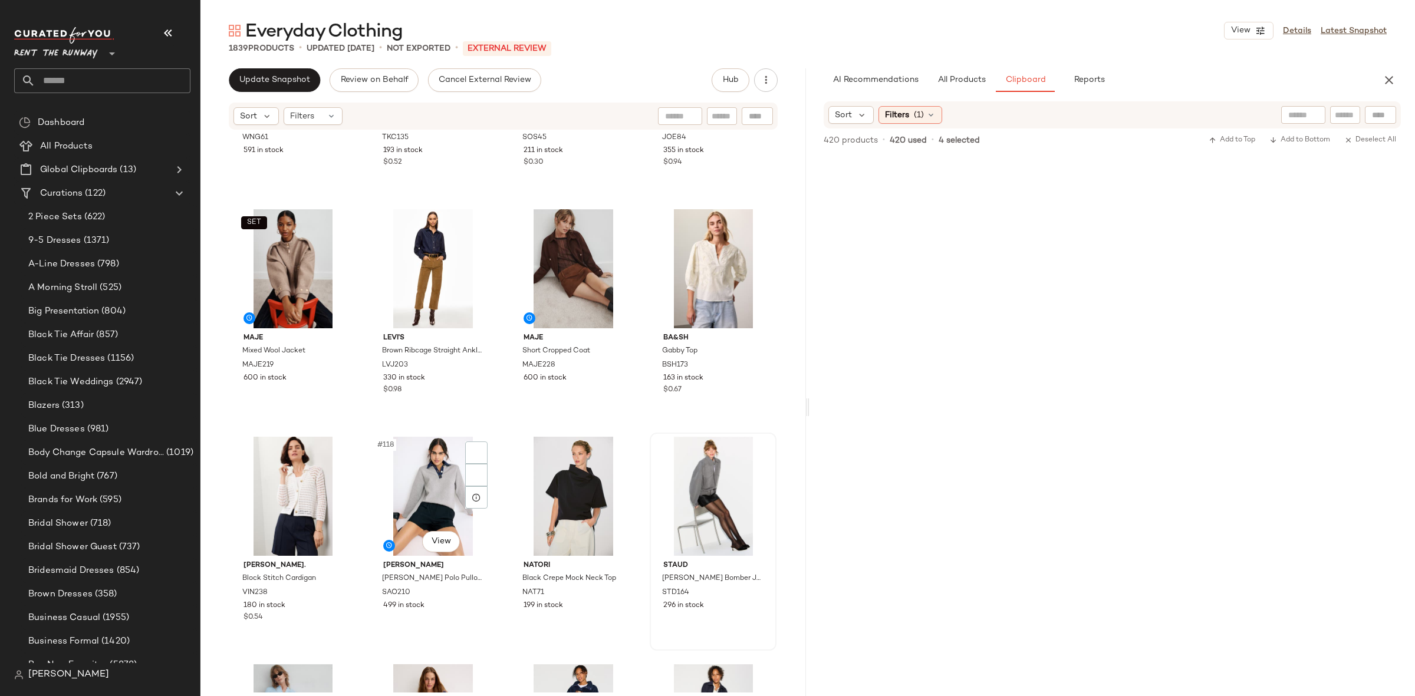
scroll to position [6314, 0]
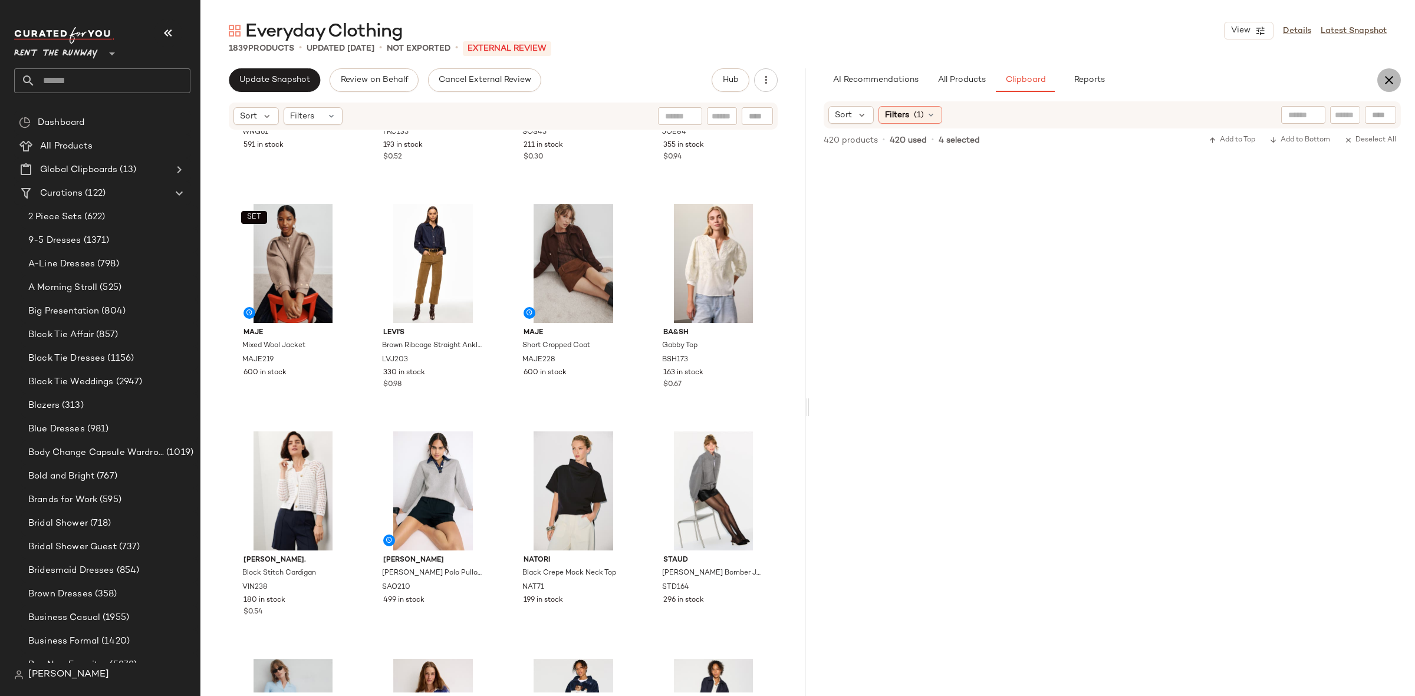
click at [1387, 72] on button "button" at bounding box center [1389, 80] width 24 height 24
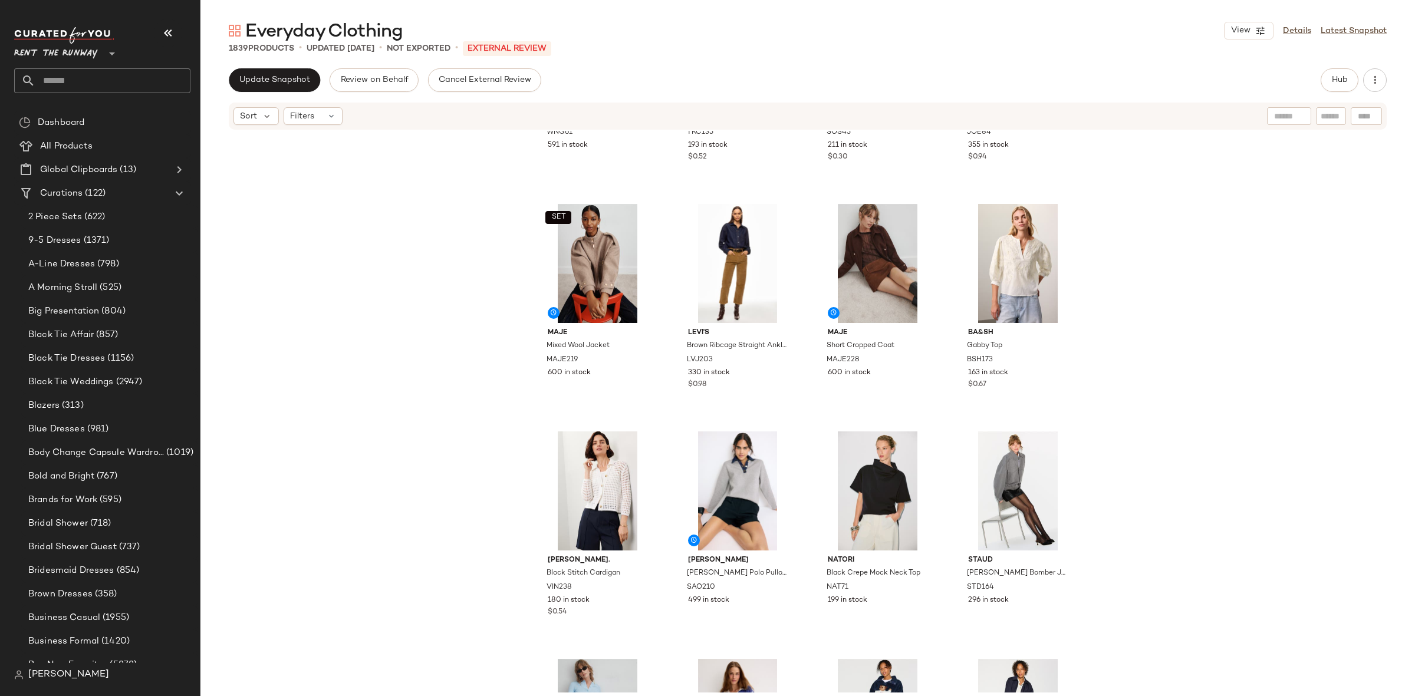
scroll to position [0, 0]
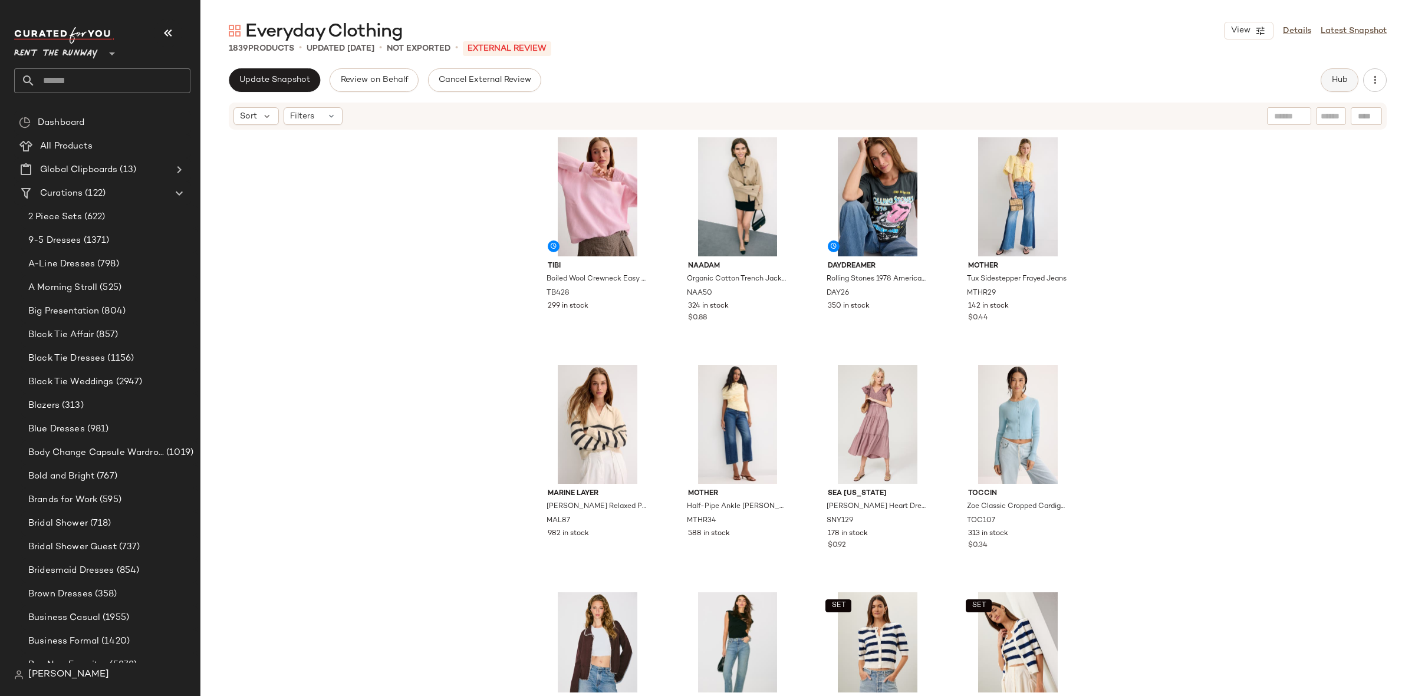
click at [1331, 78] on span "Hub" at bounding box center [1339, 79] width 17 height 9
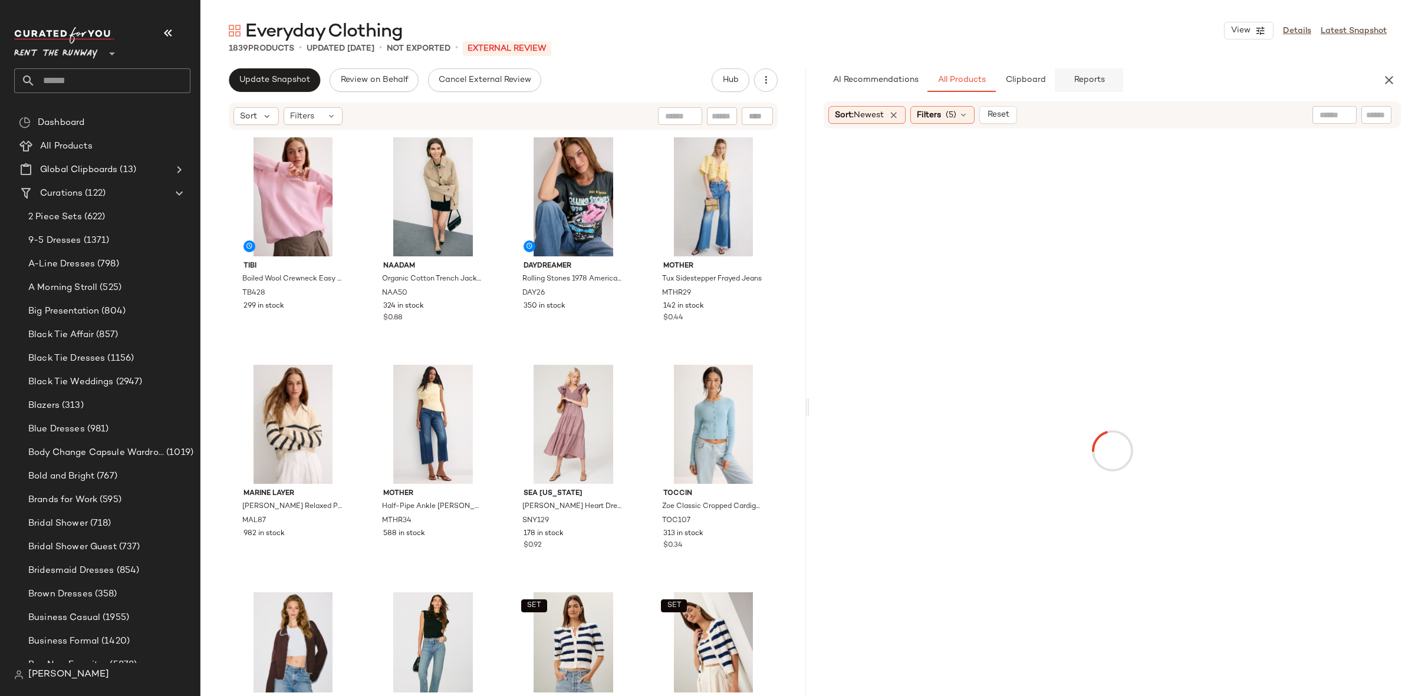
click at [1078, 84] on span "Reports" at bounding box center [1088, 79] width 31 height 9
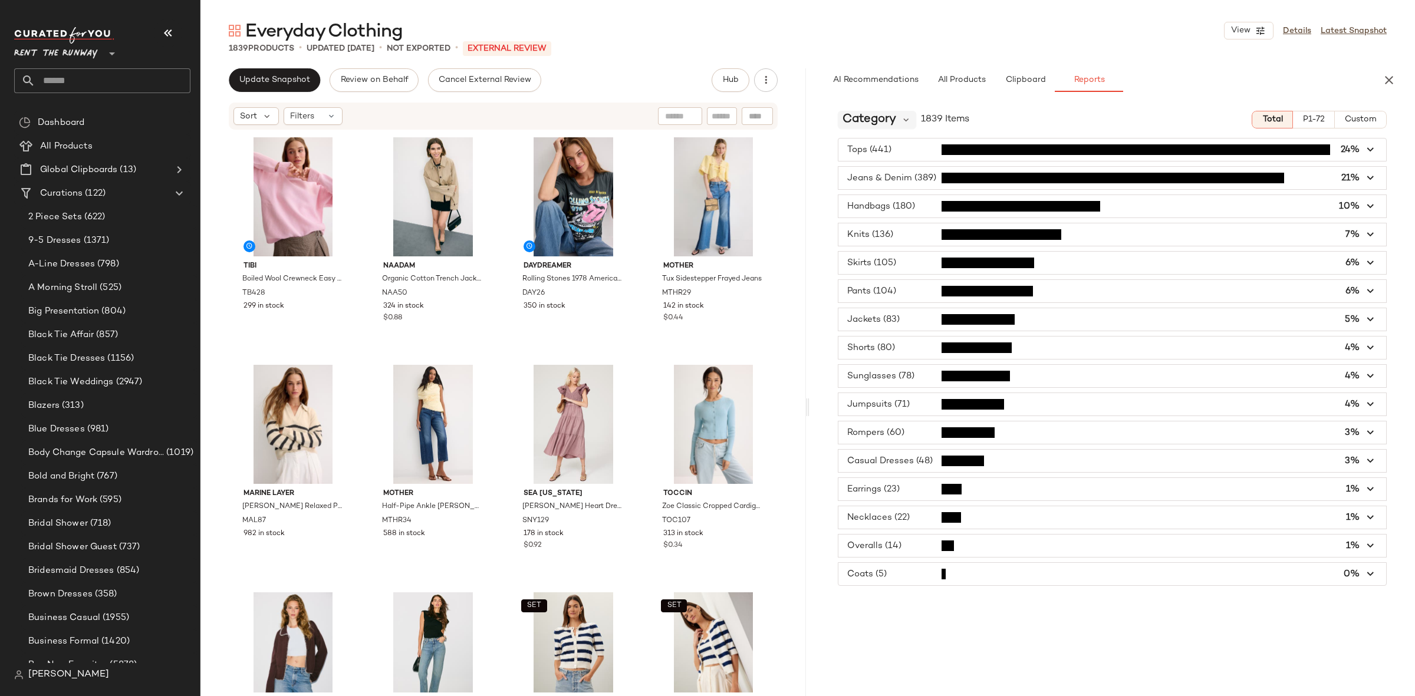
click at [885, 122] on span "Category" at bounding box center [869, 120] width 54 height 18
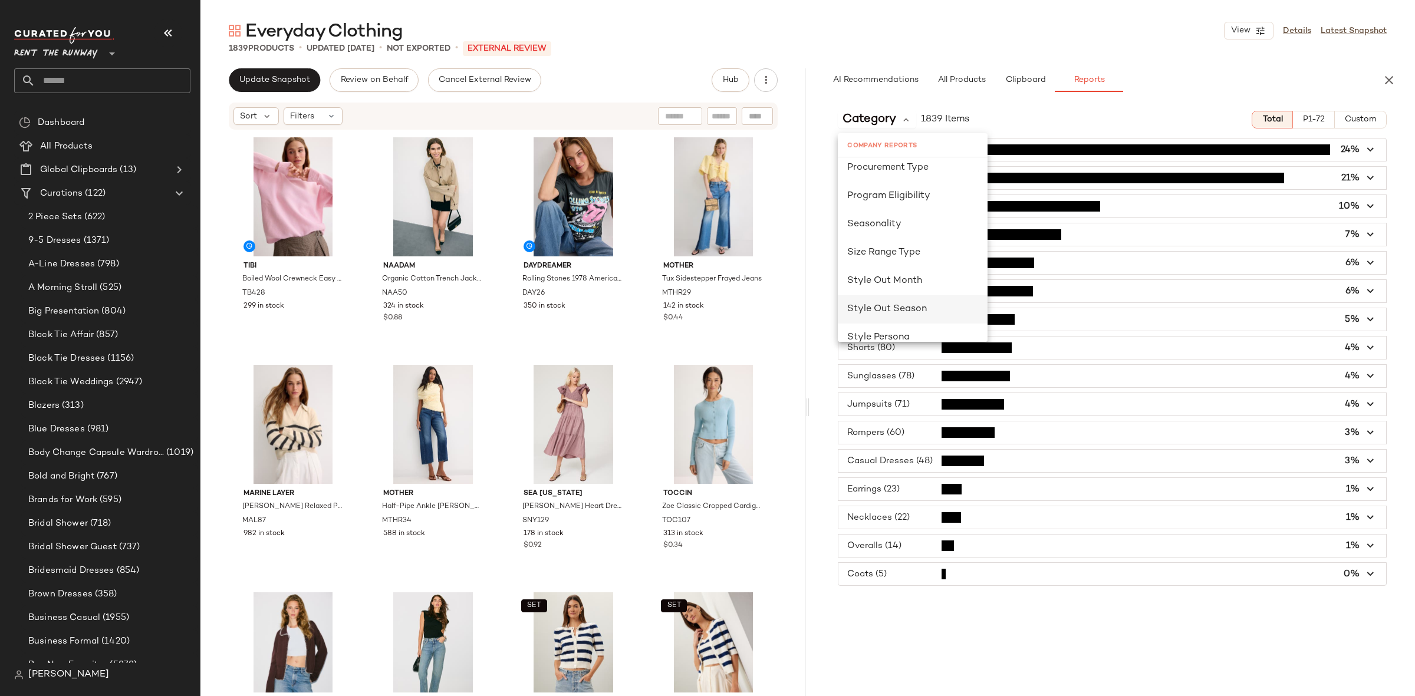
scroll to position [752, 0]
click at [889, 196] on div "Seasonality" at bounding box center [912, 190] width 131 height 14
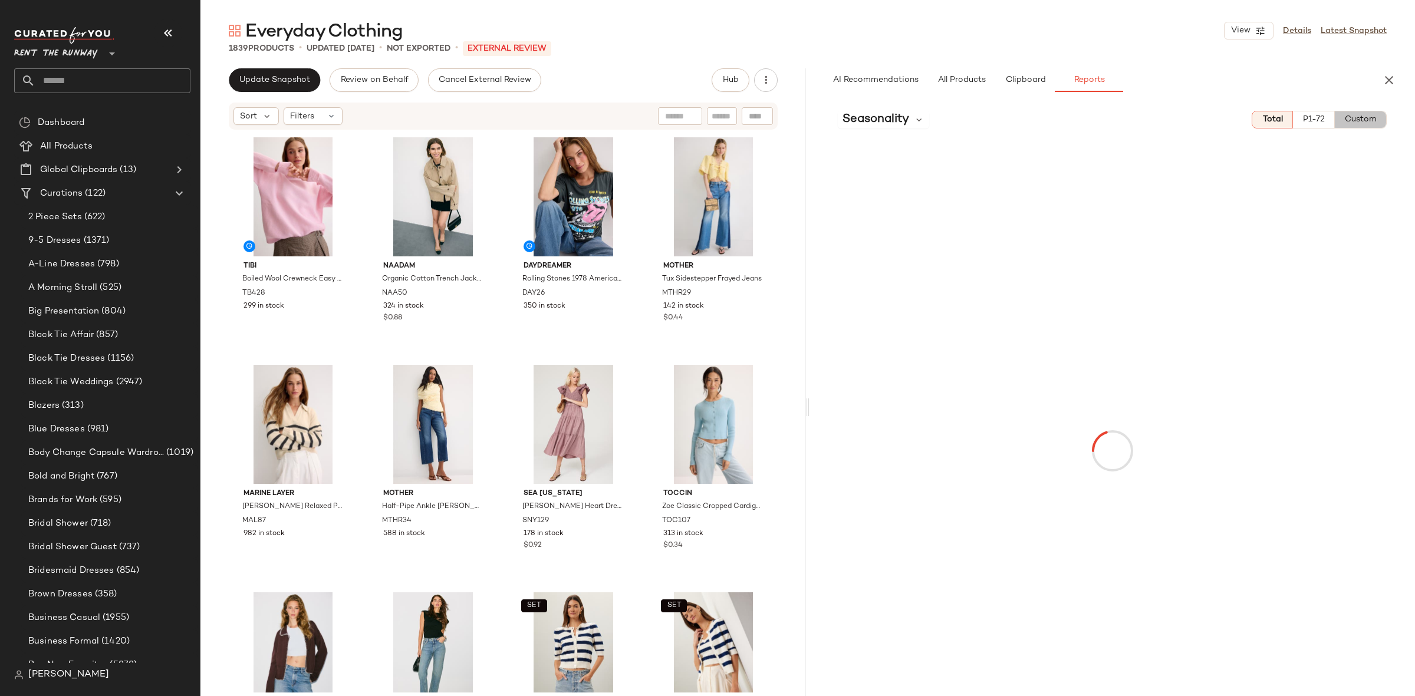
click at [1361, 116] on span "Custom" at bounding box center [1360, 119] width 32 height 9
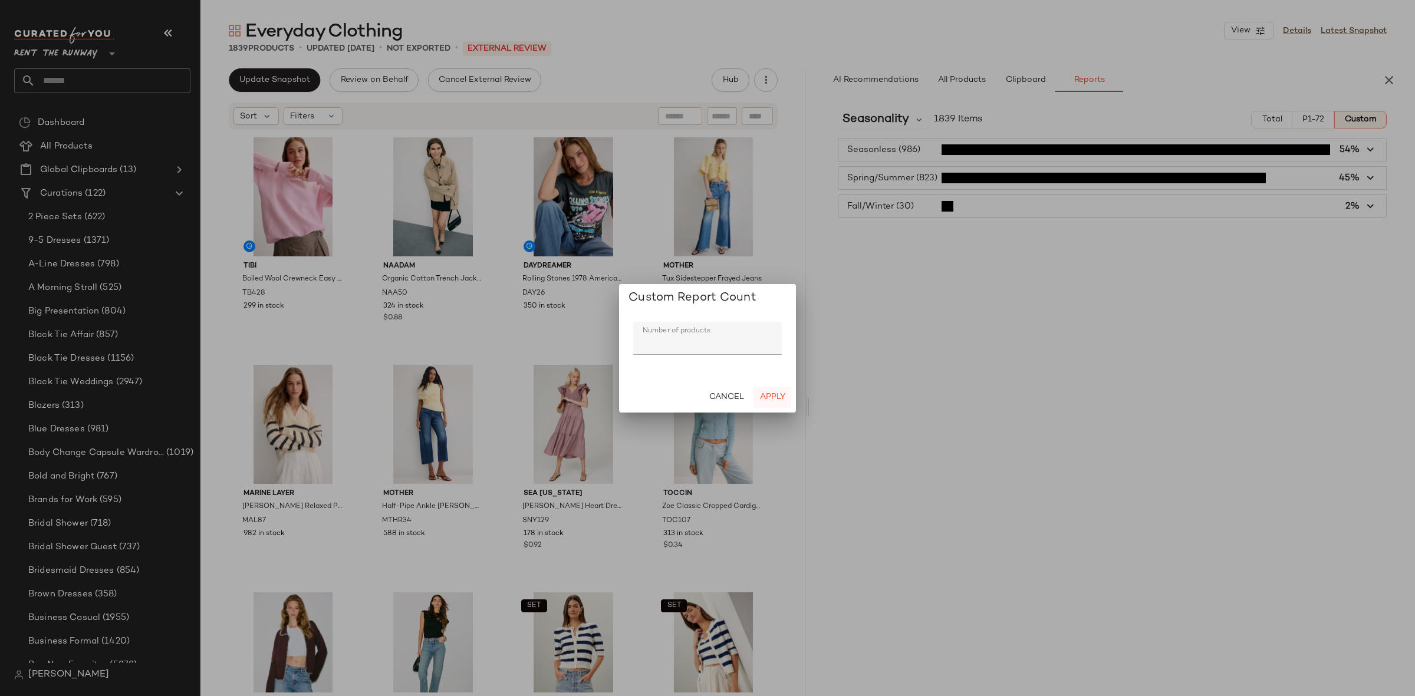
click at [768, 393] on span "Apply" at bounding box center [772, 397] width 26 height 9
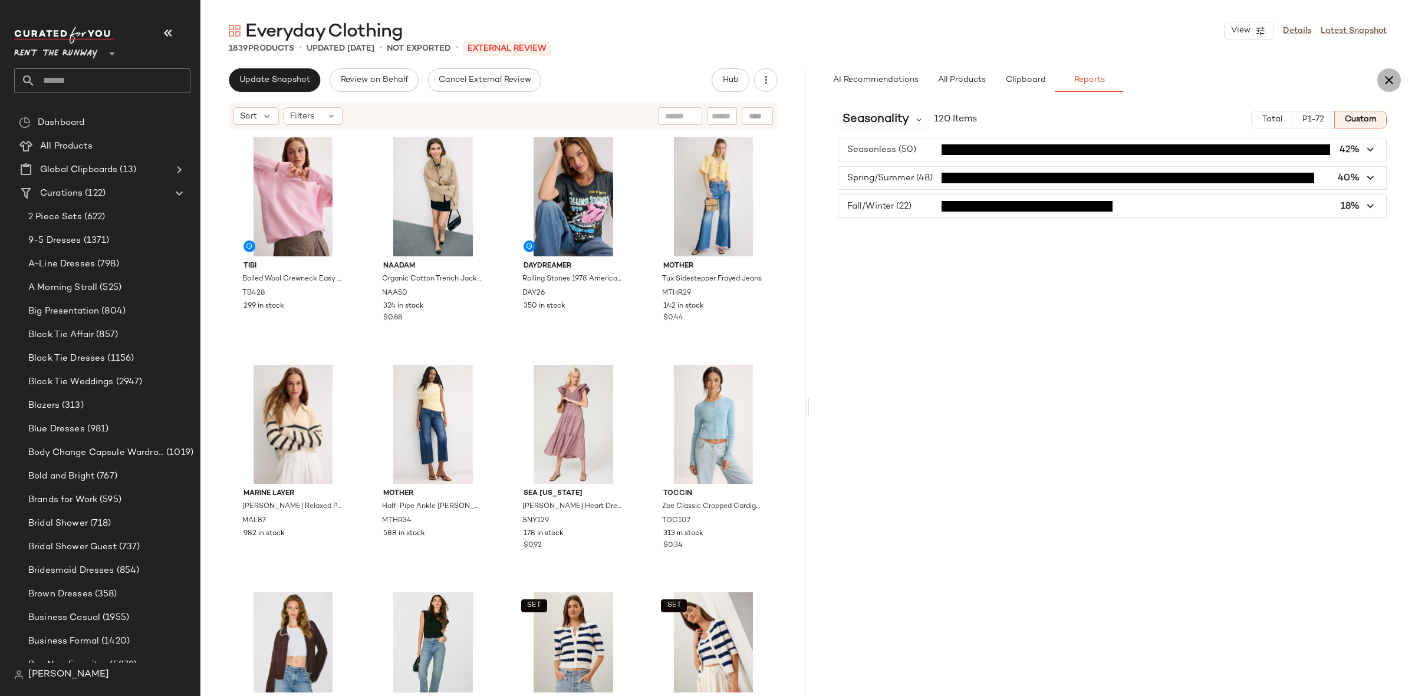
click at [1395, 84] on icon "button" at bounding box center [1389, 80] width 14 height 14
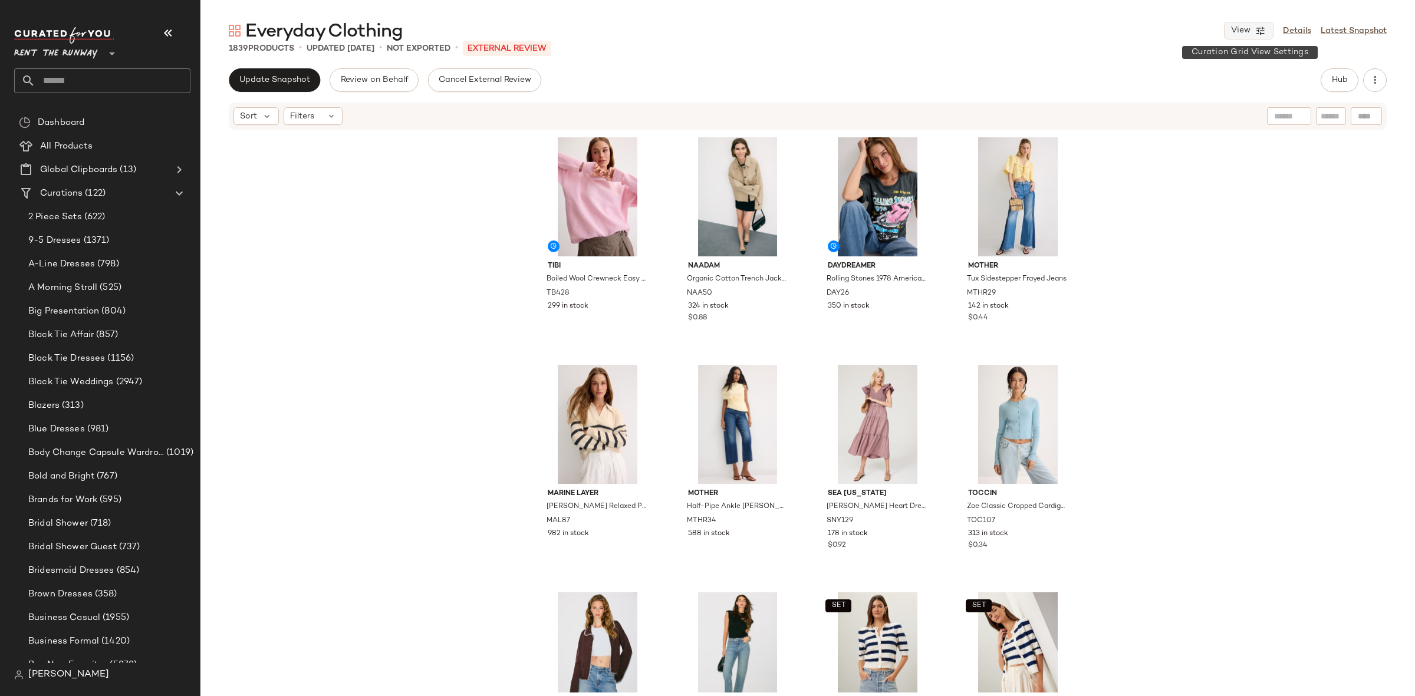
click at [1264, 36] on button "View" at bounding box center [1249, 31] width 50 height 18
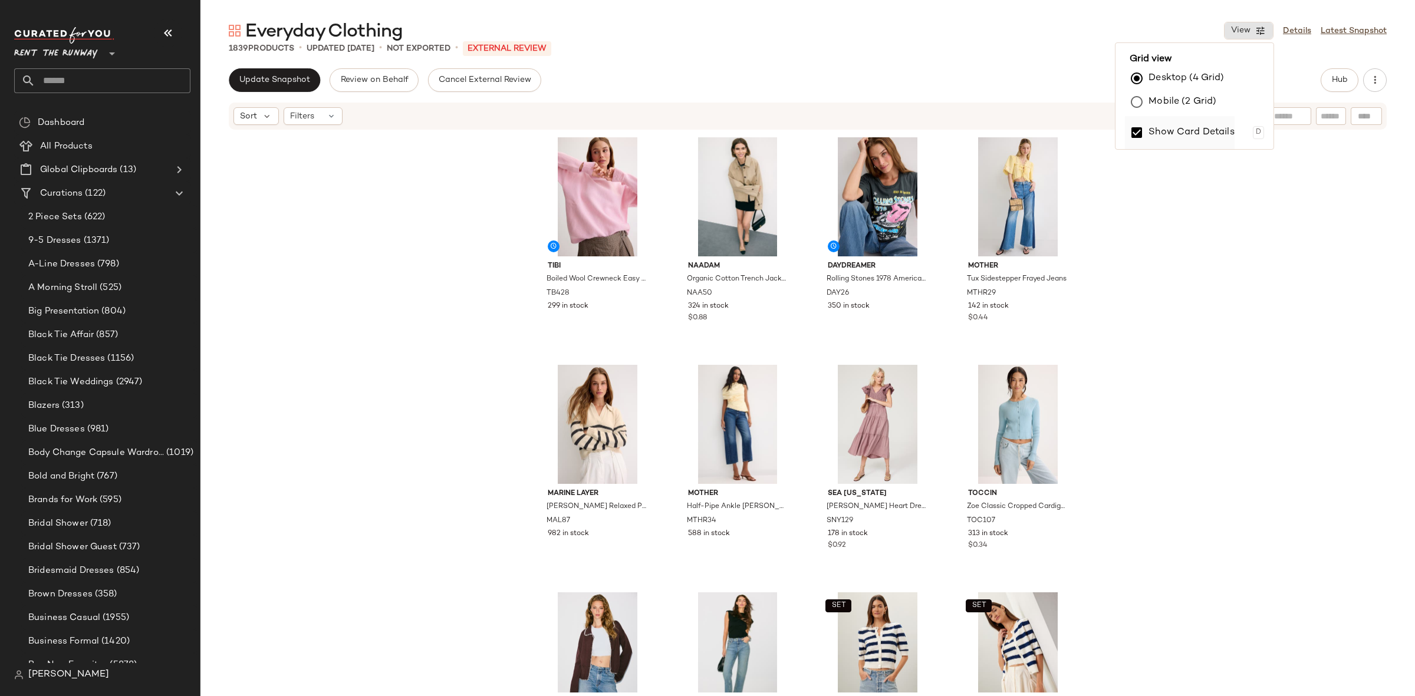
click at [1188, 136] on label "Show Card Details" at bounding box center [1191, 132] width 86 height 33
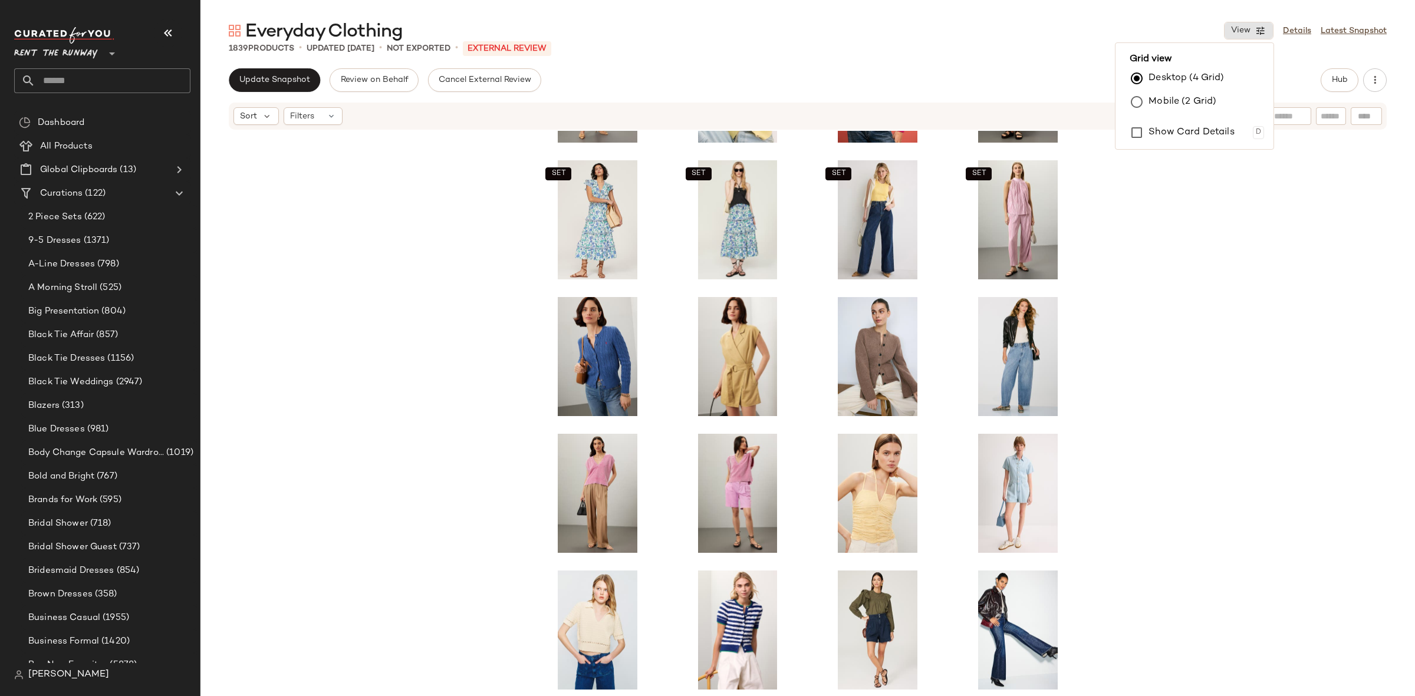
click at [1157, 443] on div "SET SET SET SET" at bounding box center [807, 412] width 1214 height 562
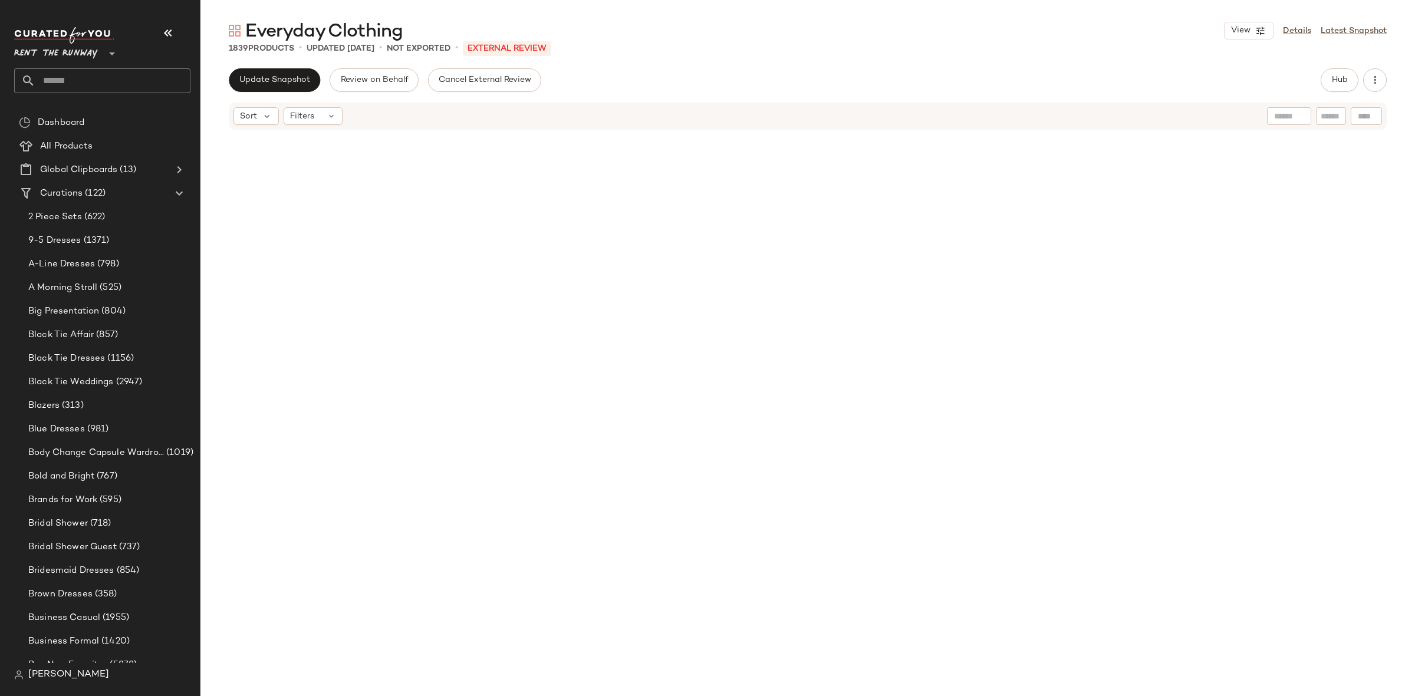
scroll to position [0, 0]
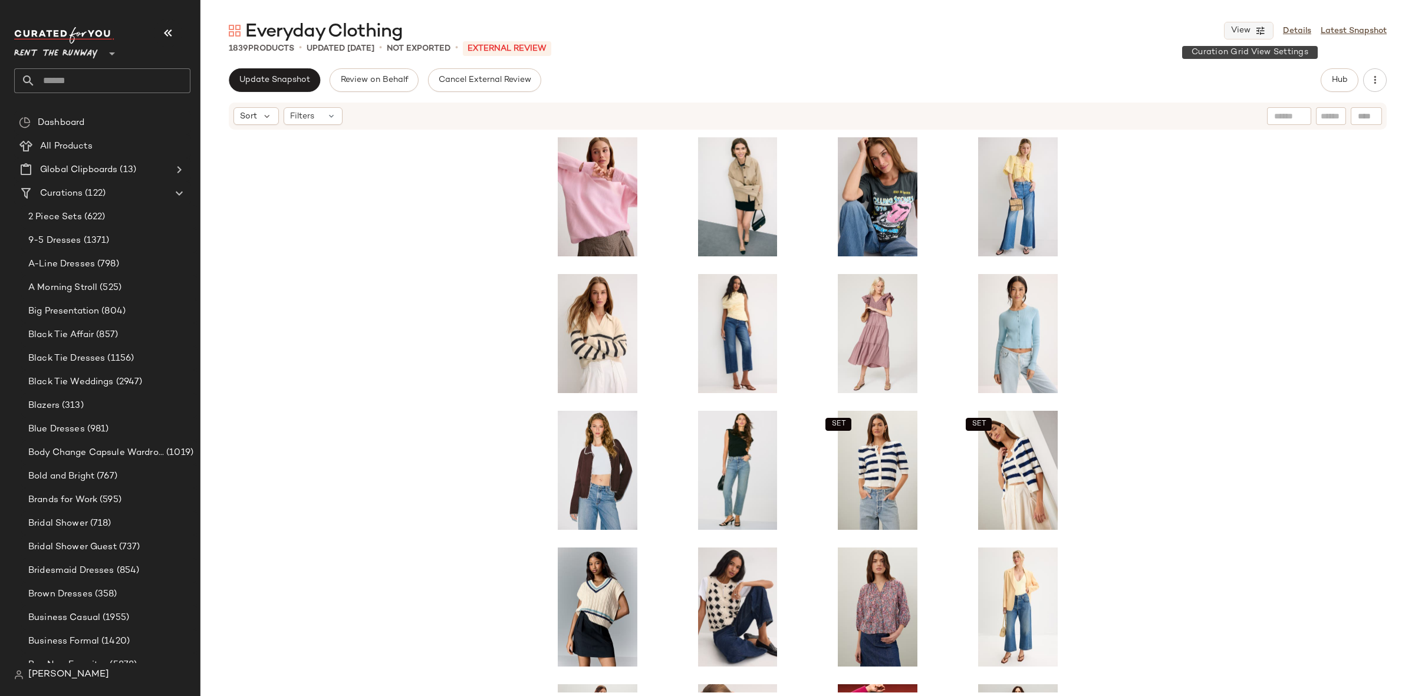
click at [1244, 37] on button "View" at bounding box center [1249, 31] width 50 height 18
click at [1190, 139] on label "Show Card Details" at bounding box center [1191, 132] width 86 height 33
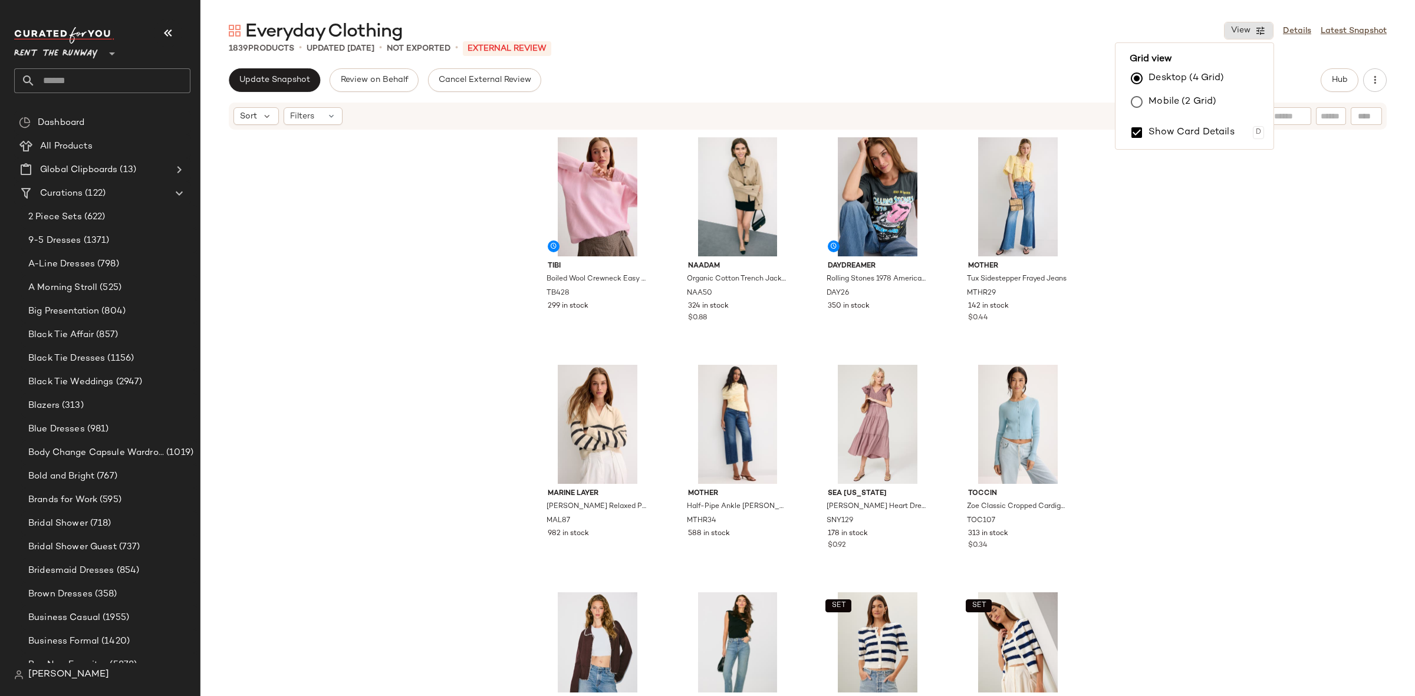
click at [1213, 241] on div "Tibi Boiled Wool Crewneck Easy Pullover TB428 299 in stock NAADAM Organic Cotto…" at bounding box center [807, 412] width 1214 height 562
click at [282, 81] on span "Update Snapshot" at bounding box center [274, 79] width 71 height 9
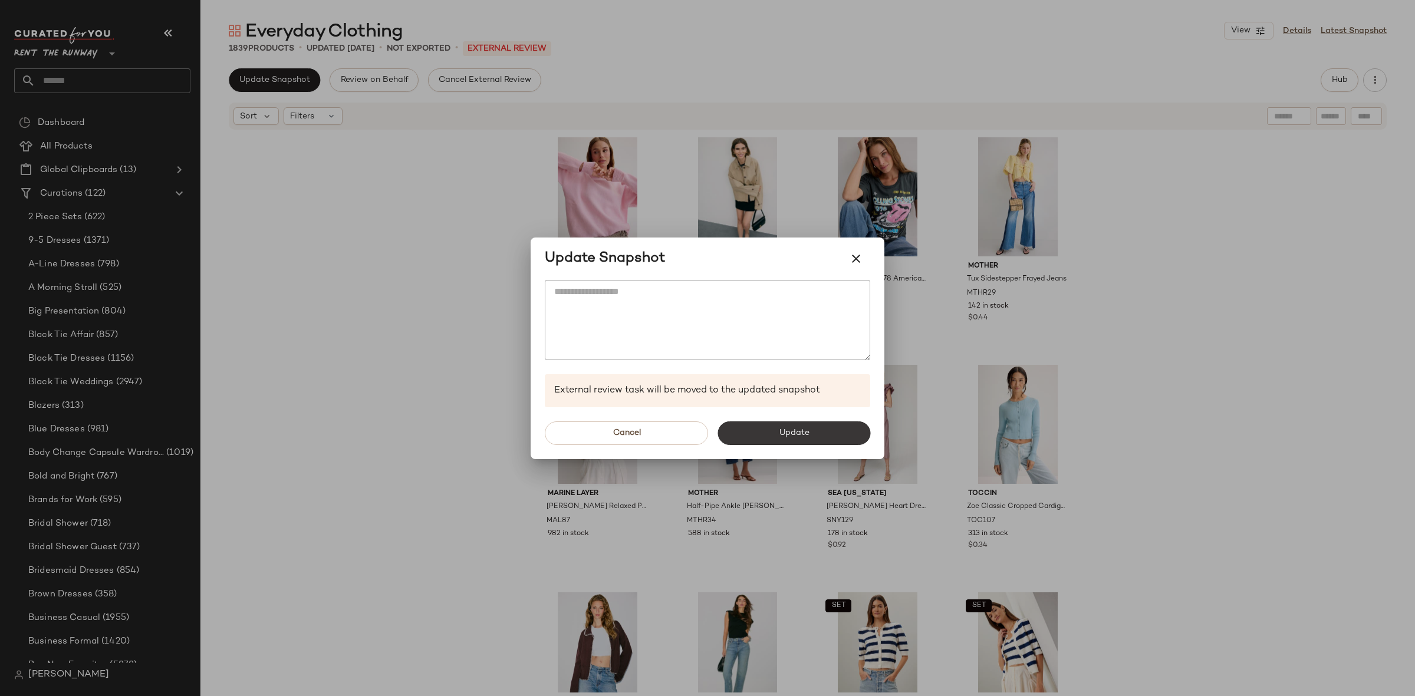
click at [777, 429] on button "Update" at bounding box center [793, 433] width 153 height 24
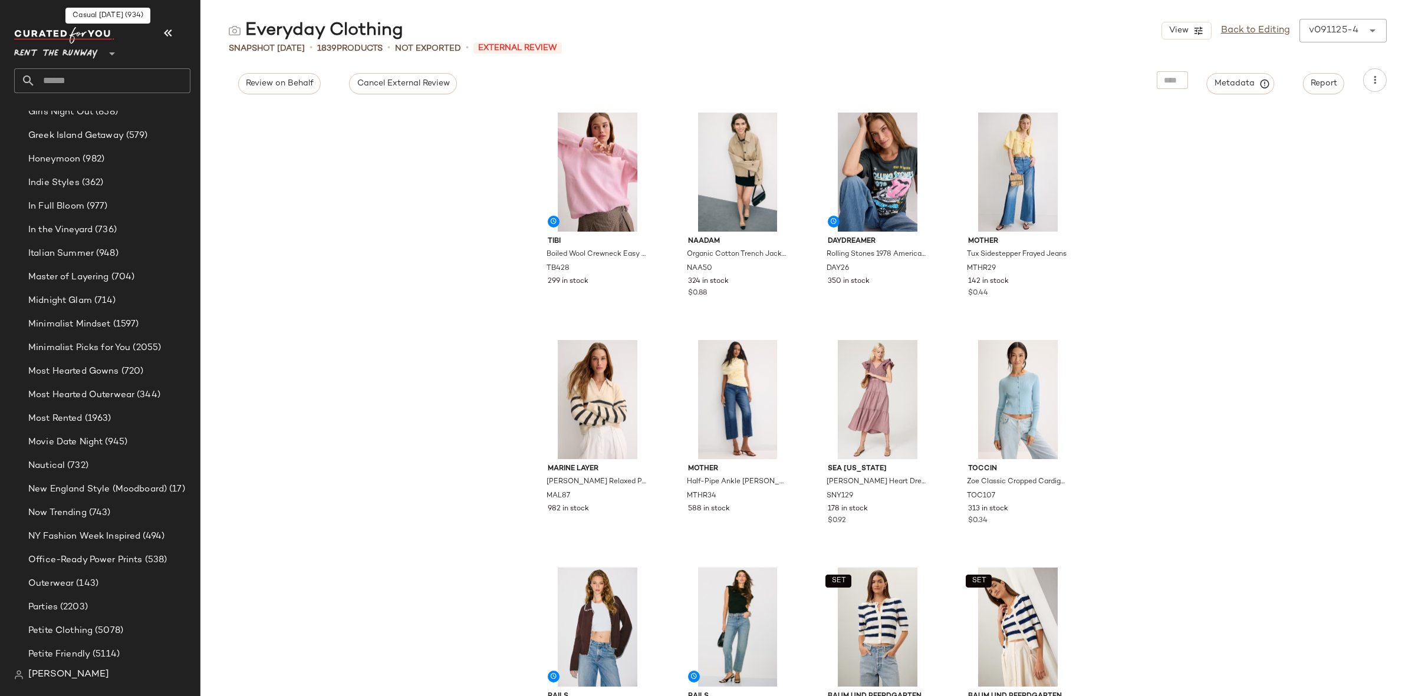
scroll to position [1404, 0]
click at [125, 552] on span "Office-Ready Power Prints" at bounding box center [85, 559] width 114 height 14
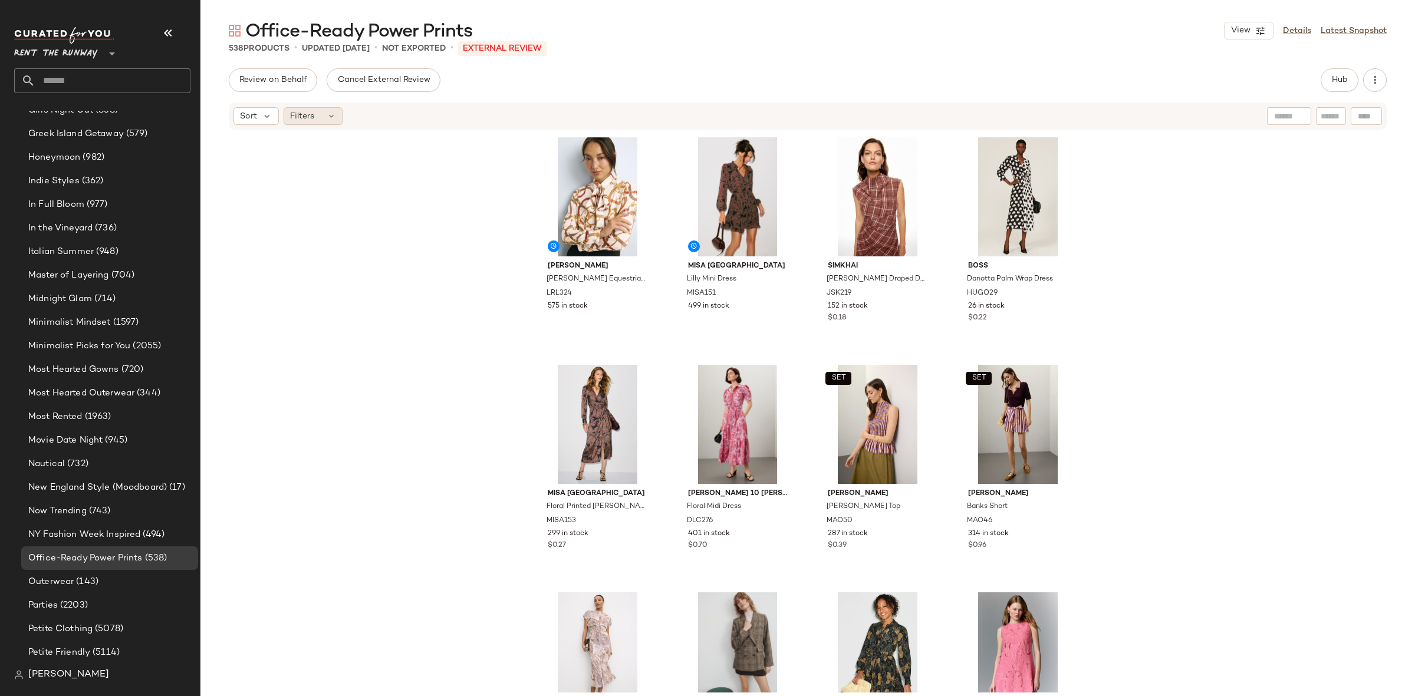
click at [306, 111] on span "Filters" at bounding box center [302, 116] width 24 height 12
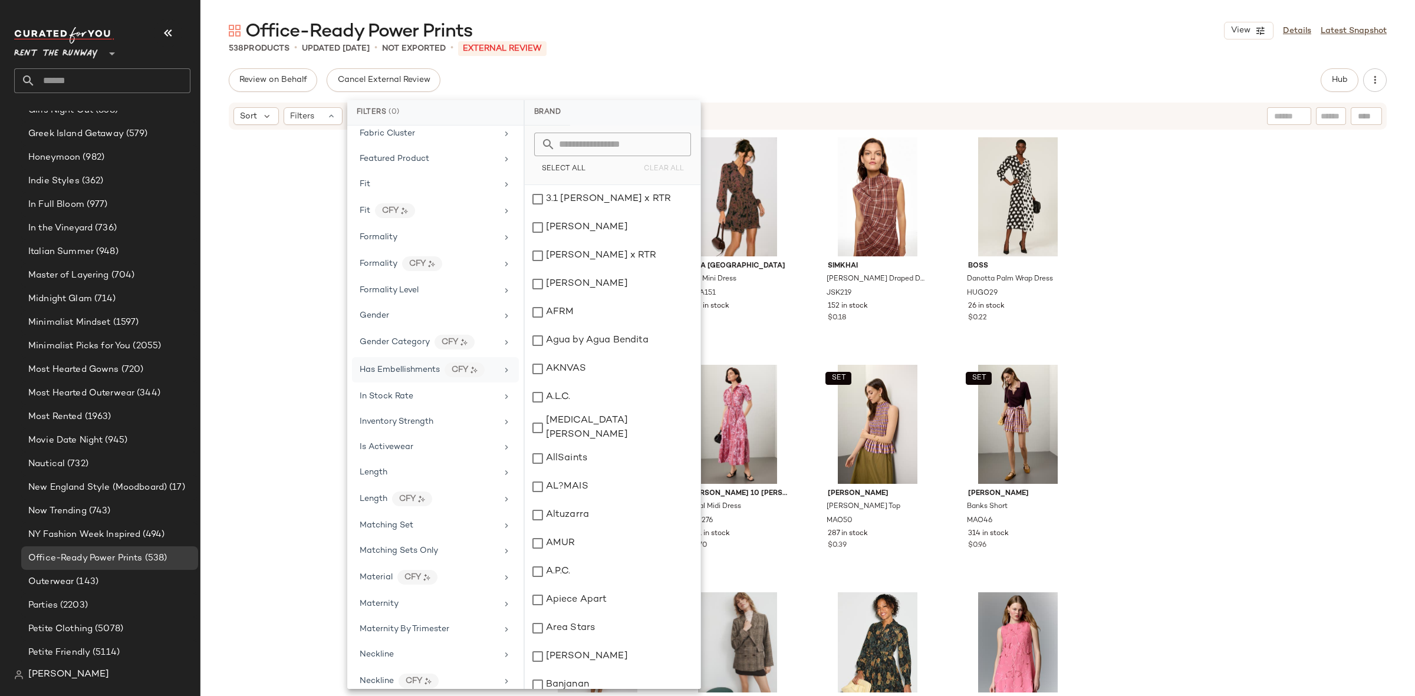
scroll to position [582, 0]
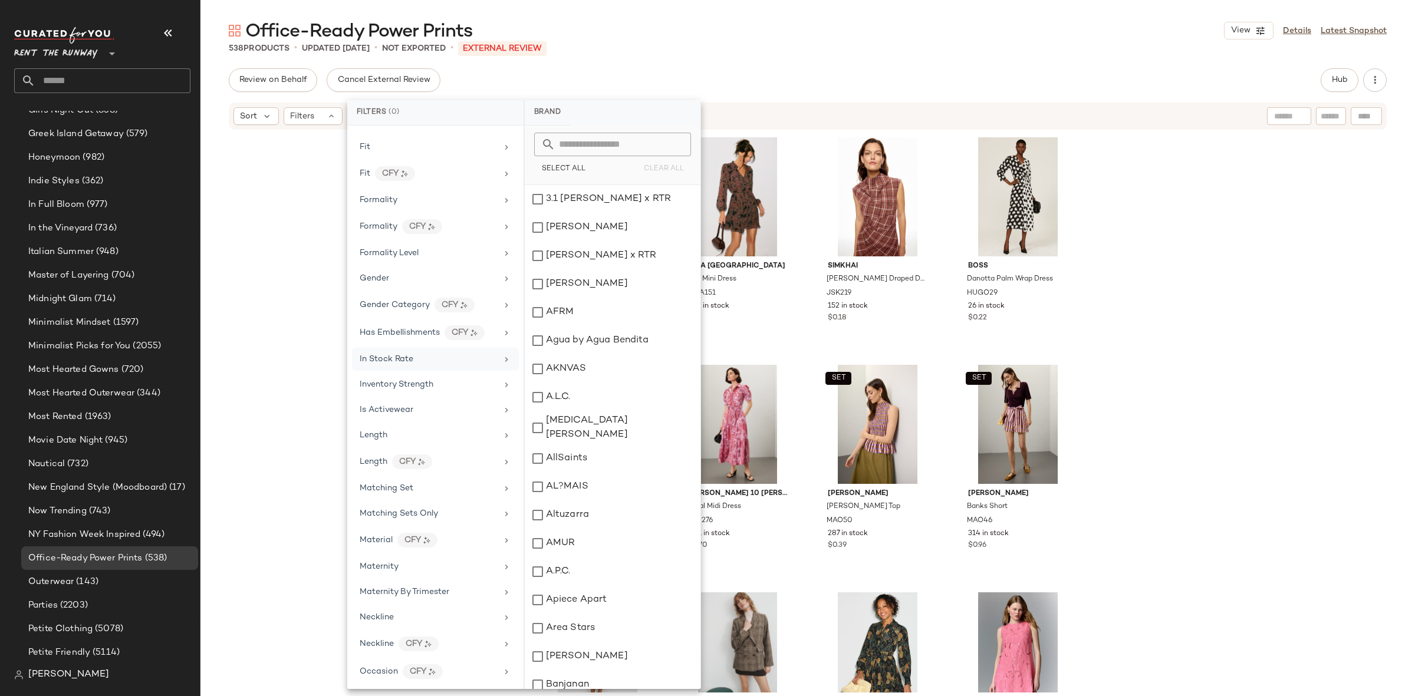
click at [390, 357] on div "In Stock Rate" at bounding box center [435, 359] width 167 height 23
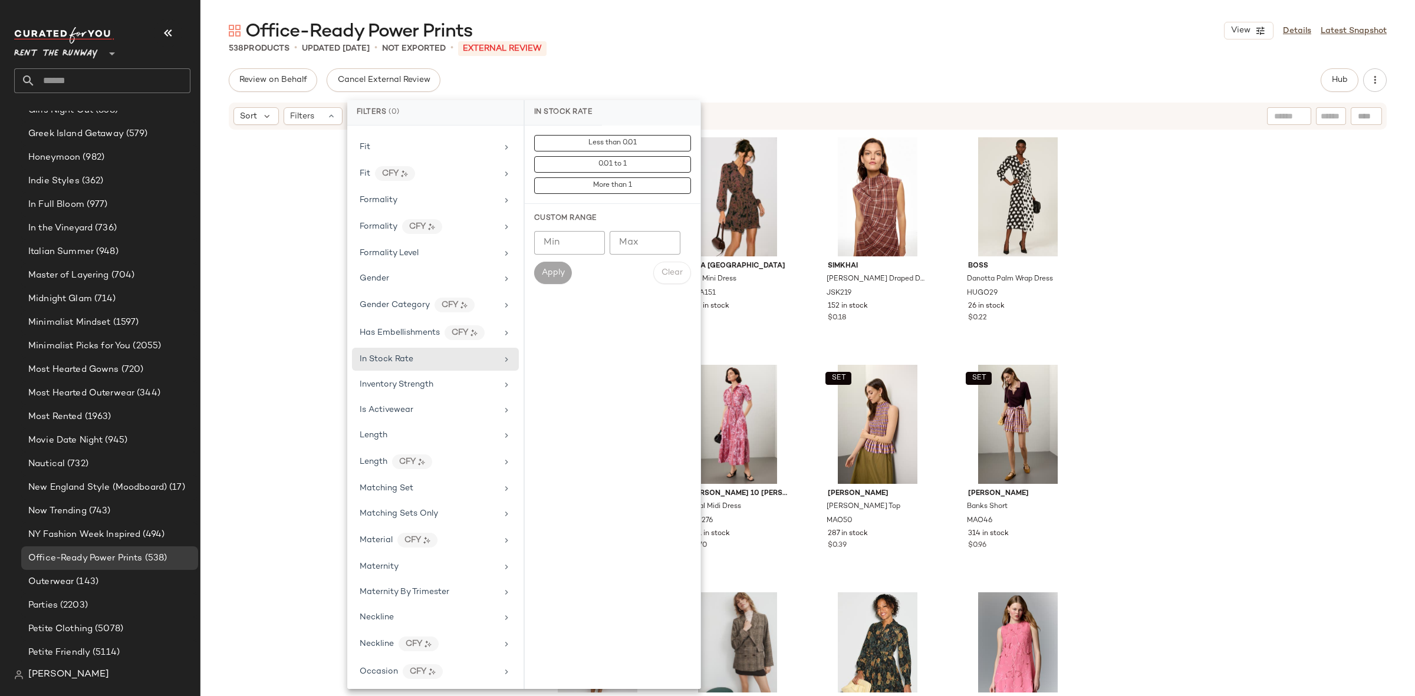
click at [551, 251] on input "Min" at bounding box center [569, 243] width 71 height 24
type input "***"
click at [562, 272] on span "Apply" at bounding box center [553, 272] width 24 height 9
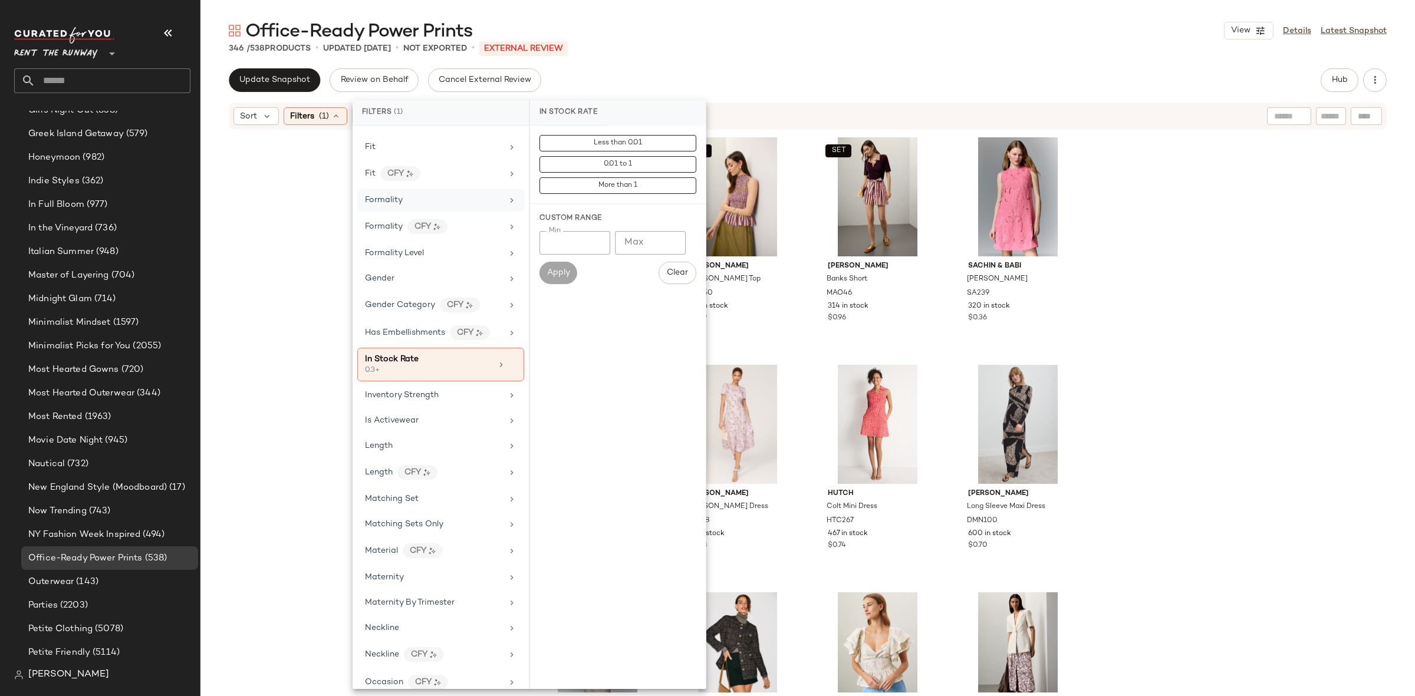
click at [374, 205] on span "Formality" at bounding box center [384, 200] width 38 height 9
click at [654, 245] on input "Max" at bounding box center [650, 243] width 71 height 24
type input "*"
click at [565, 271] on span "Apply" at bounding box center [558, 272] width 24 height 9
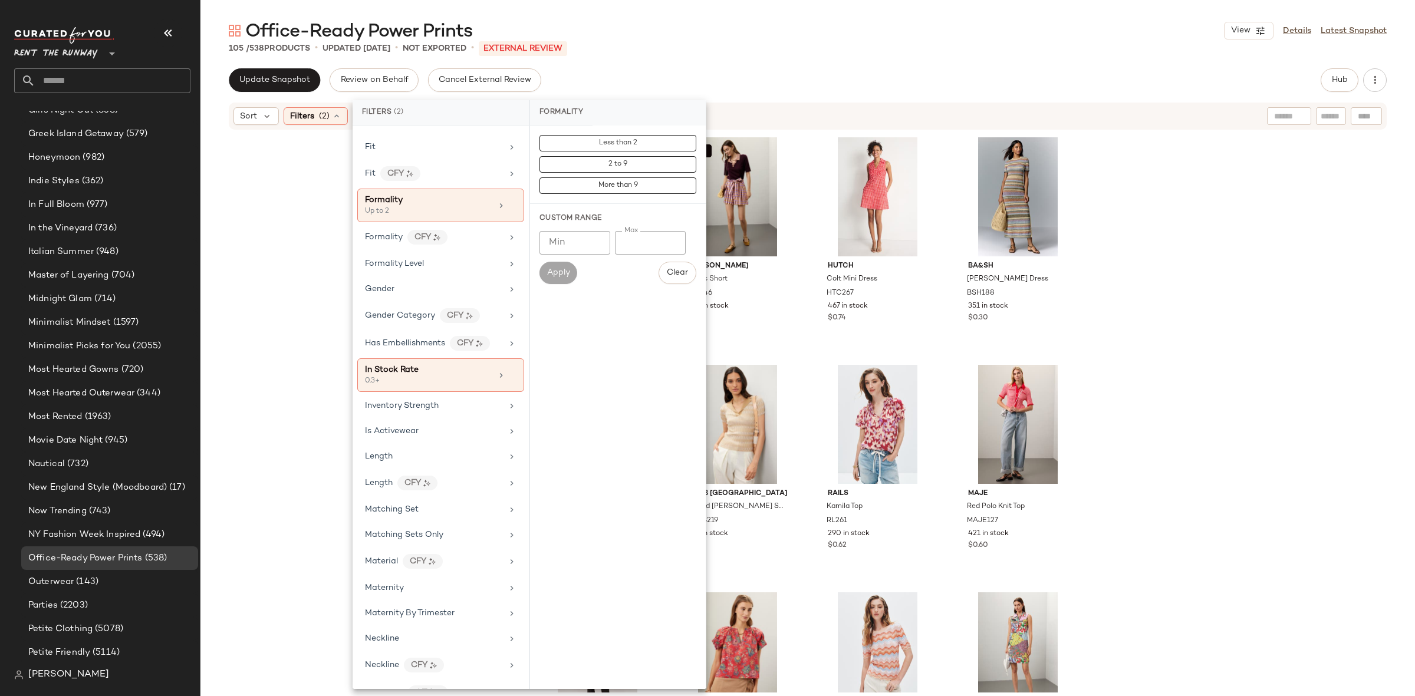
click at [1117, 263] on div "SET [PERSON_NAME] [PERSON_NAME] Top MAO50 287 in stock $0.39 SET [PERSON_NAME] …" at bounding box center [807, 412] width 1214 height 562
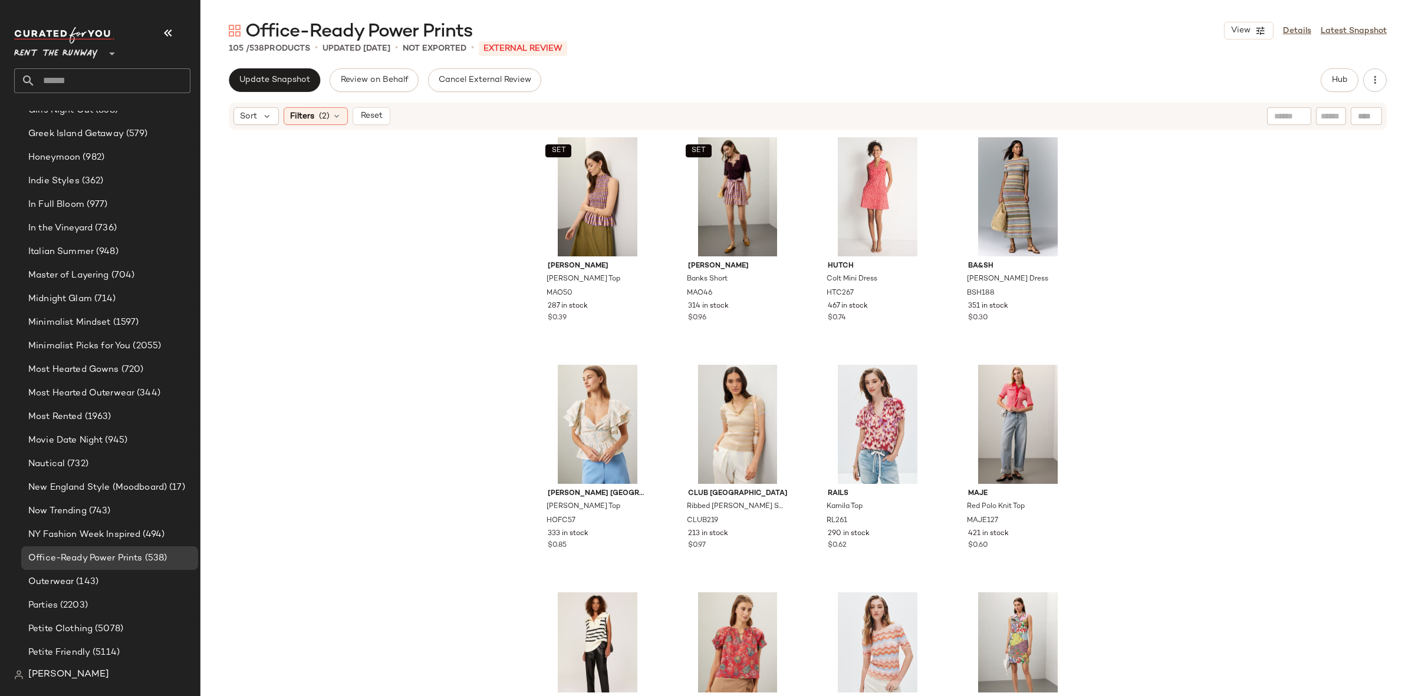
scroll to position [0, 0]
click at [564, 183] on div "SET #1 View" at bounding box center [597, 196] width 118 height 119
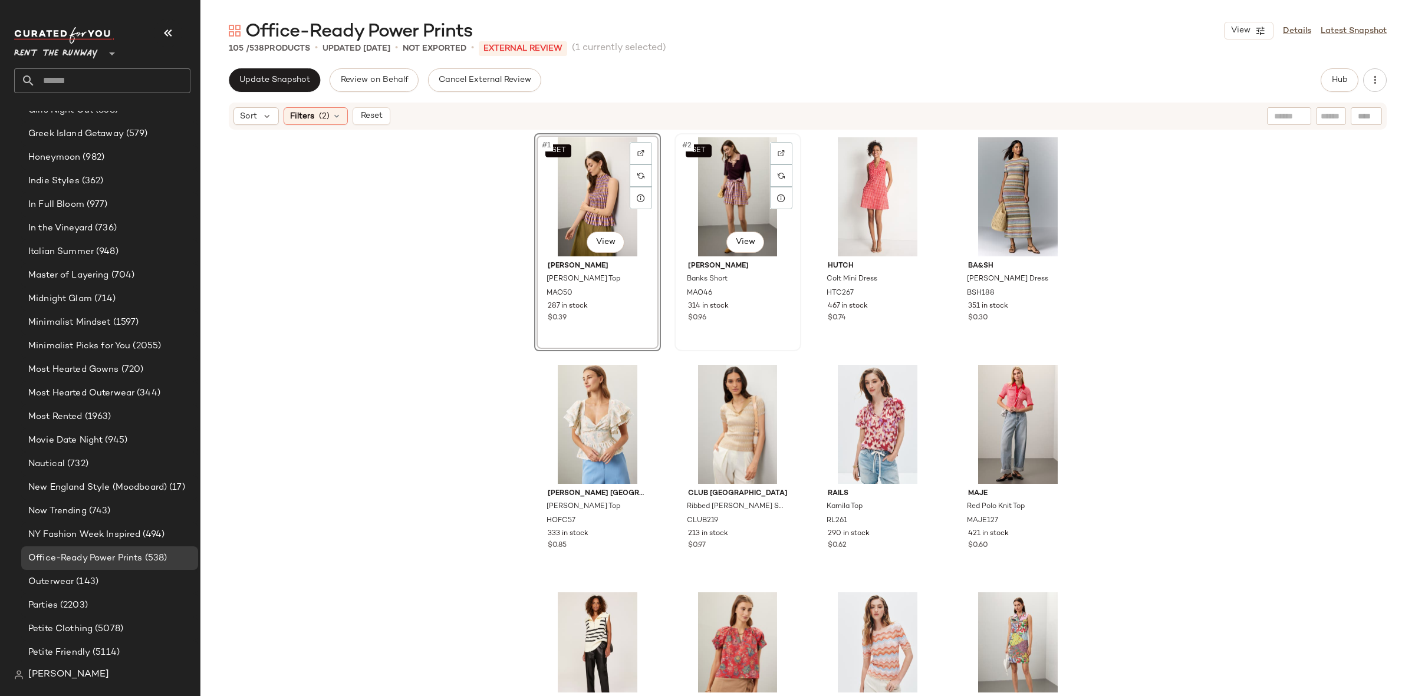
click at [743, 180] on div "SET #2 View" at bounding box center [737, 196] width 118 height 119
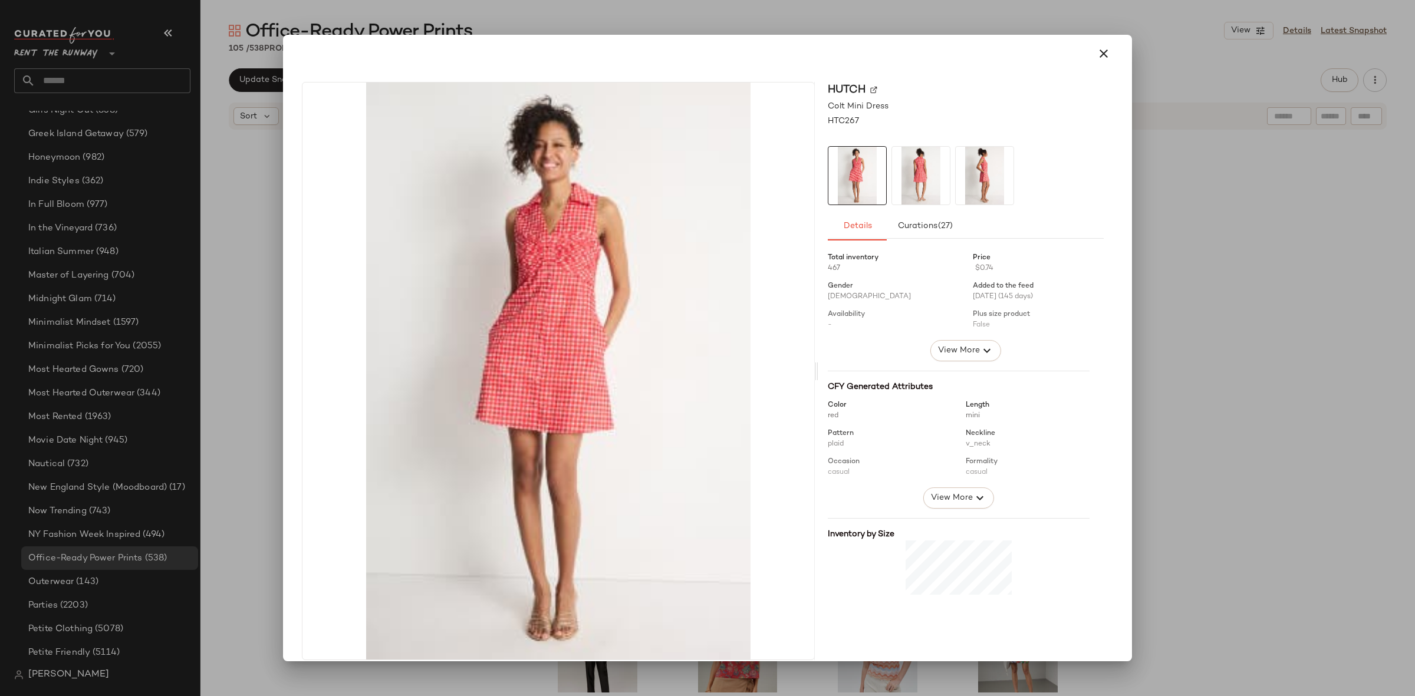
click at [917, 183] on img at bounding box center [921, 176] width 58 height 58
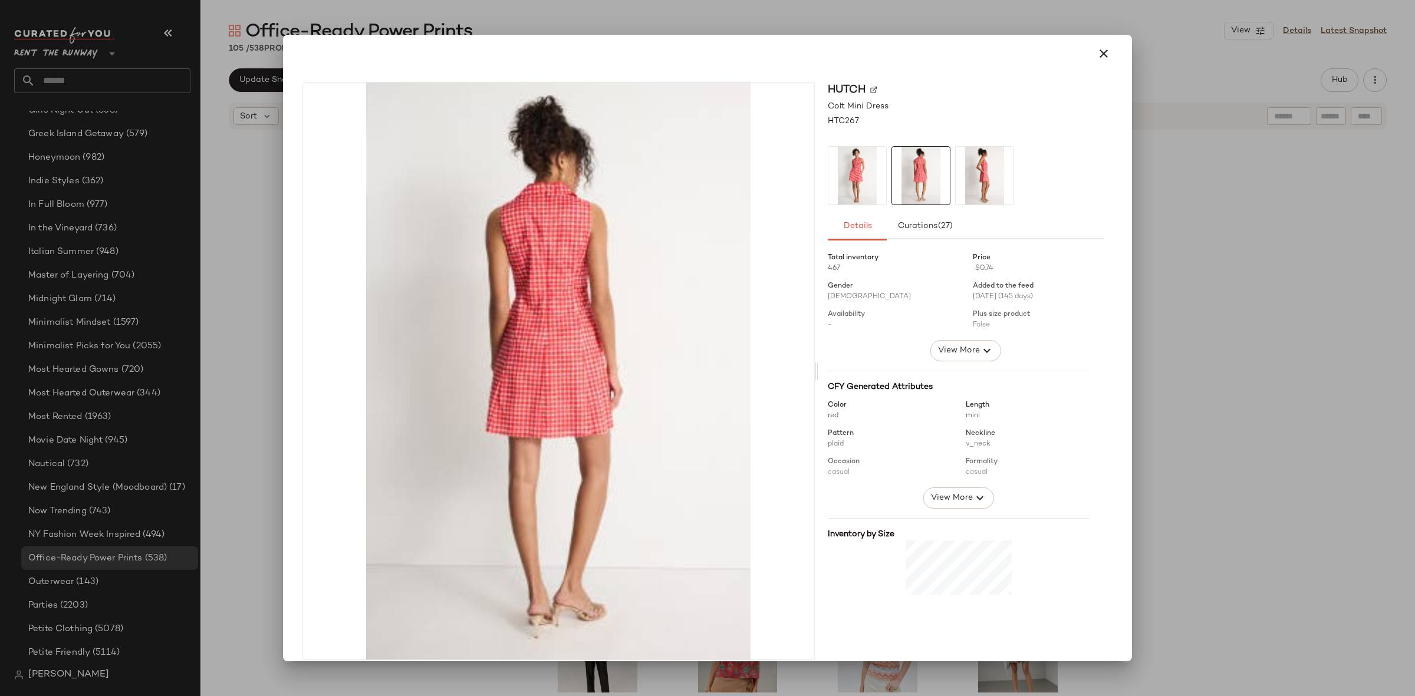
click at [956, 183] on img at bounding box center [985, 176] width 58 height 58
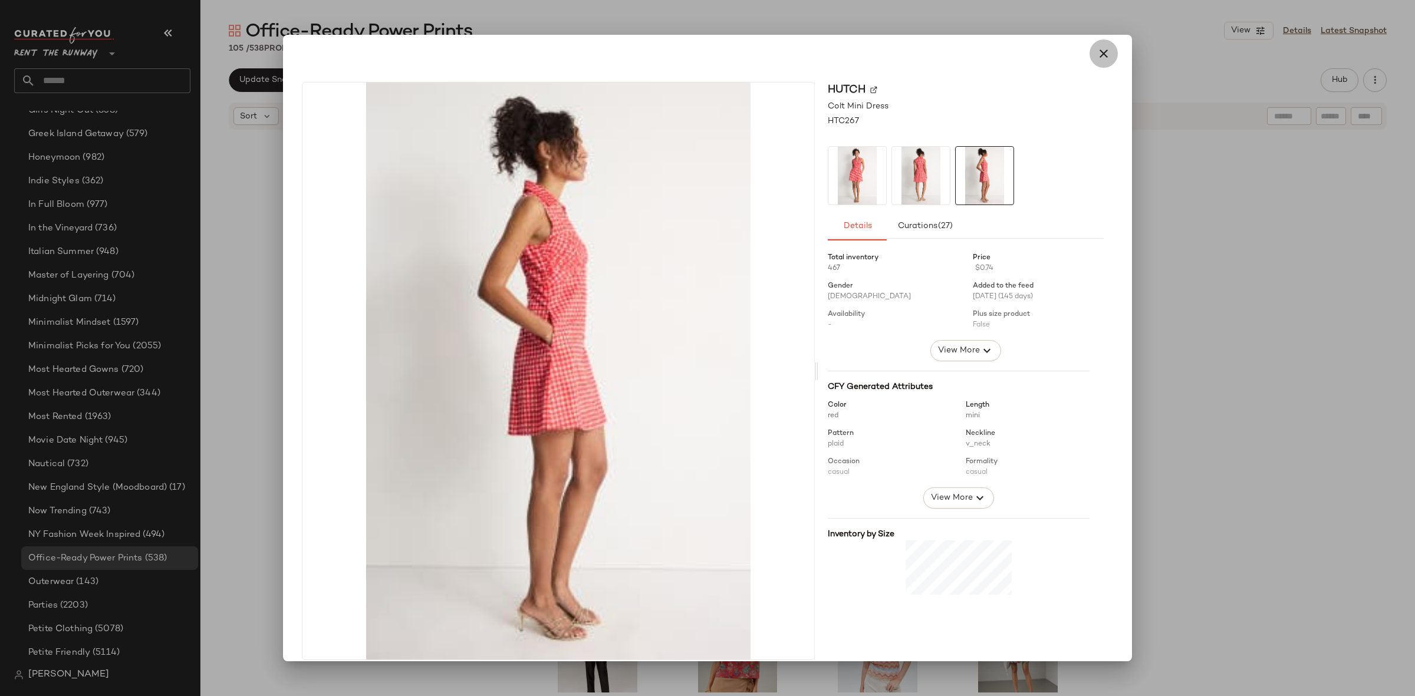
click at [1096, 54] on icon "button" at bounding box center [1103, 54] width 14 height 14
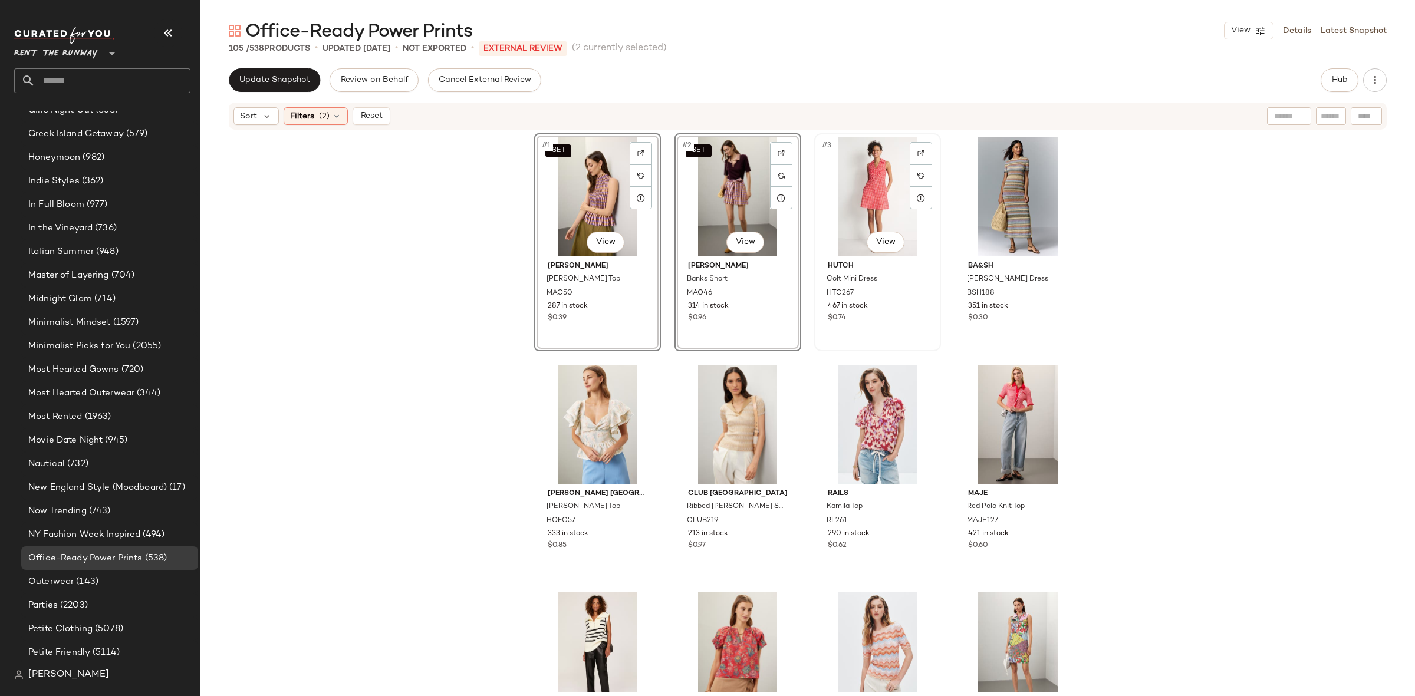
click at [849, 191] on div "#3 View" at bounding box center [877, 196] width 118 height 119
click at [1005, 200] on div "#4 View" at bounding box center [1017, 196] width 118 height 119
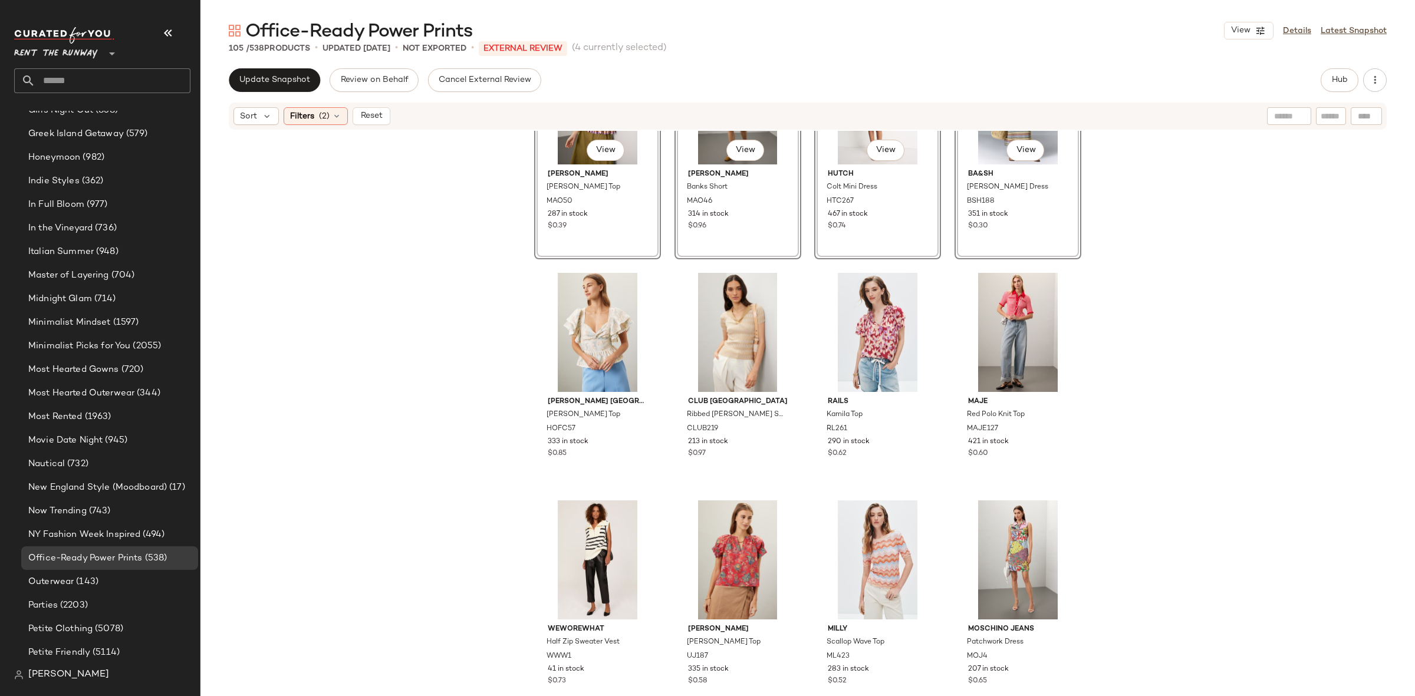
scroll to position [93, 0]
click at [864, 328] on div "#7 View" at bounding box center [877, 331] width 118 height 119
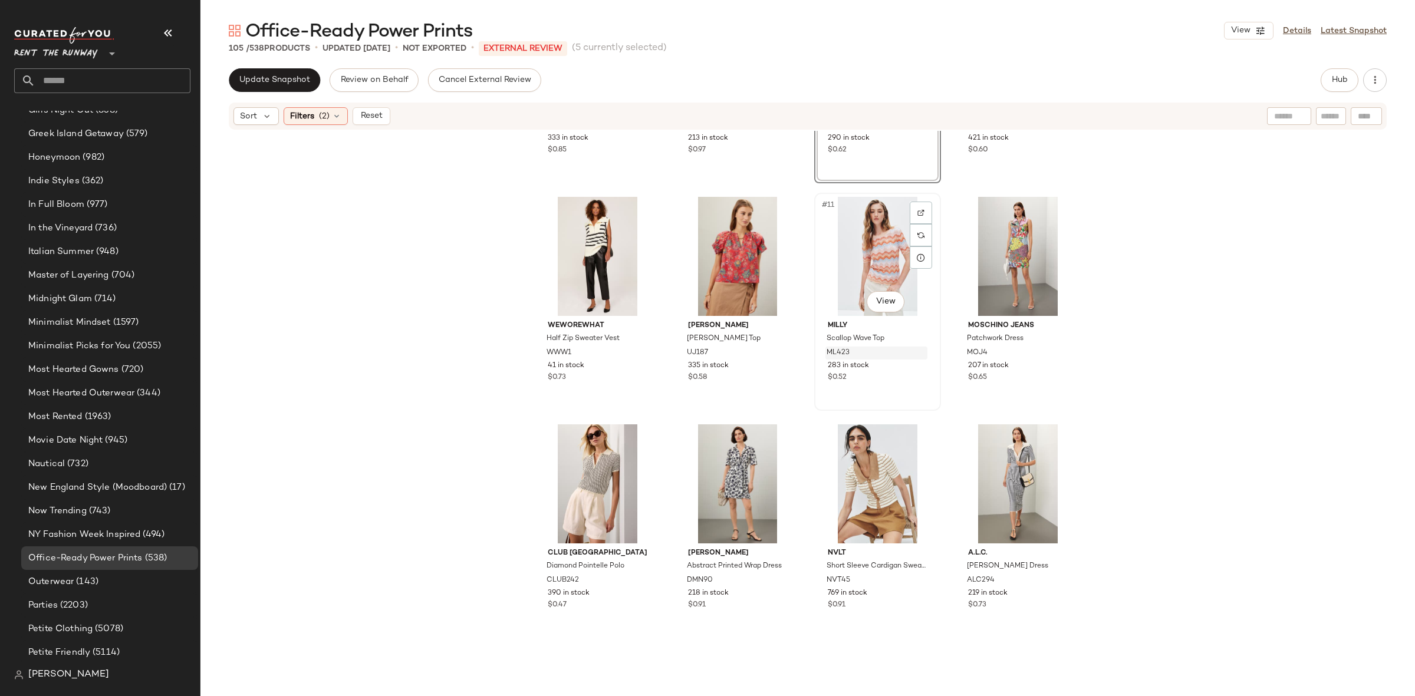
scroll to position [408, 0]
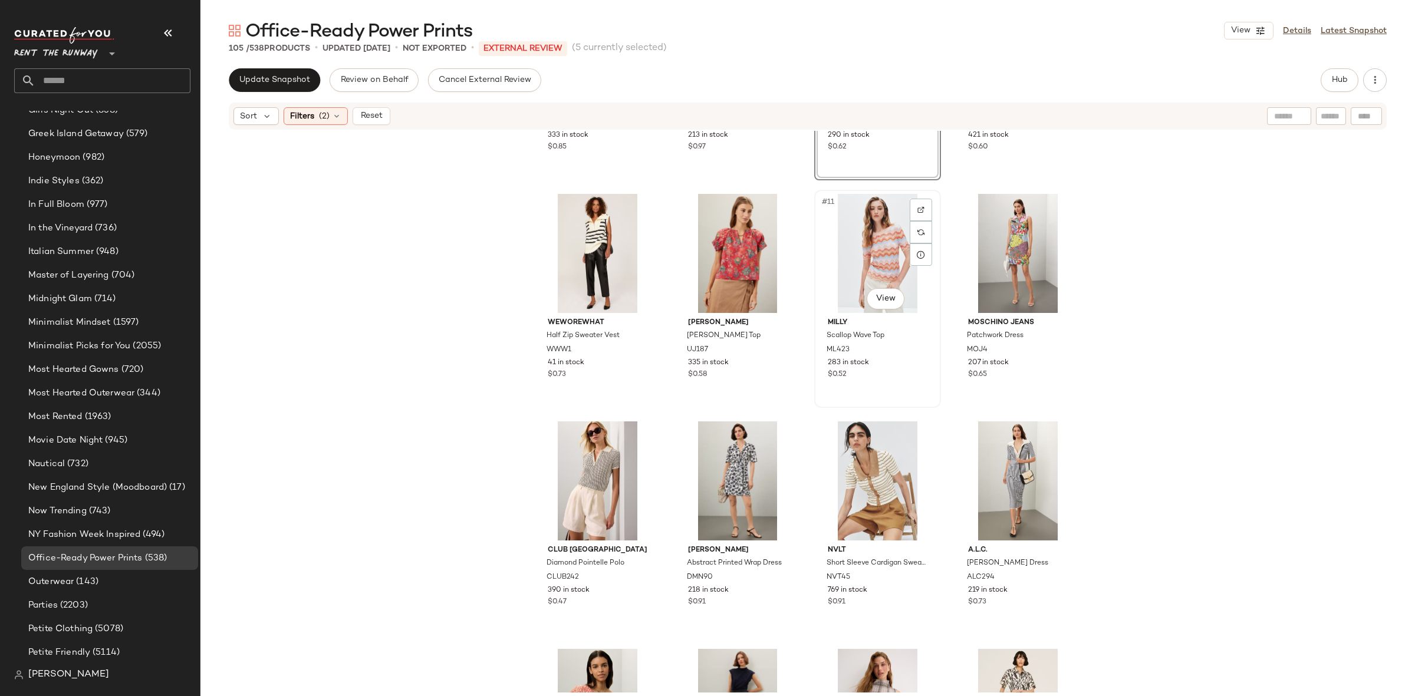
click at [865, 247] on div "#11 View" at bounding box center [877, 253] width 118 height 119
click at [986, 453] on div "#16 View" at bounding box center [1017, 480] width 118 height 119
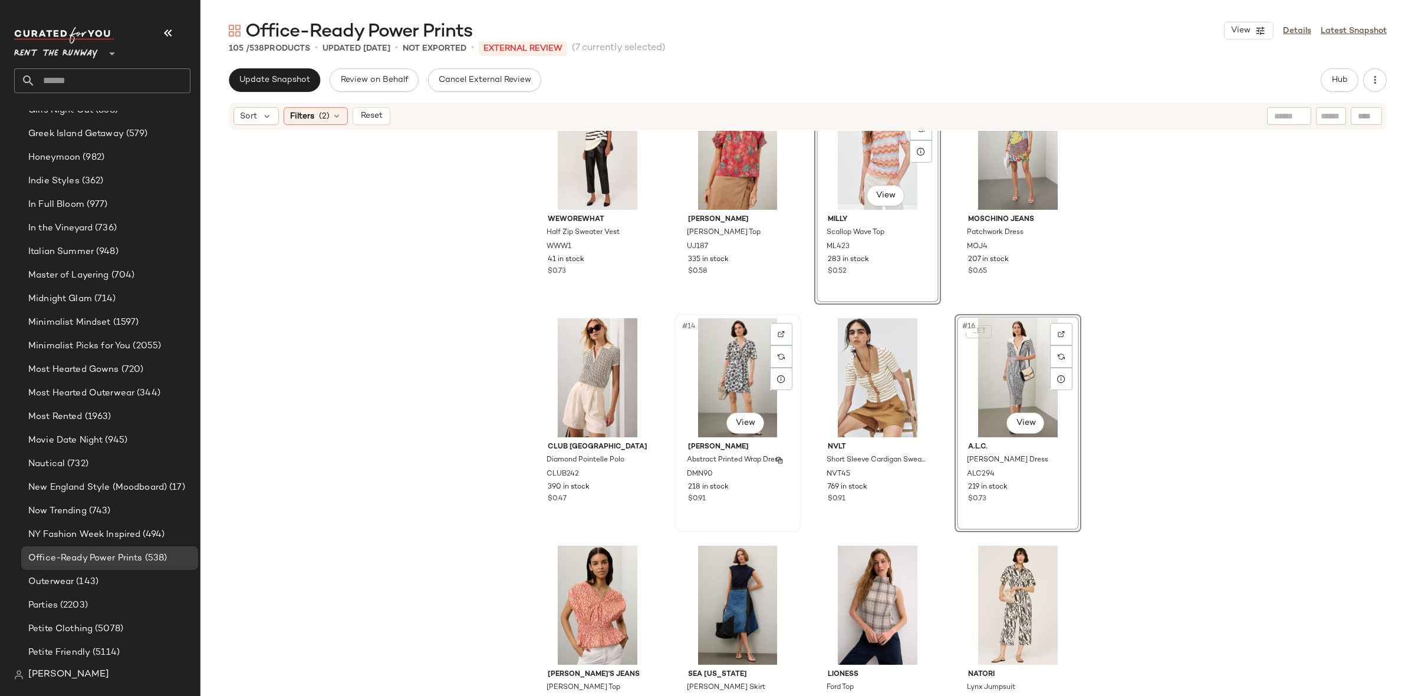
scroll to position [516, 0]
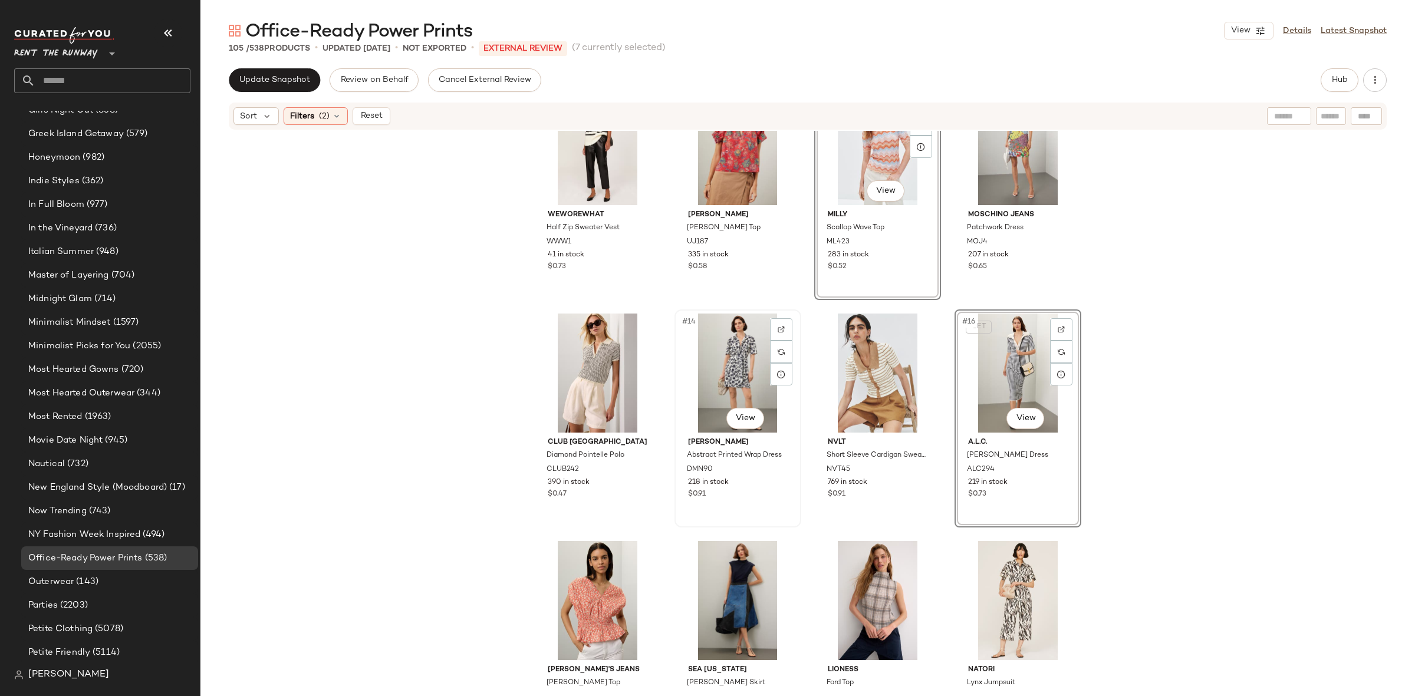
click at [737, 389] on div "#14 View" at bounding box center [737, 373] width 118 height 119
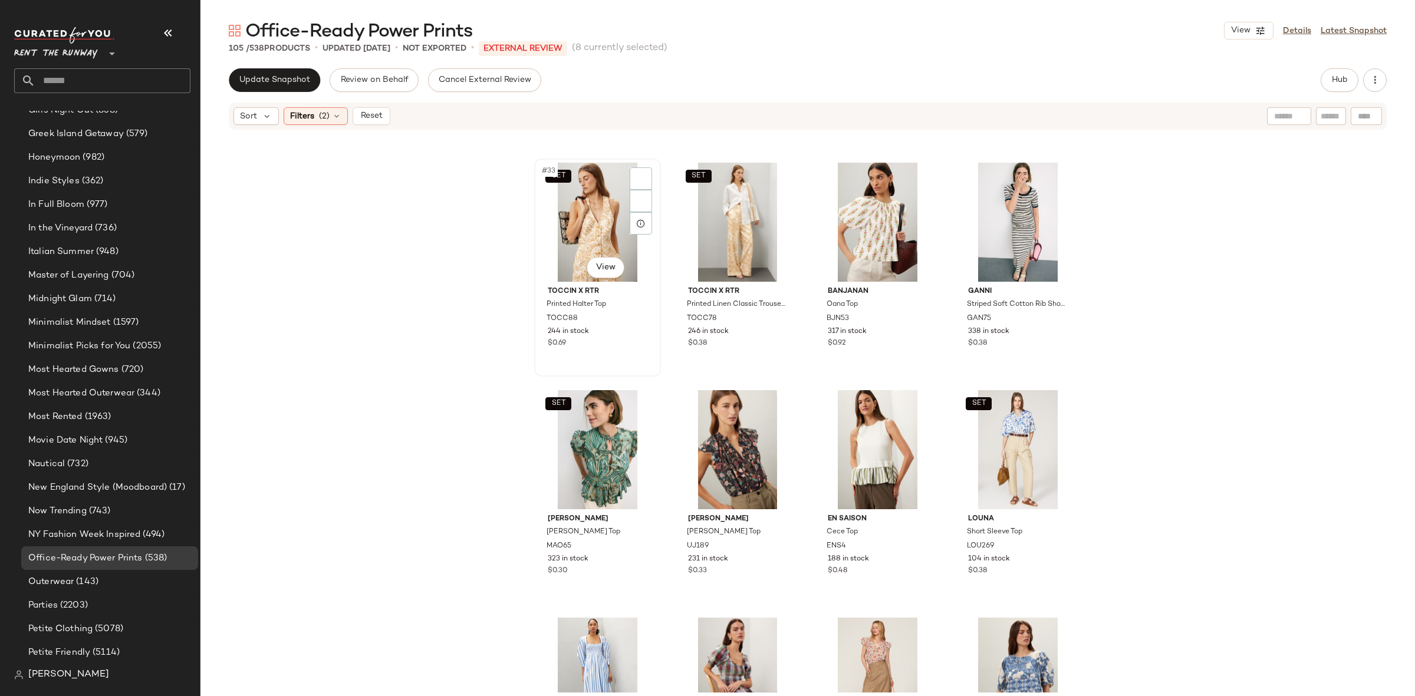
scroll to position [1804, 0]
click at [581, 228] on div "SET #33 View" at bounding box center [597, 222] width 118 height 119
click at [709, 229] on div "SET #34 View" at bounding box center [737, 222] width 118 height 119
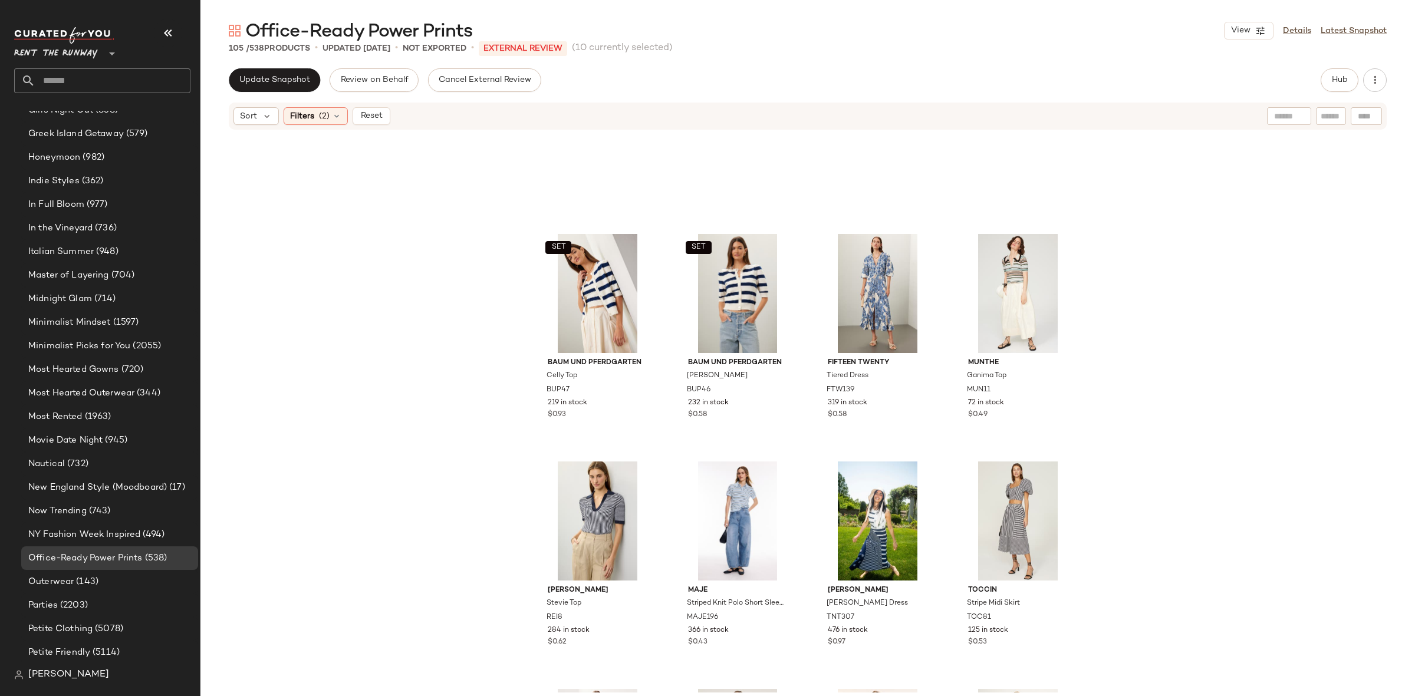
scroll to position [2831, 0]
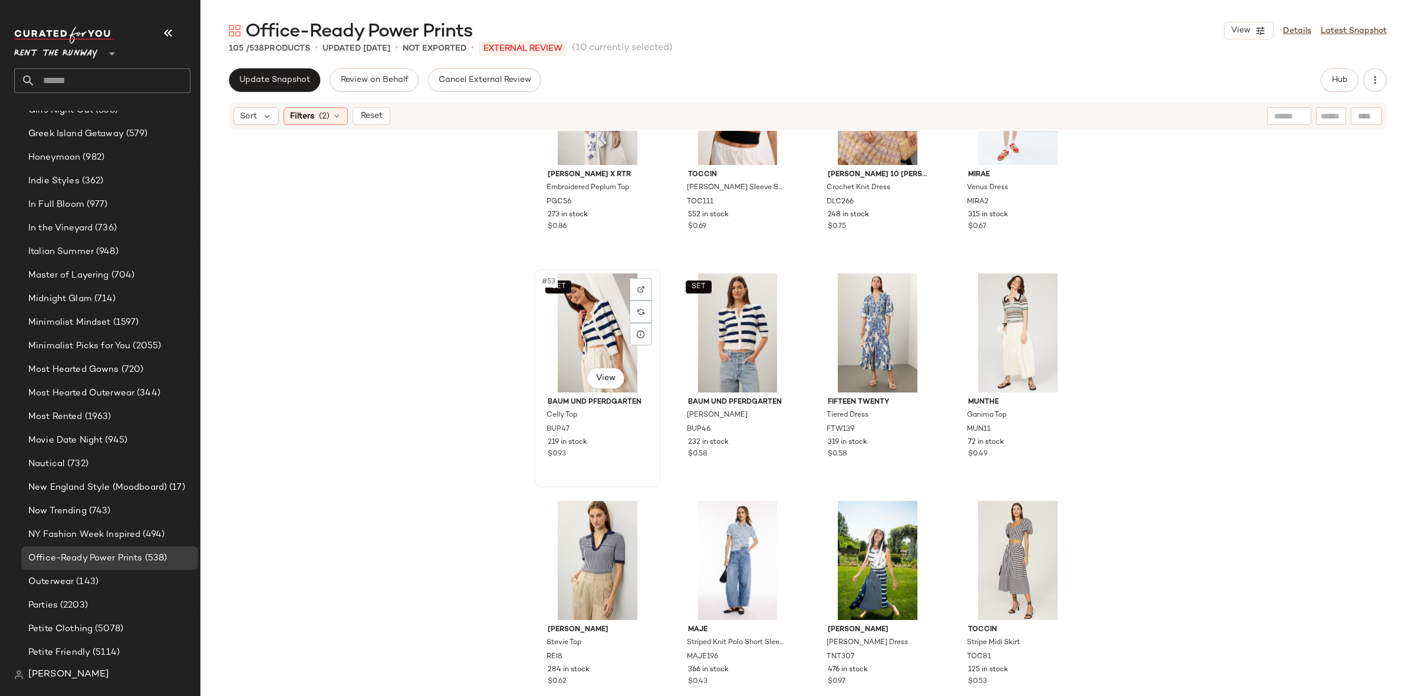
click at [587, 338] on div "SET #53 View" at bounding box center [597, 333] width 118 height 119
click at [741, 327] on div "SET #54 View" at bounding box center [737, 333] width 118 height 119
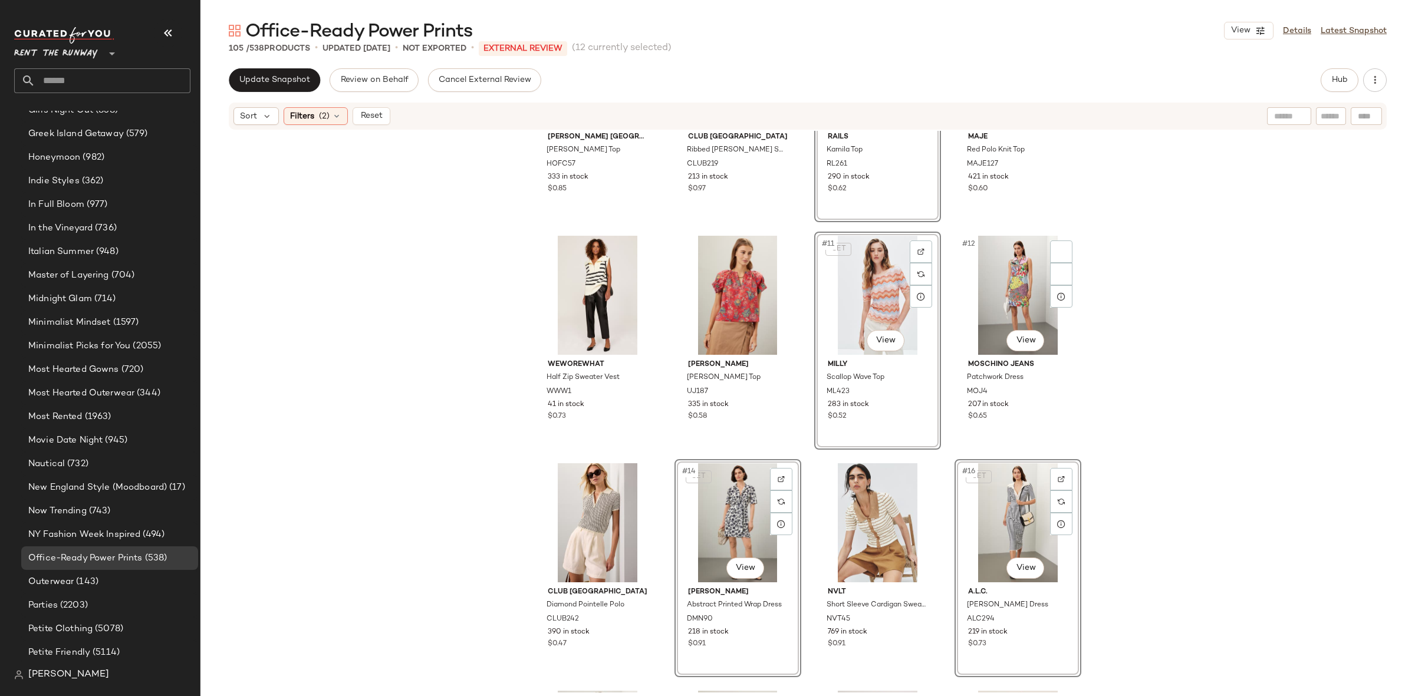
scroll to position [385, 0]
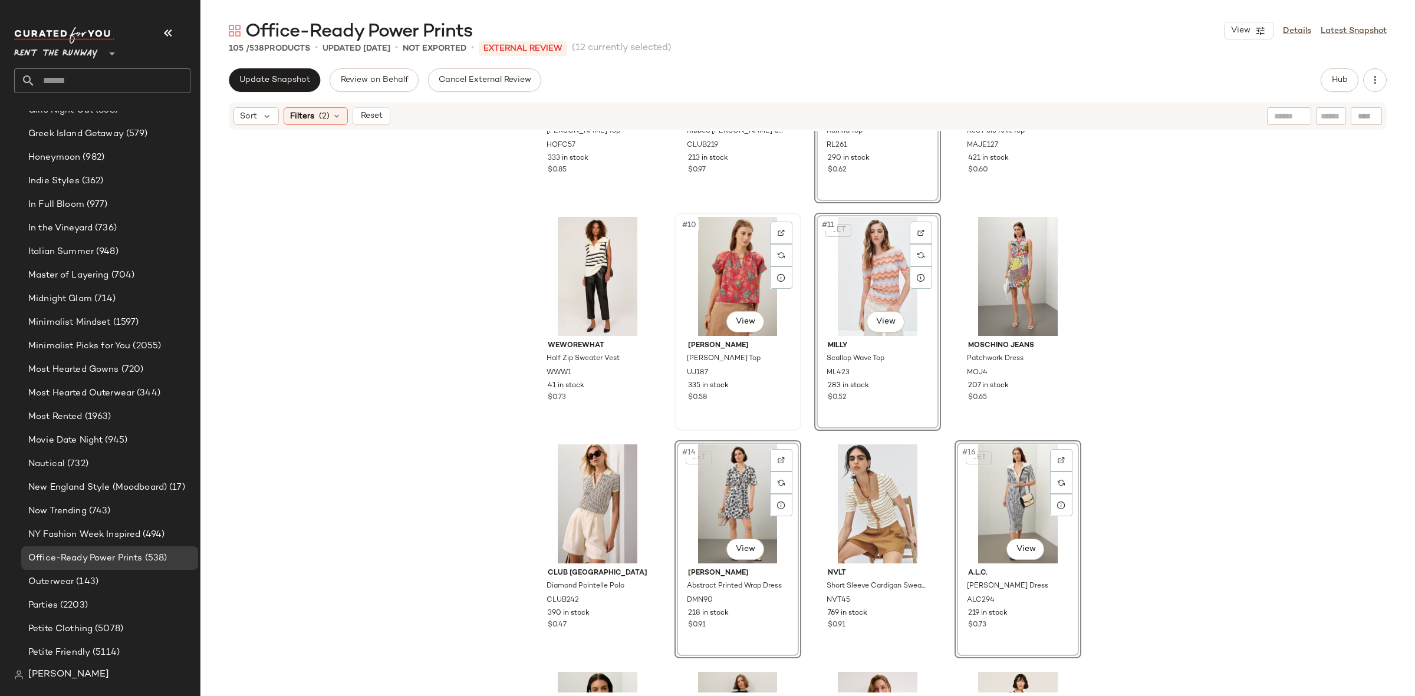
click at [730, 276] on div "#10 View" at bounding box center [737, 276] width 118 height 119
click at [597, 506] on div "#13 View" at bounding box center [597, 503] width 118 height 119
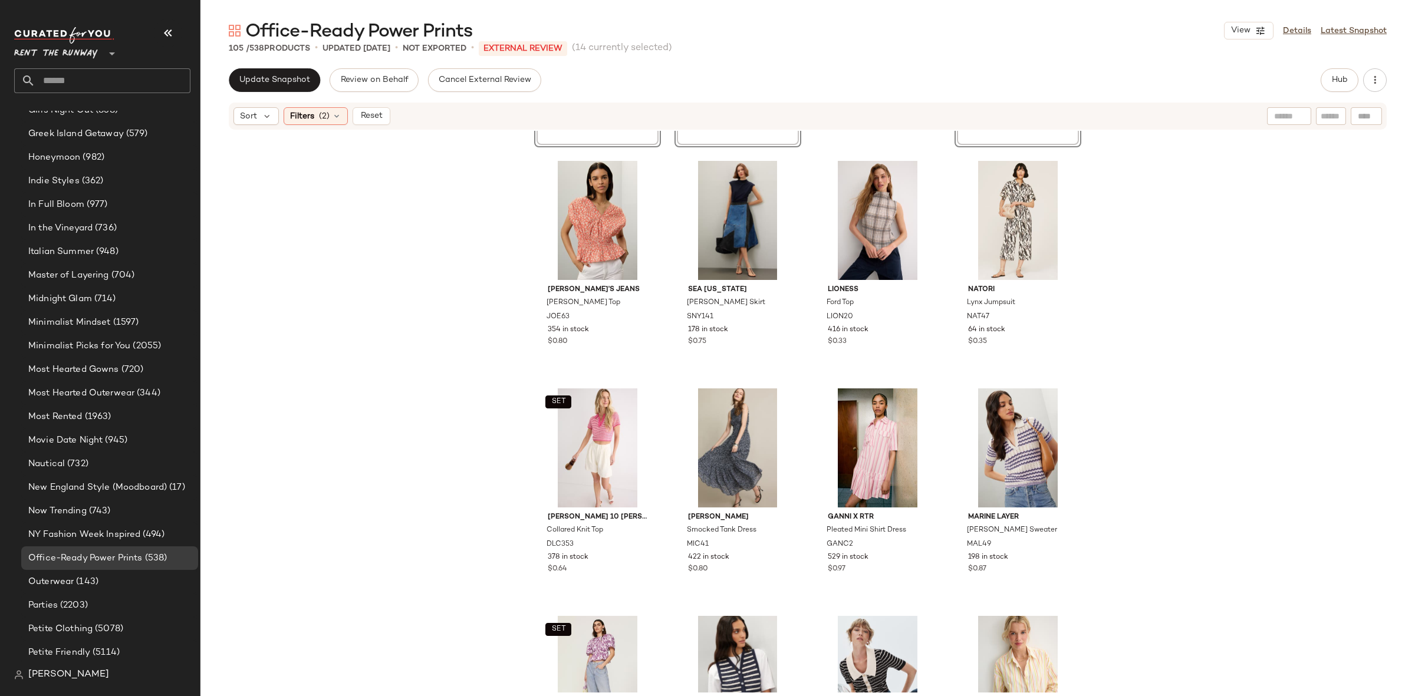
scroll to position [1095, 0]
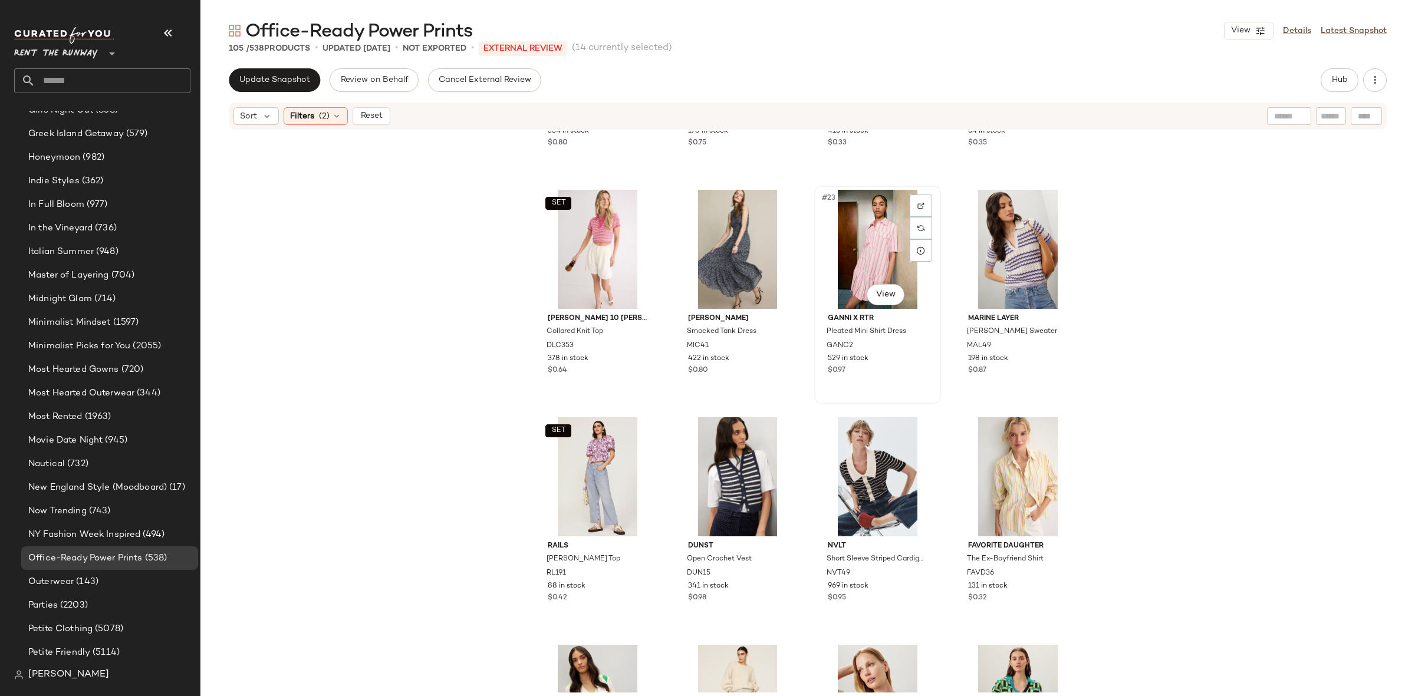
click at [881, 249] on div "#23 View" at bounding box center [877, 249] width 118 height 119
click at [1013, 454] on div "#28 View" at bounding box center [1017, 476] width 118 height 119
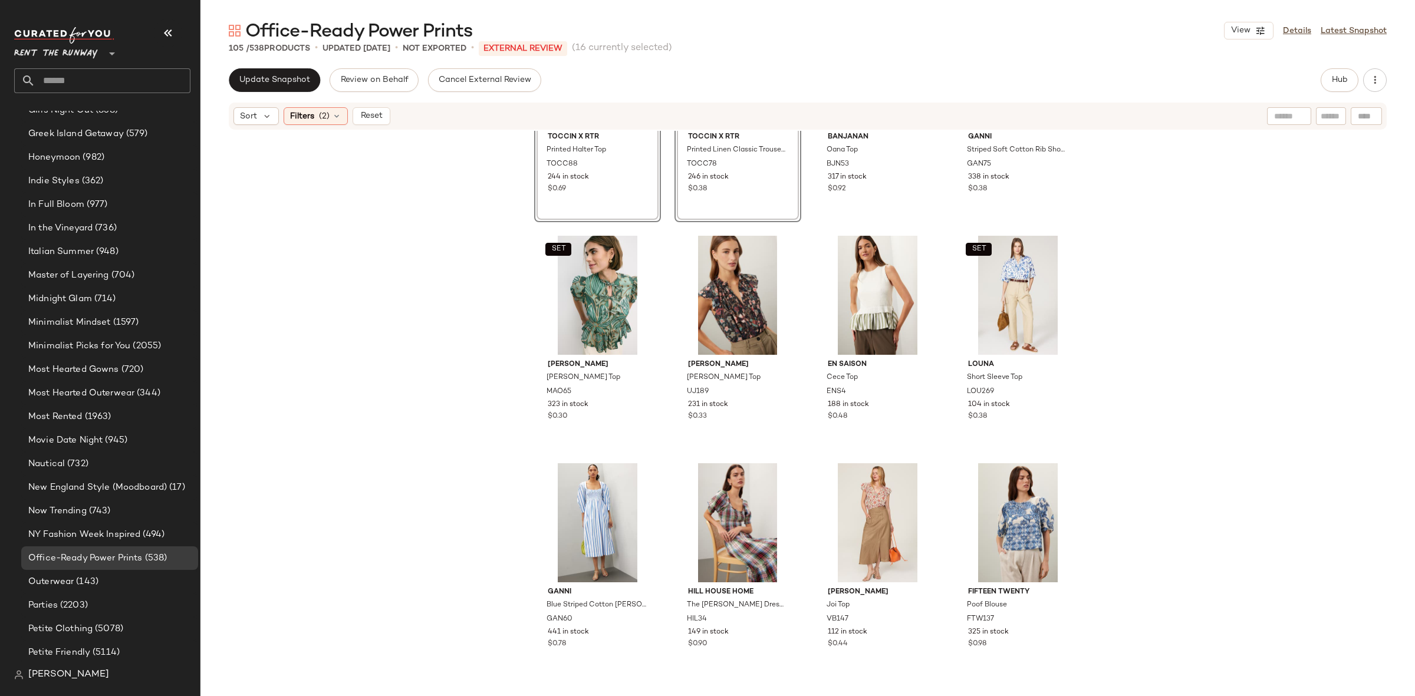
scroll to position [2109, 0]
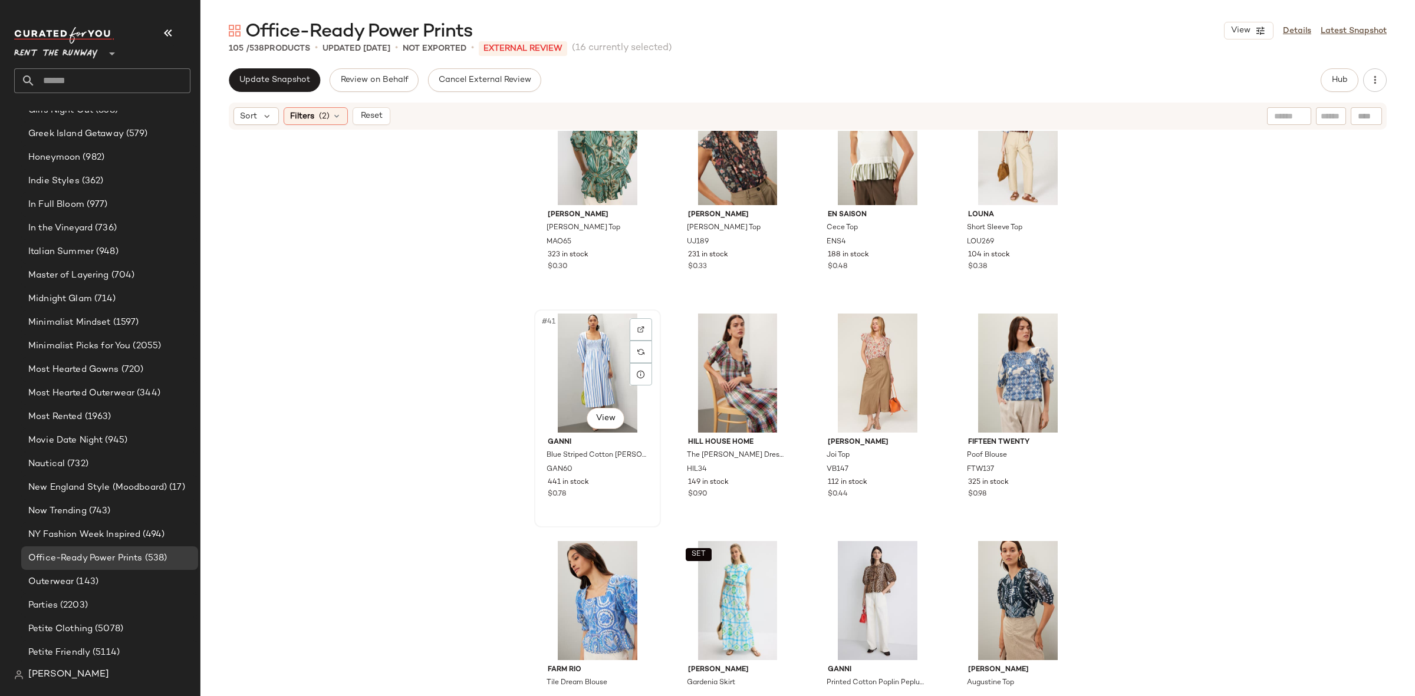
click at [597, 365] on div "#41 View" at bounding box center [597, 373] width 118 height 119
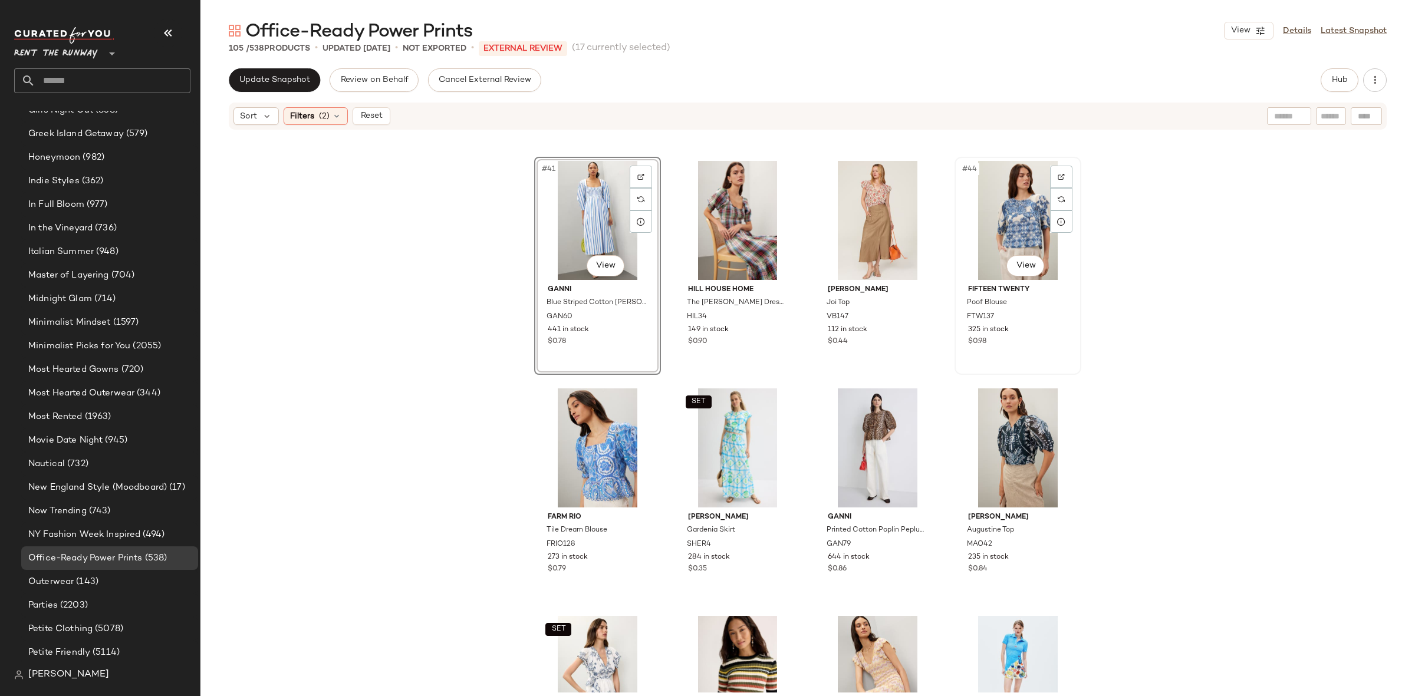
scroll to position [2358, 0]
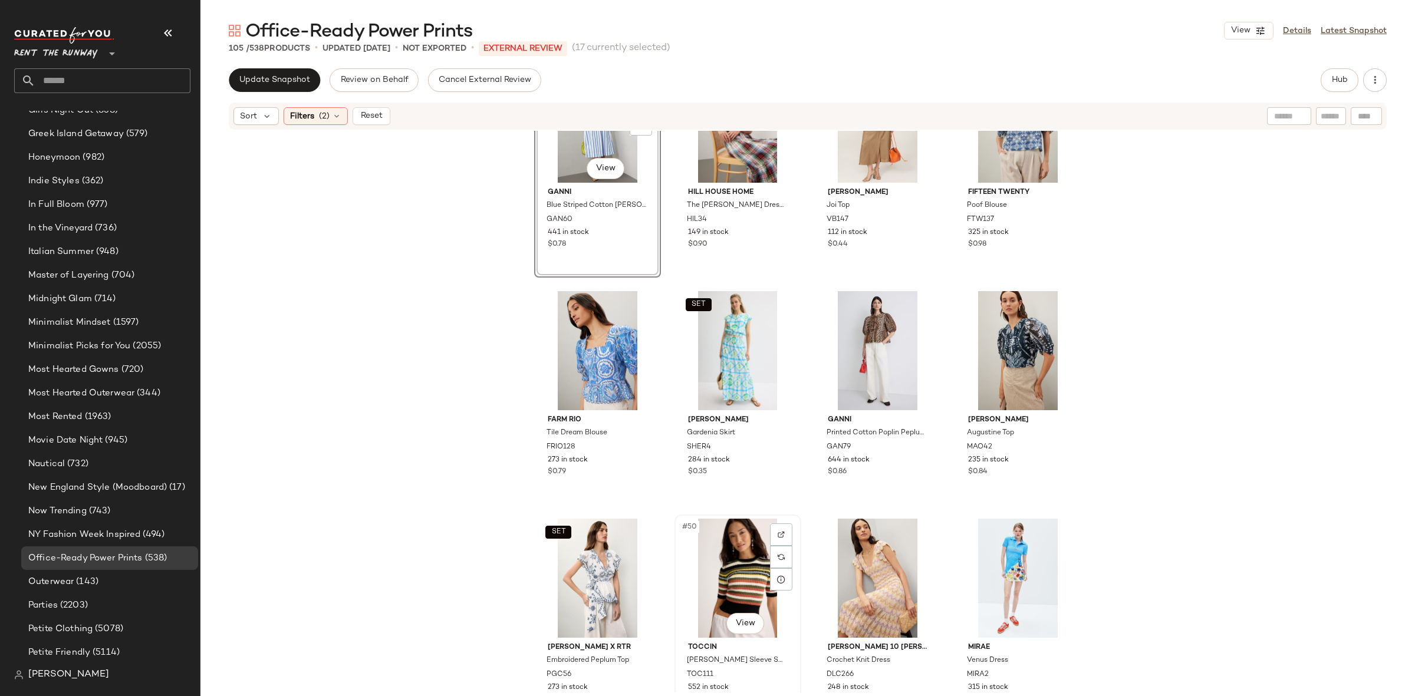
click at [750, 569] on div "#50 View" at bounding box center [737, 578] width 118 height 119
click at [864, 575] on div "#51 View" at bounding box center [877, 578] width 118 height 119
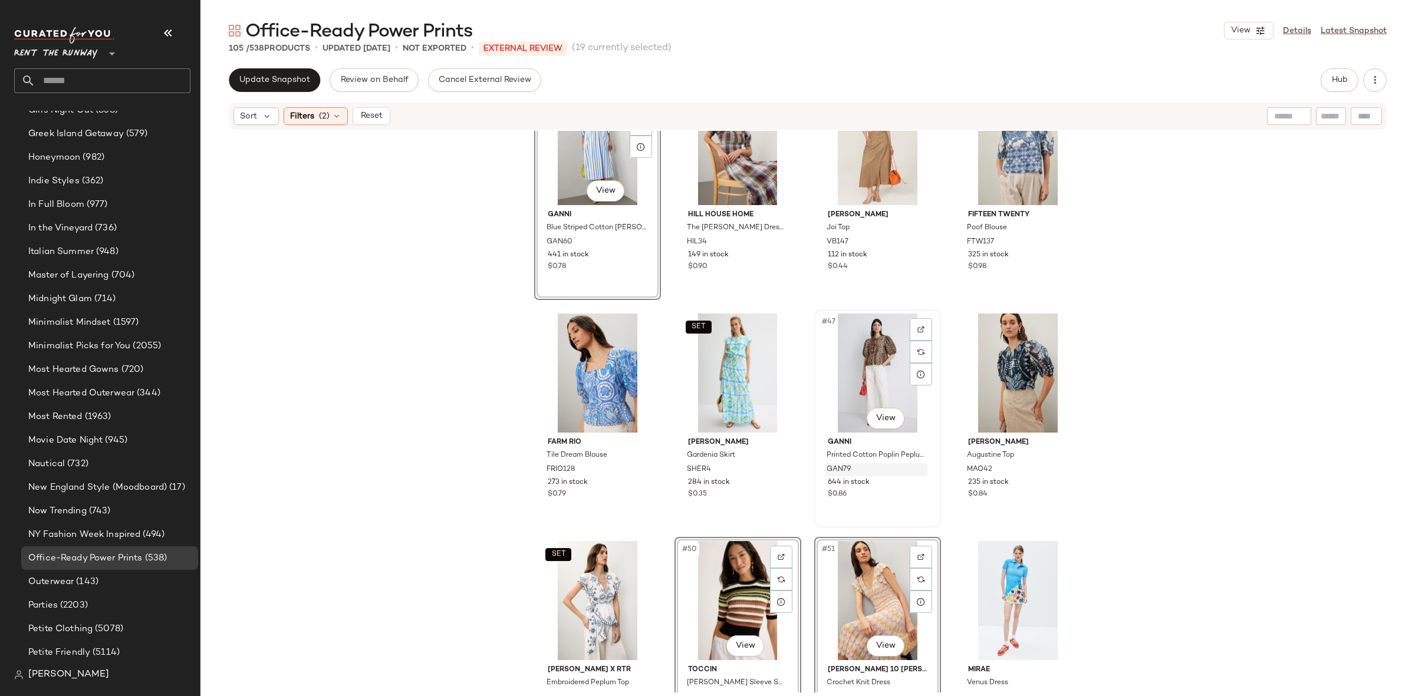
scroll to position [2335, 0]
click at [573, 373] on div "#45 View" at bounding box center [597, 373] width 118 height 119
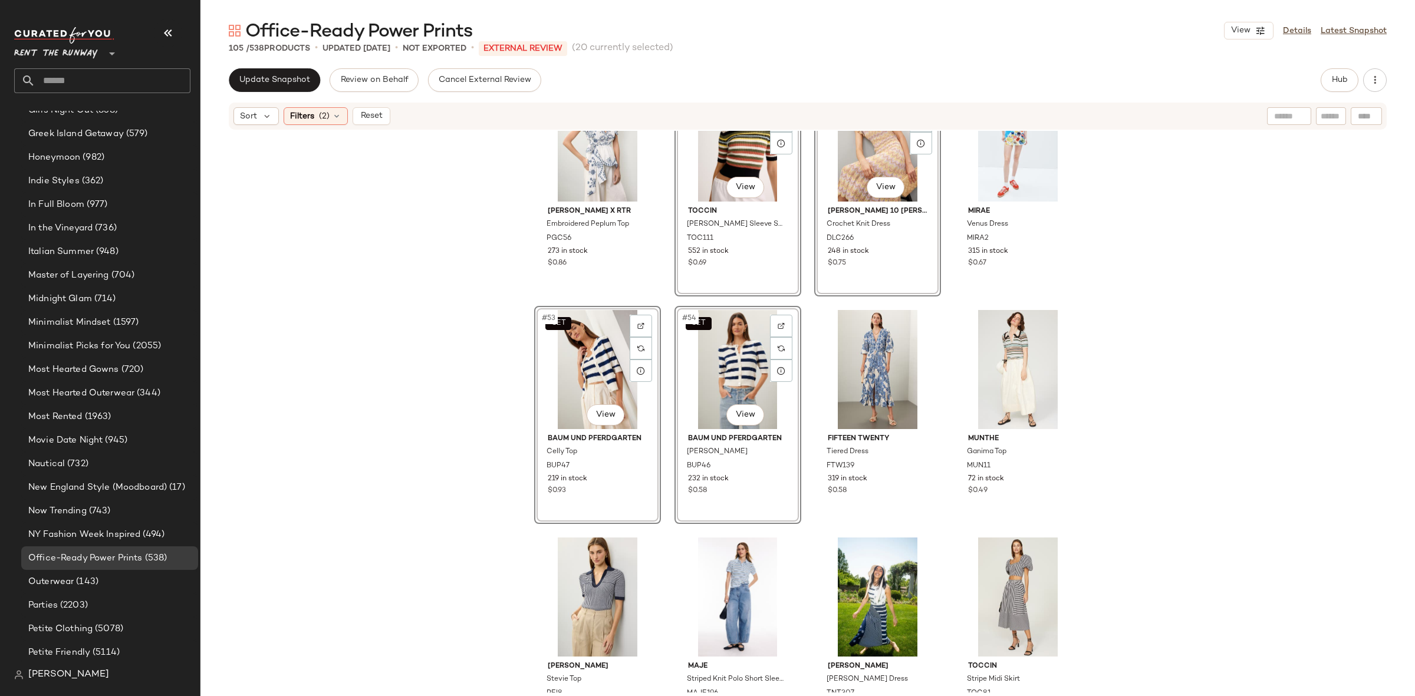
scroll to position [2874, 0]
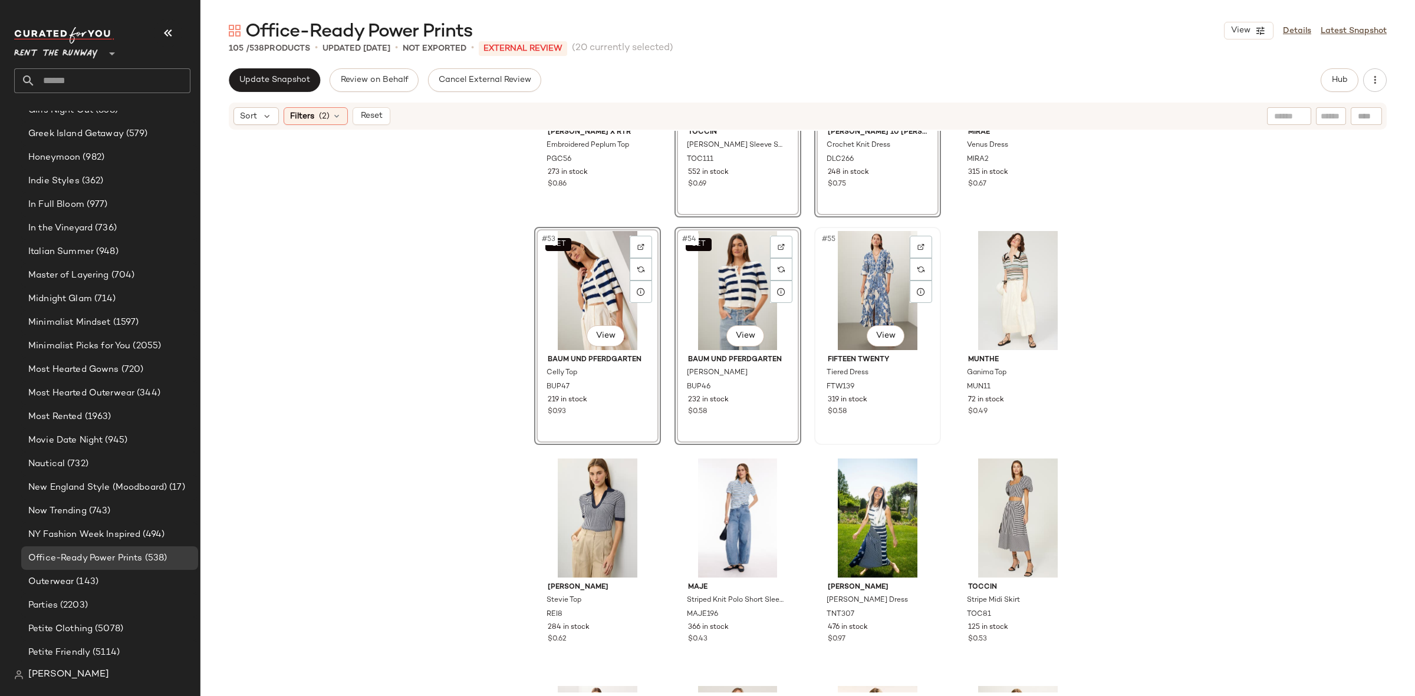
click at [871, 284] on div "#55 View" at bounding box center [877, 290] width 118 height 119
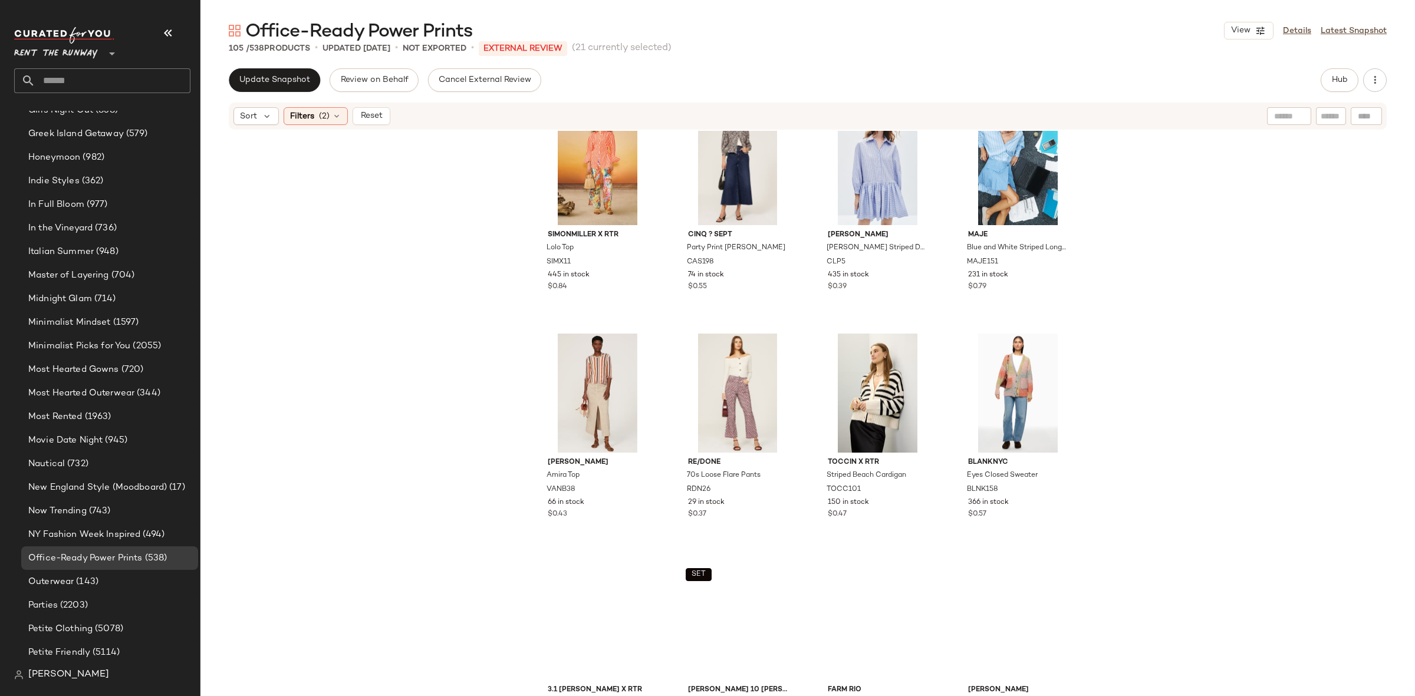
scroll to position [5282, 0]
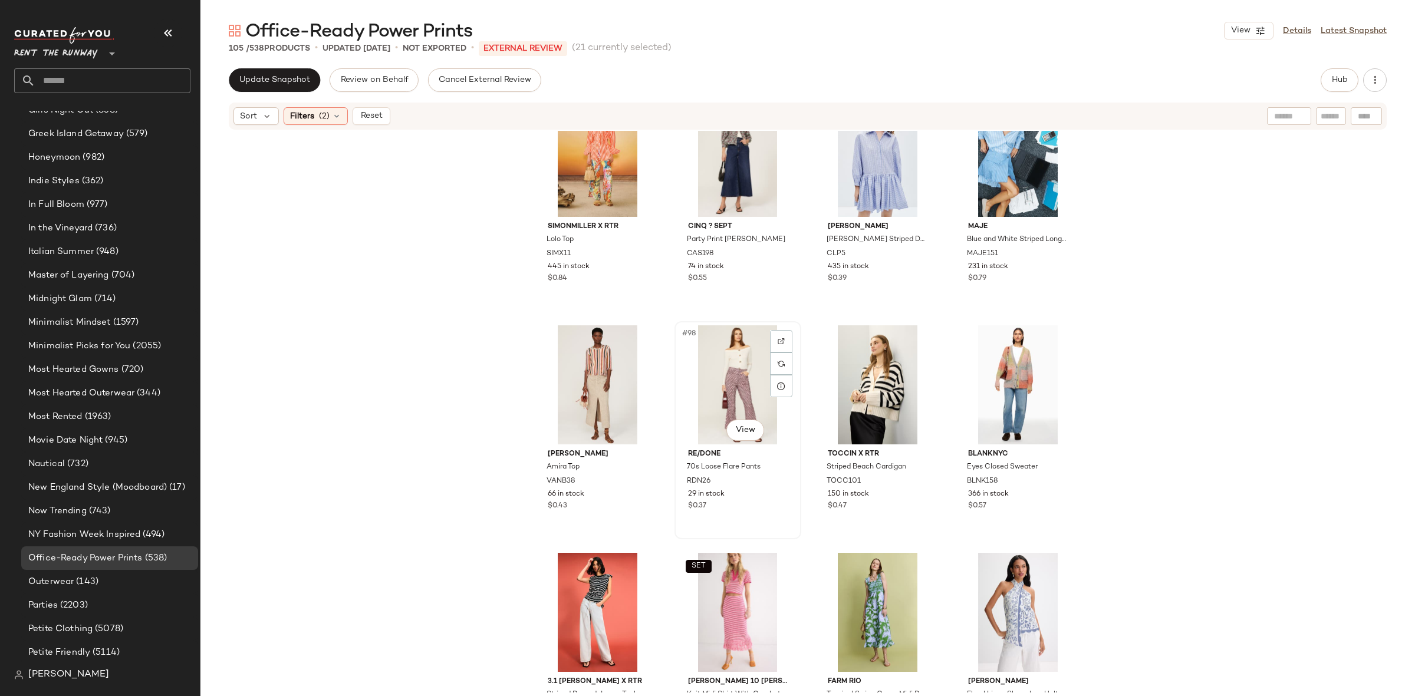
click at [740, 370] on div "#98 View" at bounding box center [737, 384] width 118 height 119
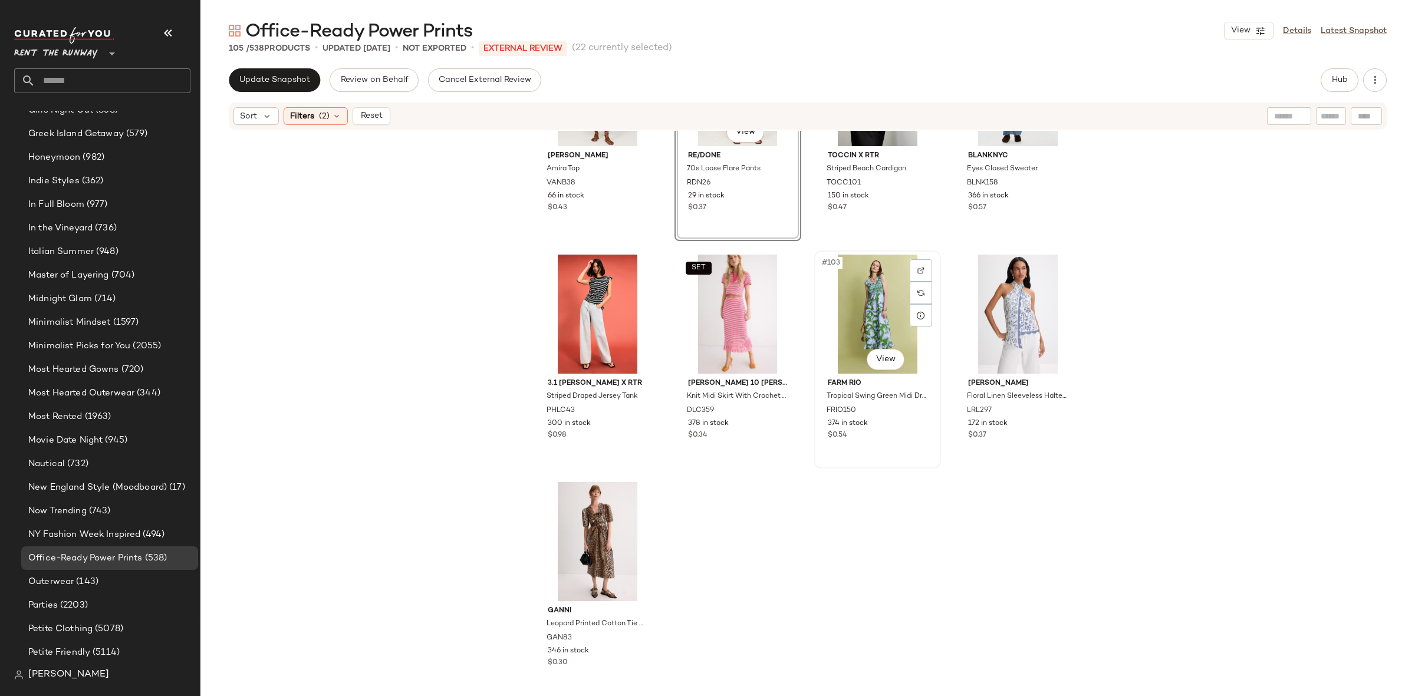
scroll to position [5583, 0]
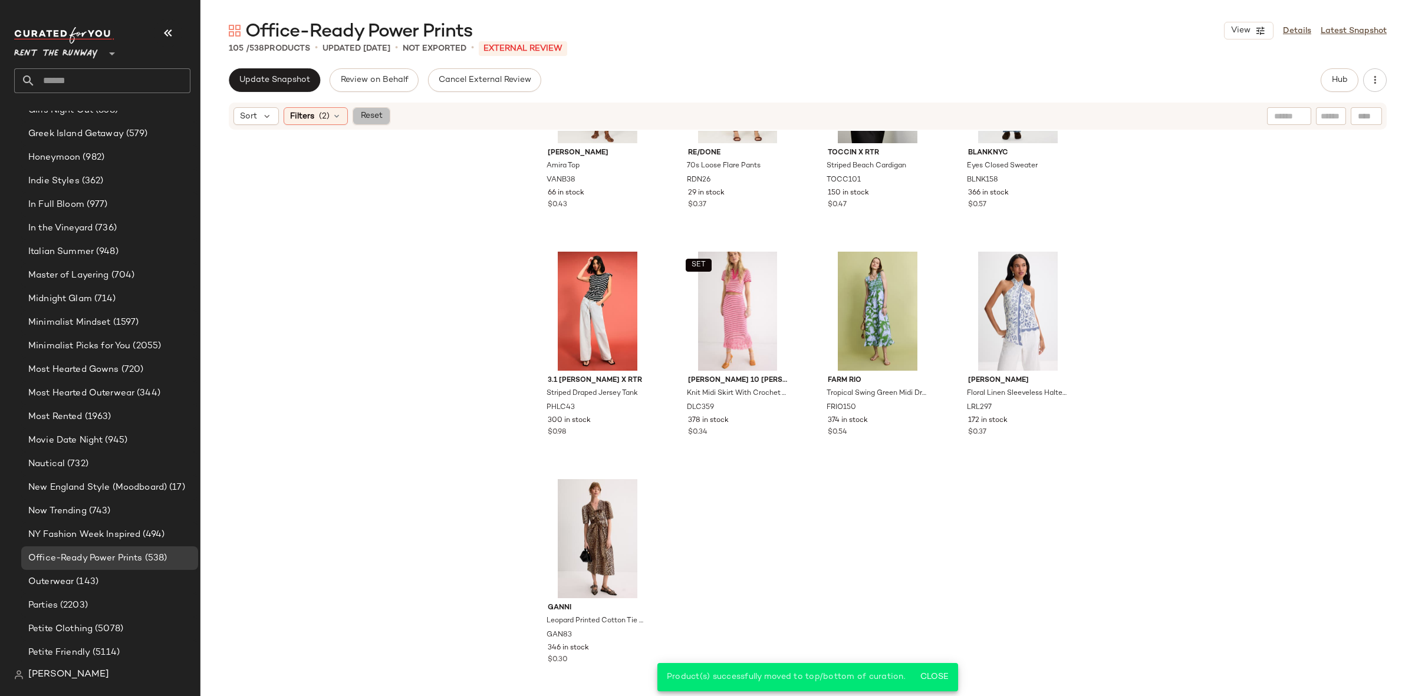
click at [368, 118] on span "Reset" at bounding box center [371, 115] width 22 height 9
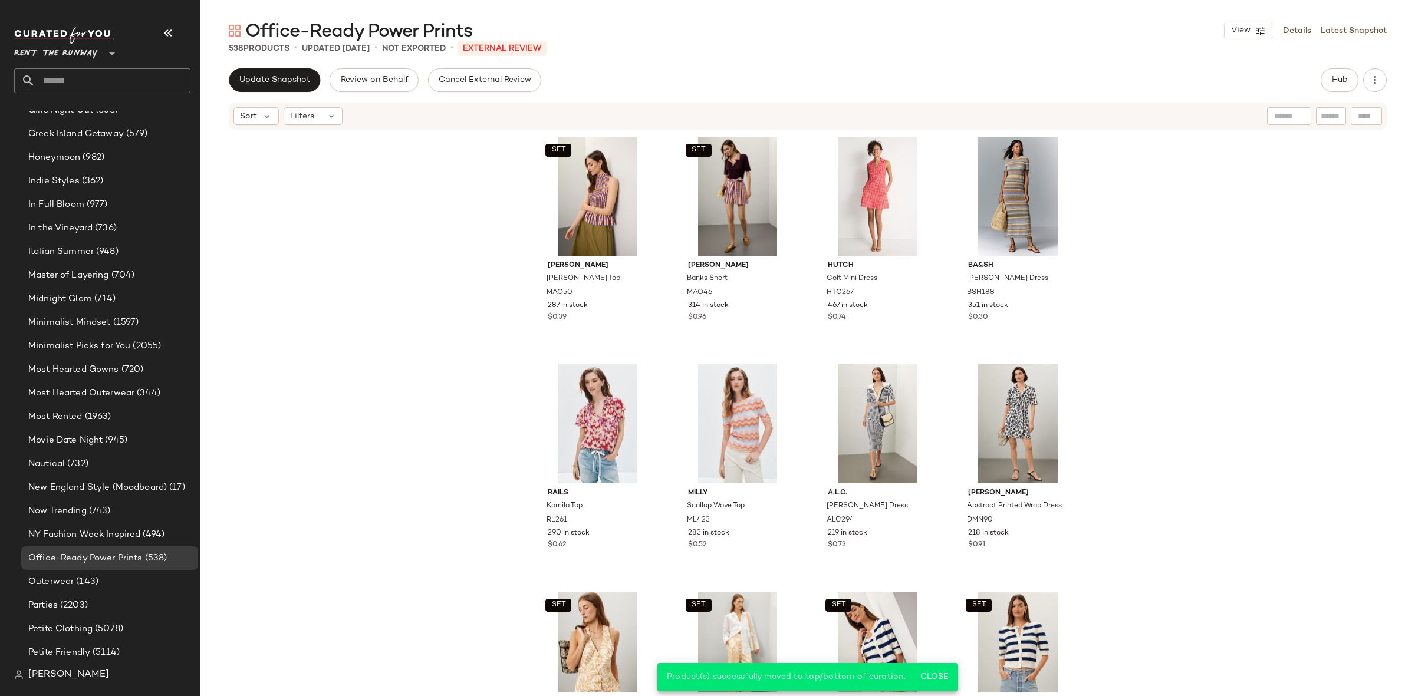
scroll to position [0, 0]
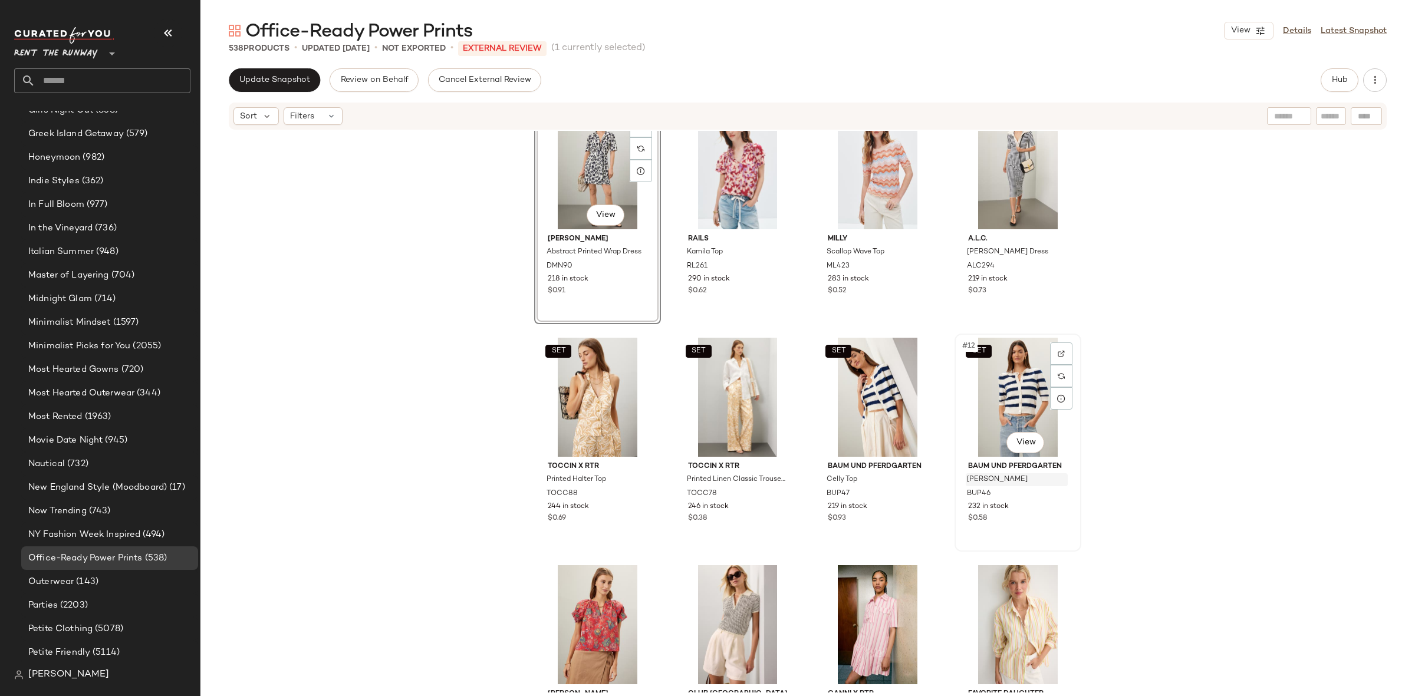
scroll to position [296, 0]
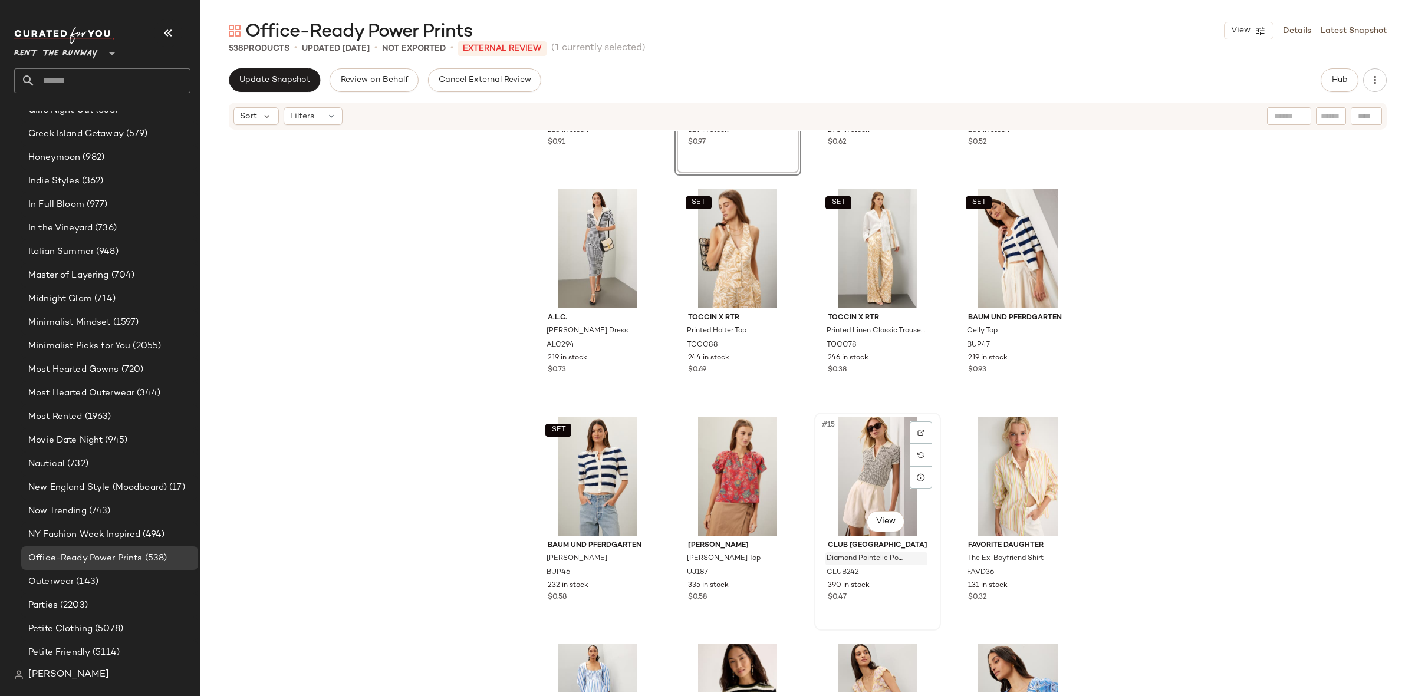
scroll to position [420, 0]
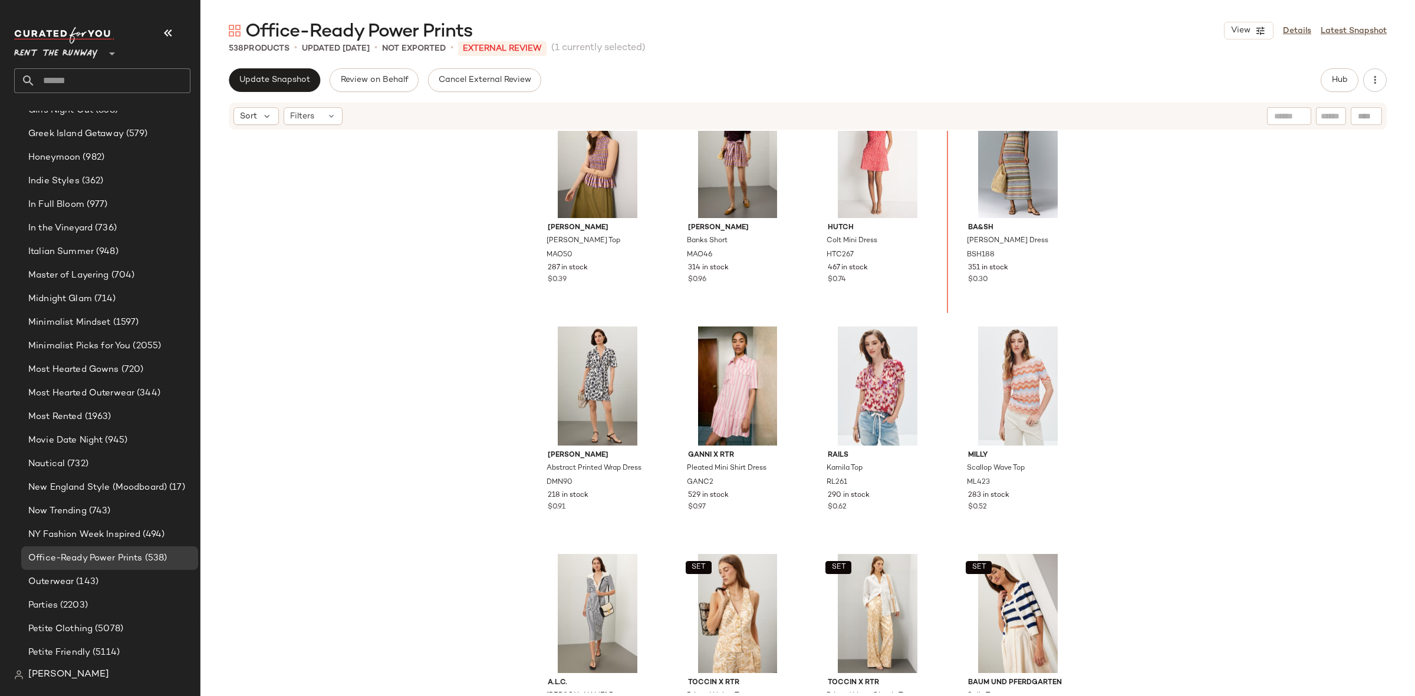
scroll to position [17, 0]
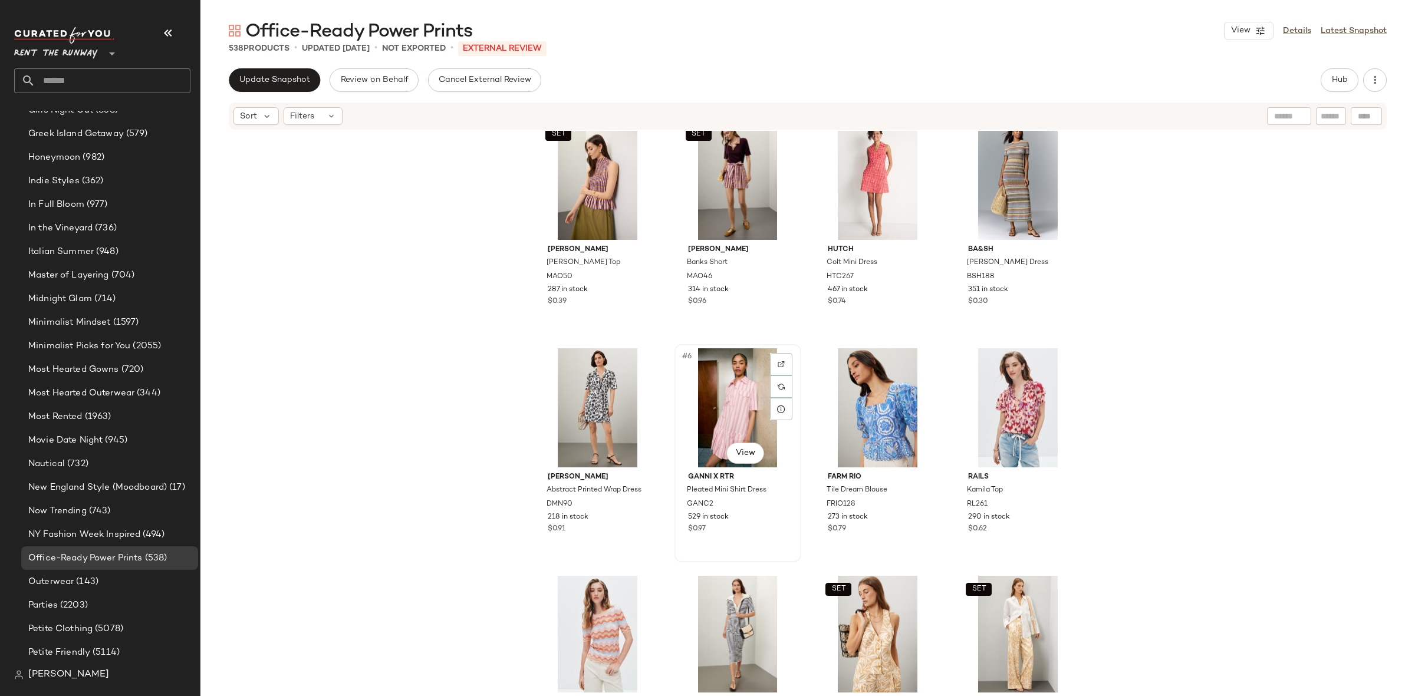
click at [794, 457] on div "#6 View GANNI x RTR Pleated Mini Shirt Dress GANC2 529 in stock $0.97" at bounding box center [738, 453] width 124 height 216
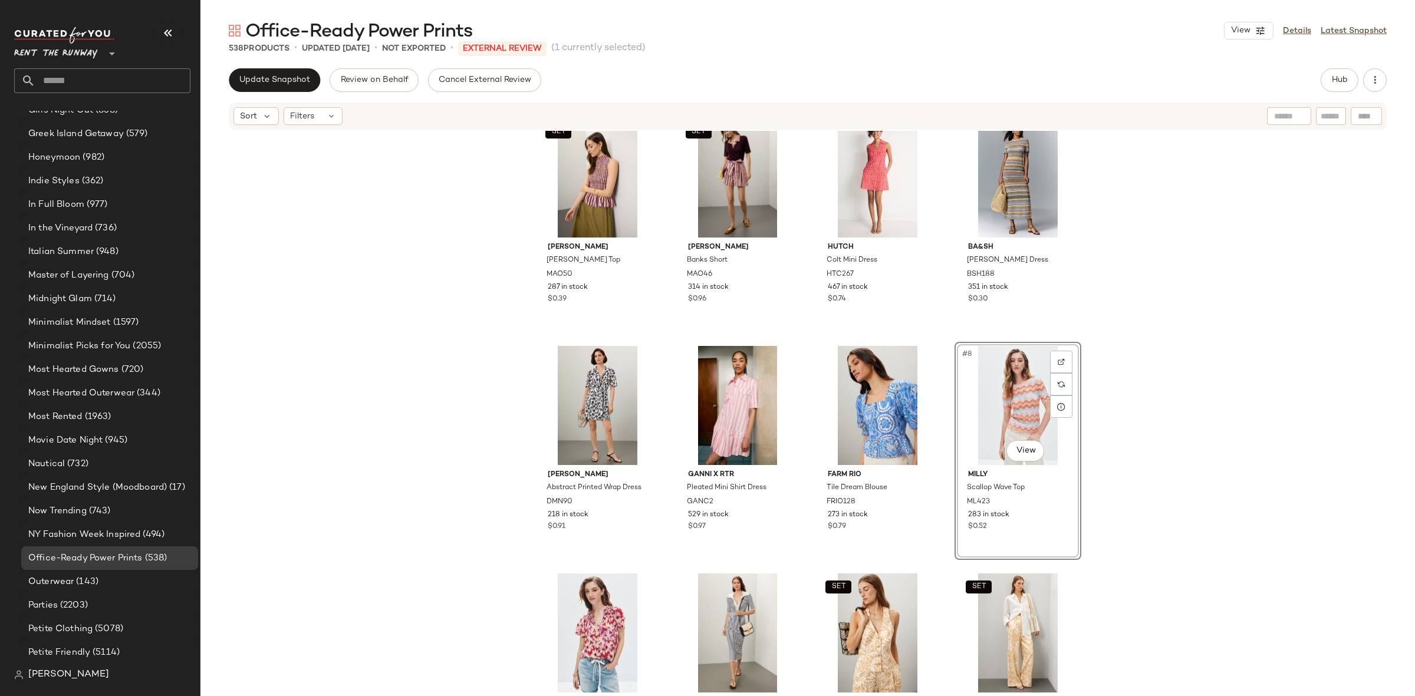
click at [1184, 408] on div "SET Marie Oliver Odie Top MAO50 287 in stock $0.39 SET Marie Oliver Banks Short…" at bounding box center [807, 412] width 1214 height 562
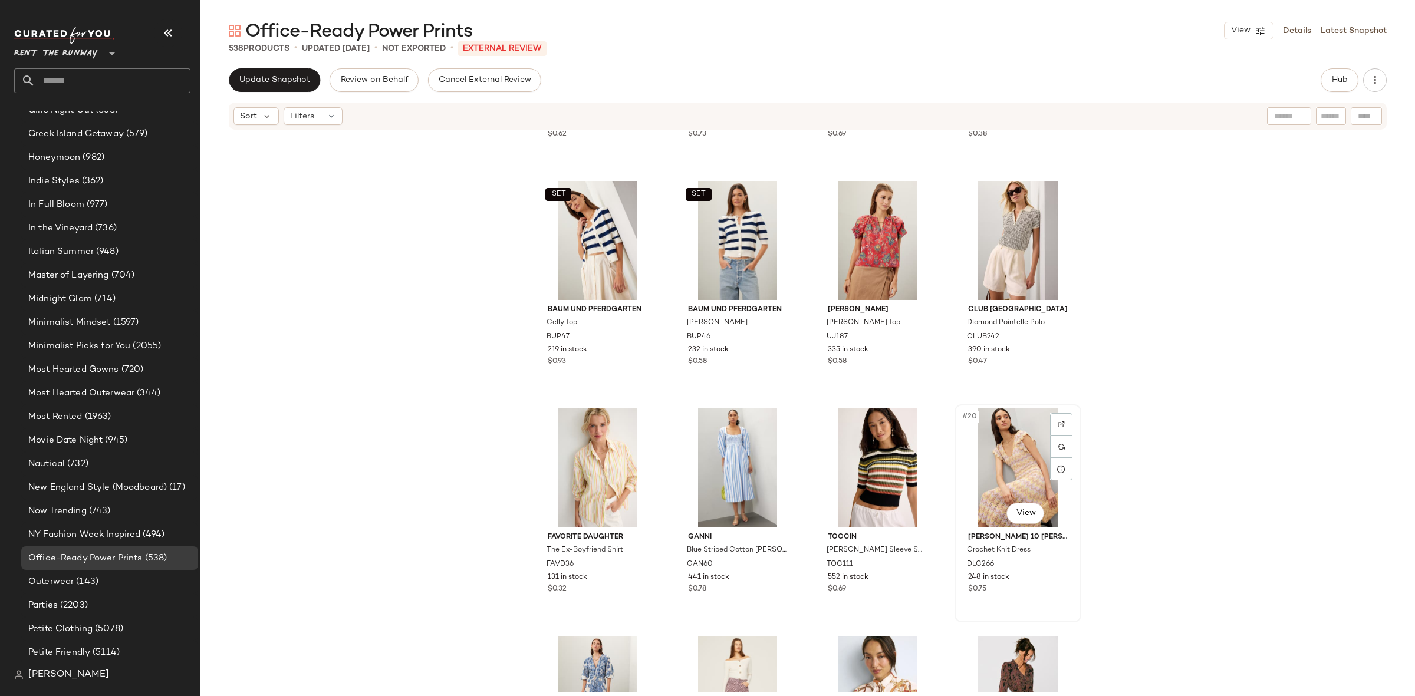
scroll to position [657, 0]
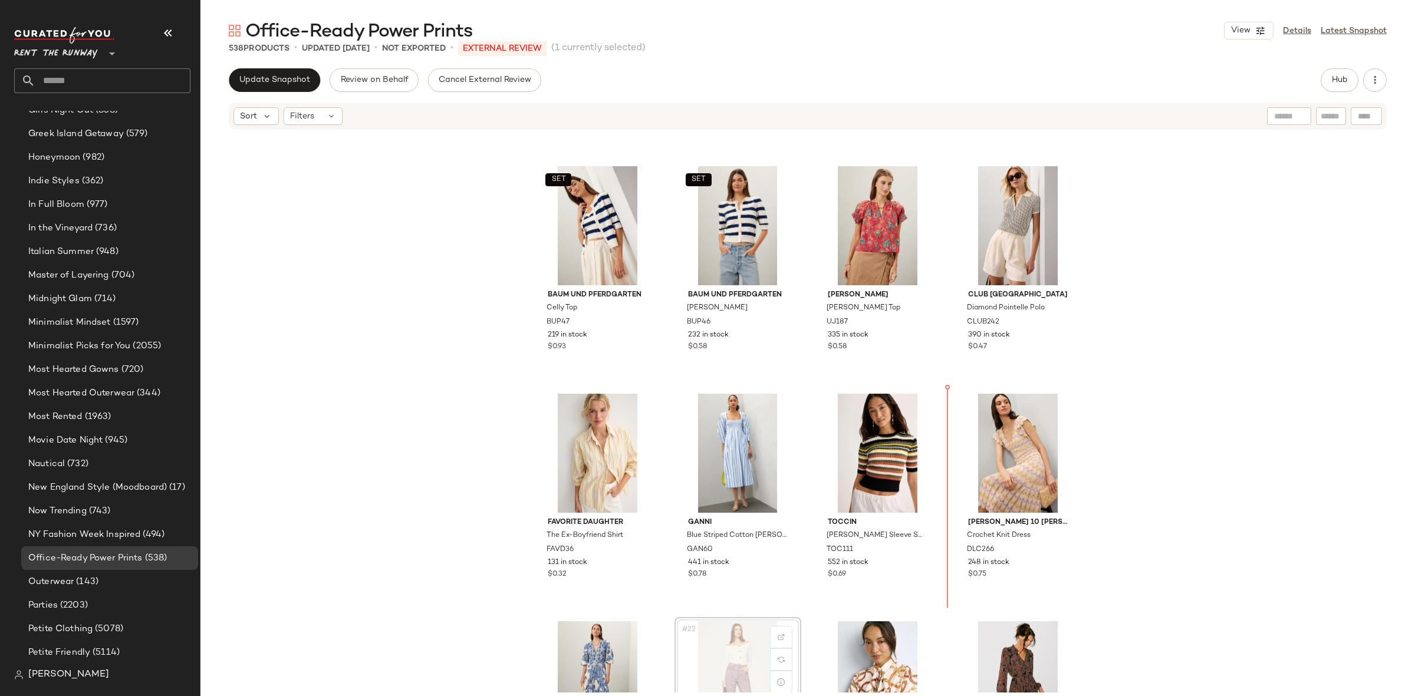
scroll to position [663, 0]
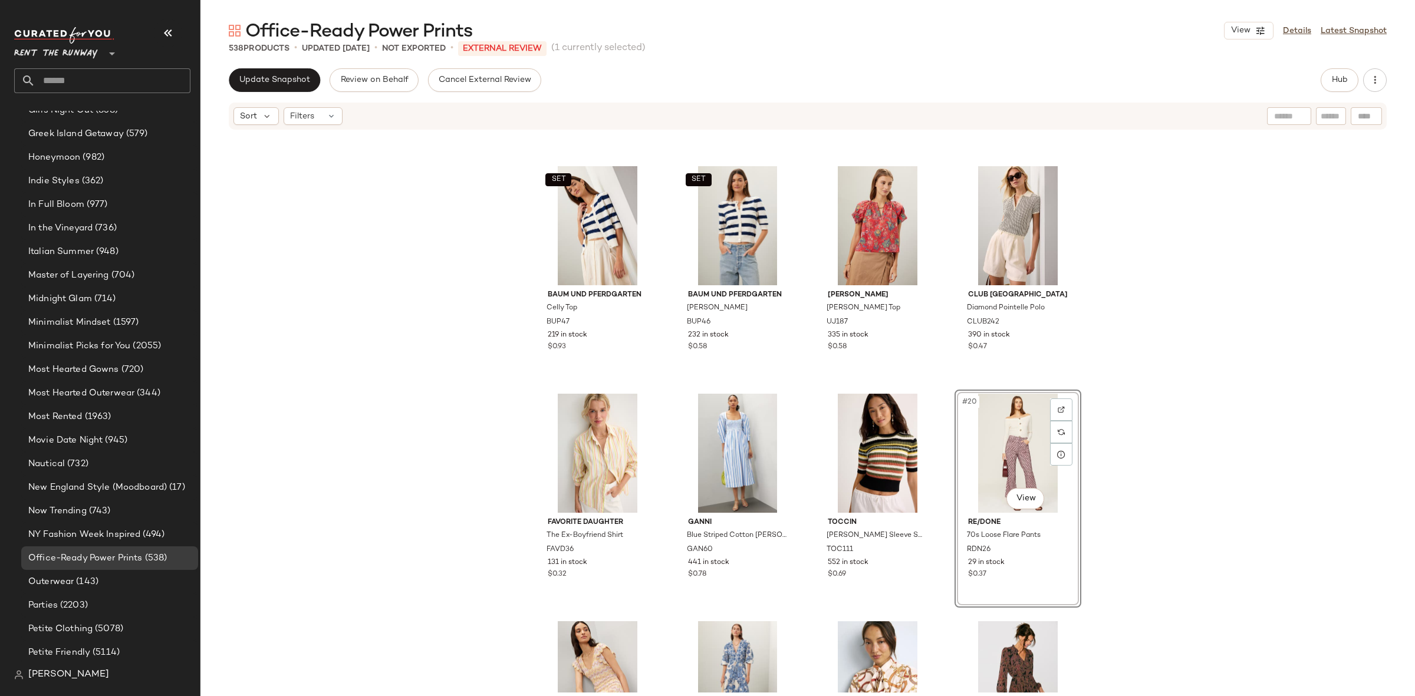
click at [1149, 472] on div "Rails Kamila Top RL261 290 in stock $0.62 A.L.C. Darcy Dress ALC294 219 in stoc…" at bounding box center [807, 412] width 1214 height 562
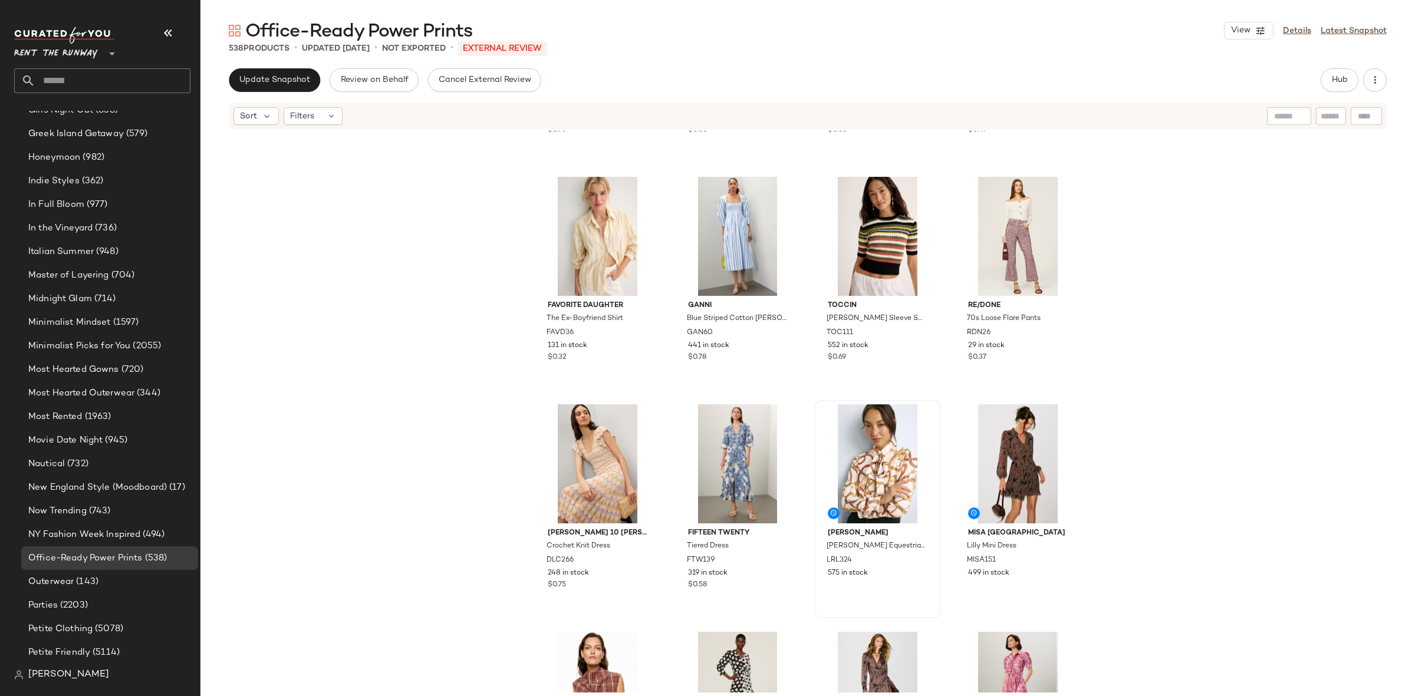
scroll to position [894, 0]
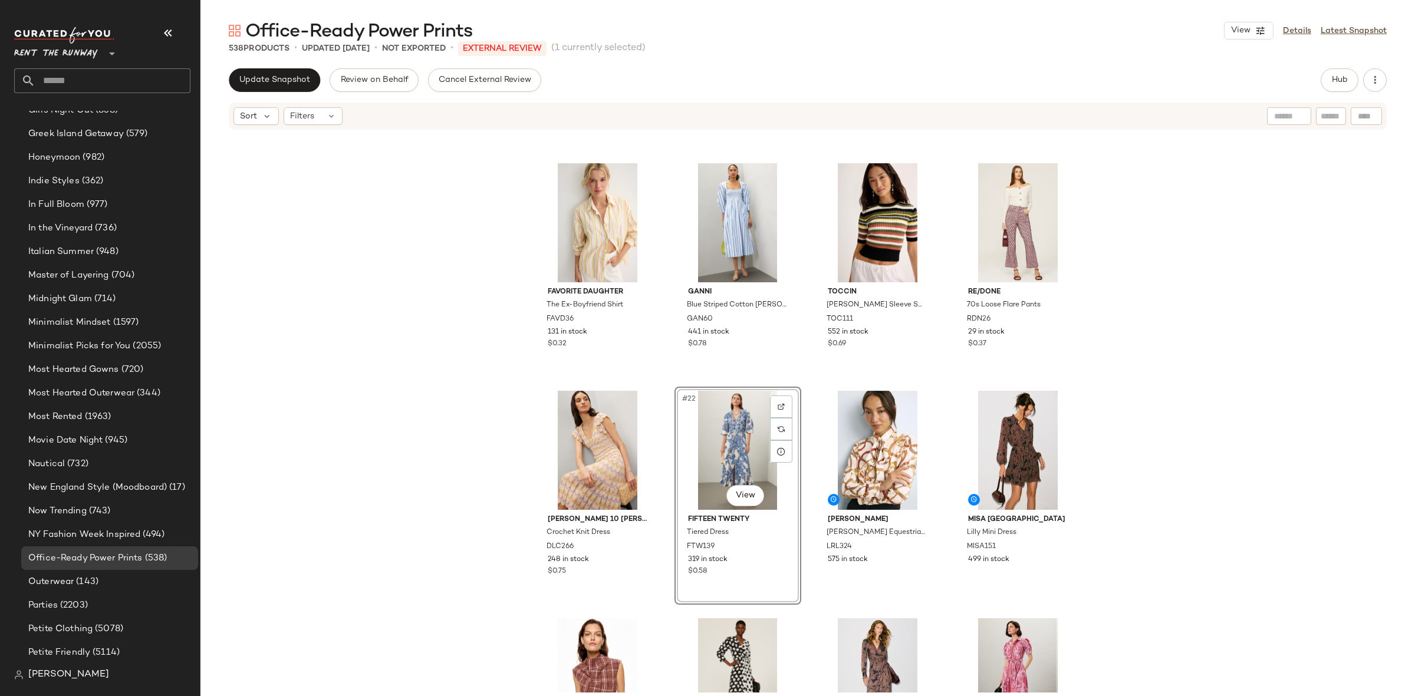
click at [470, 442] on div "SET Baum und Pferdgarten Celly Top BUP47 219 in stock $0.93 SET Baum und Pferdg…" at bounding box center [807, 412] width 1214 height 562
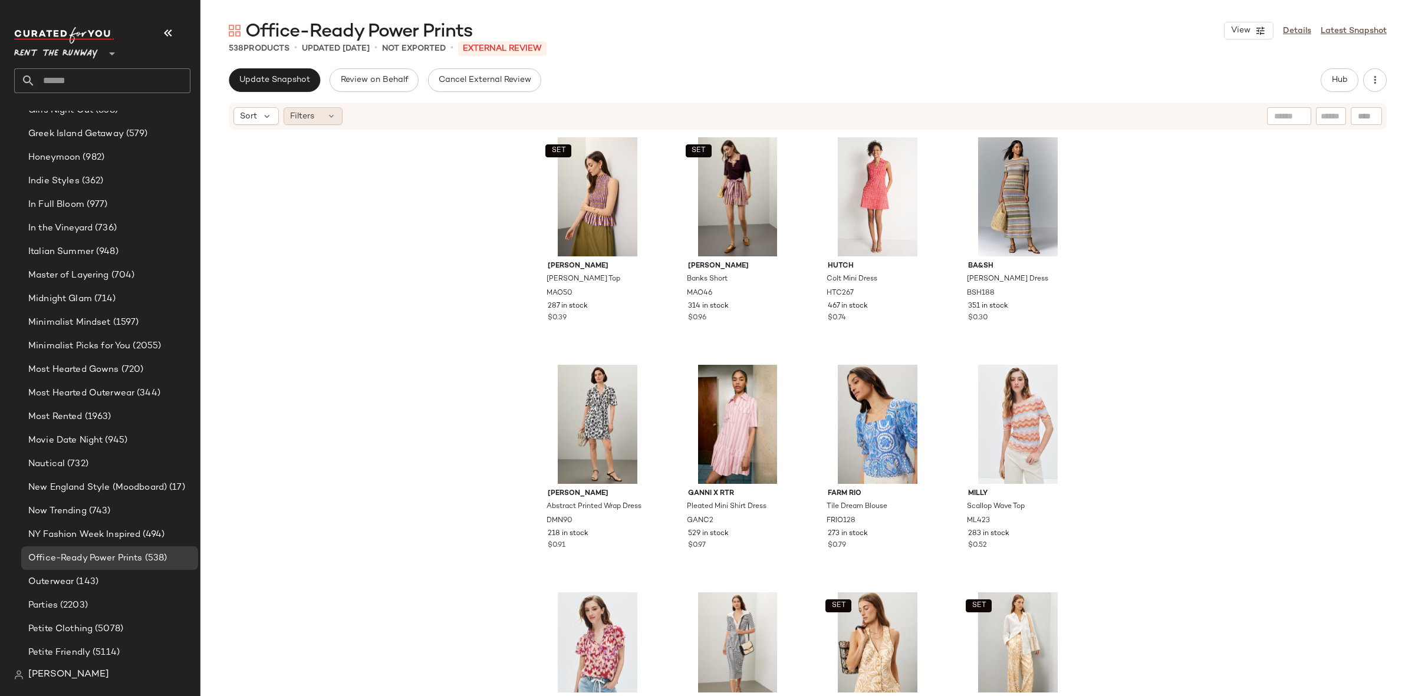
click at [312, 108] on div "Filters" at bounding box center [313, 116] width 59 height 18
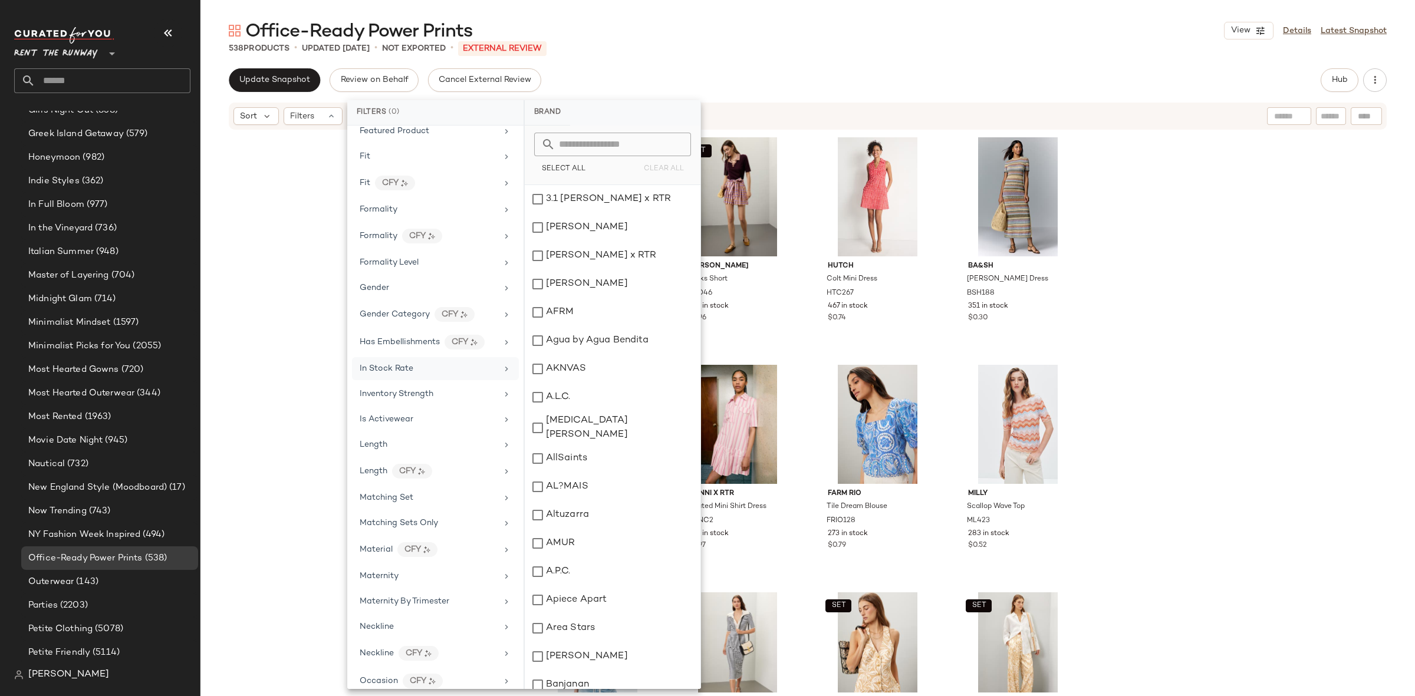
click at [410, 375] on div "In Stock Rate" at bounding box center [387, 369] width 54 height 12
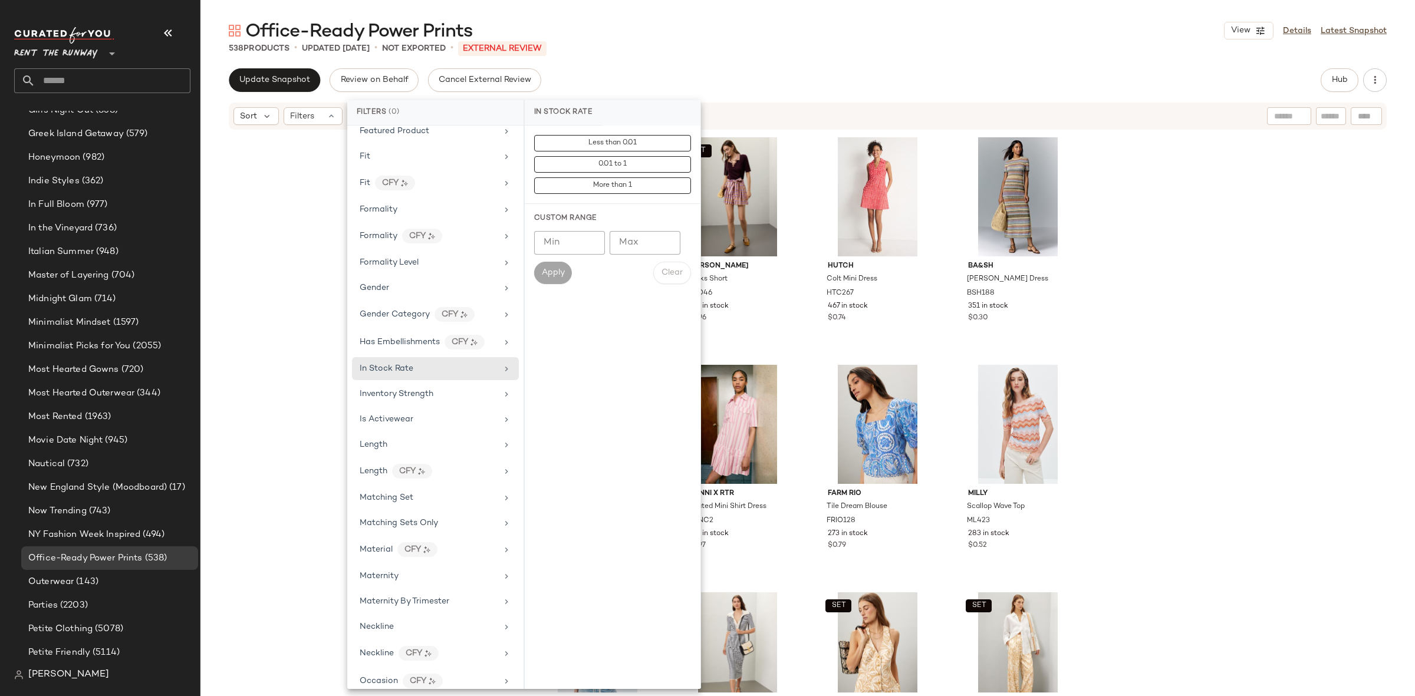
click at [618, 246] on input "Max" at bounding box center [645, 243] width 71 height 24
type input "****"
click at [545, 278] on button "Apply" at bounding box center [553, 273] width 38 height 22
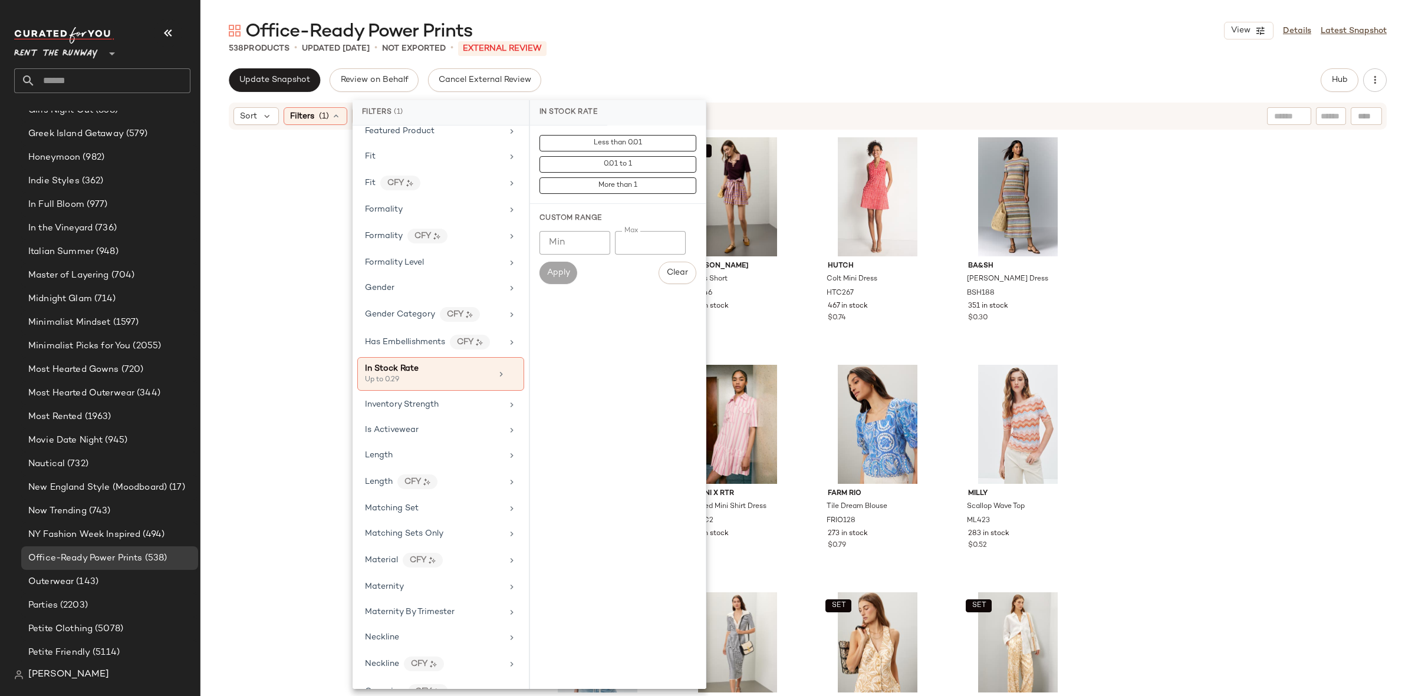
click at [1218, 281] on div "SET Marie Oliver Odie Top MAO50 287 in stock $0.39 SET Marie Oliver Banks Short…" at bounding box center [807, 412] width 1214 height 562
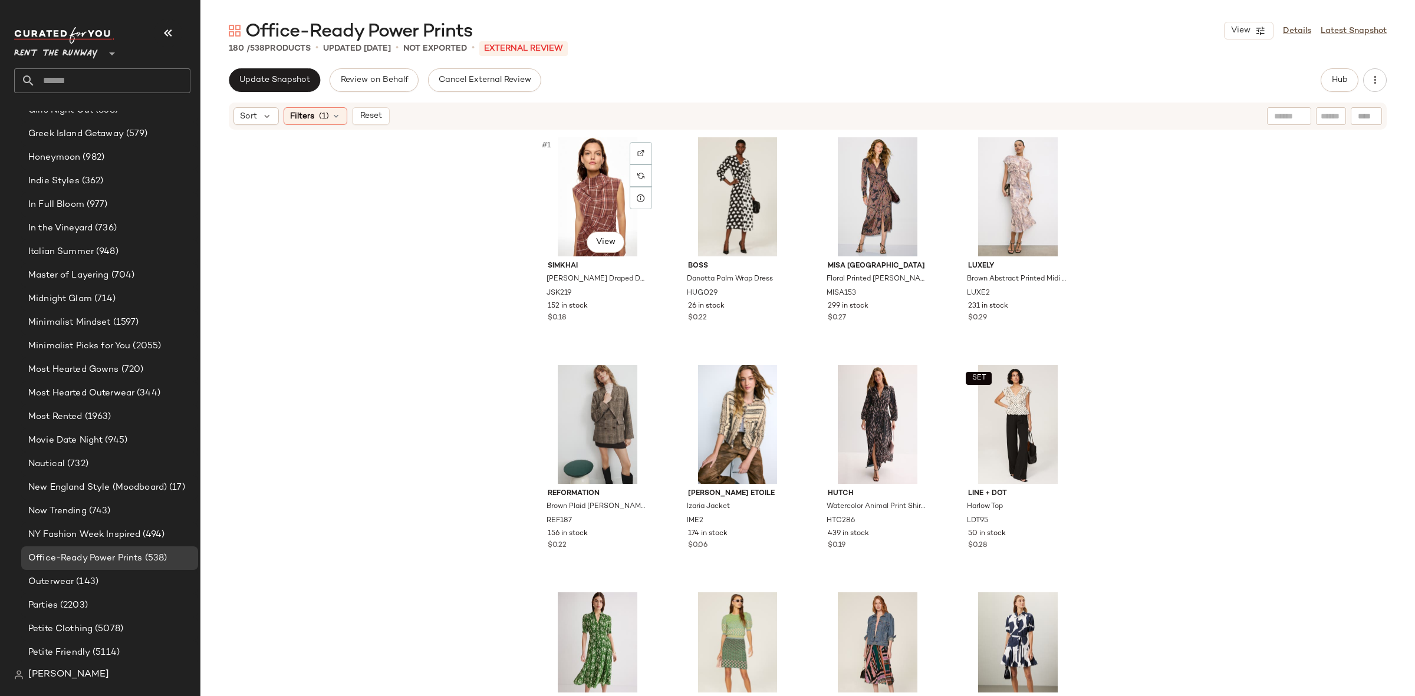
click at [586, 222] on div "#1 View" at bounding box center [597, 196] width 118 height 119
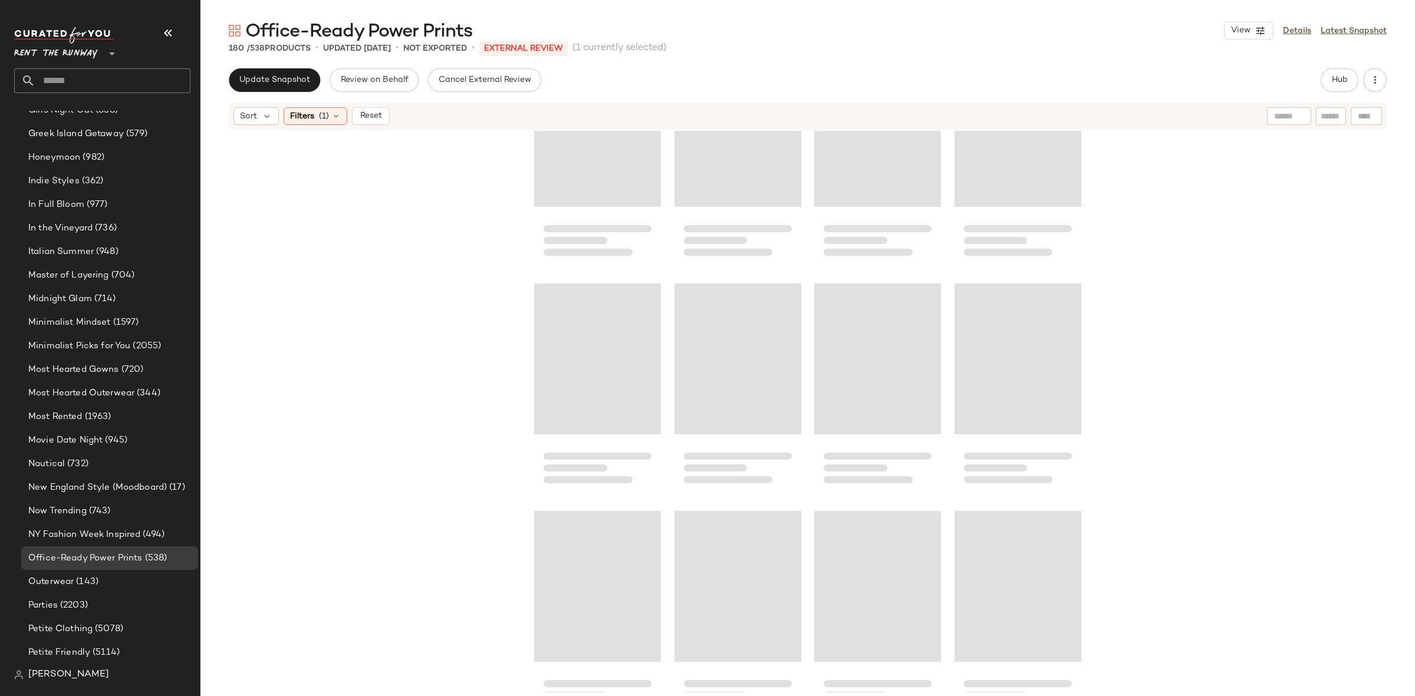
scroll to position [9679, 0]
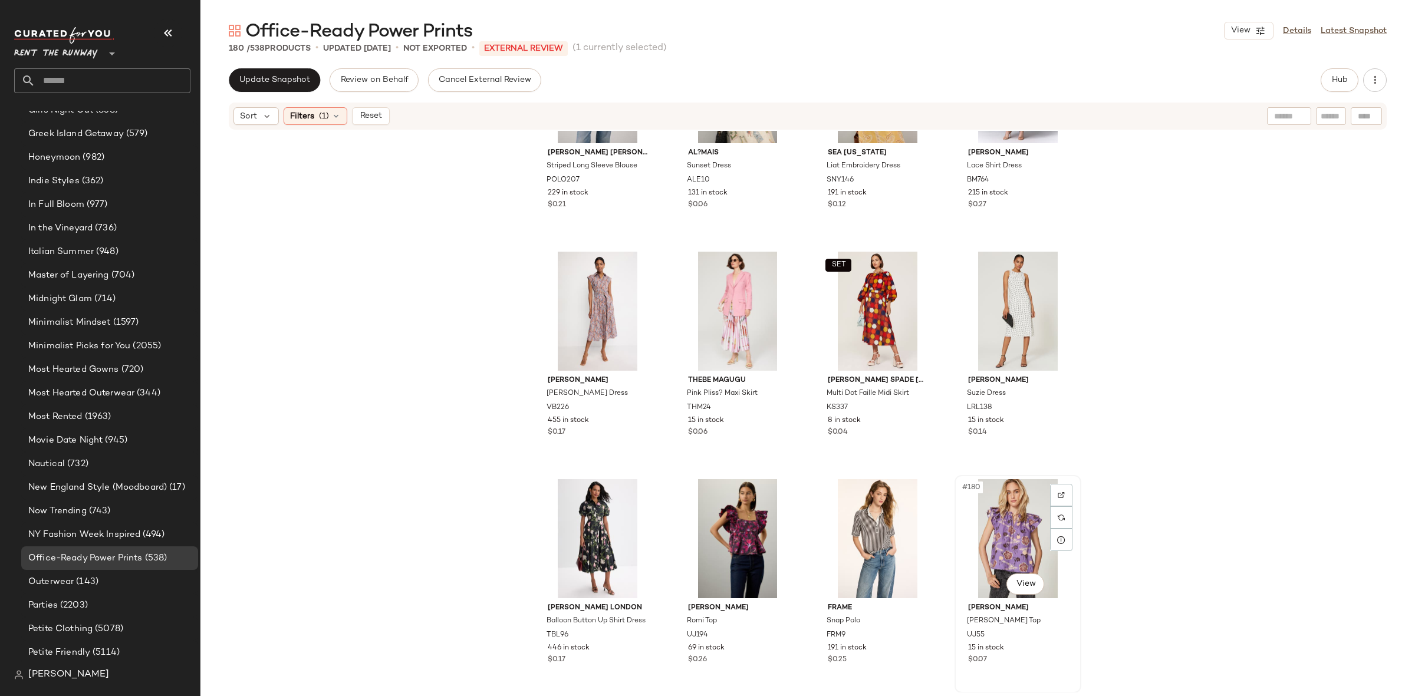
click at [1016, 549] on div "#180 View" at bounding box center [1017, 538] width 118 height 119
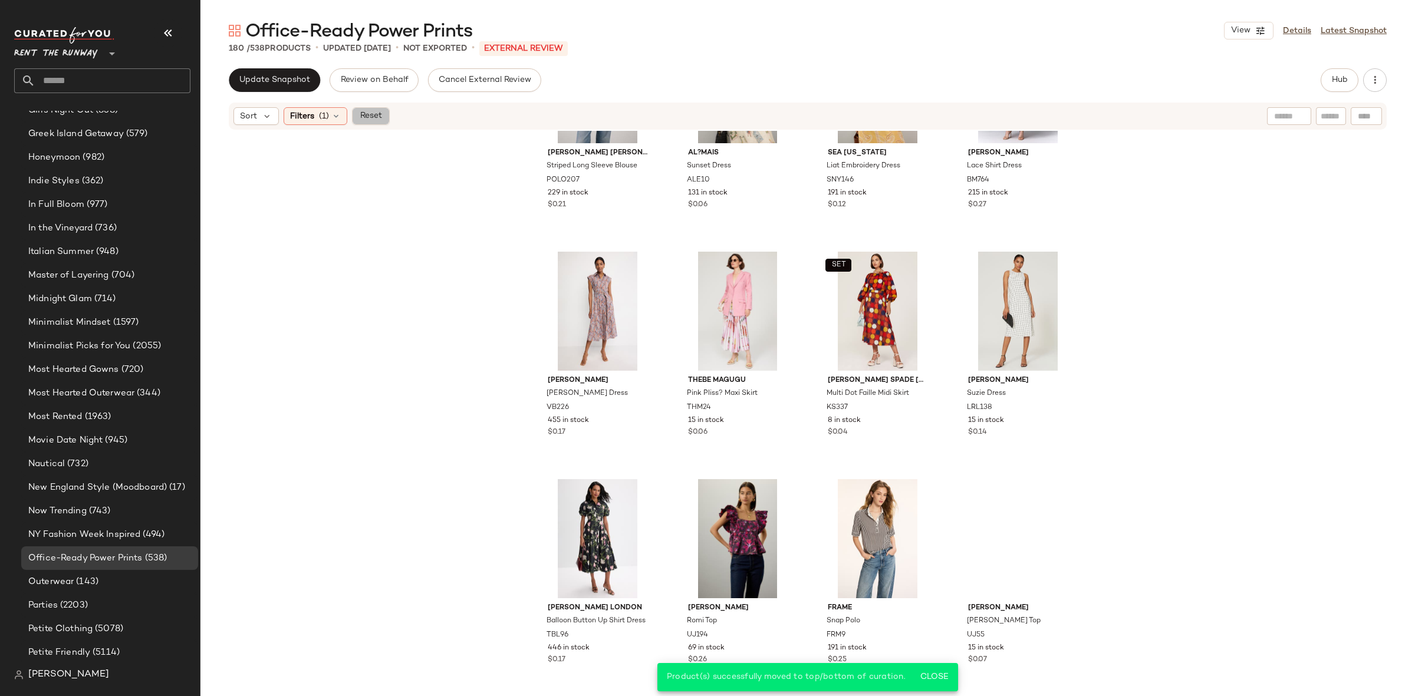
click at [388, 118] on button "Reset" at bounding box center [371, 116] width 38 height 18
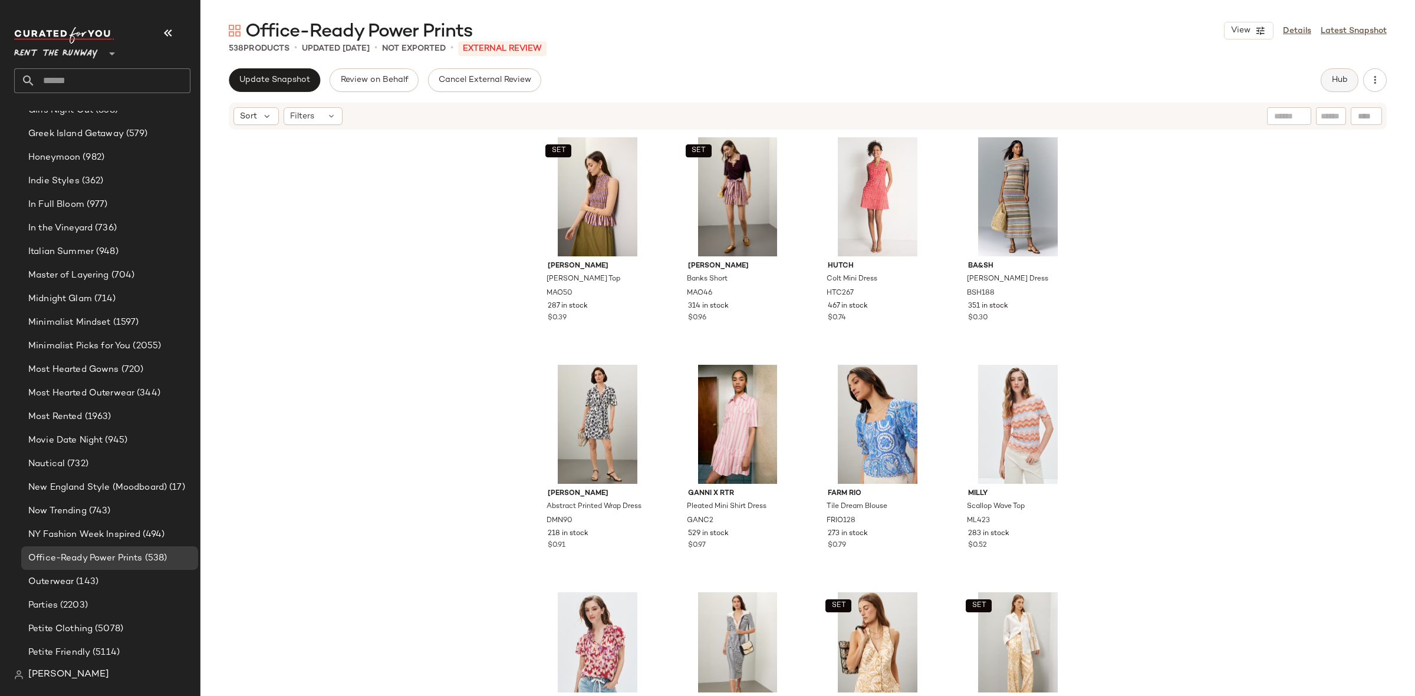
click at [1330, 81] on button "Hub" at bounding box center [1339, 80] width 38 height 24
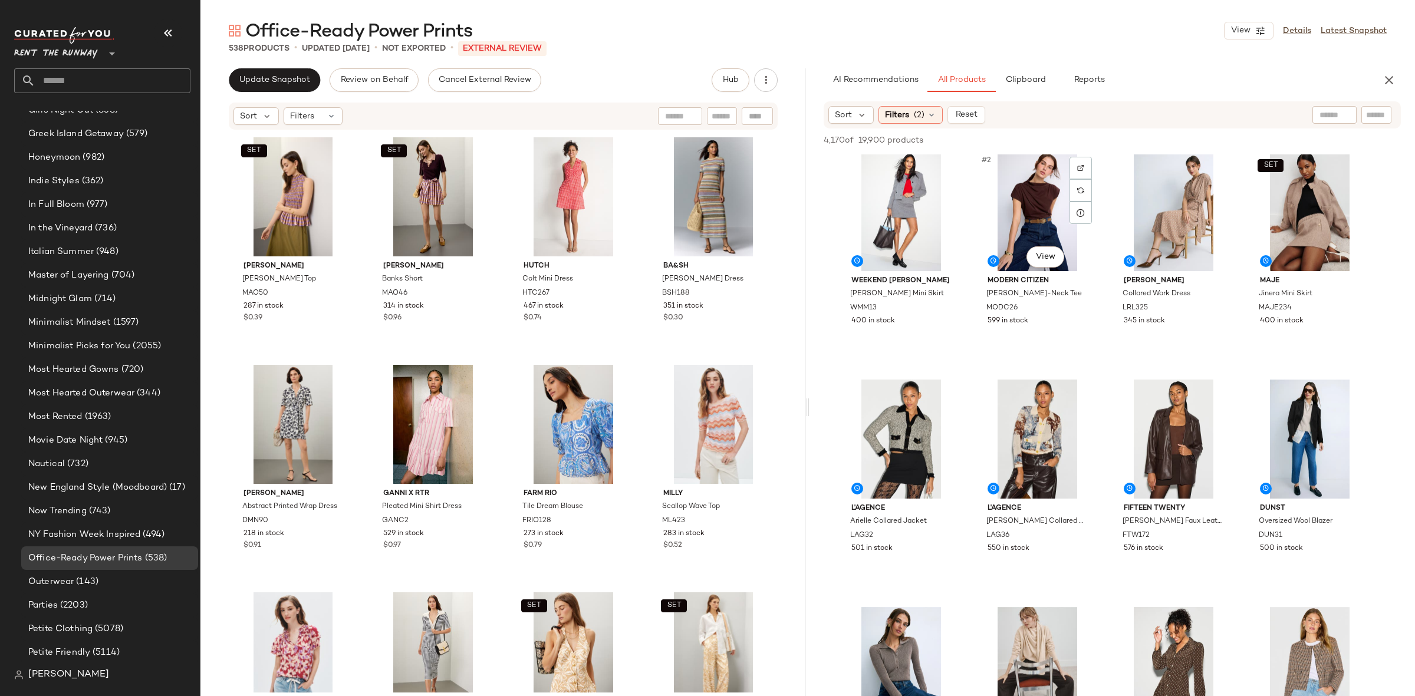
scroll to position [7, 0]
click at [927, 115] on icon at bounding box center [931, 114] width 9 height 9
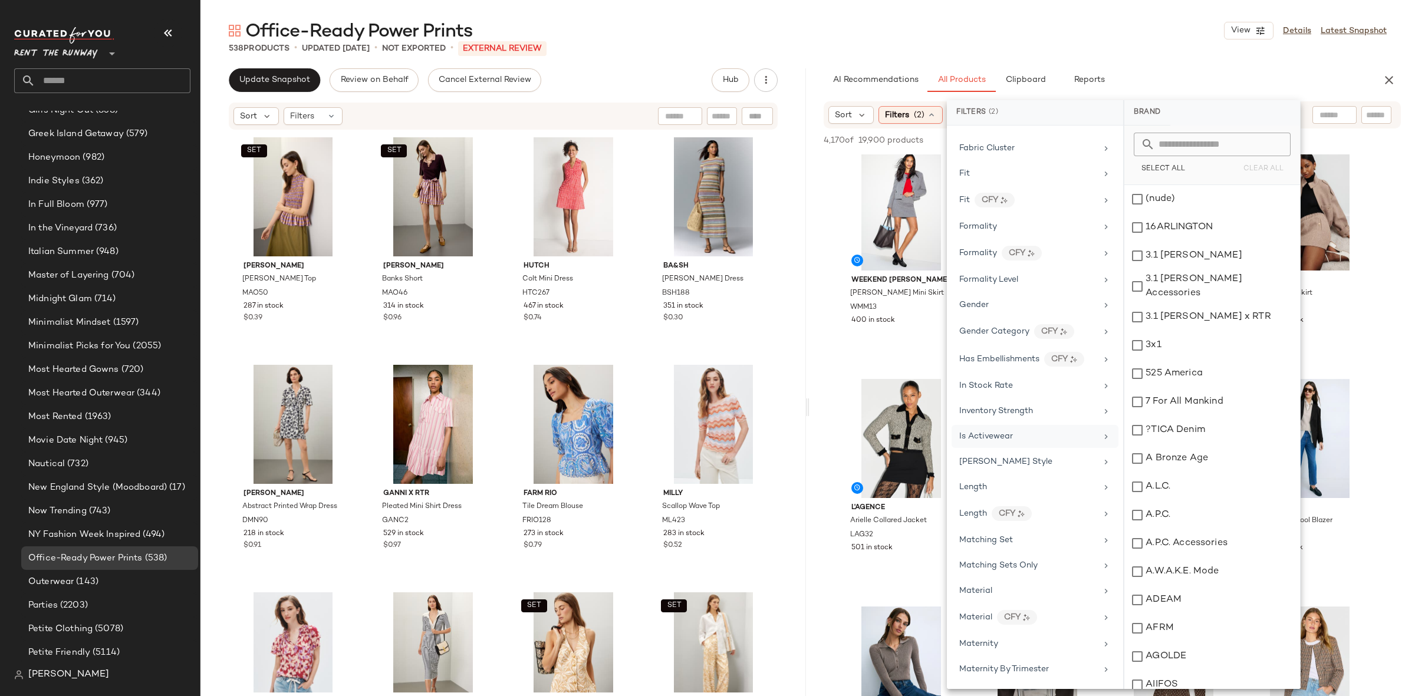
scroll to position [618, 0]
click at [1032, 230] on div "Formality" at bounding box center [1027, 226] width 137 height 12
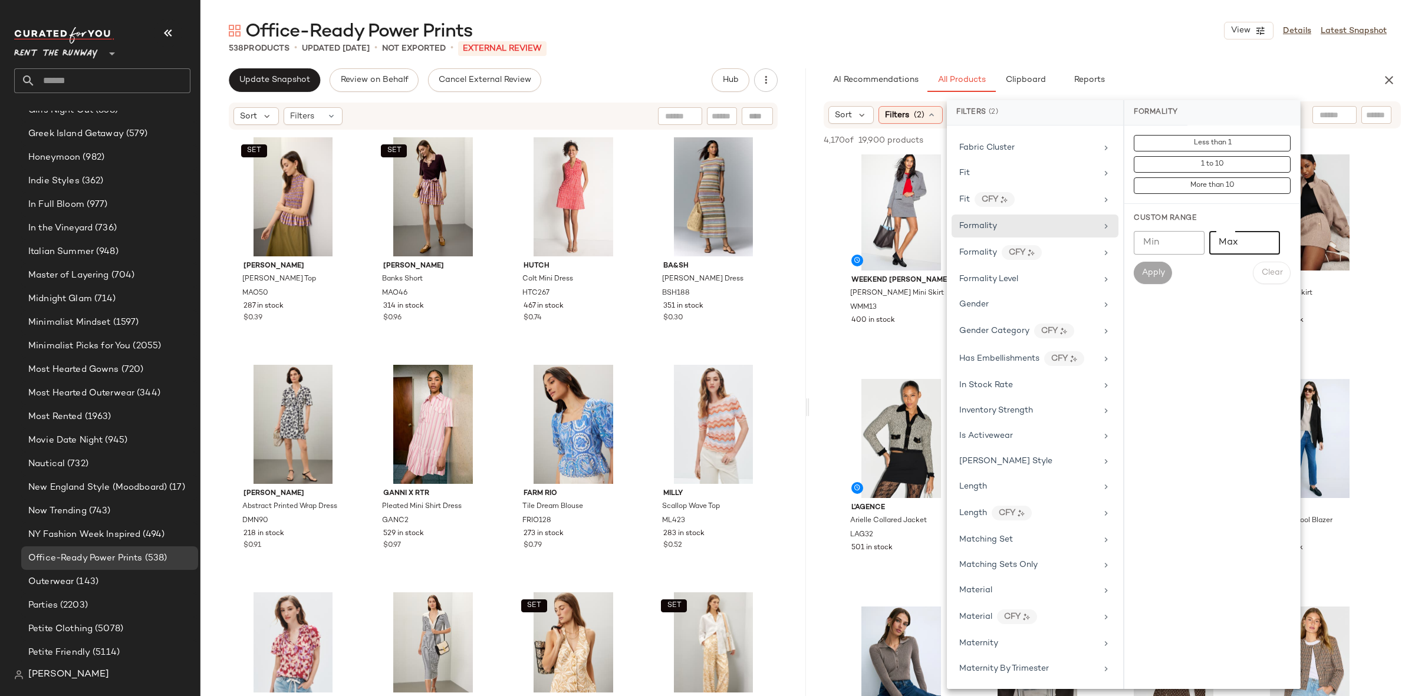
click at [1230, 237] on input "Max" at bounding box center [1244, 243] width 71 height 24
type input "*"
click at [1159, 262] on button "Apply" at bounding box center [1153, 273] width 38 height 22
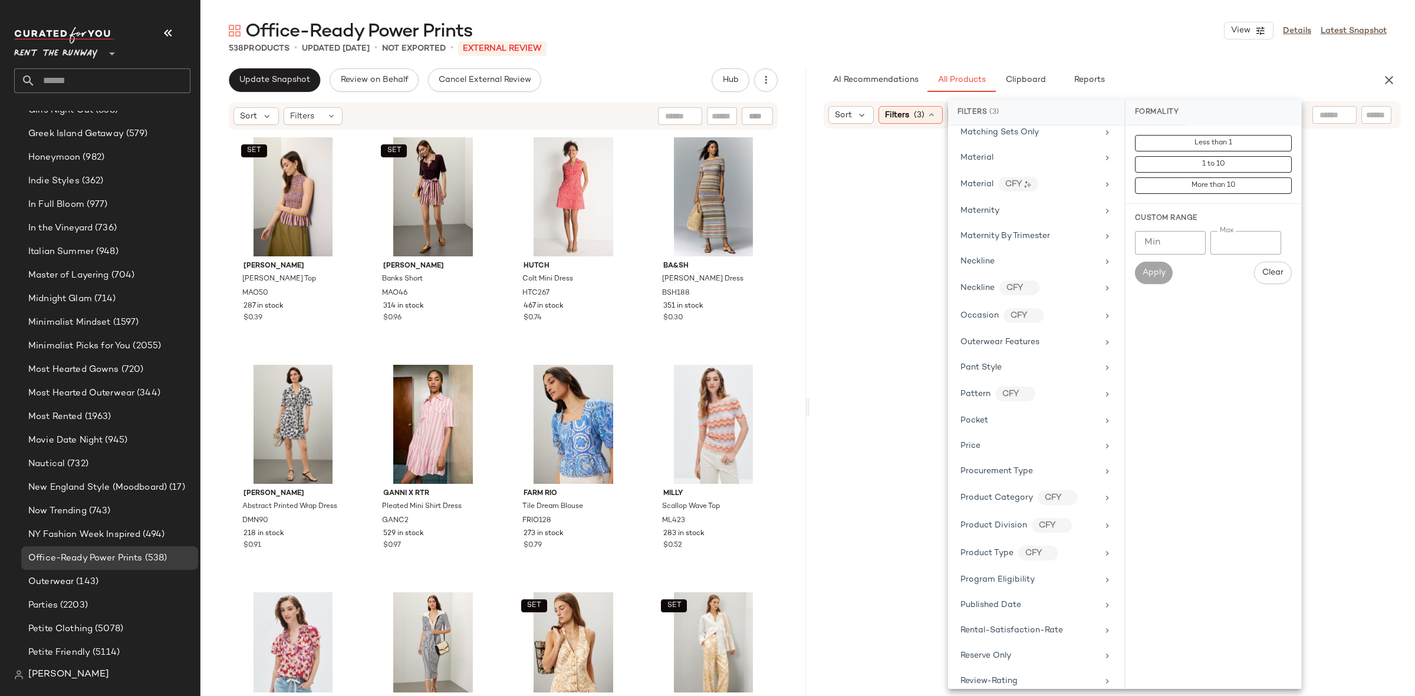
scroll to position [1543, 0]
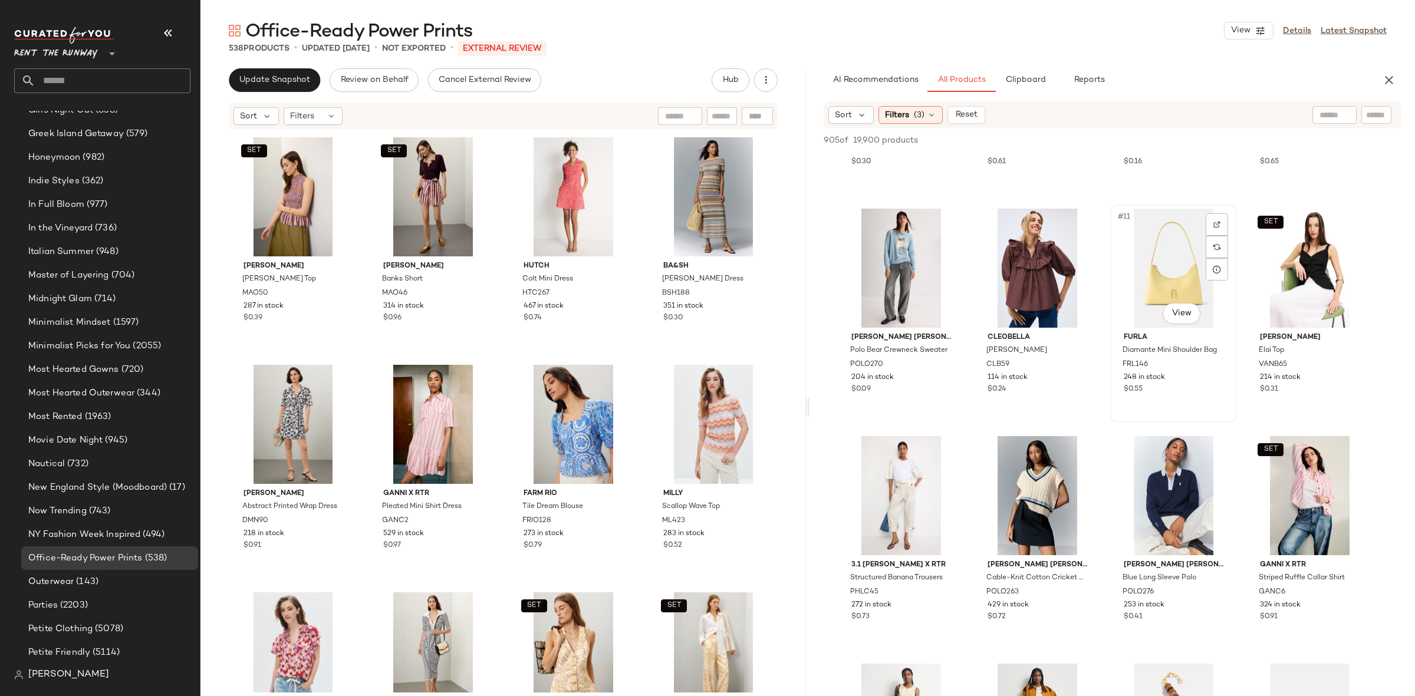
scroll to position [455, 0]
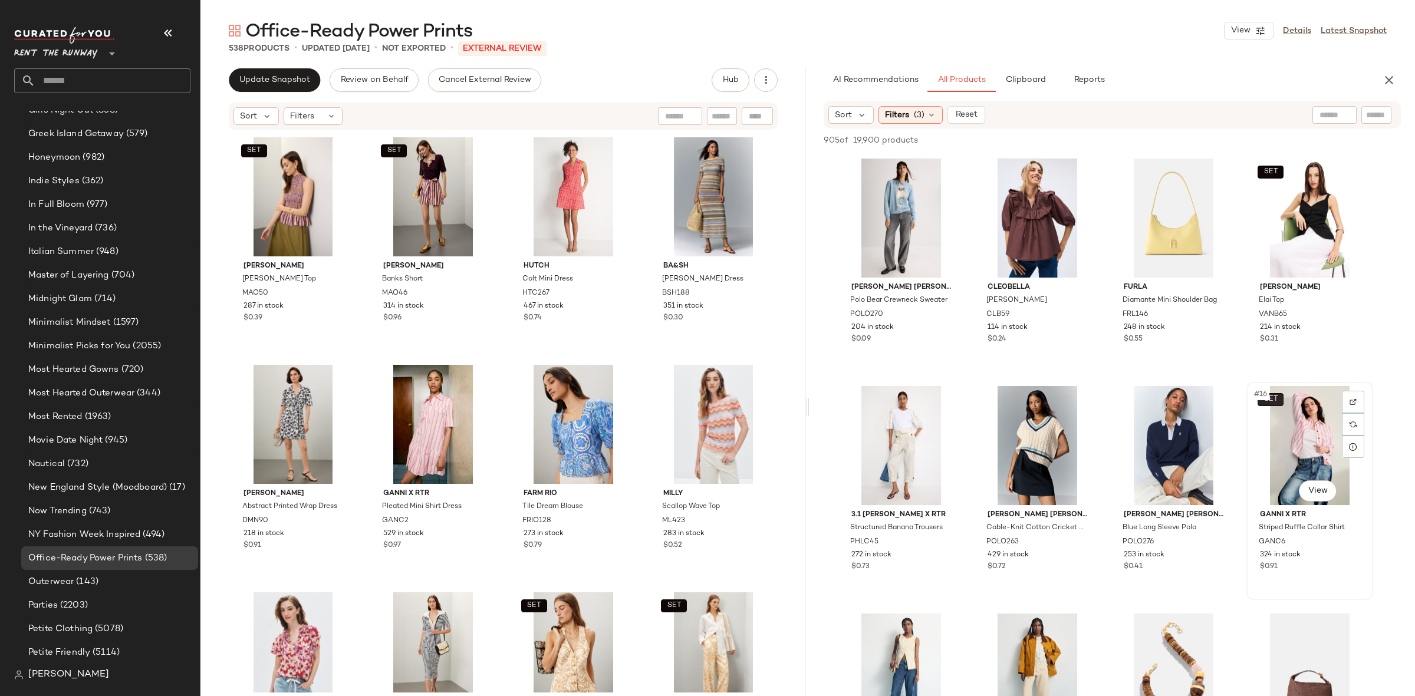
click at [1280, 397] on body "Rent the Runway ** Dashboard All Products Global Clipboards (13) Curations (122…" at bounding box center [707, 348] width 1415 height 696
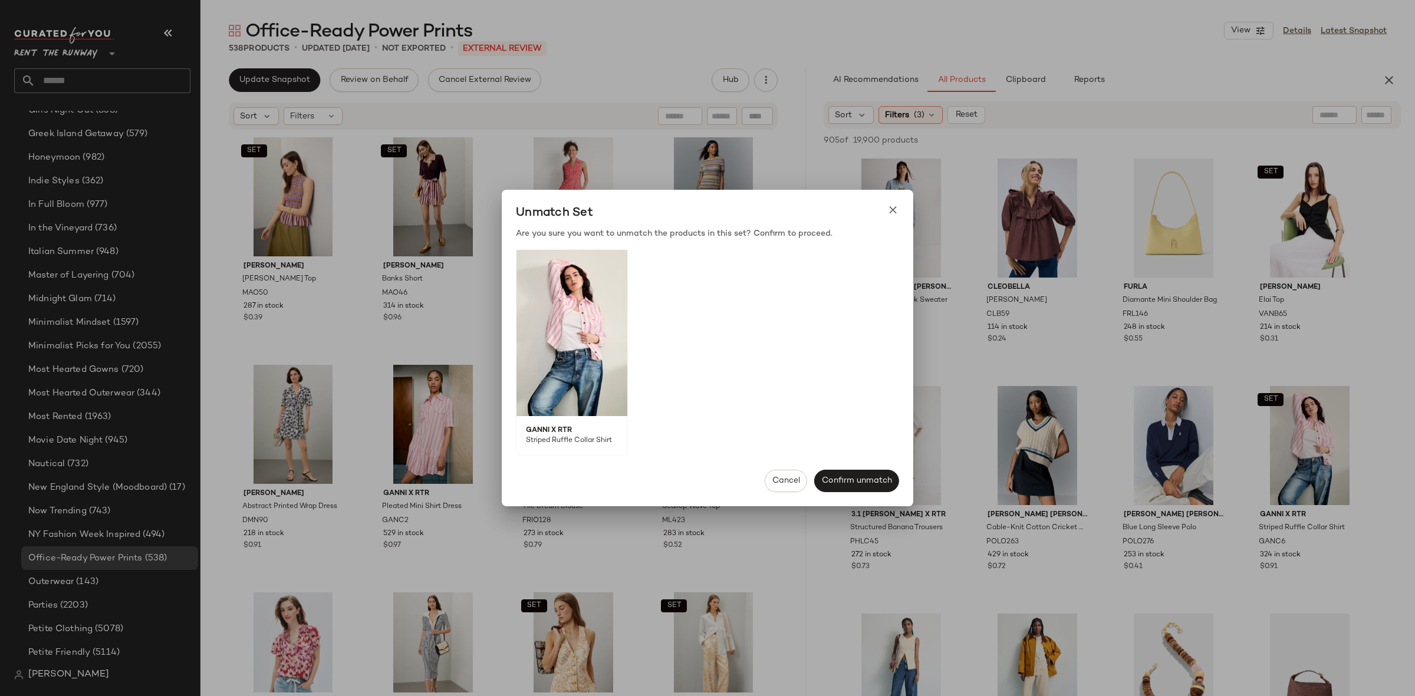
click at [1294, 368] on div at bounding box center [707, 348] width 1415 height 696
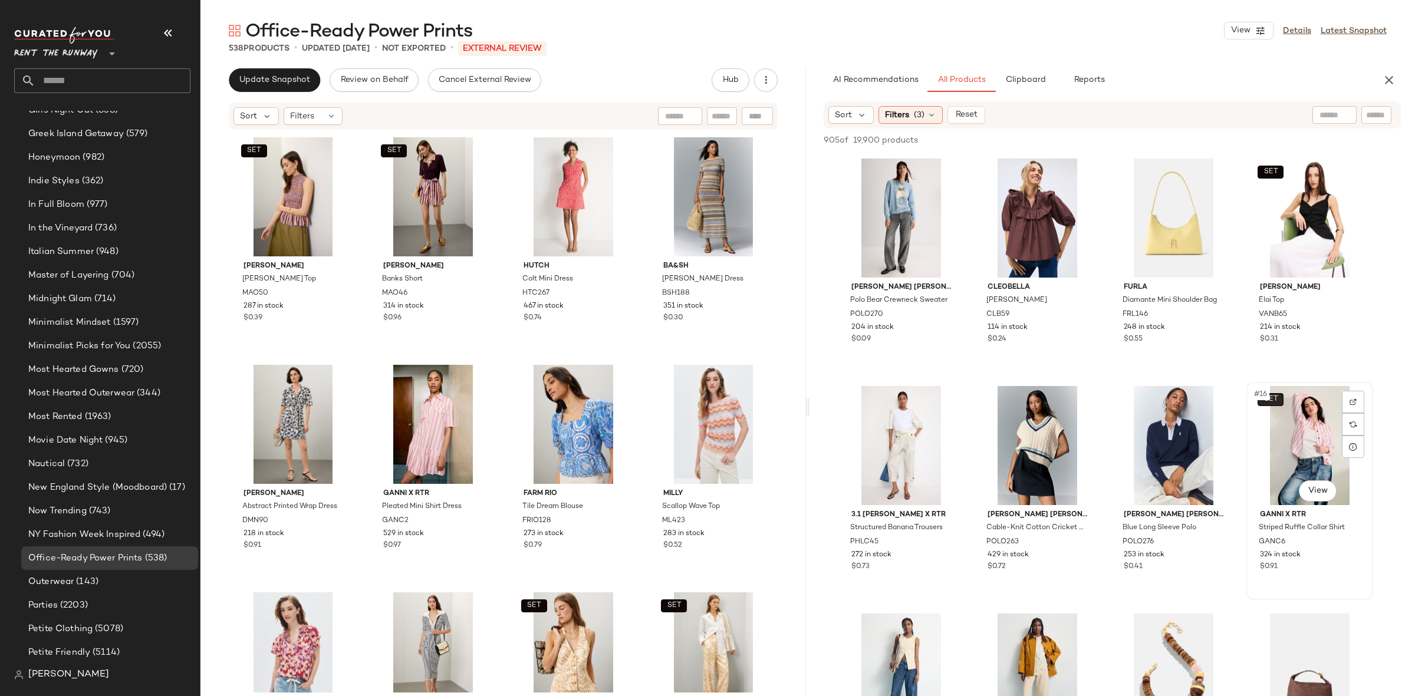
click at [1280, 393] on body "Rent the Runway ** Dashboard All Products Global Clipboards (13) Curations (122…" at bounding box center [707, 348] width 1415 height 696
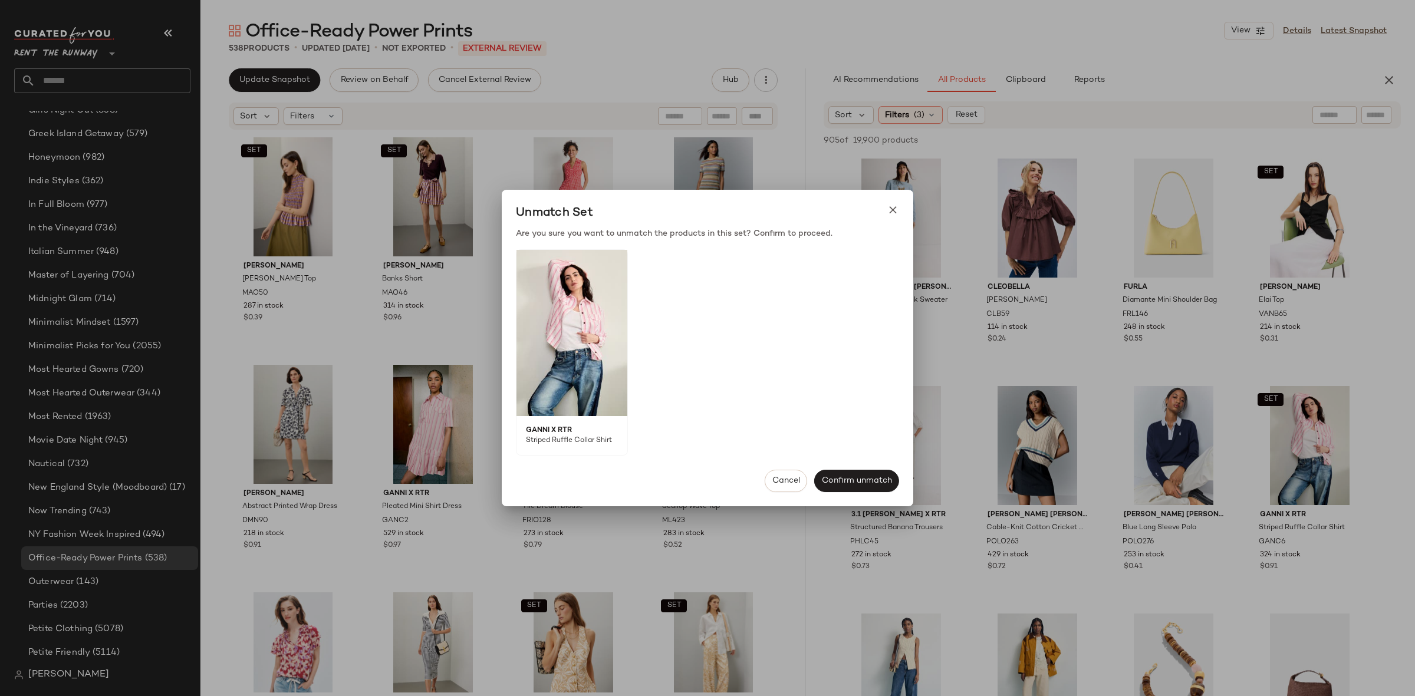
click at [668, 334] on div "GANNI x RTR Striped Ruffle Collar Shirt" at bounding box center [707, 352] width 383 height 206
click at [585, 341] on img at bounding box center [571, 333] width 111 height 166
click at [1171, 341] on div at bounding box center [707, 348] width 1415 height 696
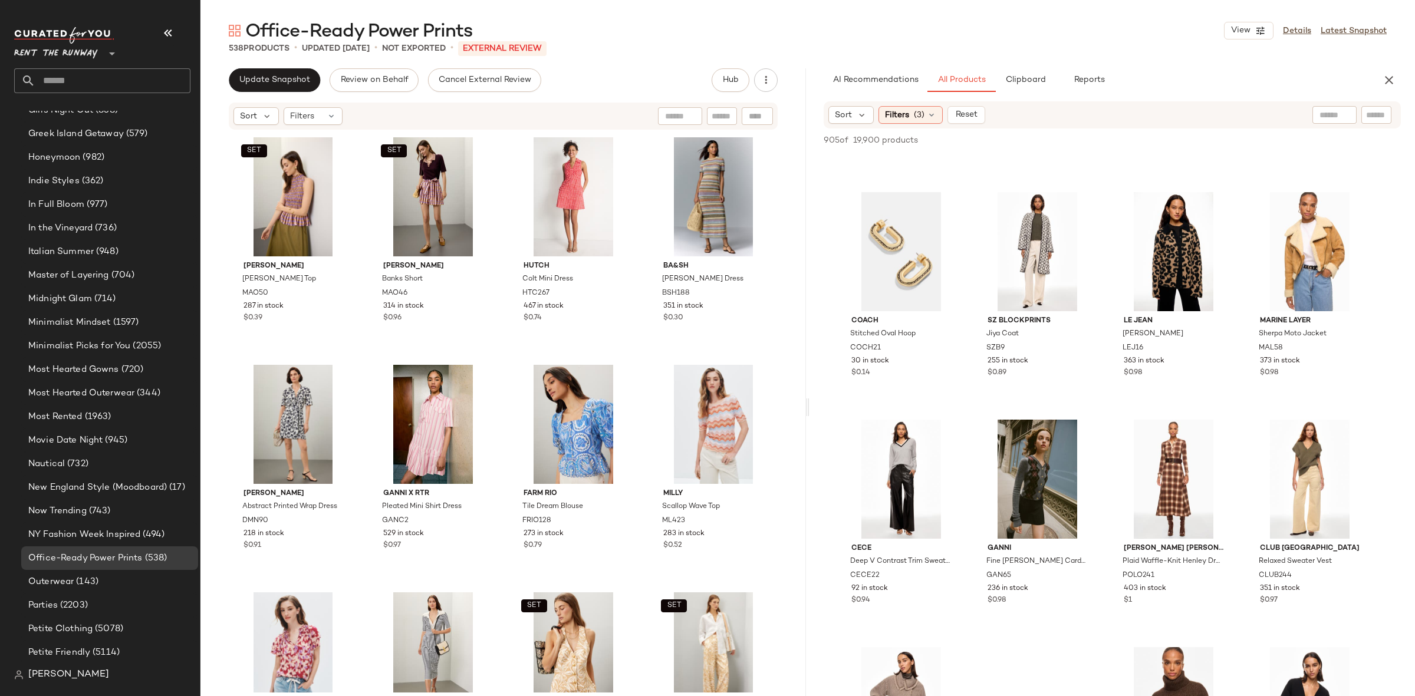
scroll to position [5725, 0]
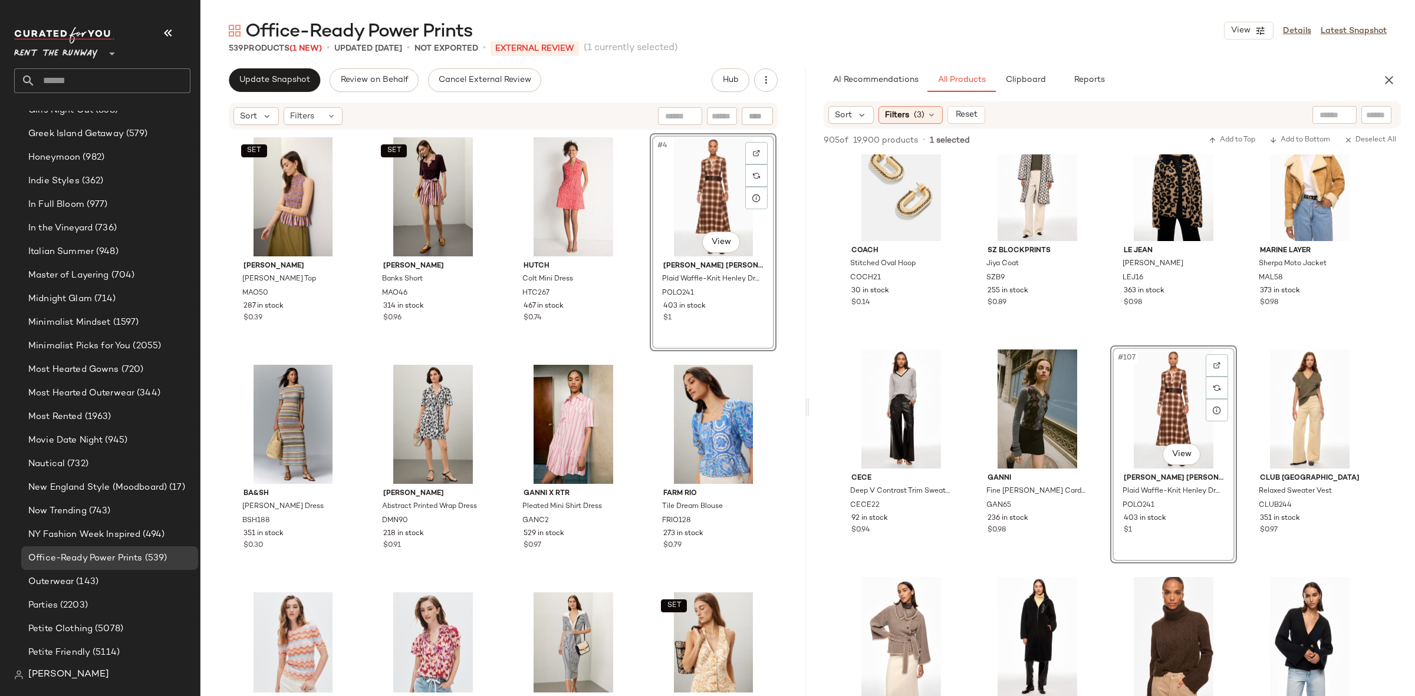
click at [637, 354] on div "SET Marie Oliver Odie Top MAO50 287 in stock $0.39 SET Marie Oliver Banks Short…" at bounding box center [503, 412] width 547 height 559
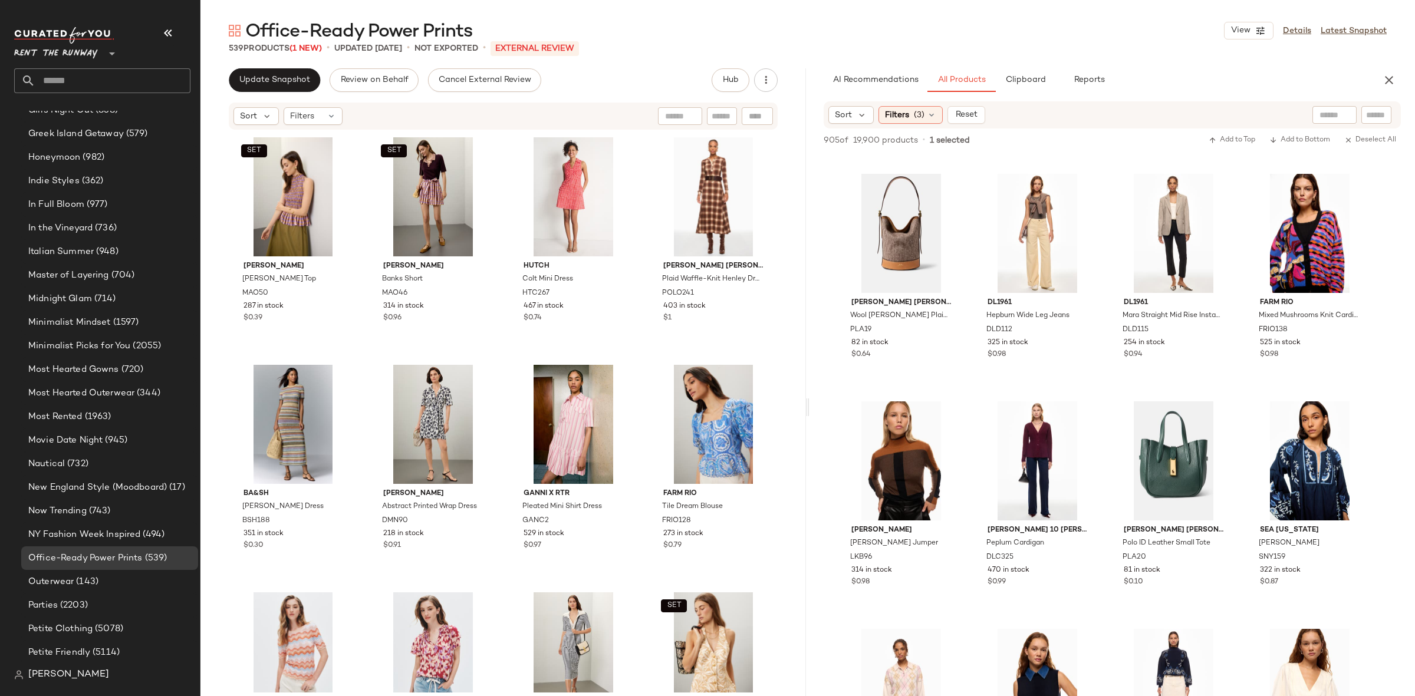
scroll to position [9018, 0]
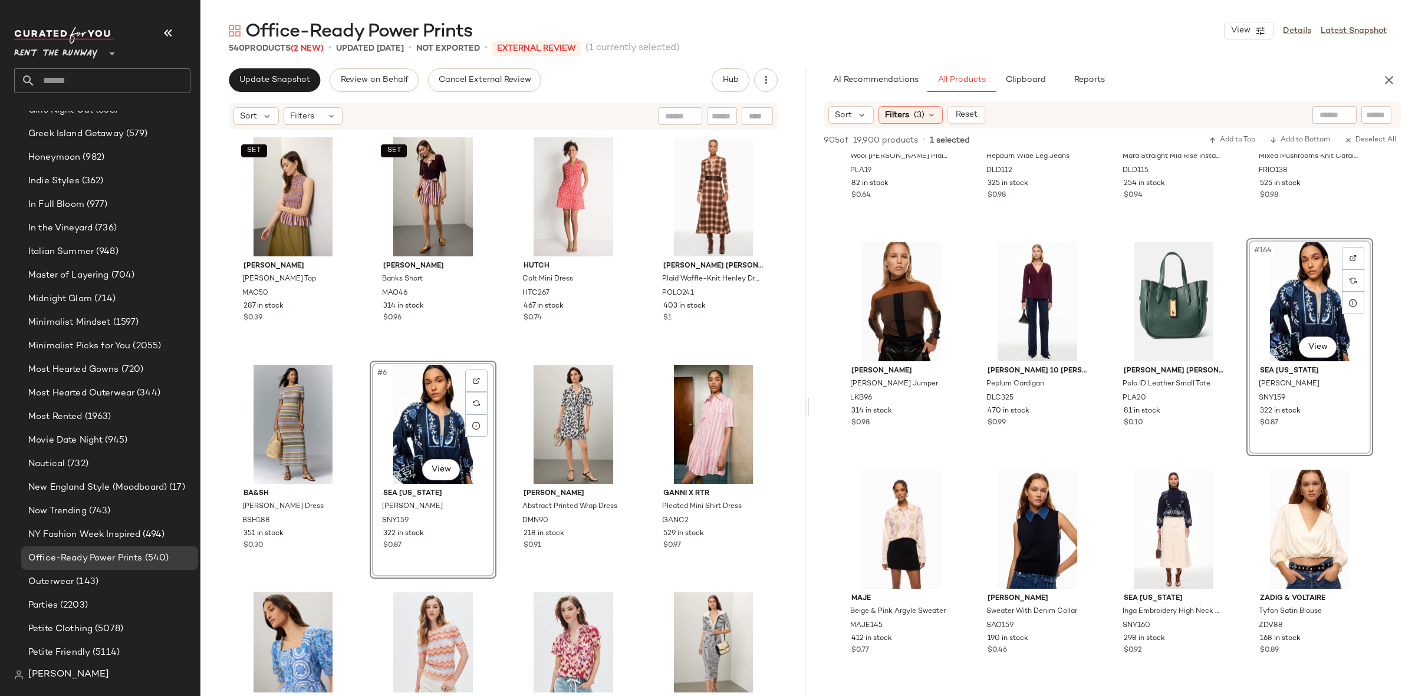
click at [508, 358] on div "SET Marie Oliver Odie Top MAO50 287 in stock $0.39 SET Marie Oliver Banks Short…" at bounding box center [503, 412] width 547 height 559
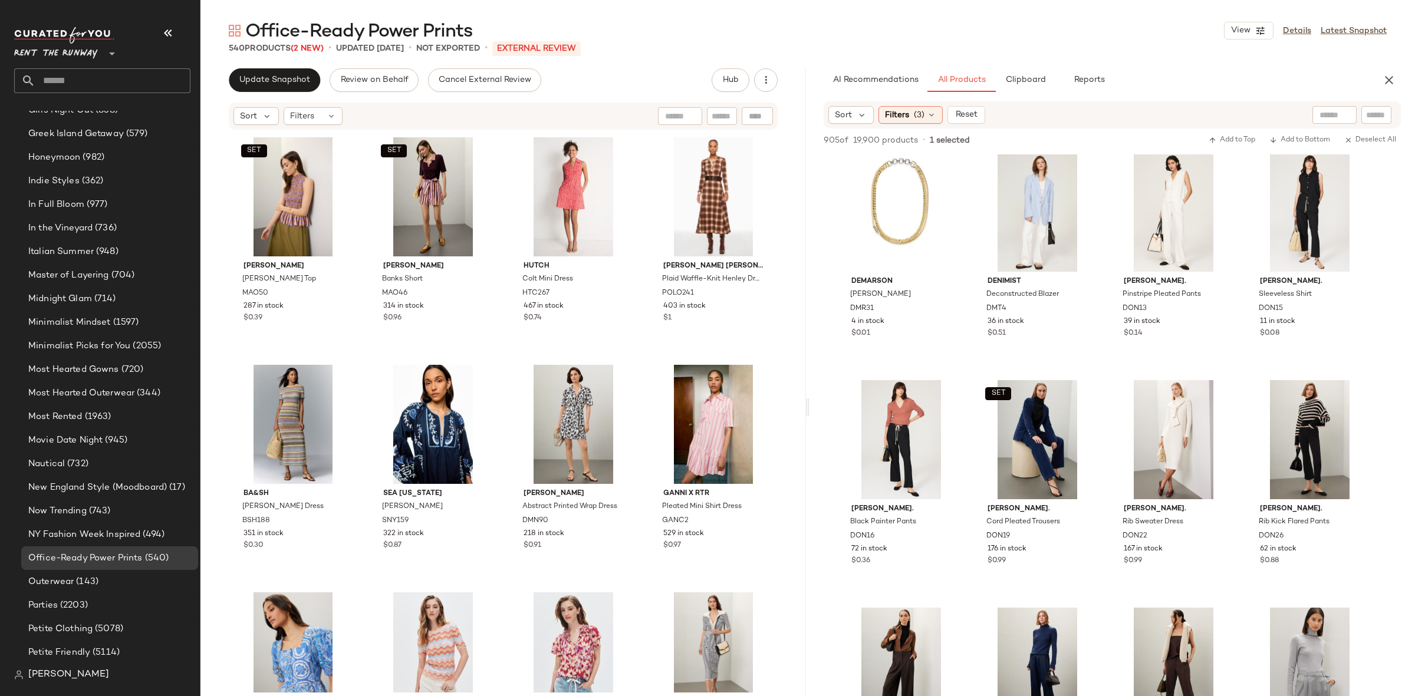
scroll to position [0, 0]
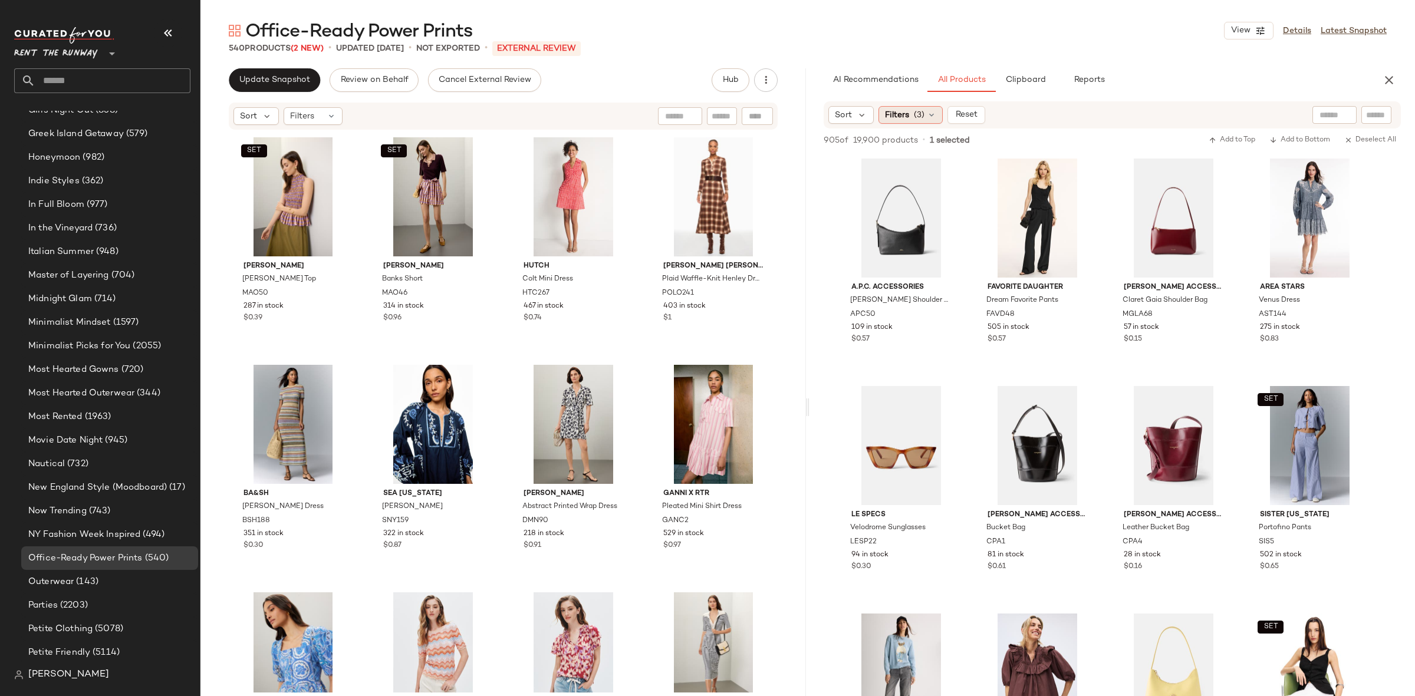
click at [892, 120] on span "Filters" at bounding box center [897, 115] width 24 height 12
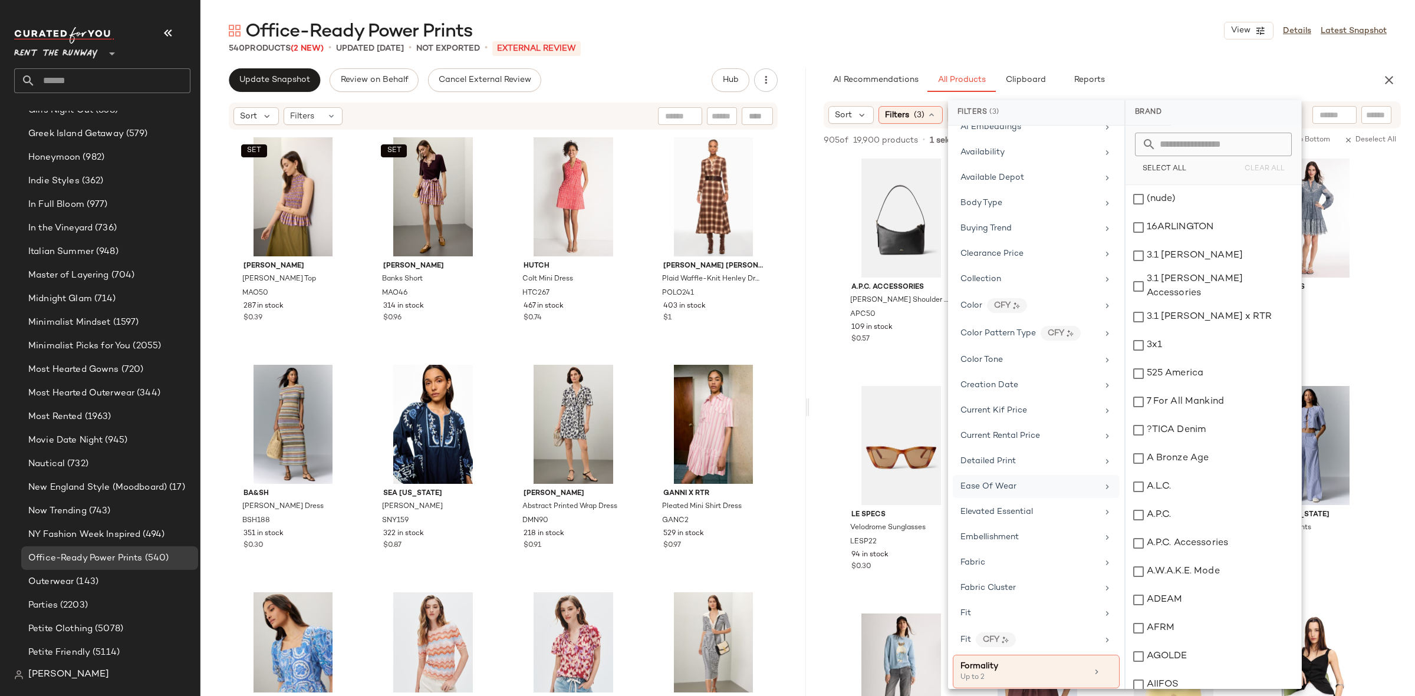
scroll to position [192, 0]
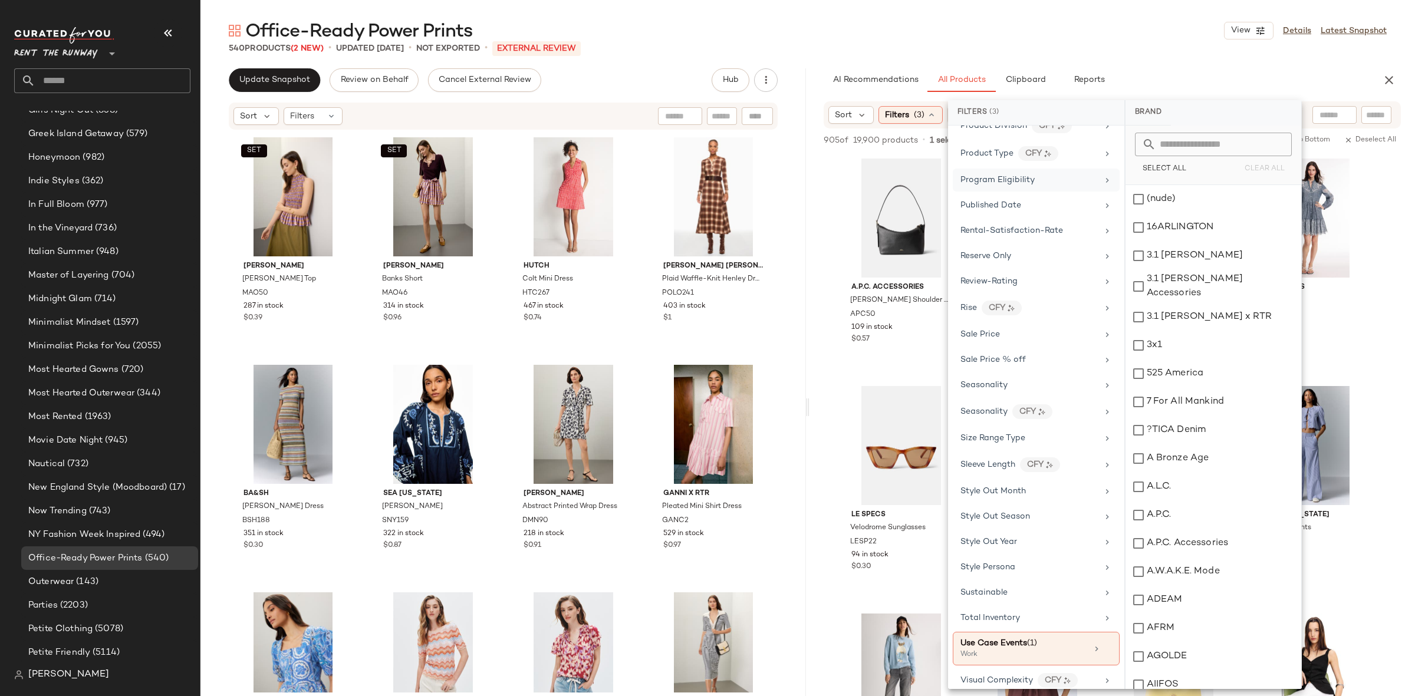
scroll to position [1543, 0]
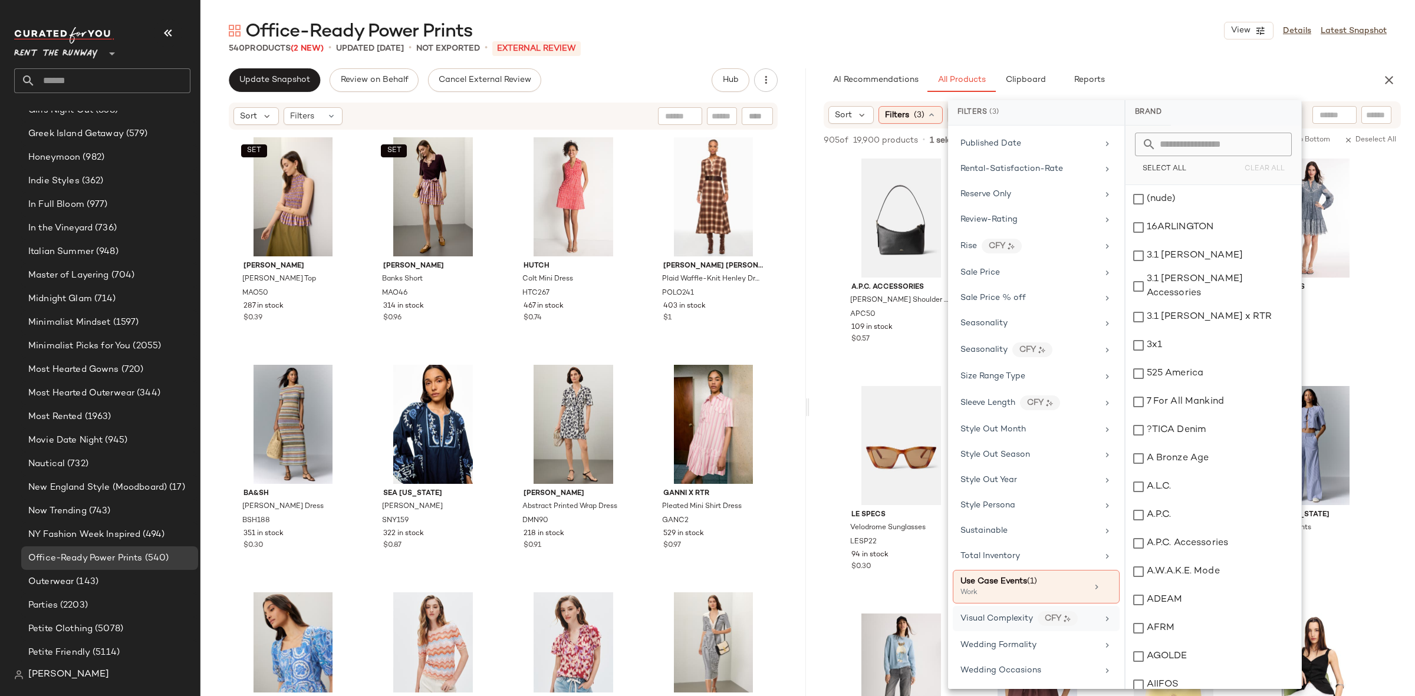
click at [1009, 621] on span "Visual Complexity" at bounding box center [996, 618] width 73 height 9
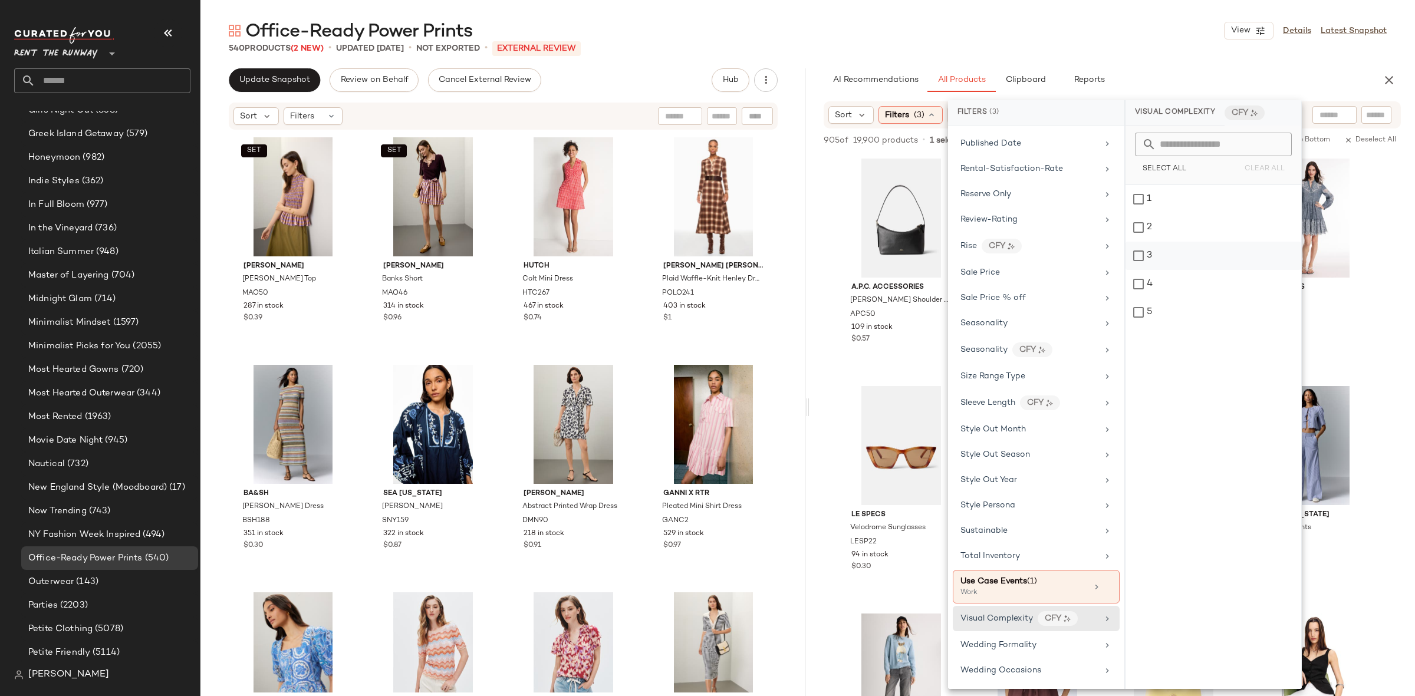
click at [1173, 265] on div "3" at bounding box center [1213, 256] width 176 height 28
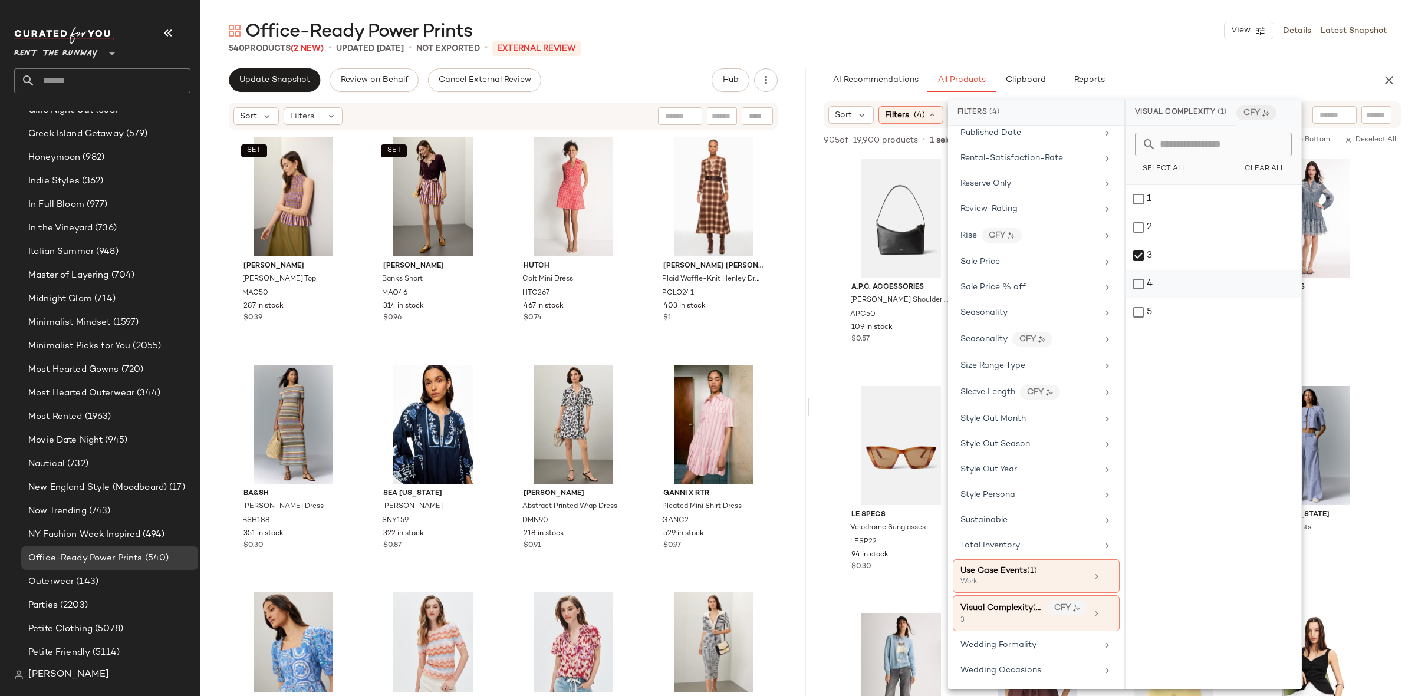
click at [1172, 284] on div "4" at bounding box center [1213, 284] width 176 height 28
click at [1174, 311] on div "5" at bounding box center [1213, 312] width 176 height 28
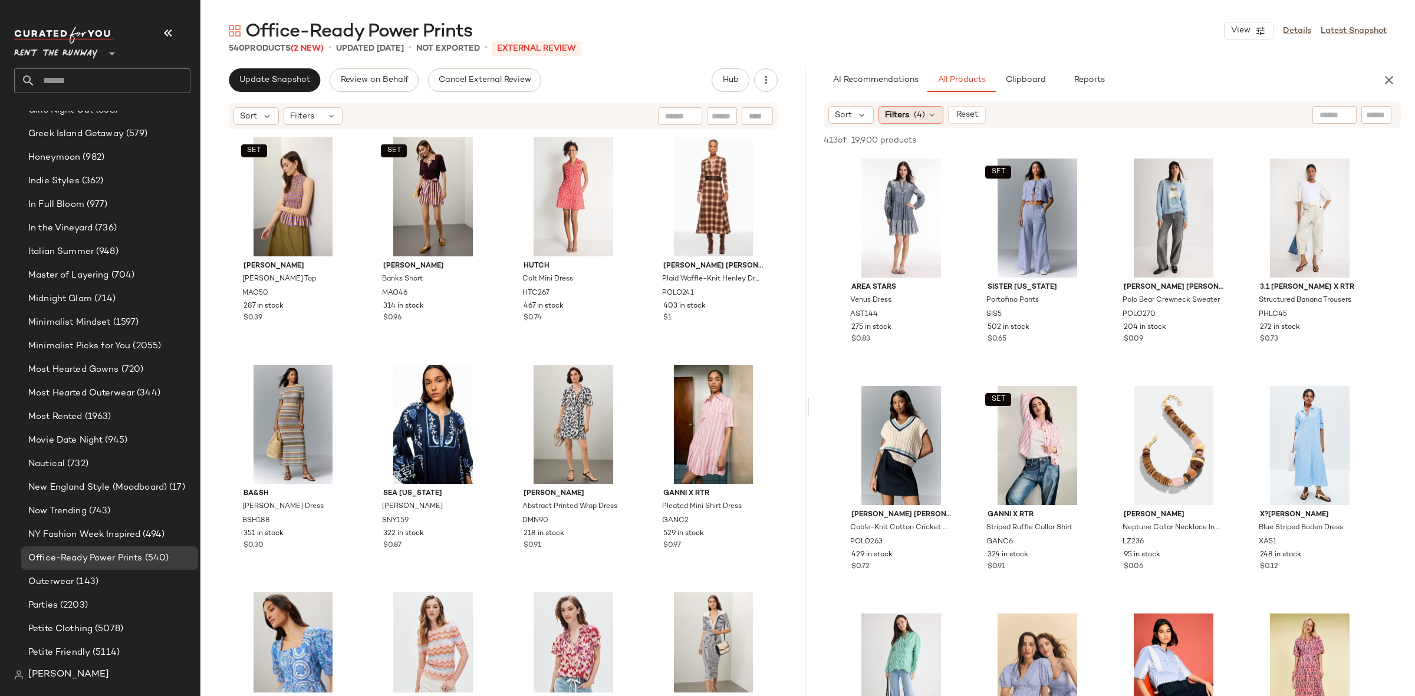
click at [910, 110] on div "Filters (4)" at bounding box center [910, 115] width 65 height 18
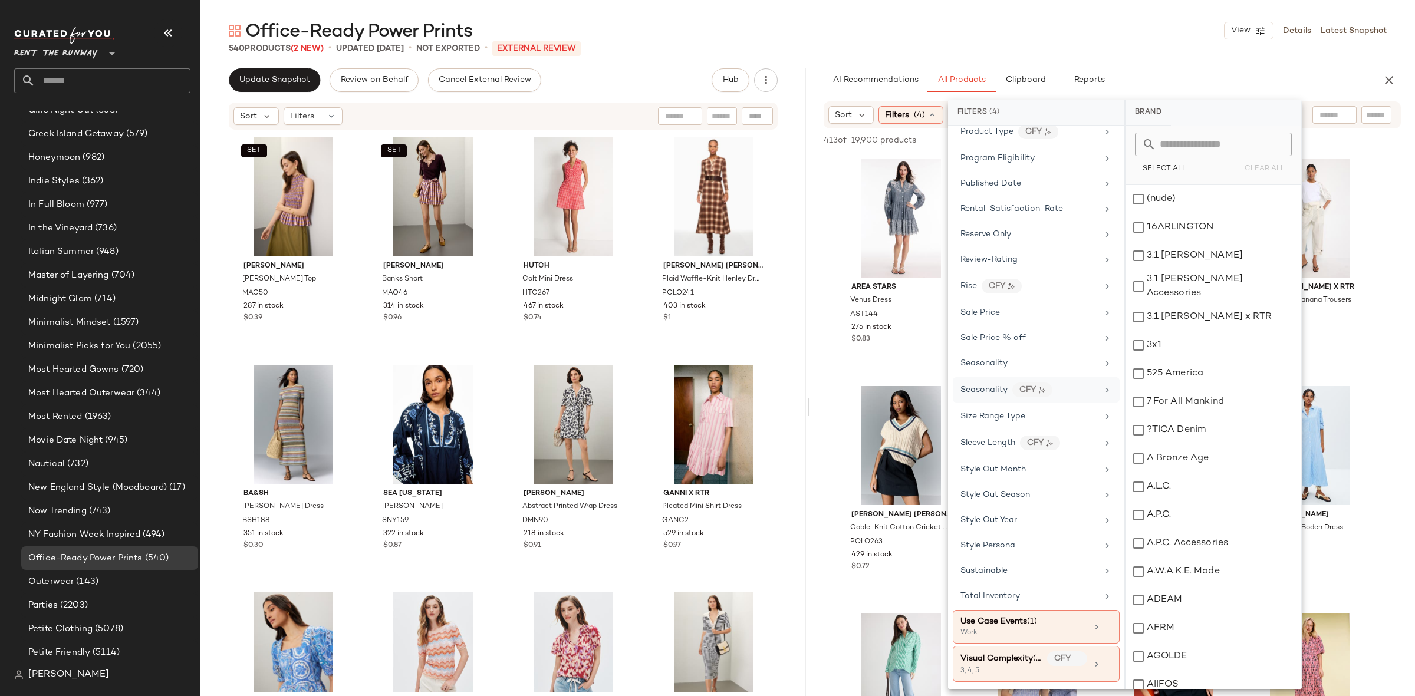
scroll to position [1554, 0]
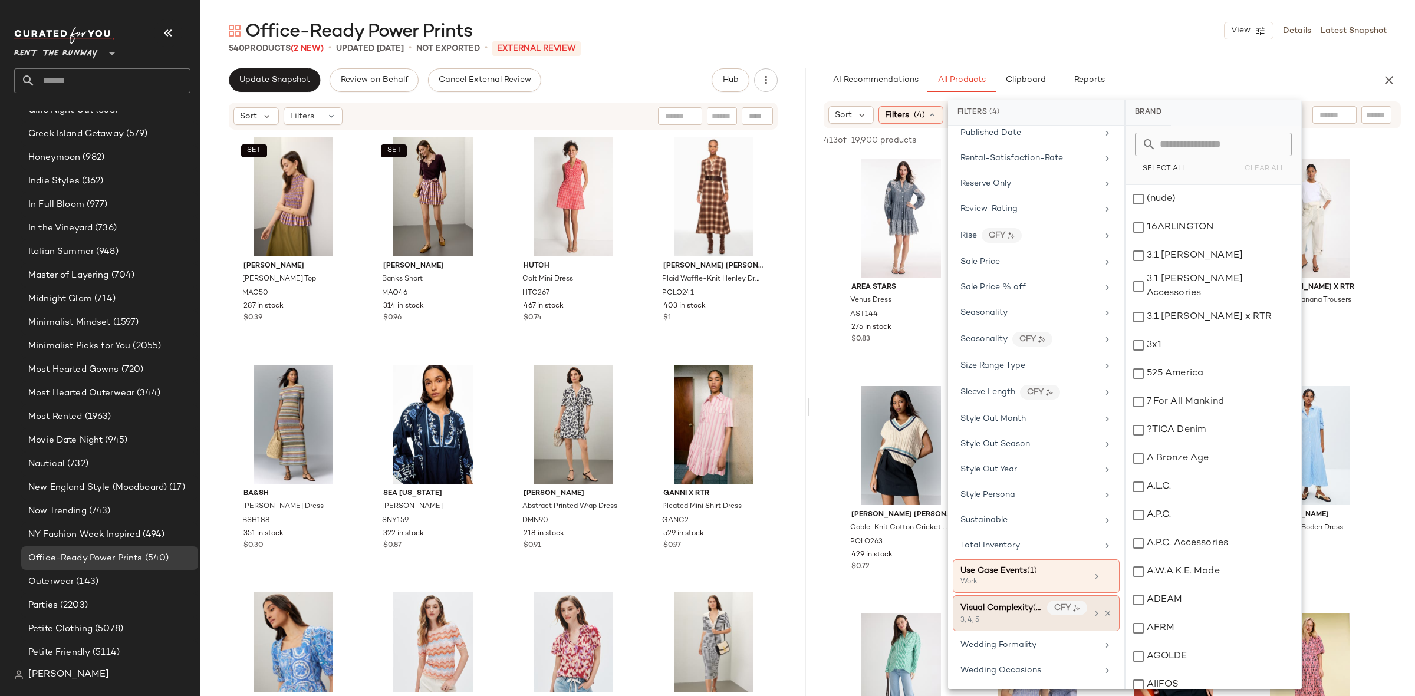
click at [996, 612] on div "Visual Complexity (3)" at bounding box center [1001, 608] width 82 height 12
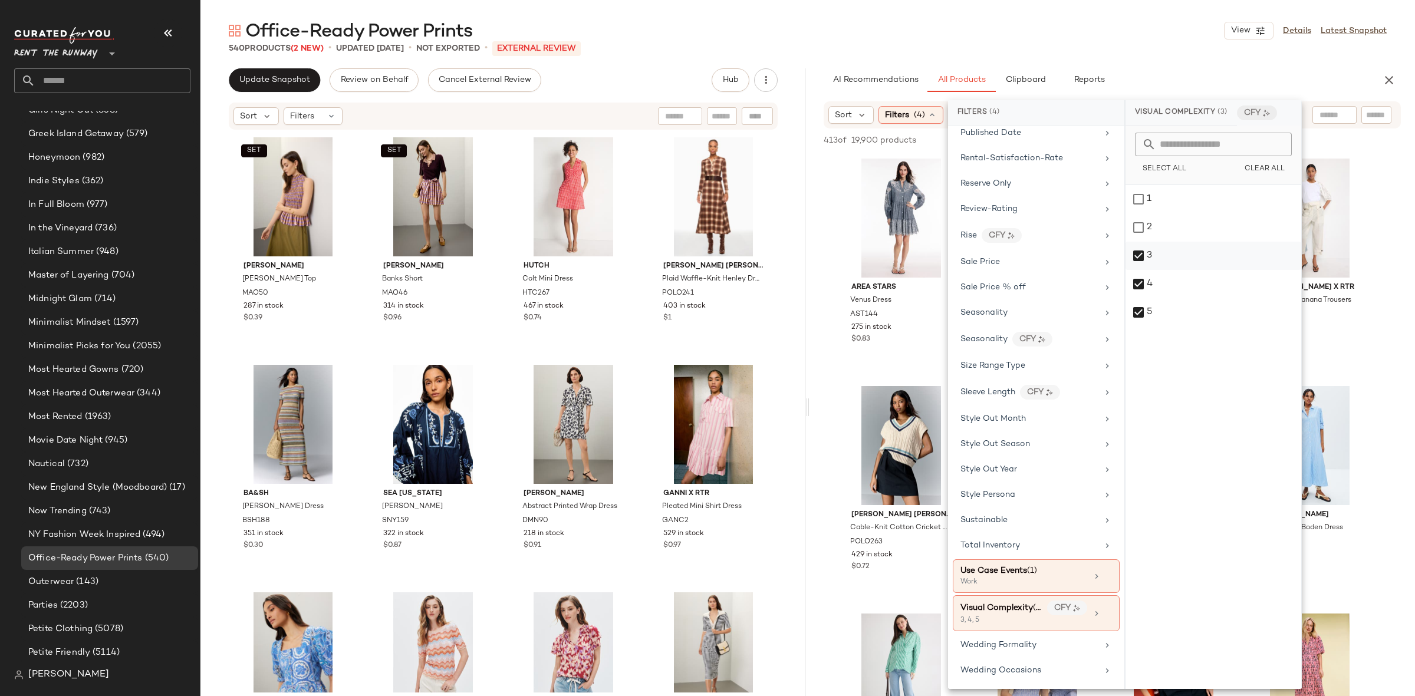
click at [1148, 262] on div "3" at bounding box center [1213, 256] width 176 height 28
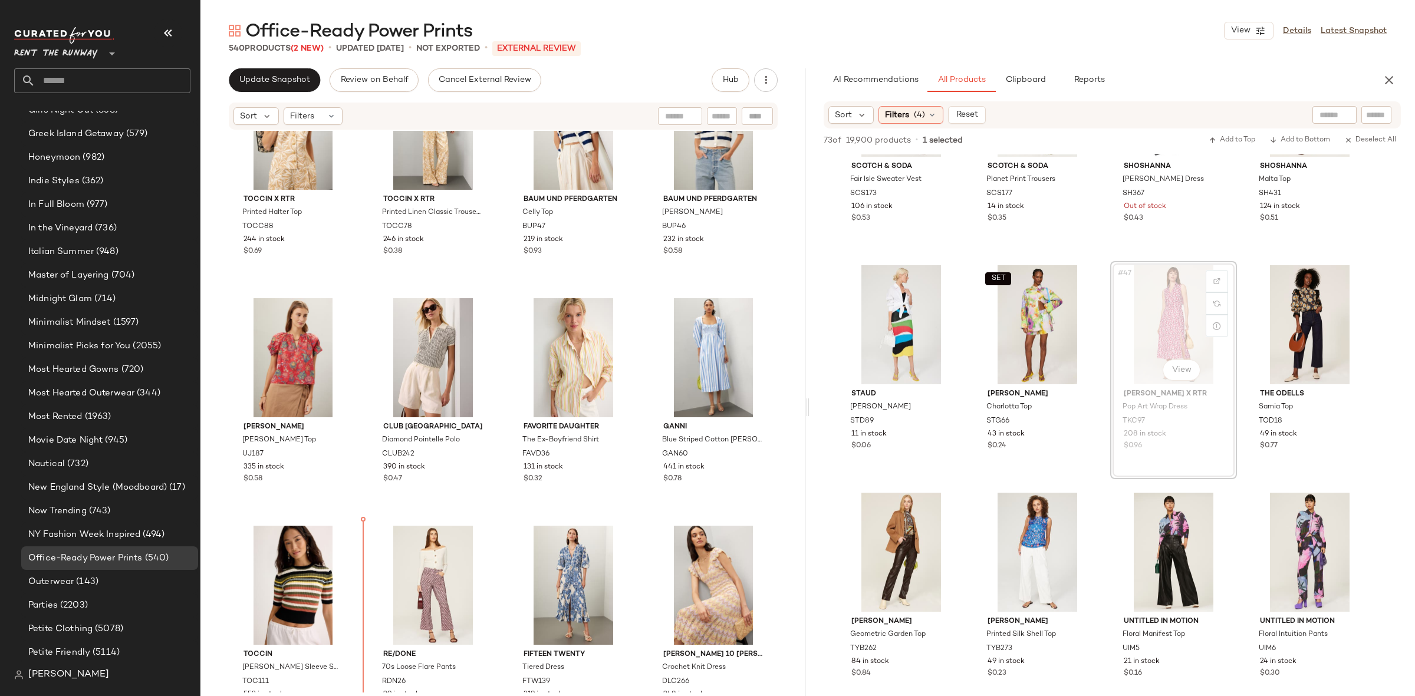
scroll to position [759, 0]
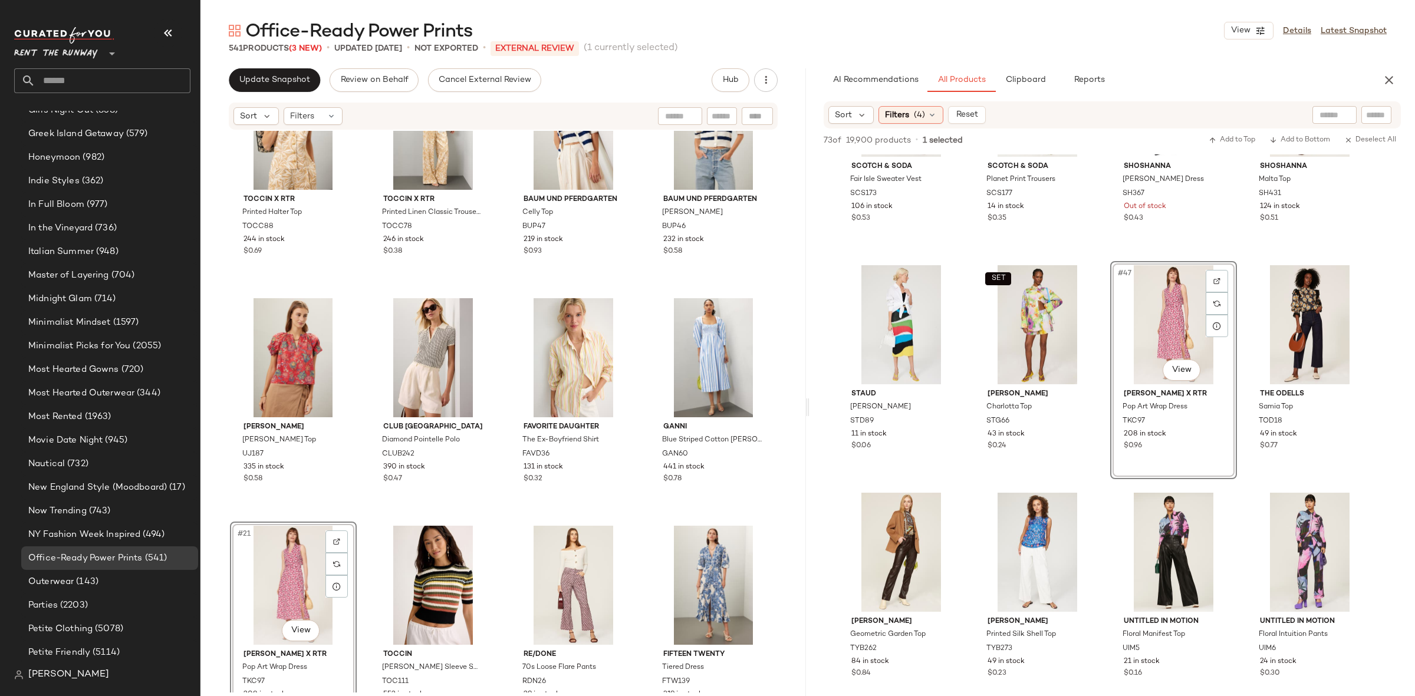
click at [368, 519] on div "SET TOCCIN X RTR Printed Halter Top TOCC88 244 in stock $0.69 SET TOCCIN X RTR …" at bounding box center [502, 412] width 605 height 562
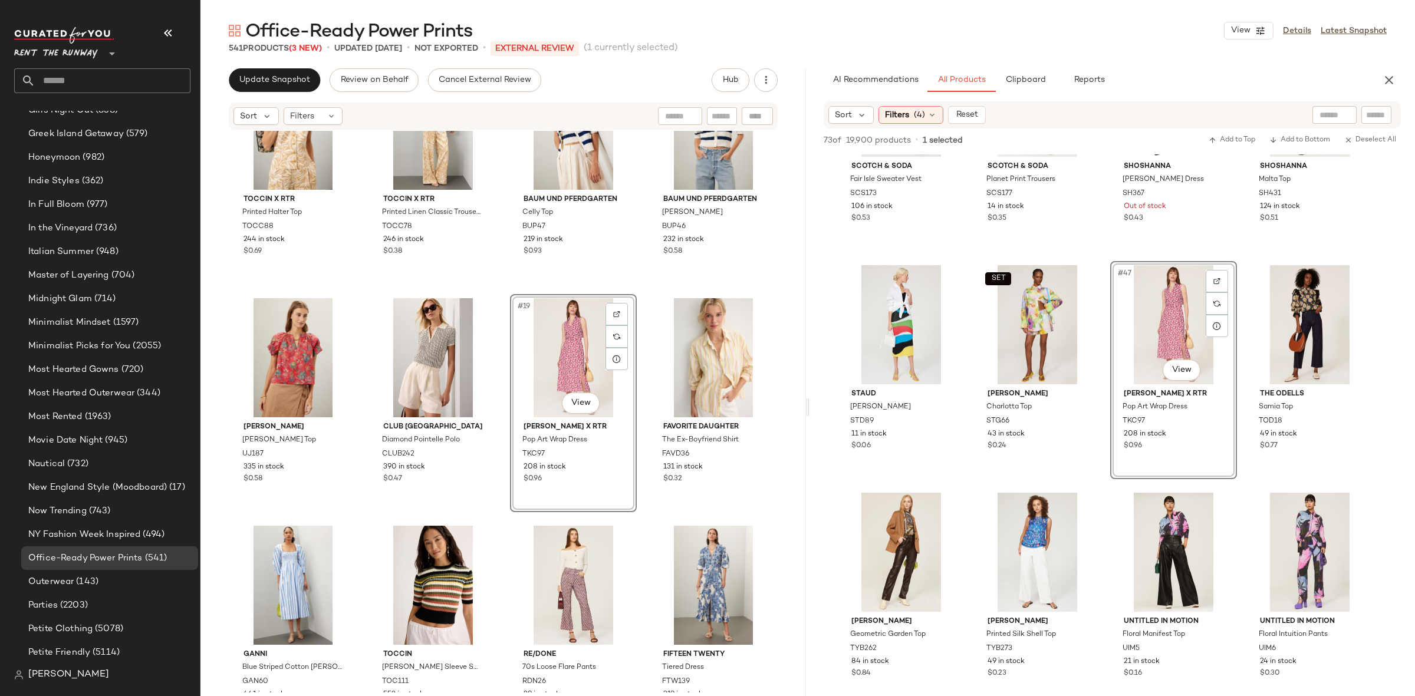
click at [495, 375] on div "SET TOCCIN X RTR Printed Halter Top TOCC88 244 in stock $0.69 SET TOCCIN X RTR …" at bounding box center [502, 412] width 605 height 562
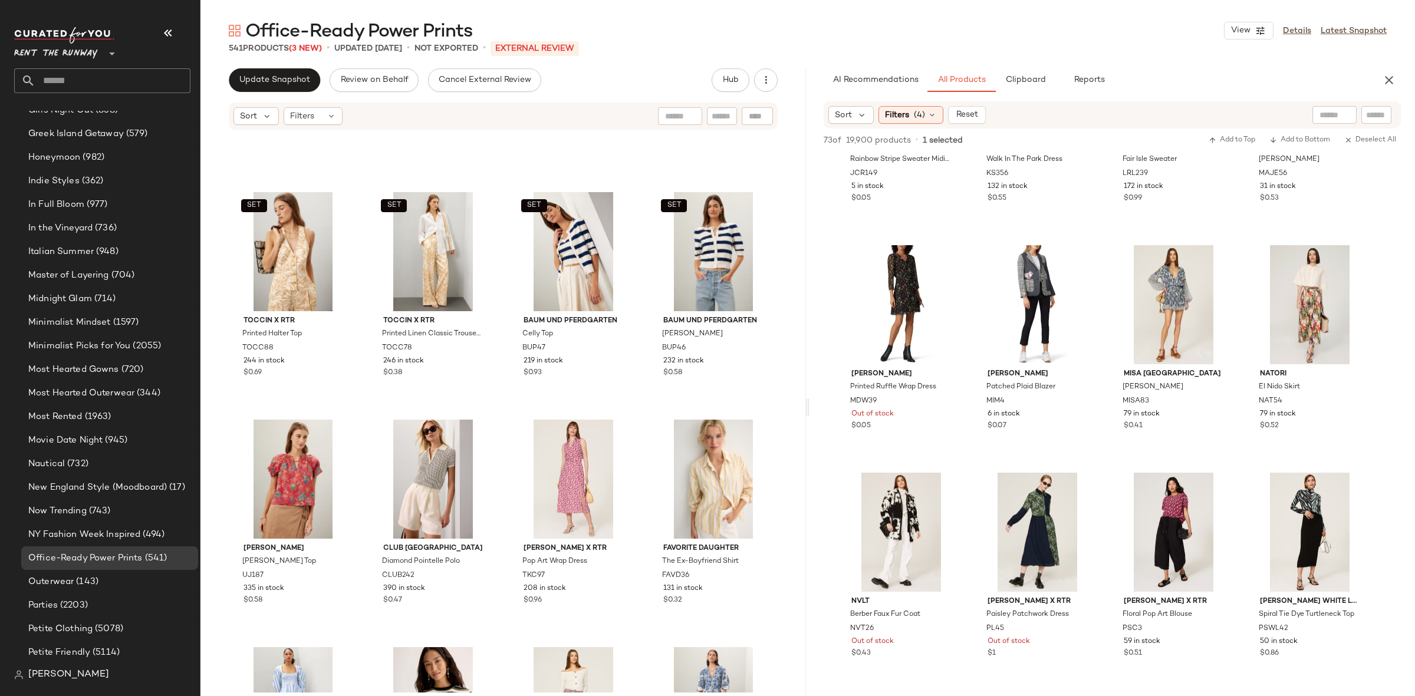
scroll to position [1320, 0]
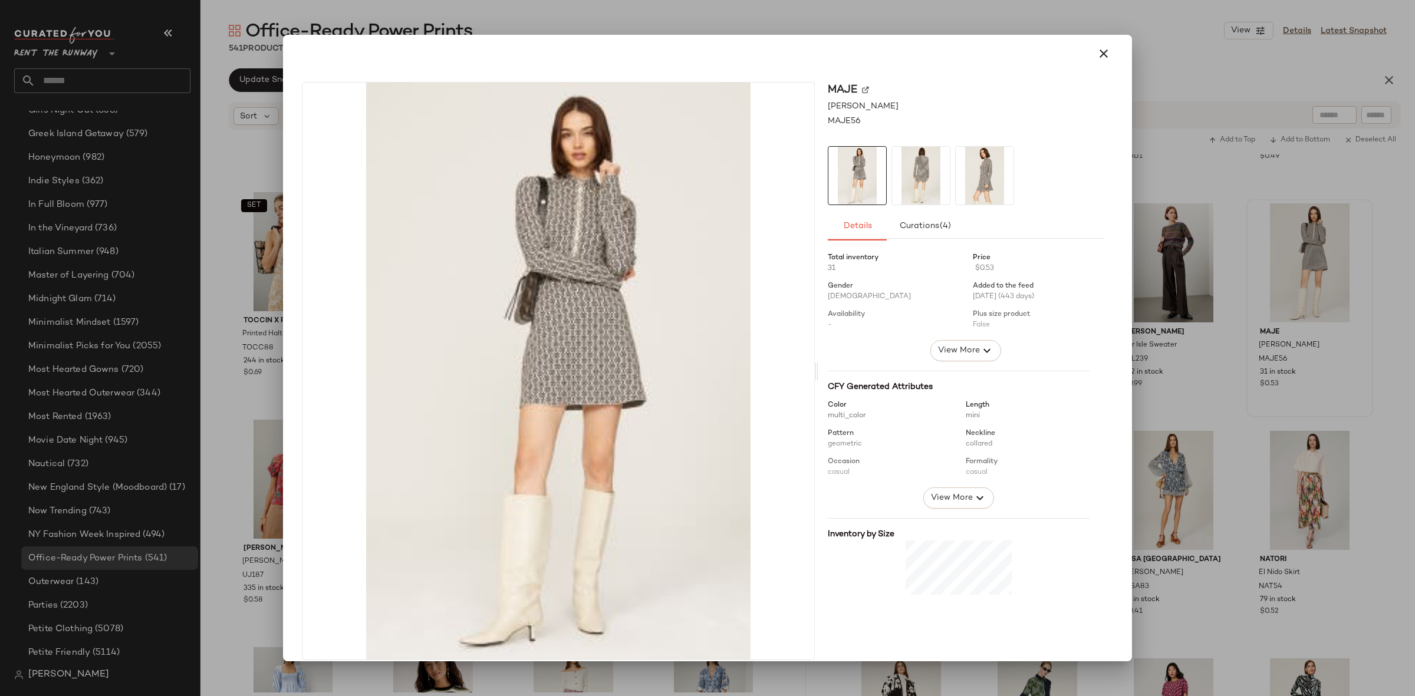
click at [901, 173] on img at bounding box center [921, 176] width 58 height 58
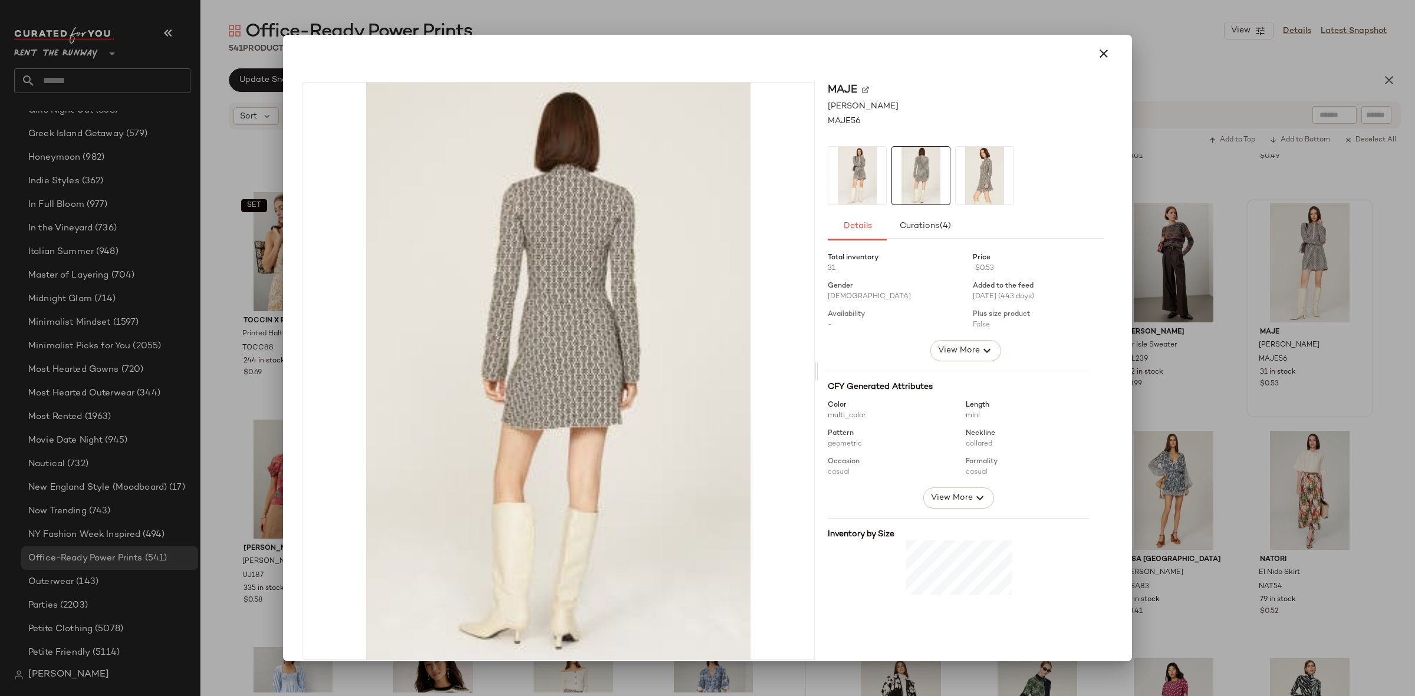
click at [961, 183] on img at bounding box center [985, 176] width 58 height 58
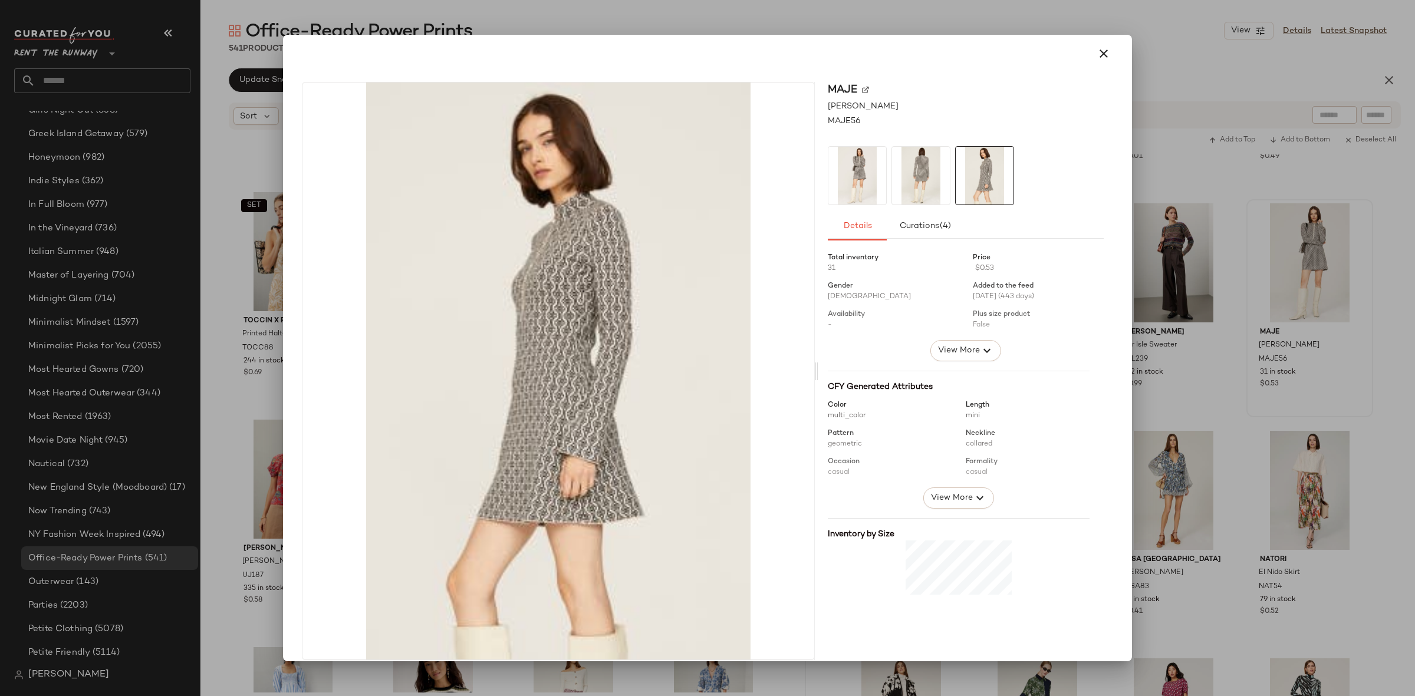
click at [1220, 307] on div at bounding box center [707, 348] width 1415 height 696
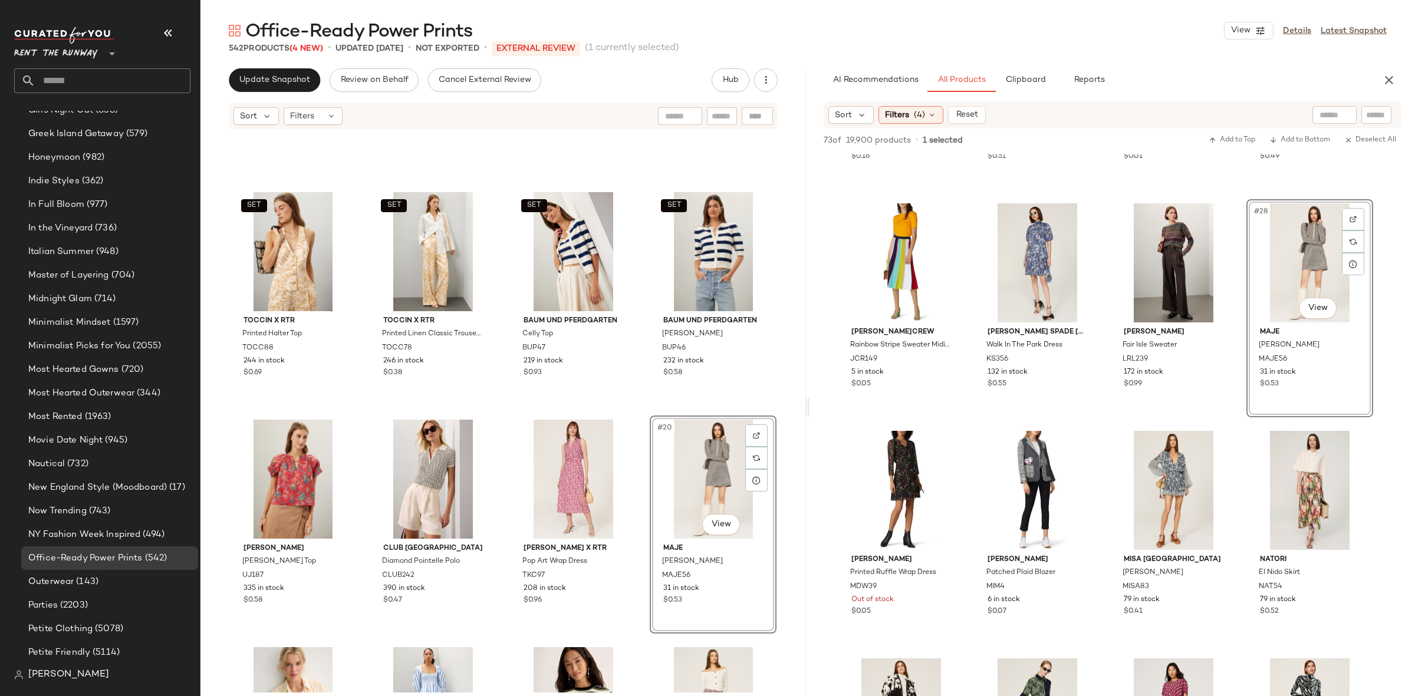
click at [645, 406] on div "SET TOCCIN X RTR Printed Halter Top TOCC88 244 in stock $0.69 SET TOCCIN X RTR …" at bounding box center [502, 412] width 605 height 562
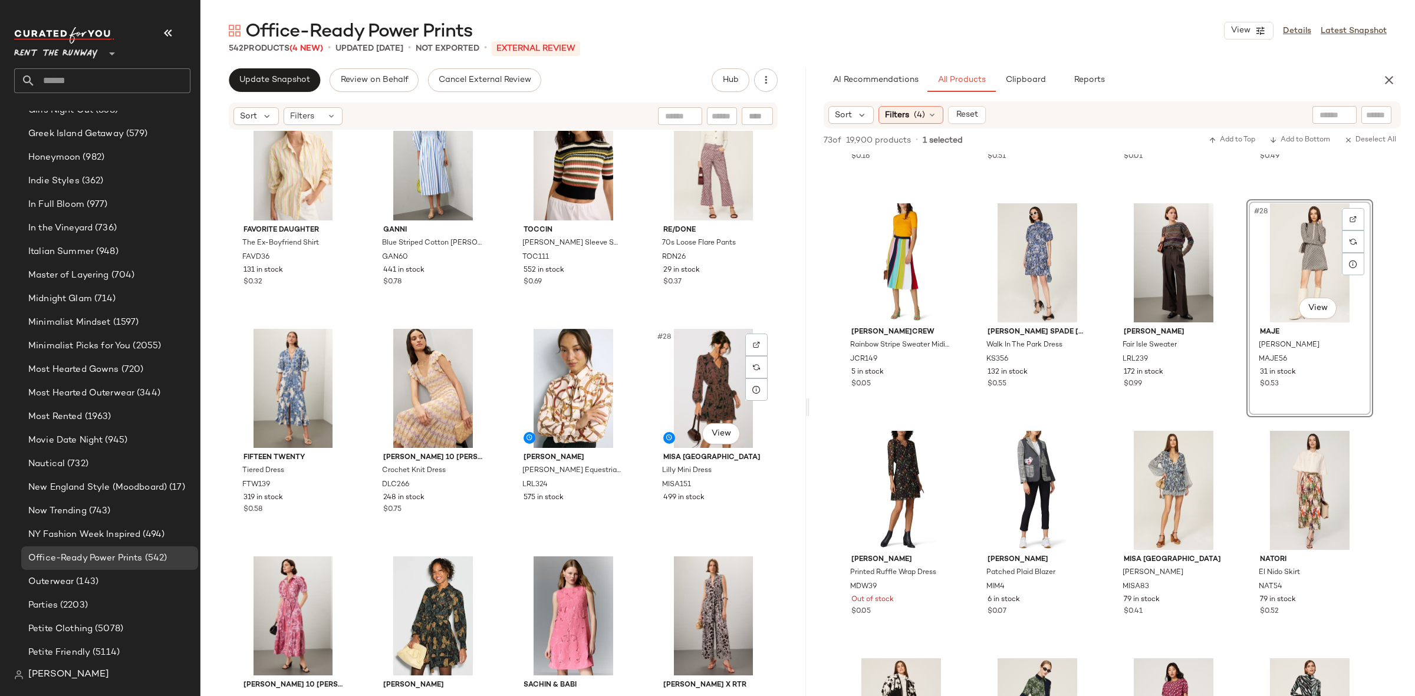
scroll to position [1244, 0]
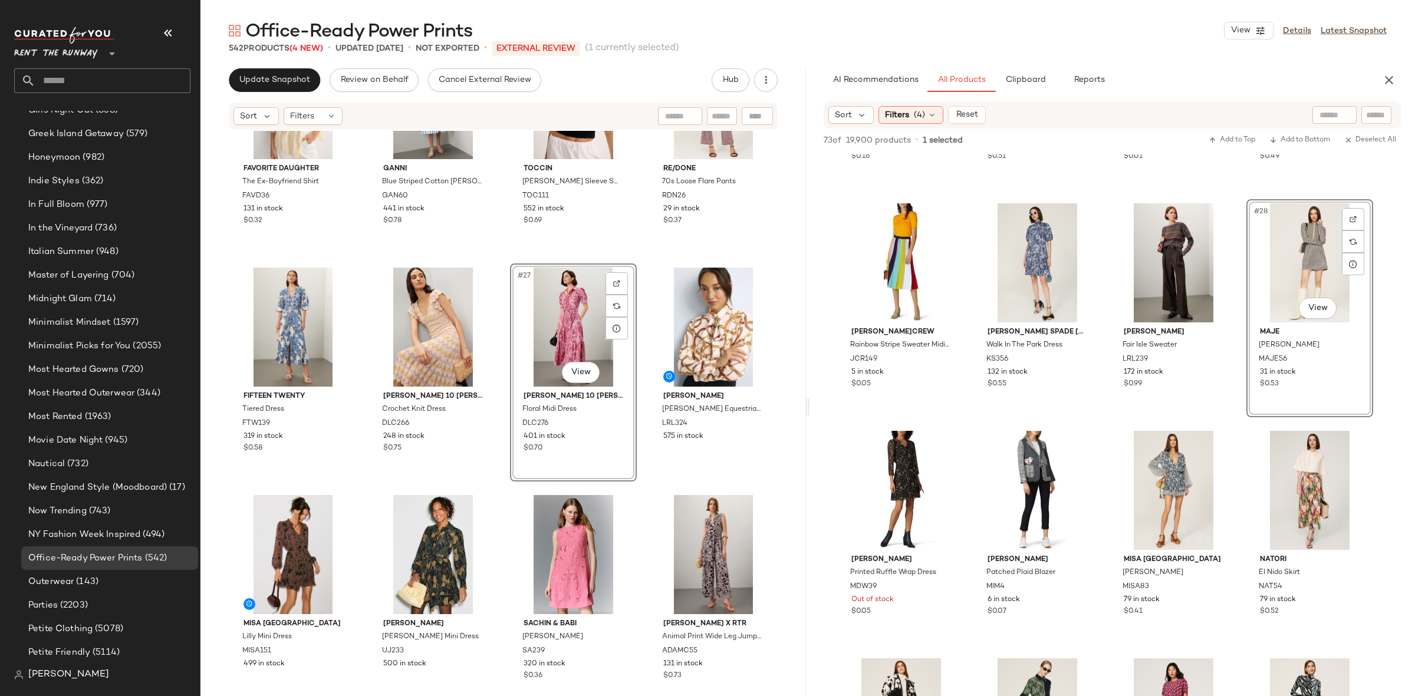
click at [498, 370] on div "Favorite Daughter The Ex-Boyfriend Shirt FAVD36 131 in stock $0.32 GANNI Blue S…" at bounding box center [502, 412] width 605 height 562
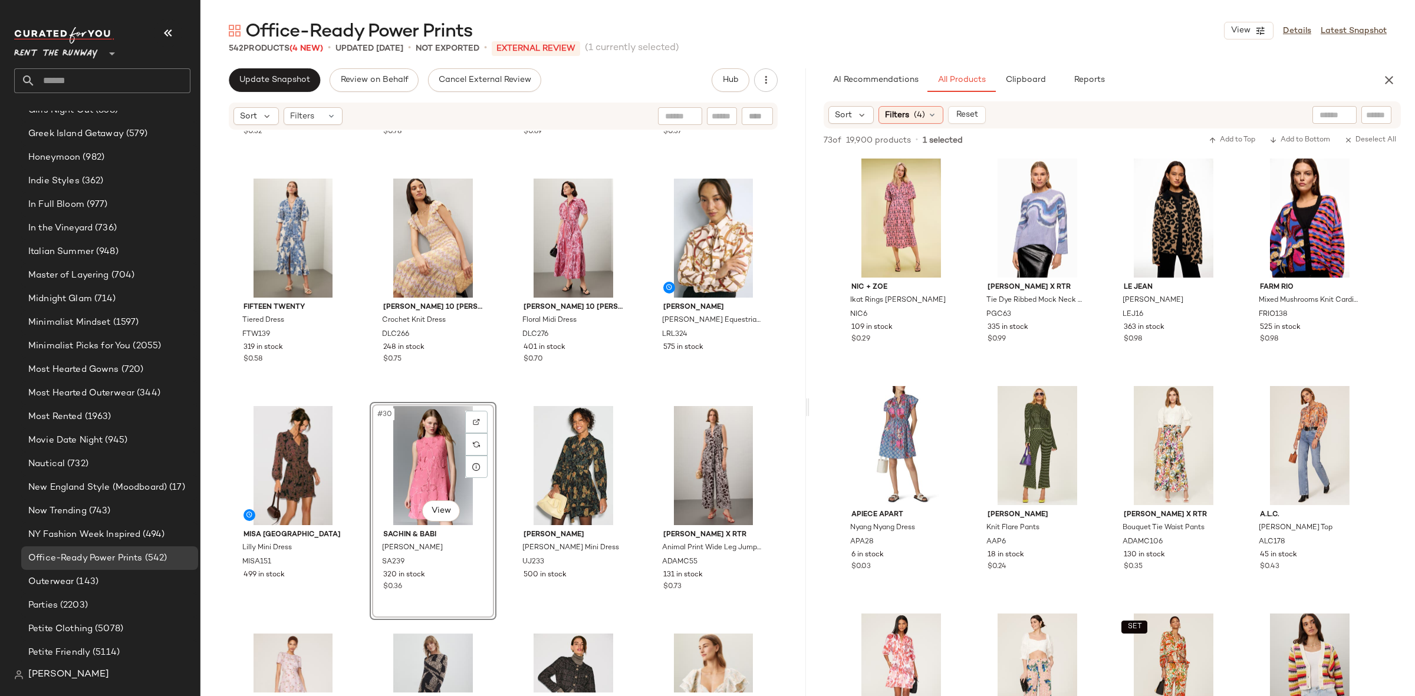
click at [504, 394] on div "Favorite Daughter The Ex-Boyfriend Shirt FAVD36 131 in stock $0.32 GANNI Blue S…" at bounding box center [502, 412] width 605 height 562
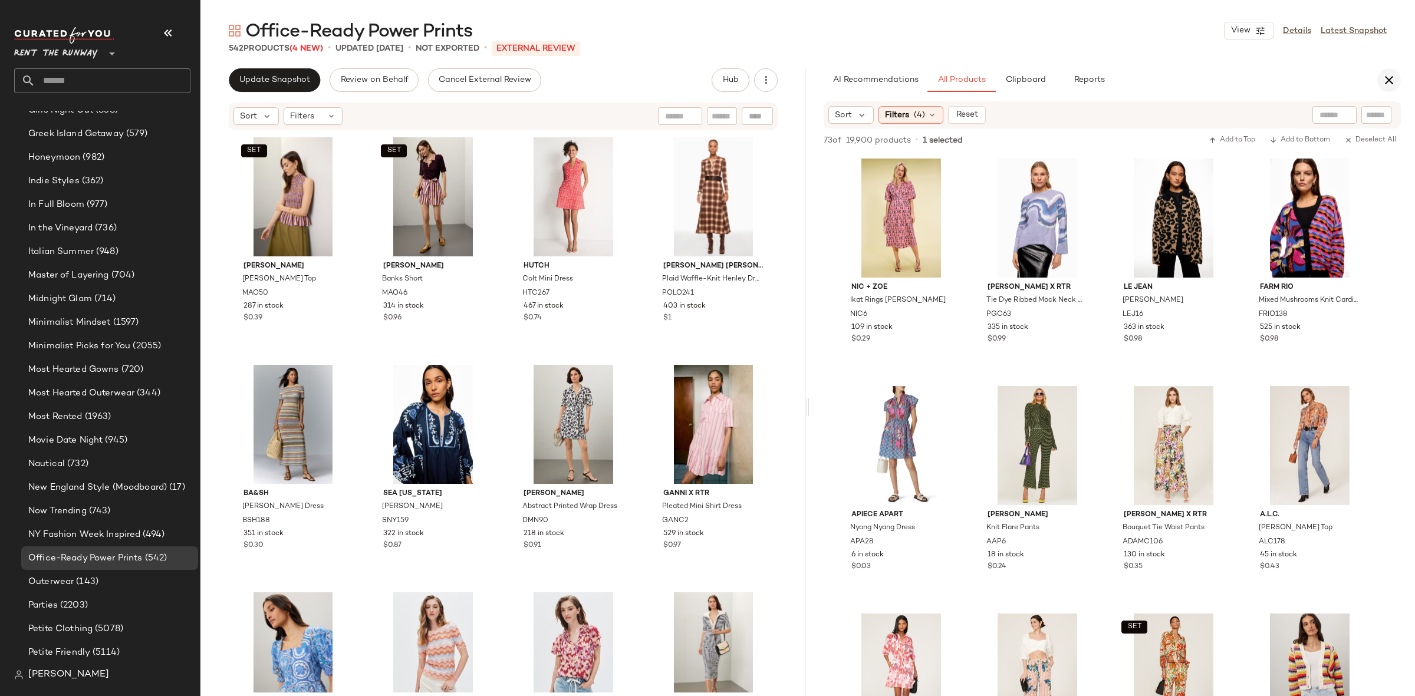
click at [1386, 72] on button "button" at bounding box center [1389, 80] width 24 height 24
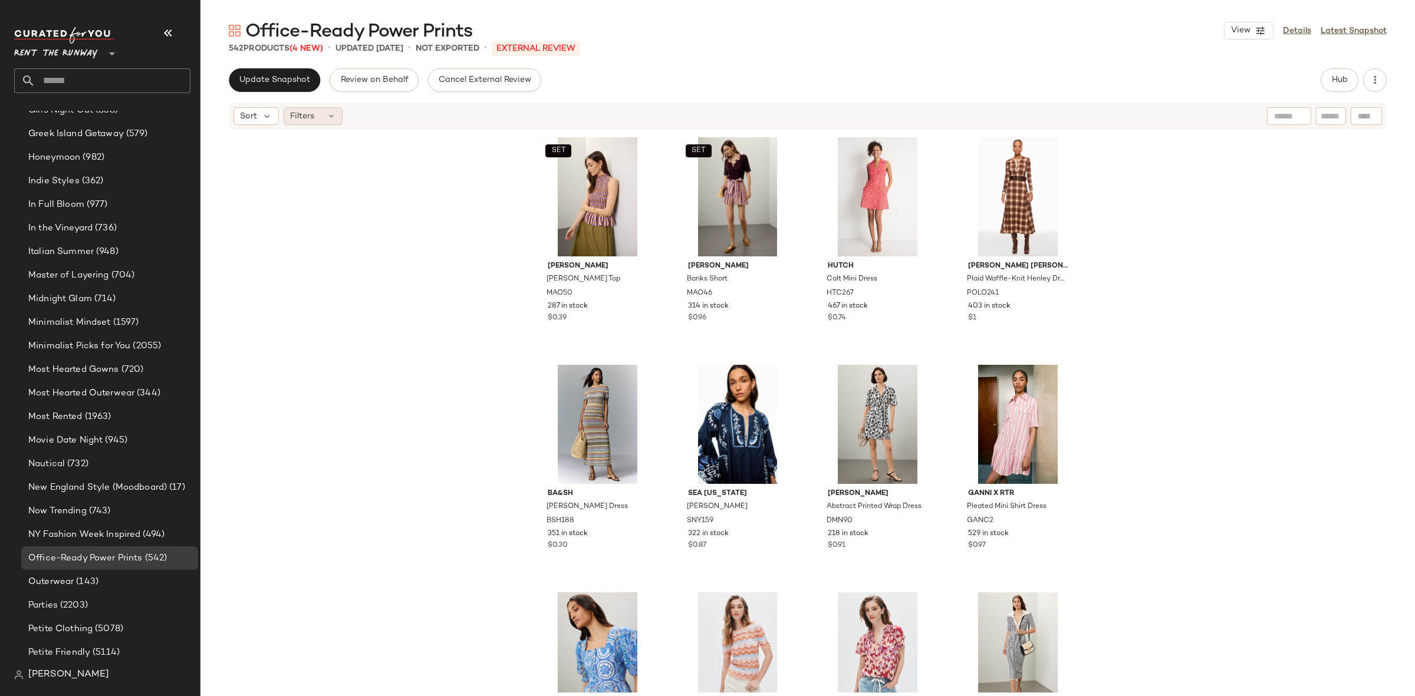
click at [319, 121] on div "Filters" at bounding box center [313, 116] width 59 height 18
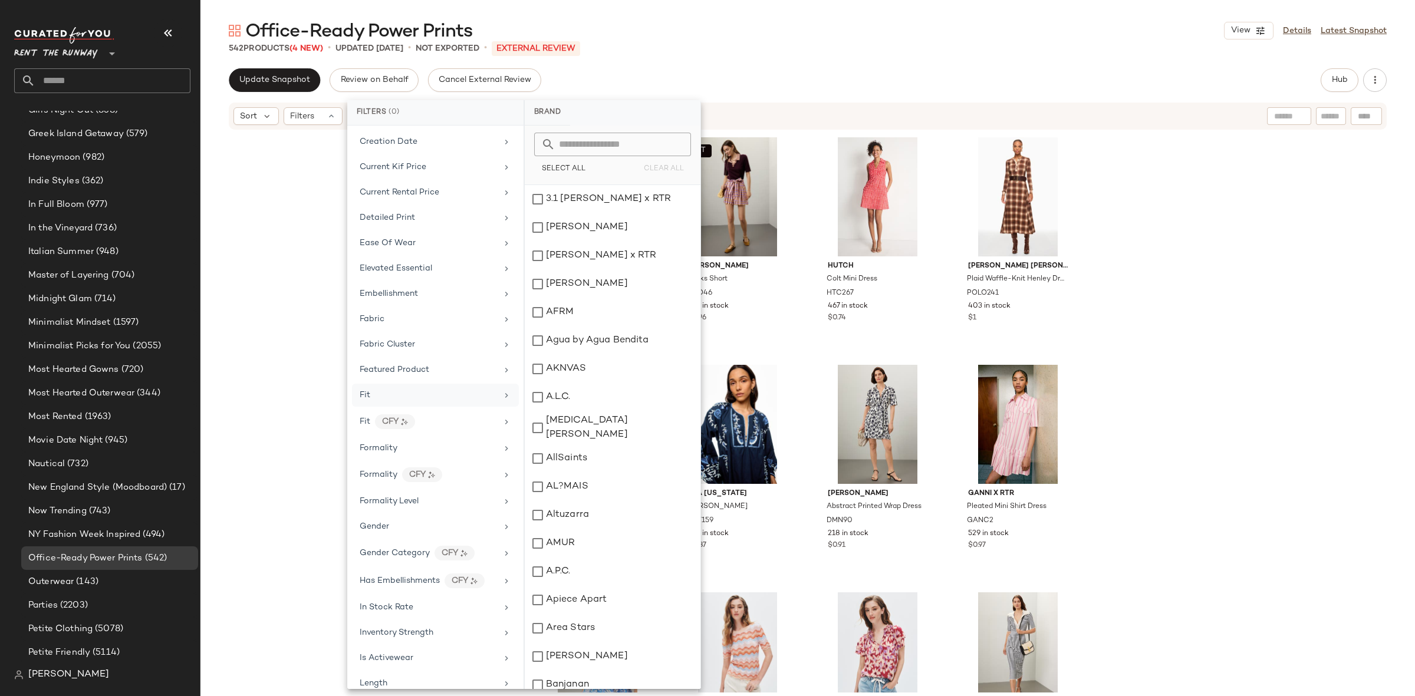
scroll to position [317, 0]
click at [413, 470] on div "Formality" at bounding box center [428, 465] width 137 height 12
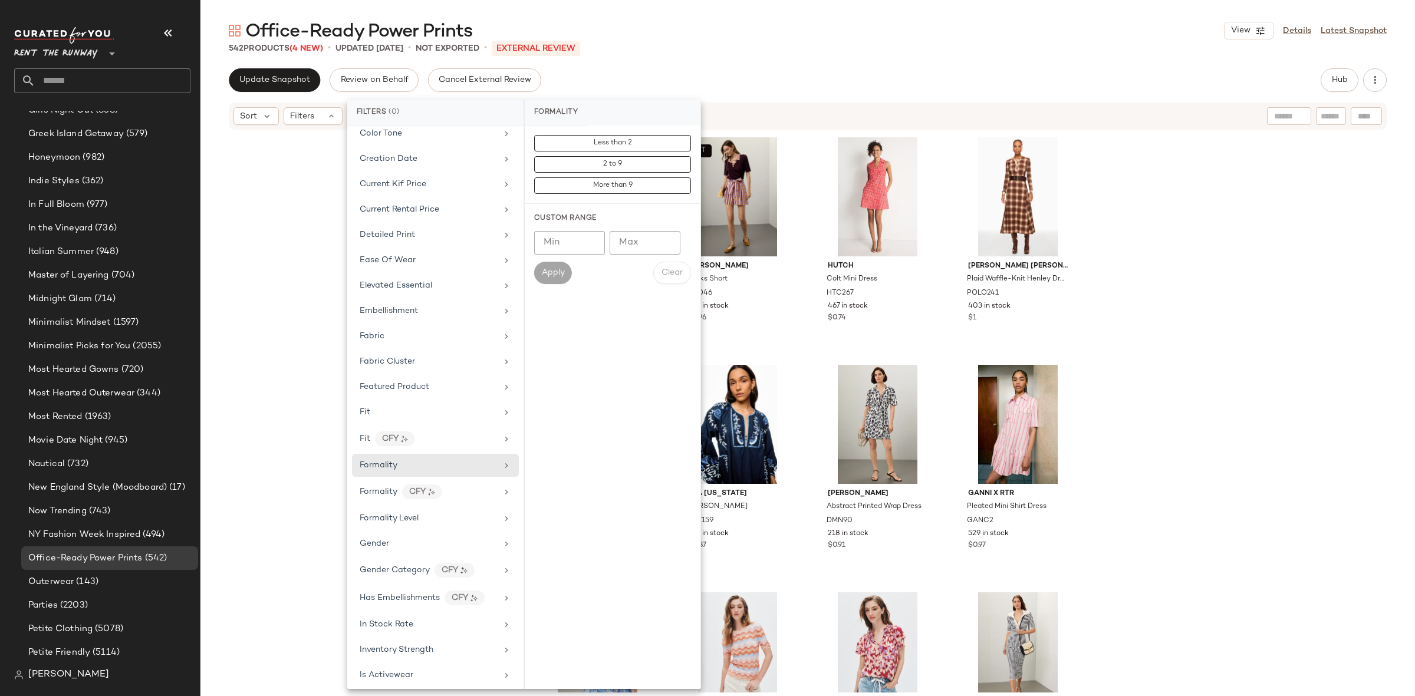
click at [622, 238] on input "Max" at bounding box center [645, 243] width 71 height 24
type input "*"
click at [552, 276] on span "Apply" at bounding box center [553, 272] width 24 height 9
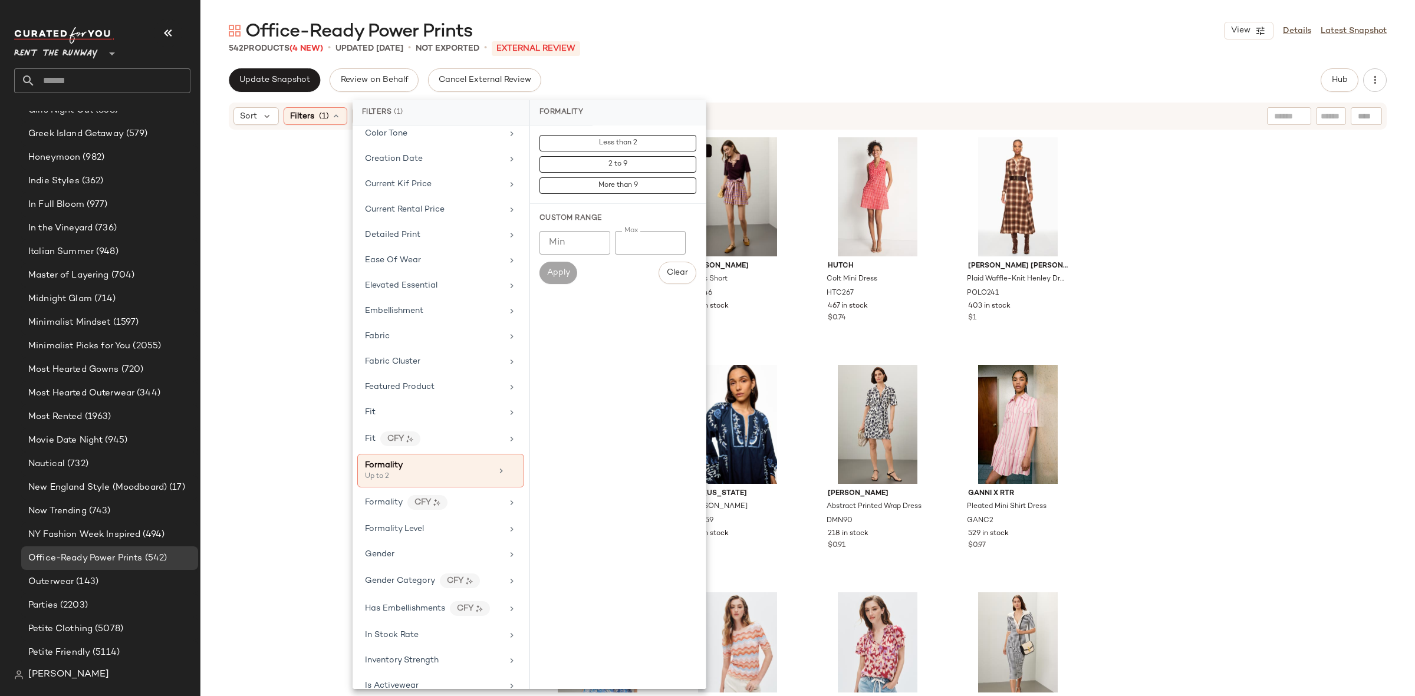
click at [1148, 294] on div "SET [PERSON_NAME] [PERSON_NAME] Top MAO50 287 in stock $0.39 SET [PERSON_NAME] …" at bounding box center [807, 412] width 1214 height 562
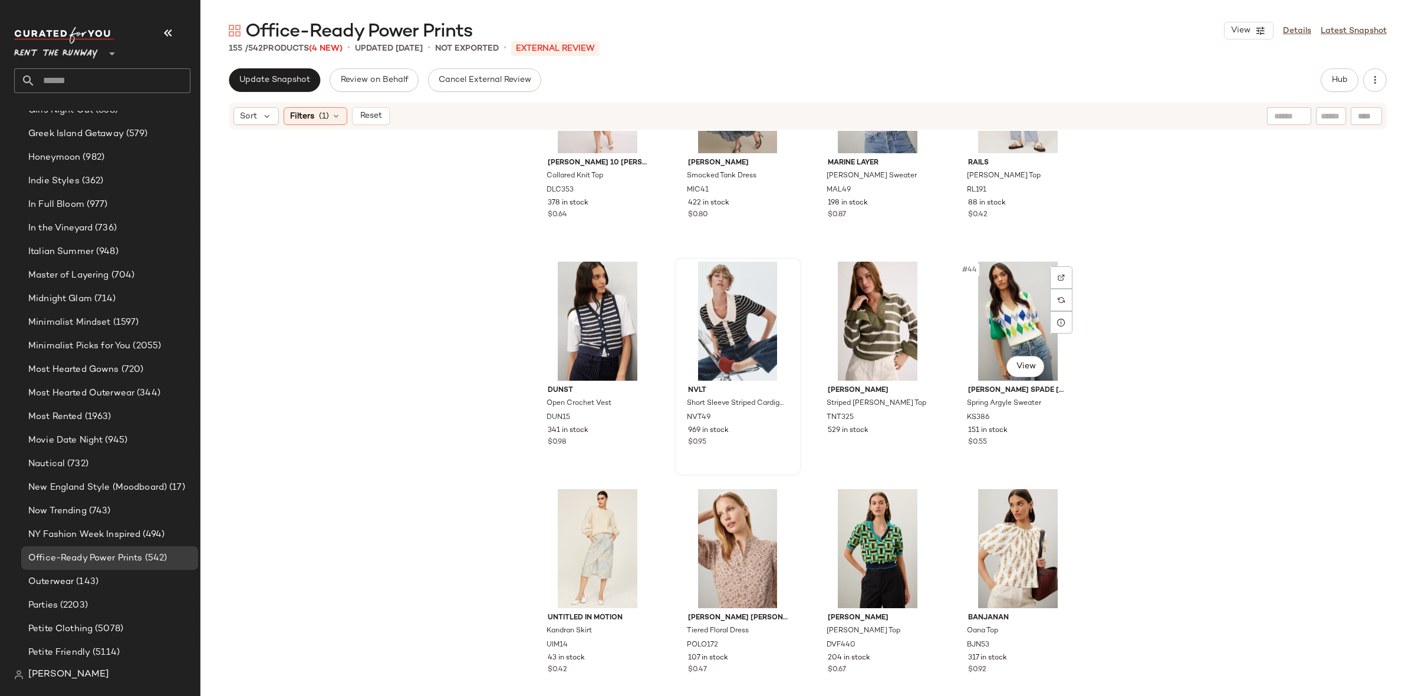
scroll to position [2222, 0]
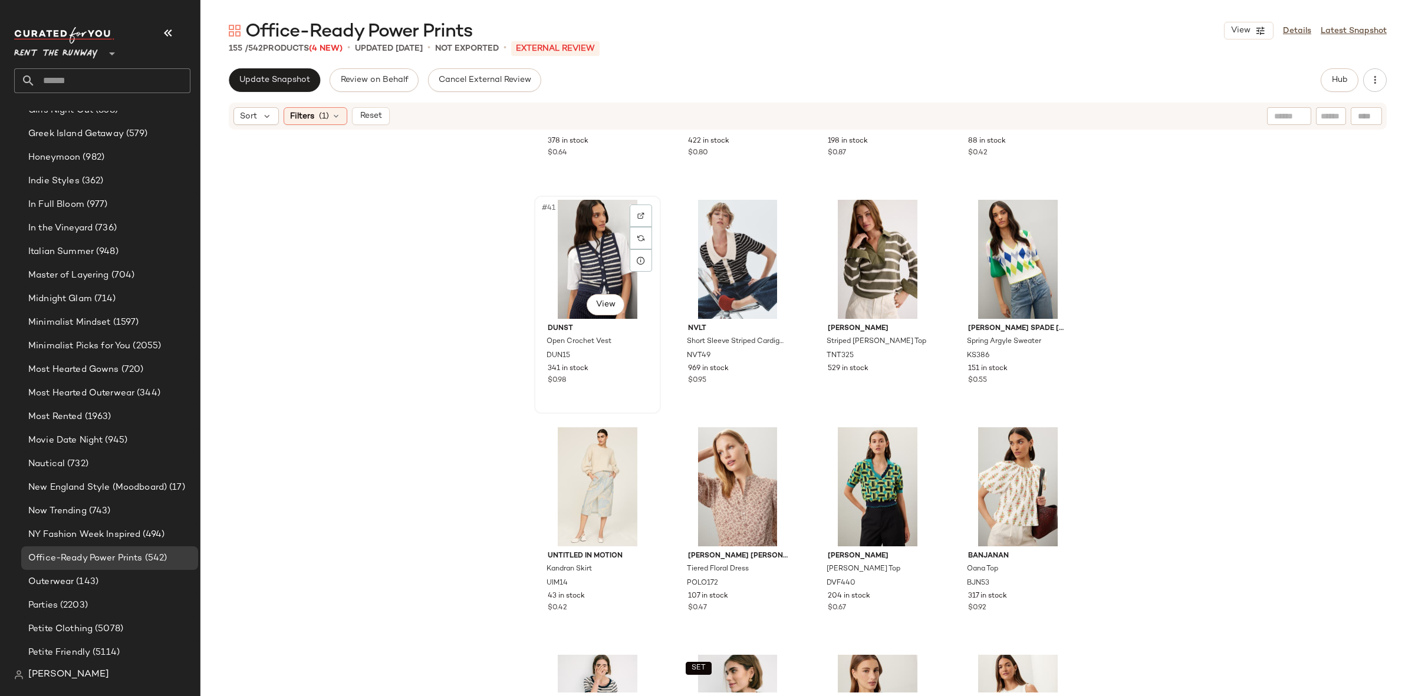
click at [609, 259] on div "#41 View" at bounding box center [597, 259] width 118 height 119
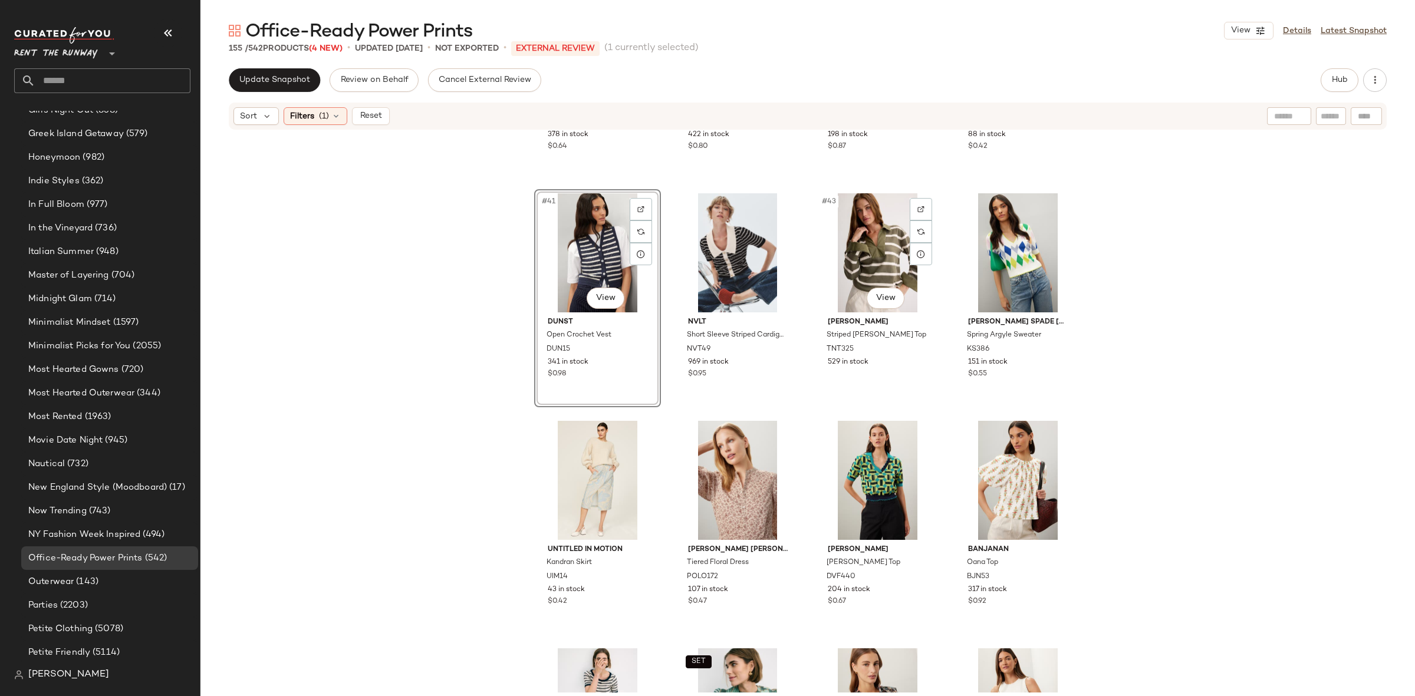
scroll to position [2230, 0]
click at [987, 275] on div "#44 View" at bounding box center [1017, 251] width 118 height 119
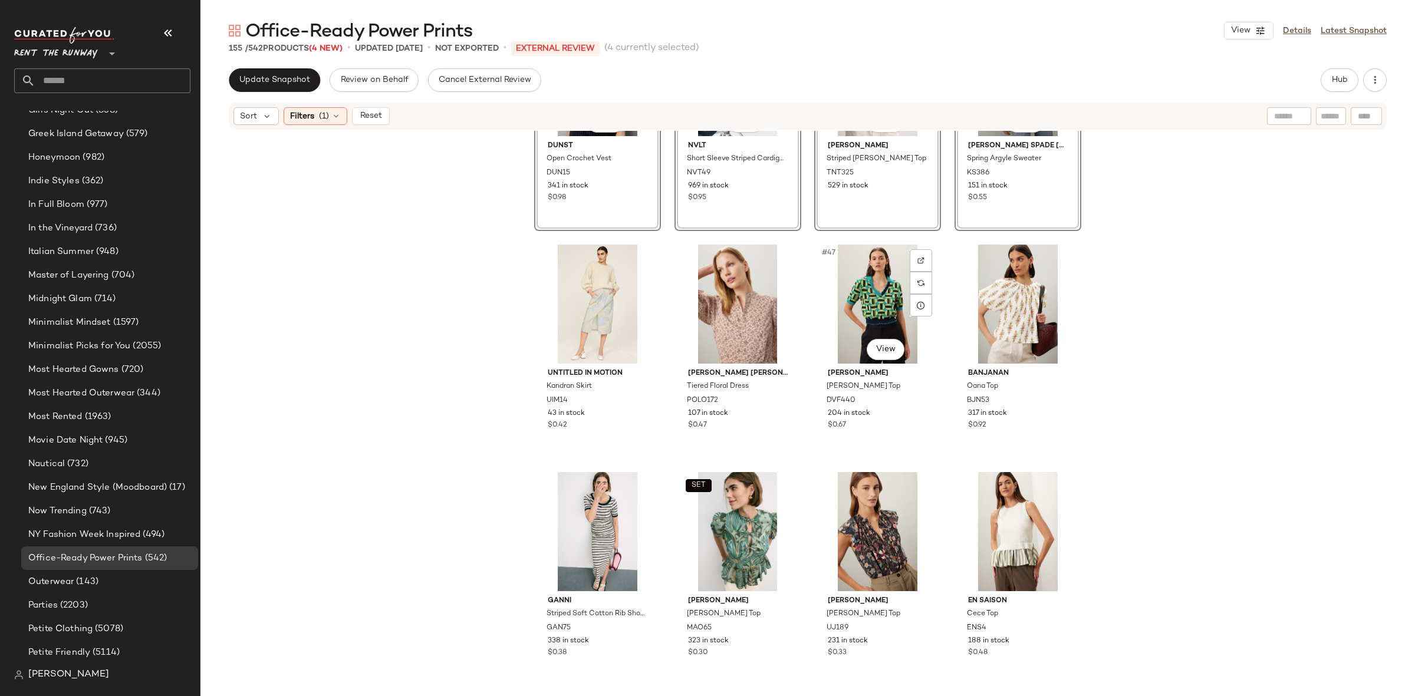
scroll to position [2383, 0]
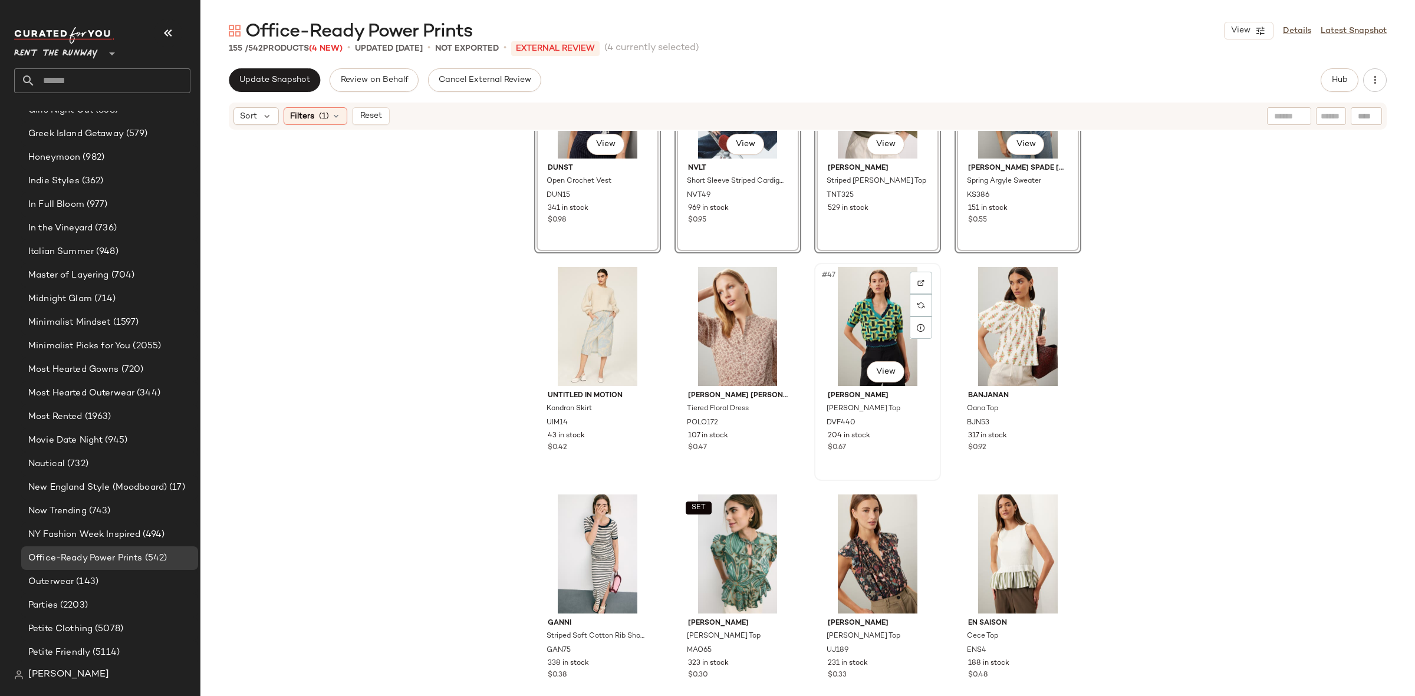
click at [887, 326] on div "#47 View" at bounding box center [877, 326] width 118 height 119
click at [1010, 317] on div "#48 View" at bounding box center [1017, 326] width 118 height 119
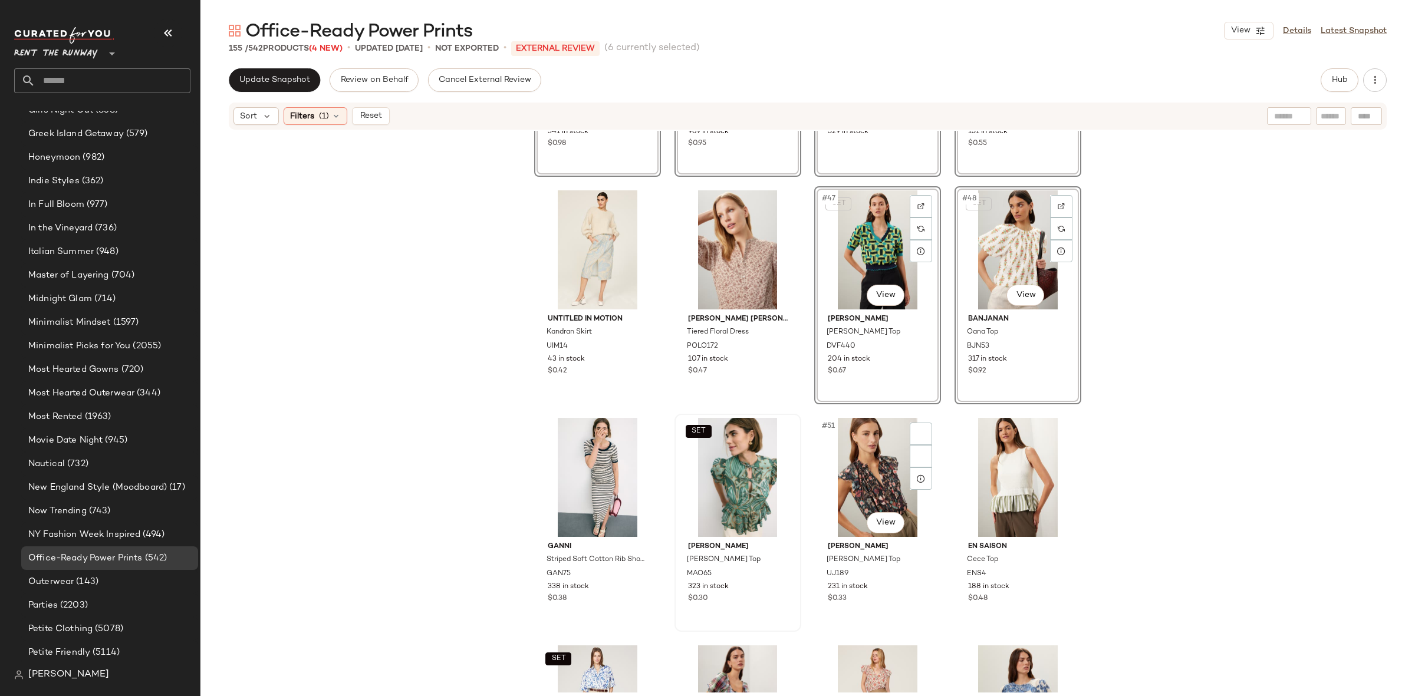
scroll to position [2535, 0]
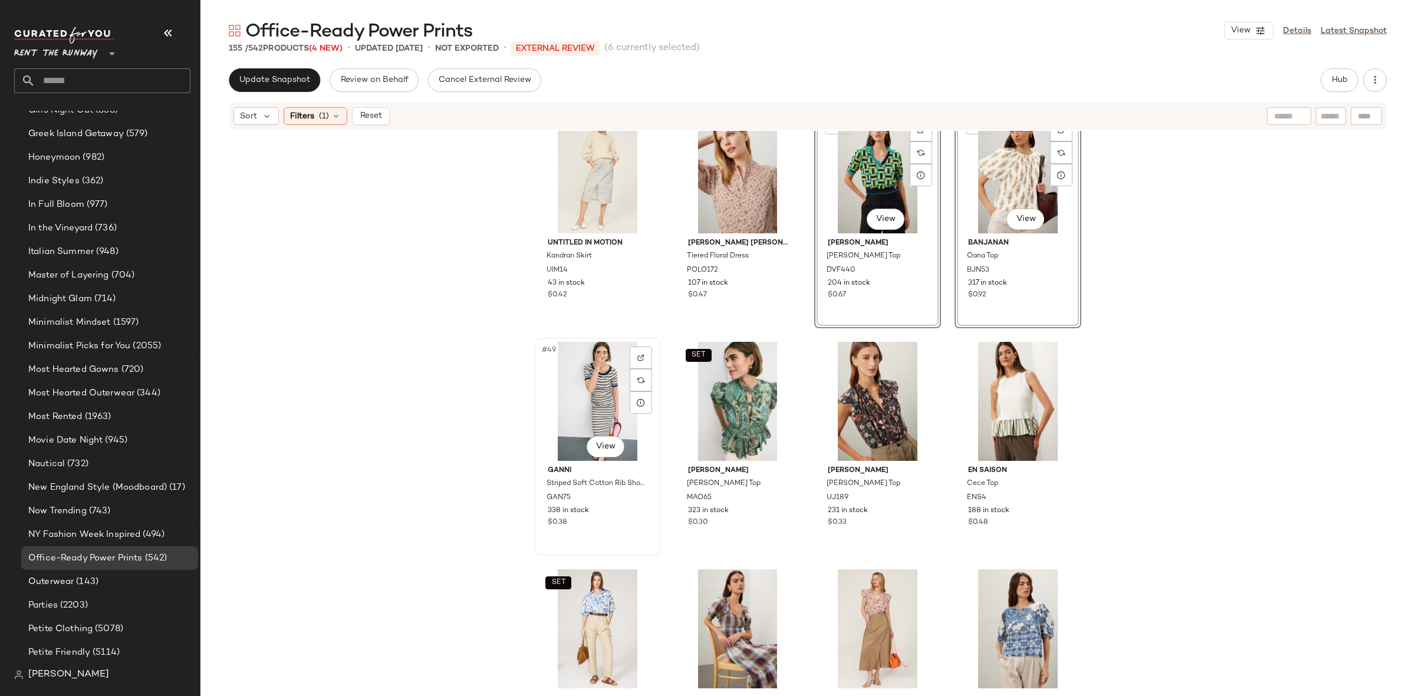
click at [607, 391] on div "#49 View" at bounding box center [597, 401] width 118 height 119
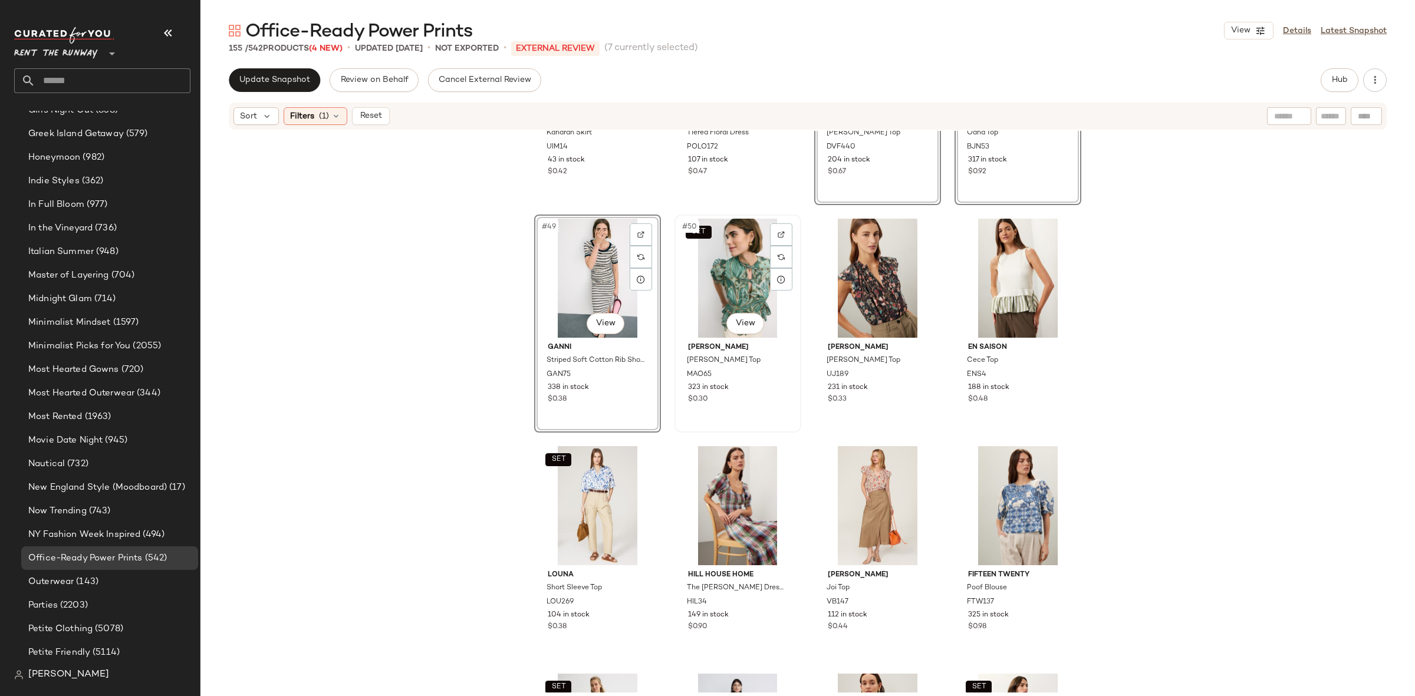
scroll to position [2689, 0]
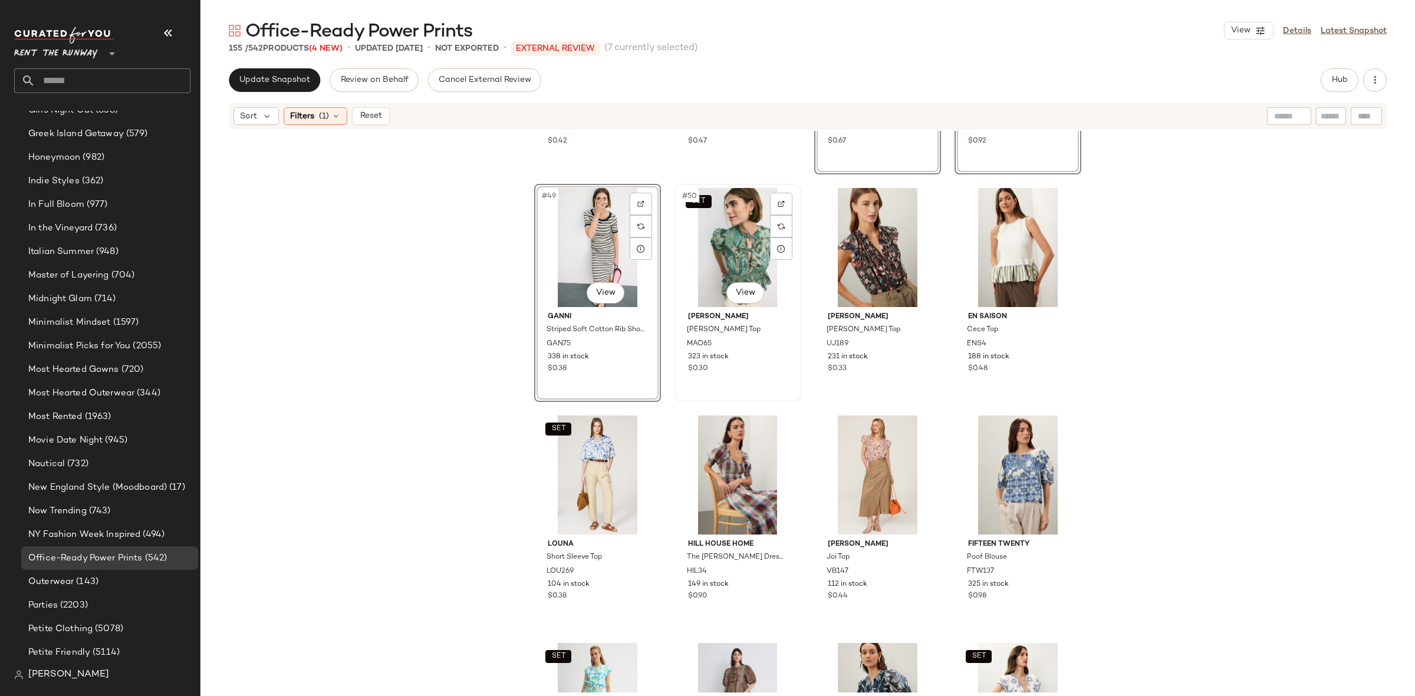
click at [750, 257] on div "SET #50 View" at bounding box center [737, 247] width 118 height 119
click at [714, 462] on div "#54 View" at bounding box center [737, 475] width 118 height 119
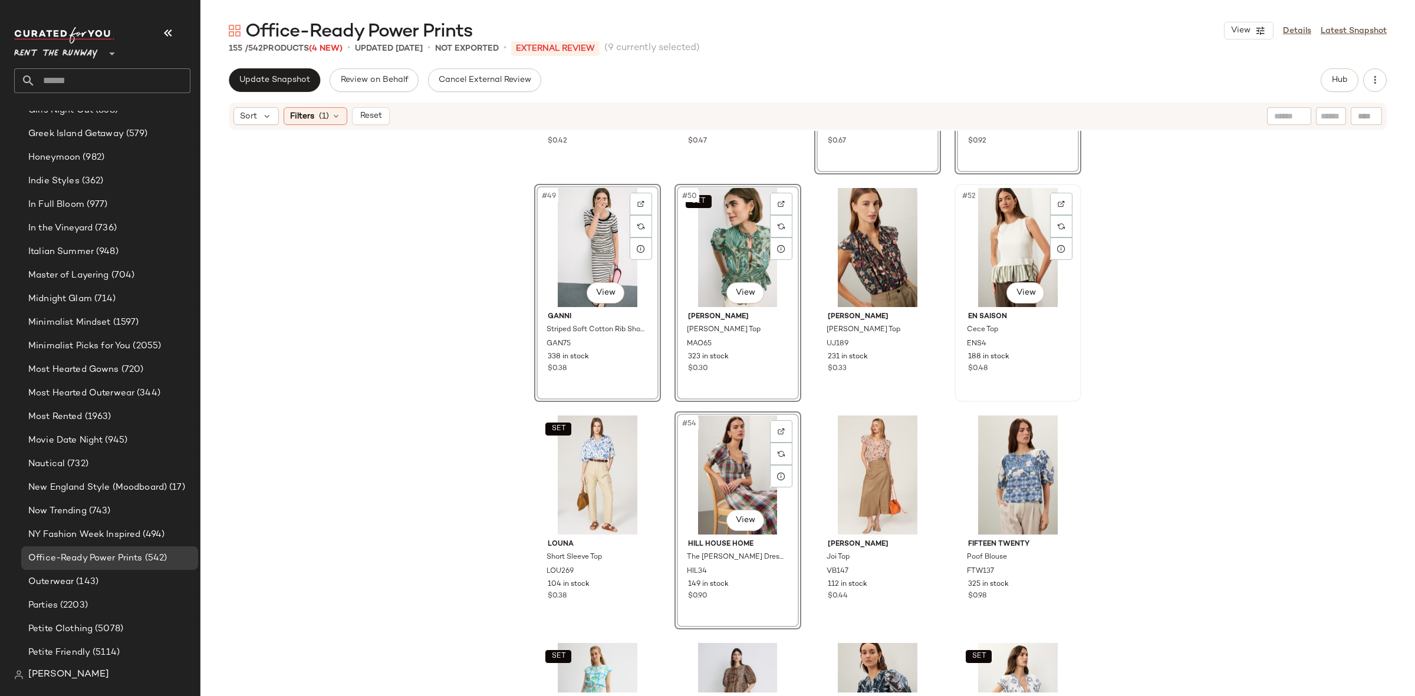
click at [983, 239] on div "#52 View" at bounding box center [1017, 247] width 118 height 119
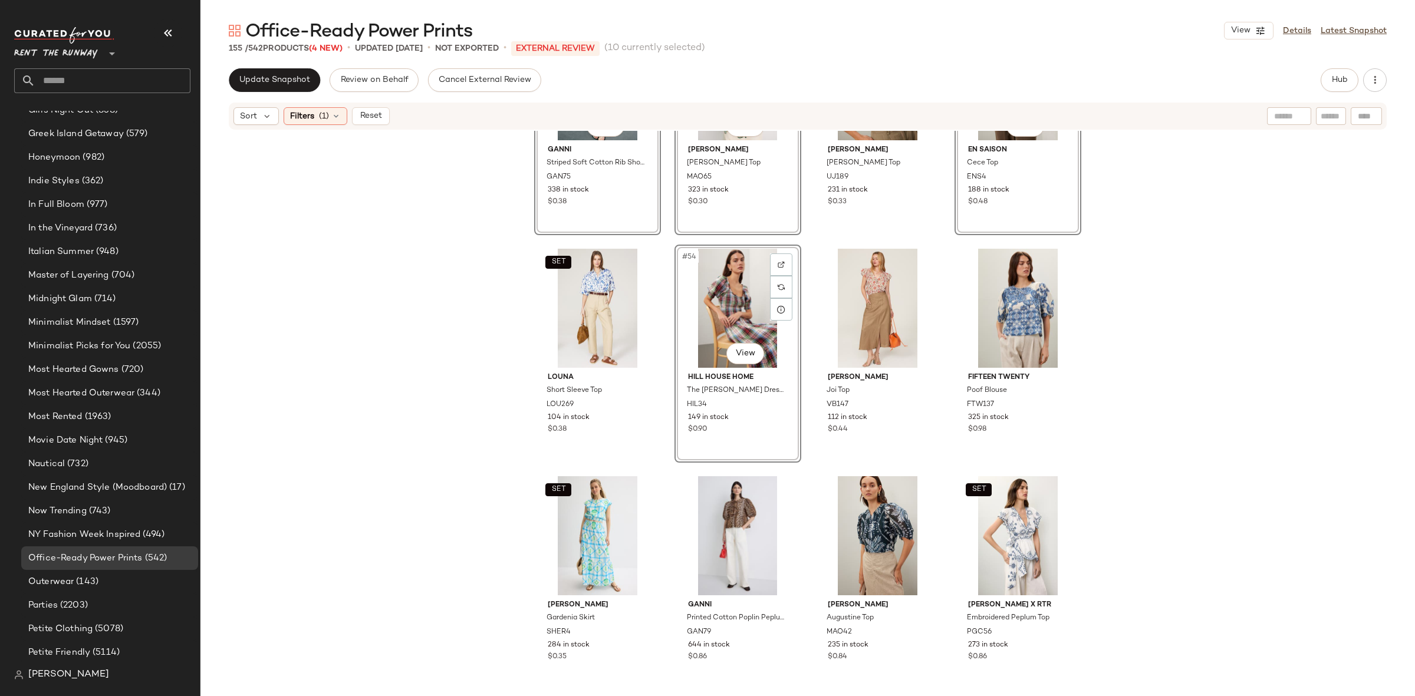
scroll to position [2861, 0]
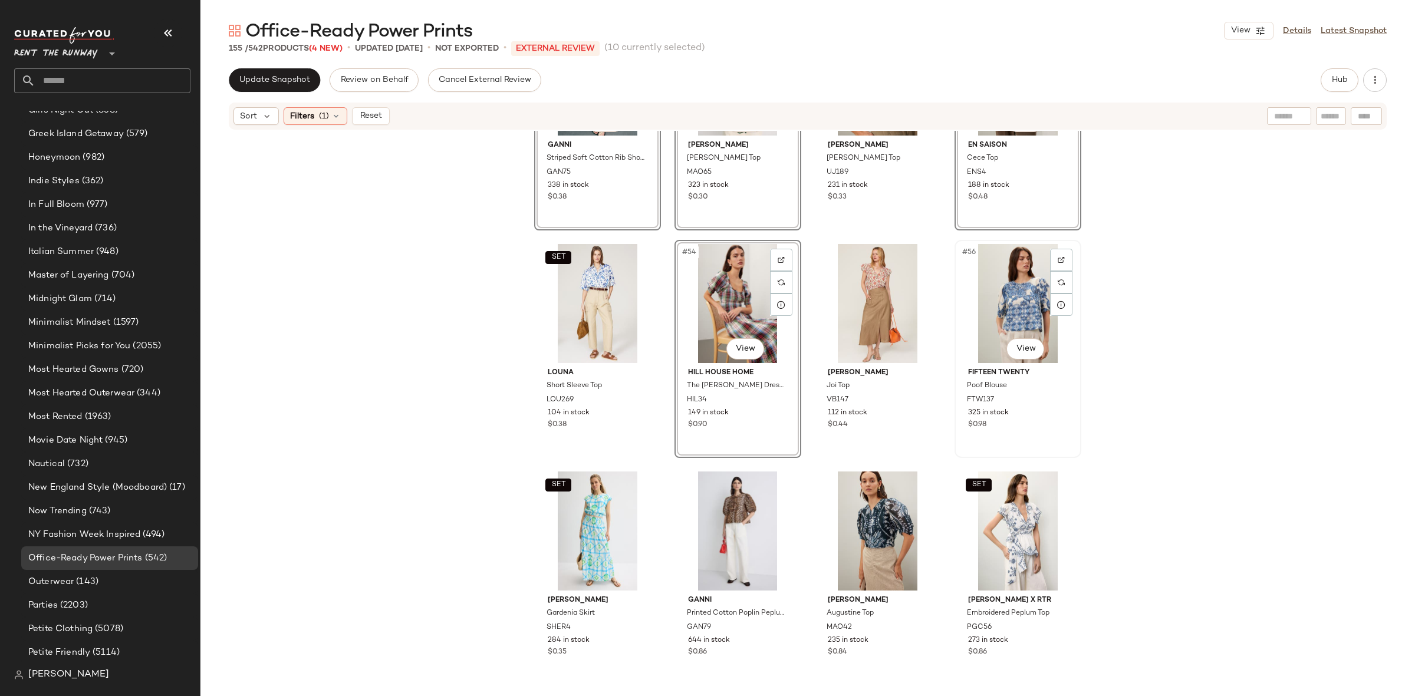
click at [999, 311] on div "#56 View" at bounding box center [1017, 303] width 118 height 119
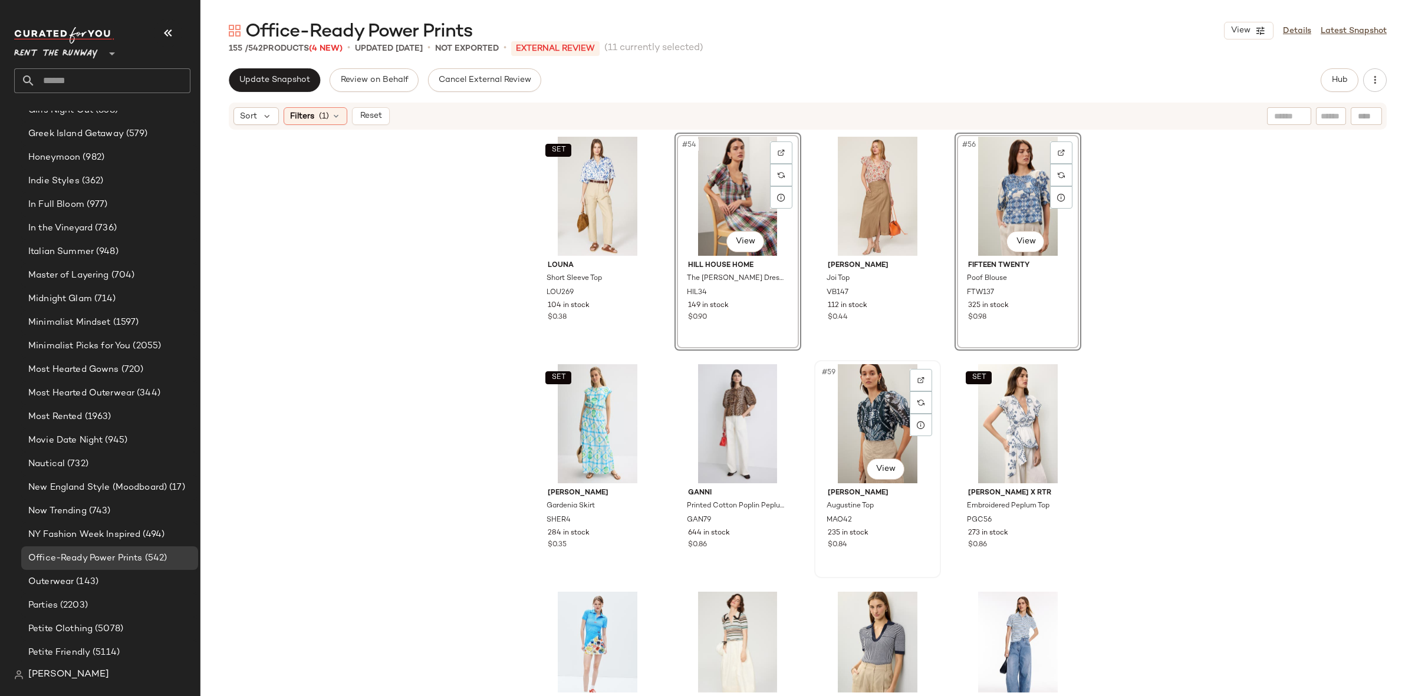
scroll to position [3048, 0]
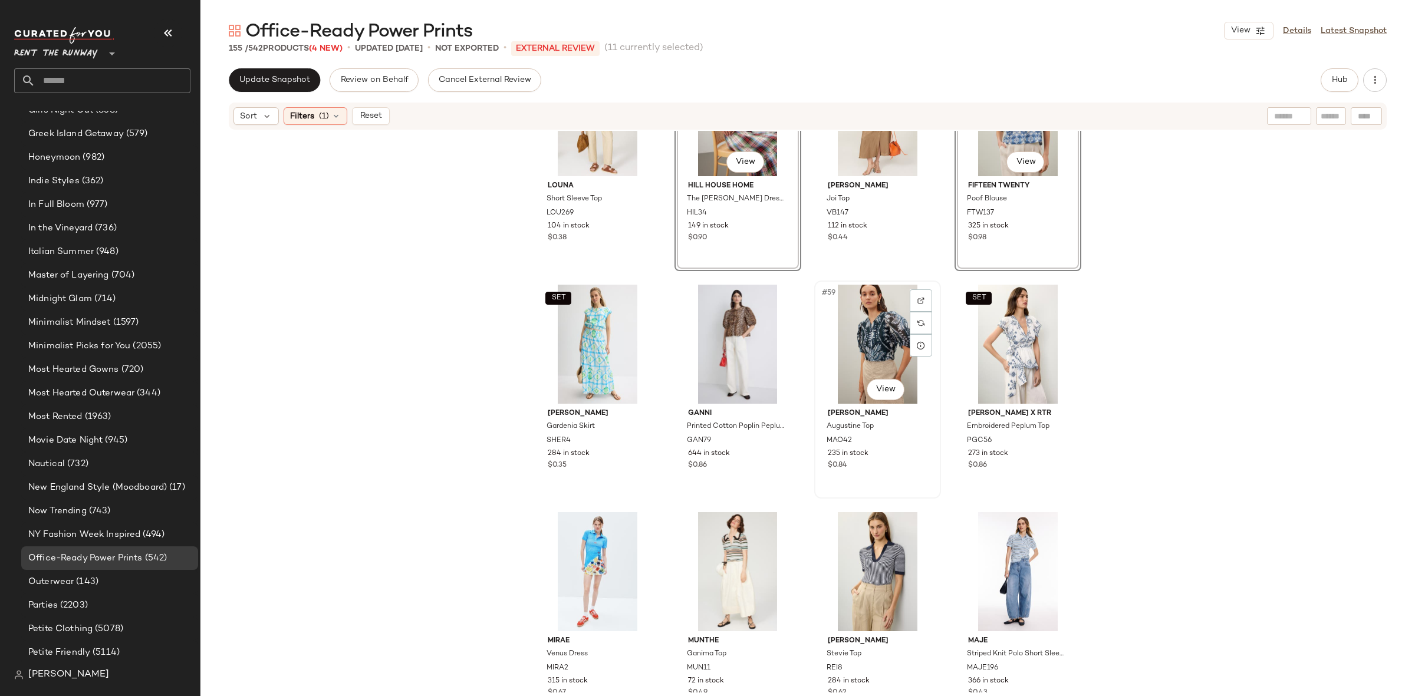
click at [868, 348] on div "#59 View" at bounding box center [877, 344] width 118 height 119
click at [980, 334] on div "SET #60 View" at bounding box center [1017, 344] width 118 height 119
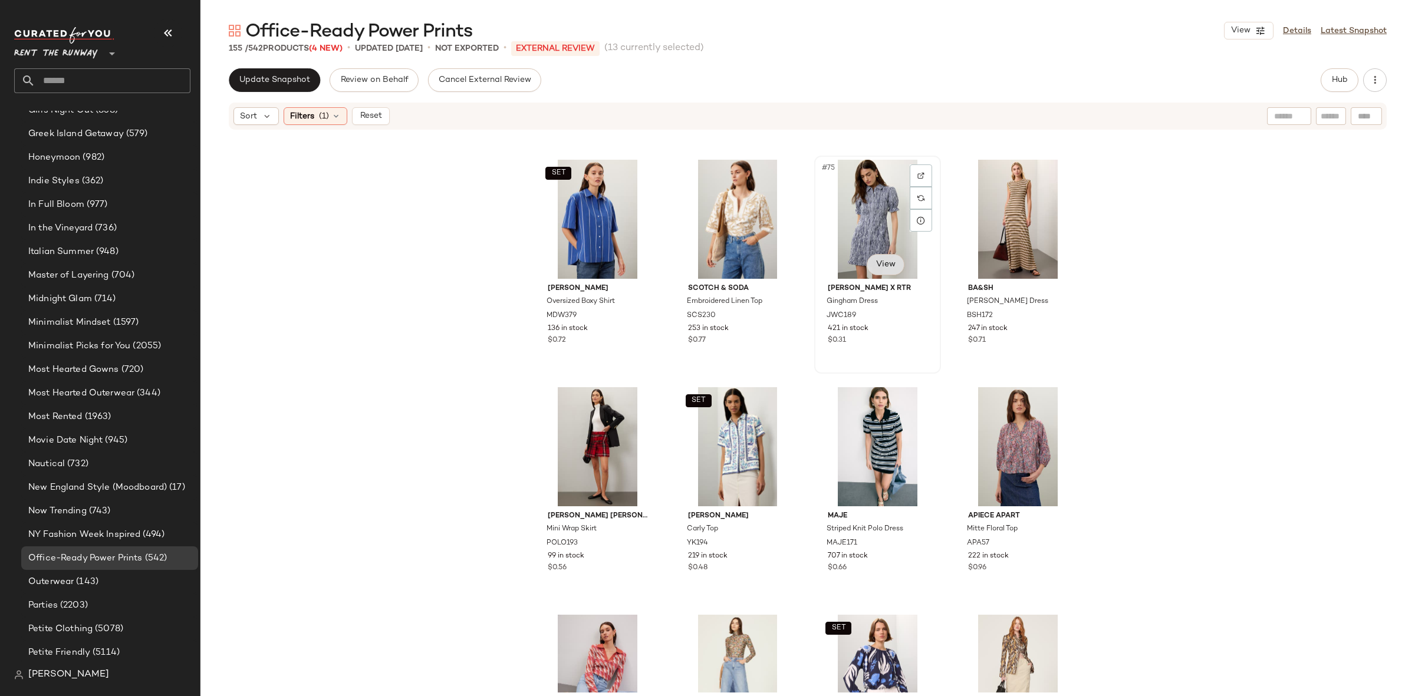
scroll to position [4085, 0]
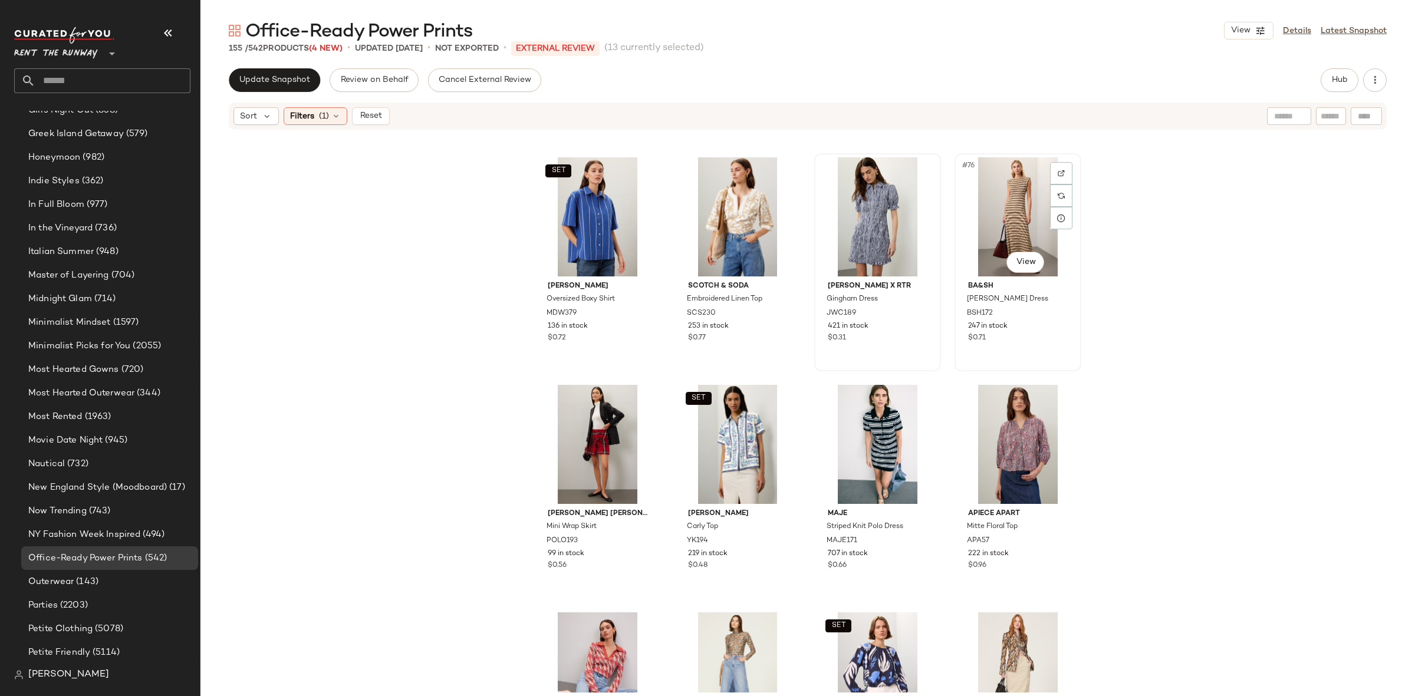
click at [1009, 232] on div "#76 View" at bounding box center [1017, 216] width 118 height 119
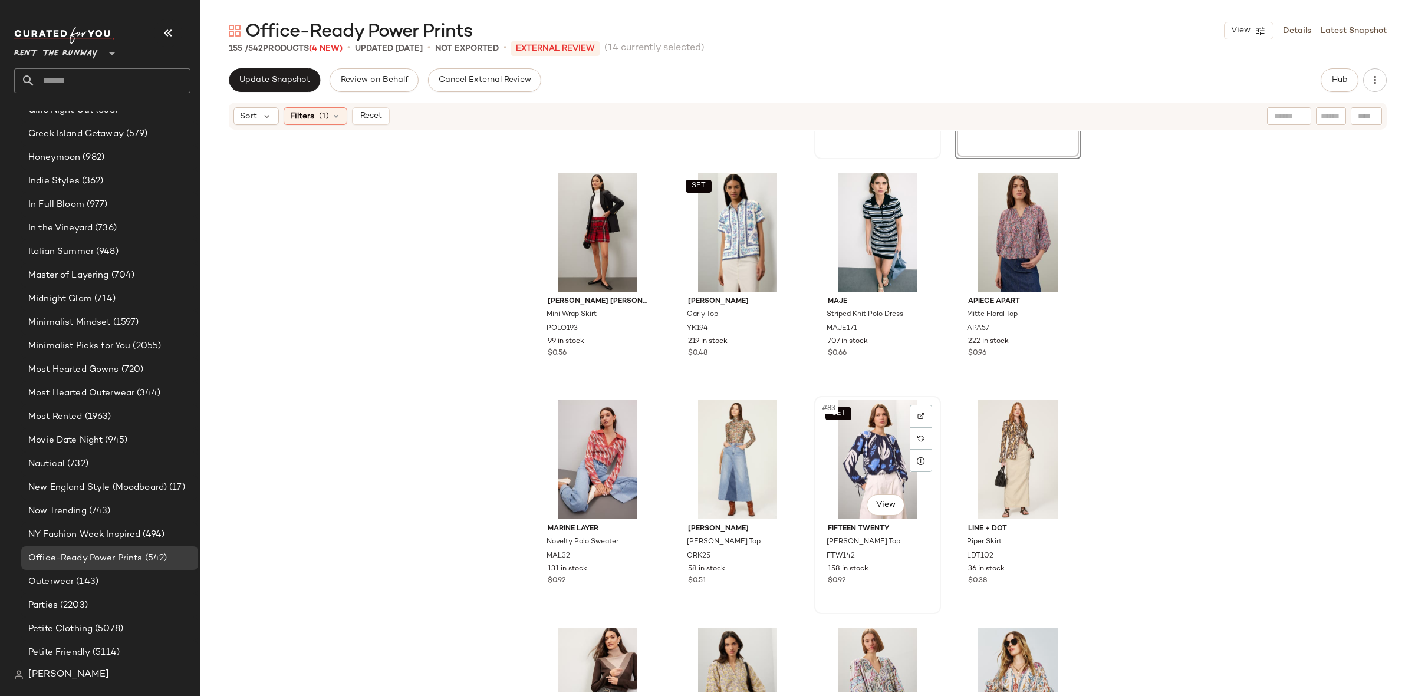
scroll to position [4482, 0]
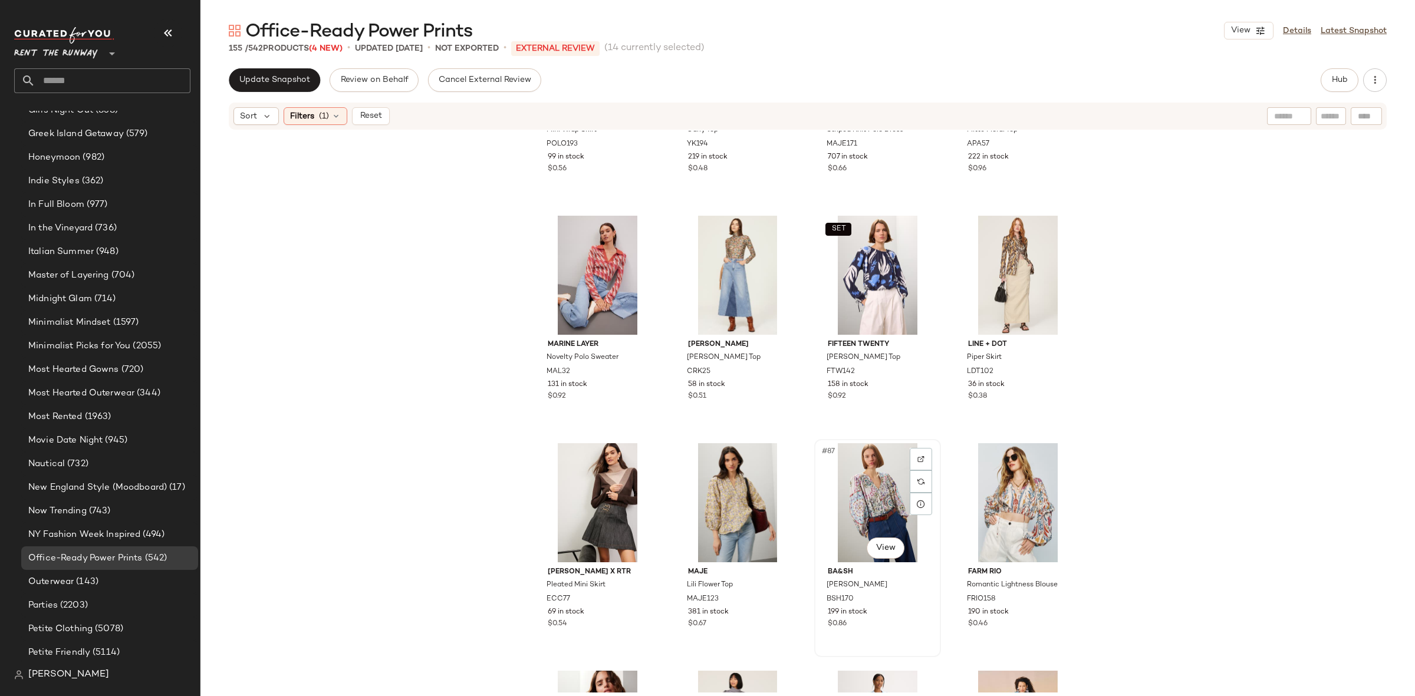
click at [851, 477] on div "#87 View" at bounding box center [877, 502] width 118 height 119
click at [721, 499] on div "#86 View" at bounding box center [737, 502] width 118 height 119
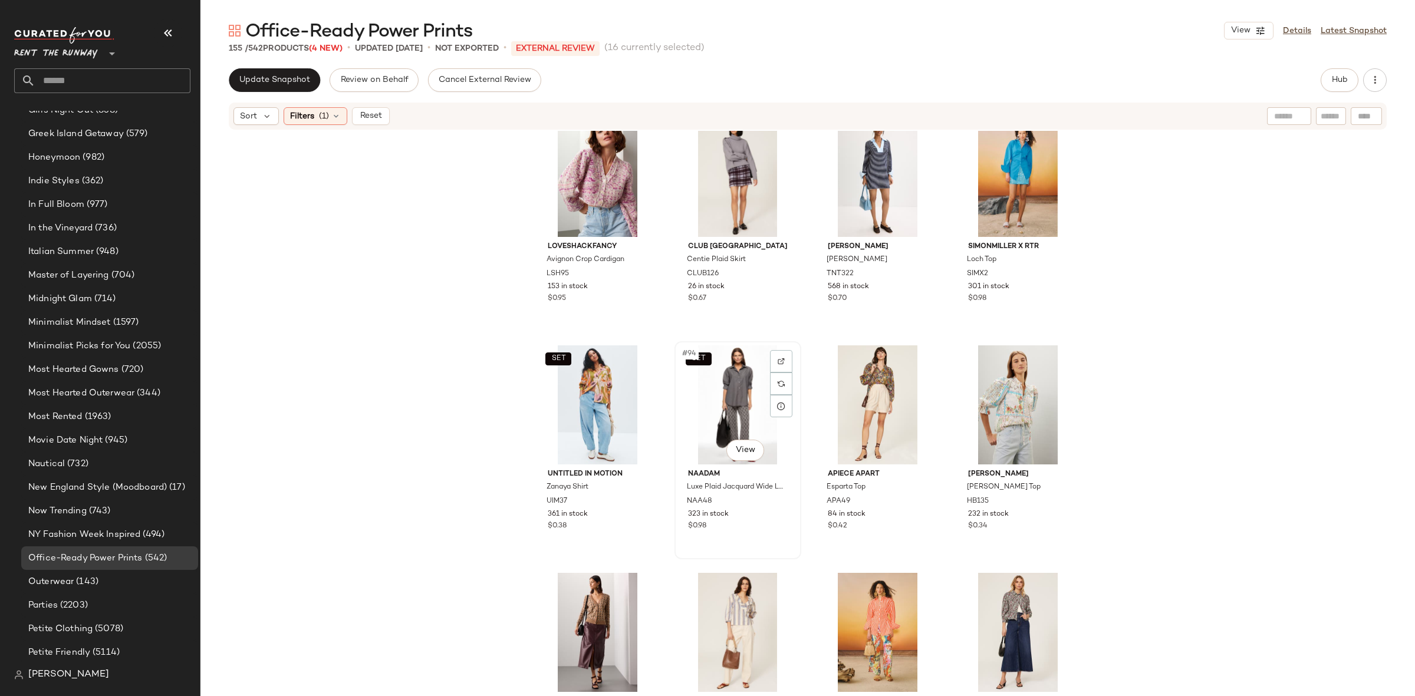
scroll to position [5112, 0]
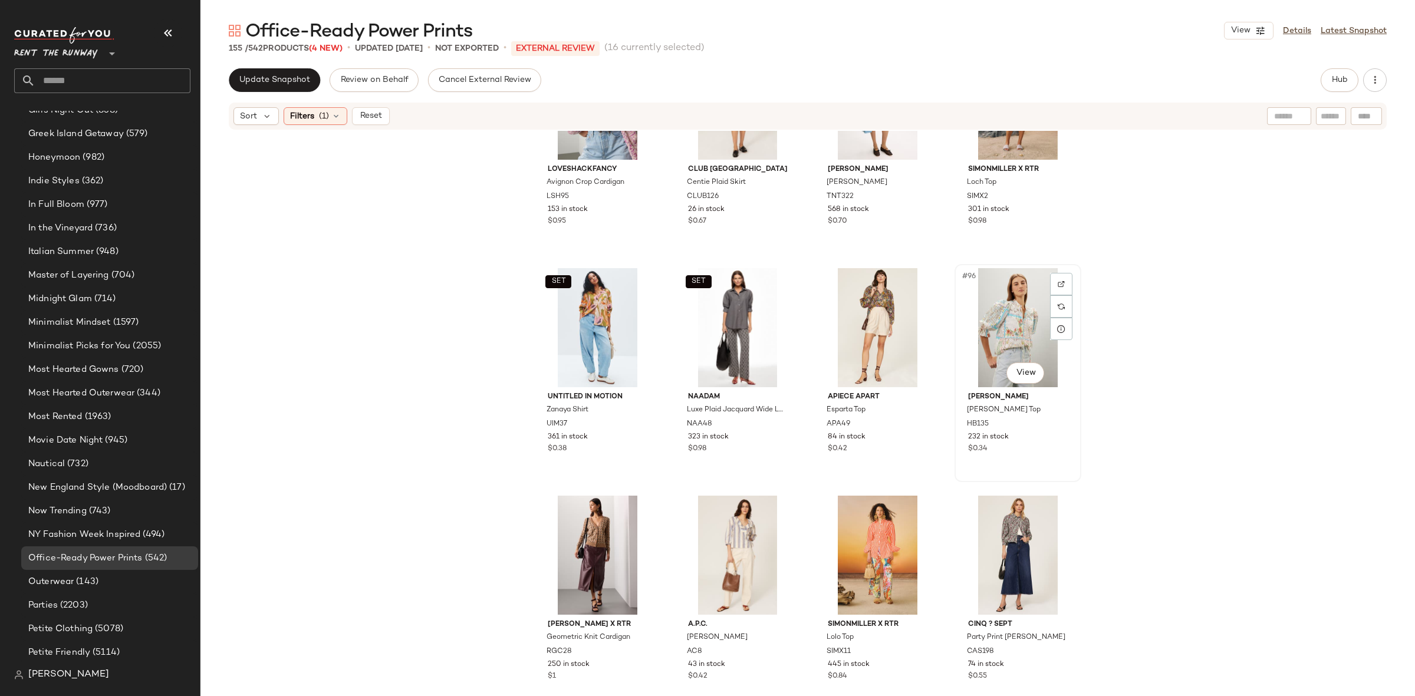
click at [983, 325] on div "#96 View" at bounding box center [1017, 327] width 118 height 119
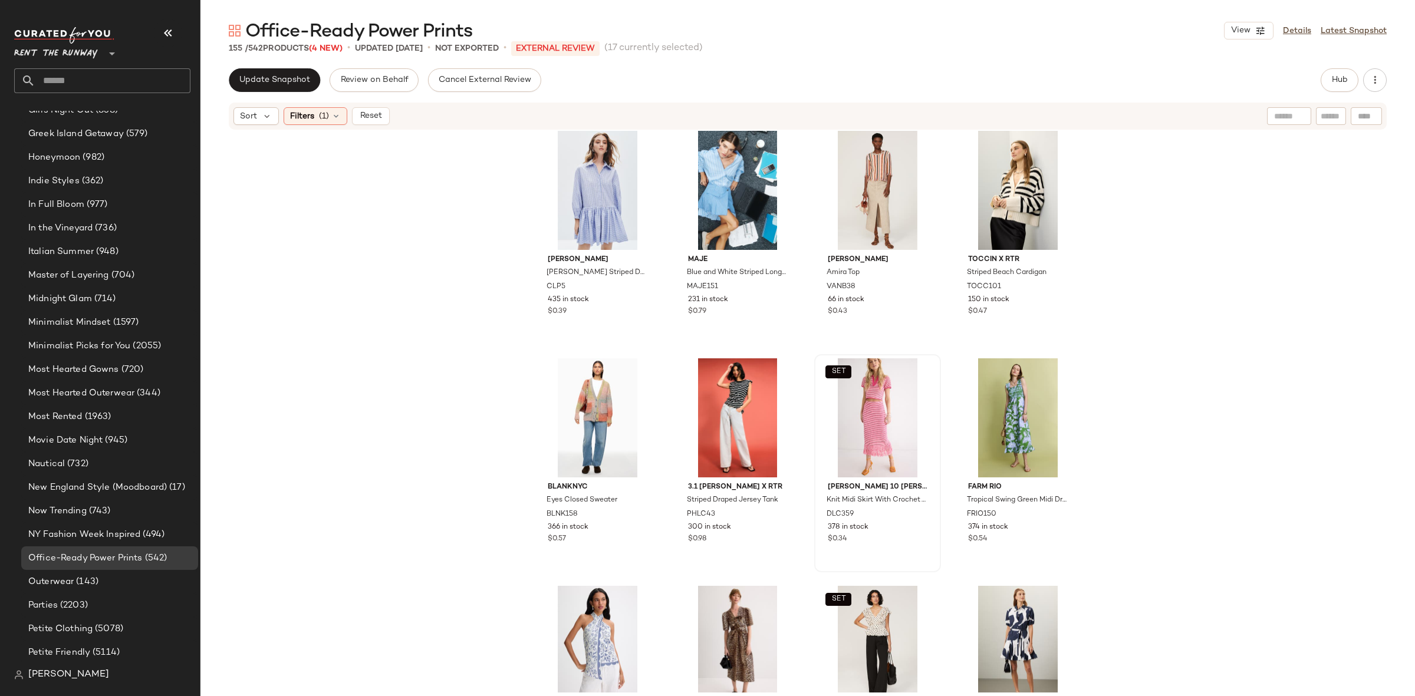
scroll to position [5744, 0]
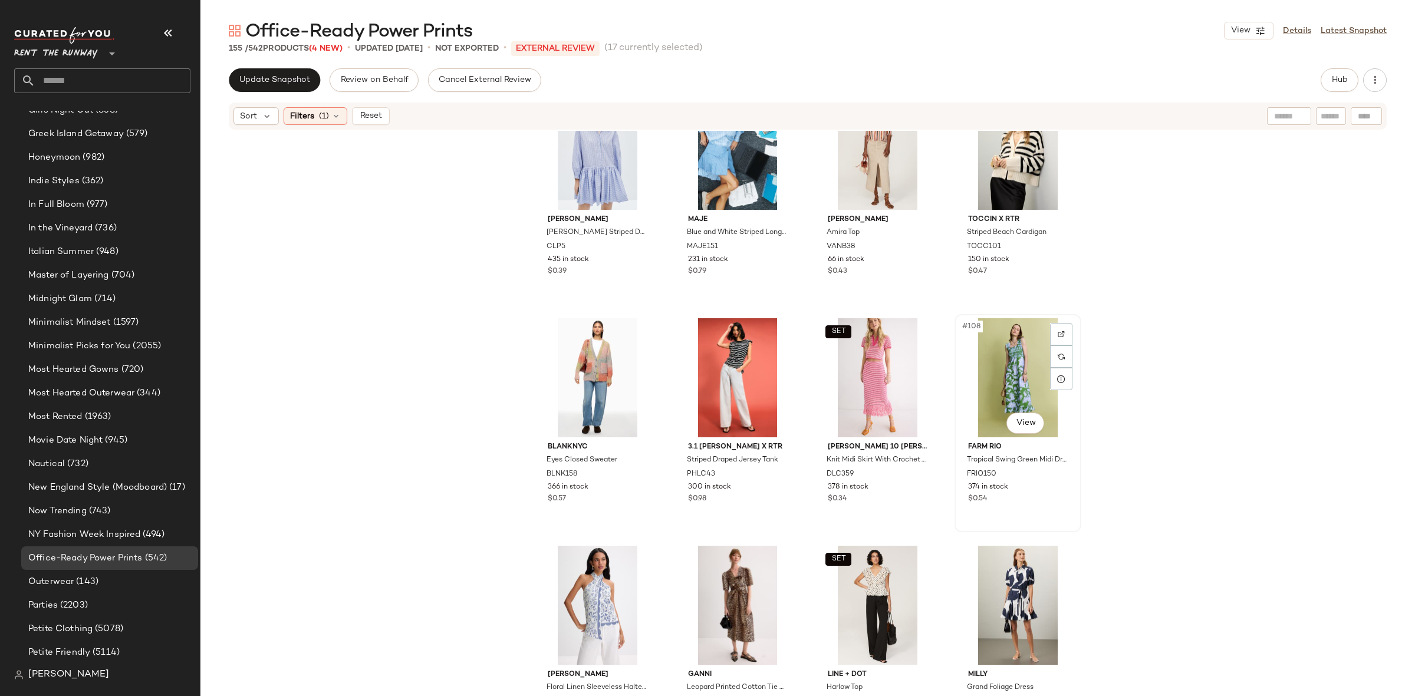
click at [983, 367] on div "#108 View" at bounding box center [1017, 377] width 118 height 119
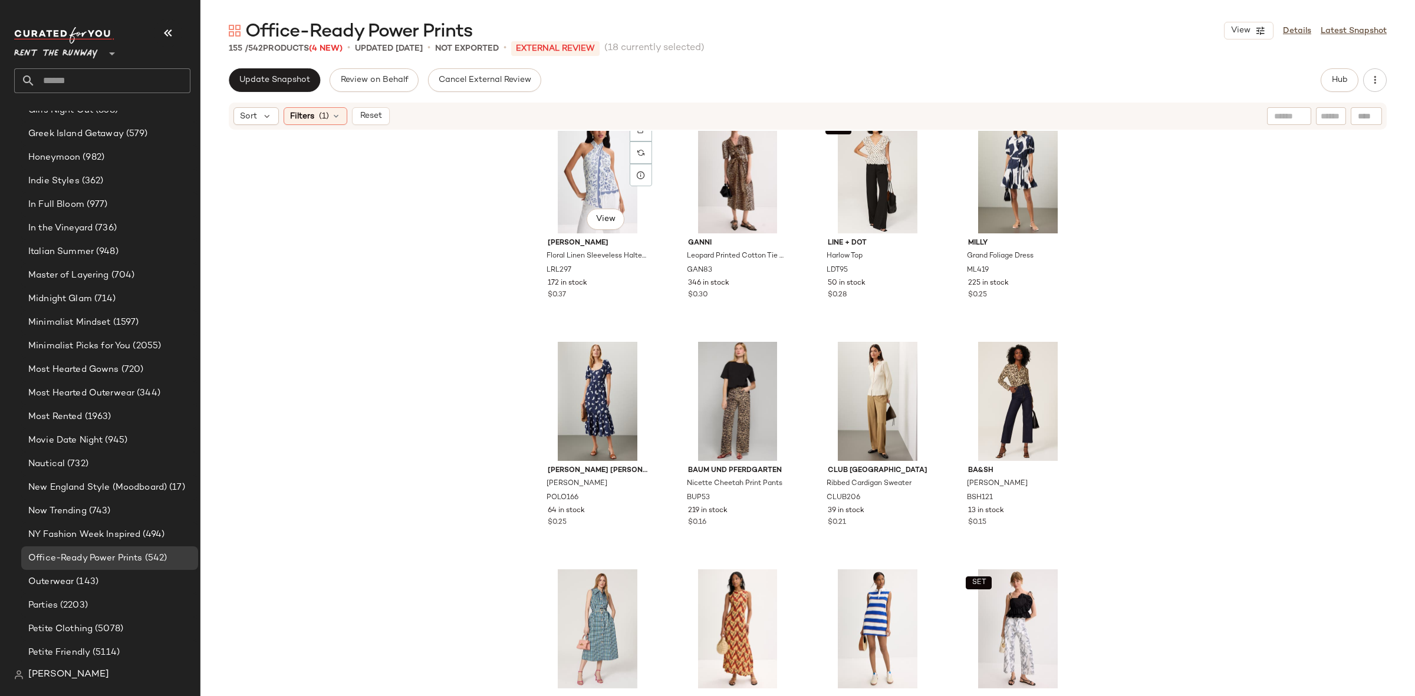
scroll to position [6248, 0]
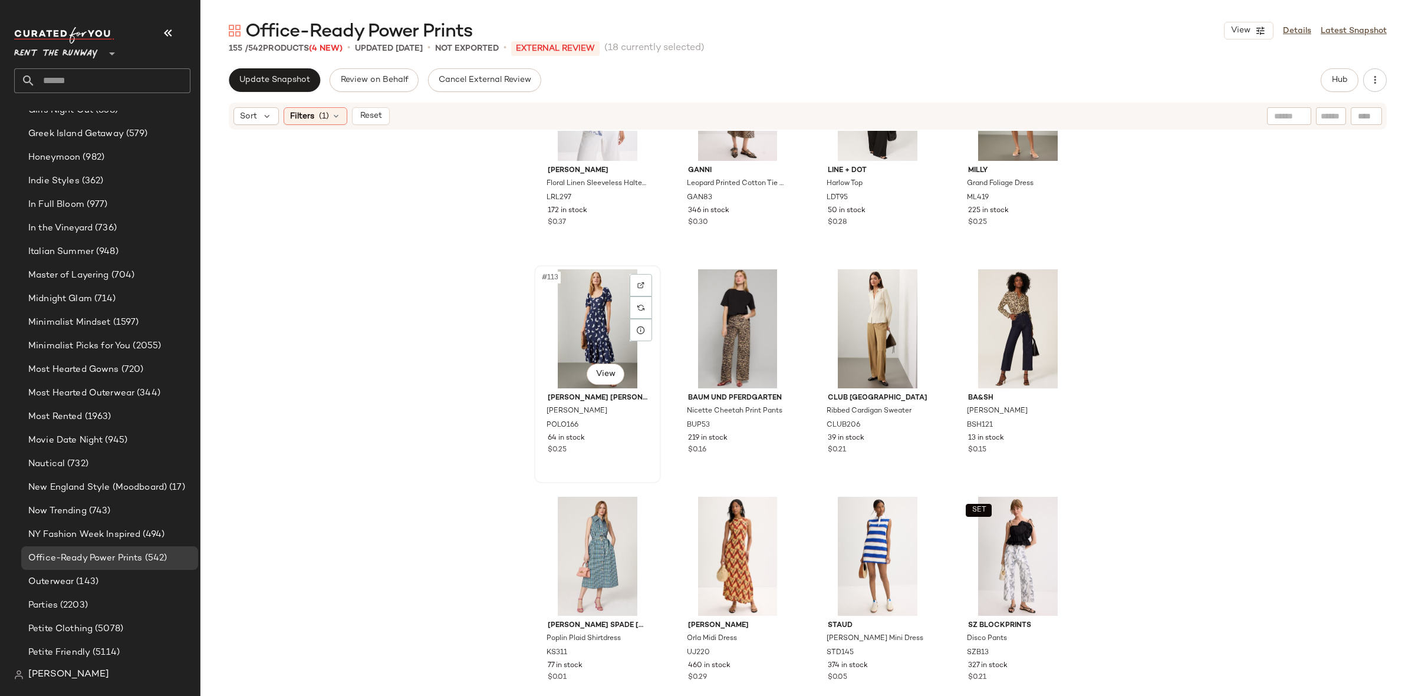
click at [592, 319] on div "#113 View" at bounding box center [597, 328] width 118 height 119
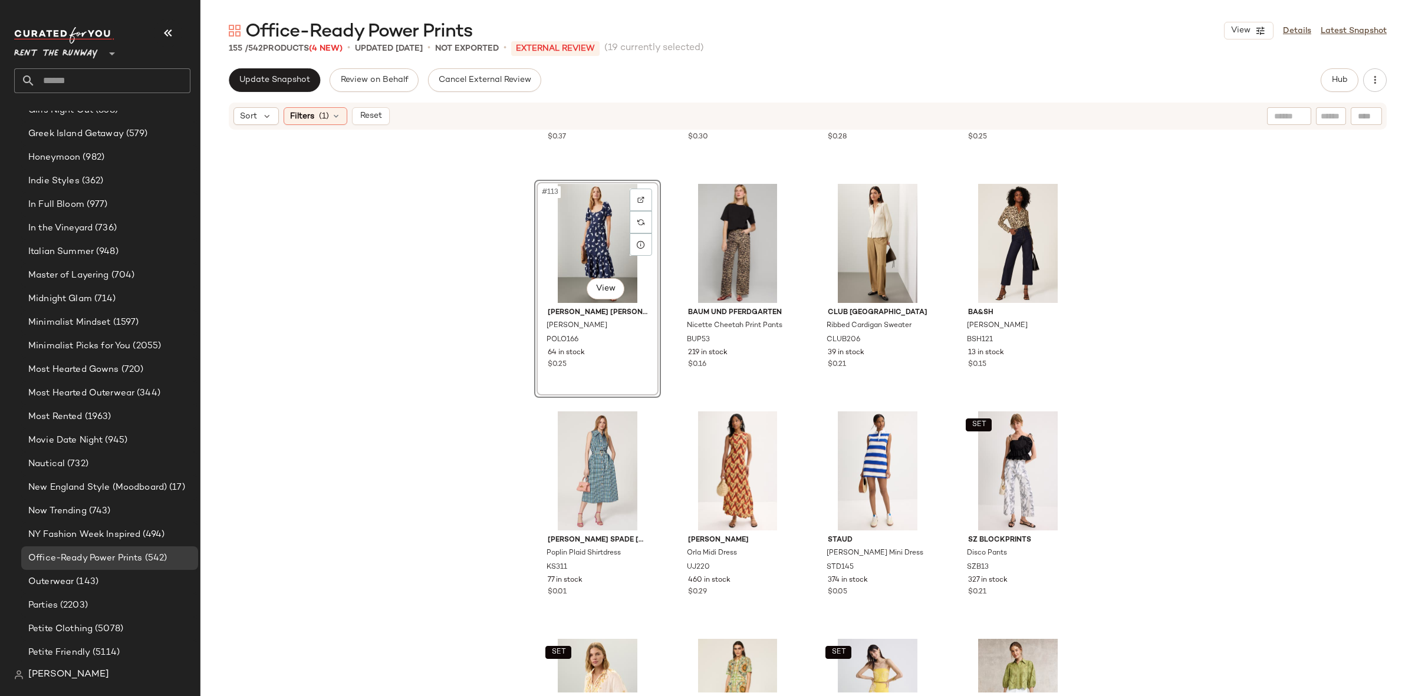
scroll to position [6366, 0]
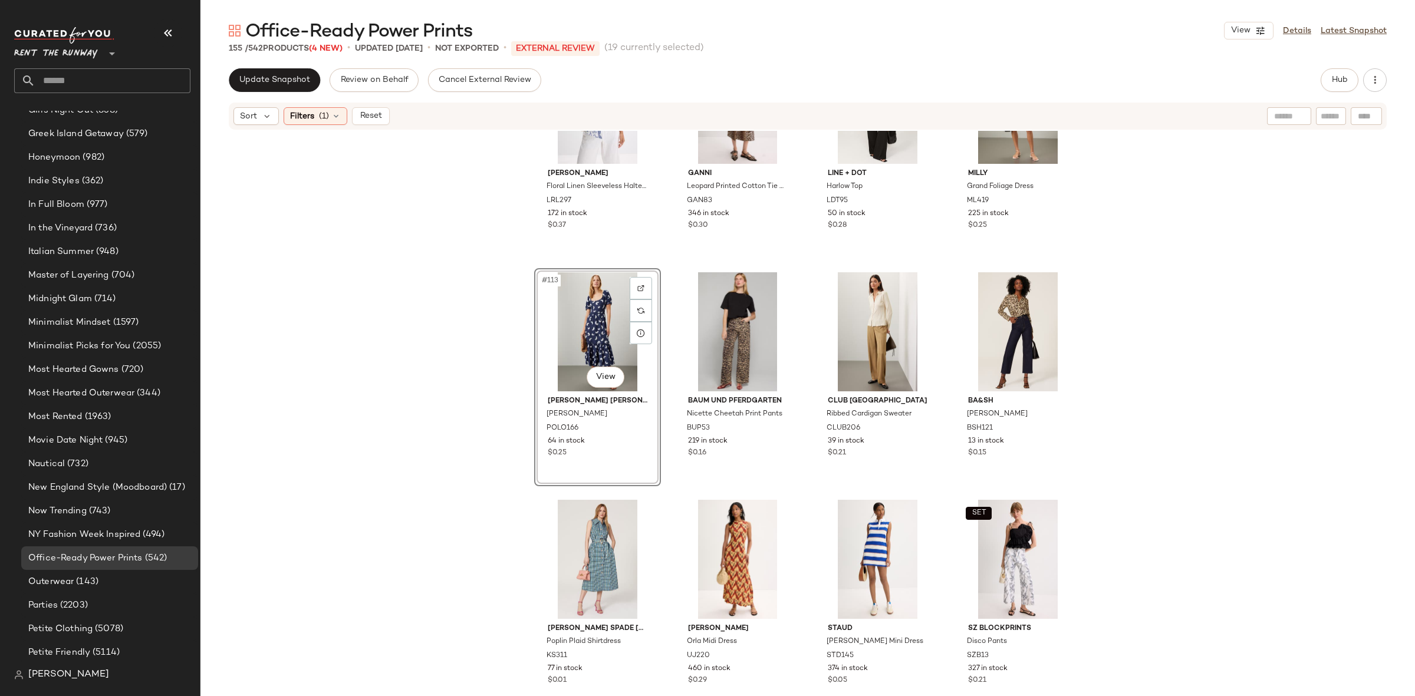
click at [575, 337] on div "#113 View" at bounding box center [597, 331] width 118 height 119
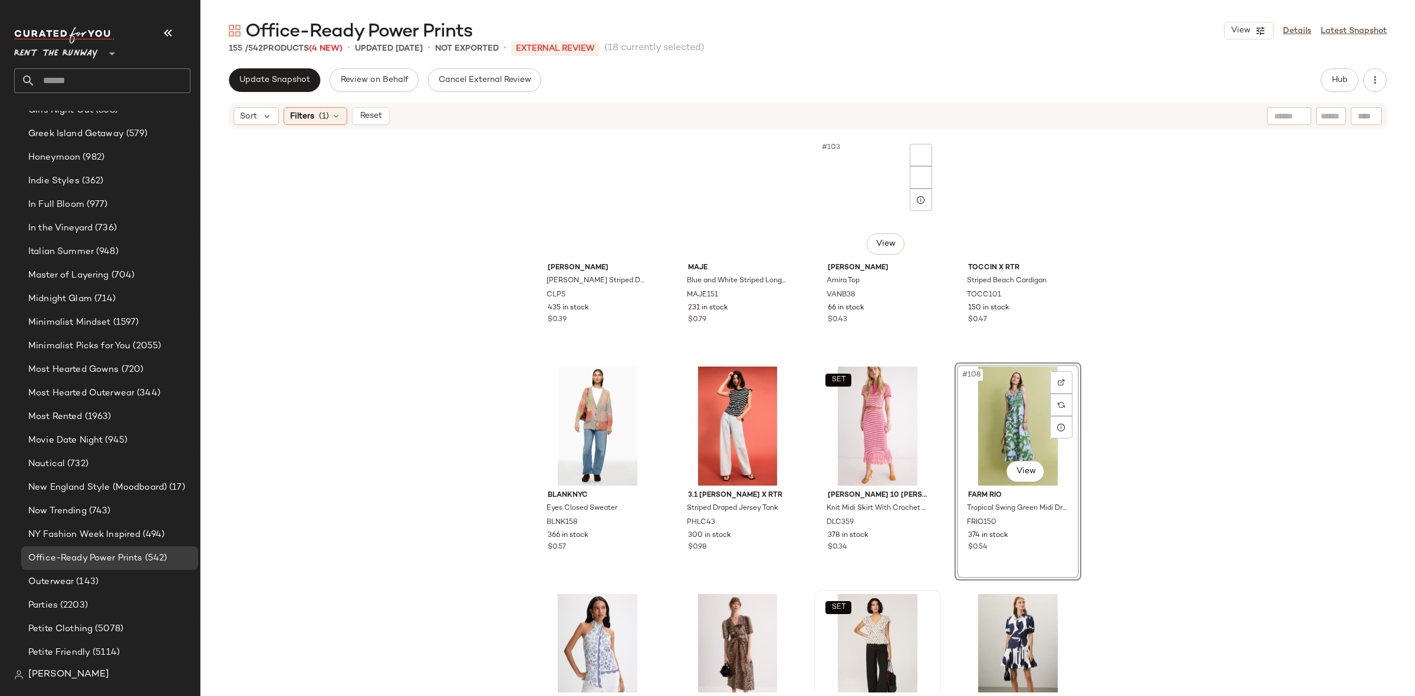
scroll to position [5595, 0]
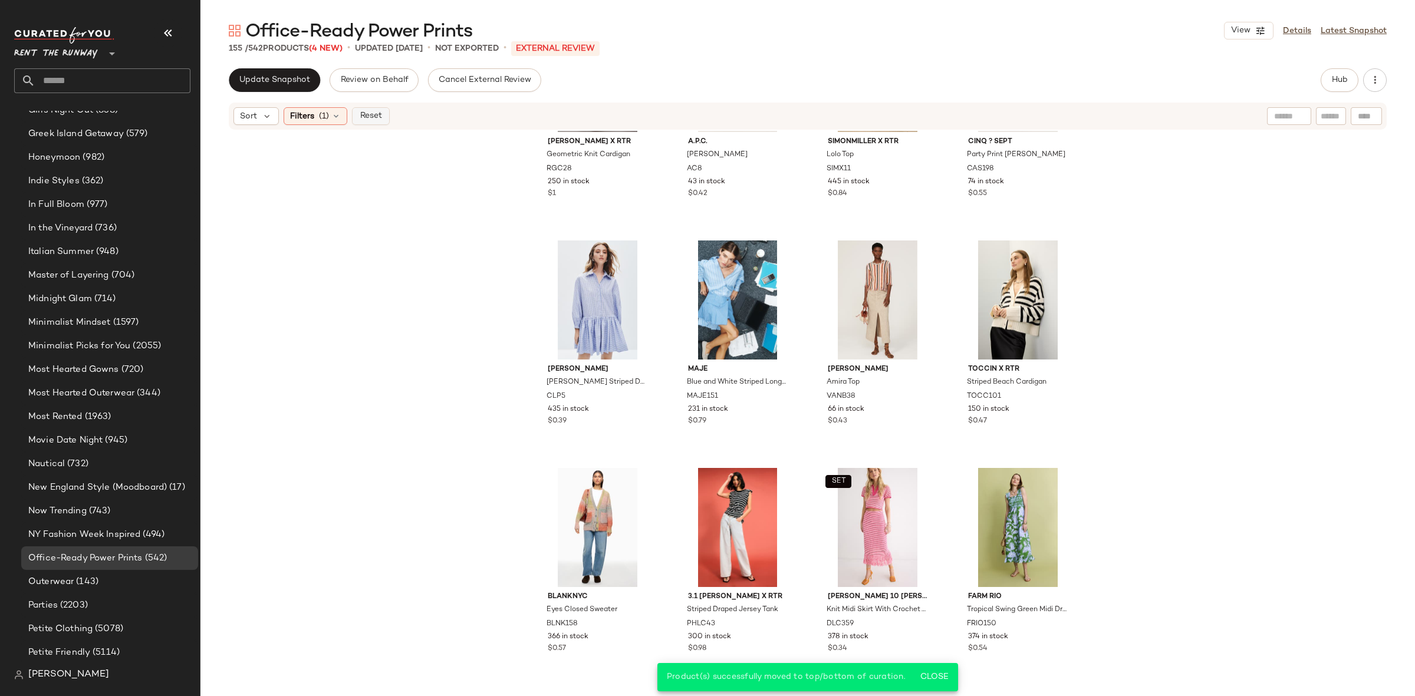
click at [374, 120] on span "Reset" at bounding box center [370, 115] width 22 height 9
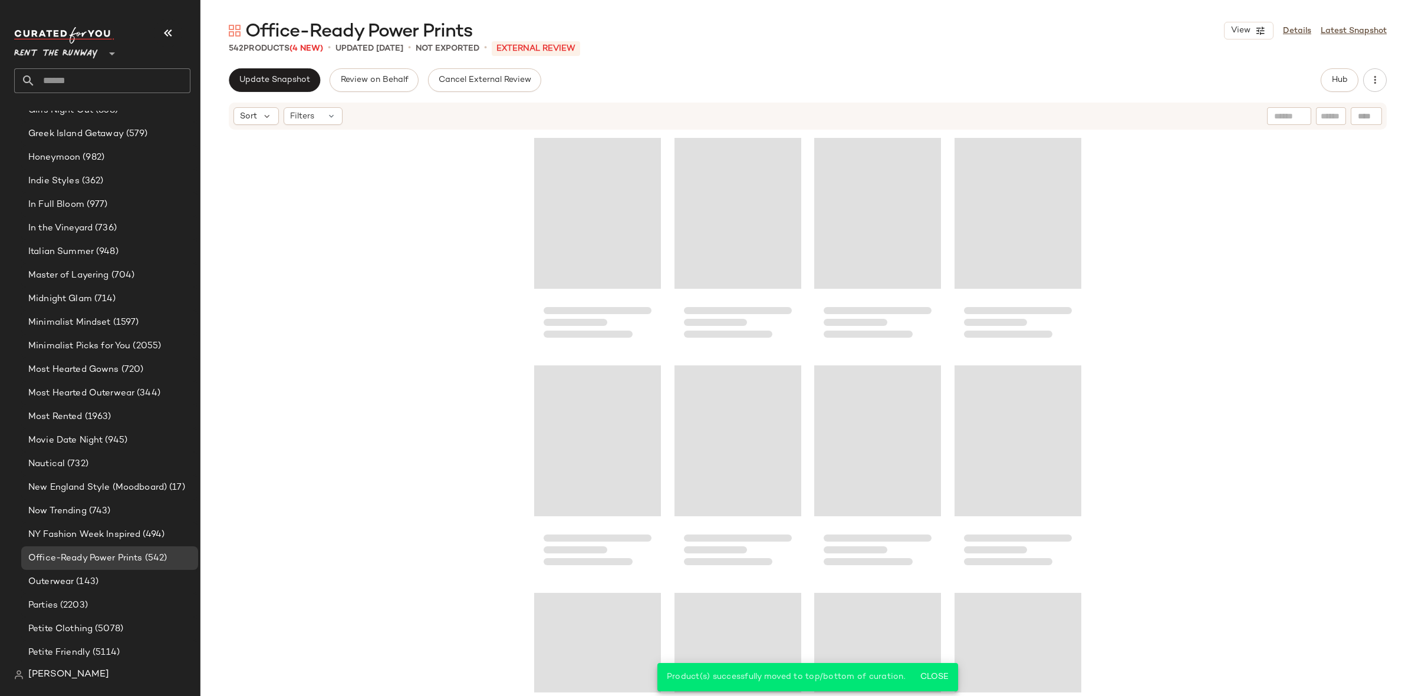
click at [464, 274] on div at bounding box center [807, 412] width 1214 height 562
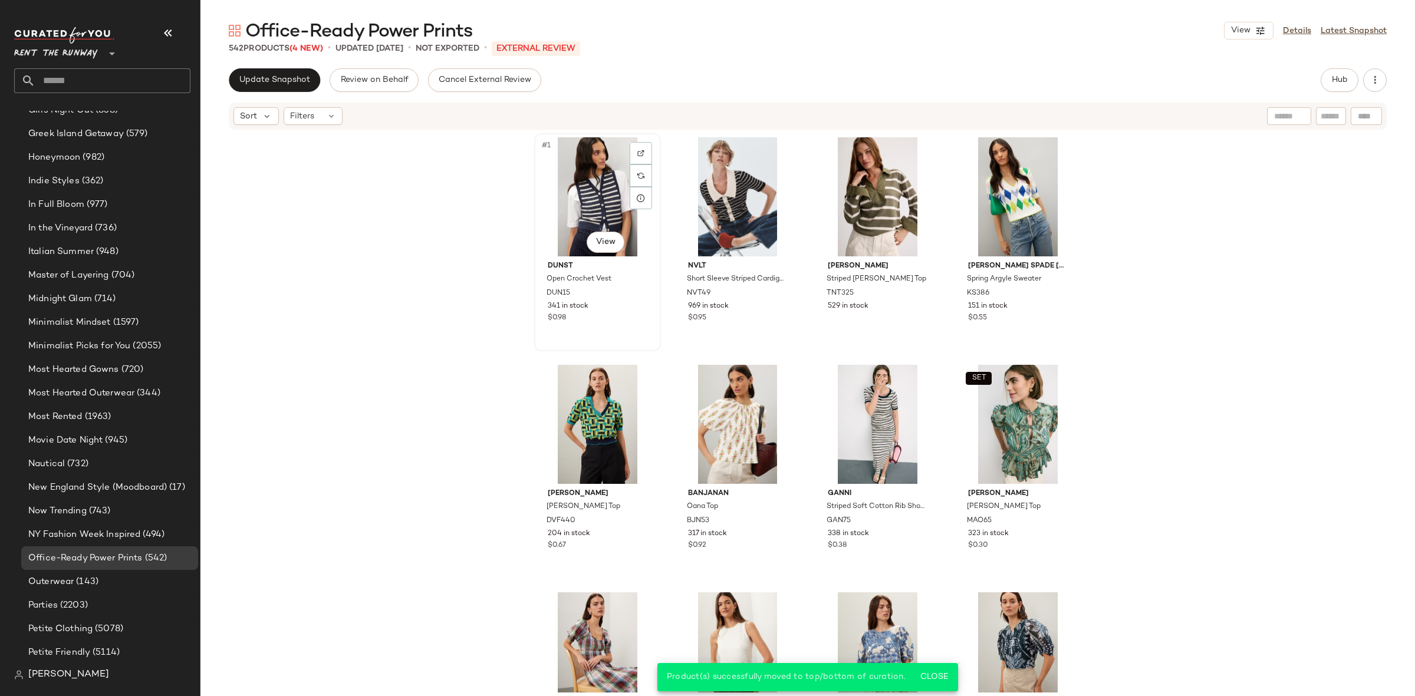
click at [603, 214] on div "#1 View" at bounding box center [597, 196] width 118 height 119
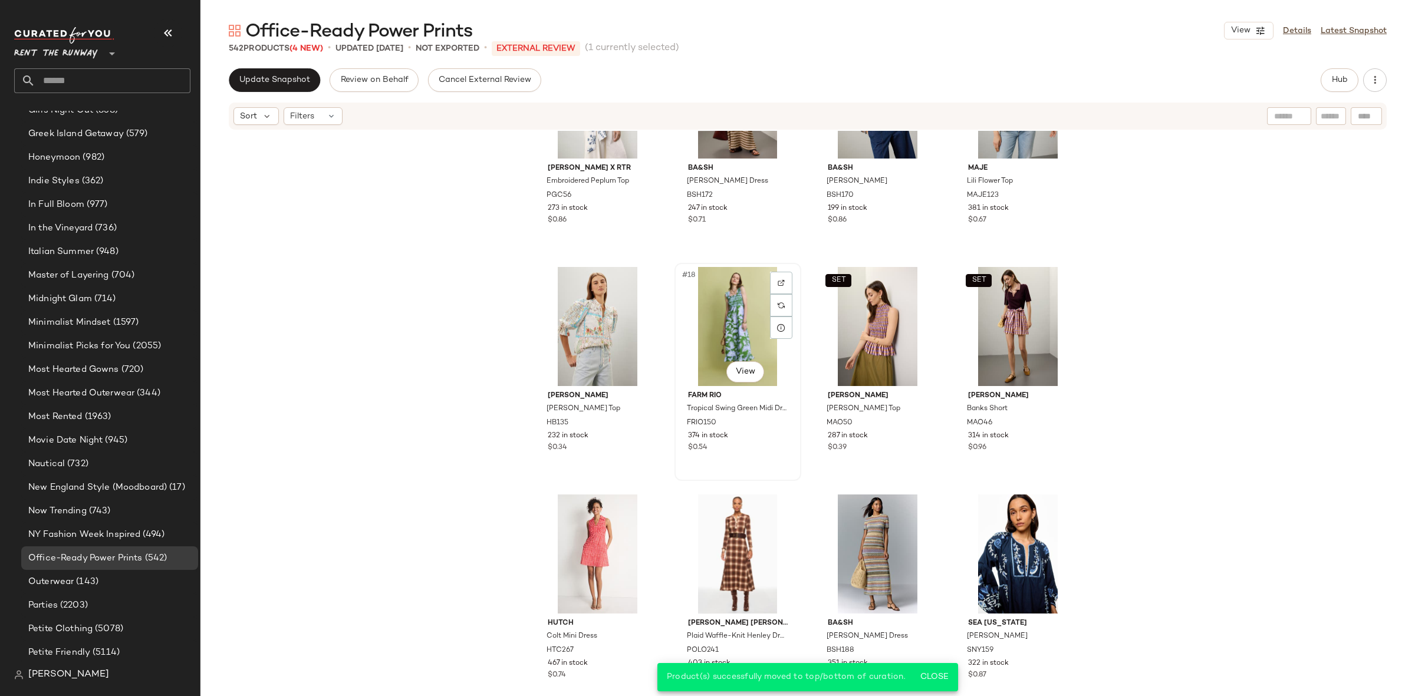
scroll to position [789, 0]
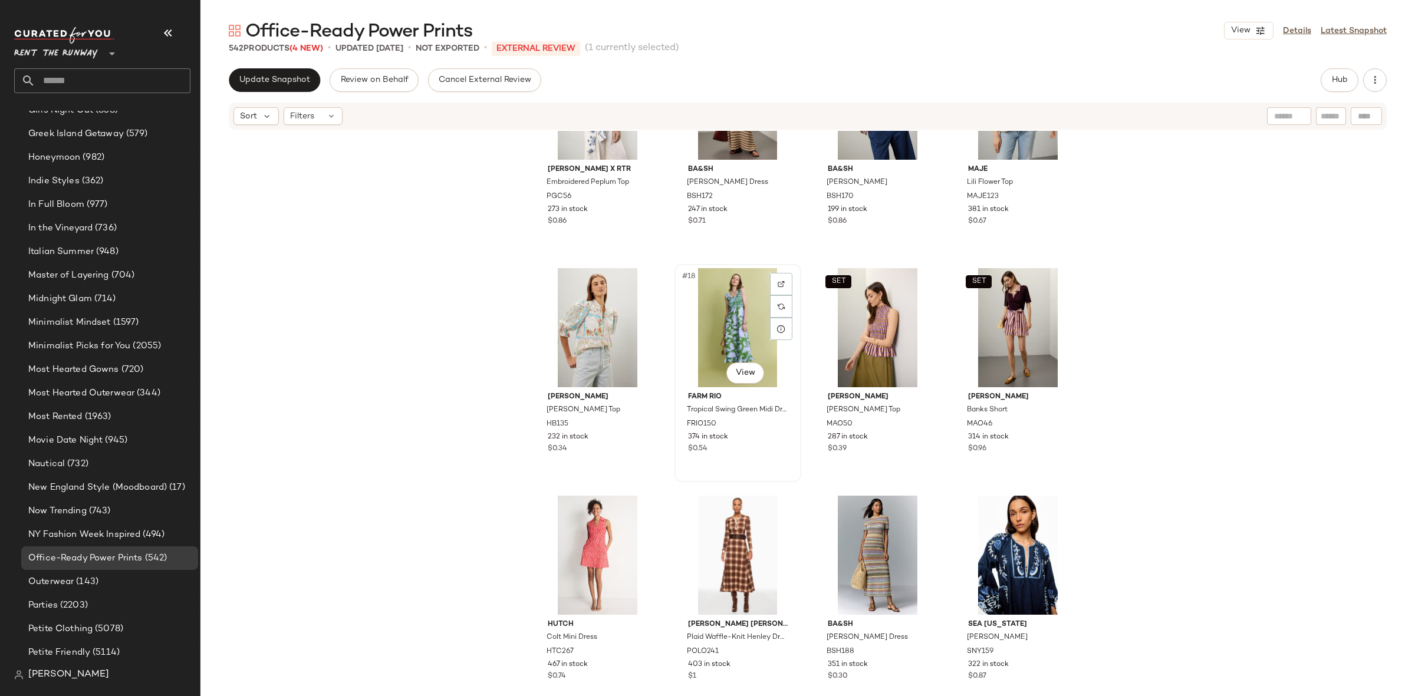
click at [733, 337] on div "#18 View" at bounding box center [737, 327] width 118 height 119
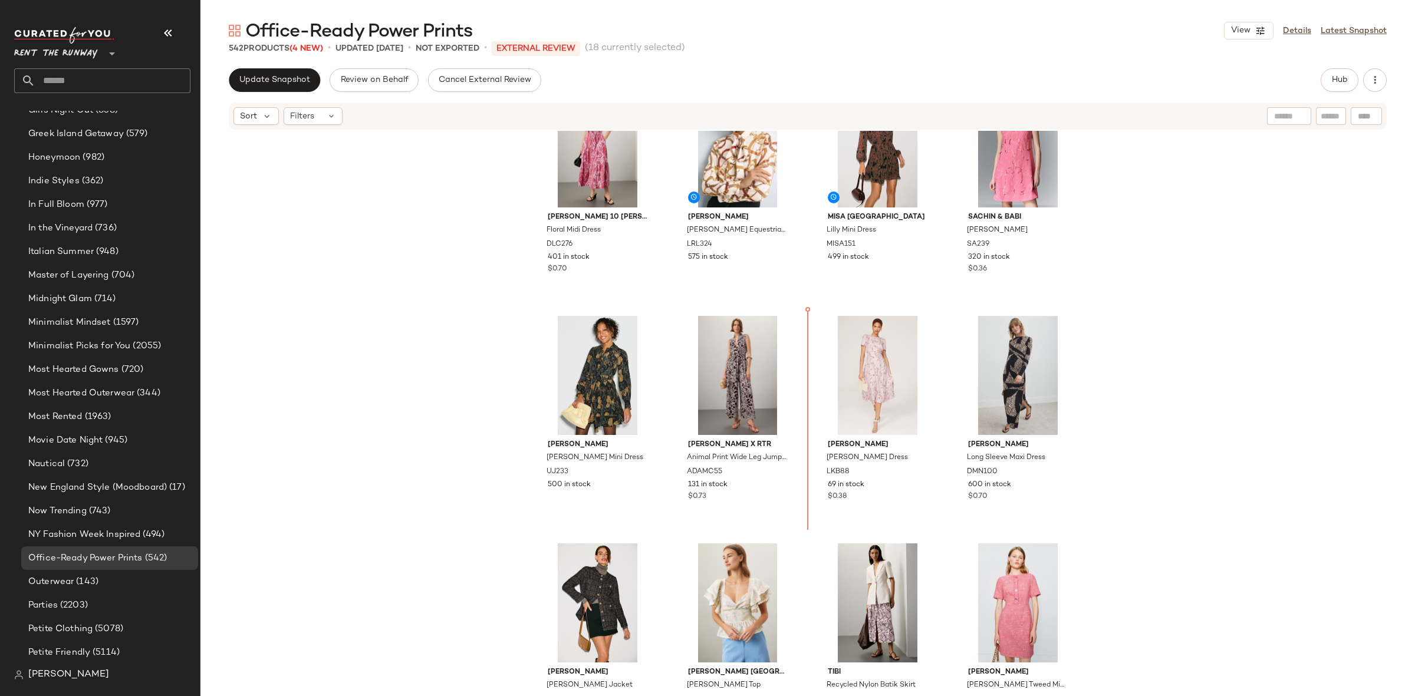
scroll to position [2553, 0]
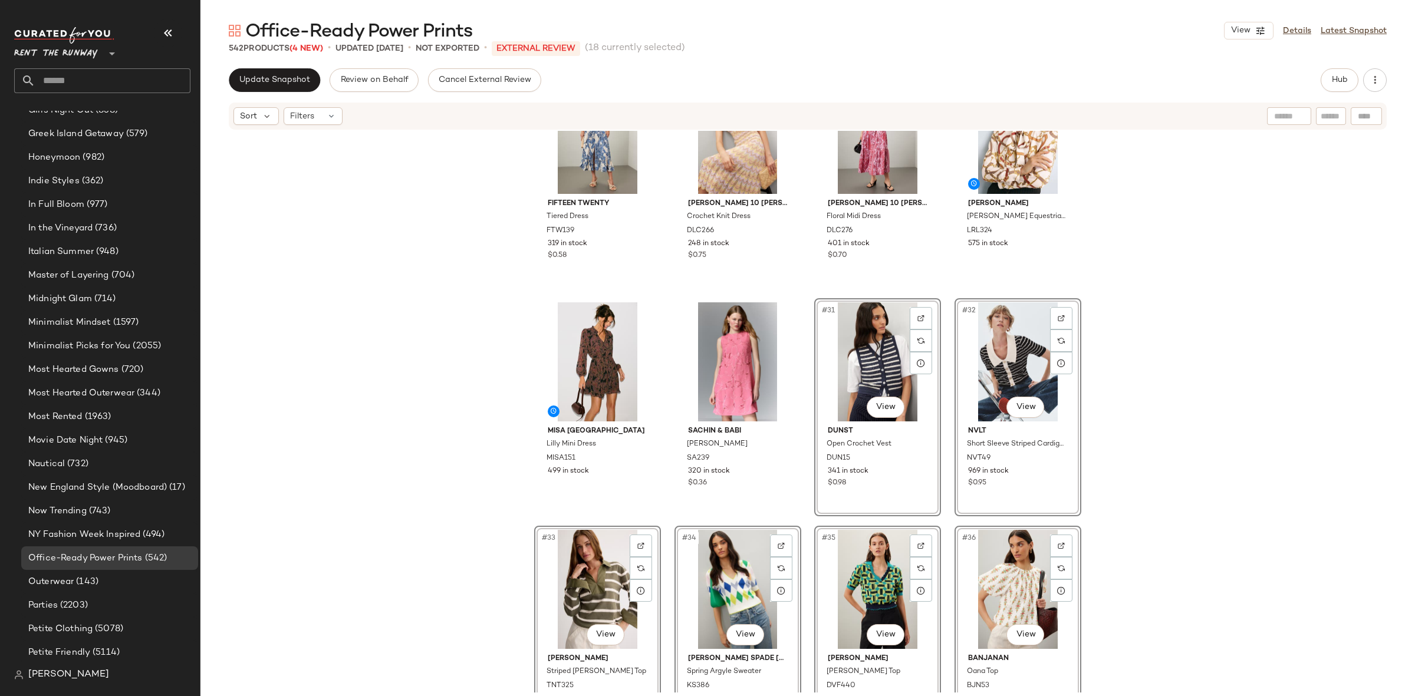
scroll to position [1348, 0]
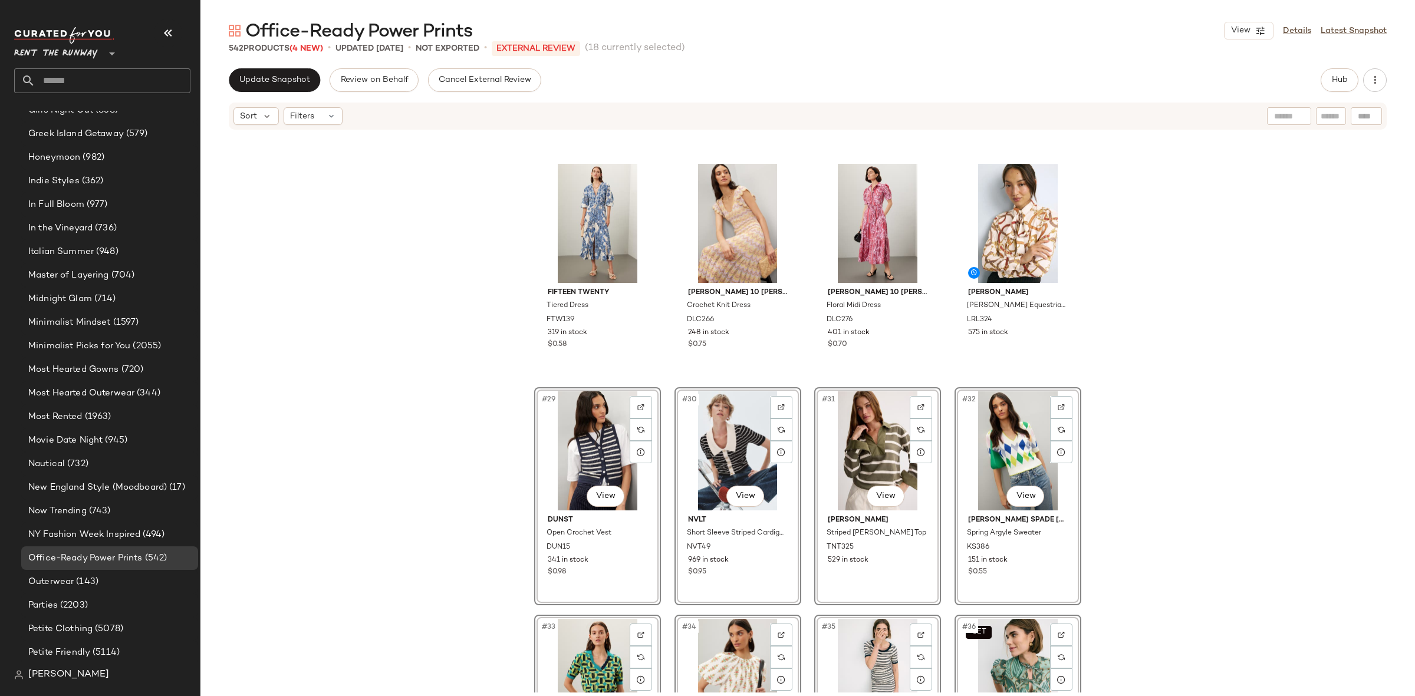
click at [483, 440] on div "Favorite Daughter The Ex-Boyfriend Shirt FAVD36 131 in stock $0.32 GANNI Blue S…" at bounding box center [807, 412] width 1214 height 562
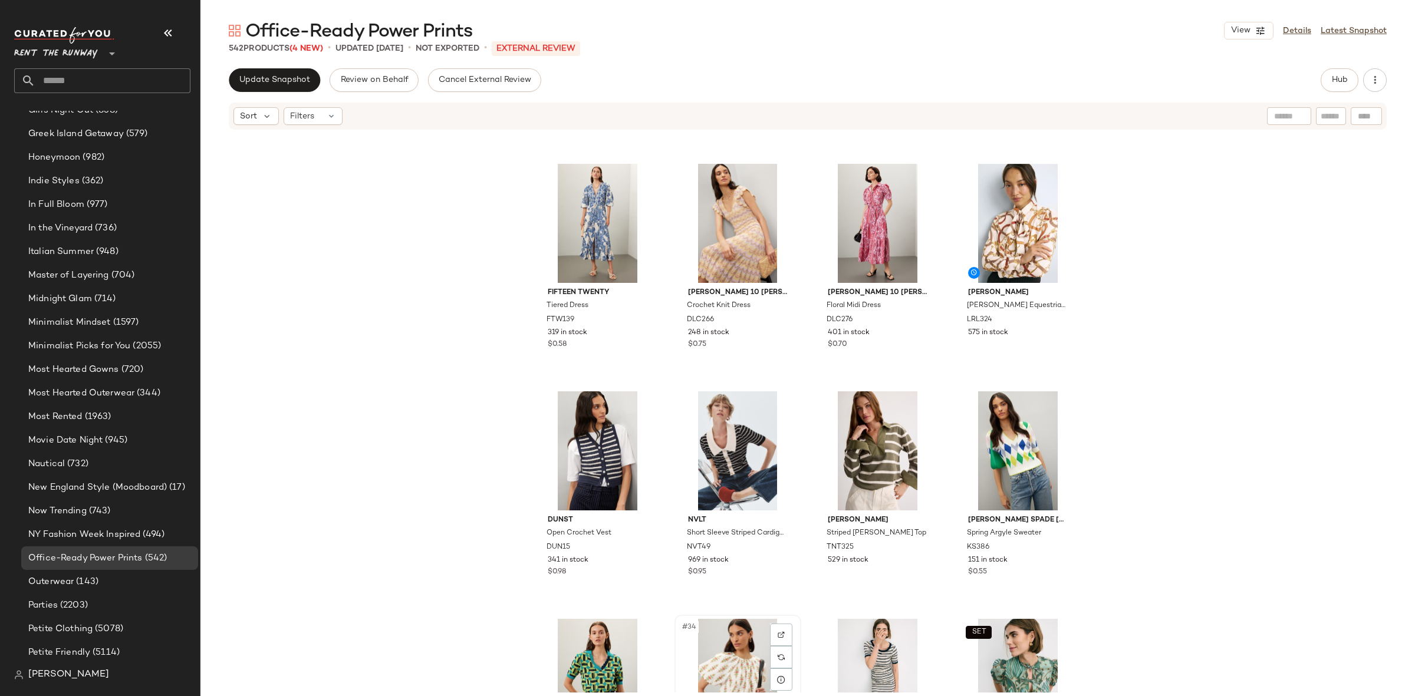
scroll to position [1351, 0]
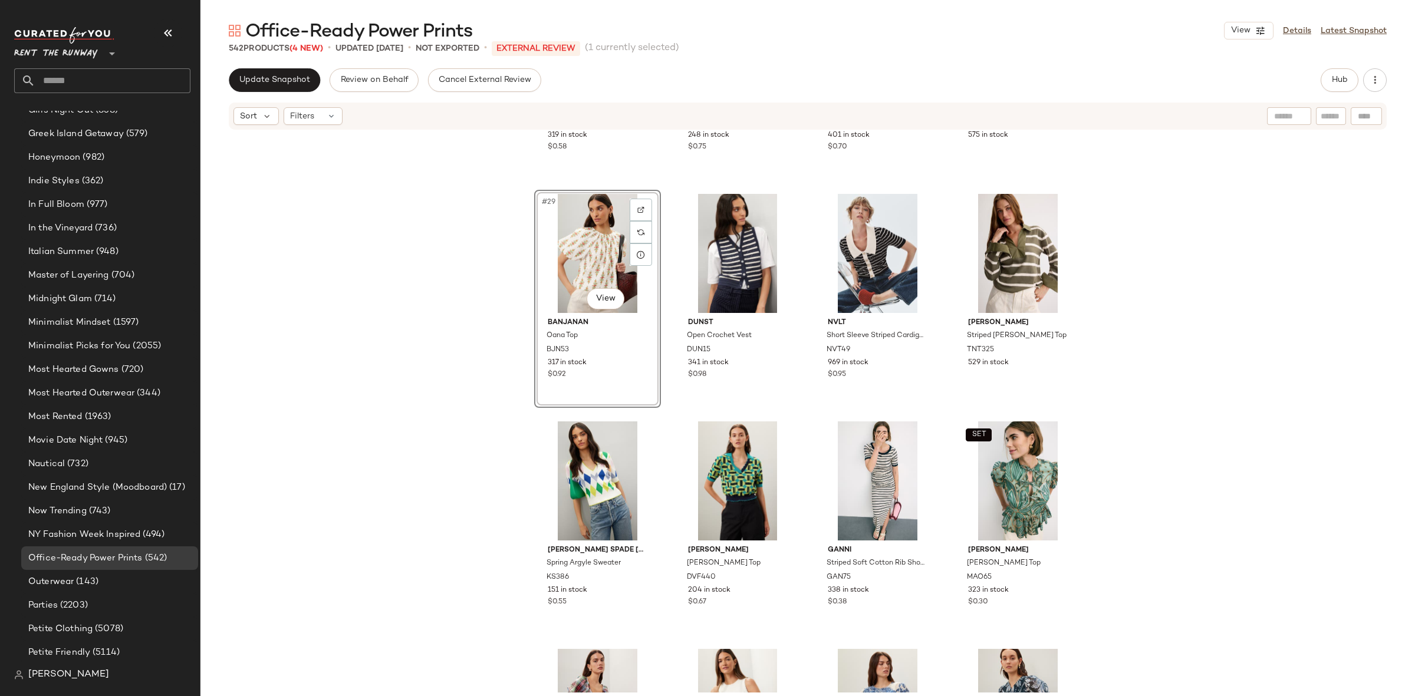
scroll to position [1599, 0]
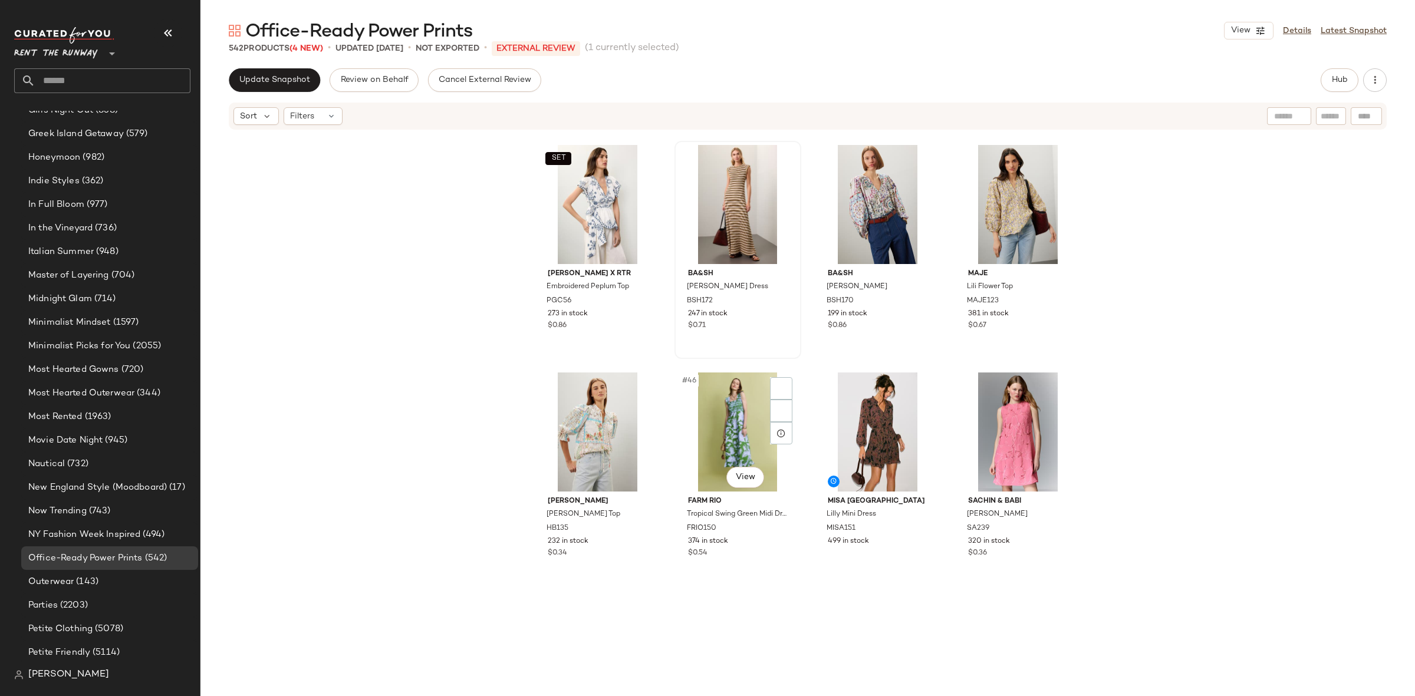
scroll to position [2356, 0]
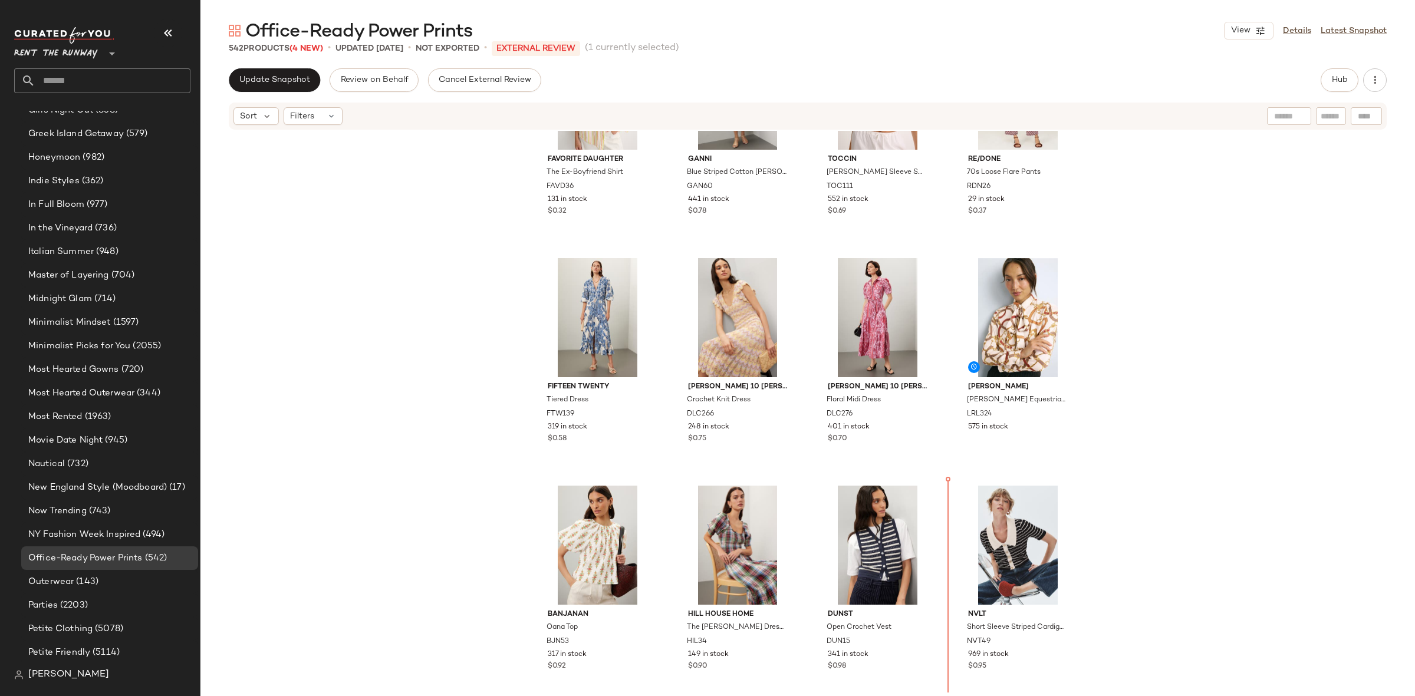
scroll to position [1268, 0]
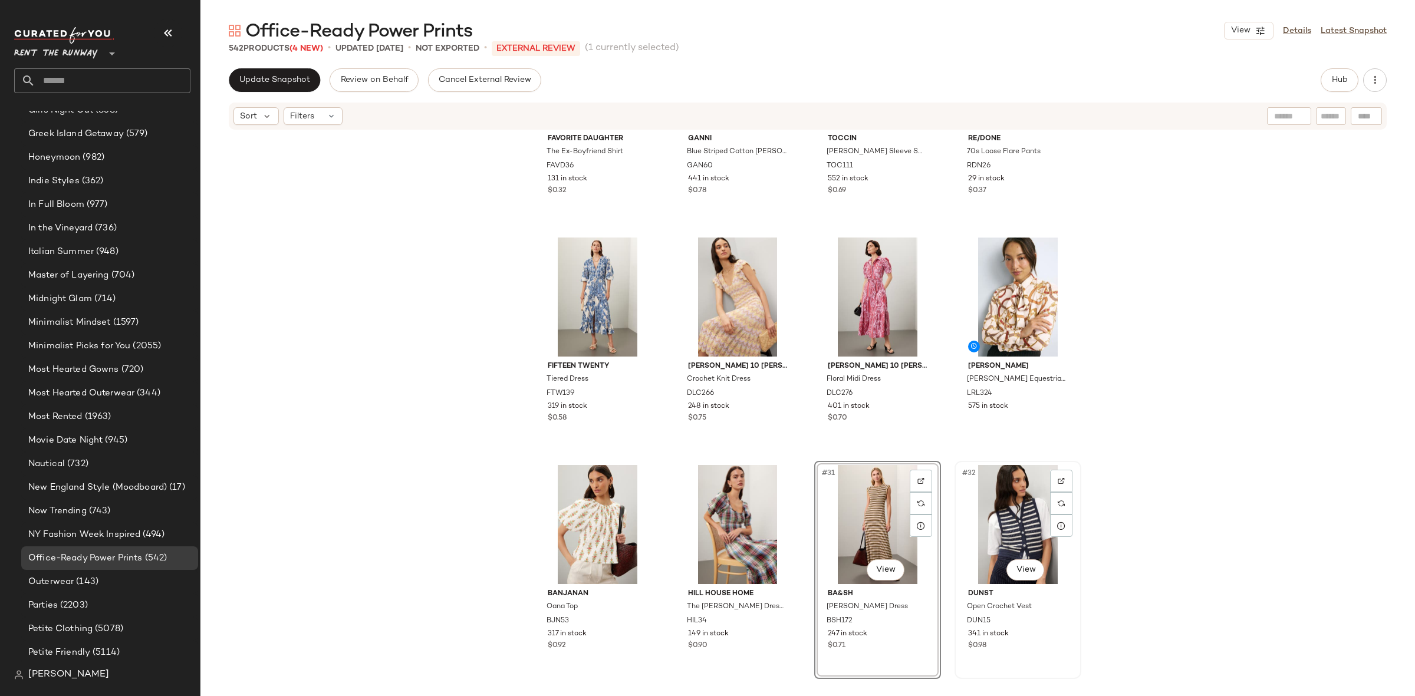
scroll to position [1283, 0]
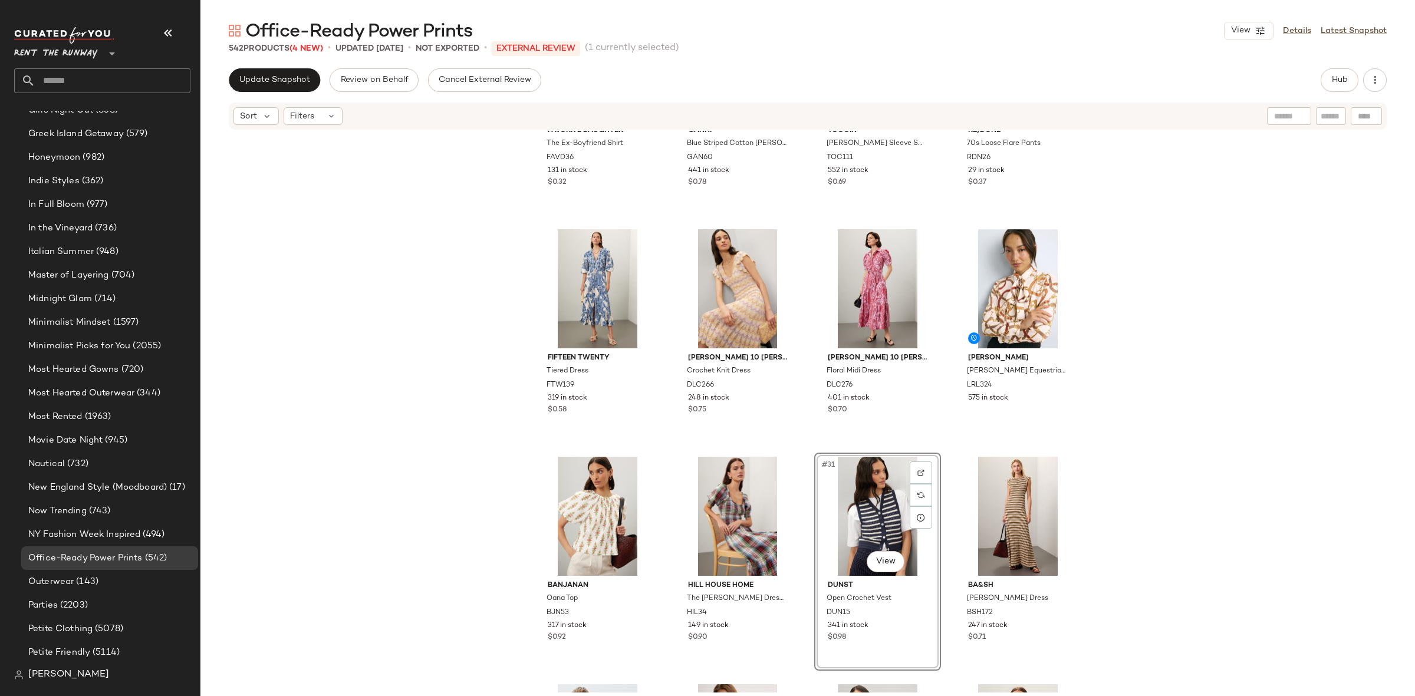
click at [809, 459] on div "Favorite Daughter The Ex-Boyfriend Shirt FAVD36 131 in stock $0.32 GANNI Blue S…" at bounding box center [807, 412] width 1214 height 562
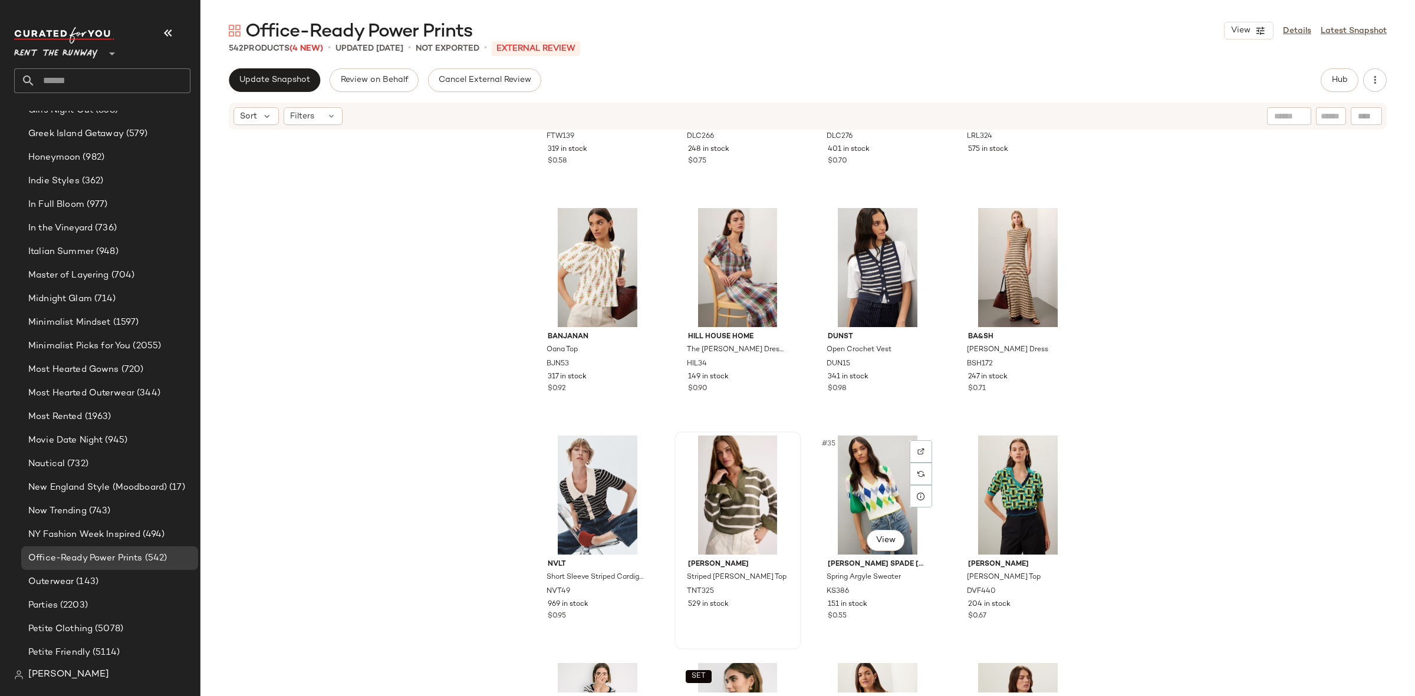
scroll to position [1541, 0]
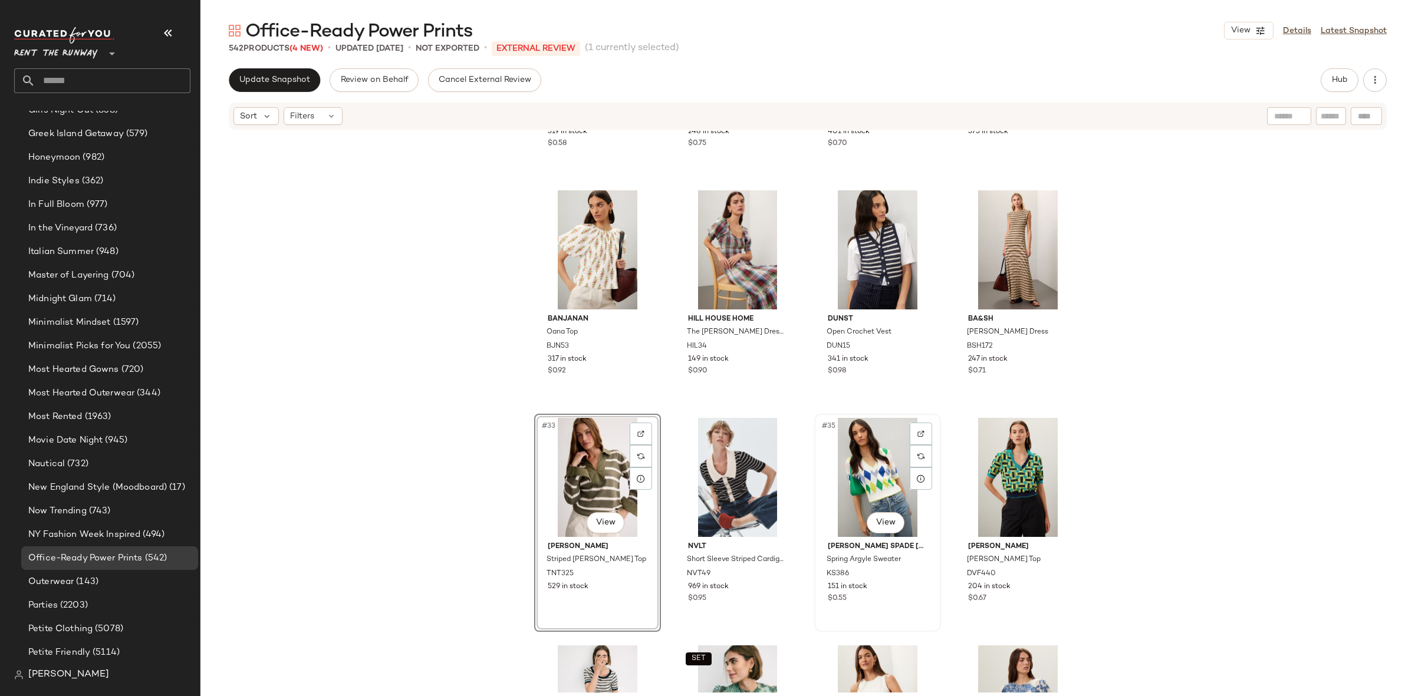
scroll to position [1587, 0]
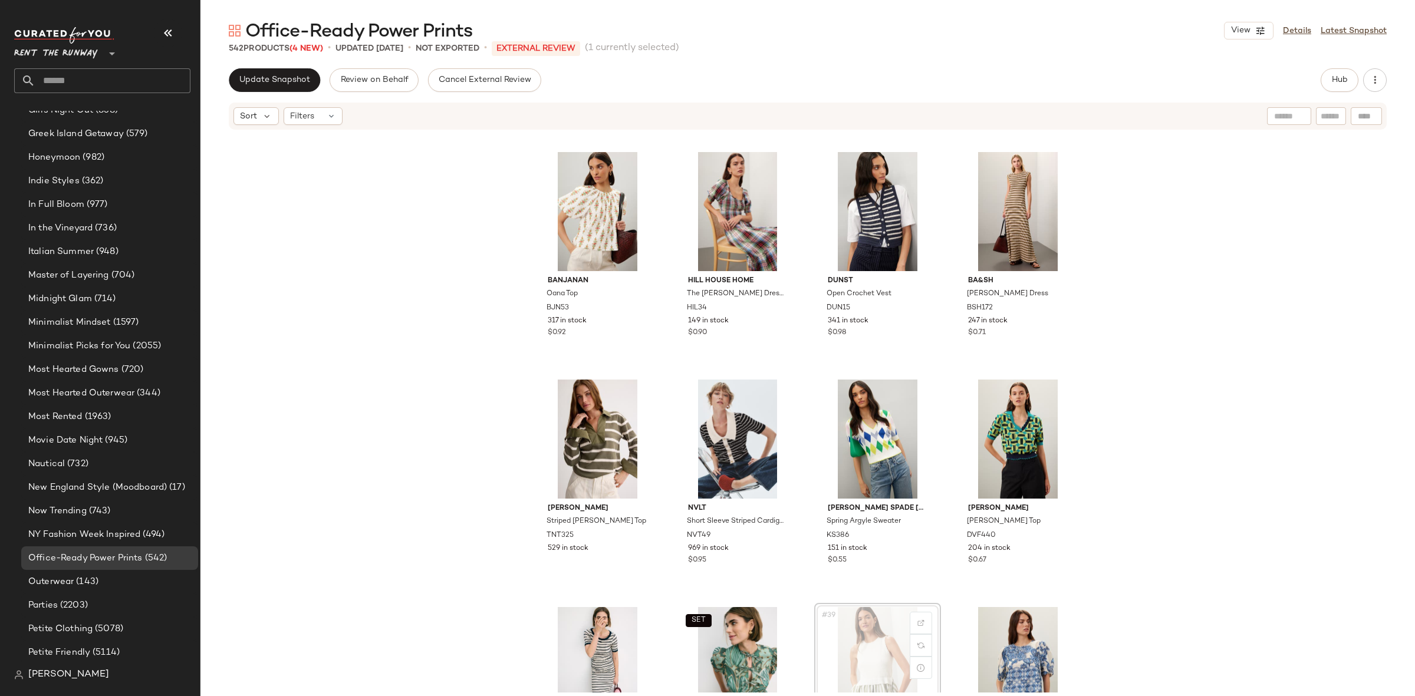
scroll to position [1592, 0]
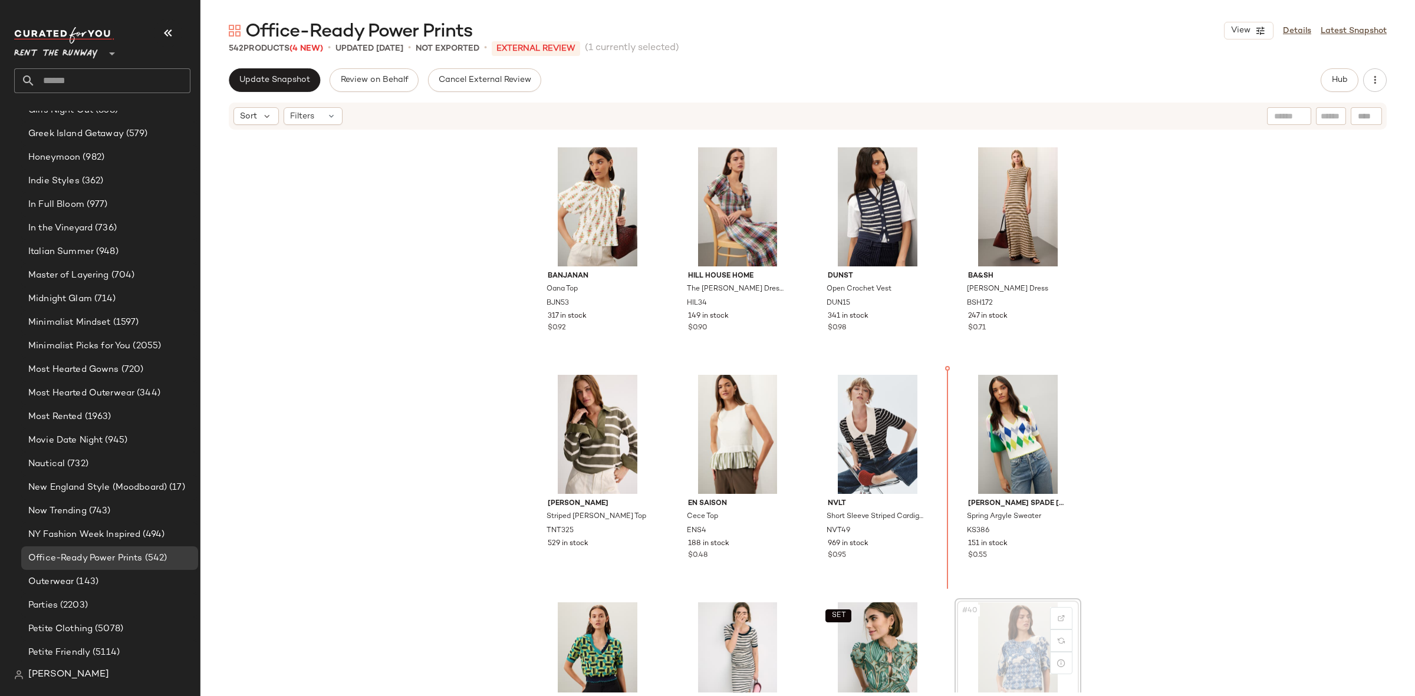
scroll to position [1594, 0]
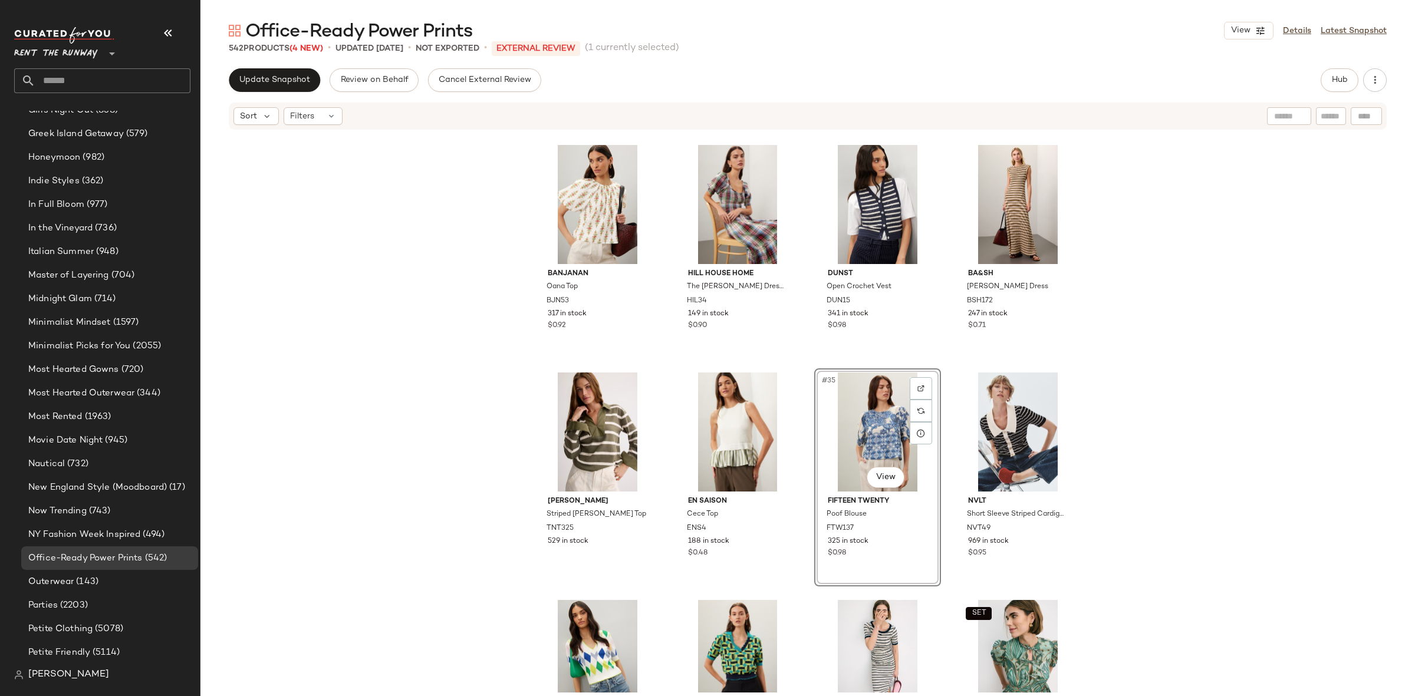
click at [805, 370] on div "Fifteen Twenty Tiered Dress FTW139 319 in stock $0.58 Derek Lam 10 Crosby x RTR…" at bounding box center [807, 412] width 1214 height 562
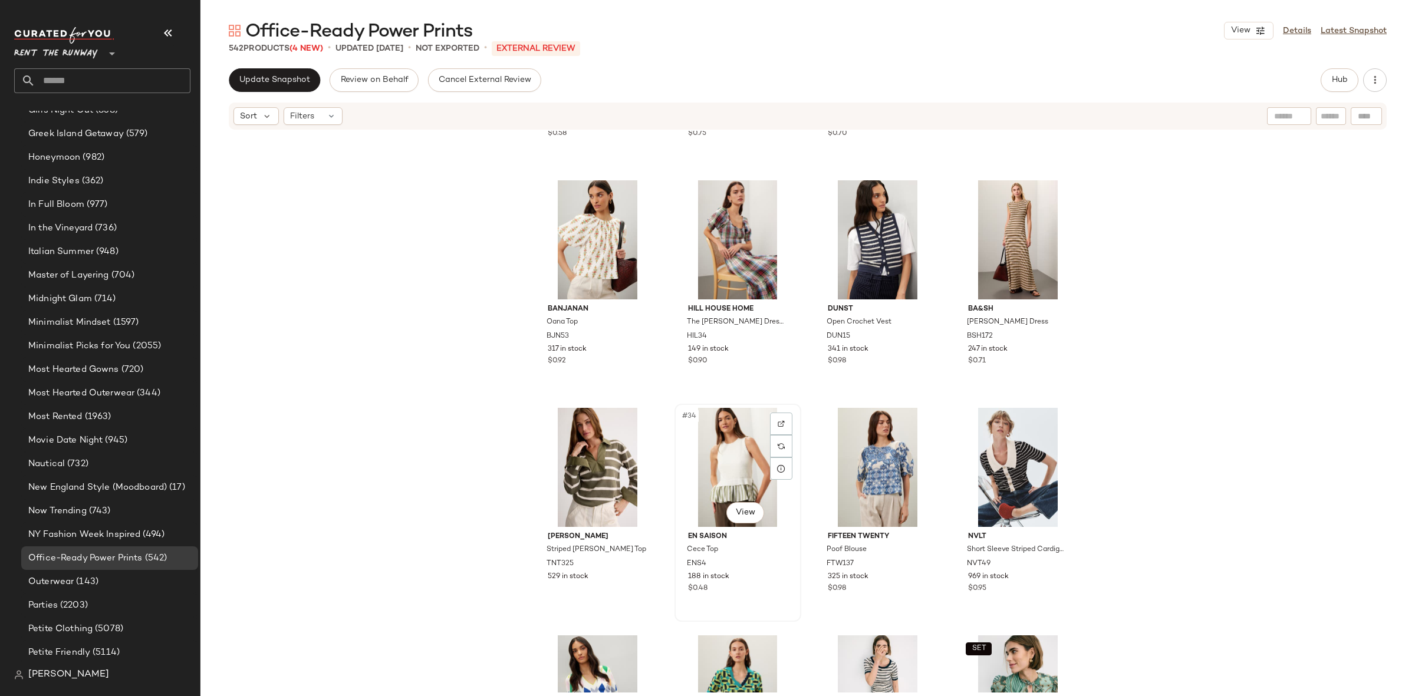
scroll to position [1578, 0]
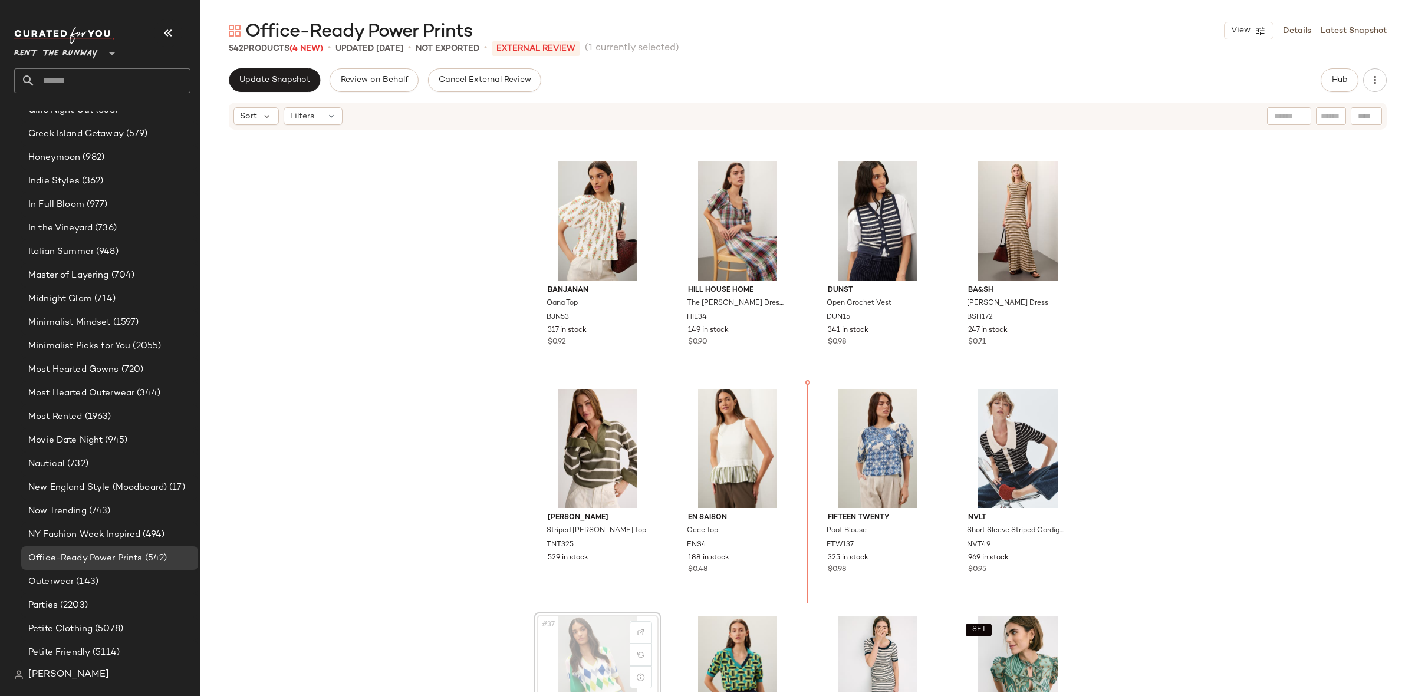
scroll to position [1580, 0]
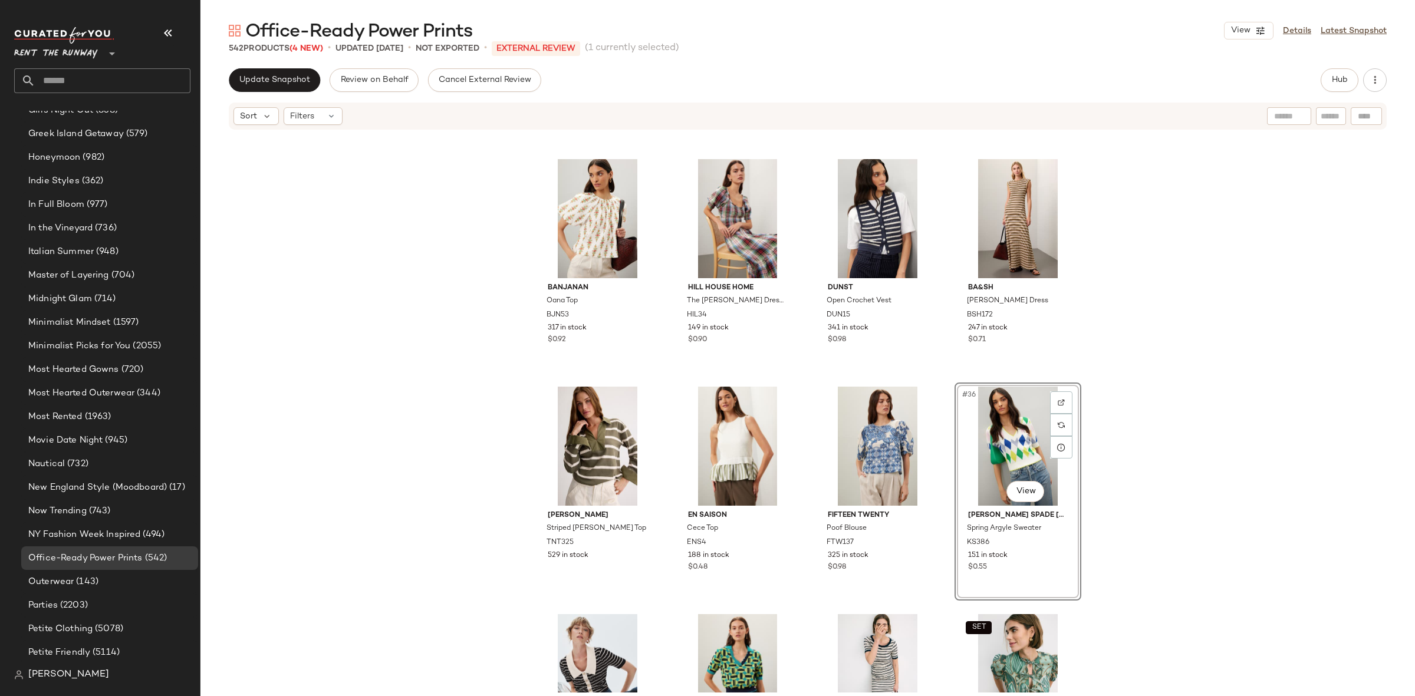
click at [937, 378] on div "Fifteen Twenty Tiered Dress FTW139 319 in stock $0.58 Derek Lam 10 Crosby x RTR…" at bounding box center [807, 412] width 1214 height 562
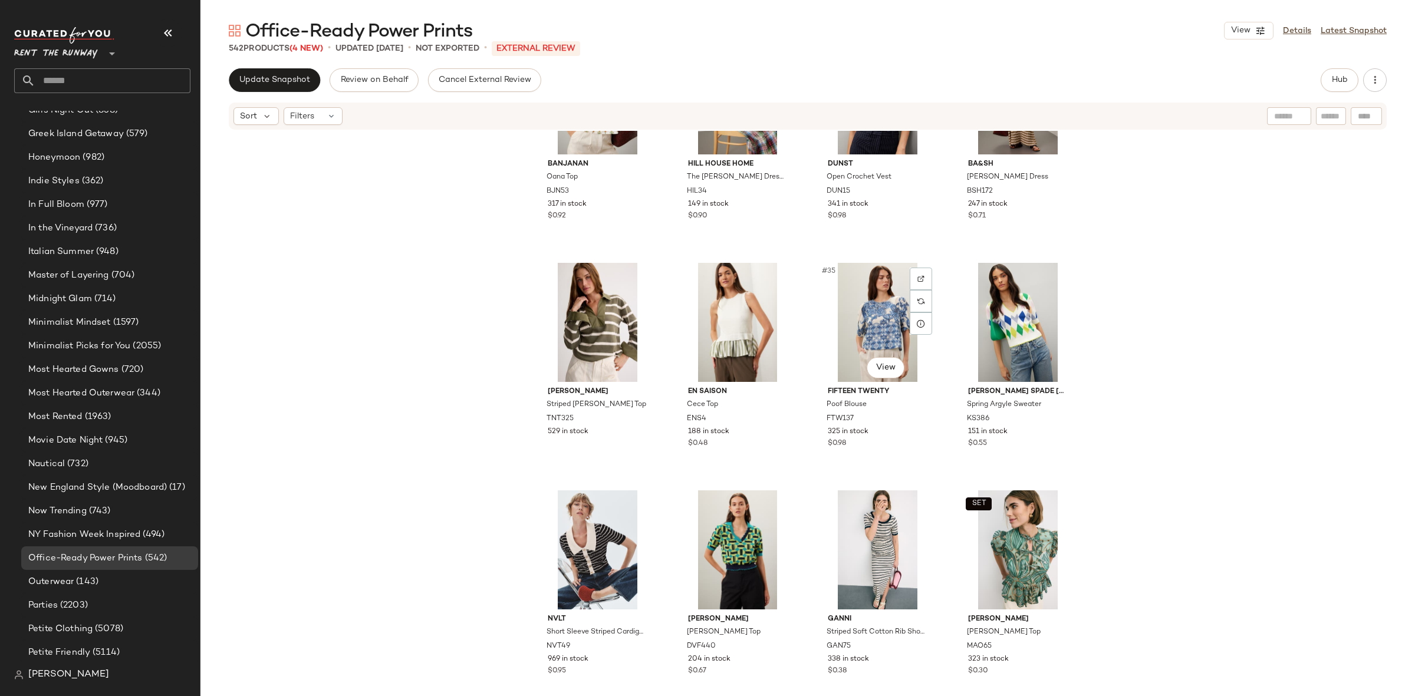
scroll to position [1695, 0]
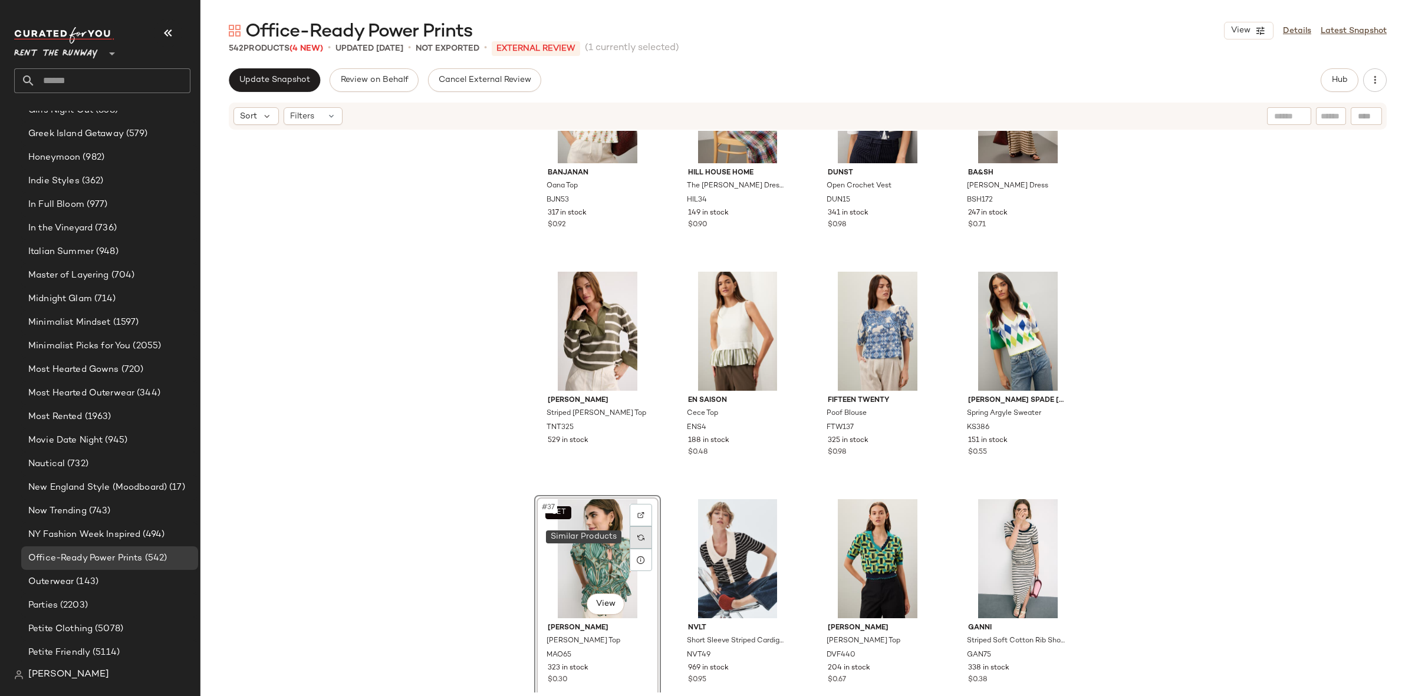
click at [637, 538] on img at bounding box center [640, 537] width 7 height 7
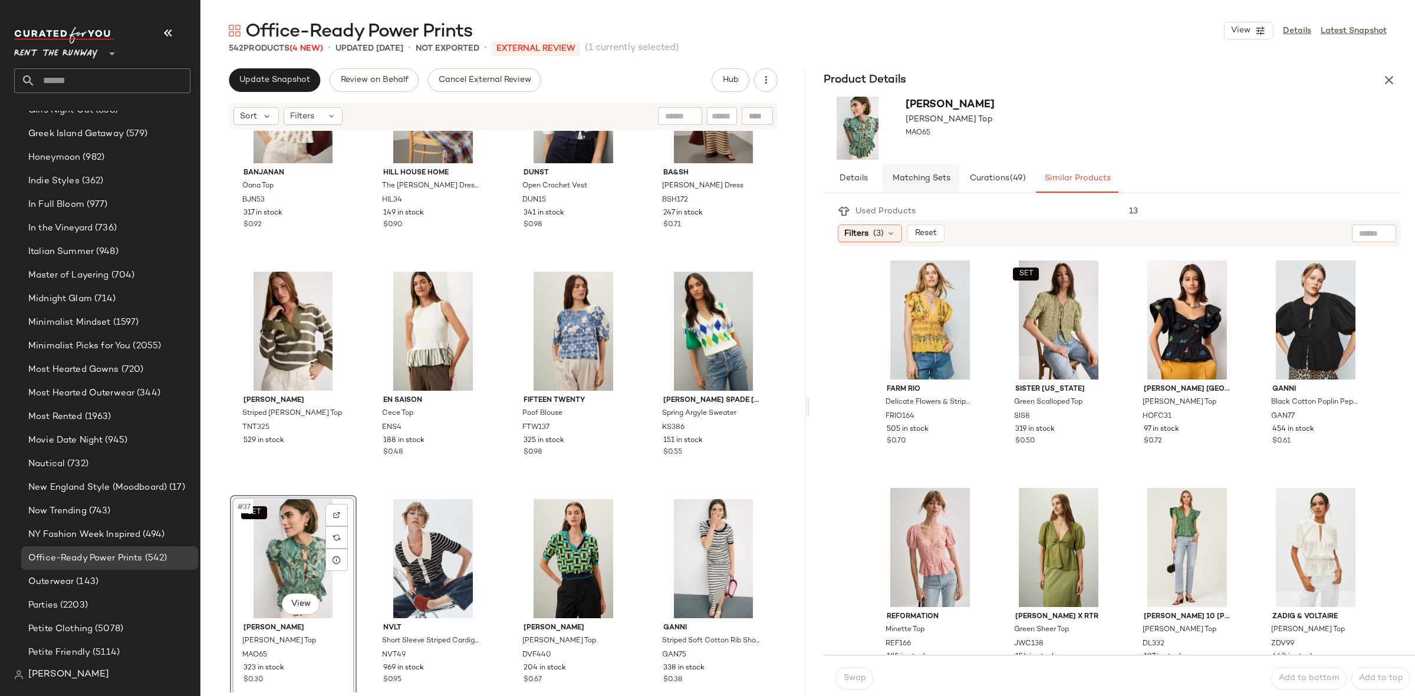
click at [929, 178] on span "Matching Sets" at bounding box center [920, 178] width 58 height 9
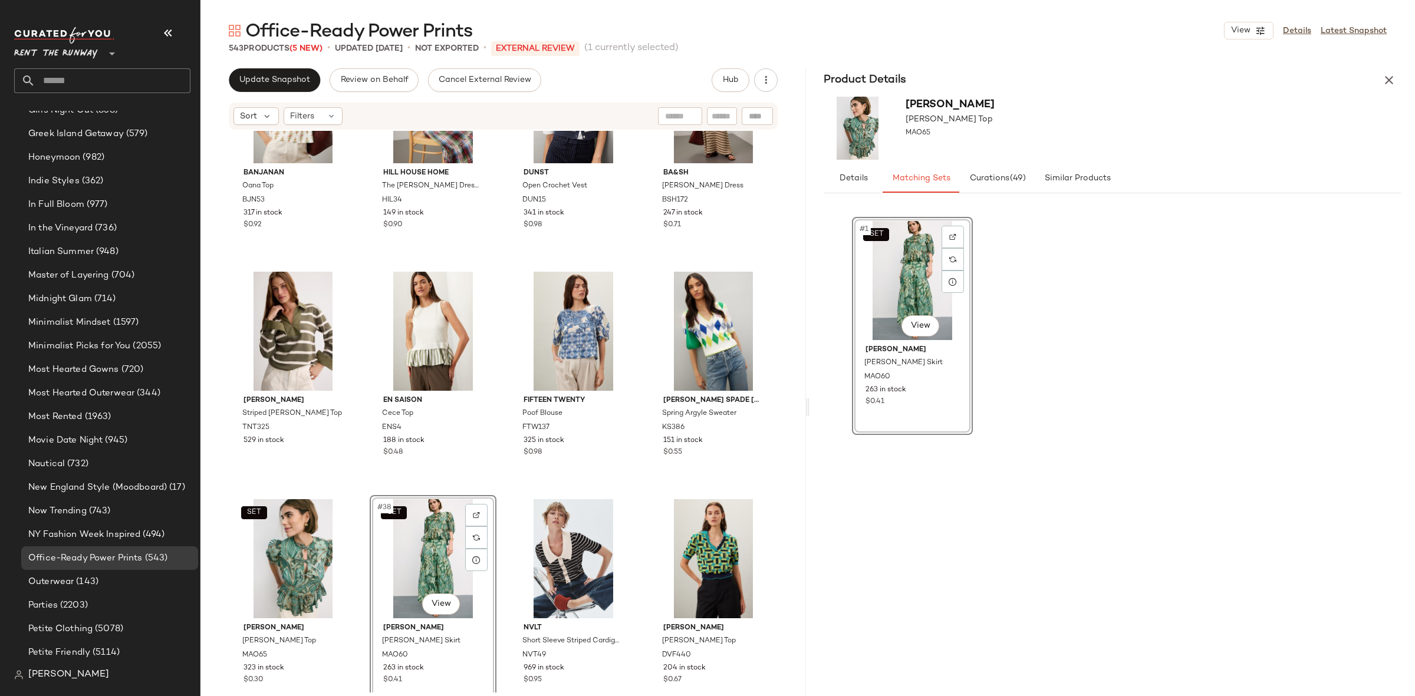
click at [503, 495] on div "Banjanan Oana Top BJN53 317 in stock $0.92 Hill House Home The Louisa Nap Dress…" at bounding box center [502, 412] width 605 height 562
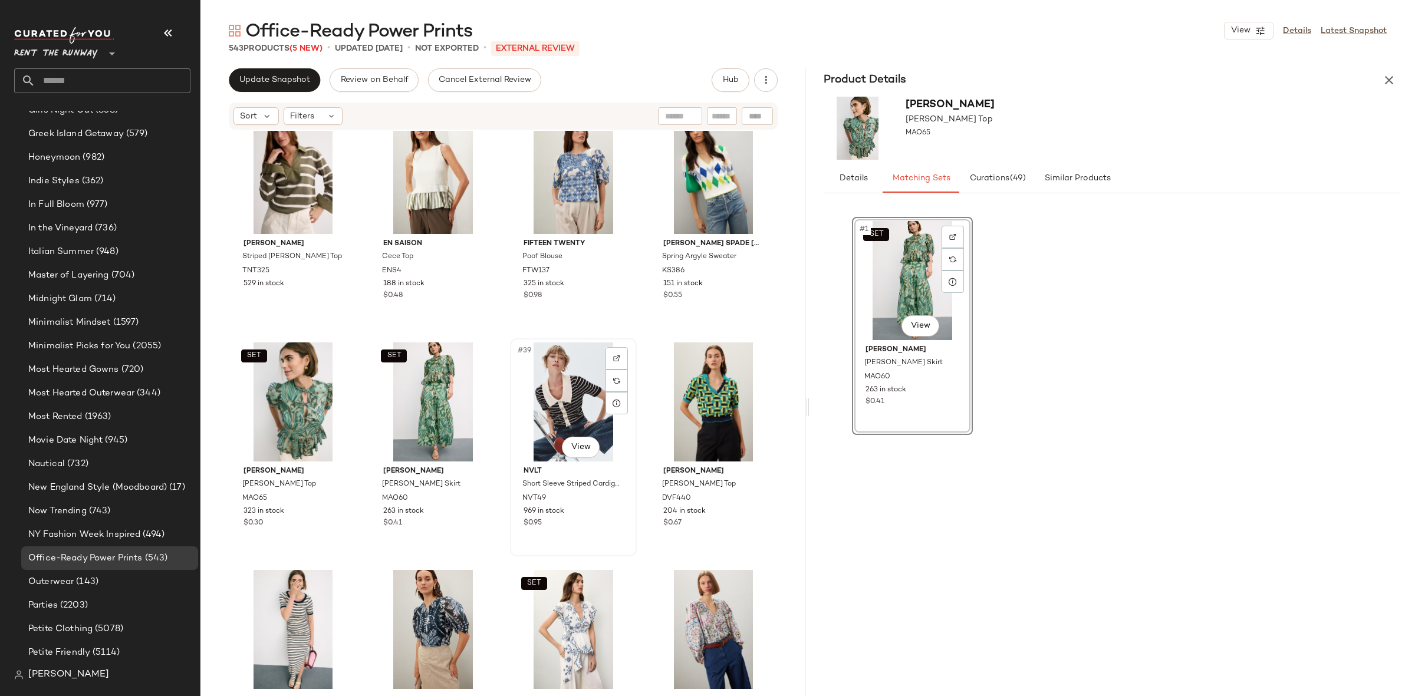
scroll to position [1864, 0]
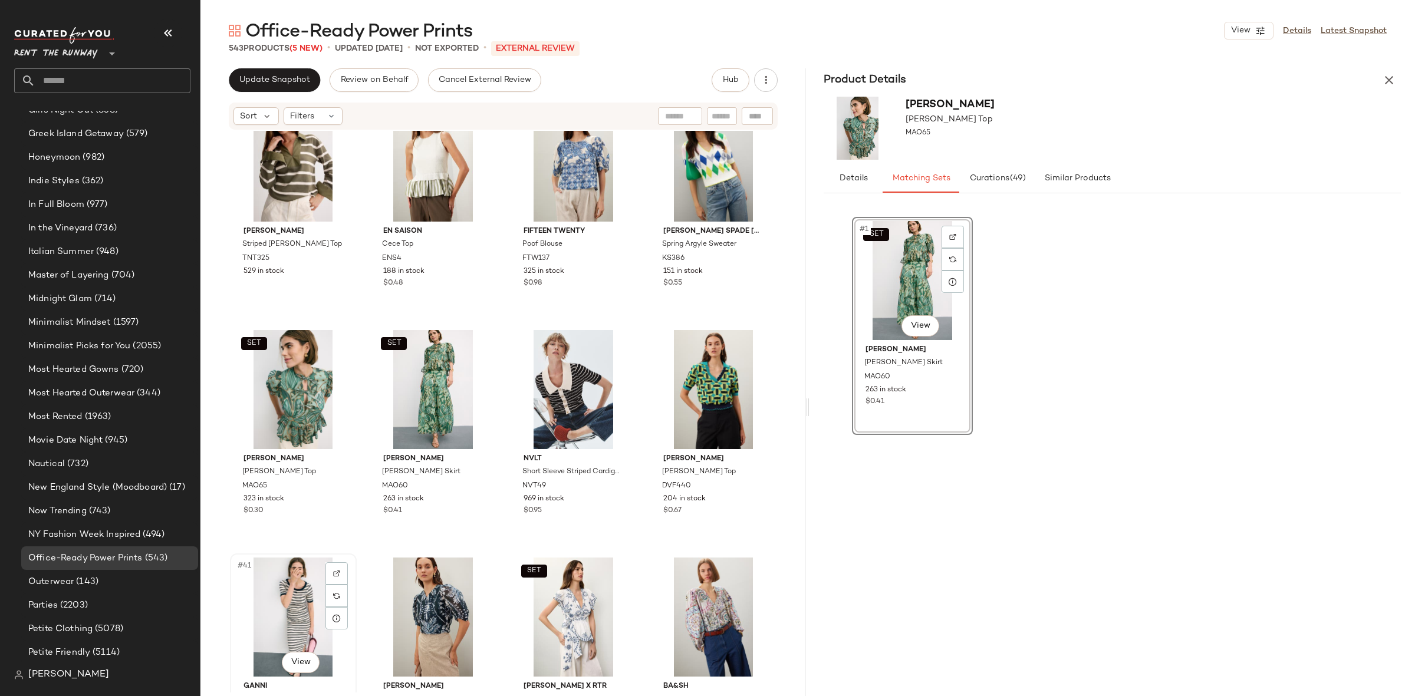
scroll to position [1866, 0]
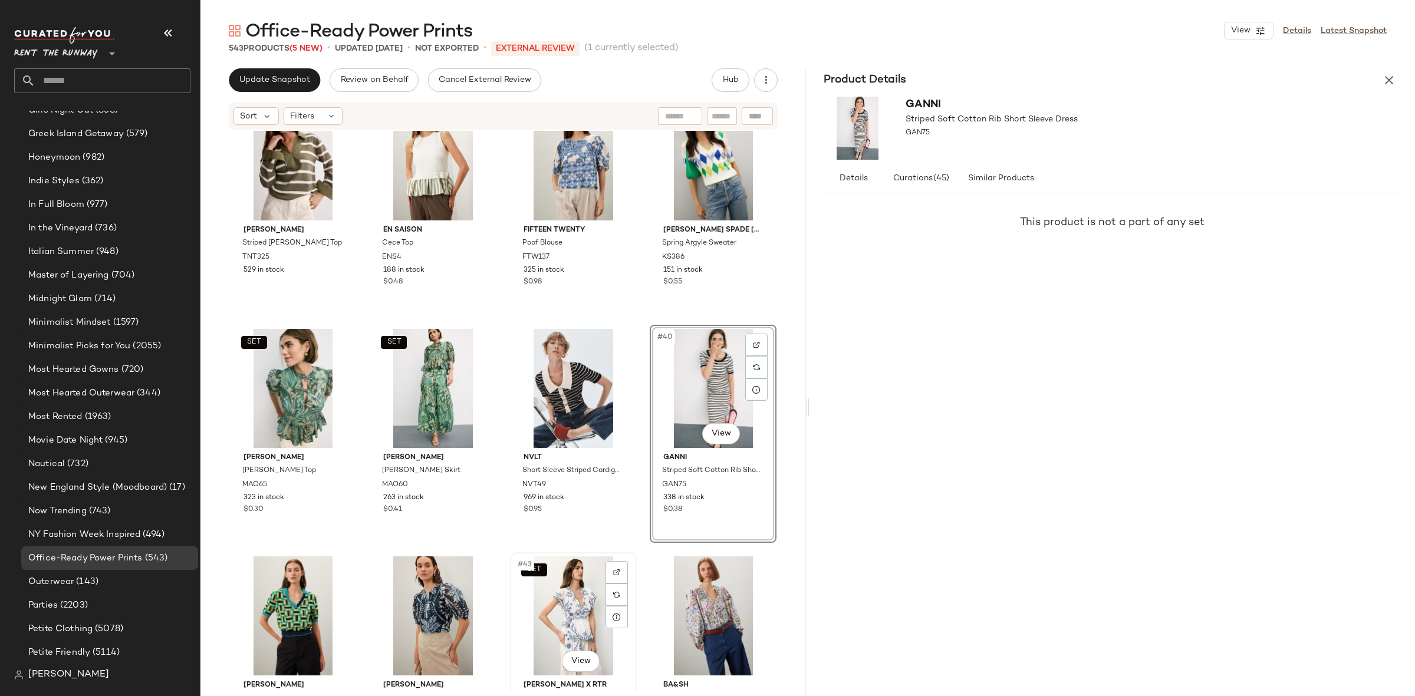
click at [556, 600] on div "SET #43 View" at bounding box center [573, 615] width 118 height 119
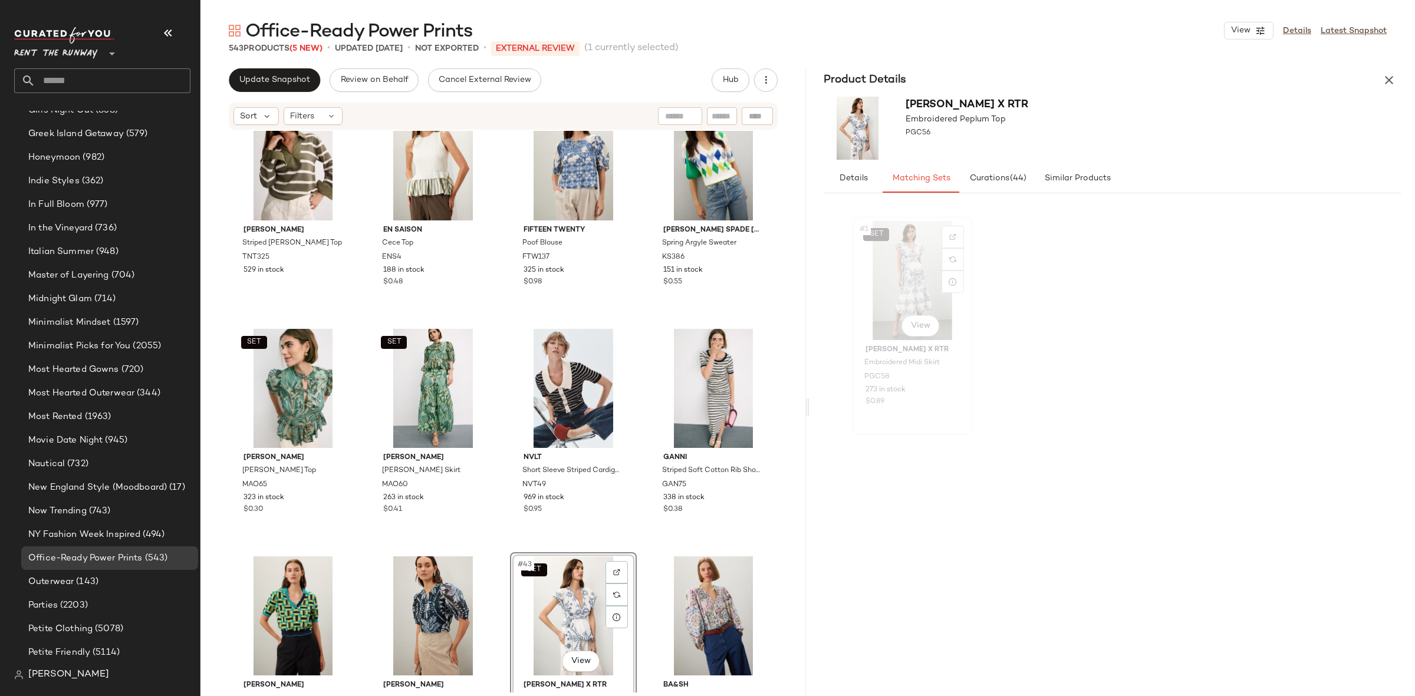
click at [912, 277] on div "SET #1 View" at bounding box center [912, 280] width 113 height 119
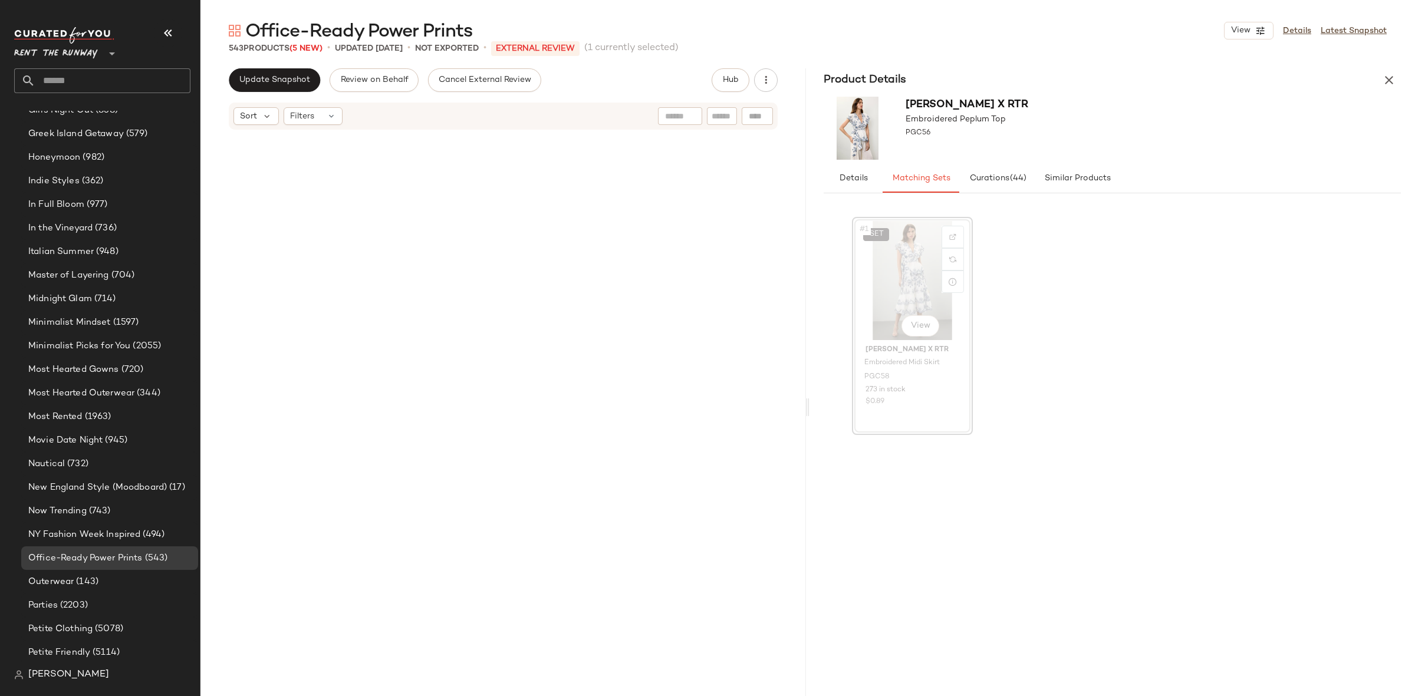
scroll to position [7736, 0]
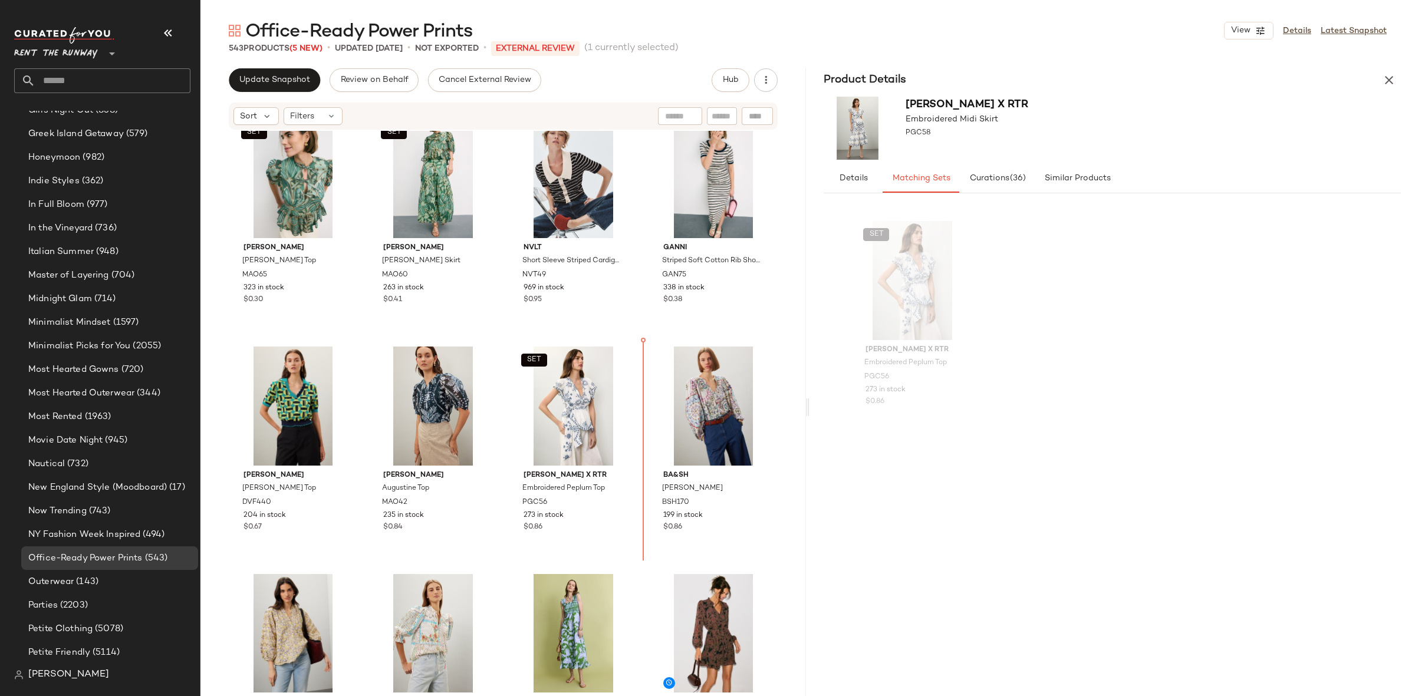
scroll to position [2029, 0]
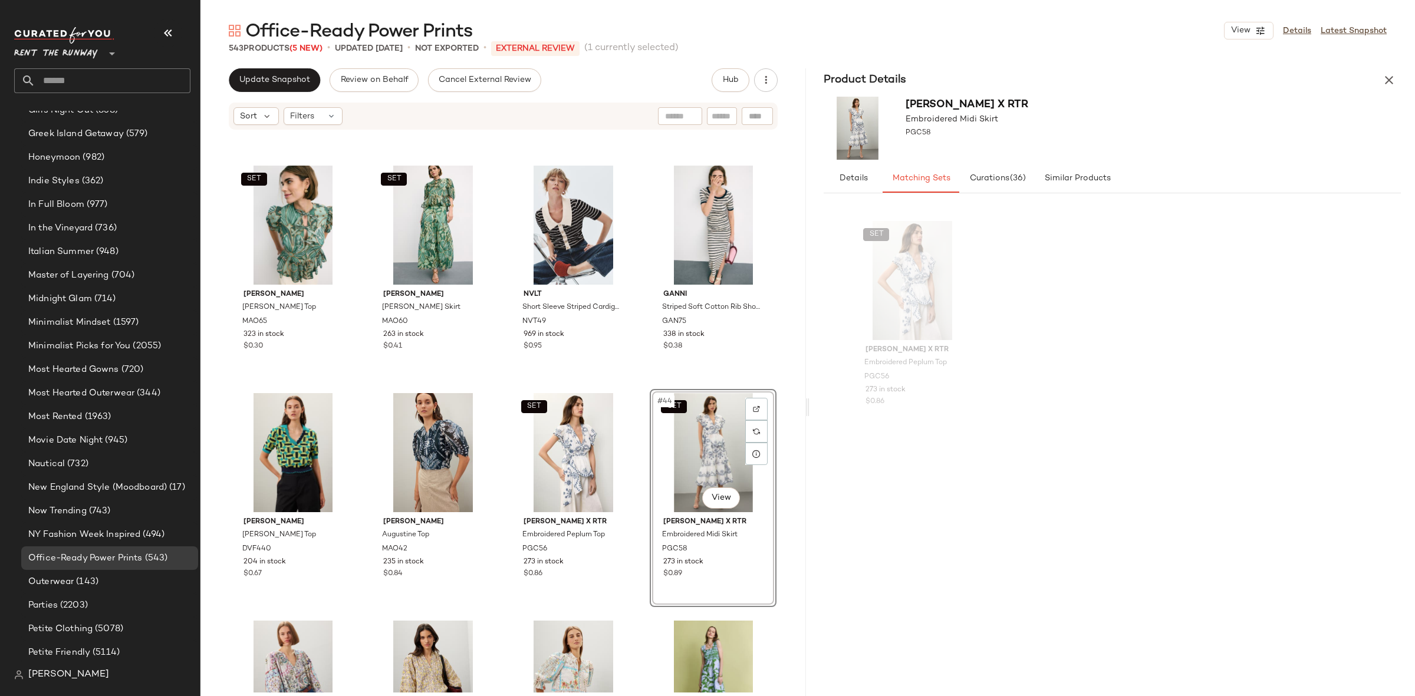
click at [634, 388] on div "SET Marie Oliver Estella Top MAO65 323 in stock $0.30 SET Marie Oliver Owens Sk…" at bounding box center [502, 412] width 605 height 562
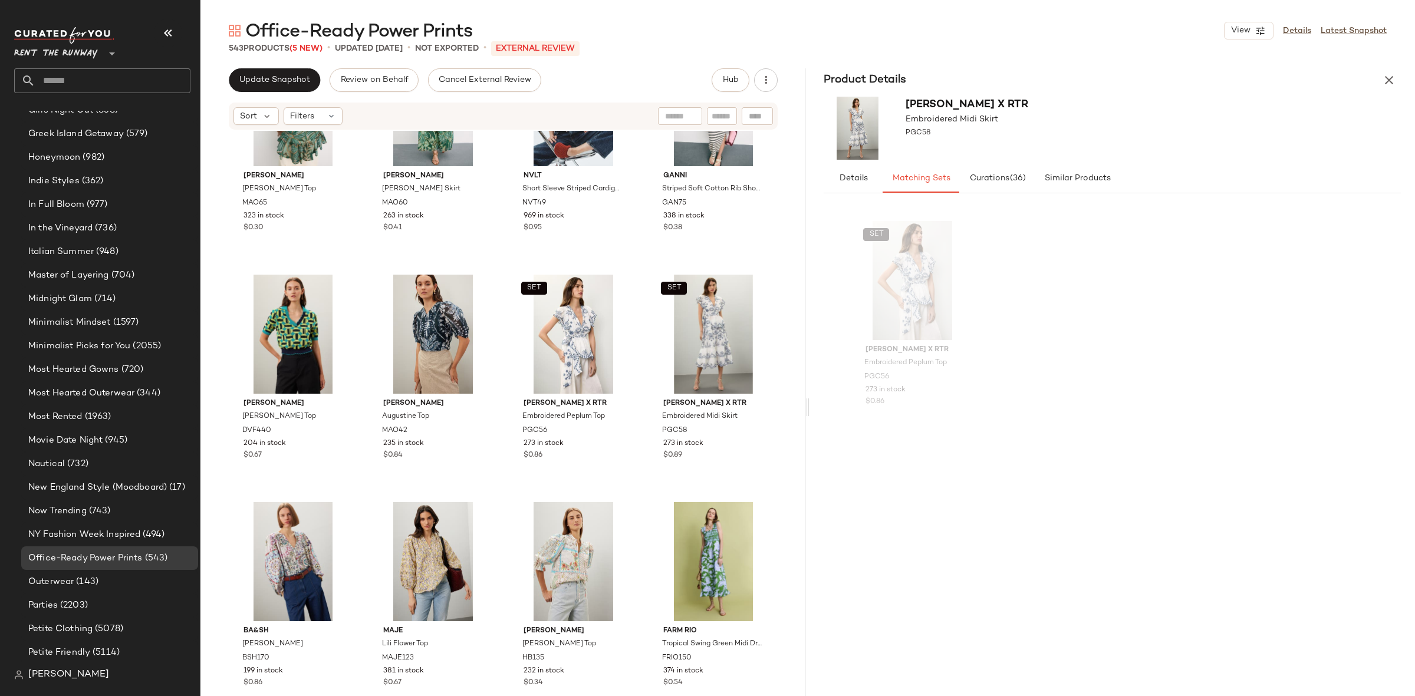
scroll to position [2149, 0]
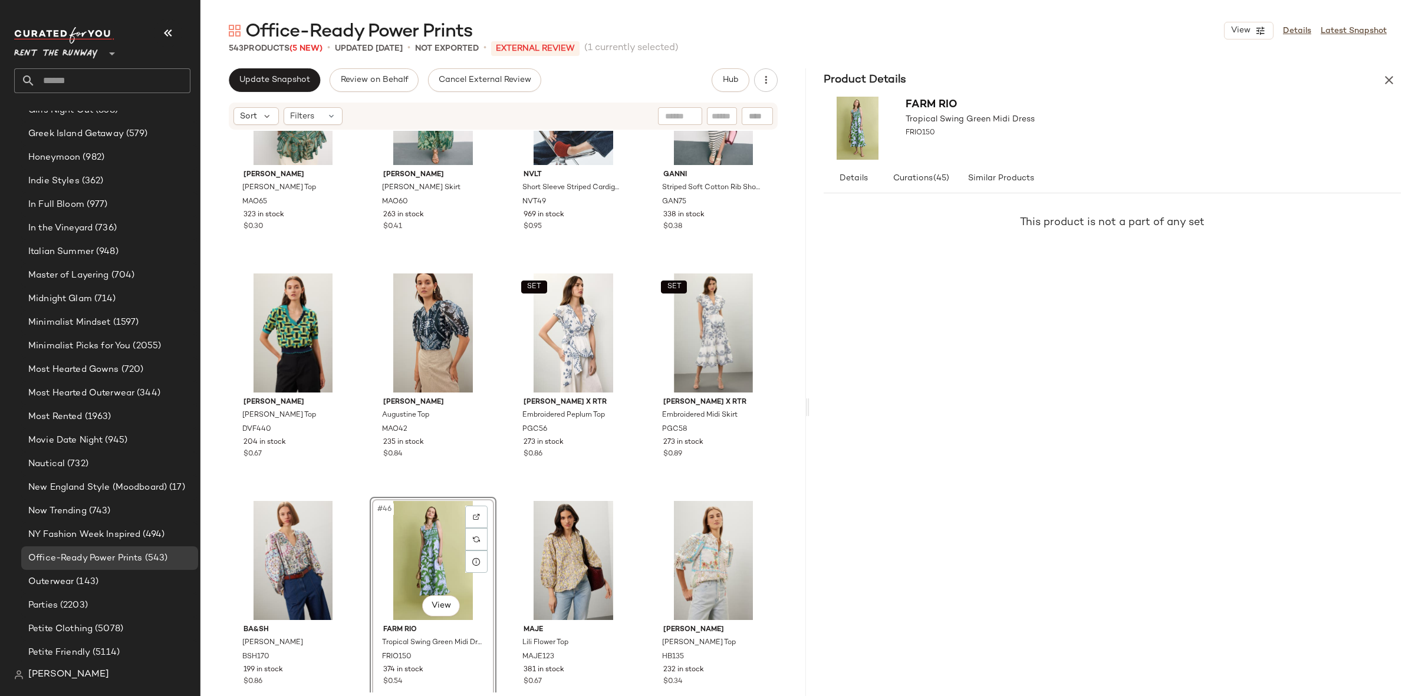
click at [502, 479] on div "SET Marie Oliver Estella Top MAO65 323 in stock $0.30 SET Marie Oliver Owens Sk…" at bounding box center [502, 412] width 605 height 562
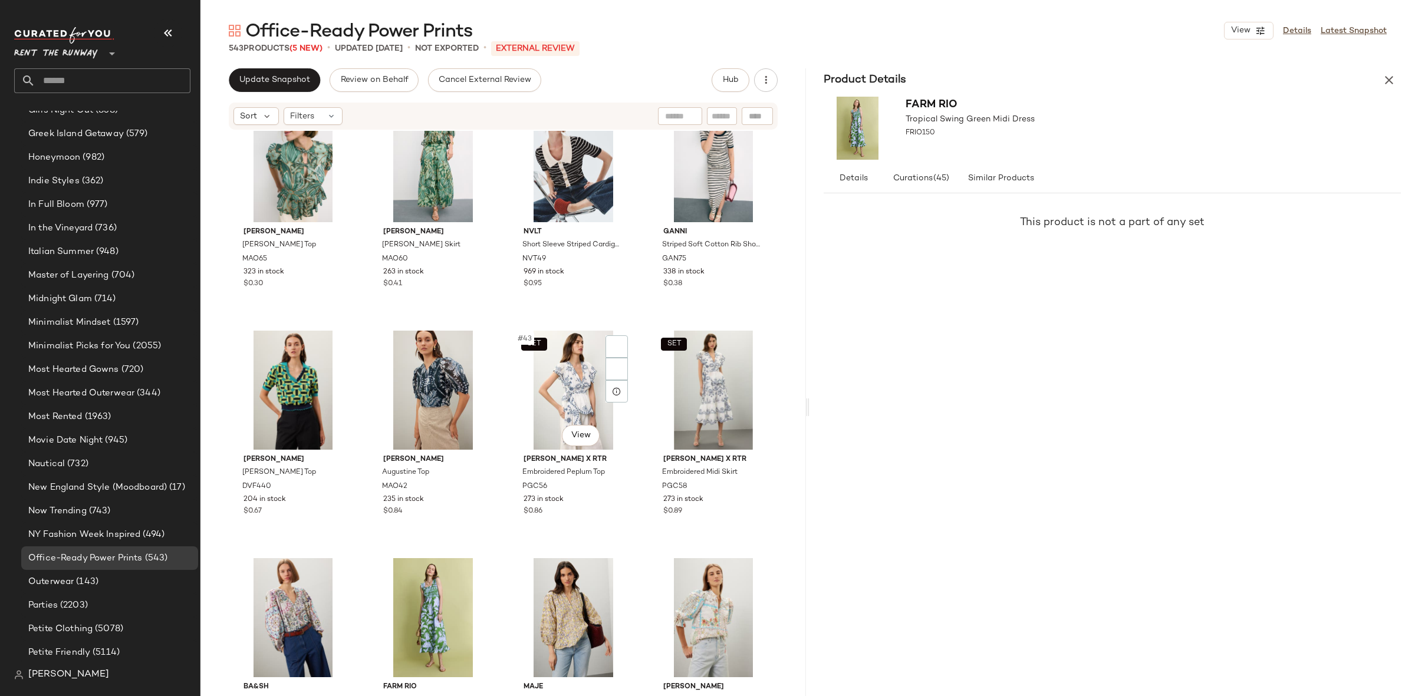
scroll to position [2086, 0]
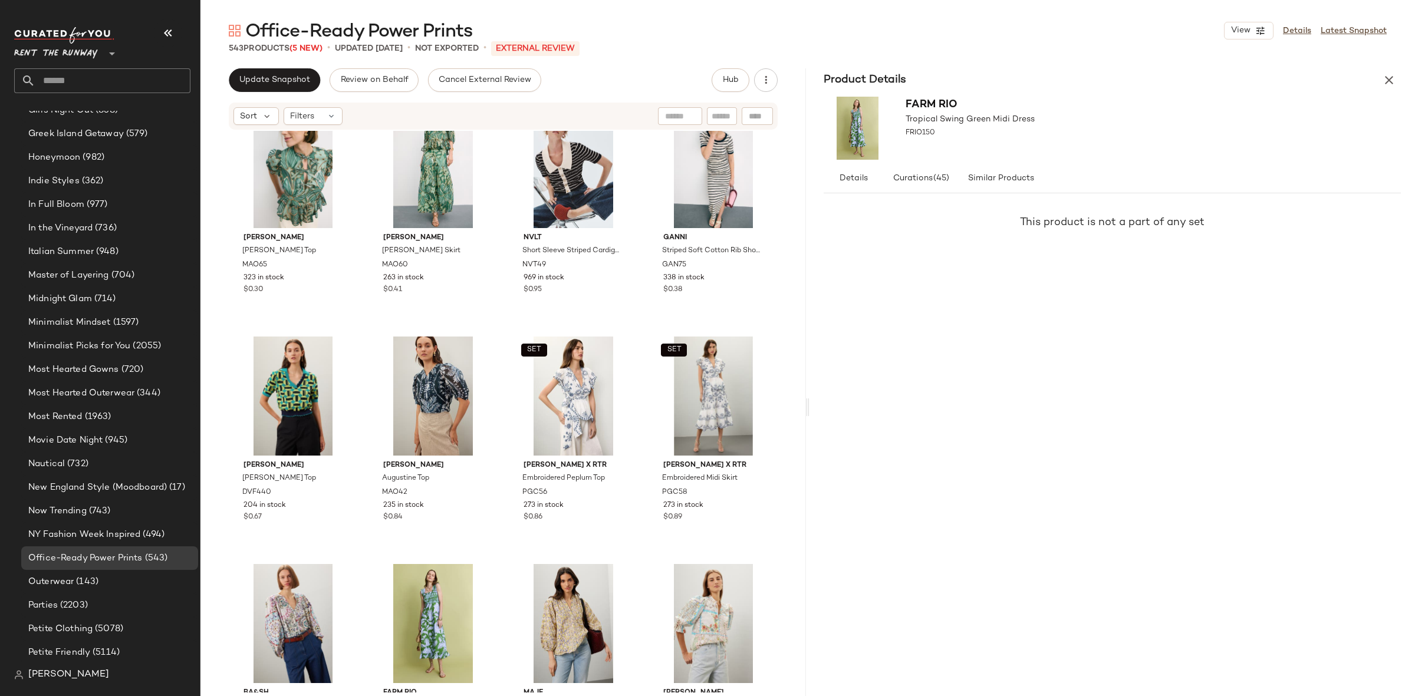
click at [1367, 75] on div "Product Details" at bounding box center [1111, 80] width 605 height 24
click at [1397, 81] on button "button" at bounding box center [1389, 80] width 24 height 24
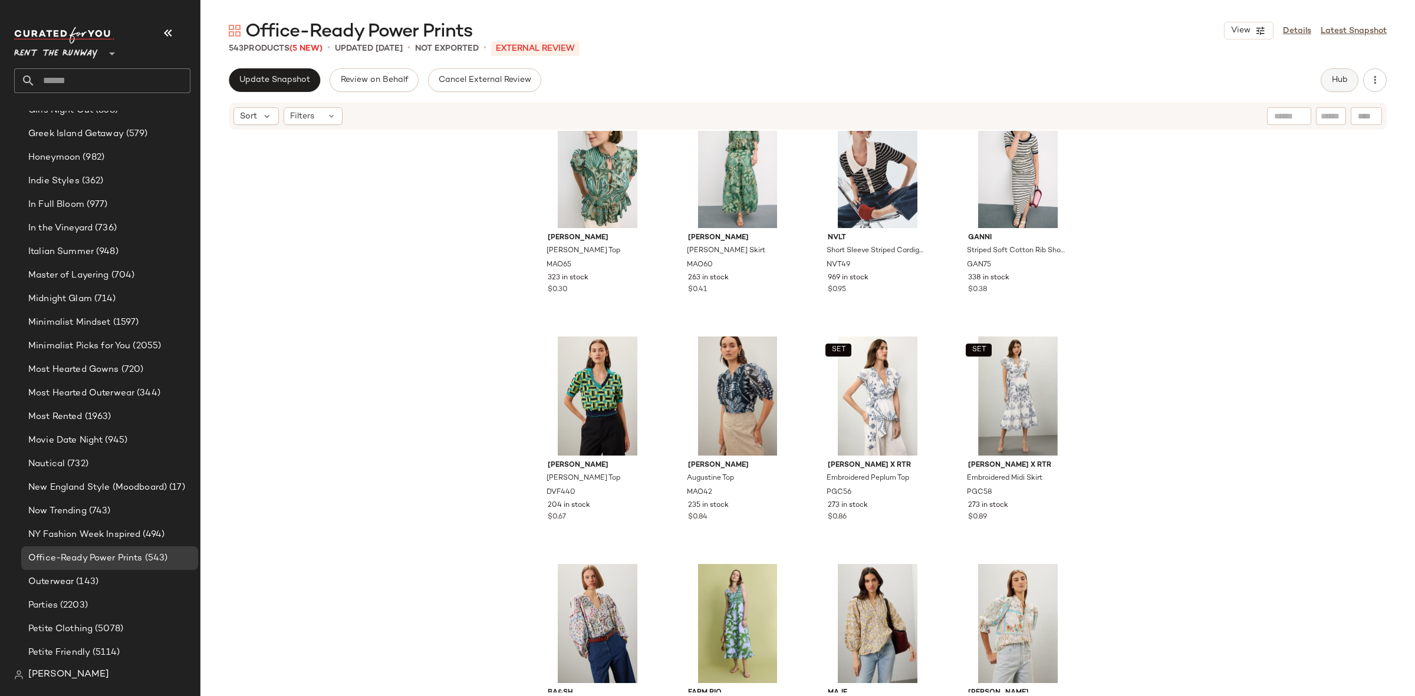
click at [1338, 79] on span "Hub" at bounding box center [1339, 79] width 17 height 9
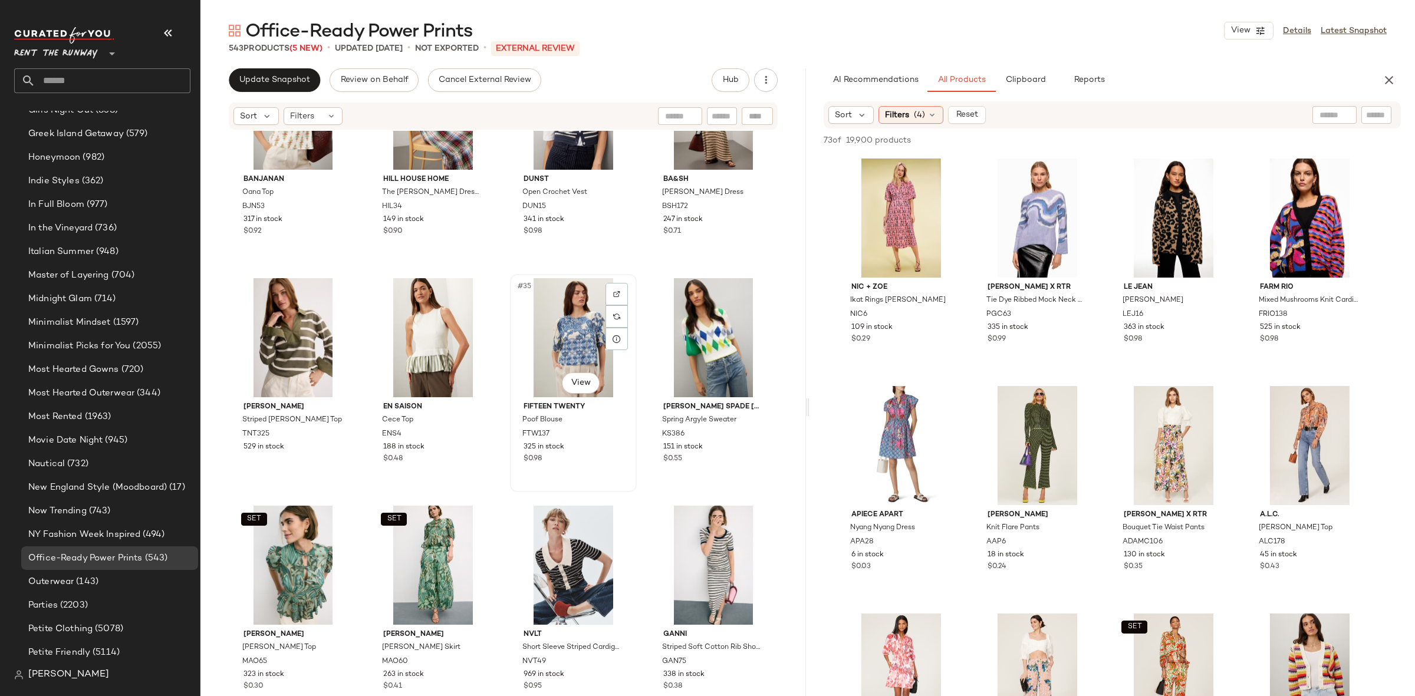
scroll to position [1690, 0]
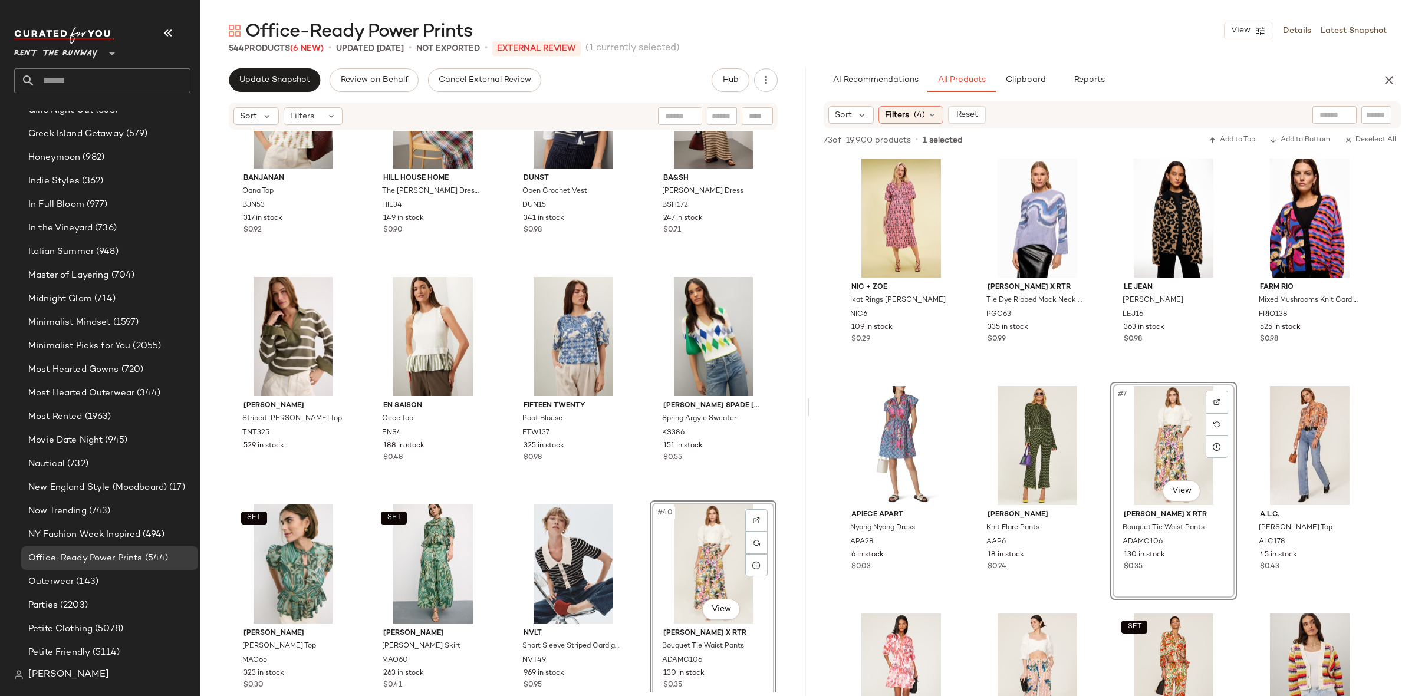
click at [645, 499] on div "Banjanan Oana Top BJN53 317 in stock $0.92 Hill House Home The Louisa Nap Dress…" at bounding box center [502, 412] width 605 height 562
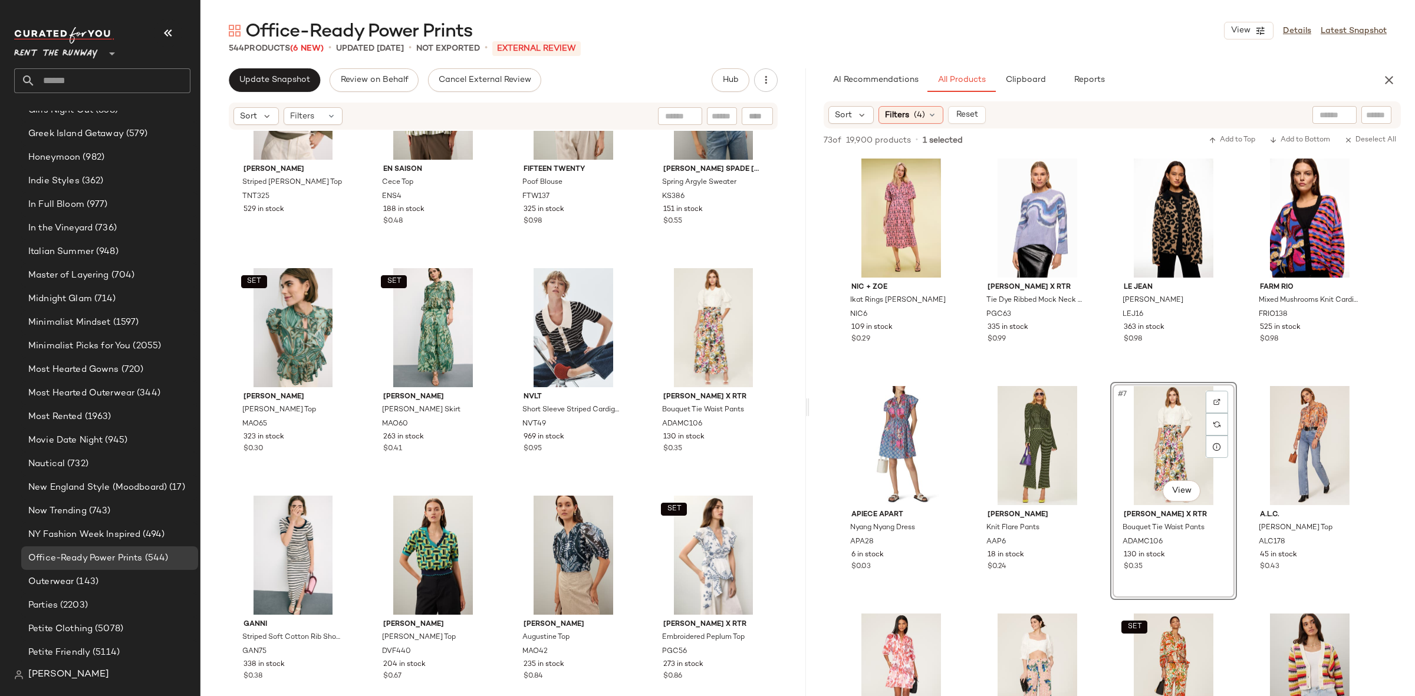
scroll to position [1929, 0]
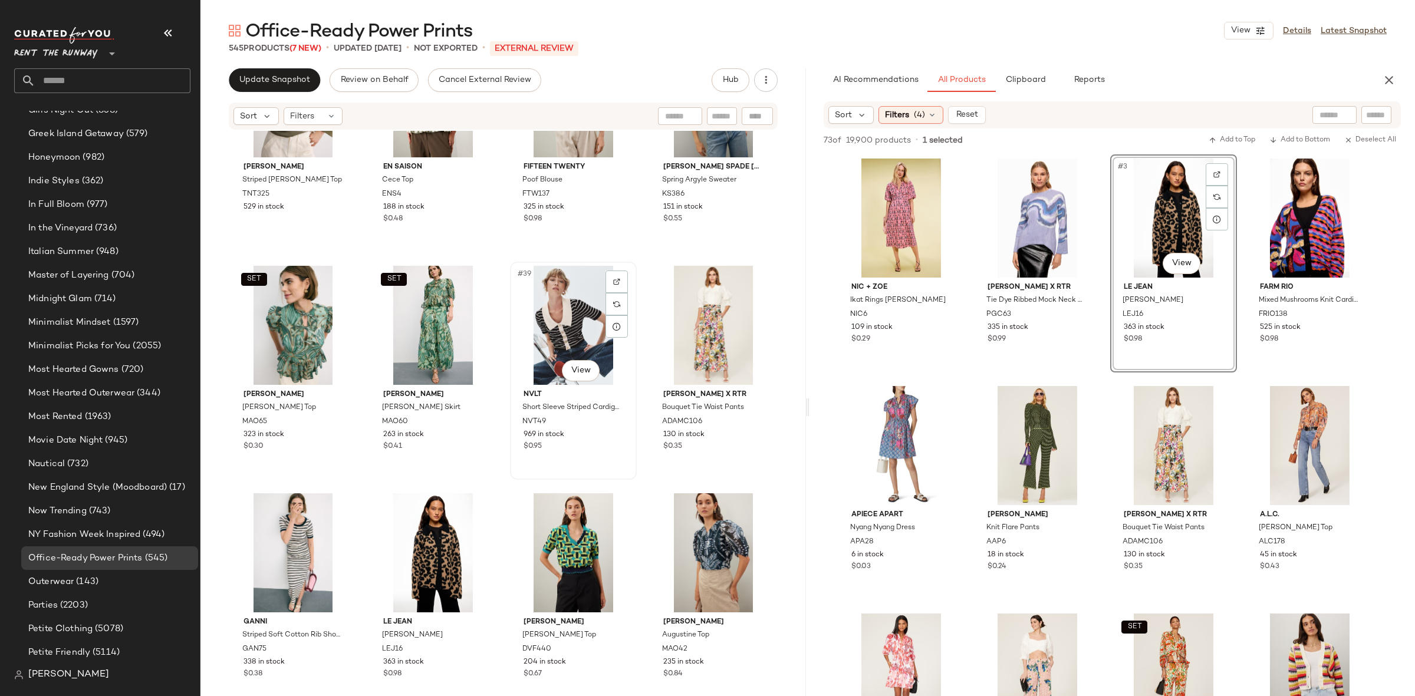
click at [511, 475] on div "#39 View NVLT Short Sleeve Striped Cardigan NVT49 969 in stock $0.95" at bounding box center [573, 371] width 124 height 216
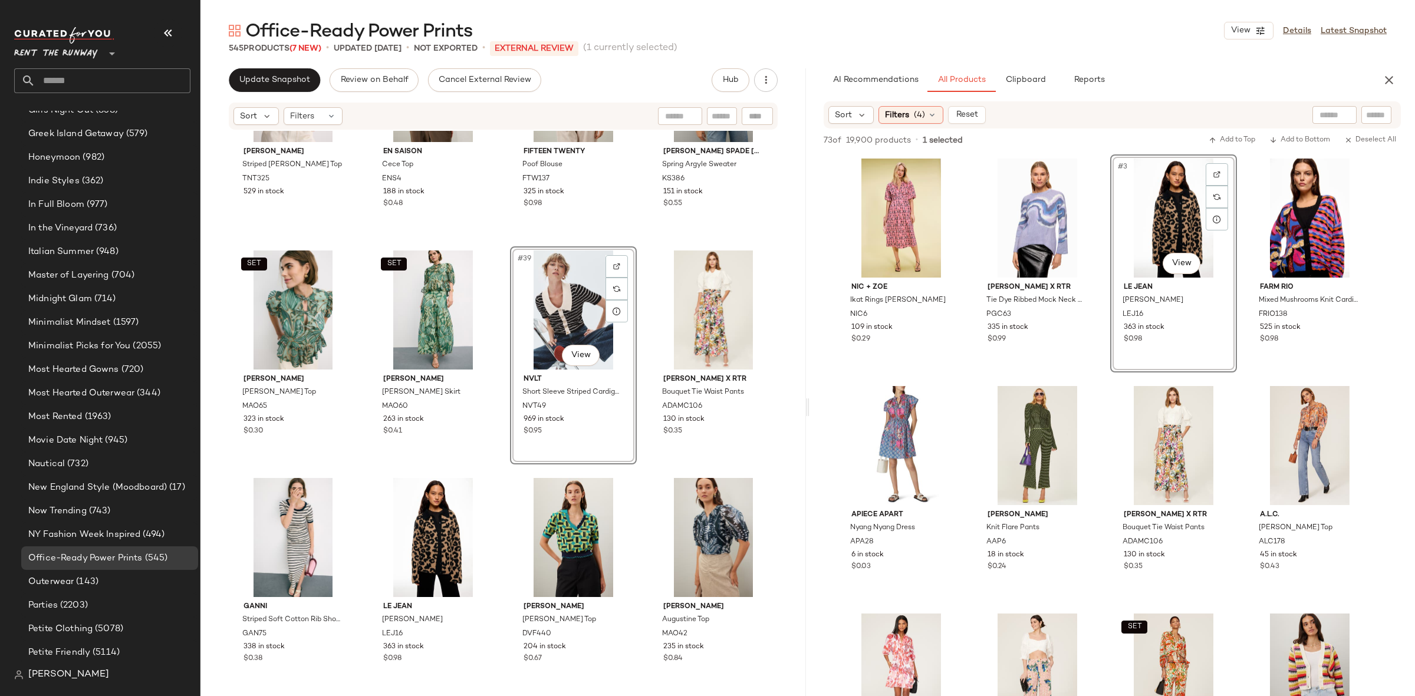
click at [510, 475] on div "Diane von Furstenberg Hannah Top DVF440 204 in stock $0.67" at bounding box center [573, 583] width 127 height 218
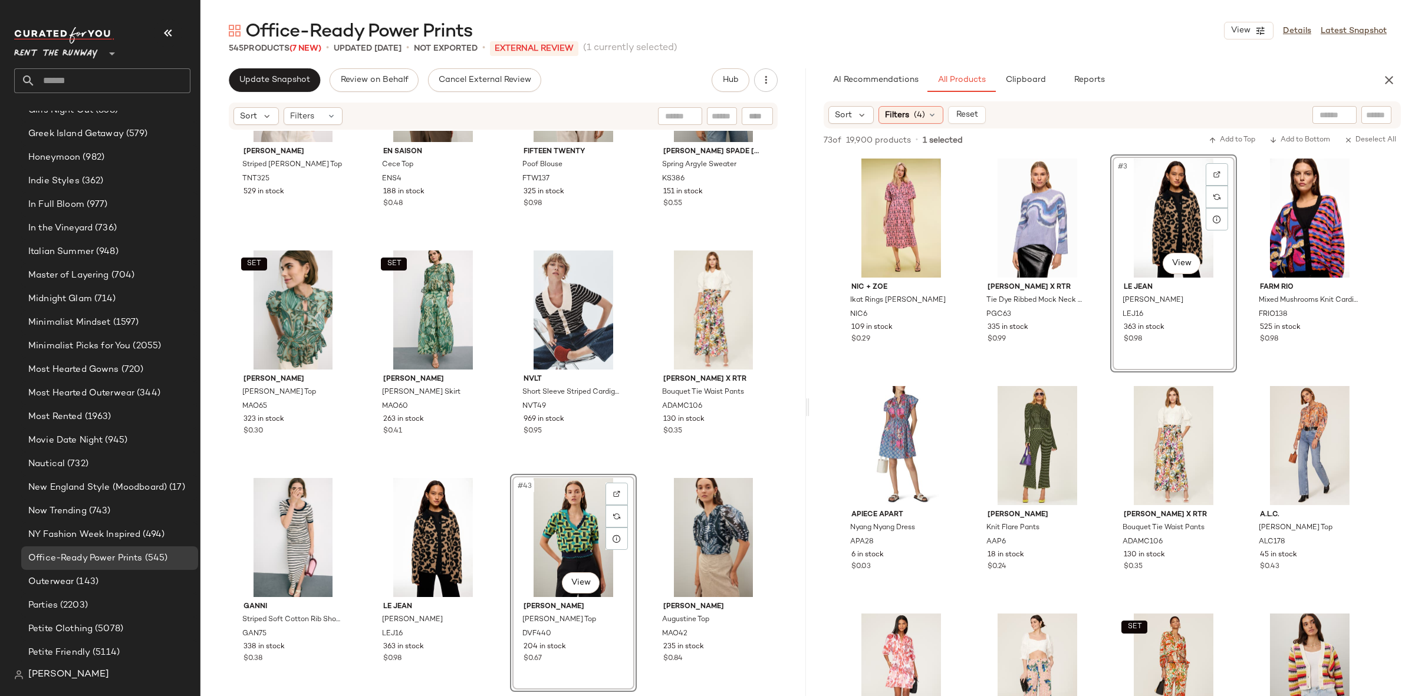
click at [506, 467] on div "Tanya Taylor Striped Whitney Top TNT325 529 in stock En Saison Cece Top ENS4 18…" at bounding box center [502, 412] width 605 height 562
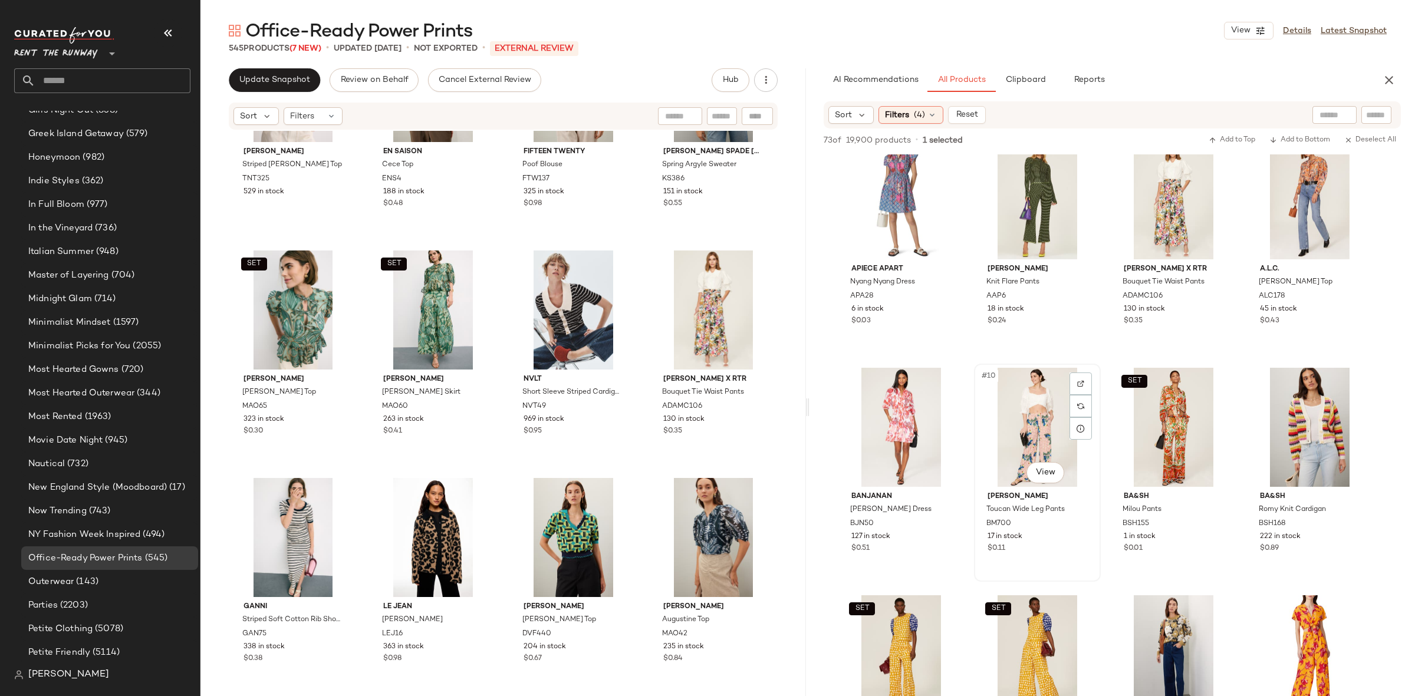
scroll to position [248, 0]
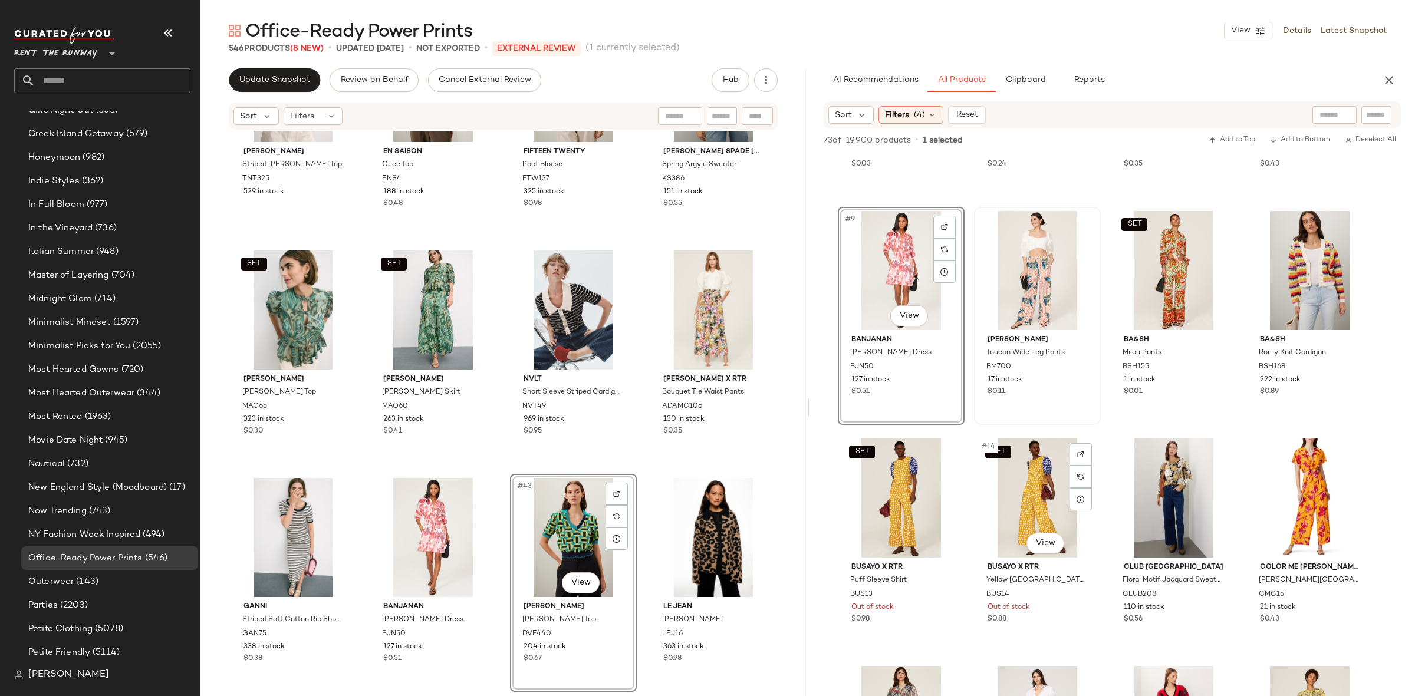
scroll to position [493, 0]
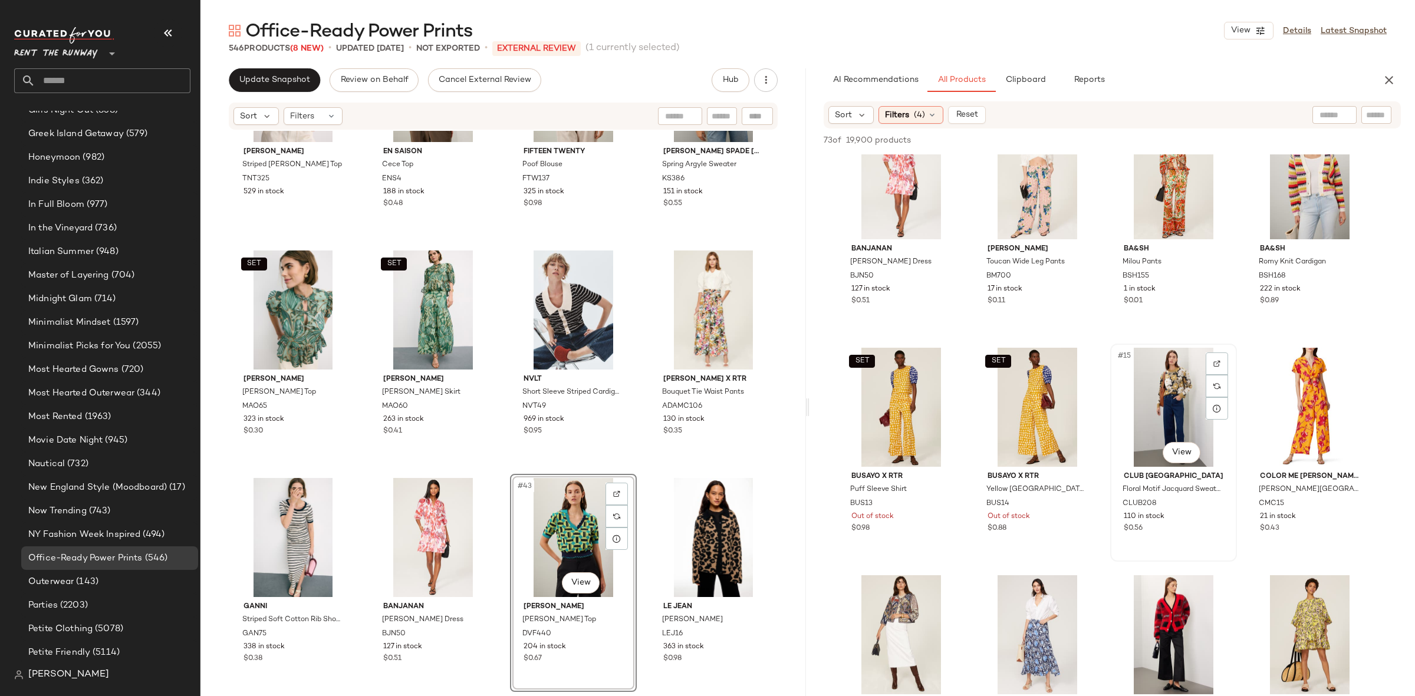
click at [1159, 416] on div "#15 View" at bounding box center [1173, 407] width 118 height 119
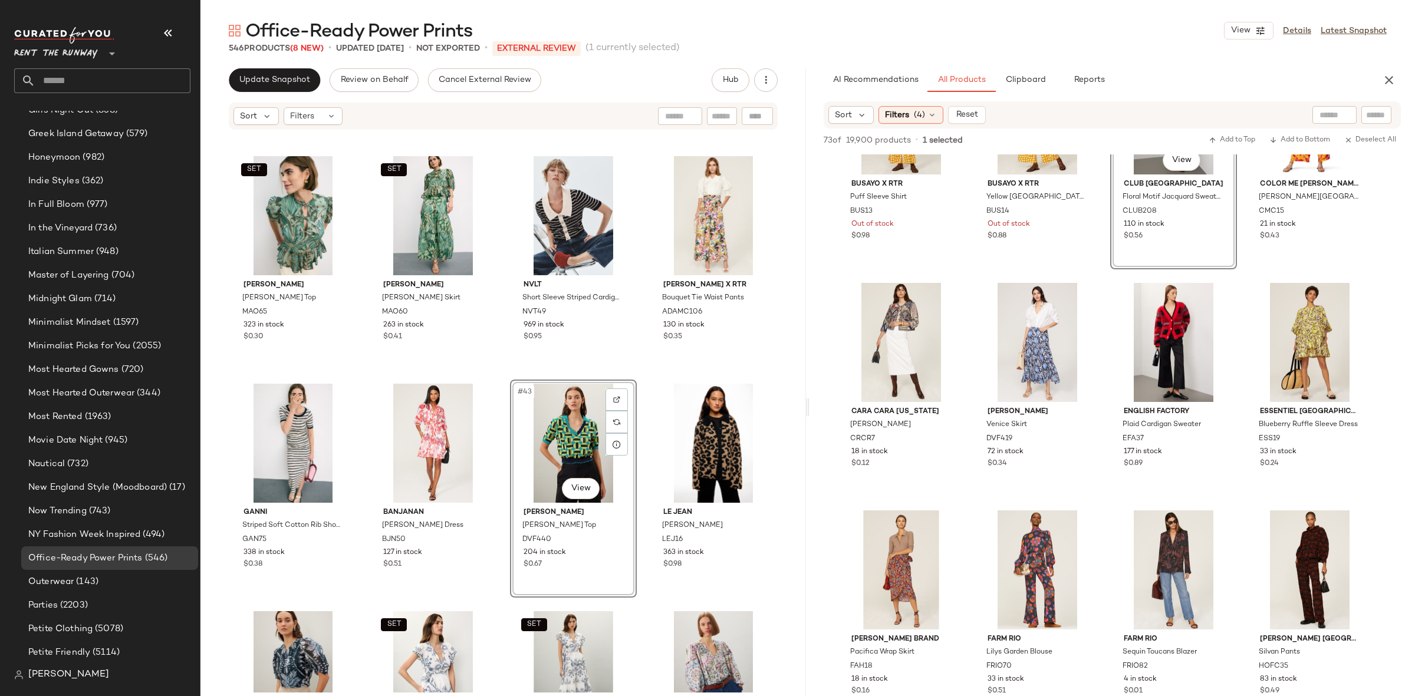
scroll to position [2060, 0]
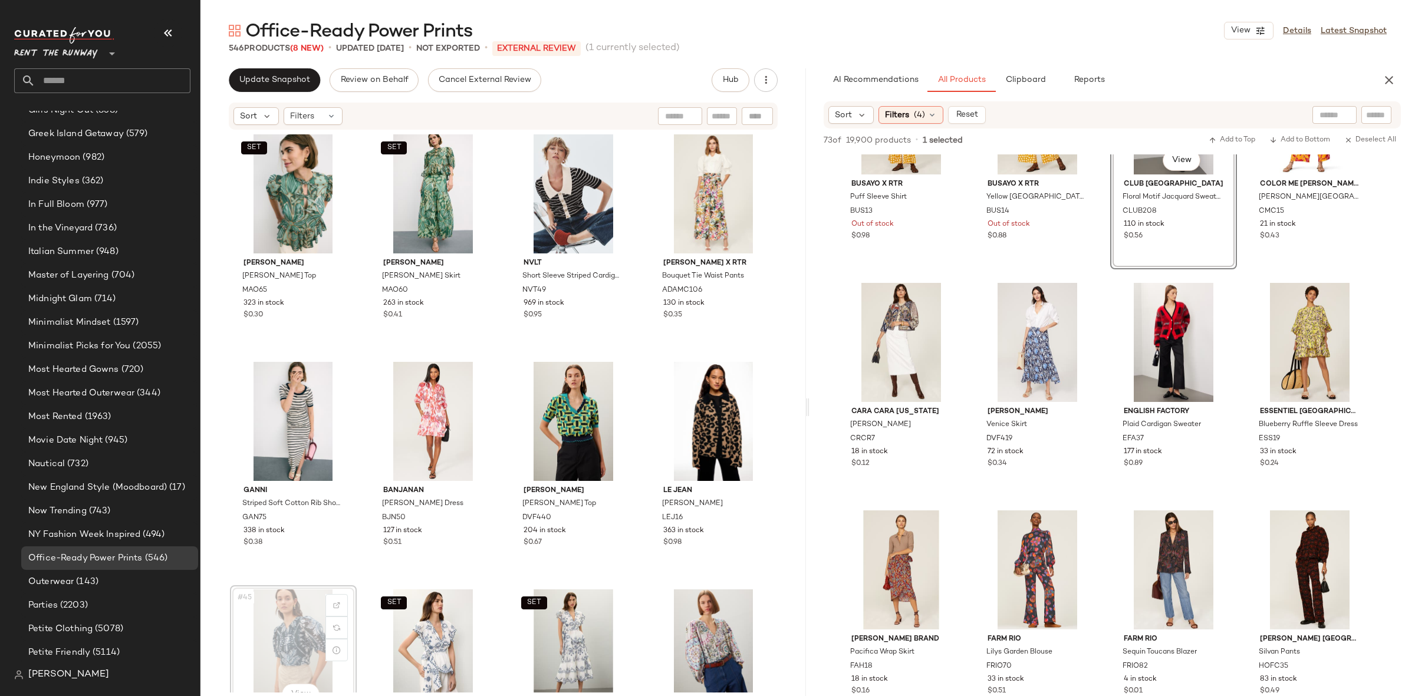
scroll to position [2063, 0]
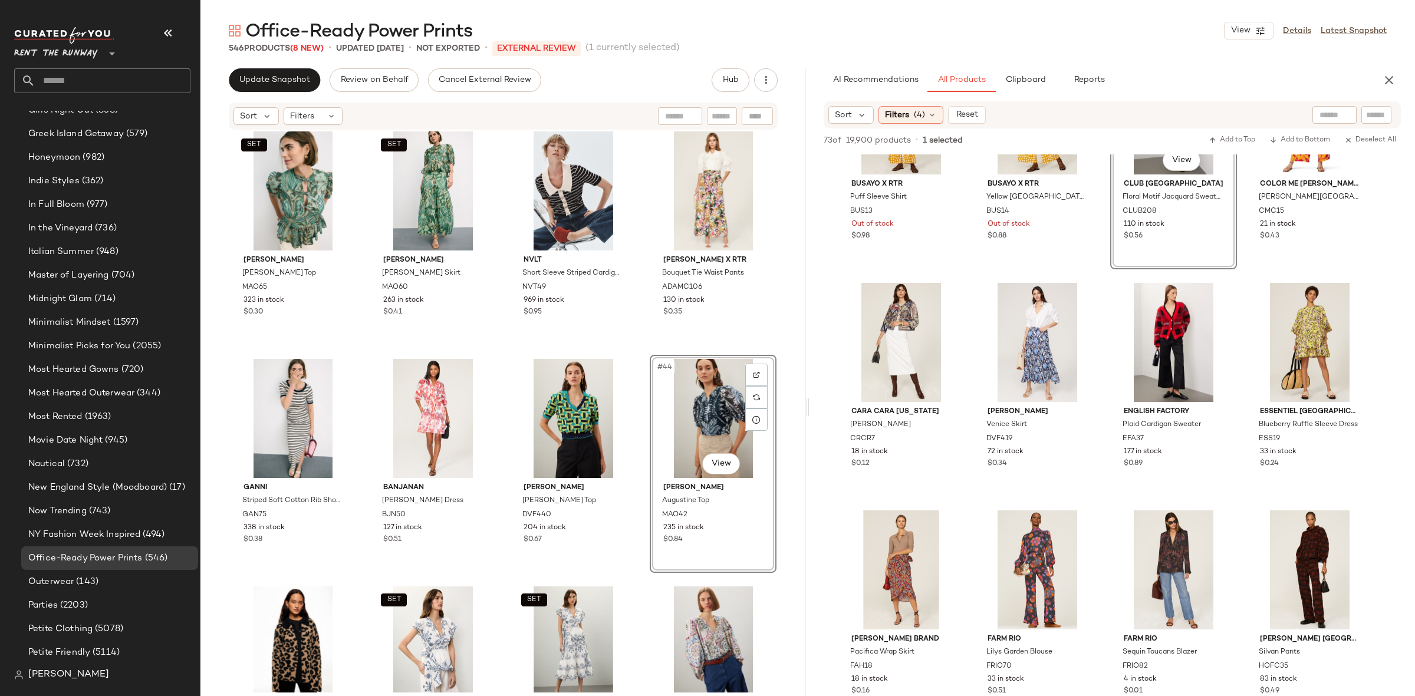
click at [647, 351] on div "Tanya Taylor Striped Whitney Top TNT325 529 in stock En Saison Cece Top ENS4 18…" at bounding box center [502, 412] width 605 height 562
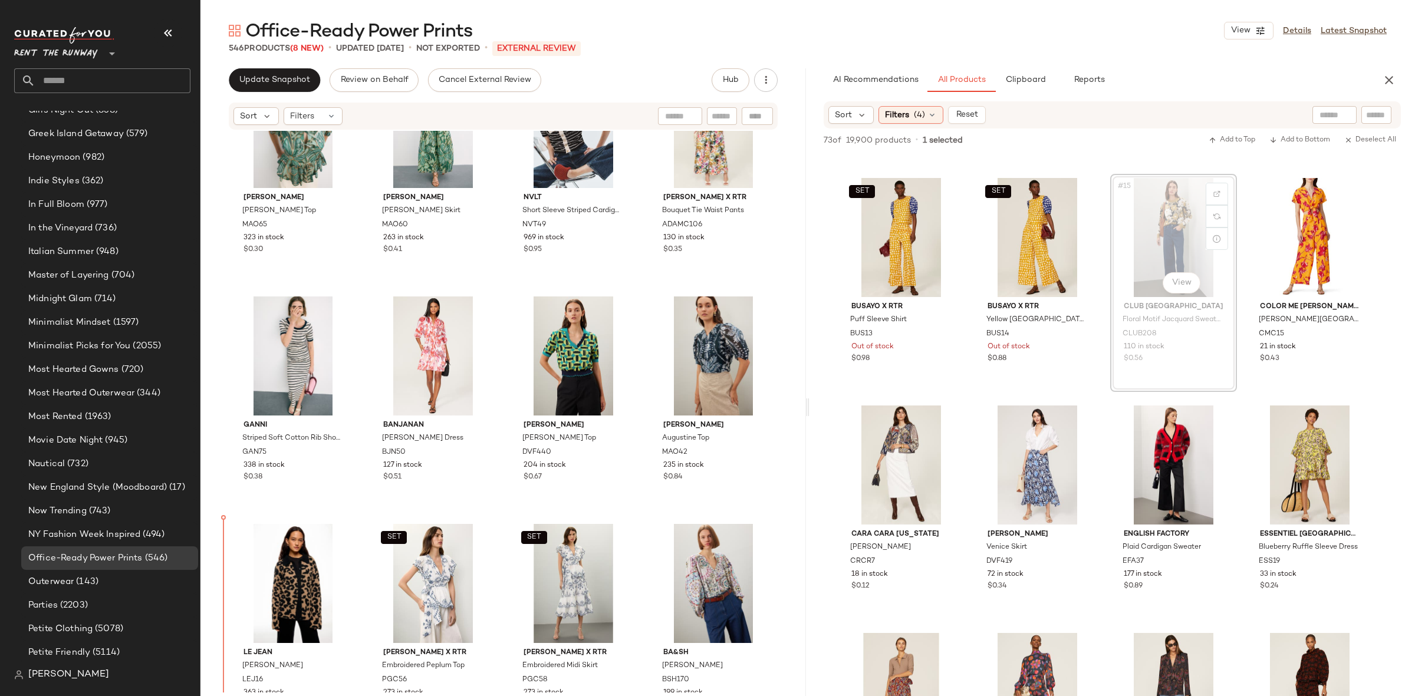
scroll to position [2150, 0]
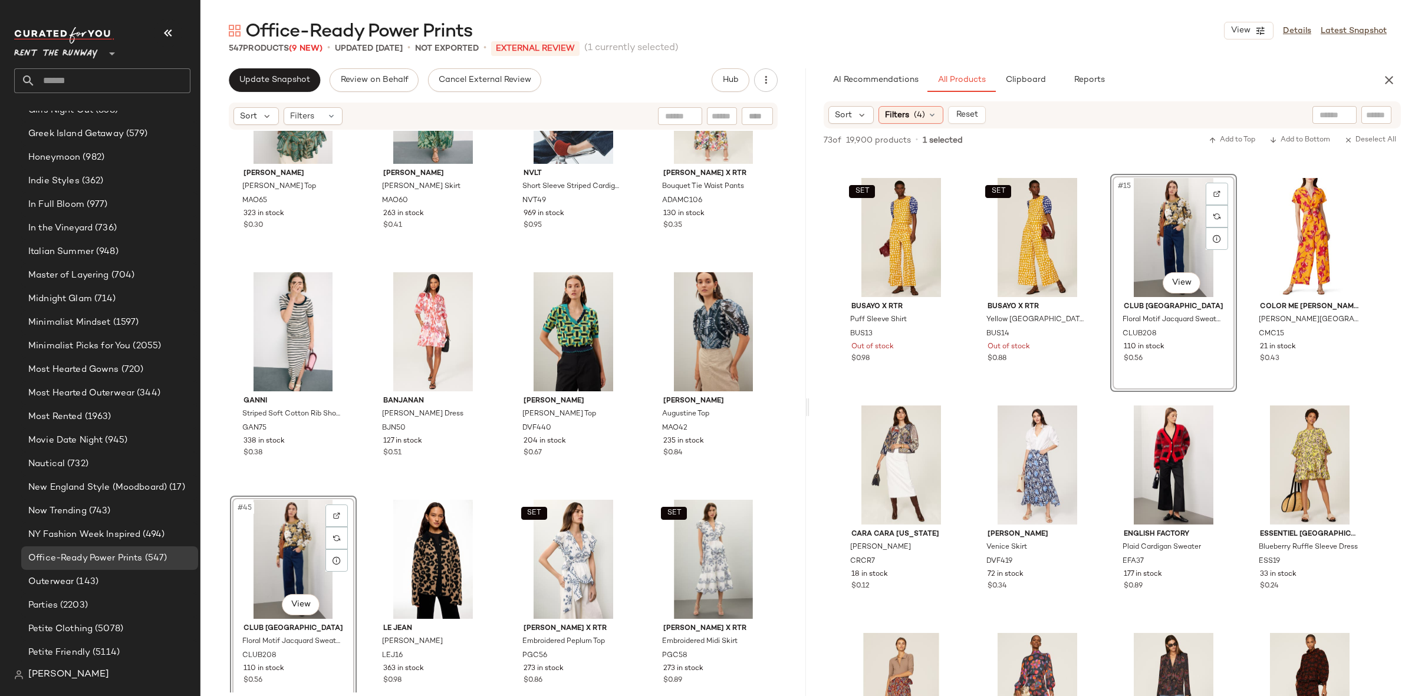
click at [350, 487] on div "SET Marie Oliver Estella Top MAO65 323 in stock $0.30 SET Marie Oliver Owens Sk…" at bounding box center [502, 412] width 605 height 562
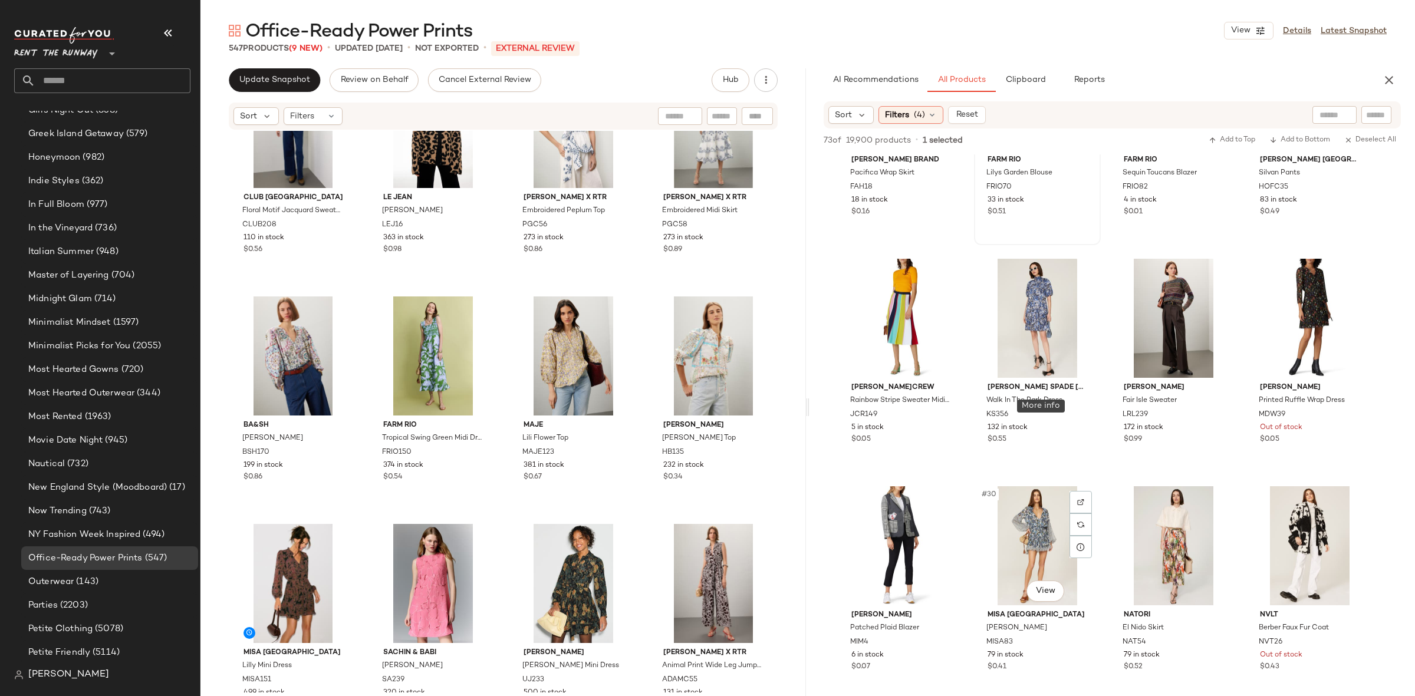
scroll to position [1457, 0]
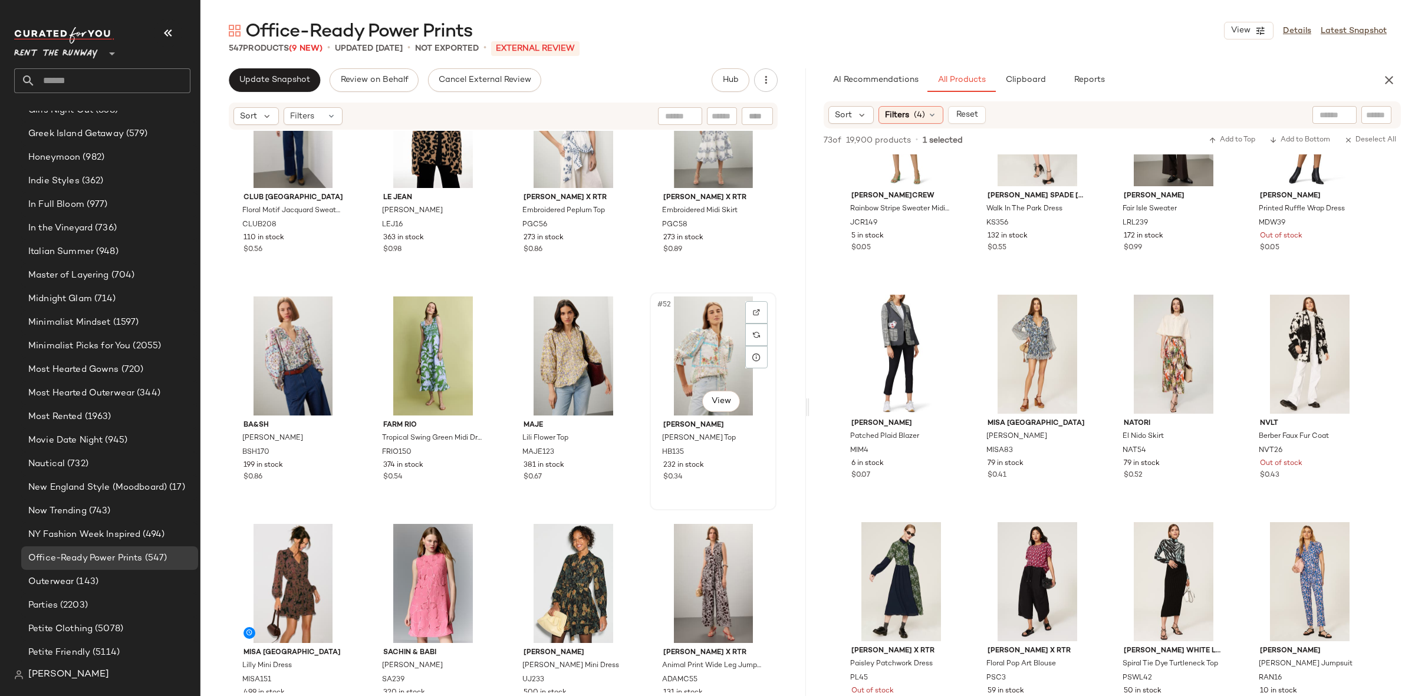
click at [720, 323] on div "#52 View" at bounding box center [713, 355] width 118 height 119
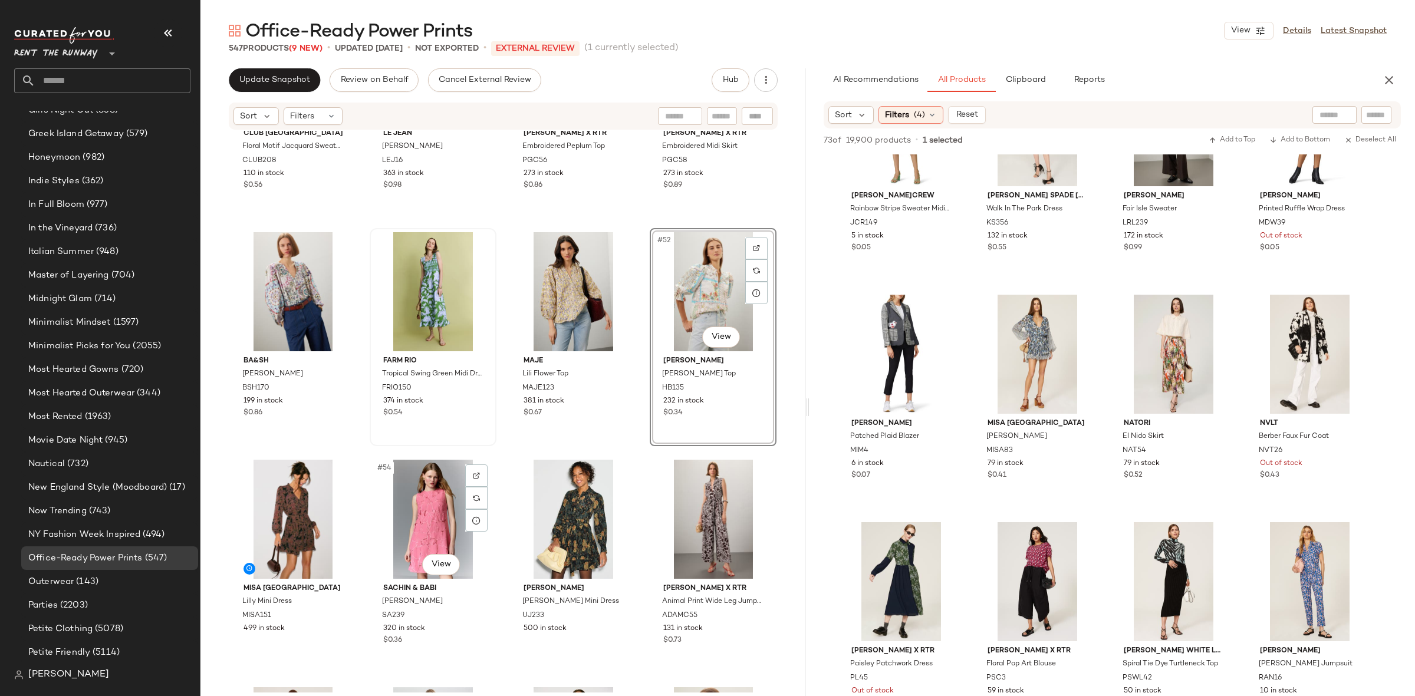
scroll to position [2749, 0]
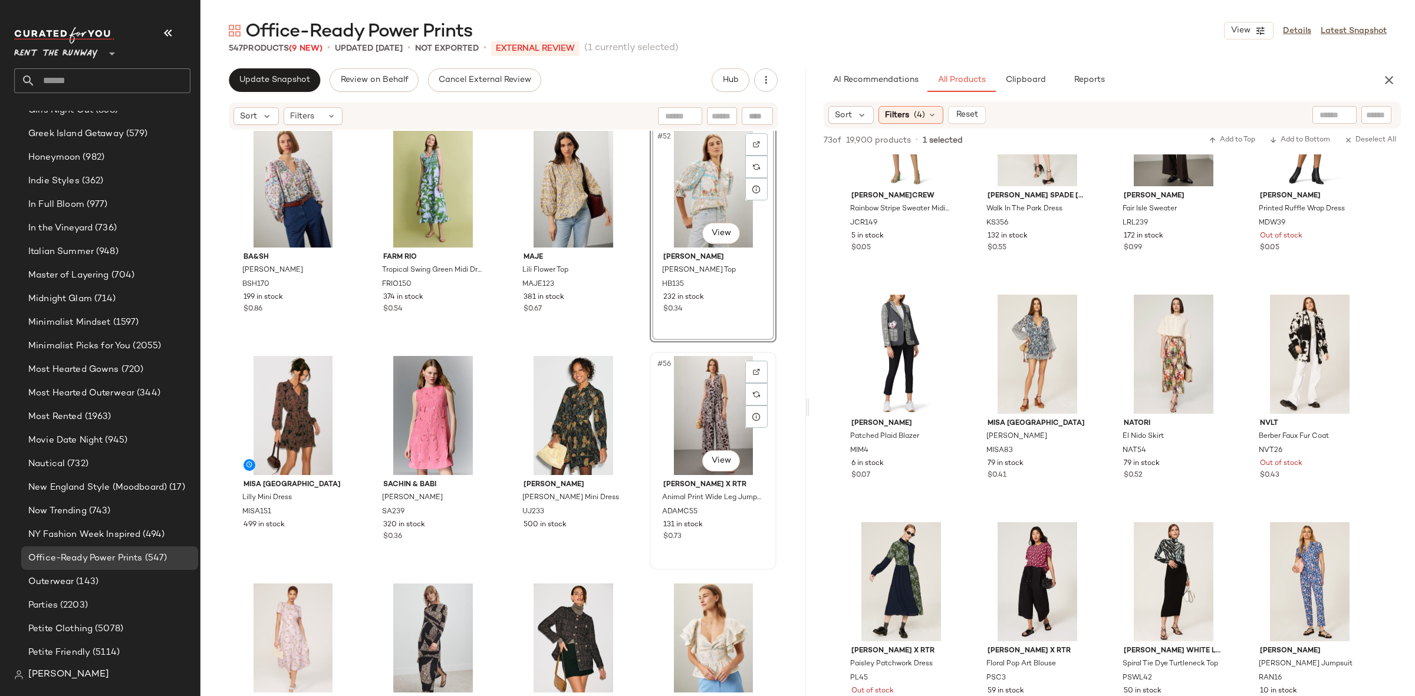
click at [651, 355] on div "#56 View Adam Lippes x RTR Animal Print Wide Leg Jumpsuit ADAMC55 131 in stock …" at bounding box center [713, 461] width 124 height 216
click at [643, 350] on div "Club Monaco Floral Motif Jacquard Sweater CLUB208 110 in stock $0.56 LE JEAN Lo…" at bounding box center [502, 412] width 605 height 562
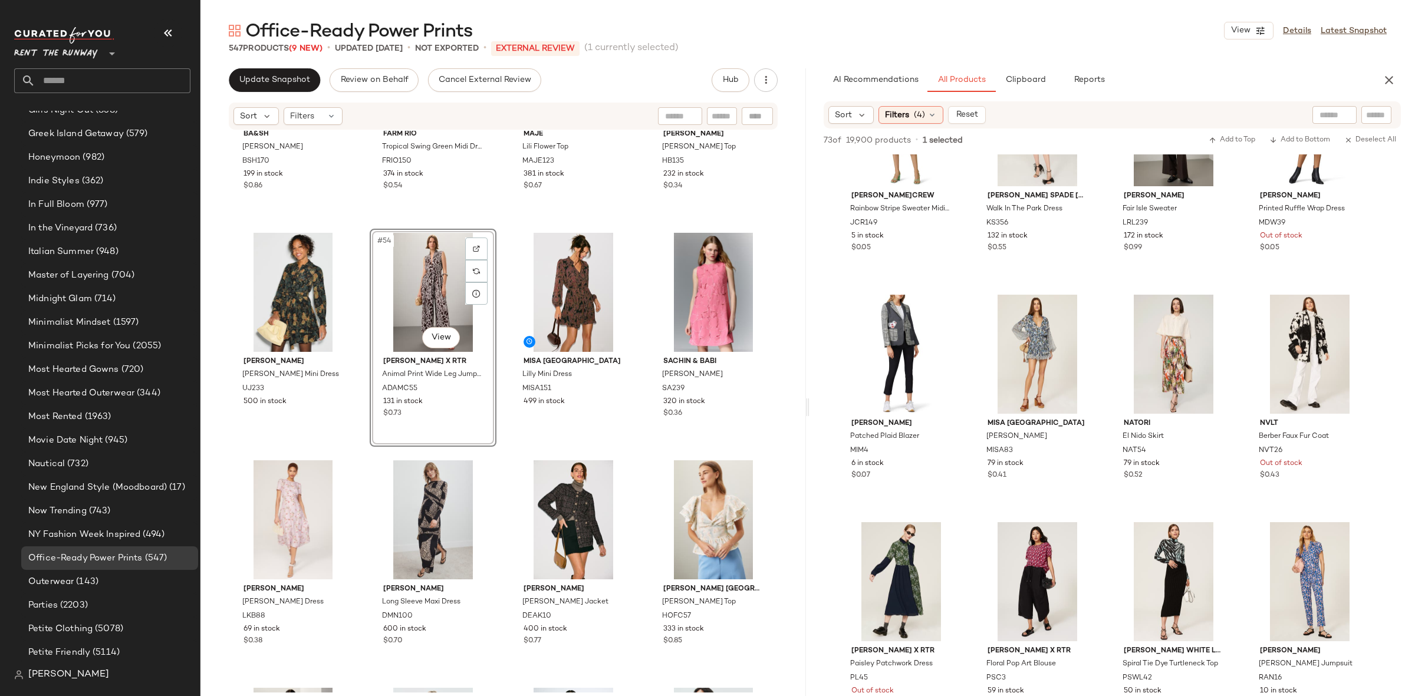
scroll to position [2871, 0]
click at [500, 528] on div "ba&sh Luigi Top BSH170 199 in stock $0.86 FARM Rio Tropical Swing Green Midi Dr…" at bounding box center [502, 412] width 605 height 562
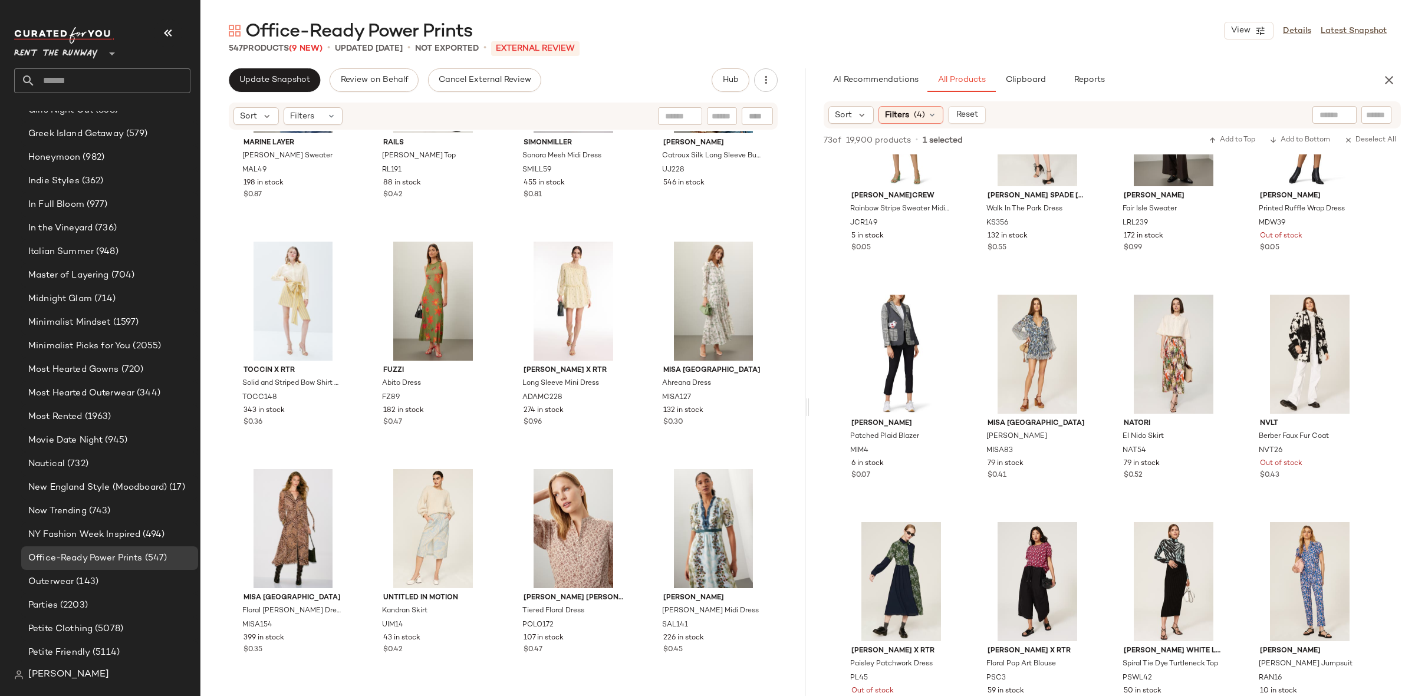
scroll to position [6148, 0]
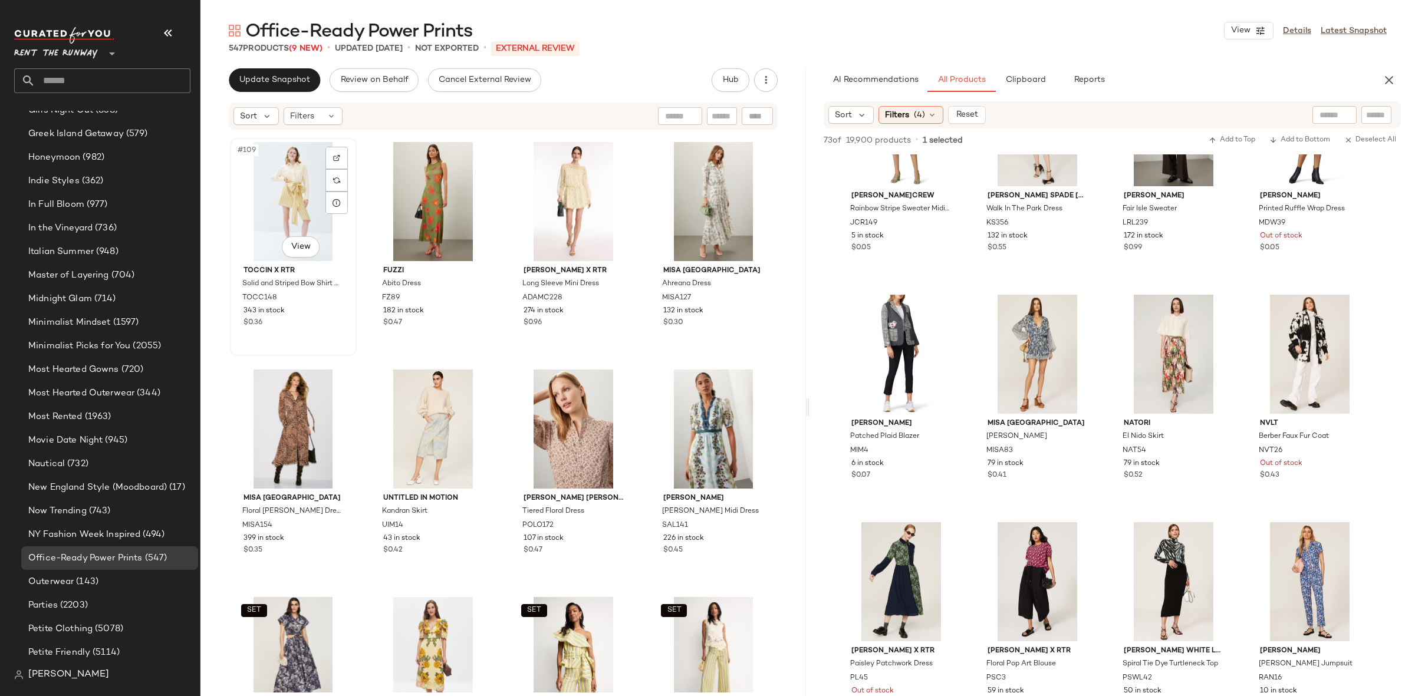
click at [299, 193] on div "#109 View" at bounding box center [293, 201] width 118 height 119
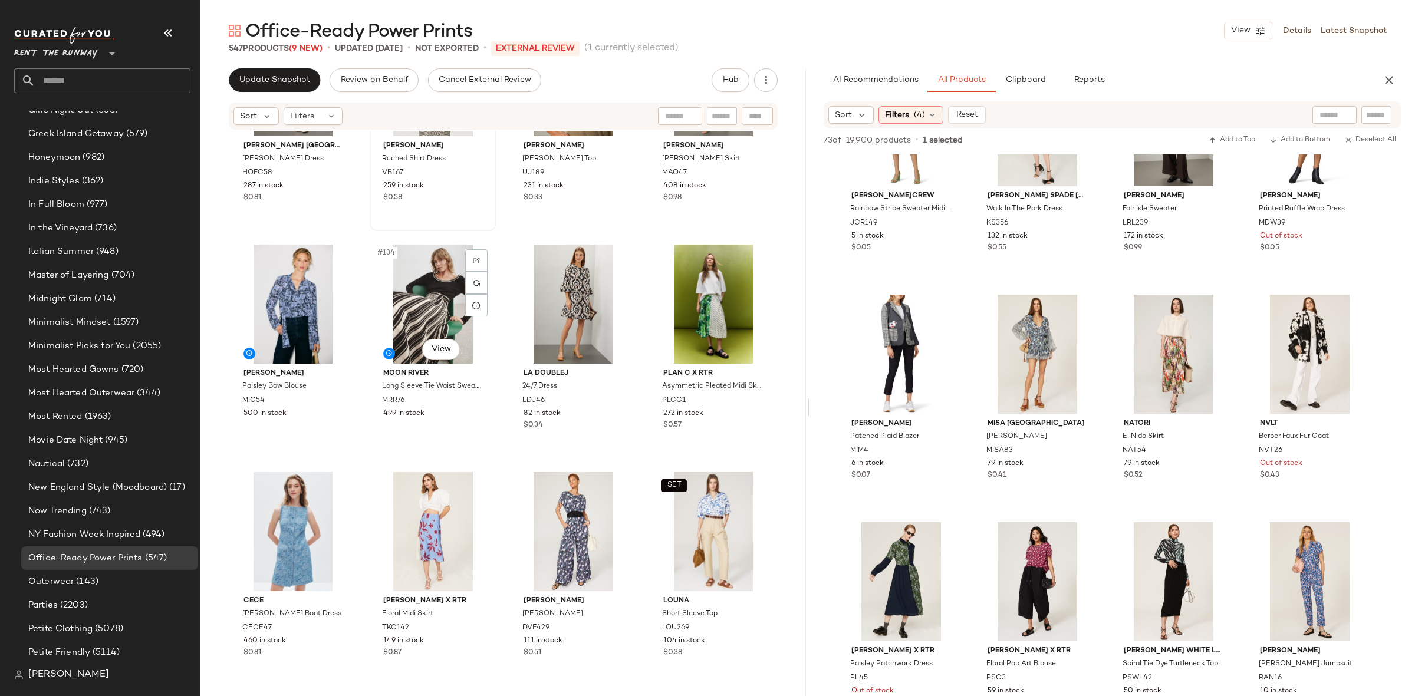
scroll to position [7417, 0]
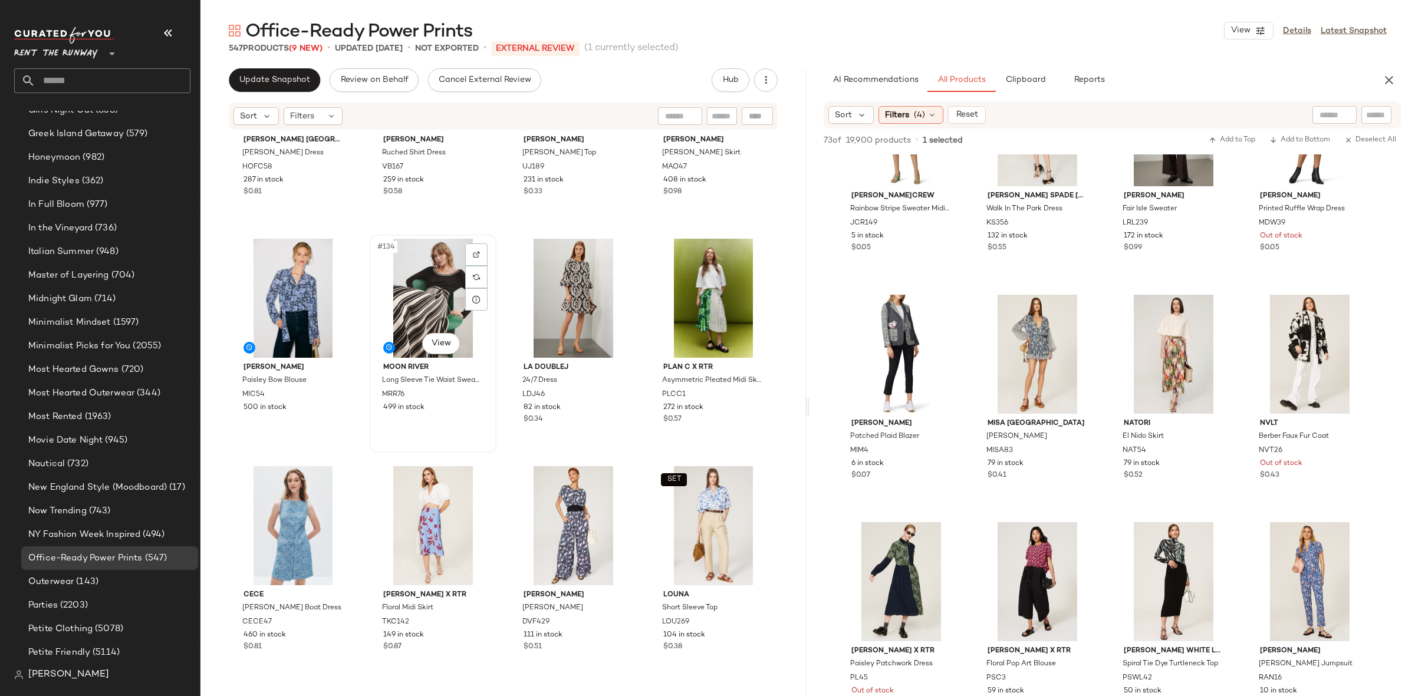
click at [416, 295] on div "#134 View" at bounding box center [433, 298] width 118 height 119
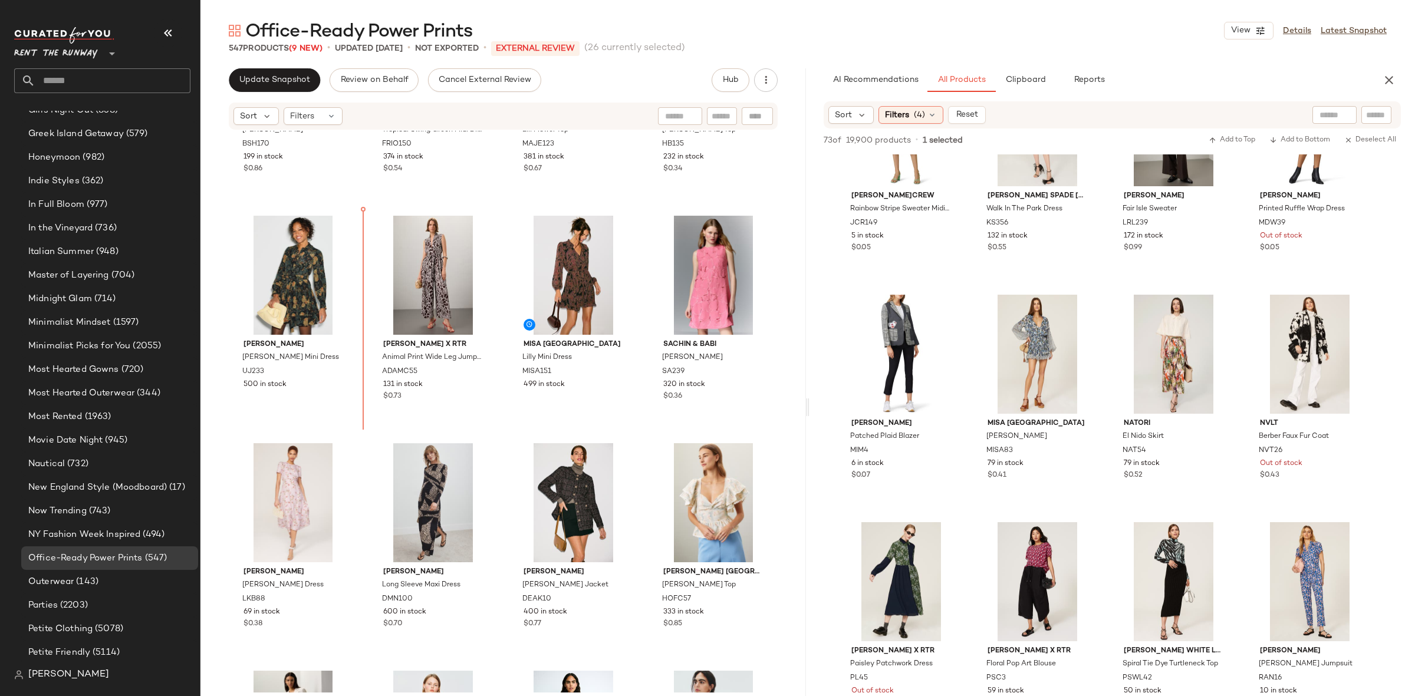
scroll to position [2887, 0]
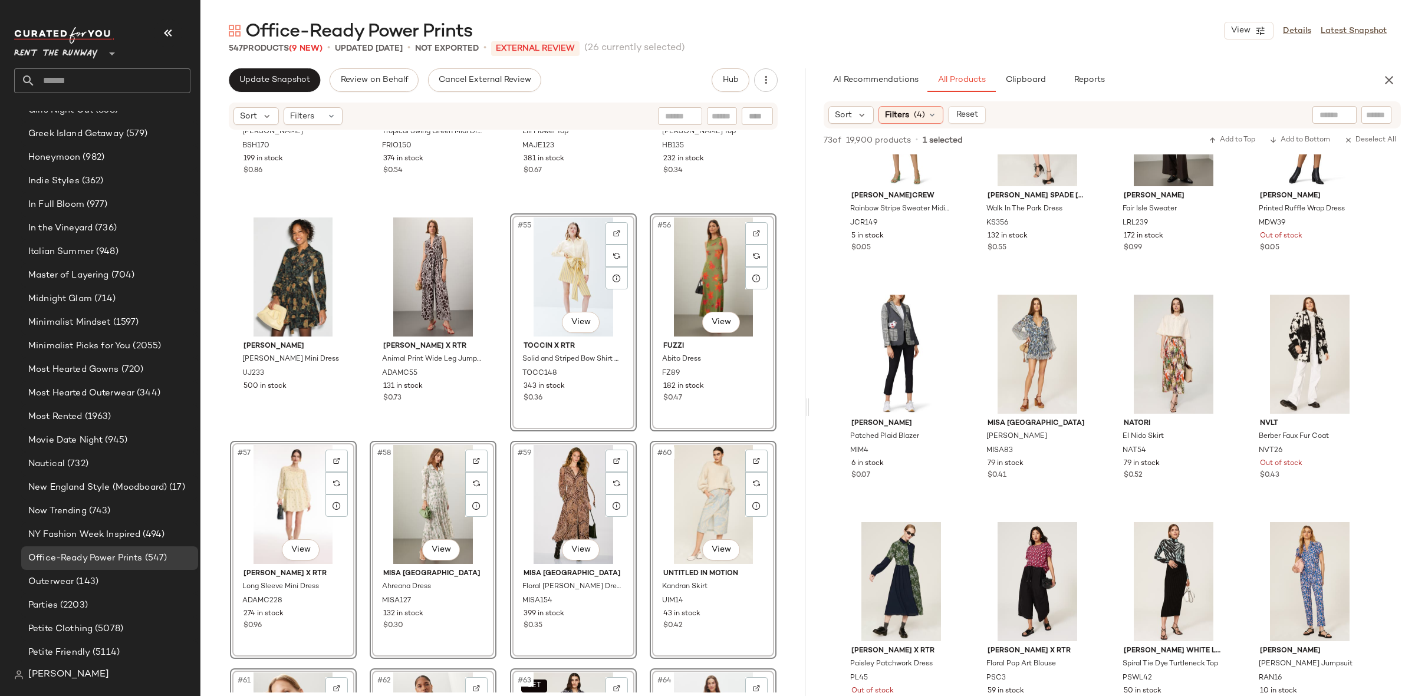
click at [498, 431] on div "ba&sh Luigi Top BSH170 199 in stock $0.86 FARM Rio Tropical Swing Green Midi Dr…" at bounding box center [502, 412] width 605 height 562
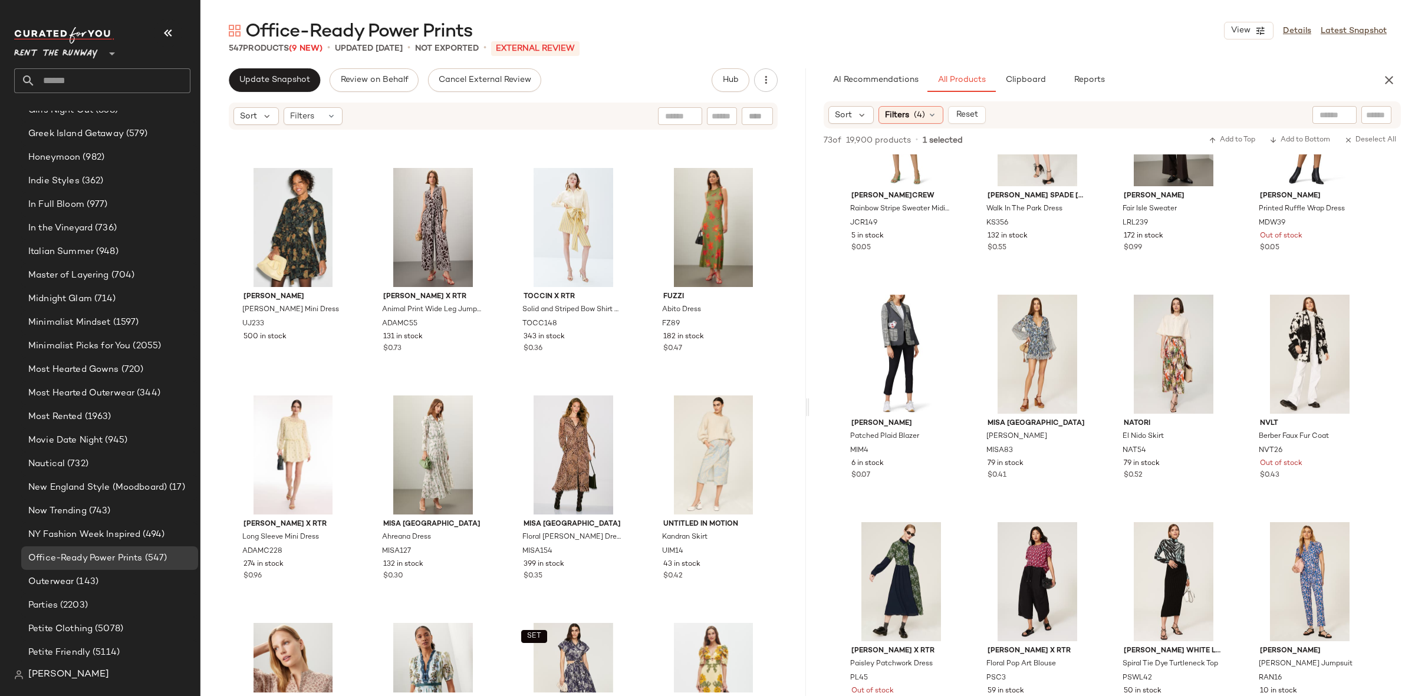
scroll to position [3014, 0]
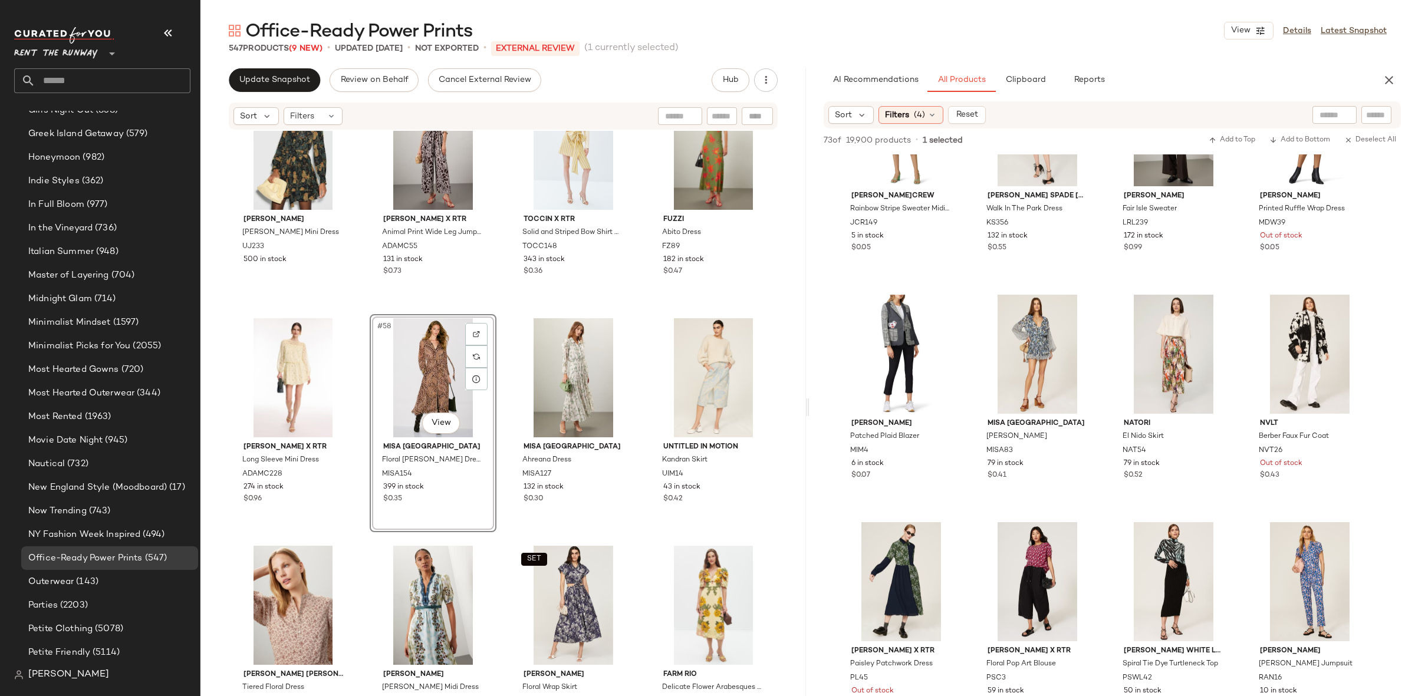
click at [495, 299] on div "Ulla Johnson Simona Silk Mini Dress UJ233 500 in stock Adam Lippes x RTR Animal…" at bounding box center [502, 412] width 605 height 562
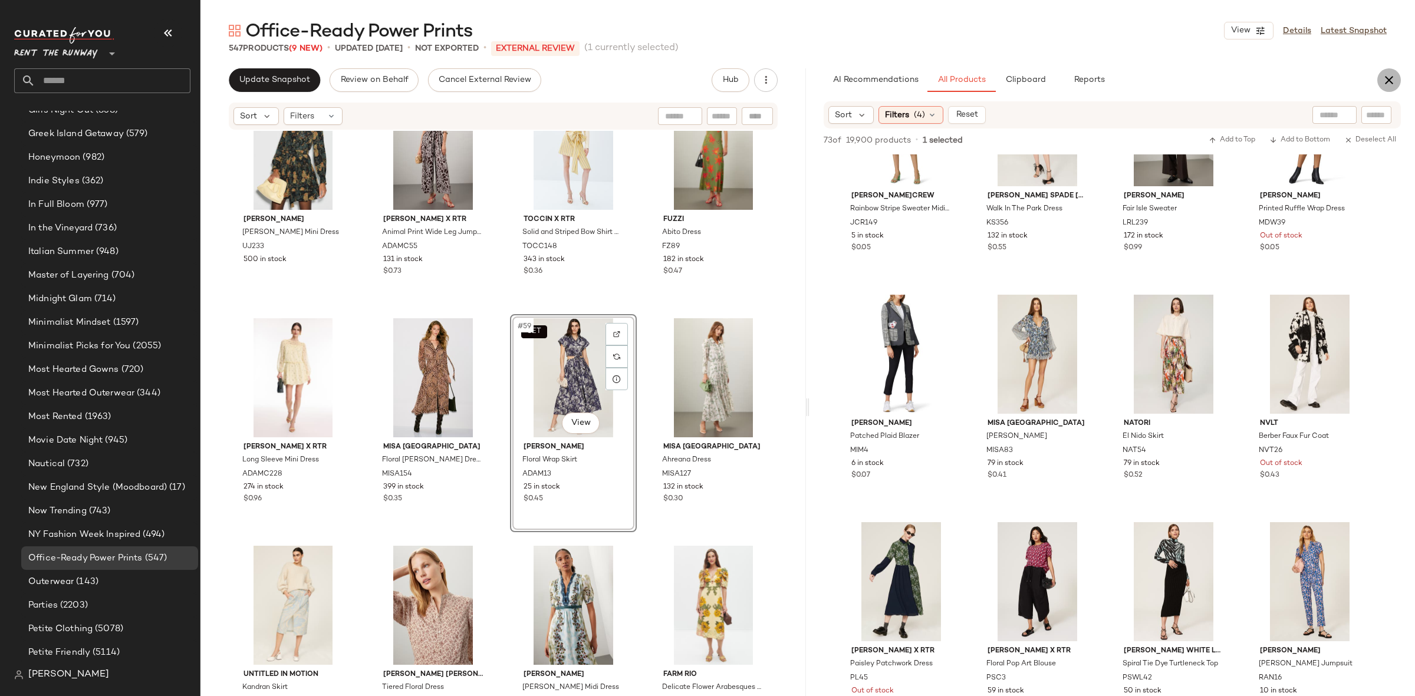
click at [1397, 83] on button "button" at bounding box center [1389, 80] width 24 height 24
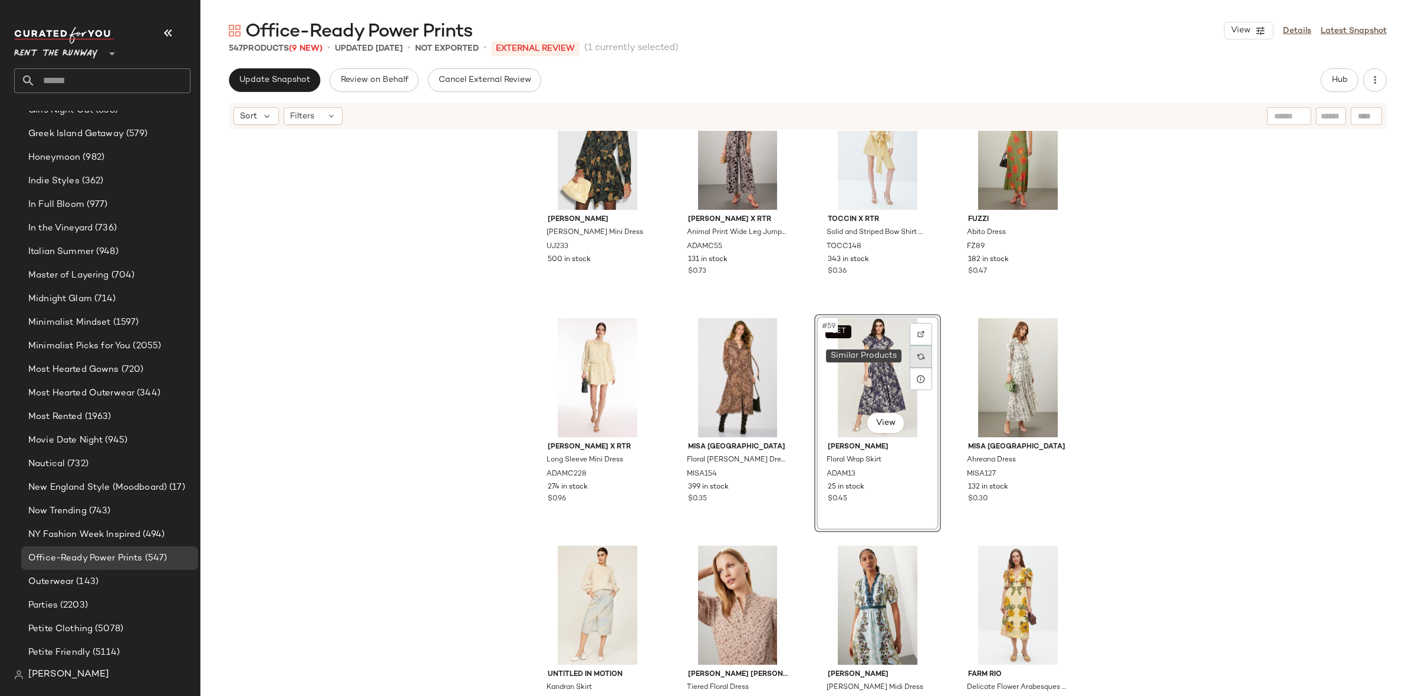
click at [921, 356] on div at bounding box center [921, 356] width 22 height 22
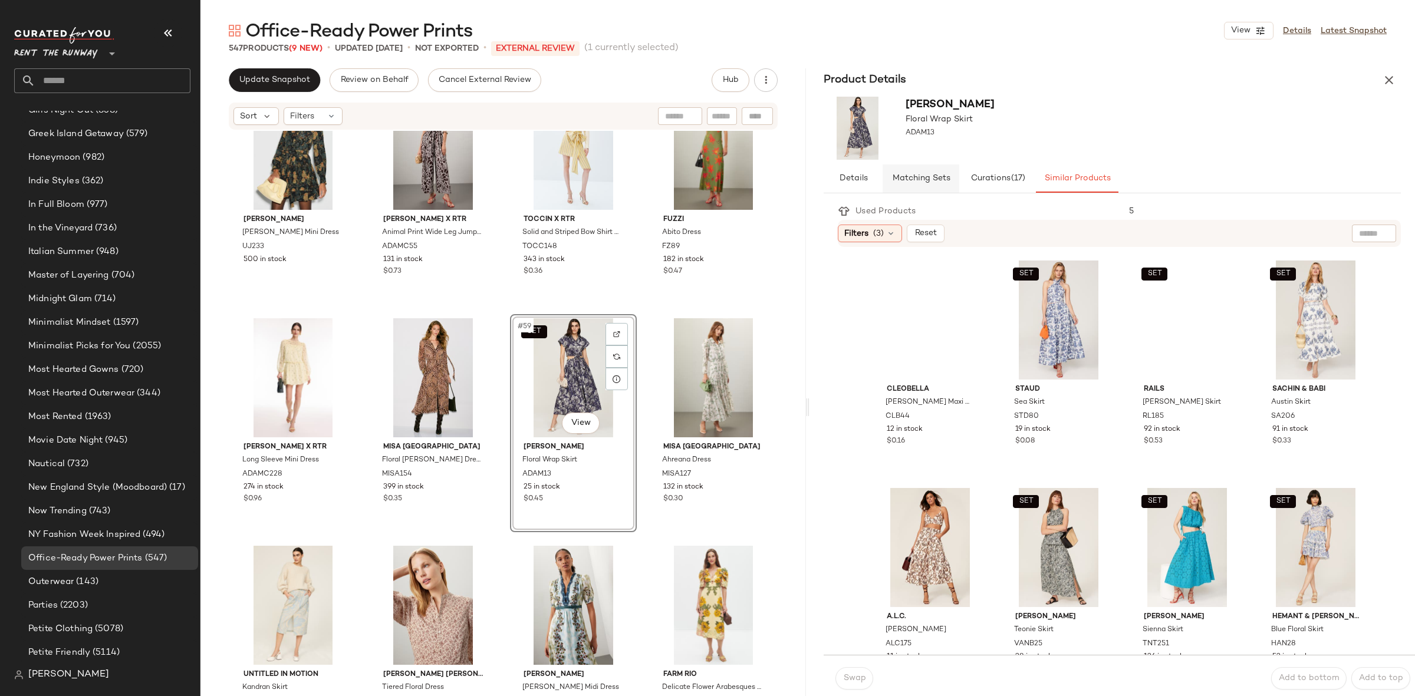
click at [940, 167] on button "Matching Sets" at bounding box center [920, 178] width 77 height 28
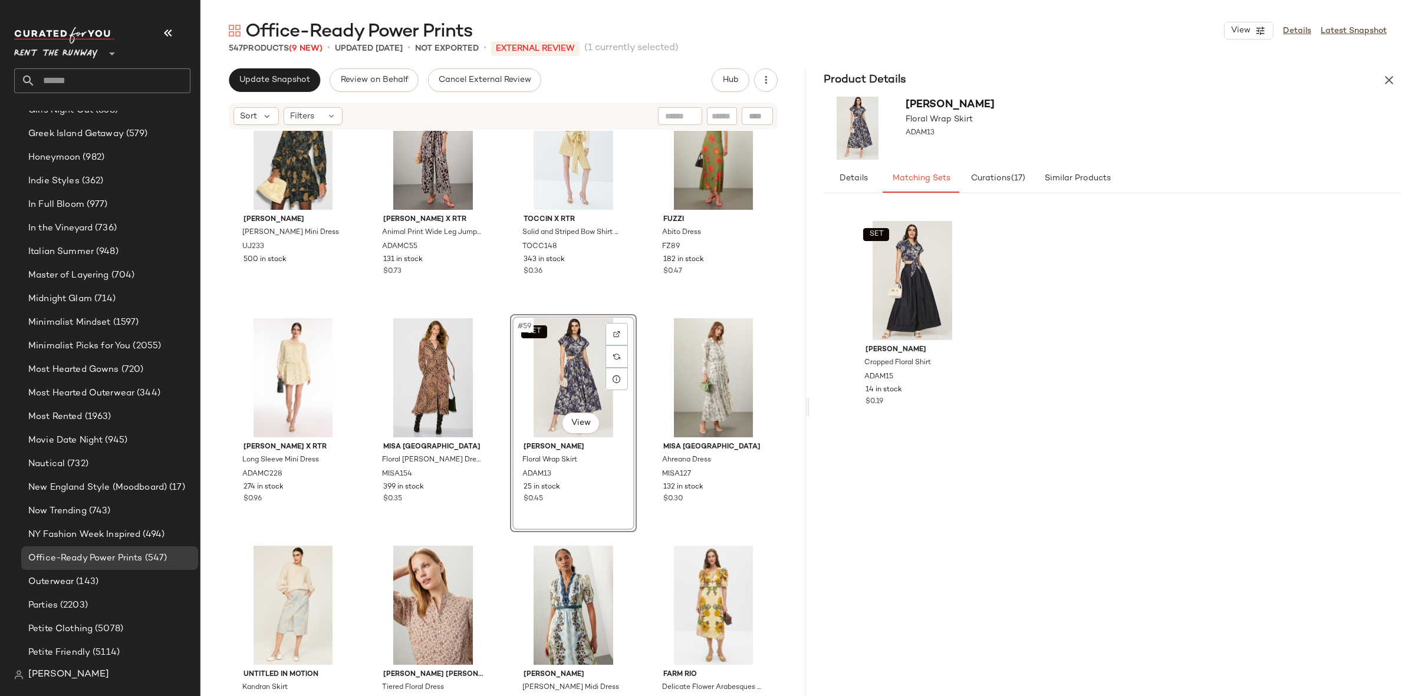
click at [578, 361] on div "SET #59 View" at bounding box center [573, 377] width 118 height 119
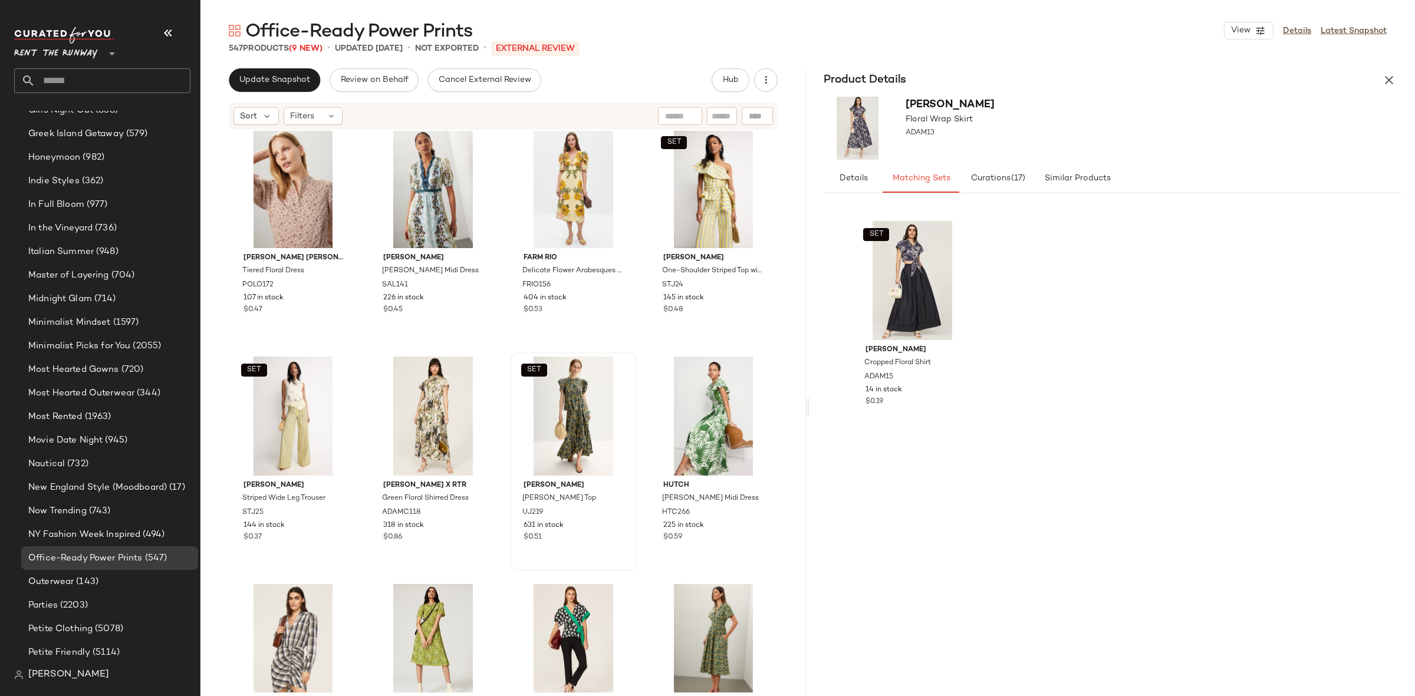
scroll to position [3438, 0]
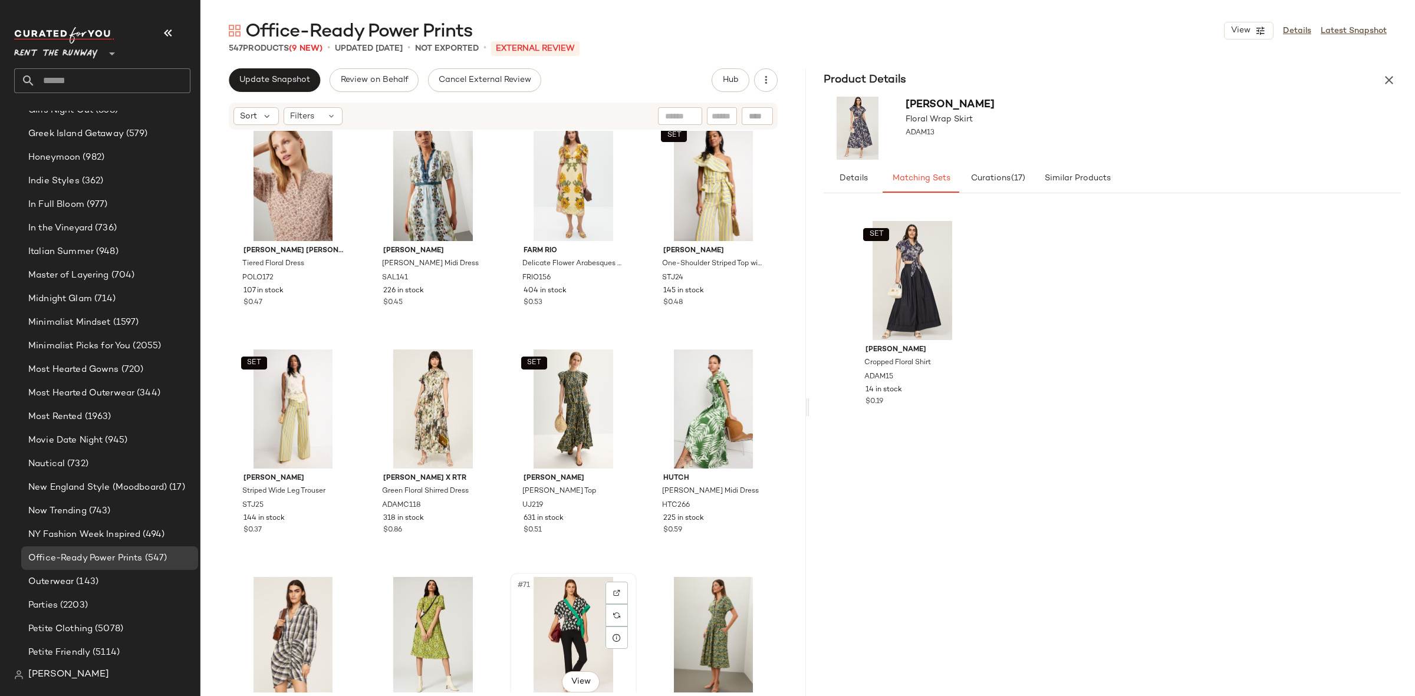
click at [555, 614] on div "#71 View" at bounding box center [573, 636] width 118 height 119
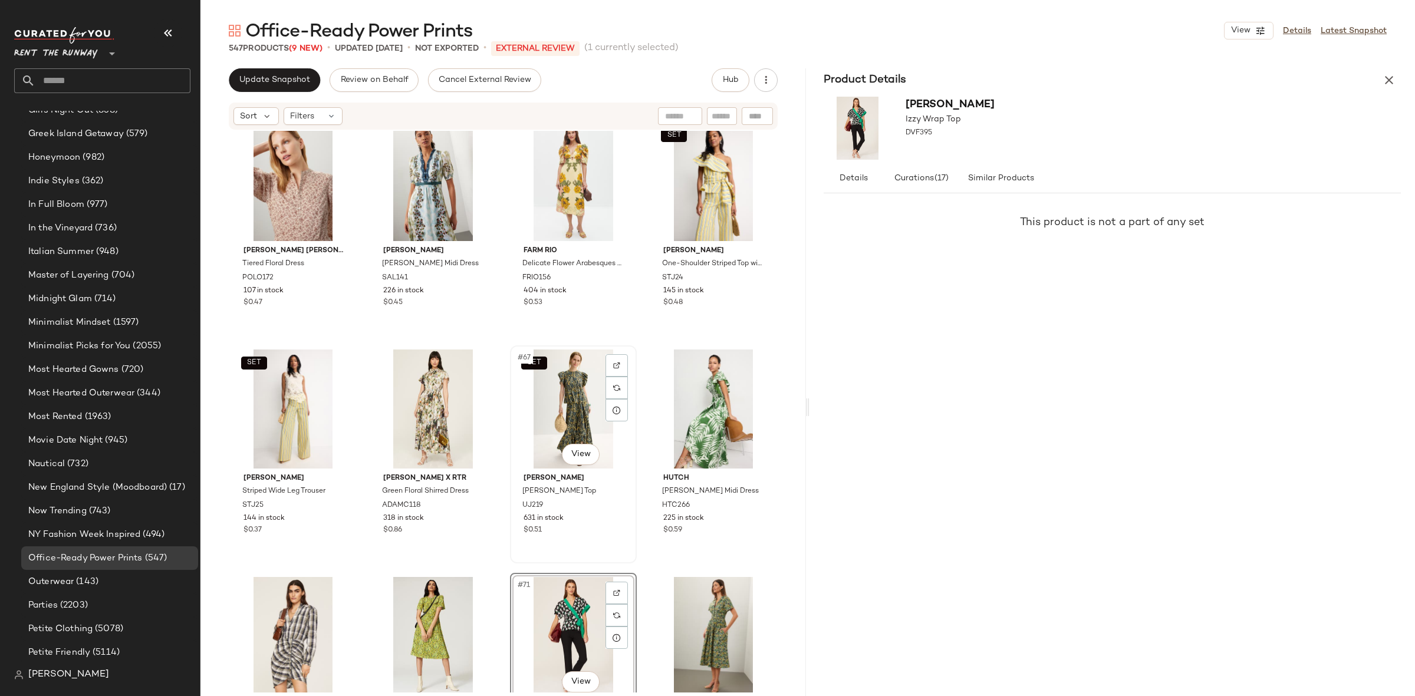
drag, startPoint x: 555, startPoint y: 614, endPoint x: 547, endPoint y: 549, distance: 64.8
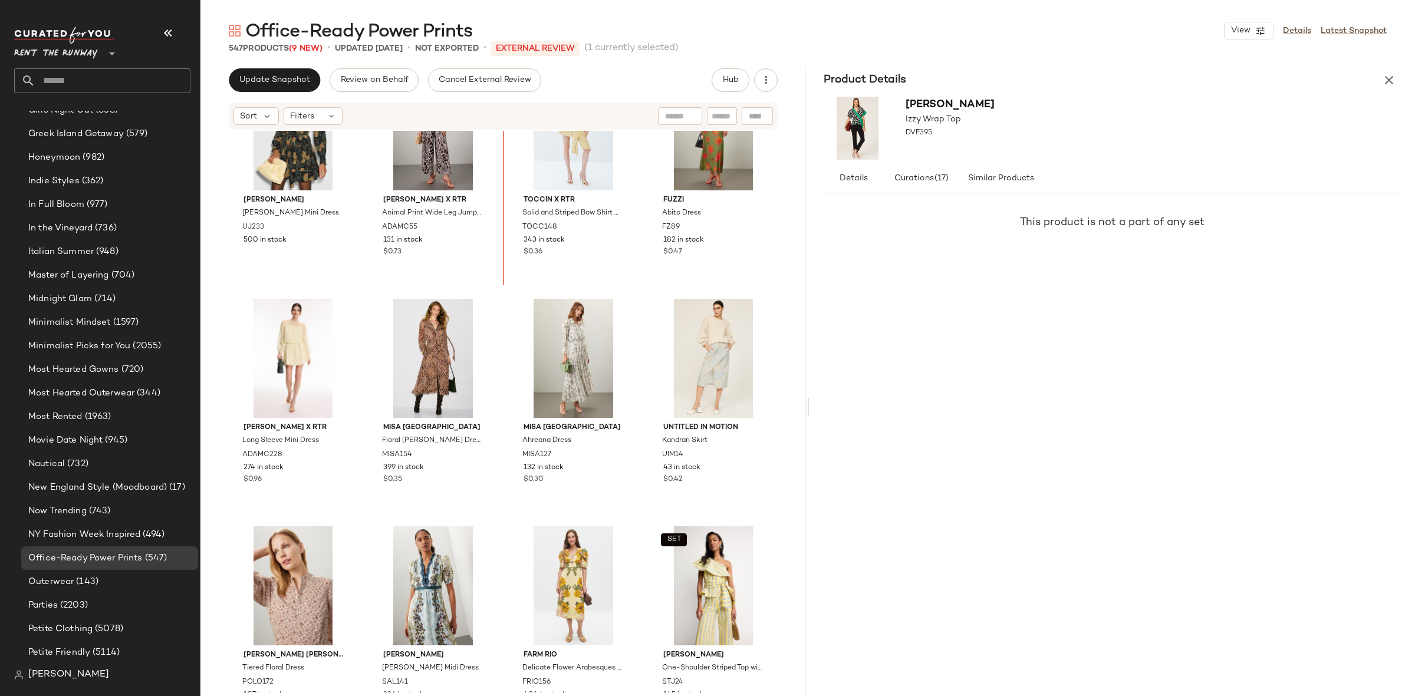
scroll to position [3011, 0]
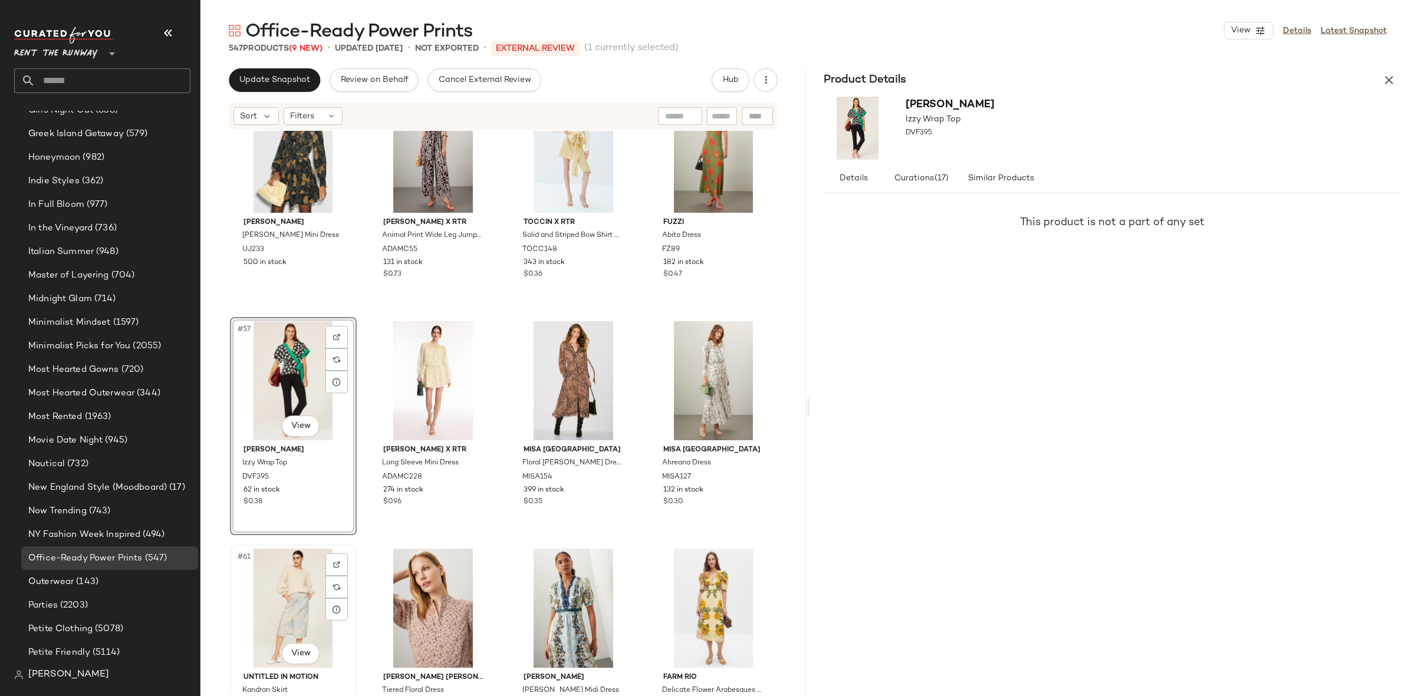
click at [289, 599] on div "#61 View" at bounding box center [293, 608] width 118 height 119
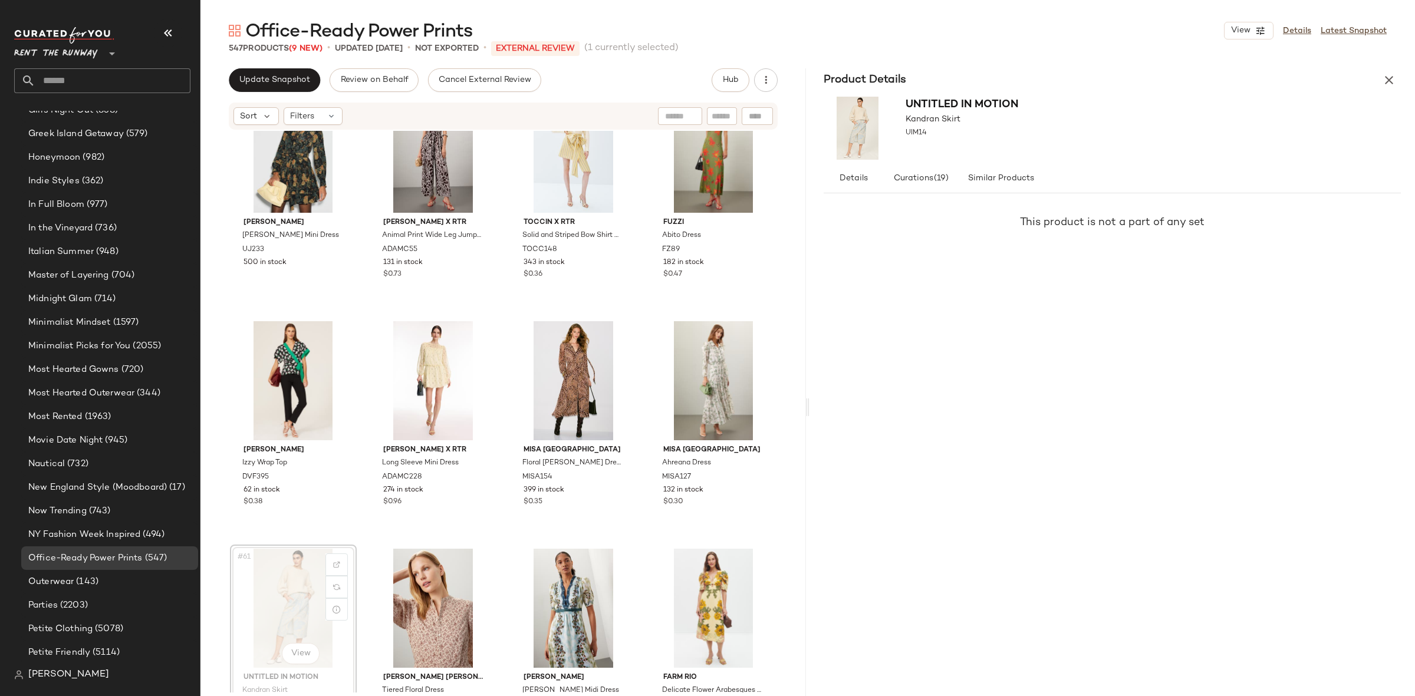
scroll to position [3013, 0]
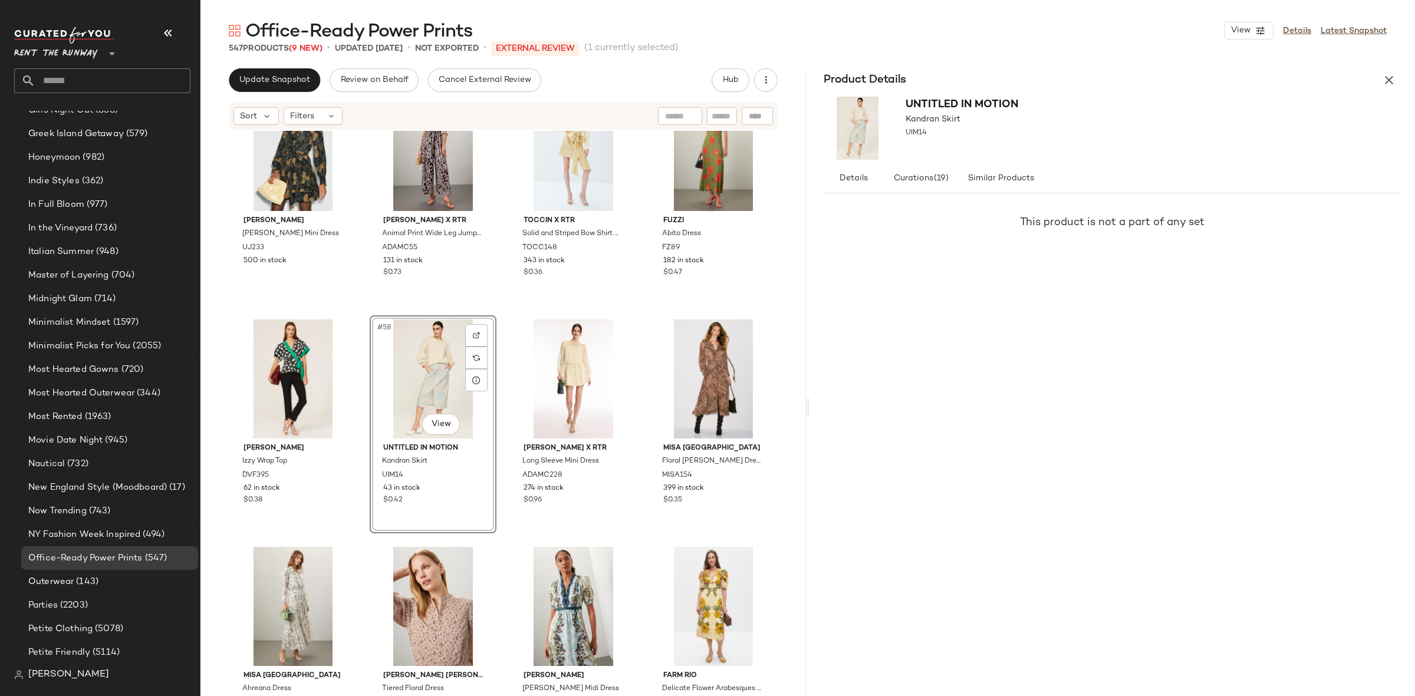
click at [1386, 66] on div "Office-Ready Power Prints View Details Latest Snapshot 547 Products (9 New) • u…" at bounding box center [807, 357] width 1214 height 677
click at [1385, 72] on button "button" at bounding box center [1389, 80] width 24 height 24
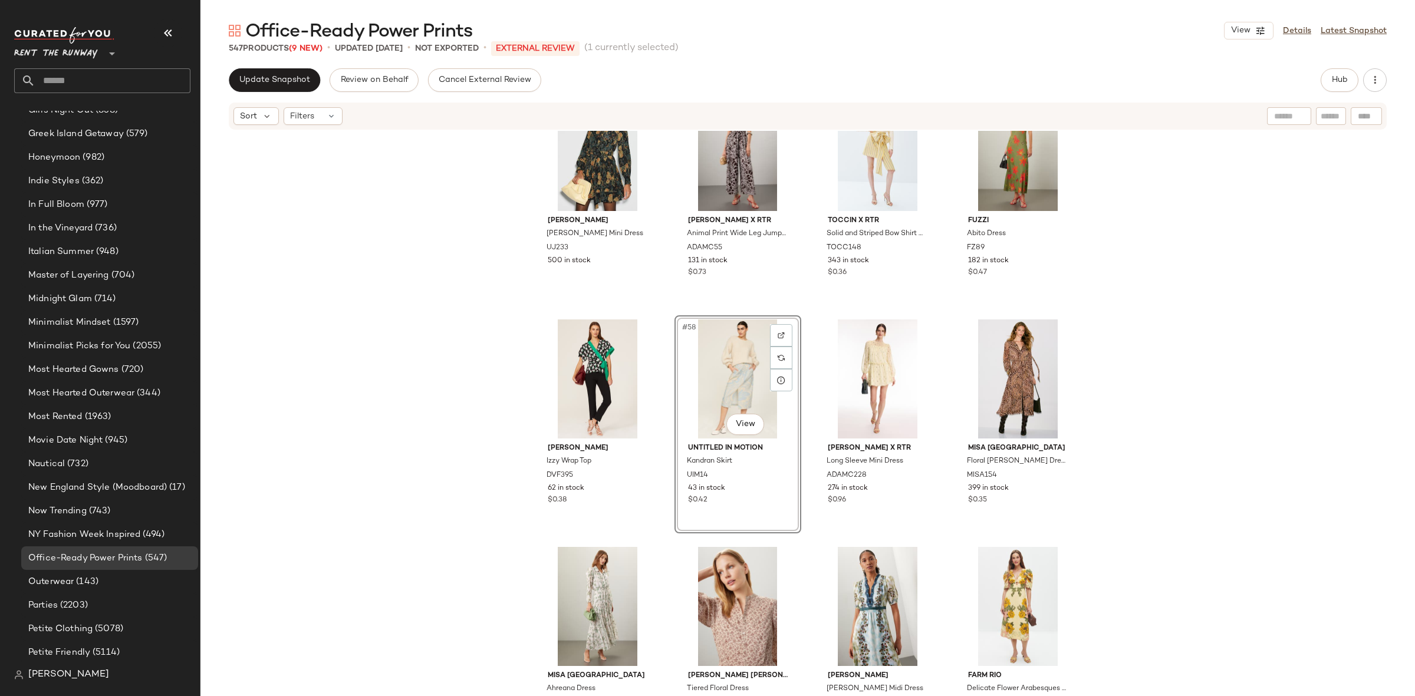
click at [1269, 351] on div "Ulla Johnson Simona Silk Mini Dress UJ233 500 in stock Adam Lippes x RTR Animal…" at bounding box center [807, 412] width 1214 height 562
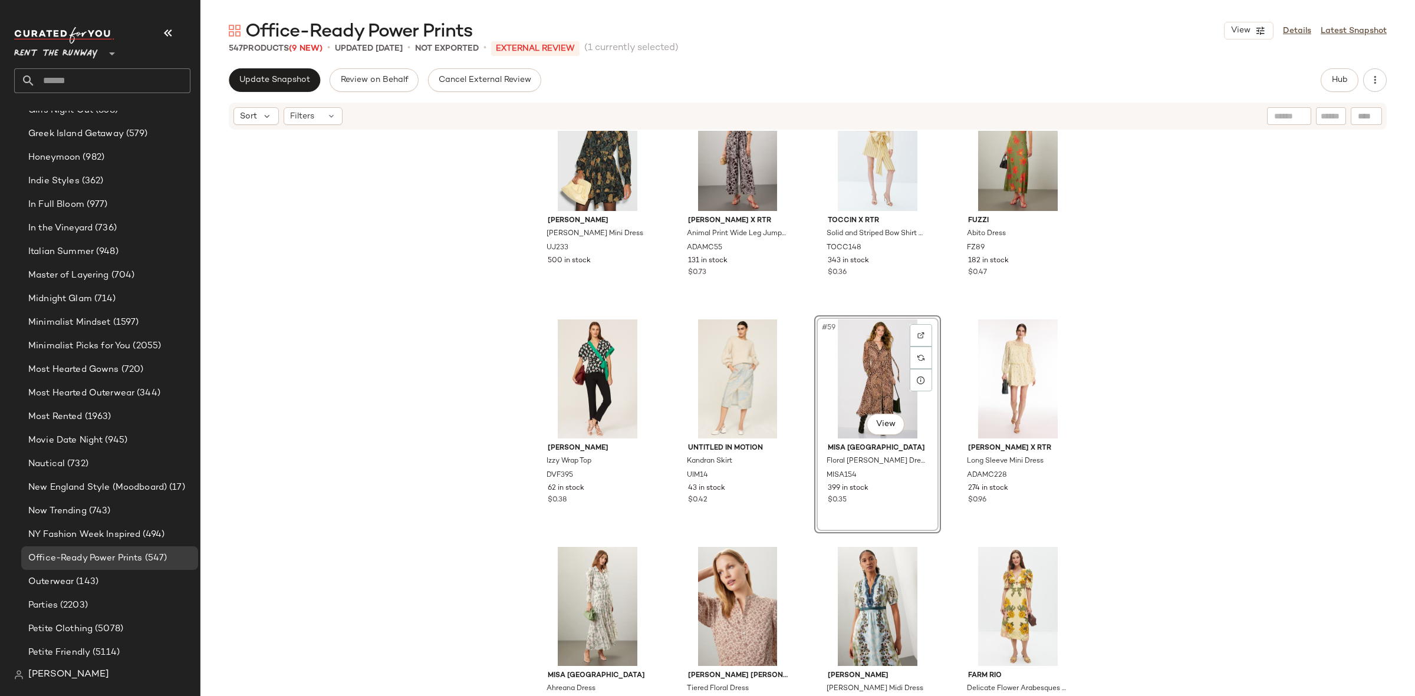
click at [1161, 388] on div "Ulla Johnson Simona Silk Mini Dress UJ233 500 in stock Adam Lippes x RTR Animal…" at bounding box center [807, 412] width 1214 height 562
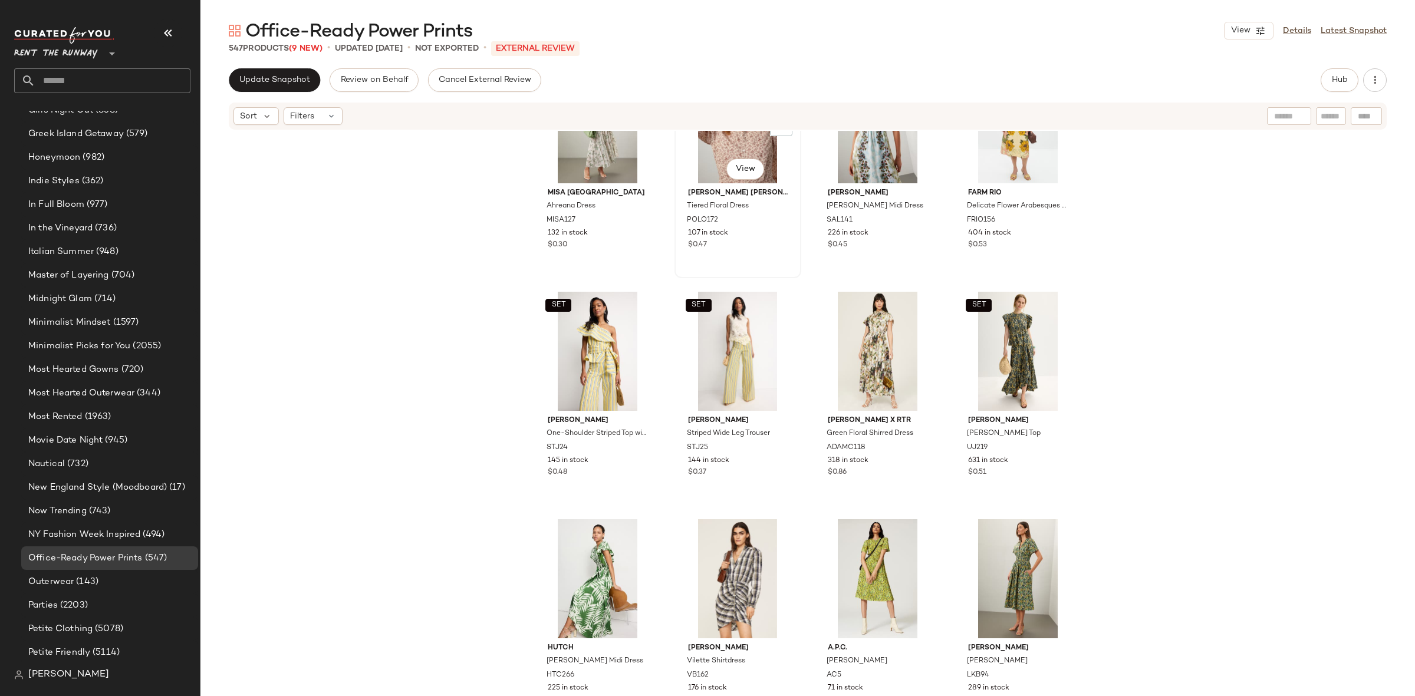
scroll to position [3515, 0]
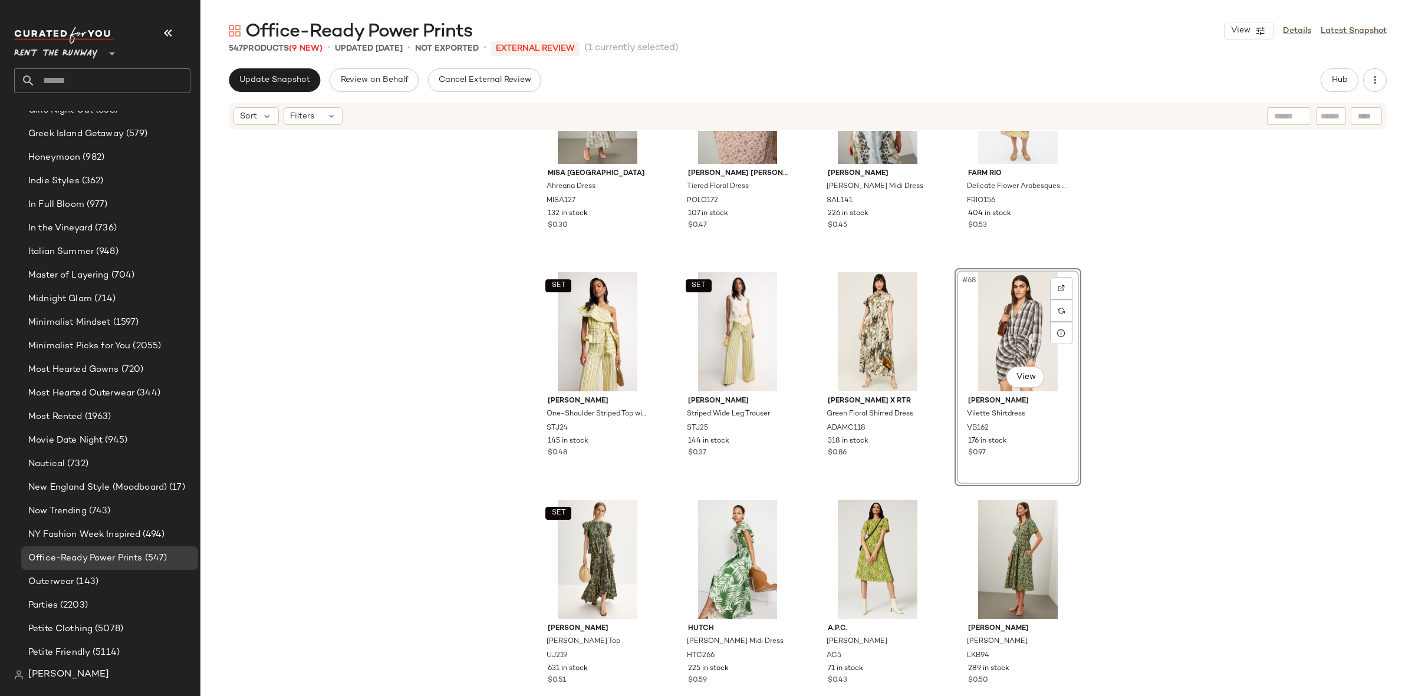
click at [1174, 435] on div "MISA Los Angeles Ahreana Dress MISA127 132 in stock $0.30 Polo Ralph Lauren Tie…" at bounding box center [807, 412] width 1214 height 562
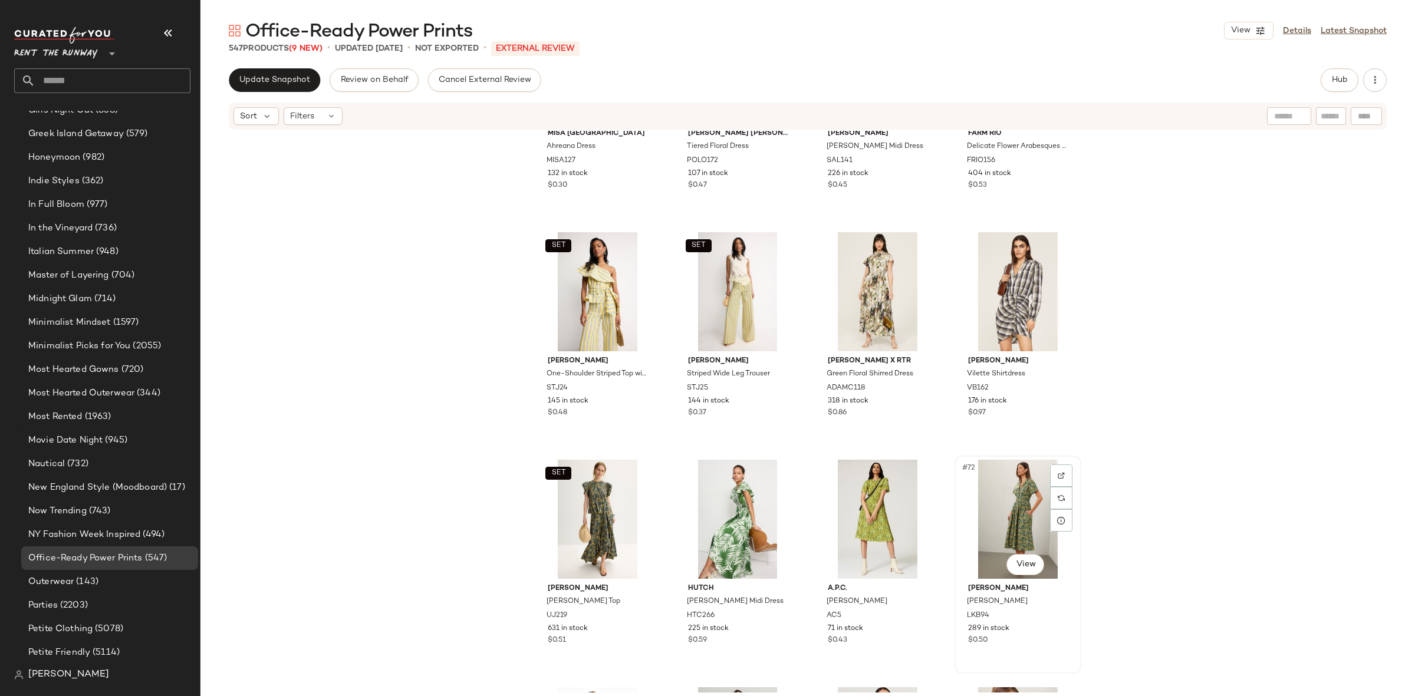
scroll to position [3563, 0]
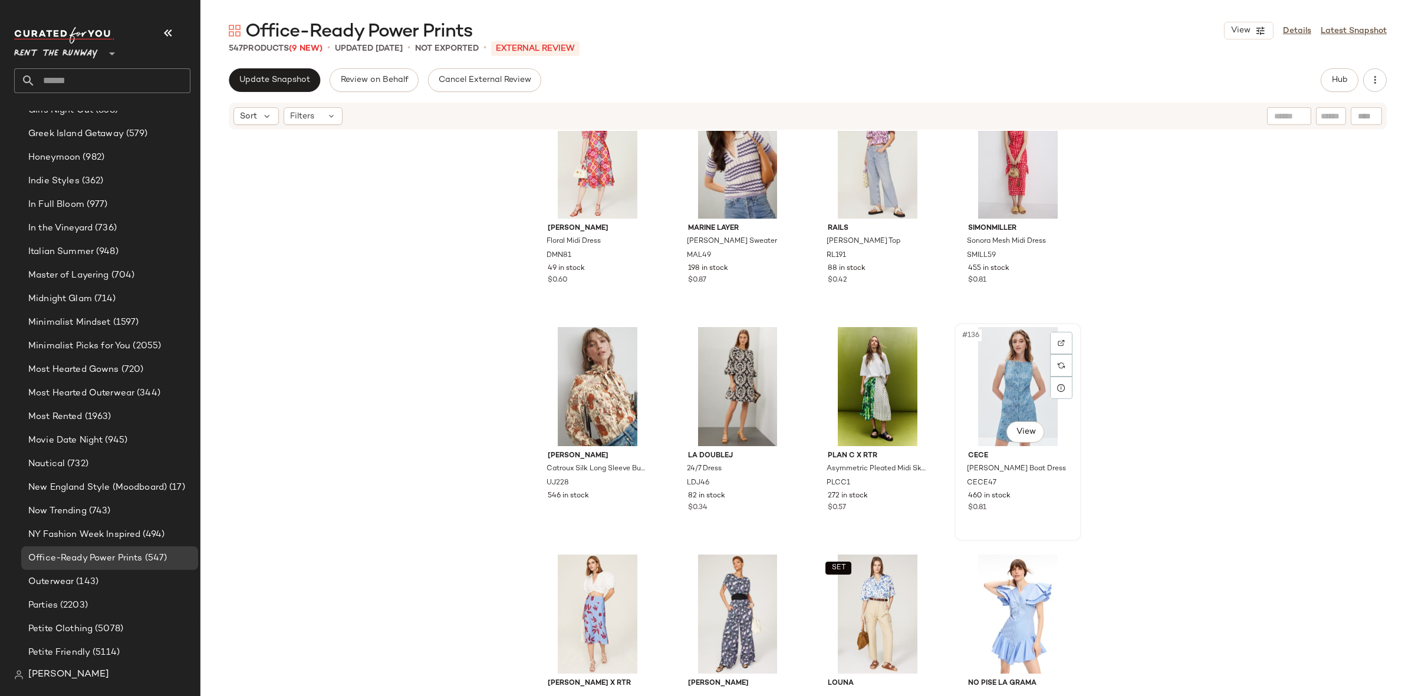
click at [1001, 391] on div "#136 View" at bounding box center [1017, 386] width 118 height 119
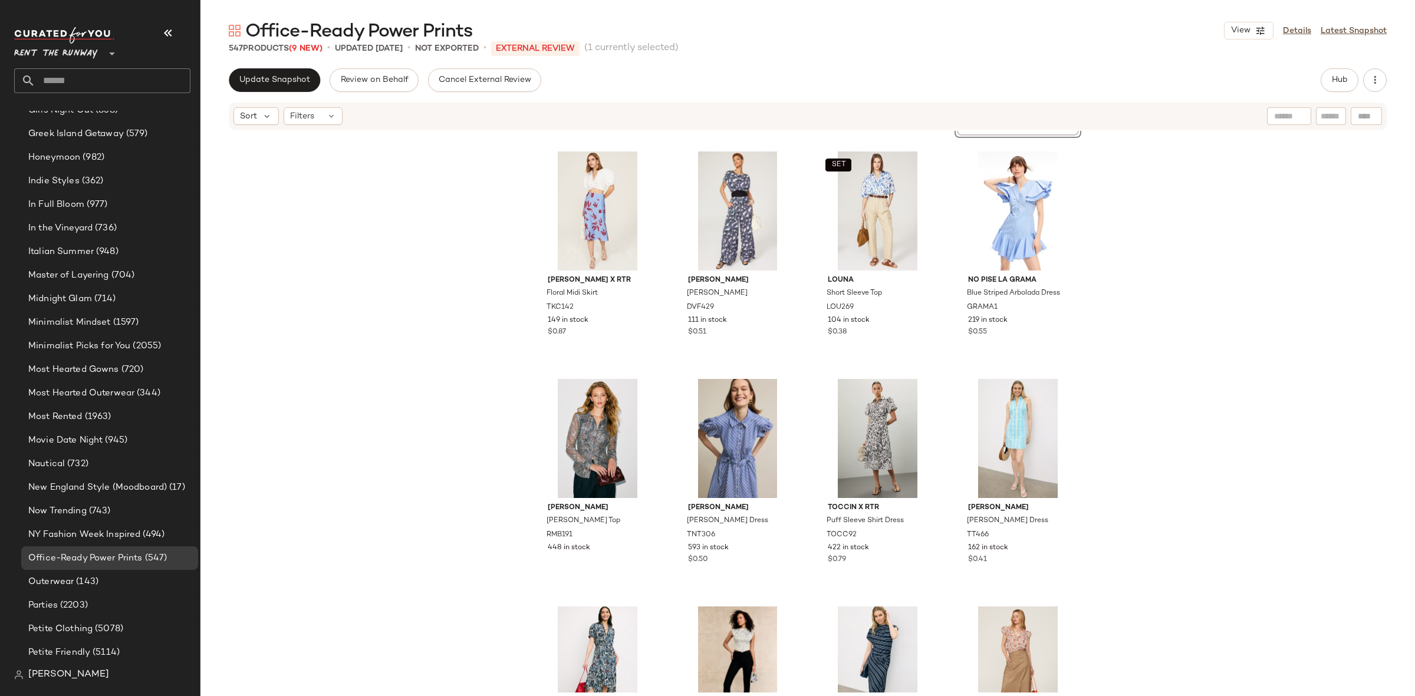
scroll to position [7710, 0]
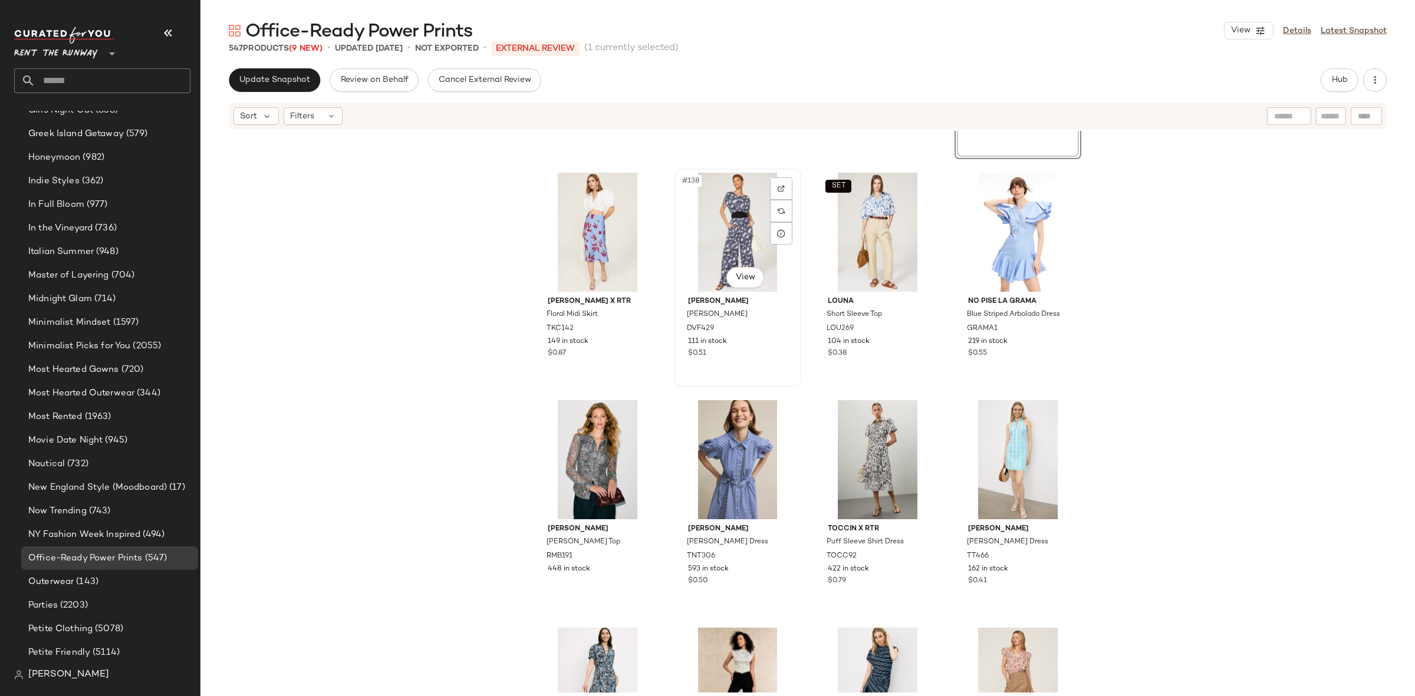
click at [723, 235] on div "#138 View" at bounding box center [737, 232] width 118 height 119
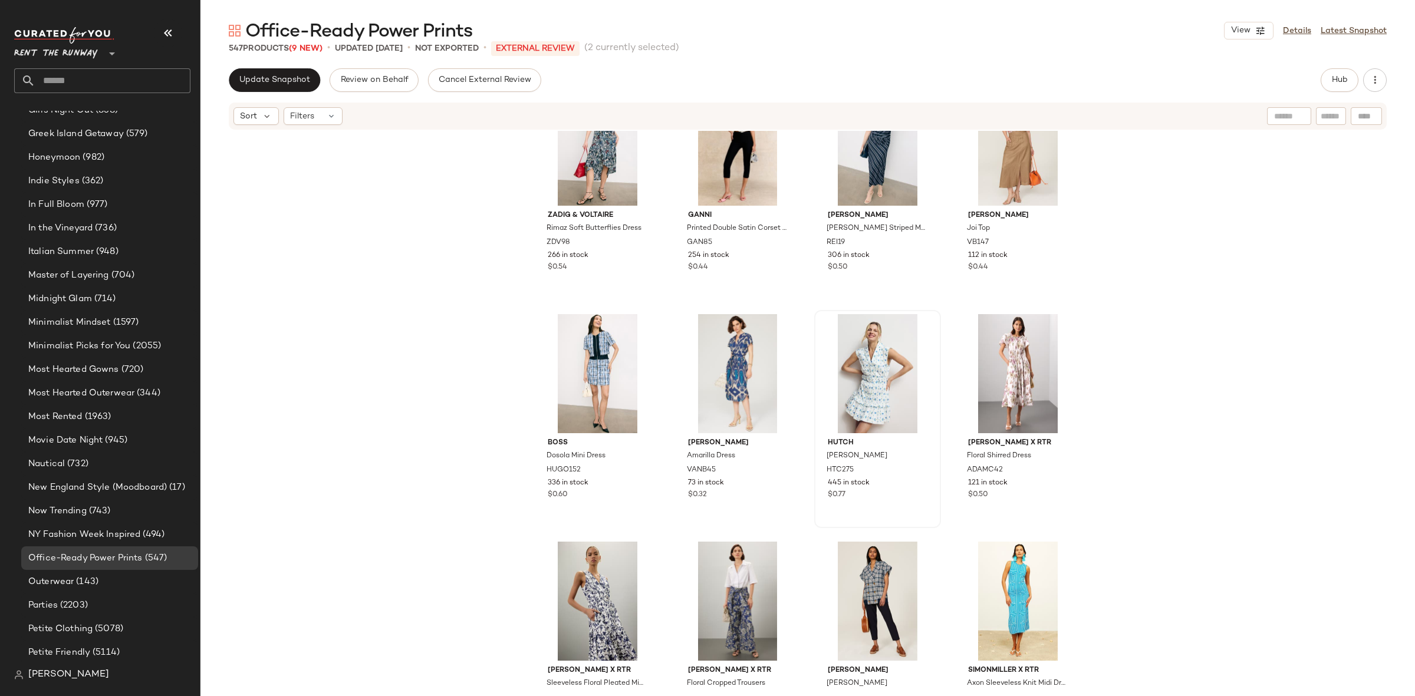
scroll to position [8253, 0]
click at [832, 379] on div "#151 View" at bounding box center [877, 371] width 118 height 119
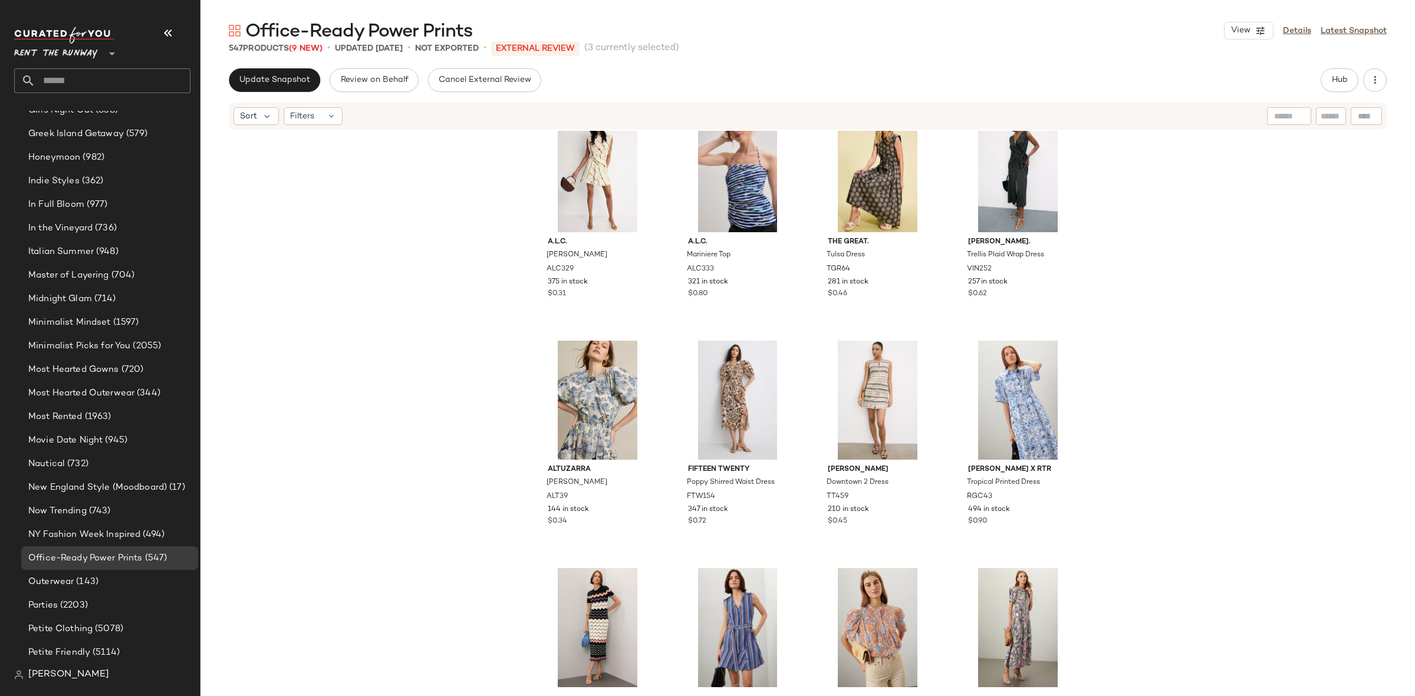
scroll to position [9167, 0]
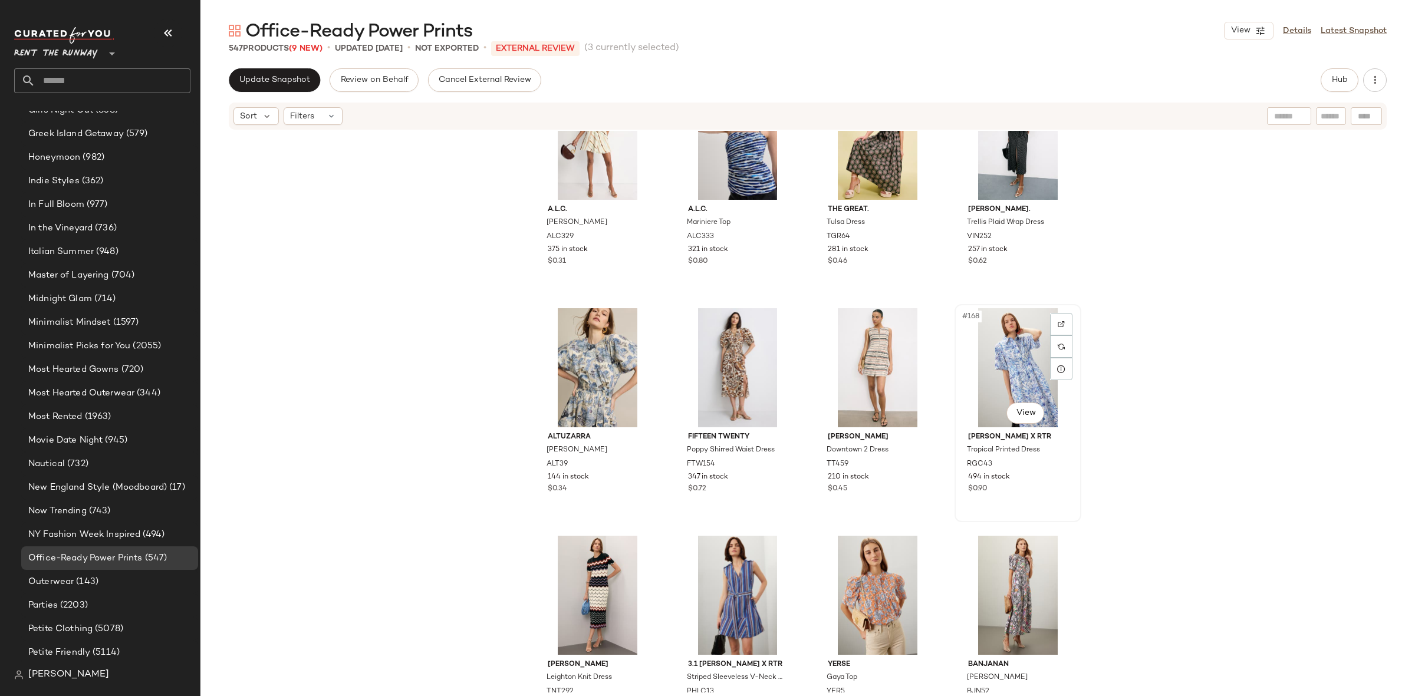
click at [967, 393] on div "#168 View" at bounding box center [1017, 367] width 118 height 119
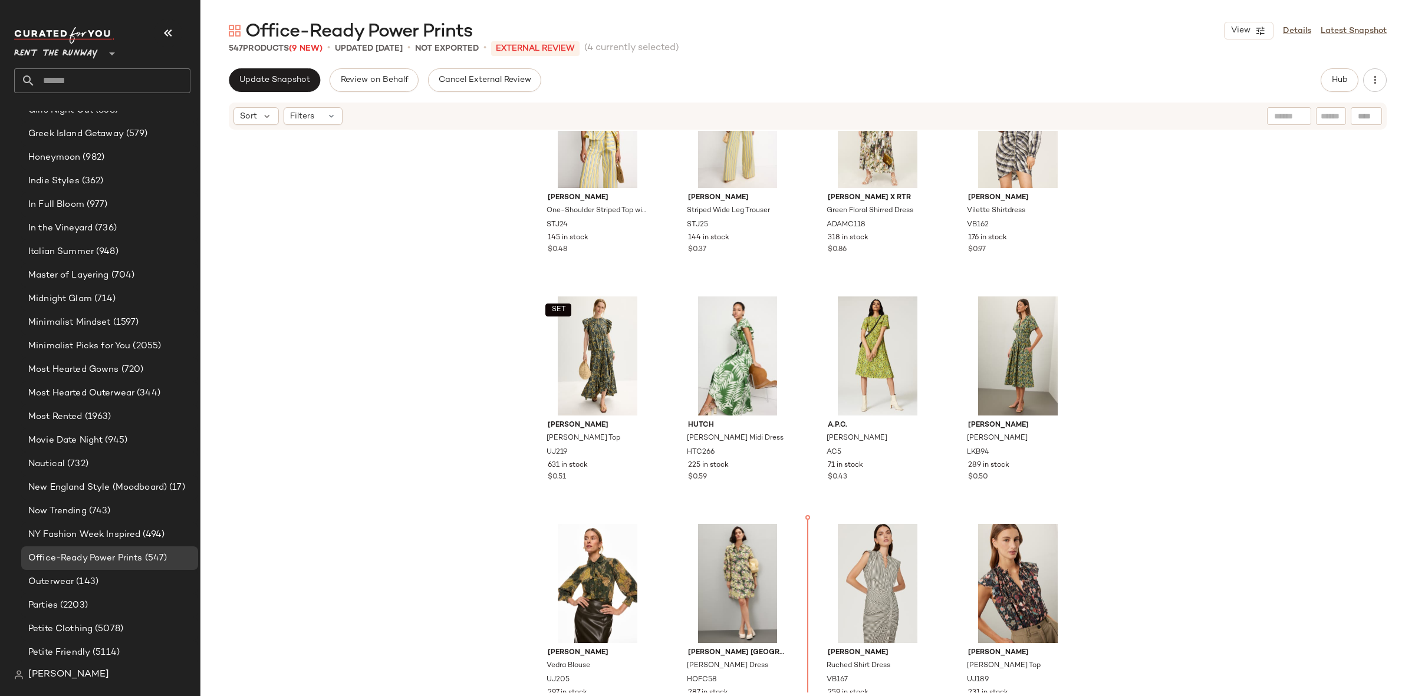
scroll to position [3783, 0]
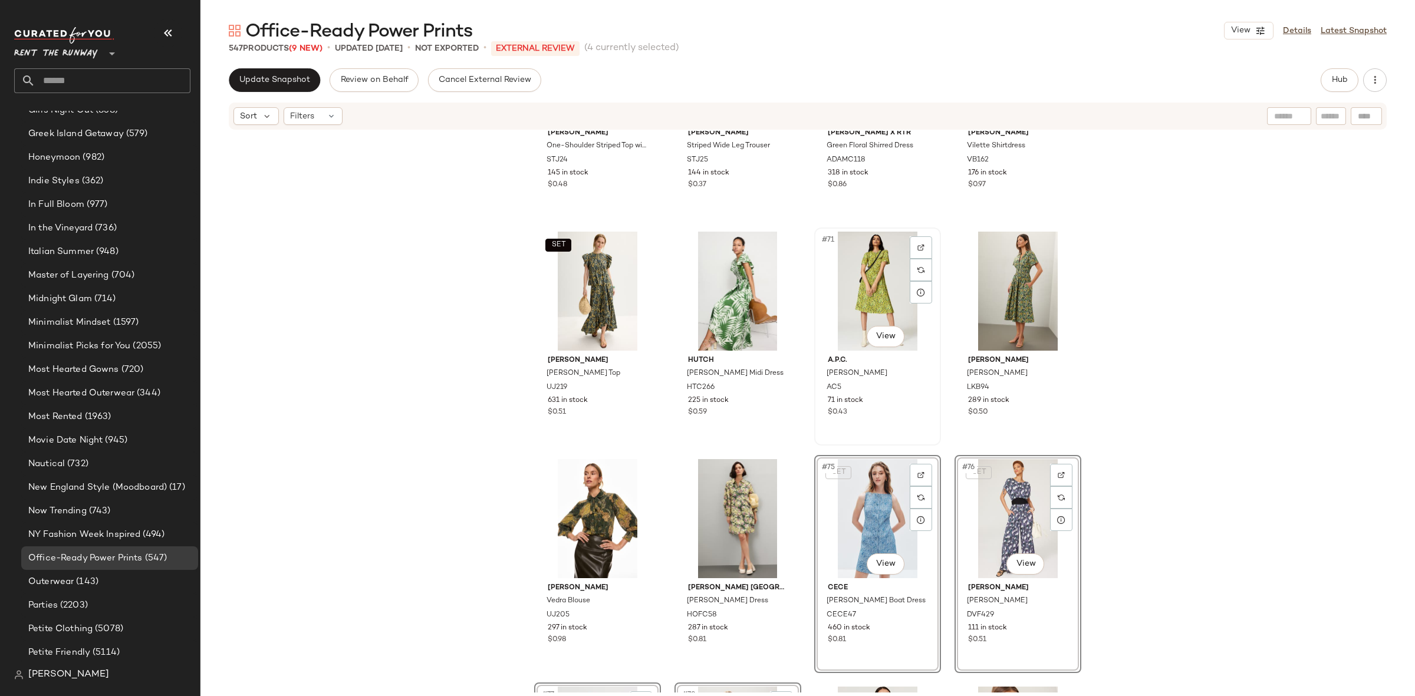
click at [814, 439] on div "#71 View A.P.C. Jayla Dress AC5 71 in stock $0.43" at bounding box center [877, 337] width 127 height 218
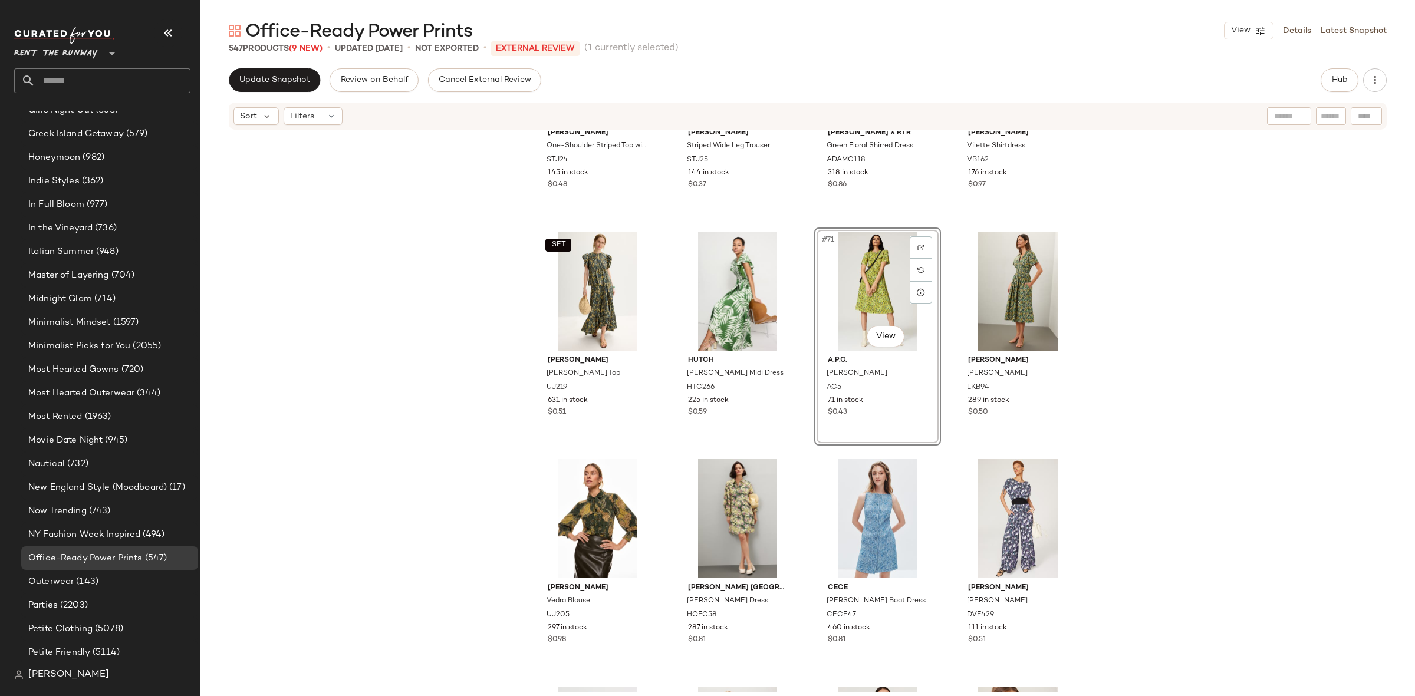
click at [814, 442] on div "#71 View A.P.C. Jayla Dress AC5 71 in stock $0.43" at bounding box center [877, 337] width 127 height 218
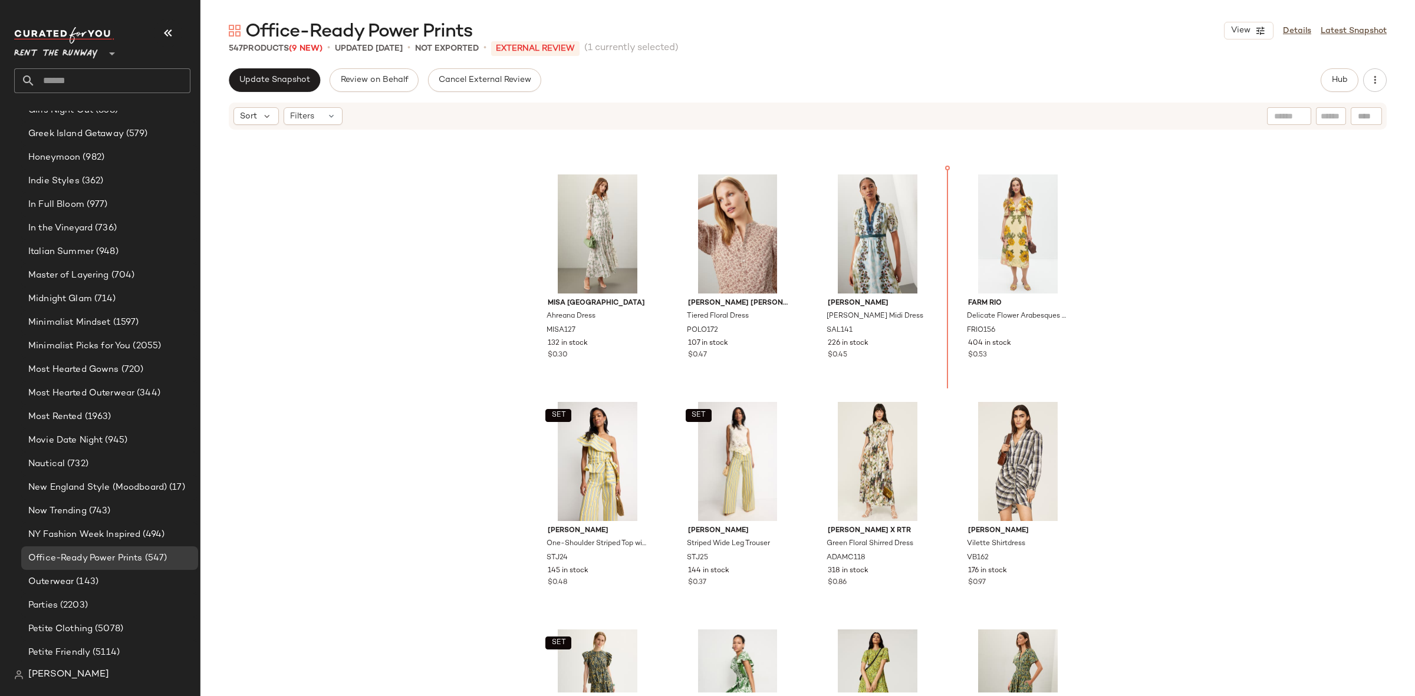
scroll to position [3376, 0]
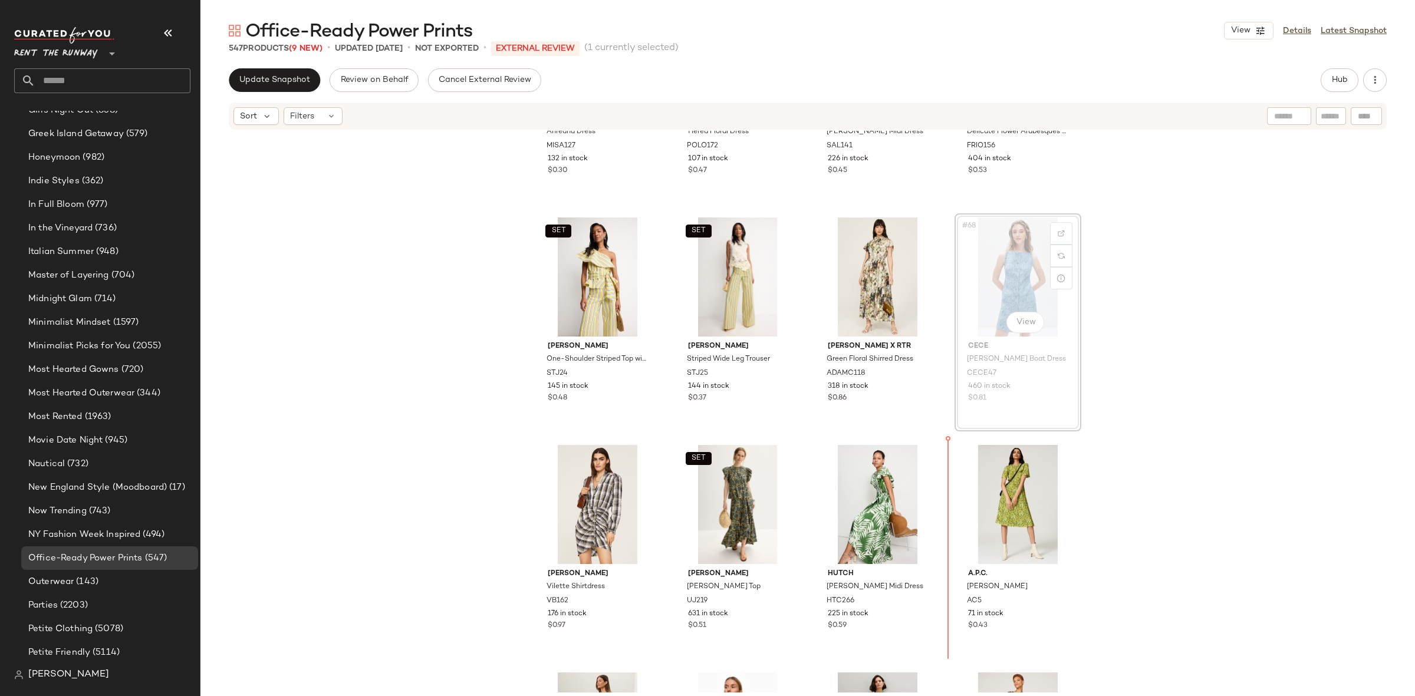
scroll to position [3570, 0]
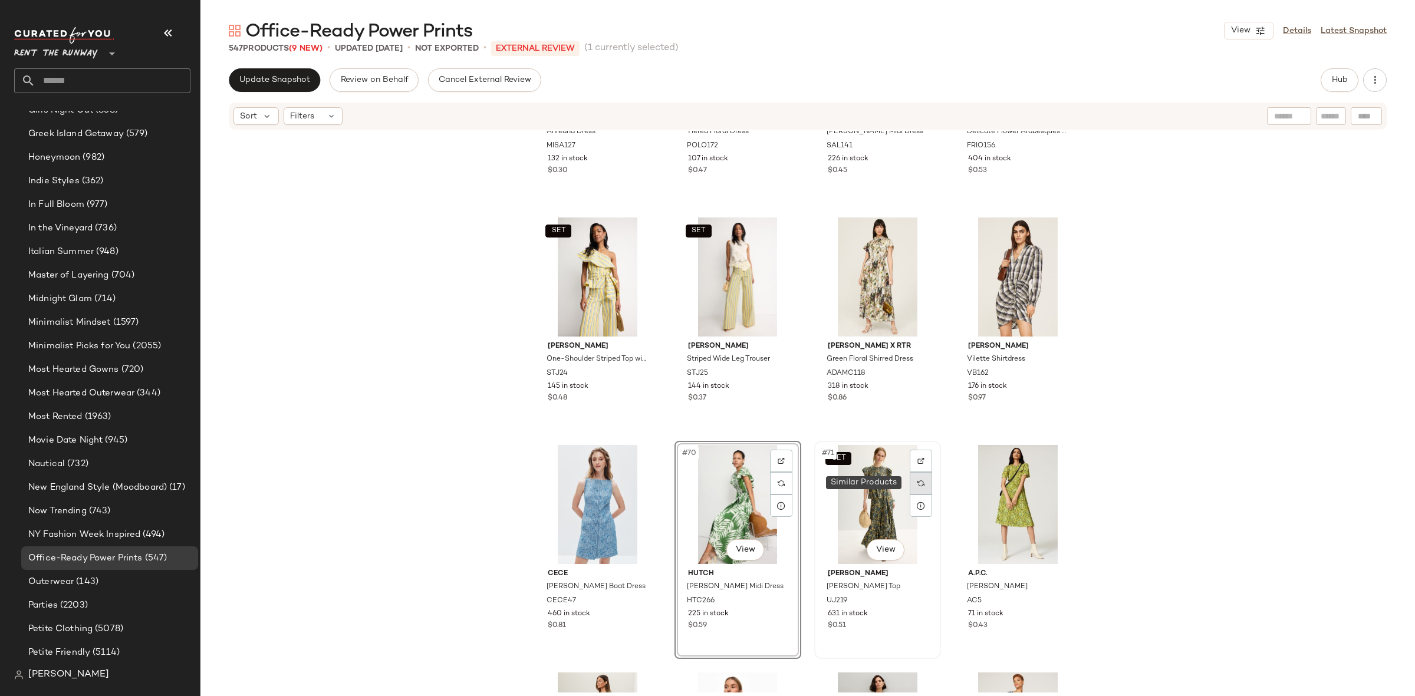
click at [910, 485] on div at bounding box center [921, 483] width 22 height 22
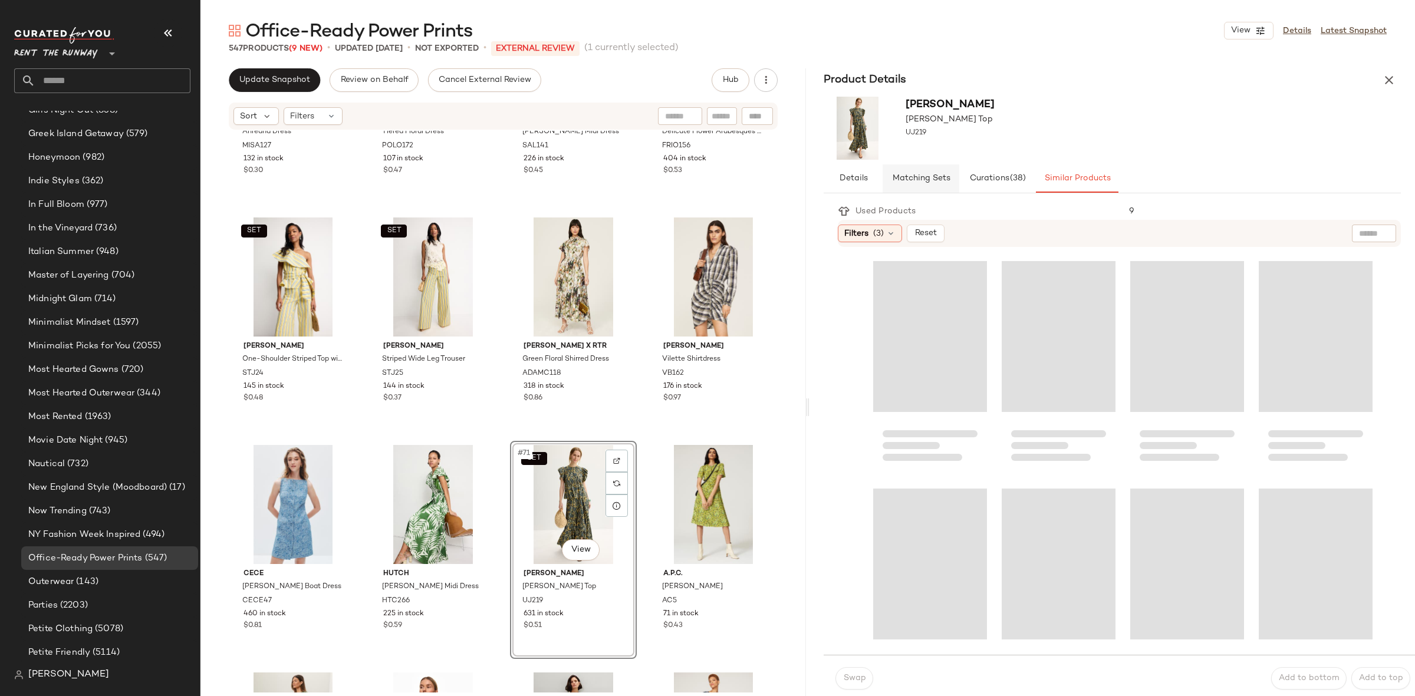
click at [917, 183] on button "Matching Sets" at bounding box center [920, 178] width 77 height 28
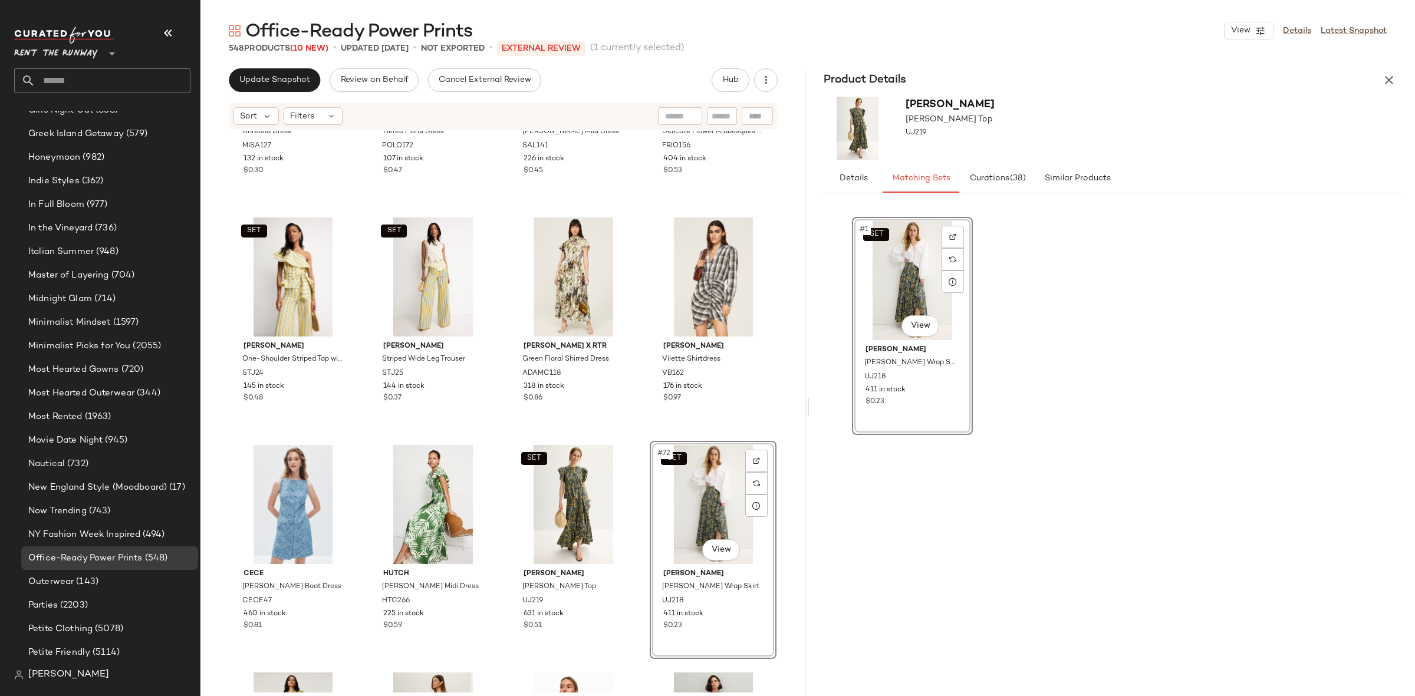
click at [1376, 74] on div "Product Details" at bounding box center [1111, 80] width 605 height 24
click at [1390, 85] on icon "button" at bounding box center [1389, 80] width 14 height 14
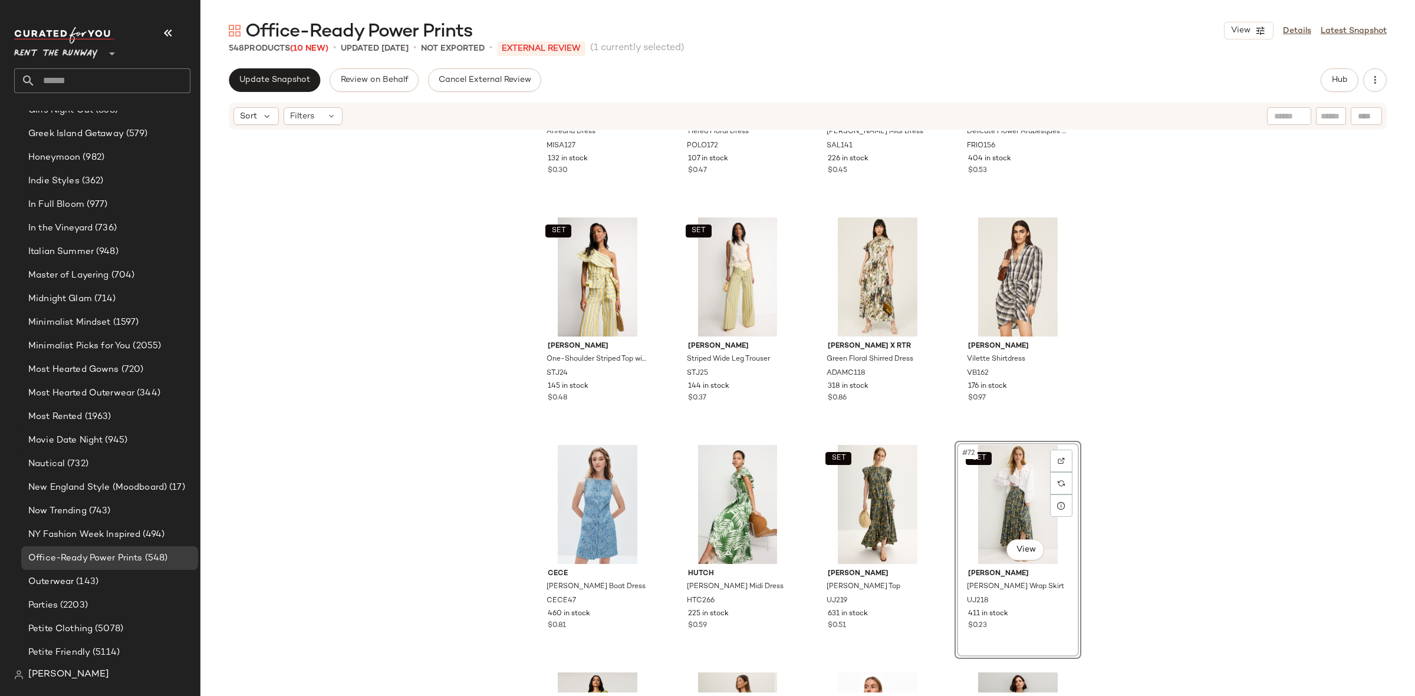
click at [942, 442] on div "MISA Los Angeles Ahreana Dress MISA127 132 in stock $0.30 Polo Ralph Lauren Tie…" at bounding box center [807, 412] width 1214 height 562
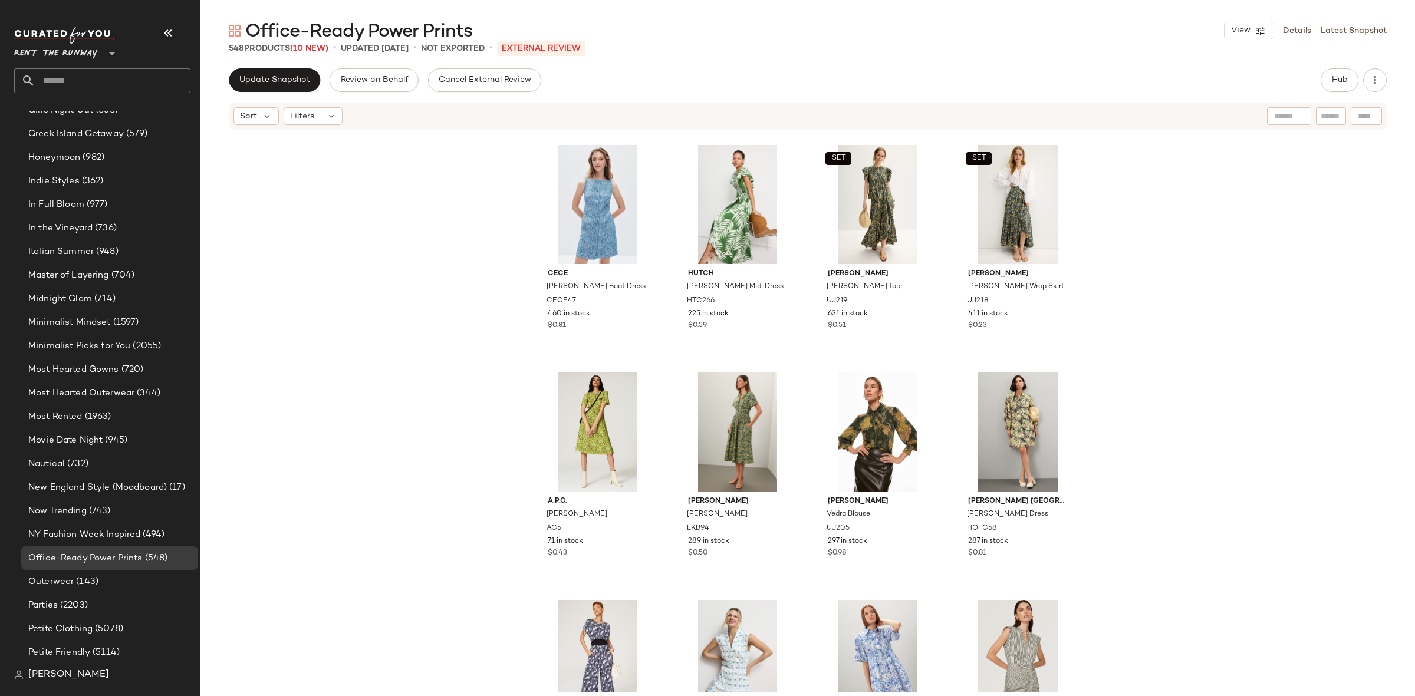
scroll to position [3913, 0]
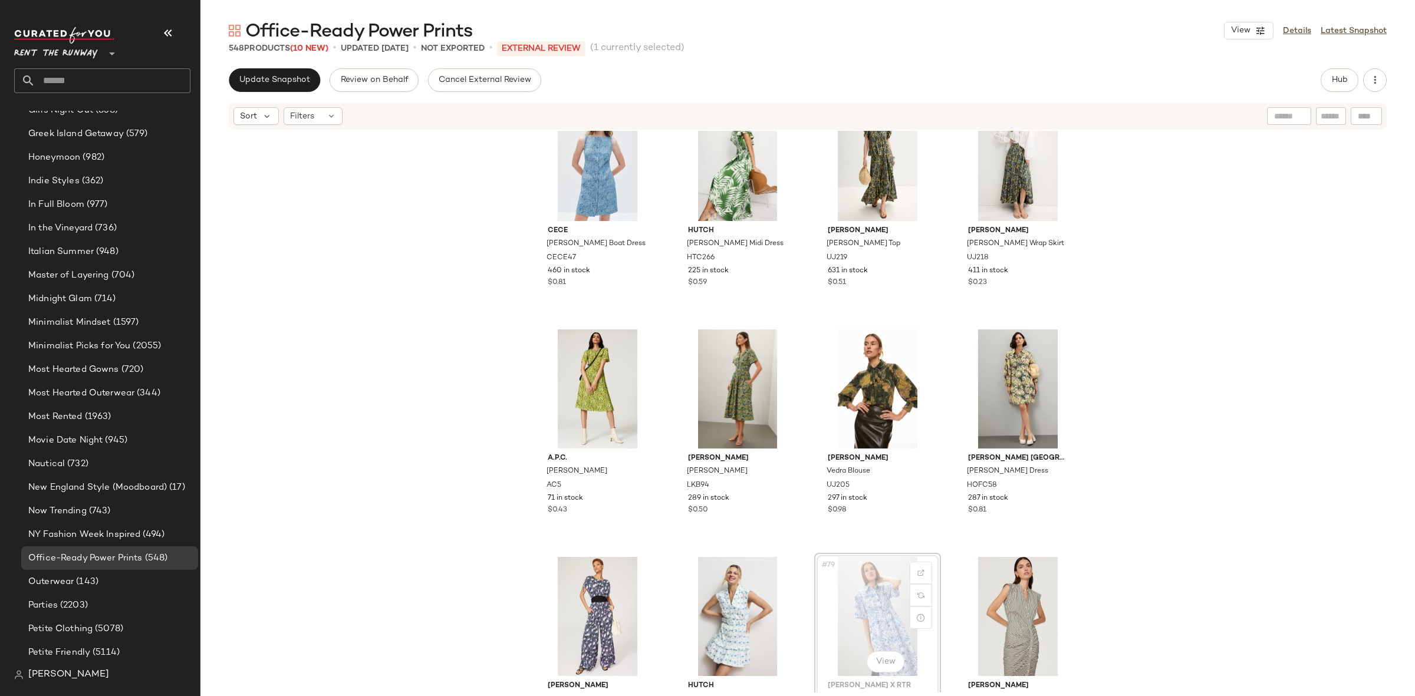
scroll to position [3914, 0]
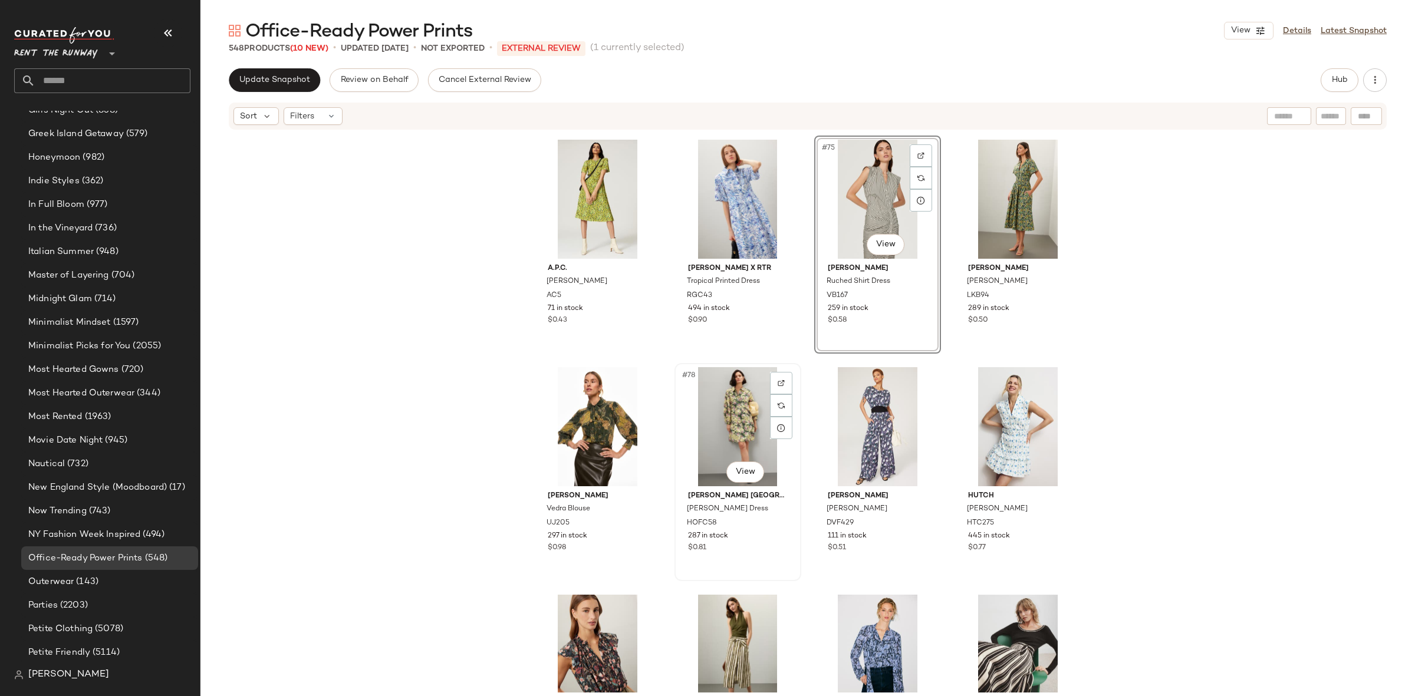
scroll to position [4104, 0]
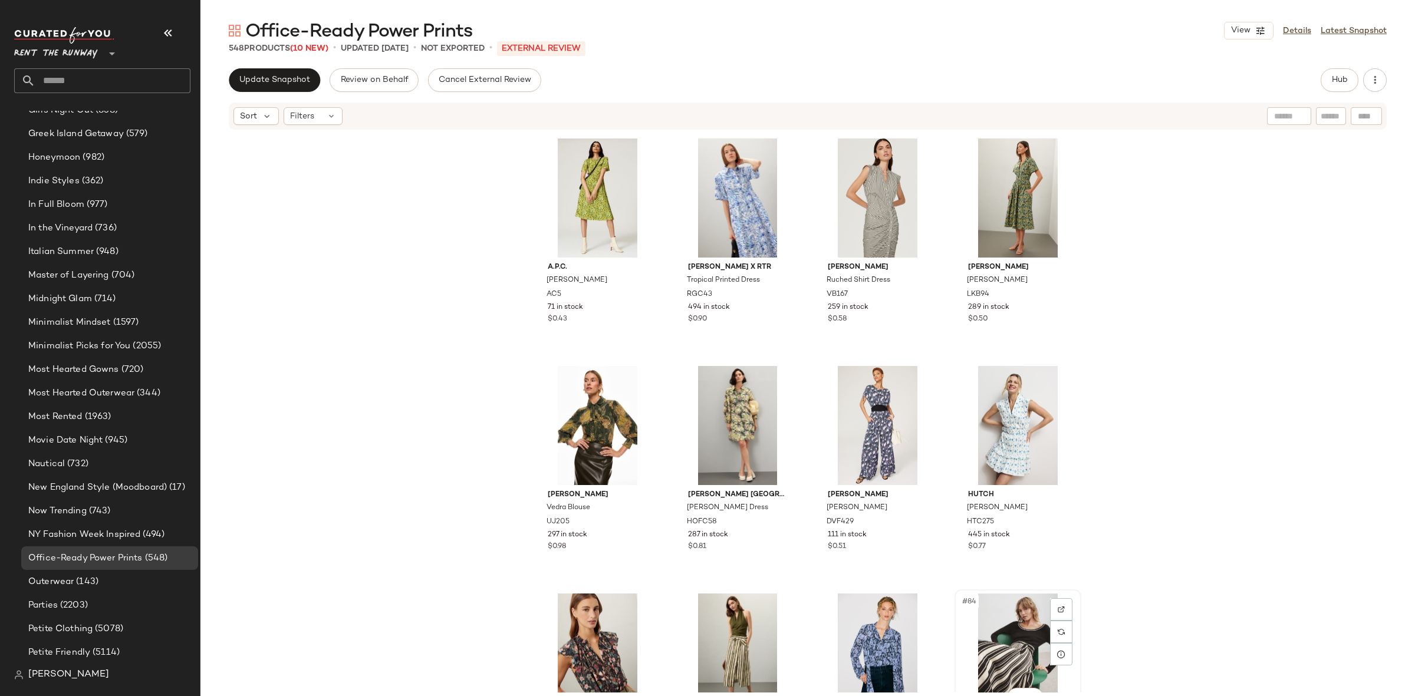
scroll to position [4104, 0]
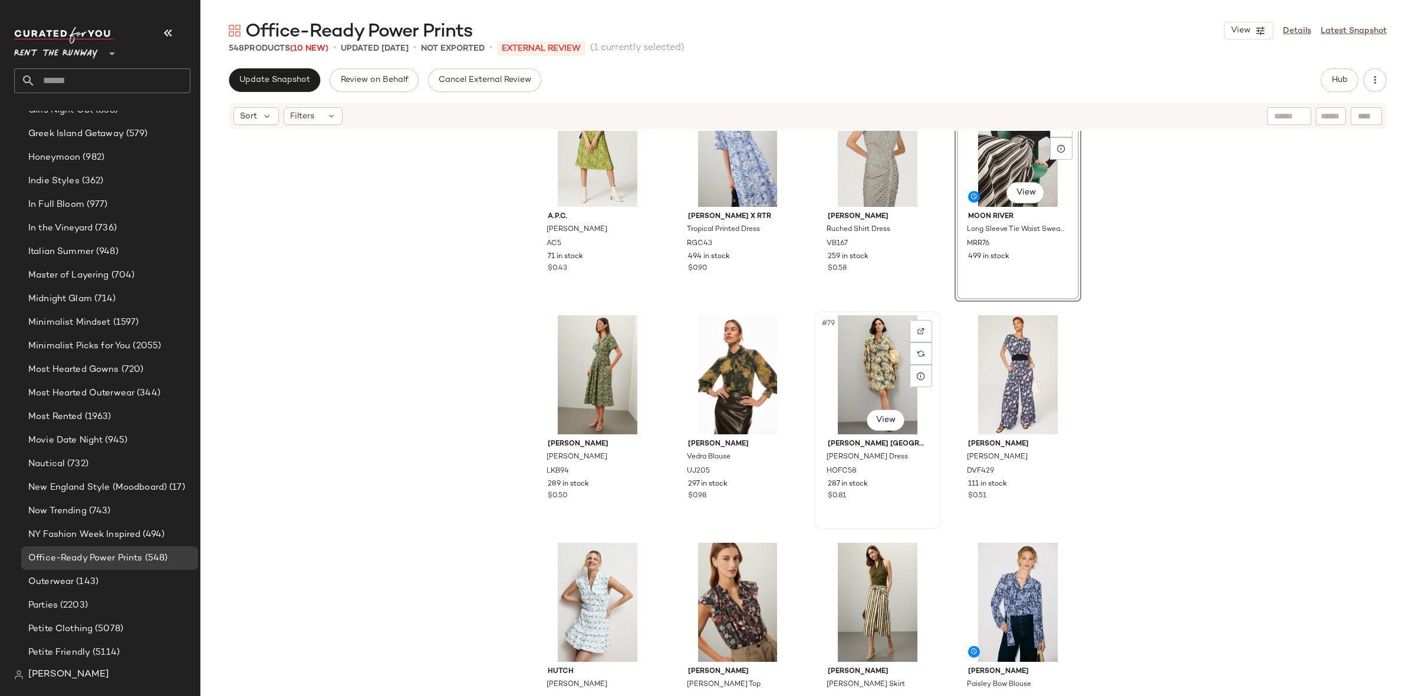
scroll to position [4165, 0]
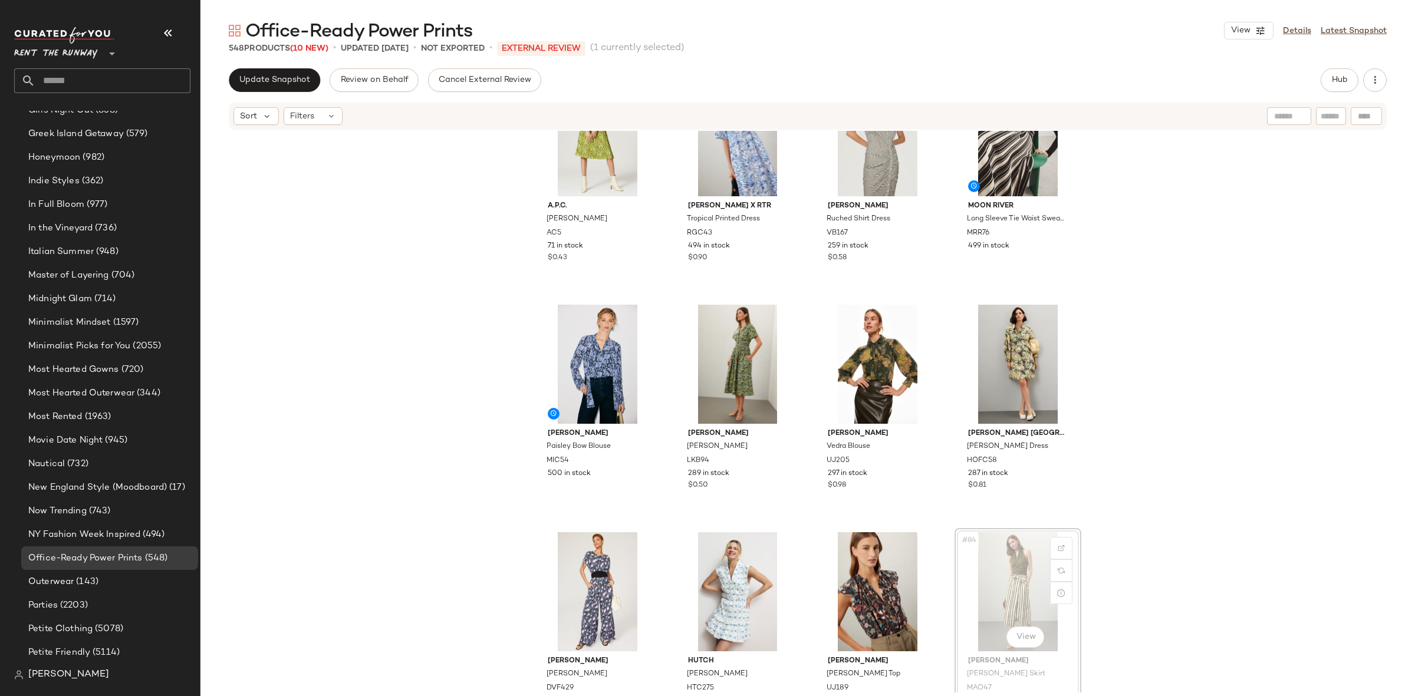
scroll to position [4166, 0]
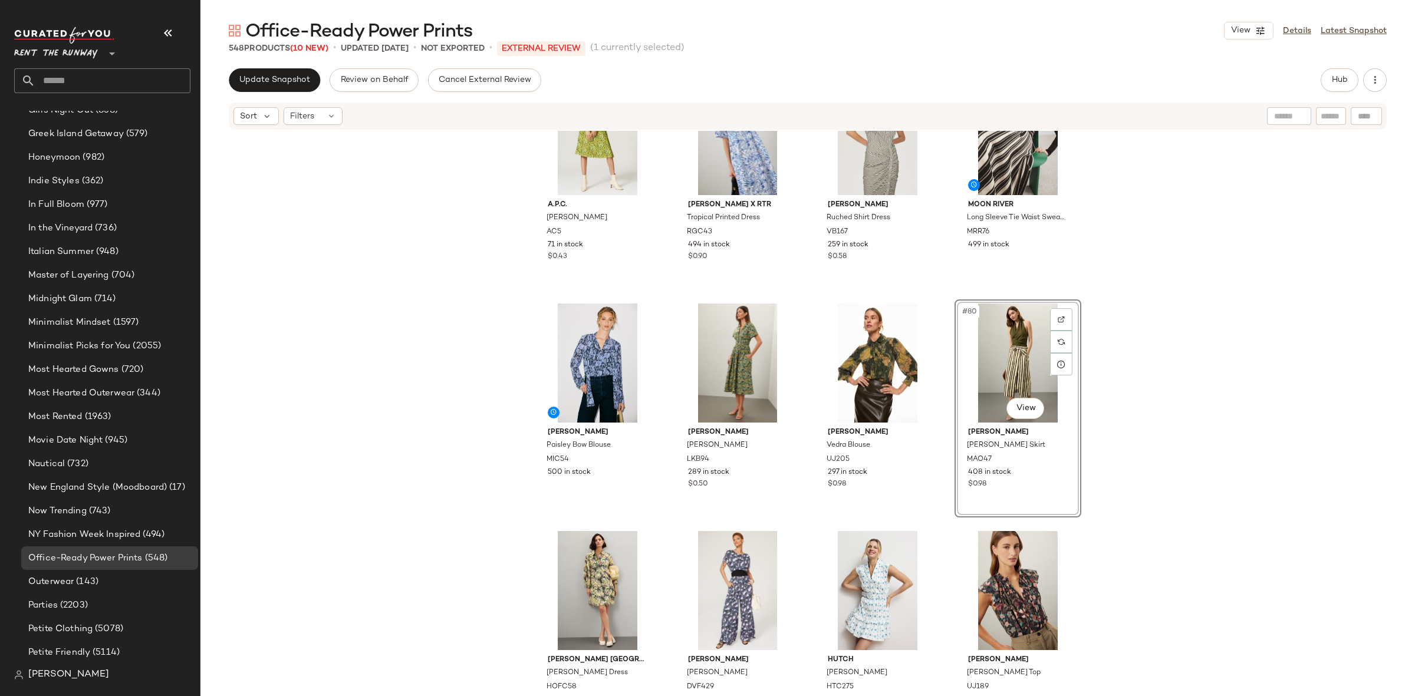
click at [1123, 446] on div "A.P.C. Jayla Dress AC5 71 in stock $0.43 Rosetta Getty x RTR Tropical Printed D…" at bounding box center [807, 412] width 1214 height 562
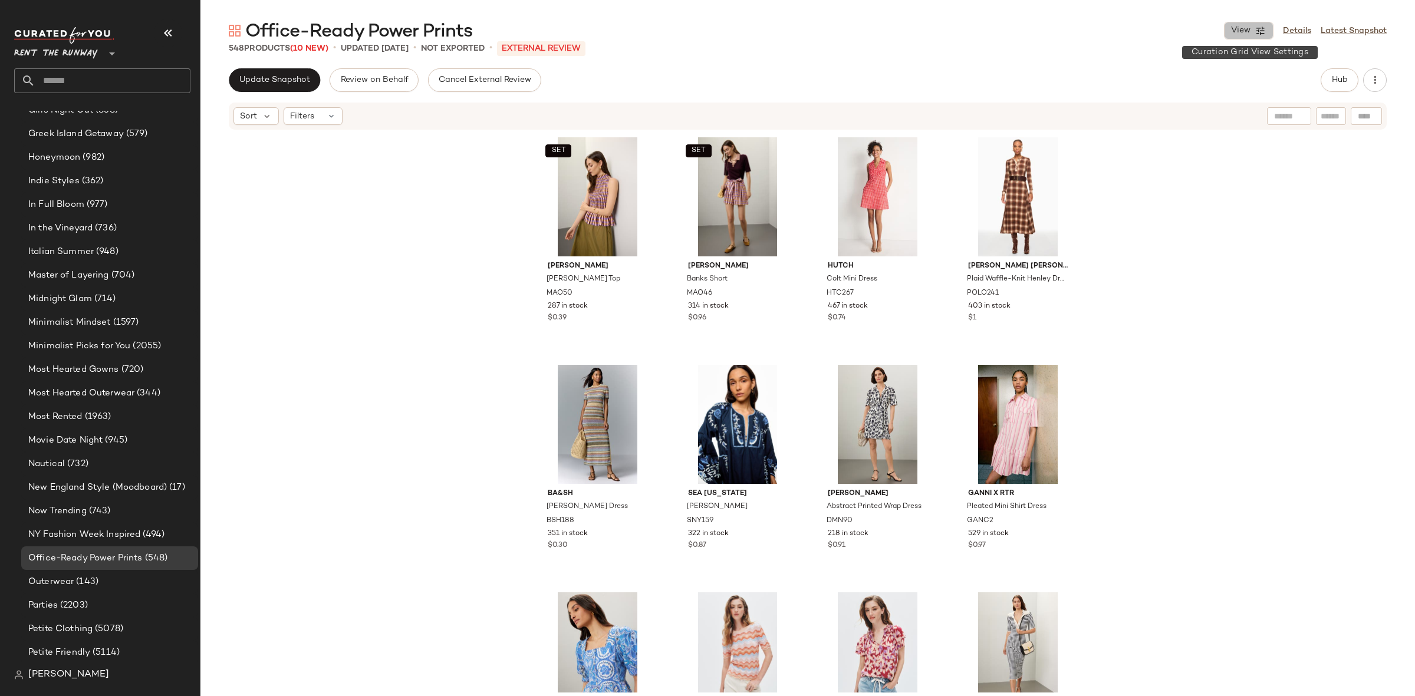
click at [1245, 32] on span "View" at bounding box center [1240, 30] width 20 height 9
click at [1240, 29] on span "View" at bounding box center [1240, 30] width 20 height 9
click at [1364, 25] on link "Latest Snapshot" at bounding box center [1353, 31] width 66 height 12
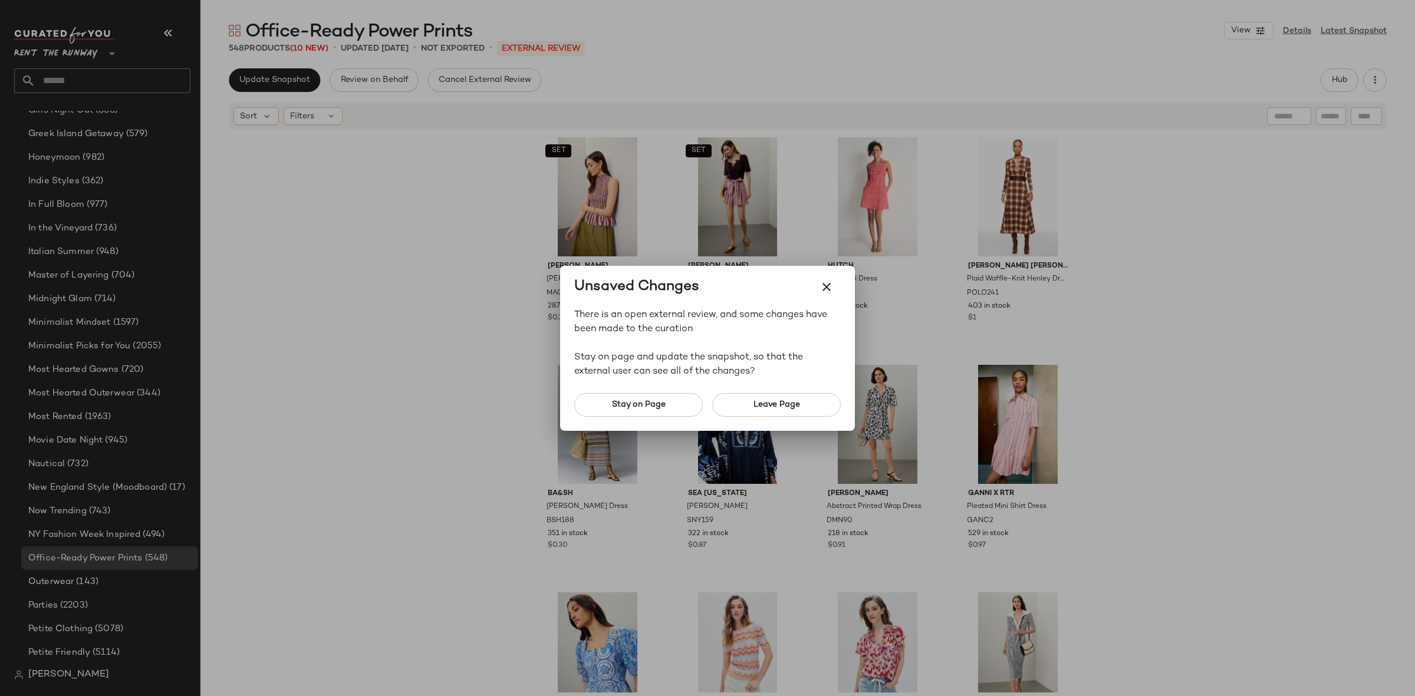
click at [1171, 289] on div at bounding box center [707, 348] width 1415 height 696
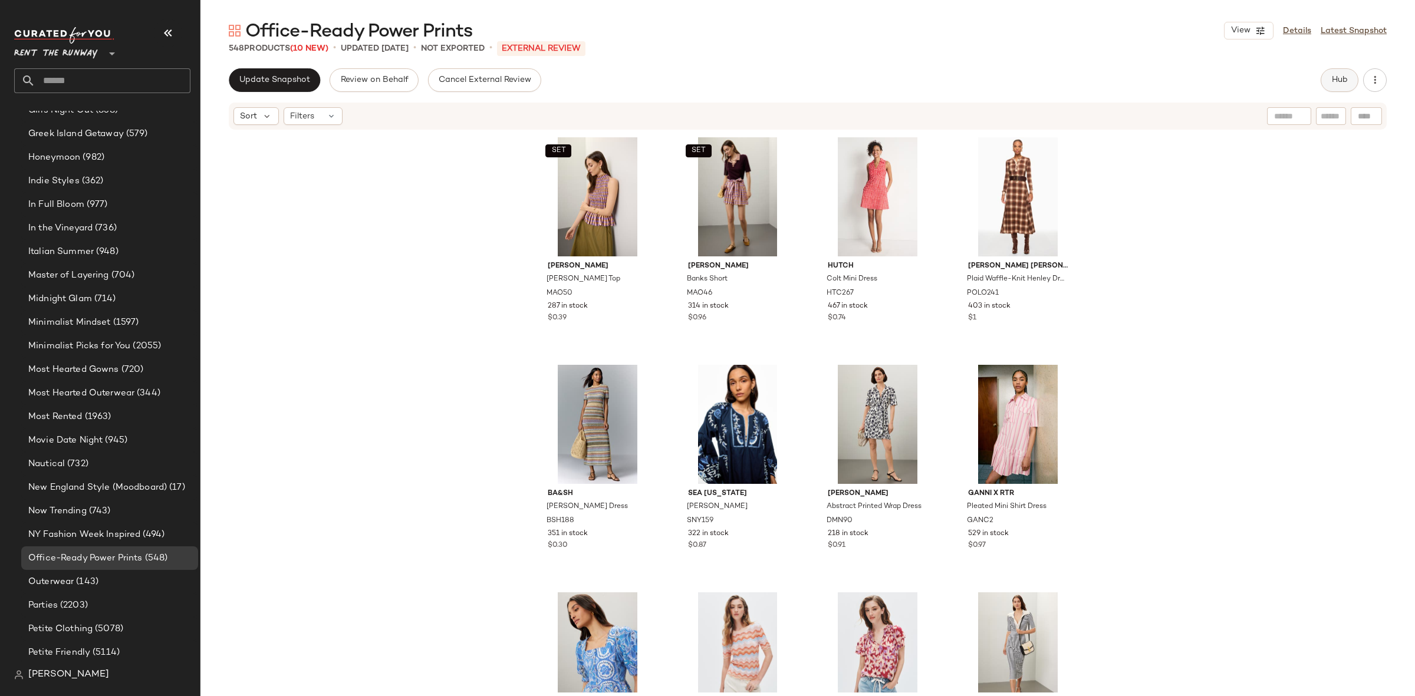
click at [1333, 77] on span "Hub" at bounding box center [1339, 79] width 17 height 9
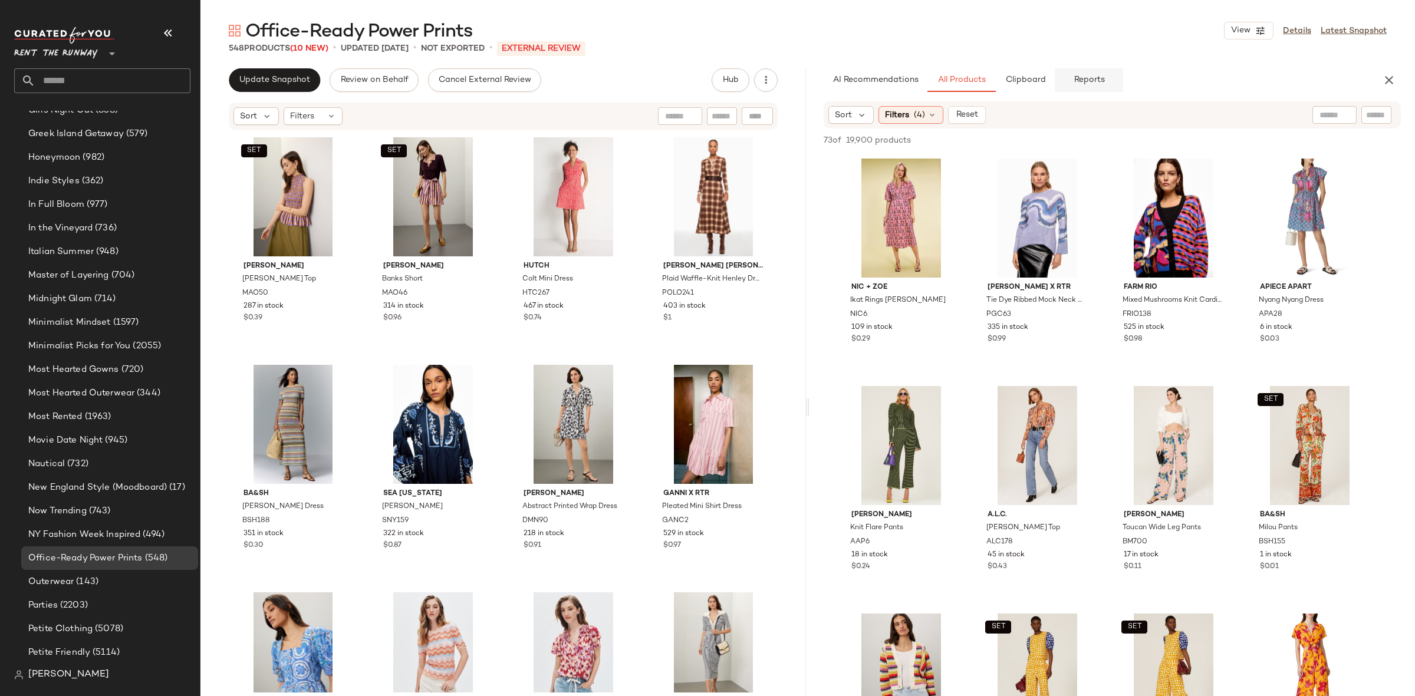
click at [1079, 83] on span "Reports" at bounding box center [1088, 79] width 31 height 9
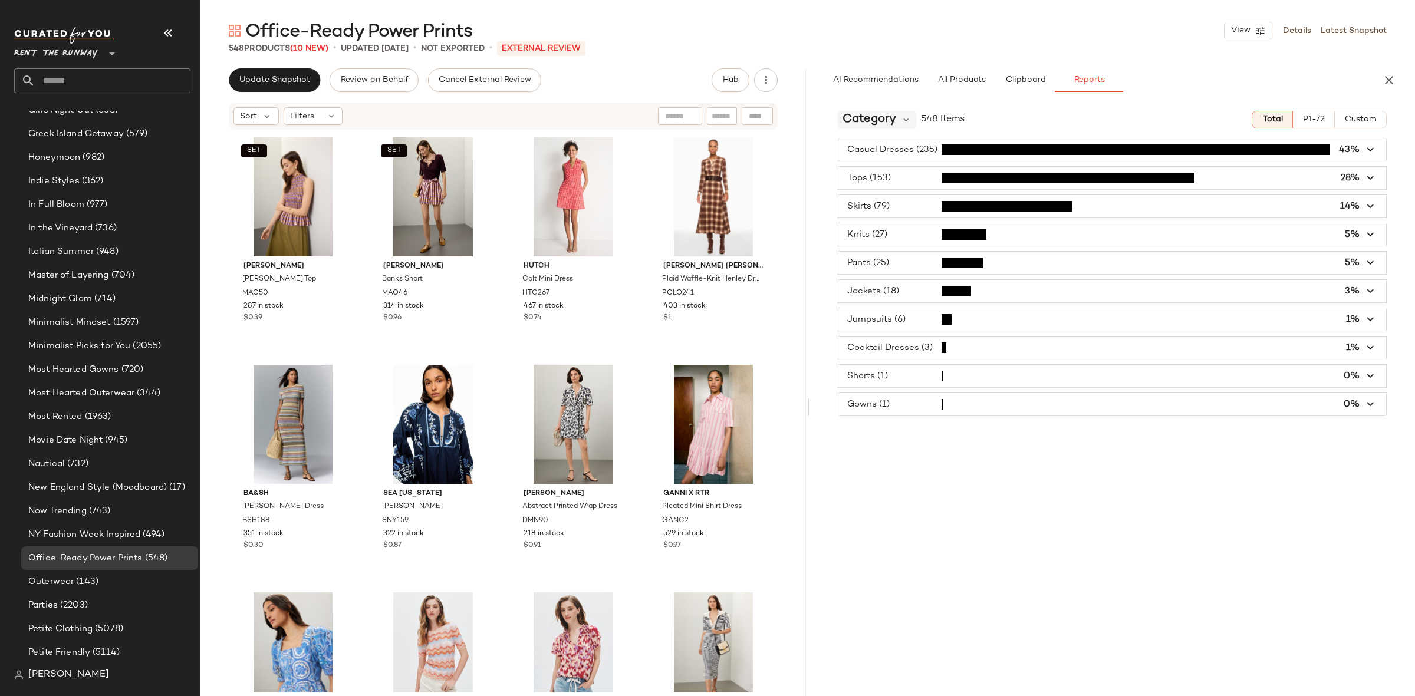
click at [877, 113] on span "Category" at bounding box center [869, 120] width 54 height 18
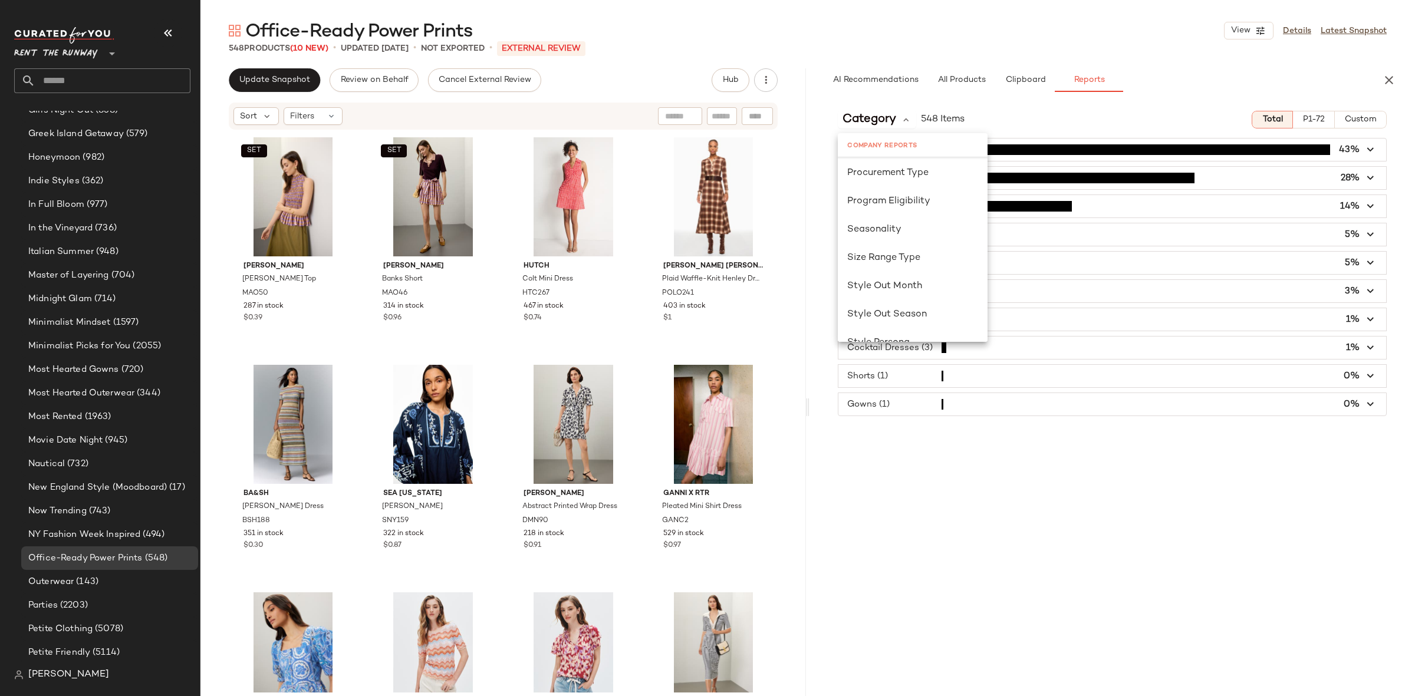
scroll to position [713, 0]
click at [921, 222] on div "Seasonality" at bounding box center [912, 229] width 131 height 14
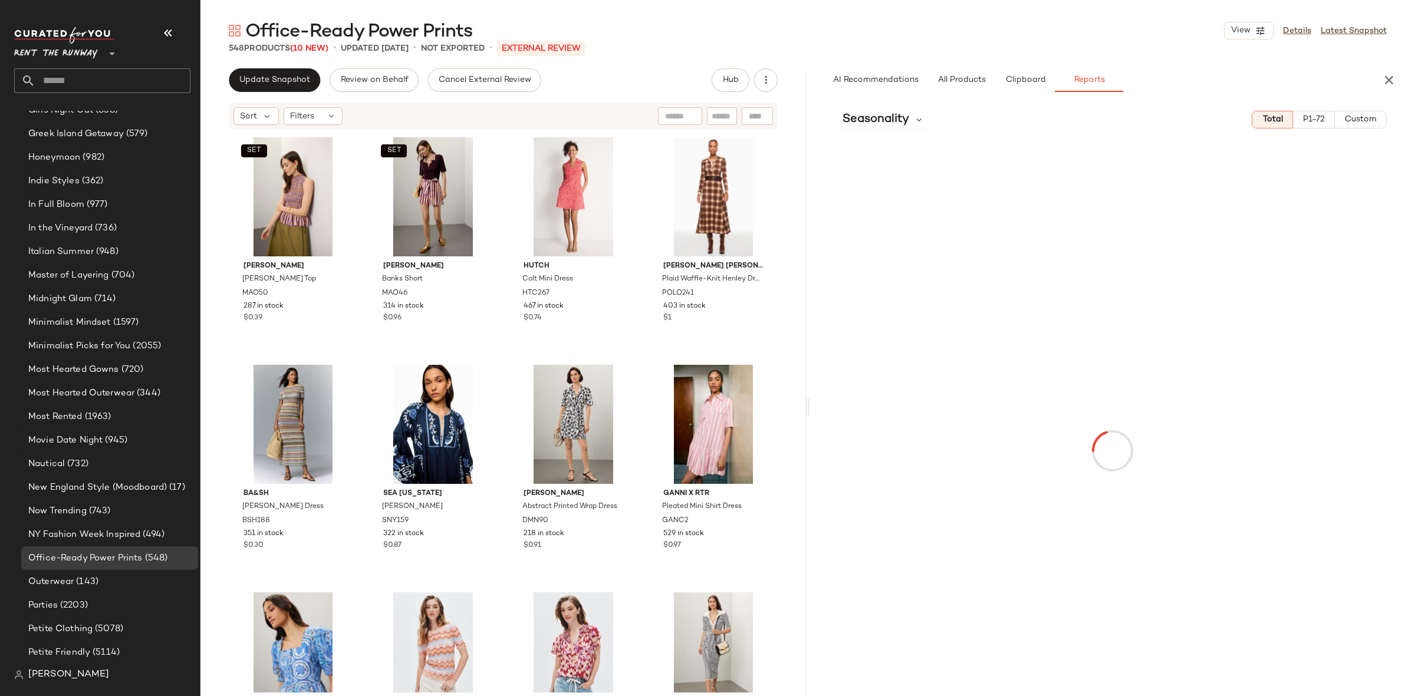
click at [1348, 115] on span "Custom" at bounding box center [1360, 119] width 32 height 9
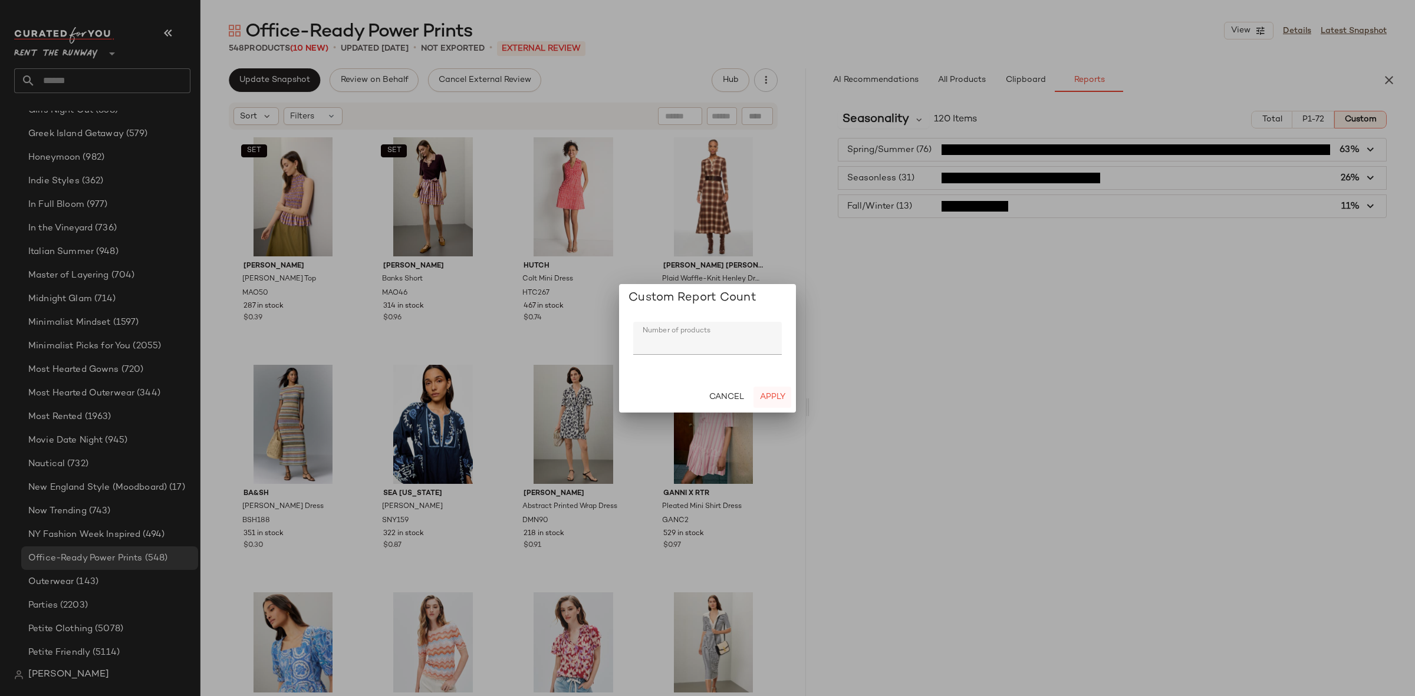
click at [756, 397] on button "Apply" at bounding box center [772, 397] width 38 height 21
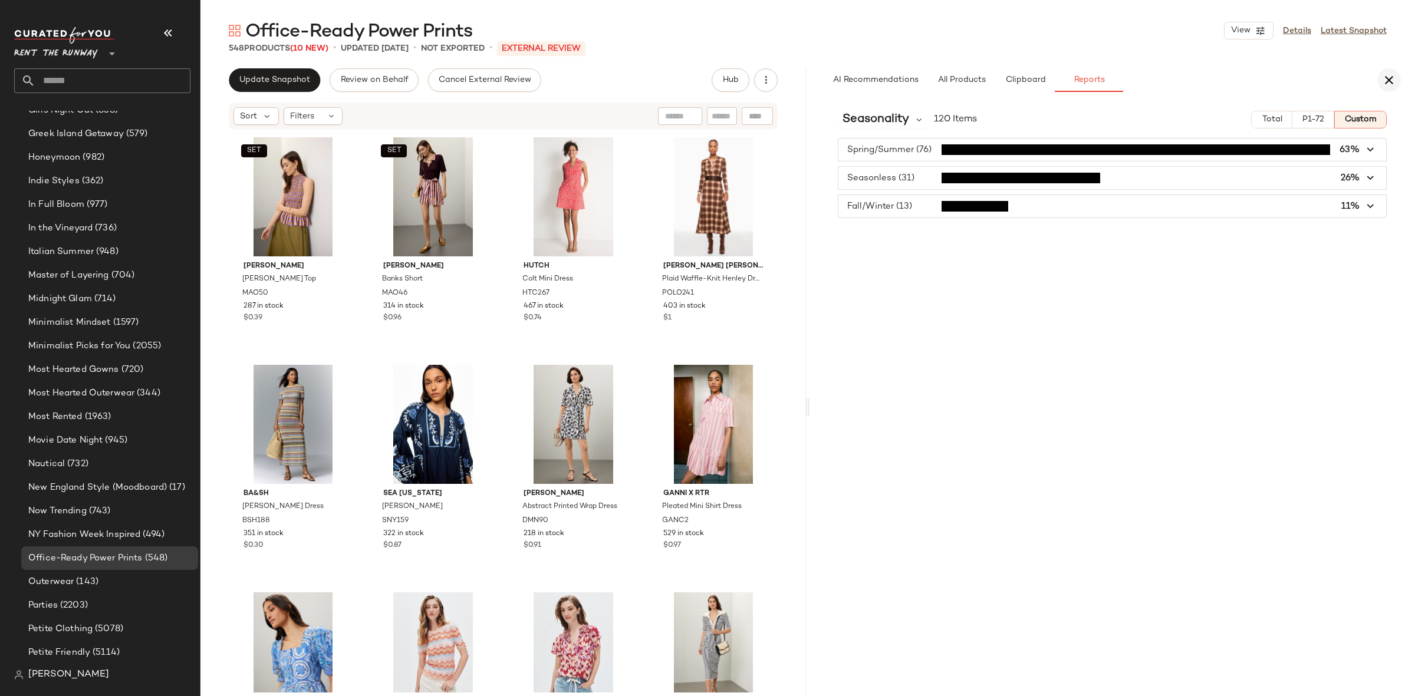
click at [1381, 77] on button "button" at bounding box center [1389, 80] width 24 height 24
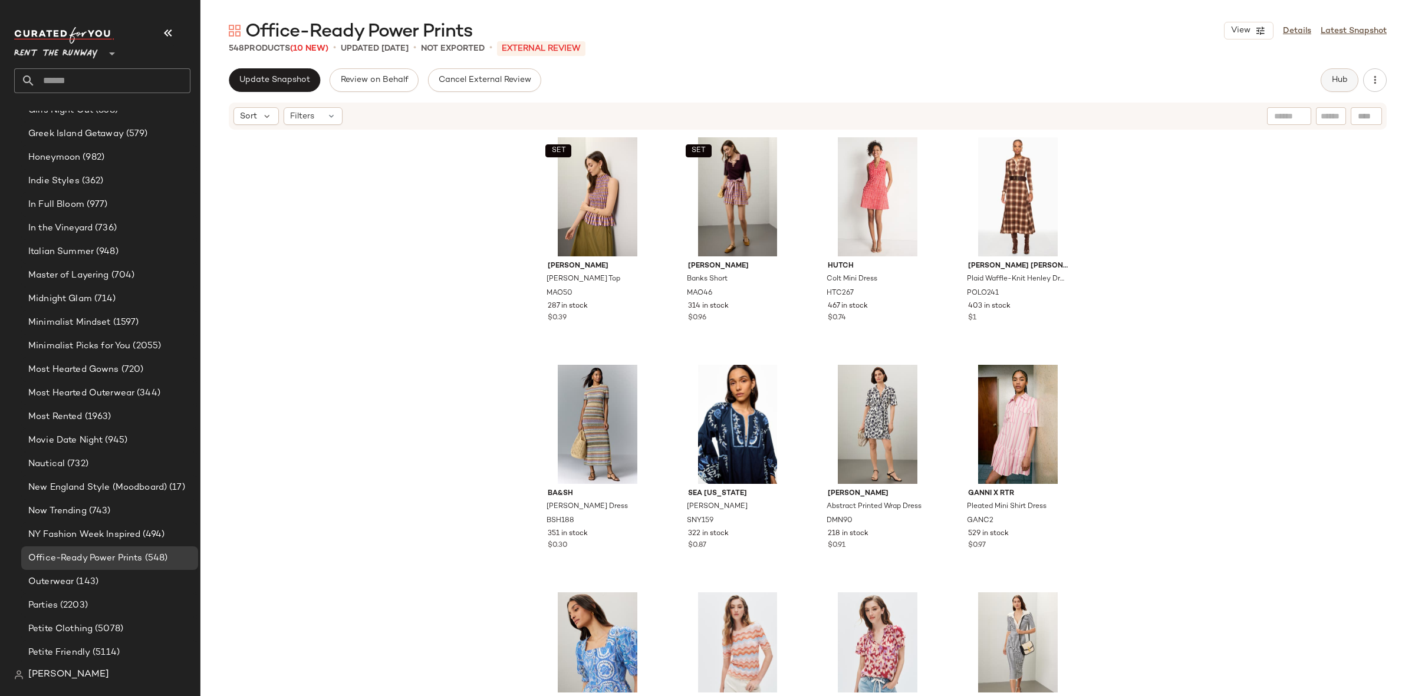
click at [1332, 81] on span "Hub" at bounding box center [1339, 79] width 17 height 9
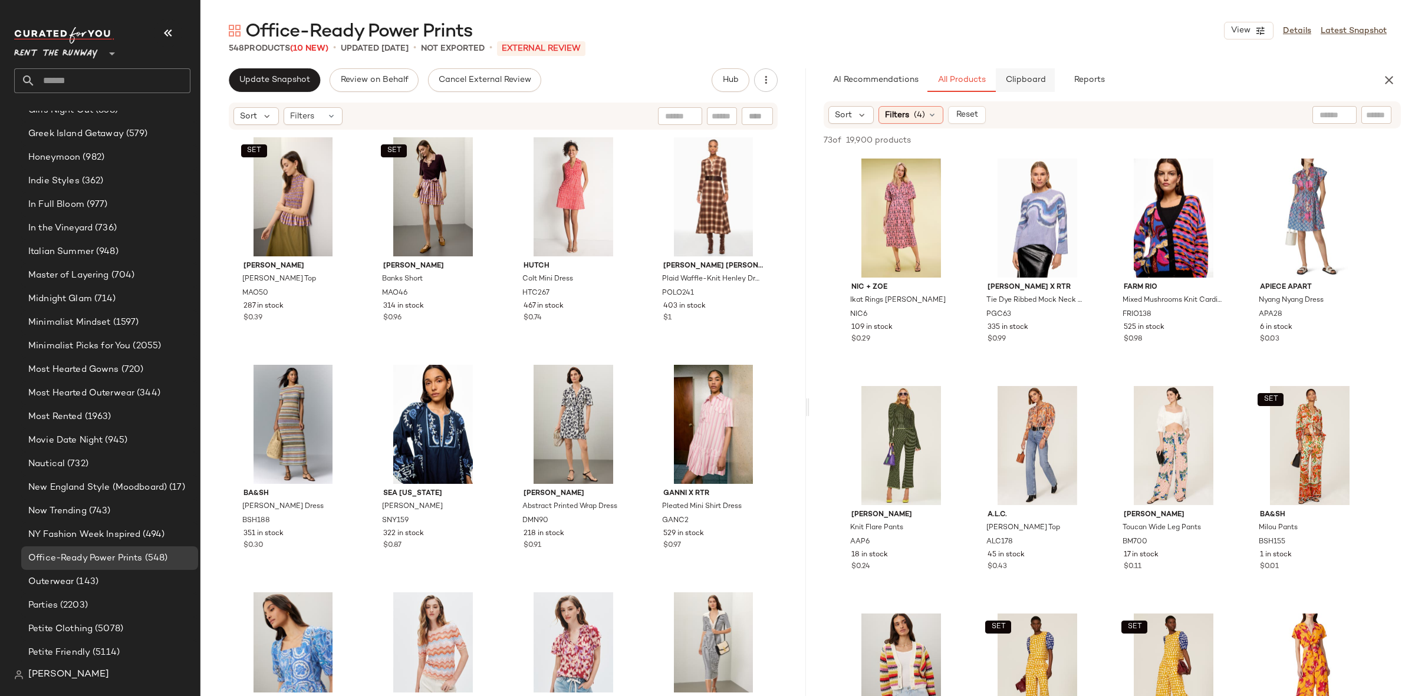
click at [1023, 83] on span "Clipboard" at bounding box center [1024, 79] width 41 height 9
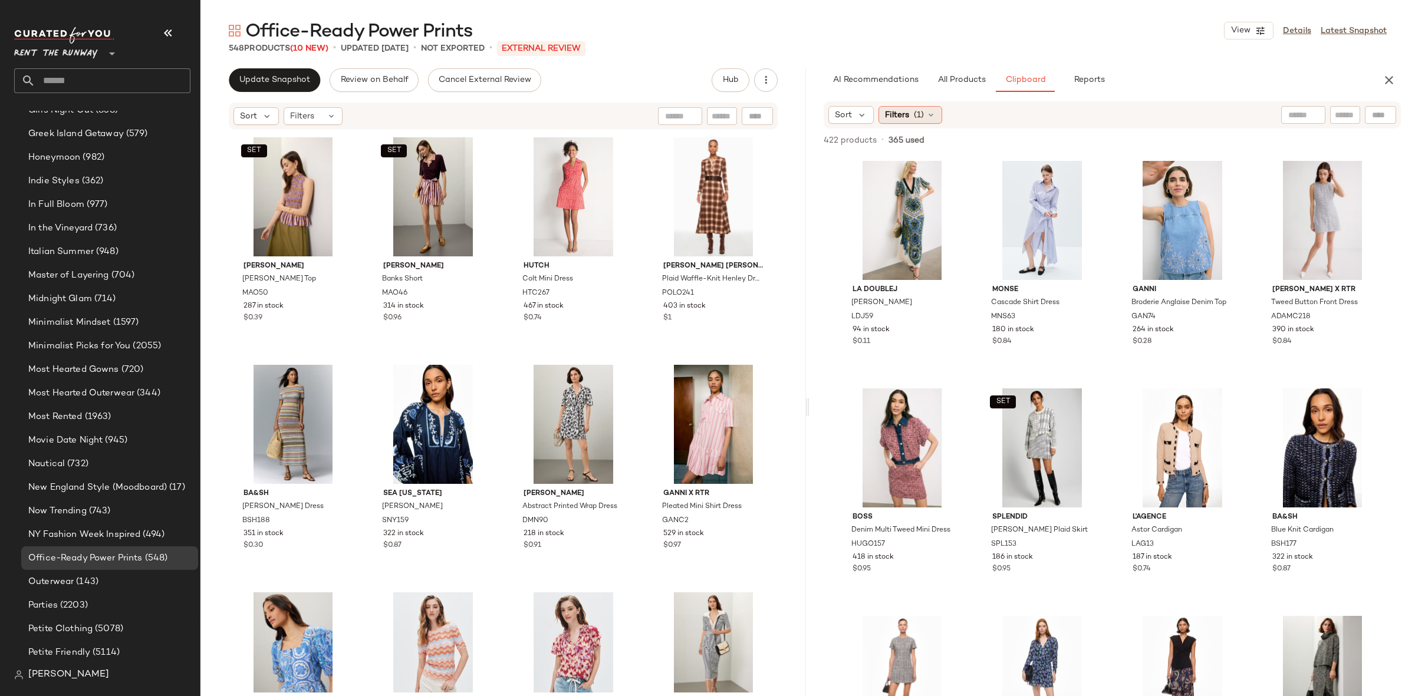
click at [925, 114] on div "Filters (1)" at bounding box center [910, 115] width 64 height 18
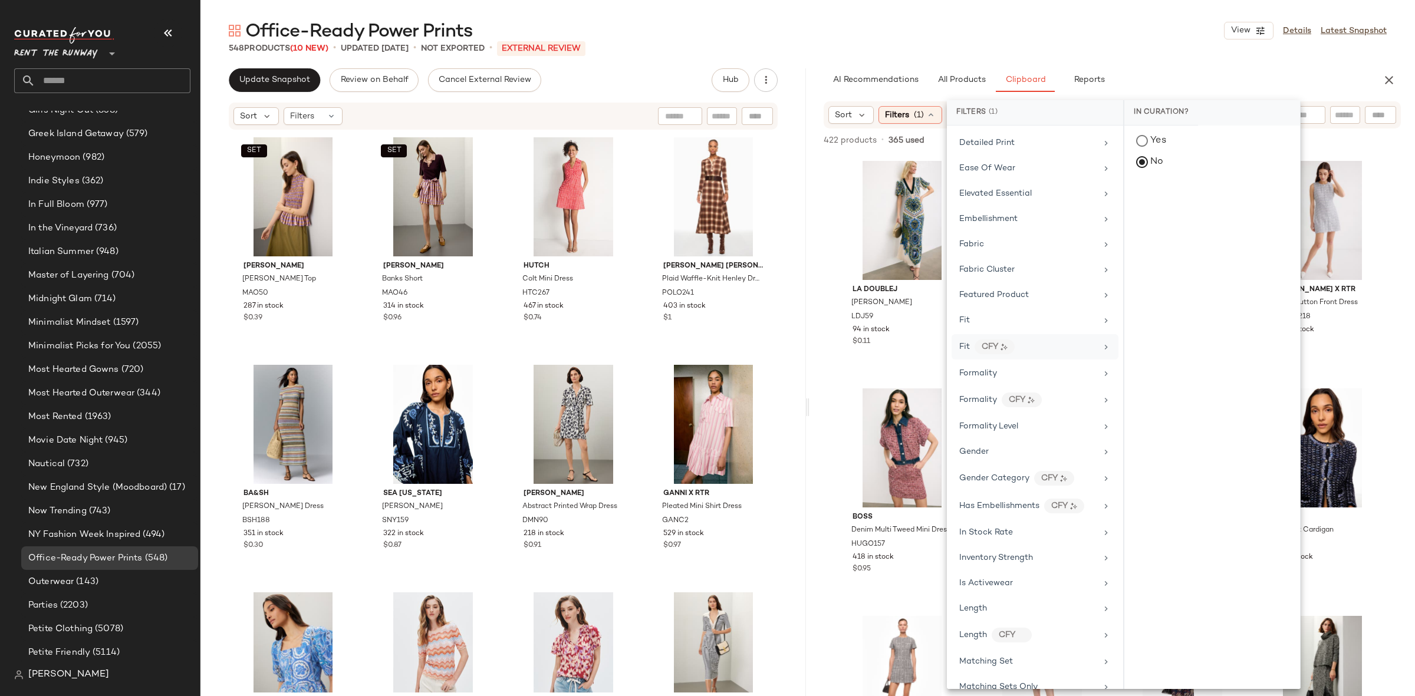
scroll to position [531, 0]
click at [997, 337] on div "Formality CFY" at bounding box center [1034, 339] width 167 height 25
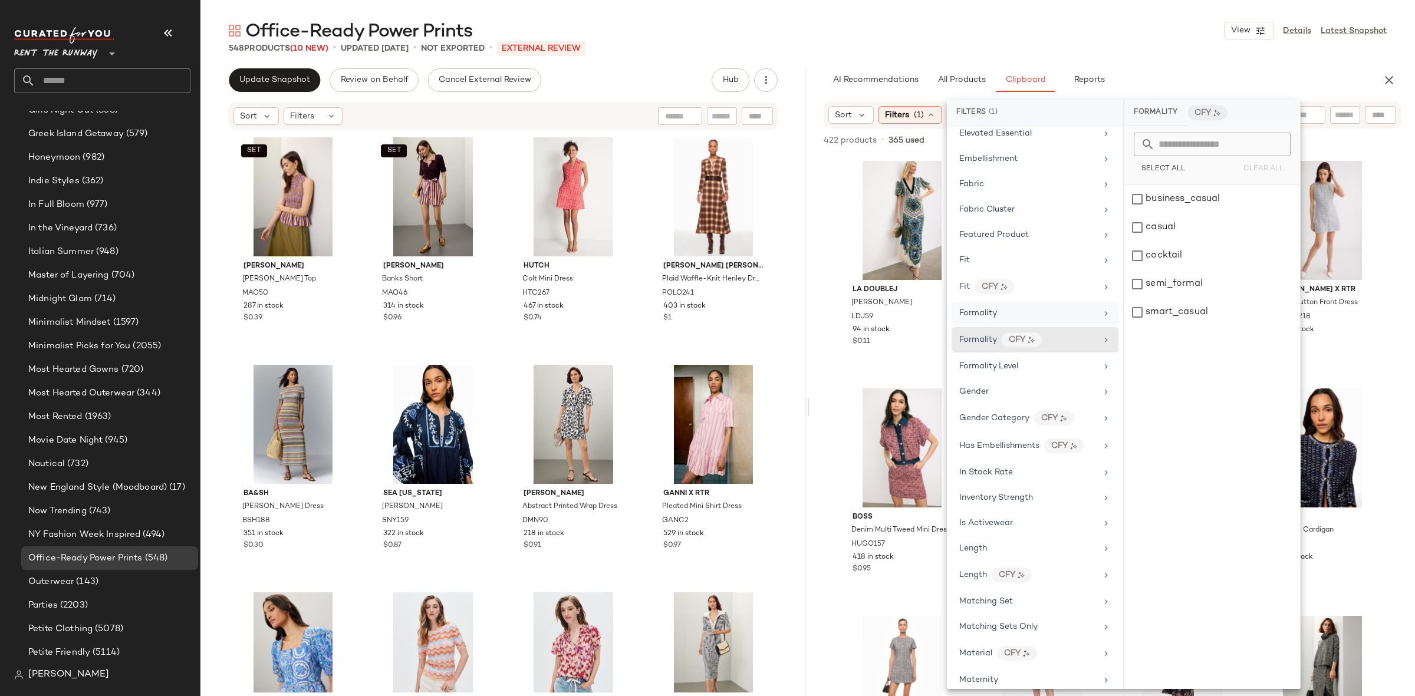
click at [996, 318] on span "Formality" at bounding box center [978, 313] width 38 height 9
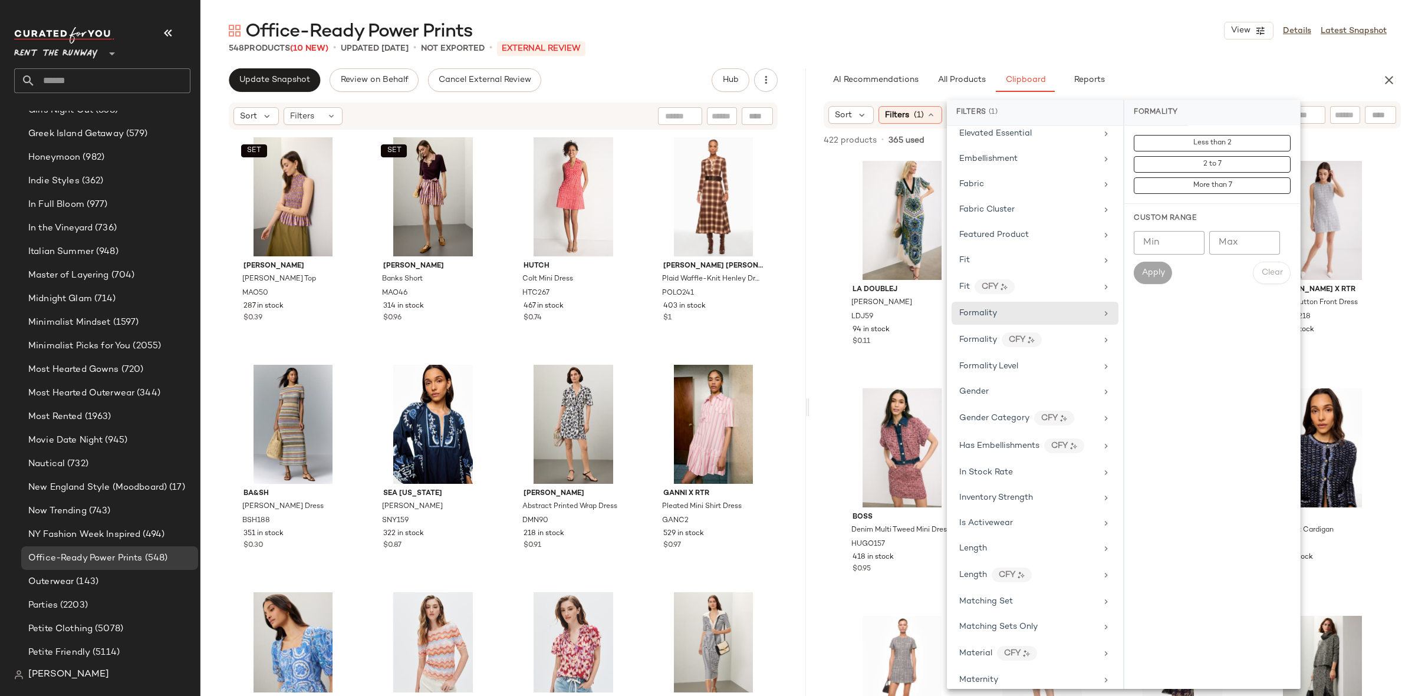
click at [1245, 241] on input "Max" at bounding box center [1244, 243] width 71 height 24
type input "*"
click at [1141, 271] on span "Apply" at bounding box center [1153, 272] width 24 height 9
click at [1399, 310] on div "La DoubleJ Marlene Dress LDJ59 94 in stock $0.11 Monse Cascade Shirt Dress MNS6…" at bounding box center [1111, 449] width 605 height 591
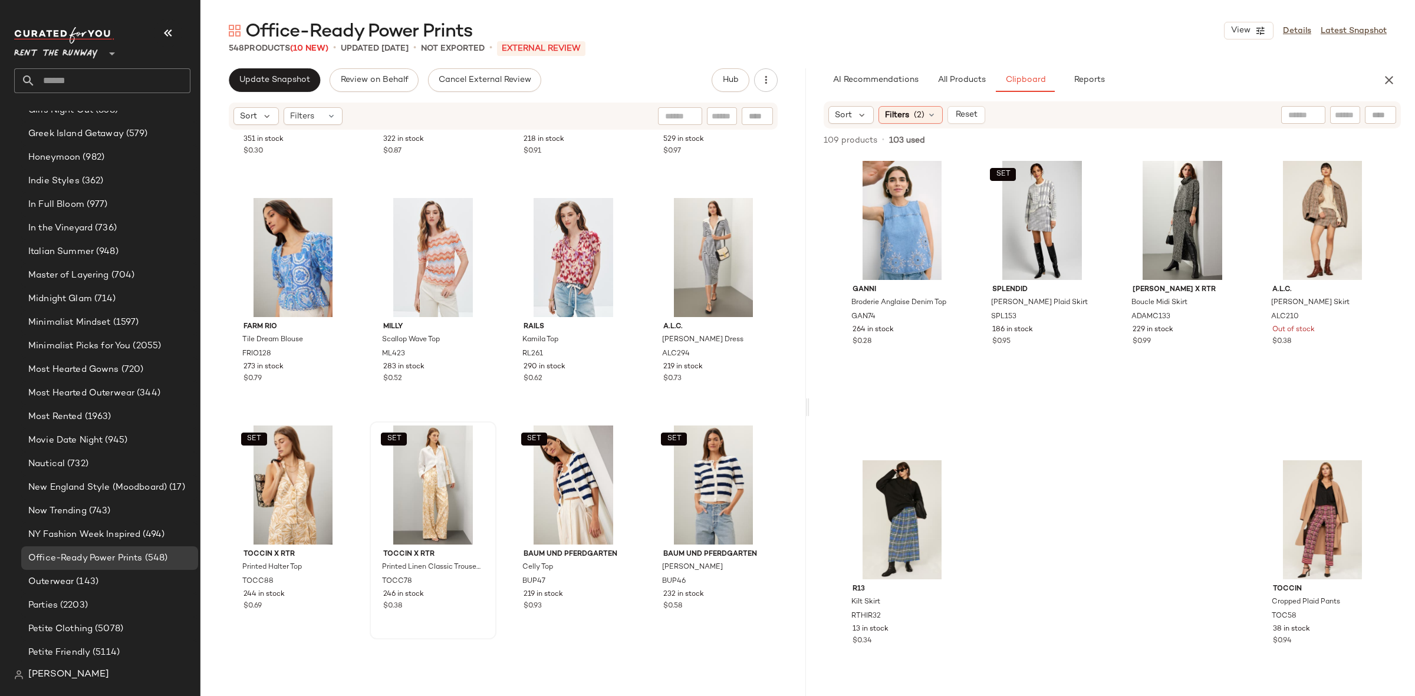
scroll to position [427, 0]
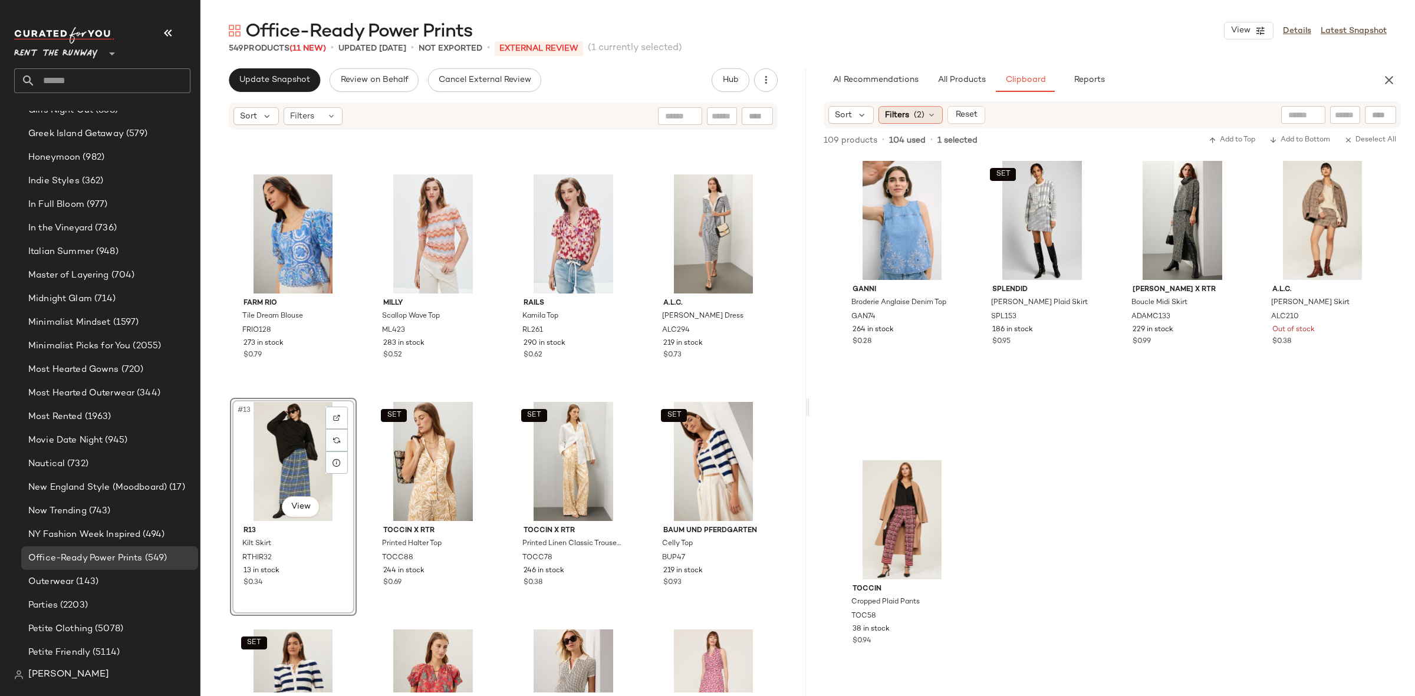
click at [903, 118] on span "Filters" at bounding box center [897, 115] width 24 height 12
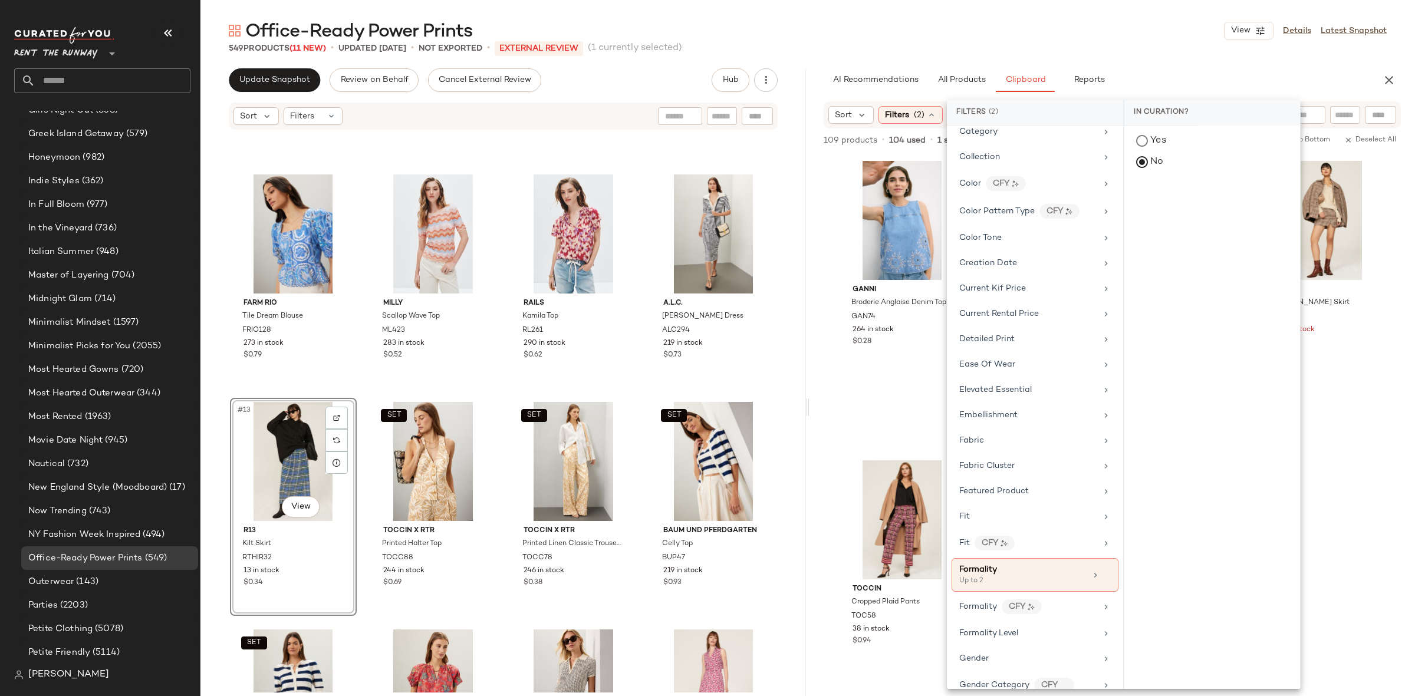
scroll to position [282, 0]
click at [1103, 572] on icon at bounding box center [1106, 568] width 8 height 8
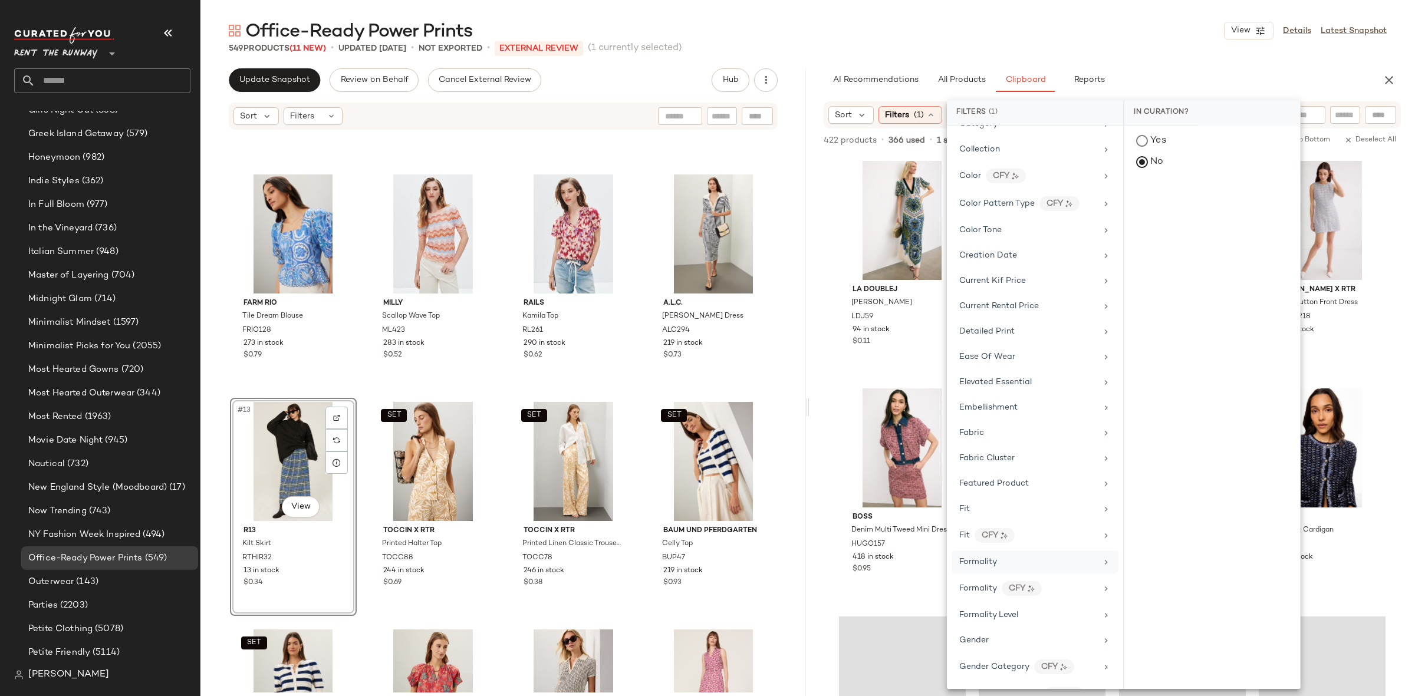
click at [1403, 384] on div "La DoubleJ Marlene Dress LDJ59 94 in stock $0.11 Monse Cascade Shirt Dress MNS6…" at bounding box center [1111, 449] width 605 height 591
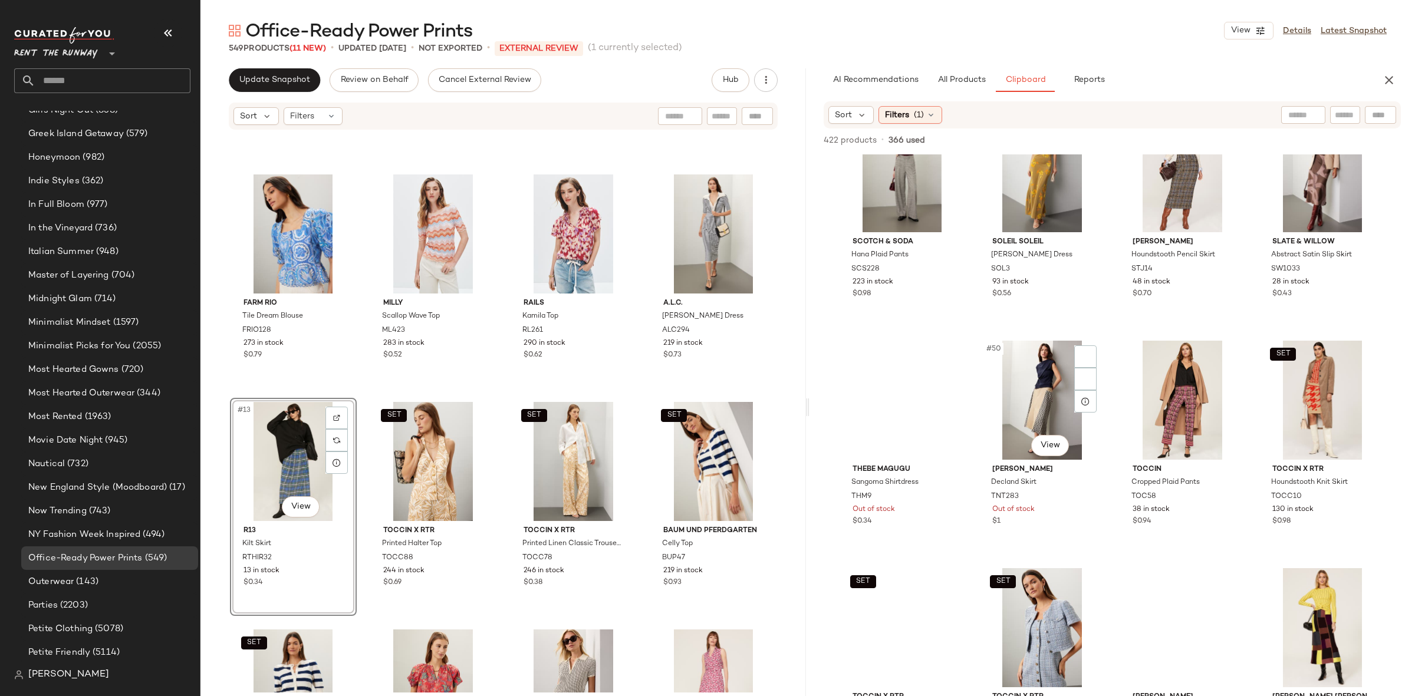
scroll to position [2595, 0]
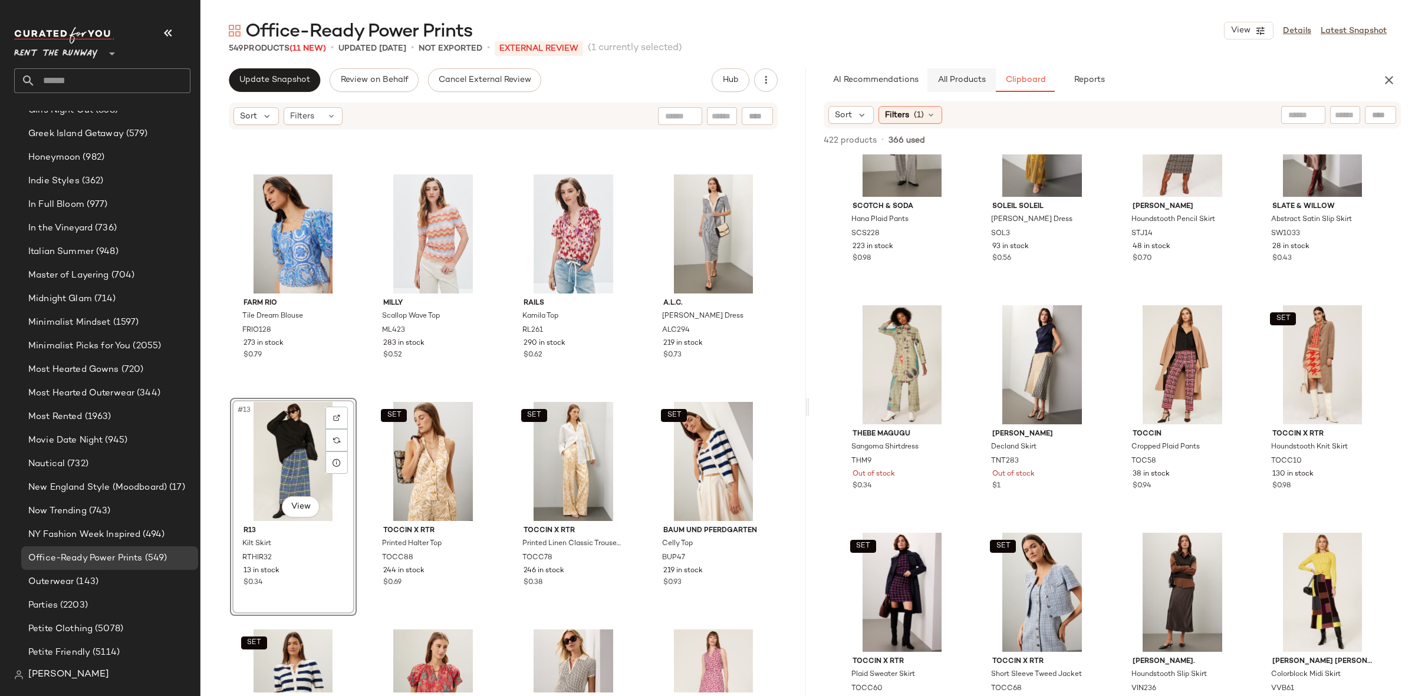
click at [971, 87] on button "All Products" at bounding box center [961, 80] width 68 height 24
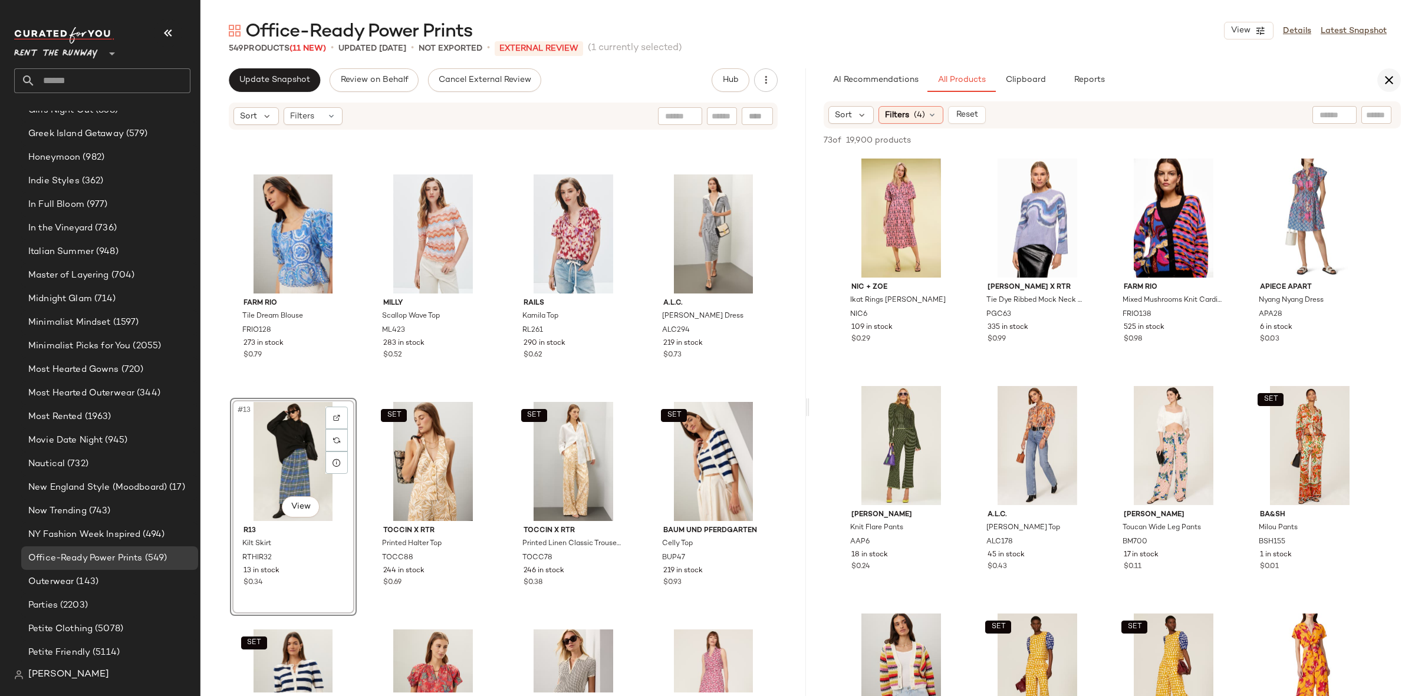
click at [1388, 81] on icon "button" at bounding box center [1389, 80] width 14 height 14
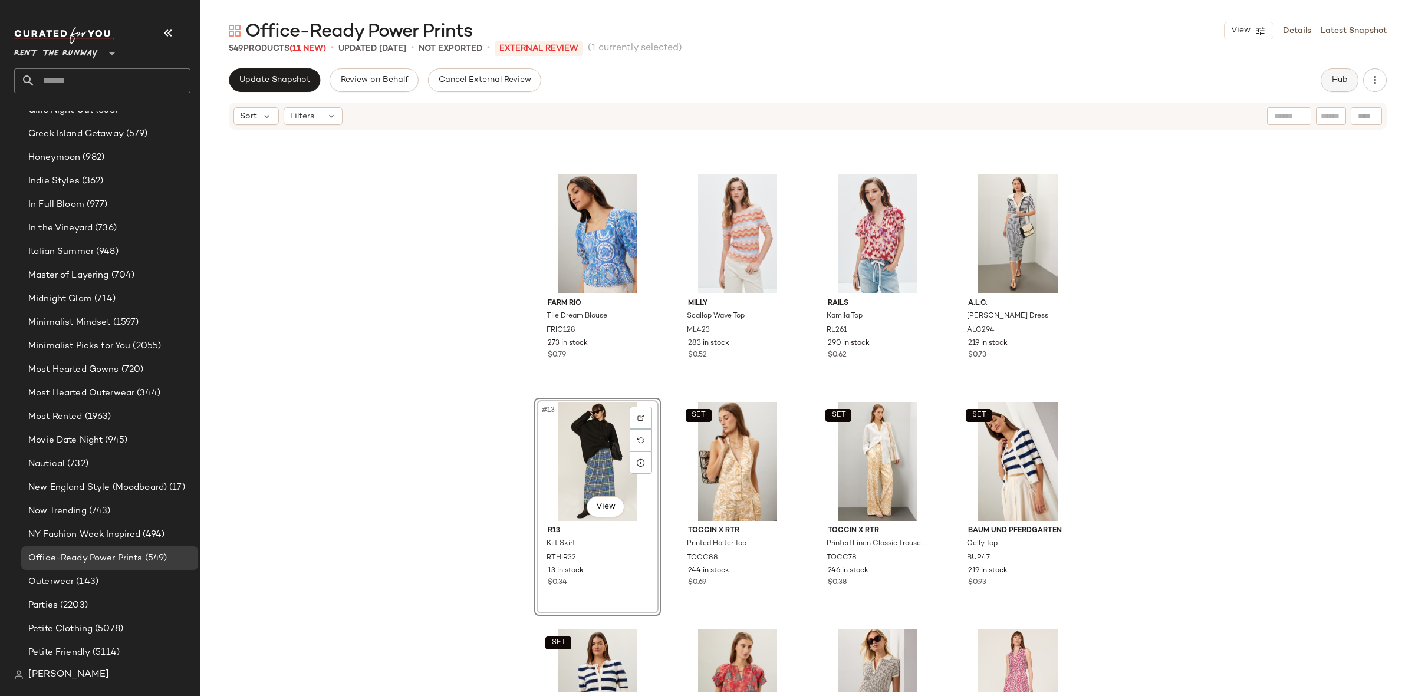
click at [1328, 85] on button "Hub" at bounding box center [1339, 80] width 38 height 24
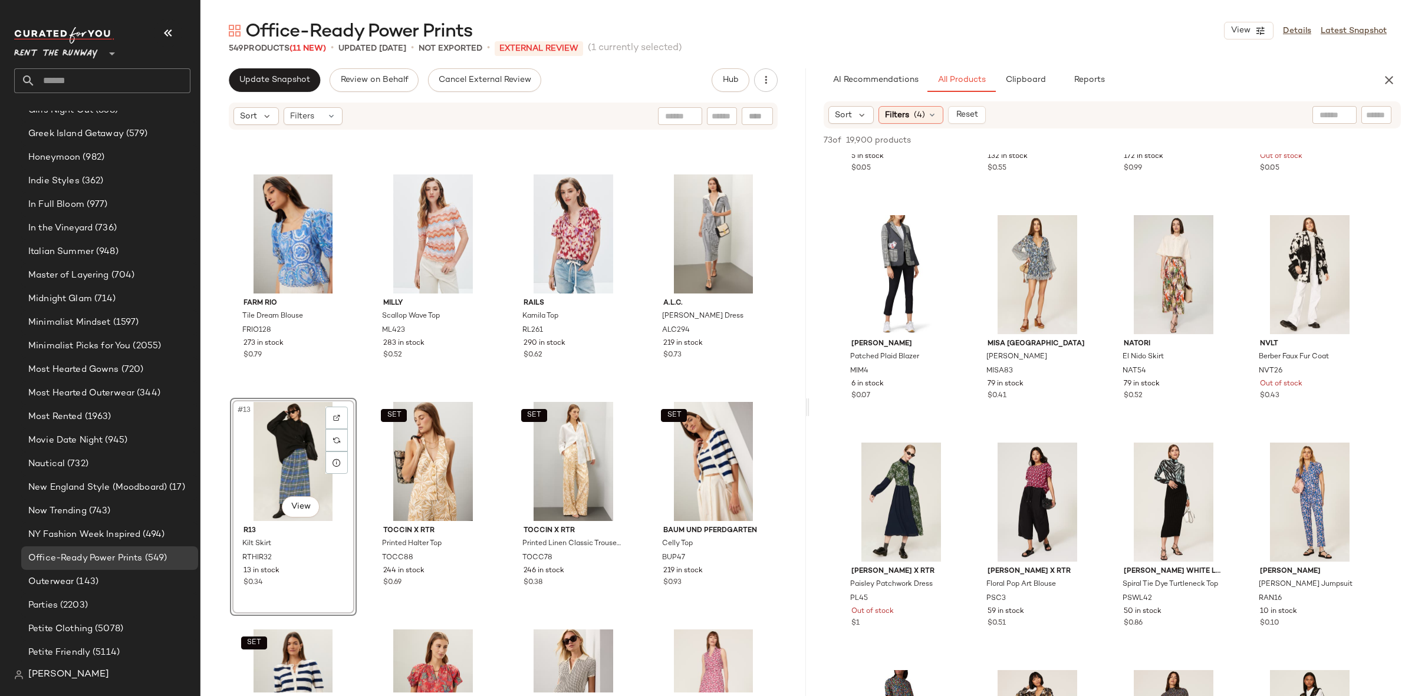
scroll to position [1451, 0]
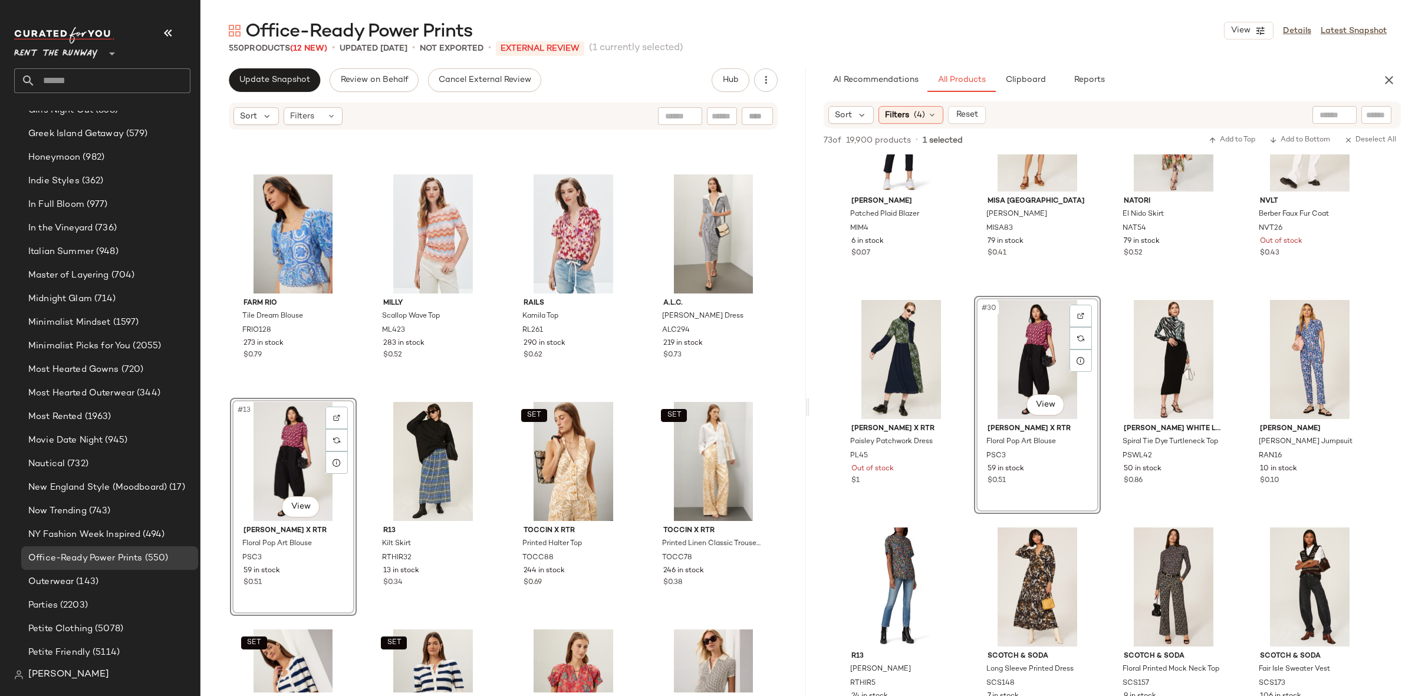
click at [354, 401] on div "#13 View Peter Som x RTR Floral Pop Art Blouse PSC3 59 in stock $0.51" at bounding box center [293, 507] width 127 height 218
click at [359, 387] on div "ba&sh Tonnie Dress BSH188 351 in stock $0.30 Sea New York Inga Dress SNY159 322…" at bounding box center [502, 412] width 605 height 562
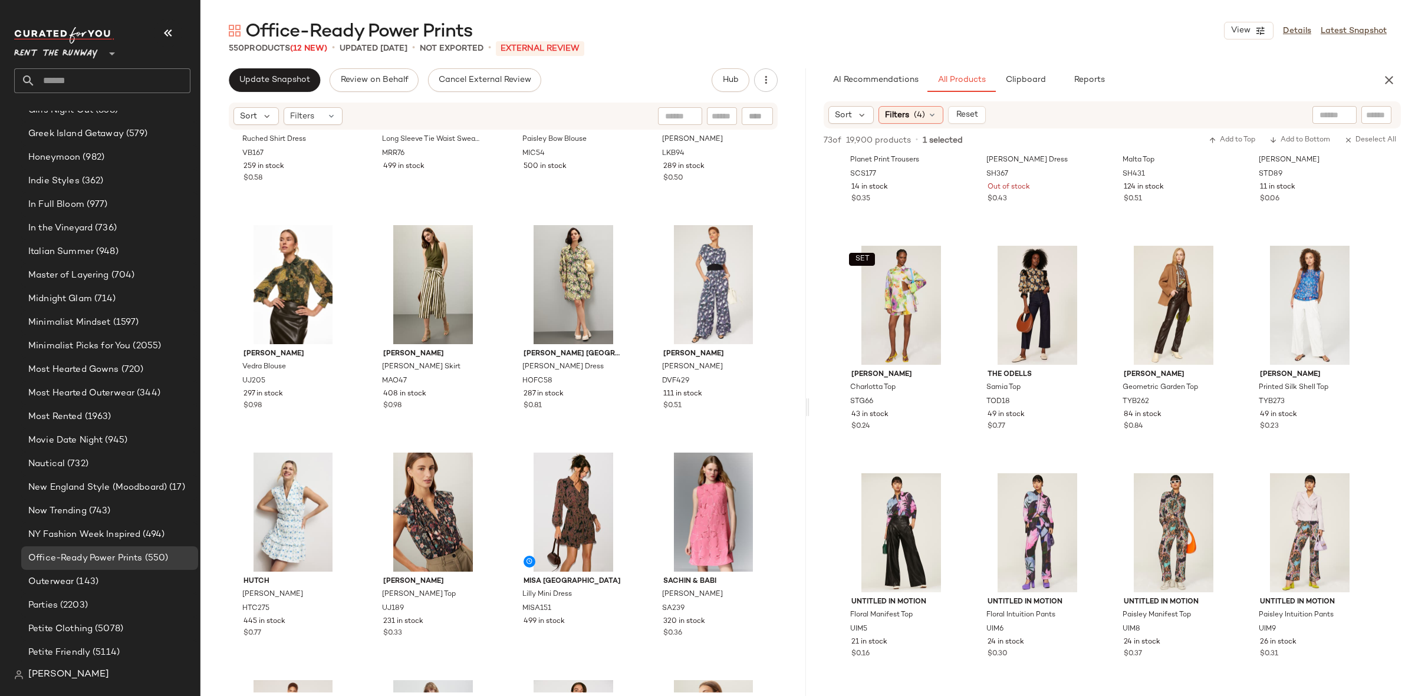
scroll to position [2196, 0]
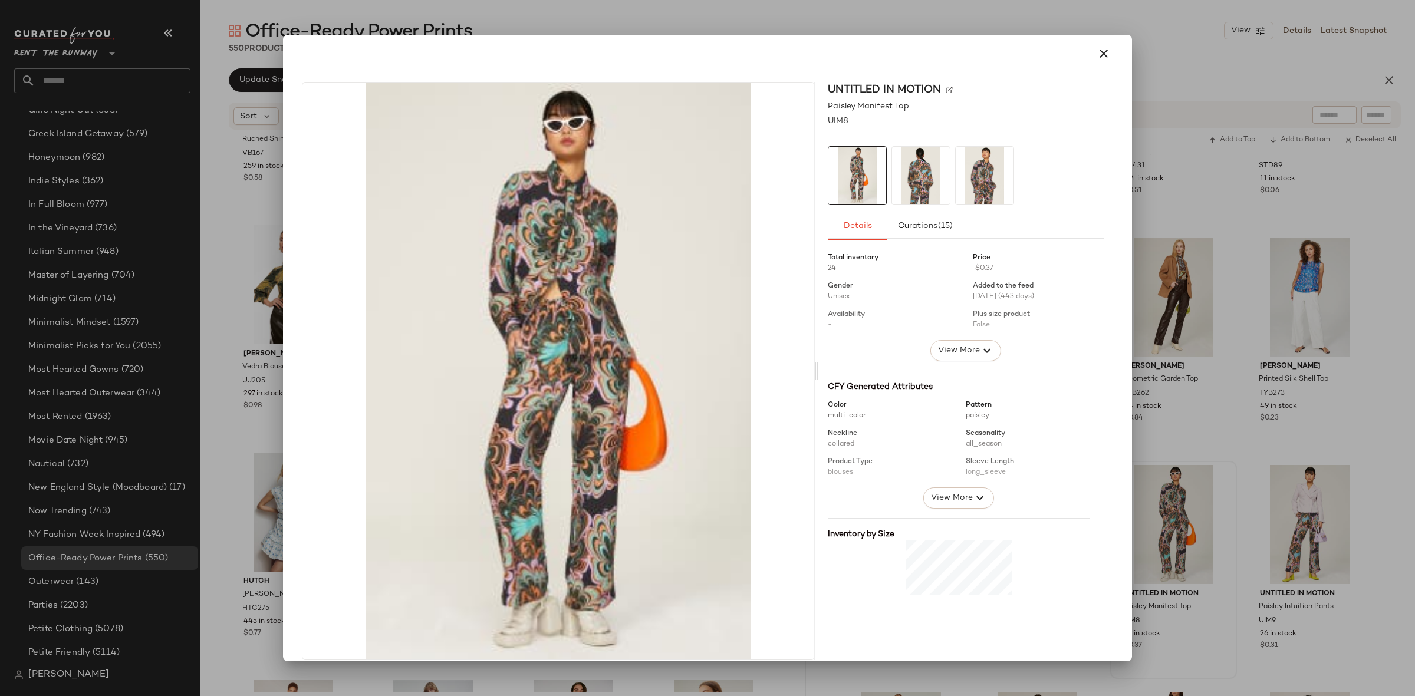
click at [920, 170] on img at bounding box center [921, 176] width 58 height 58
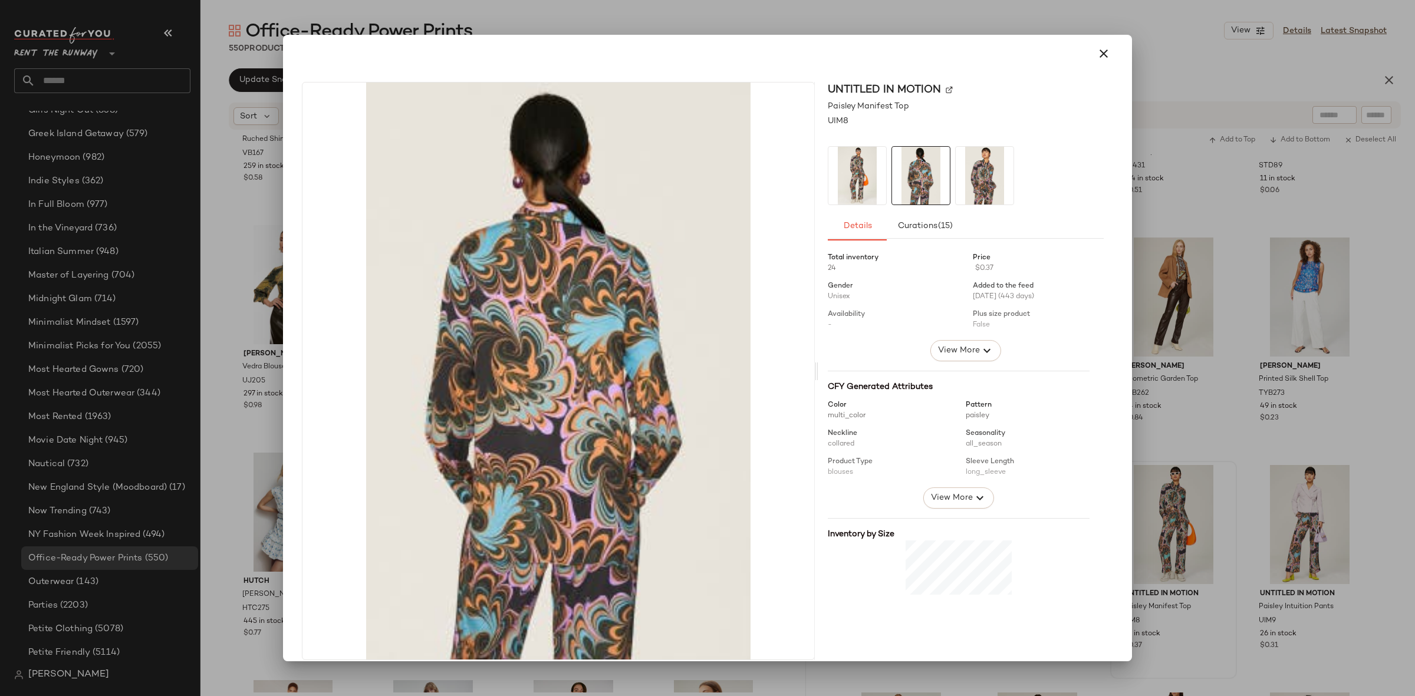
click at [963, 178] on img at bounding box center [985, 176] width 58 height 58
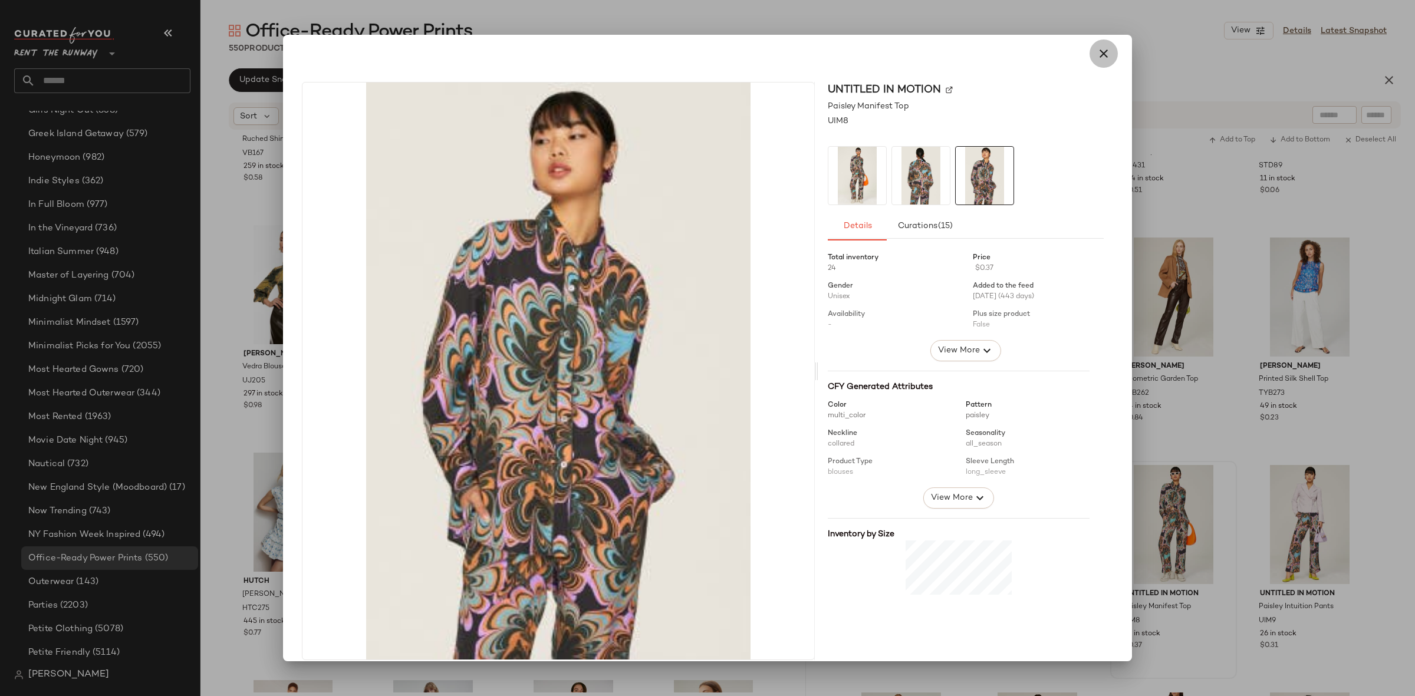
click at [1101, 56] on icon "button" at bounding box center [1103, 54] width 14 height 14
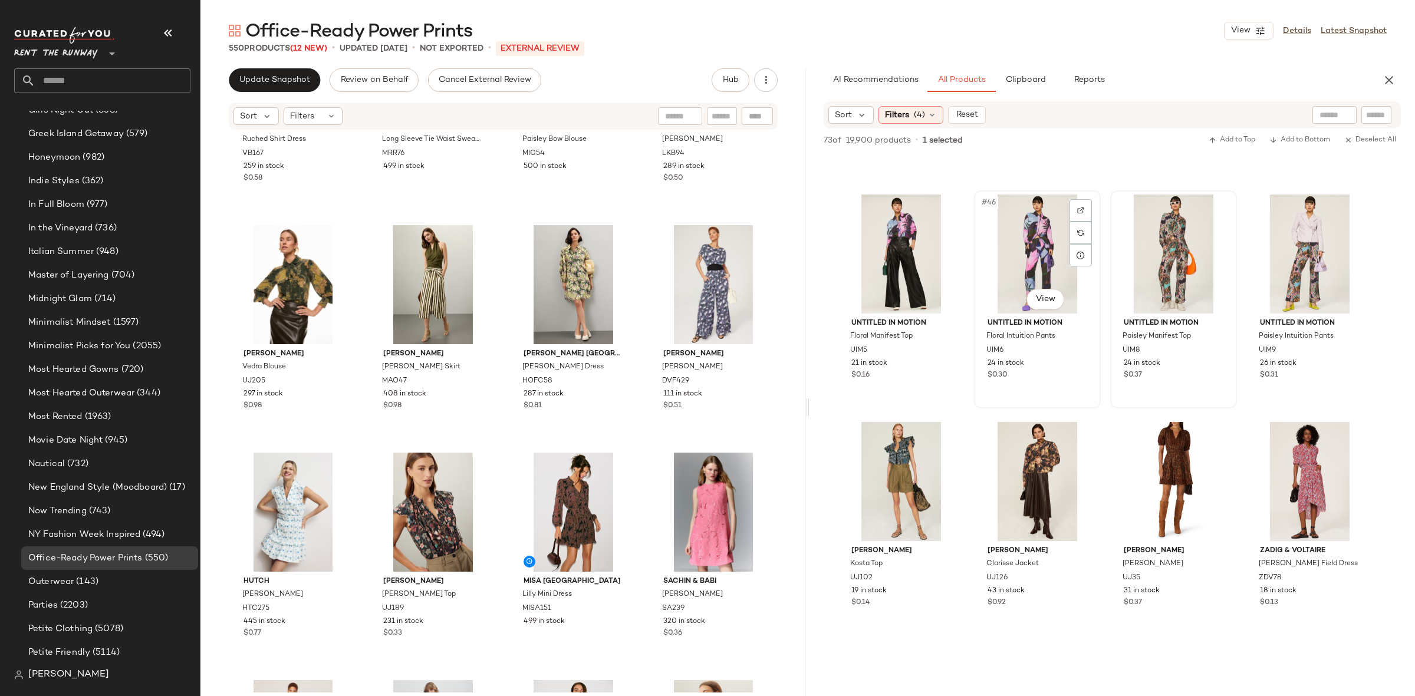
scroll to position [2536, 0]
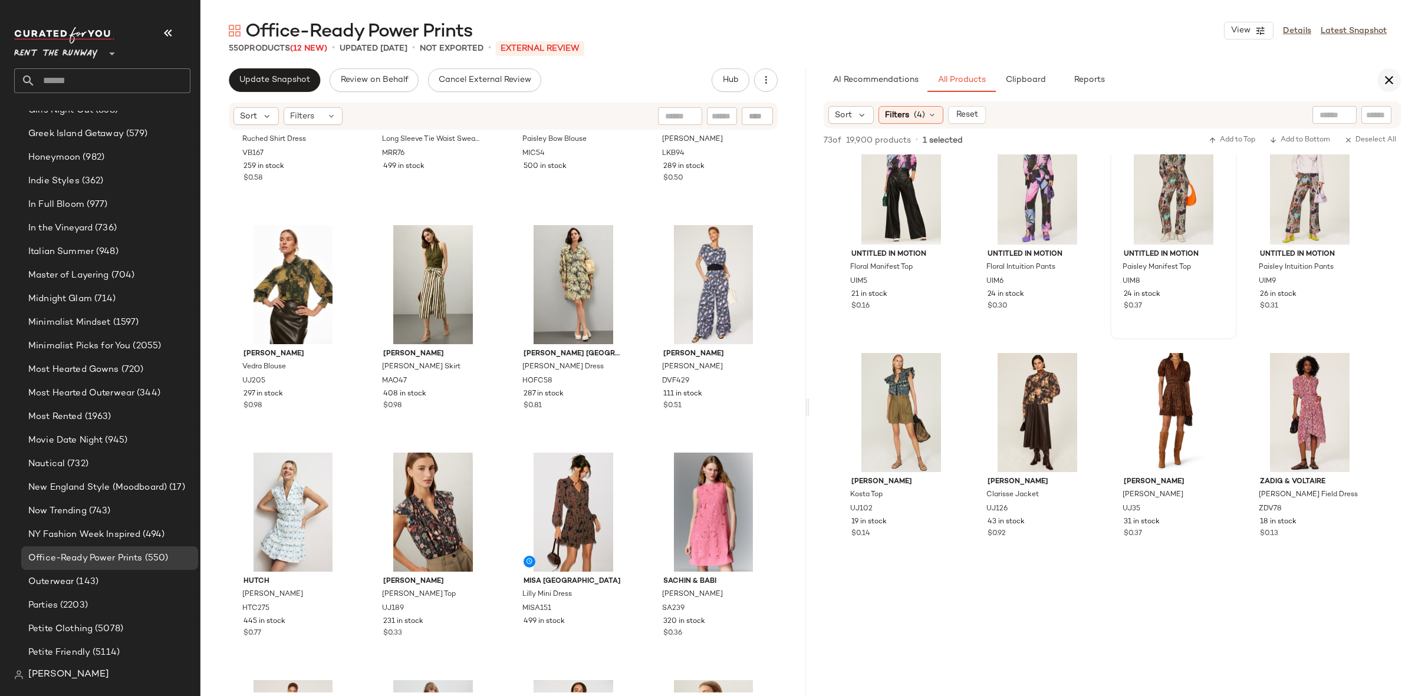
click at [1393, 73] on icon "button" at bounding box center [1389, 80] width 14 height 14
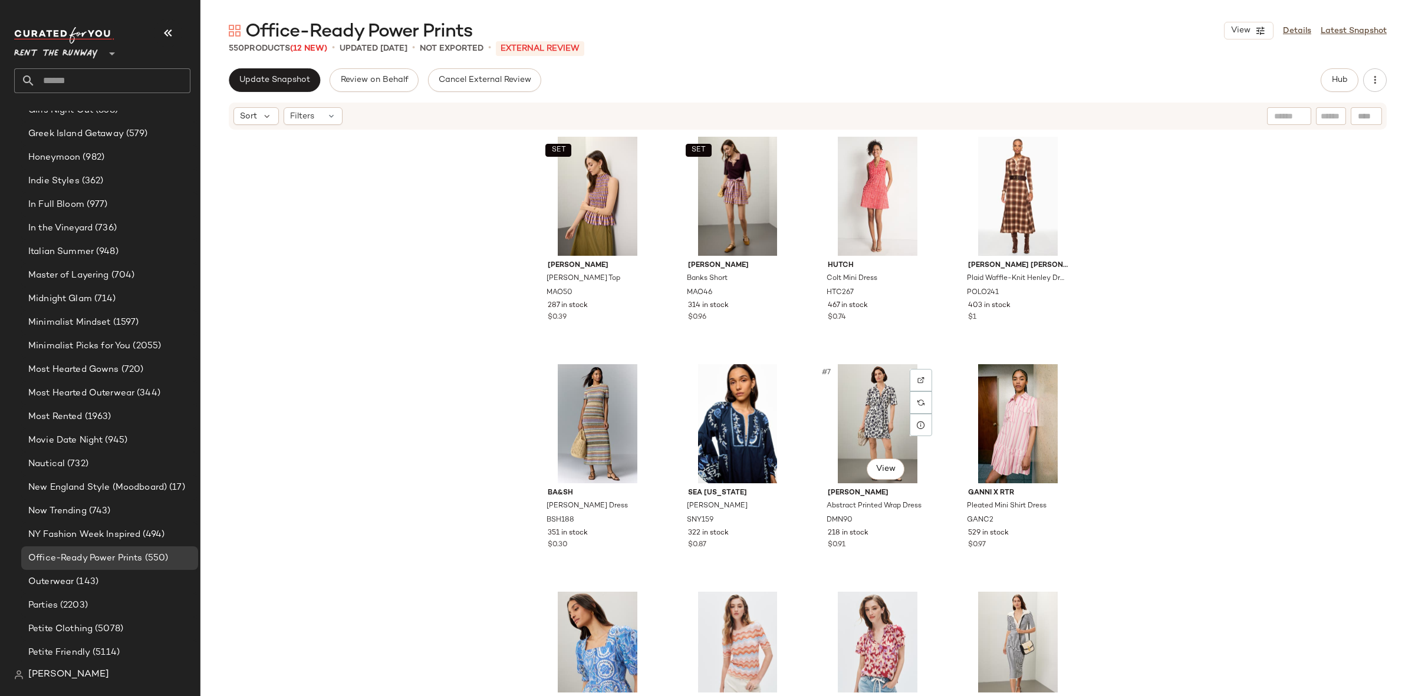
scroll to position [0, 0]
click at [1238, 32] on span "View" at bounding box center [1240, 30] width 20 height 9
click at [1174, 130] on label "Show Card Details" at bounding box center [1191, 132] width 86 height 33
click at [1138, 296] on div "SET Marie Oliver Odie Top MAO50 287 in stock $0.39 SET Marie Oliver Banks Short…" at bounding box center [807, 412] width 1214 height 562
click at [274, 91] on button "Update Snapshot" at bounding box center [274, 80] width 91 height 24
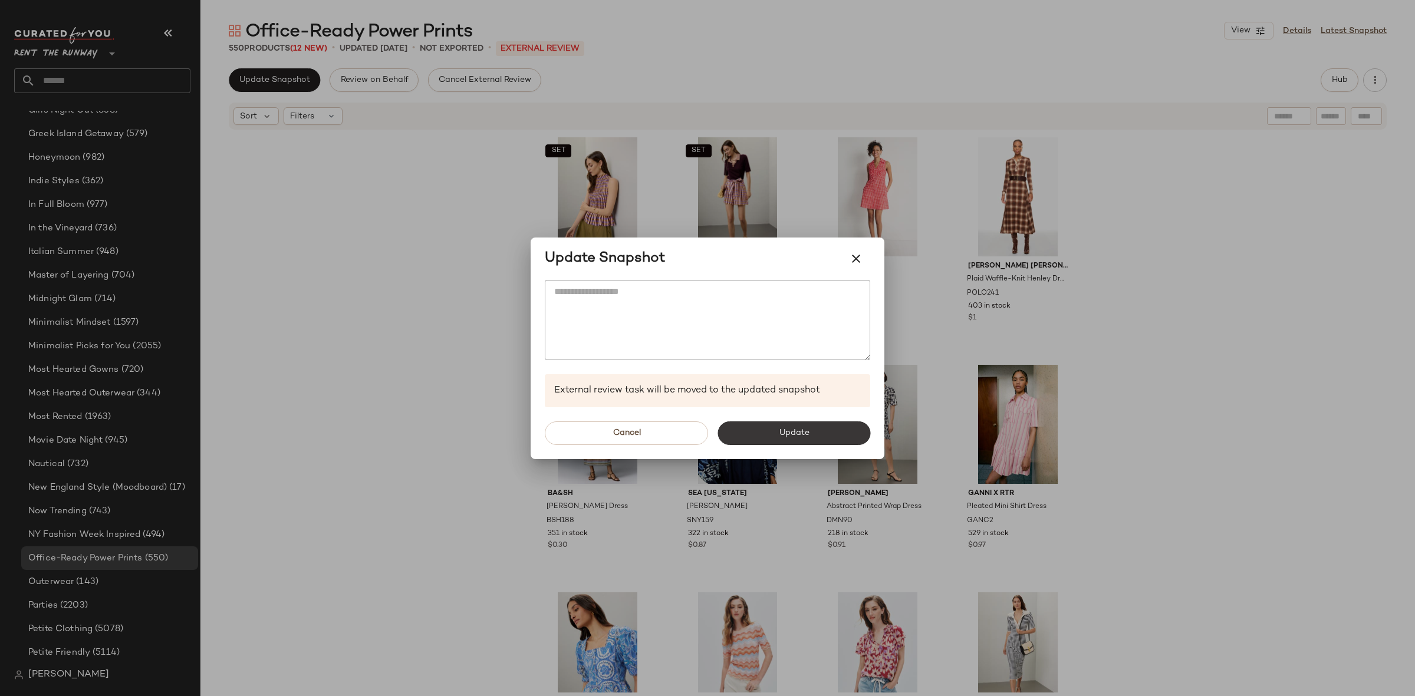
click at [778, 434] on span "Update" at bounding box center [793, 433] width 31 height 9
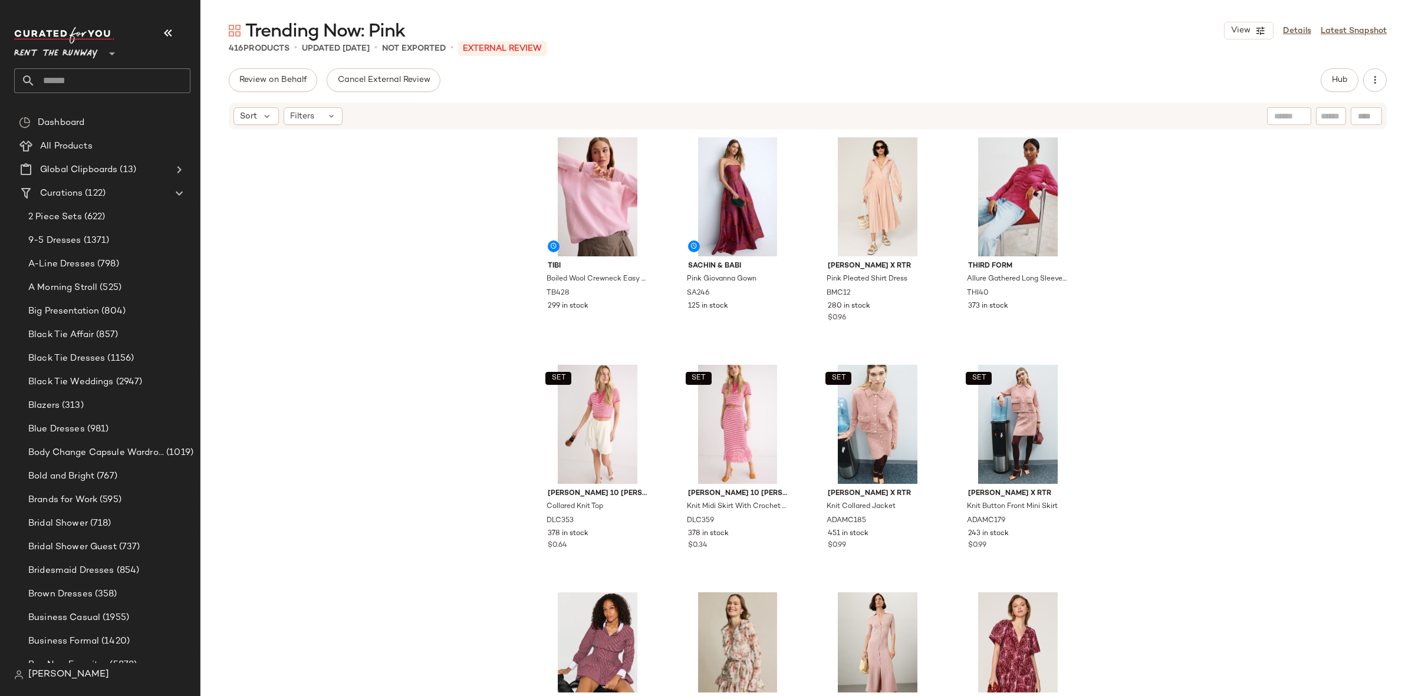
scroll to position [2191, 0]
